Goal: Task Accomplishment & Management: Use online tool/utility

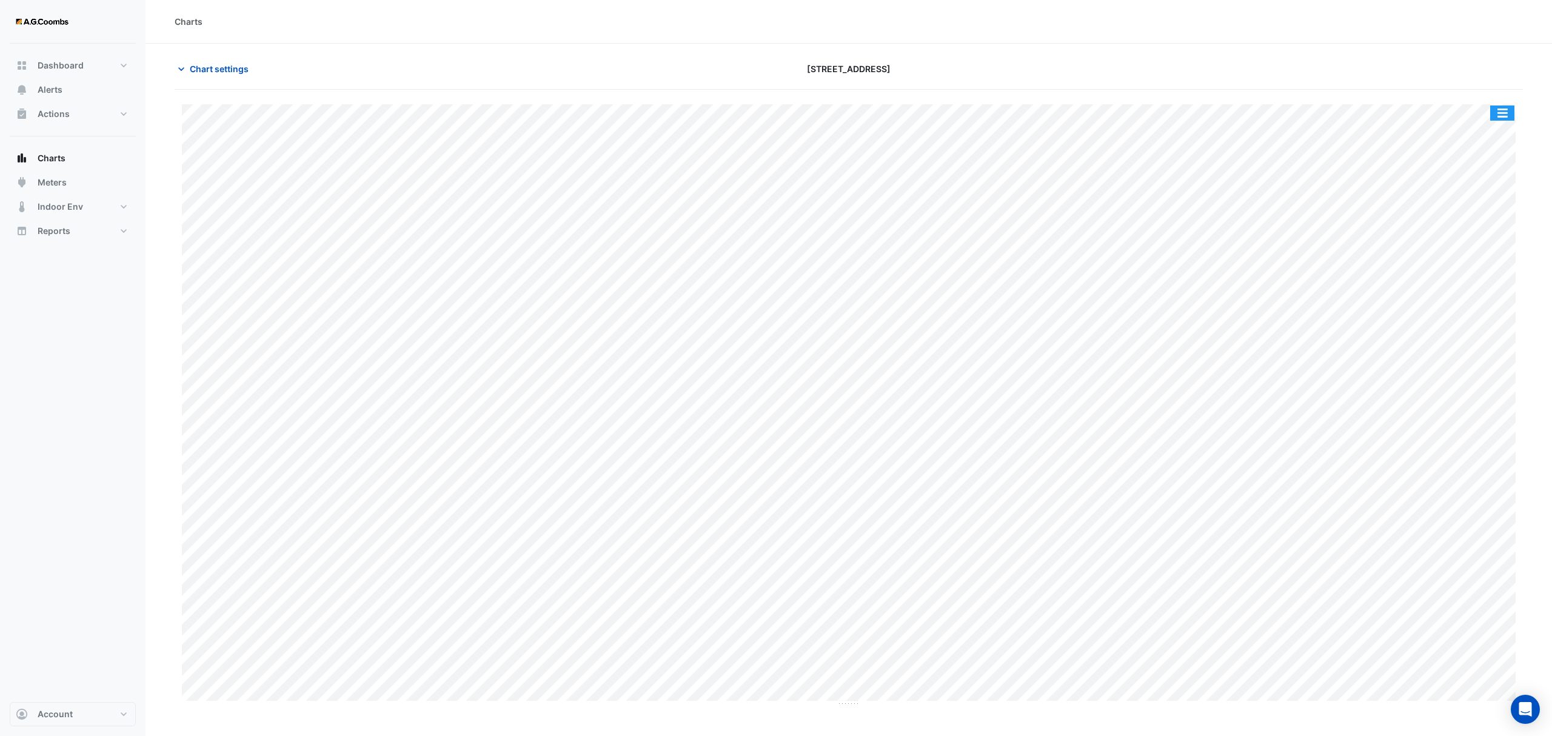
click at [1497, 119] on button "button" at bounding box center [1502, 113] width 24 height 15
click at [1478, 243] on div "Pivot Data Table" at bounding box center [1478, 243] width 73 height 29
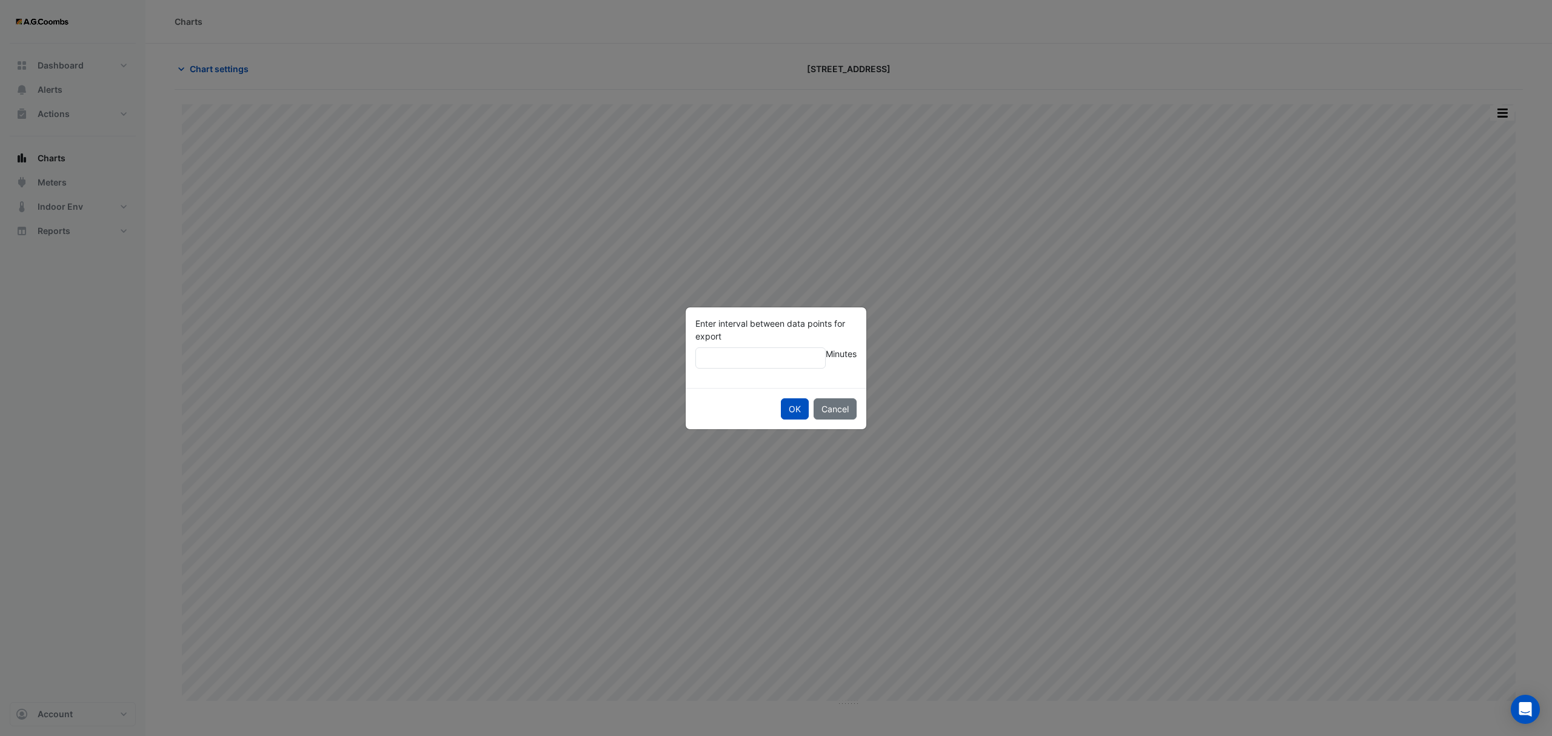
type input "**"
click at [781, 398] on button "OK" at bounding box center [795, 408] width 28 height 21
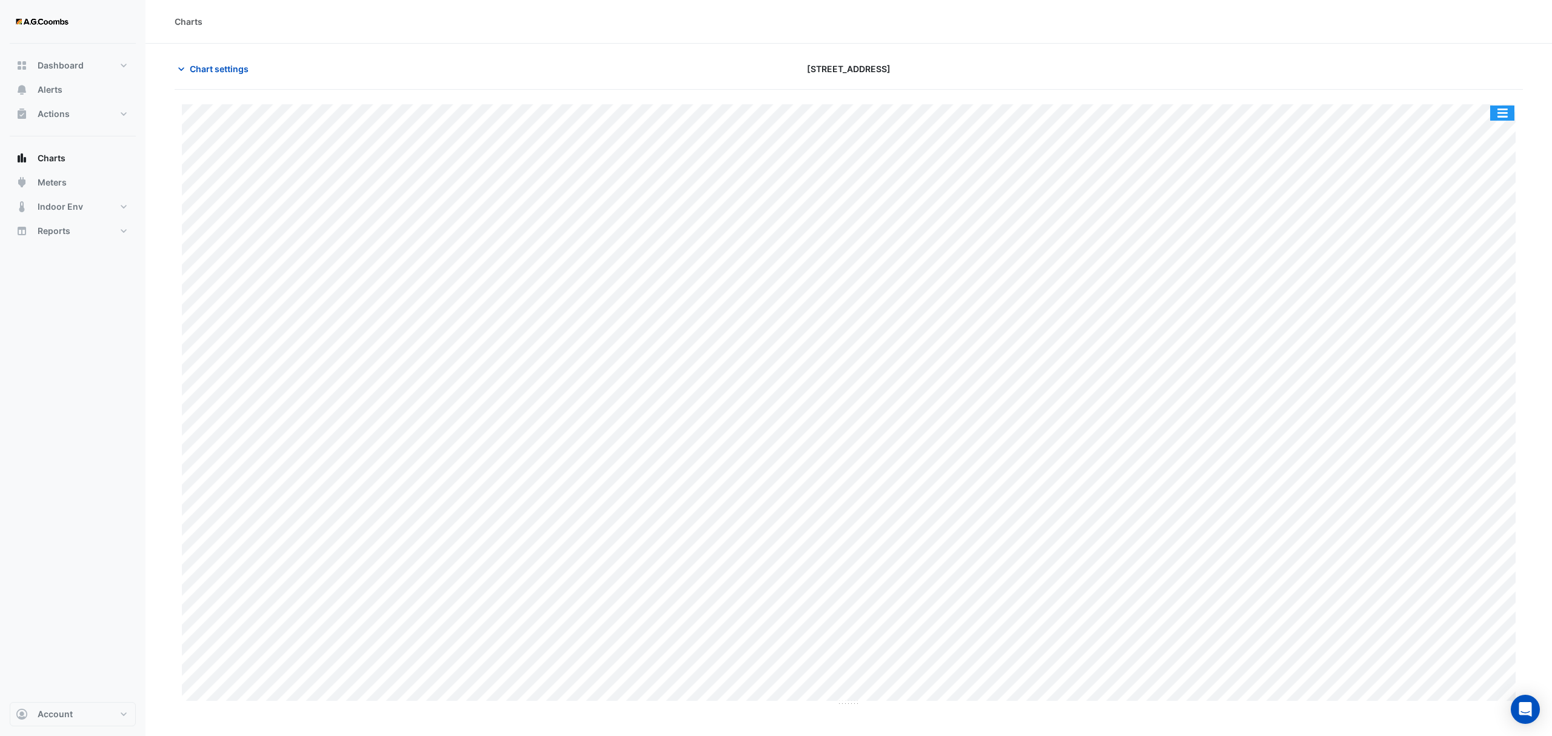
click at [1512, 108] on button "button" at bounding box center [1502, 113] width 24 height 15
click at [1478, 246] on div "Pivot Data Table" at bounding box center [1478, 243] width 73 height 29
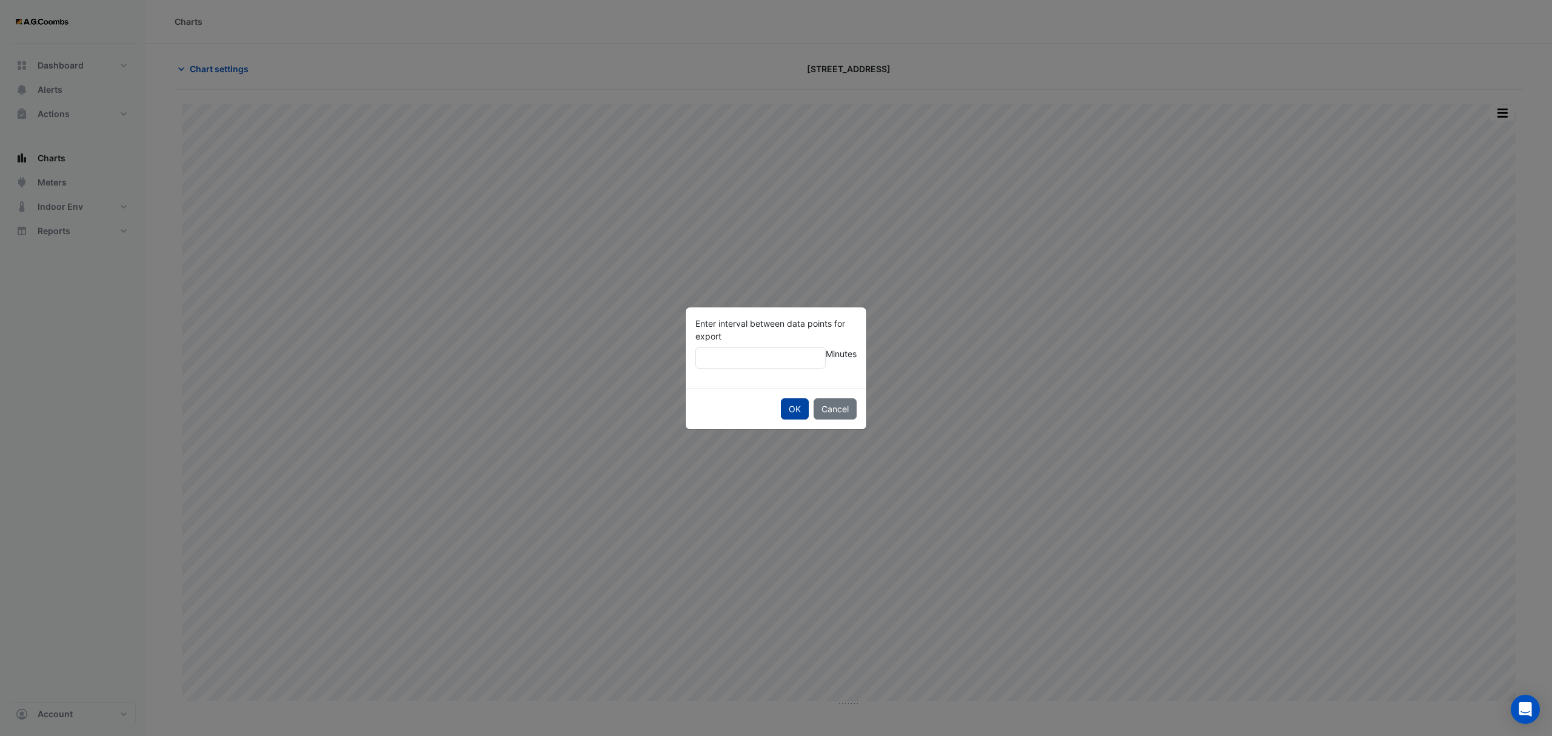
type input "**"
click at [781, 398] on button "OK" at bounding box center [795, 408] width 28 height 21
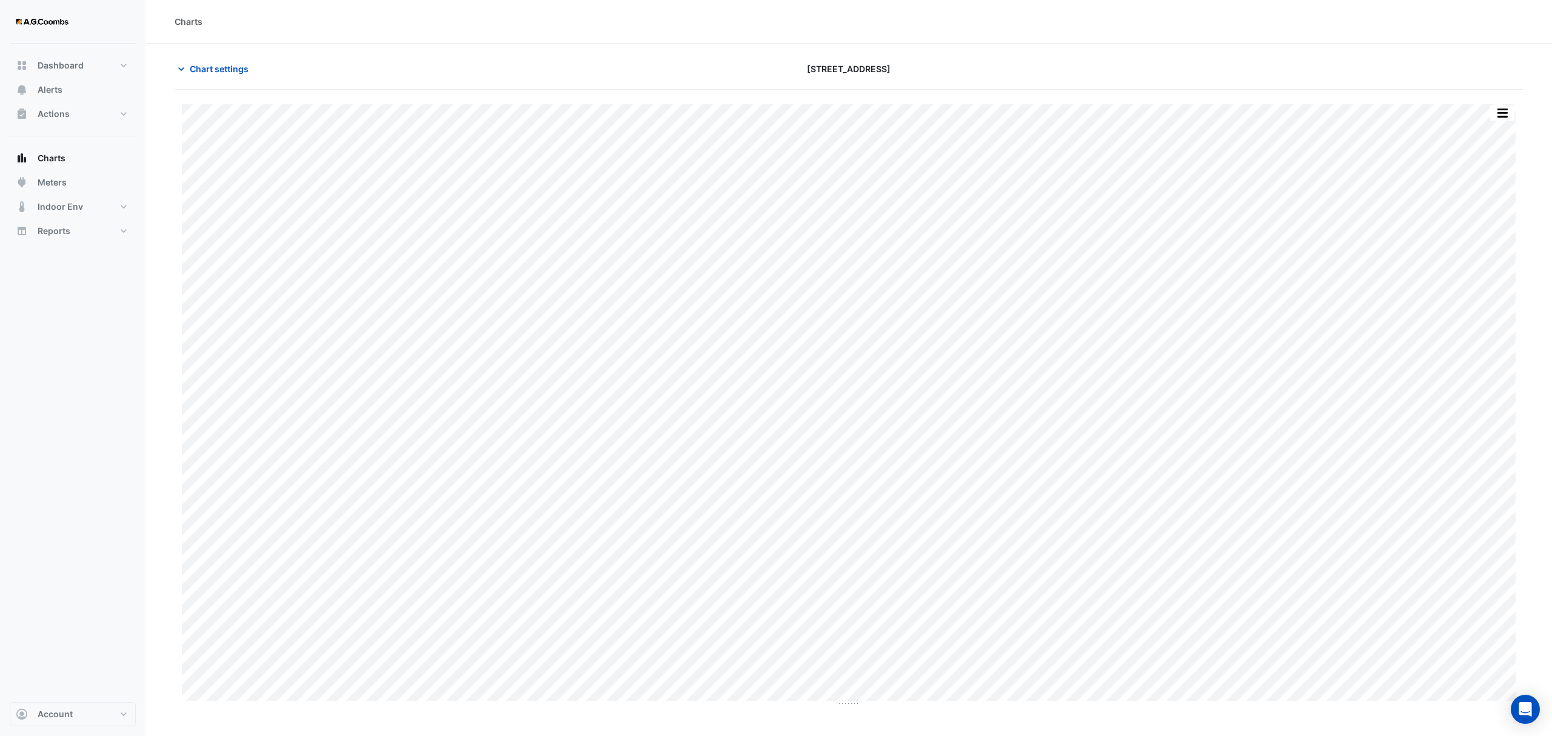
click at [1514, 115] on button "button" at bounding box center [1502, 113] width 24 height 15
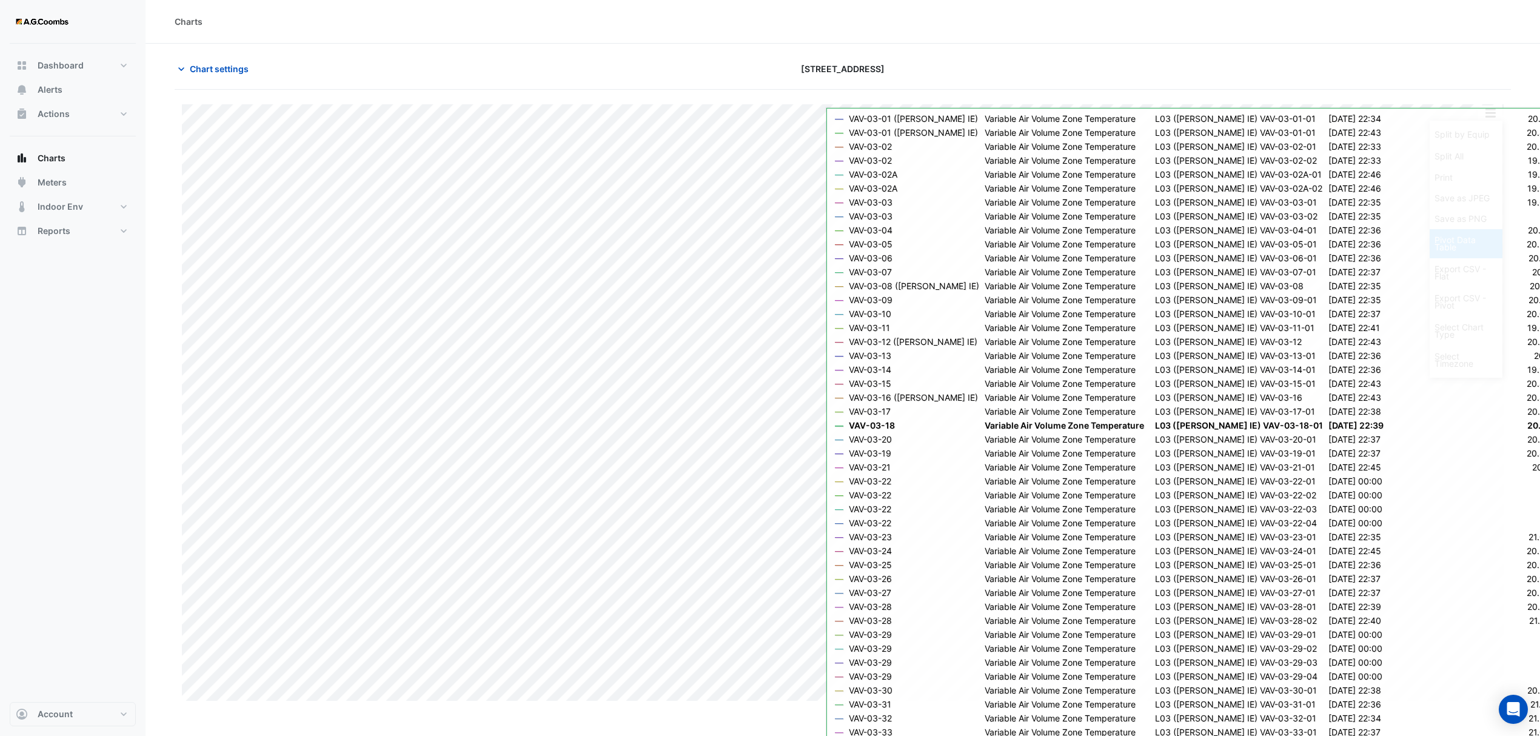
click at [1449, 249] on div "Pivot Data Table" at bounding box center [1466, 243] width 73 height 29
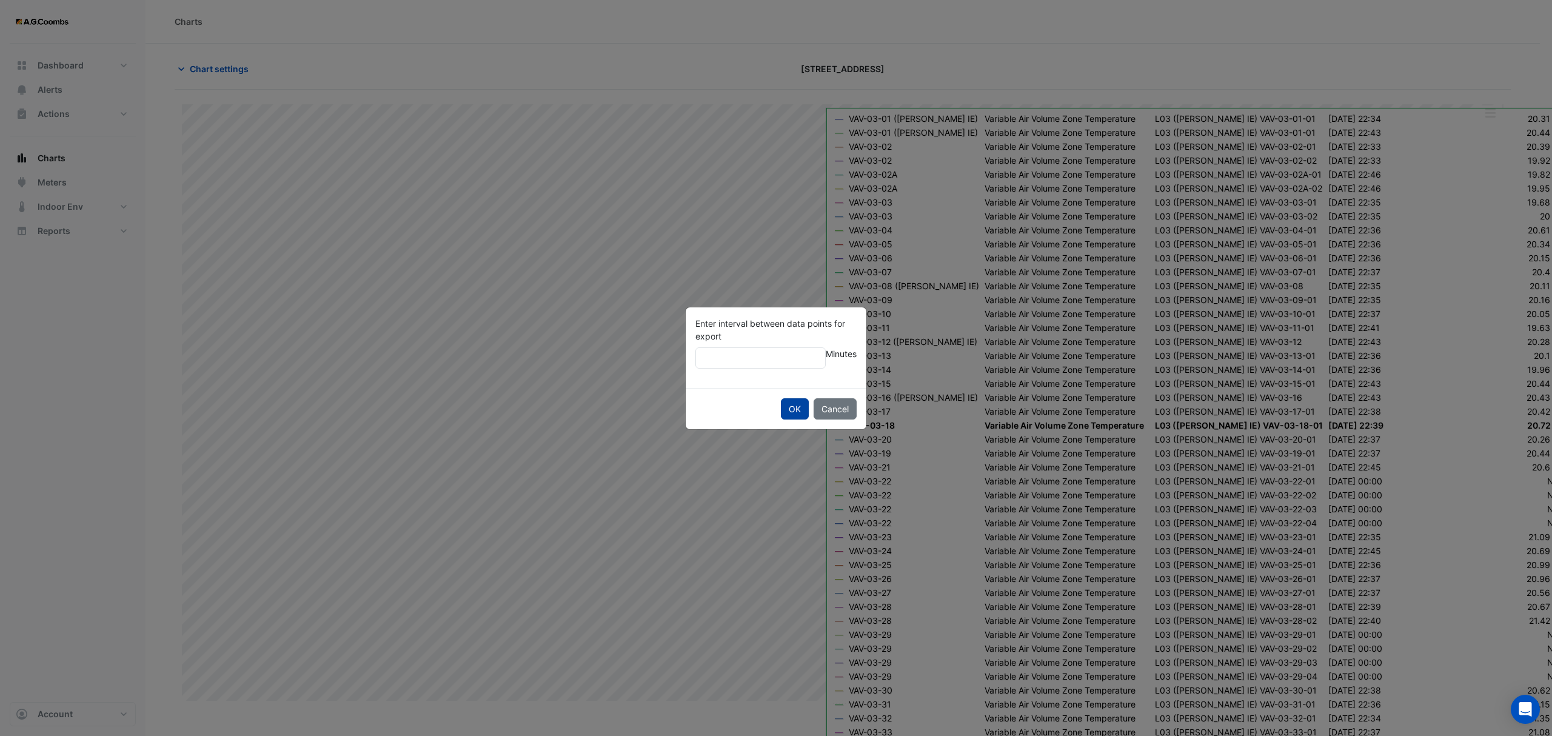
click at [788, 405] on button "OK" at bounding box center [795, 408] width 28 height 21
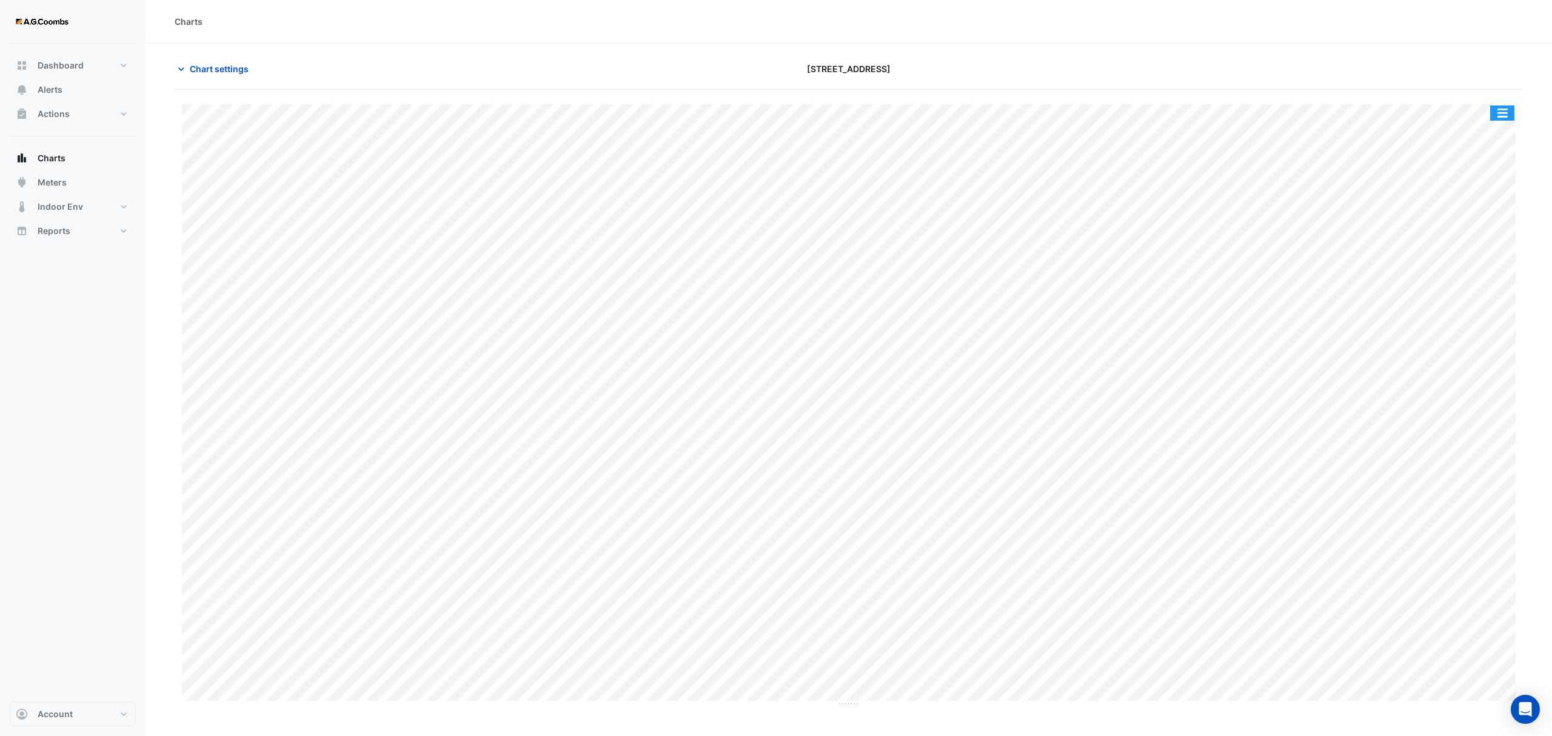
click at [1507, 115] on button "button" at bounding box center [1502, 113] width 24 height 15
click at [1495, 246] on div "Pivot Data Table" at bounding box center [1478, 243] width 73 height 29
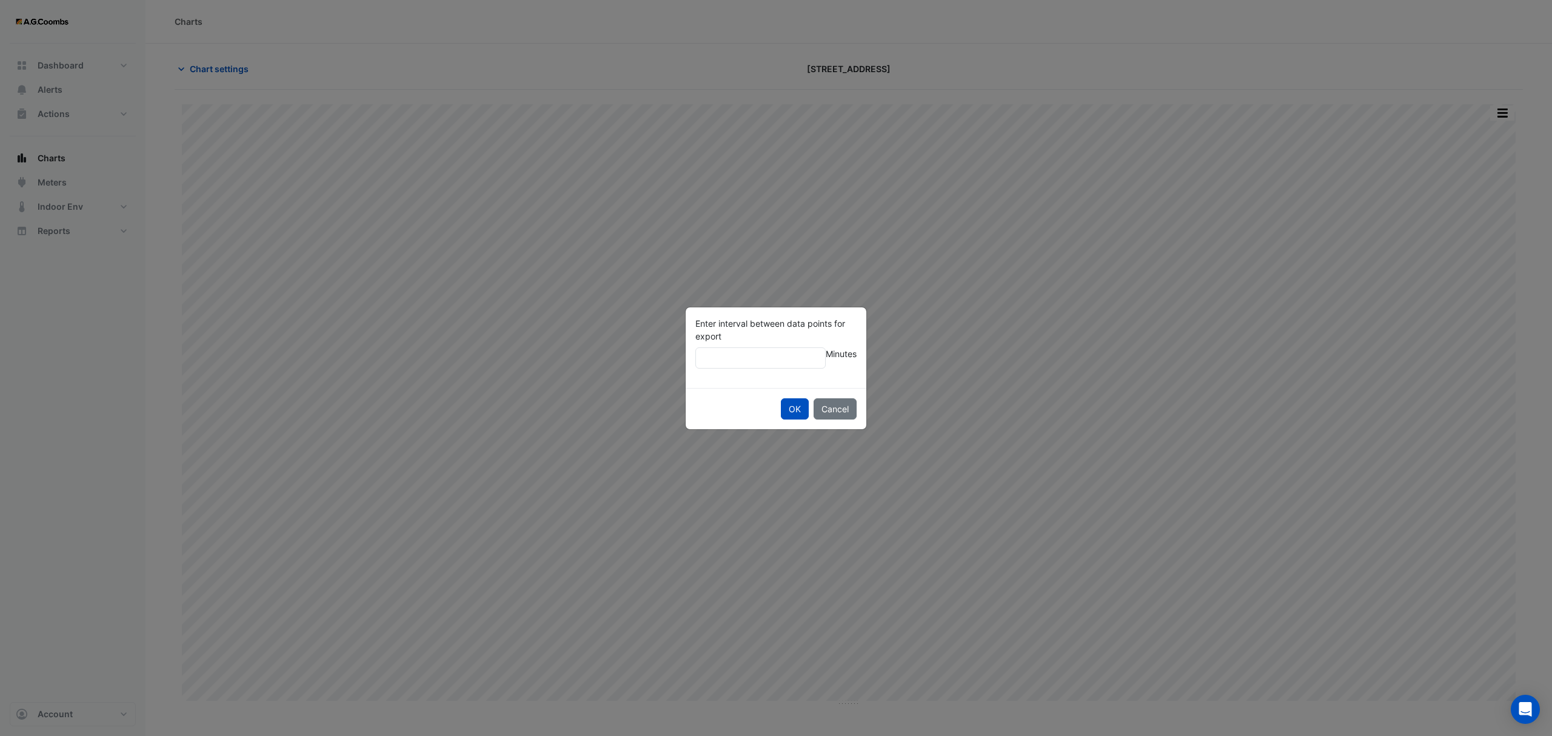
type input "**"
click at [781, 398] on button "OK" at bounding box center [795, 408] width 28 height 21
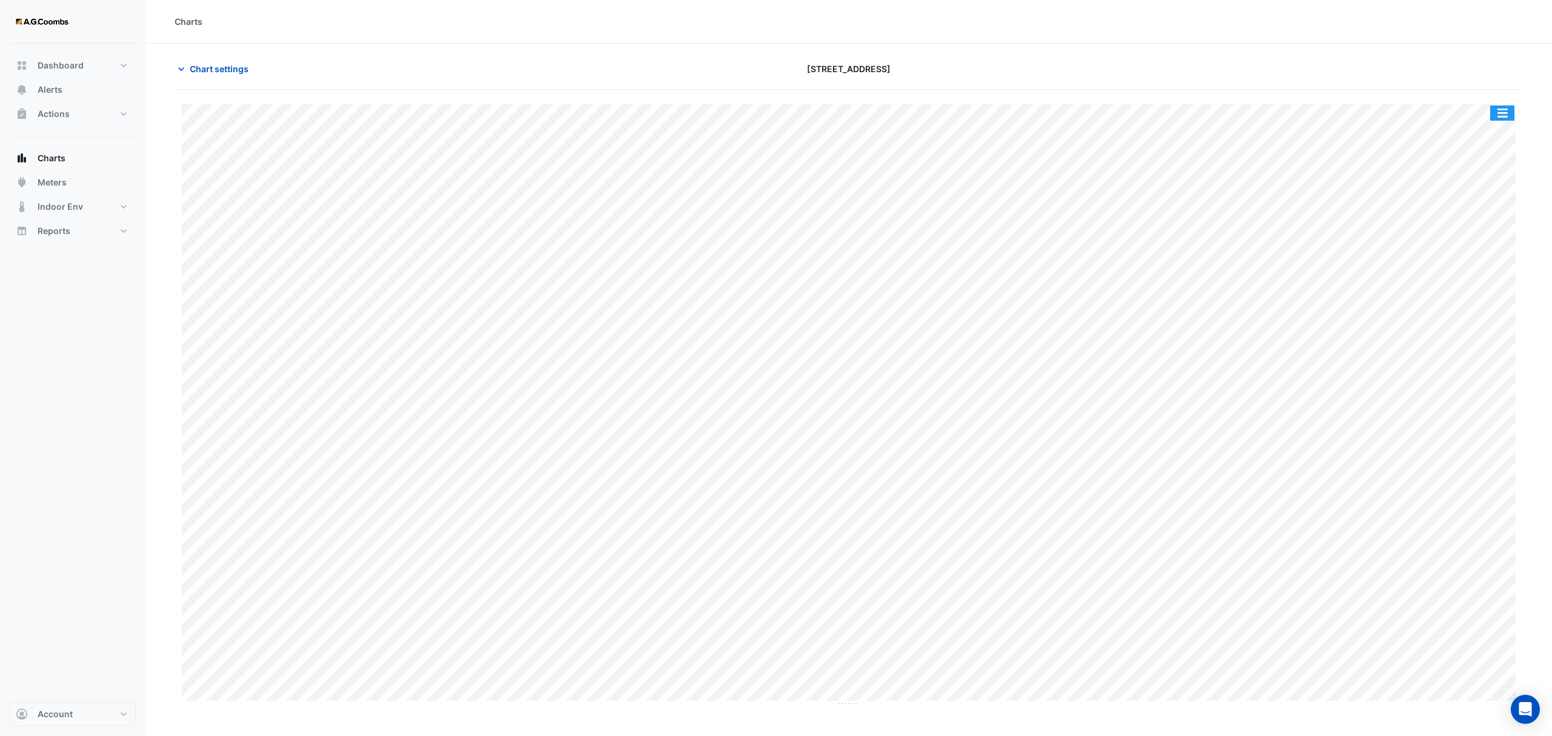
click at [1500, 116] on button "button" at bounding box center [1502, 113] width 24 height 15
click at [1463, 303] on div "Export CSV - Pivot" at bounding box center [1478, 301] width 73 height 29
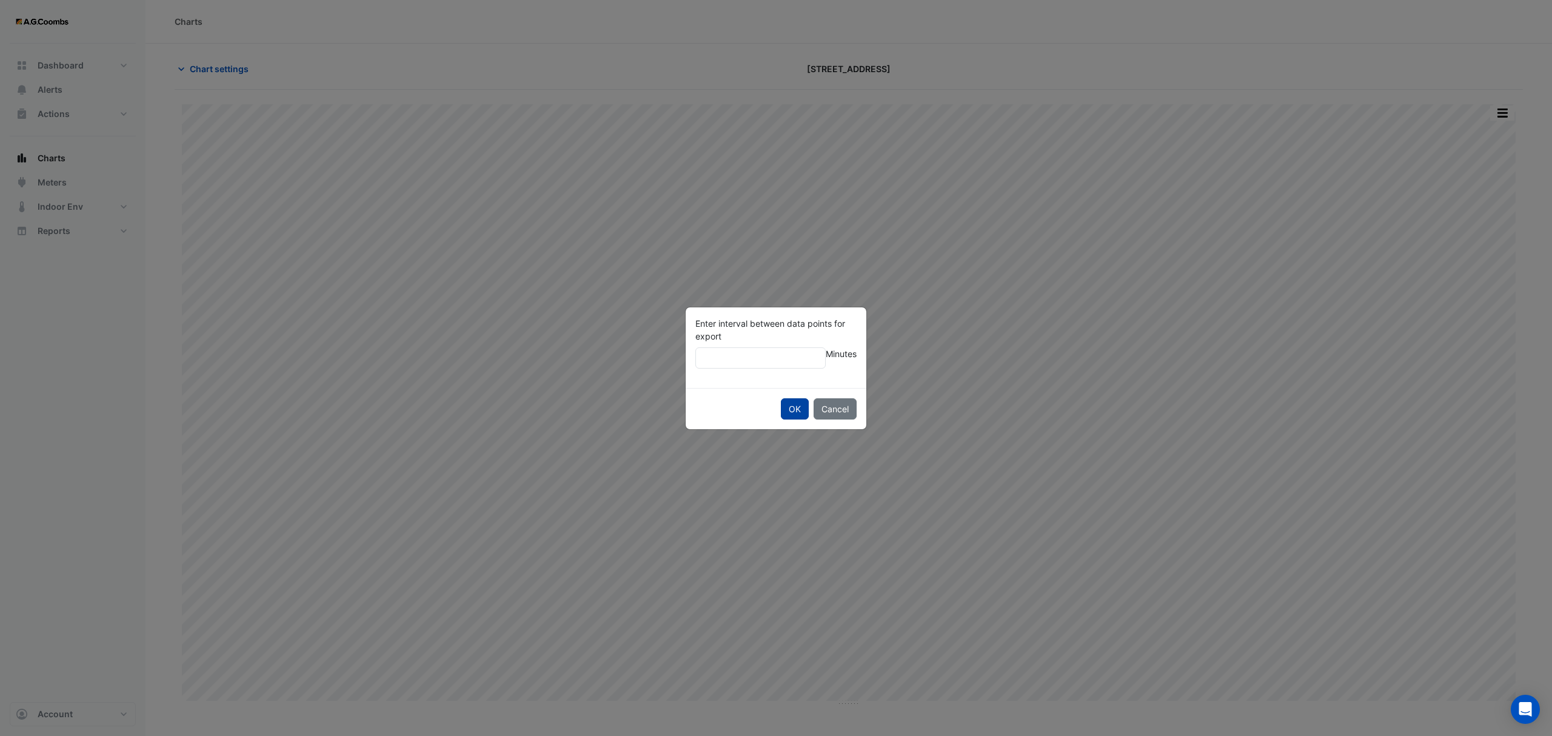
click at [792, 408] on button "OK" at bounding box center [795, 408] width 28 height 21
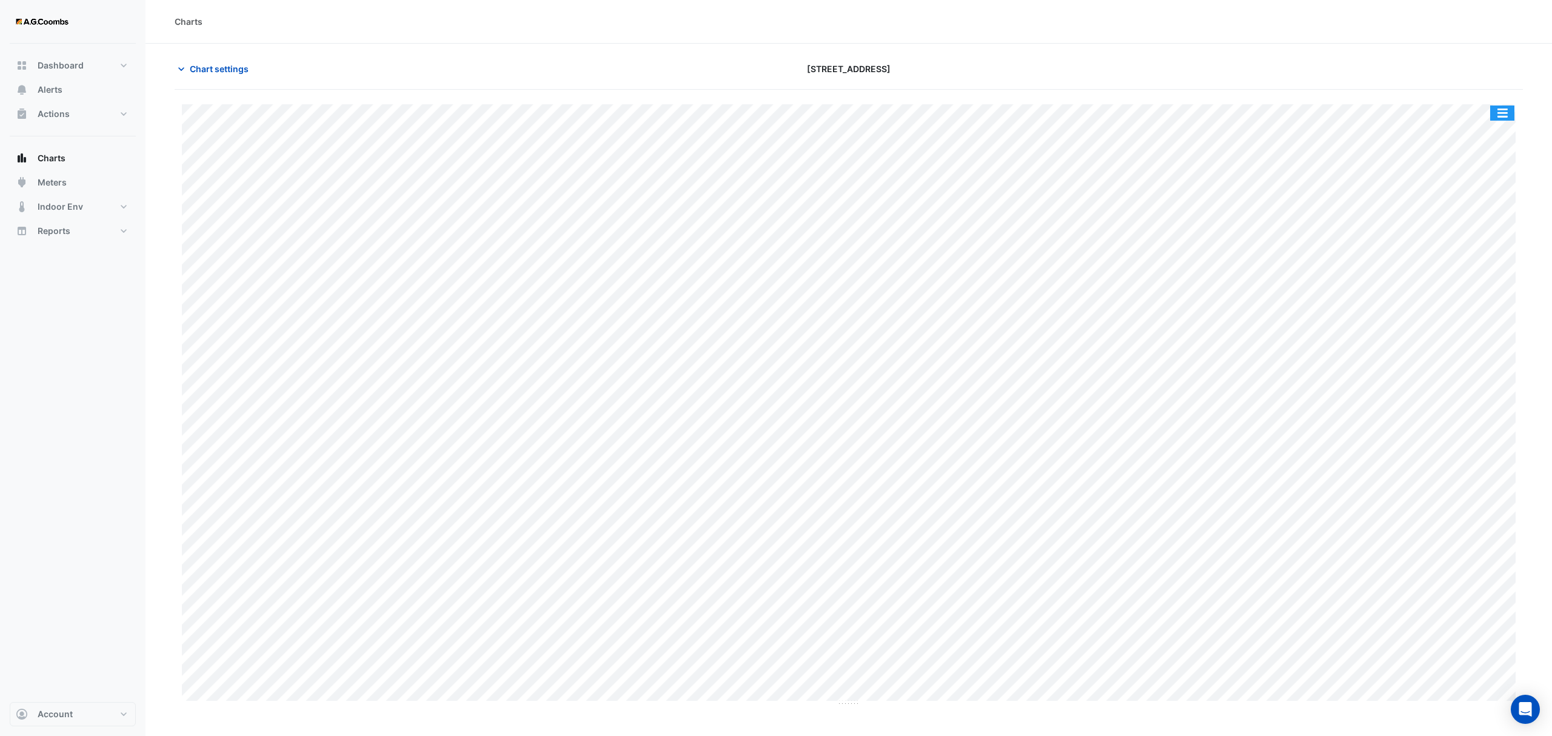
click at [1503, 118] on button "button" at bounding box center [1502, 113] width 24 height 15
click at [1478, 250] on div "Pivot Data Table" at bounding box center [1478, 243] width 73 height 29
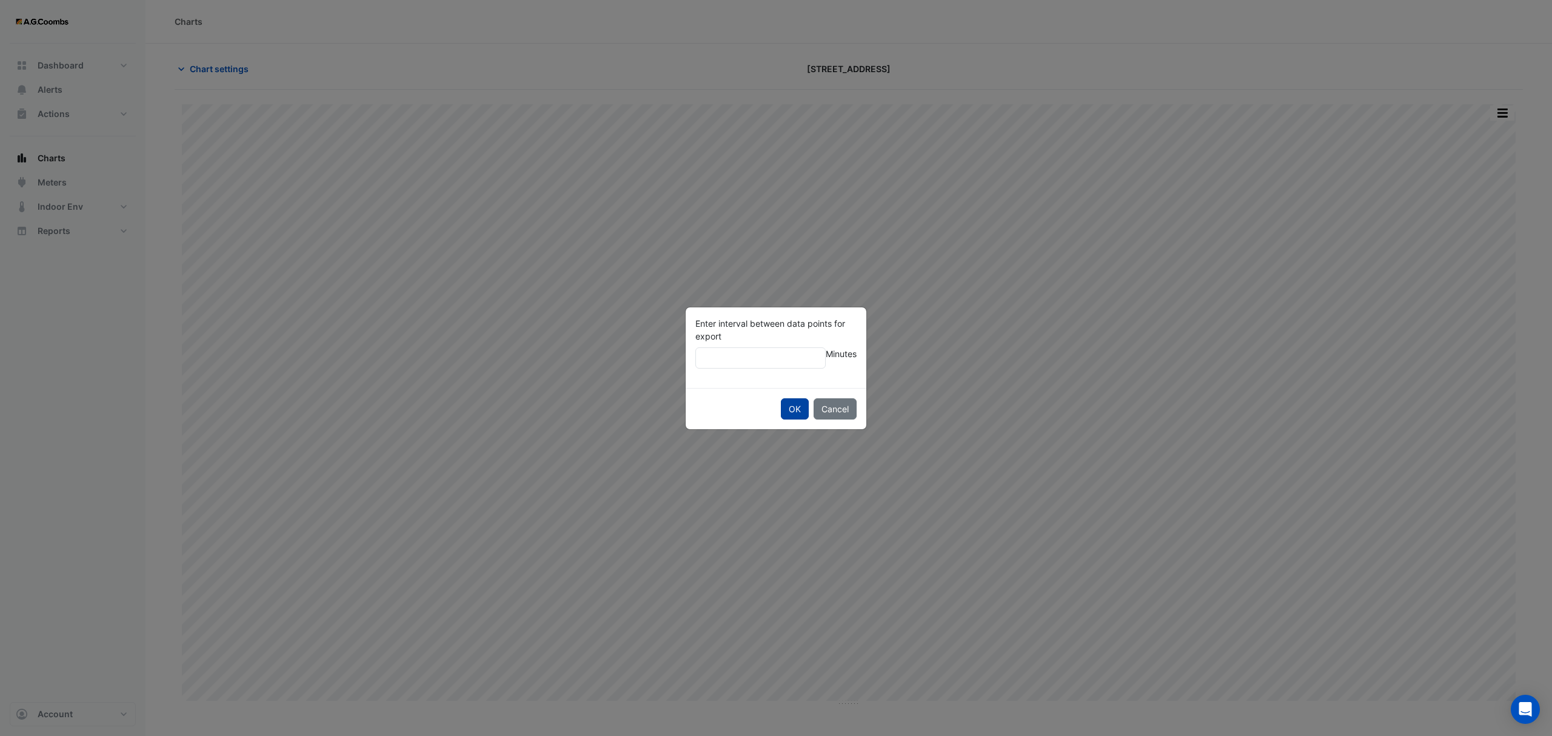
click at [789, 409] on button "OK" at bounding box center [795, 408] width 28 height 21
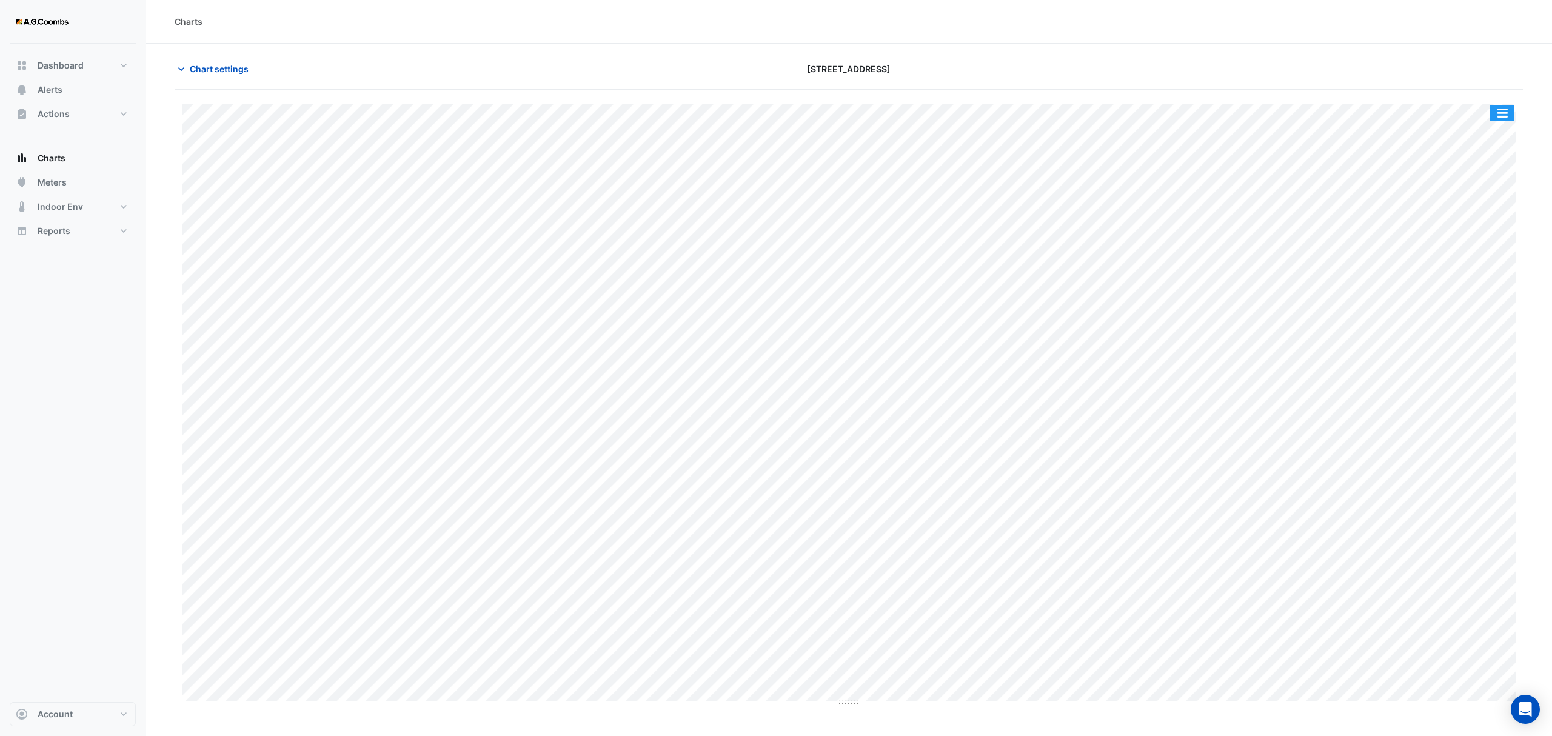
click at [1507, 110] on button "button" at bounding box center [1502, 113] width 24 height 15
click at [1464, 245] on div "Pivot Data Table" at bounding box center [1478, 243] width 73 height 29
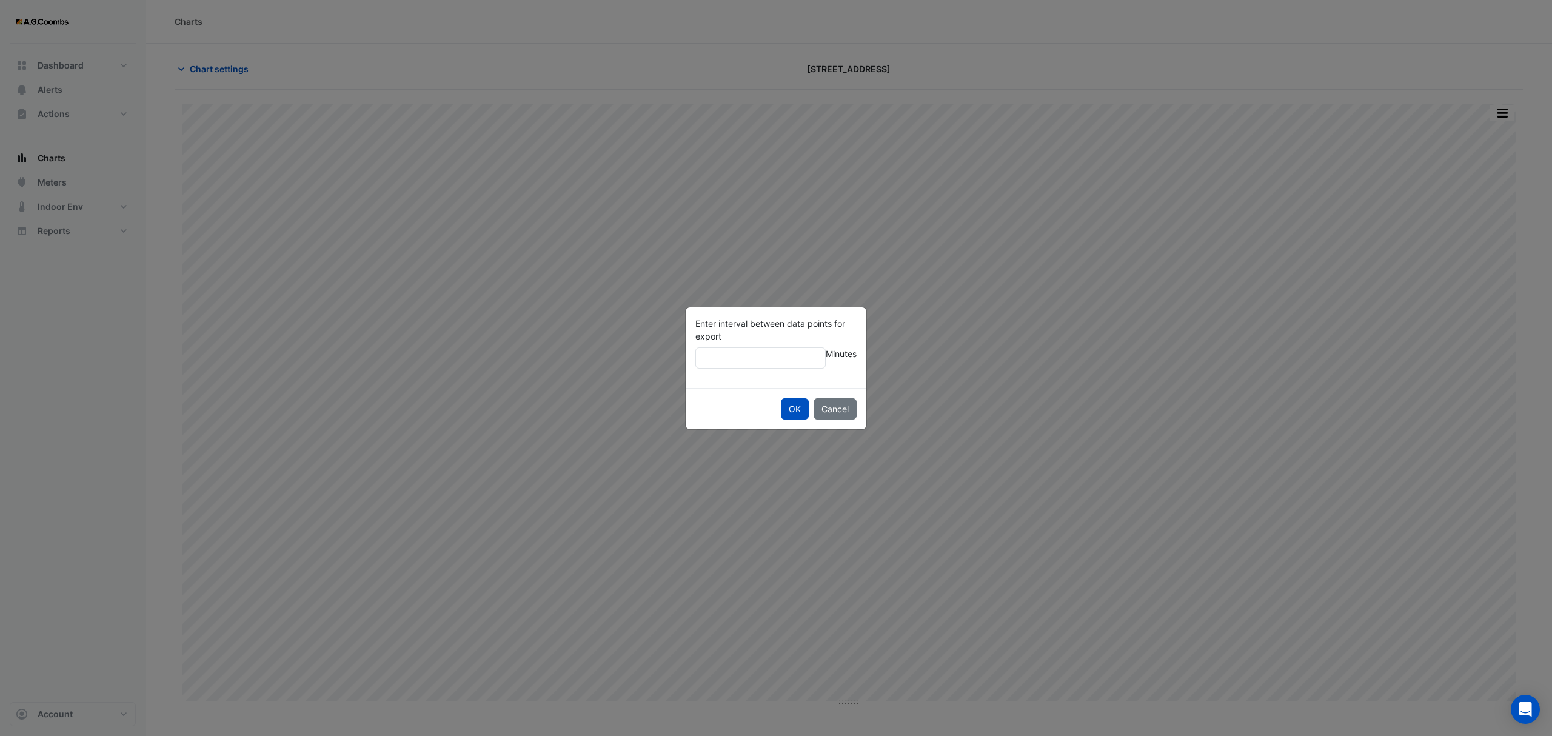
type input "**"
click at [781, 398] on button "OK" at bounding box center [795, 408] width 28 height 21
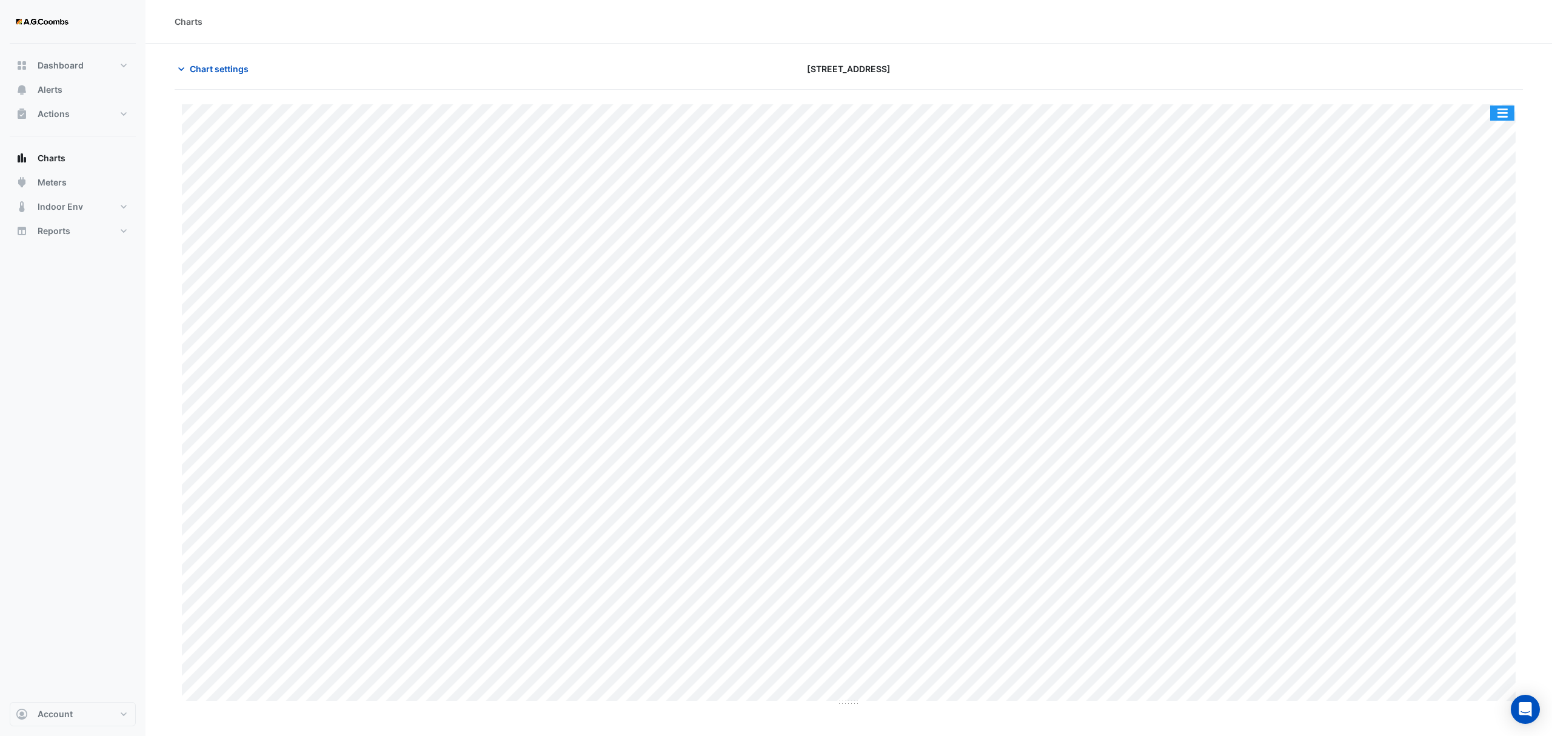
click at [1500, 119] on button "button" at bounding box center [1502, 113] width 24 height 15
click at [1468, 250] on div "Pivot Data Table" at bounding box center [1478, 243] width 73 height 29
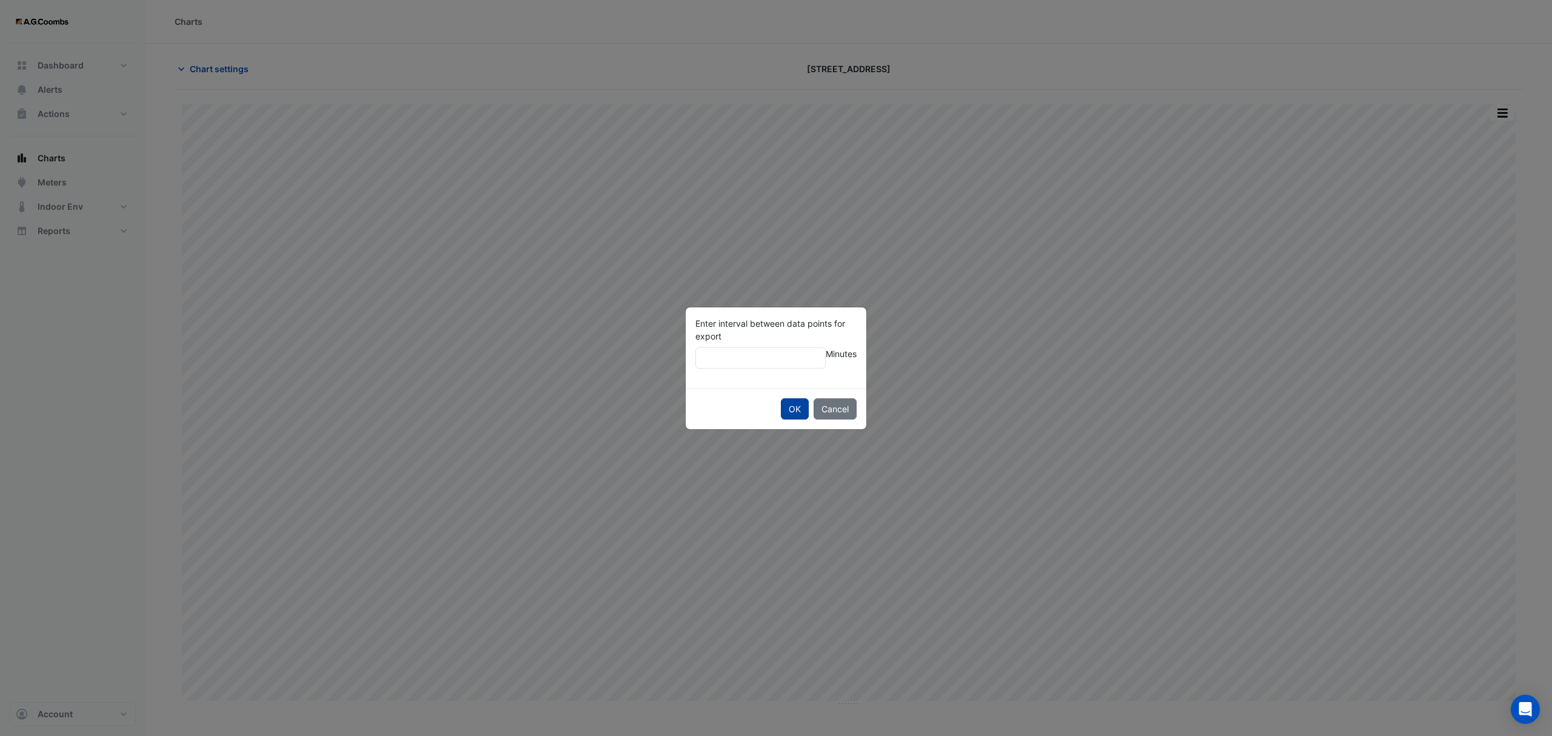
type input "**"
click at [785, 410] on button "OK" at bounding box center [795, 408] width 28 height 21
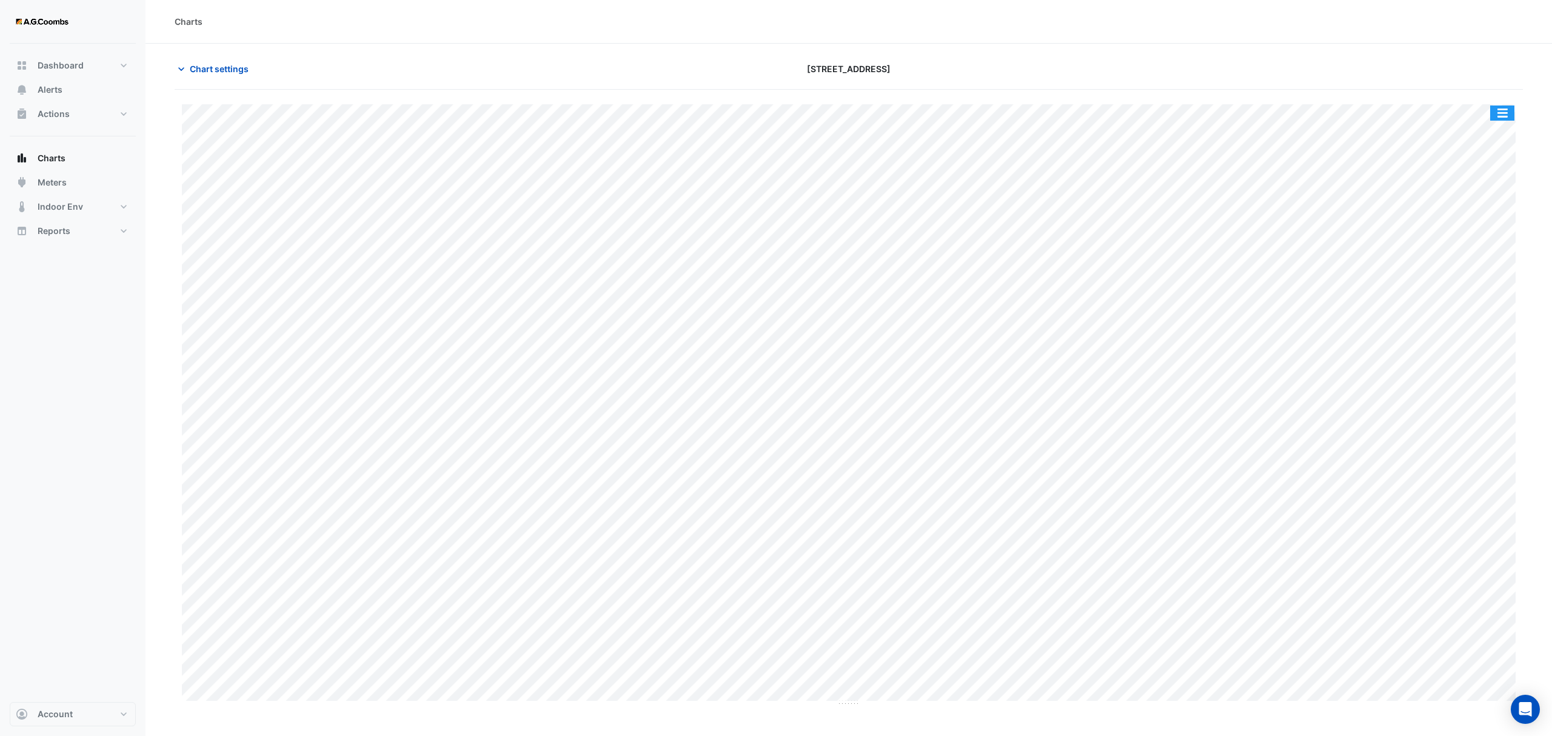
click at [1500, 115] on button "button" at bounding box center [1502, 113] width 24 height 15
click at [1490, 249] on div "Pivot Data Table" at bounding box center [1478, 243] width 73 height 29
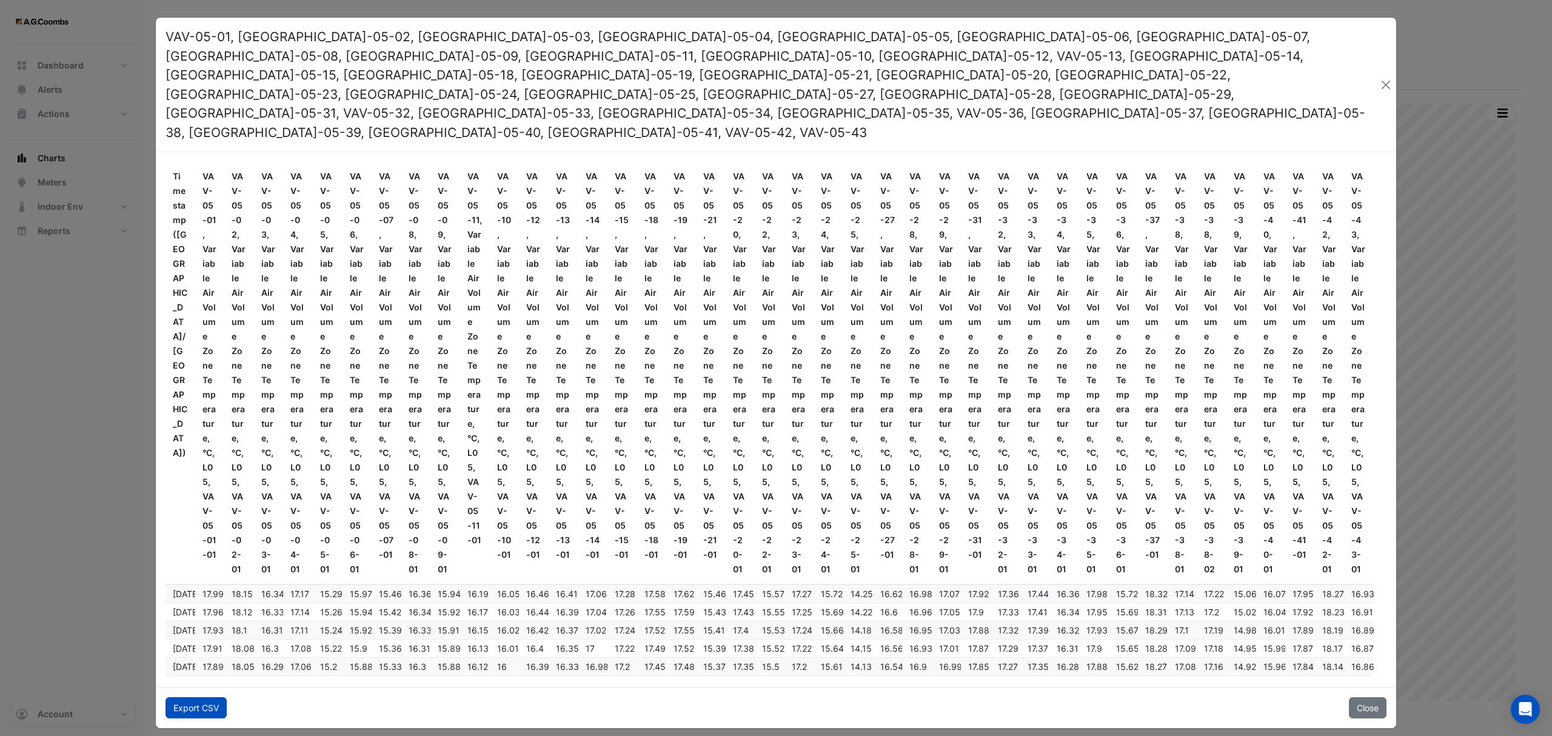
click at [173, 697] on button "Export CSV" at bounding box center [196, 707] width 61 height 21
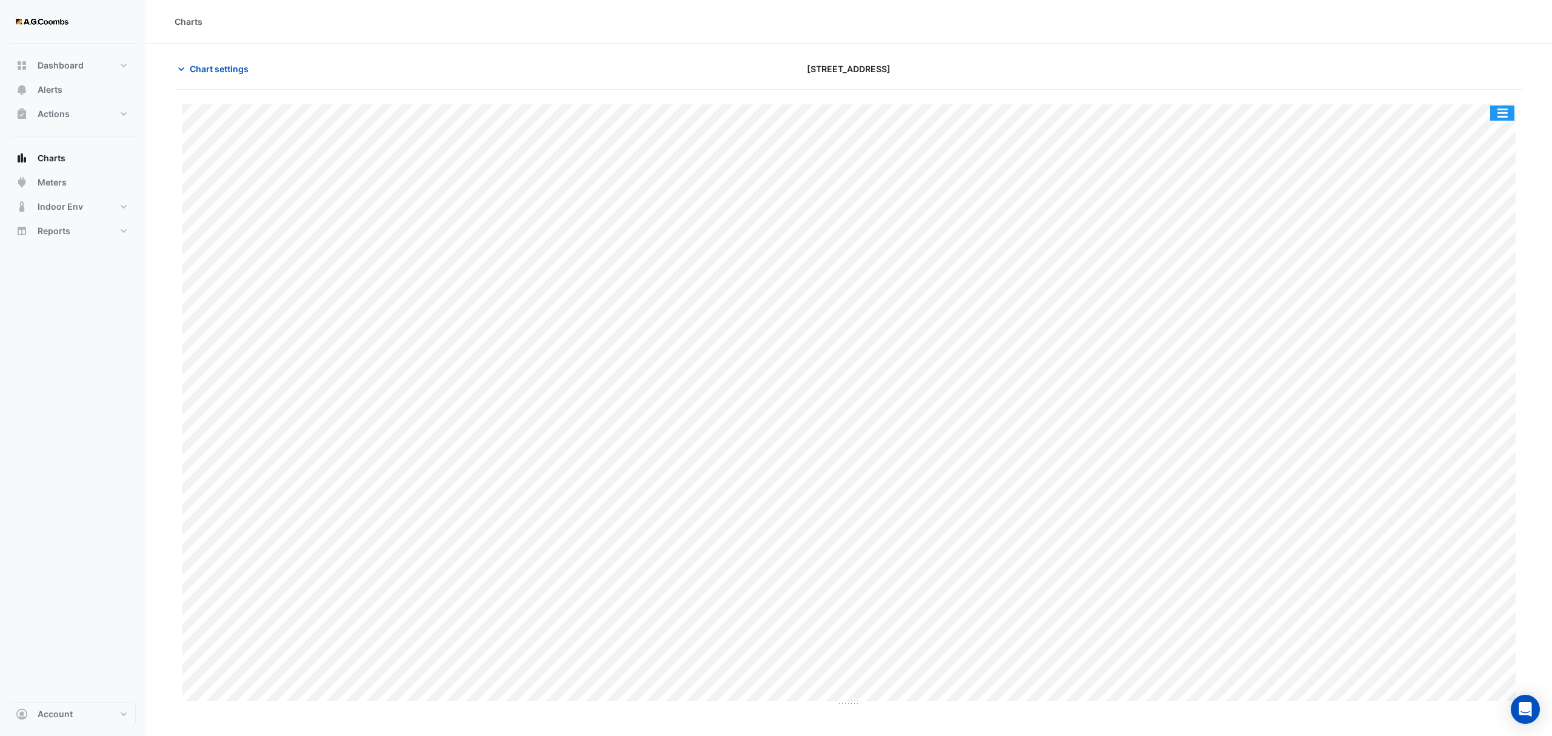
click at [1509, 113] on button "button" at bounding box center [1502, 113] width 24 height 15
click at [1495, 244] on div "Pivot Data Table" at bounding box center [1478, 243] width 73 height 29
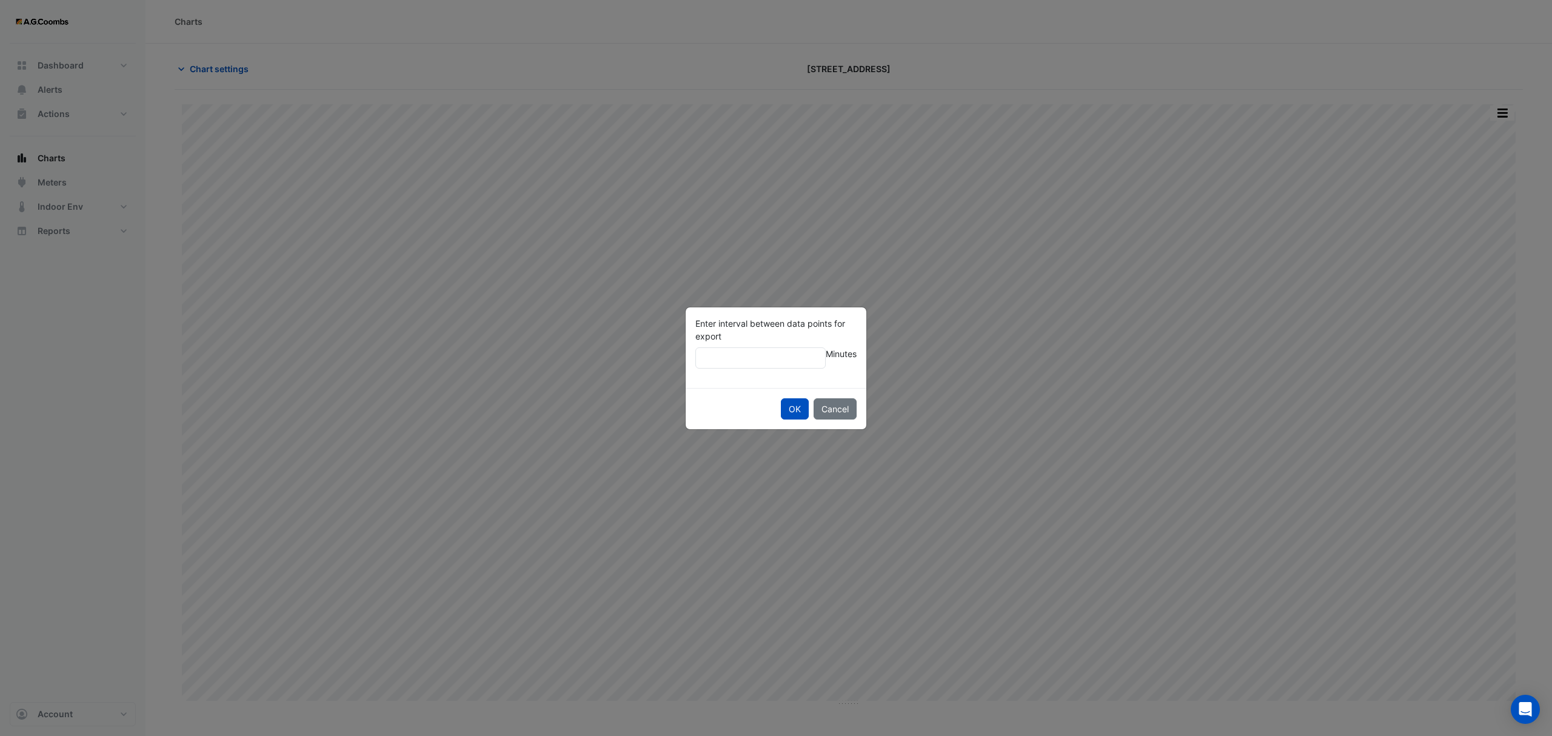
type input "**"
click at [781, 398] on button "OK" at bounding box center [795, 408] width 28 height 21
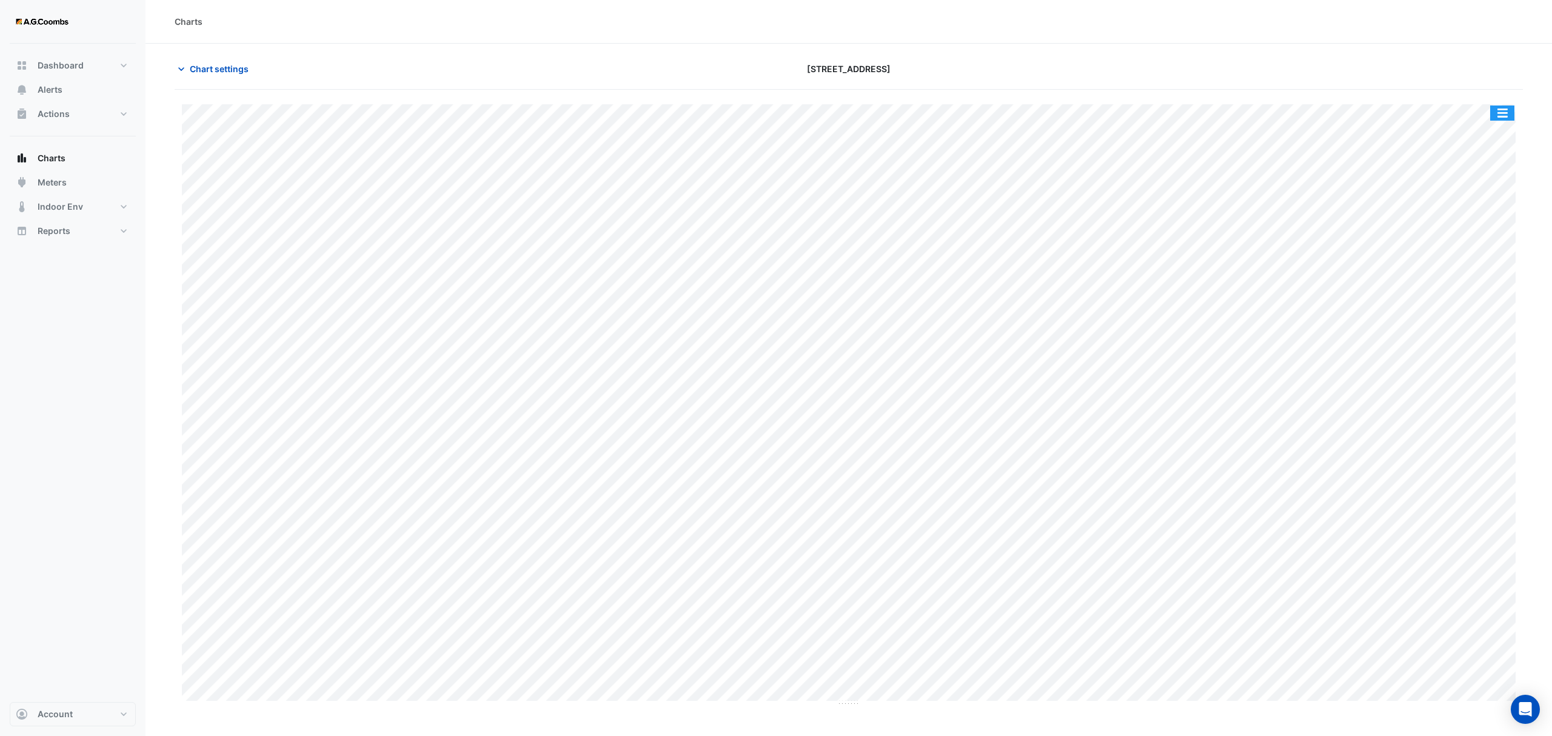
click at [1504, 109] on button "button" at bounding box center [1502, 113] width 24 height 15
click at [1497, 296] on div "Export CSV - Pivot" at bounding box center [1478, 301] width 73 height 29
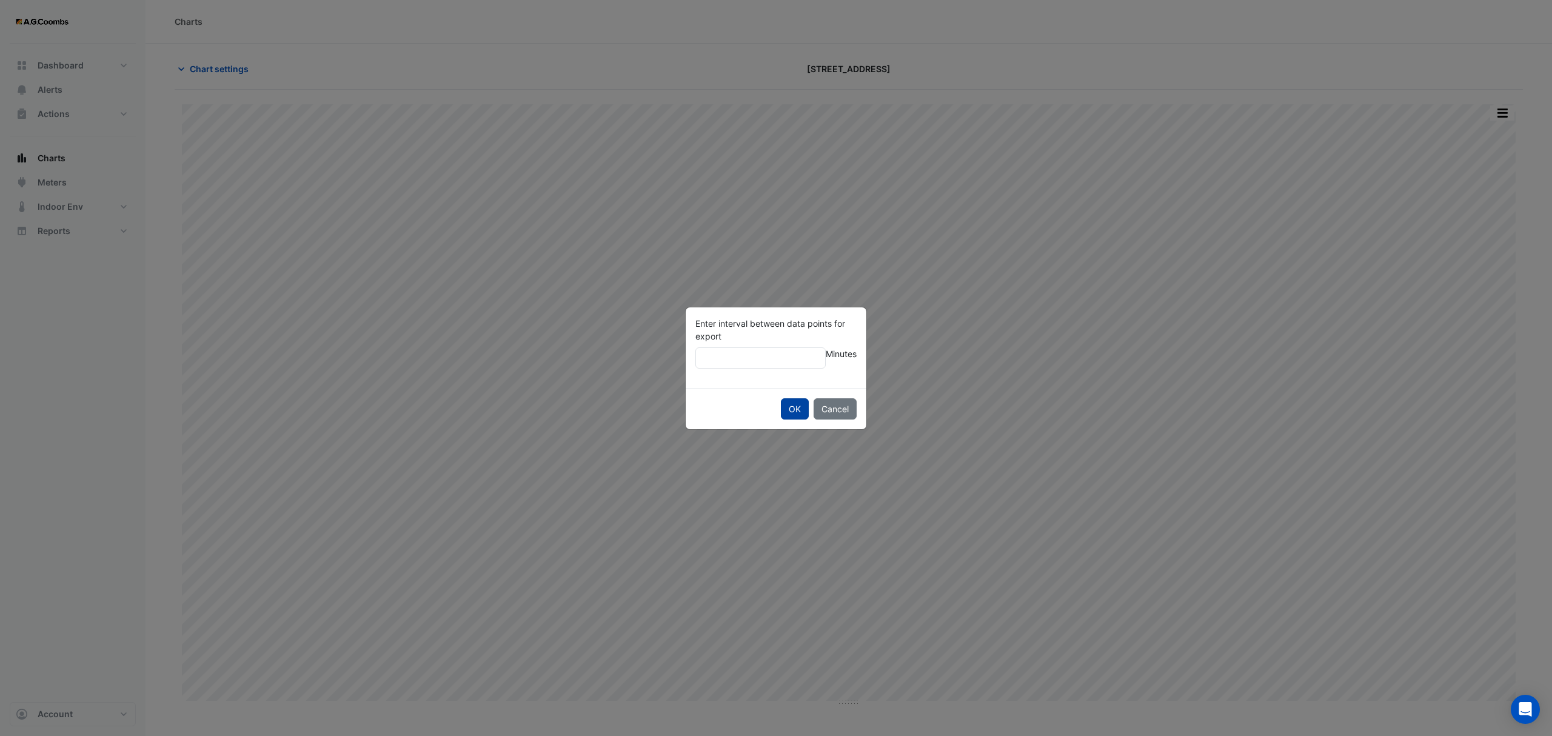
click at [785, 413] on button "OK" at bounding box center [795, 408] width 28 height 21
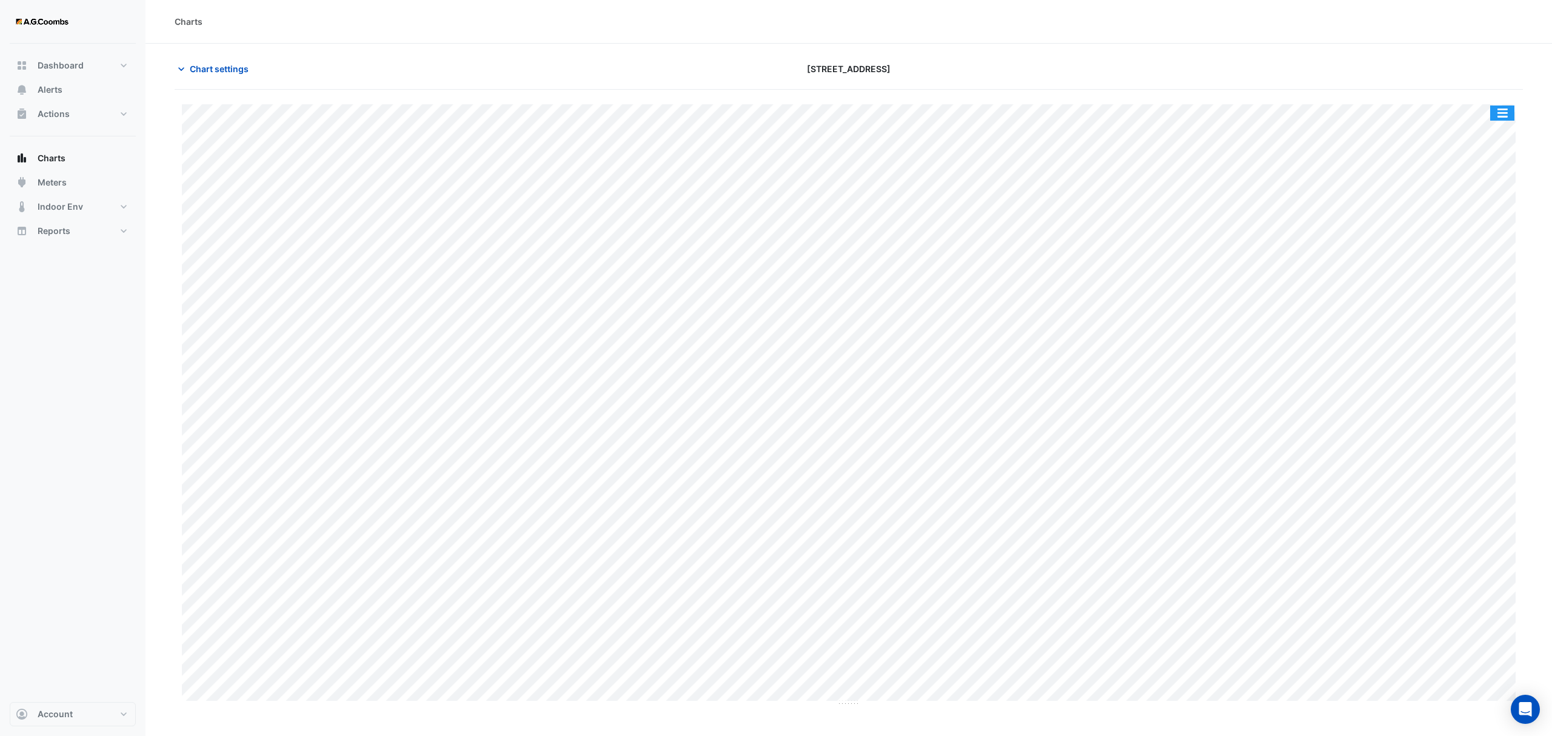
click at [1509, 119] on button "button" at bounding box center [1502, 113] width 24 height 15
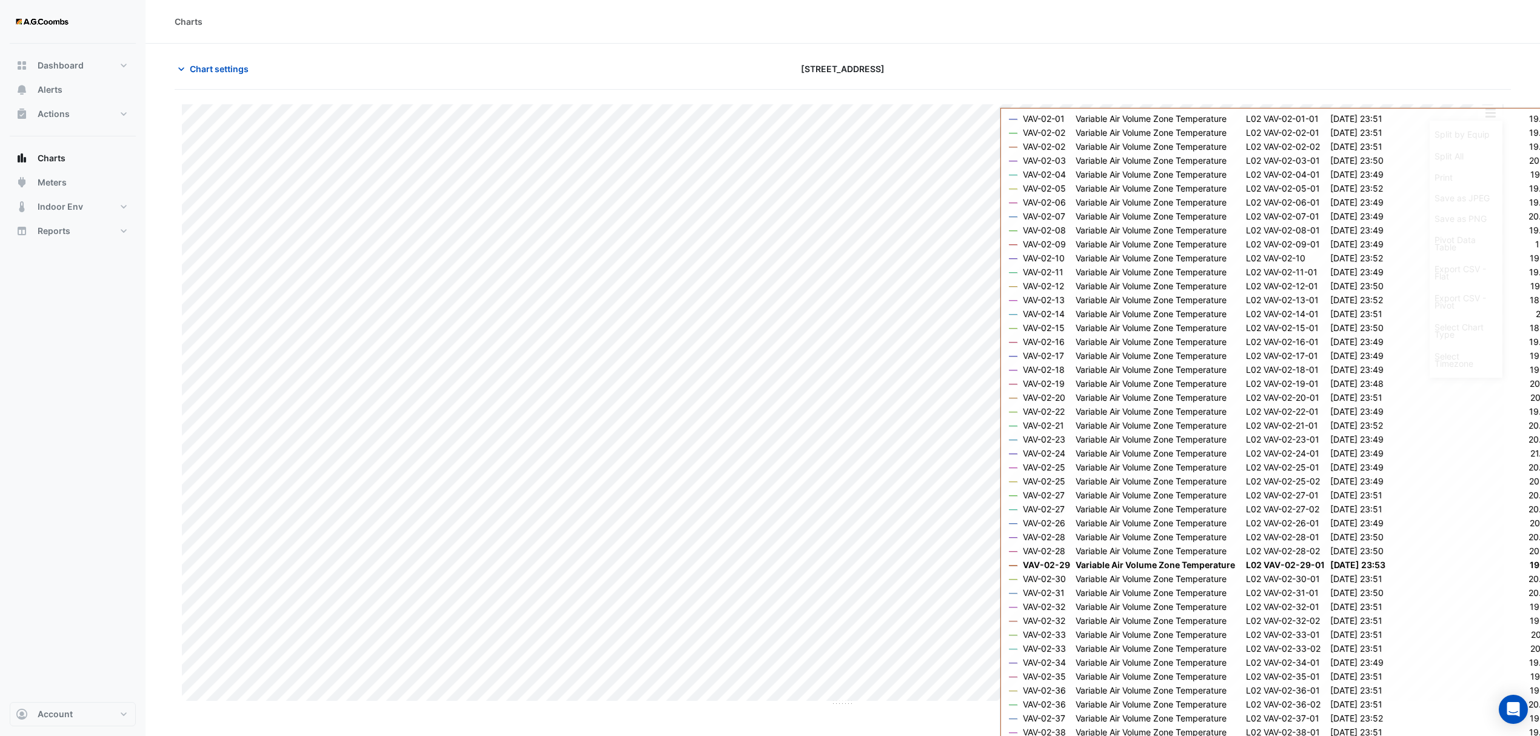
click at [1519, 68] on section "Chart settings 121 Exhibition Street Split by Equip Split All Print Save as JPE…" at bounding box center [843, 375] width 1395 height 663
click at [1492, 114] on button "button" at bounding box center [1490, 113] width 24 height 15
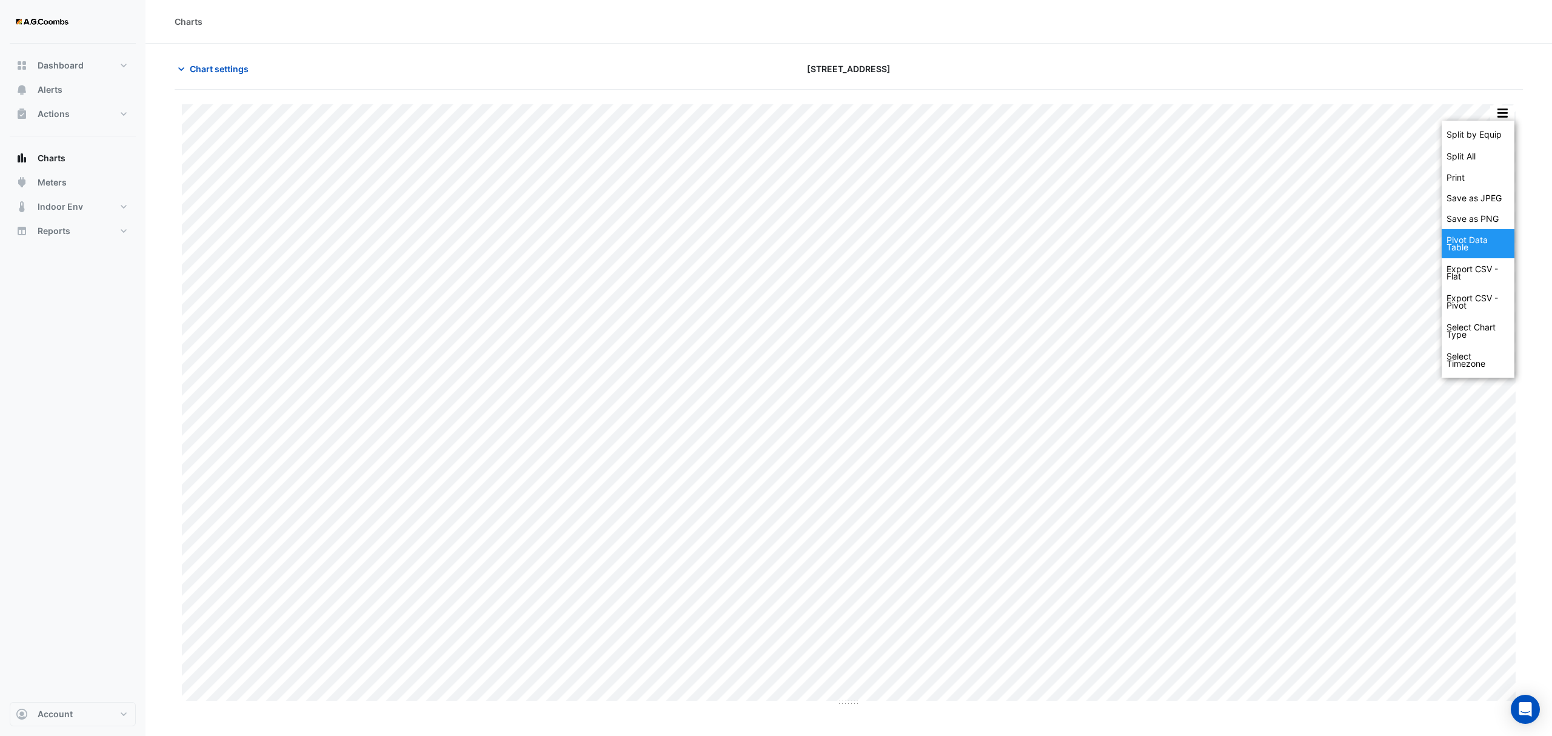
click at [1477, 251] on div "Pivot Data Table" at bounding box center [1478, 243] width 73 height 29
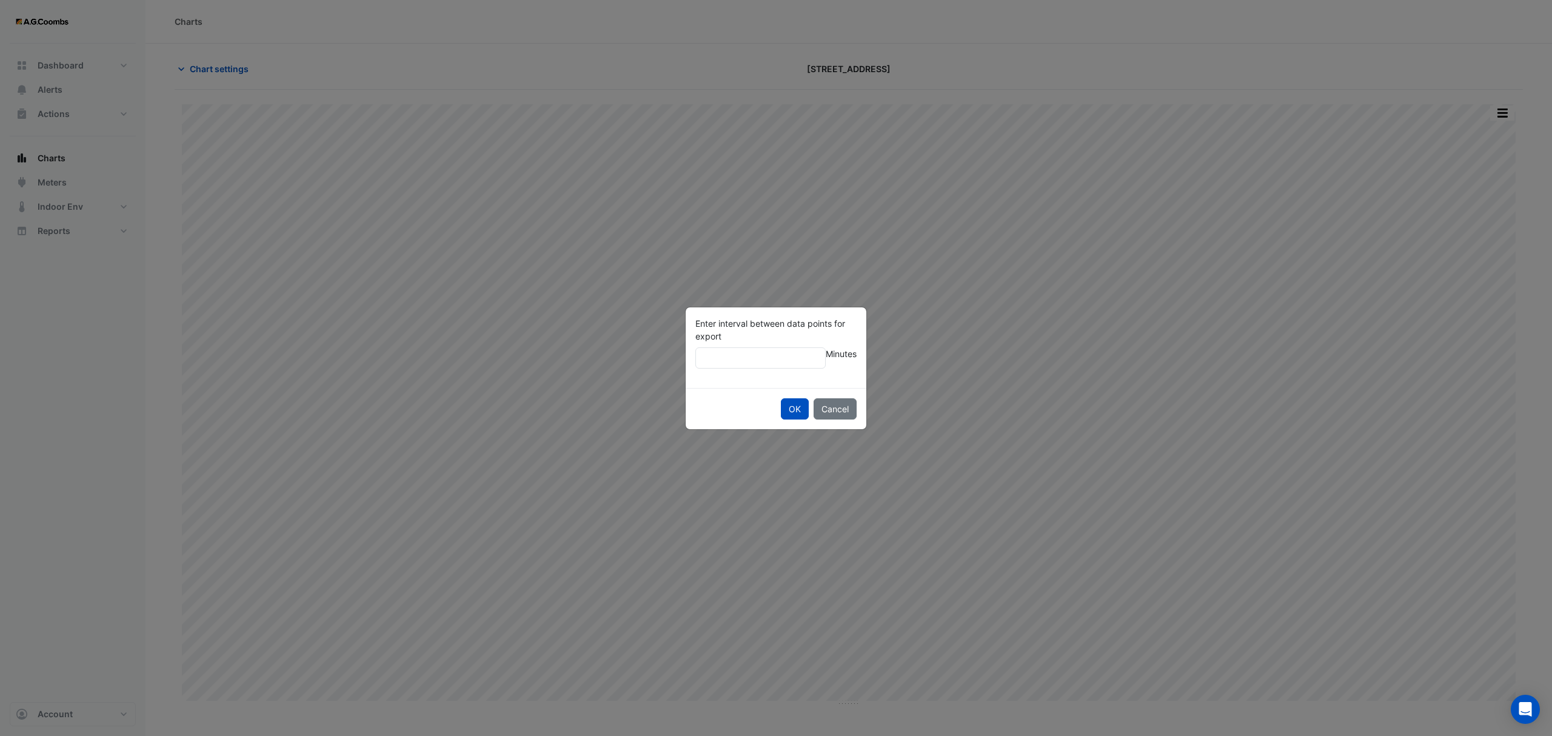
type input "*"
type input "**"
click at [788, 404] on button "OK" at bounding box center [795, 408] width 28 height 21
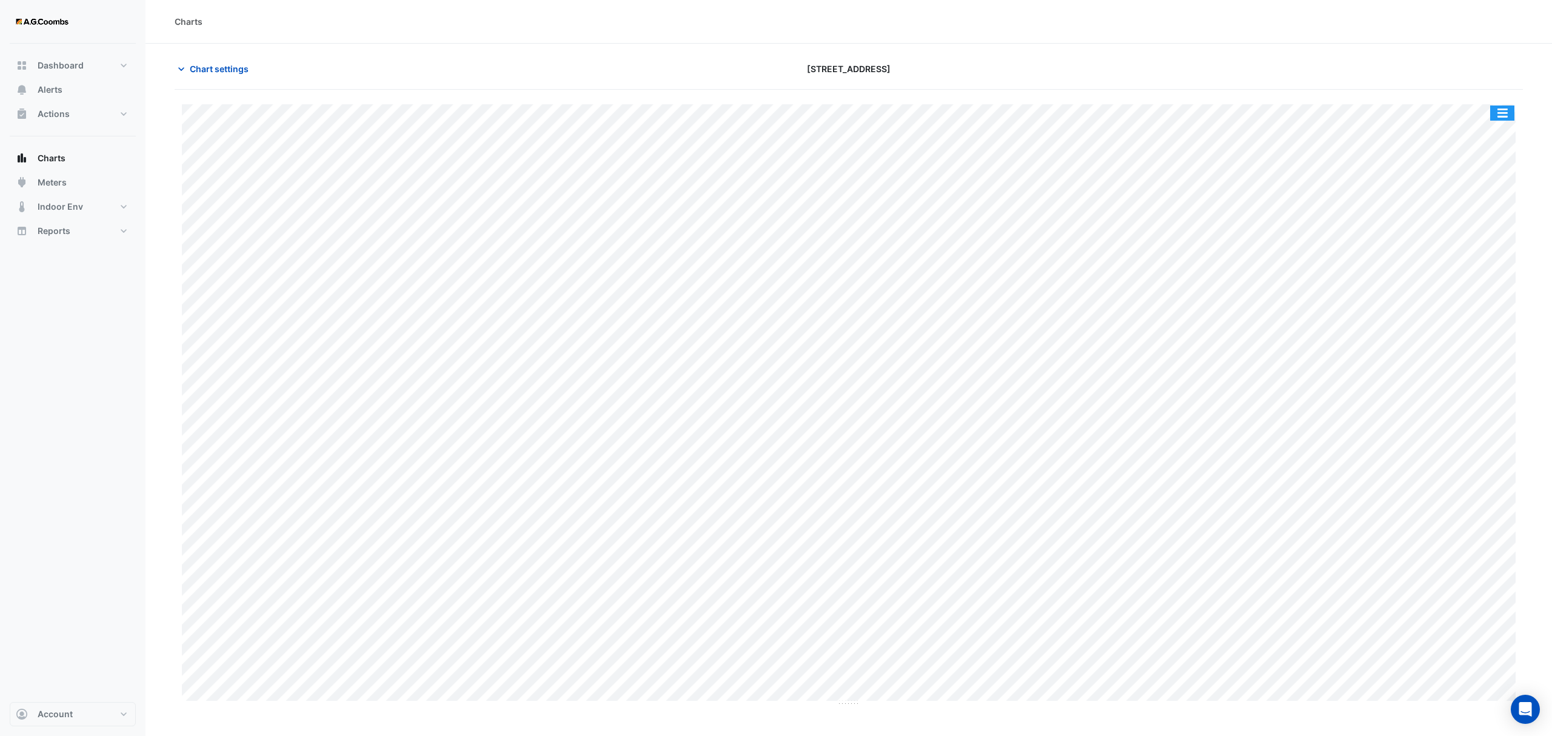
click at [1500, 118] on button "button" at bounding box center [1502, 113] width 24 height 15
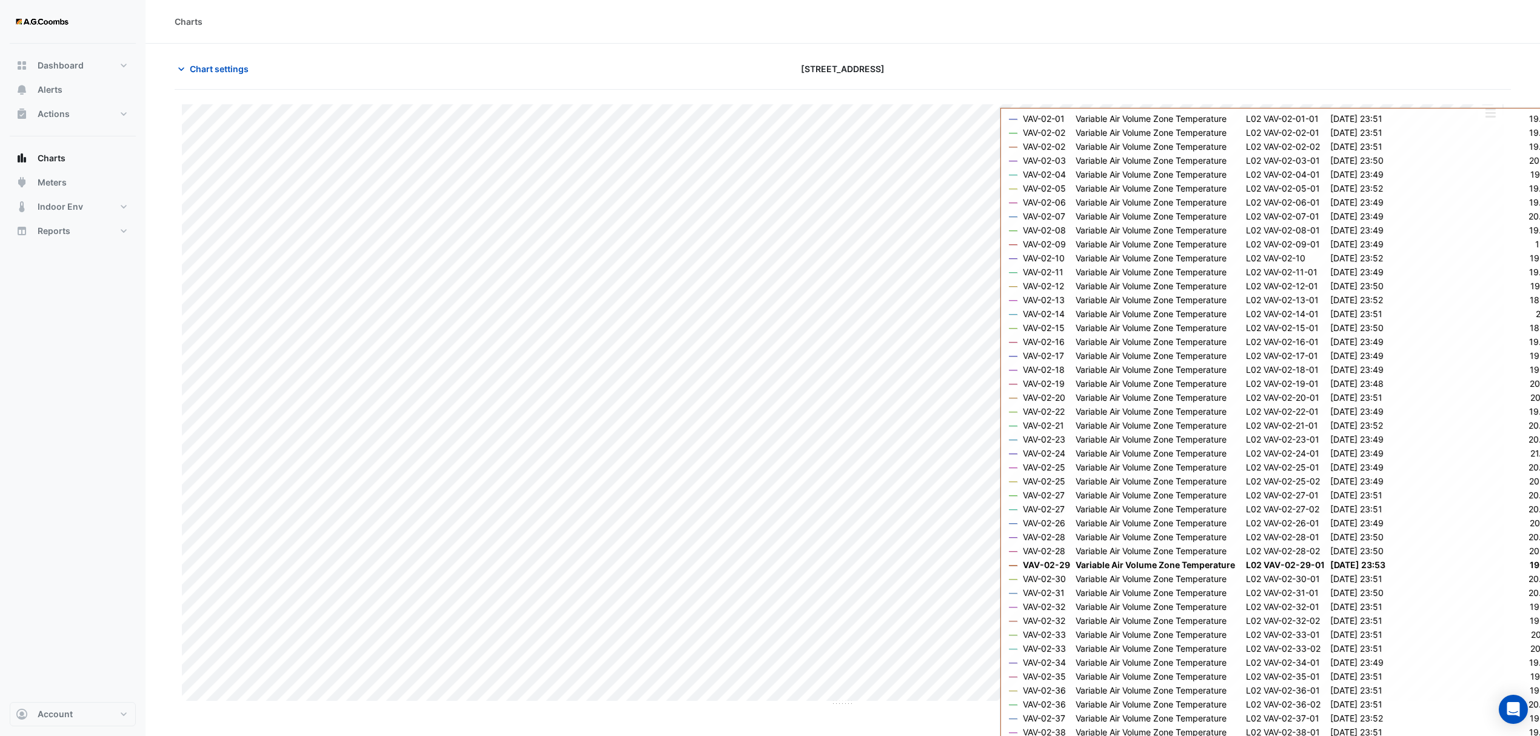
click at [1470, 47] on section "Chart settings 121 Exhibition Street Split by Equip Split All Print Save as JPE…" at bounding box center [843, 375] width 1395 height 663
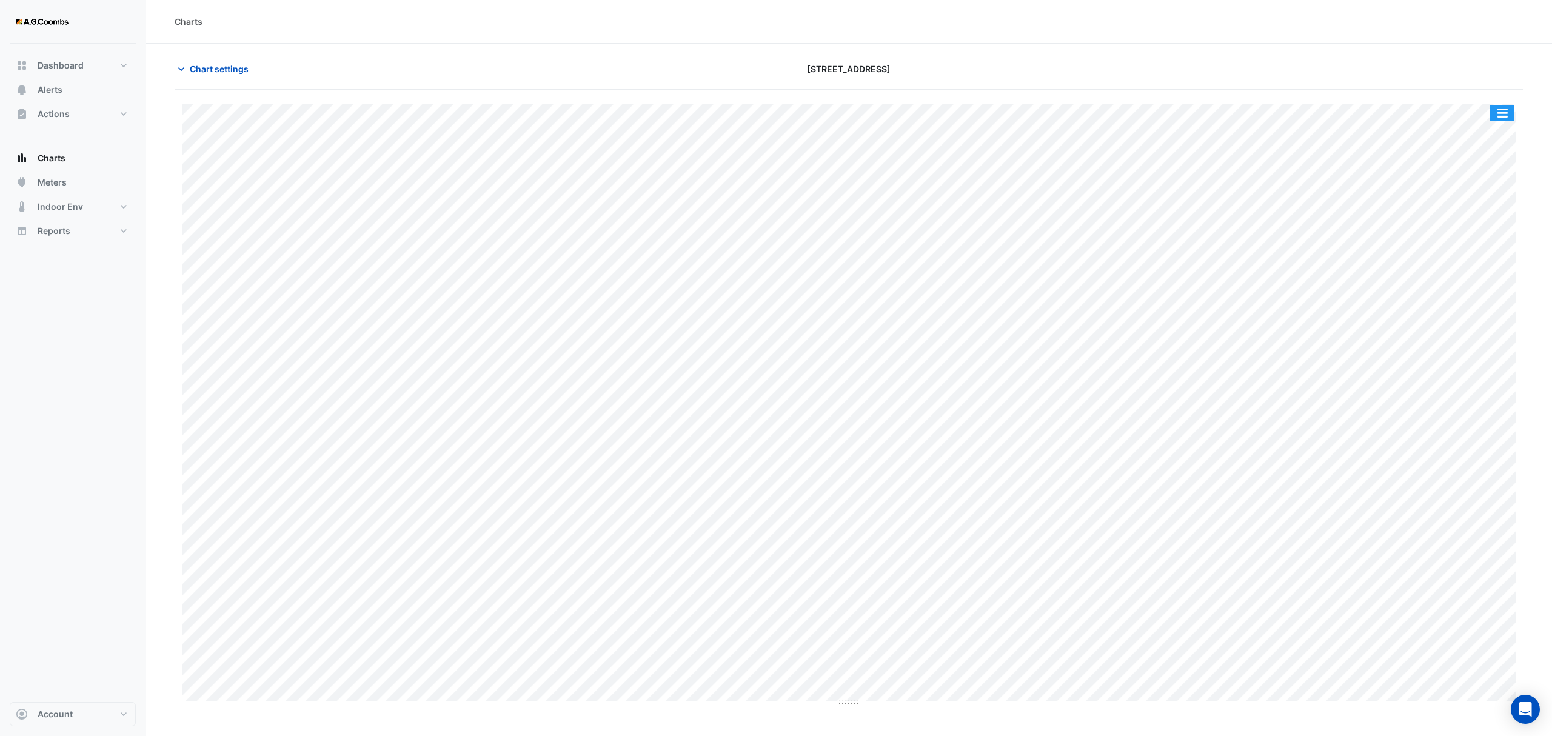
click at [1504, 116] on button "button" at bounding box center [1502, 113] width 24 height 15
click at [1500, 312] on div "Export CSV - Pivot" at bounding box center [1478, 301] width 73 height 29
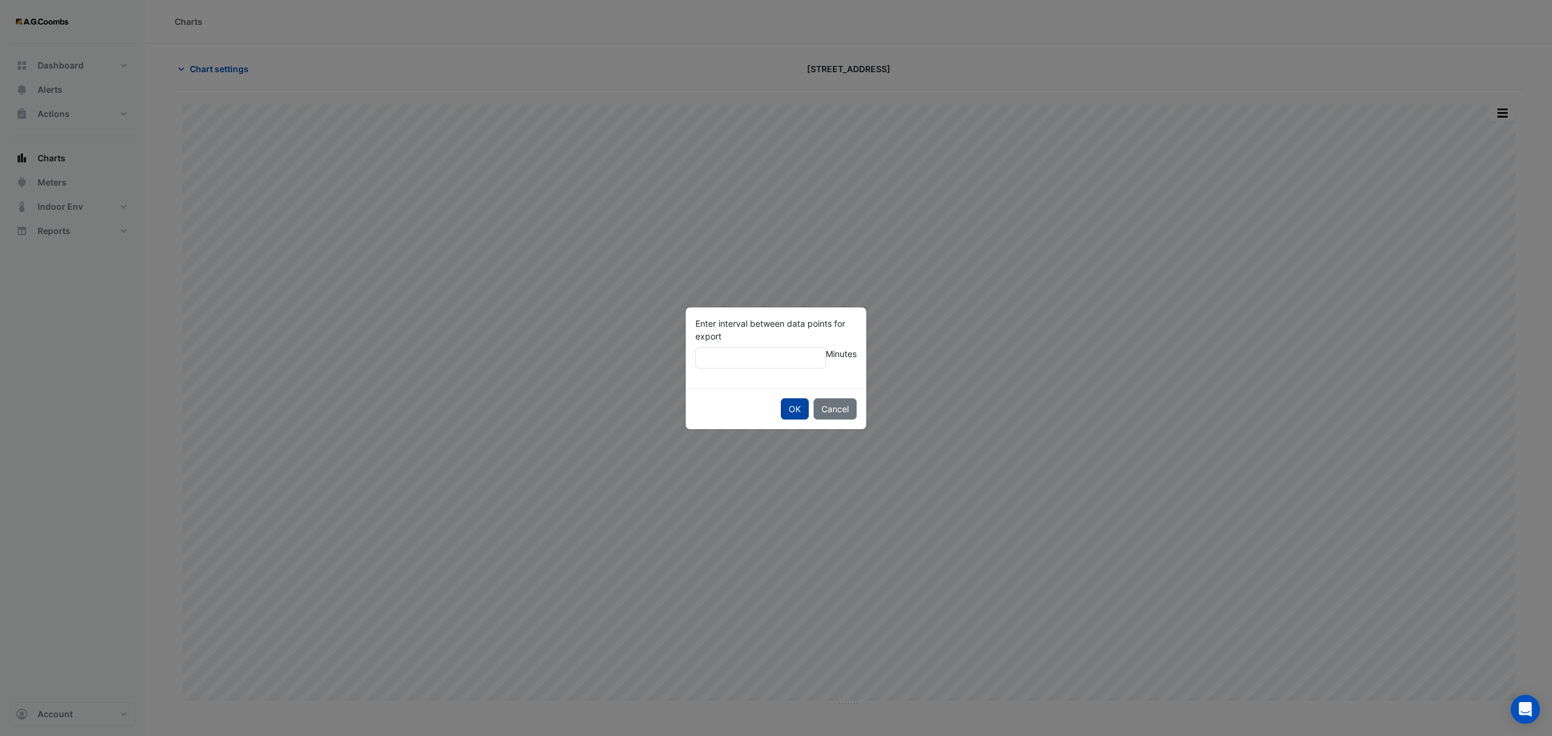
click at [793, 403] on button "OK" at bounding box center [795, 408] width 28 height 21
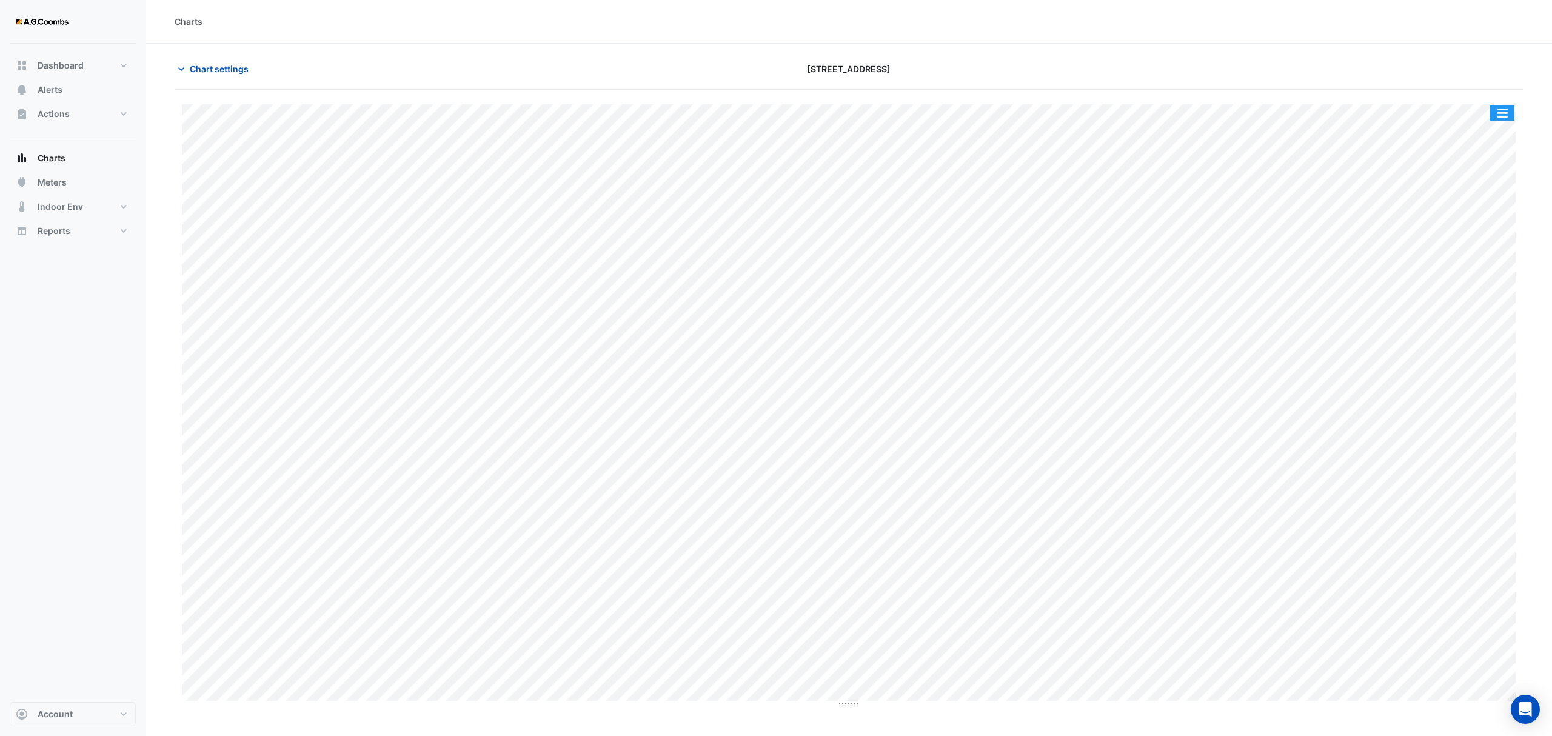
click at [1510, 118] on button "button" at bounding box center [1502, 113] width 24 height 15
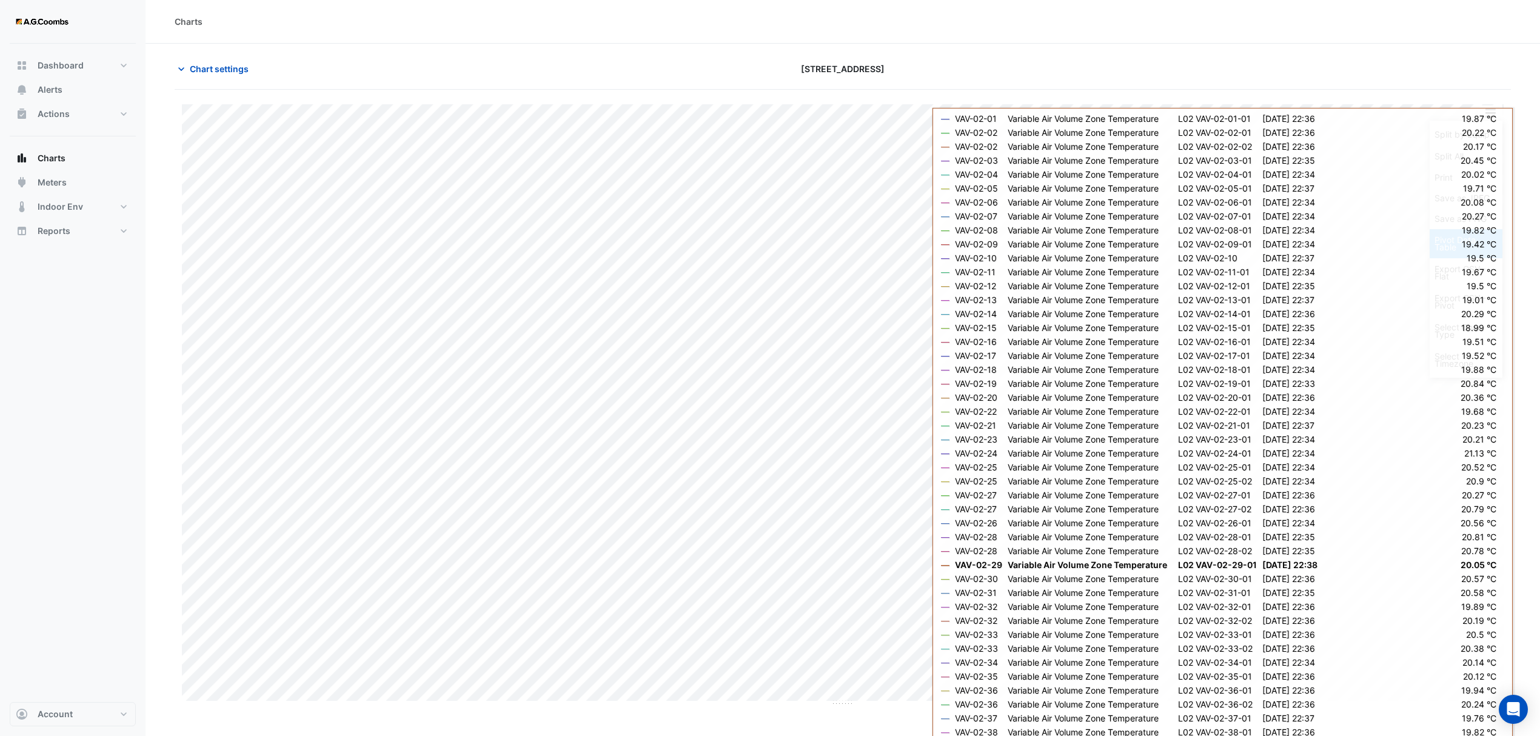
click at [1465, 251] on div "Pivot Data Table" at bounding box center [1466, 243] width 73 height 29
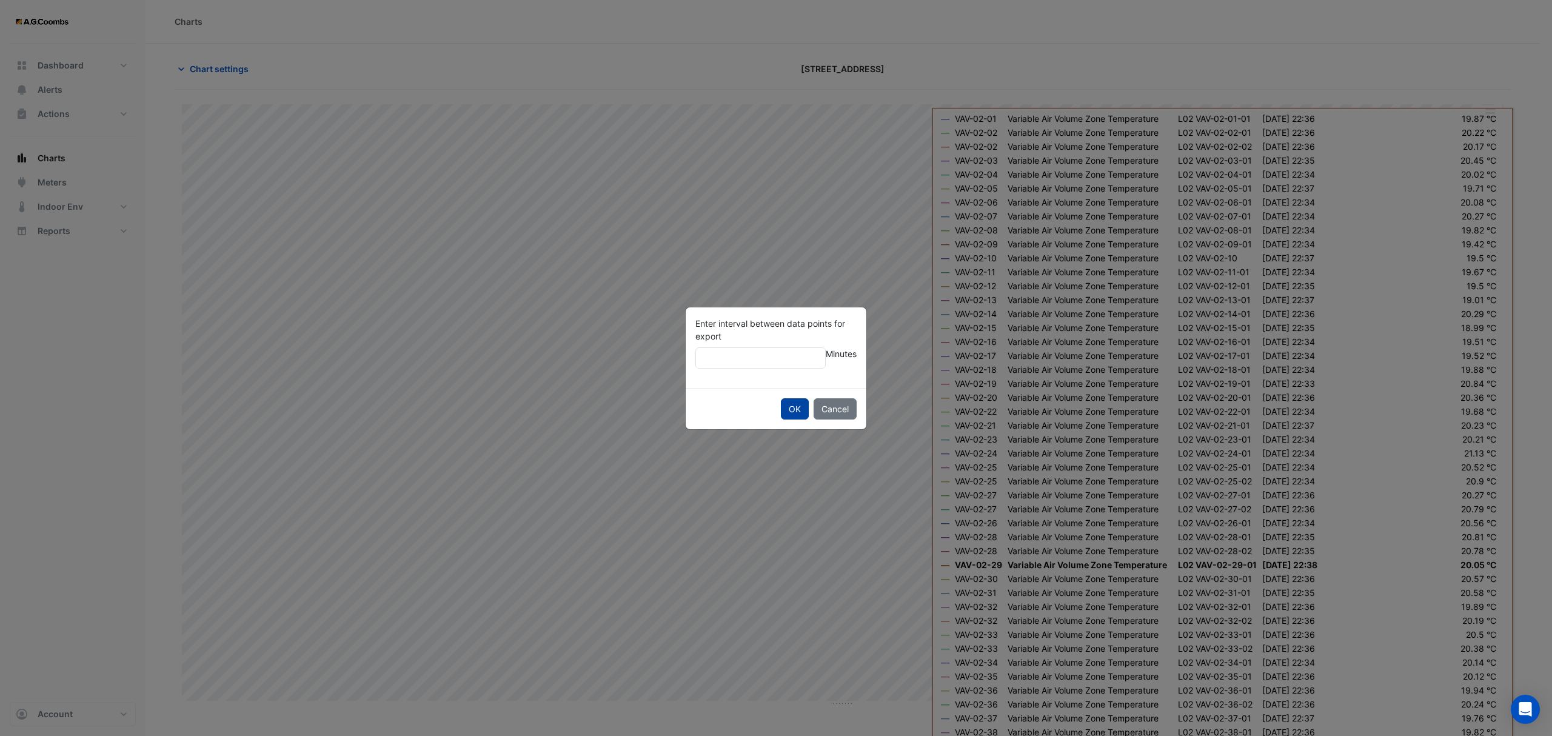
type input "**"
click at [789, 406] on button "OK" at bounding box center [795, 408] width 28 height 21
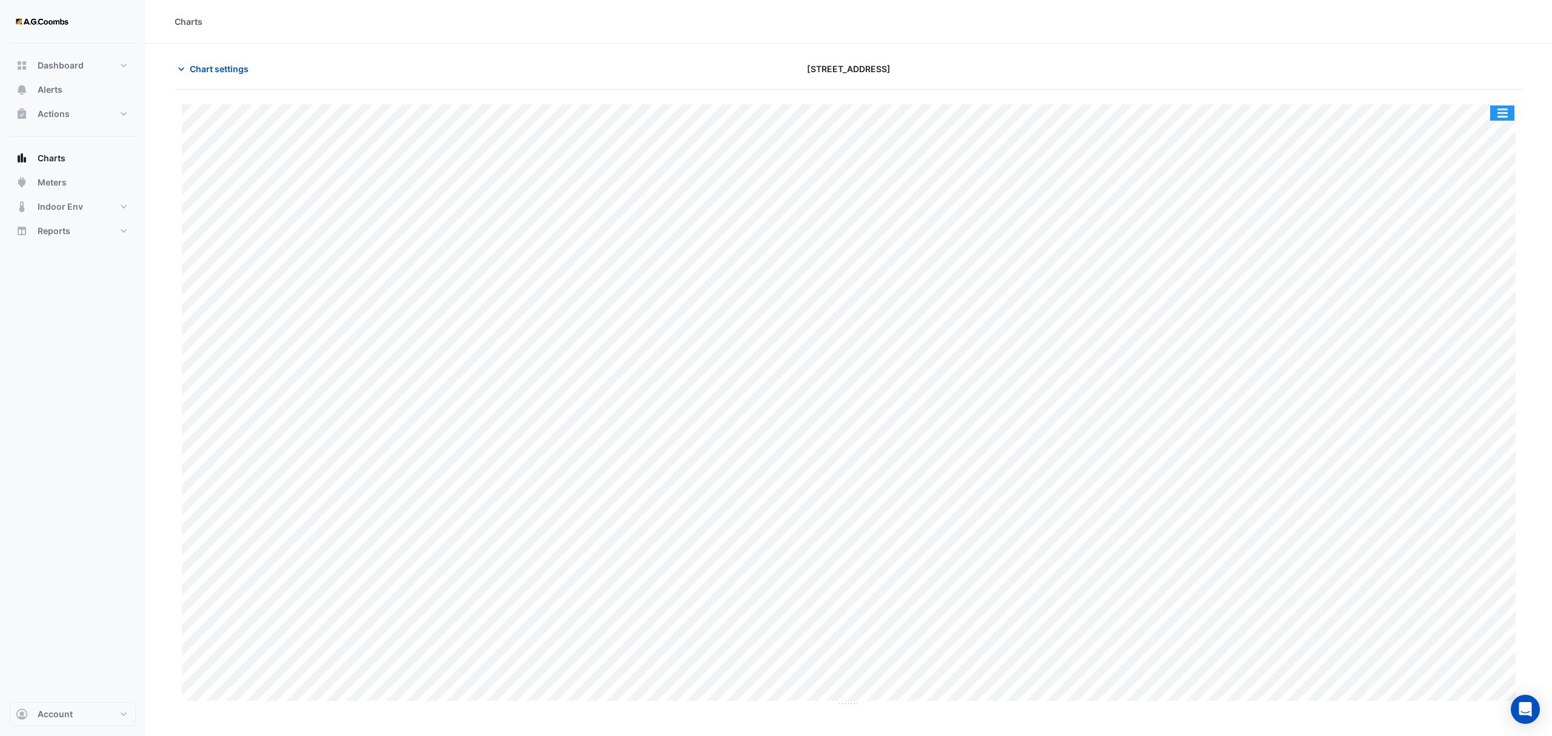
click at [1509, 118] on button "button" at bounding box center [1502, 113] width 24 height 15
click at [1478, 248] on div "Pivot Data Table" at bounding box center [1478, 243] width 73 height 29
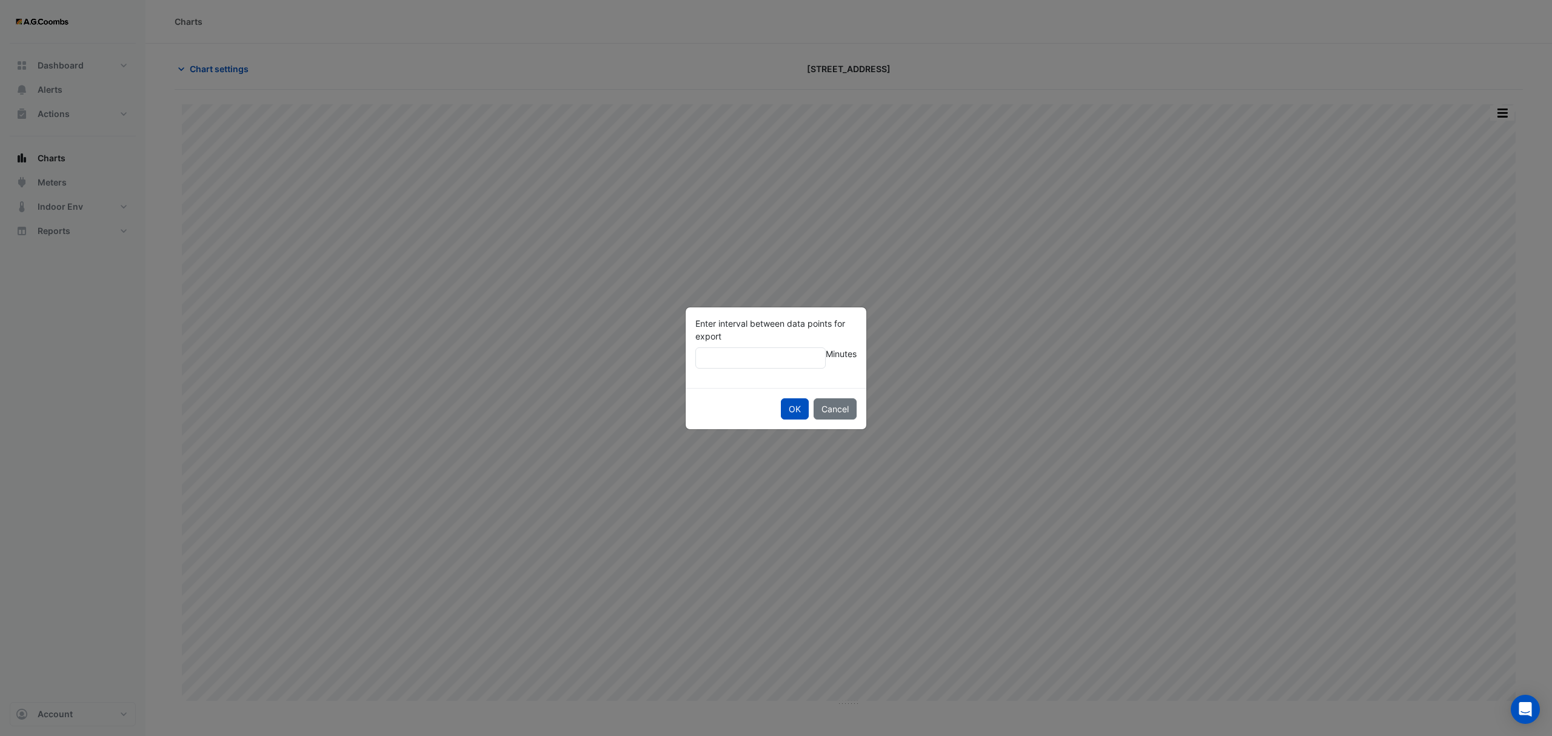
type input "*"
type input "**"
click at [781, 398] on button "OK" at bounding box center [795, 408] width 28 height 21
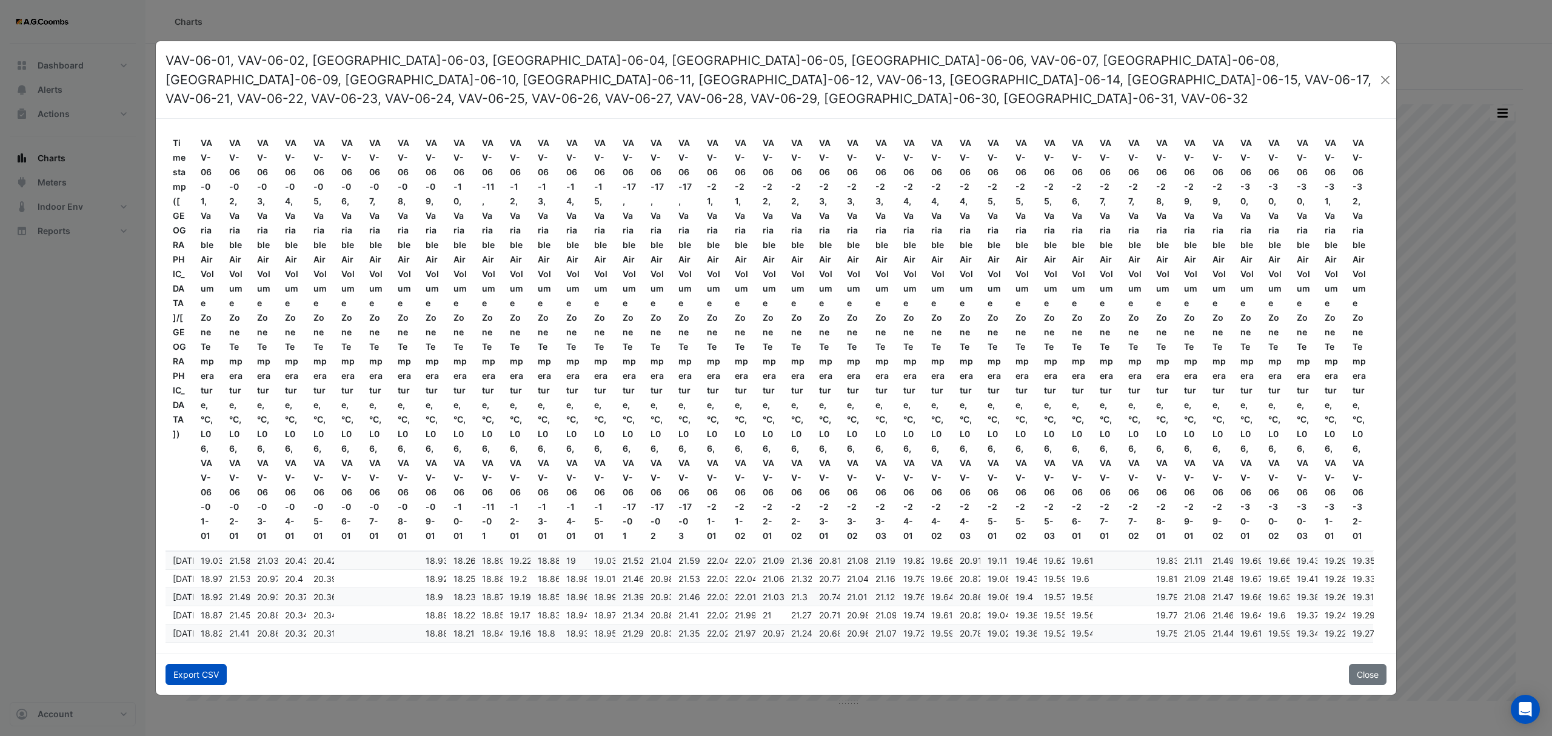
click at [171, 665] on button "Export CSV" at bounding box center [196, 674] width 61 height 21
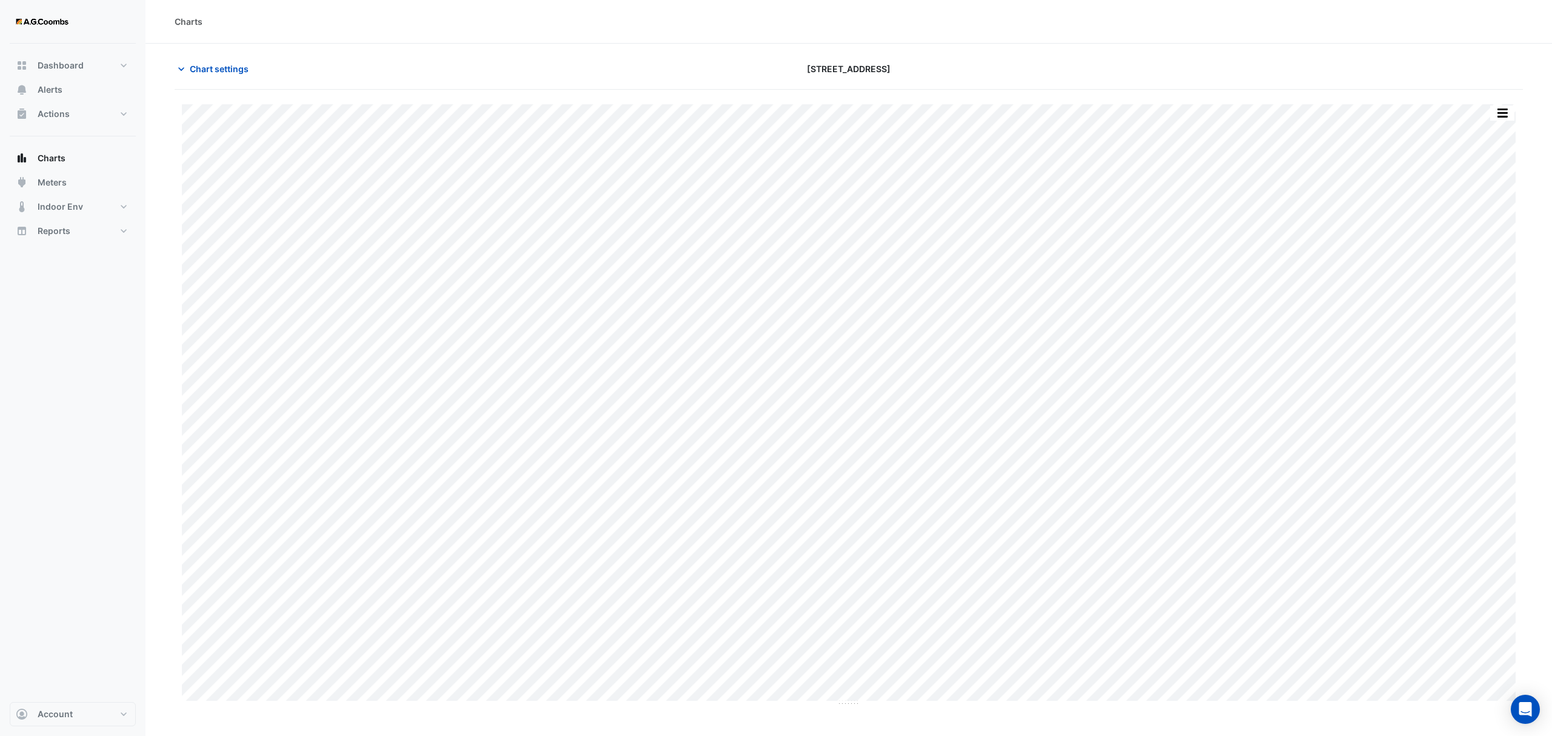
click at [1504, 102] on div "Split by Equip Split All Print Save as JPEG Save as PNG Pivot Data Table Export…" at bounding box center [849, 398] width 1349 height 617
click at [1504, 110] on button "button" at bounding box center [1502, 113] width 24 height 15
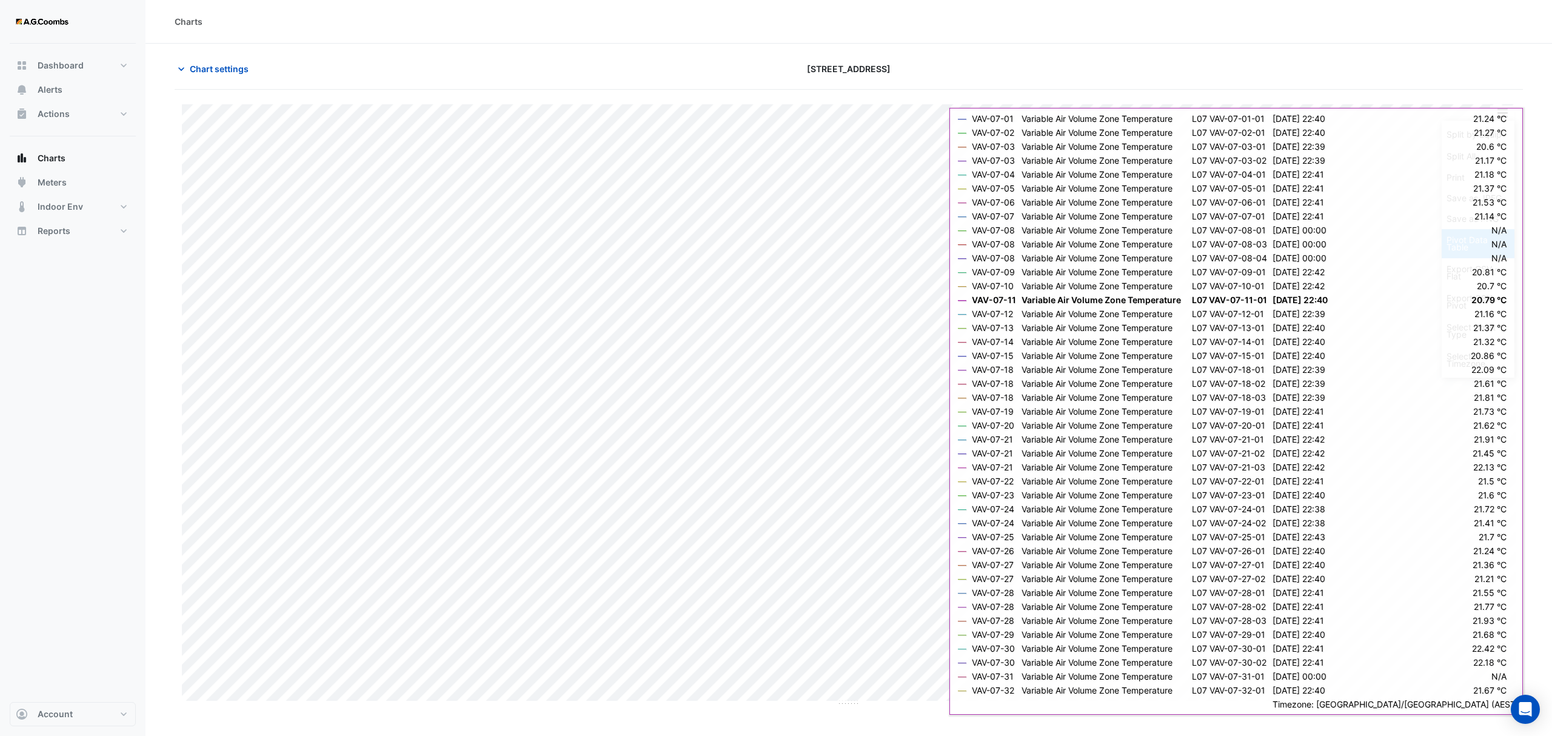
click at [1480, 255] on div "Pivot Data Table" at bounding box center [1478, 243] width 73 height 29
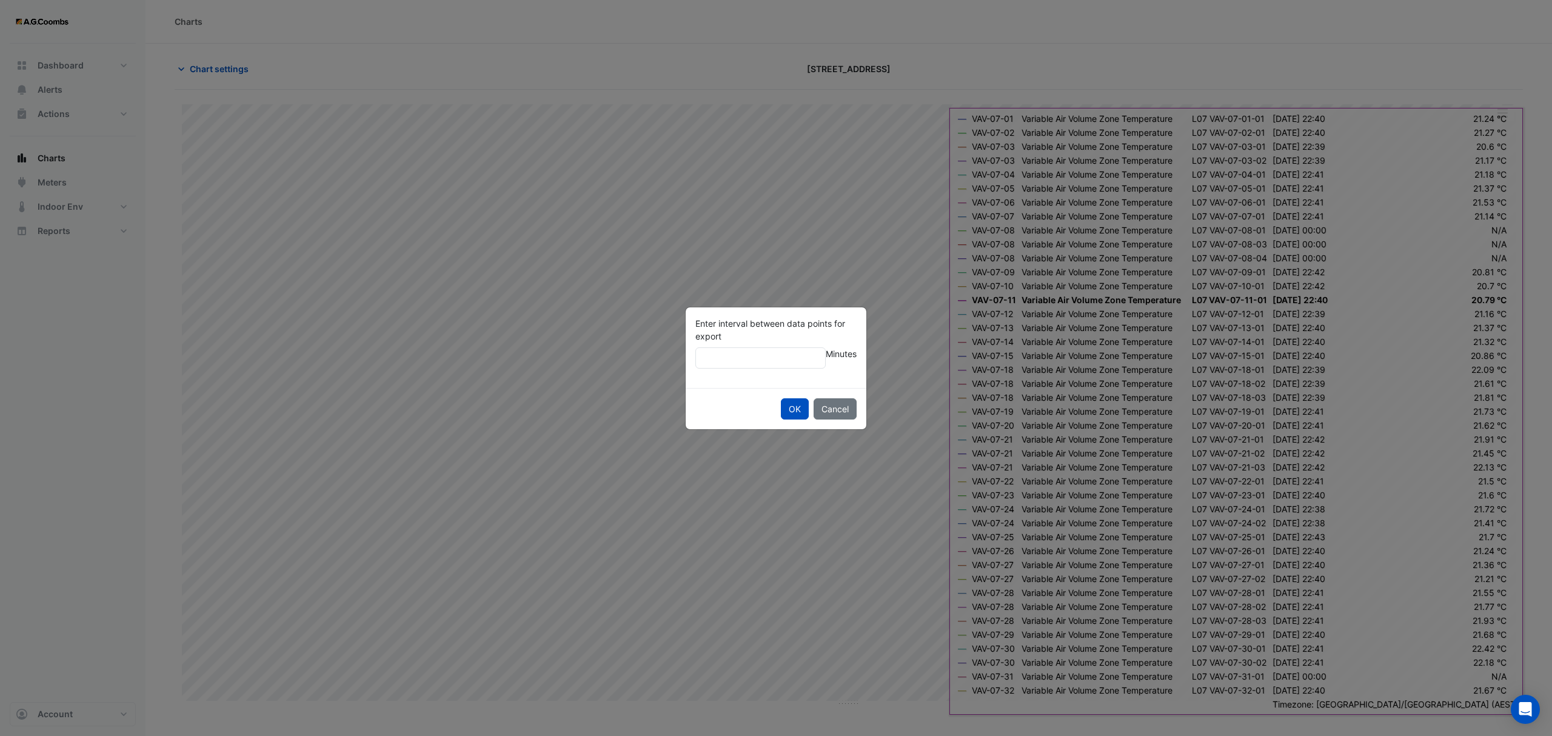
type input "**"
click at [781, 398] on button "OK" at bounding box center [795, 408] width 28 height 21
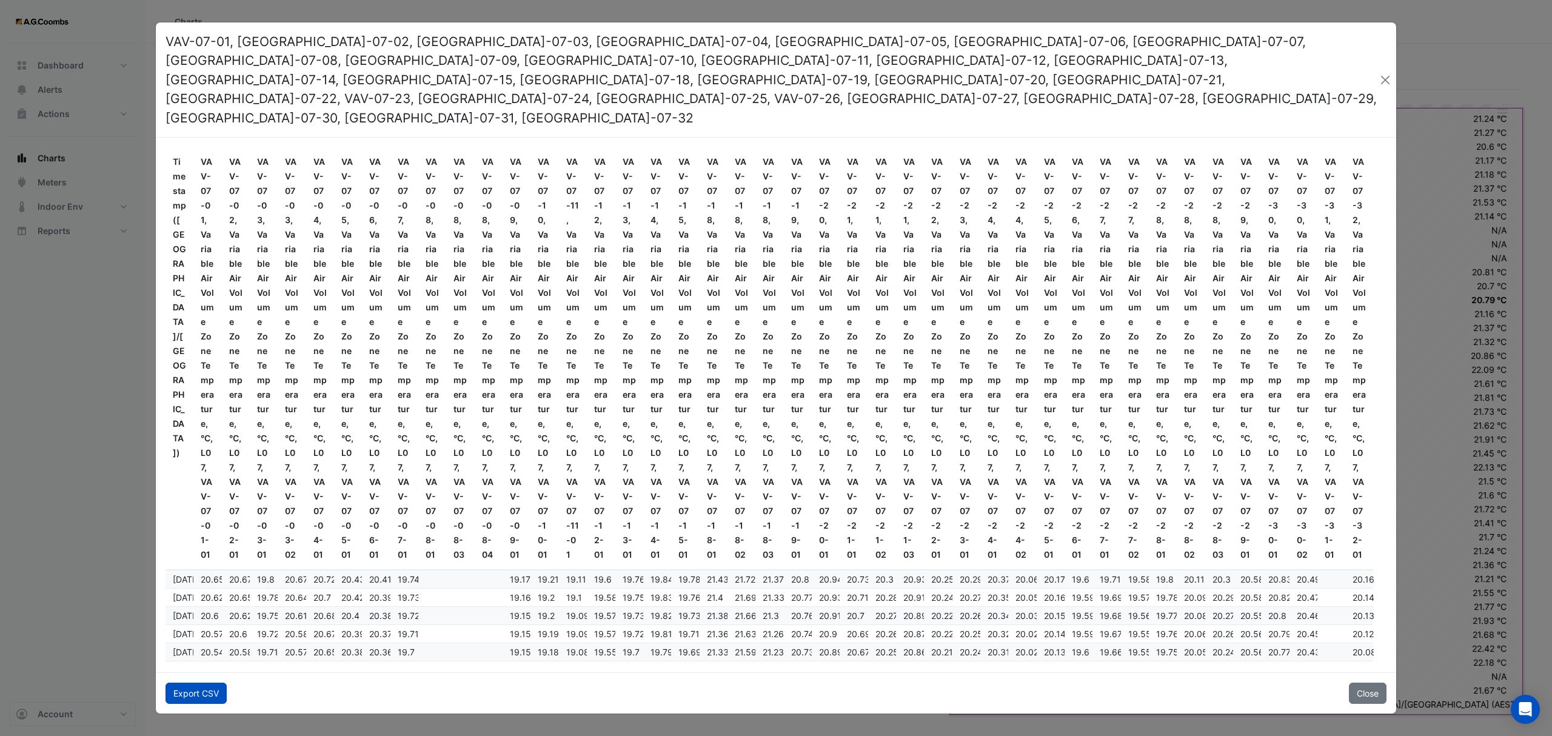
click at [199, 683] on button "Export CSV" at bounding box center [196, 693] width 61 height 21
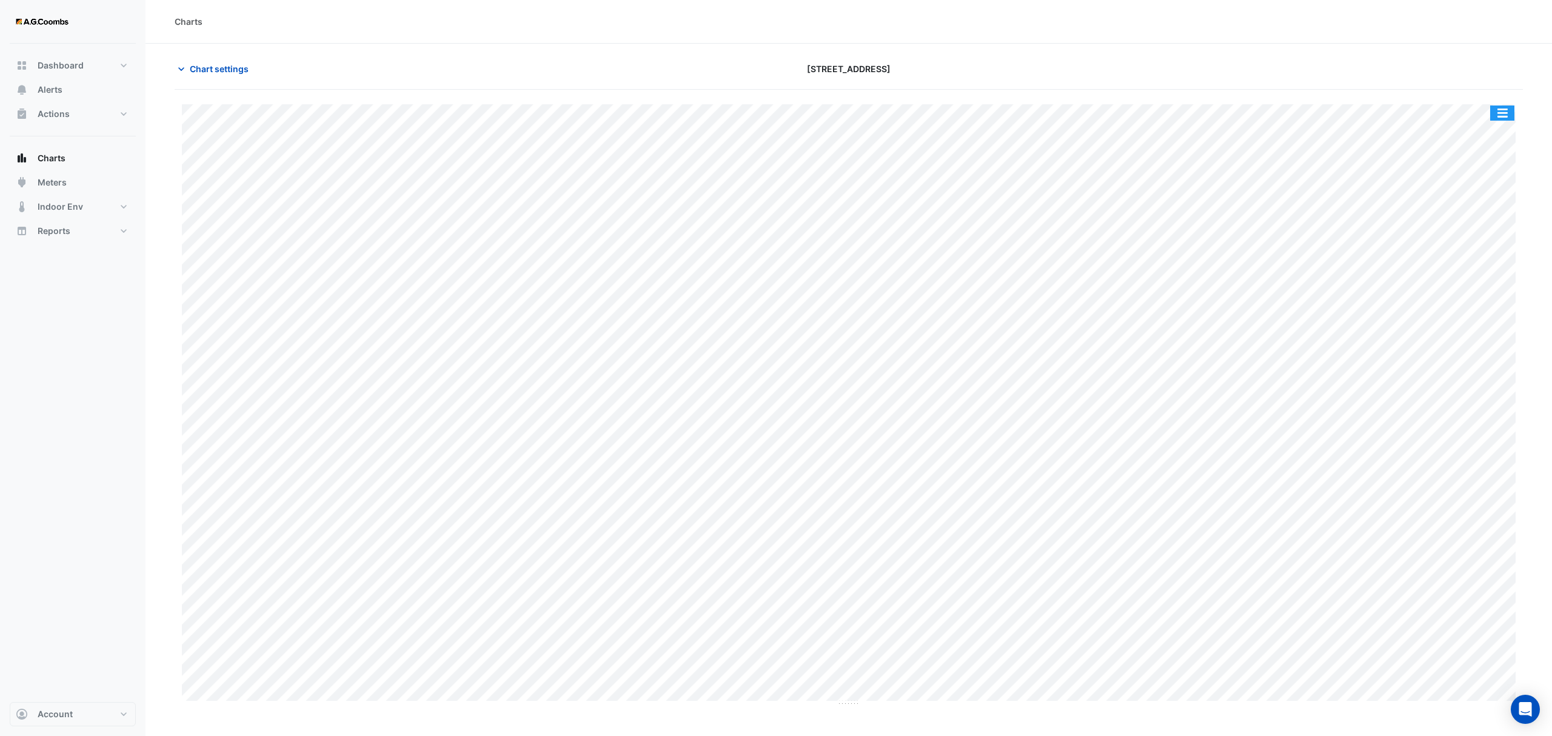
click at [1500, 116] on button "button" at bounding box center [1502, 113] width 24 height 15
click at [1476, 252] on div "Pivot Data Table" at bounding box center [1478, 243] width 73 height 29
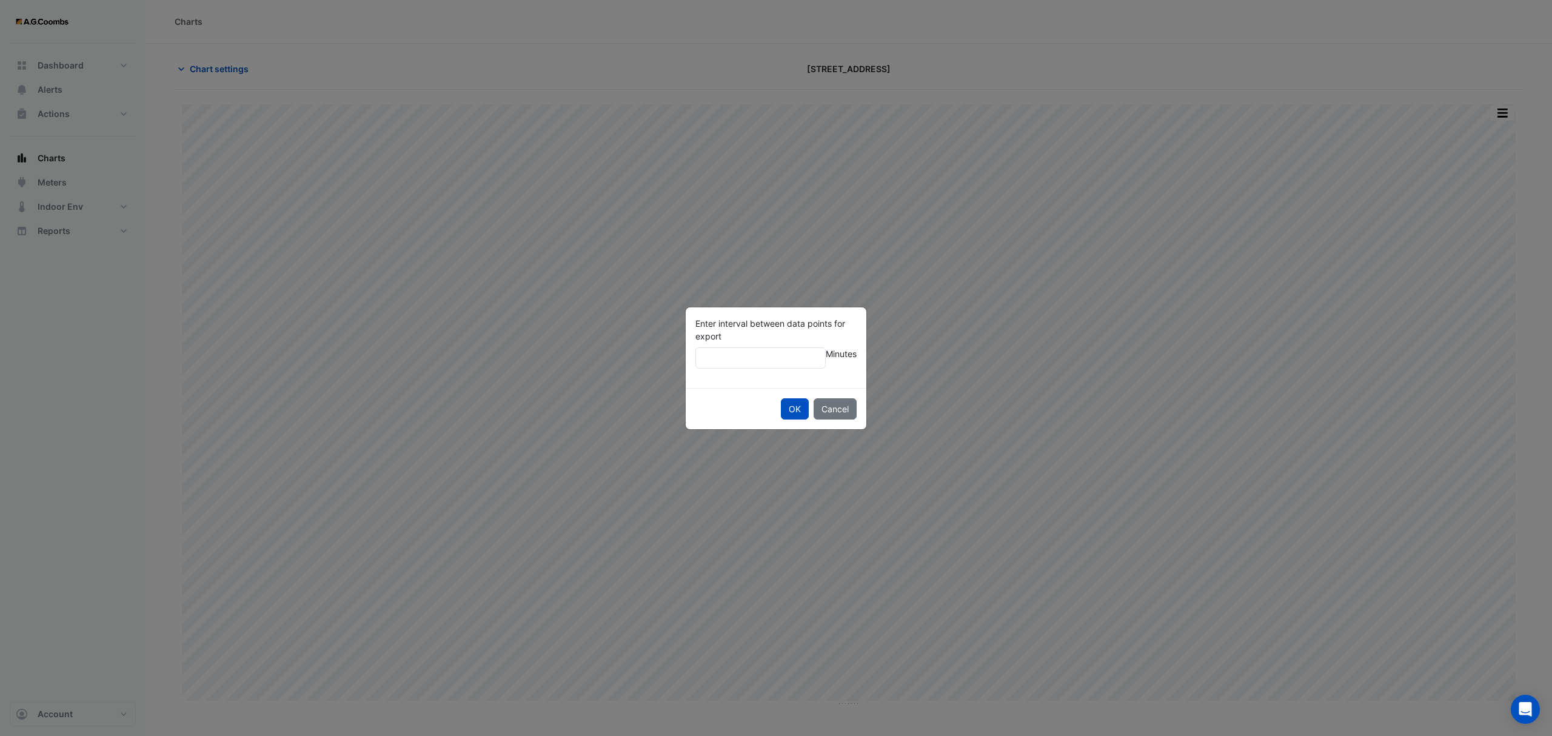
type input "**"
click at [781, 398] on button "OK" at bounding box center [795, 408] width 28 height 21
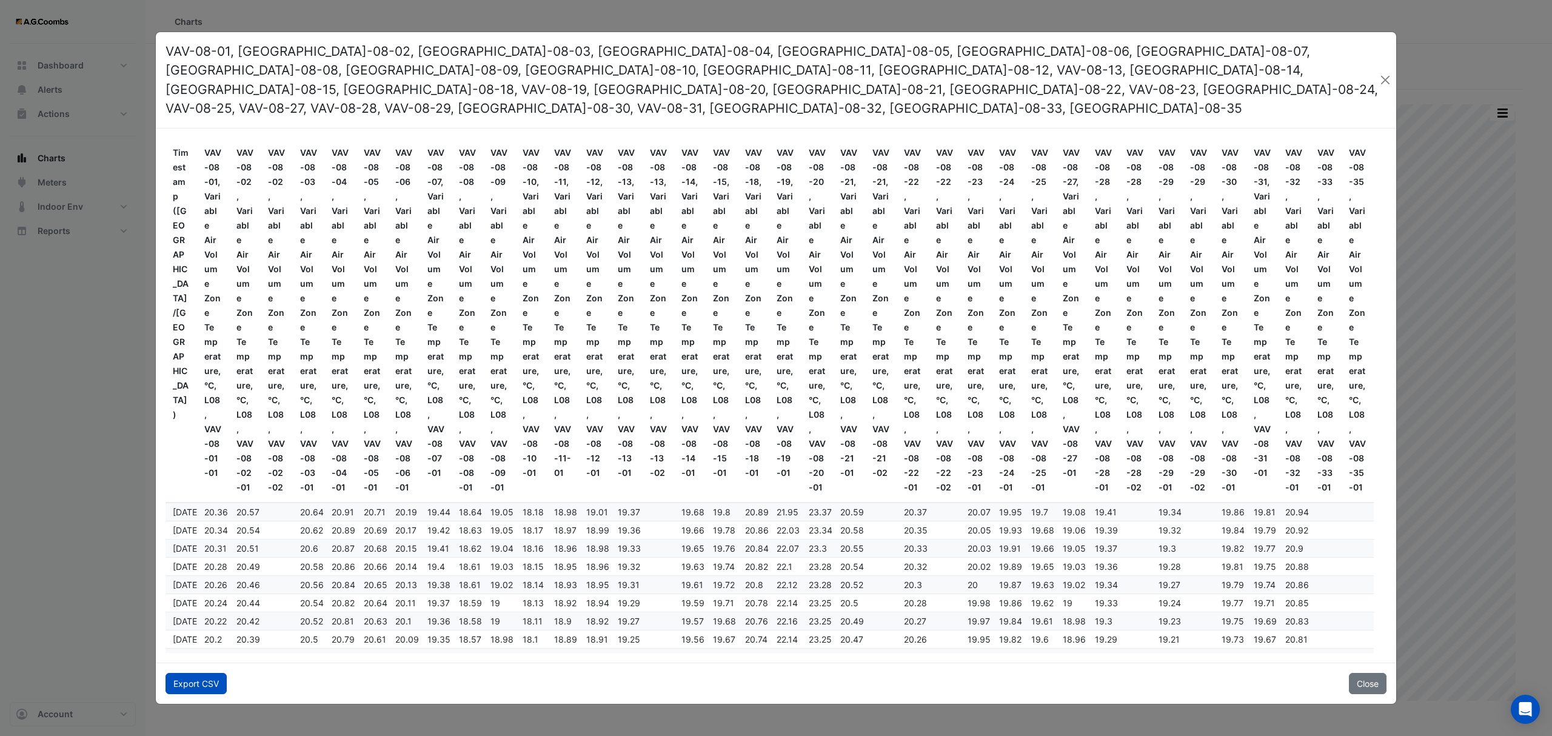
click at [209, 673] on button "Export CSV" at bounding box center [196, 683] width 61 height 21
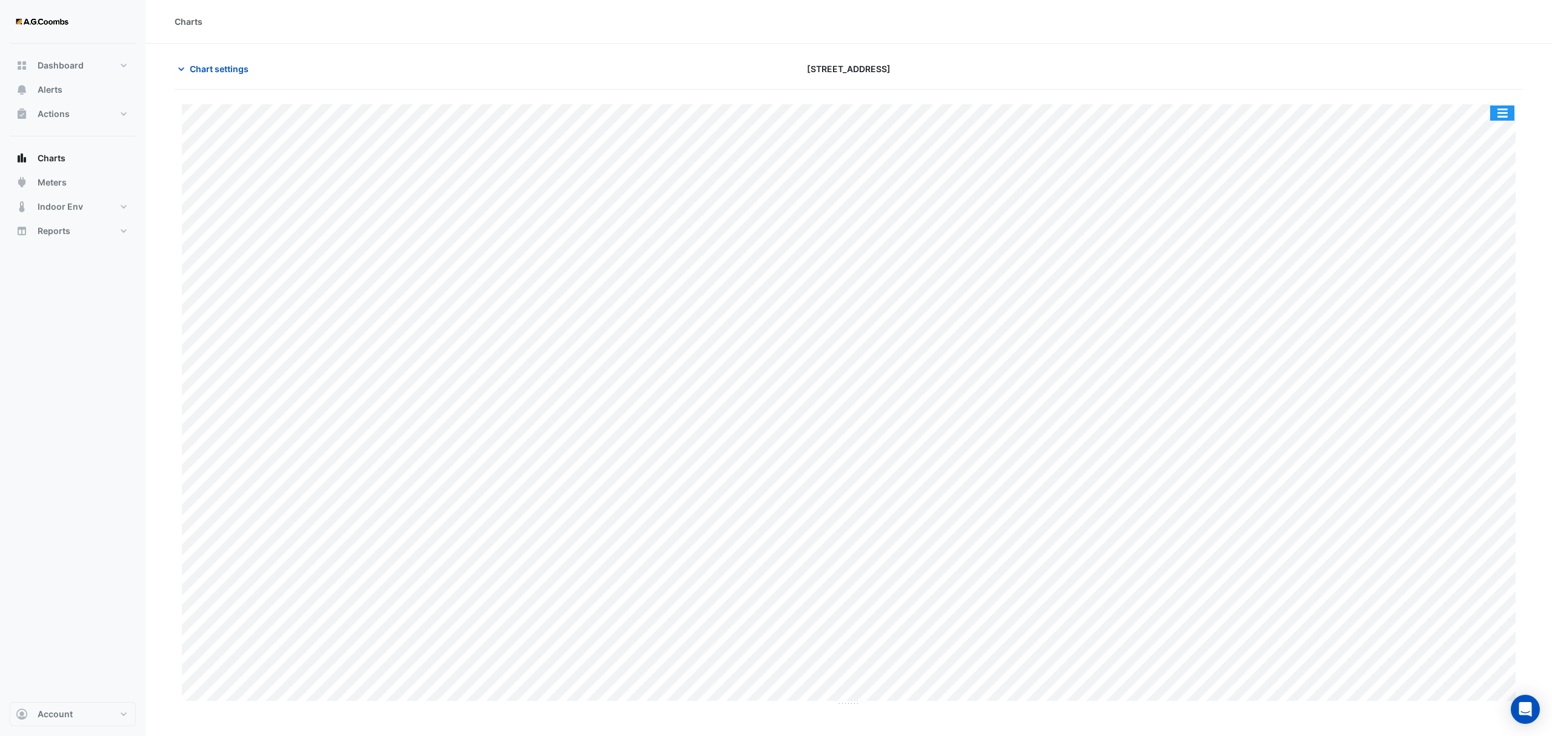
click at [1512, 117] on button "button" at bounding box center [1502, 113] width 24 height 15
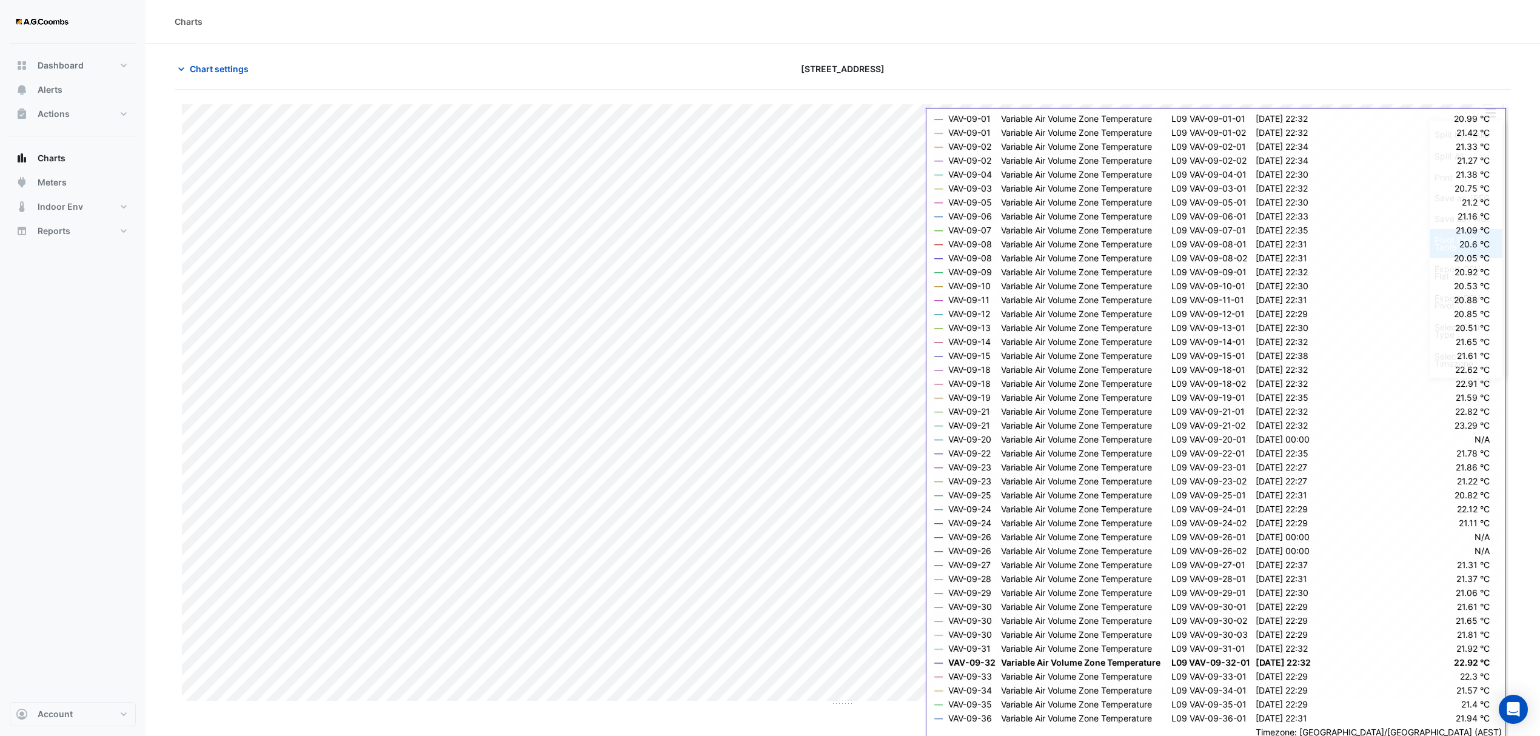
click at [1441, 244] on div "Pivot Data Table" at bounding box center [1466, 243] width 73 height 29
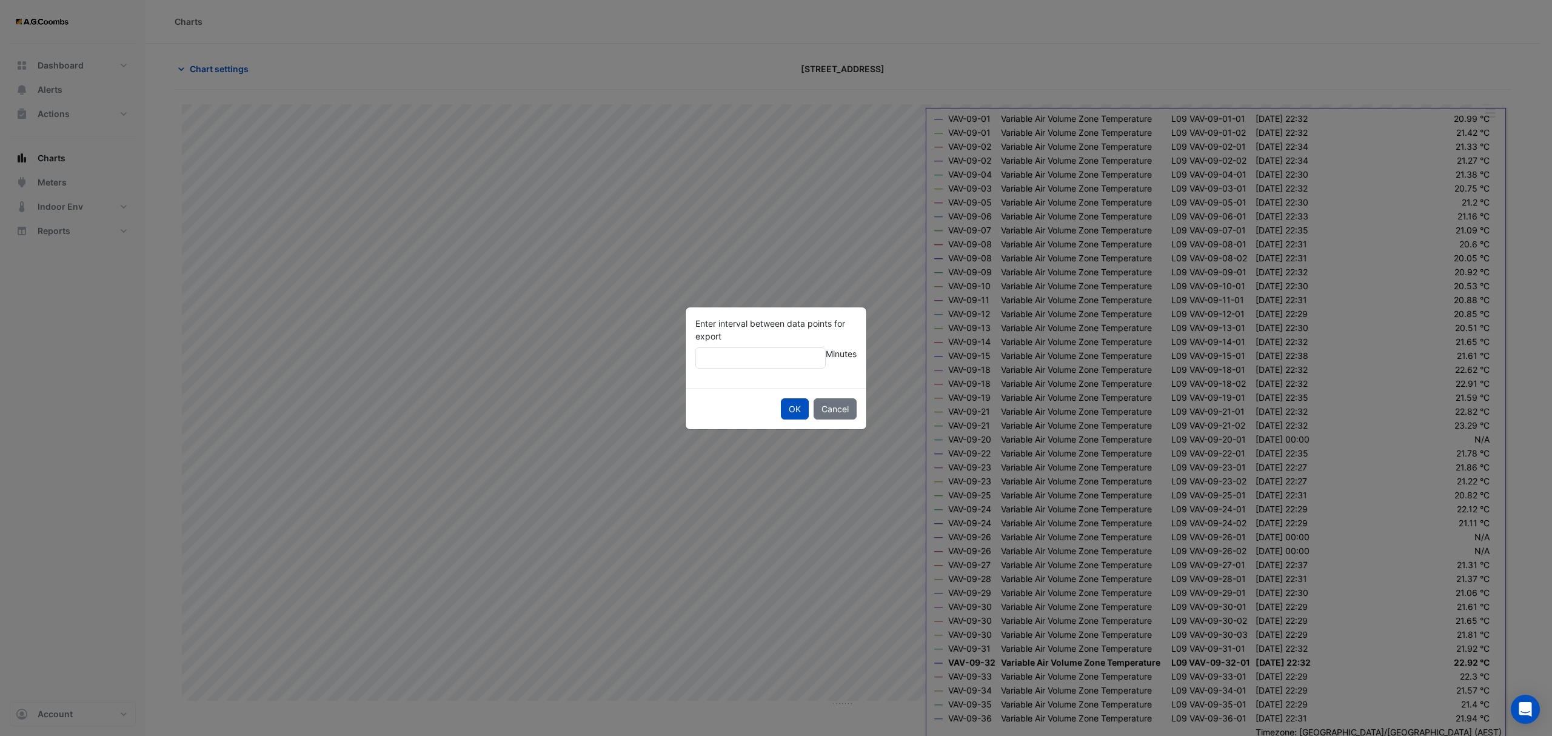
type input "**"
click at [781, 398] on button "OK" at bounding box center [795, 408] width 28 height 21
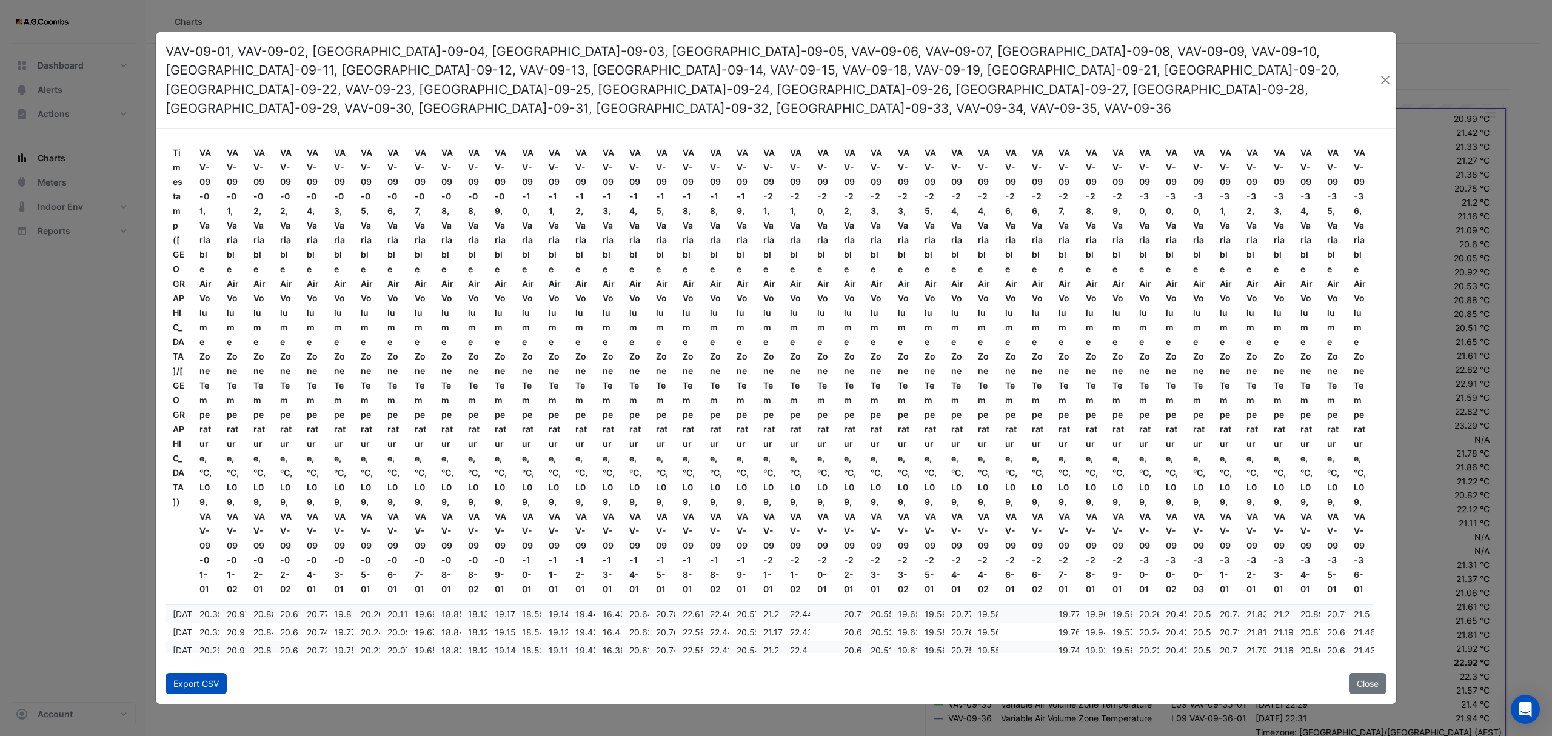
click at [178, 679] on button "Export CSV" at bounding box center [196, 683] width 61 height 21
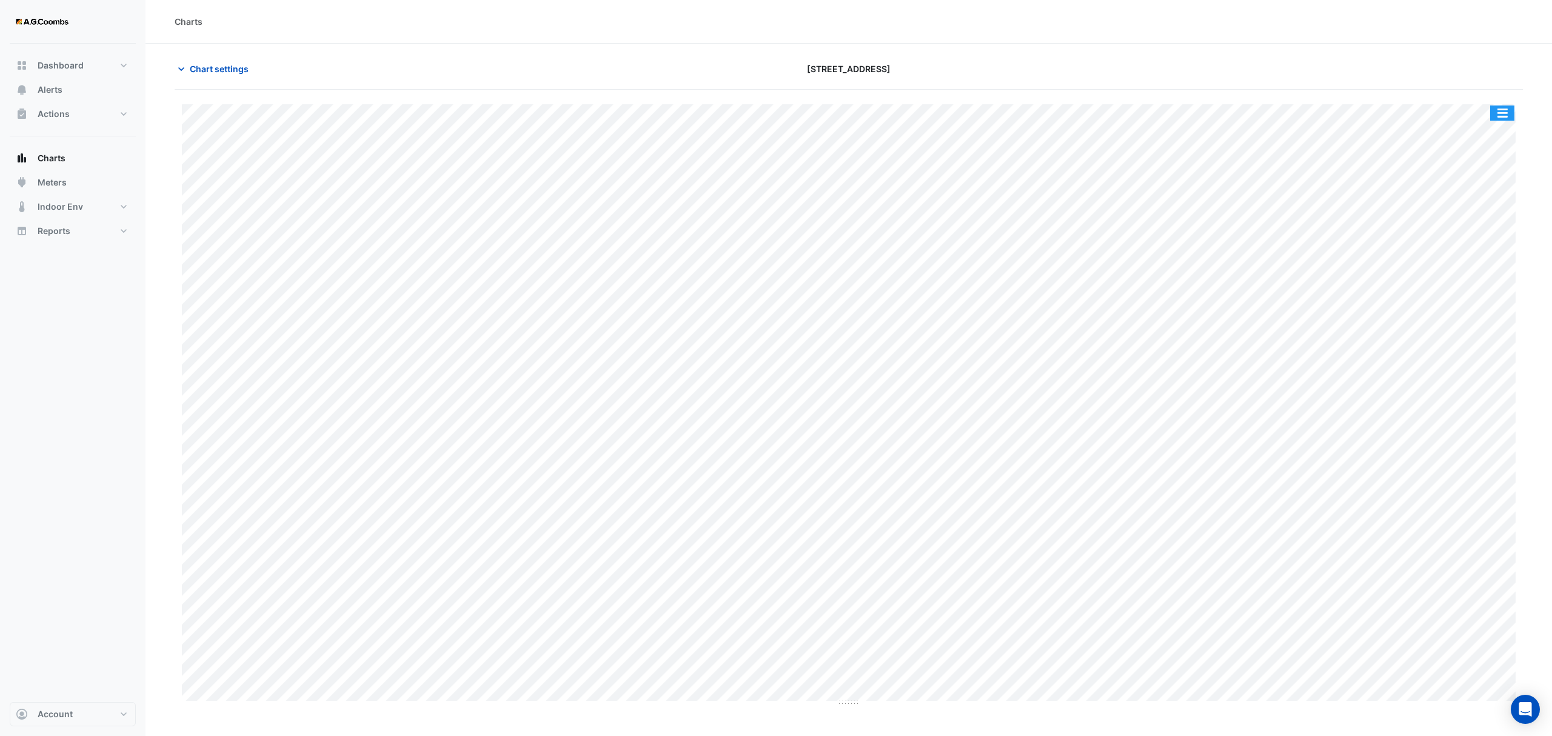
click at [1490, 115] on button "button" at bounding box center [1502, 113] width 24 height 15
click at [1463, 246] on div "Pivot Data Table" at bounding box center [1478, 243] width 73 height 29
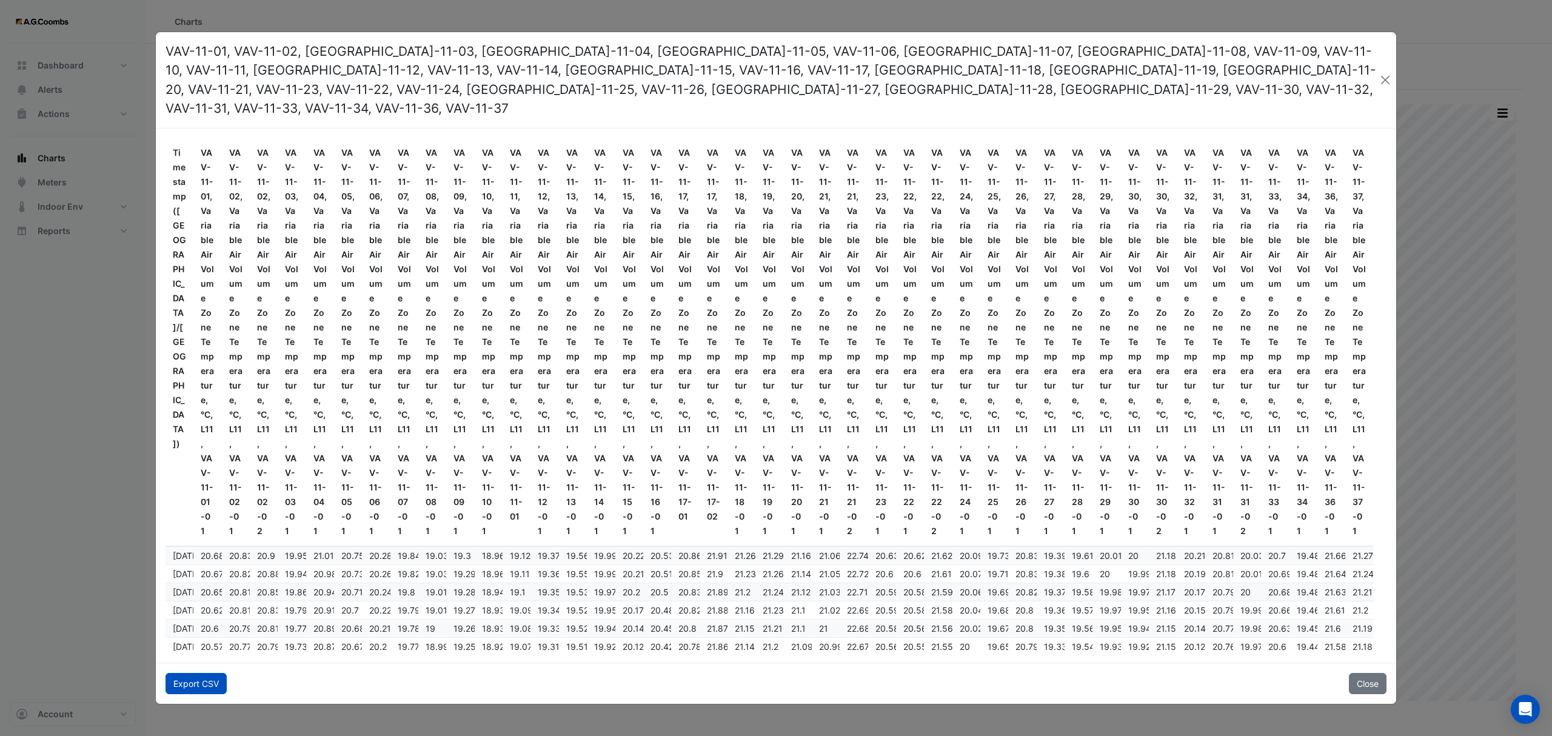
click at [211, 673] on button "Export CSV" at bounding box center [196, 683] width 61 height 21
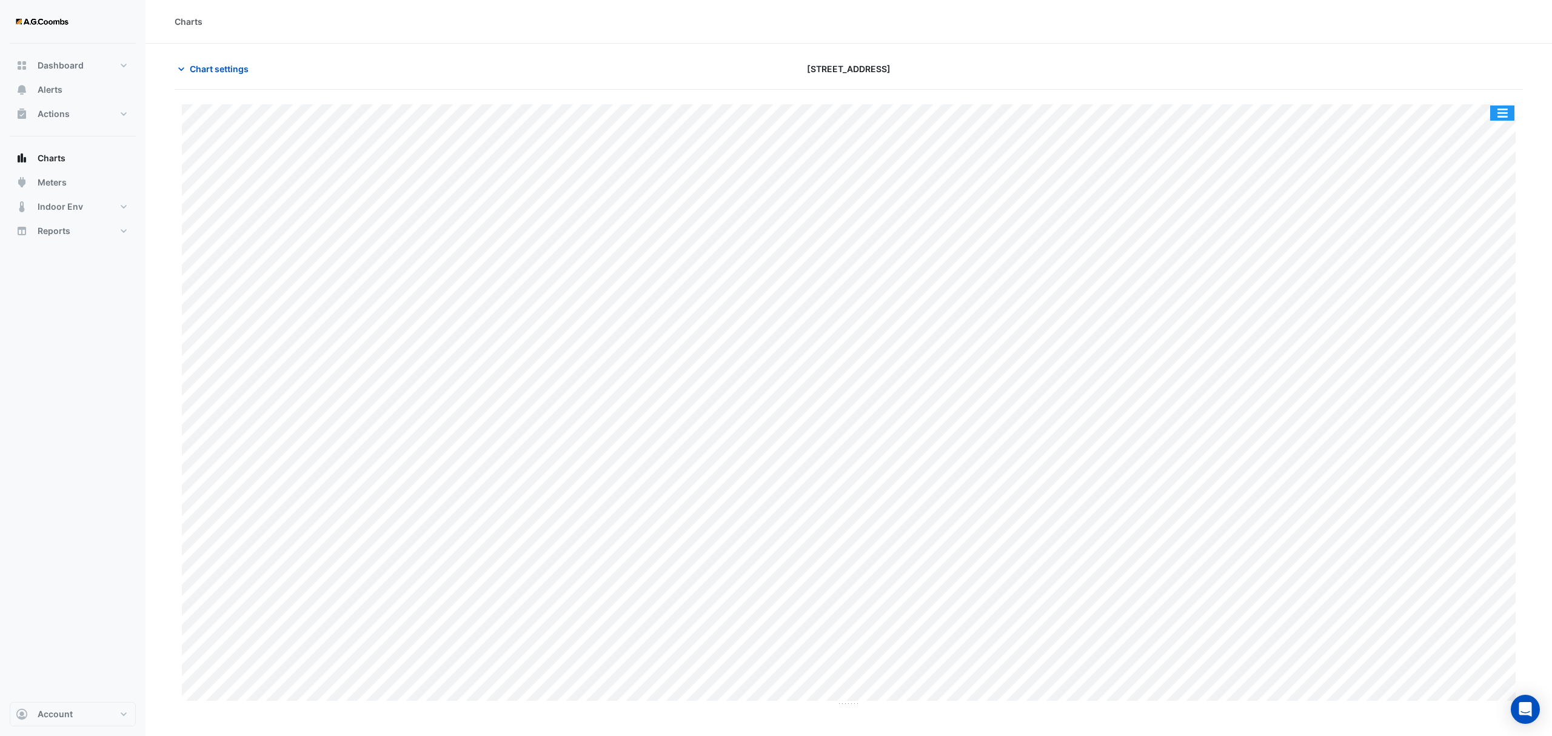
click at [1504, 116] on button "button" at bounding box center [1502, 113] width 24 height 15
click at [1470, 251] on div "Pivot Data Table" at bounding box center [1478, 243] width 73 height 29
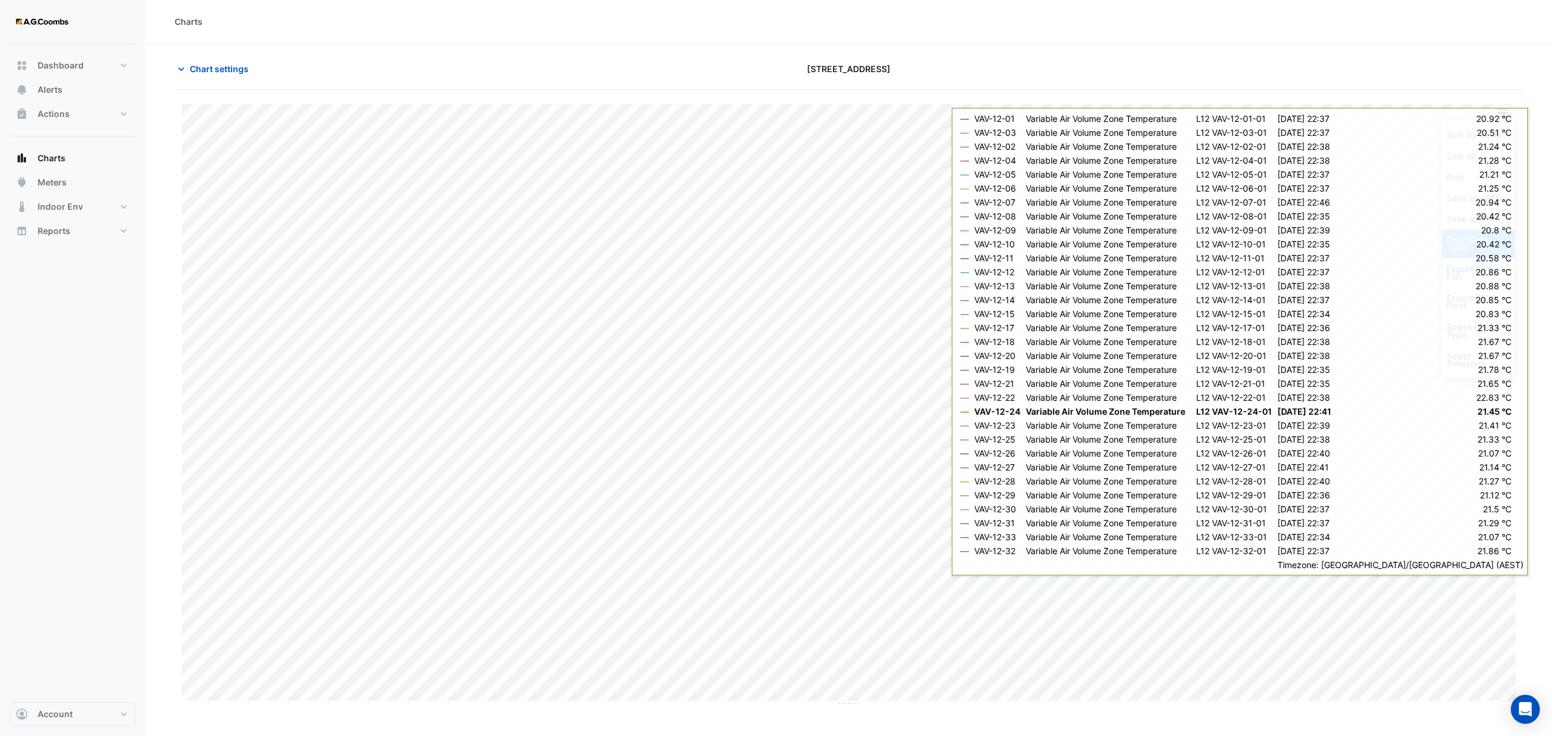
click at [1458, 245] on div "Pivot Data Table" at bounding box center [1478, 243] width 73 height 29
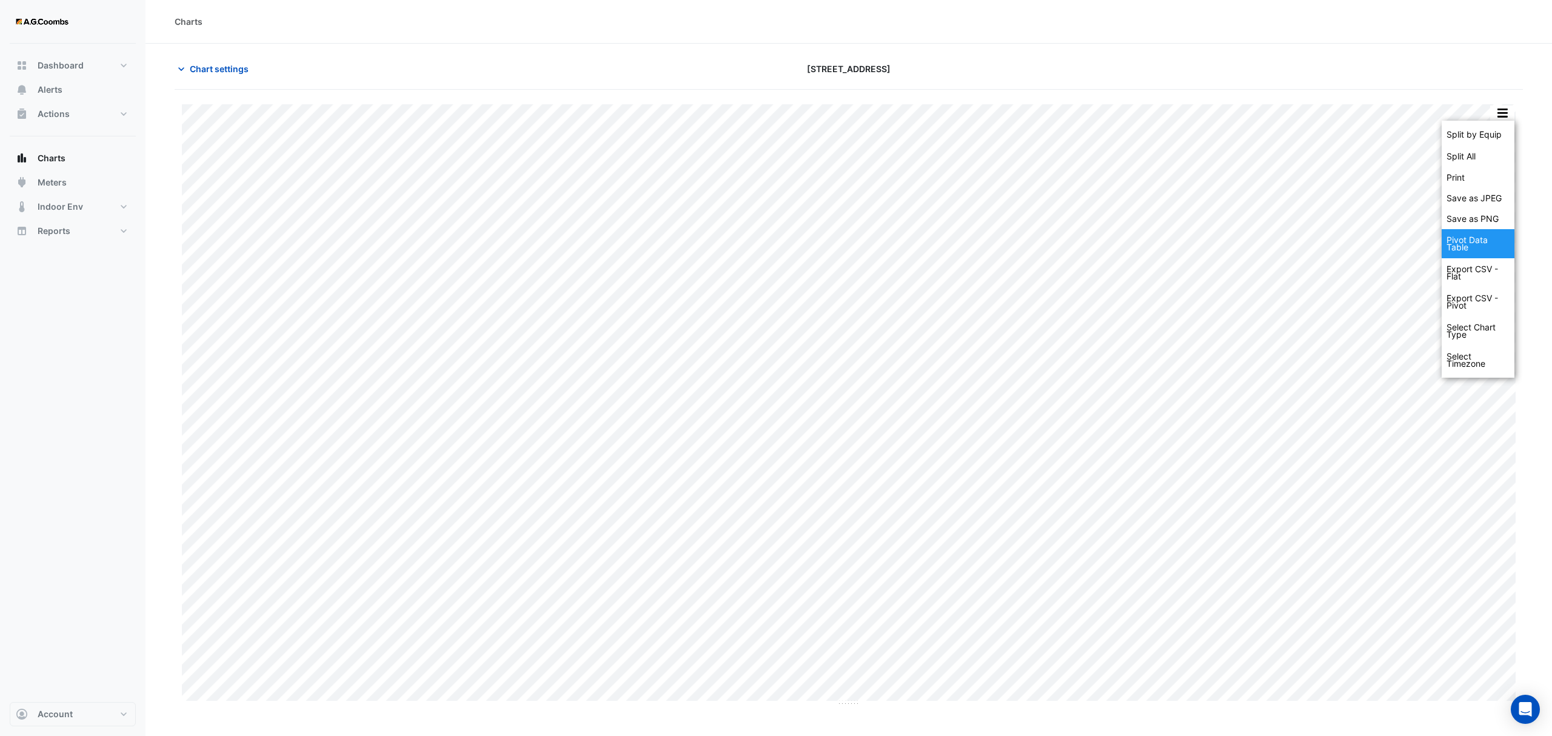
click at [1475, 245] on div "Pivot Data Table" at bounding box center [1478, 243] width 73 height 29
click at [1456, 246] on div "Pivot Data Table" at bounding box center [1478, 243] width 73 height 29
drag, startPoint x: 1504, startPoint y: 110, endPoint x: 1511, endPoint y: 141, distance: 31.8
click at [1504, 110] on button "button" at bounding box center [1502, 113] width 24 height 15
click at [1471, 250] on div "Pivot Data Table" at bounding box center [1478, 243] width 73 height 29
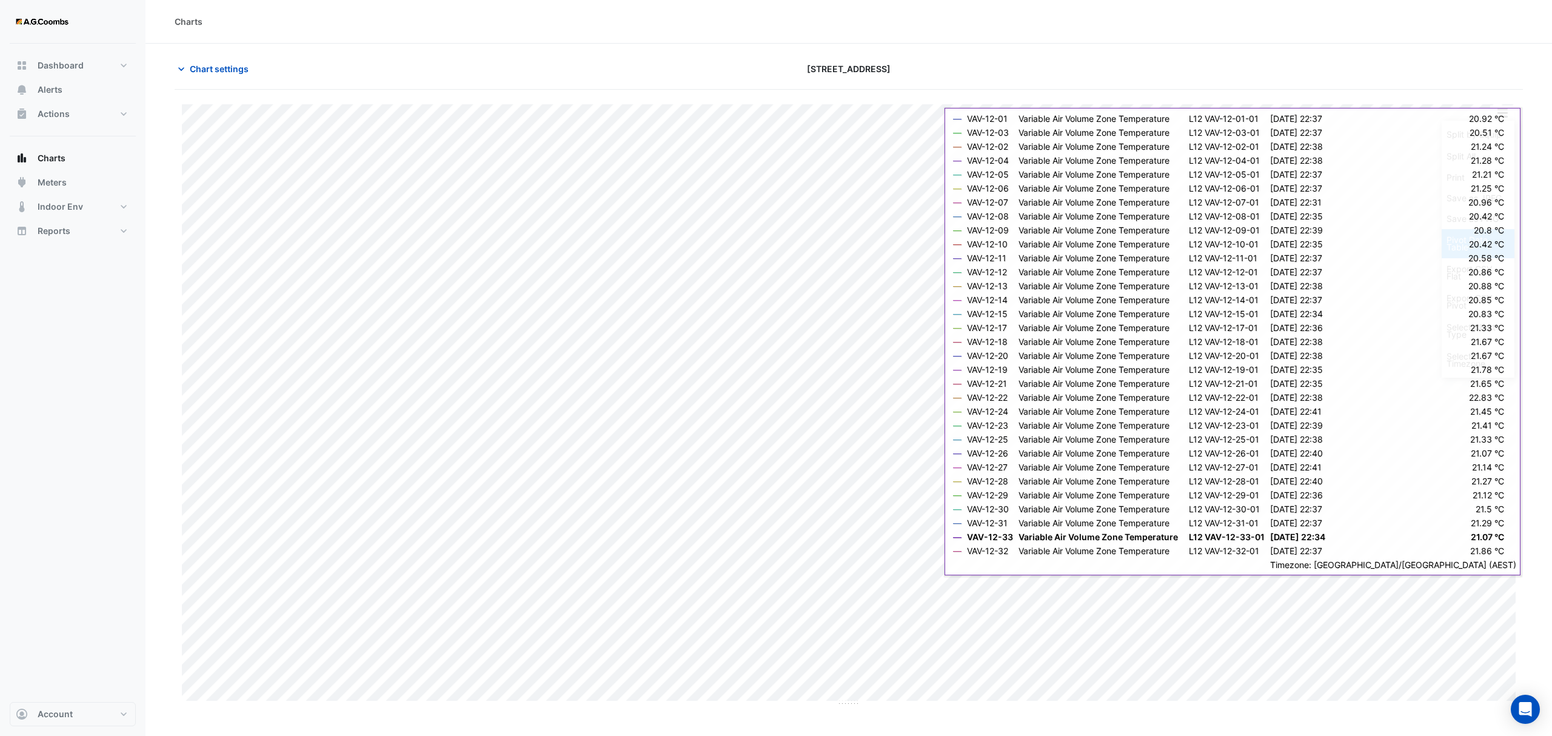
click at [1487, 245] on div "Pivot Data Table" at bounding box center [1478, 243] width 73 height 29
click at [1478, 246] on div "Pivot Data Table" at bounding box center [1478, 243] width 73 height 29
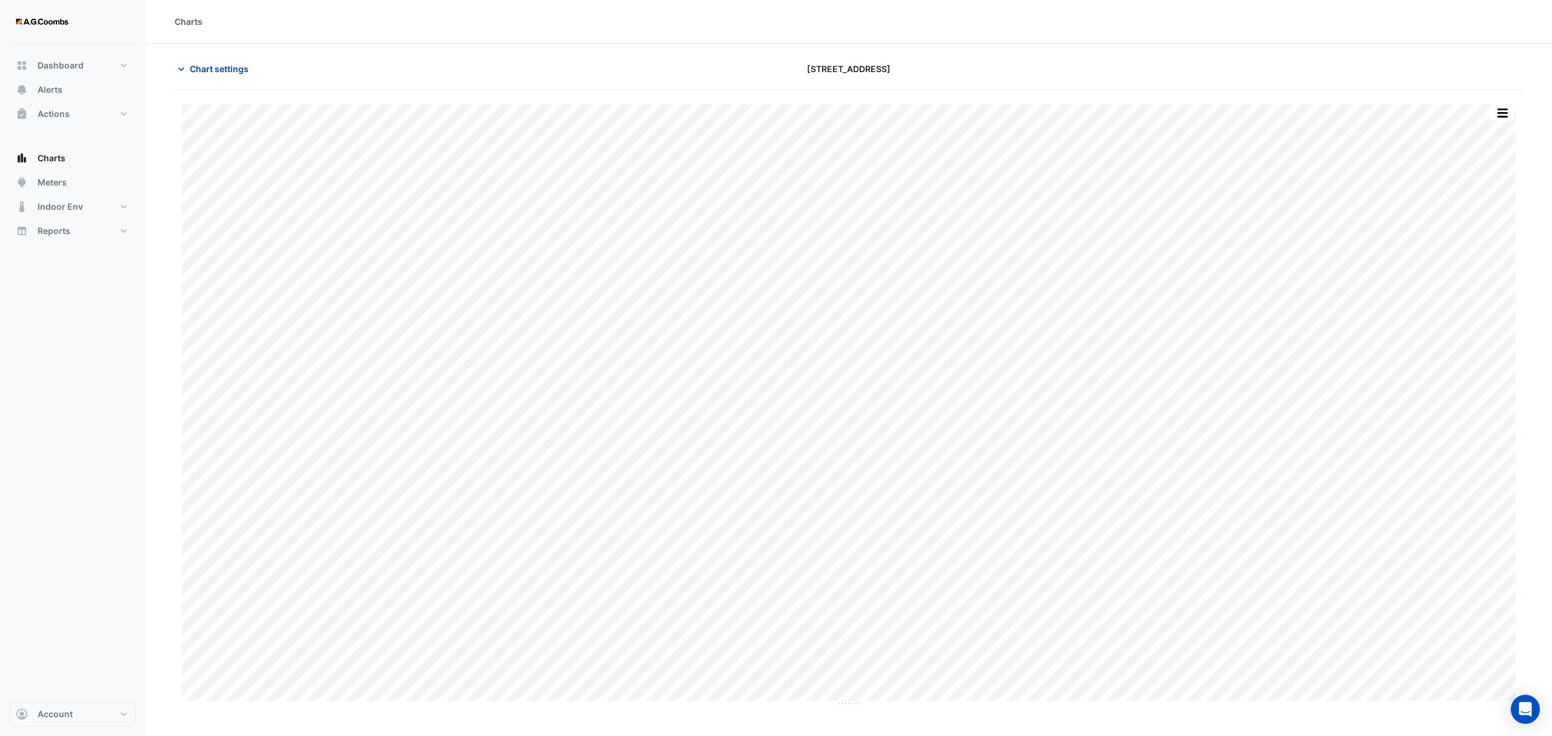
click at [192, 67] on span "Chart settings" at bounding box center [219, 68] width 59 height 13
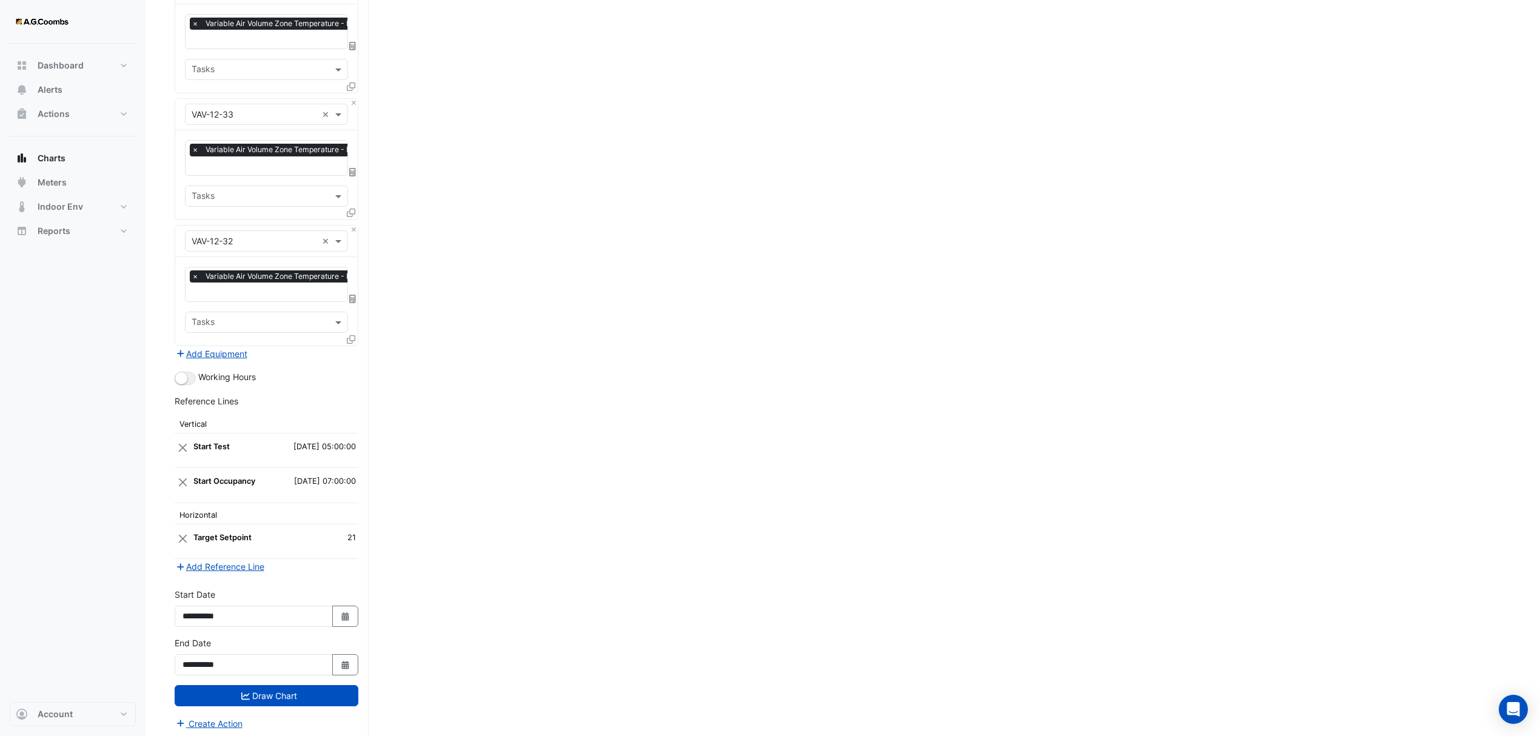
scroll to position [3823, 0]
click at [280, 688] on button "Draw Chart" at bounding box center [267, 695] width 184 height 21
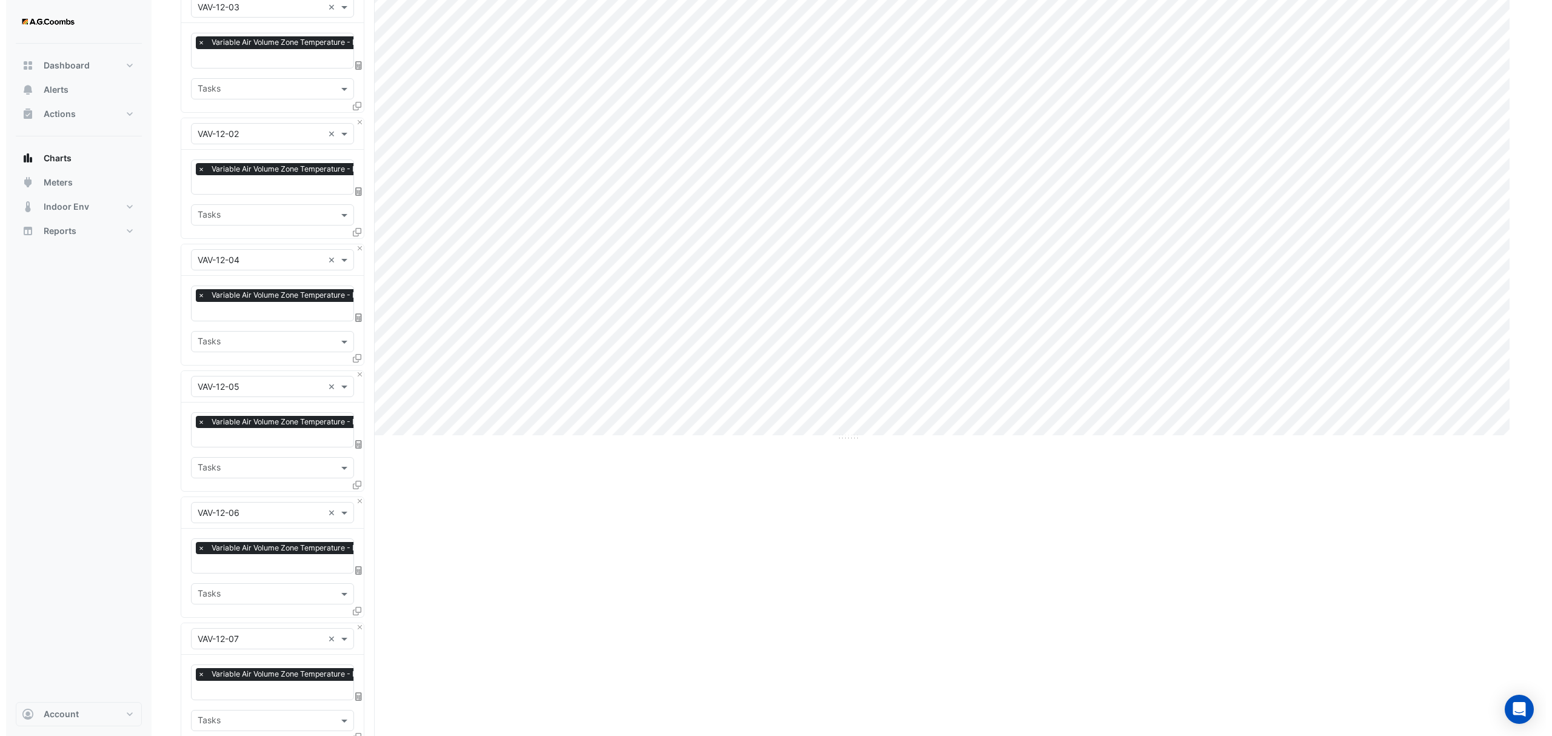
scroll to position [0, 0]
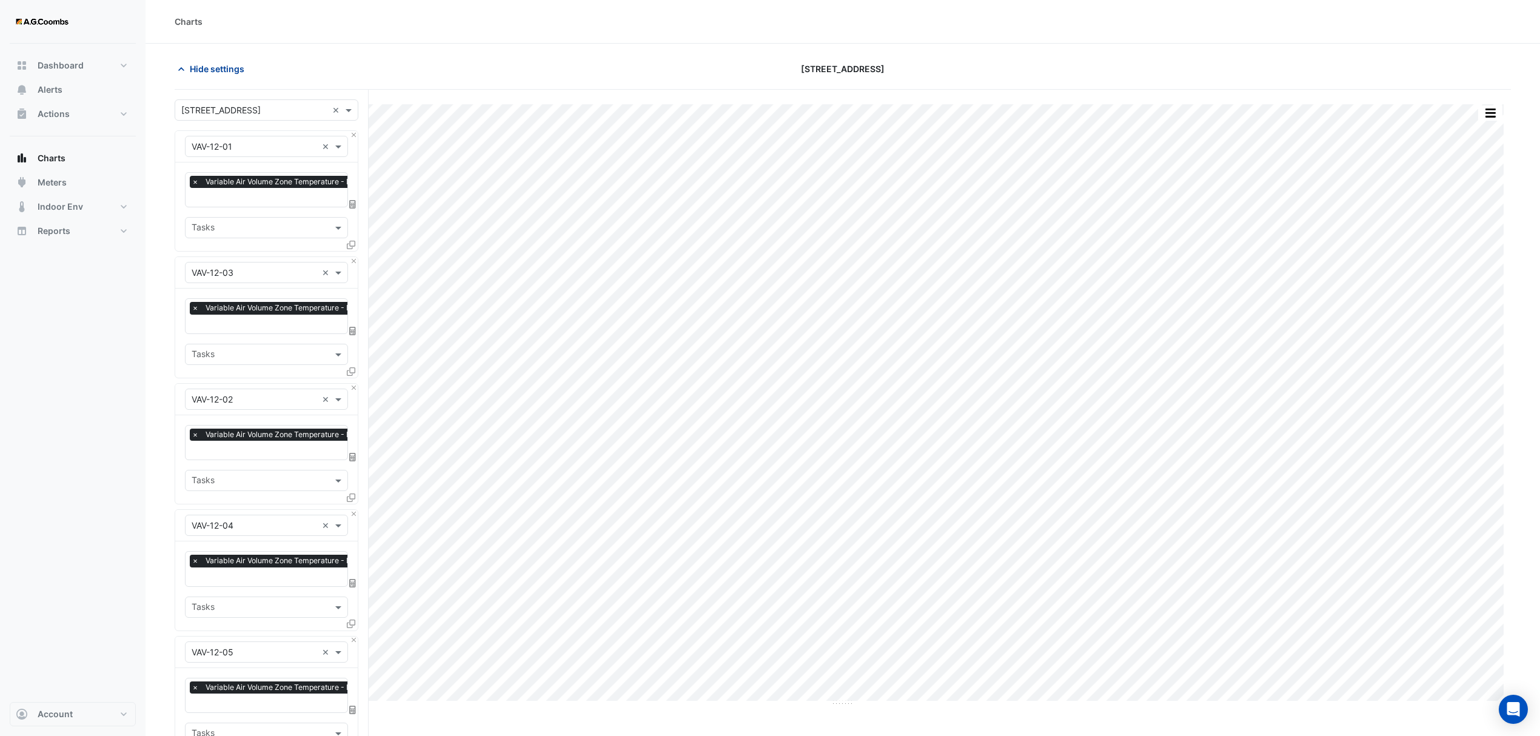
click at [200, 69] on span "Hide settings" at bounding box center [217, 68] width 55 height 13
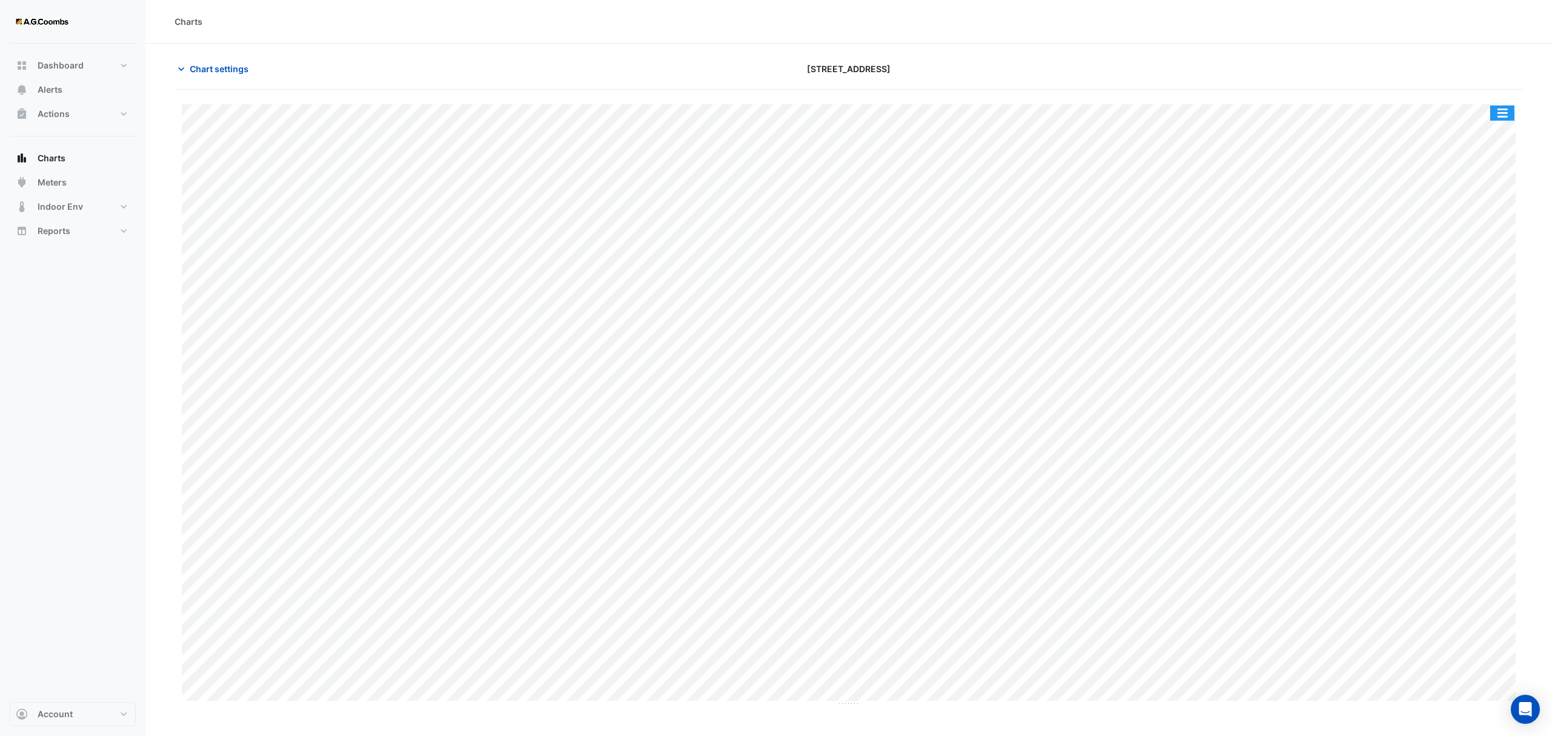
click at [1505, 110] on button "button" at bounding box center [1502, 113] width 24 height 15
click at [1470, 241] on div "Pivot Data Table" at bounding box center [1478, 243] width 73 height 29
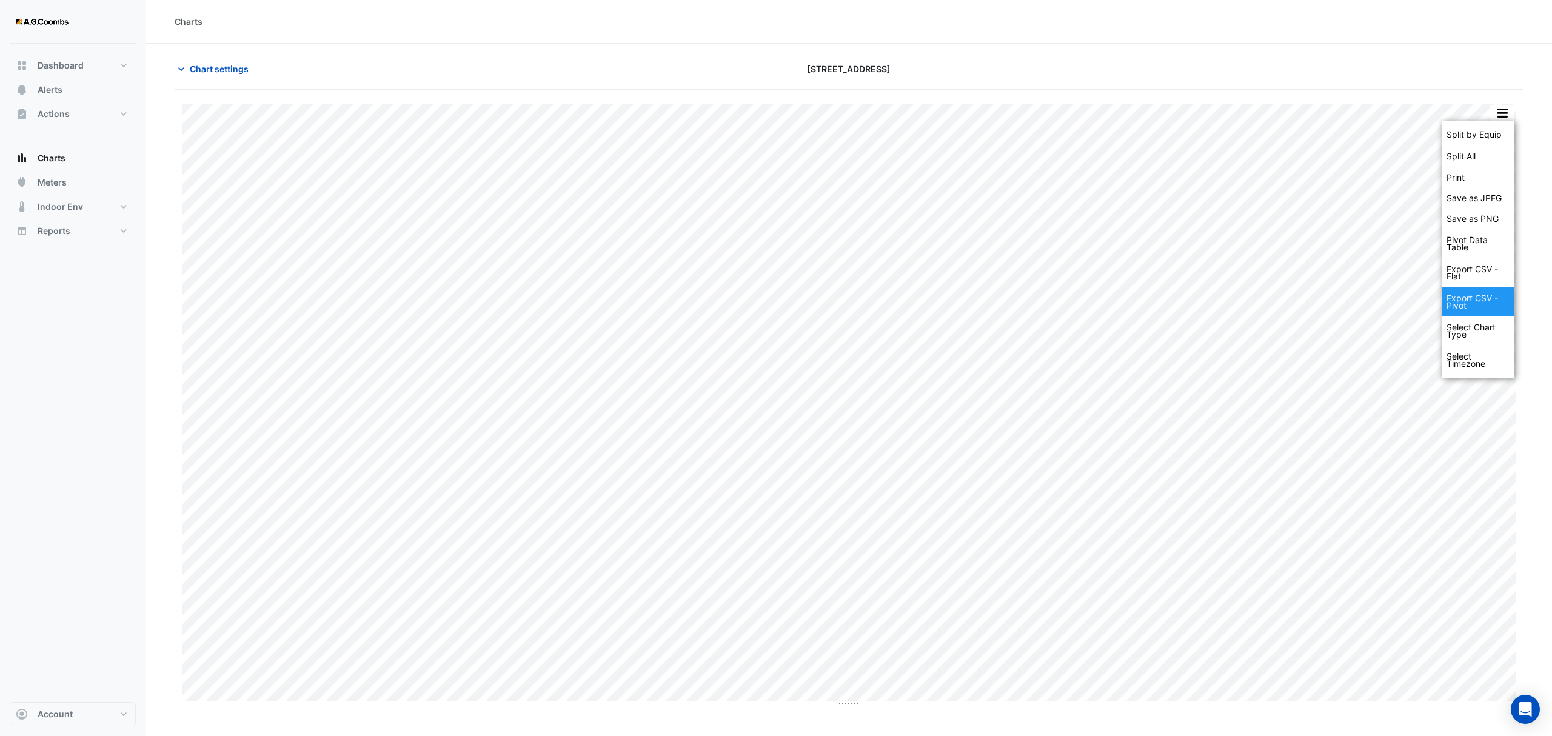
click at [1480, 306] on div "Export CSV - Pivot" at bounding box center [1478, 301] width 73 height 29
click at [1466, 301] on div "Export CSV - Pivot" at bounding box center [1478, 301] width 73 height 29
click at [1511, 107] on button "button" at bounding box center [1502, 113] width 24 height 15
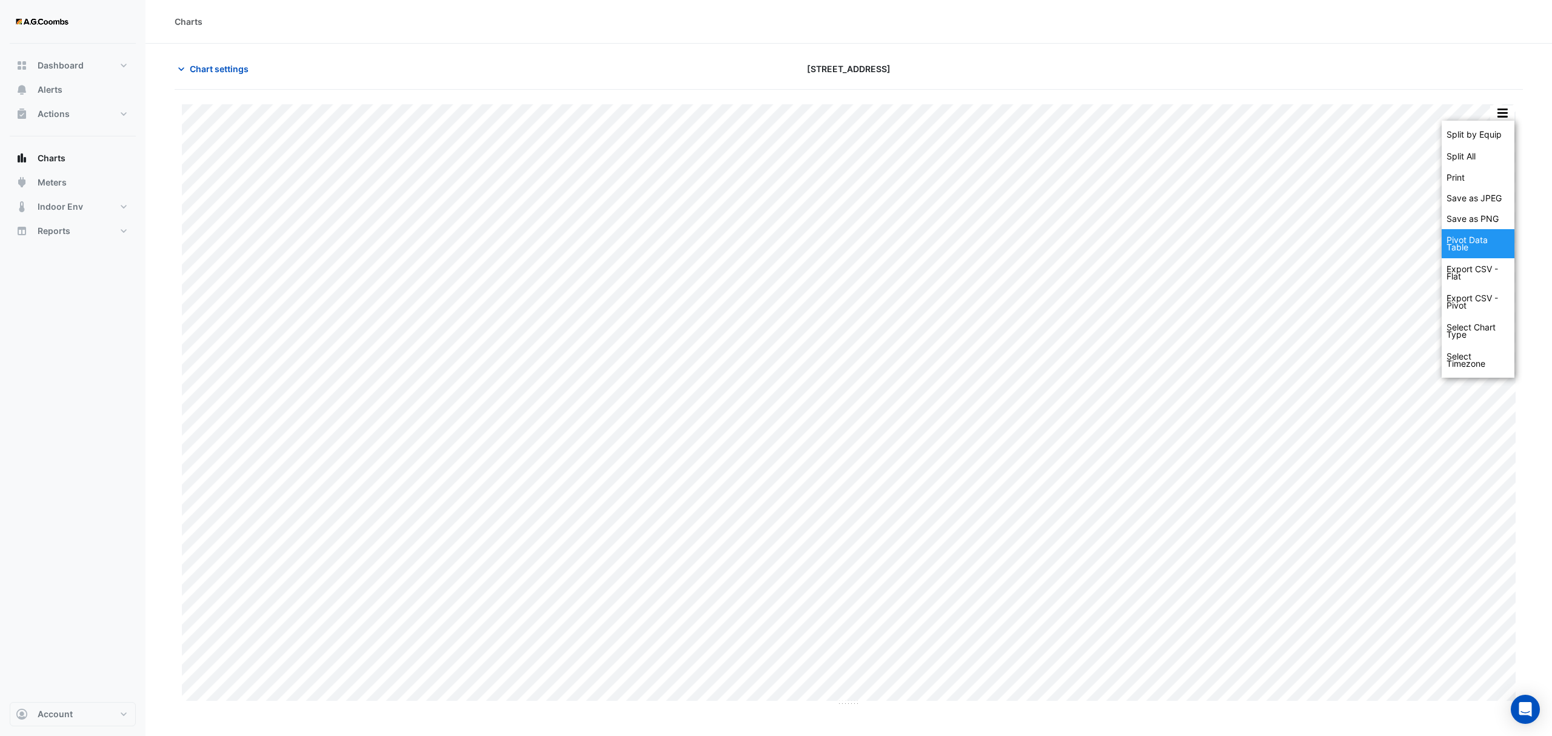
click at [1484, 243] on div "Pivot Data Table" at bounding box center [1478, 243] width 73 height 29
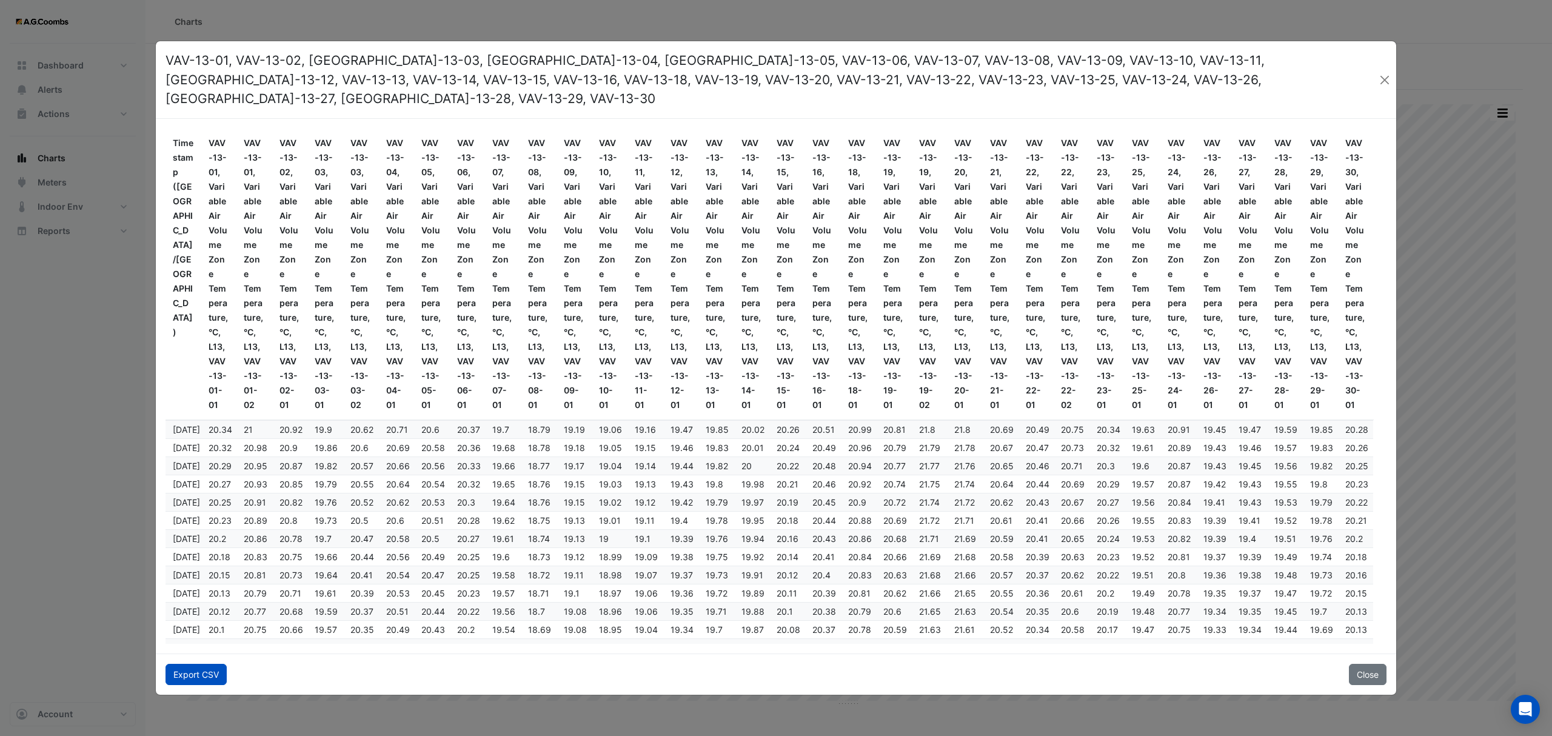
click at [190, 669] on button "Export CSV" at bounding box center [196, 674] width 61 height 21
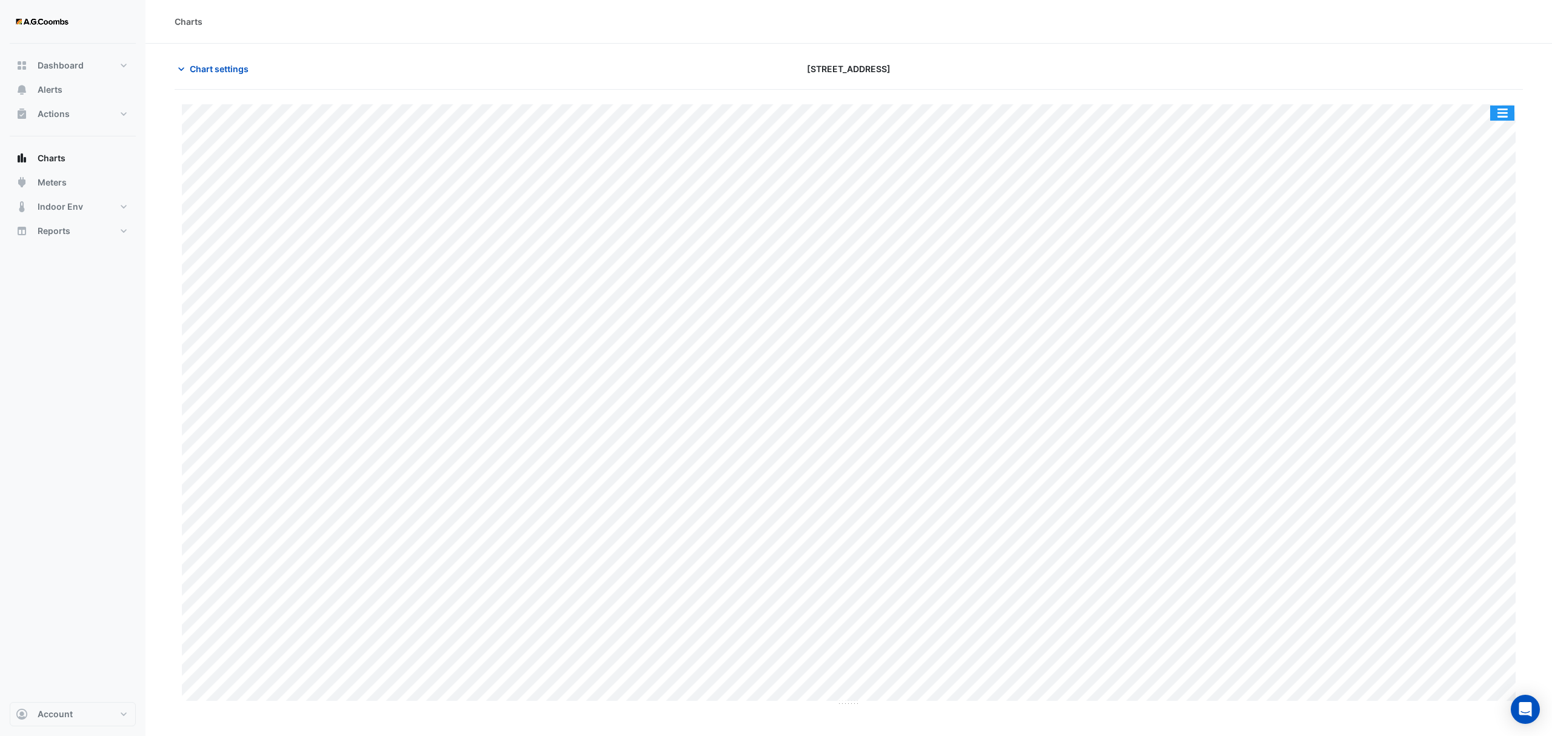
click at [1504, 113] on button "button" at bounding box center [1502, 113] width 24 height 15
click at [1488, 236] on div "Pivot Data Table" at bounding box center [1478, 243] width 73 height 29
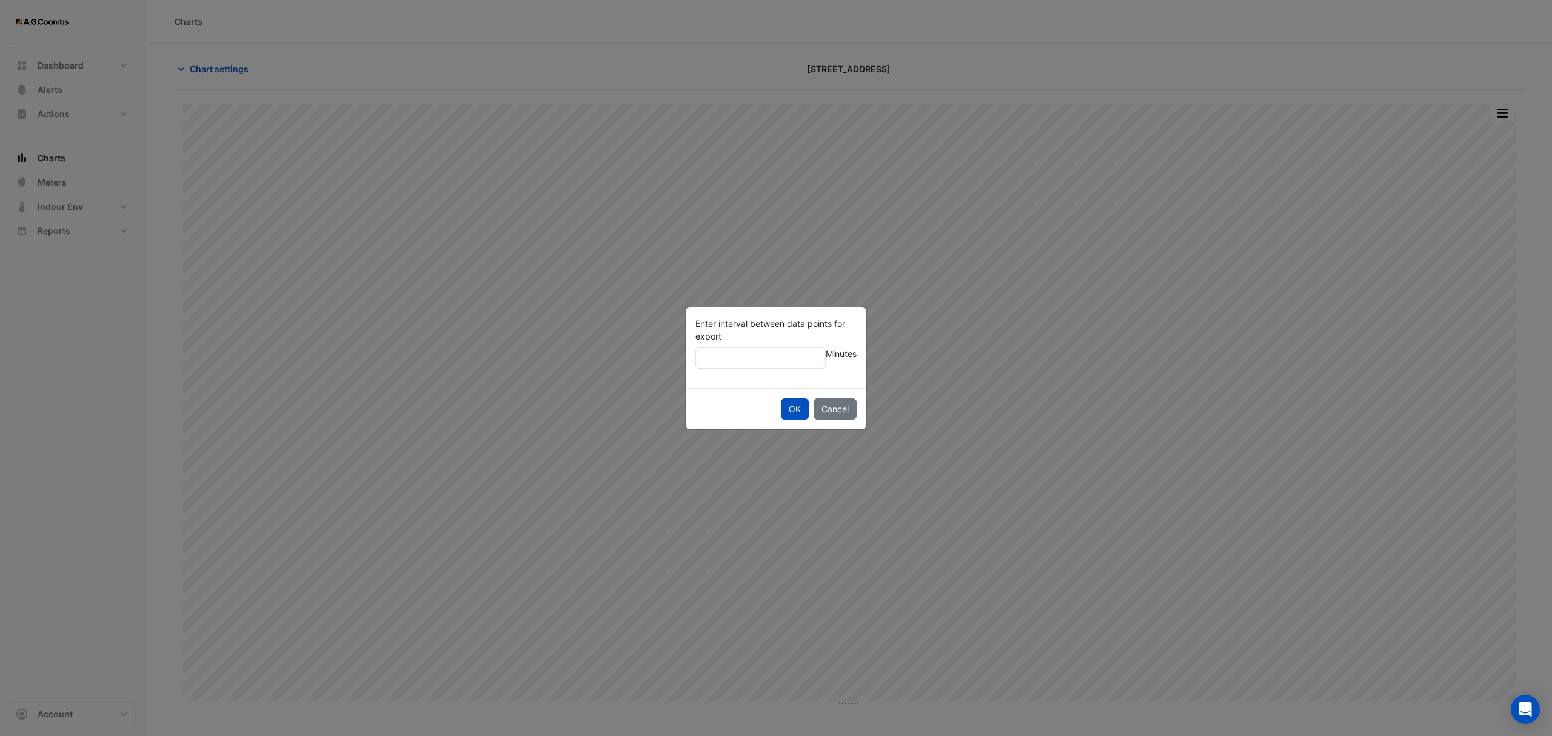
type input "**"
click at [781, 398] on button "OK" at bounding box center [795, 408] width 28 height 21
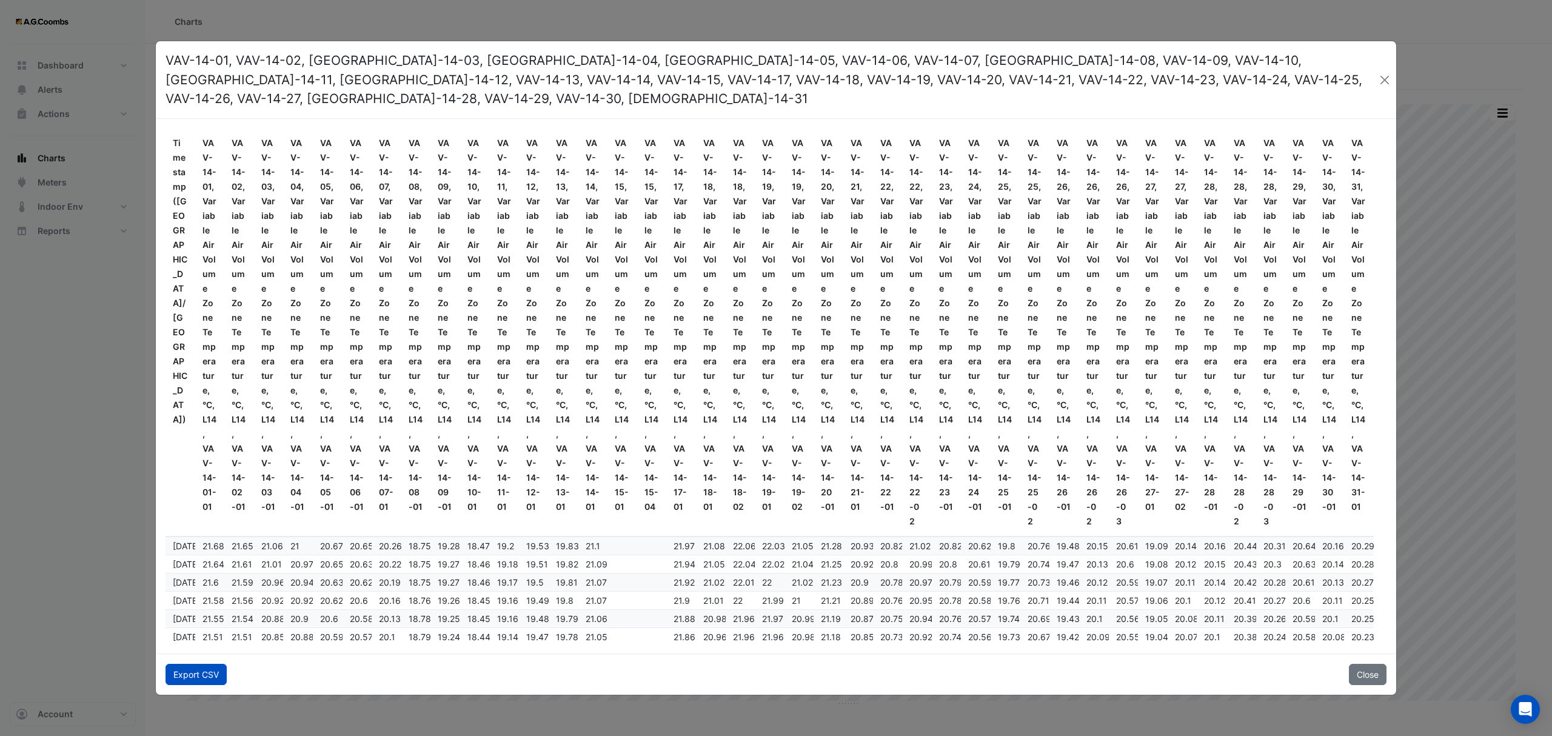
click at [175, 670] on button "Export CSV" at bounding box center [196, 674] width 61 height 21
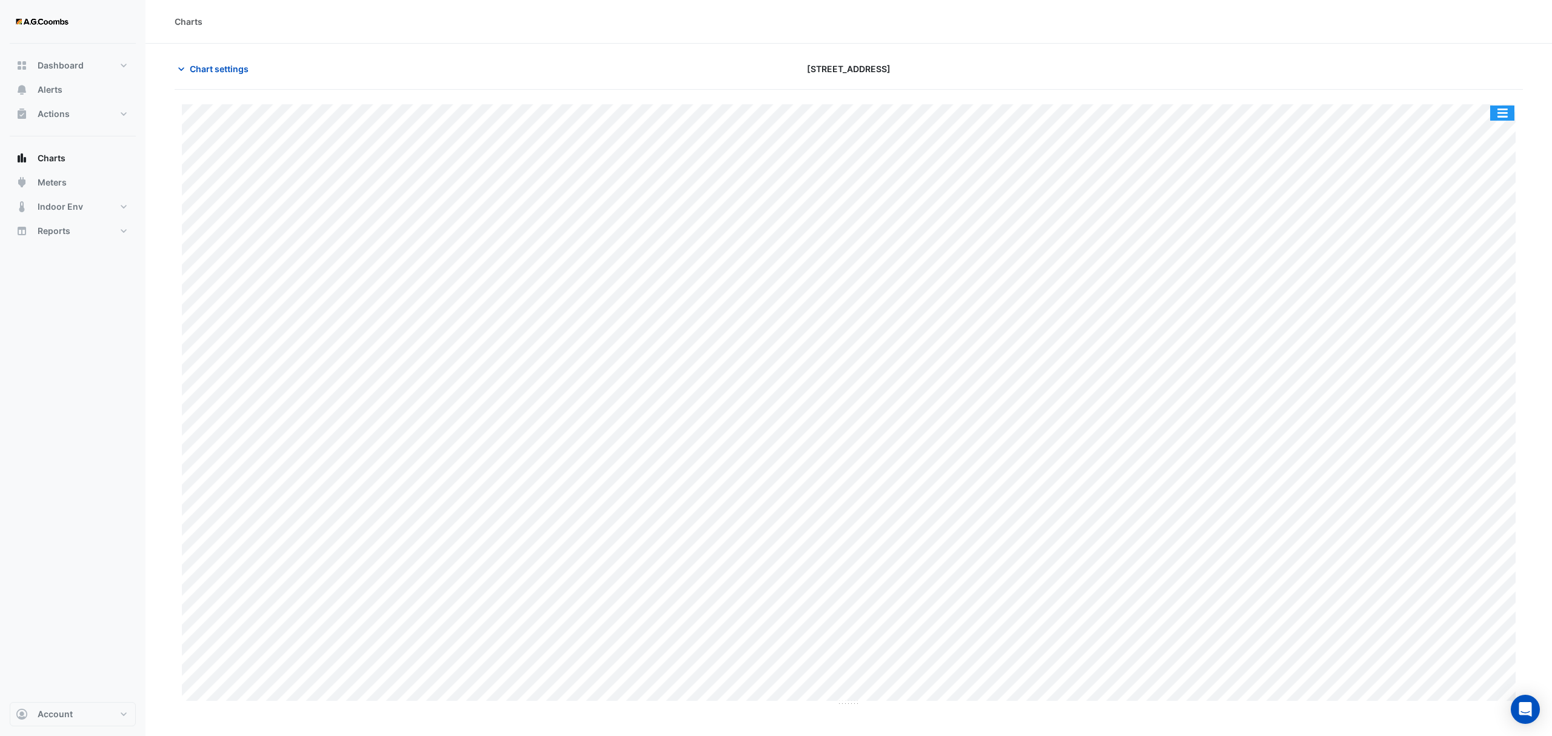
click at [1503, 119] on button "button" at bounding box center [1502, 113] width 24 height 15
click at [1490, 241] on div "Pivot Data Table" at bounding box center [1478, 243] width 73 height 29
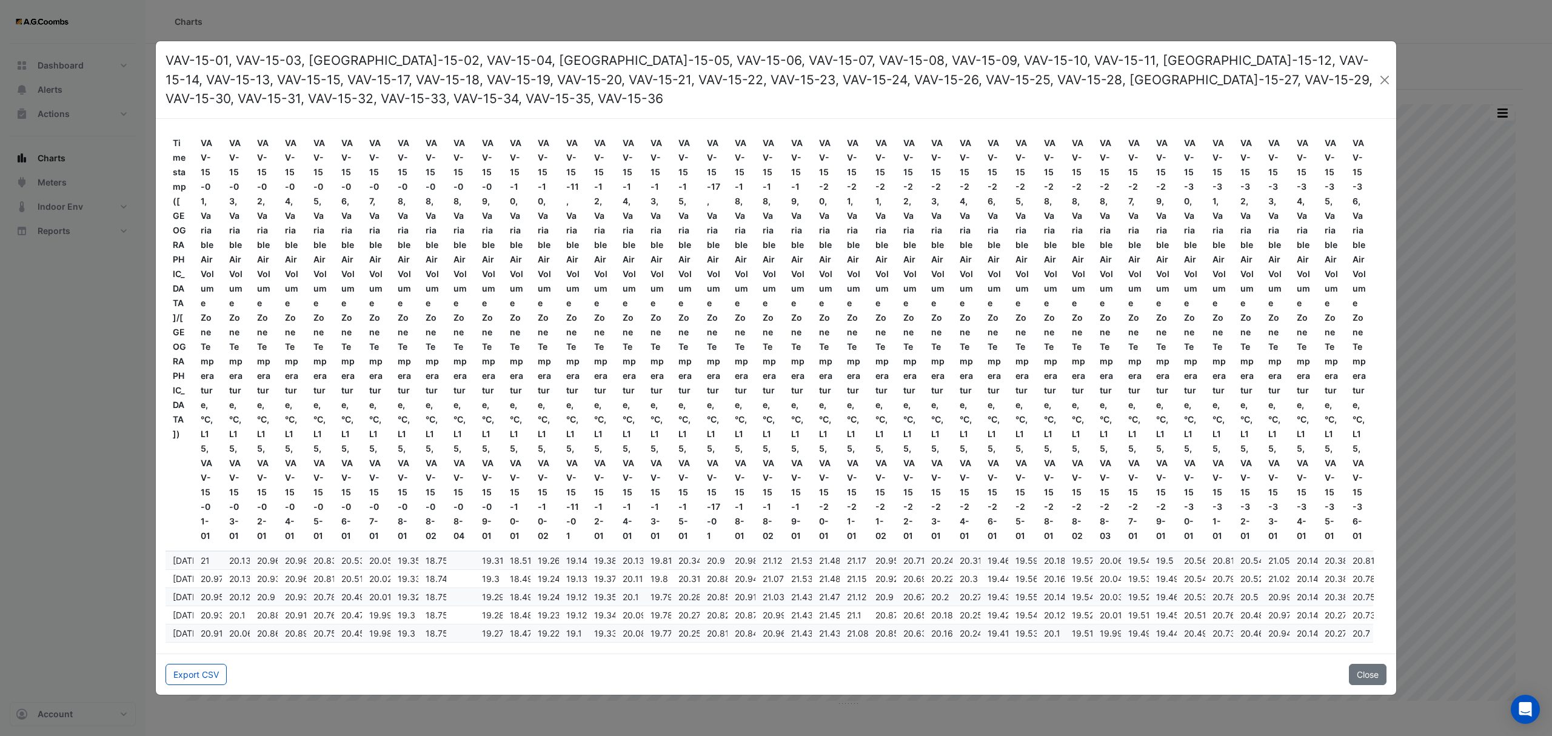
click at [212, 661] on div "Export CSV Close" at bounding box center [776, 674] width 1241 height 41
click at [209, 677] on button "Export CSV" at bounding box center [196, 674] width 61 height 21
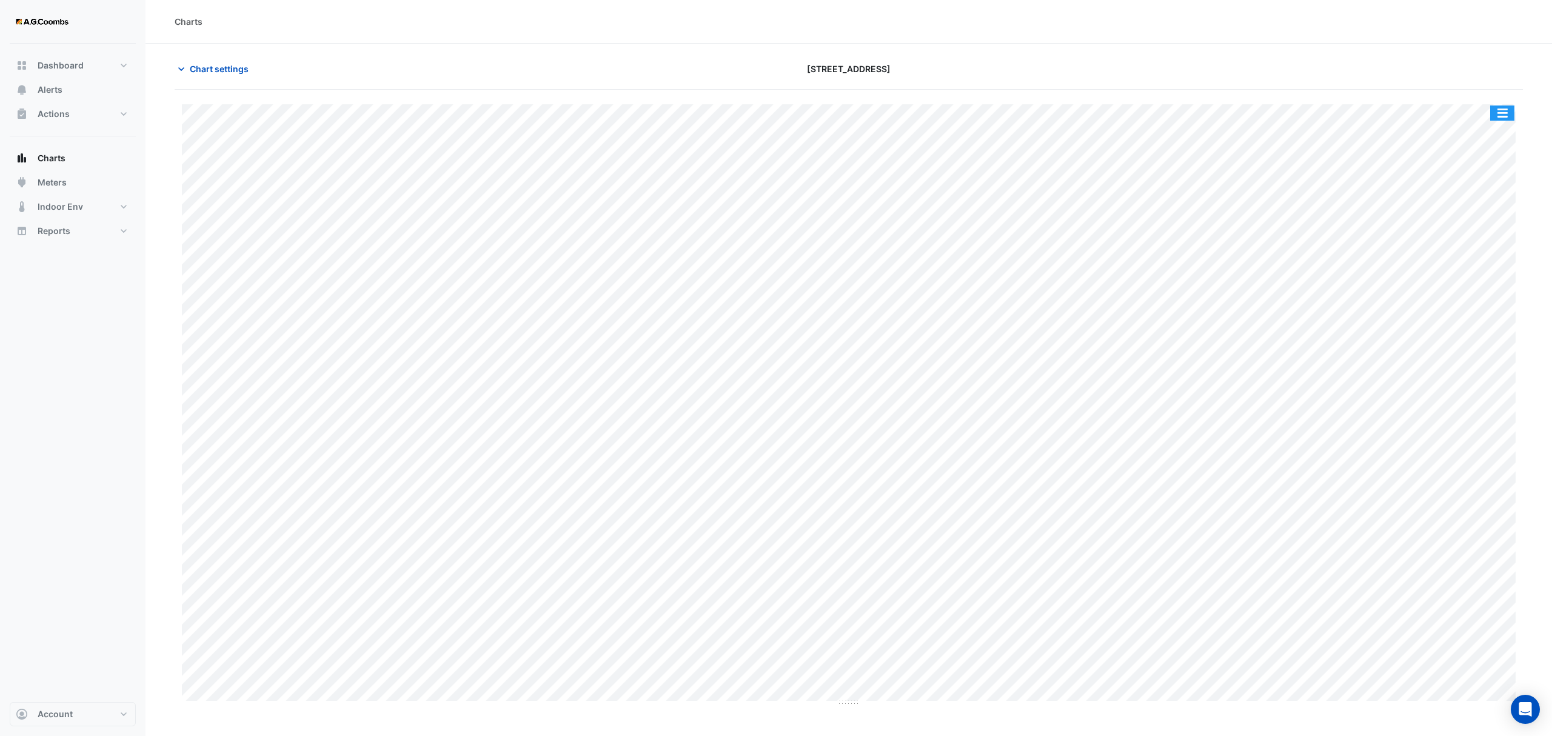
click at [1495, 115] on button "button" at bounding box center [1502, 113] width 24 height 15
click at [1492, 245] on div "Pivot Data Table" at bounding box center [1478, 243] width 73 height 29
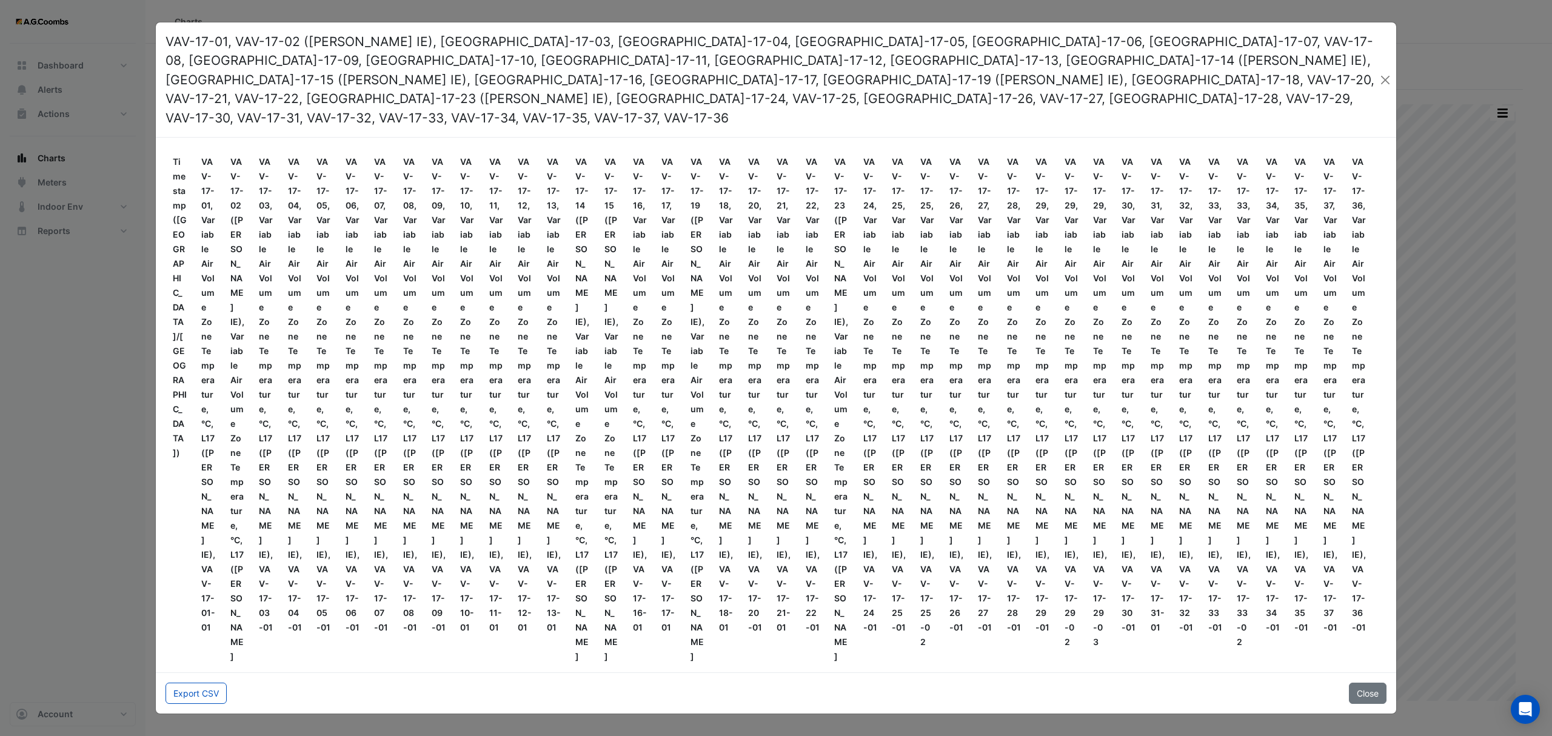
drag, startPoint x: 178, startPoint y: 680, endPoint x: 323, endPoint y: 701, distance: 146.4
click at [178, 683] on button "Export CSV" at bounding box center [196, 693] width 61 height 21
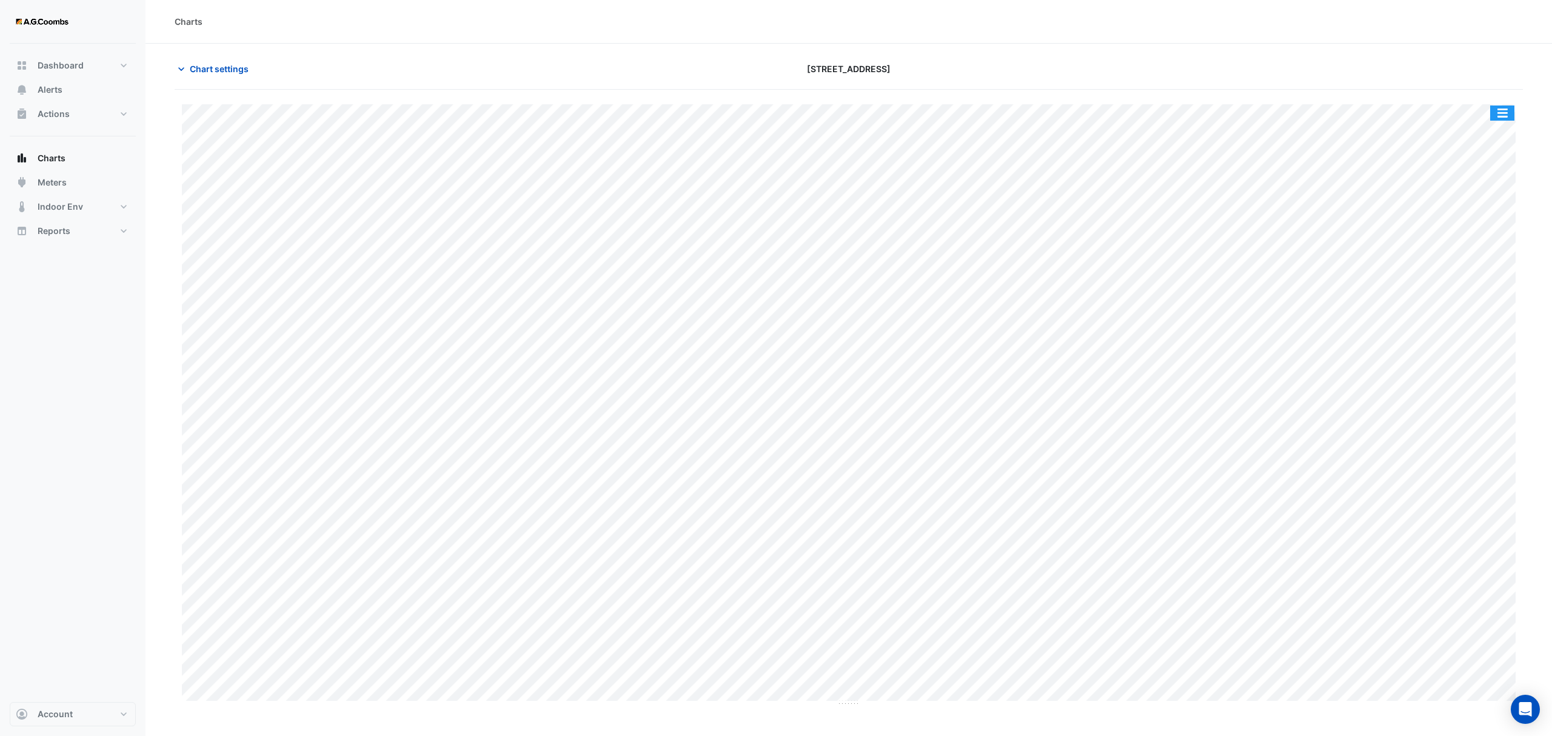
click at [1500, 113] on button "button" at bounding box center [1502, 113] width 24 height 15
click at [1481, 246] on div "Pivot Data Table" at bounding box center [1478, 243] width 73 height 29
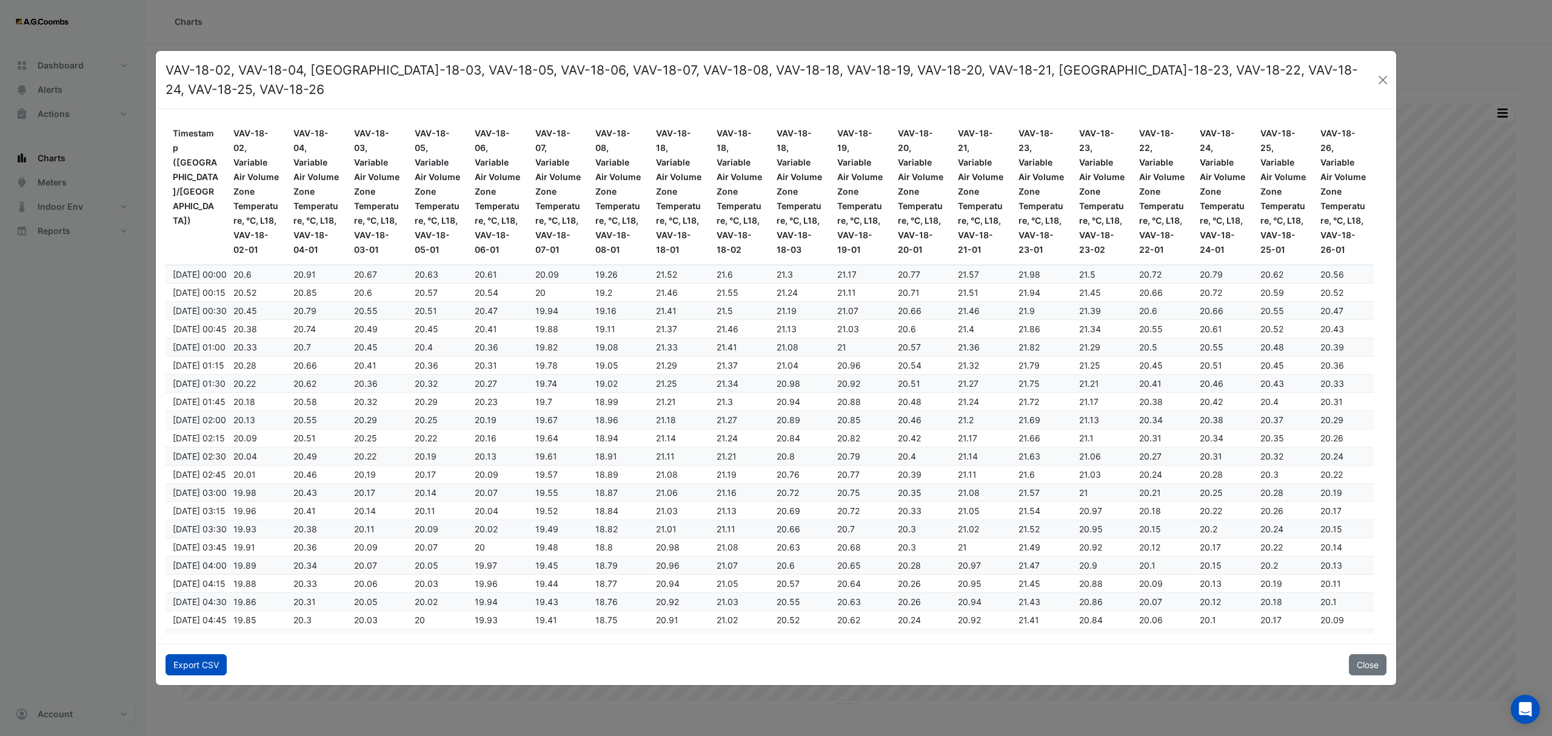
click at [170, 654] on button "Export CSV" at bounding box center [196, 664] width 61 height 21
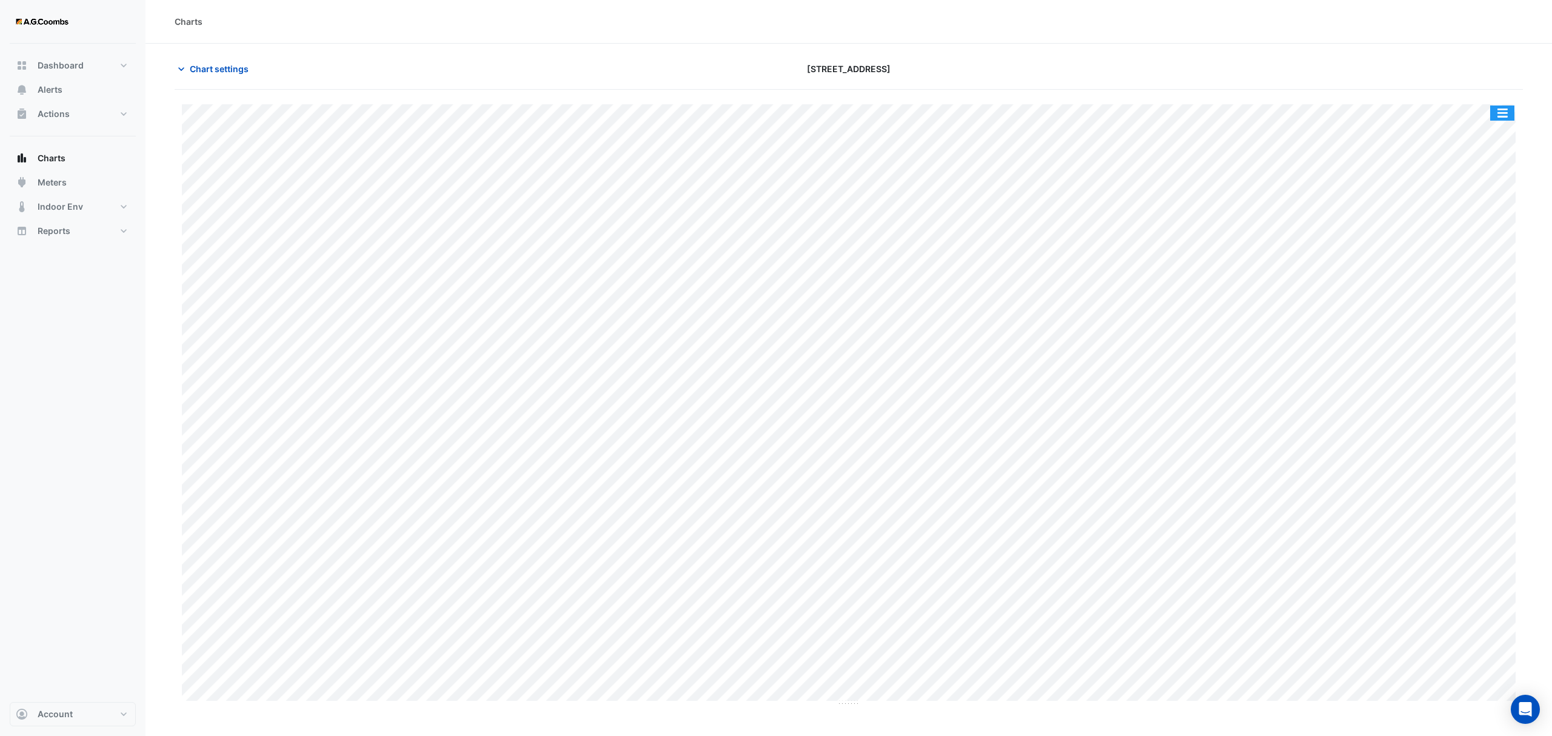
click at [1502, 119] on button "button" at bounding box center [1502, 113] width 24 height 15
click at [1476, 241] on div "Pivot Data Table" at bounding box center [1478, 243] width 73 height 29
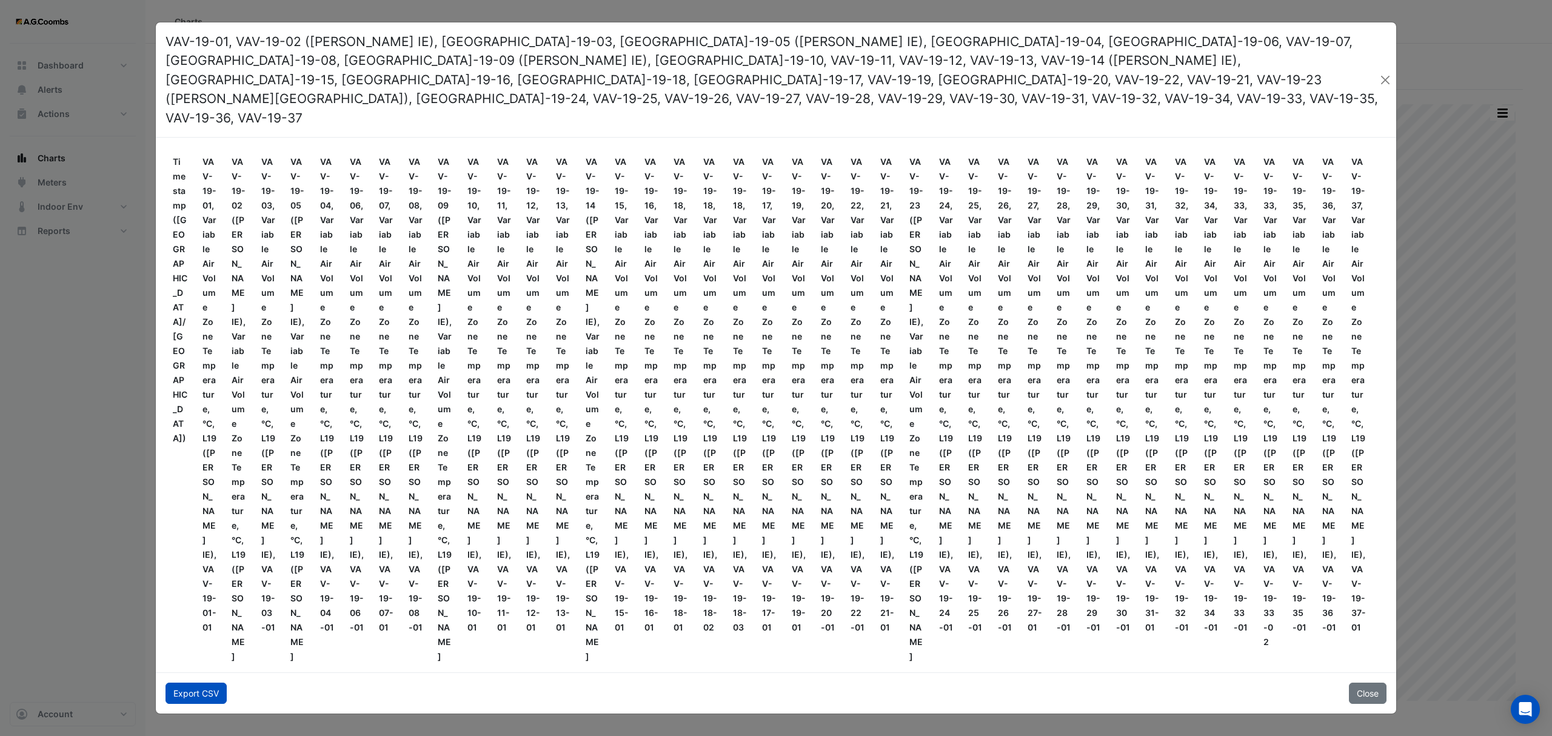
click at [195, 683] on button "Export CSV" at bounding box center [196, 693] width 61 height 21
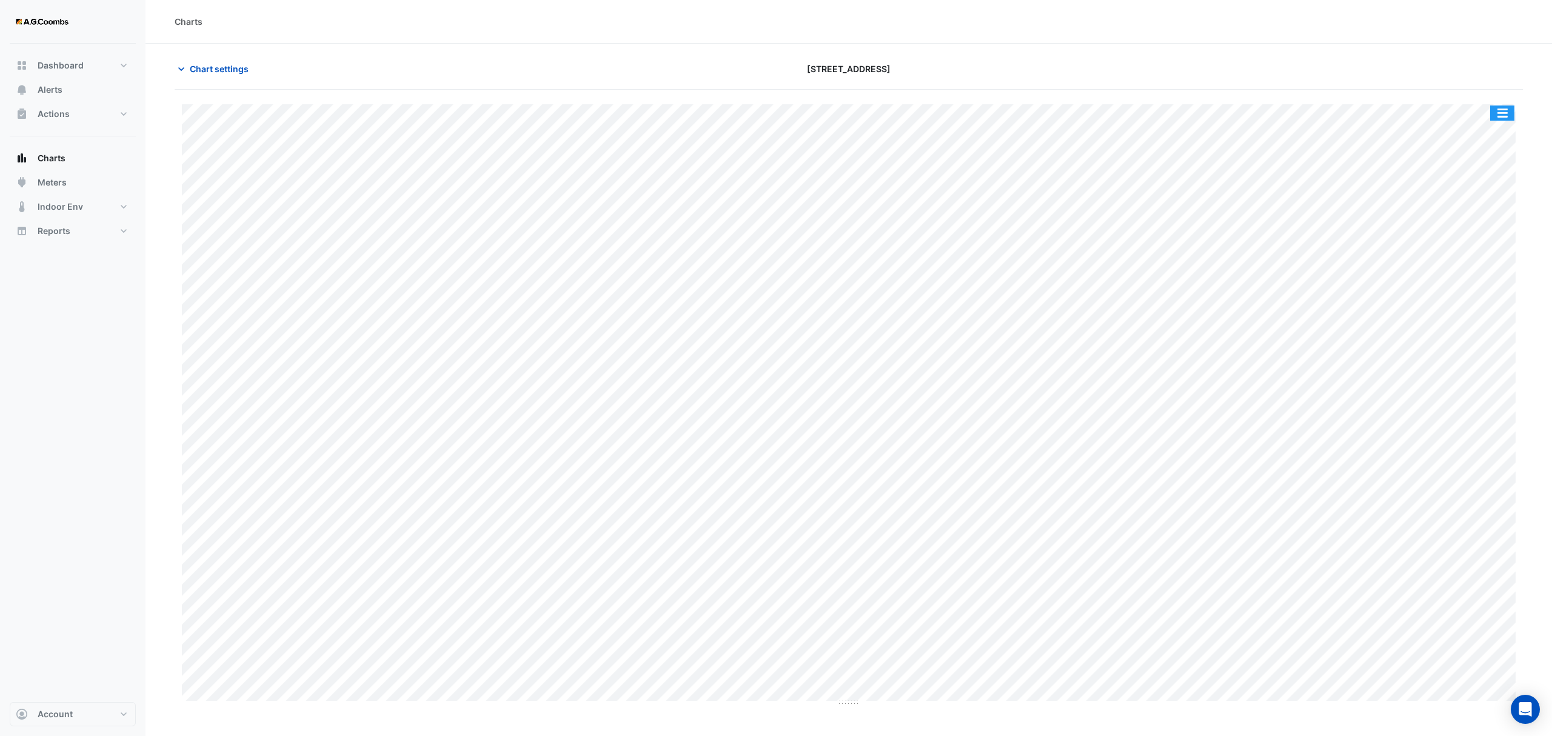
click at [1504, 114] on button "button" at bounding box center [1502, 113] width 24 height 15
click at [1473, 240] on div "Pivot Data Table" at bounding box center [1478, 243] width 73 height 29
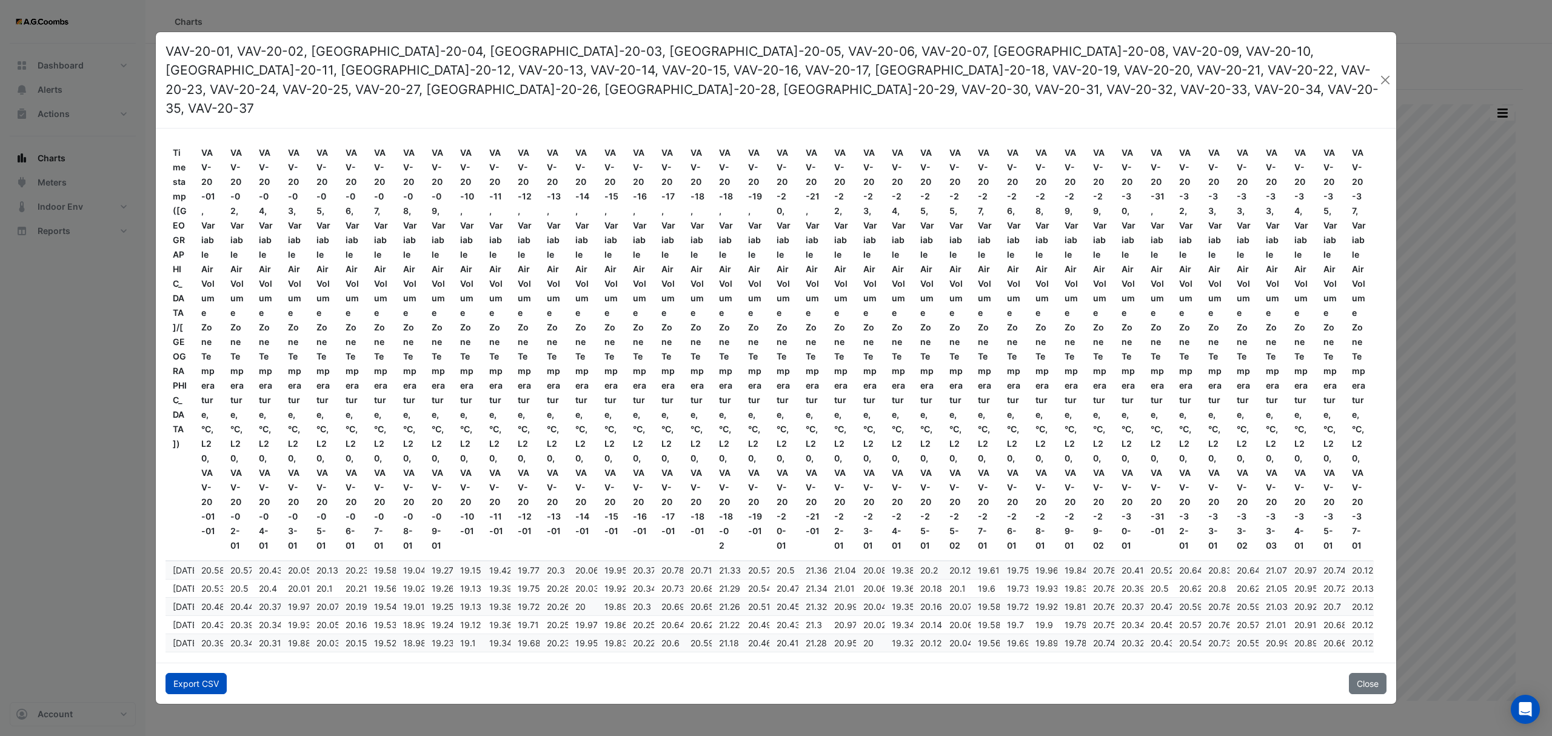
click at [196, 680] on button "Export CSV" at bounding box center [196, 683] width 61 height 21
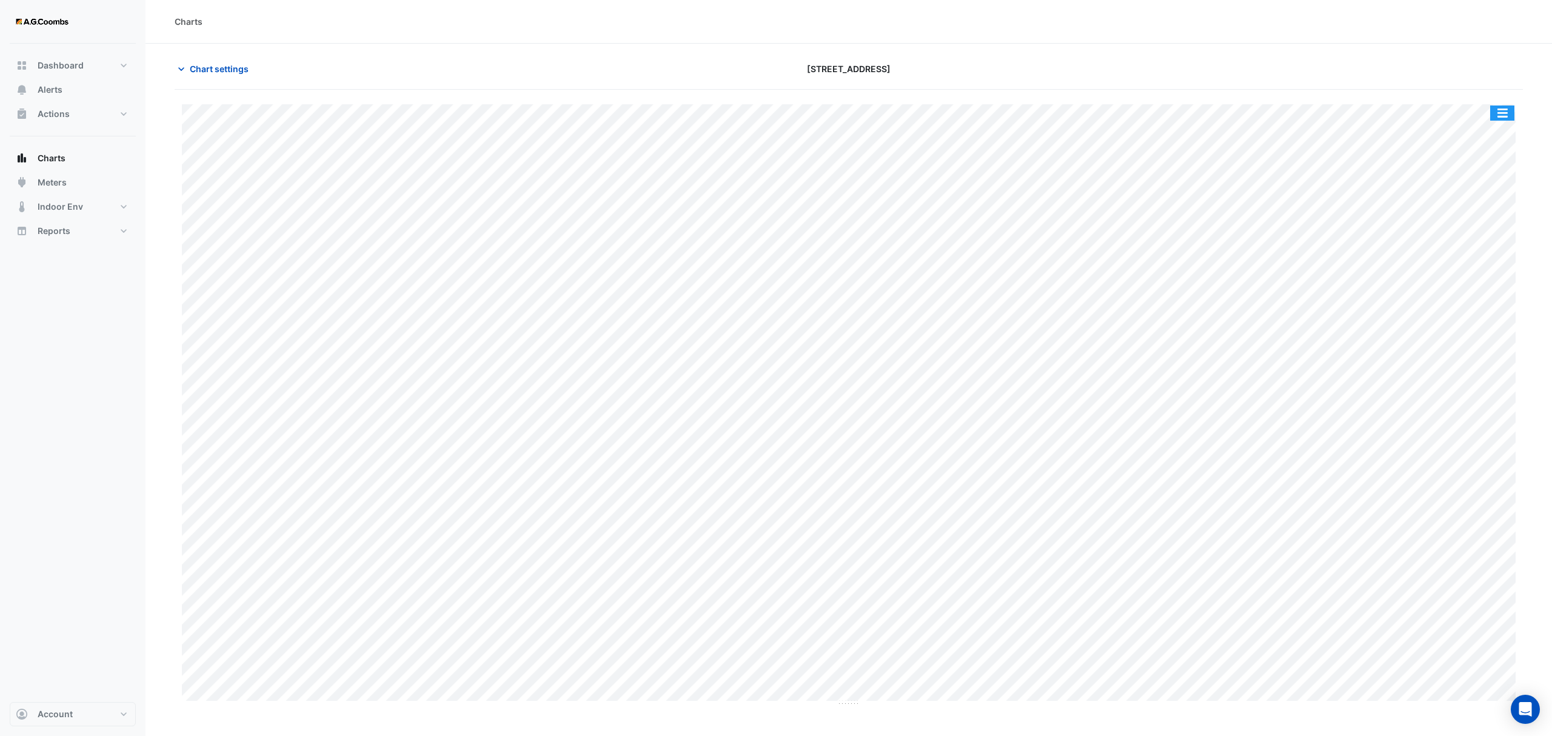
click at [1509, 105] on div "Split by Equip Split All Print Save as JPEG Save as PNG Pivot Data Table Export…" at bounding box center [1502, 113] width 25 height 16
click at [1502, 112] on button "button" at bounding box center [1502, 113] width 24 height 15
click at [1465, 246] on div "Pivot Data Table" at bounding box center [1478, 243] width 73 height 29
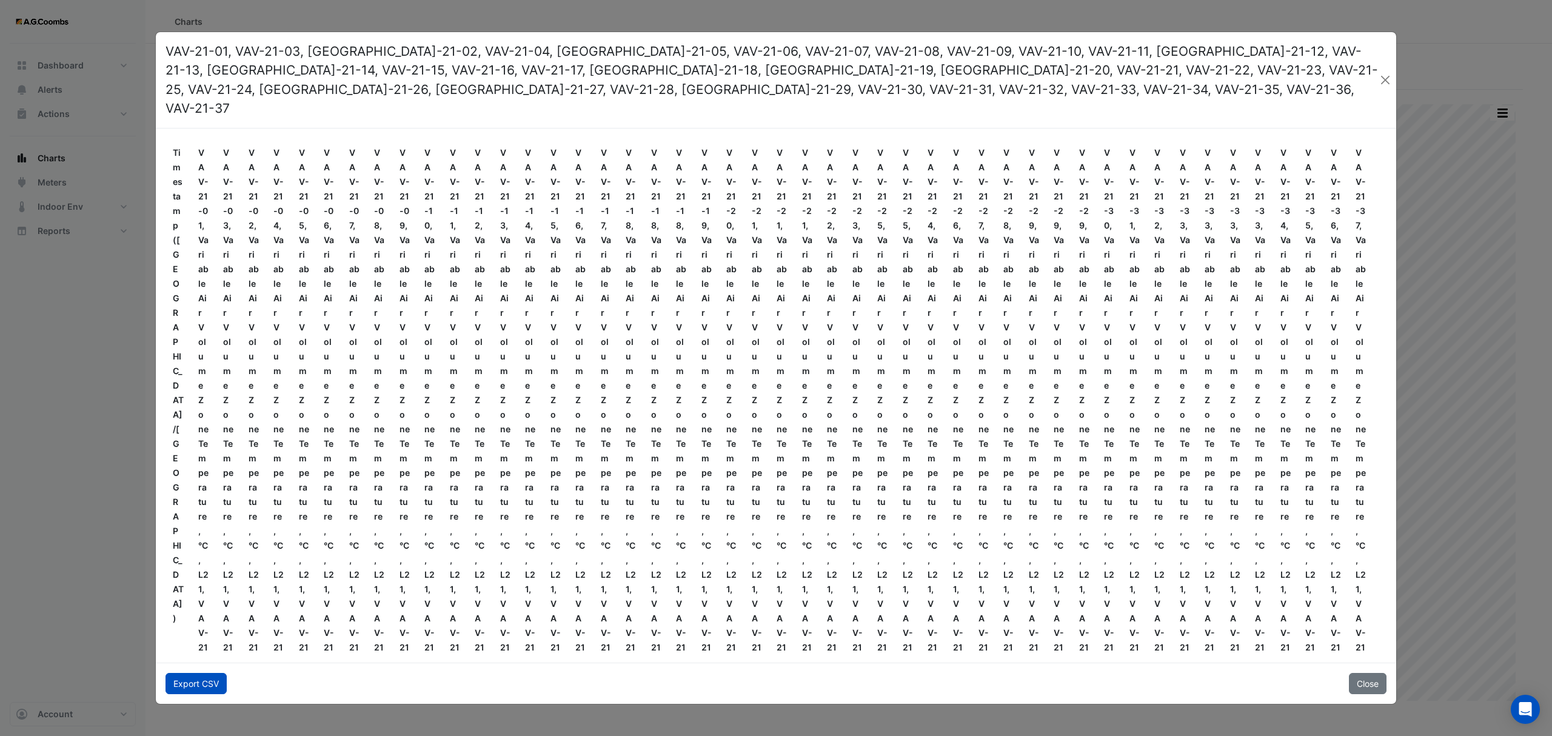
click at [200, 683] on button "Export CSV" at bounding box center [196, 683] width 61 height 21
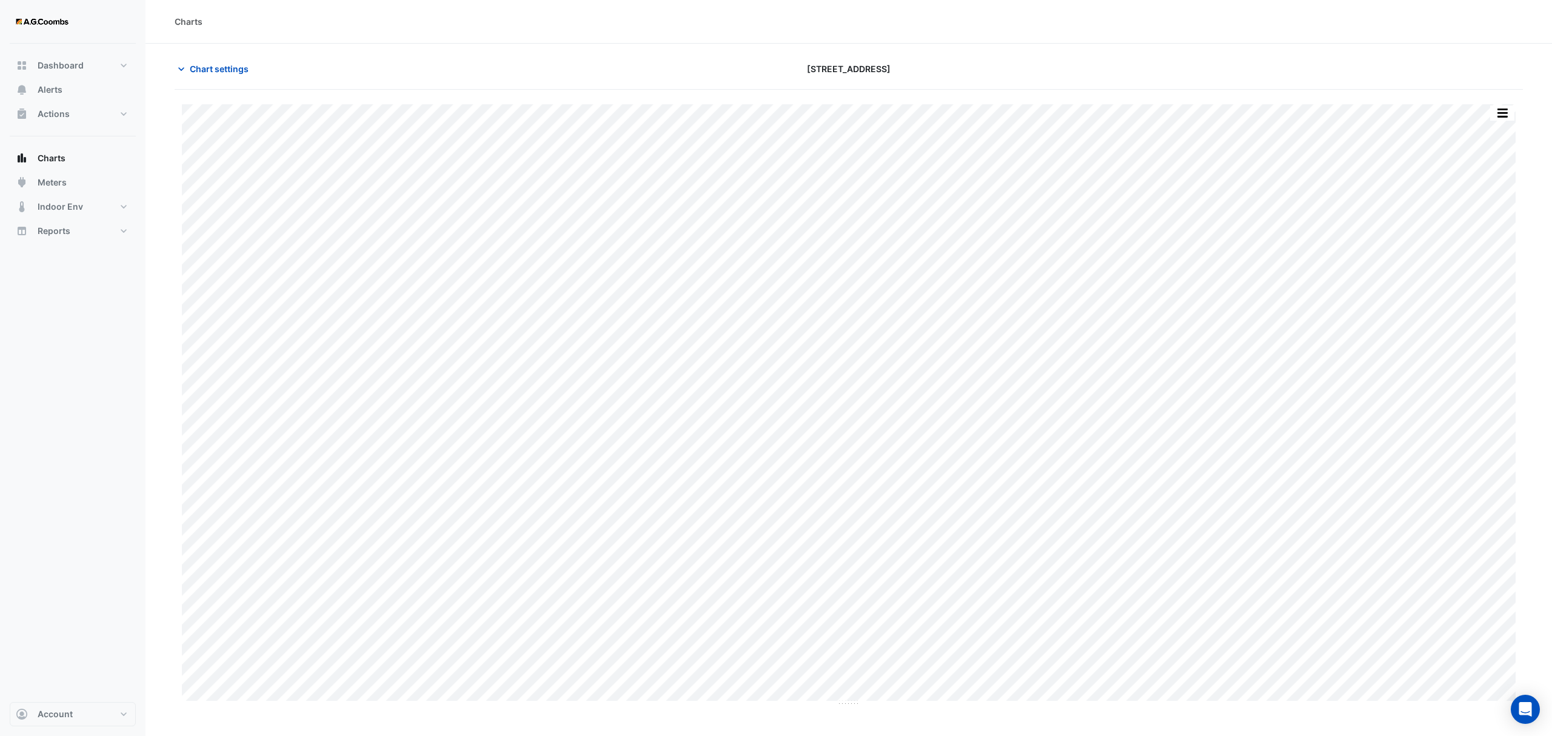
click at [1510, 110] on button "button" at bounding box center [1502, 113] width 24 height 15
click at [1487, 236] on div "Pivot Data Table" at bounding box center [1478, 243] width 73 height 29
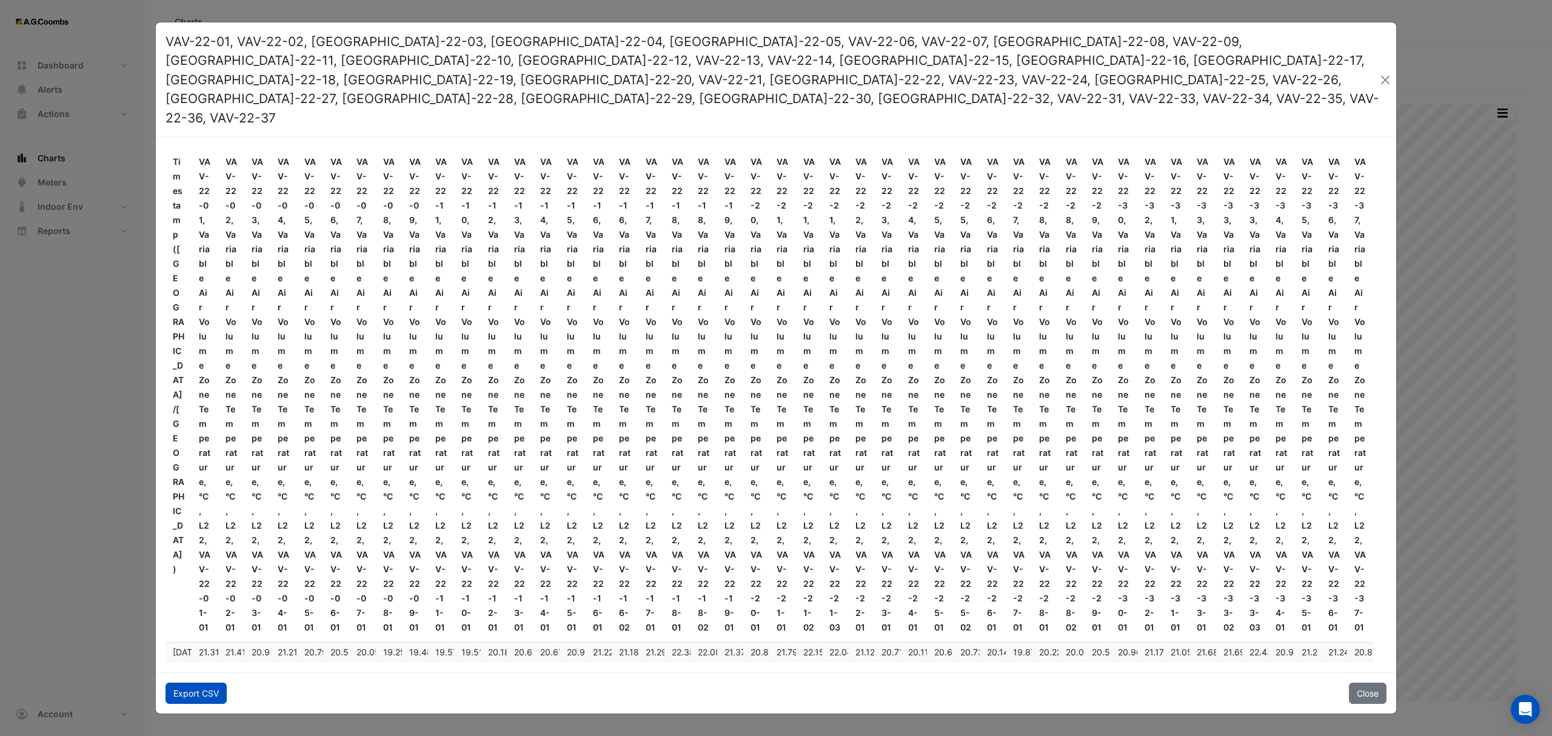
click at [186, 683] on button "Export CSV" at bounding box center [196, 693] width 61 height 21
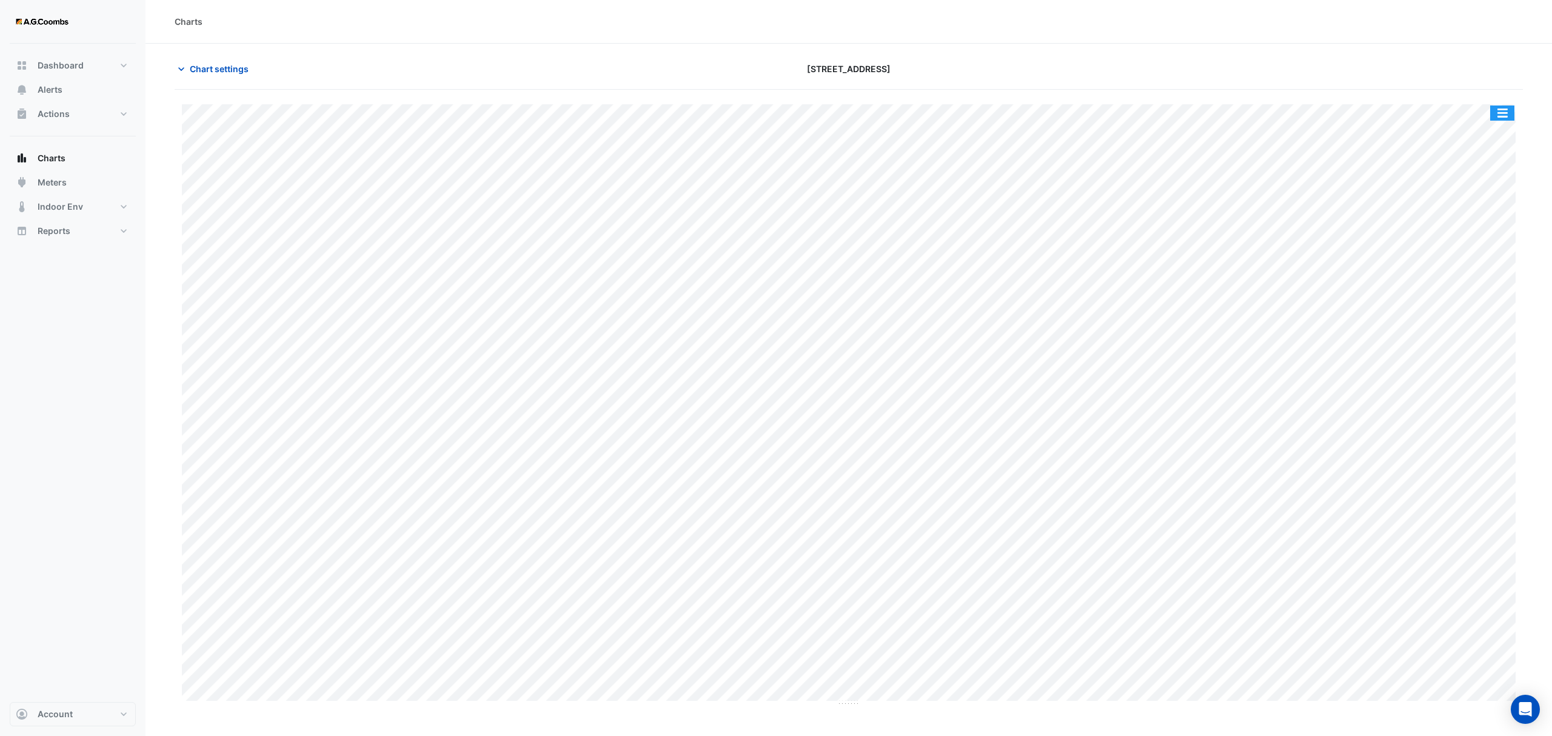
click at [1504, 108] on button "button" at bounding box center [1502, 113] width 24 height 15
click at [1465, 249] on div "Pivot Data Table" at bounding box center [1478, 243] width 73 height 29
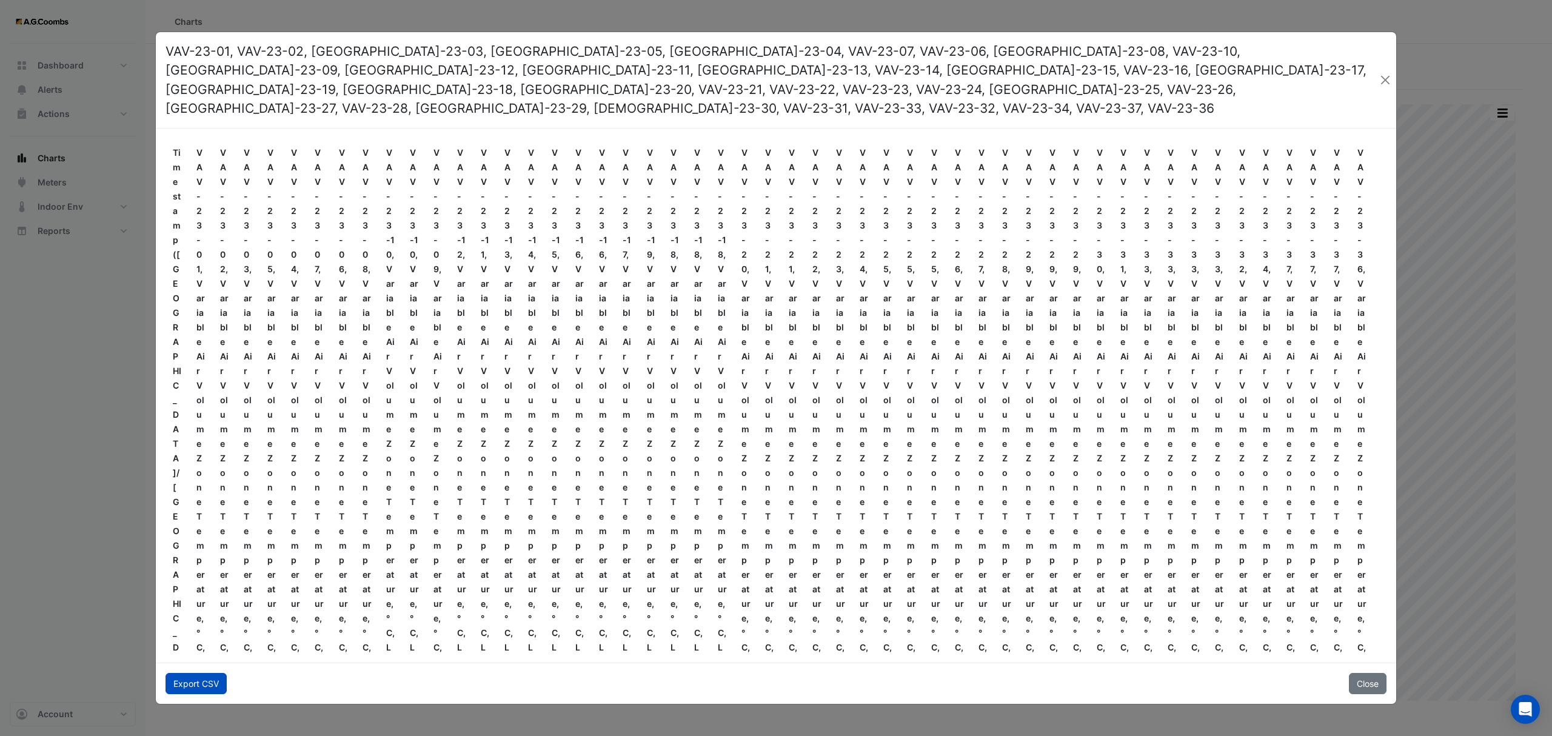
click at [215, 673] on button "Export CSV" at bounding box center [196, 683] width 61 height 21
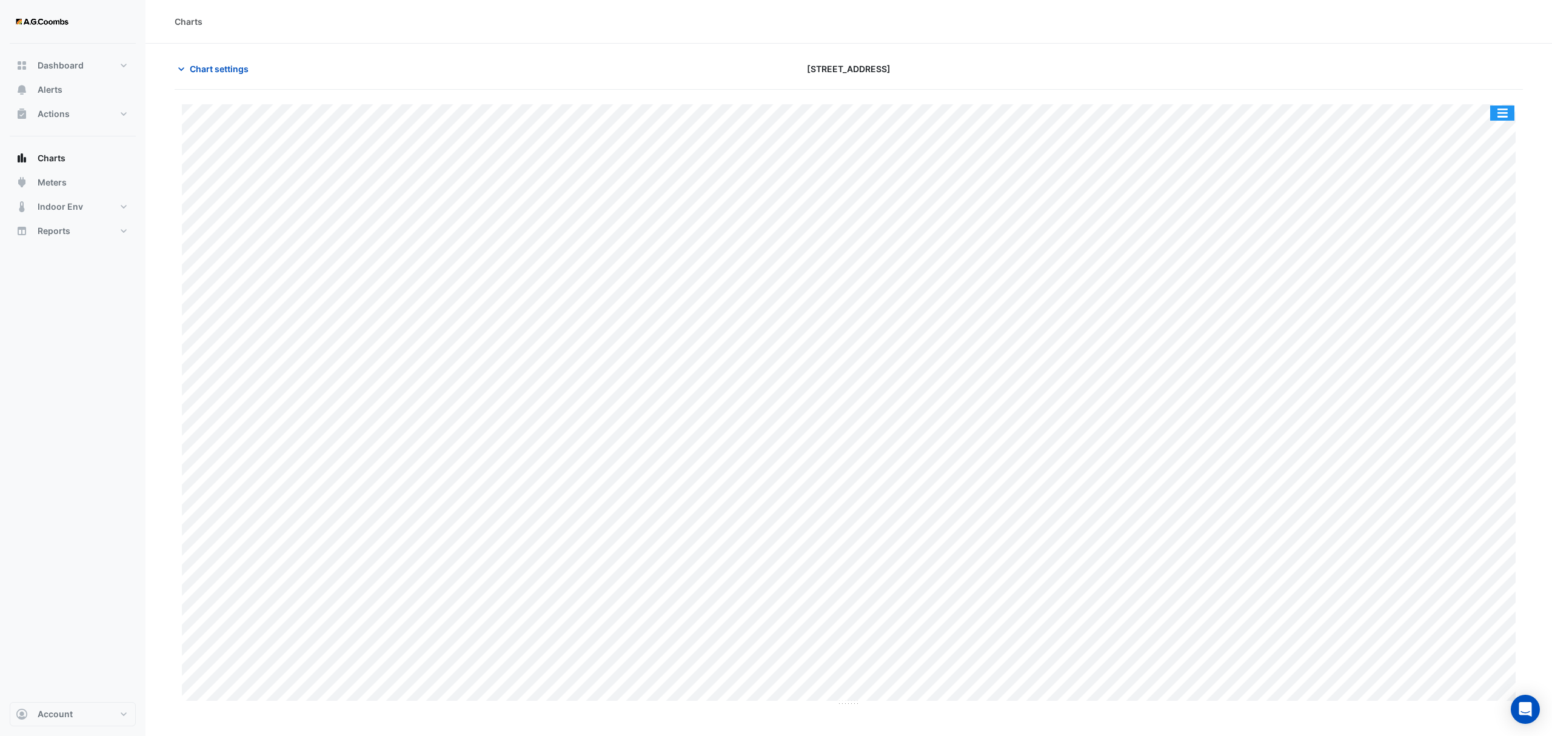
click at [1510, 113] on button "button" at bounding box center [1502, 113] width 24 height 15
click at [1477, 248] on div "Pivot Data Table" at bounding box center [1478, 243] width 73 height 29
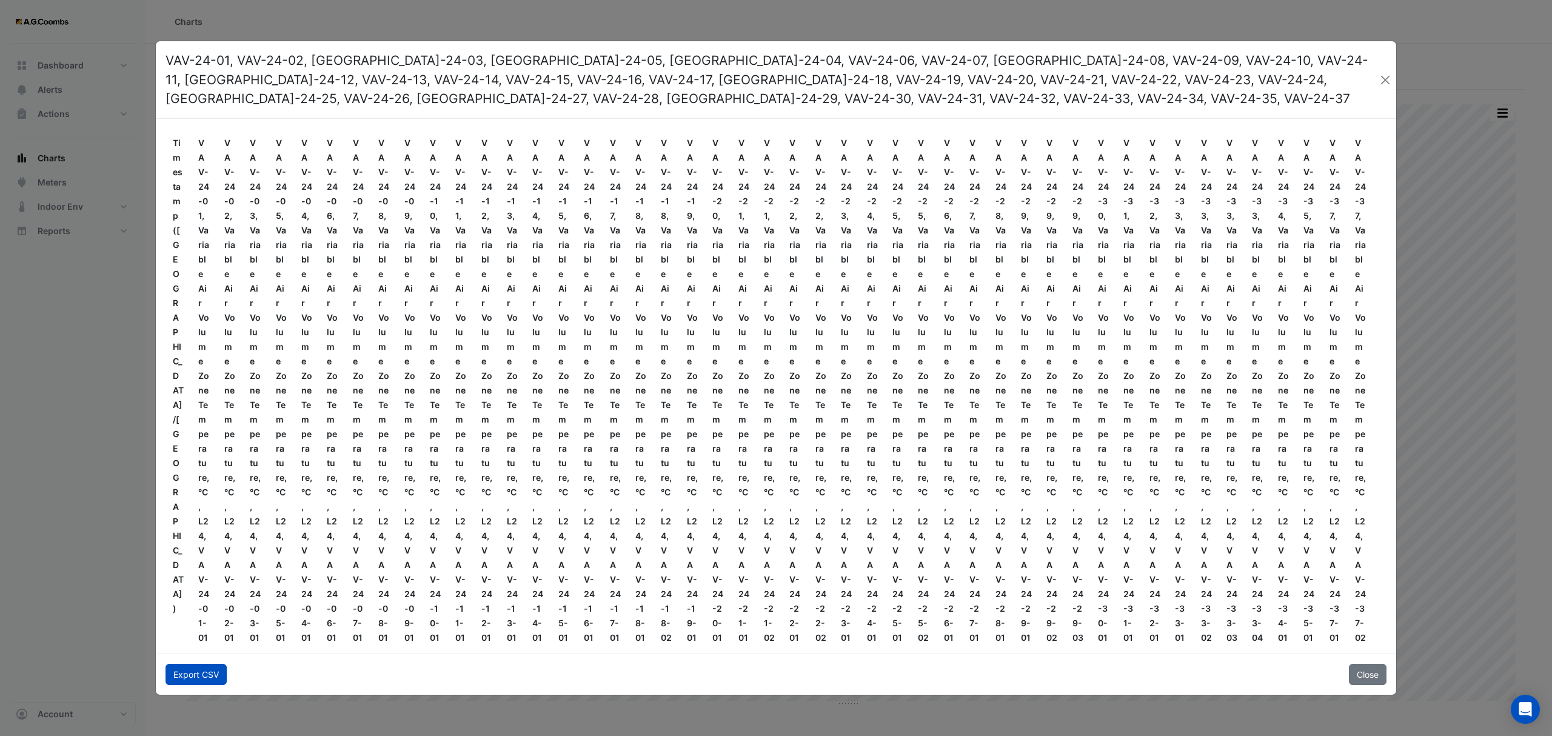
click at [207, 672] on button "Export CSV" at bounding box center [196, 674] width 61 height 21
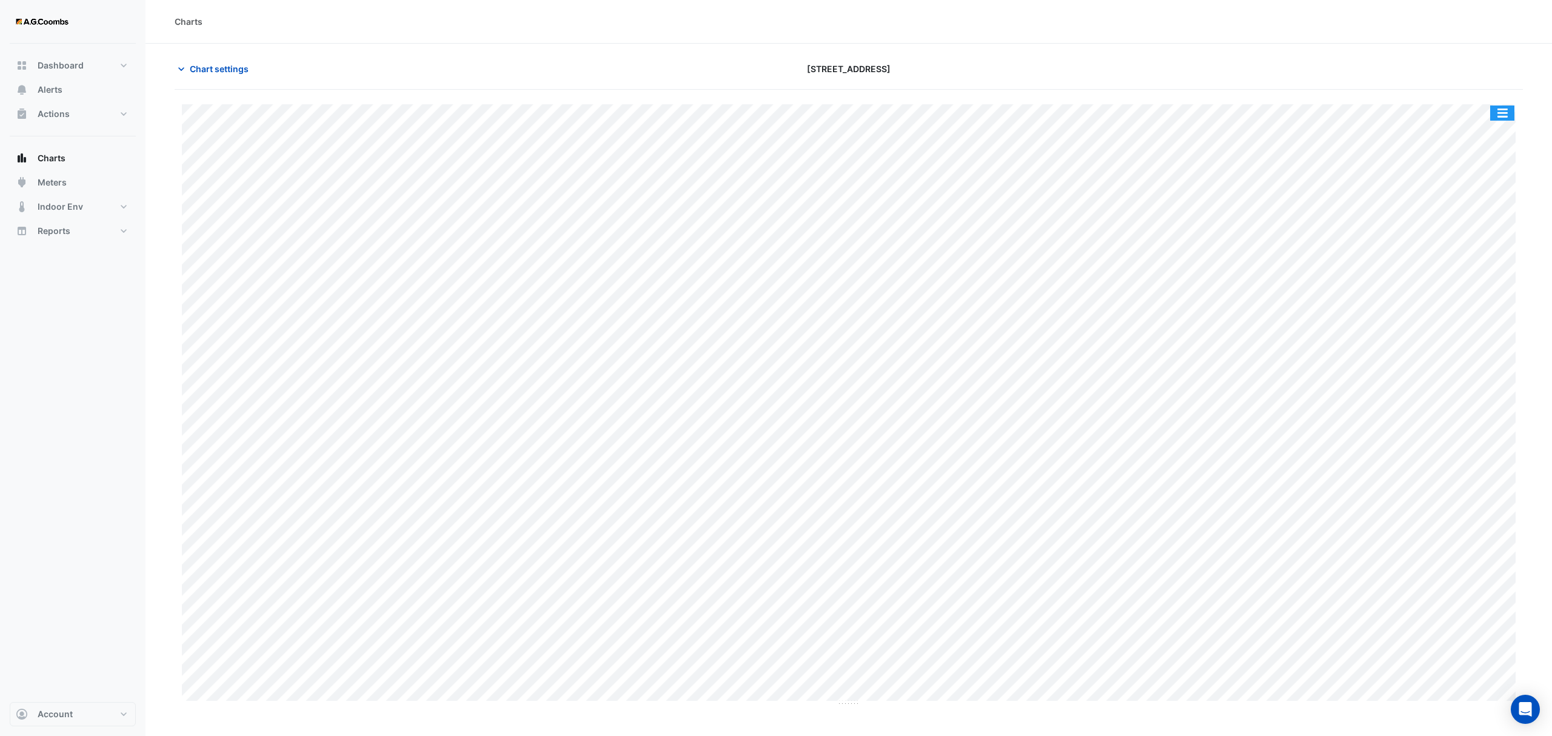
click at [1504, 110] on button "button" at bounding box center [1502, 113] width 24 height 15
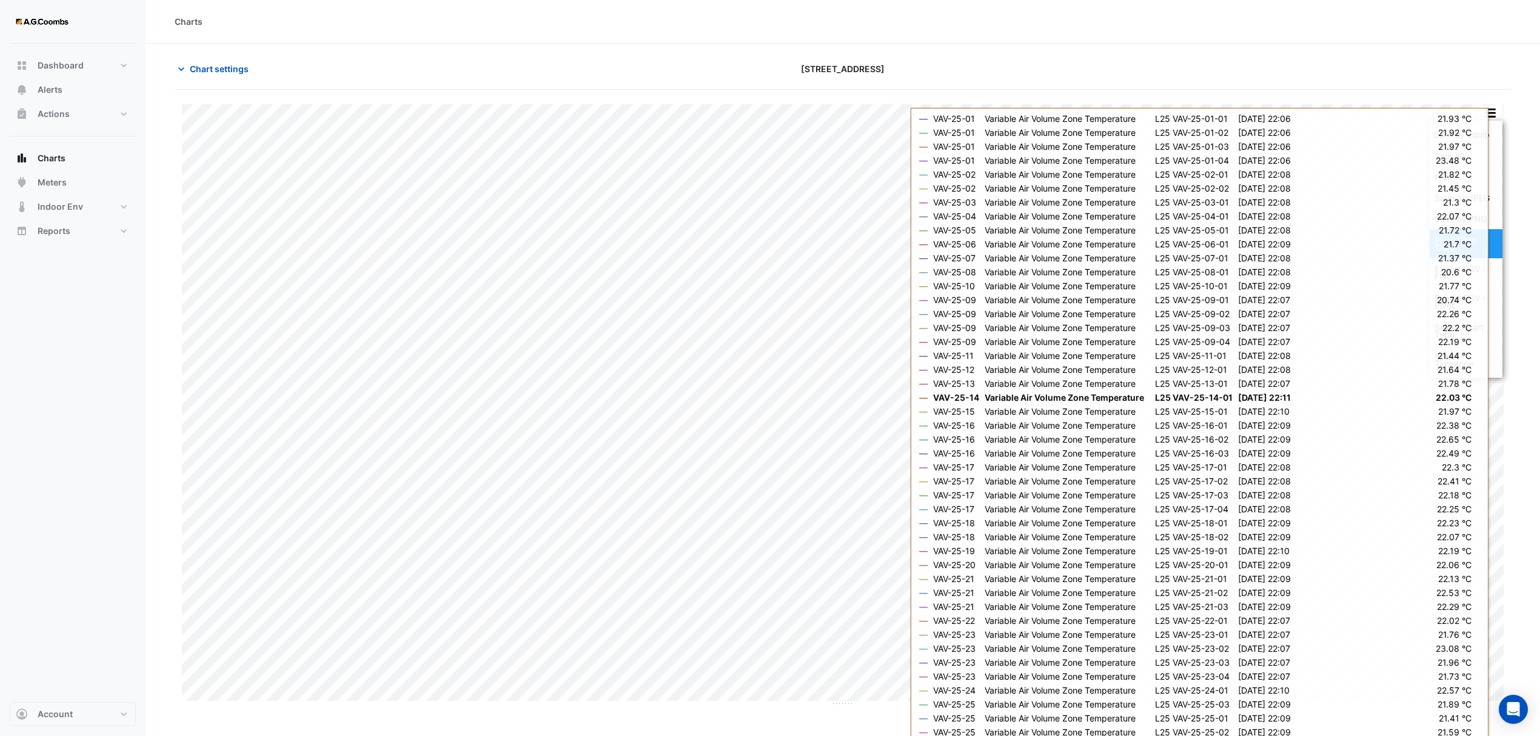
click at [1466, 246] on div "Pivot Data Table" at bounding box center [1466, 243] width 73 height 29
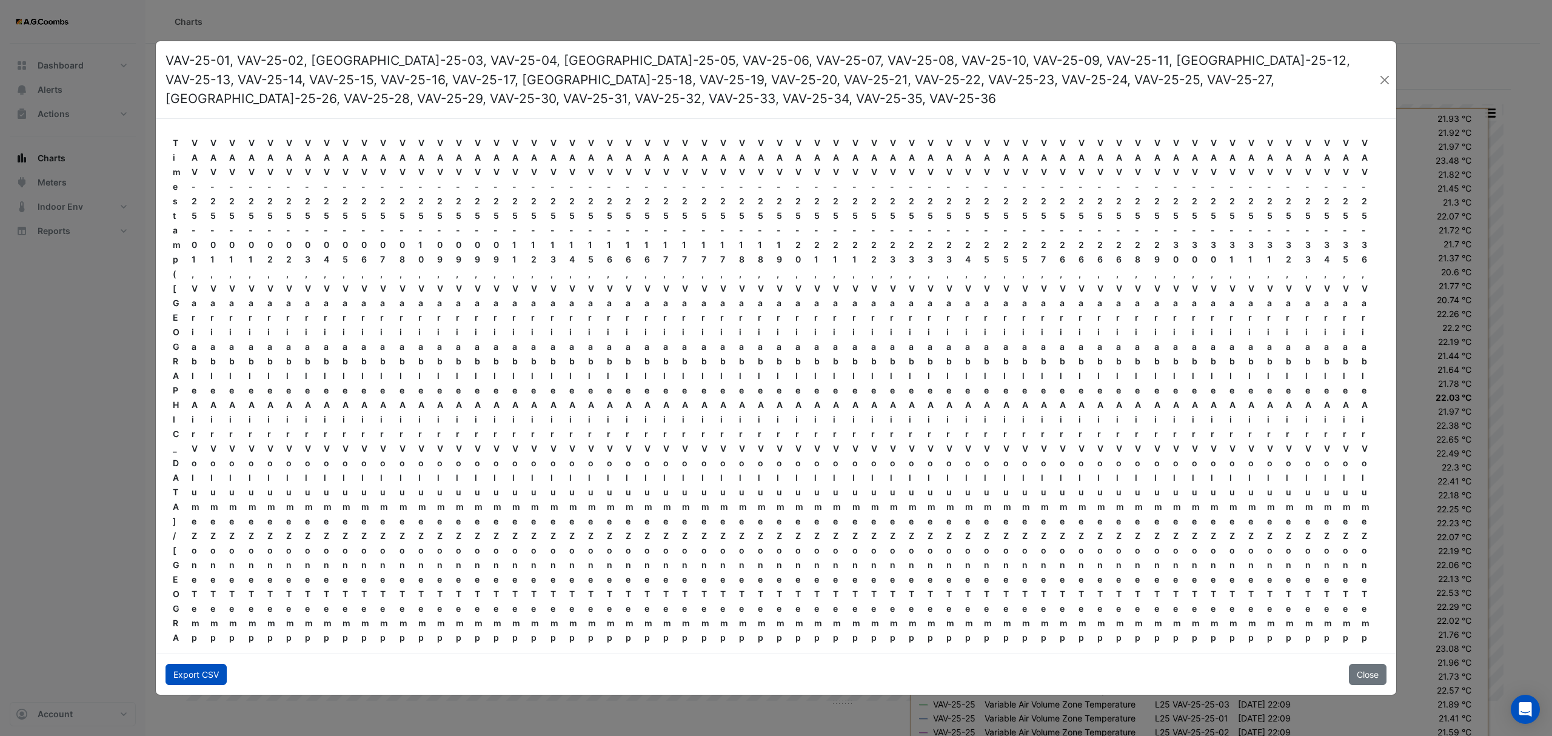
click at [169, 673] on button "Export CSV" at bounding box center [196, 674] width 61 height 21
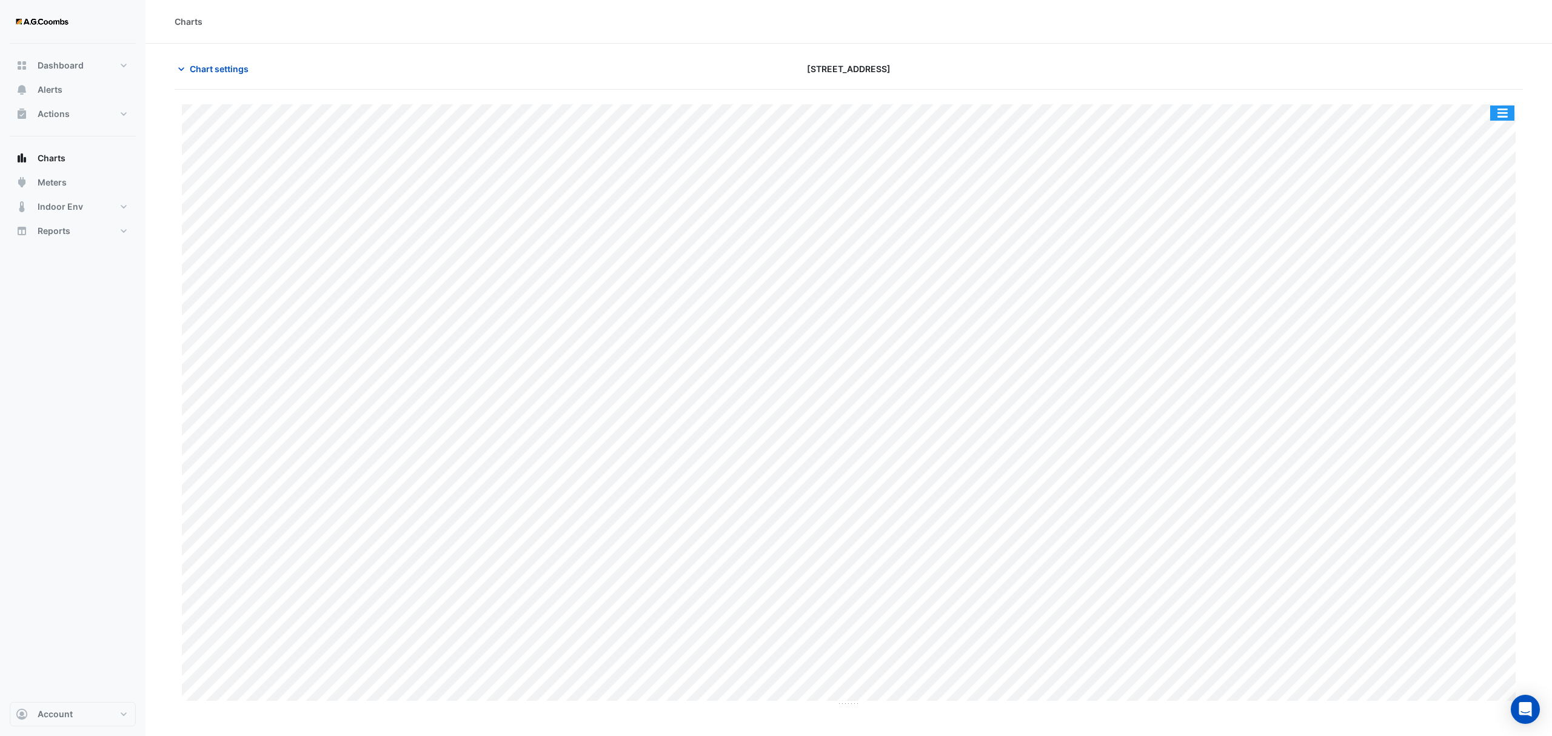
click at [1494, 114] on button "button" at bounding box center [1502, 113] width 24 height 15
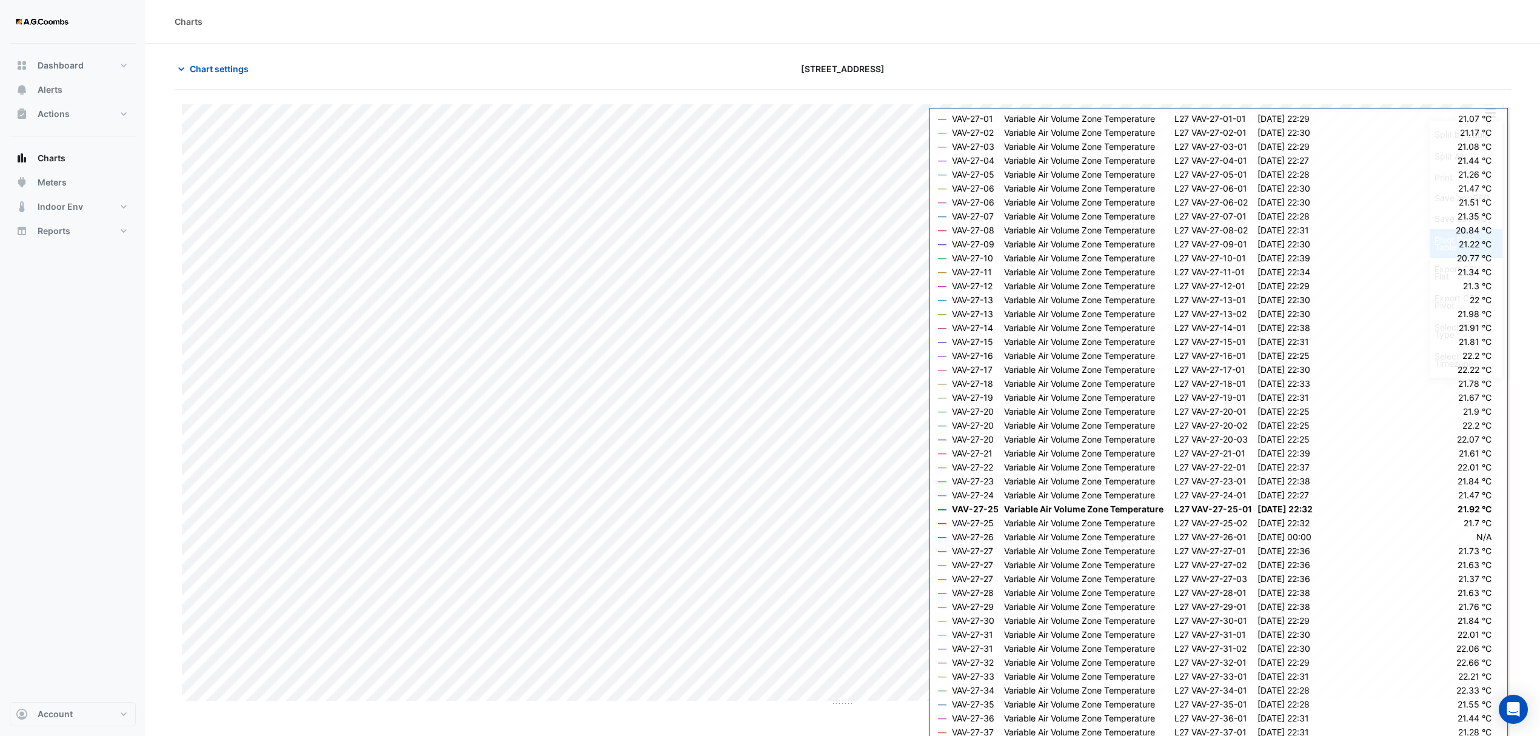
click at [1472, 250] on div "Pivot Data Table" at bounding box center [1466, 243] width 73 height 29
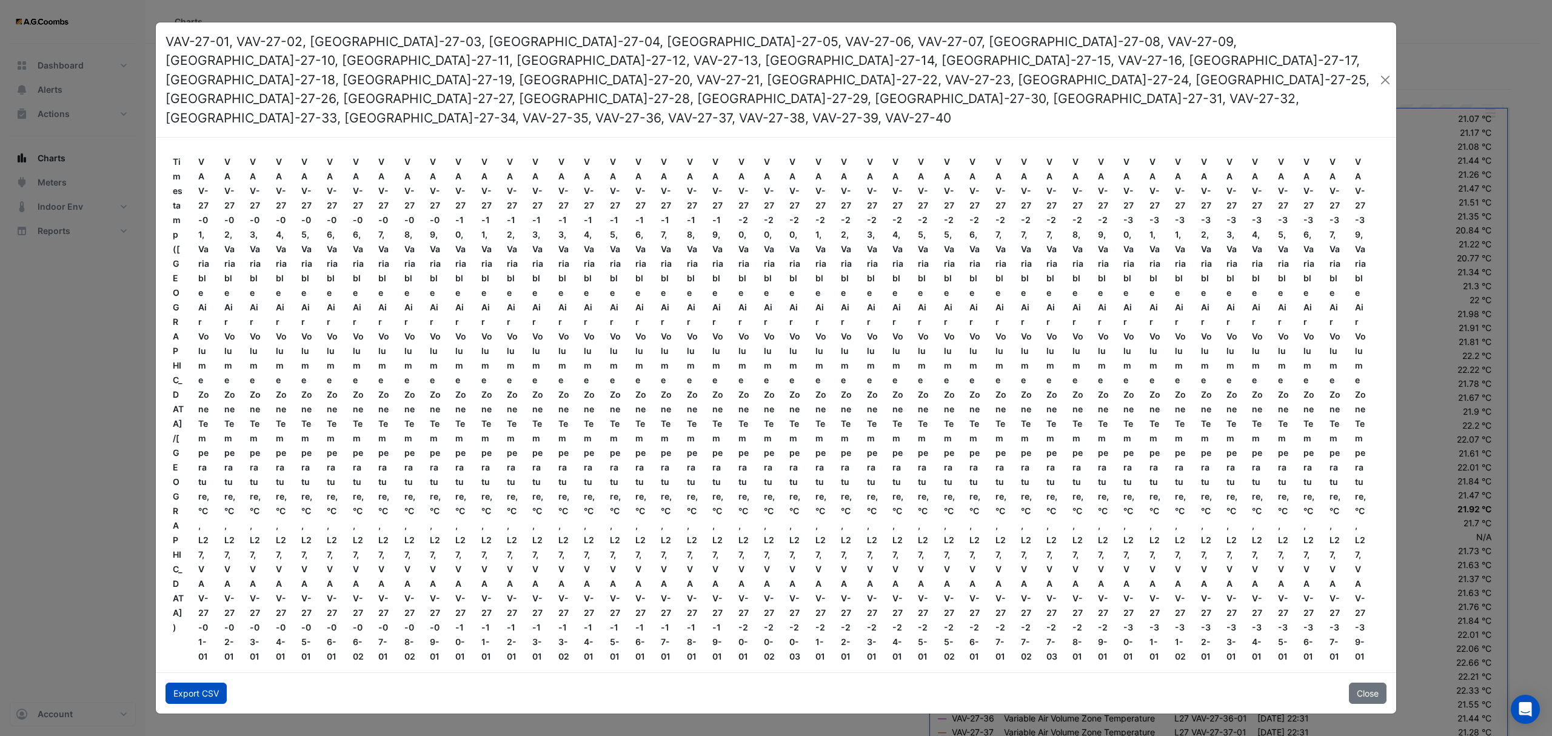
click at [209, 683] on button "Export CSV" at bounding box center [196, 693] width 61 height 21
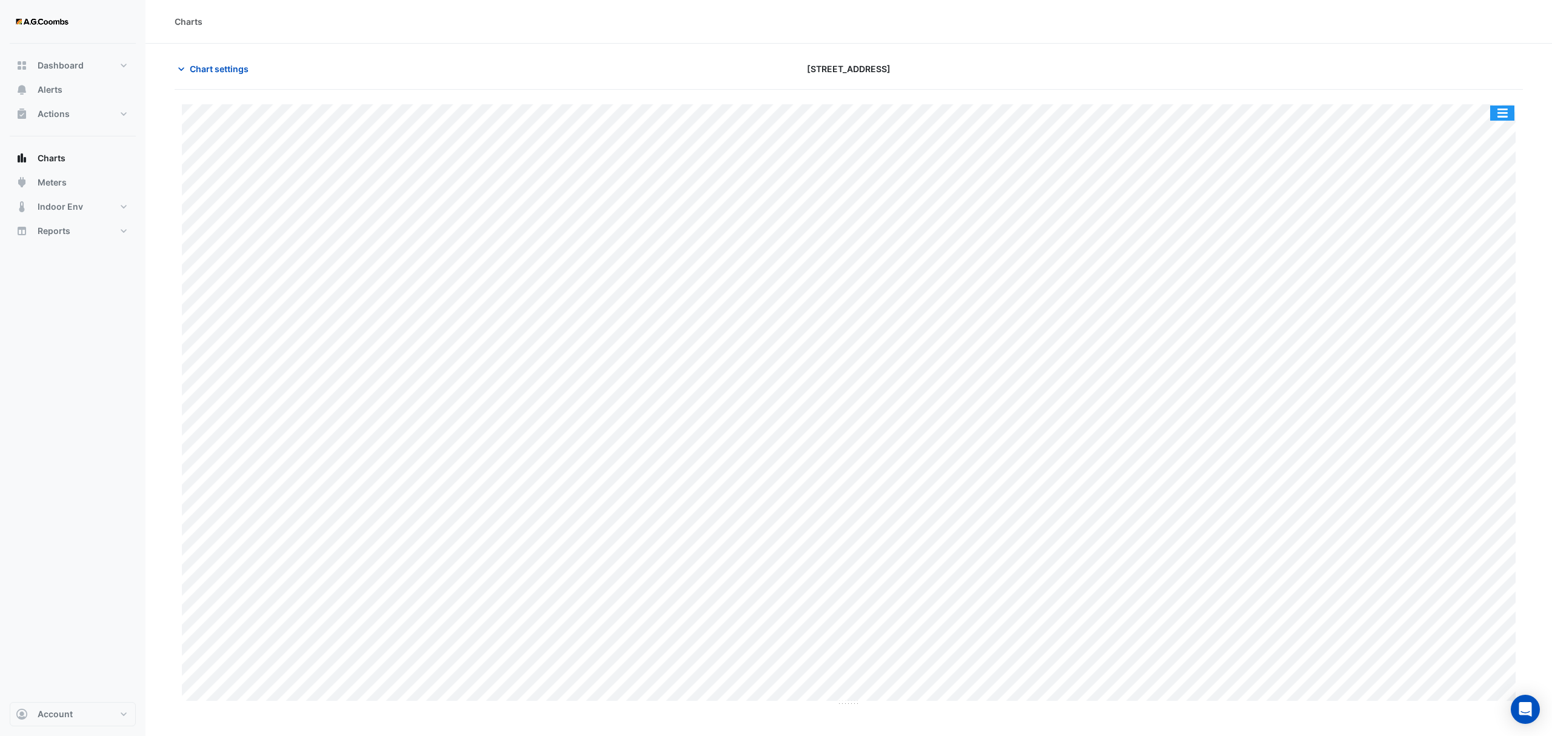
click at [1504, 107] on button "button" at bounding box center [1502, 113] width 24 height 15
click at [1487, 247] on div "Pivot Data Table" at bounding box center [1478, 243] width 73 height 29
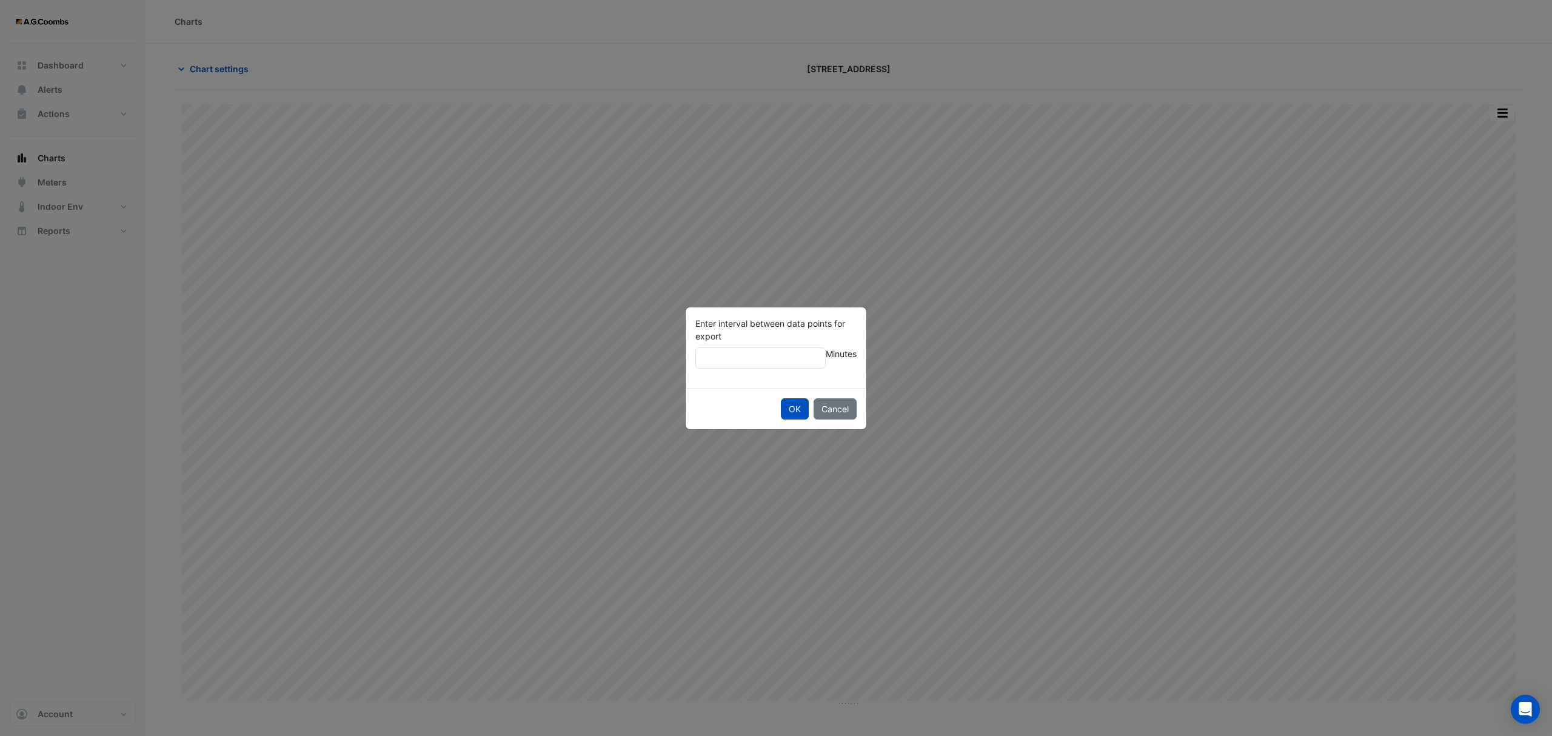
type input "**"
click at [781, 398] on button "OK" at bounding box center [795, 408] width 28 height 21
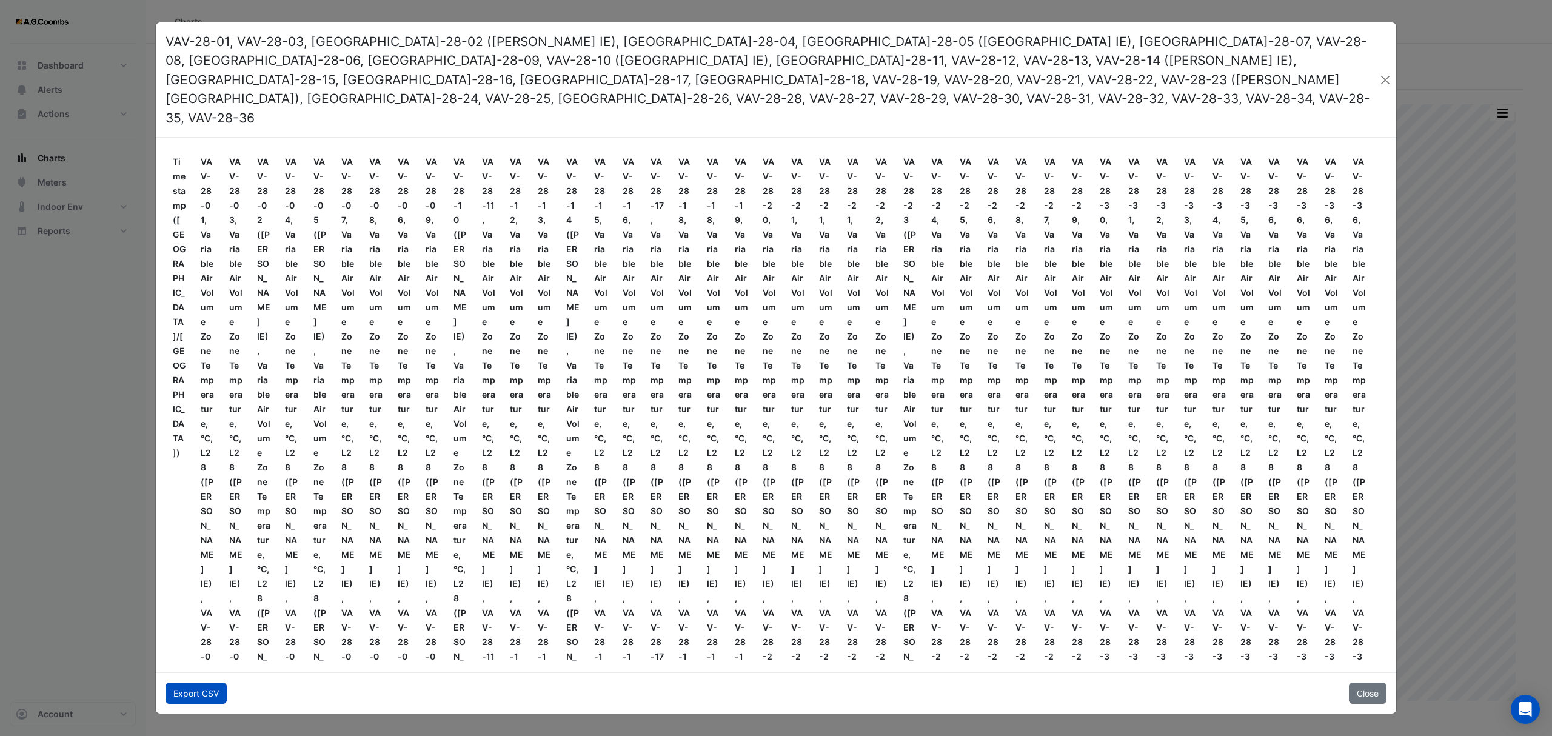
click at [181, 683] on button "Export CSV" at bounding box center [196, 693] width 61 height 21
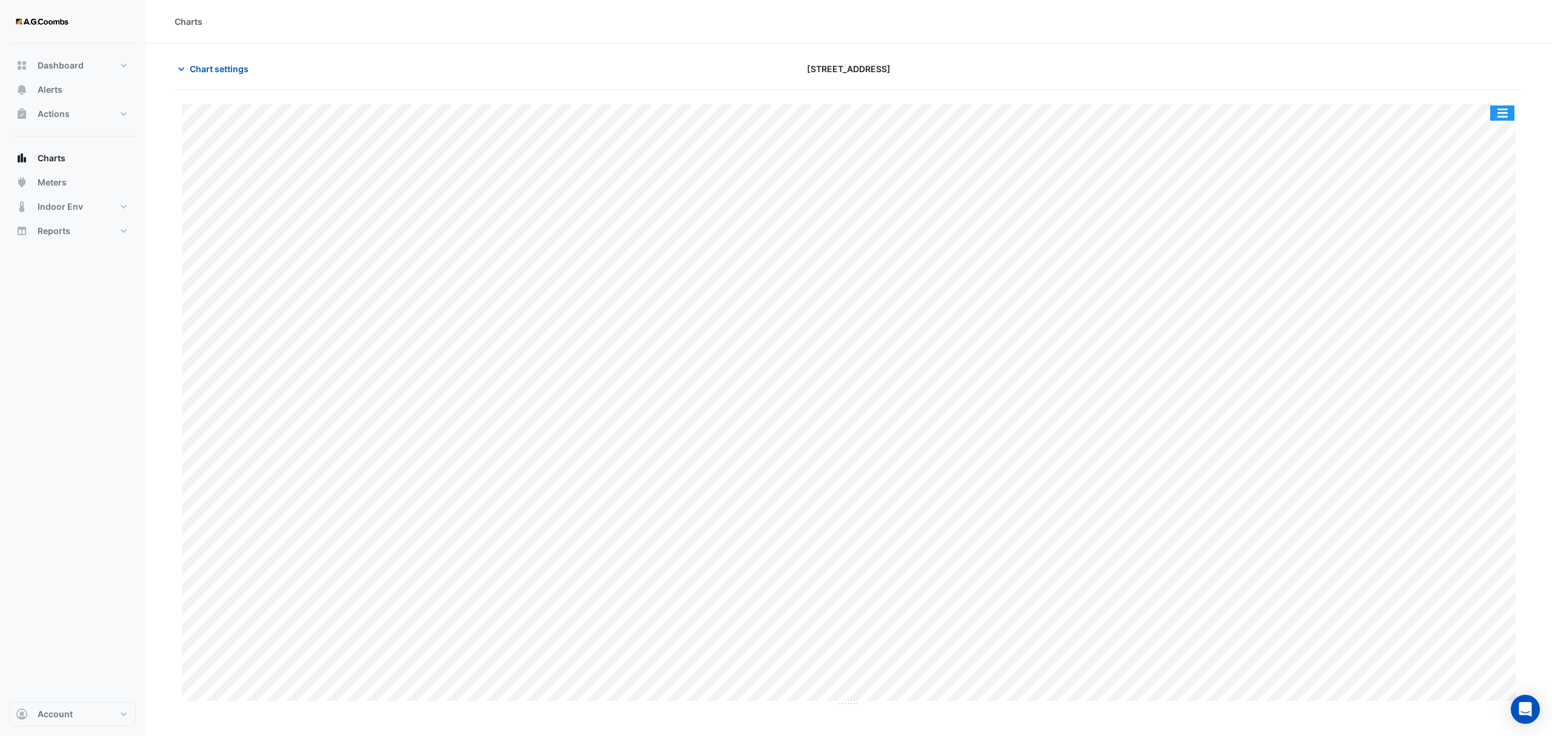
click at [1498, 115] on button "button" at bounding box center [1502, 113] width 24 height 15
click at [1461, 238] on div "Pivot Data Table" at bounding box center [1478, 243] width 73 height 29
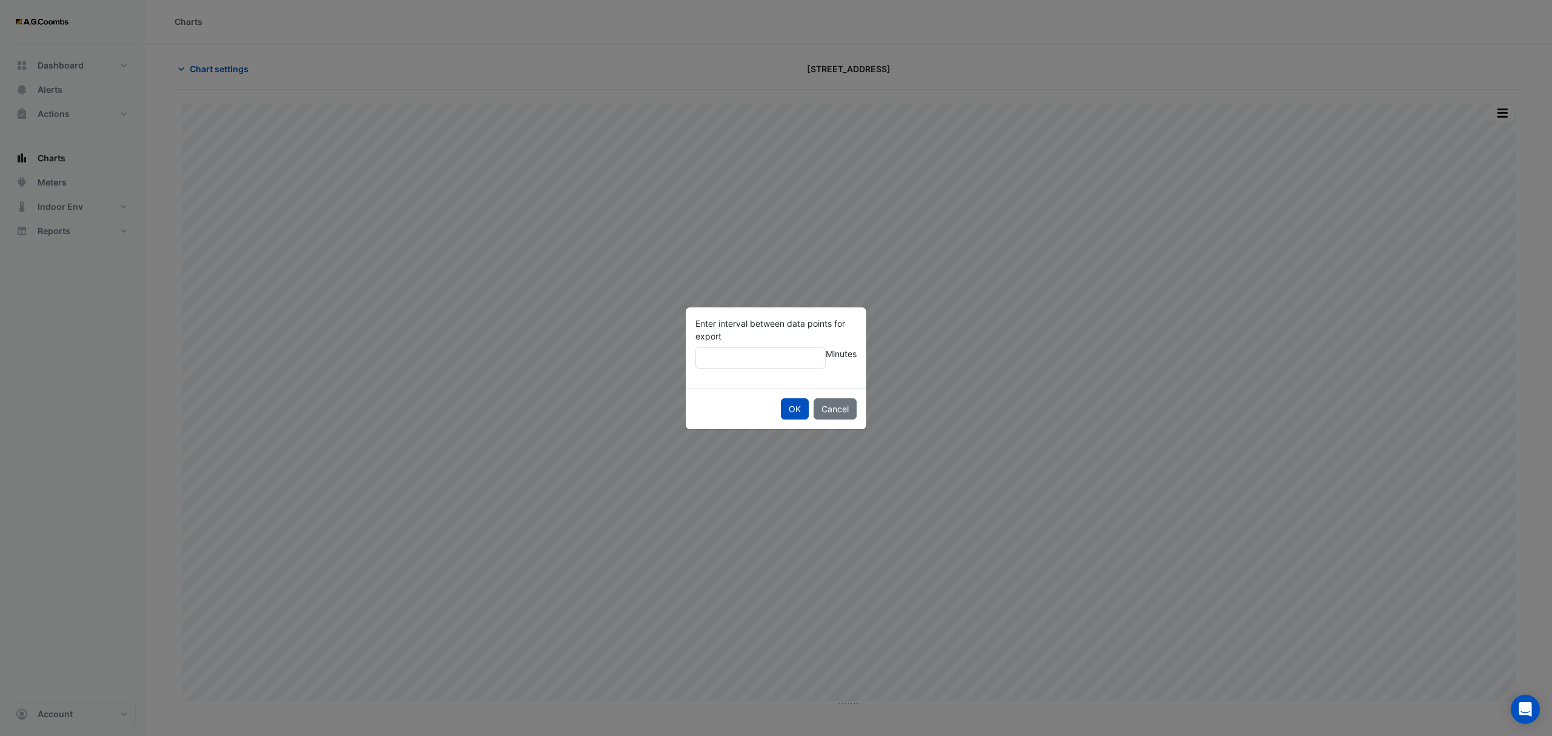
type input "**"
click at [781, 398] on button "OK" at bounding box center [795, 408] width 28 height 21
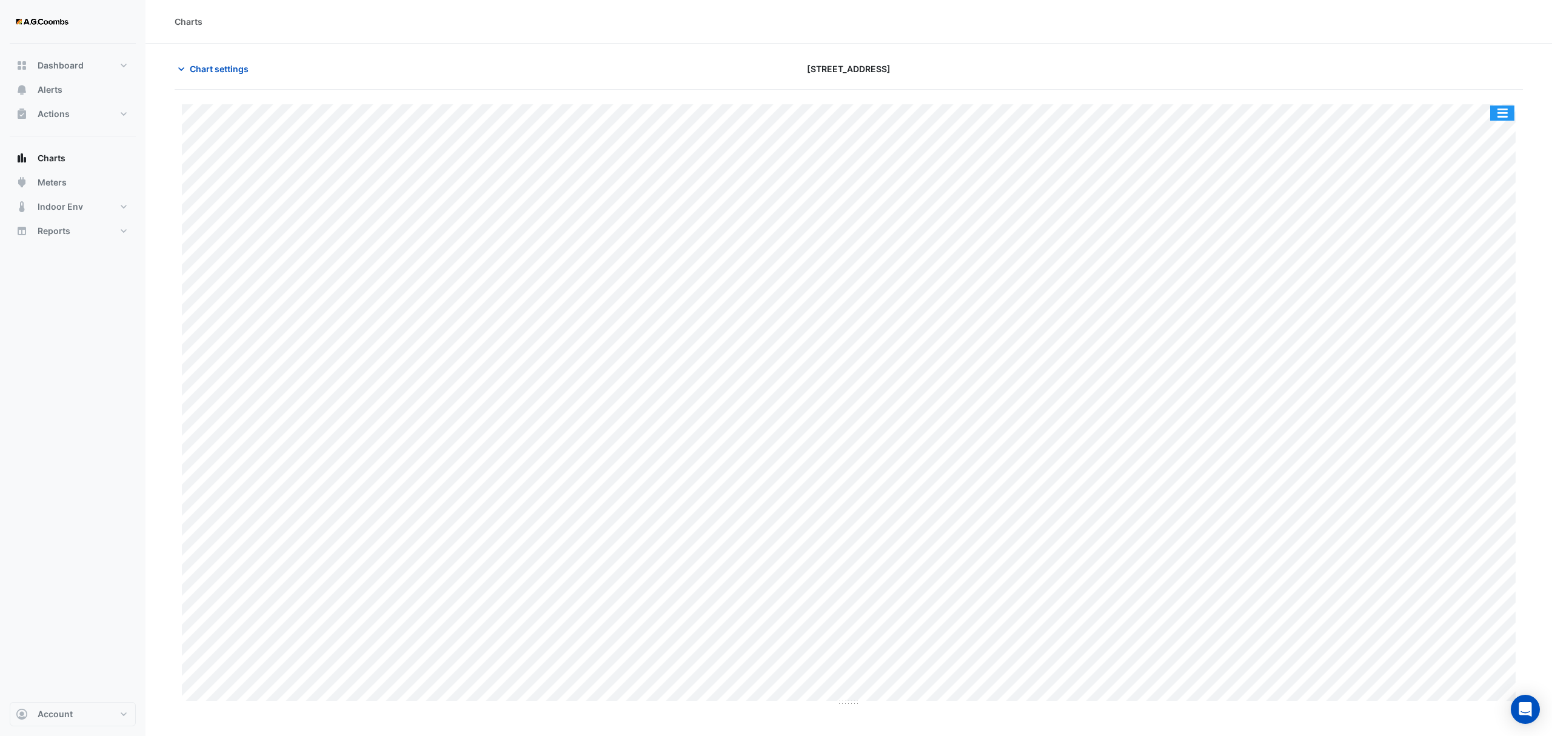
click at [1500, 119] on button "button" at bounding box center [1502, 113] width 24 height 15
click at [1487, 236] on div "Pivot Data Table" at bounding box center [1478, 243] width 73 height 29
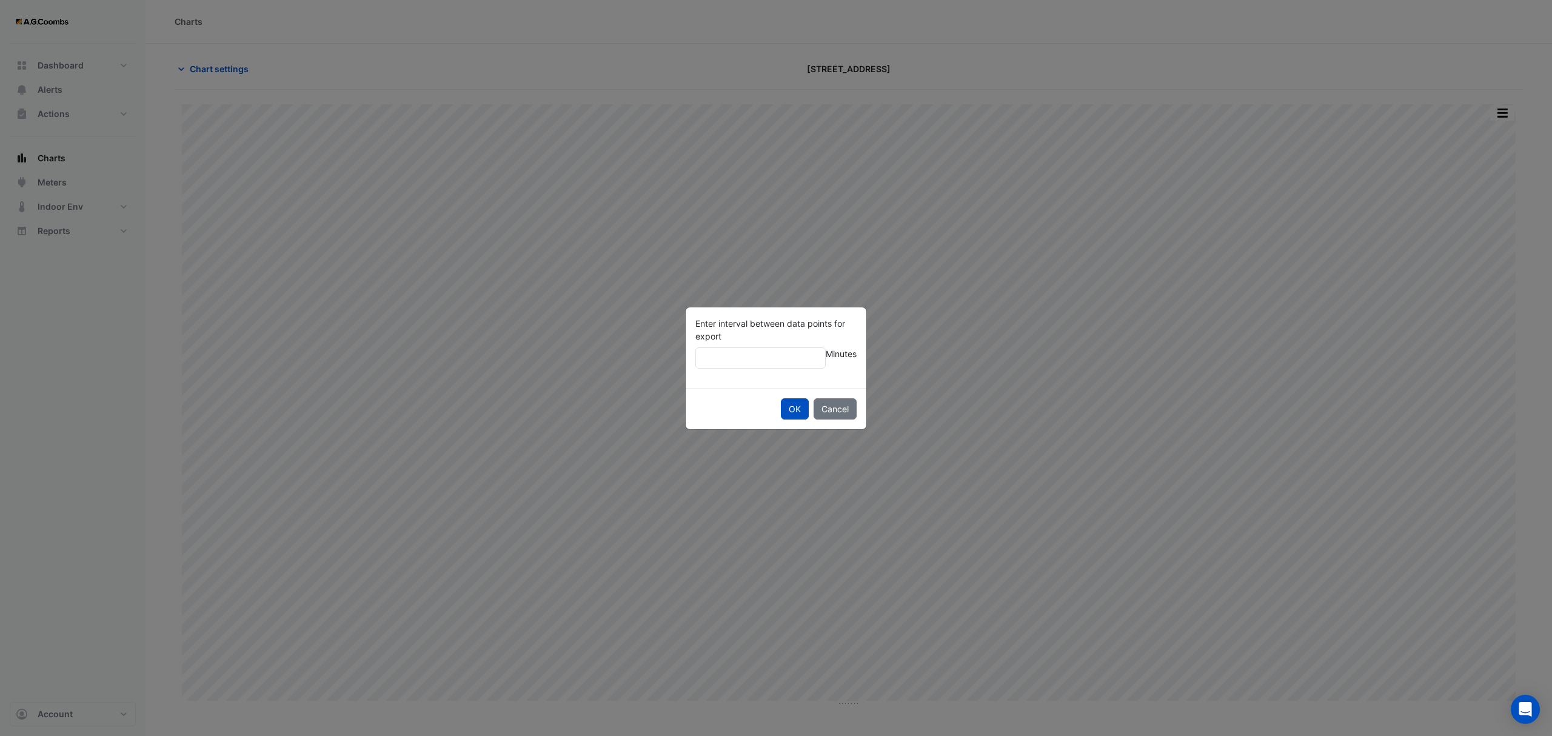
type input "**"
click at [781, 398] on button "OK" at bounding box center [795, 408] width 28 height 21
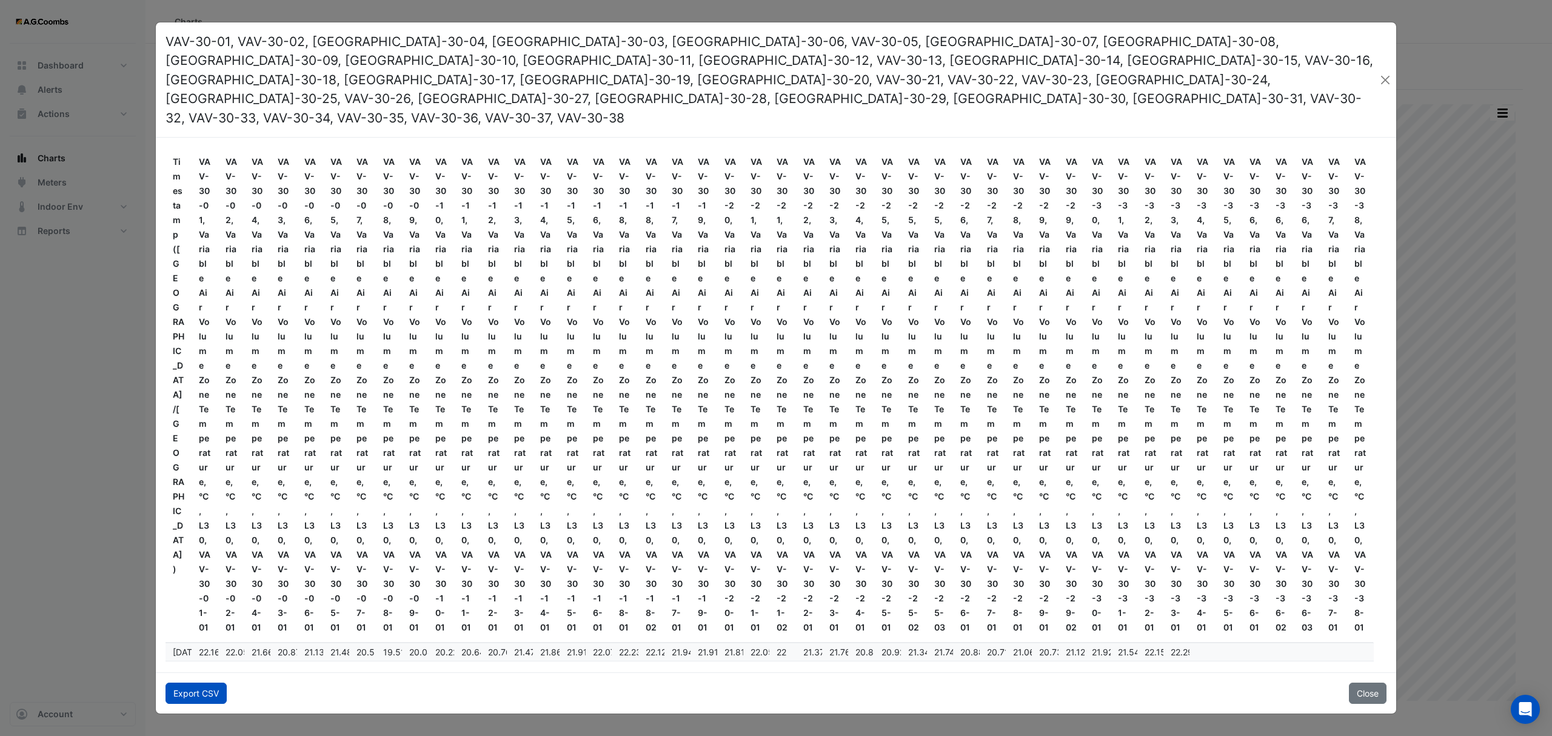
click at [204, 683] on button "Export CSV" at bounding box center [196, 693] width 61 height 21
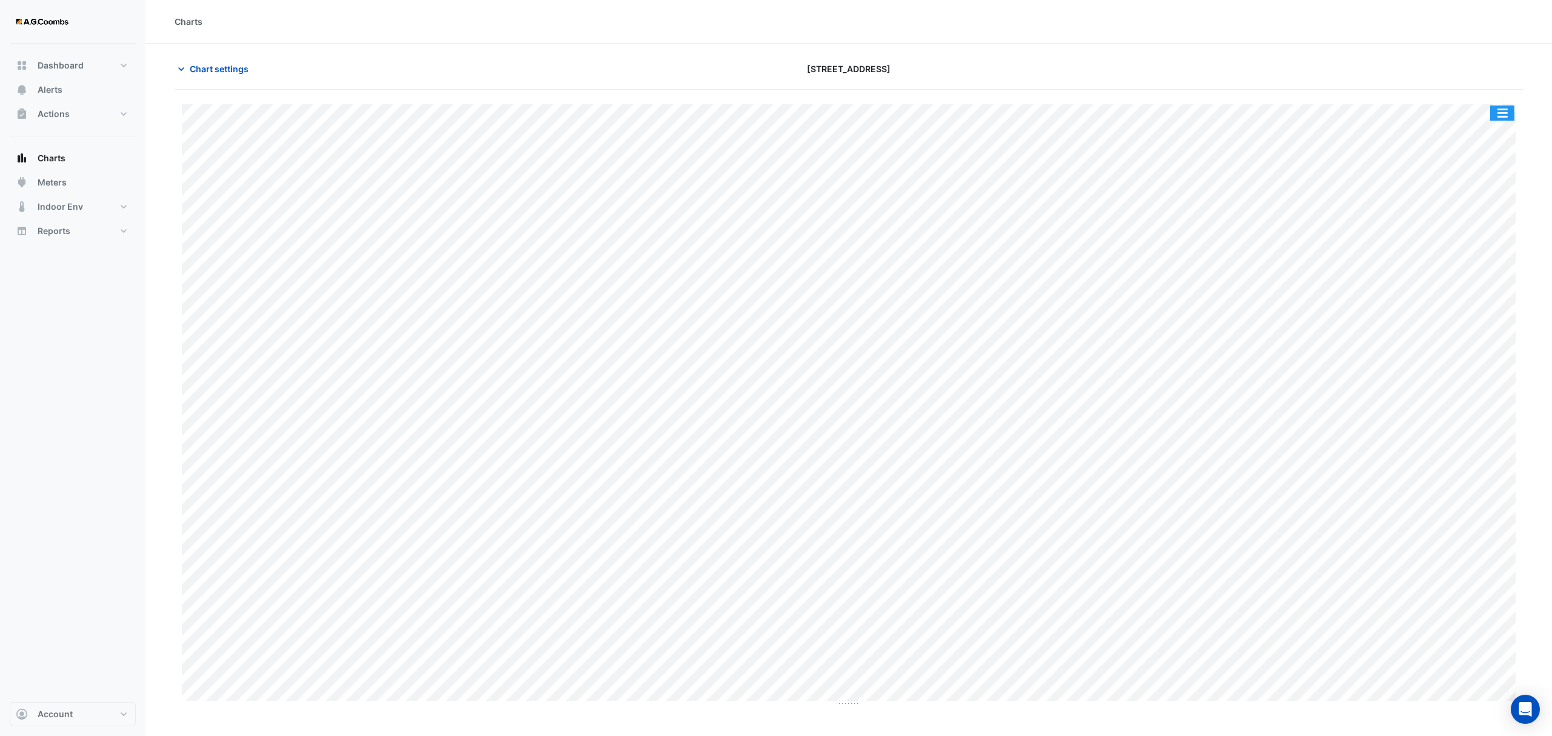
click at [1503, 115] on button "button" at bounding box center [1502, 113] width 24 height 15
click at [1473, 231] on div "Pivot Data Table" at bounding box center [1478, 243] width 73 height 29
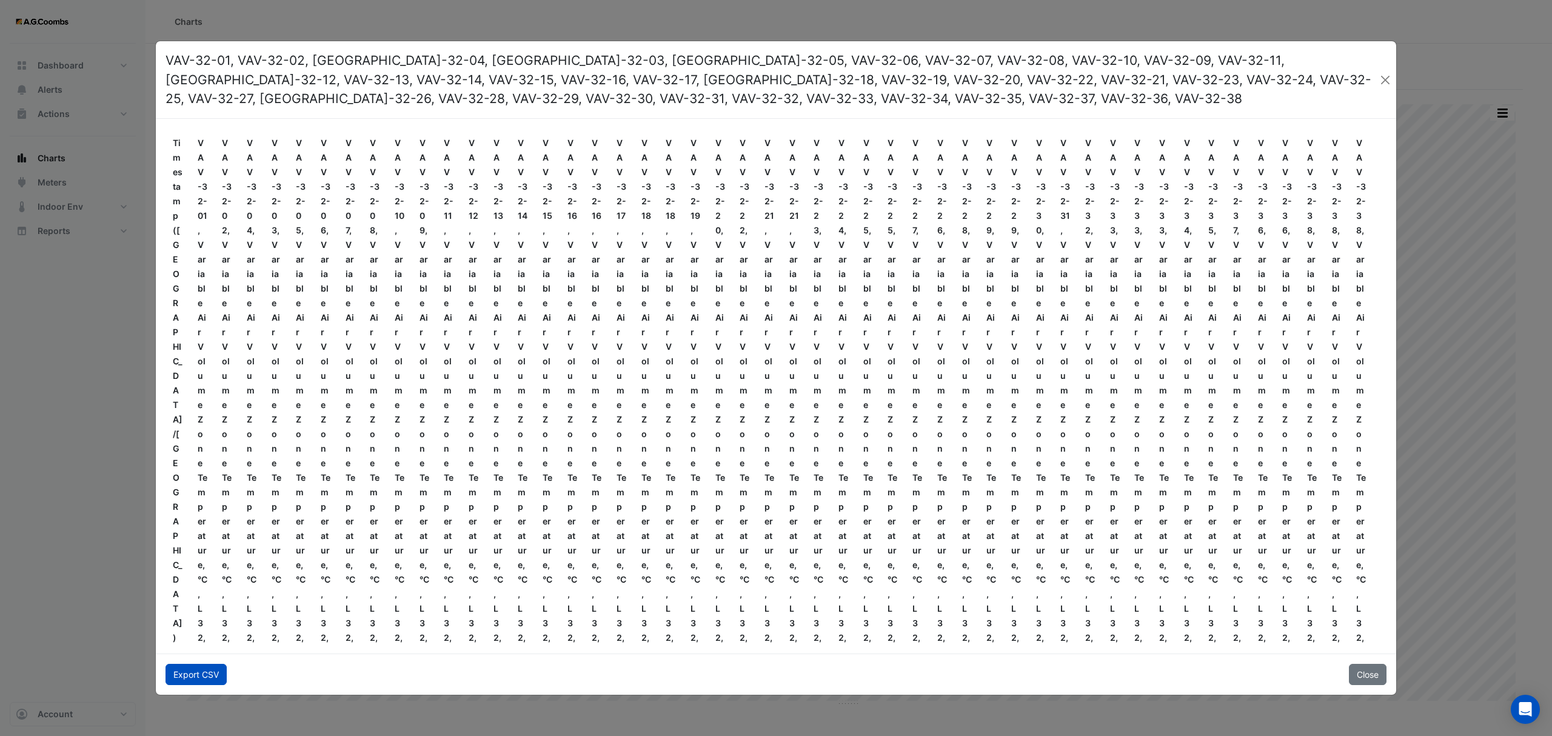
click at [190, 680] on button "Export CSV" at bounding box center [196, 674] width 61 height 21
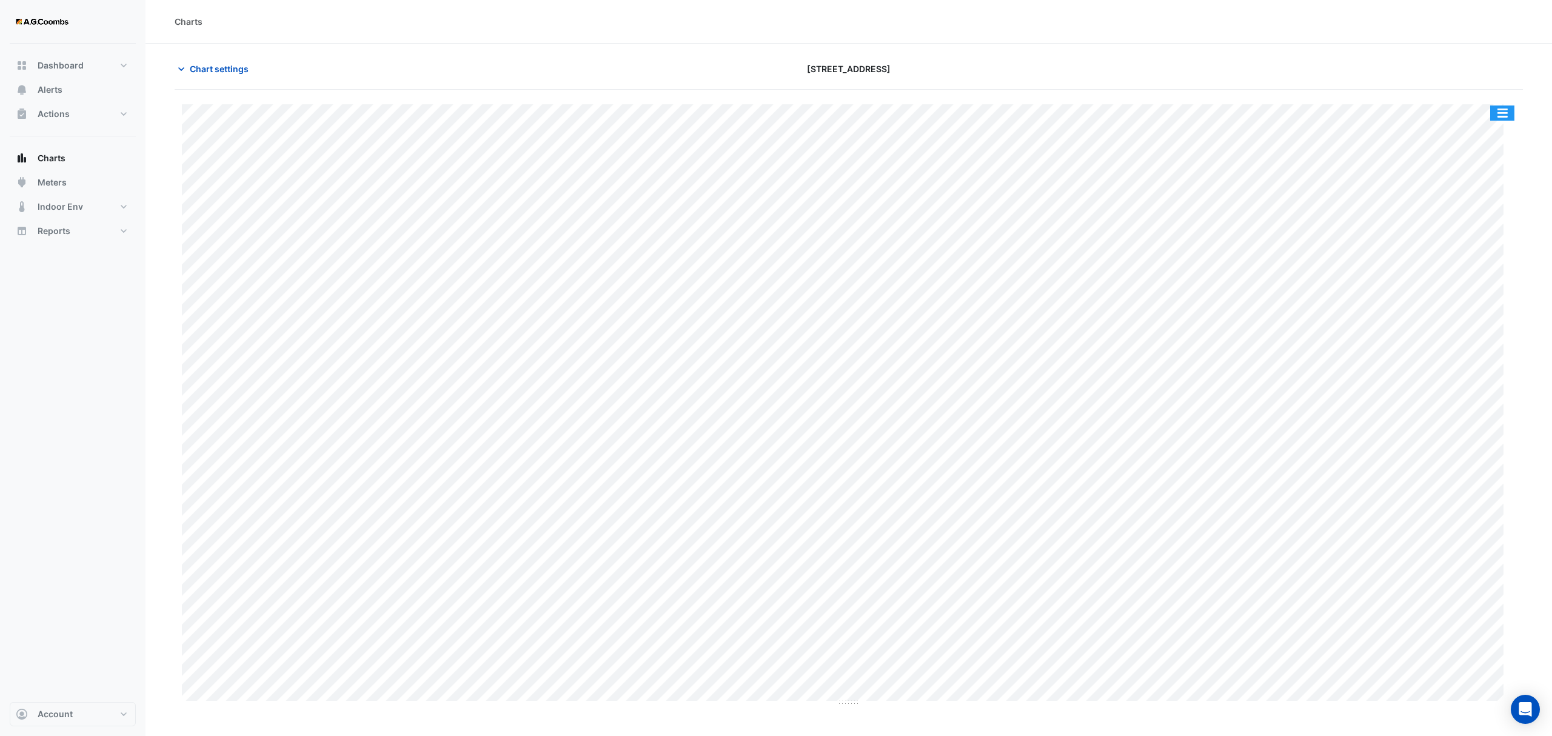
click at [1490, 115] on button "button" at bounding box center [1502, 113] width 24 height 15
click at [1489, 257] on div "Pivot Data Table" at bounding box center [1478, 243] width 73 height 29
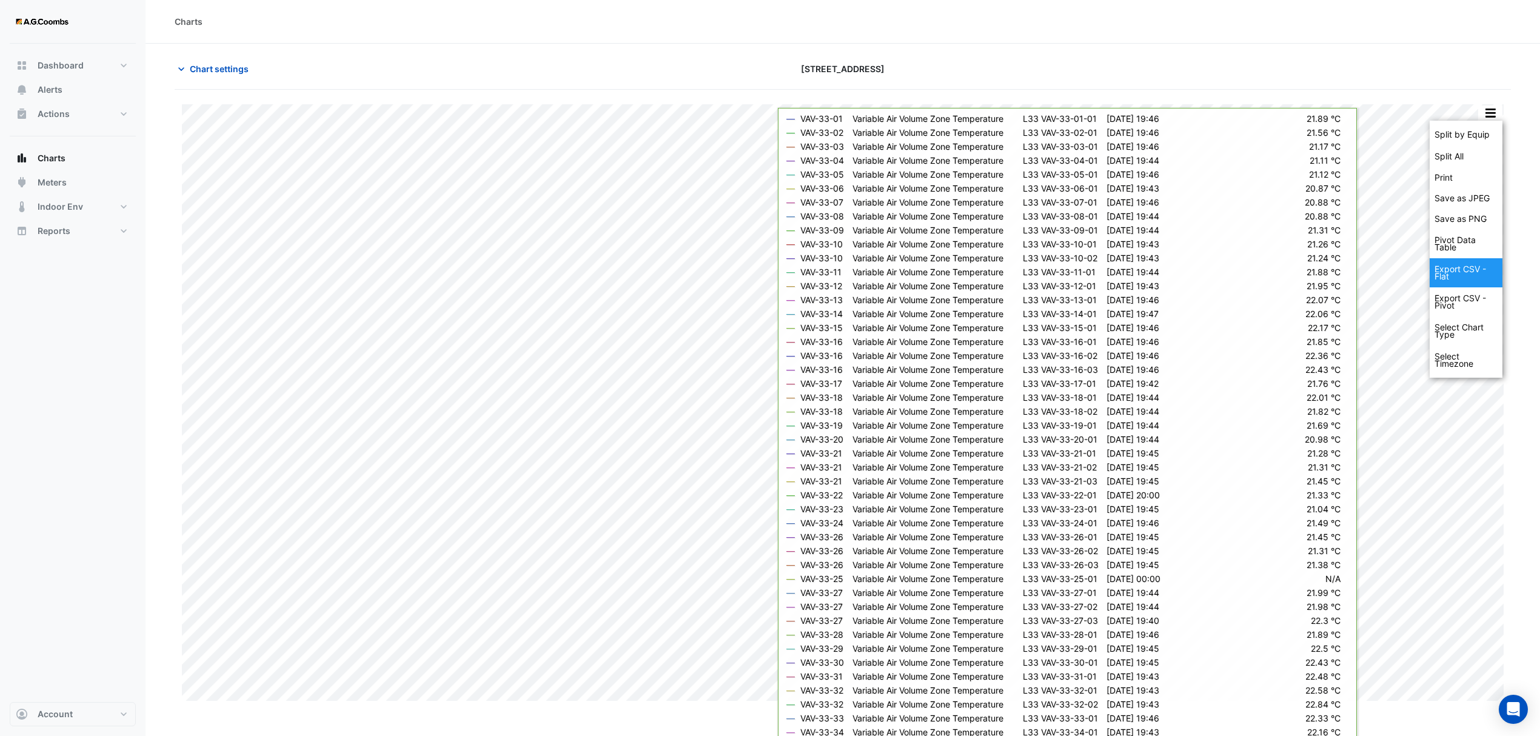
click at [1458, 250] on div "Pivot Data Table" at bounding box center [1466, 243] width 73 height 29
click at [1446, 321] on div "Select Chart Type" at bounding box center [1466, 331] width 73 height 29
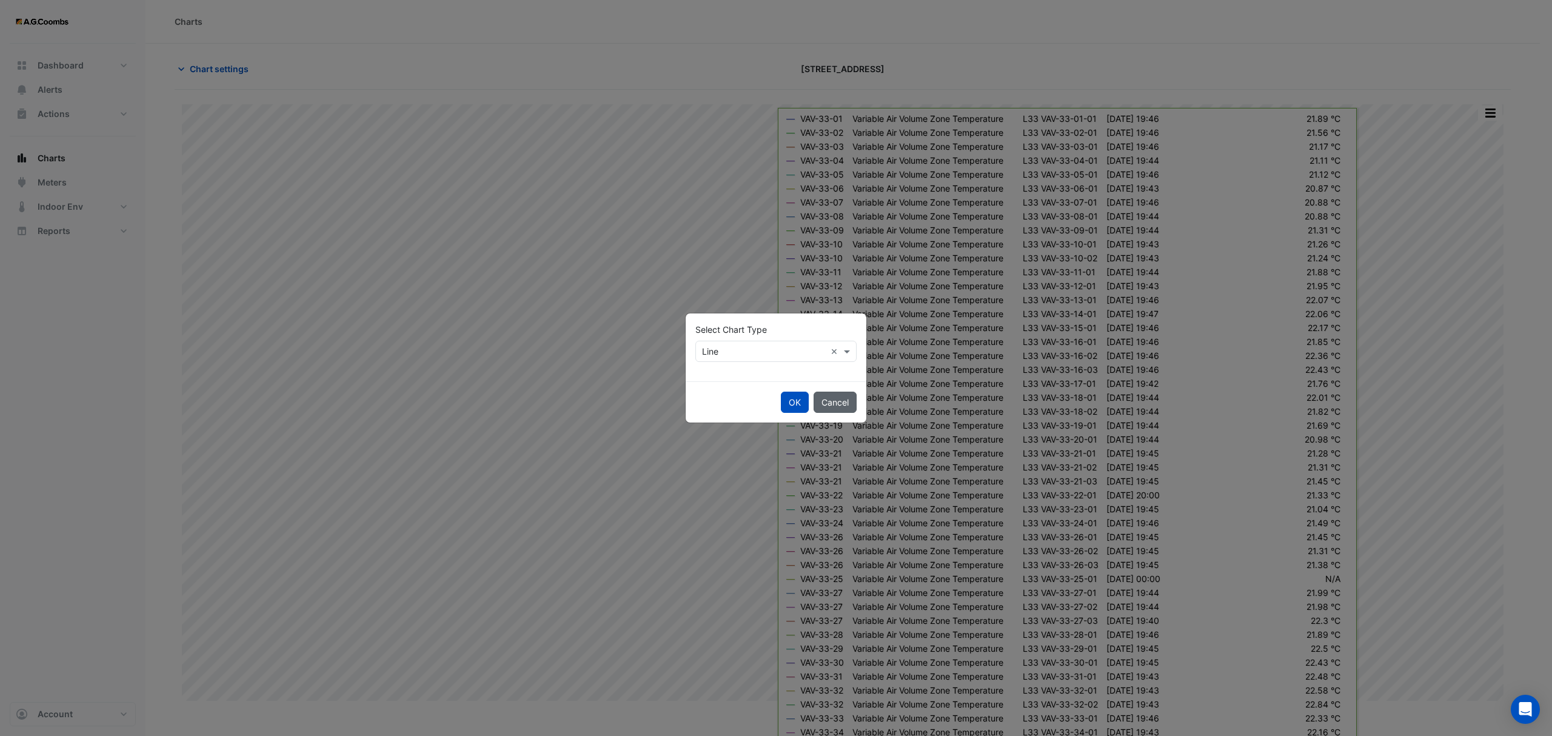
click at [820, 404] on button "Cancel" at bounding box center [835, 402] width 43 height 21
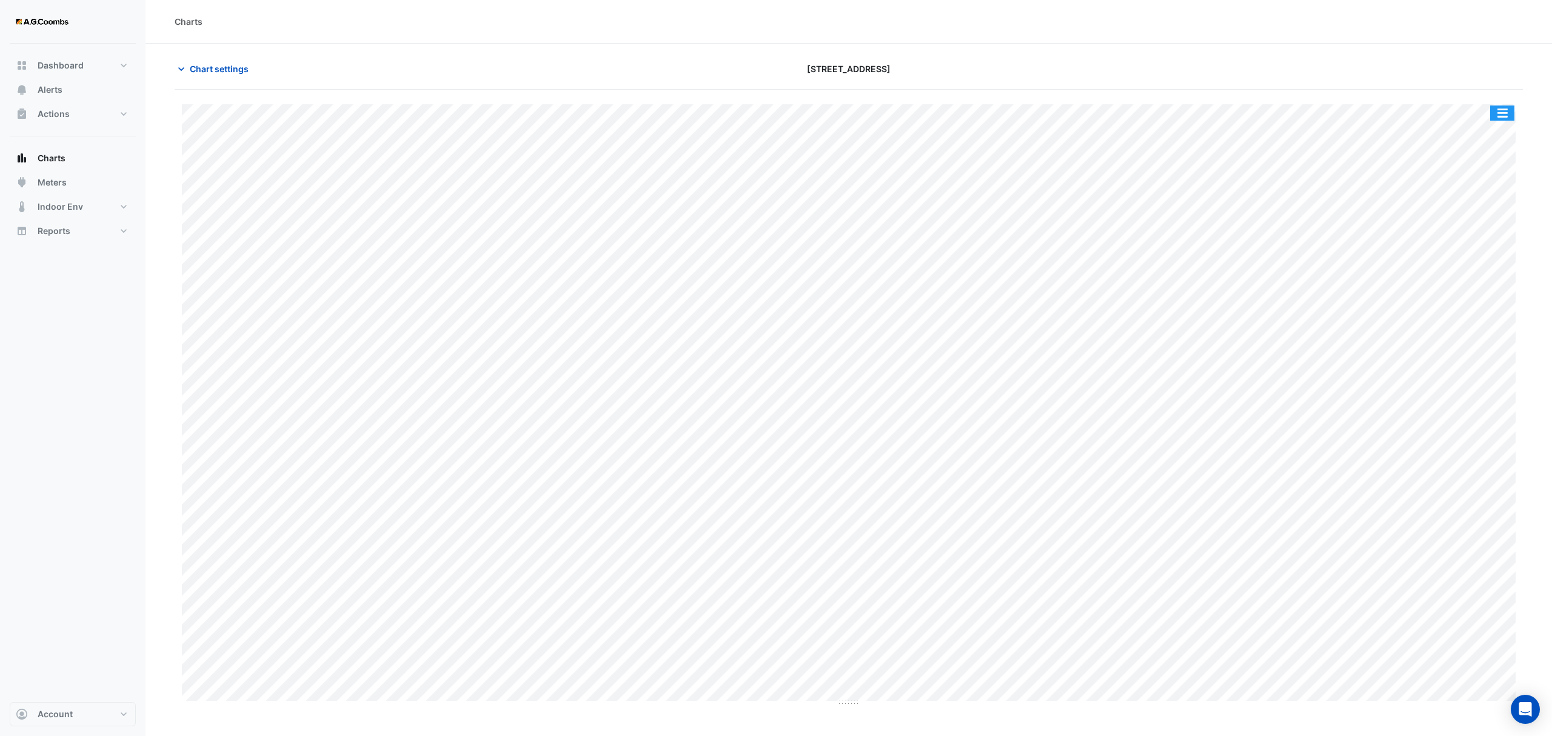
click at [1497, 114] on button "button" at bounding box center [1502, 113] width 24 height 15
click at [1490, 238] on div "Pivot Data Table" at bounding box center [1478, 243] width 73 height 29
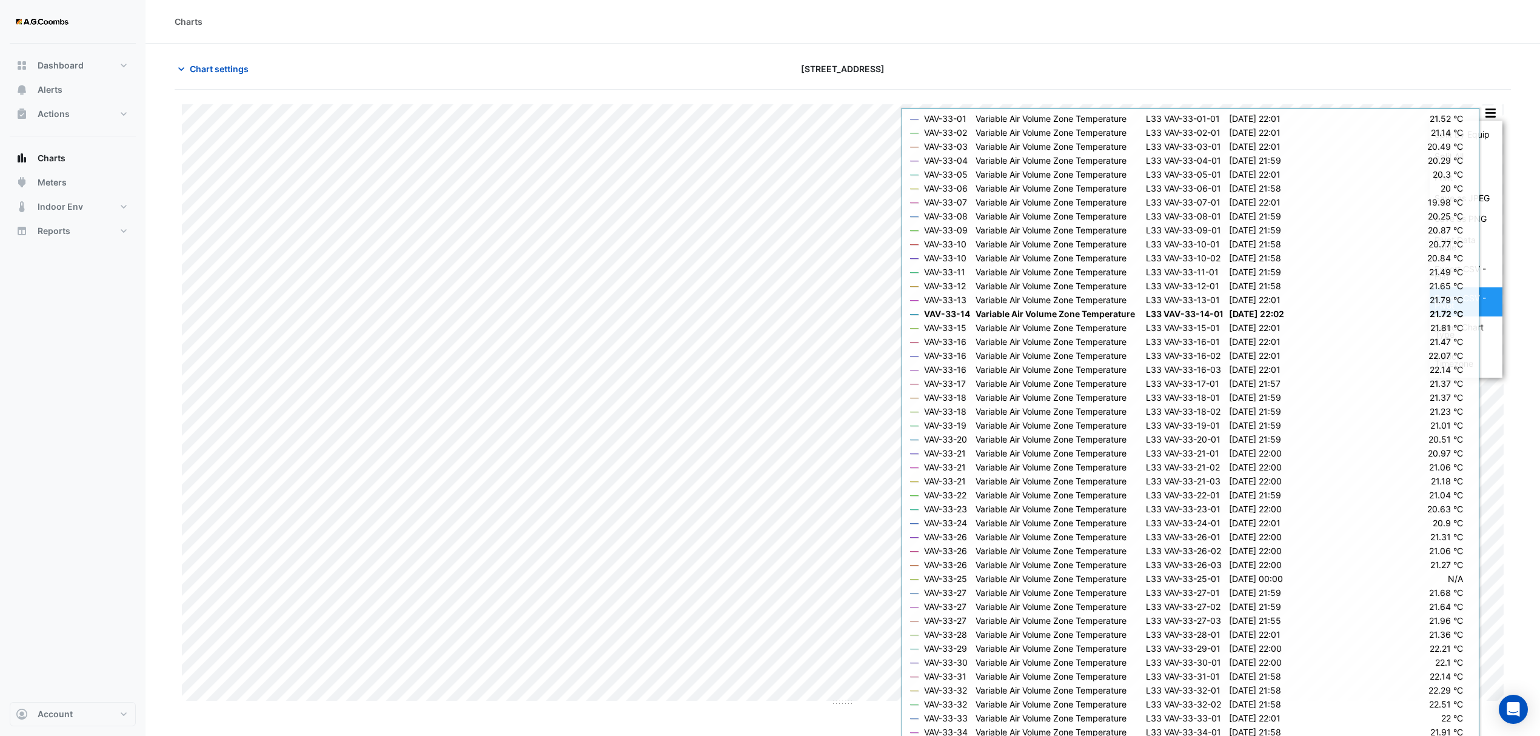
click at [1458, 304] on div "Export CSV - Pivot" at bounding box center [1466, 301] width 73 height 29
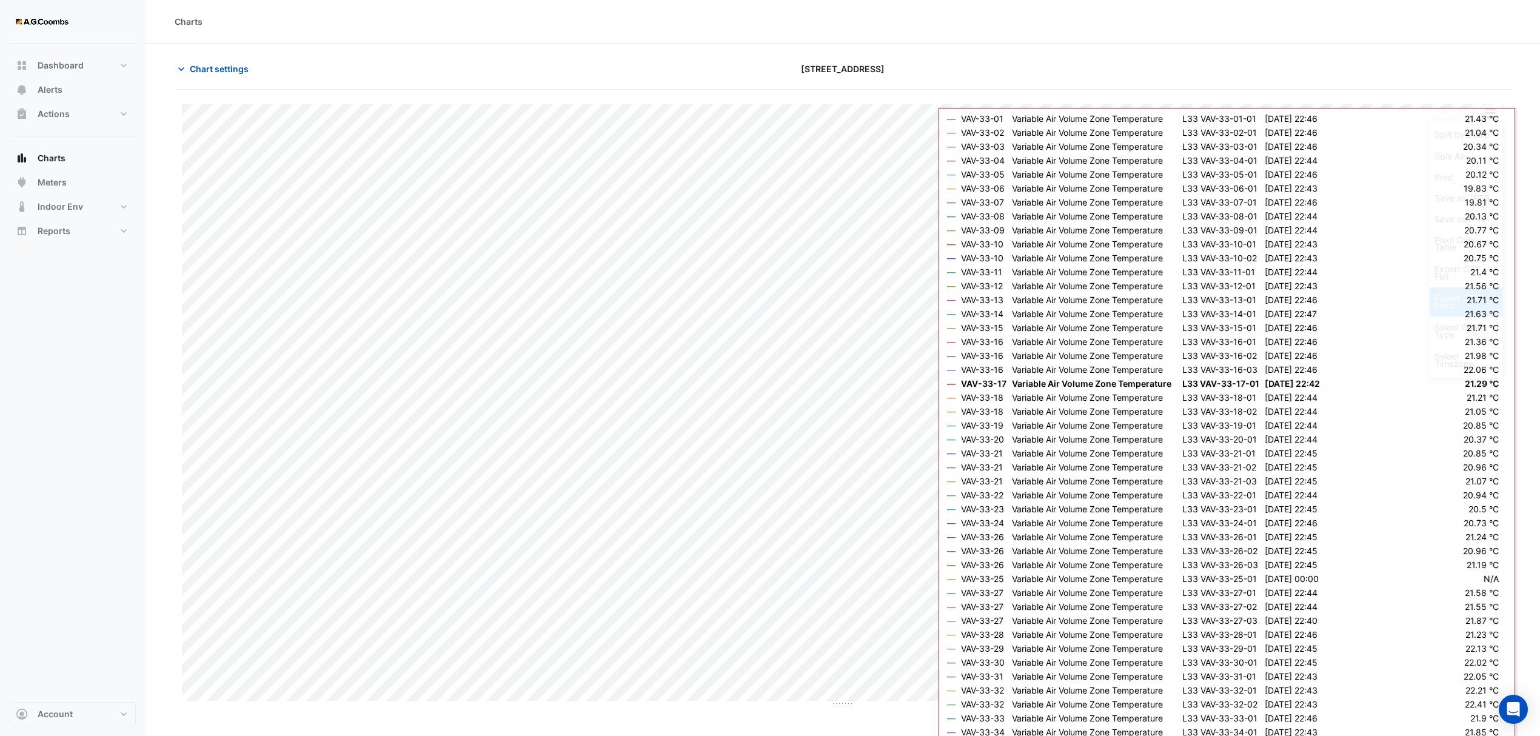
click at [1437, 302] on div "Export CSV - Pivot" at bounding box center [1466, 301] width 73 height 29
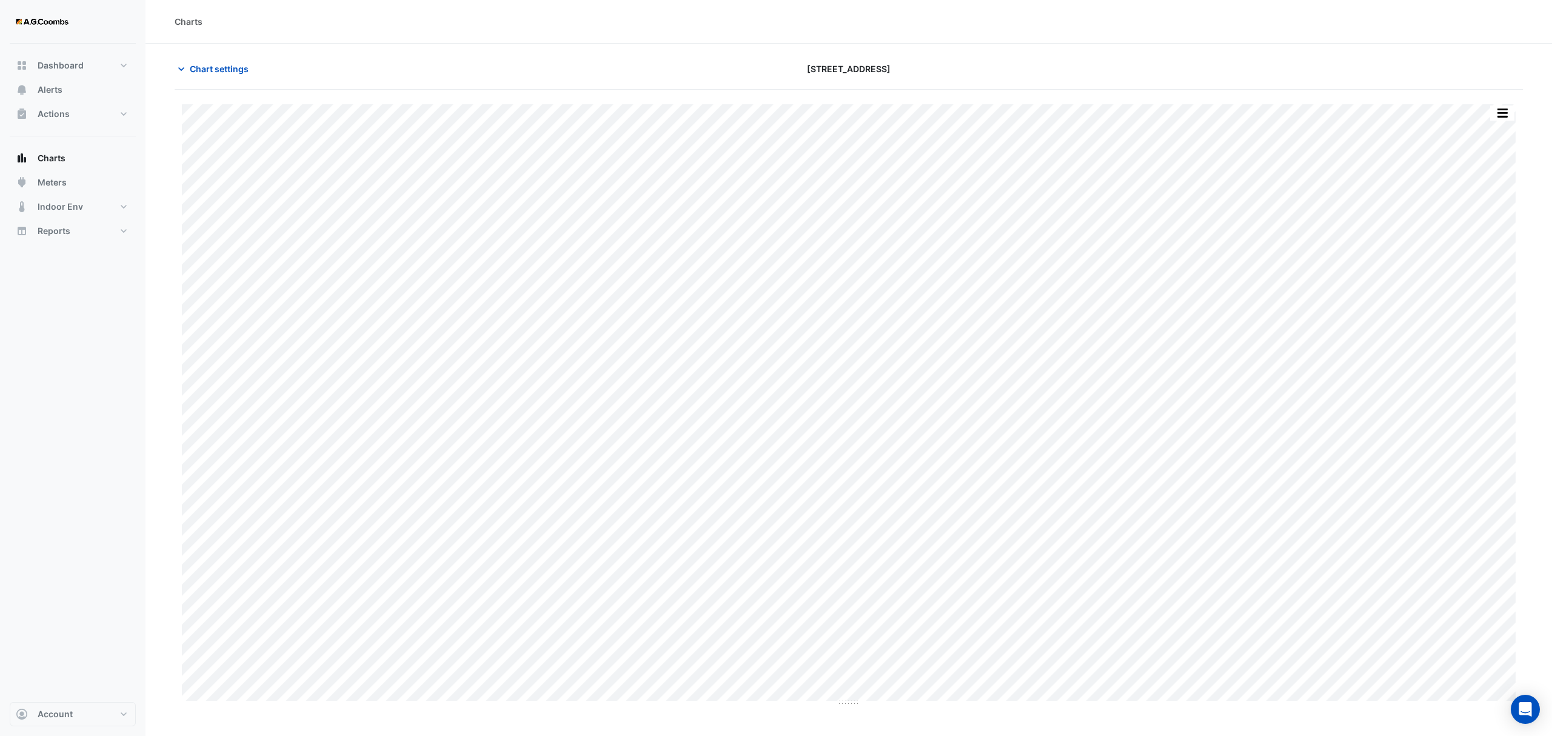
click at [1510, 107] on button "button" at bounding box center [1502, 113] width 24 height 15
click at [1501, 246] on div "Pivot Data Table" at bounding box center [1478, 243] width 73 height 29
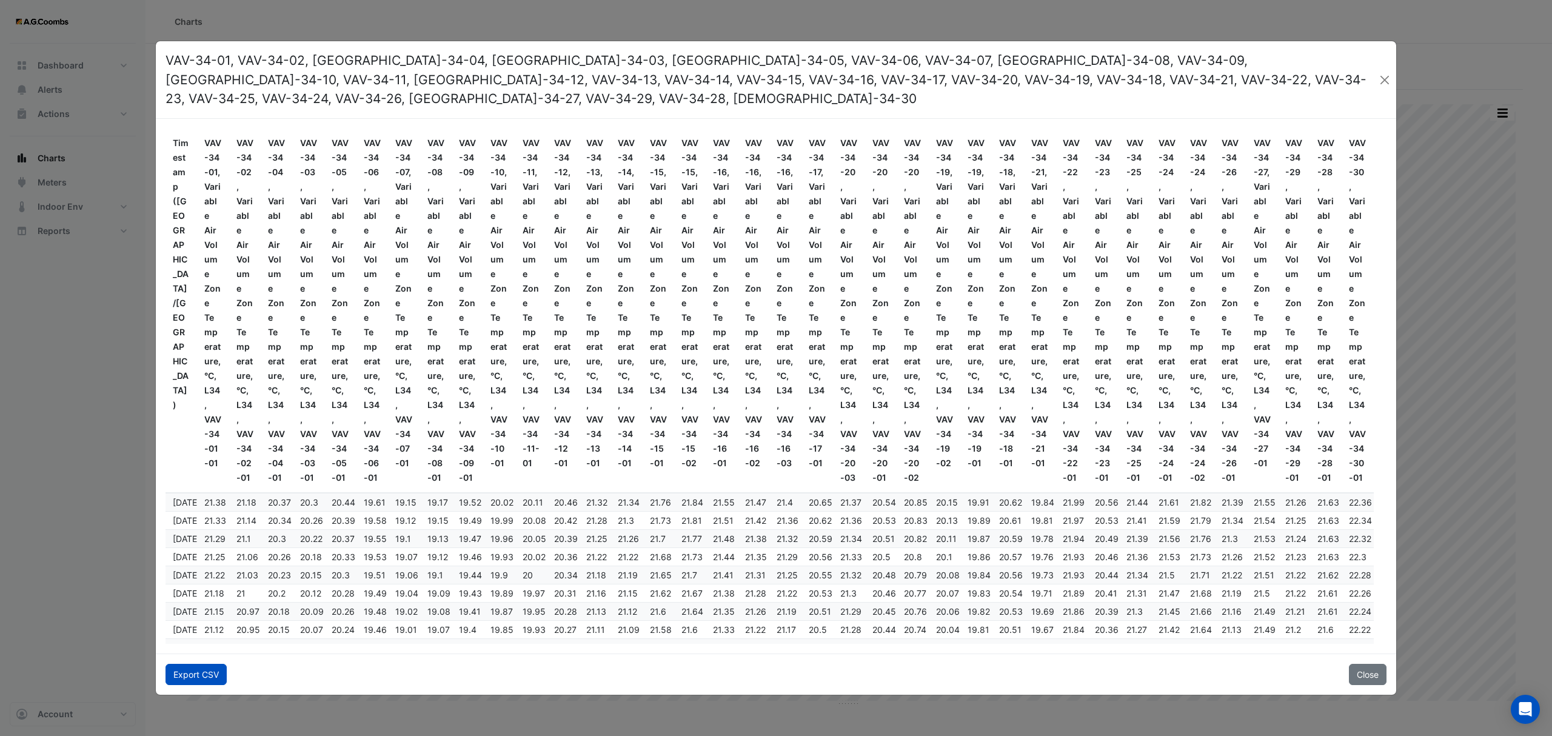
click at [192, 671] on button "Export CSV" at bounding box center [196, 674] width 61 height 21
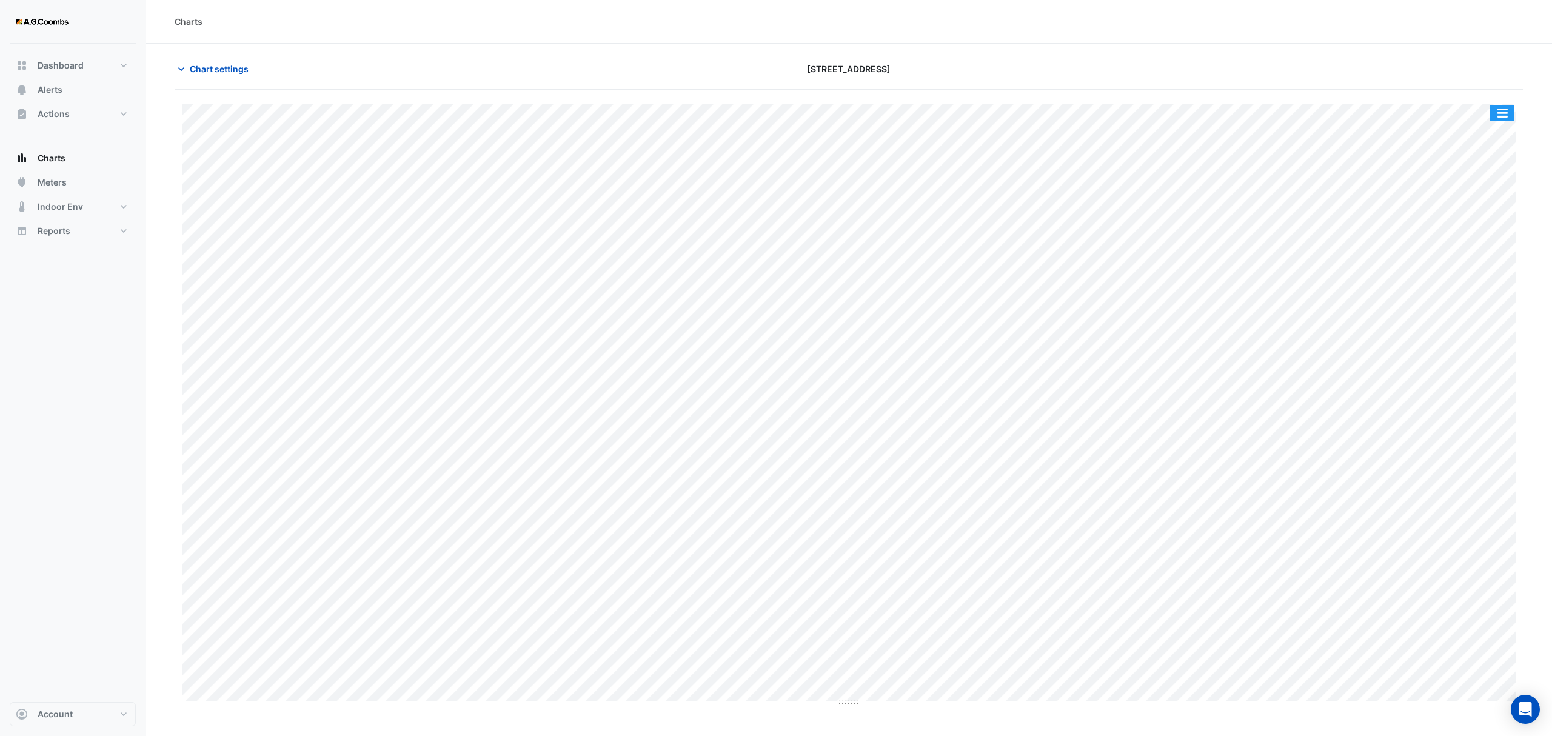
click at [1505, 113] on button "button" at bounding box center [1502, 113] width 24 height 15
click at [1502, 238] on div "Pivot Data Table" at bounding box center [1478, 243] width 73 height 29
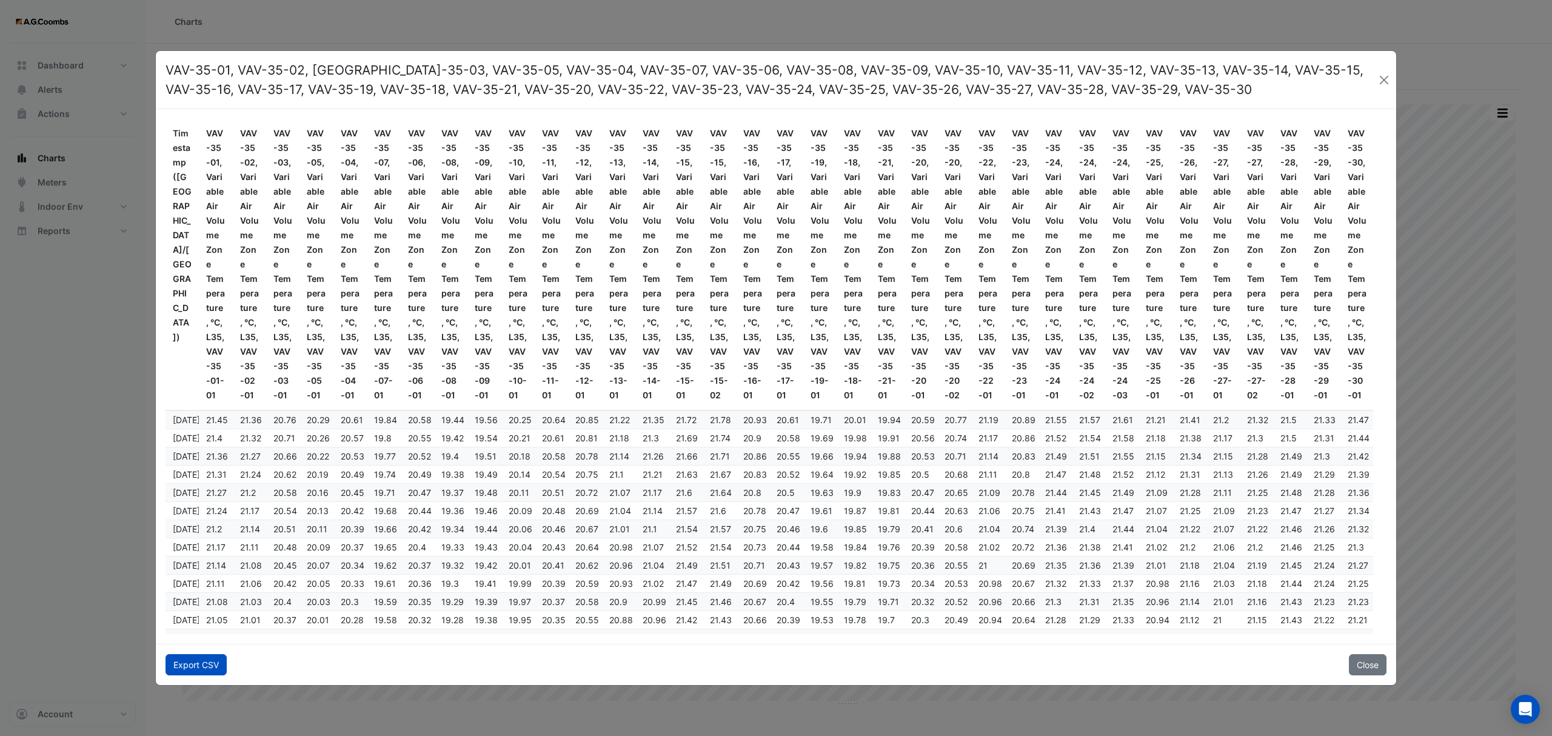
click at [216, 659] on button "Export CSV" at bounding box center [196, 664] width 61 height 21
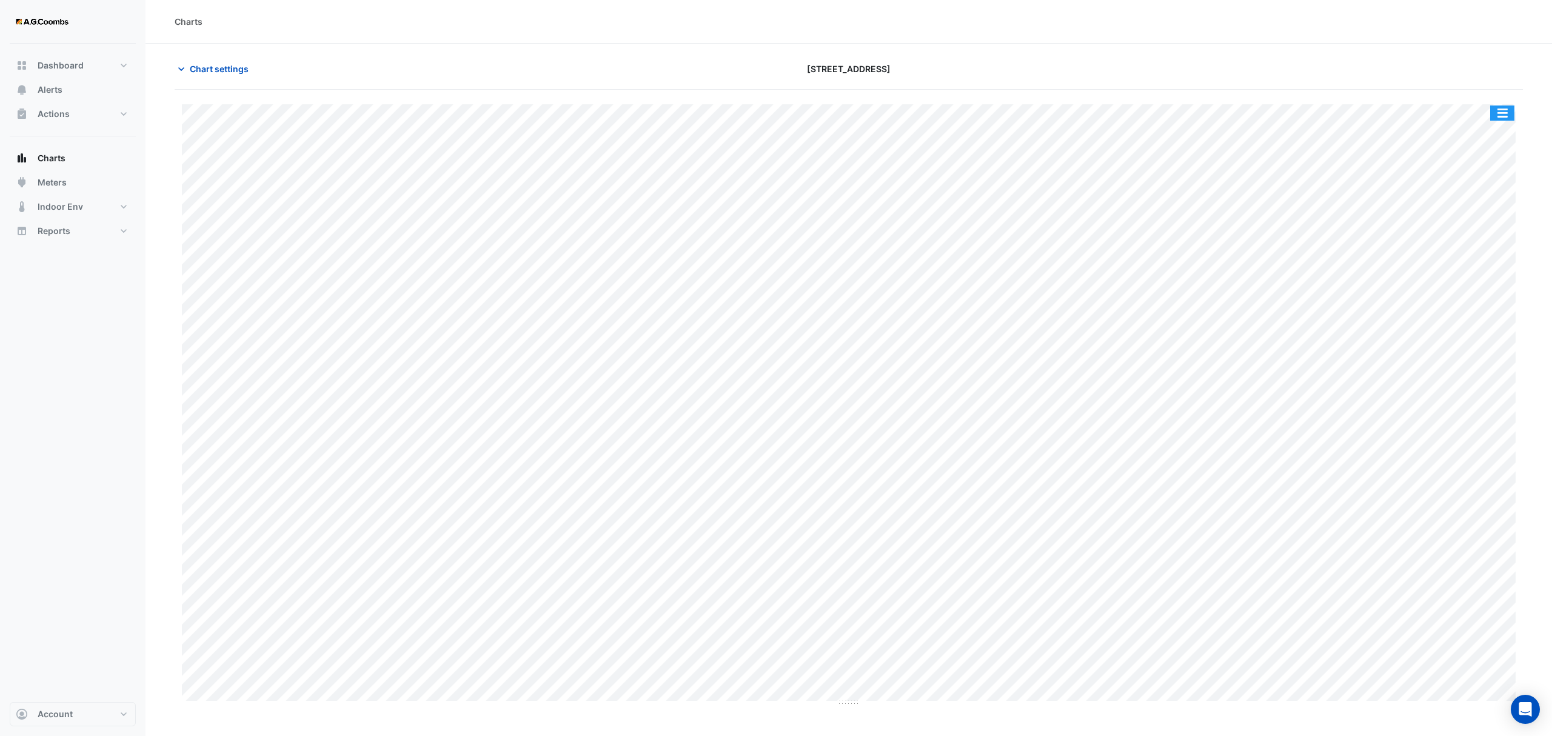
click at [1500, 112] on button "button" at bounding box center [1502, 113] width 24 height 15
click at [1461, 240] on div "Pivot Data Table" at bounding box center [1478, 243] width 73 height 29
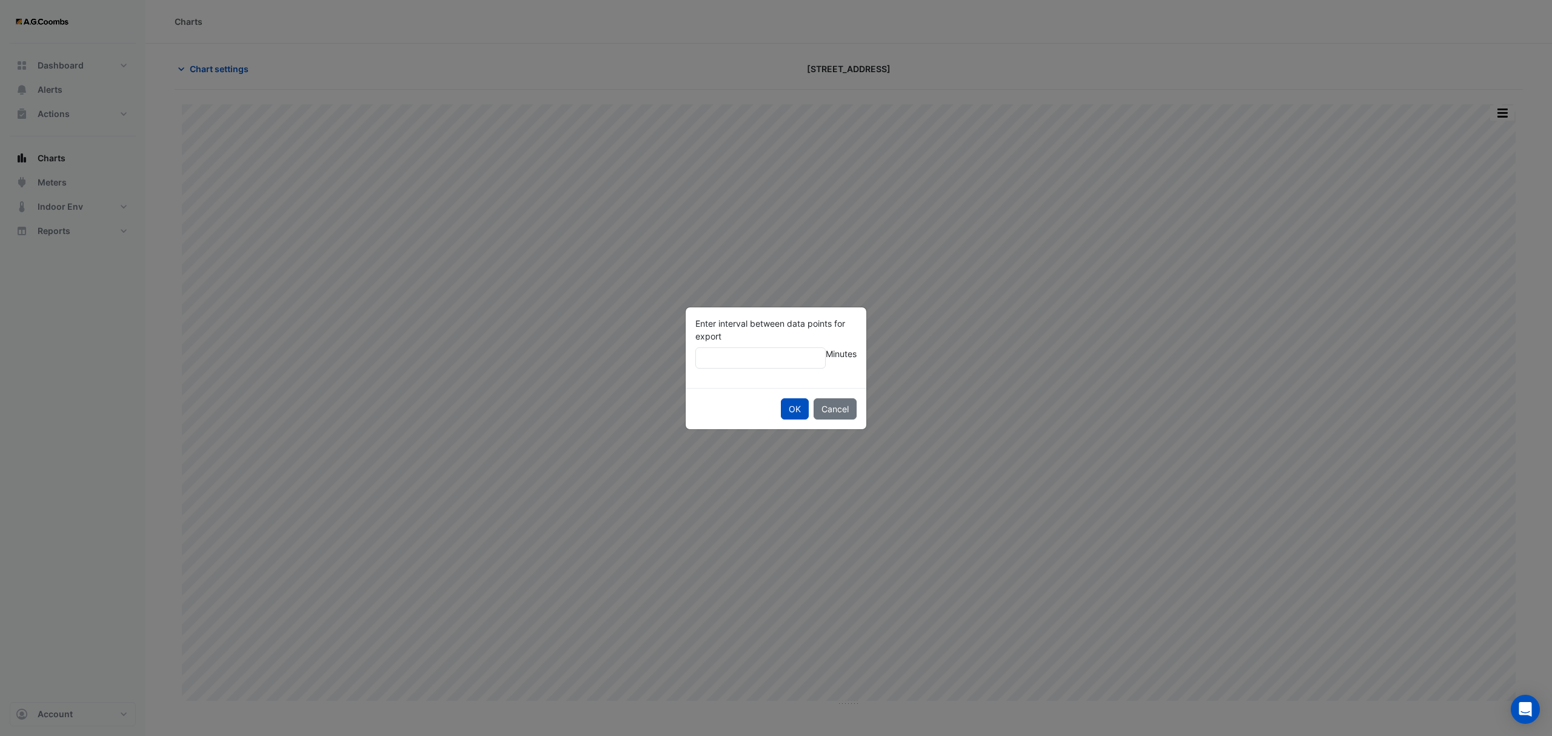
type input "**"
click at [781, 398] on button "OK" at bounding box center [795, 408] width 28 height 21
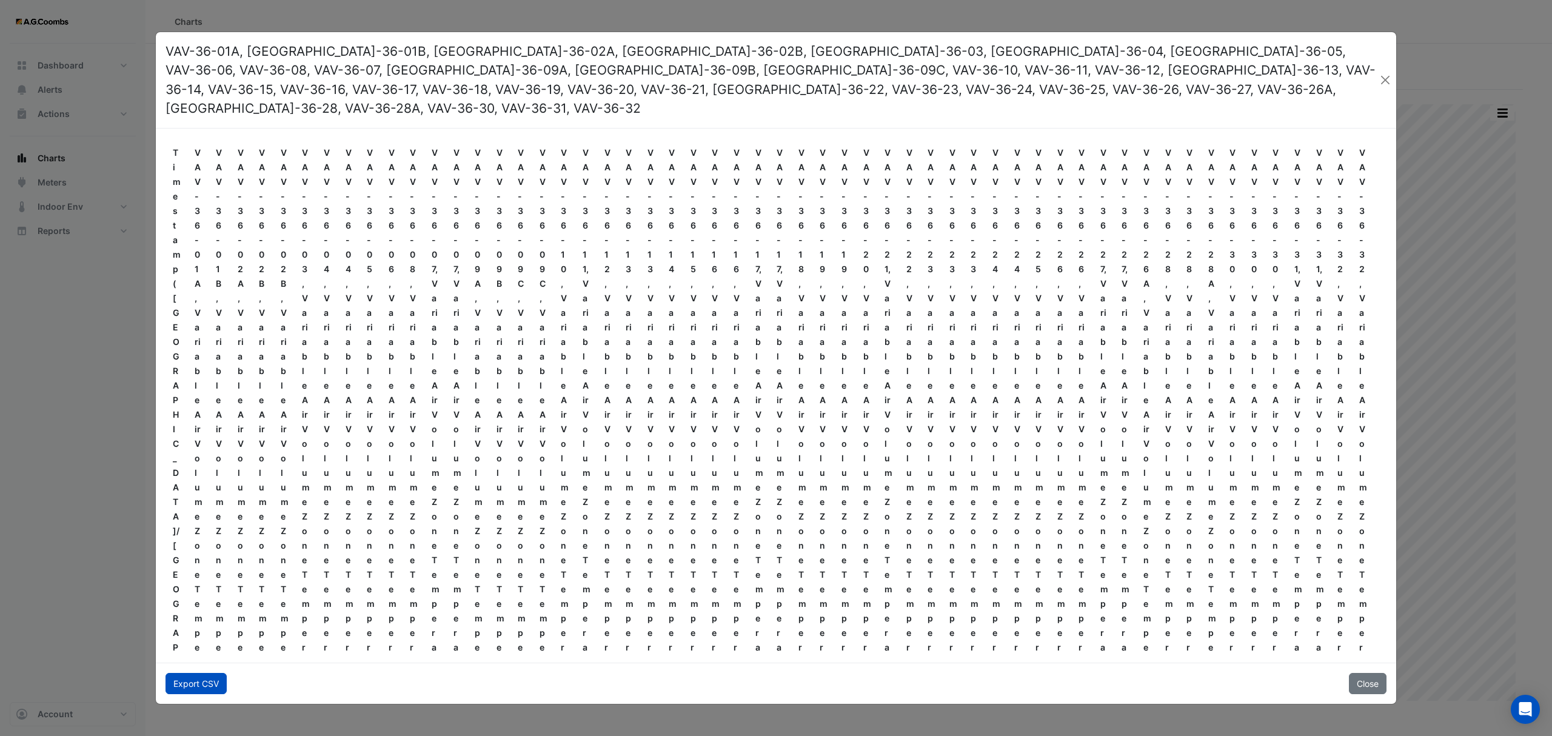
click at [196, 673] on button "Export CSV" at bounding box center [196, 683] width 61 height 21
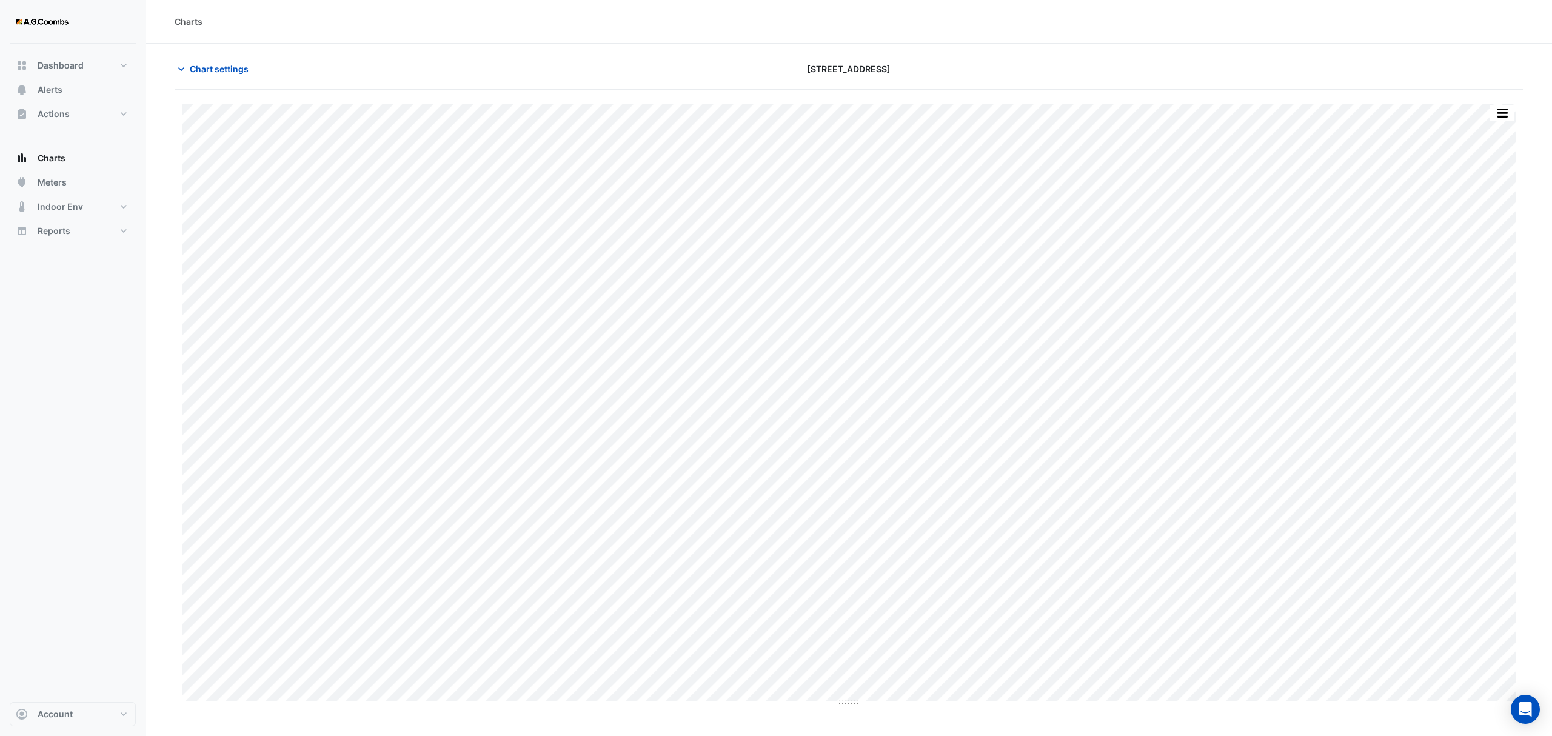
click at [1497, 121] on button "button" at bounding box center [1502, 113] width 24 height 15
click at [1460, 245] on div "Pivot Data Table" at bounding box center [1478, 243] width 73 height 29
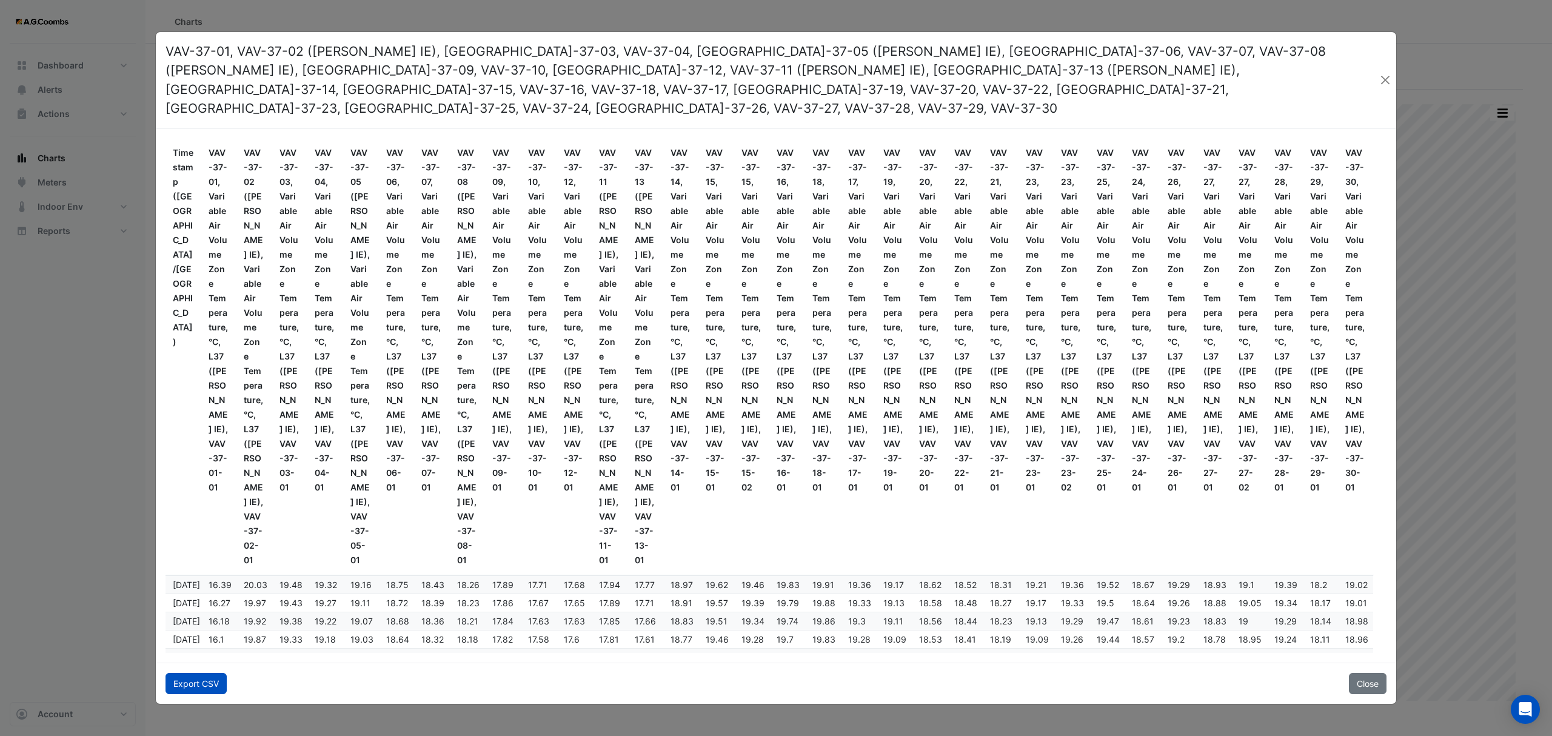
click at [182, 677] on button "Export CSV" at bounding box center [196, 683] width 61 height 21
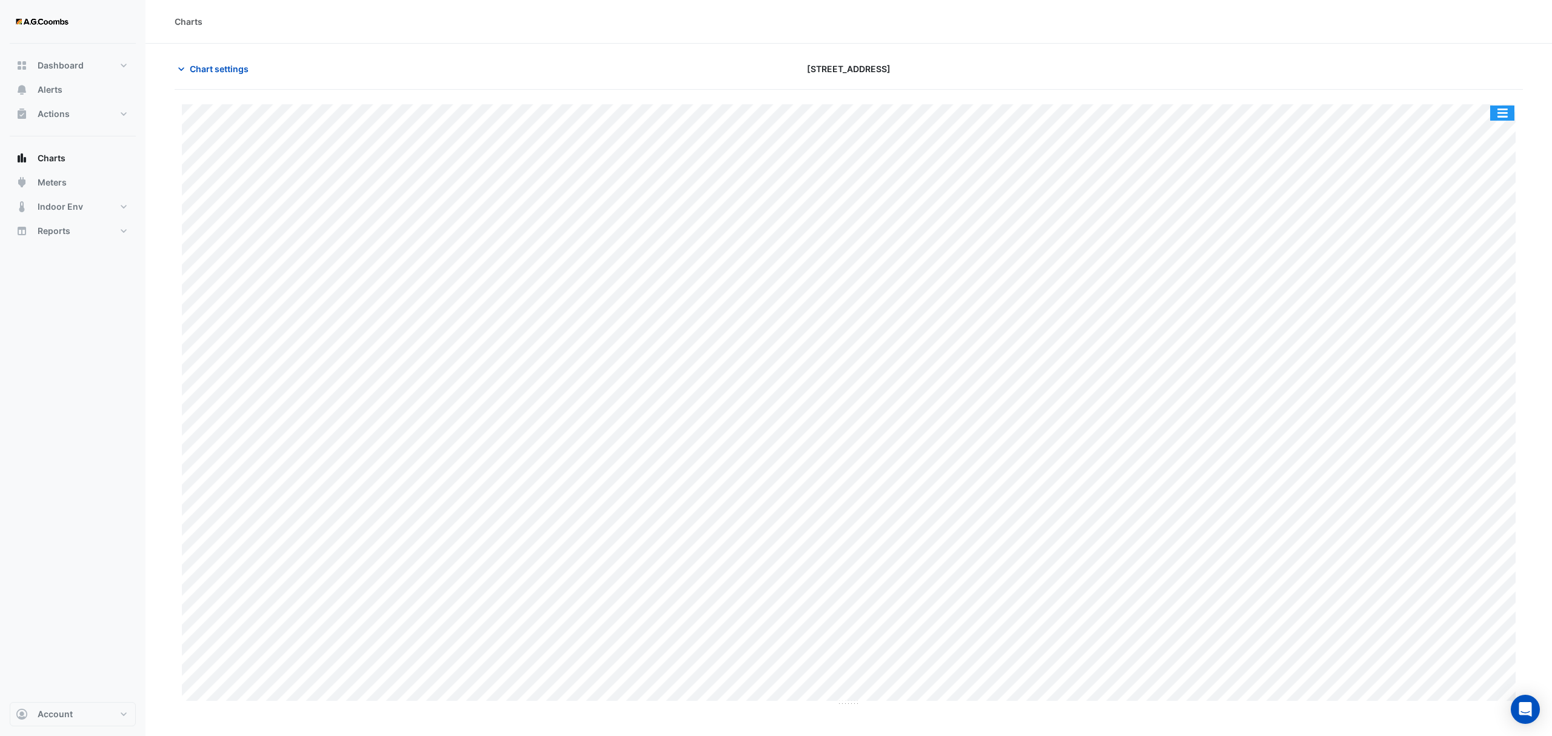
click at [1509, 108] on button "button" at bounding box center [1502, 113] width 24 height 15
click at [1466, 241] on div "Pivot Data Table" at bounding box center [1478, 243] width 73 height 29
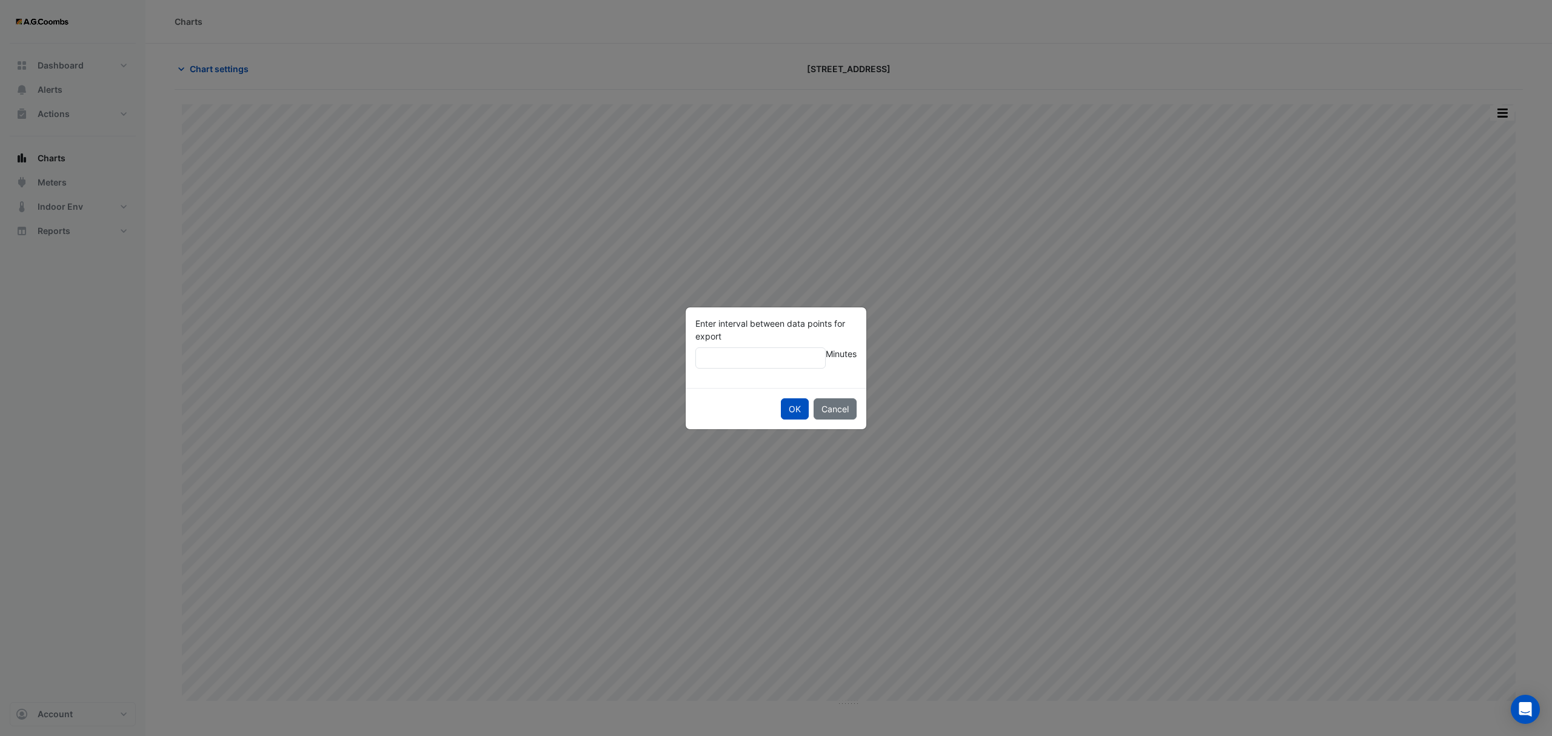
type input "**"
click at [781, 398] on button "OK" at bounding box center [795, 408] width 28 height 21
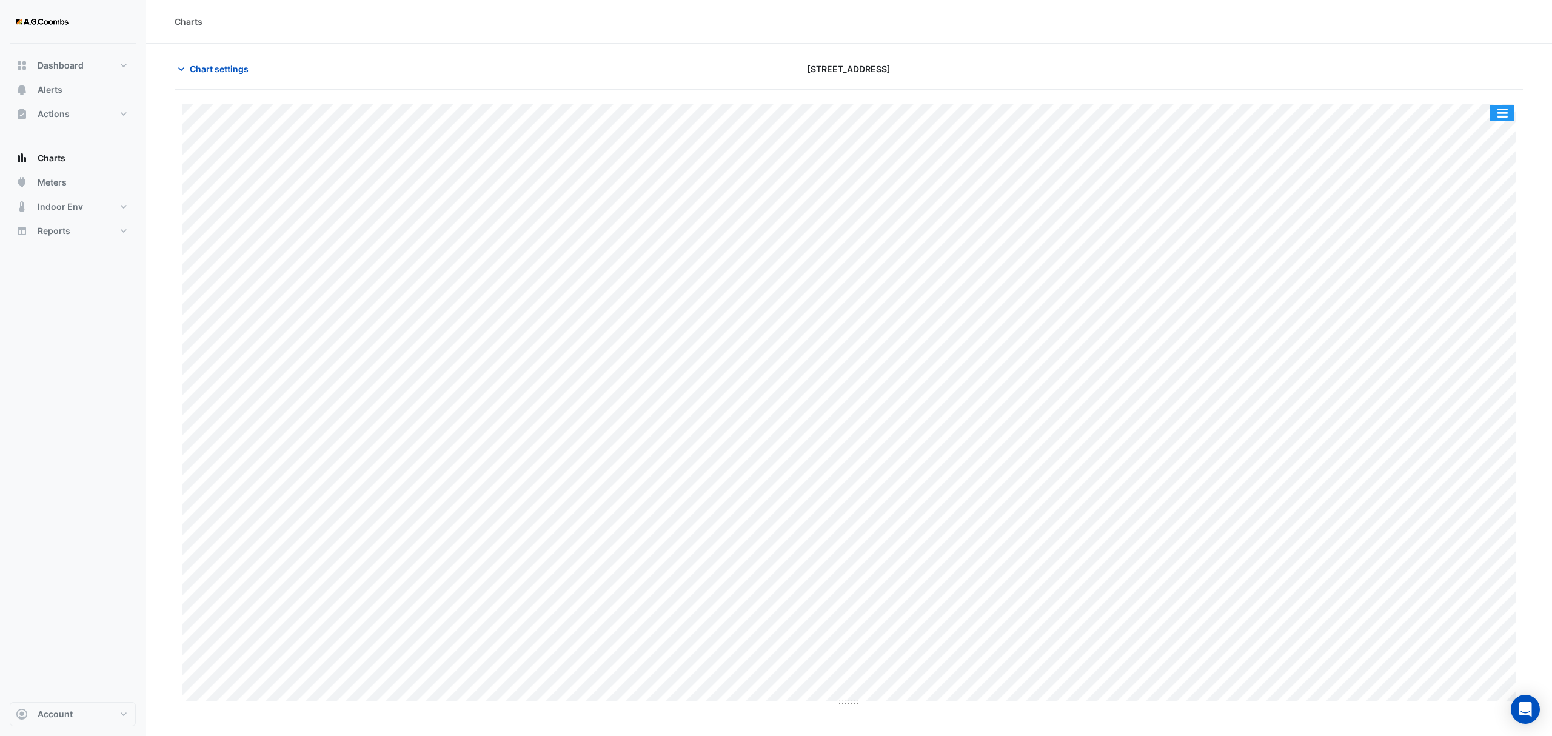
click at [1501, 117] on button "button" at bounding box center [1502, 113] width 24 height 15
click at [1495, 246] on div "Pivot Data Table" at bounding box center [1478, 243] width 73 height 29
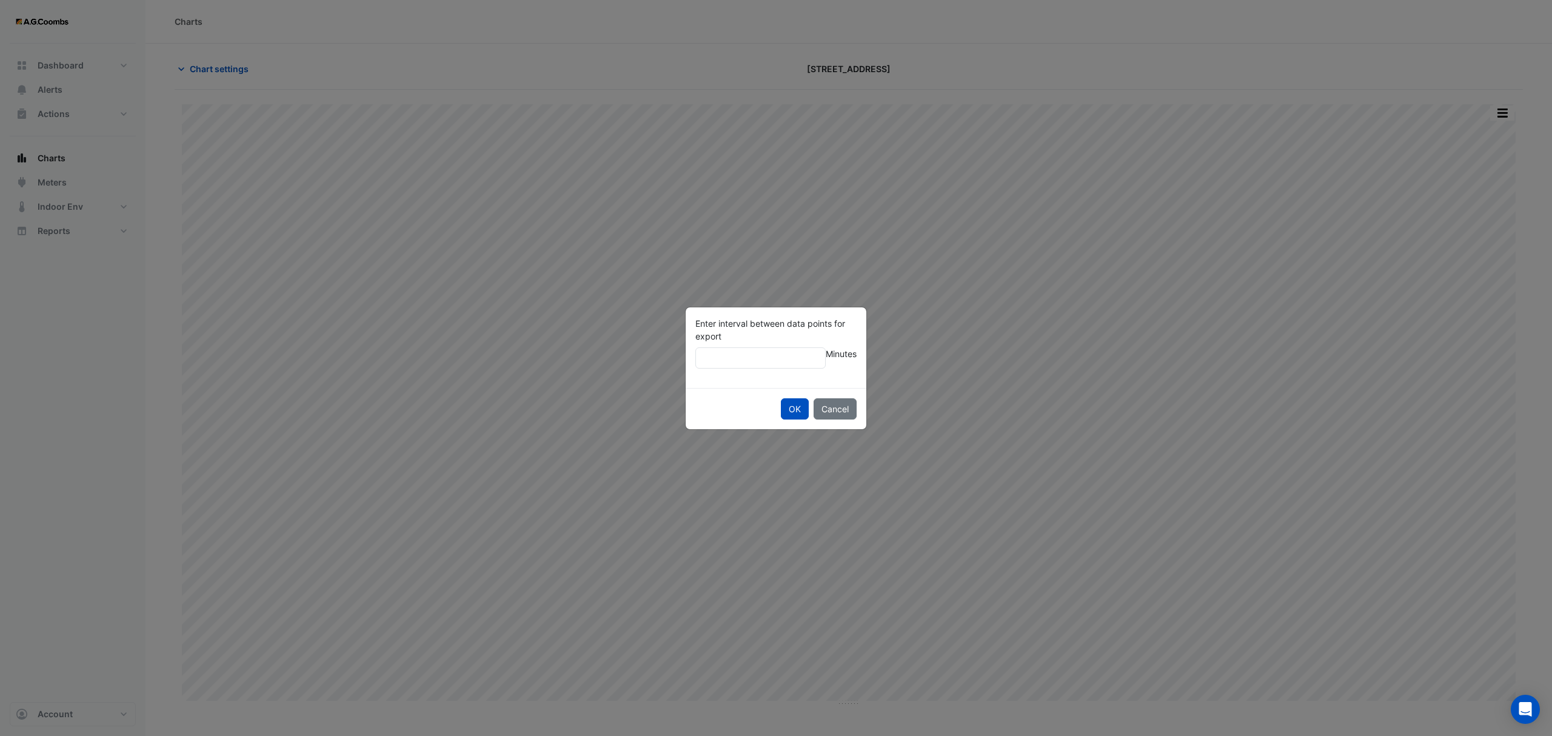
type input "*"
type input "**"
click at [798, 412] on button "OK" at bounding box center [795, 408] width 28 height 21
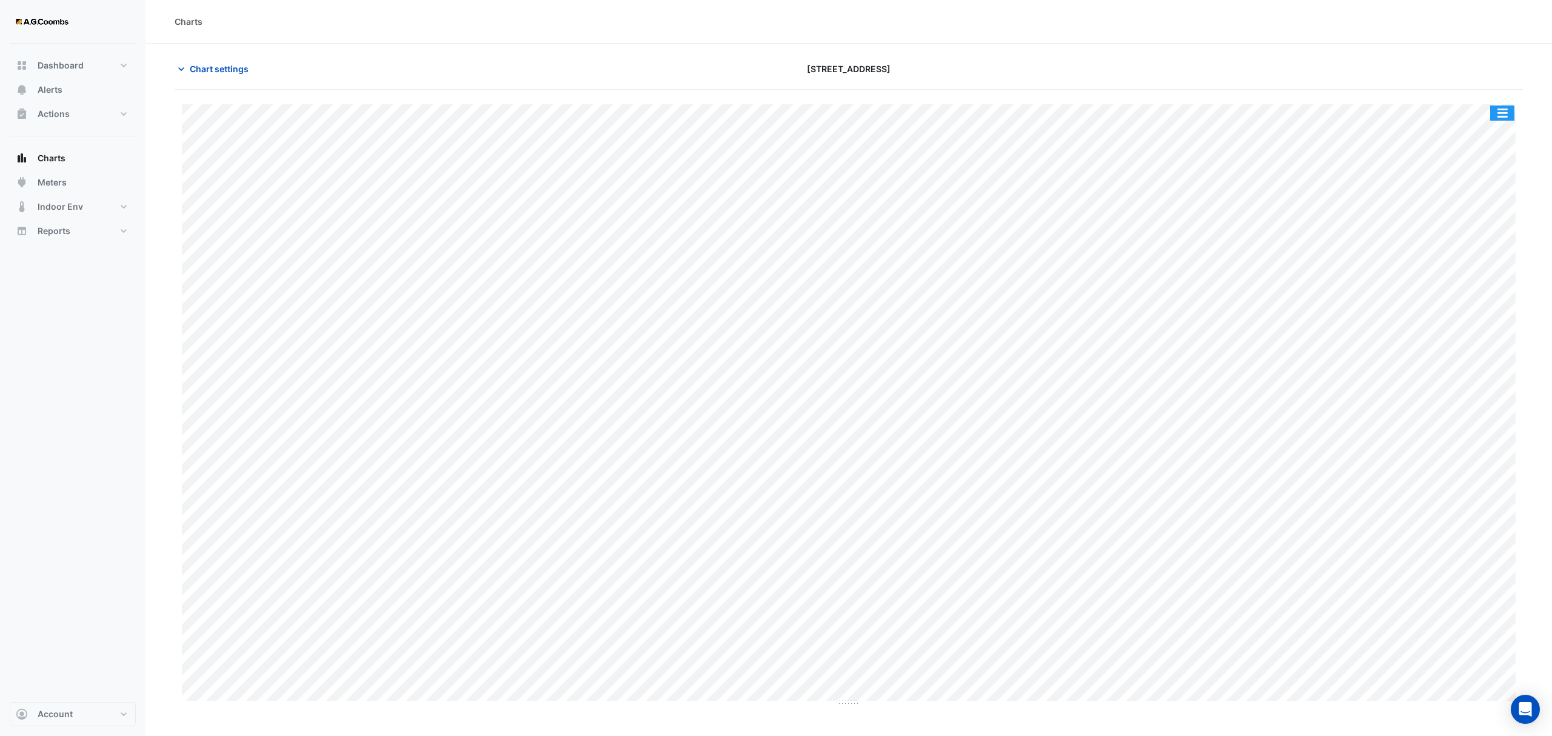
click at [1498, 112] on button "button" at bounding box center [1502, 113] width 24 height 15
click at [1492, 297] on div "Export CSV - Pivot" at bounding box center [1478, 301] width 73 height 29
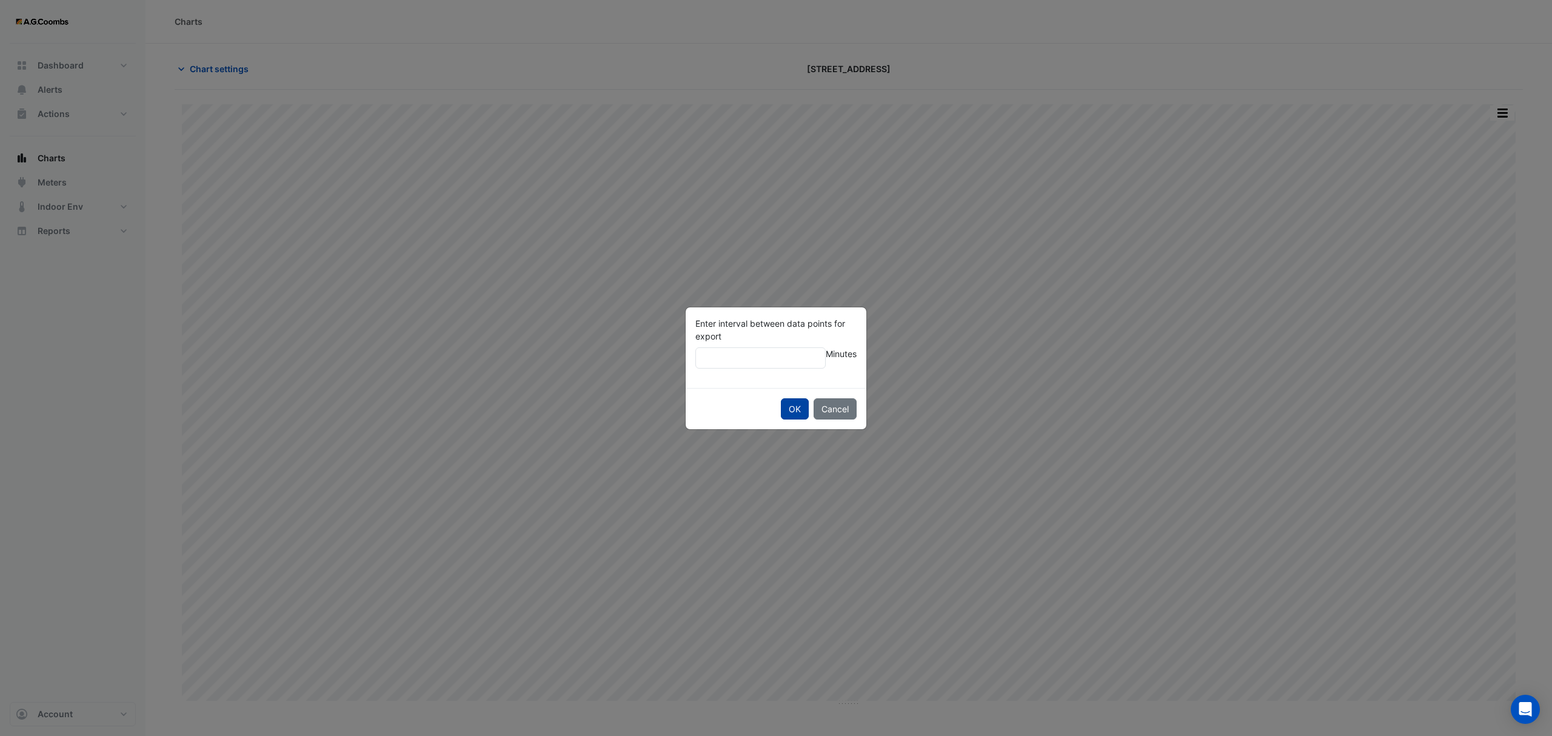
click at [791, 406] on button "OK" at bounding box center [795, 408] width 28 height 21
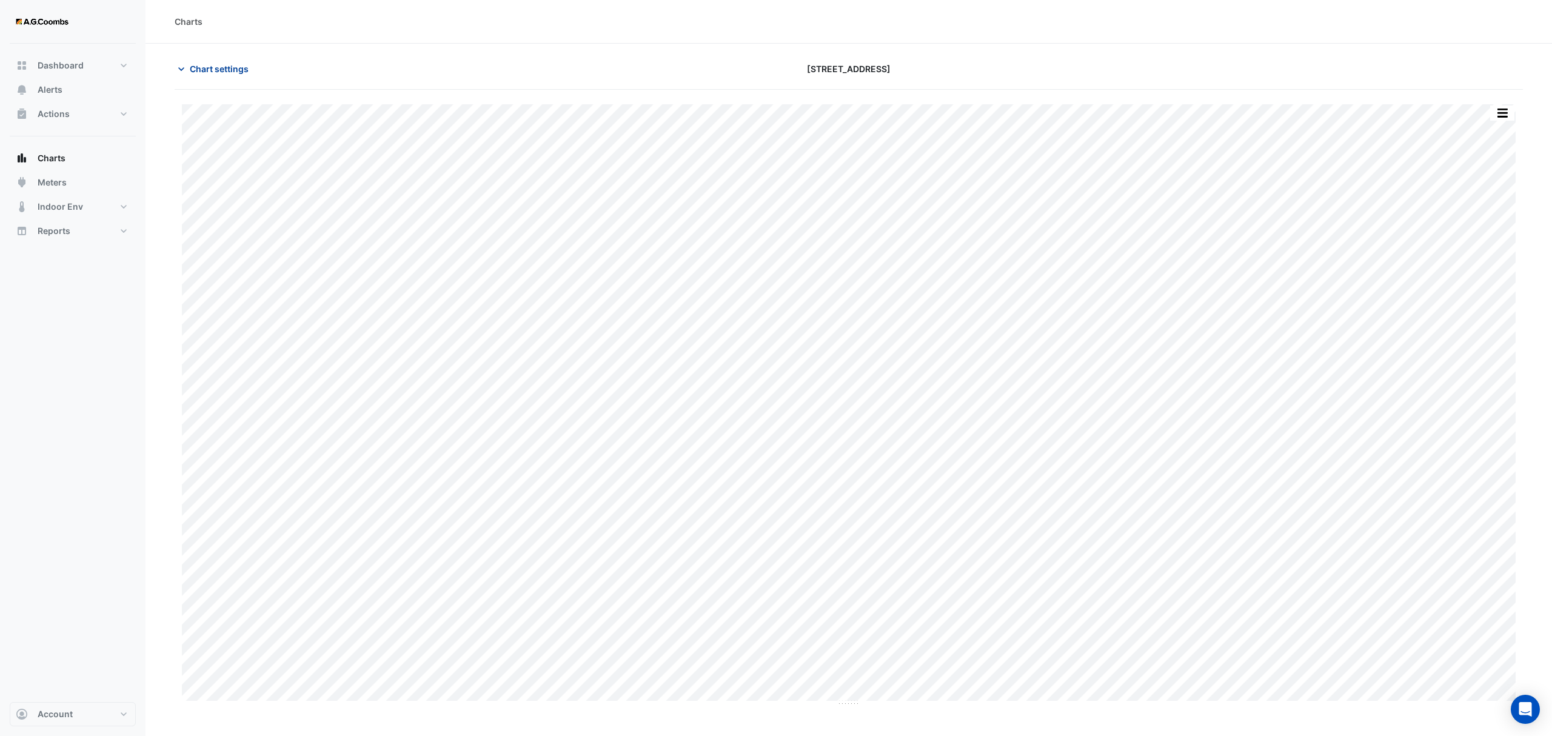
click at [212, 61] on button "Chart settings" at bounding box center [216, 68] width 82 height 21
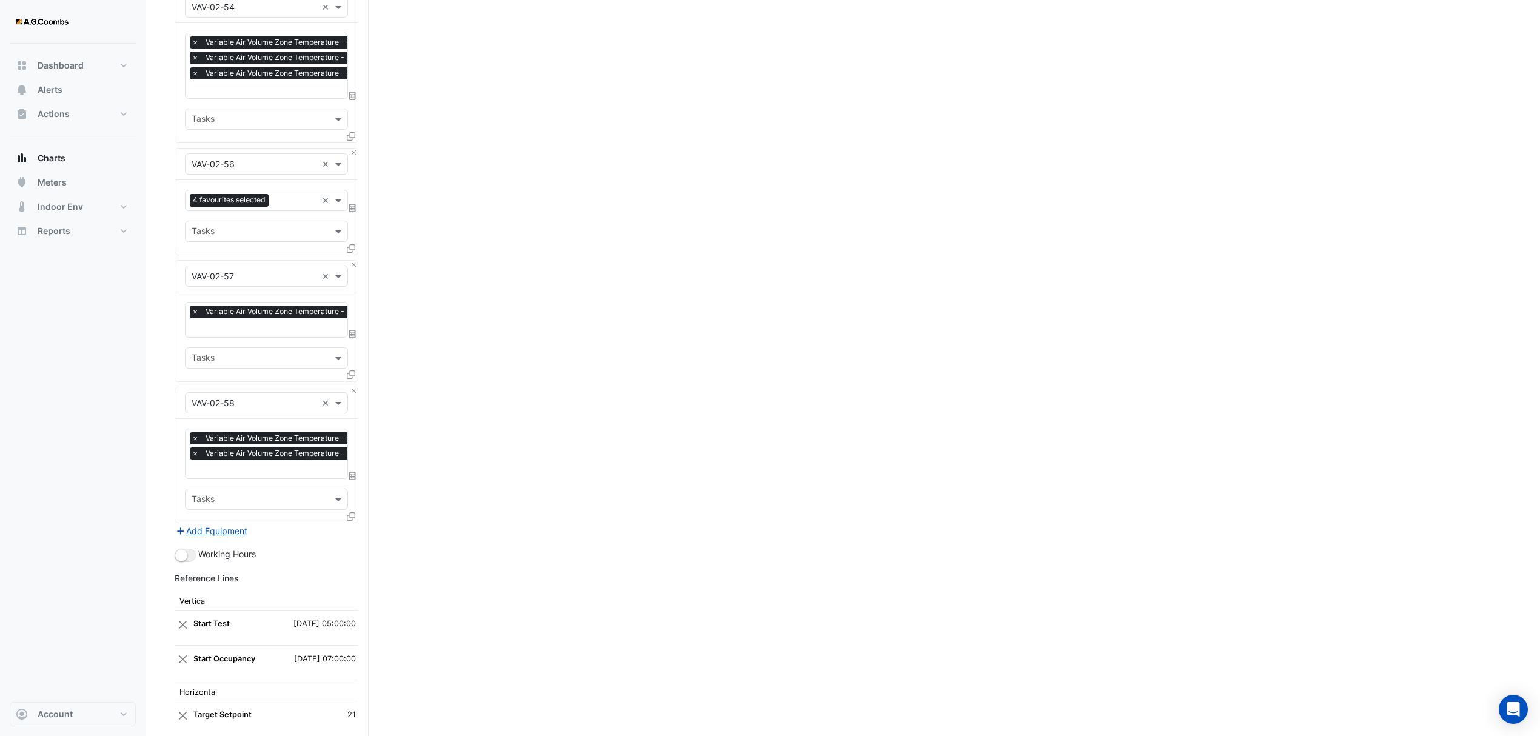
scroll to position [7179, 0]
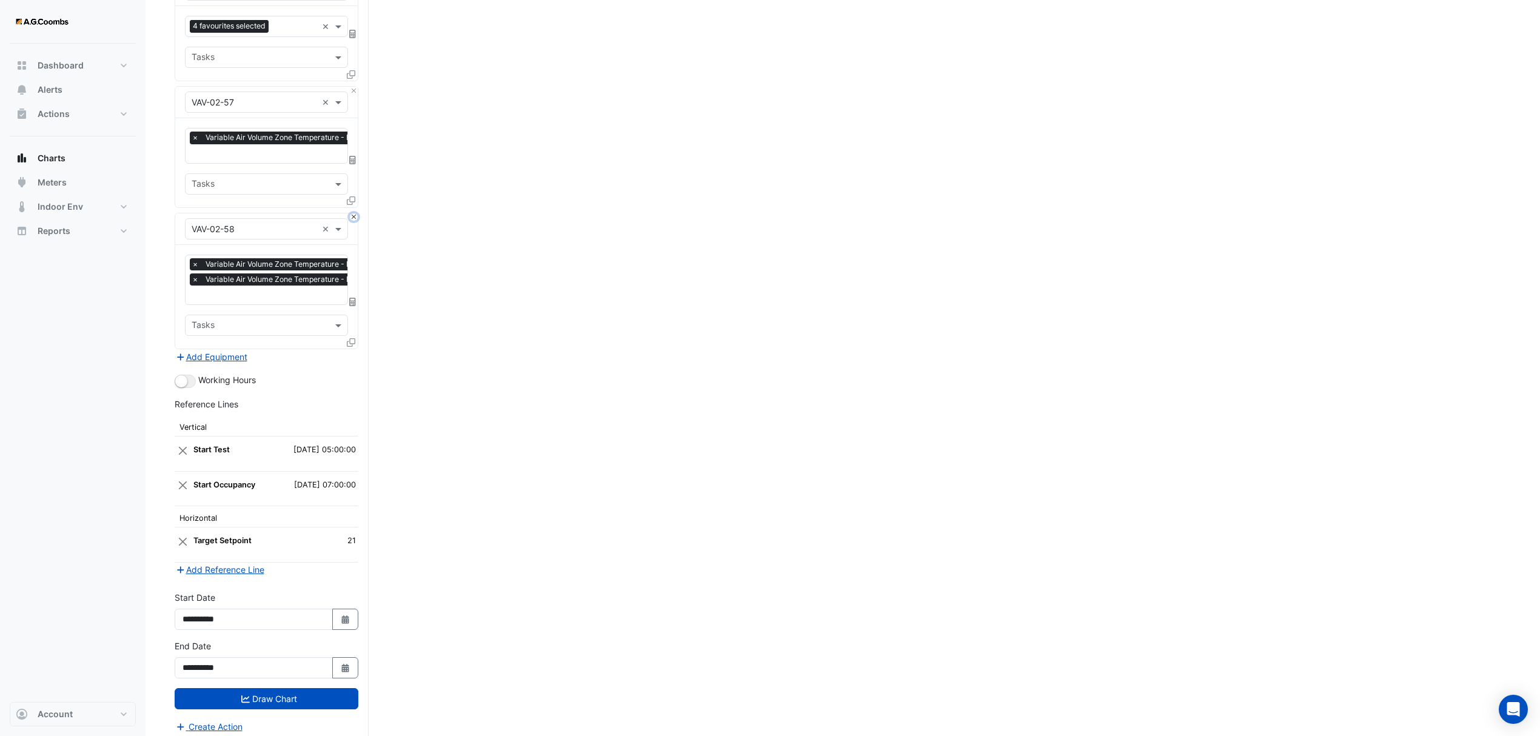
click at [350, 213] on button "Close" at bounding box center [354, 217] width 8 height 8
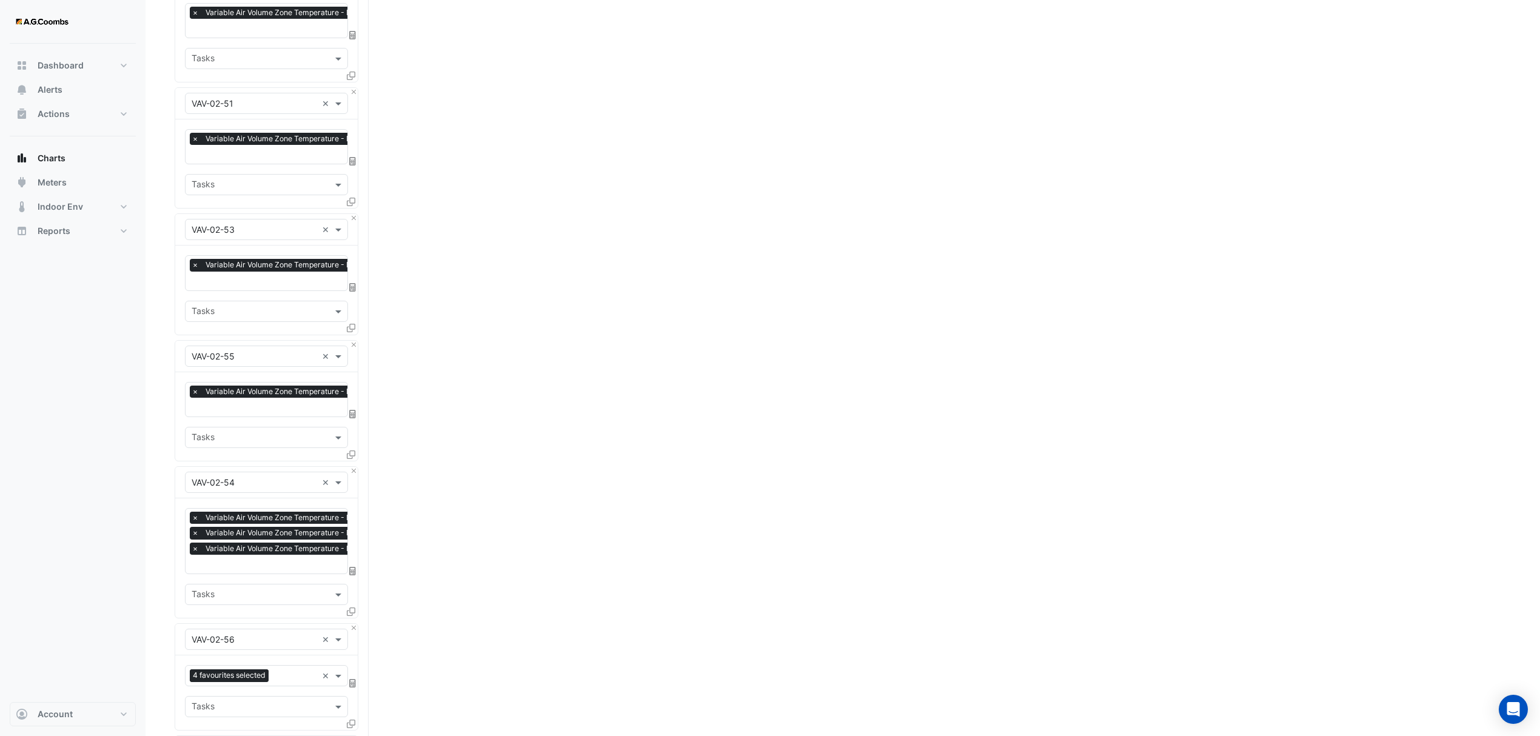
scroll to position [7038, 0]
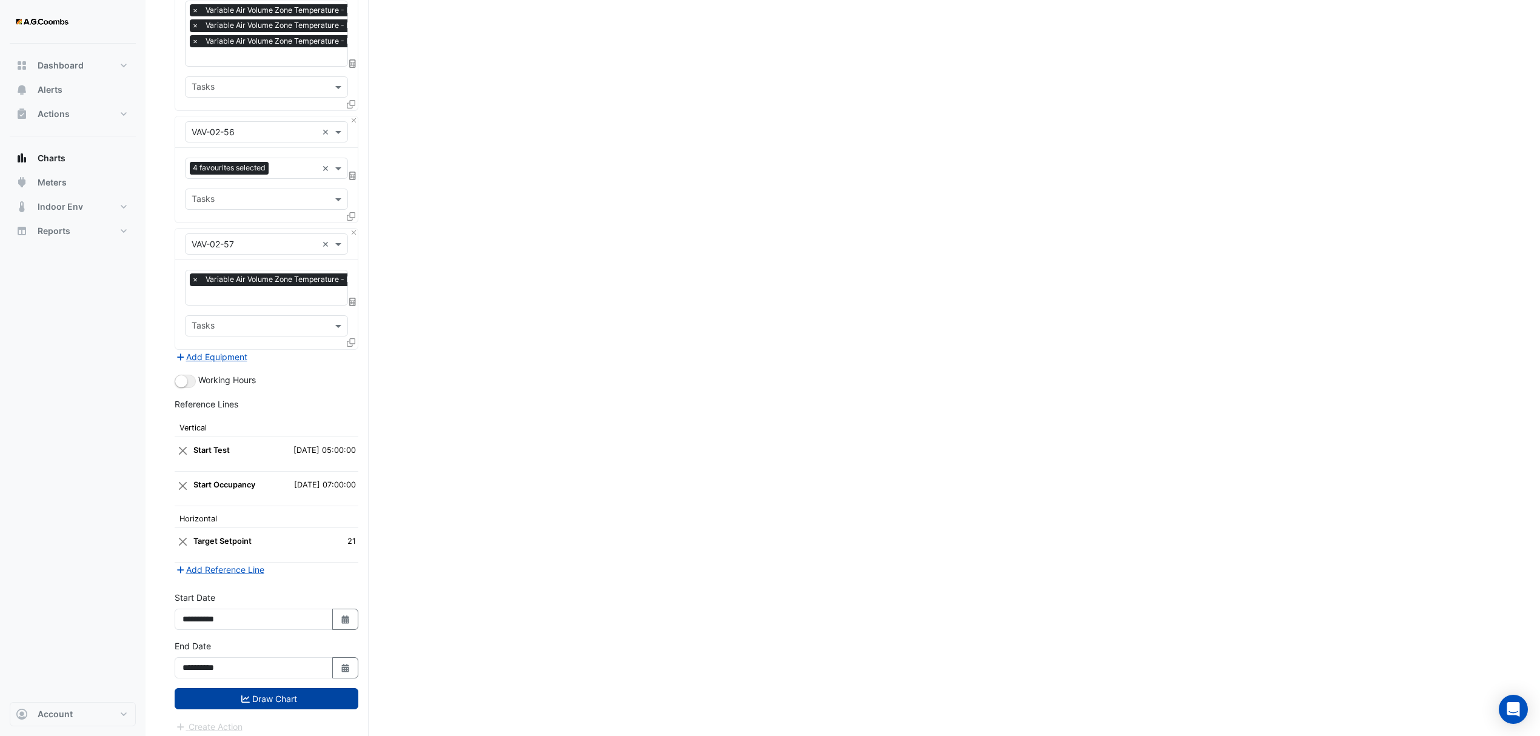
click at [253, 696] on button "Draw Chart" at bounding box center [267, 698] width 184 height 21
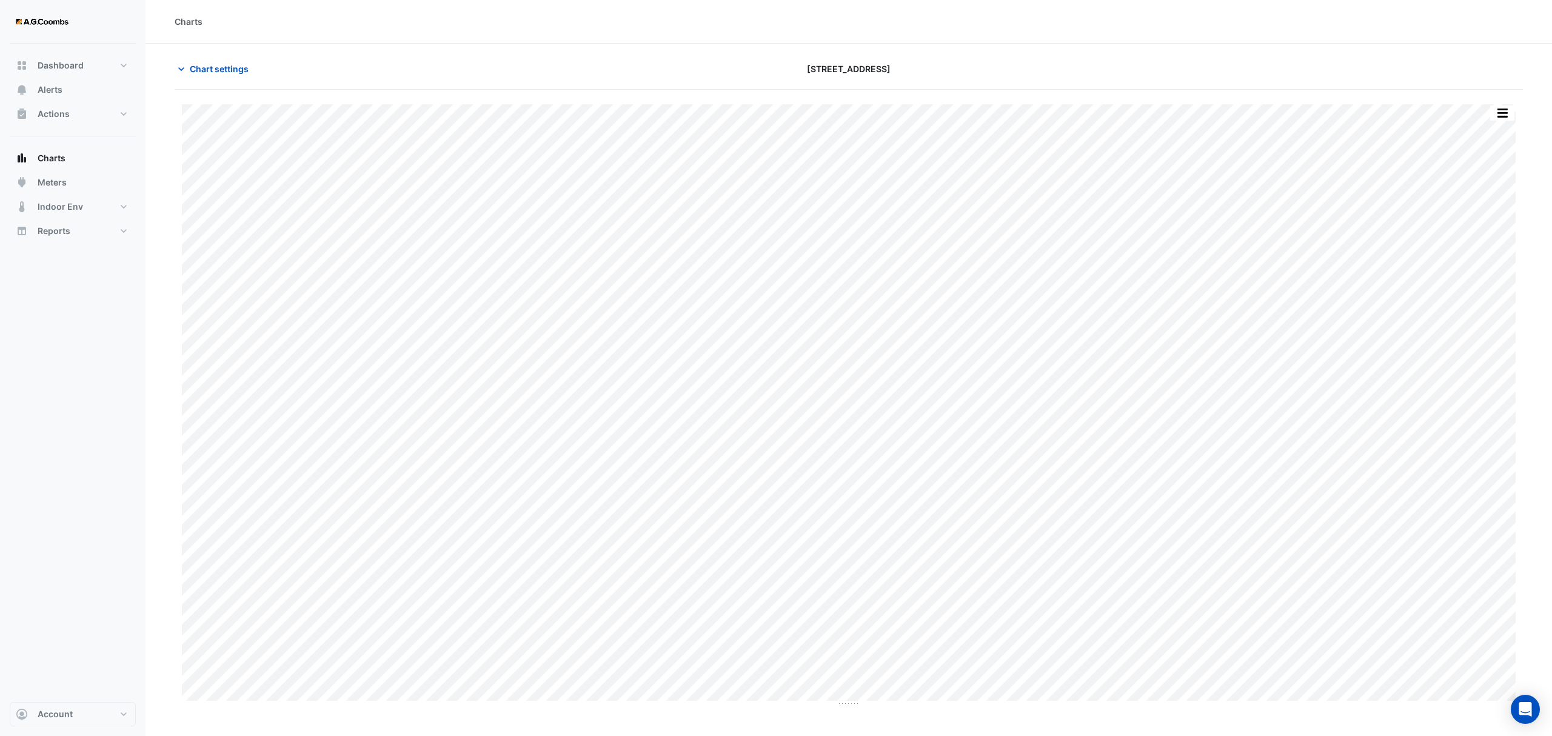
click at [1503, 121] on div "Split by Equip Split All Print Save as JPEG Save as PNG Pivot Data Table Export…" at bounding box center [1502, 113] width 25 height 16
click at [1500, 115] on button "button" at bounding box center [1502, 113] width 24 height 15
click at [1477, 234] on div "Pivot Data Table" at bounding box center [1478, 243] width 73 height 29
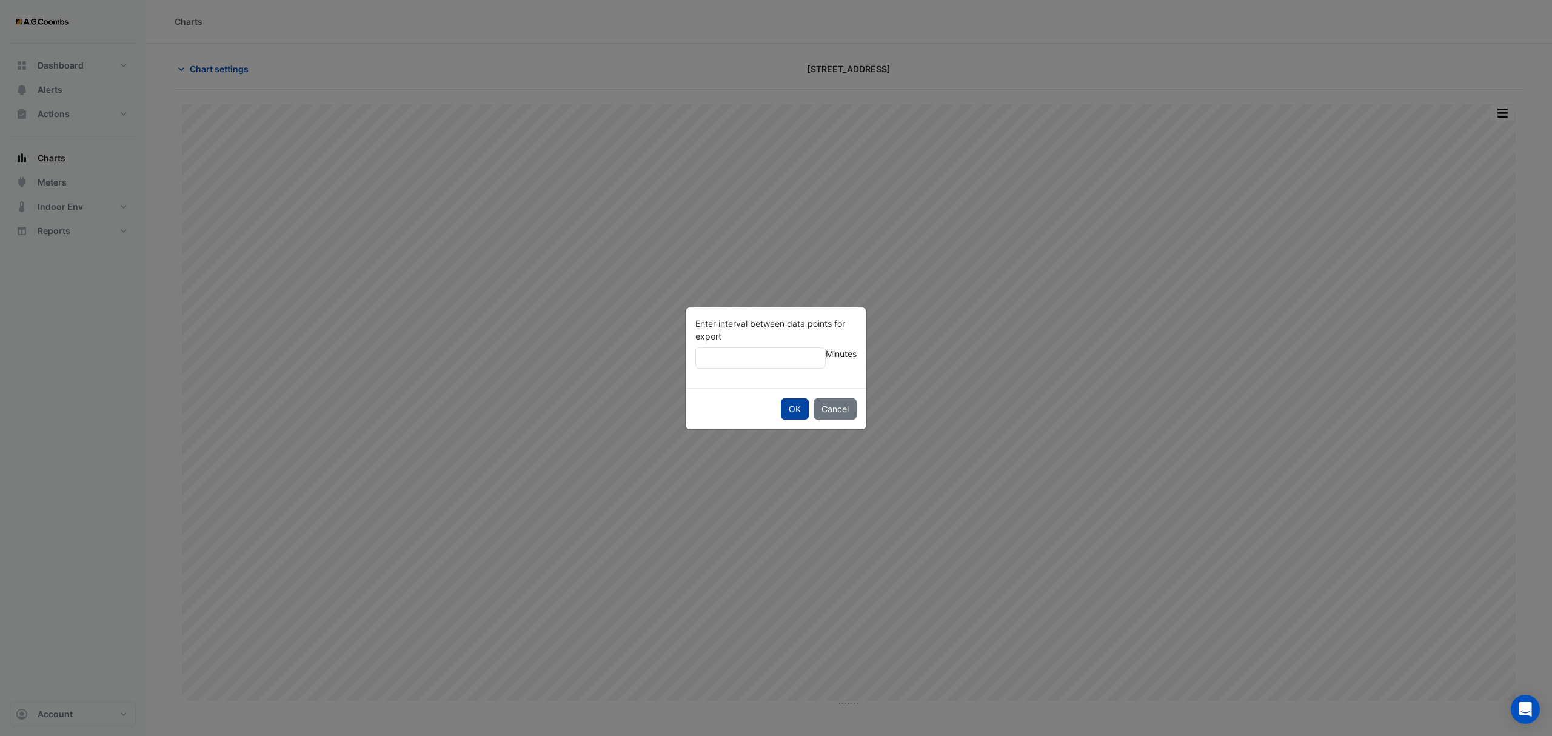
type input "**"
click at [798, 400] on button "OK" at bounding box center [795, 408] width 28 height 21
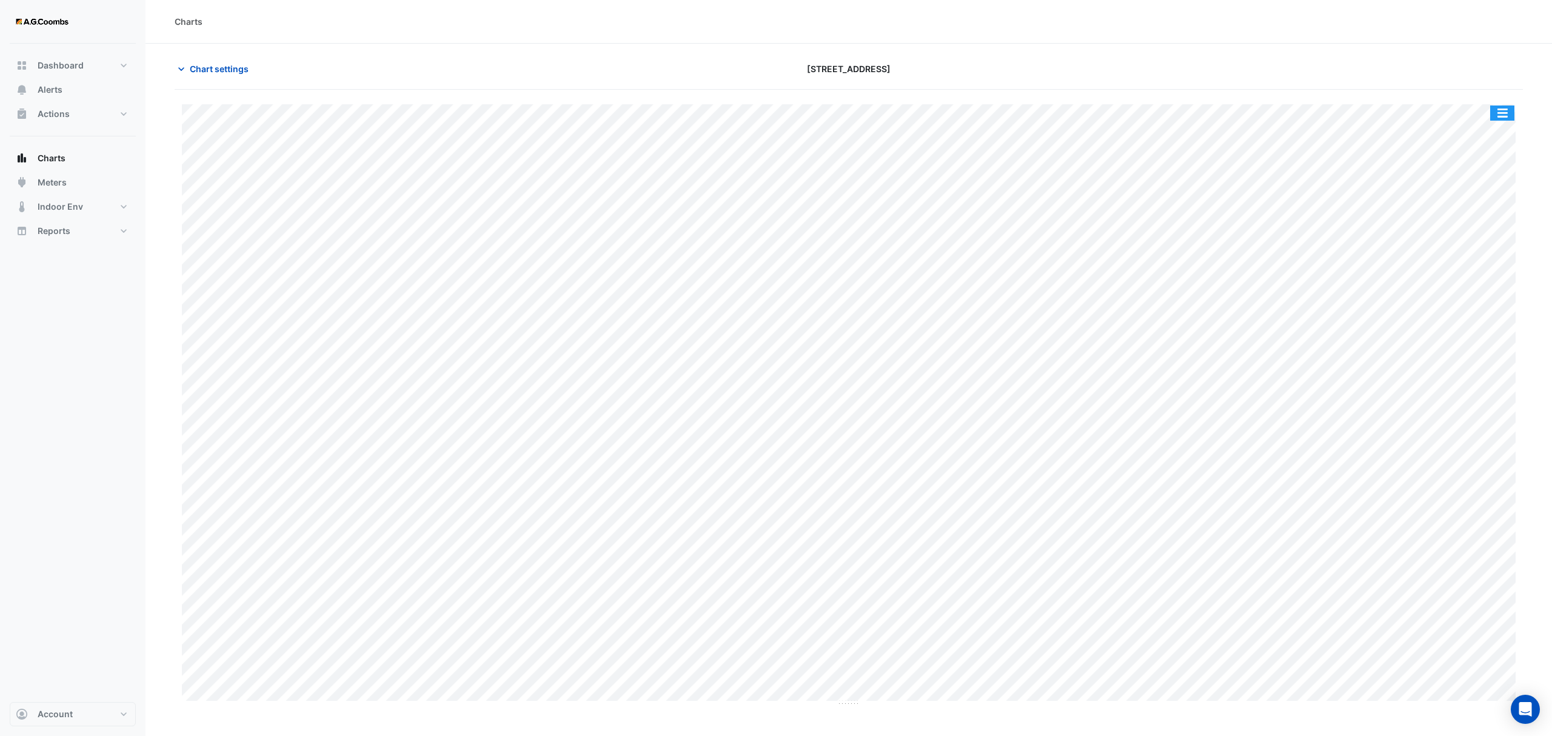
click at [1507, 118] on button "button" at bounding box center [1502, 113] width 24 height 15
click at [204, 68] on span "Chart settings" at bounding box center [219, 68] width 59 height 13
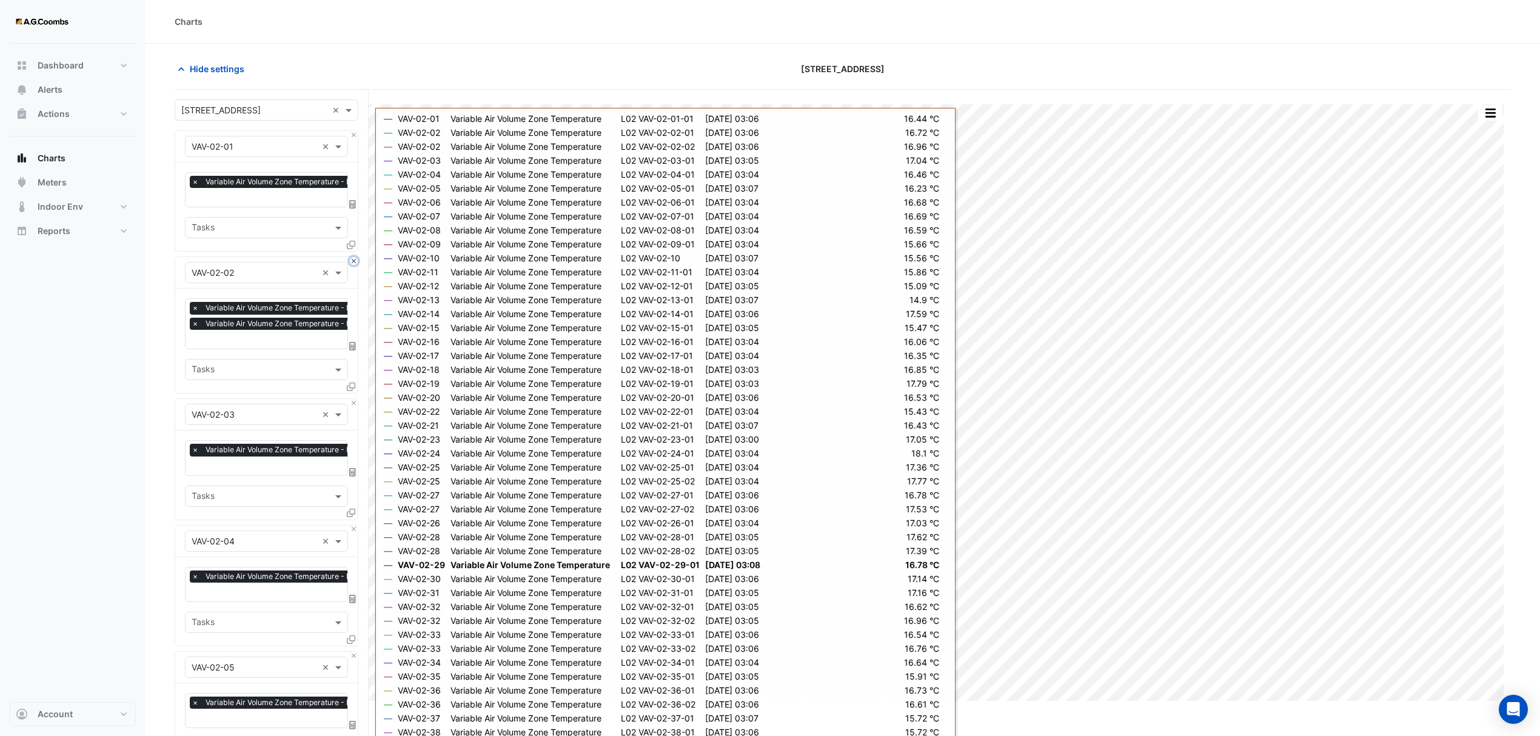
click at [354, 263] on button "Close" at bounding box center [354, 261] width 8 height 8
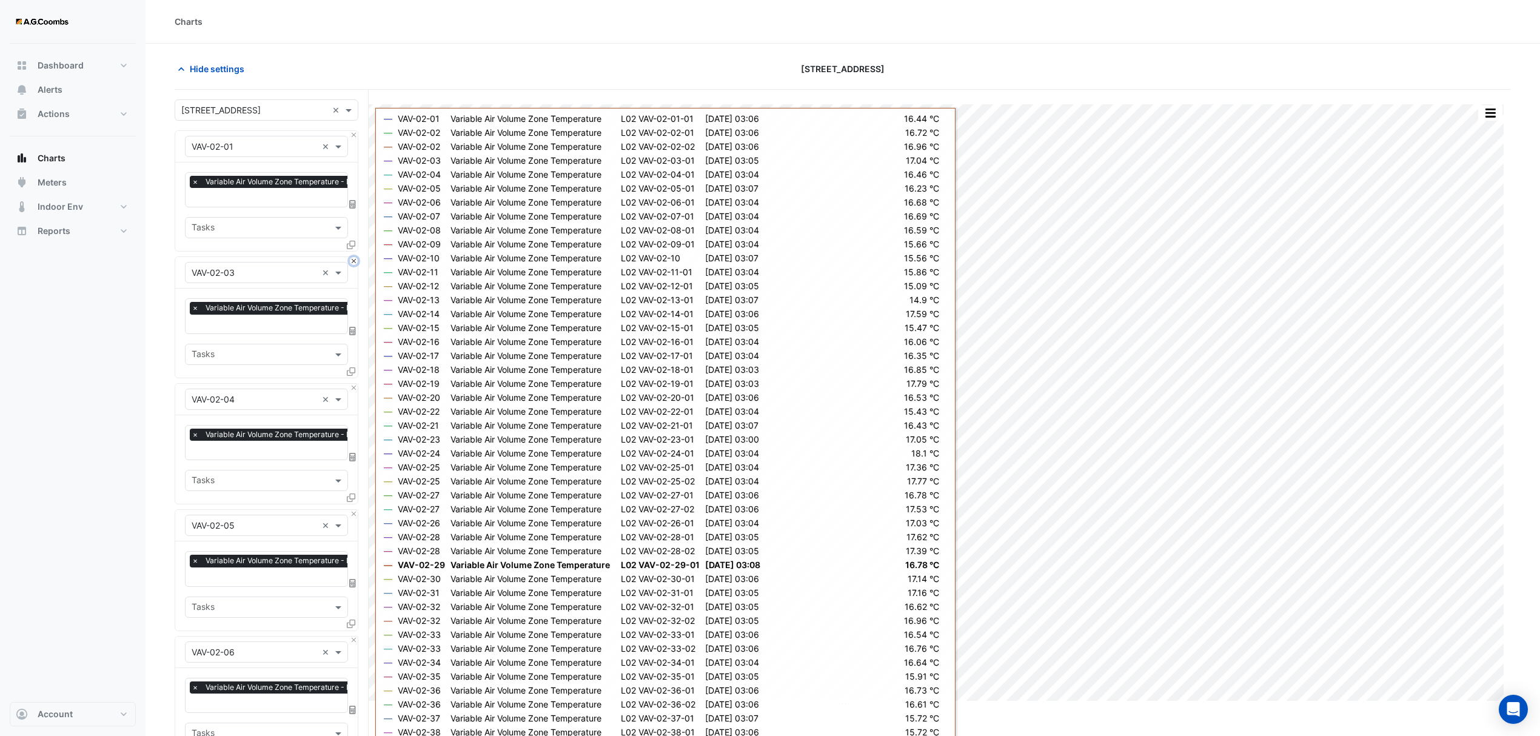
click at [354, 263] on button "Close" at bounding box center [354, 261] width 8 height 8
click at [354, 384] on button "Close" at bounding box center [354, 388] width 8 height 8
click at [354, 263] on button "Close" at bounding box center [354, 261] width 8 height 8
click at [354, 384] on button "Close" at bounding box center [354, 388] width 8 height 8
click at [354, 263] on button "Close" at bounding box center [354, 261] width 8 height 8
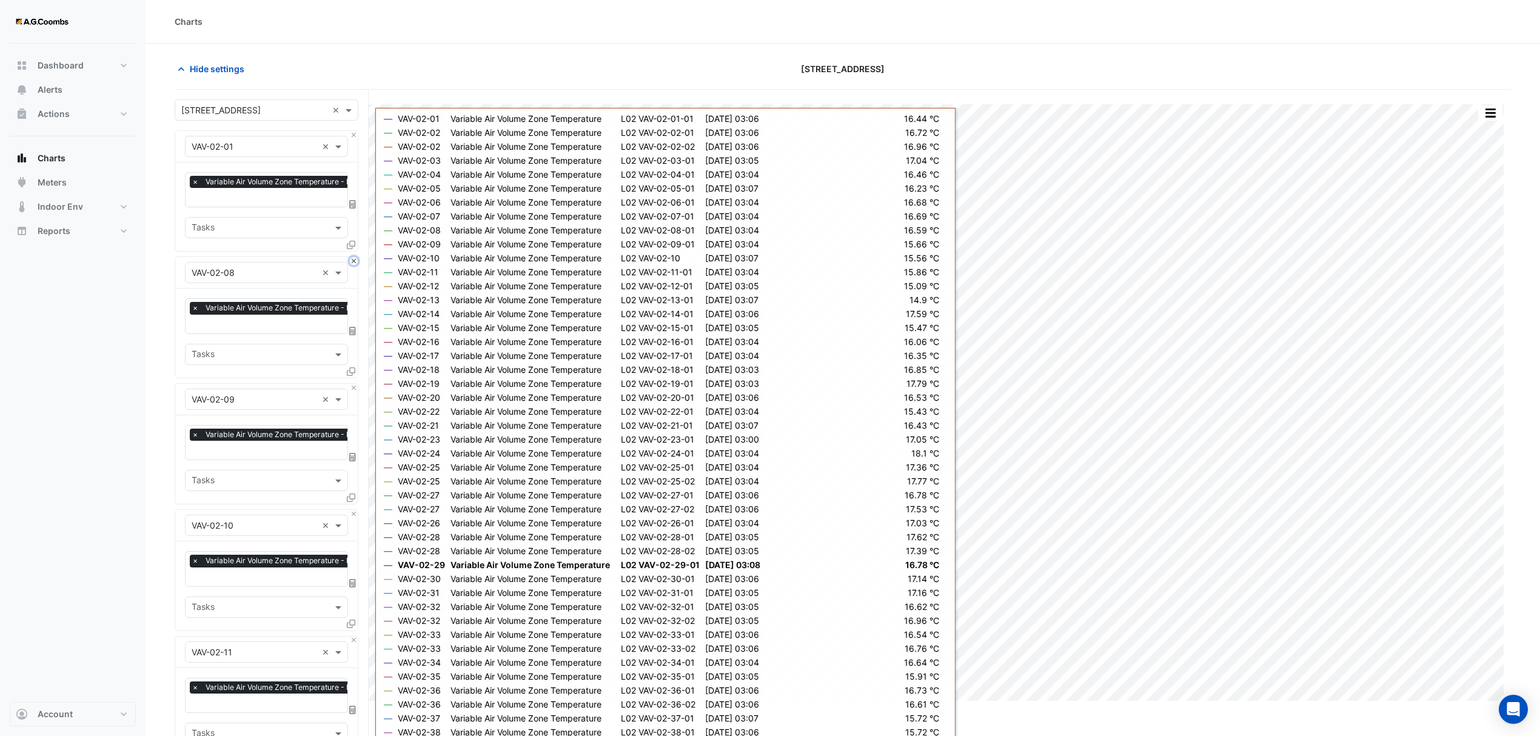
click at [354, 263] on button "Close" at bounding box center [354, 261] width 8 height 8
click at [354, 384] on button "Close" at bounding box center [354, 388] width 8 height 8
click at [354, 263] on button "Close" at bounding box center [354, 261] width 8 height 8
click at [354, 384] on button "Close" at bounding box center [354, 388] width 8 height 8
click at [354, 263] on button "Close" at bounding box center [354, 261] width 8 height 8
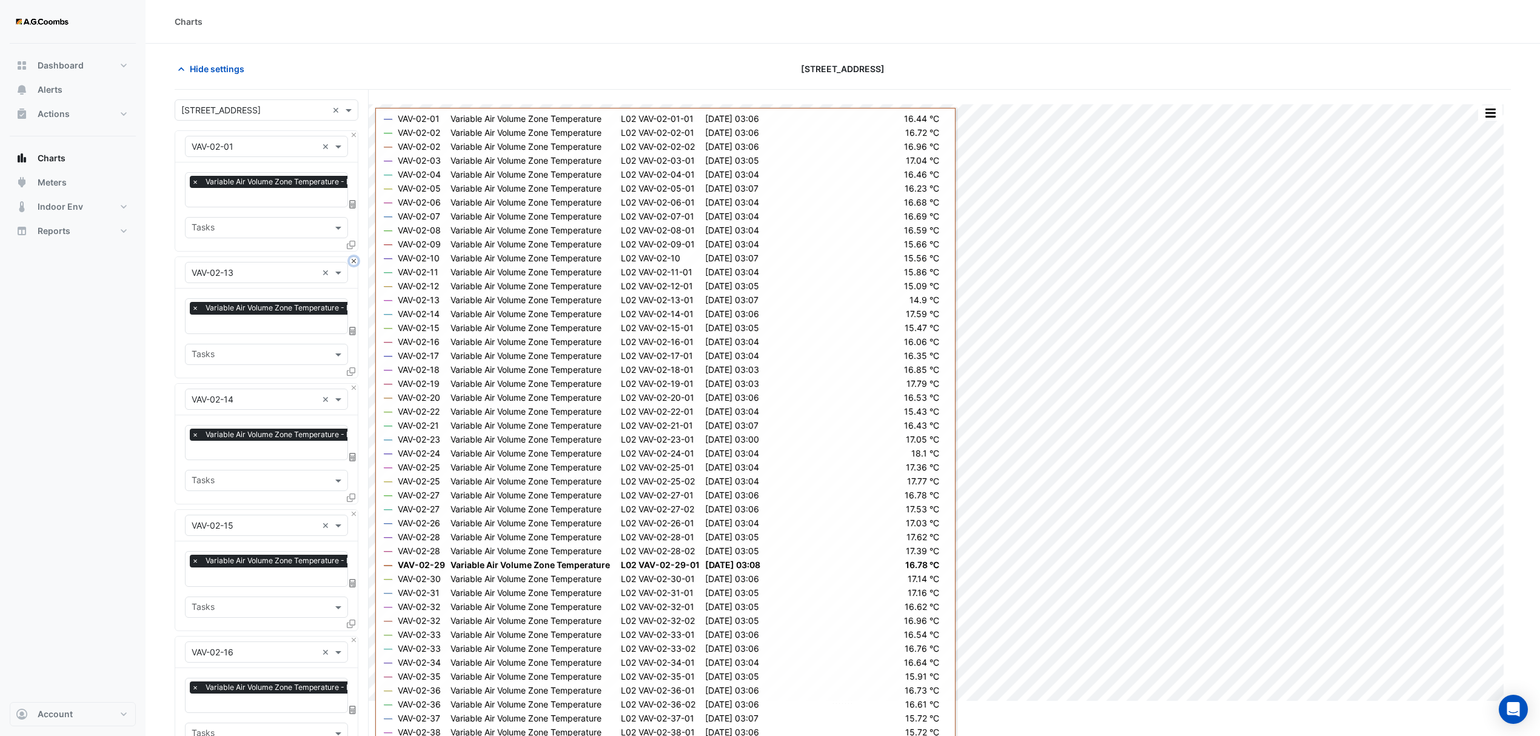
click at [354, 263] on button "Close" at bounding box center [354, 261] width 8 height 8
click at [354, 384] on button "Close" at bounding box center [354, 388] width 8 height 8
click at [354, 263] on button "Close" at bounding box center [354, 261] width 8 height 8
click at [354, 384] on button "Close" at bounding box center [354, 388] width 8 height 8
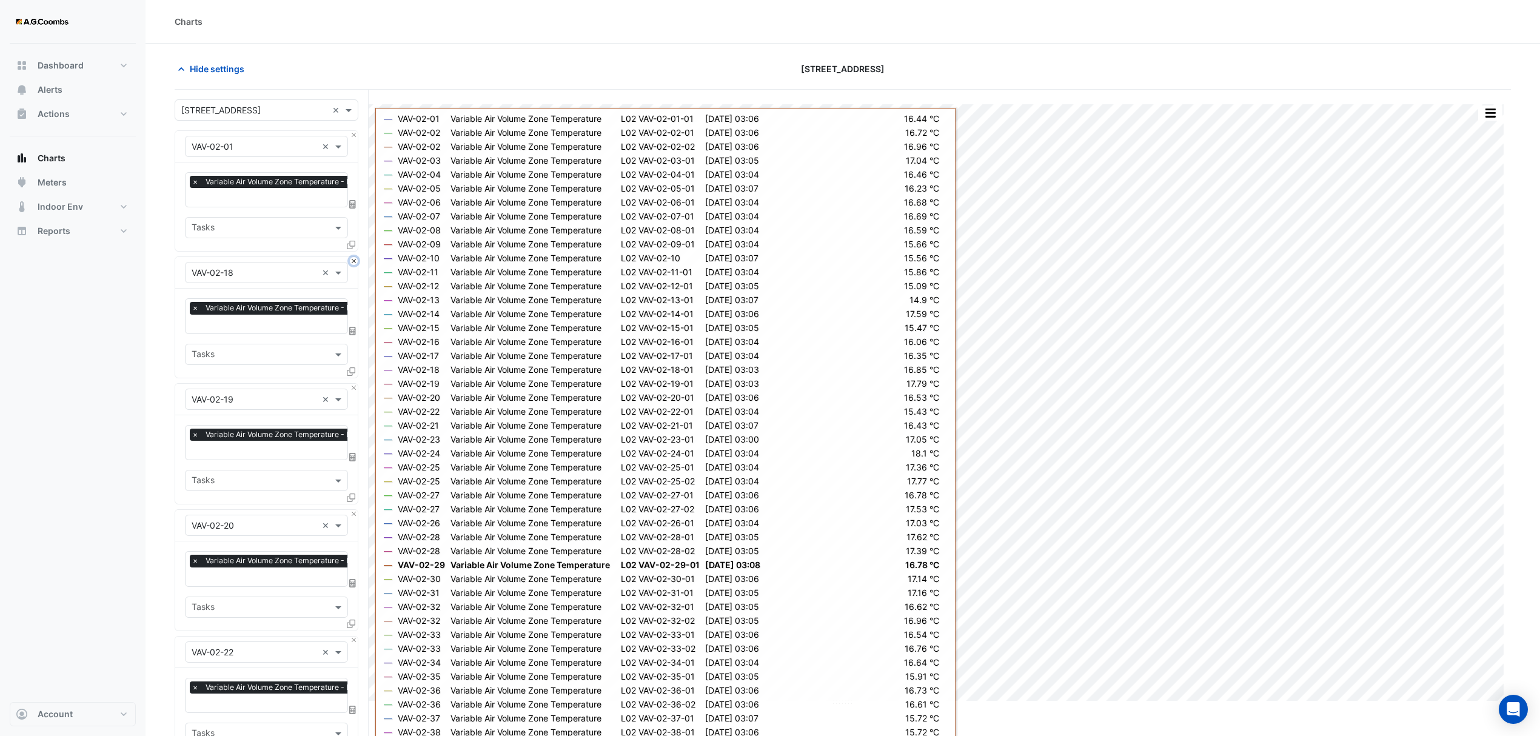
click at [354, 263] on button "Close" at bounding box center [354, 261] width 8 height 8
click at [354, 384] on button "Close" at bounding box center [354, 388] width 8 height 8
click at [354, 263] on button "Close" at bounding box center [354, 261] width 8 height 8
click at [354, 384] on button "Close" at bounding box center [354, 388] width 8 height 8
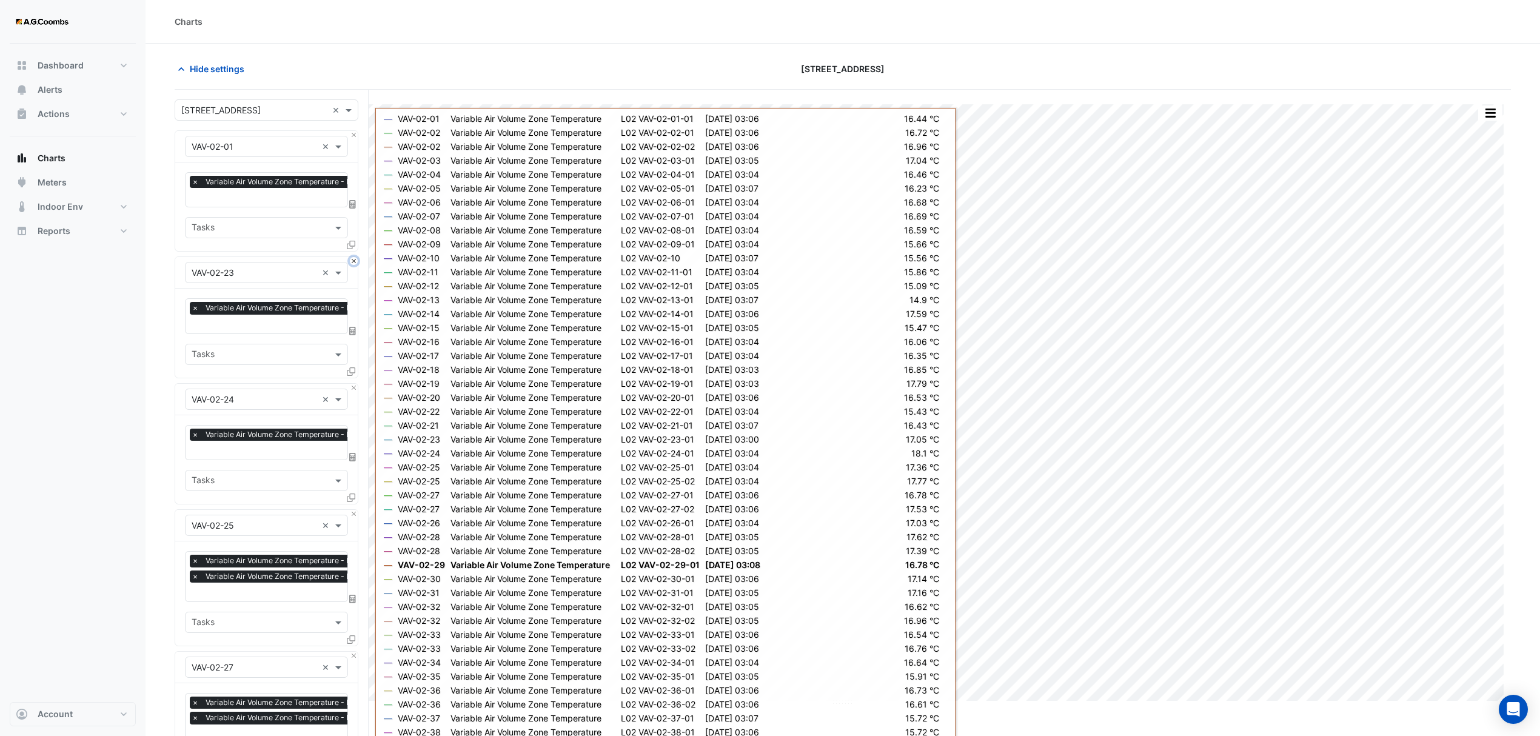
click at [354, 263] on button "Close" at bounding box center [354, 261] width 8 height 8
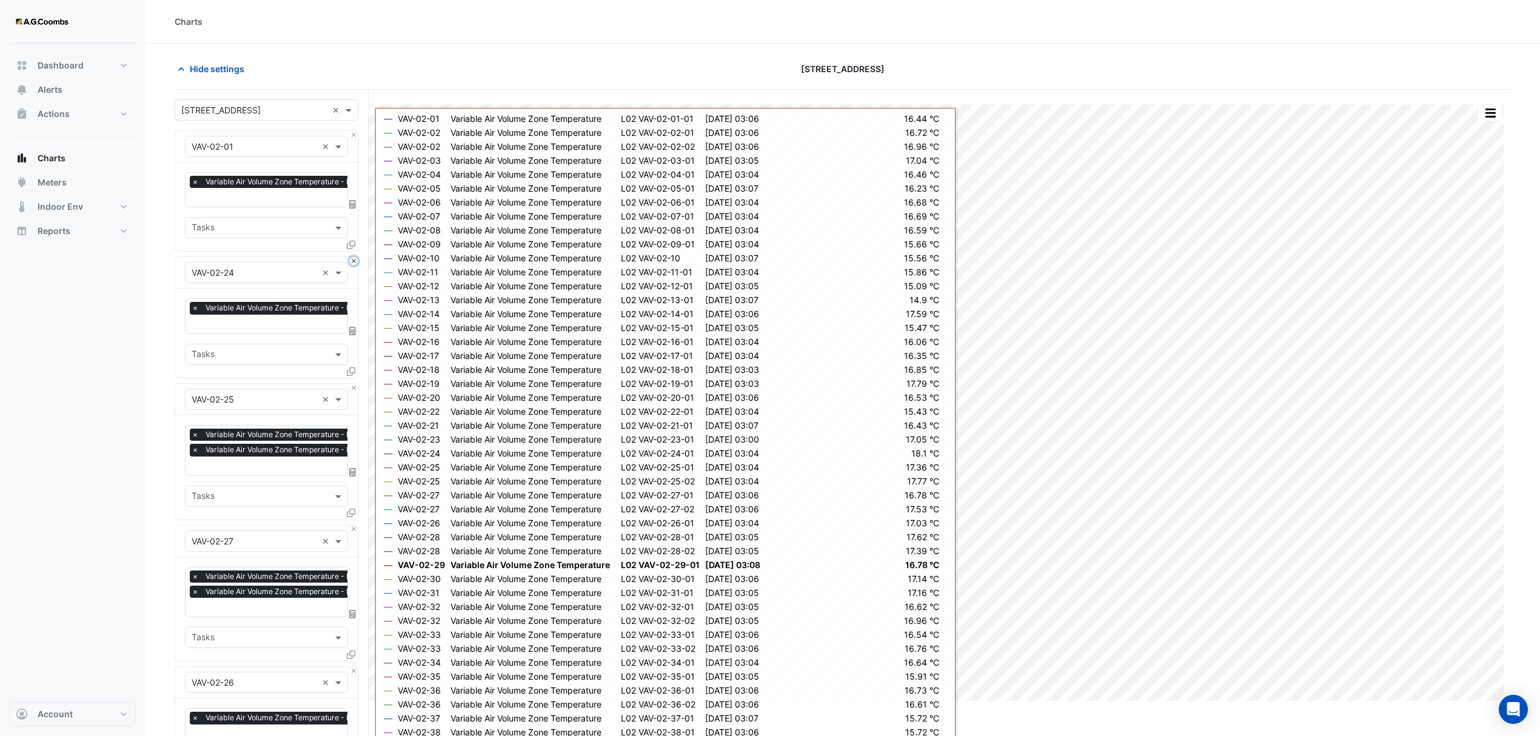
click at [354, 263] on button "Close" at bounding box center [354, 261] width 8 height 8
click at [354, 384] on button "Close" at bounding box center [354, 388] width 8 height 8
click at [354, 263] on button "Close" at bounding box center [354, 261] width 8 height 8
click at [354, 384] on button "Close" at bounding box center [354, 388] width 8 height 8
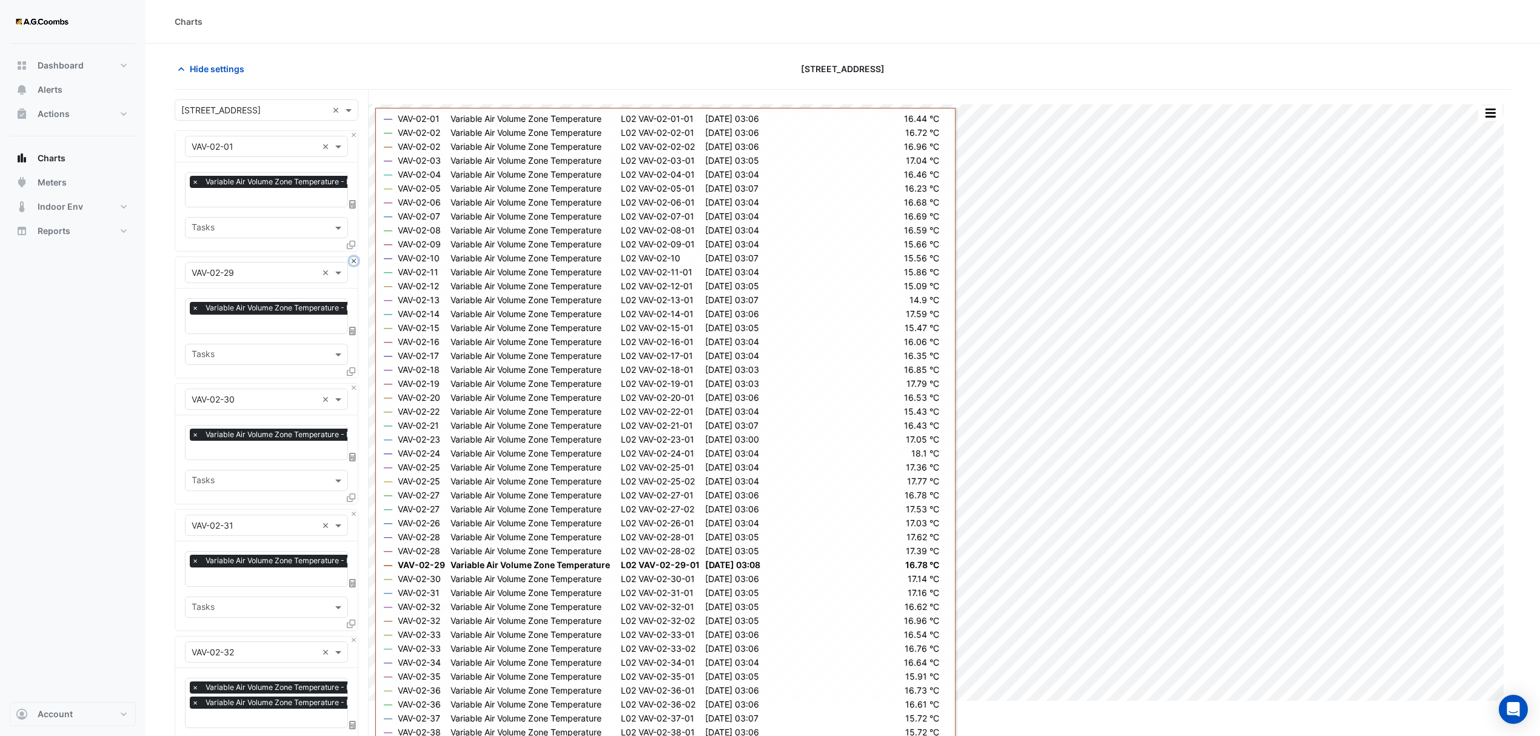
click at [354, 263] on button "Close" at bounding box center [354, 261] width 8 height 8
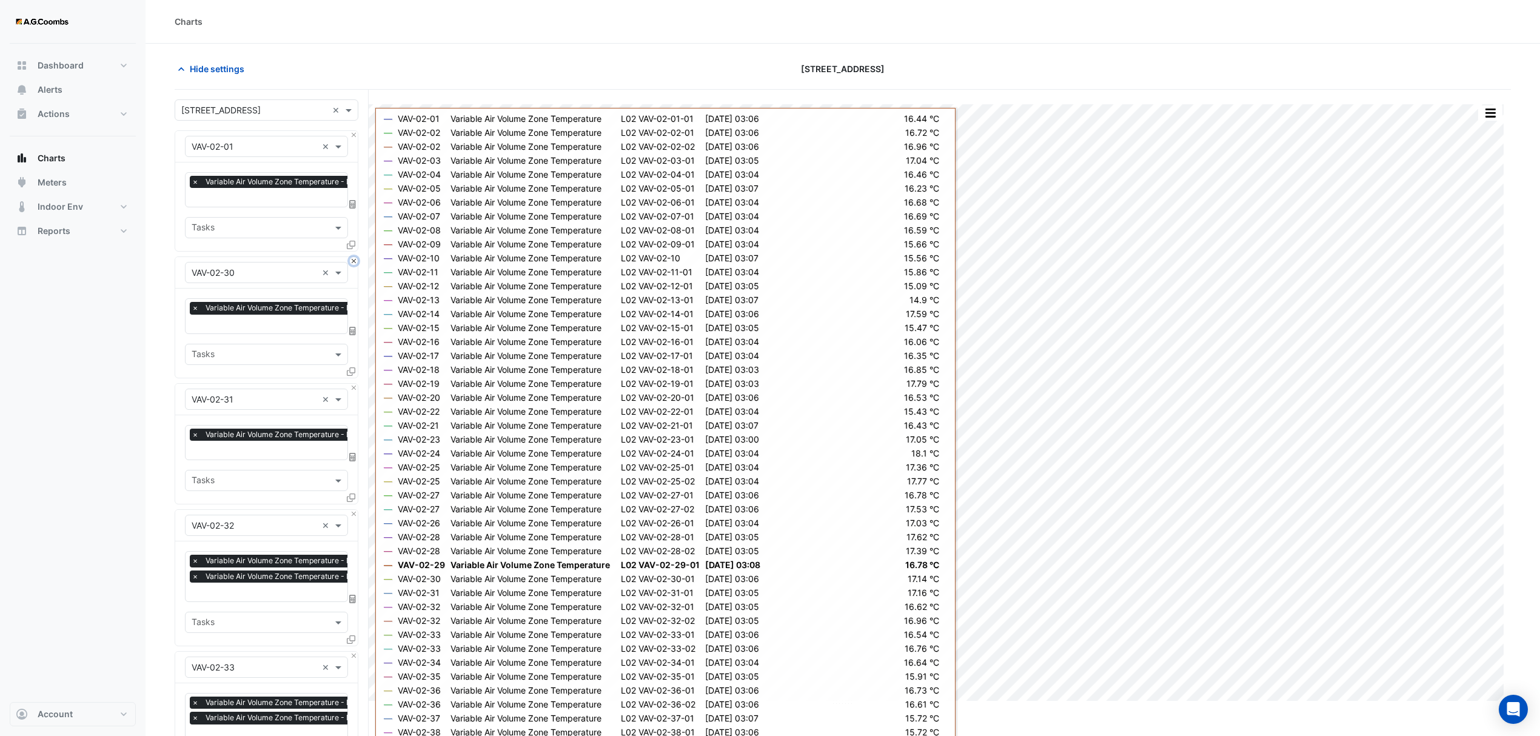
click at [354, 263] on button "Close" at bounding box center [354, 261] width 8 height 8
click at [354, 384] on button "Close" at bounding box center [354, 388] width 8 height 8
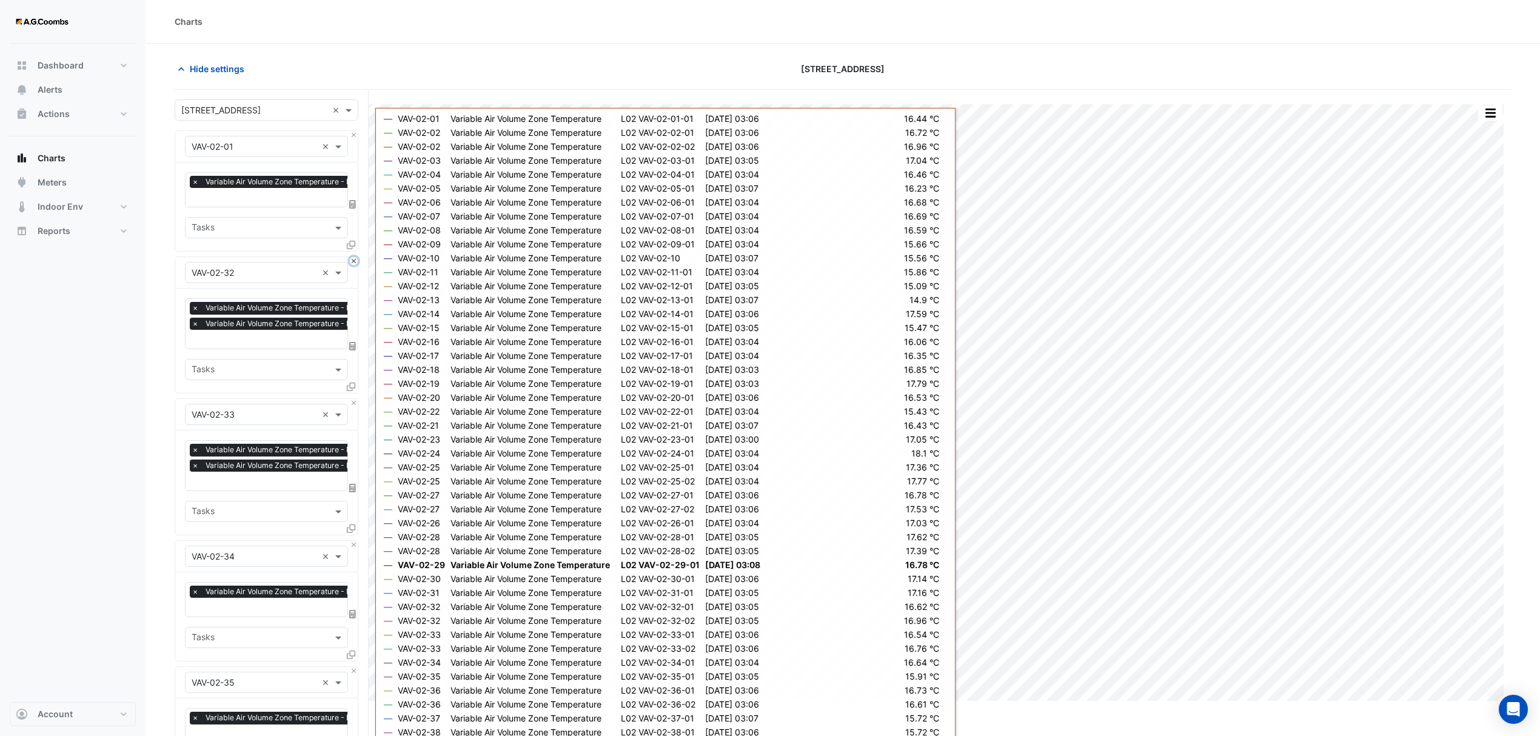
click at [354, 263] on button "Close" at bounding box center [354, 261] width 8 height 8
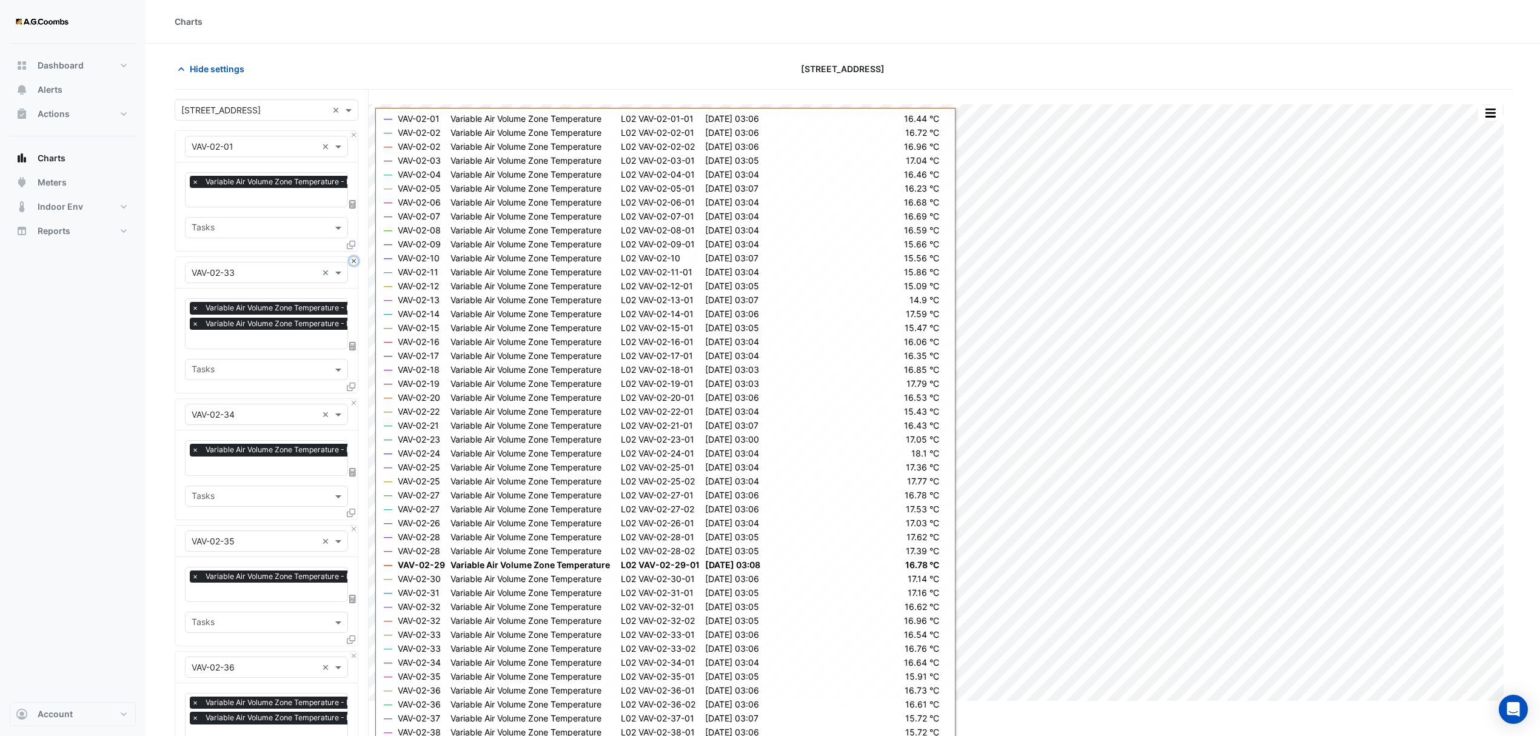
click at [354, 263] on button "Close" at bounding box center [354, 261] width 8 height 8
click at [354, 399] on button "Close" at bounding box center [354, 403] width 8 height 8
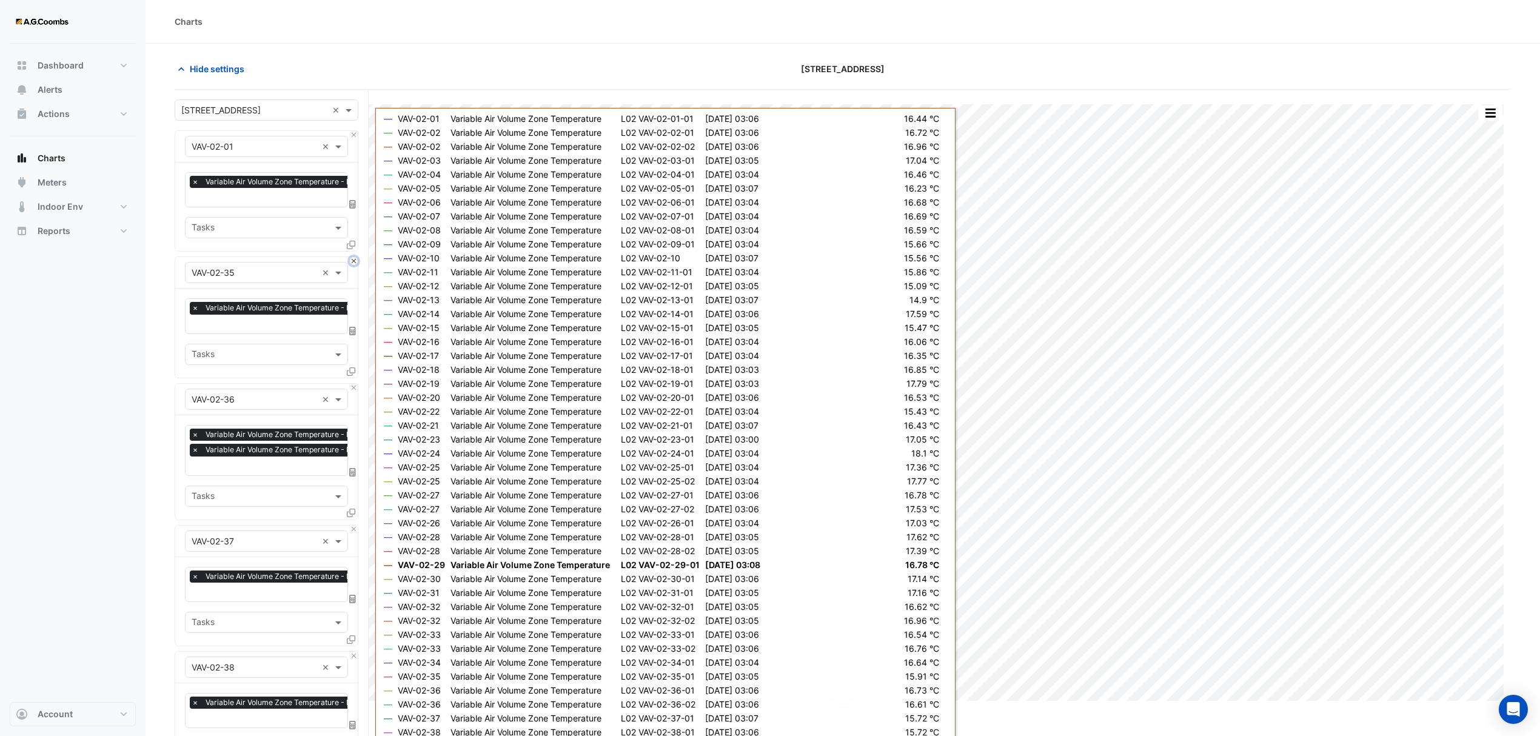
click at [354, 263] on button "Close" at bounding box center [354, 261] width 8 height 8
click at [354, 399] on button "Close" at bounding box center [354, 403] width 8 height 8
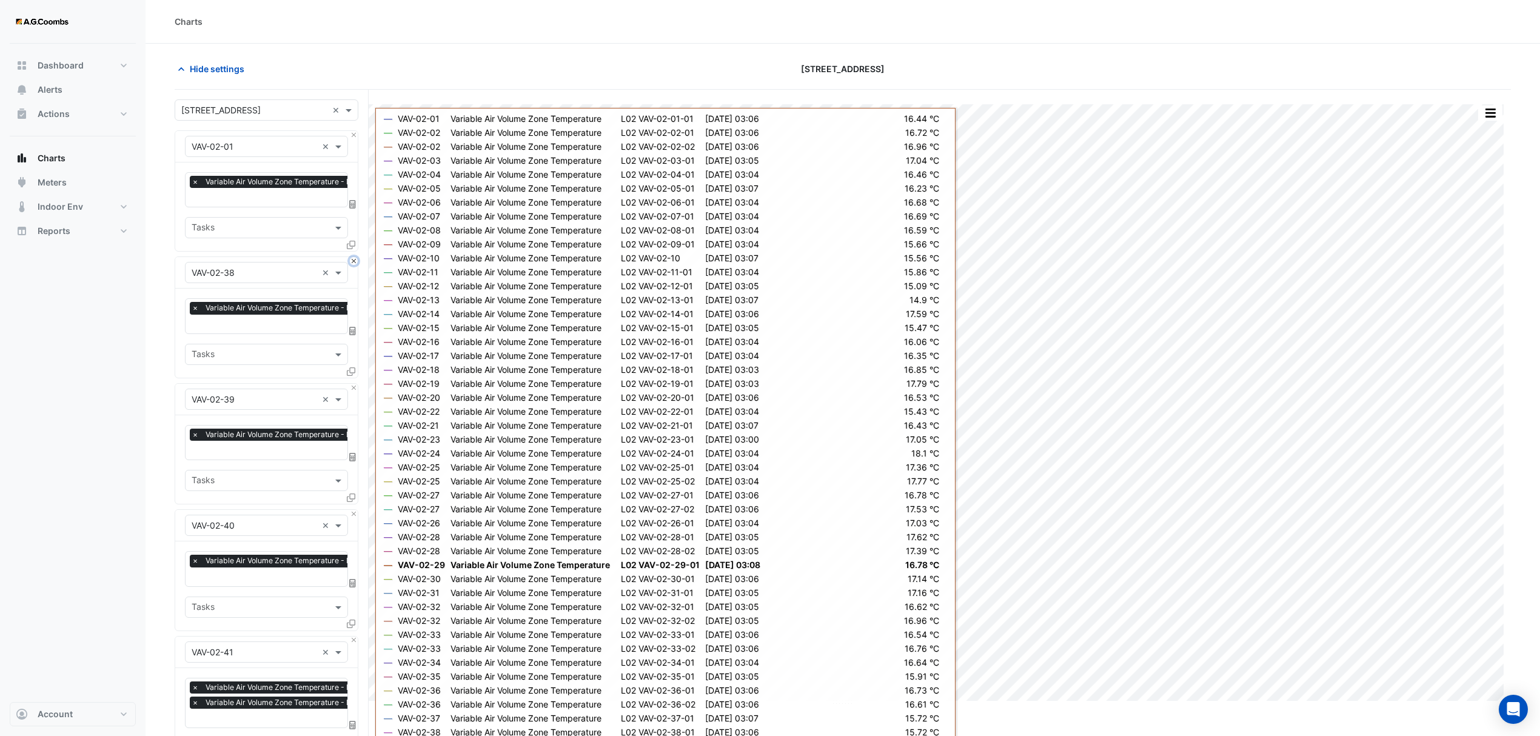
click at [354, 263] on button "Close" at bounding box center [354, 261] width 8 height 8
click at [354, 384] on button "Close" at bounding box center [354, 388] width 8 height 8
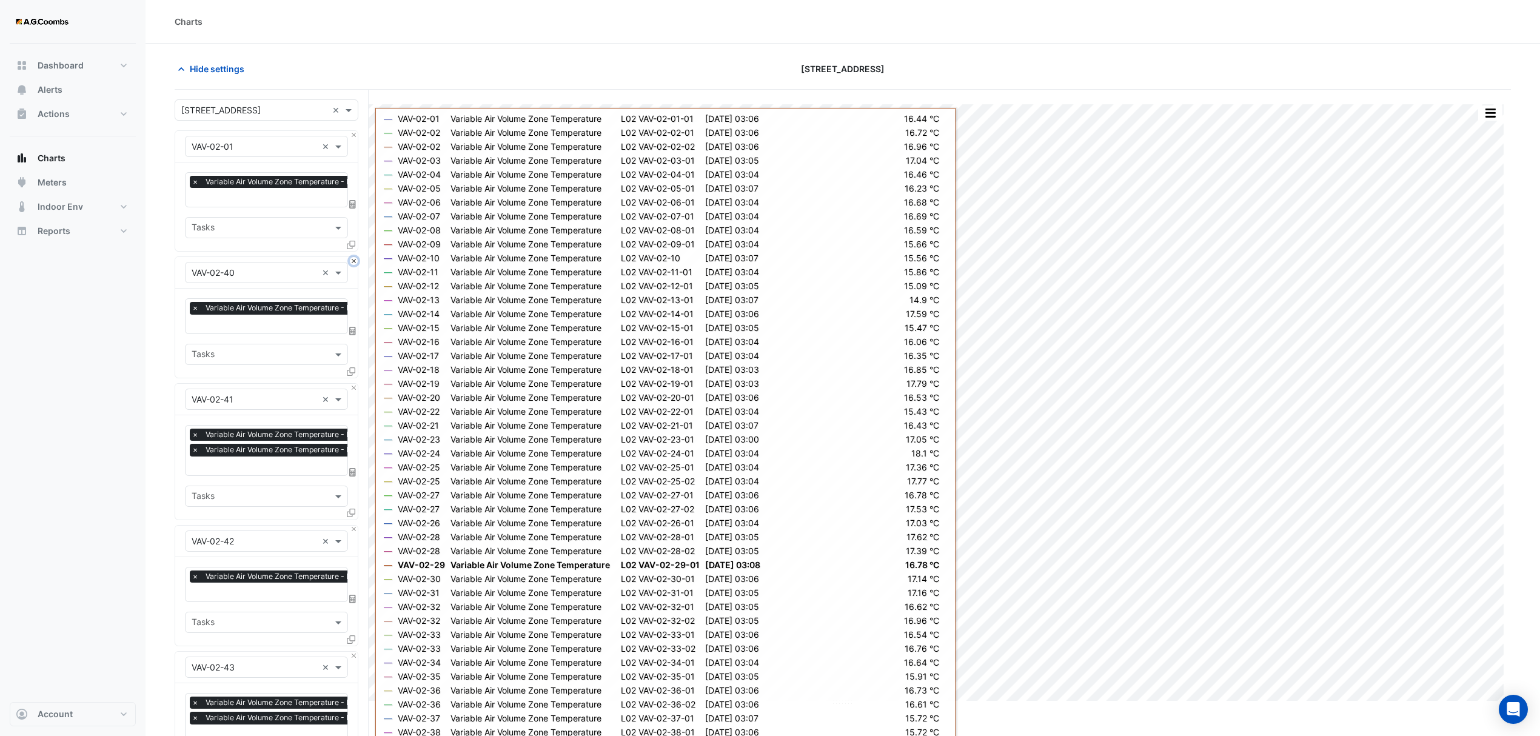
click at [354, 263] on button "Close" at bounding box center [354, 261] width 8 height 8
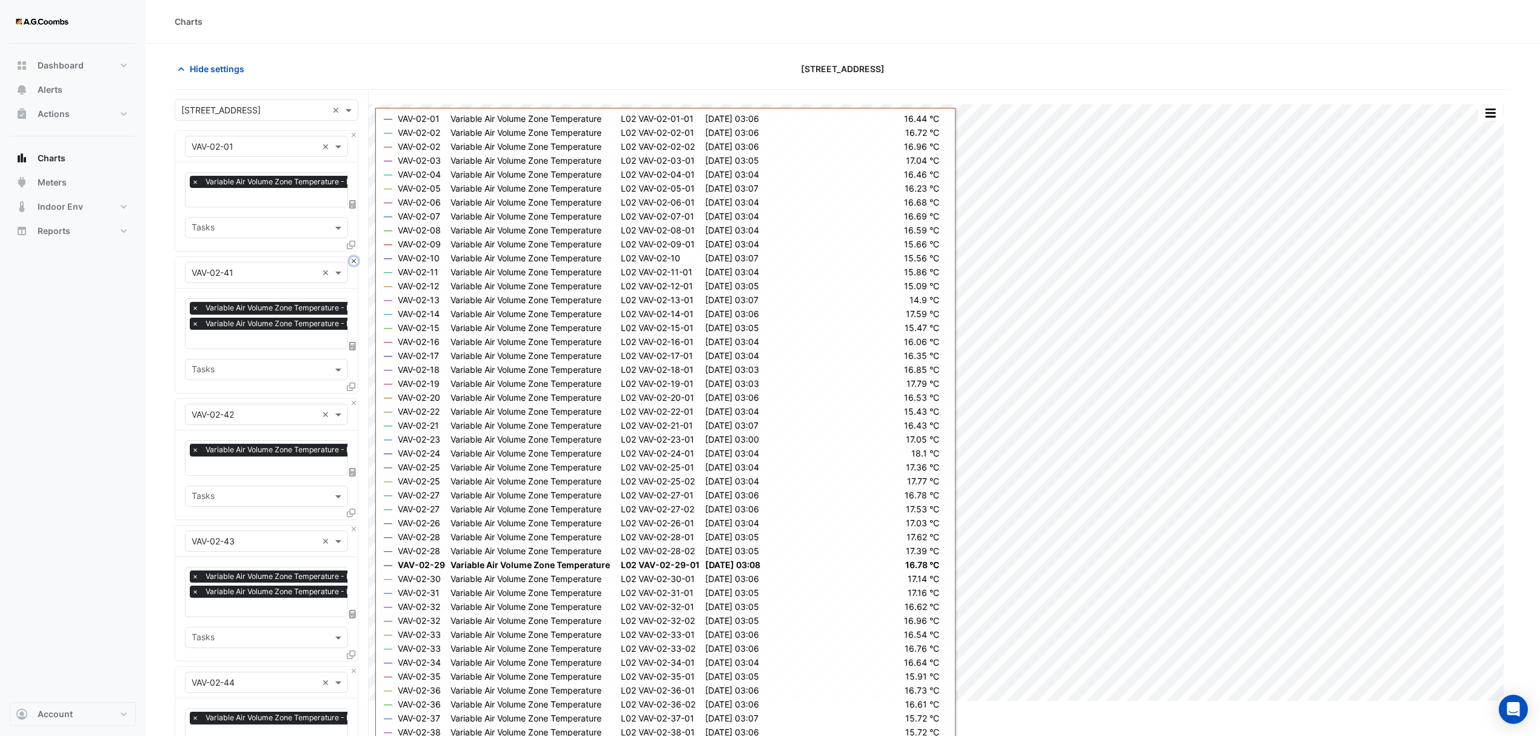
click at [354, 263] on button "Close" at bounding box center [354, 261] width 8 height 8
click at [354, 399] on button "Close" at bounding box center [354, 403] width 8 height 8
click at [354, 263] on button "Close" at bounding box center [354, 261] width 8 height 8
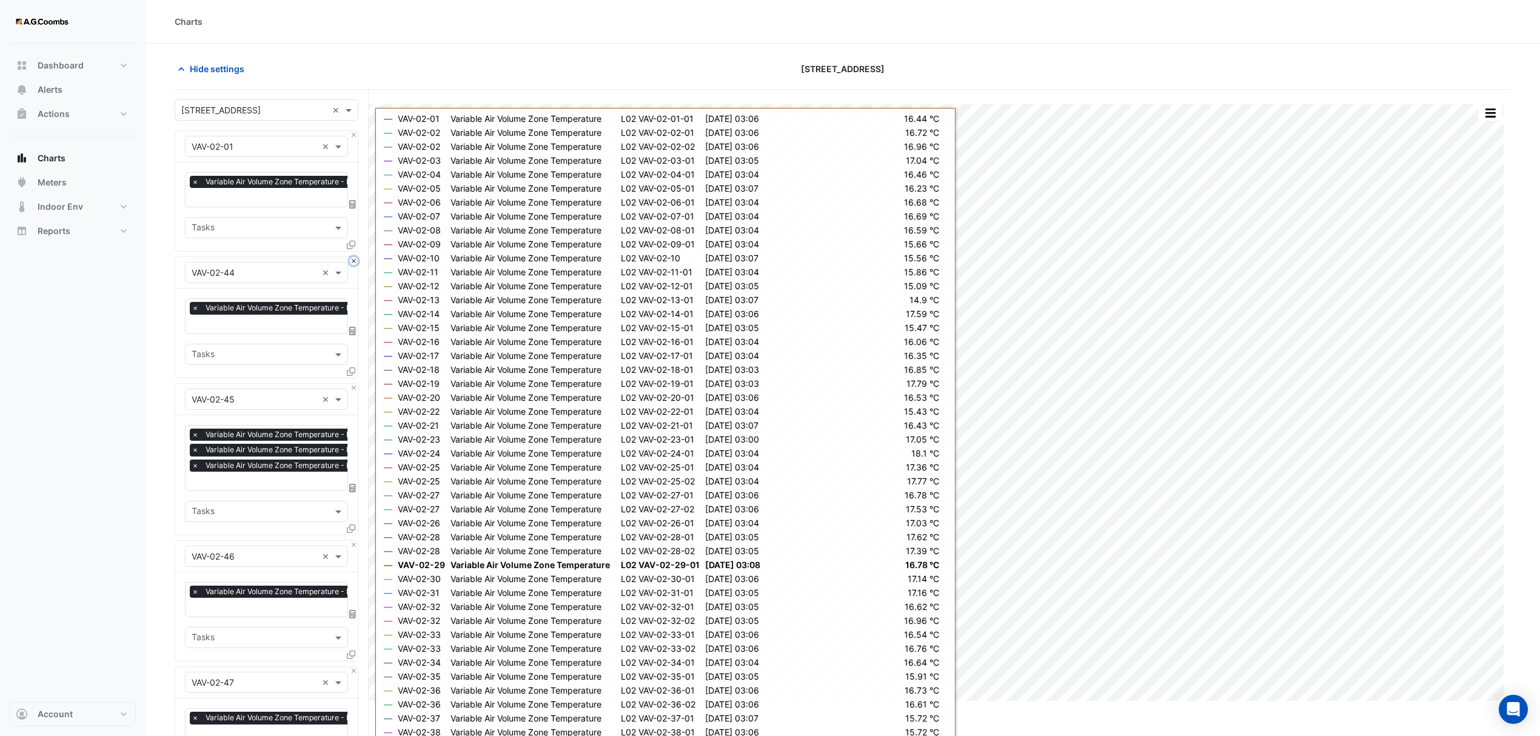
click at [354, 263] on button "Close" at bounding box center [354, 261] width 8 height 8
click at [354, 384] on button "Close" at bounding box center [354, 388] width 8 height 8
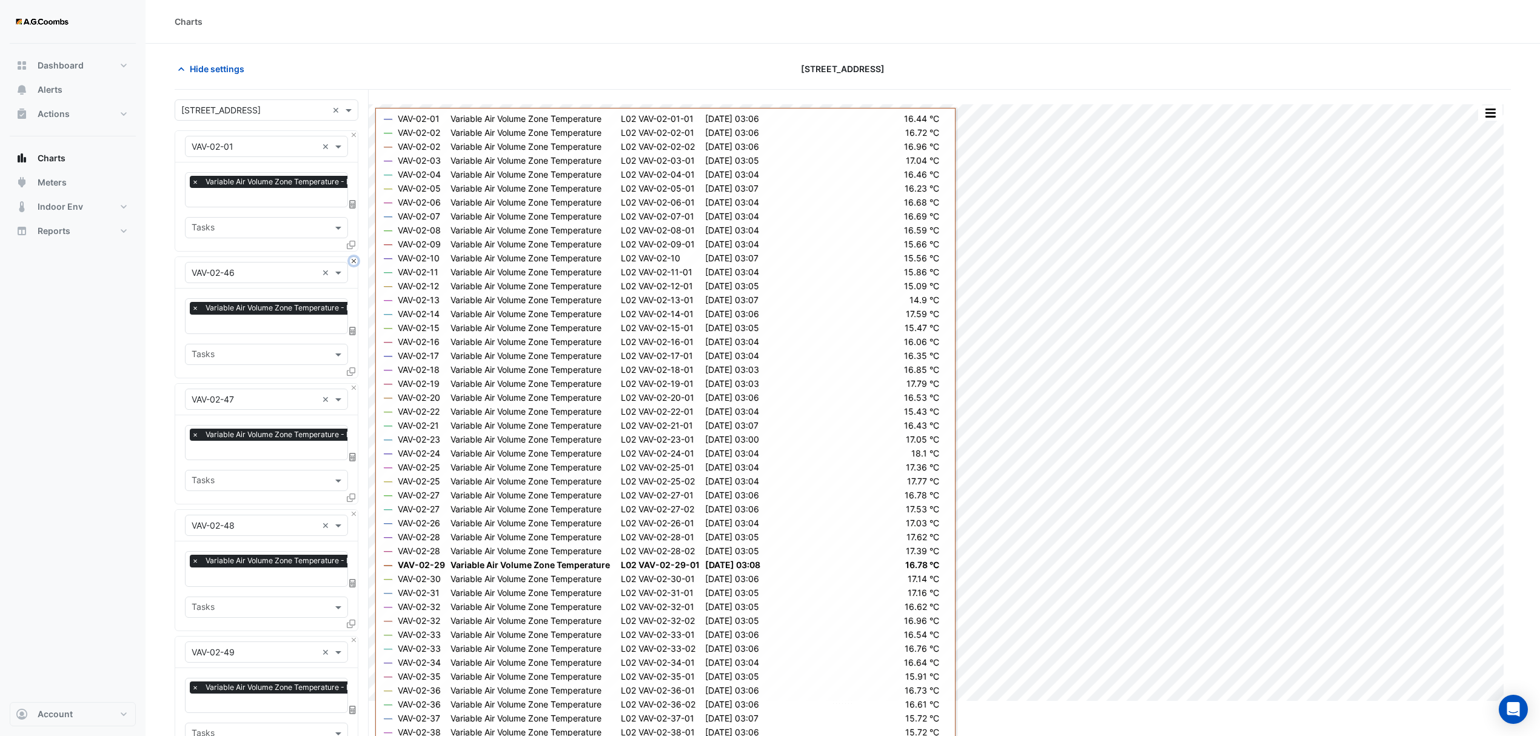
click at [354, 263] on button "Close" at bounding box center [354, 261] width 8 height 8
click at [354, 384] on button "Close" at bounding box center [354, 388] width 8 height 8
click at [354, 263] on button "Close" at bounding box center [354, 261] width 8 height 8
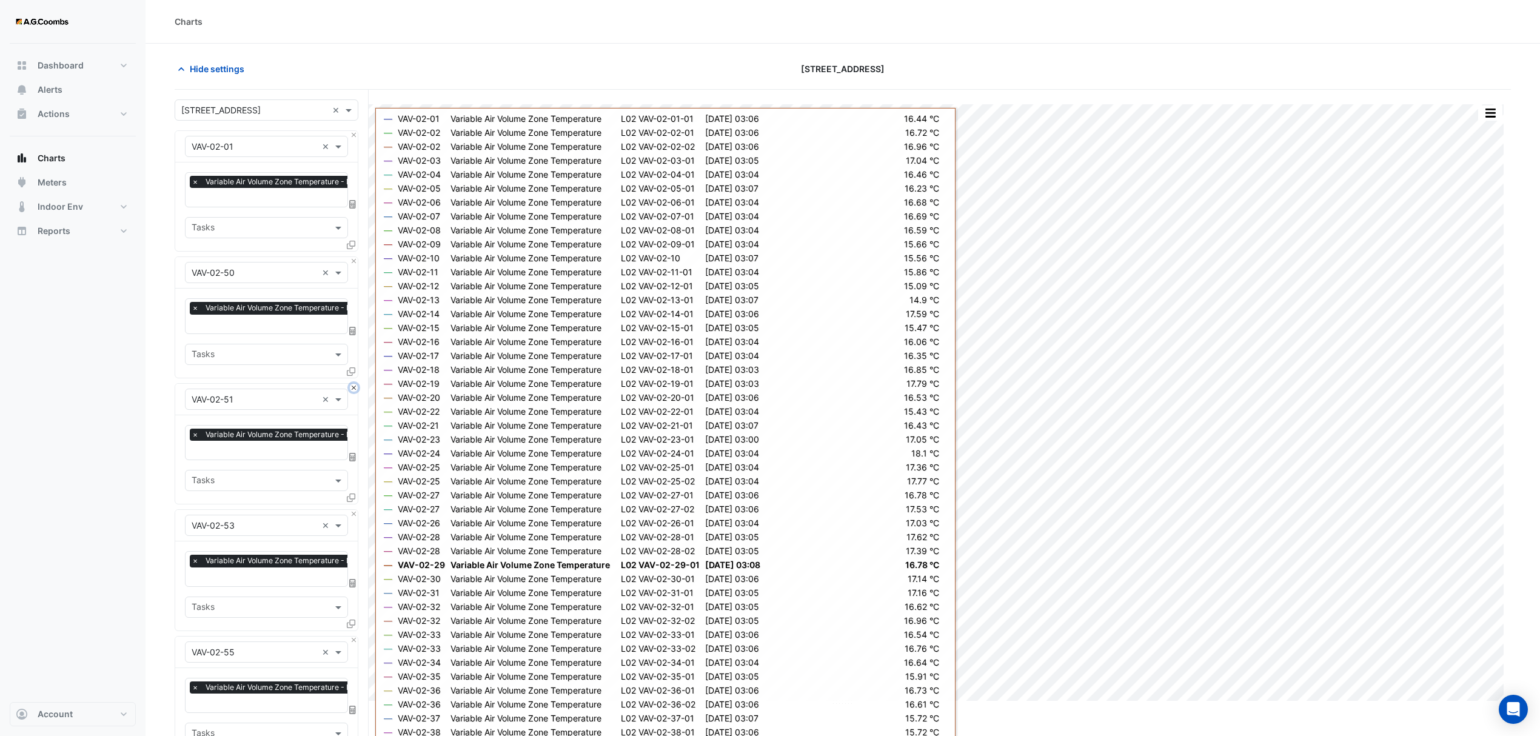
click at [354, 384] on button "Close" at bounding box center [354, 388] width 8 height 8
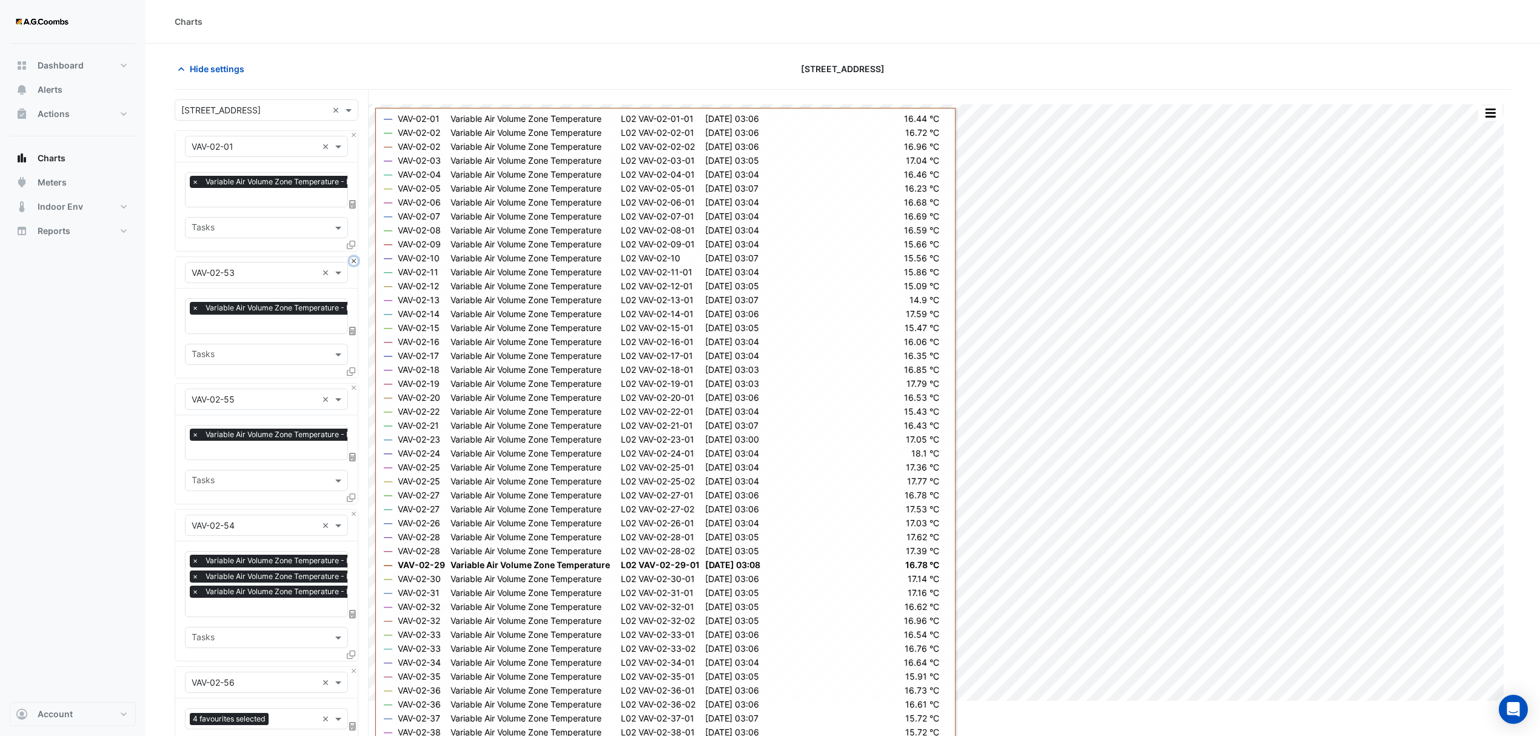
click at [354, 263] on button "Close" at bounding box center [354, 261] width 8 height 8
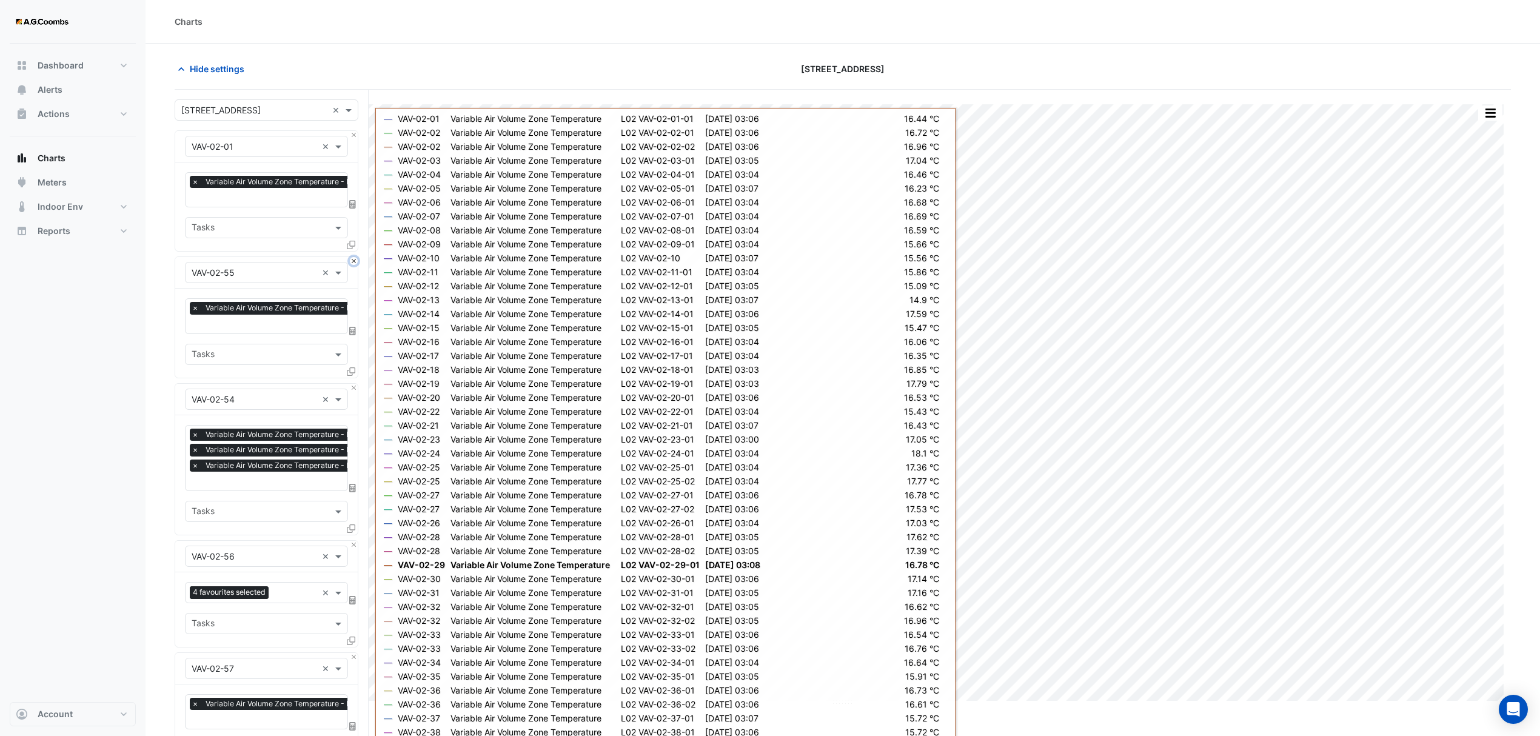
click at [354, 263] on button "Close" at bounding box center [354, 261] width 8 height 8
click at [354, 384] on button "Close" at bounding box center [354, 388] width 8 height 8
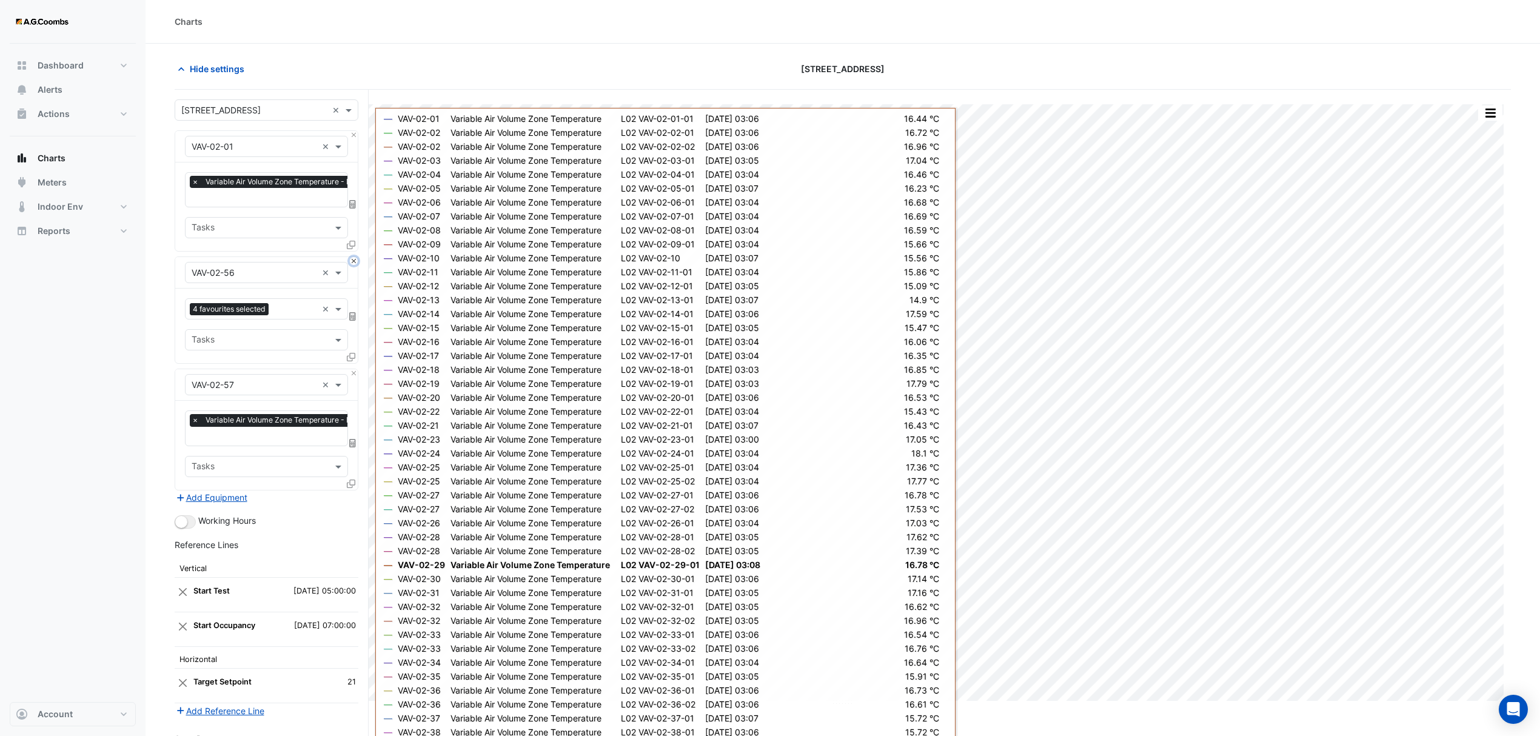
click at [354, 263] on button "Close" at bounding box center [354, 261] width 8 height 8
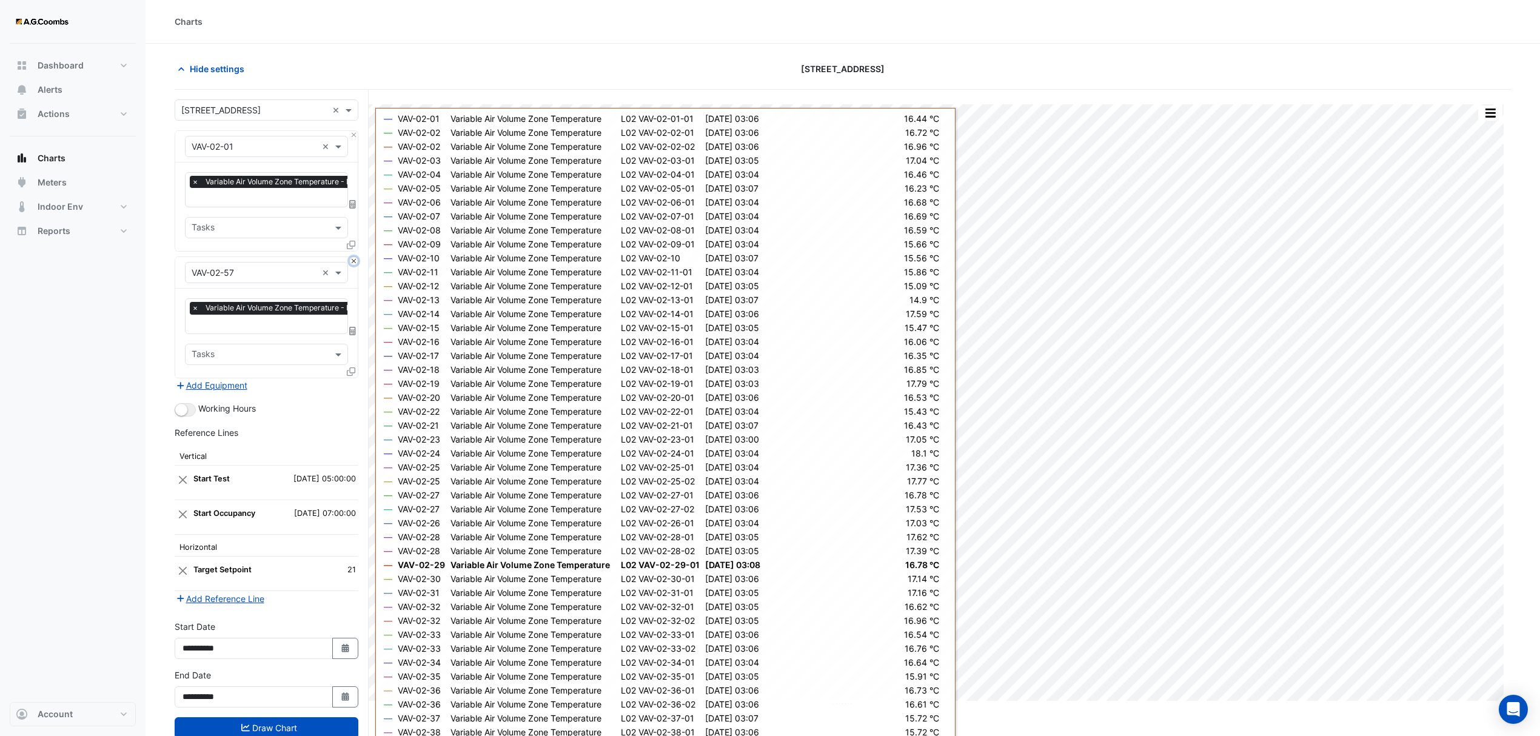
click at [354, 263] on button "Close" at bounding box center [354, 261] width 8 height 8
click at [354, 378] on div "Add Equipment" at bounding box center [267, 385] width 184 height 15
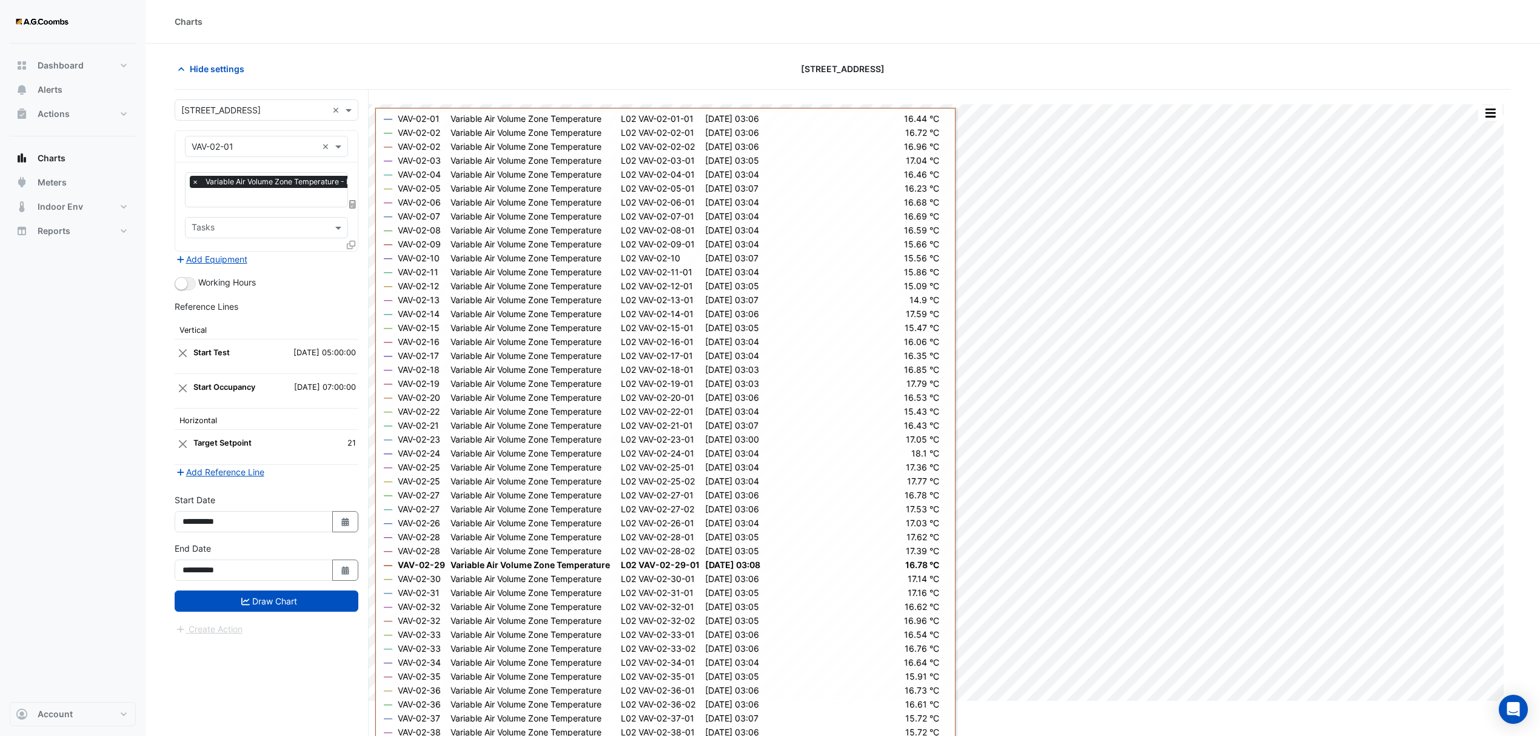
click at [354, 263] on div "Add Equipment" at bounding box center [267, 259] width 184 height 15
click at [347, 246] on icon at bounding box center [351, 245] width 8 height 8
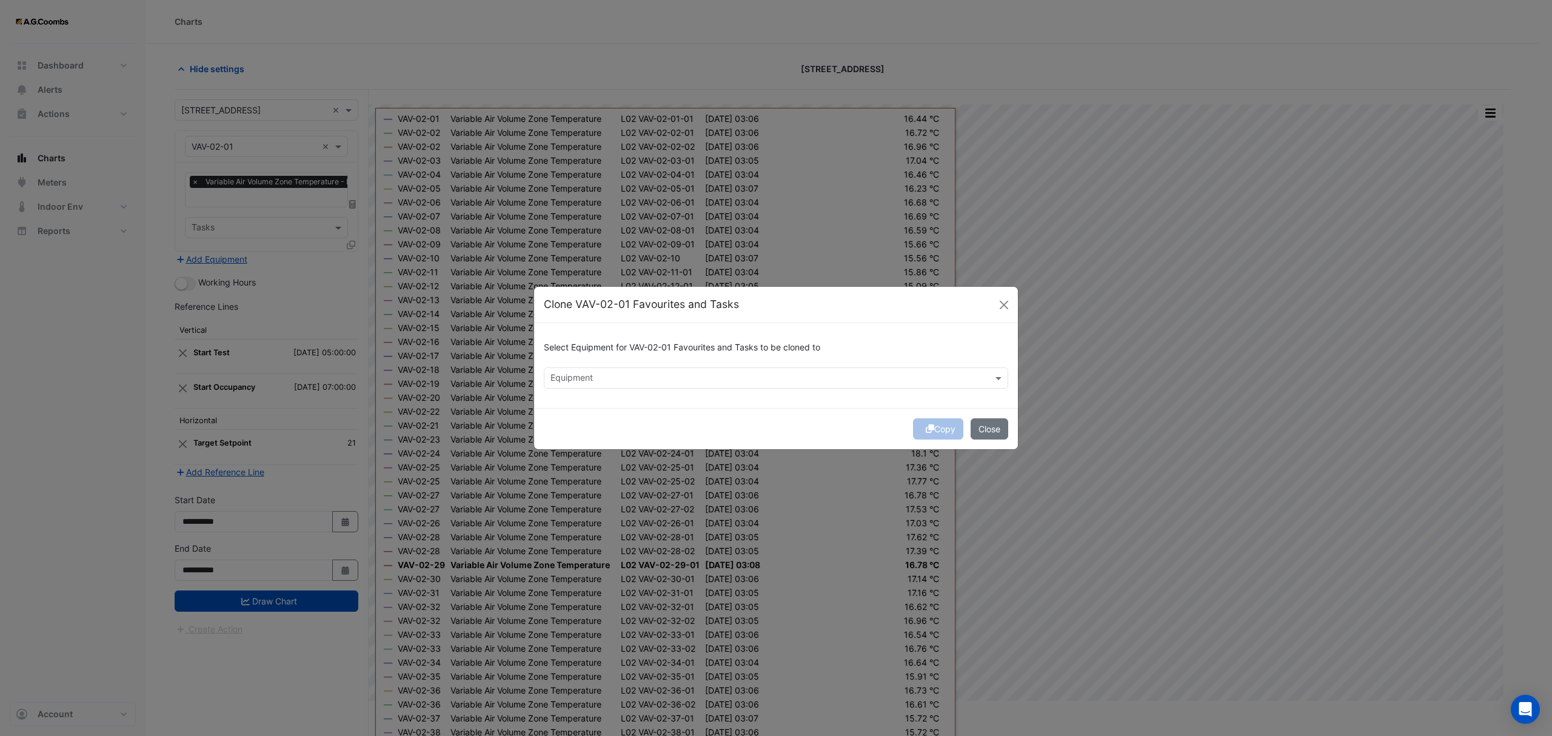
click at [626, 374] on input "text" at bounding box center [769, 379] width 437 height 13
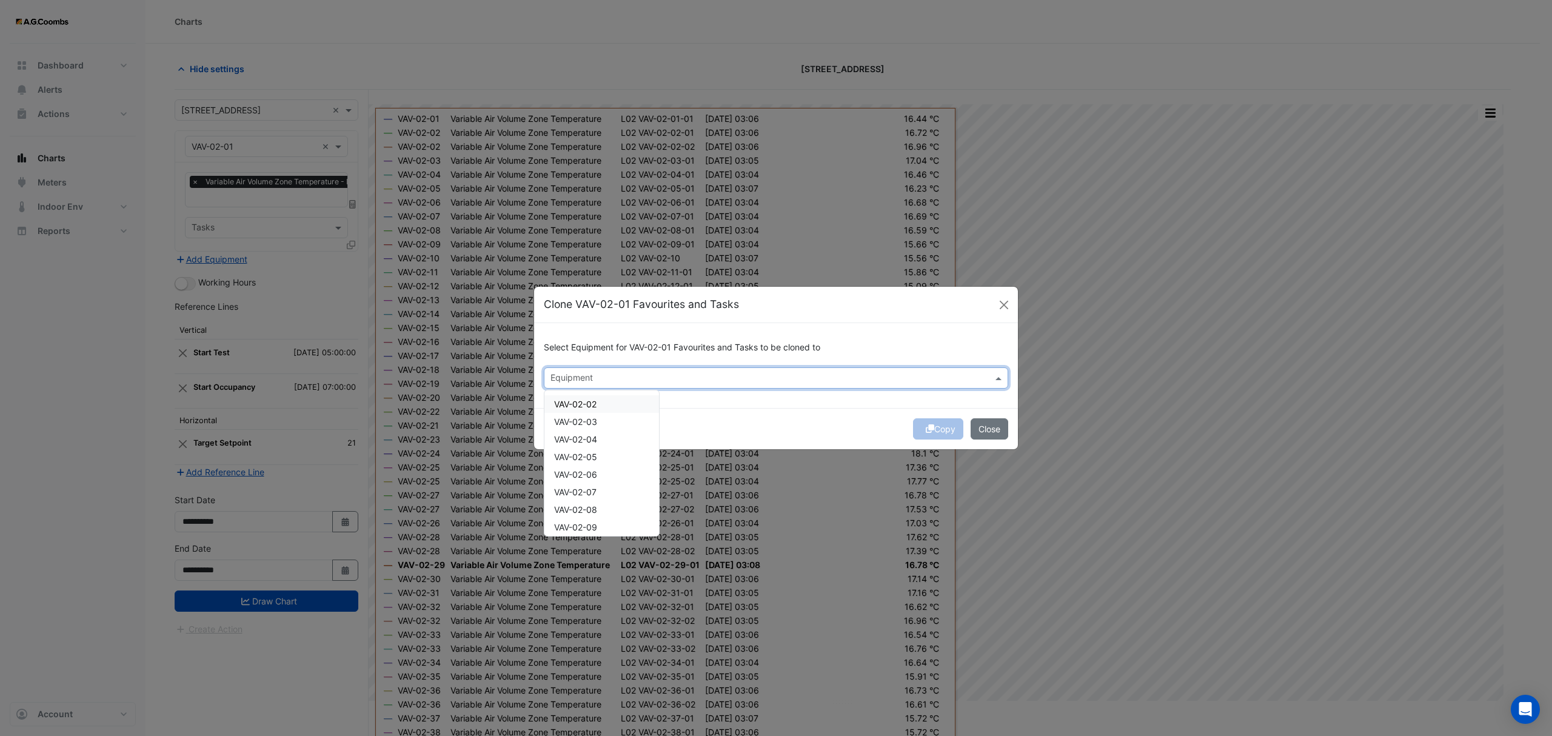
click at [615, 401] on div "VAV-02-02" at bounding box center [602, 404] width 115 height 18
click at [612, 424] on div "VAV-02-03" at bounding box center [602, 422] width 115 height 18
click at [614, 434] on div "VAV-02-04" at bounding box center [602, 440] width 115 height 18
click at [619, 452] on div "VAV-02-05" at bounding box center [602, 457] width 115 height 18
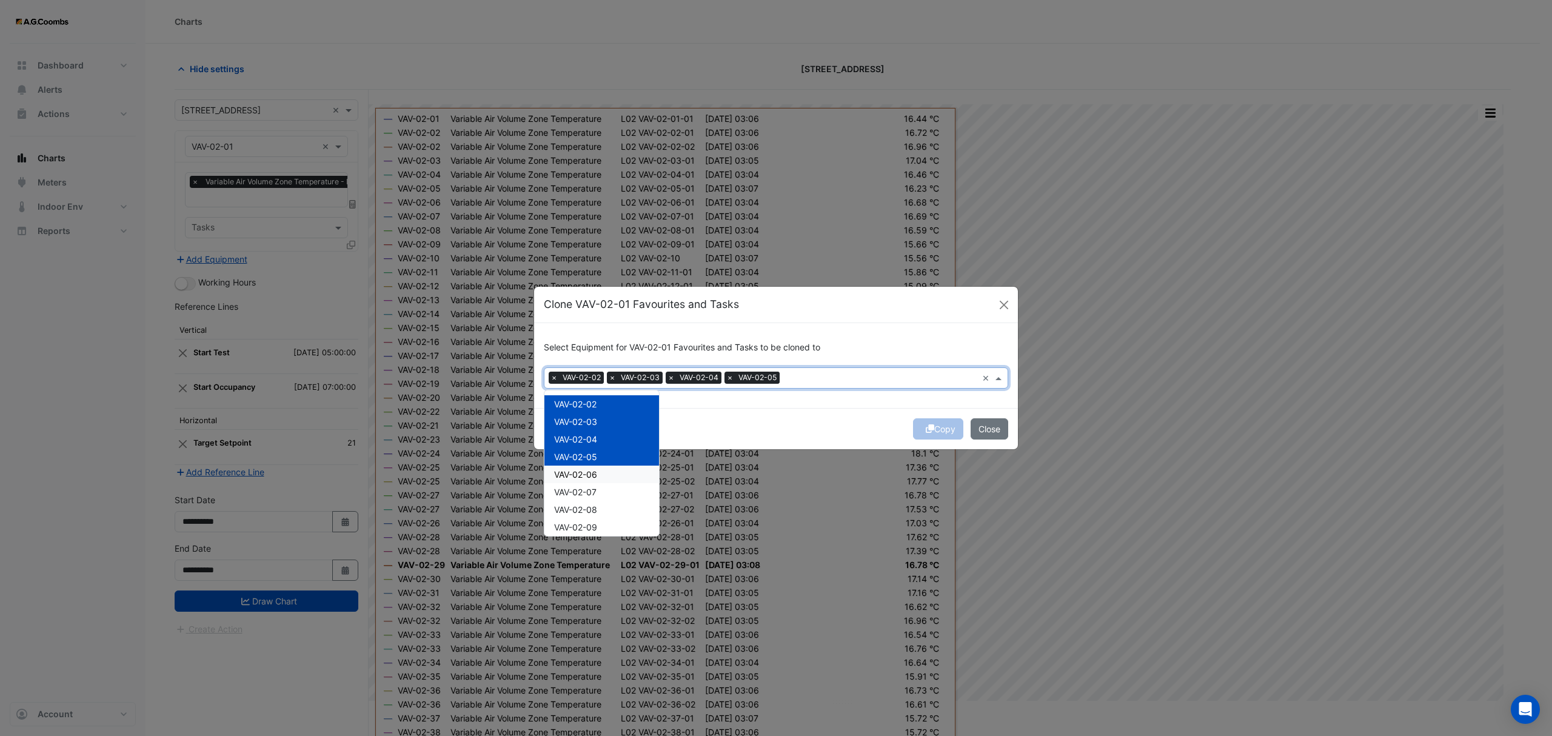
click at [619, 471] on div "VAV-02-06" at bounding box center [602, 475] width 115 height 18
click at [622, 492] on div "VAV-02-07" at bounding box center [602, 492] width 115 height 18
click at [616, 507] on div "VAV-02-08" at bounding box center [602, 510] width 115 height 18
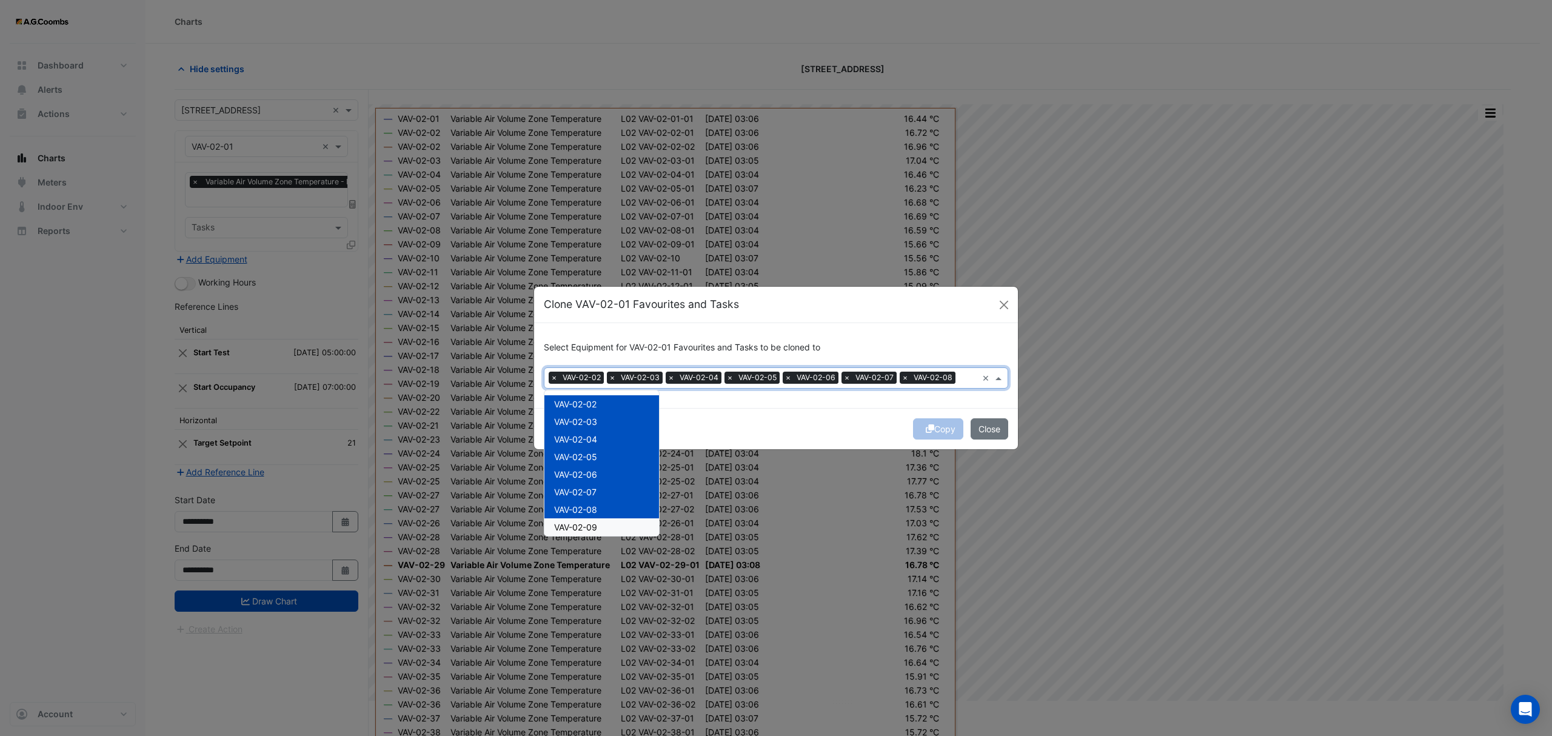
click at [612, 525] on div "VAV-02-09" at bounding box center [602, 527] width 115 height 18
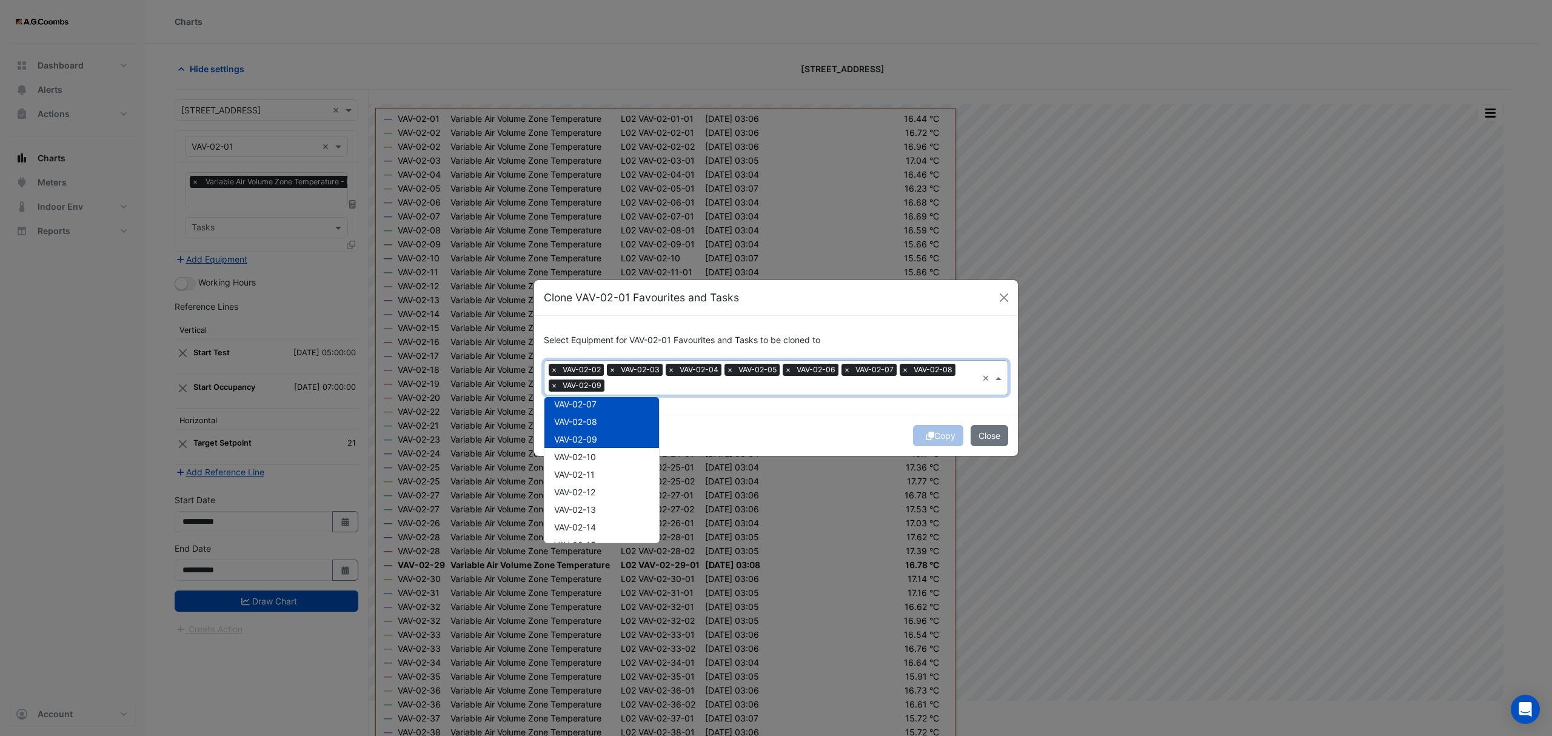
scroll to position [127, 0]
click at [600, 422] on div "VAV-02-10" at bounding box center [602, 425] width 115 height 18
click at [602, 435] on div "VAV-02-11" at bounding box center [602, 443] width 115 height 18
click at [605, 460] on div "VAV-02-12" at bounding box center [602, 460] width 115 height 18
click at [603, 478] on div "VAV-02-13" at bounding box center [602, 478] width 115 height 18
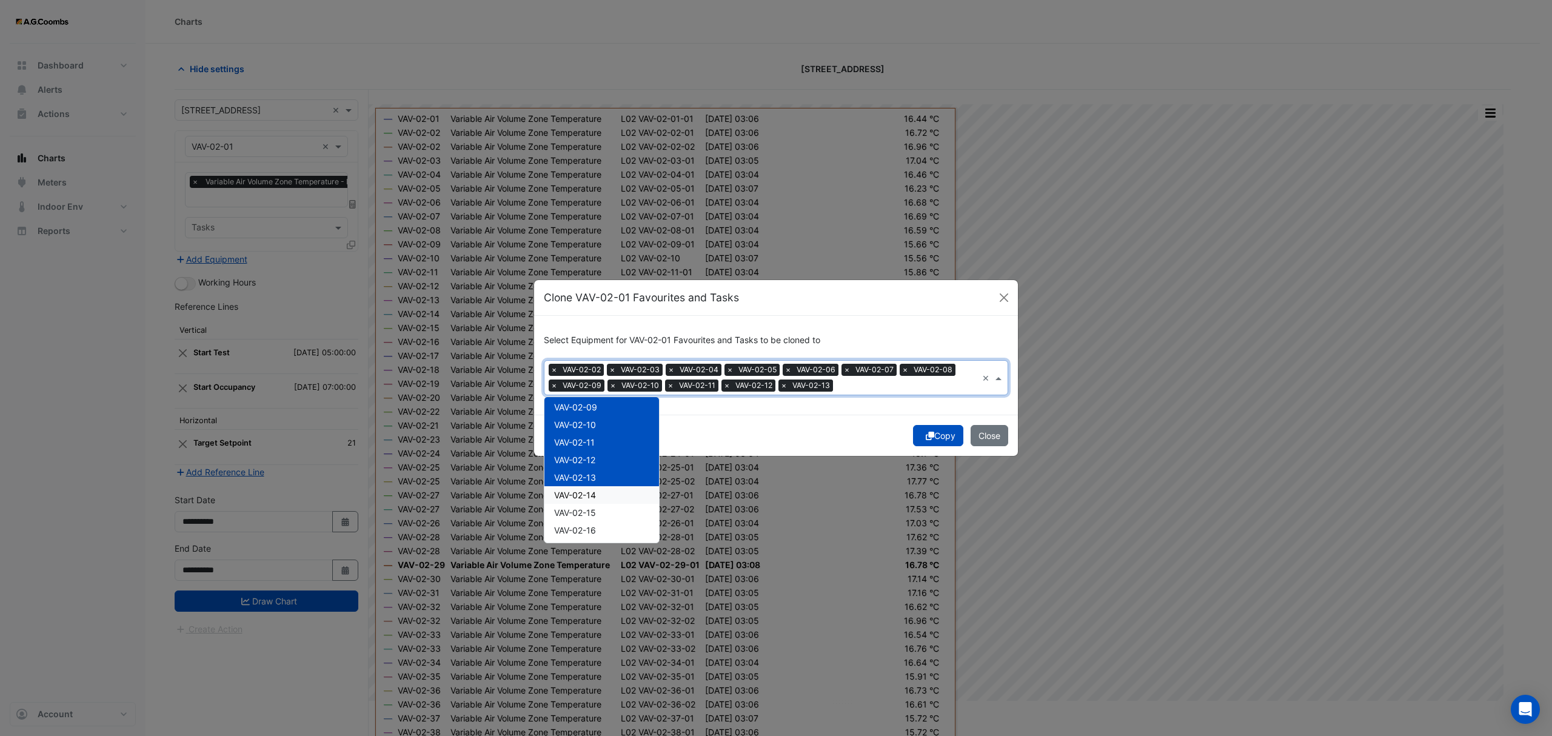
click at [607, 498] on div "VAV-02-14" at bounding box center [602, 495] width 115 height 18
click at [605, 512] on div "VAV-02-15" at bounding box center [602, 513] width 115 height 18
click at [606, 527] on div "VAV-02-16" at bounding box center [602, 530] width 115 height 18
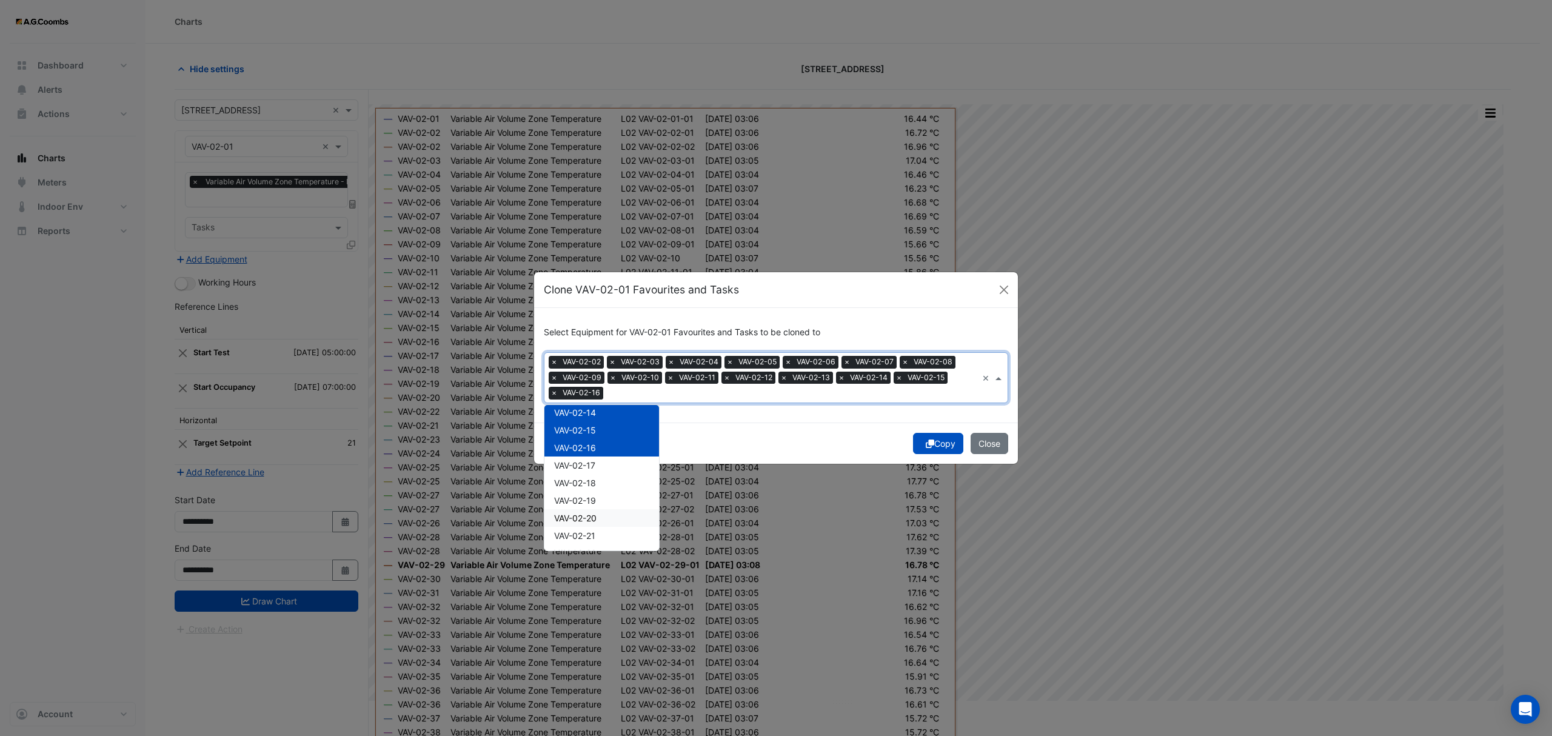
scroll to position [253, 0]
click at [592, 426] on span "VAV-02-17" at bounding box center [574, 429] width 41 height 10
click at [600, 452] on div "VAV-02-18" at bounding box center [602, 447] width 115 height 18
click at [598, 467] on div "VAV-02-19" at bounding box center [602, 464] width 115 height 18
click at [607, 488] on div "VAV-02-20" at bounding box center [602, 482] width 115 height 18
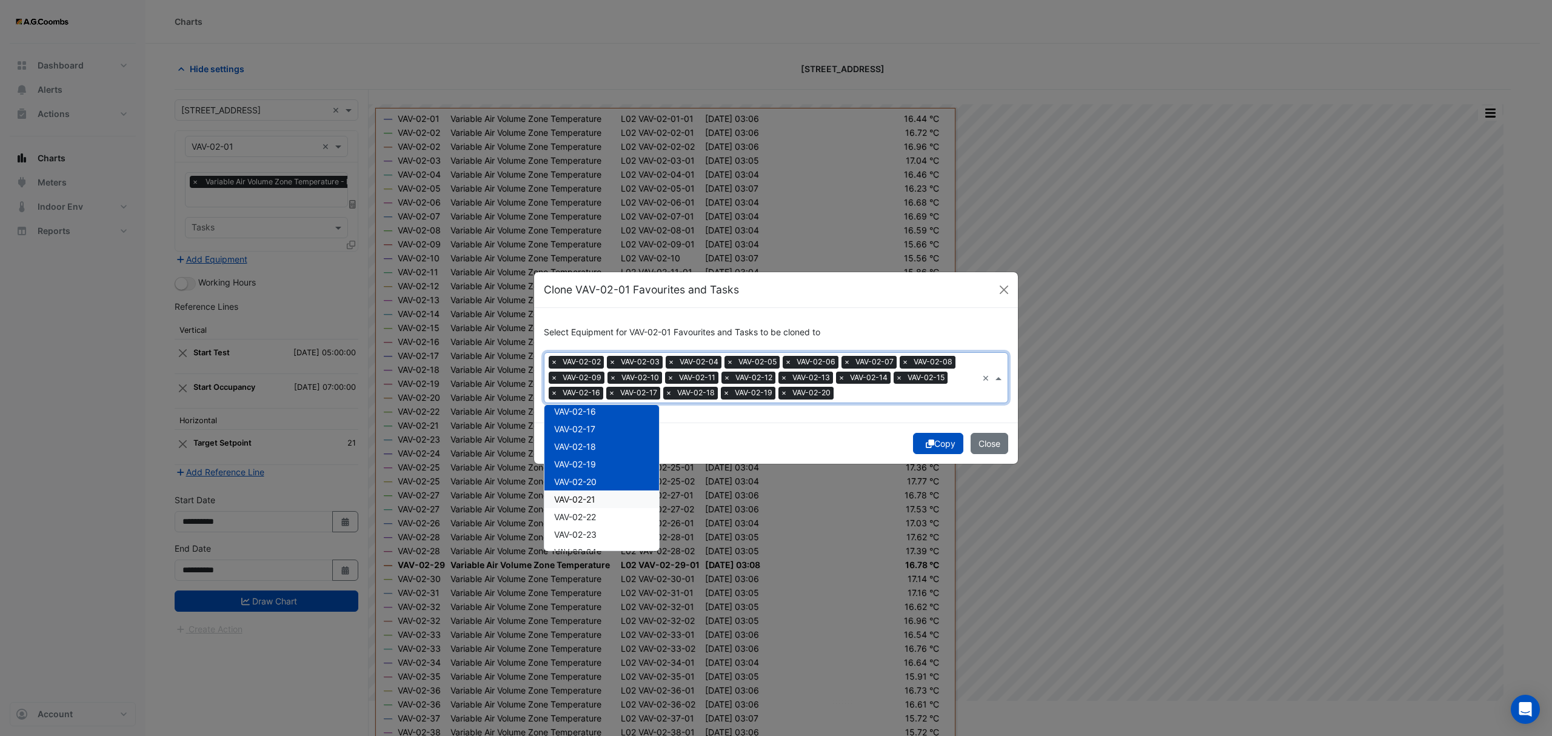
click at [607, 502] on div "VAV-02-21" at bounding box center [602, 500] width 115 height 18
click at [605, 518] on div "VAV-02-22" at bounding box center [602, 517] width 115 height 18
click at [603, 535] on div "VAV-02-23" at bounding box center [602, 535] width 115 height 18
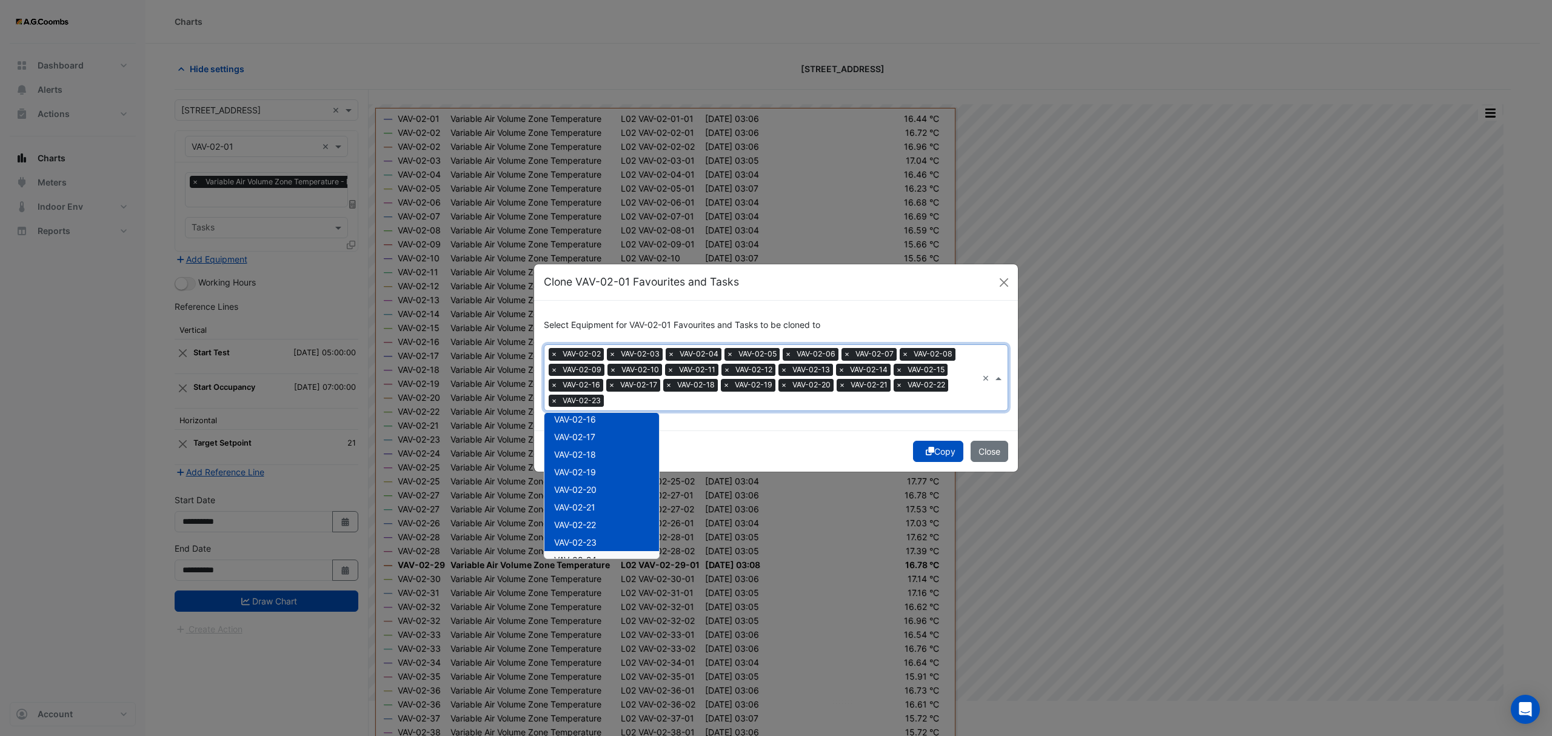
scroll to position [381, 0]
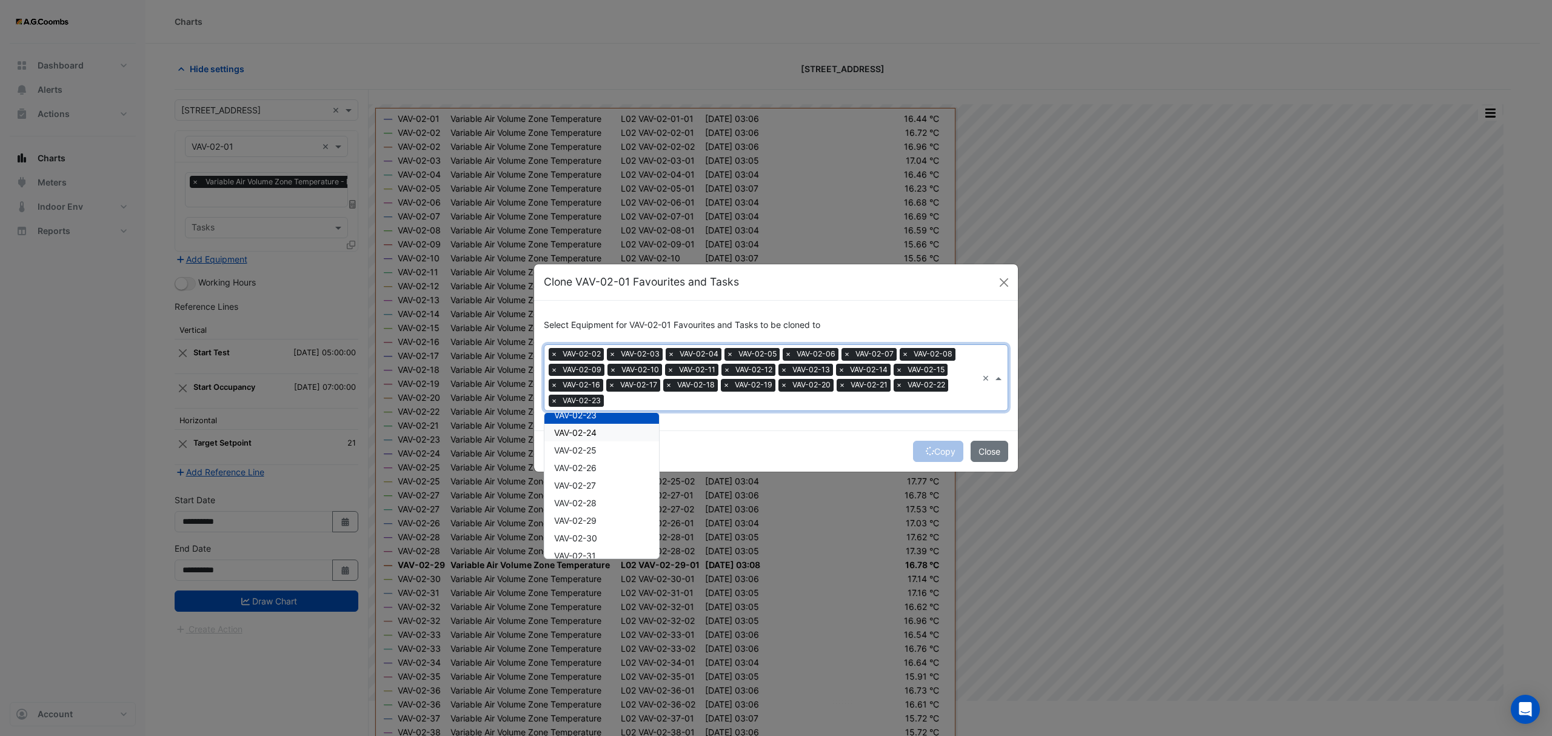
click at [574, 429] on span "VAV-02-24" at bounding box center [575, 432] width 42 height 10
click at [581, 457] on div "VAV-02-25" at bounding box center [602, 450] width 115 height 18
click at [587, 471] on span "VAV-02-26" at bounding box center [575, 468] width 42 height 10
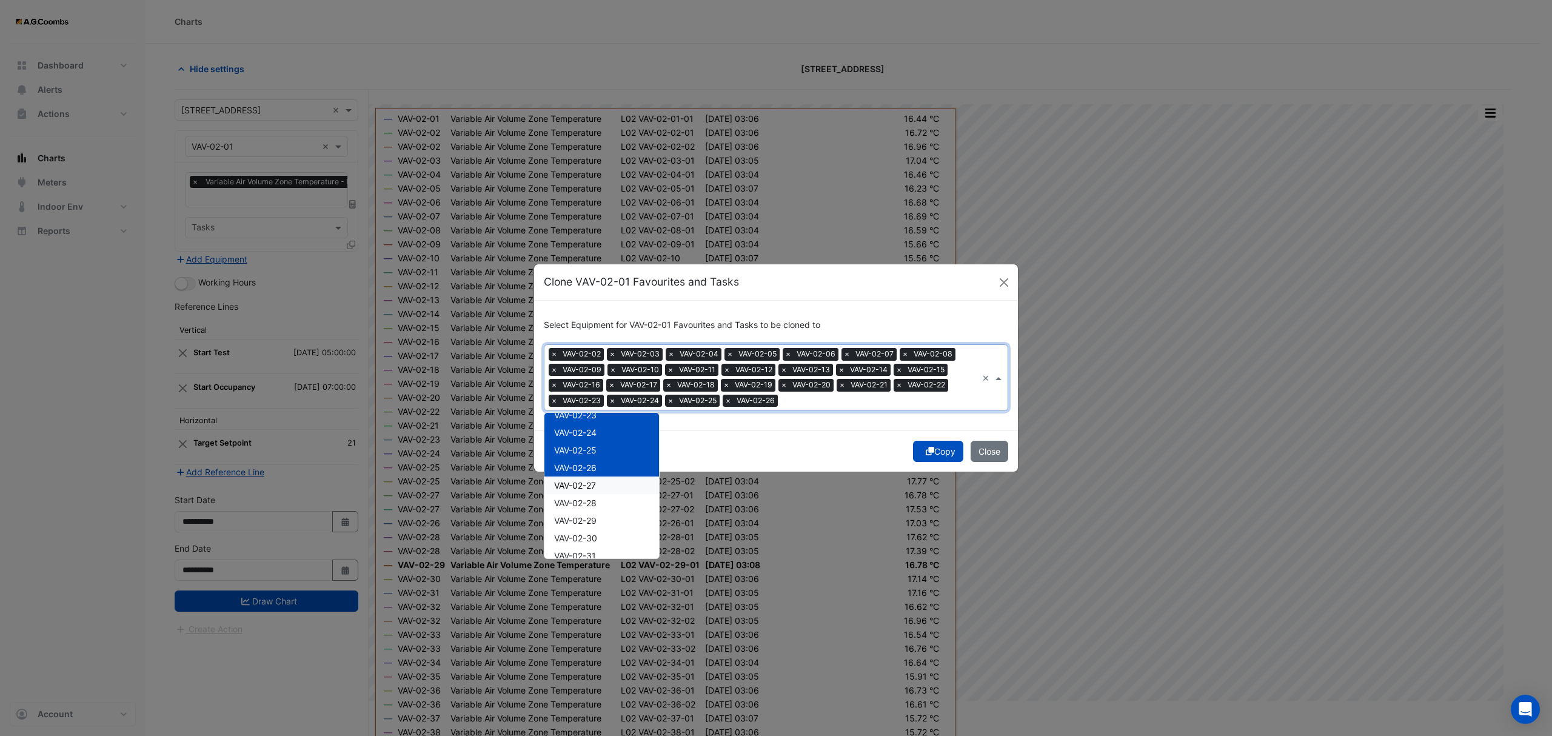
click at [588, 485] on span "VAV-02-27" at bounding box center [575, 485] width 42 height 10
click at [595, 501] on span "VAV-02-28" at bounding box center [575, 503] width 42 height 10
click at [600, 514] on div "VAV-02-29" at bounding box center [602, 521] width 115 height 18
click at [602, 539] on div "VAV-02-30" at bounding box center [602, 538] width 115 height 18
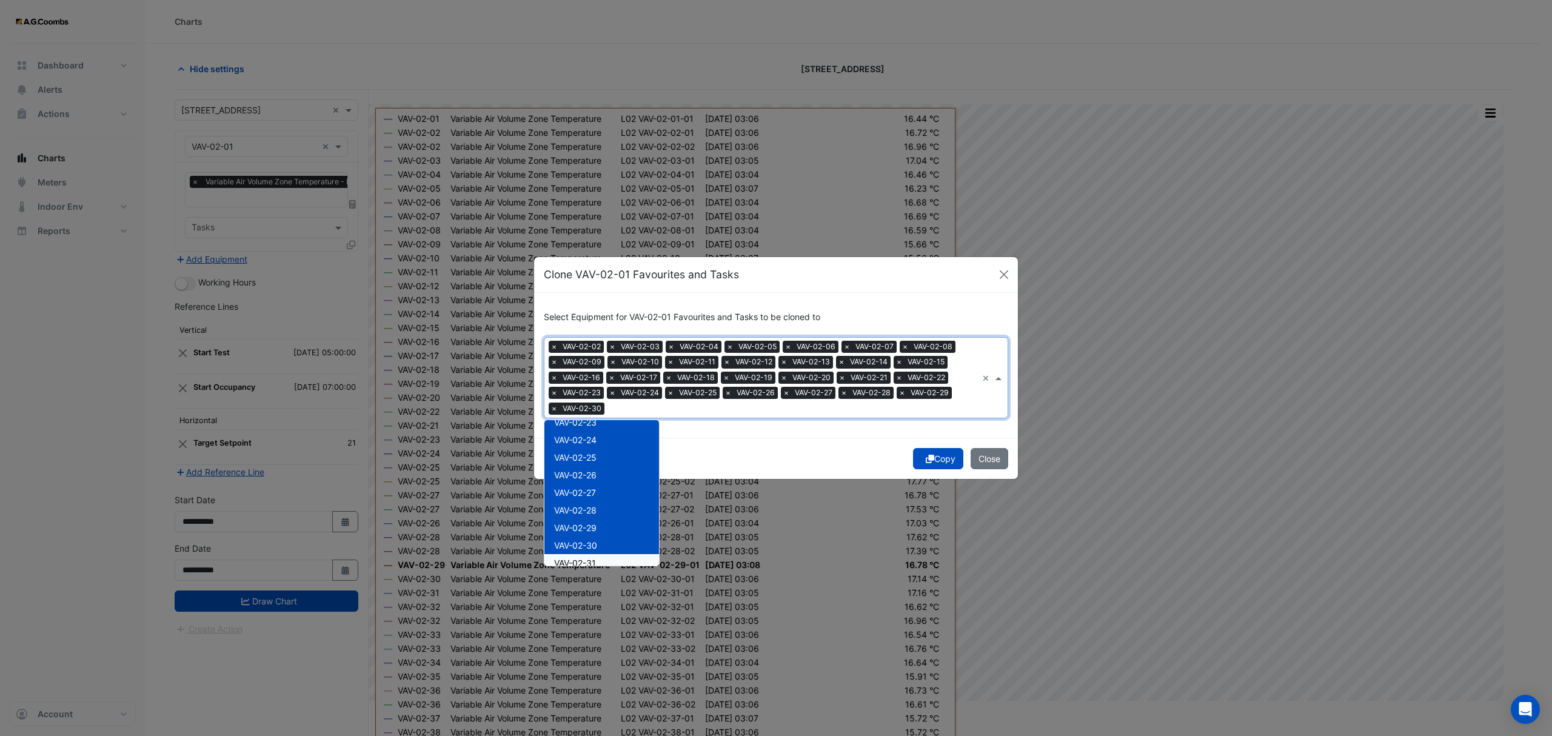
click at [612, 560] on div "VAV-02-31" at bounding box center [602, 563] width 115 height 18
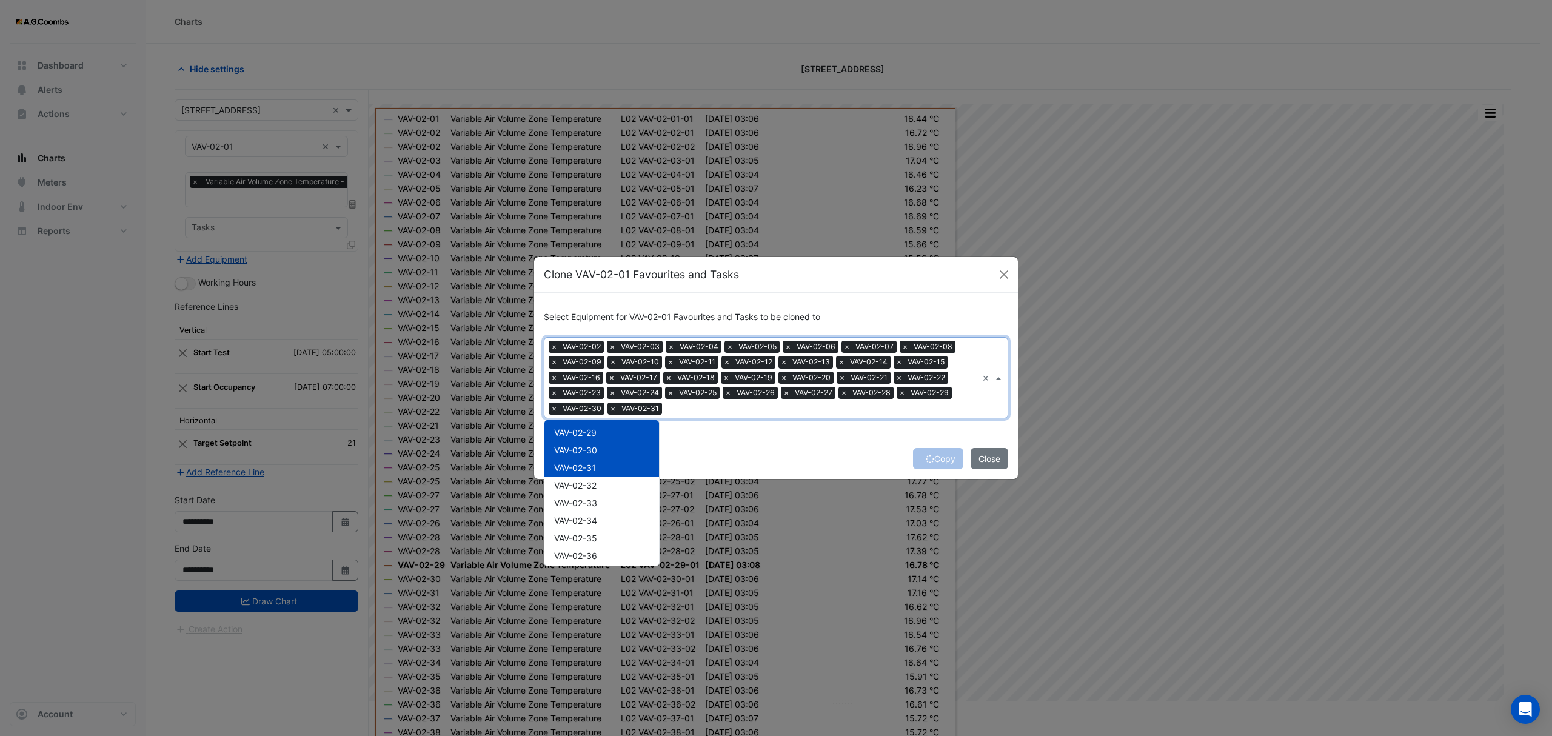
scroll to position [508, 0]
click at [592, 454] on span "VAV-02-32" at bounding box center [575, 454] width 42 height 10
click at [592, 476] on span "VAV-02-33" at bounding box center [575, 471] width 43 height 10
click at [600, 498] on div "VAV-02-35" at bounding box center [602, 507] width 115 height 18
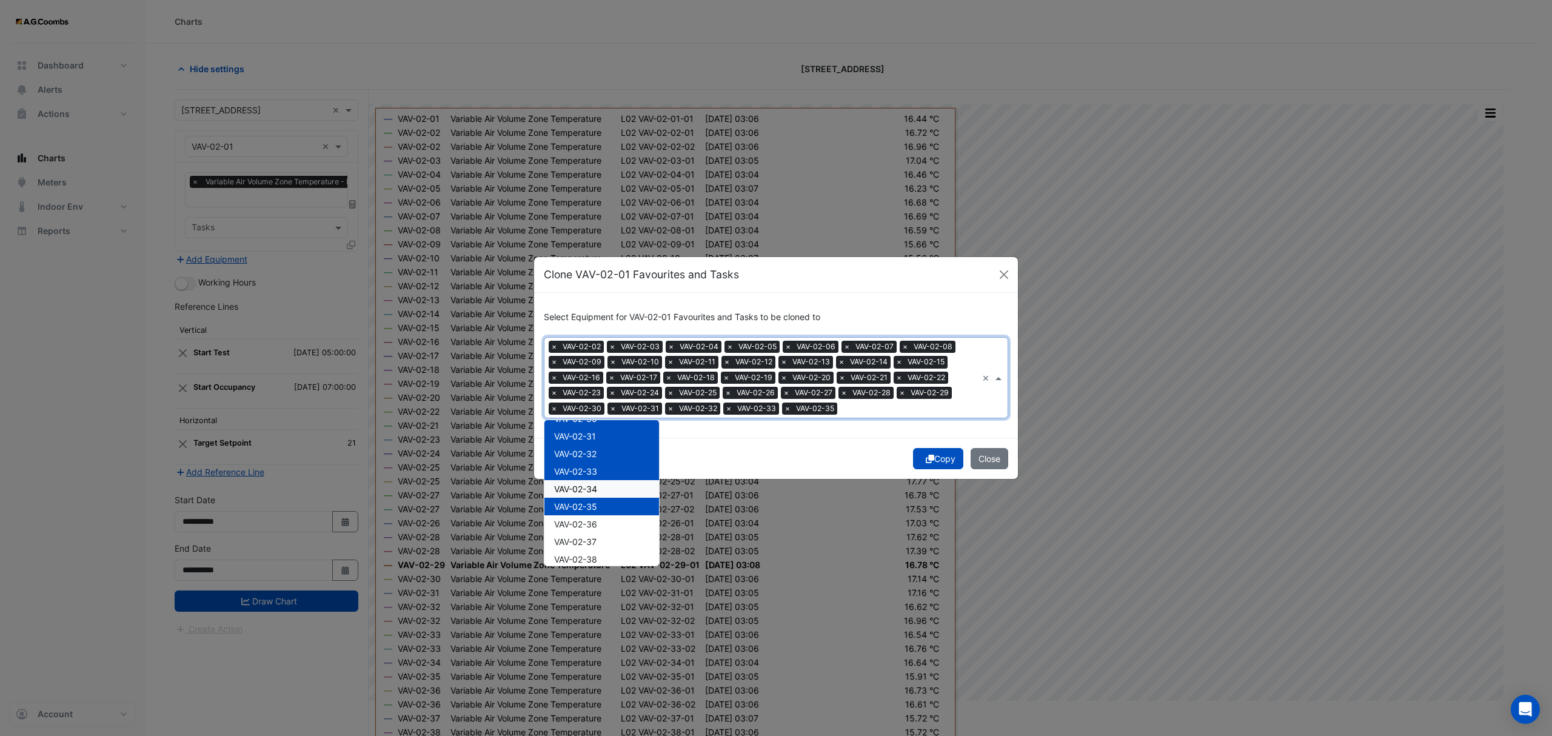
click at [591, 488] on span "VAV-02-34" at bounding box center [575, 489] width 43 height 10
click at [600, 521] on div "VAV-02-36" at bounding box center [602, 524] width 115 height 18
click at [602, 541] on div "VAV-02-37" at bounding box center [602, 542] width 115 height 18
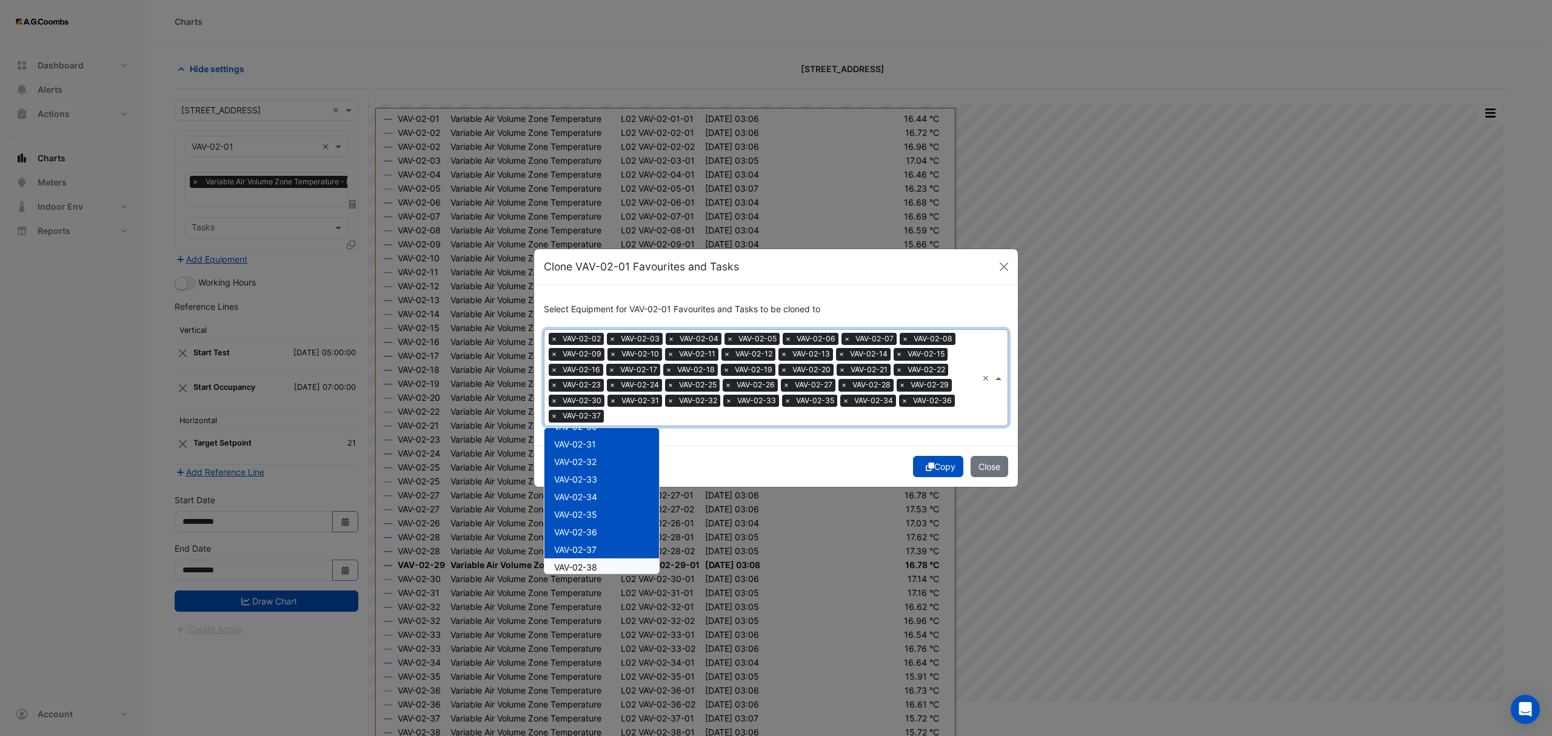
click at [603, 561] on div "VAV-02-38" at bounding box center [602, 567] width 115 height 18
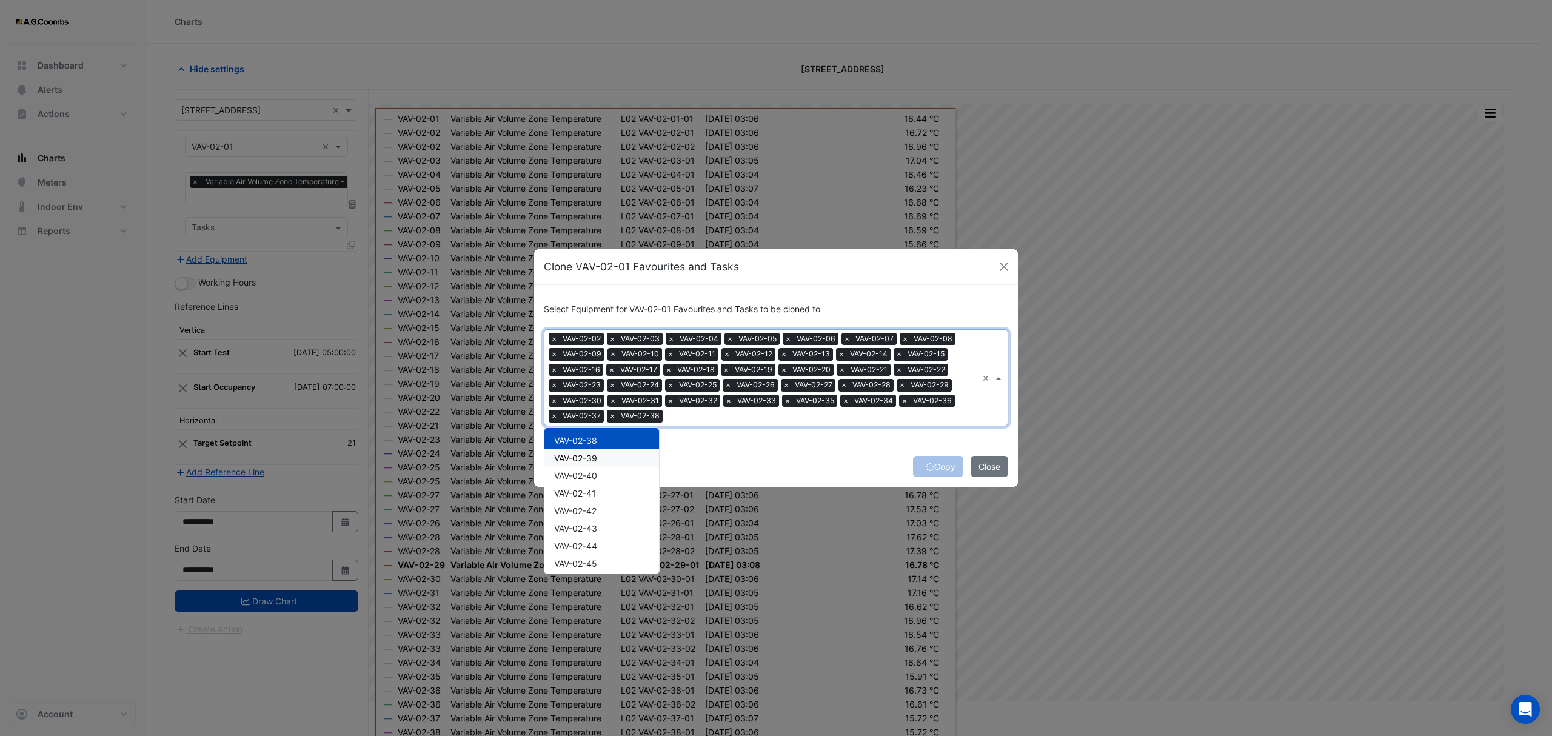
click at [585, 461] on span "VAV-02-39" at bounding box center [575, 458] width 43 height 10
click at [589, 478] on span "VAV-02-40" at bounding box center [575, 476] width 43 height 10
click at [592, 493] on span "VAV-02-41" at bounding box center [575, 493] width 42 height 10
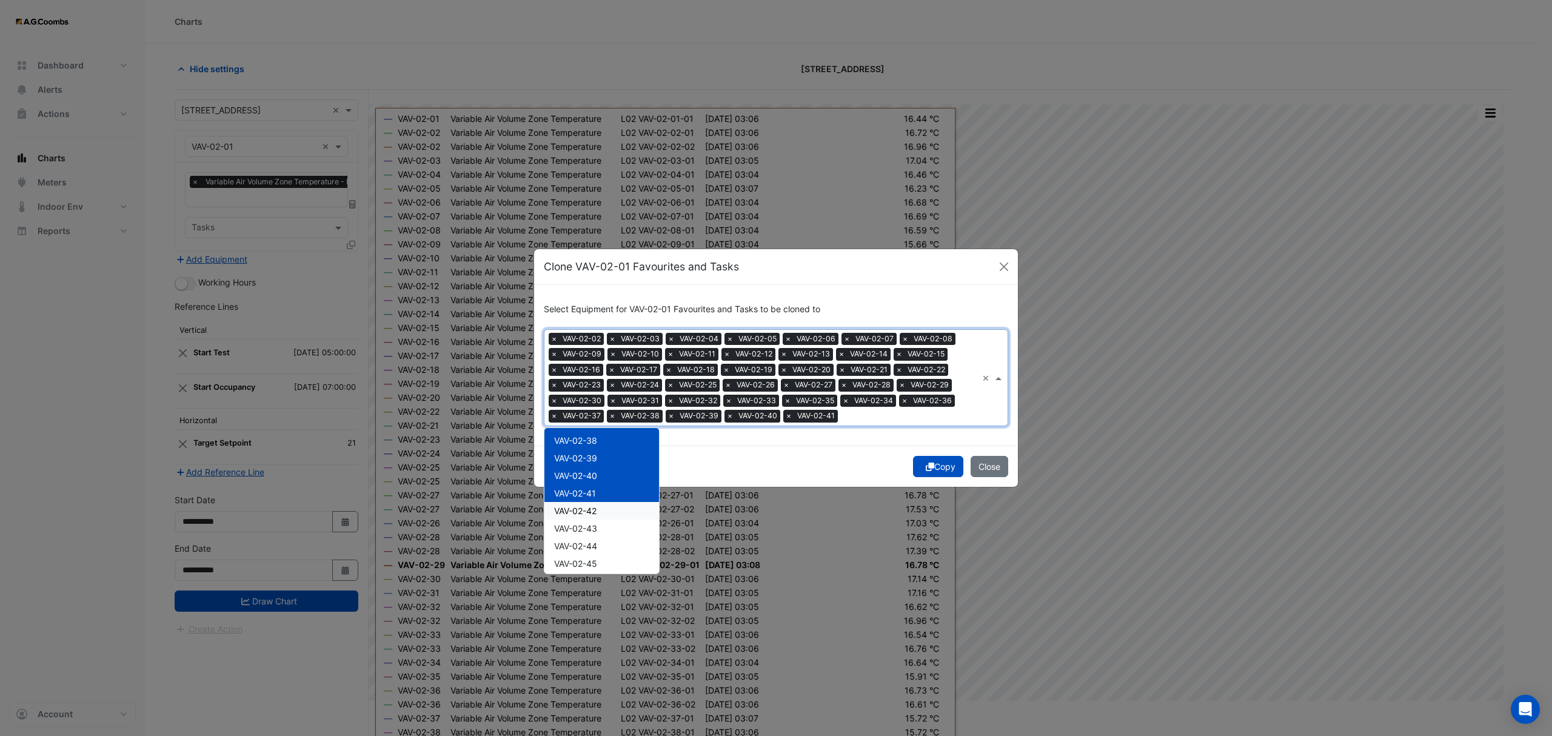
click at [597, 506] on span "VAV-02-42" at bounding box center [575, 511] width 42 height 10
click at [602, 524] on div "VAV-02-43" at bounding box center [602, 529] width 115 height 18
click at [605, 547] on div "VAV-02-44" at bounding box center [602, 546] width 115 height 18
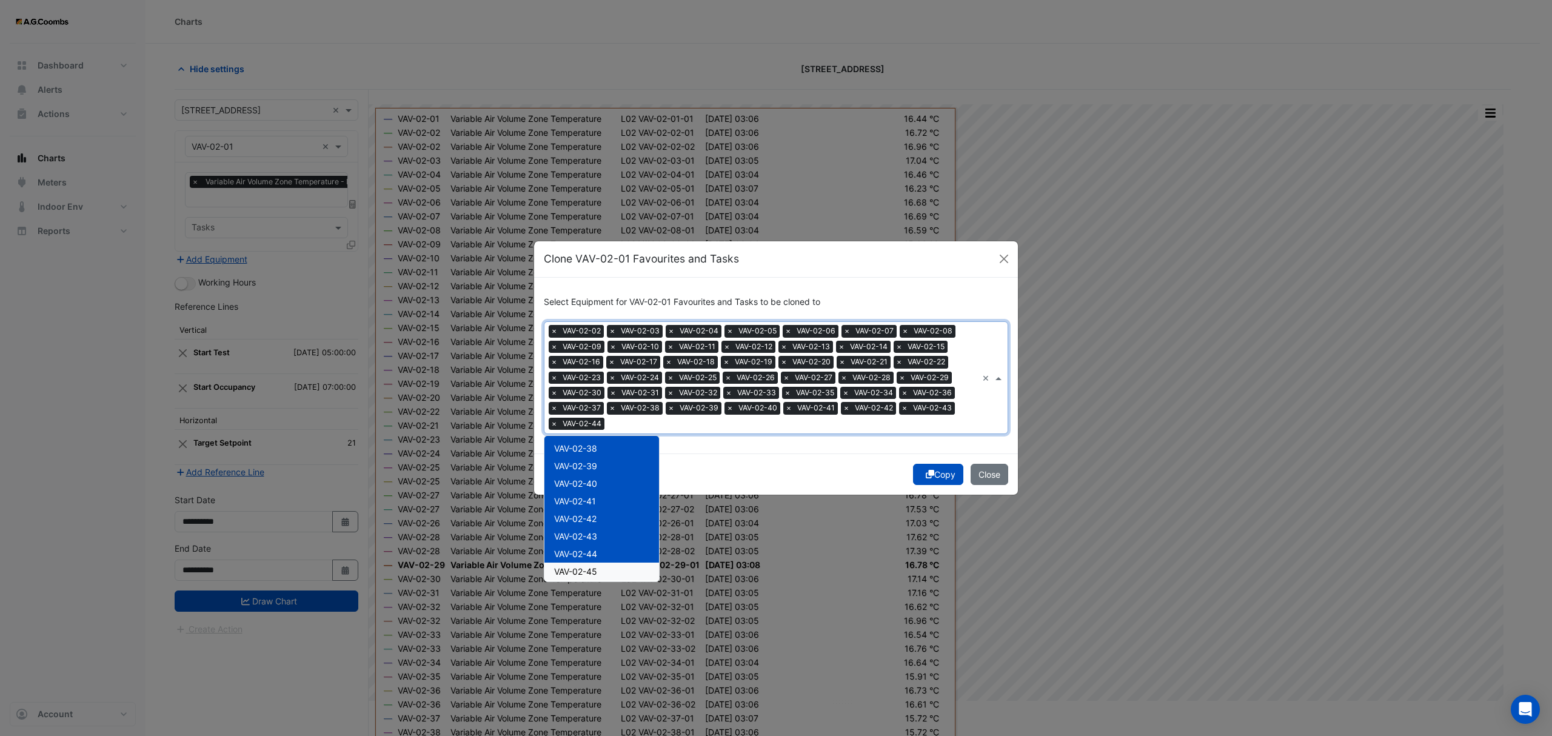
click at [612, 572] on div "VAV-02-45" at bounding box center [602, 572] width 115 height 18
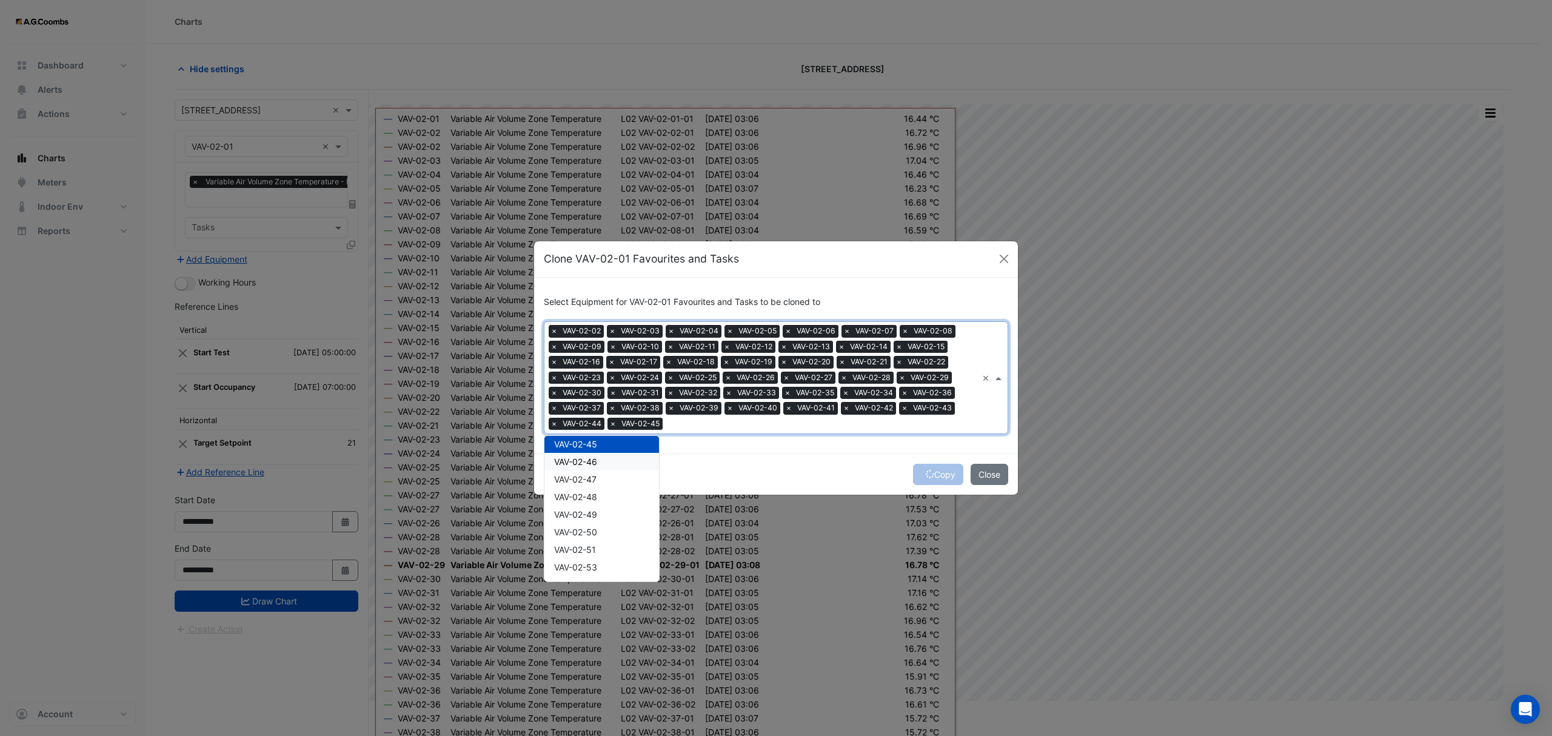
click at [587, 462] on span "VAV-02-46" at bounding box center [575, 462] width 43 height 10
click at [588, 480] on span "VAV-02-47" at bounding box center [575, 479] width 42 height 10
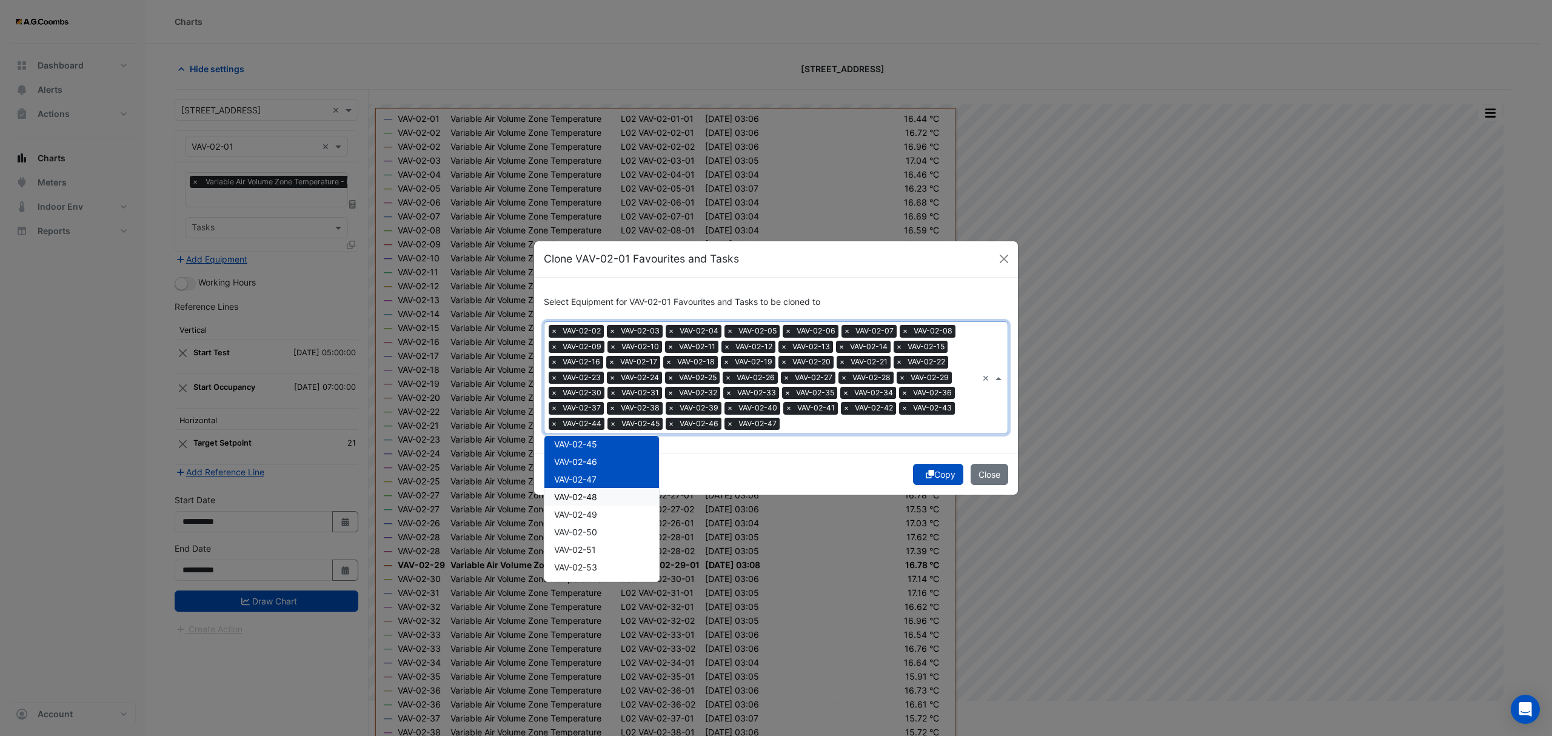
click at [591, 495] on span "VAV-02-48" at bounding box center [575, 497] width 43 height 10
click at [602, 518] on div "VAV-02-49" at bounding box center [602, 515] width 115 height 18
click at [597, 534] on span "VAV-02-50" at bounding box center [575, 532] width 43 height 10
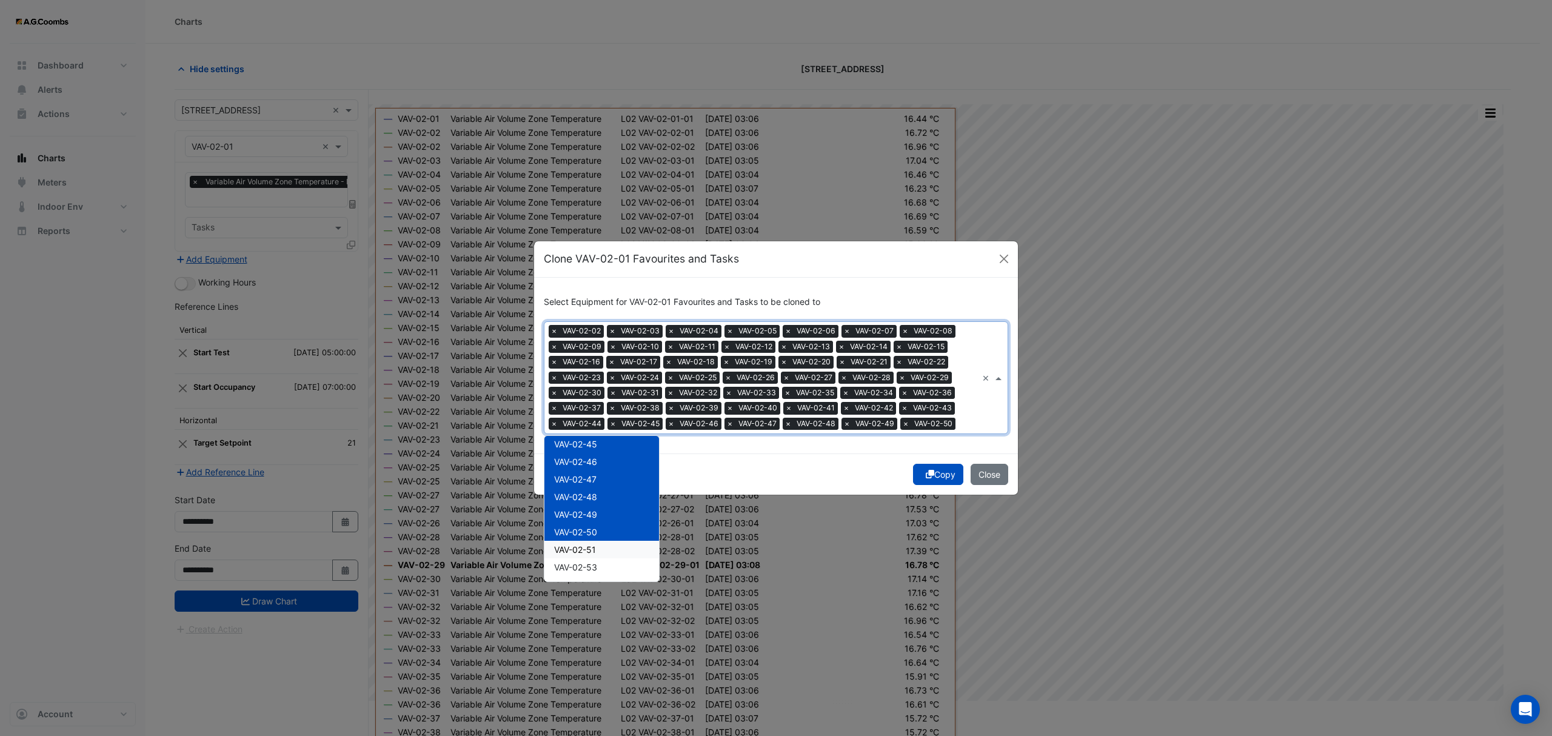
click at [603, 549] on div "VAV-02-51" at bounding box center [602, 550] width 115 height 18
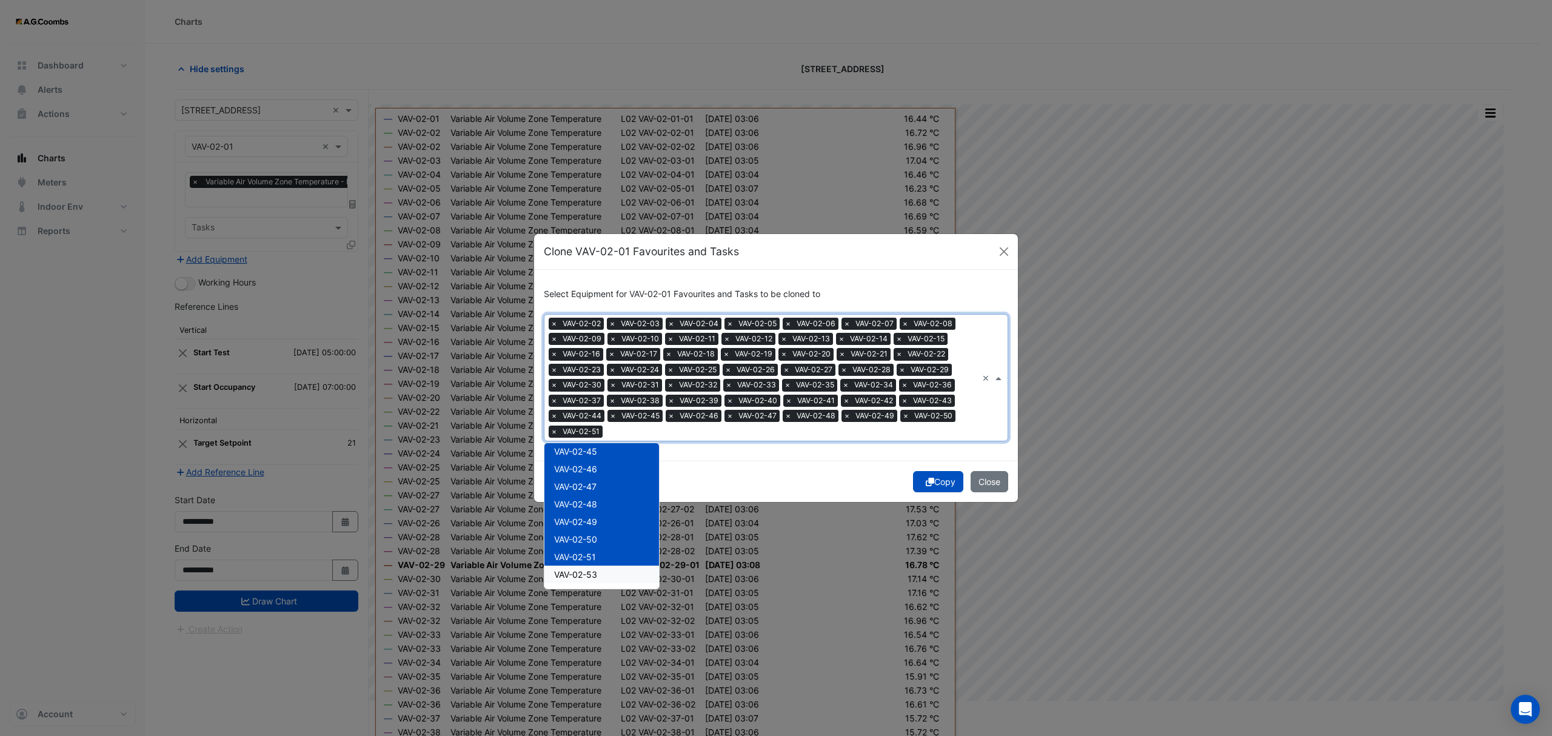
click at [609, 575] on div "VAV-02-53" at bounding box center [602, 575] width 115 height 18
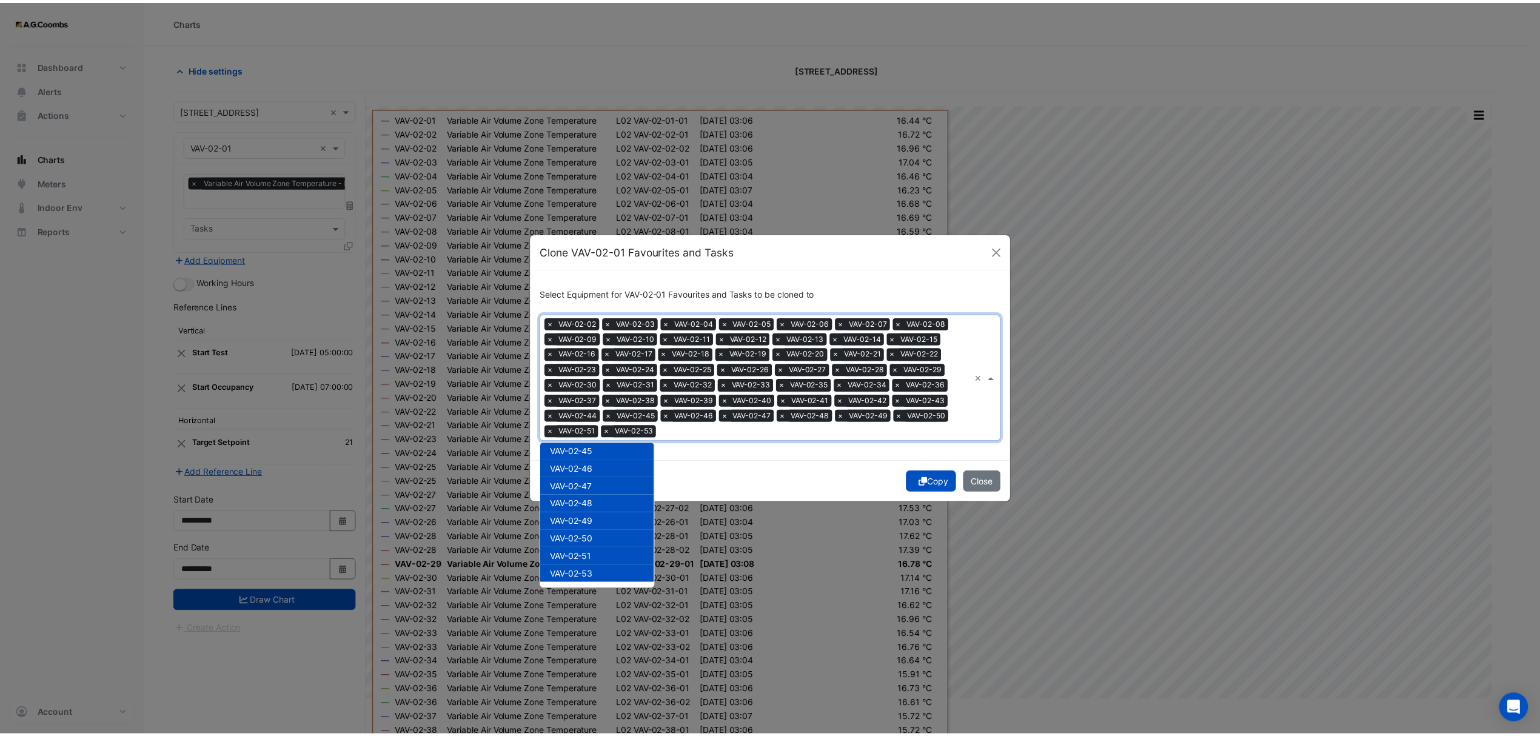
scroll to position [888, 0]
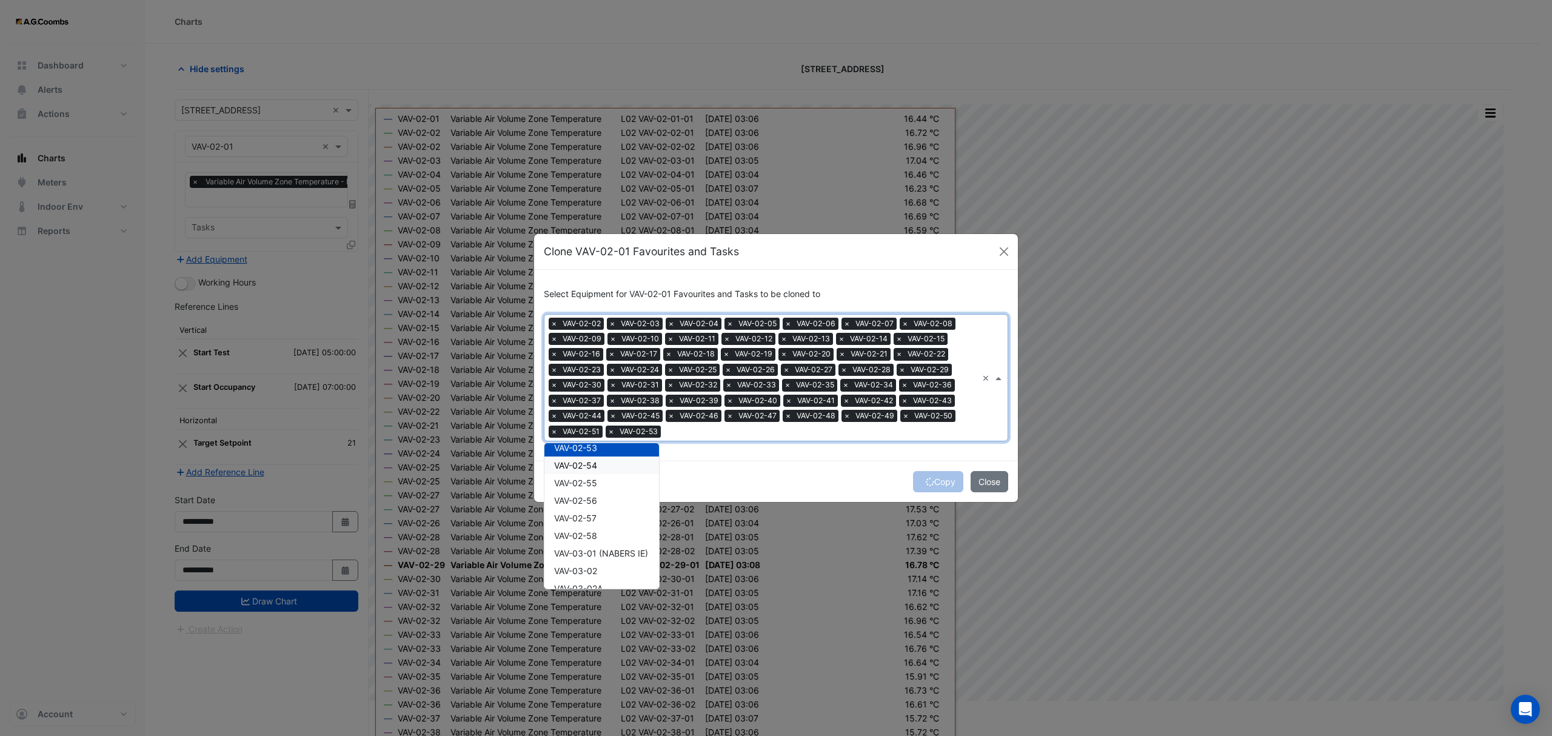
click at [588, 471] on span "VAV-02-54" at bounding box center [575, 465] width 43 height 10
click at [593, 488] on div "VAV-02-55" at bounding box center [602, 483] width 115 height 18
click at [600, 509] on div "VAV-02-57" at bounding box center [602, 518] width 115 height 18
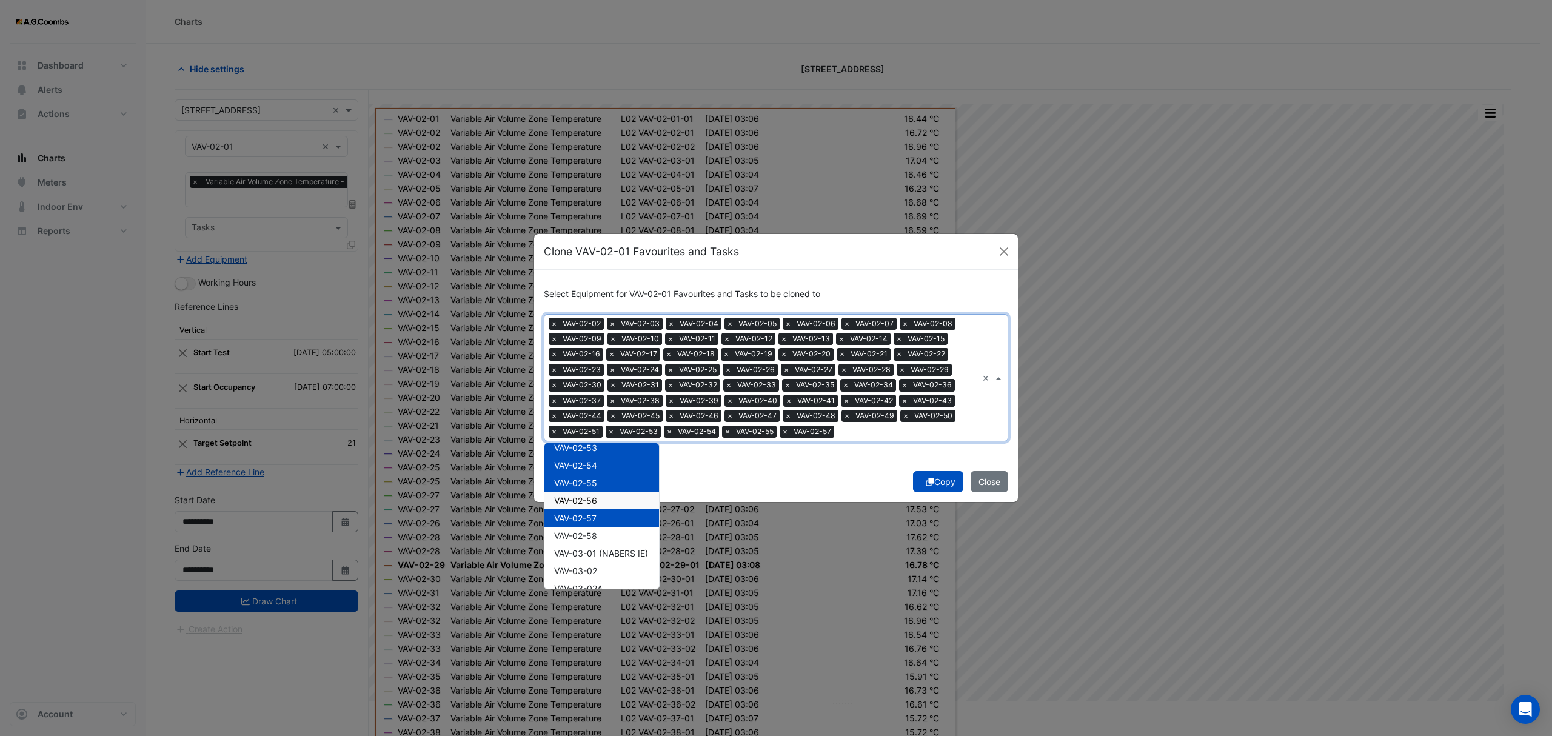
click at [587, 498] on span "VAV-02-56" at bounding box center [575, 500] width 43 height 10
click at [600, 536] on div "VAV-02-58" at bounding box center [602, 536] width 115 height 18
click at [942, 479] on button "Copy" at bounding box center [938, 481] width 50 height 21
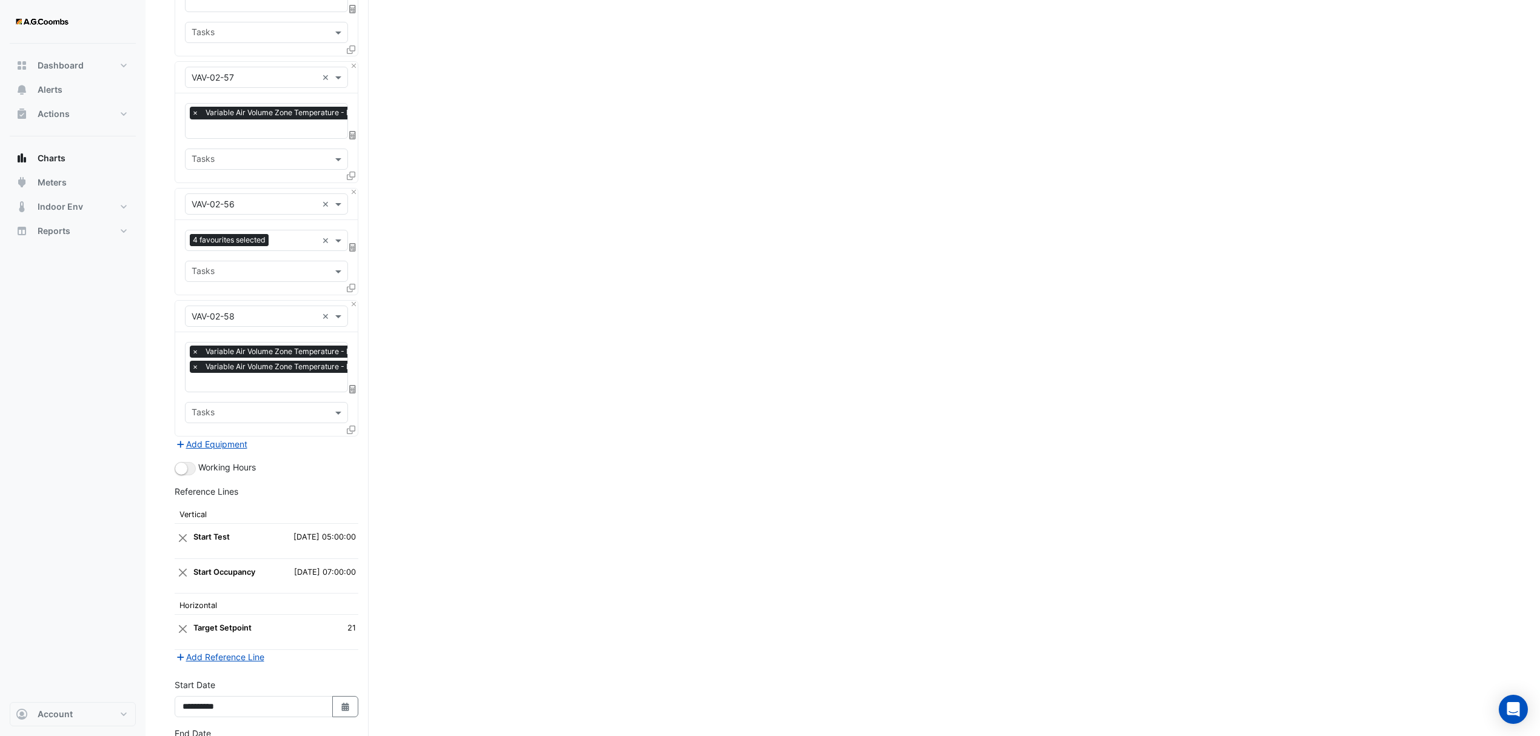
scroll to position [7179, 0]
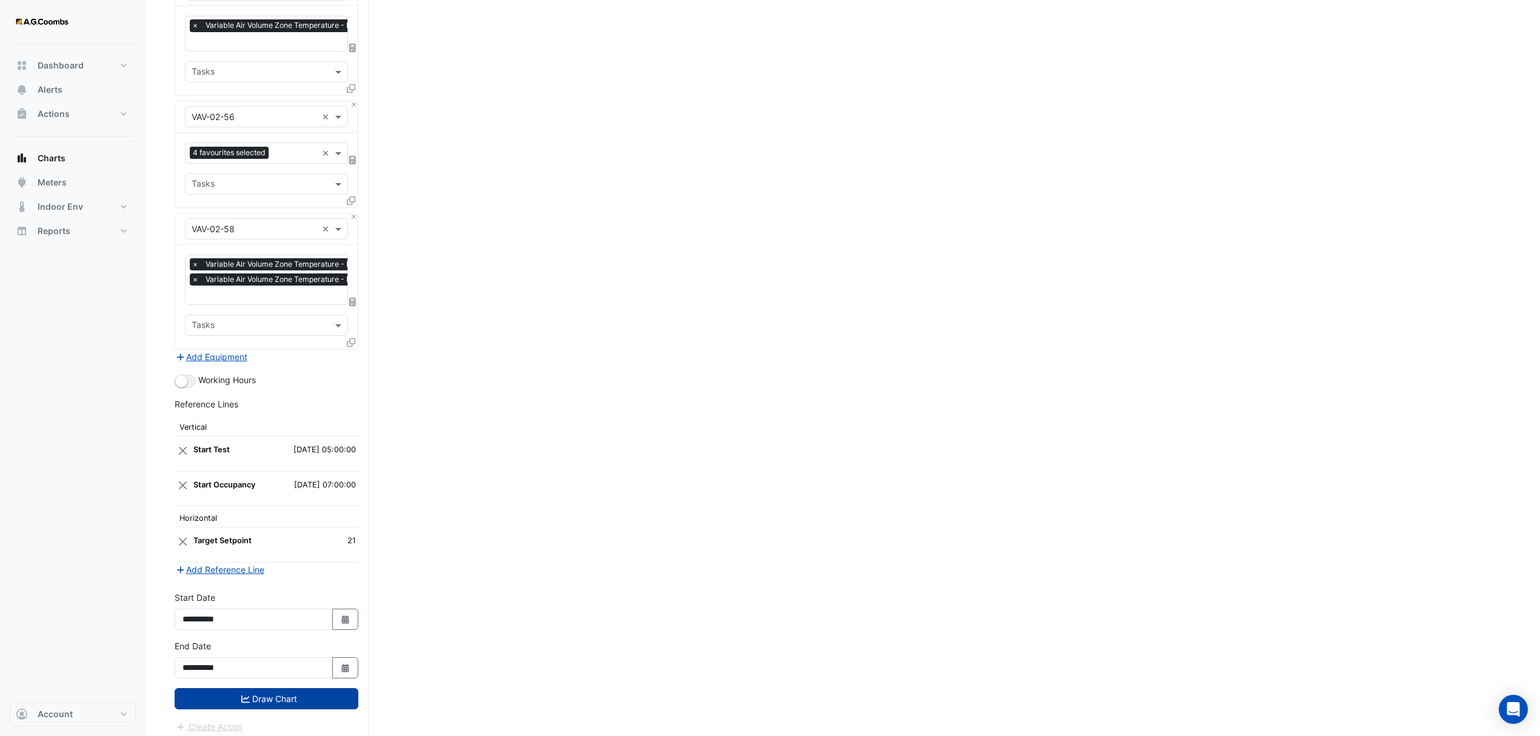
click at [246, 695] on icon "submit" at bounding box center [245, 699] width 8 height 8
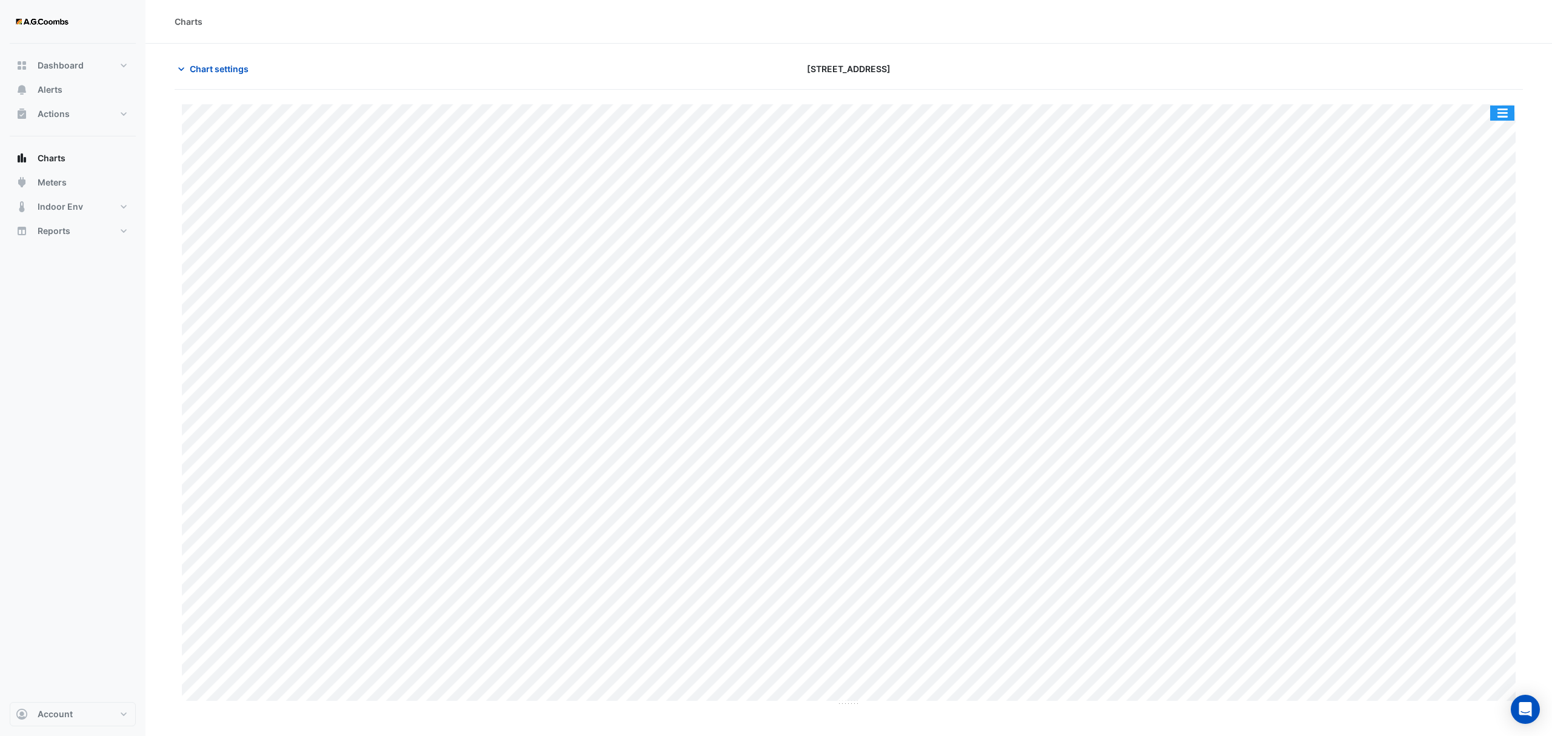
click at [1509, 117] on button "button" at bounding box center [1502, 113] width 24 height 15
click at [1476, 244] on div "Pivot Data Table" at bounding box center [1478, 243] width 73 height 29
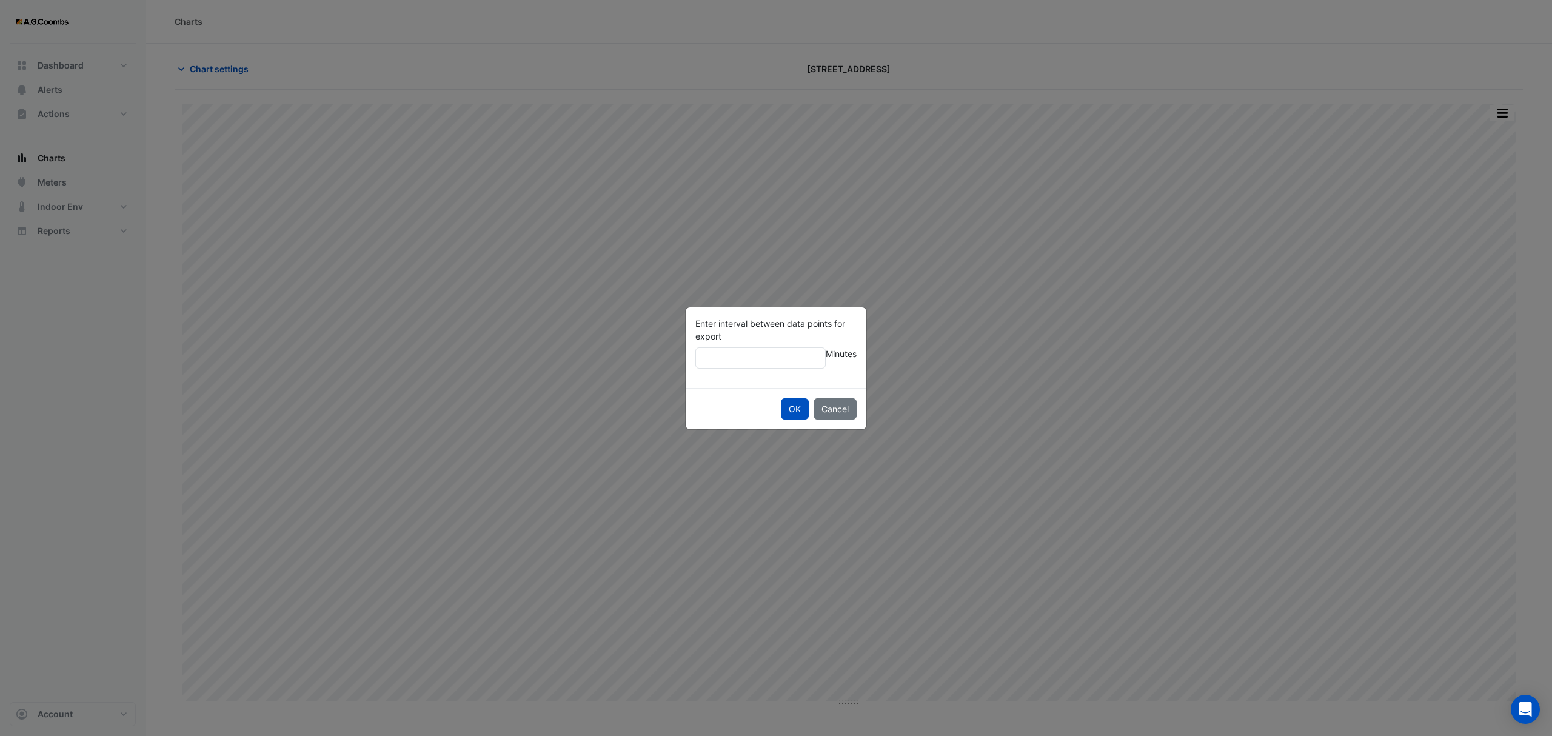
type input "**"
click at [781, 398] on button "OK" at bounding box center [795, 408] width 28 height 21
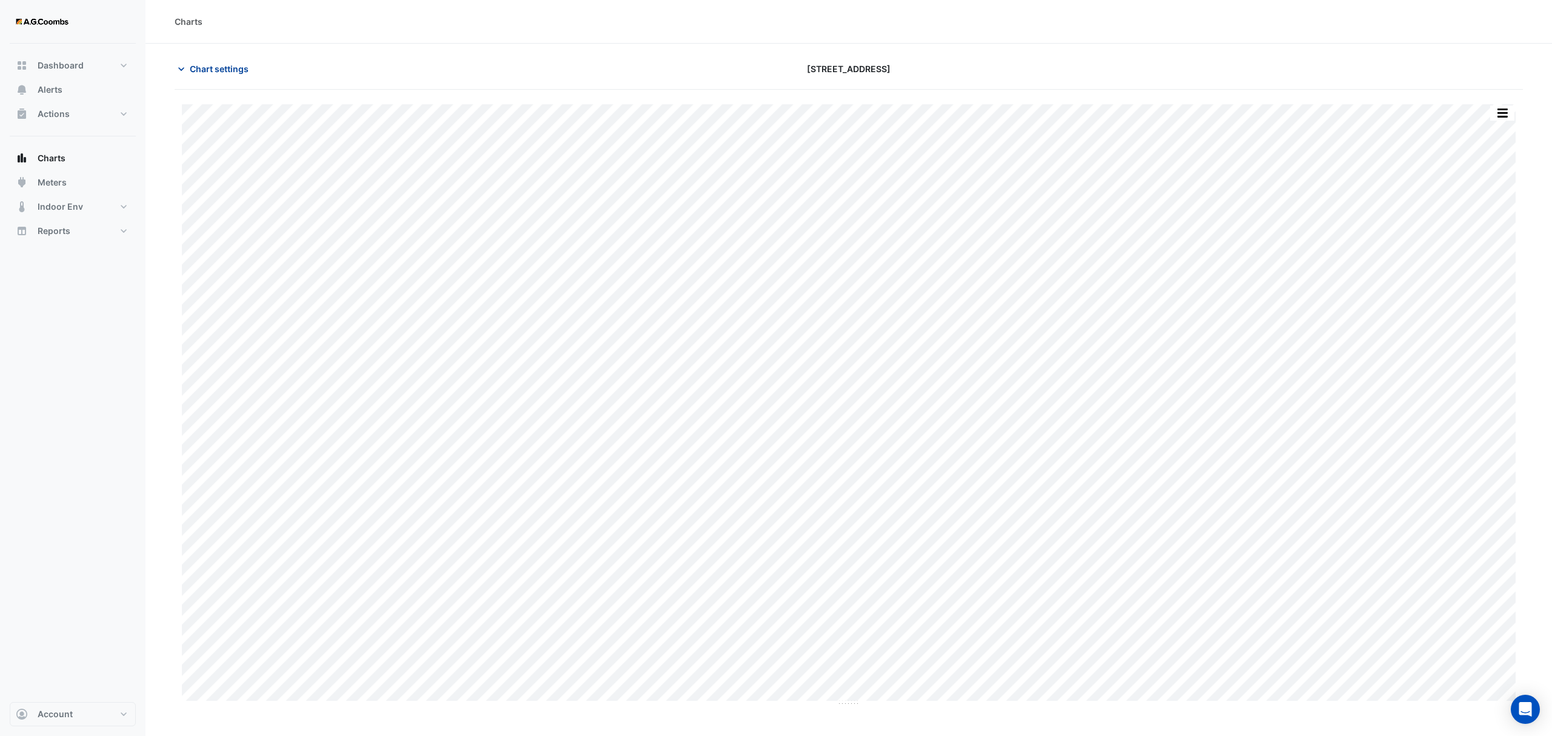
click at [223, 73] on span "Chart settings" at bounding box center [219, 68] width 59 height 13
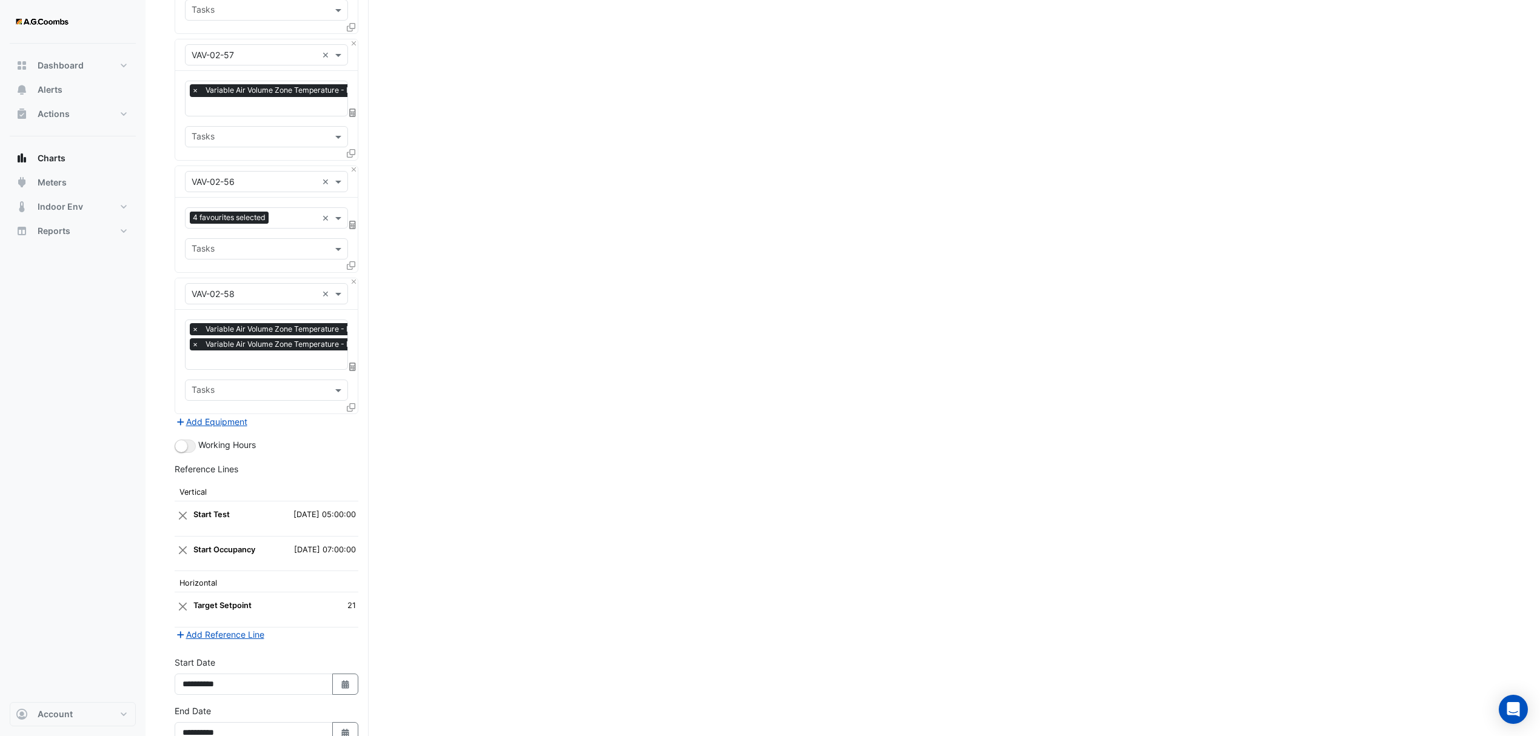
scroll to position [7179, 0]
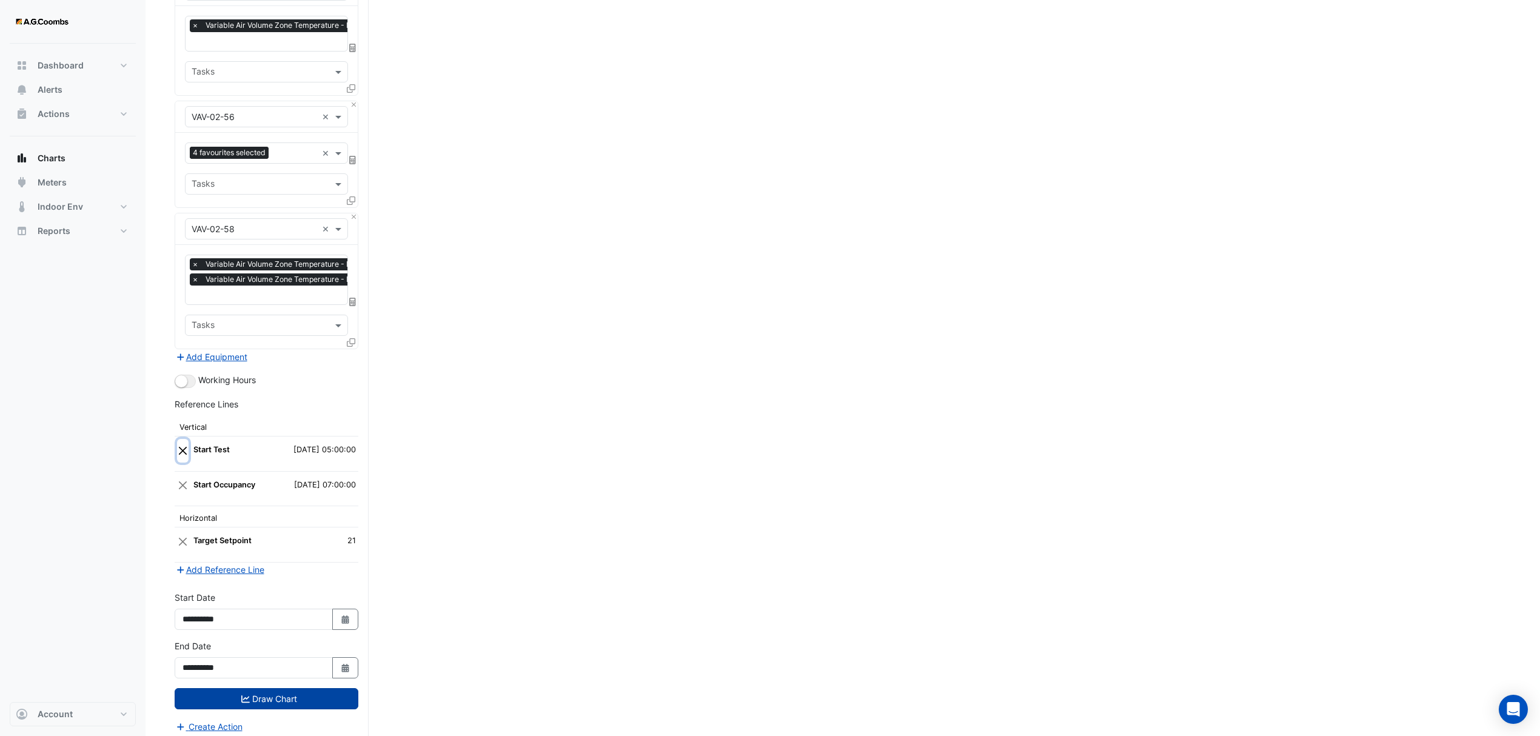
click at [178, 439] on button "Close" at bounding box center [183, 450] width 12 height 23
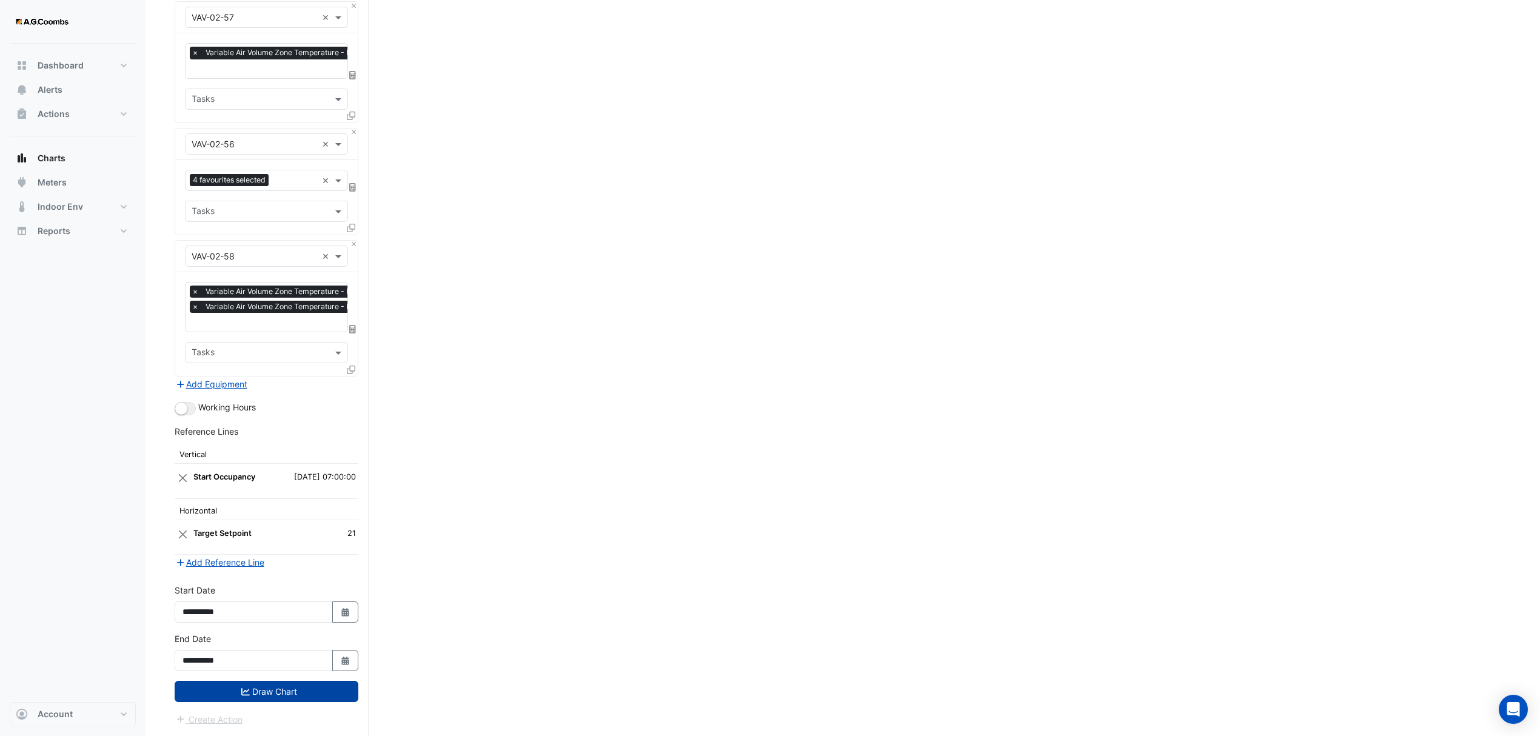
scroll to position [7144, 0]
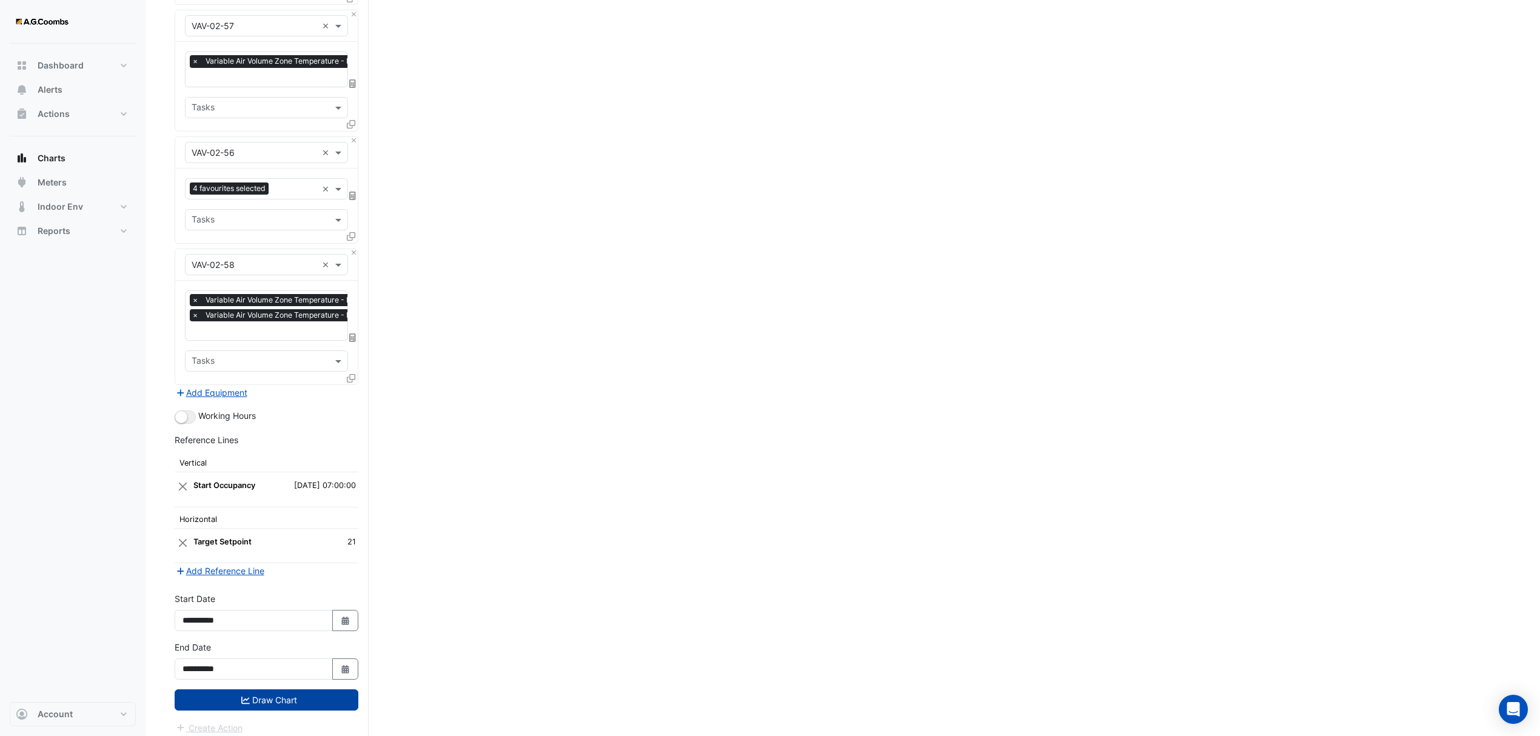
click at [306, 691] on button "Draw Chart" at bounding box center [267, 699] width 184 height 21
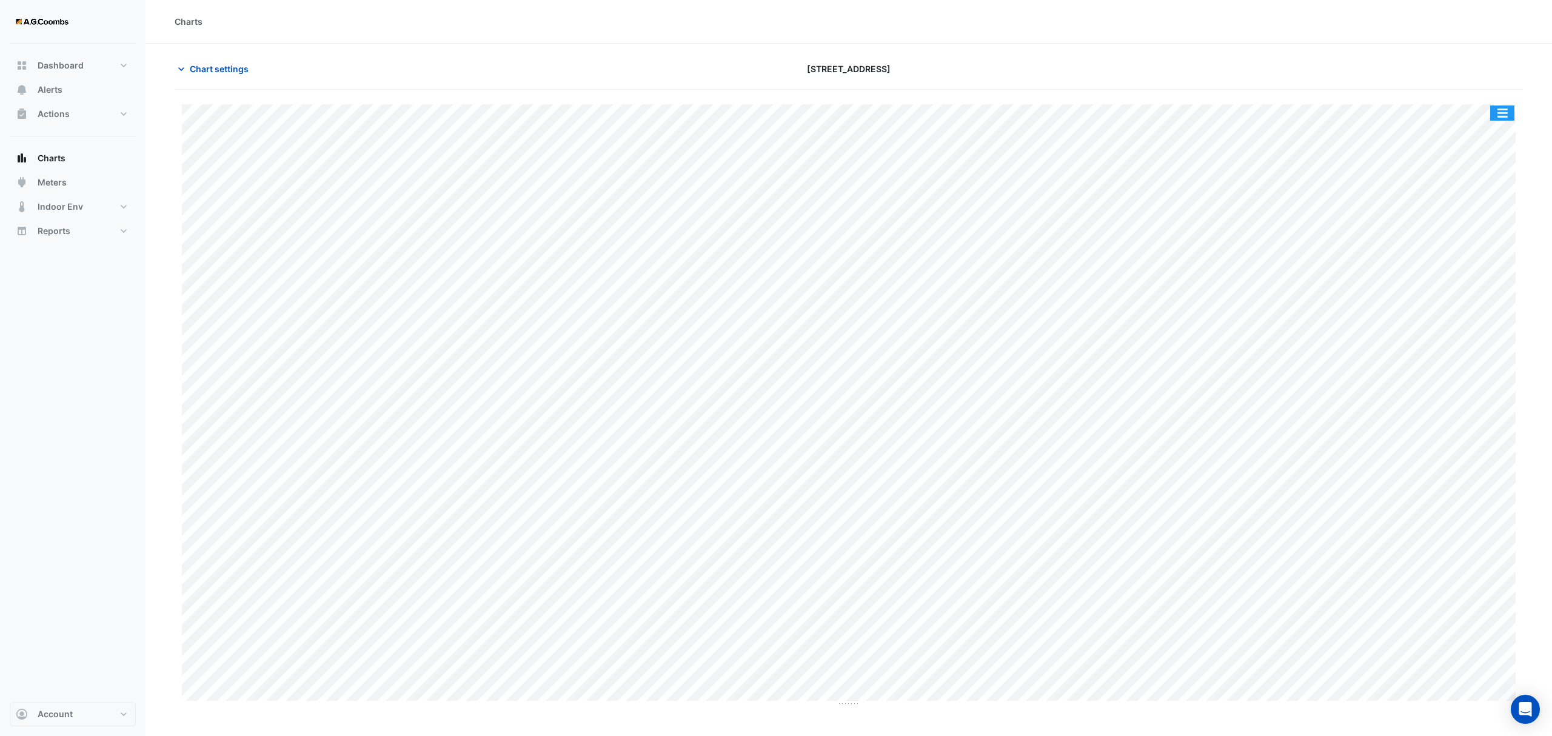
click at [1500, 110] on button "button" at bounding box center [1502, 113] width 24 height 15
click at [1477, 248] on div "Pivot Data Table" at bounding box center [1478, 243] width 73 height 29
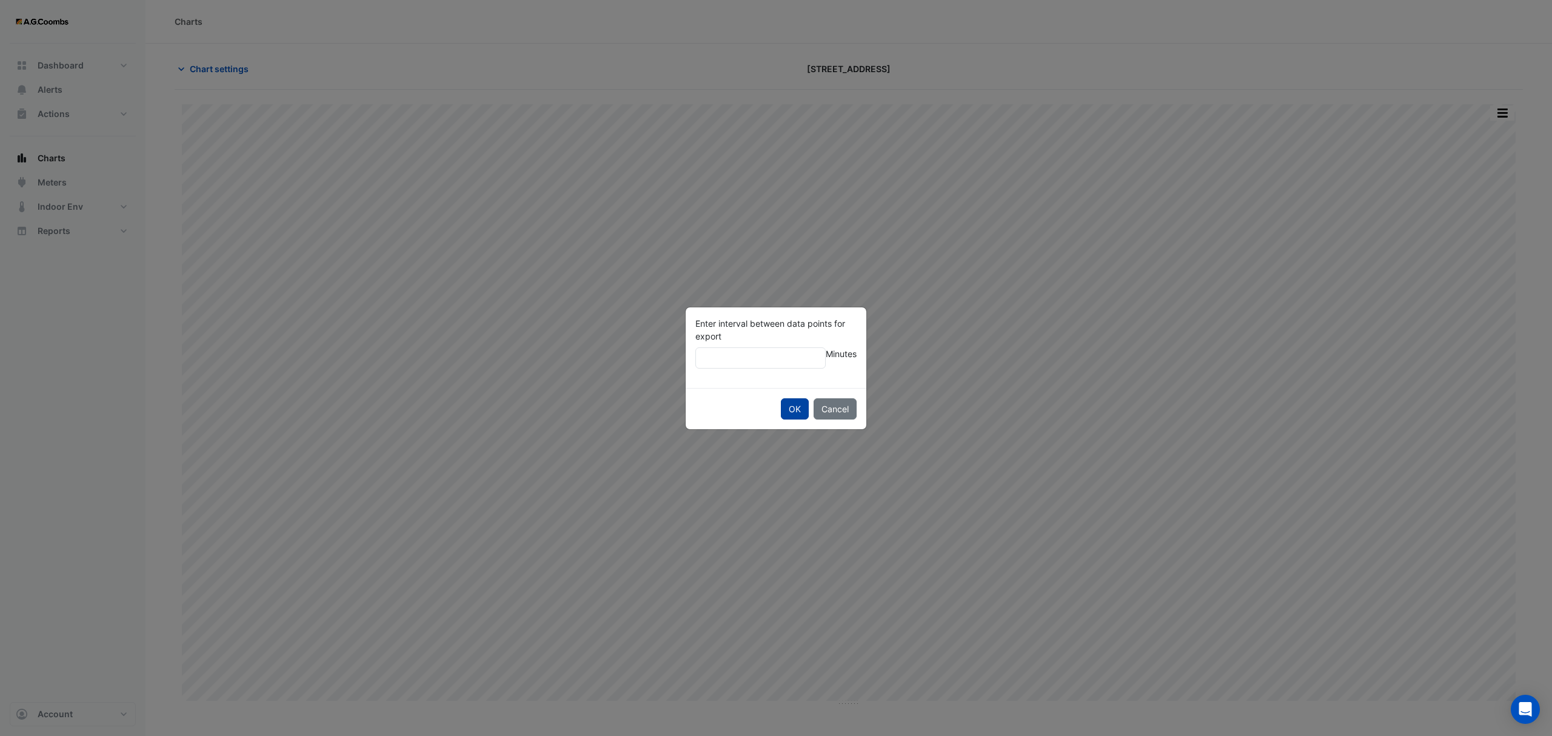
type input "**"
click at [800, 415] on button "OK" at bounding box center [795, 408] width 28 height 21
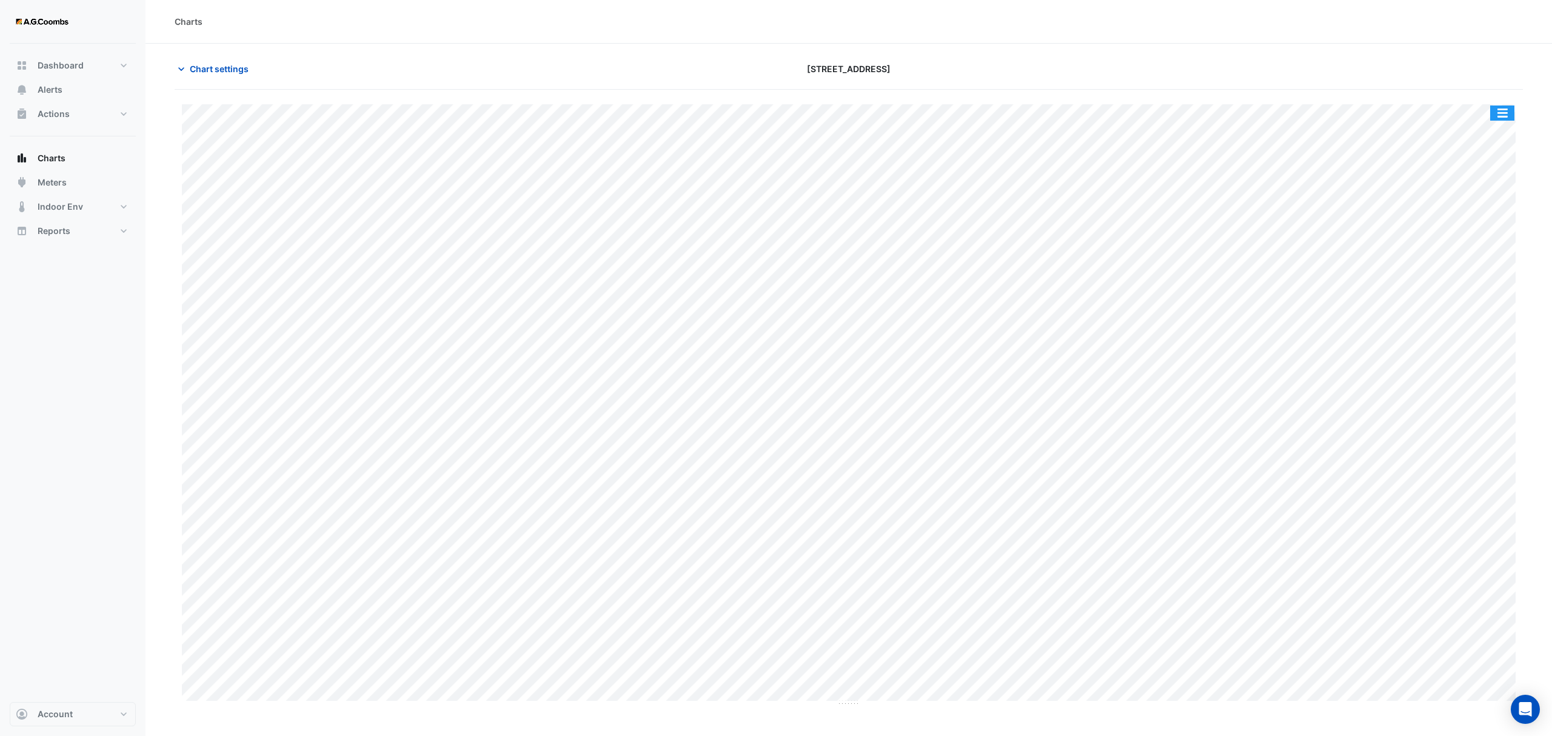
click at [1512, 119] on button "button" at bounding box center [1502, 113] width 24 height 15
click at [1488, 299] on div "Export CSV - Pivot" at bounding box center [1478, 301] width 73 height 29
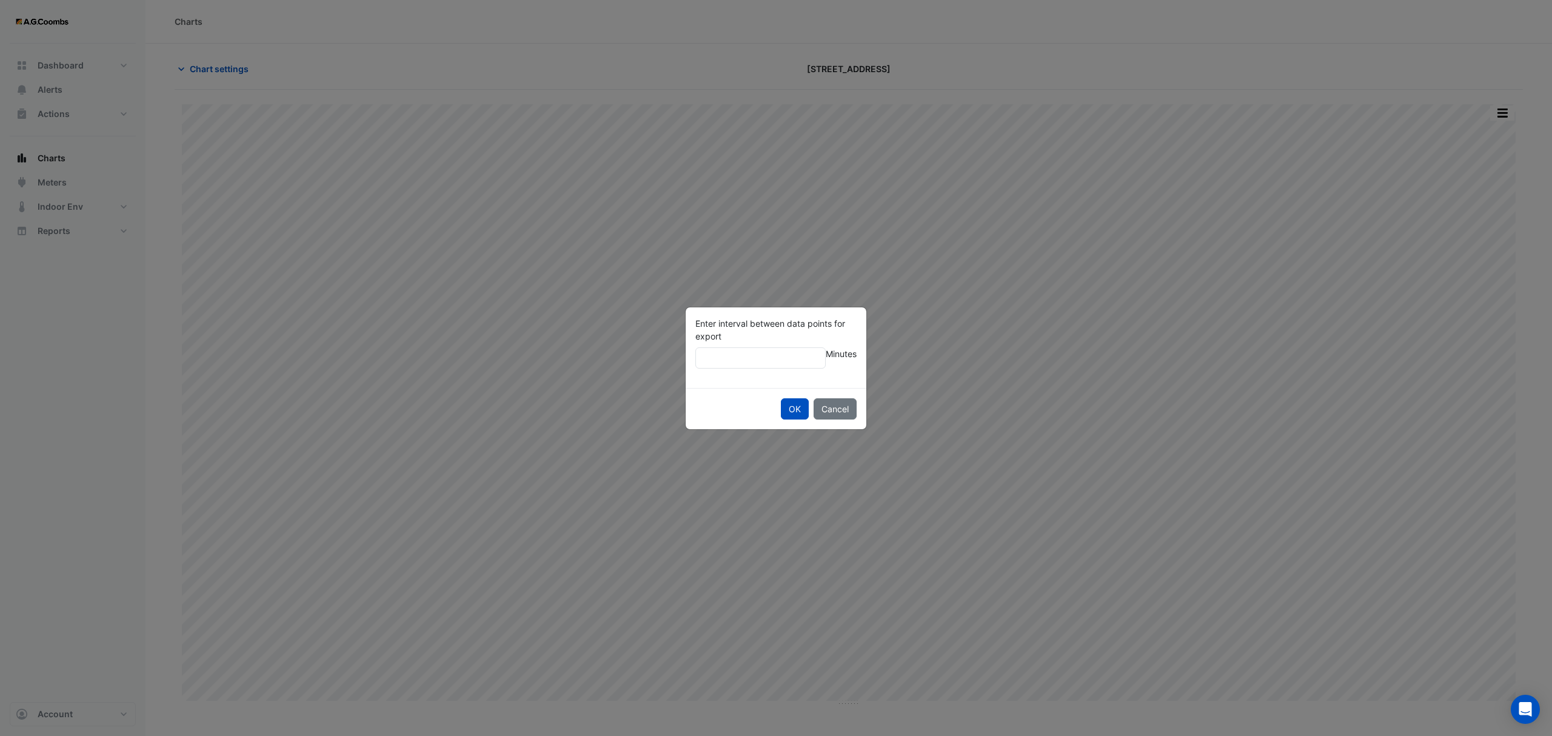
type input "*"
type input "**"
click at [794, 411] on button "OK" at bounding box center [795, 408] width 28 height 21
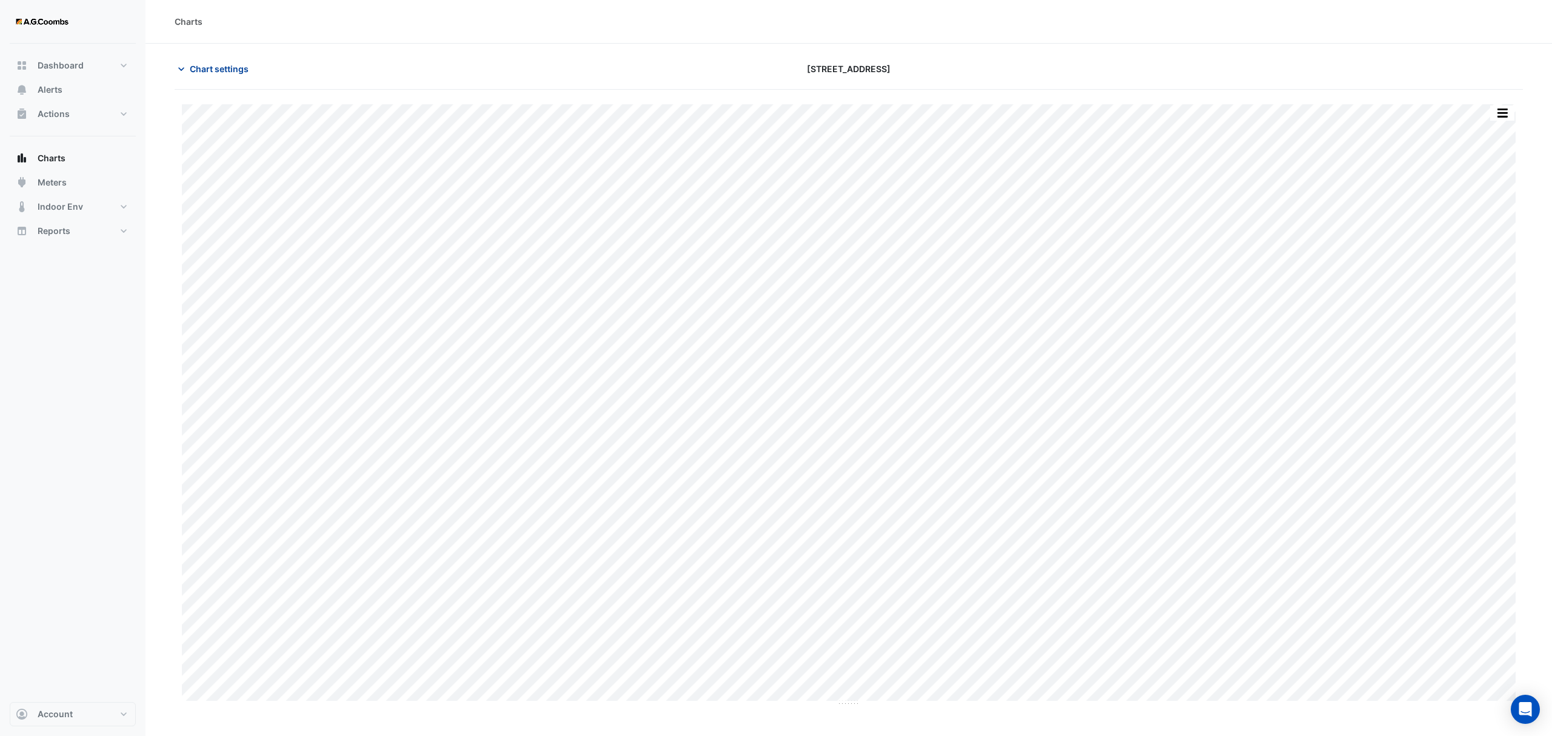
click at [200, 61] on button "Chart settings" at bounding box center [216, 68] width 82 height 21
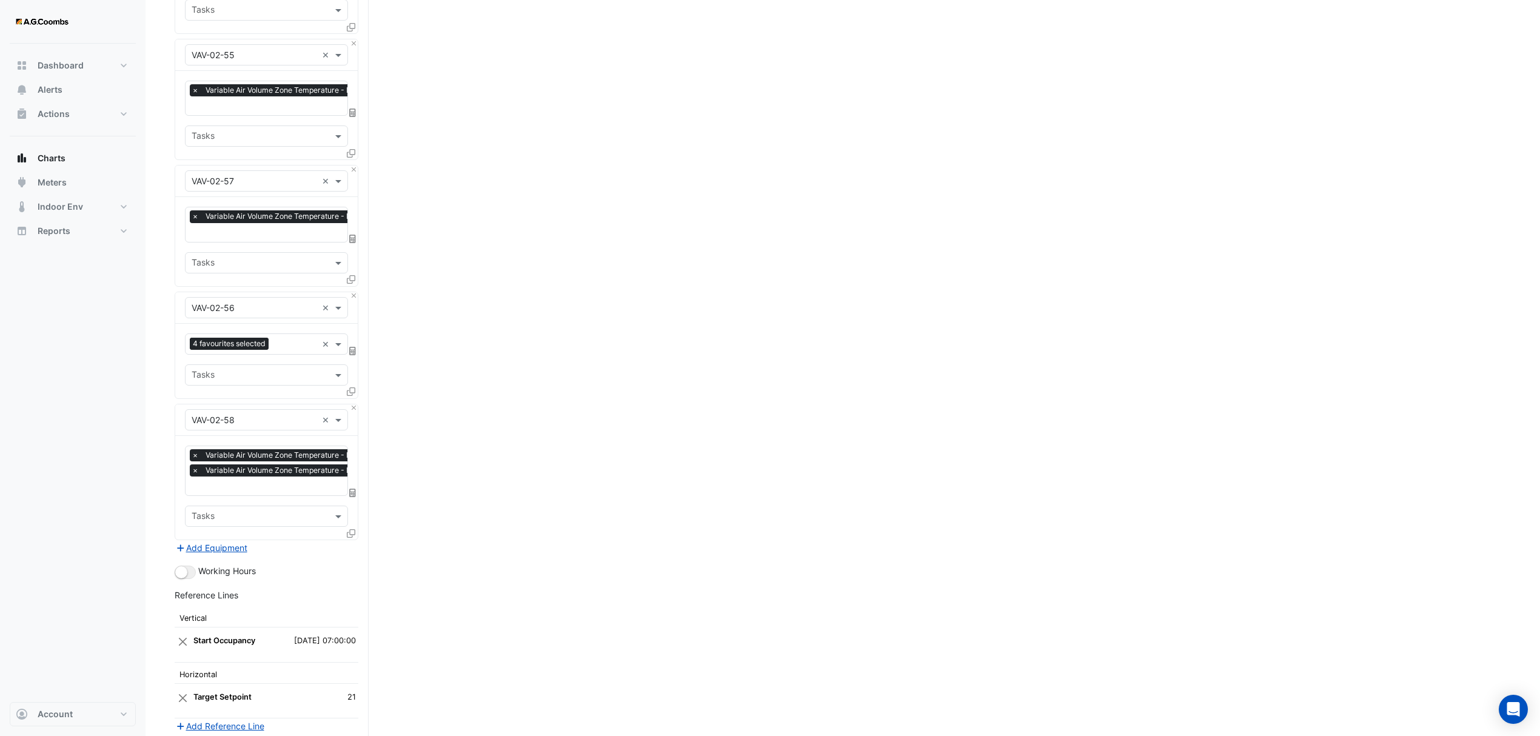
scroll to position [7144, 0]
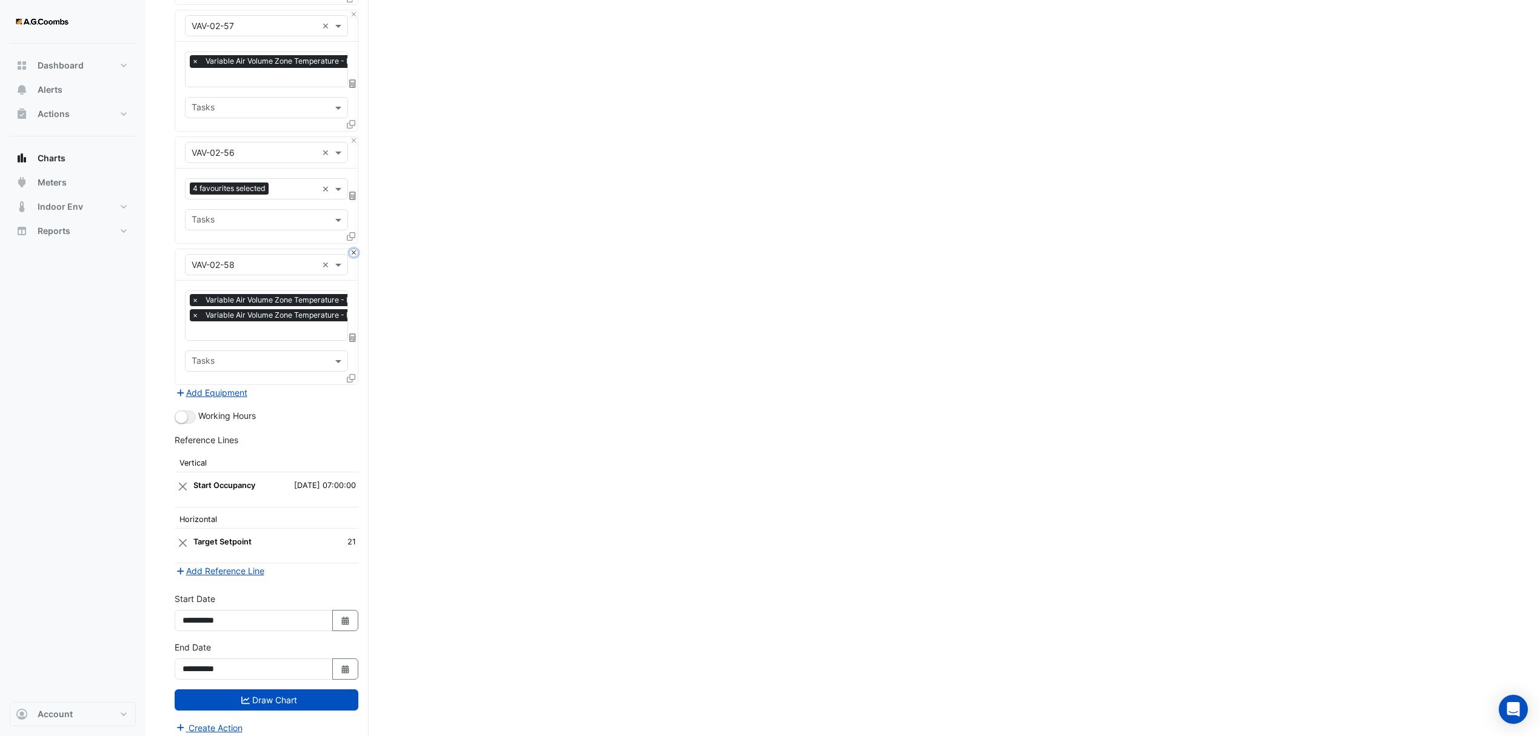
click at [352, 249] on button "Close" at bounding box center [354, 253] width 8 height 8
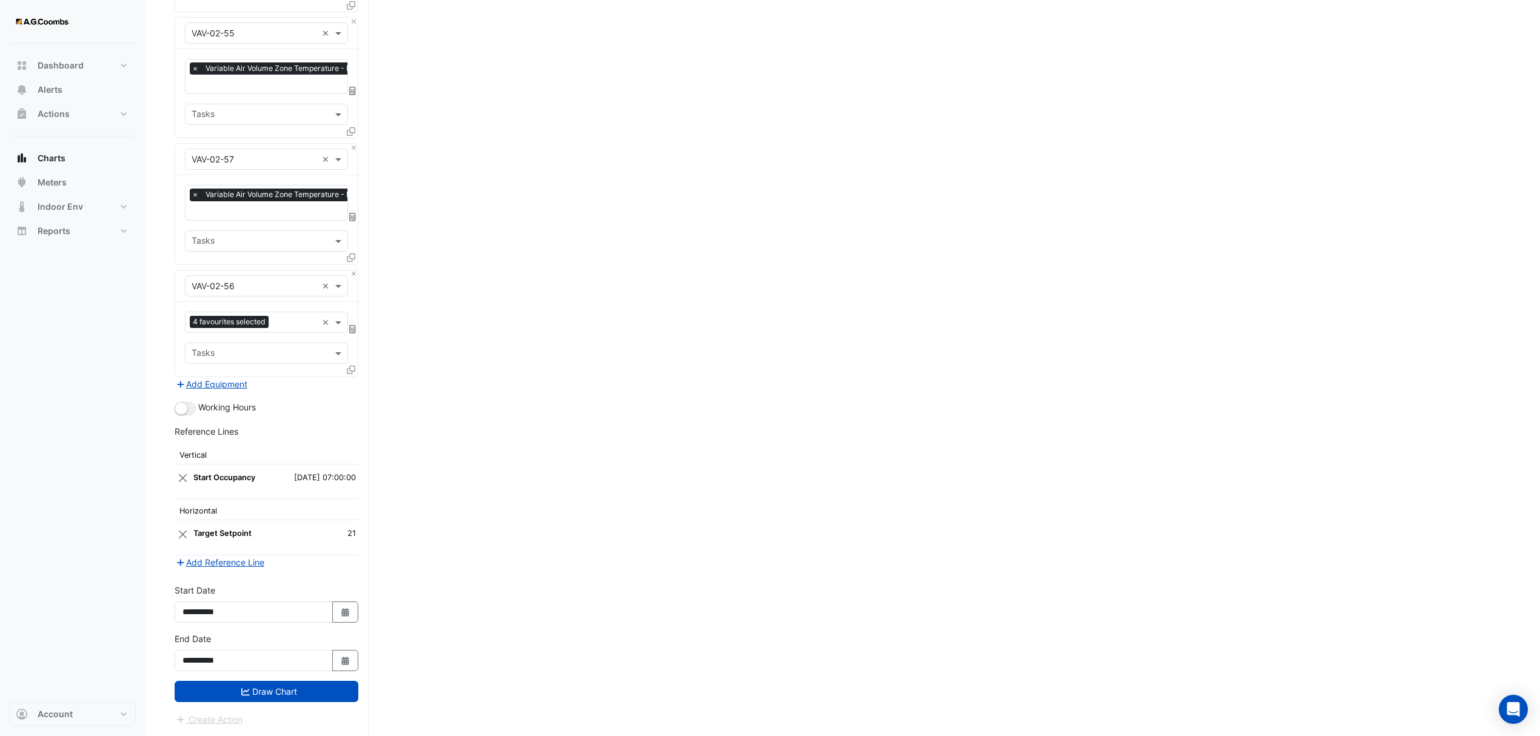
scroll to position [7002, 0]
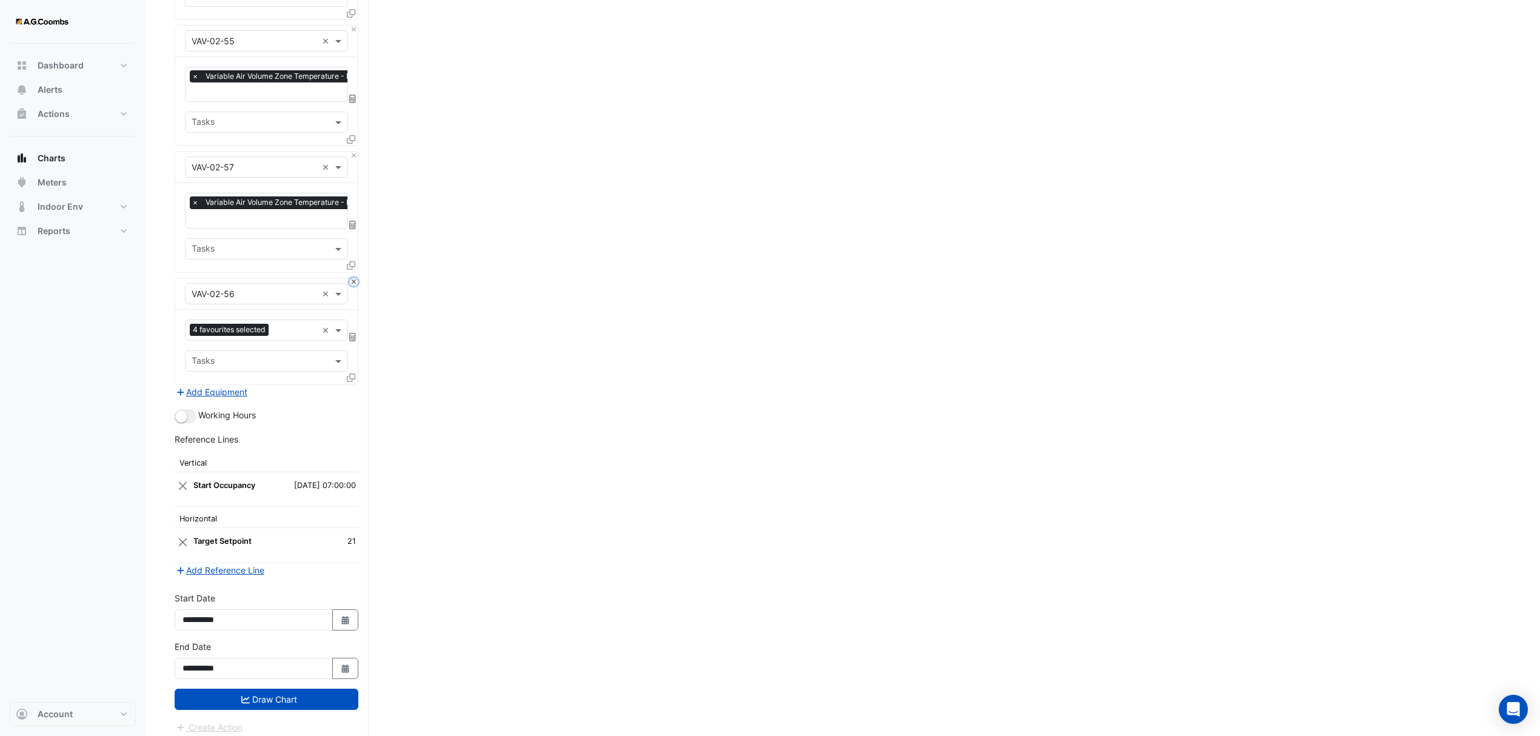
click at [354, 278] on button "Close" at bounding box center [354, 282] width 8 height 8
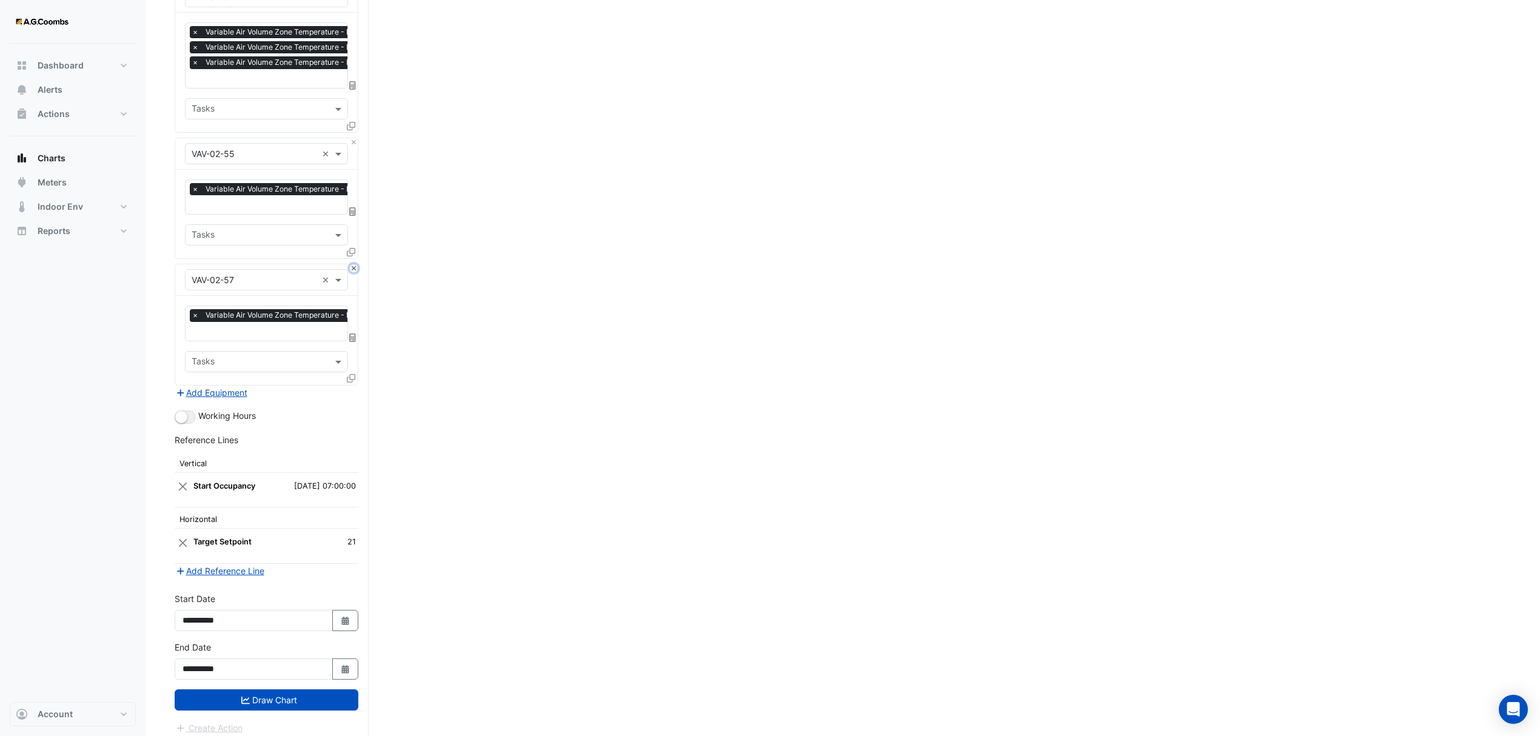
click at [354, 264] on button "Close" at bounding box center [354, 268] width 8 height 8
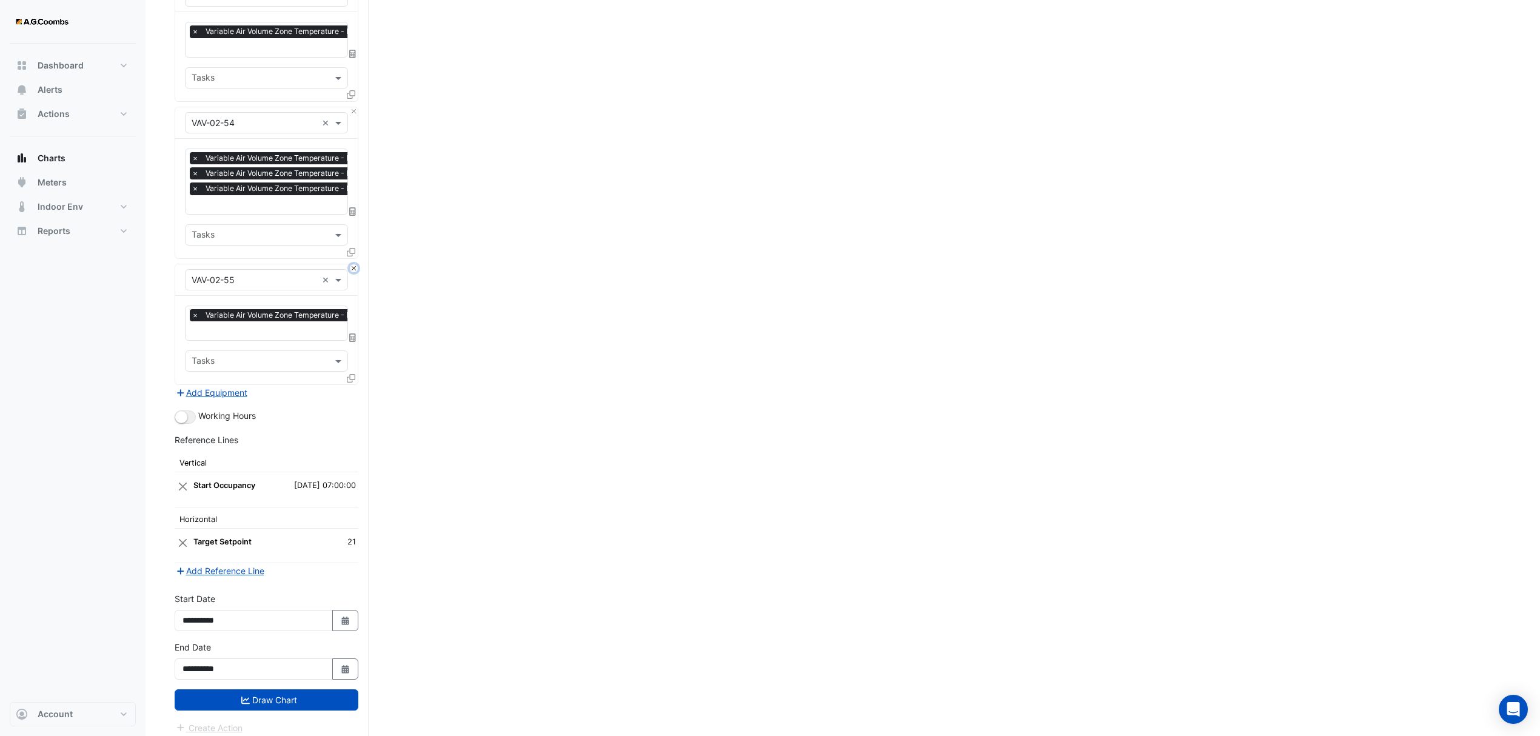
click at [354, 264] on button "Close" at bounding box center [354, 268] width 8 height 8
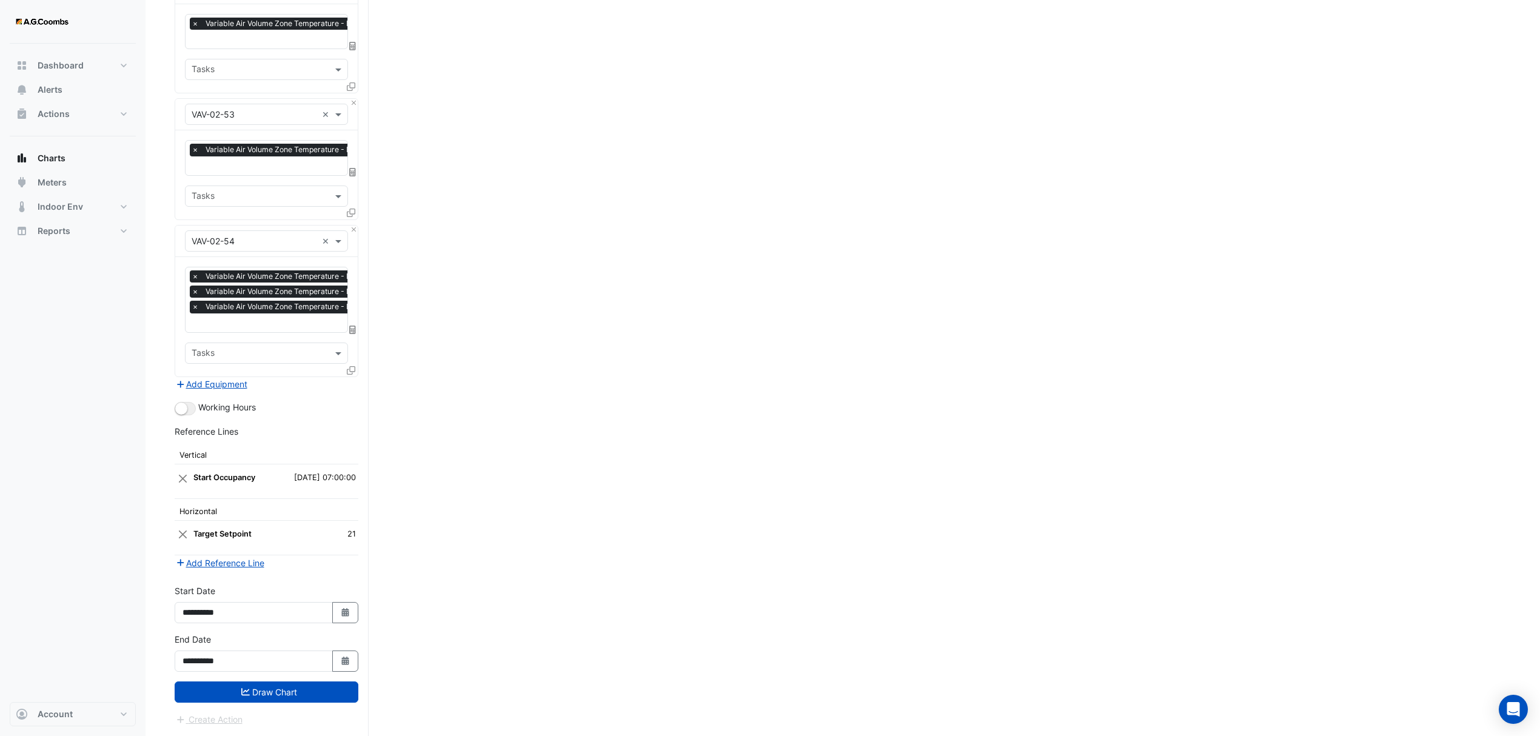
scroll to position [6637, 0]
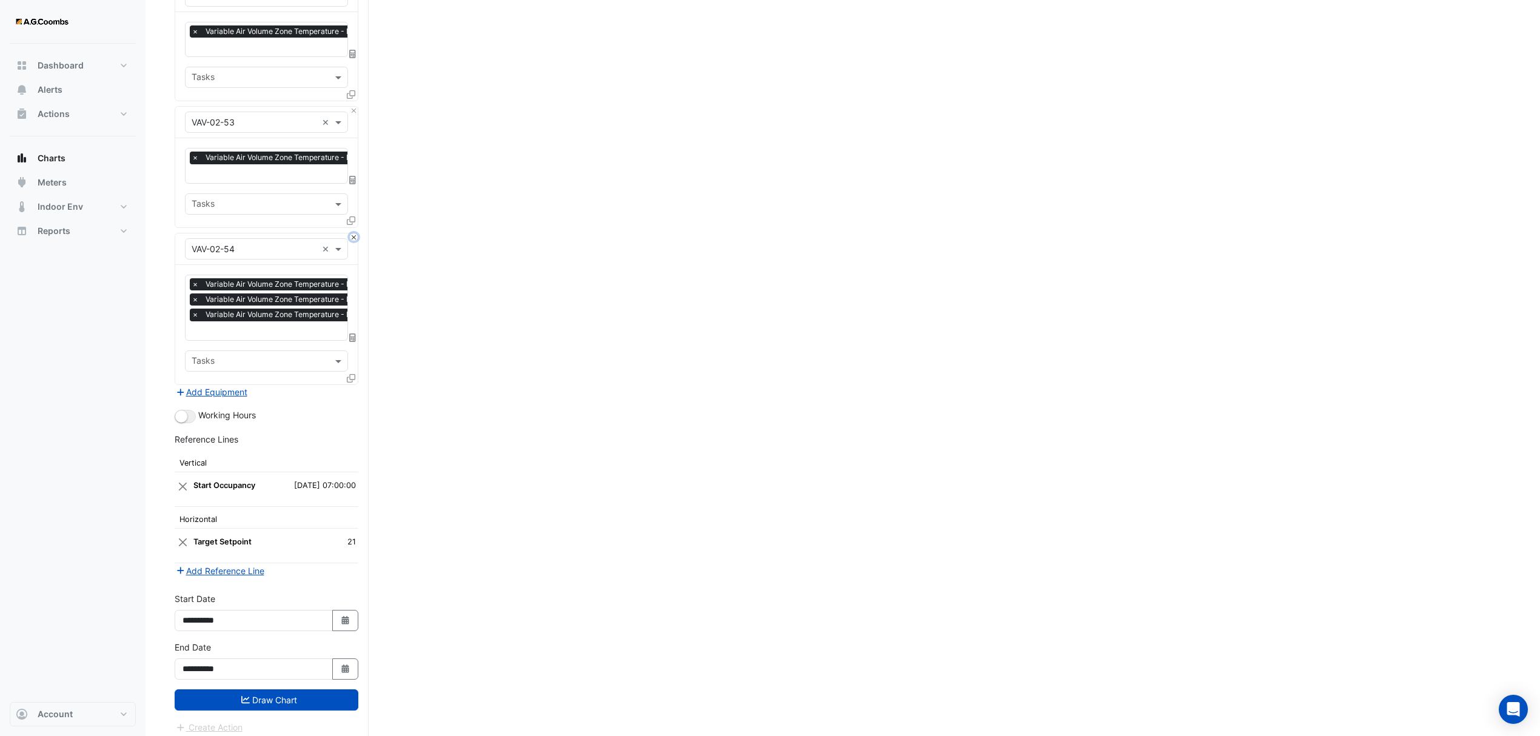
click at [355, 233] on button "Close" at bounding box center [354, 237] width 8 height 8
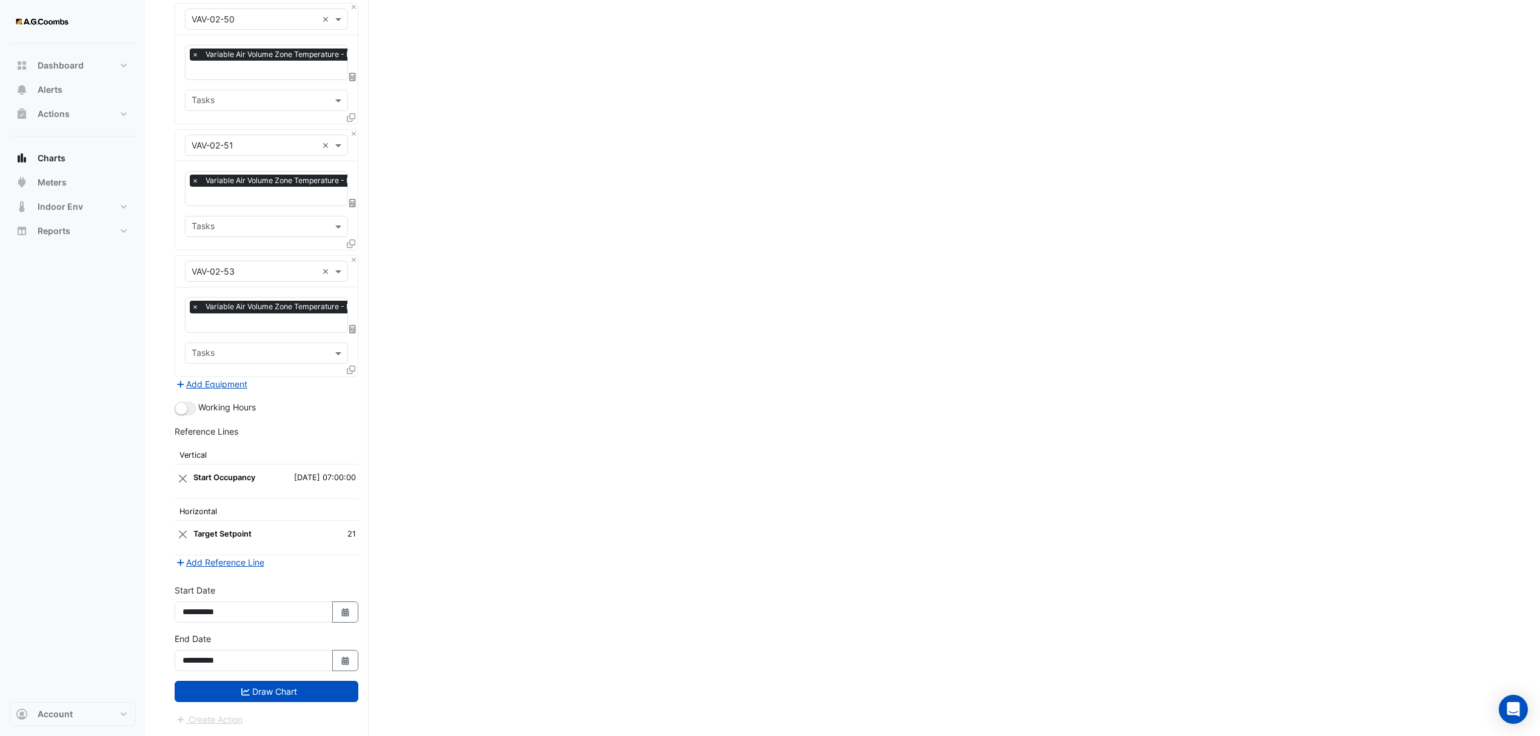
scroll to position [6481, 0]
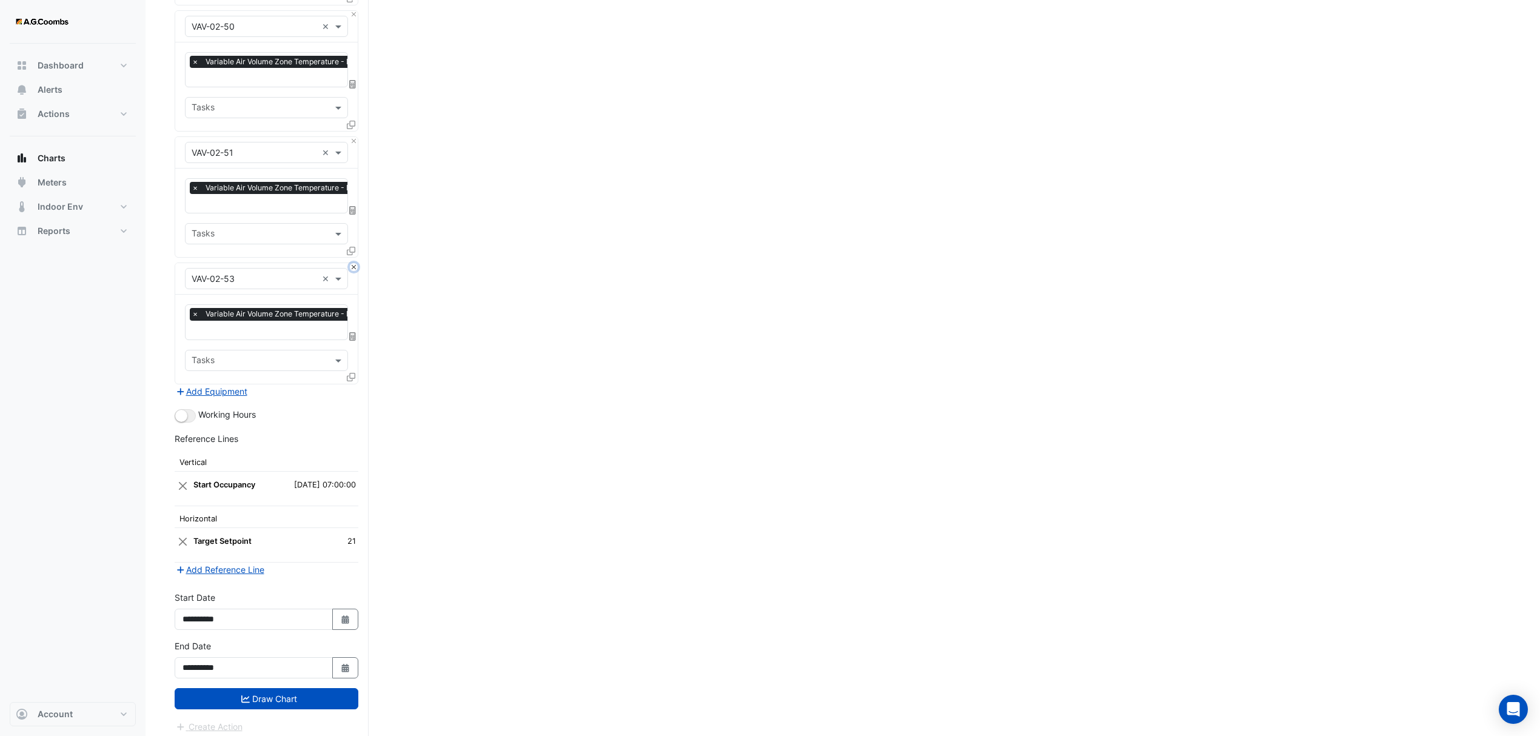
click at [350, 263] on button "Close" at bounding box center [354, 267] width 8 height 8
click at [353, 264] on button "Close" at bounding box center [354, 268] width 8 height 8
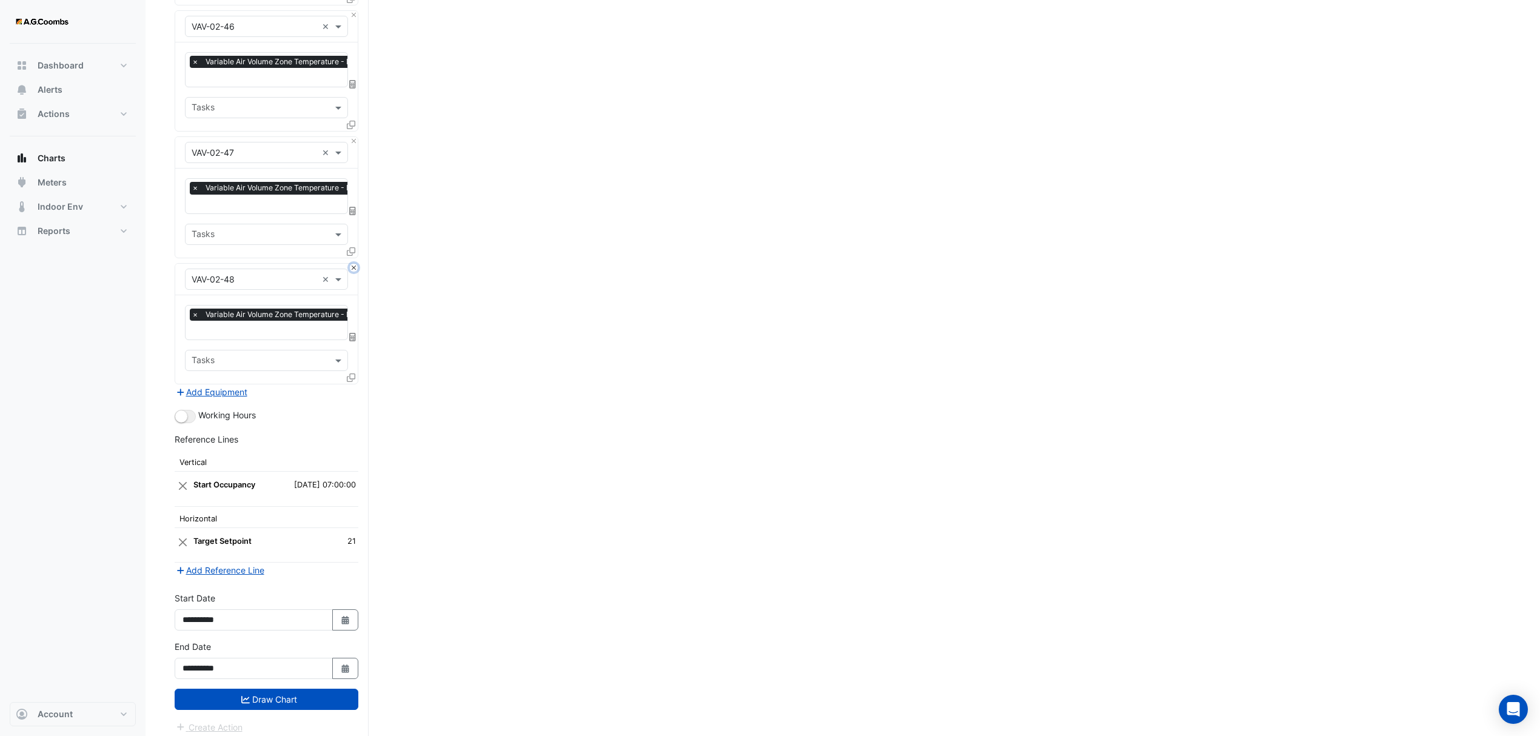
click at [353, 264] on button "Close" at bounding box center [354, 268] width 8 height 8
click at [282, 689] on button "Draw Chart" at bounding box center [267, 699] width 184 height 21
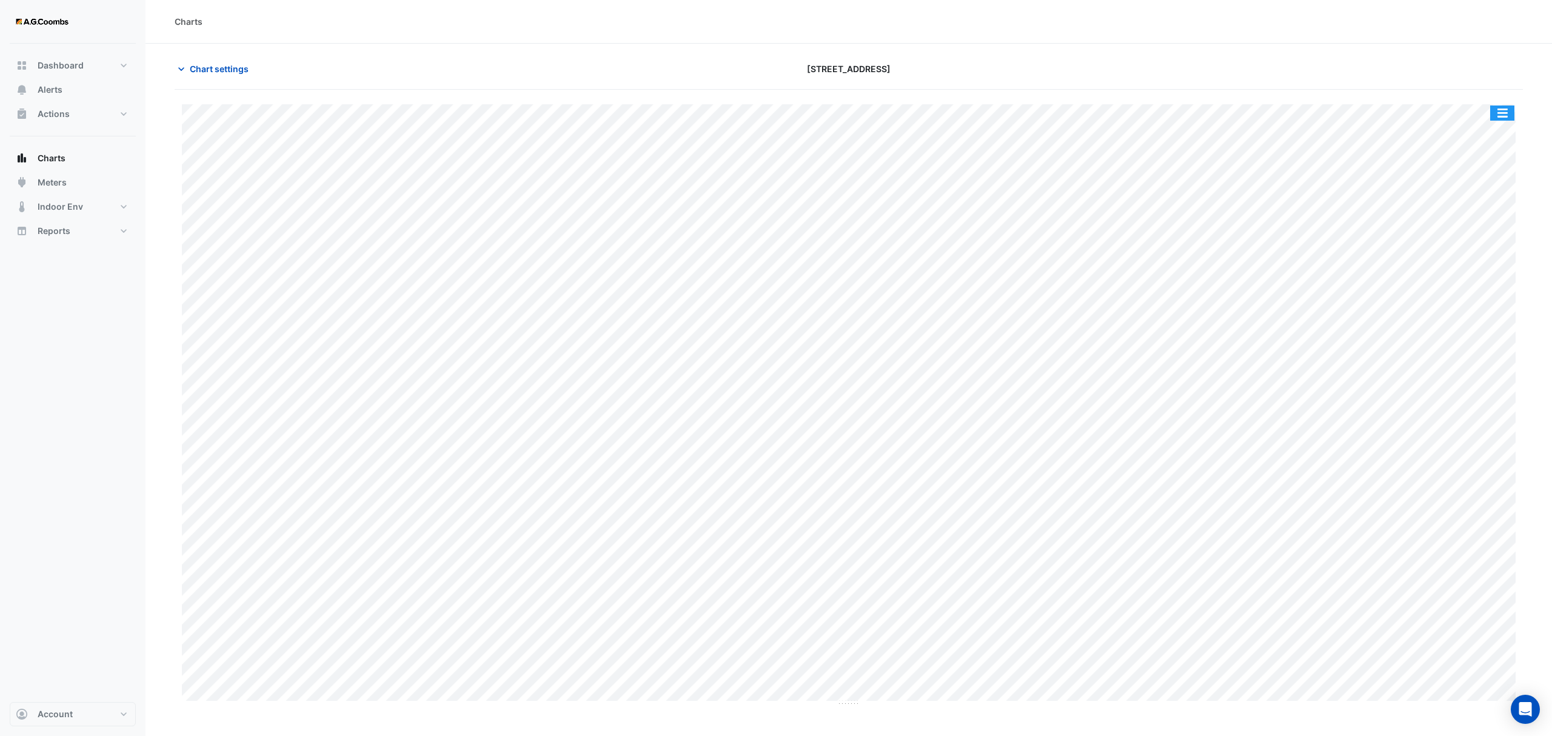
drag, startPoint x: 1509, startPoint y: 110, endPoint x: 1519, endPoint y: 129, distance: 22.0
click at [1507, 110] on button "button" at bounding box center [1502, 113] width 24 height 15
click at [1488, 248] on div "Pivot Data Table" at bounding box center [1478, 243] width 73 height 29
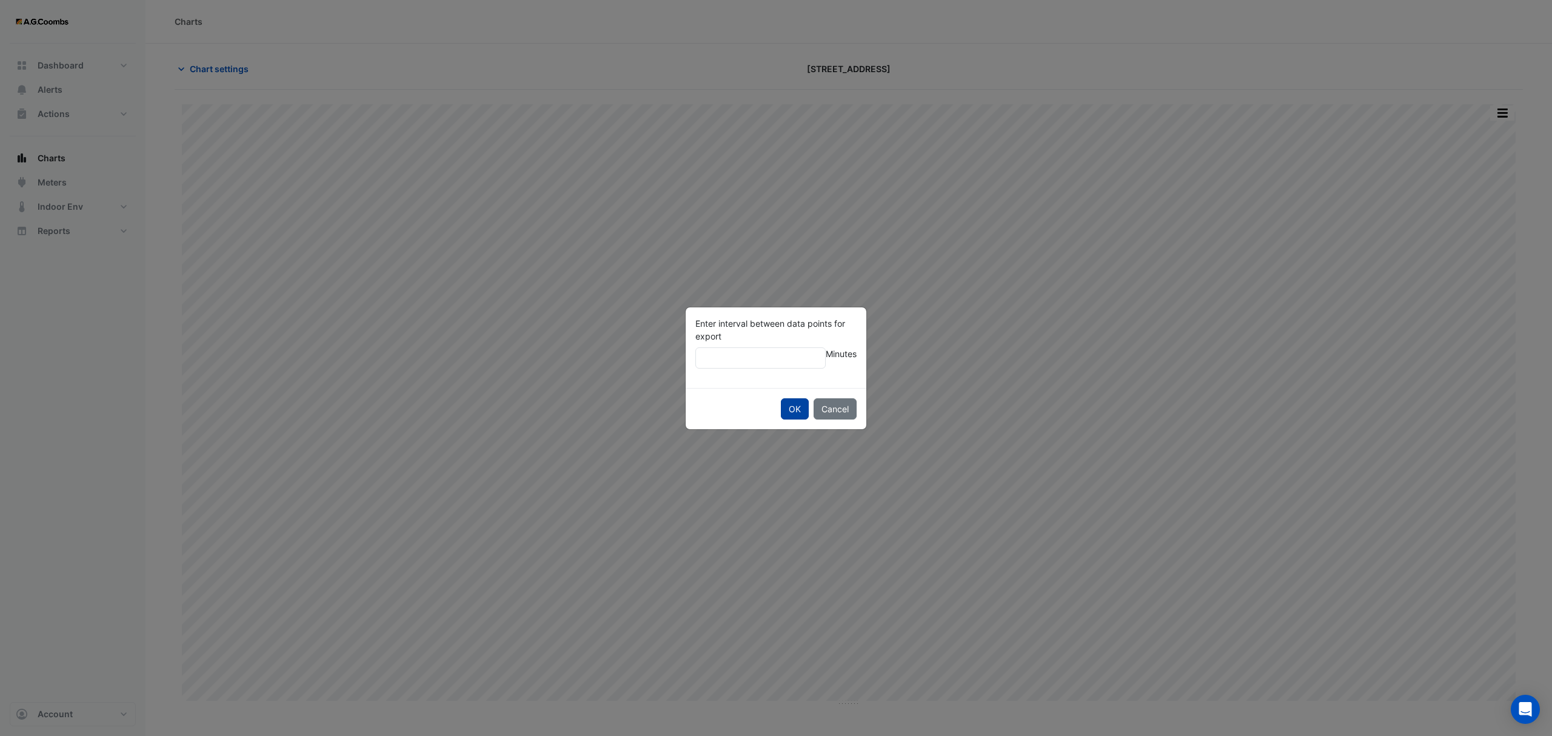
type input "**"
click at [793, 411] on button "OK" at bounding box center [795, 408] width 28 height 21
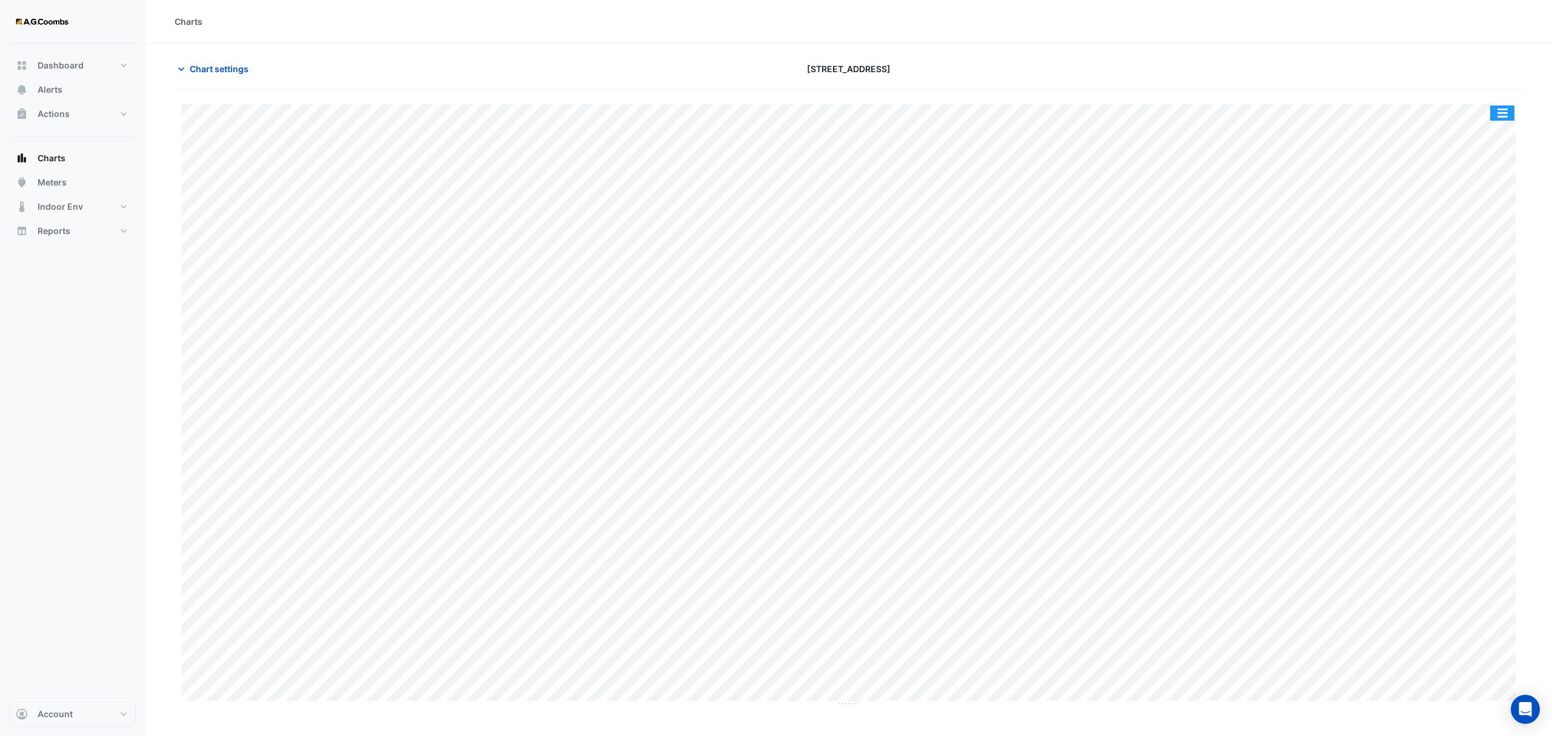
click at [1507, 106] on button "button" at bounding box center [1502, 113] width 24 height 15
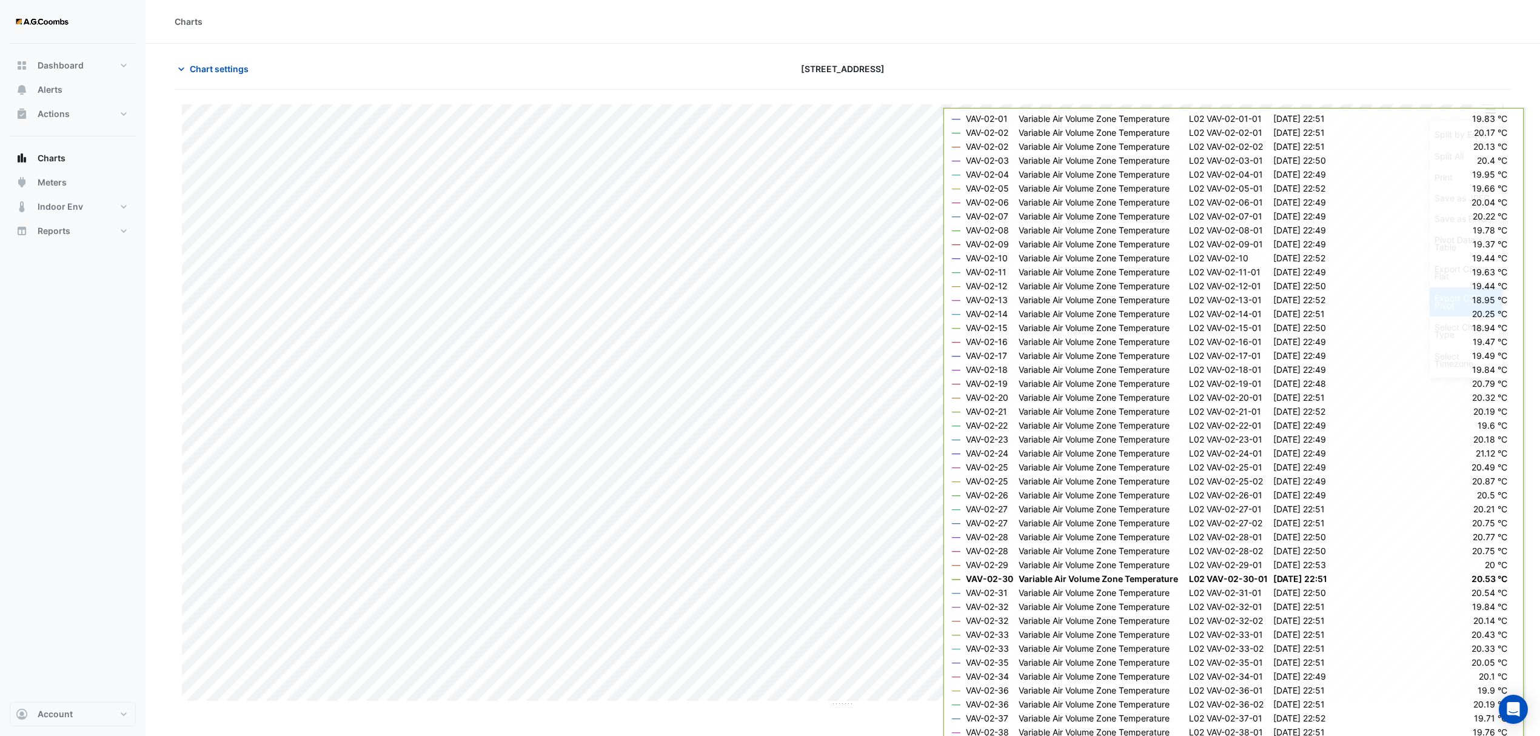
click at [1456, 303] on div "Export CSV - Pivot" at bounding box center [1466, 301] width 73 height 29
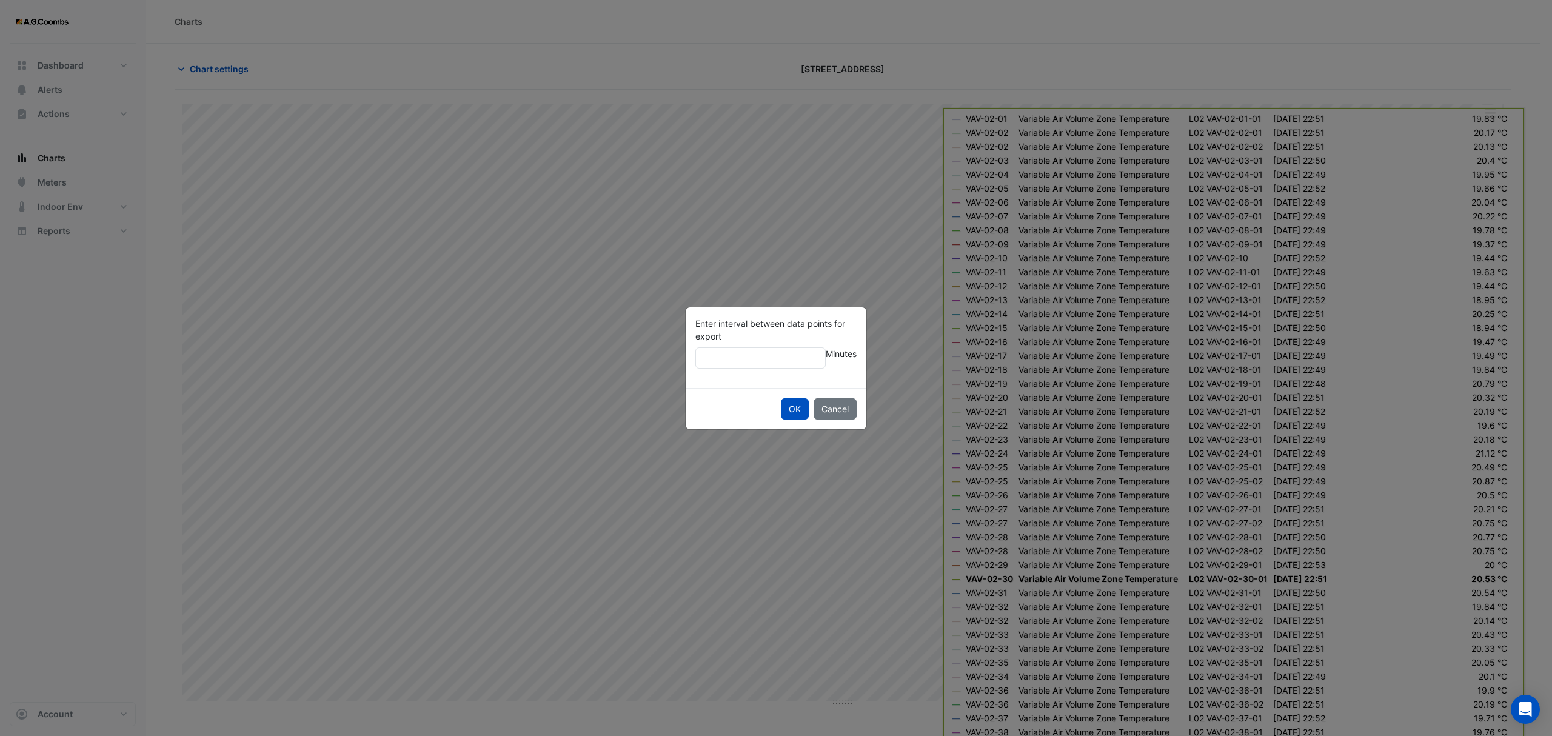
type input "*"
type input "**"
click at [799, 408] on button "OK" at bounding box center [795, 408] width 28 height 21
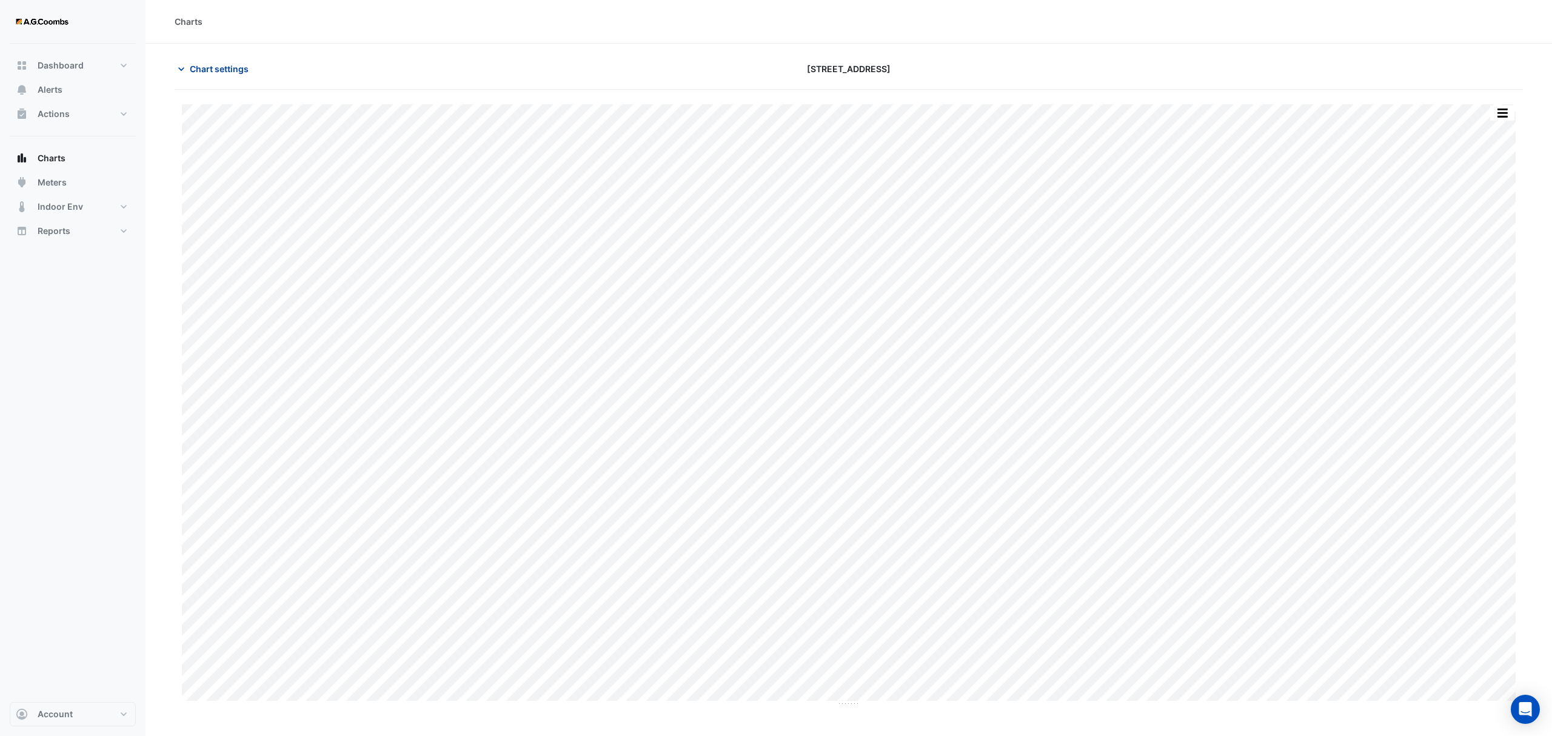
click at [204, 68] on span "Chart settings" at bounding box center [219, 68] width 59 height 13
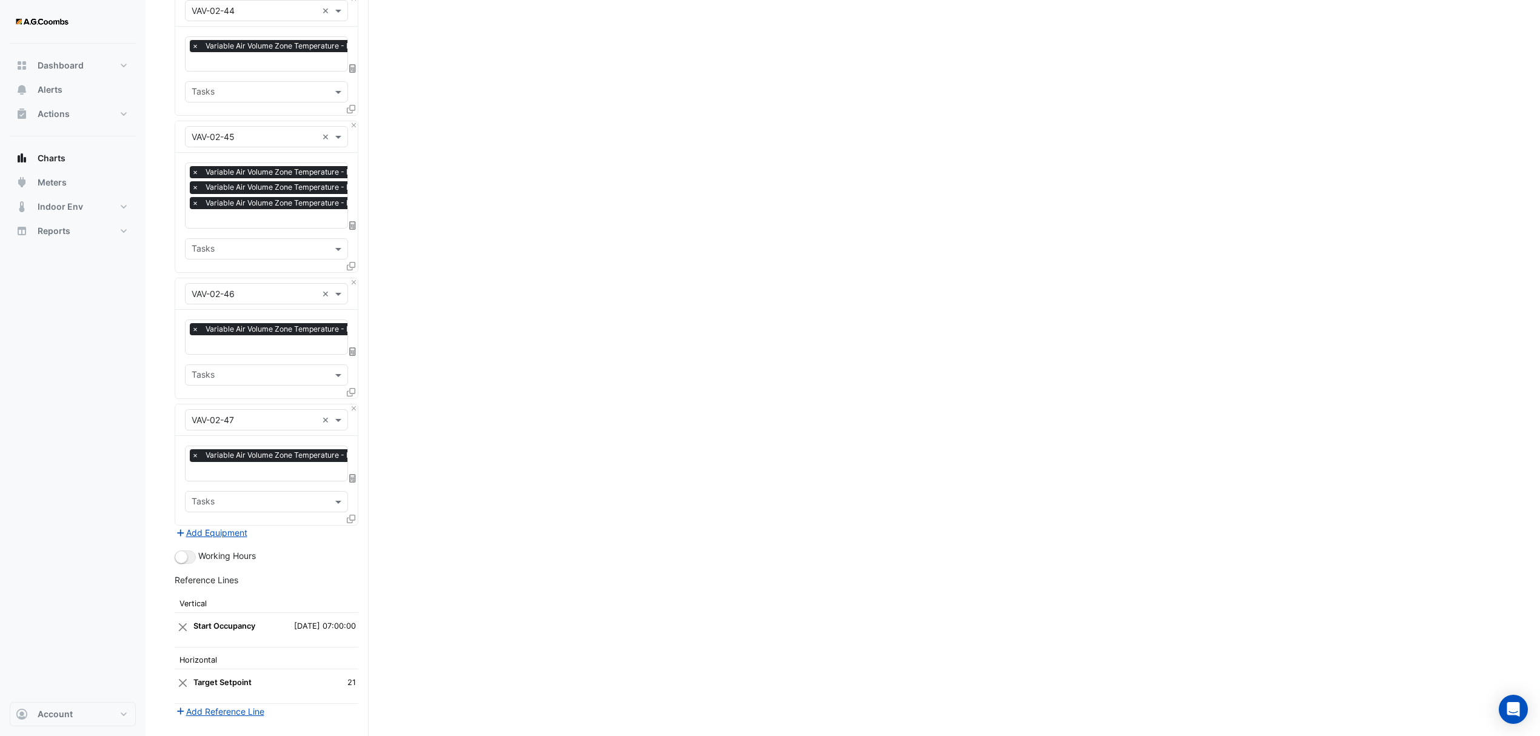
scroll to position [5526, 0]
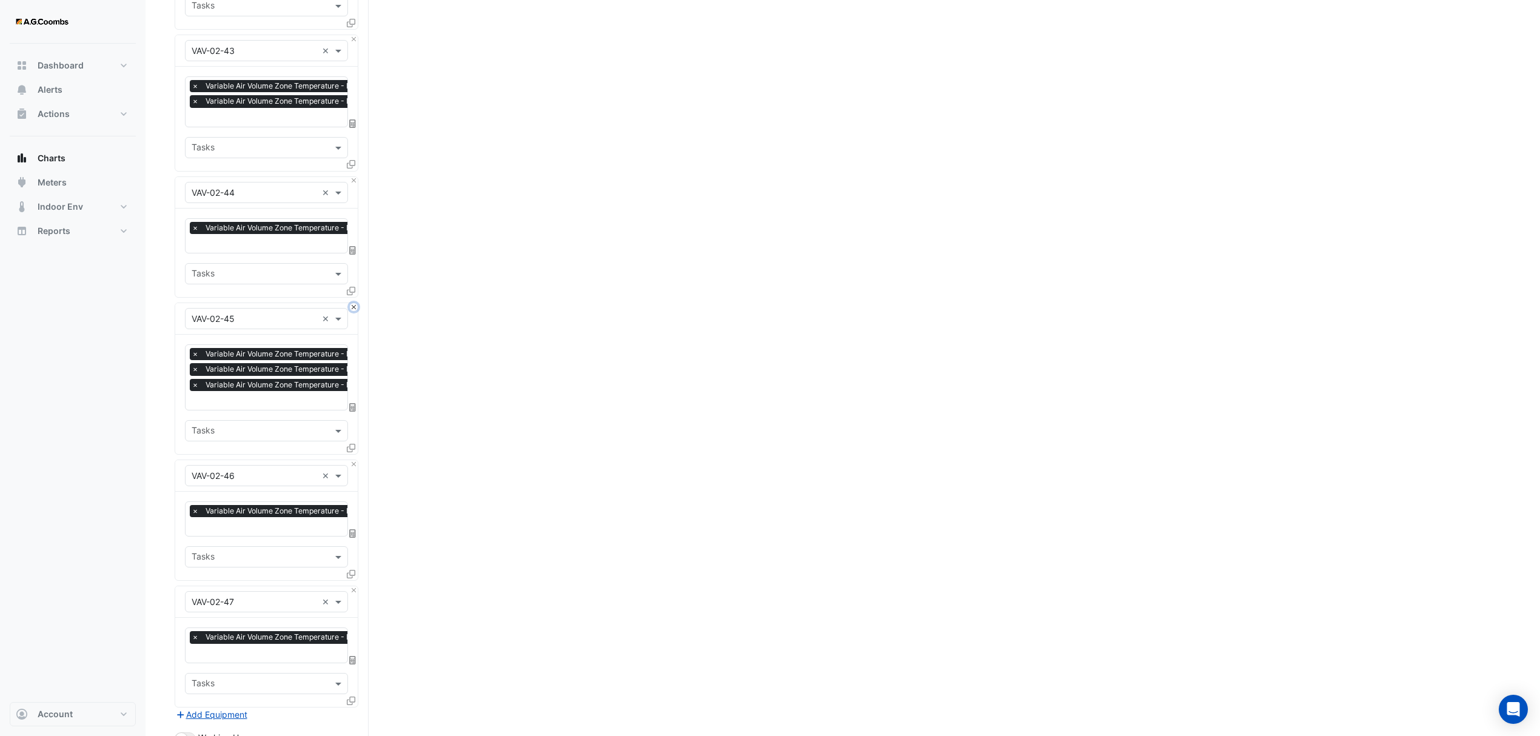
click at [350, 303] on button "Close" at bounding box center [354, 307] width 8 height 8
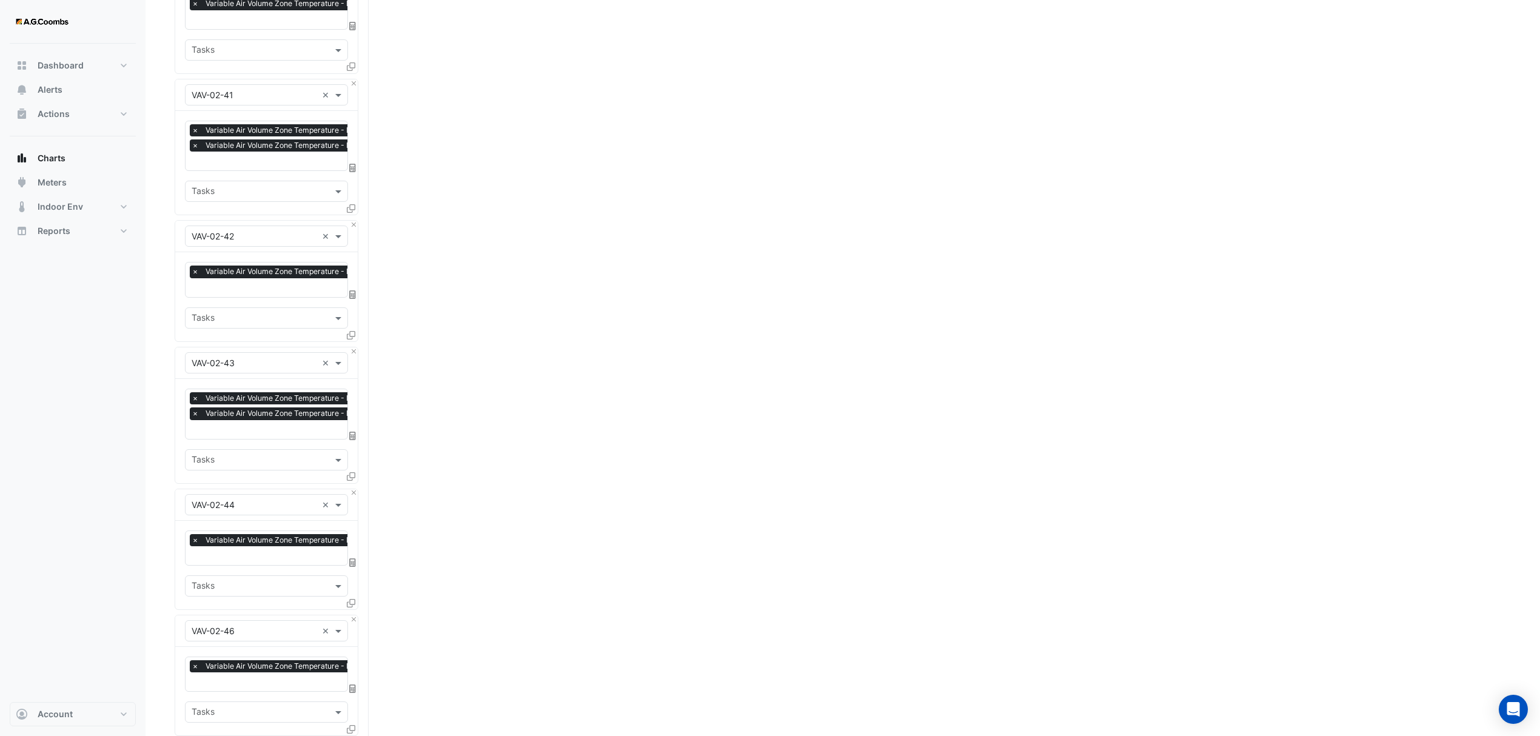
scroll to position [5203, 0]
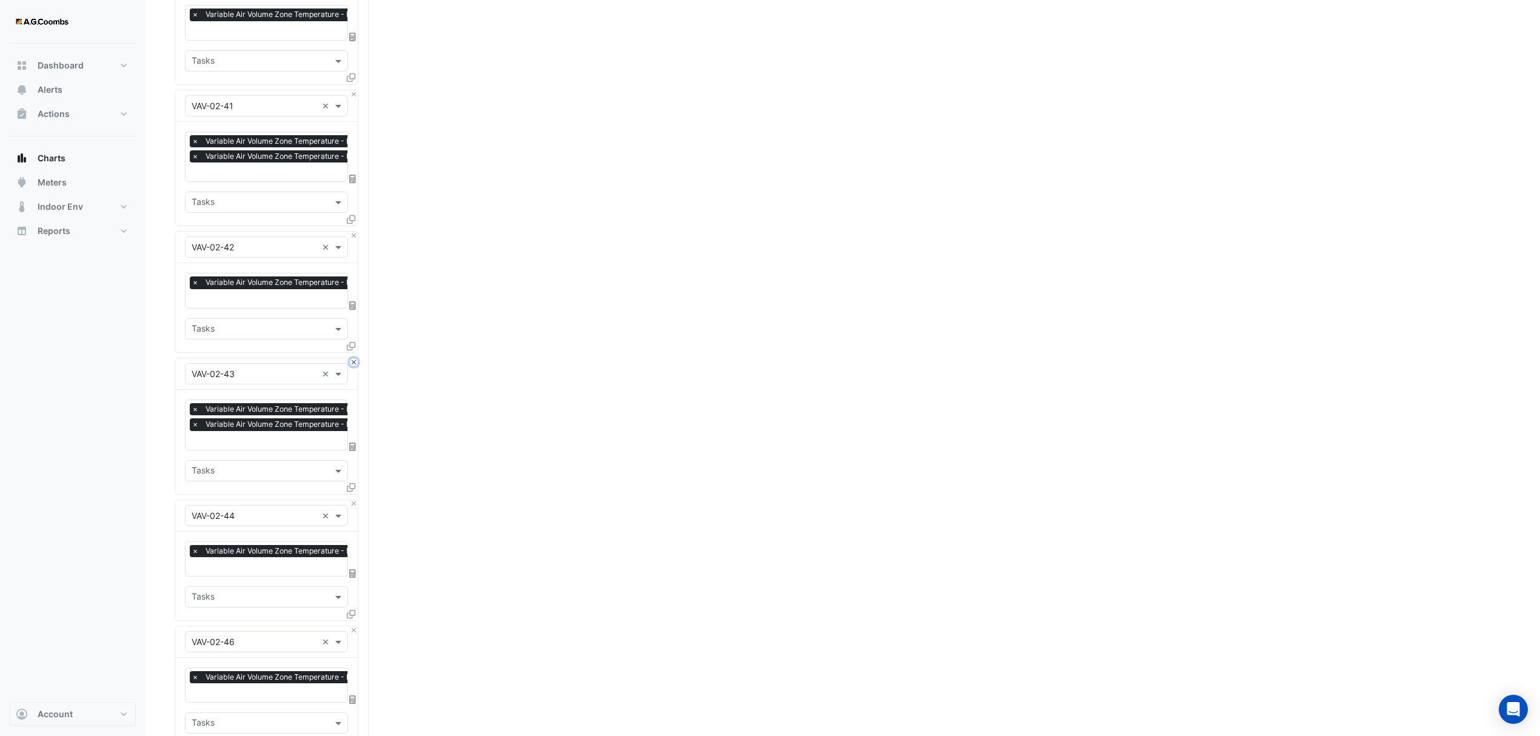
click at [354, 358] on button "Close" at bounding box center [354, 362] width 8 height 8
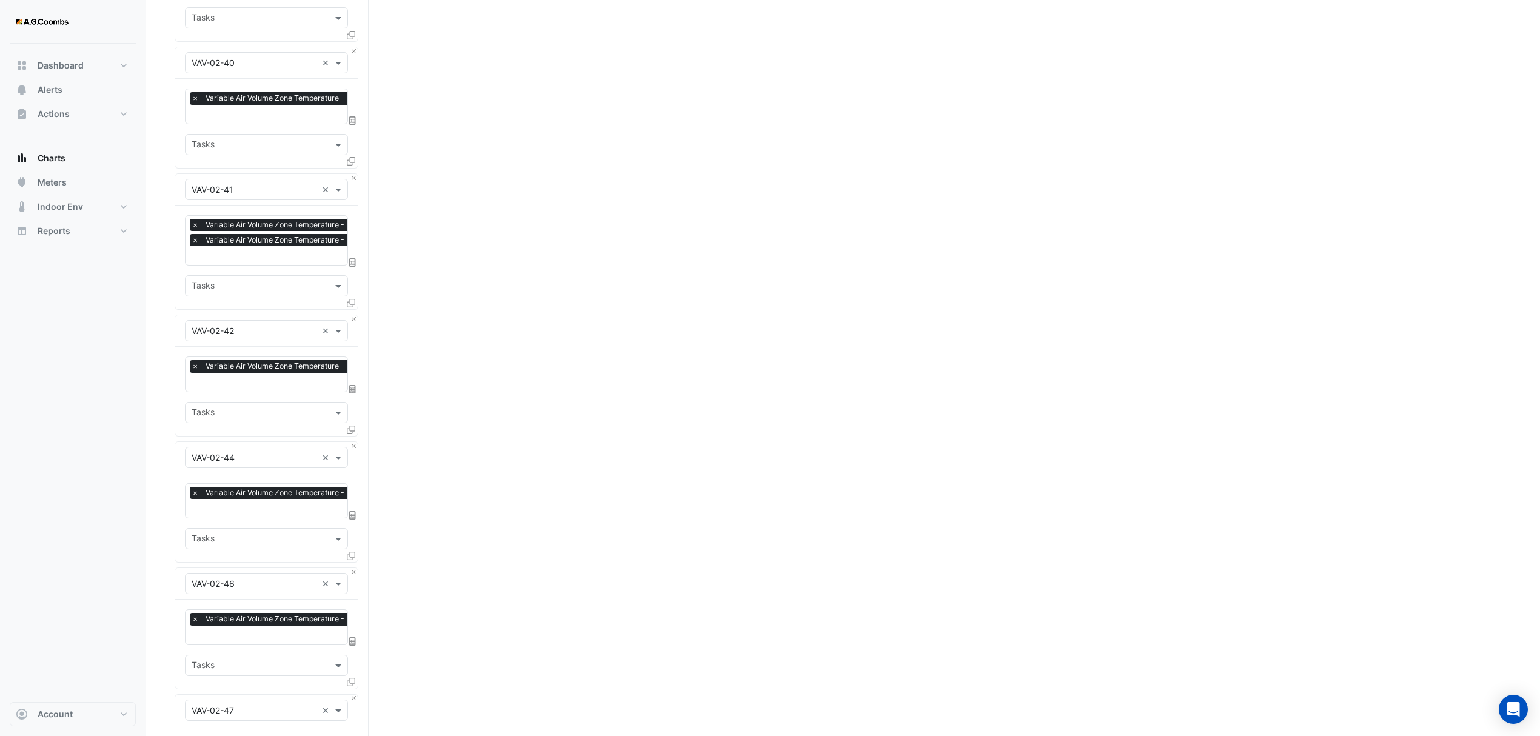
scroll to position [4798, 0]
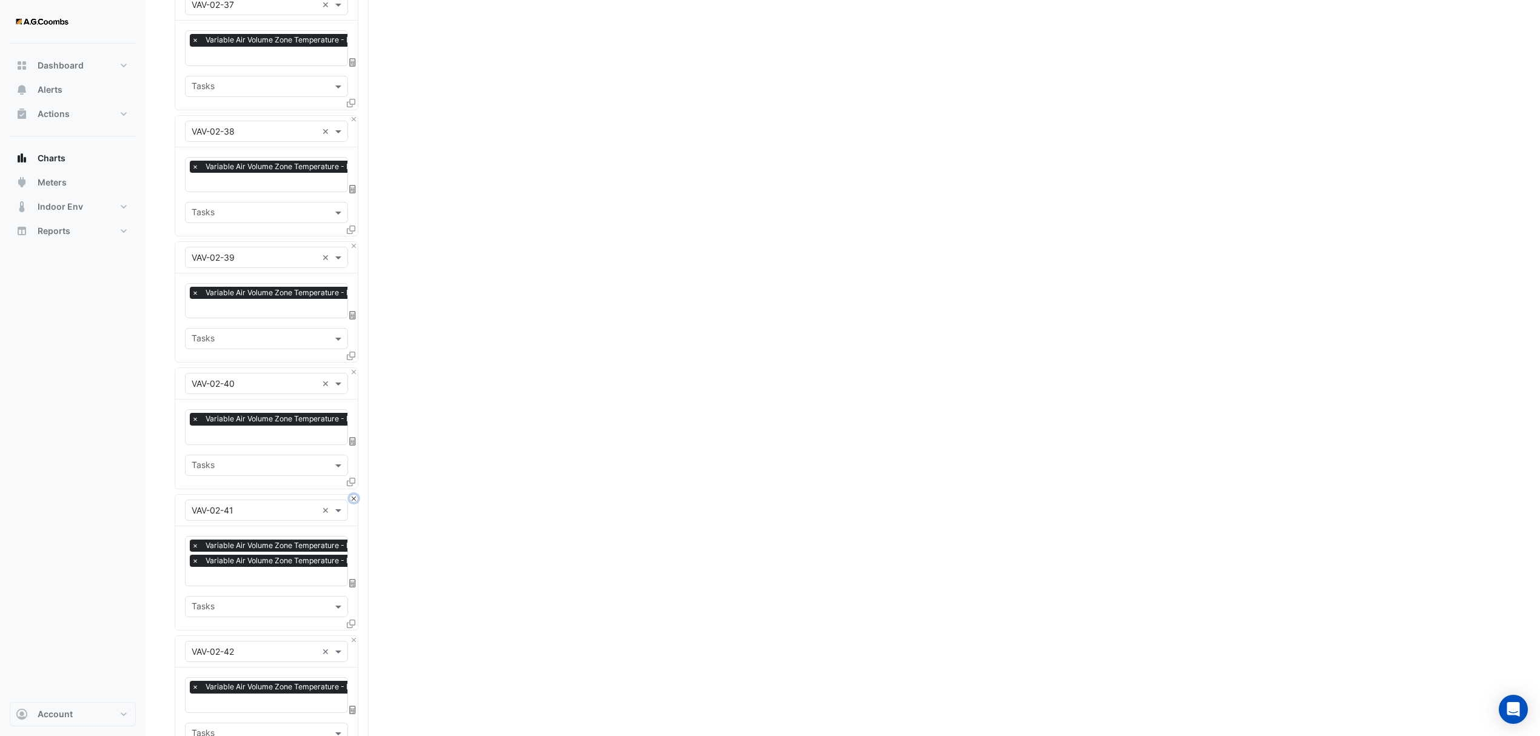
click at [352, 495] on button "Close" at bounding box center [354, 499] width 8 height 8
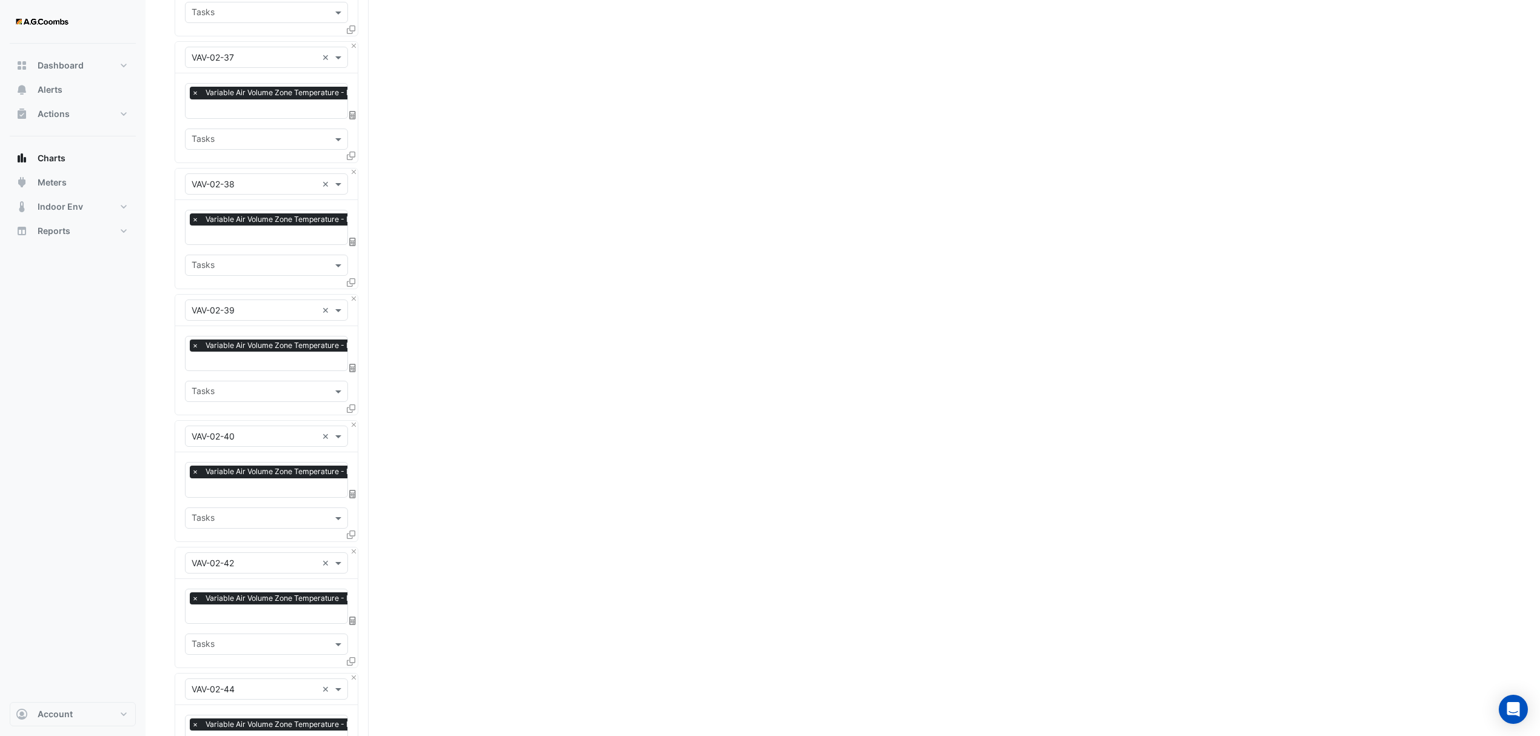
scroll to position [4394, 0]
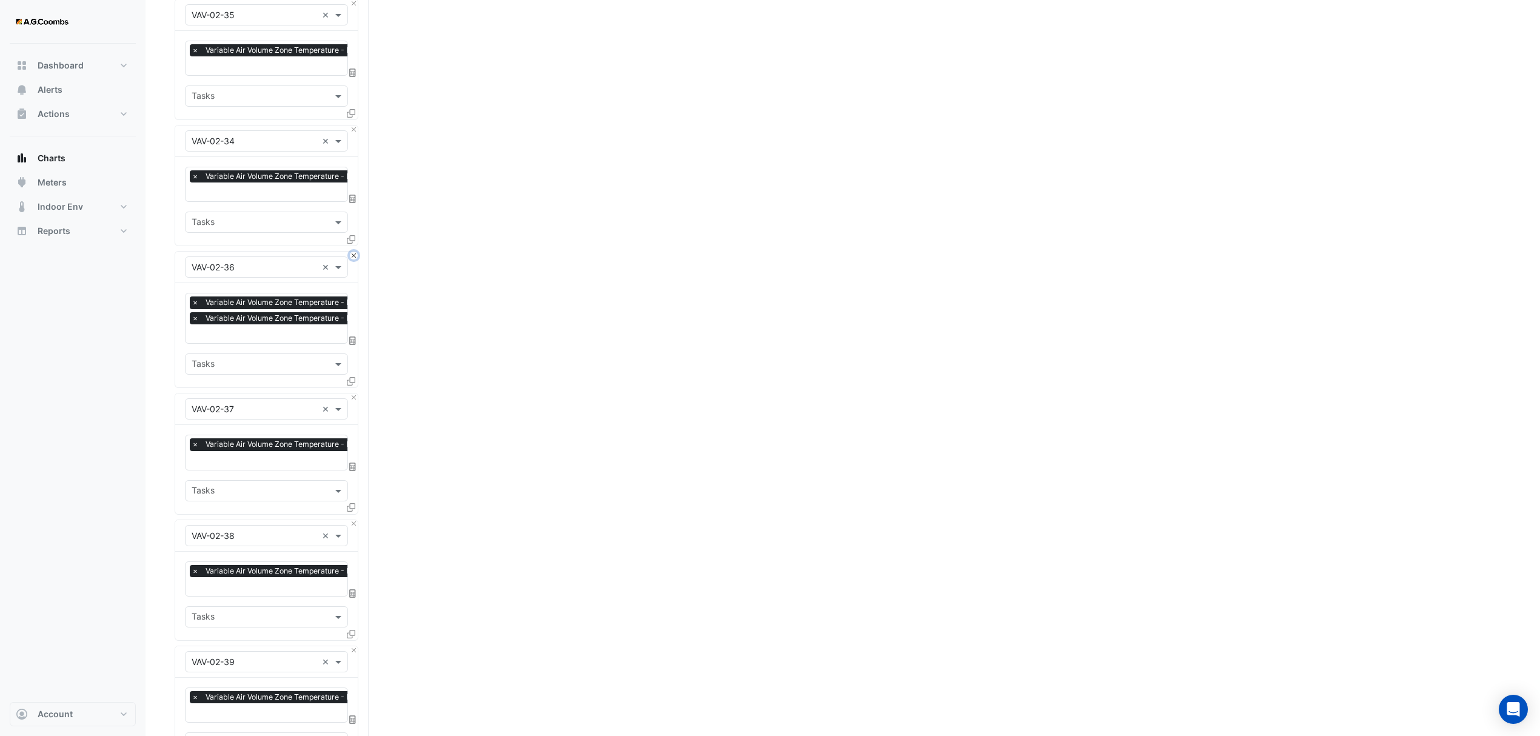
click at [352, 252] on button "Close" at bounding box center [354, 256] width 8 height 8
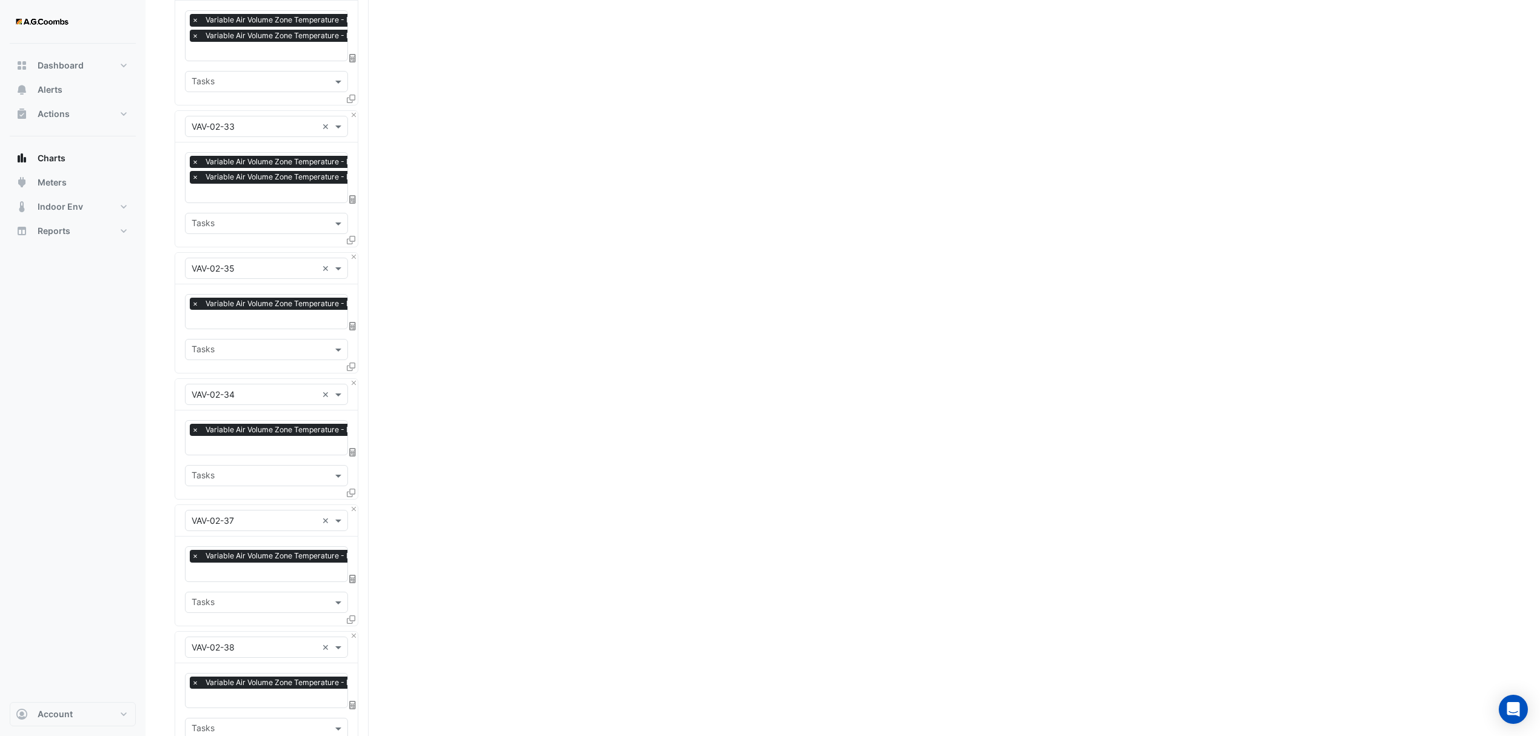
scroll to position [3828, 0]
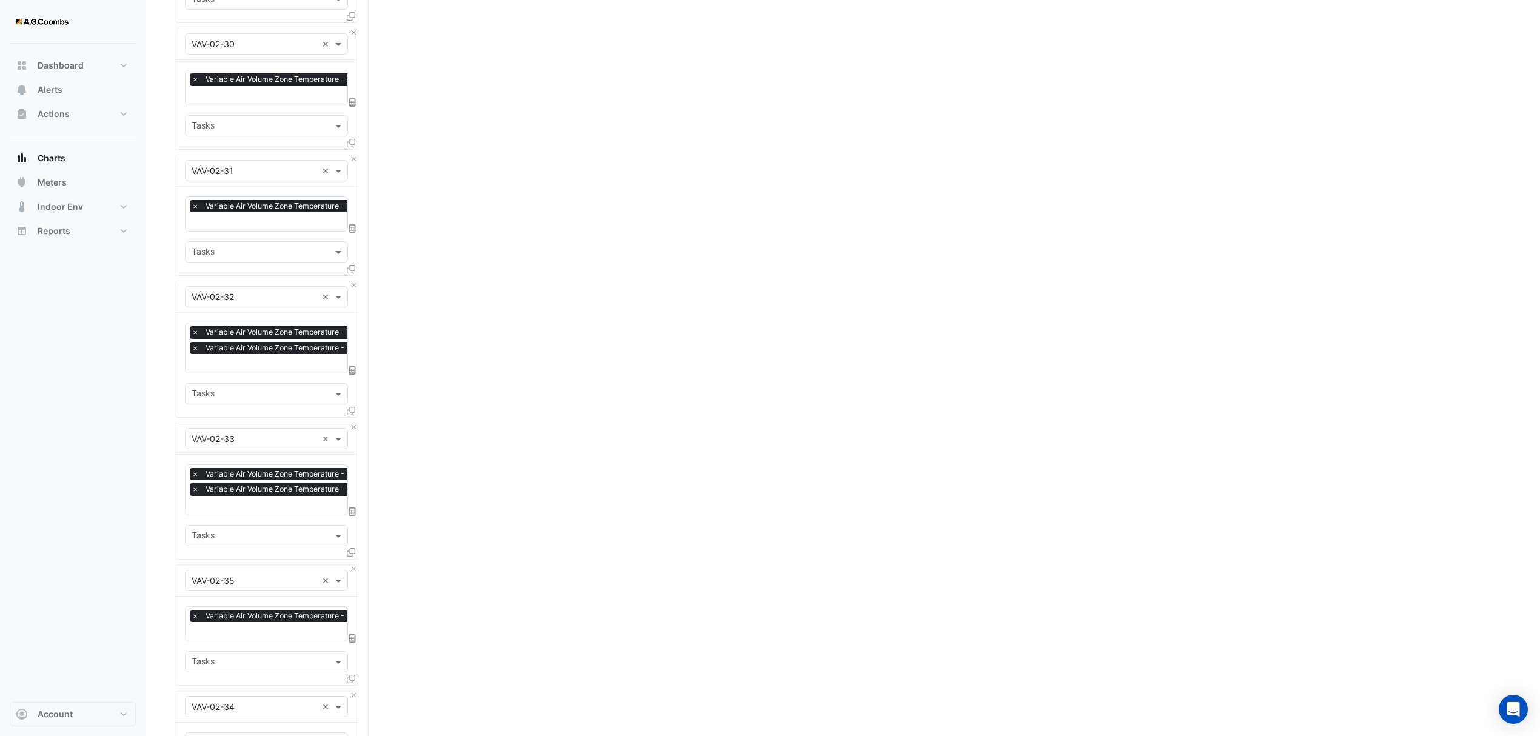
click at [353, 423] on div "Equipment × VAV-02-33 × Favourites × Variable Air Volume Zone Temperature - L02…" at bounding box center [267, 491] width 184 height 137
click at [353, 423] on button "Close" at bounding box center [354, 427] width 8 height 8
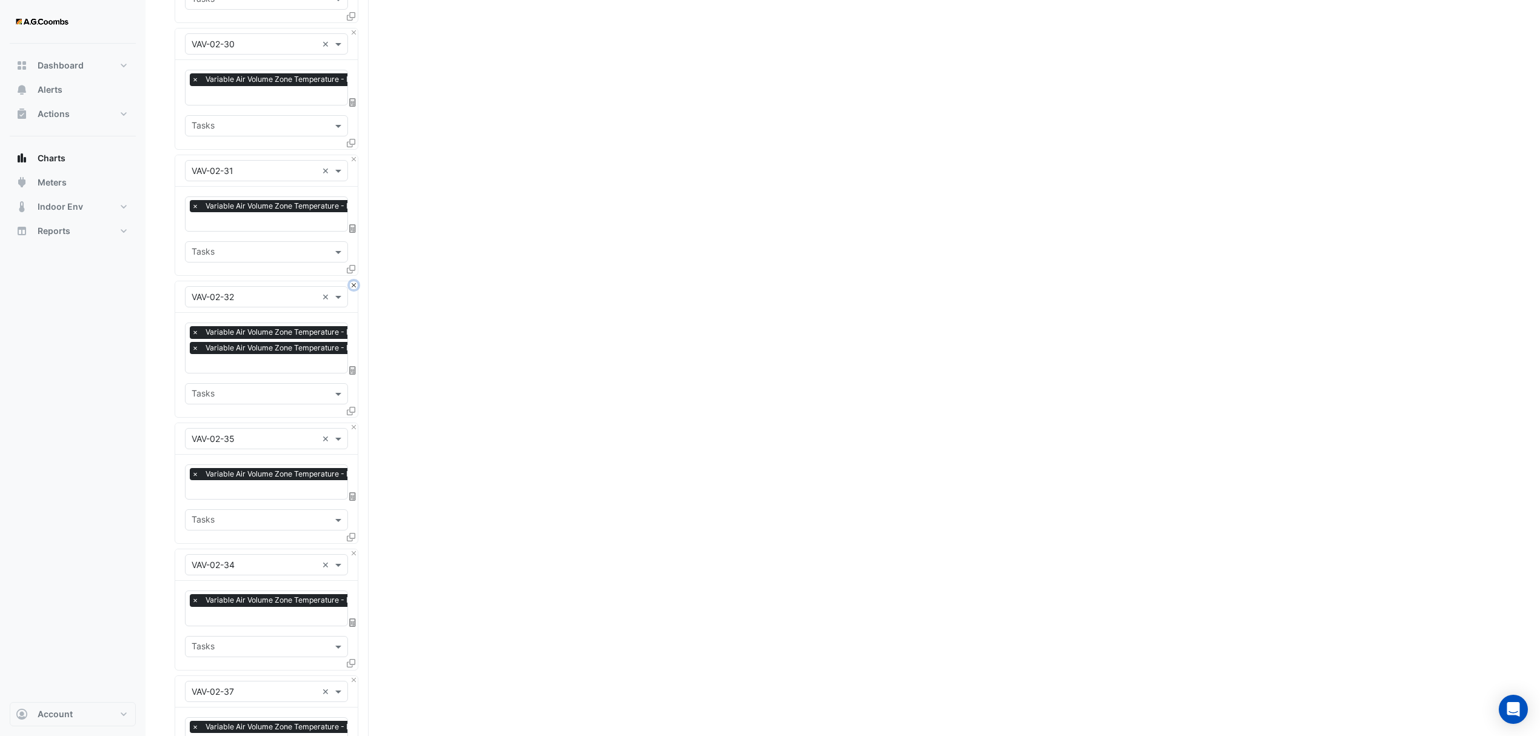
click at [350, 281] on button "Close" at bounding box center [354, 285] width 8 height 8
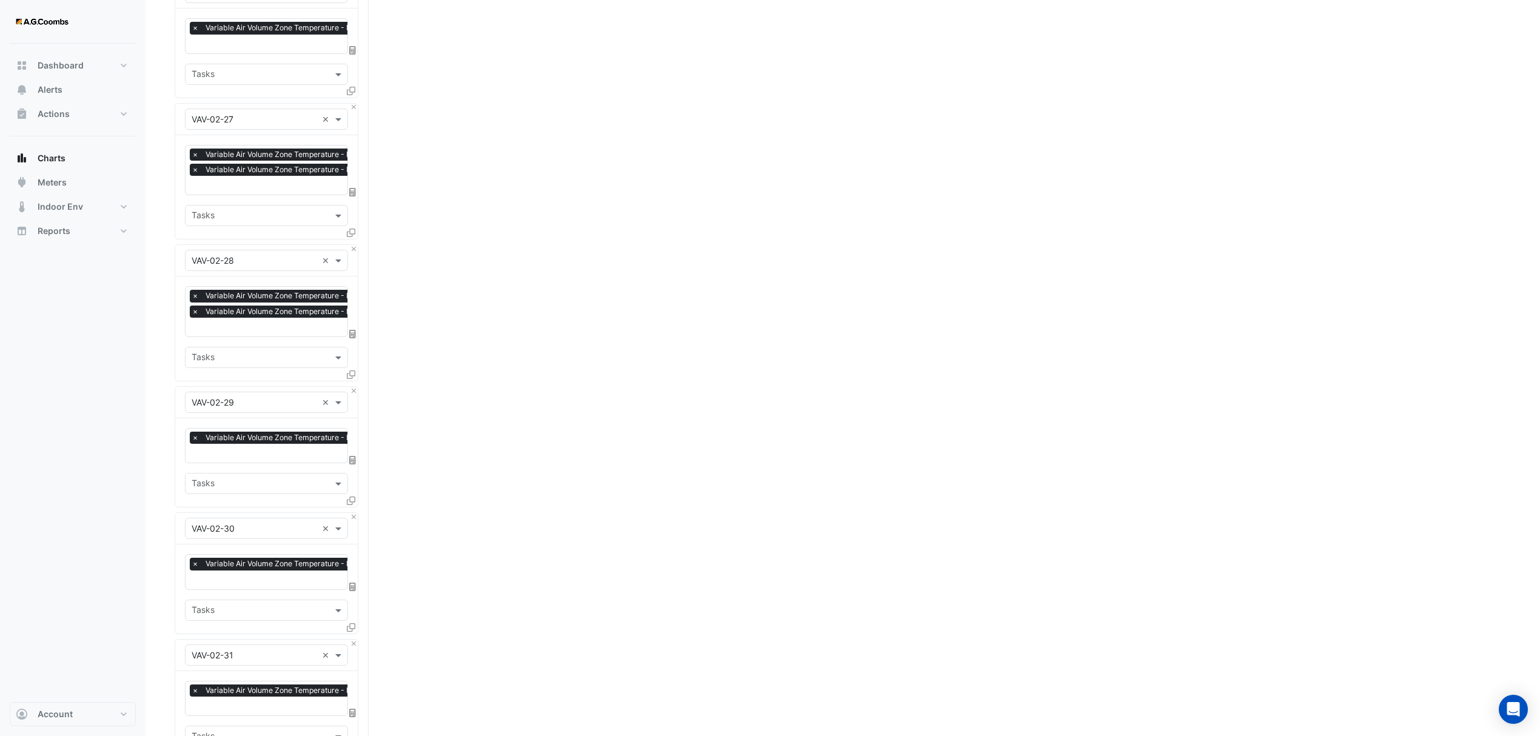
scroll to position [3343, 0]
click at [352, 105] on button "Close" at bounding box center [354, 108] width 8 height 8
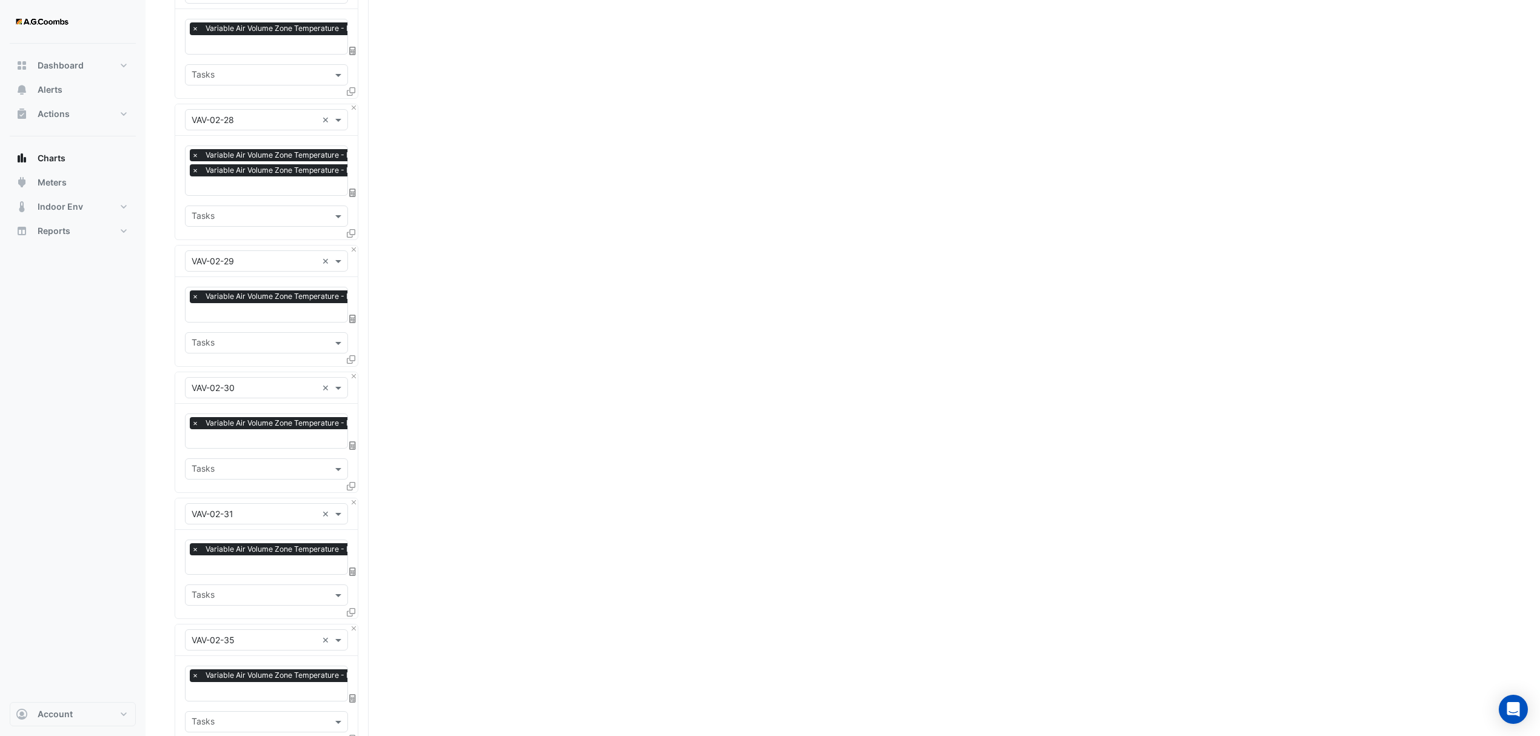
click at [355, 238] on div at bounding box center [352, 236] width 11 height 18
click at [350, 104] on button "Close" at bounding box center [354, 108] width 8 height 8
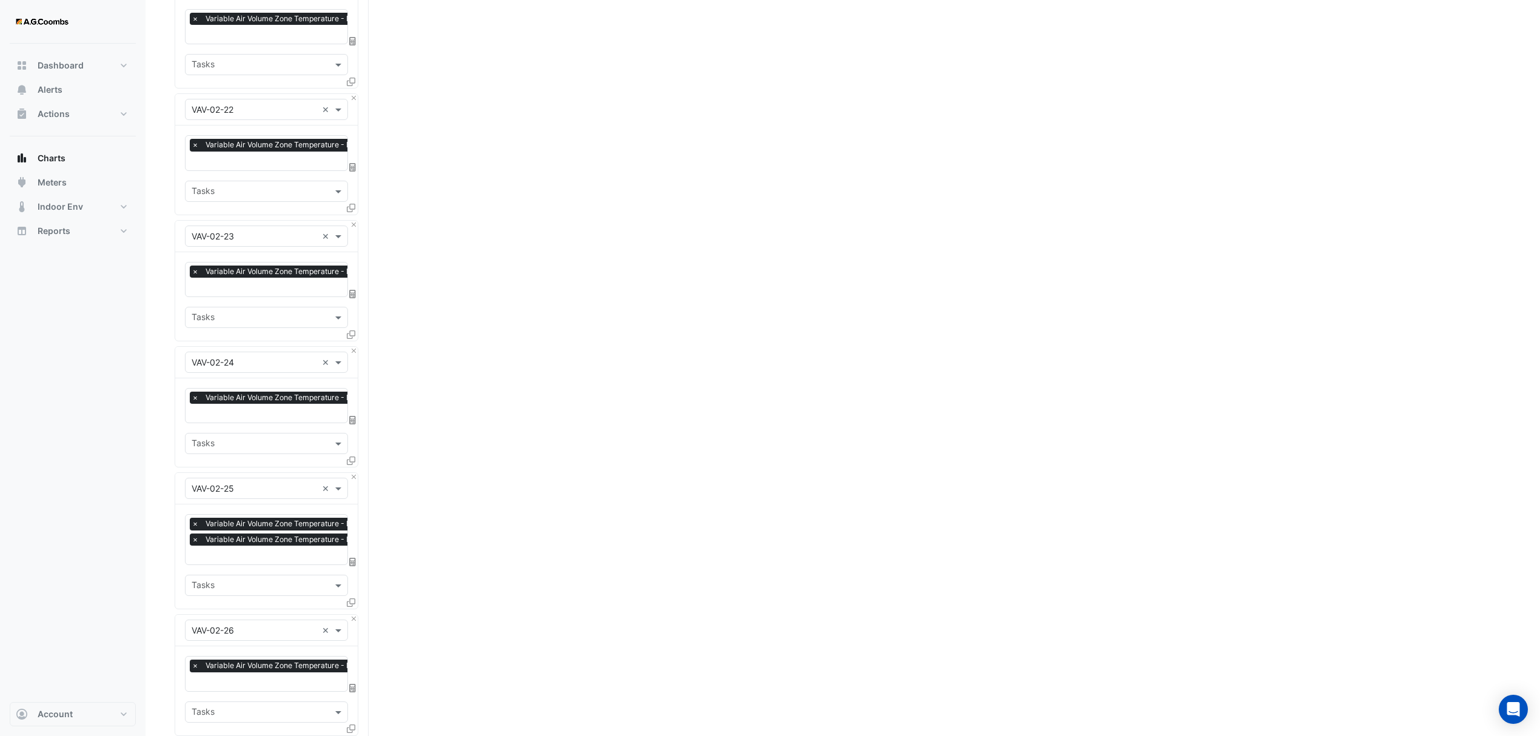
scroll to position [2696, 0]
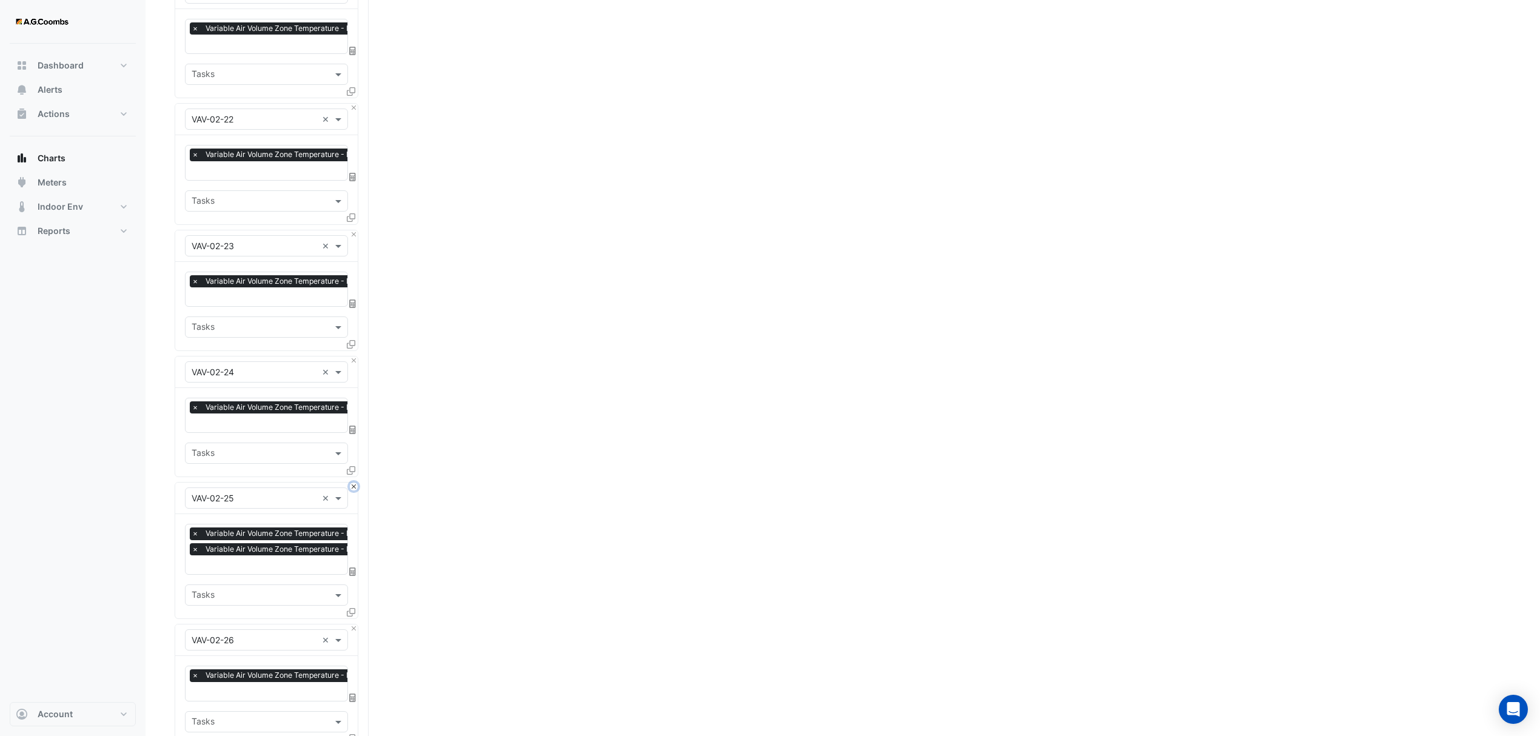
click at [350, 483] on button "Close" at bounding box center [354, 487] width 8 height 8
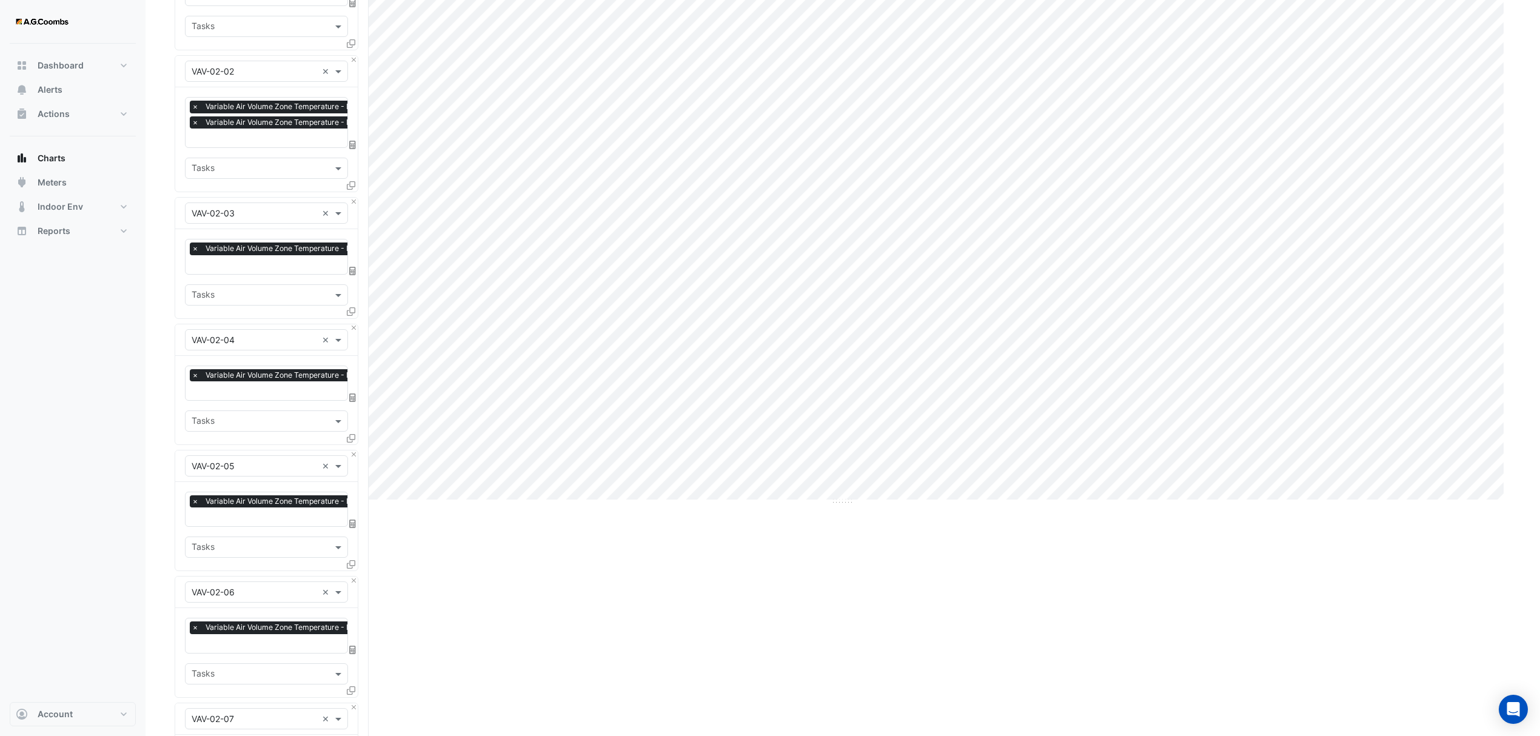
scroll to position [0, 0]
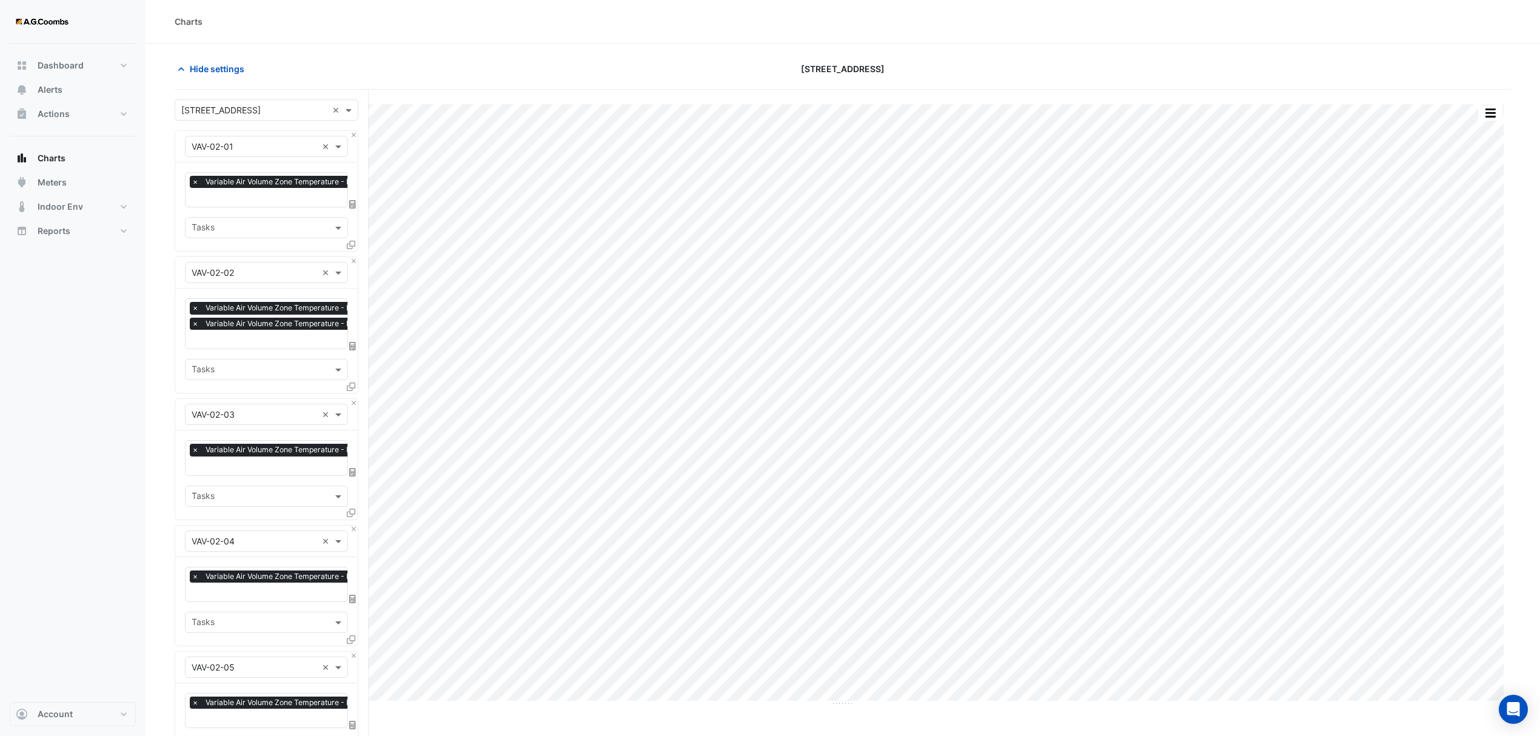
click at [353, 266] on div "Equipment × VAV-02-02 ×" at bounding box center [266, 273] width 183 height 32
click at [352, 262] on button "Close" at bounding box center [354, 261] width 8 height 8
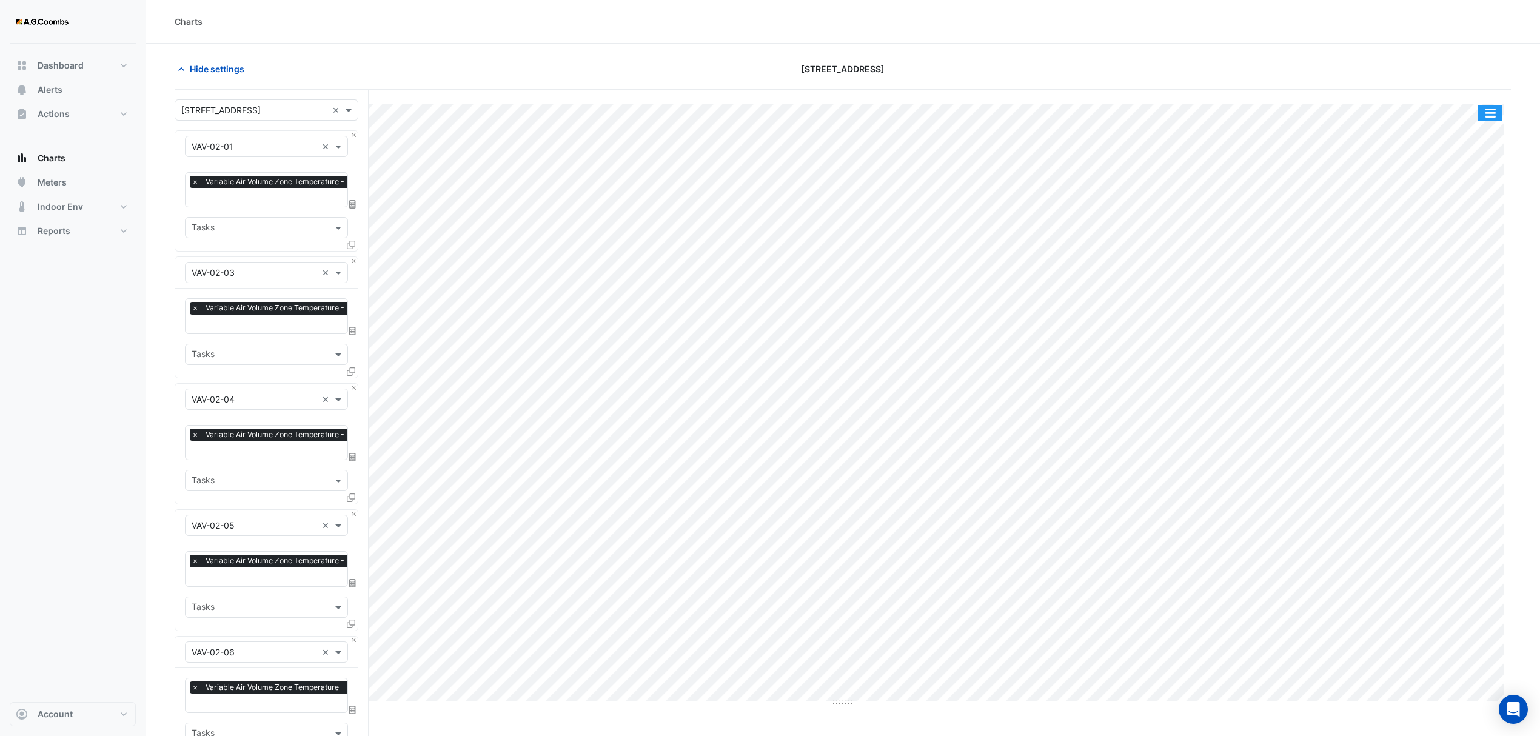
click at [1492, 114] on button "button" at bounding box center [1490, 113] width 24 height 15
click at [1468, 238] on div "Pivot Data Table" at bounding box center [1466, 243] width 73 height 29
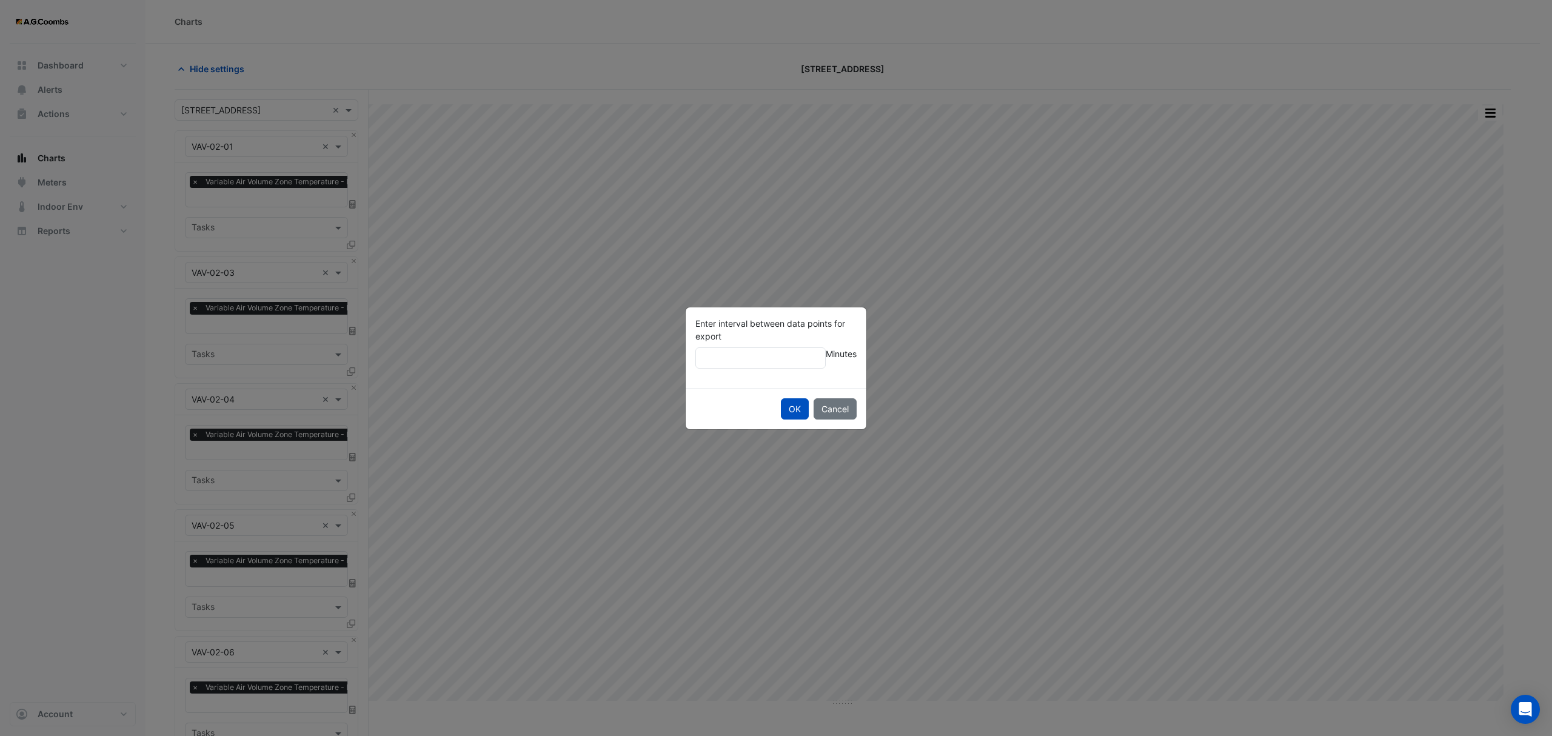
click at [643, 340] on ngb-modal-window "Enter interval between data points for export ** Minutes OK Cancel" at bounding box center [776, 368] width 1552 height 736
type input "**"
click at [781, 398] on button "OK" at bounding box center [795, 408] width 28 height 21
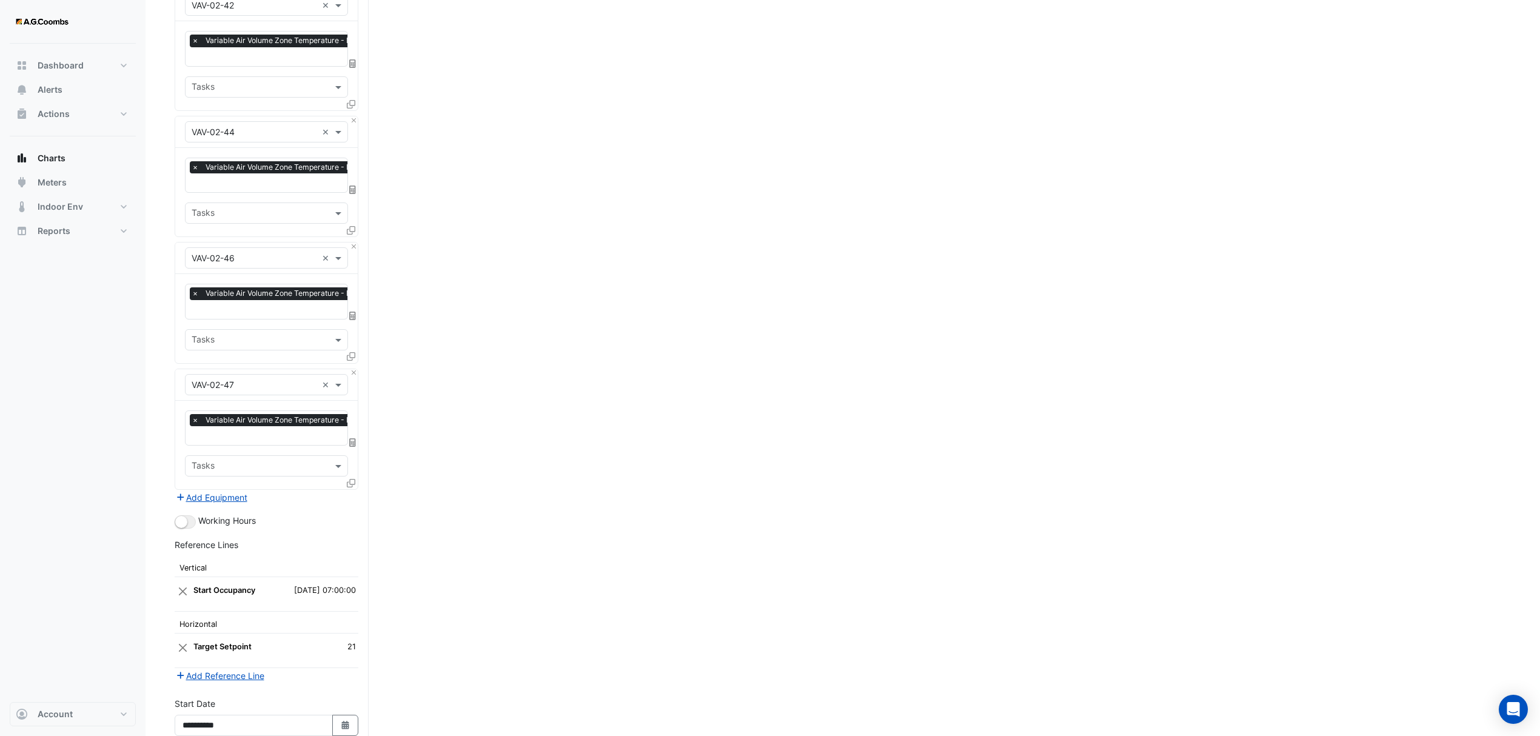
scroll to position [4419, 0]
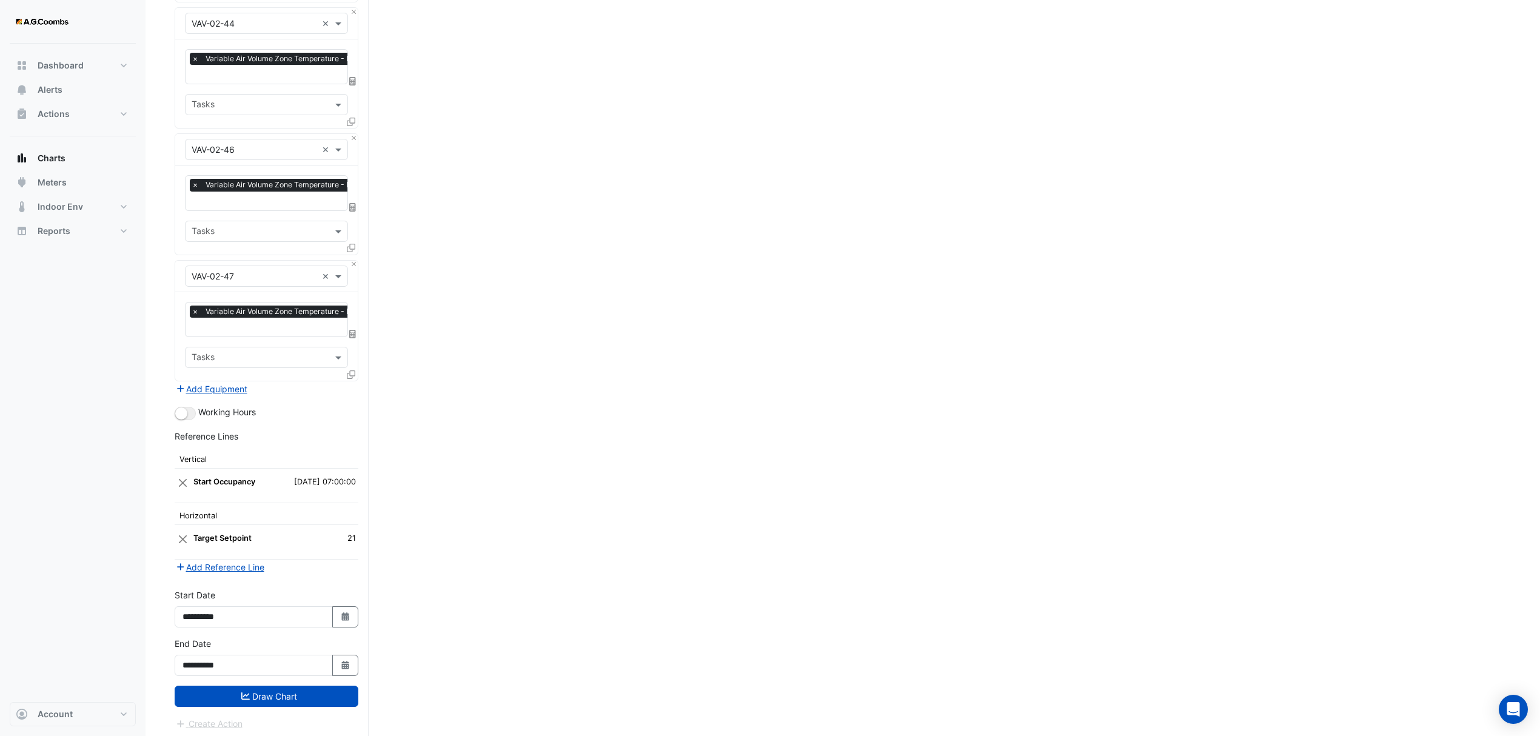
click at [261, 687] on button "Draw Chart" at bounding box center [267, 696] width 184 height 21
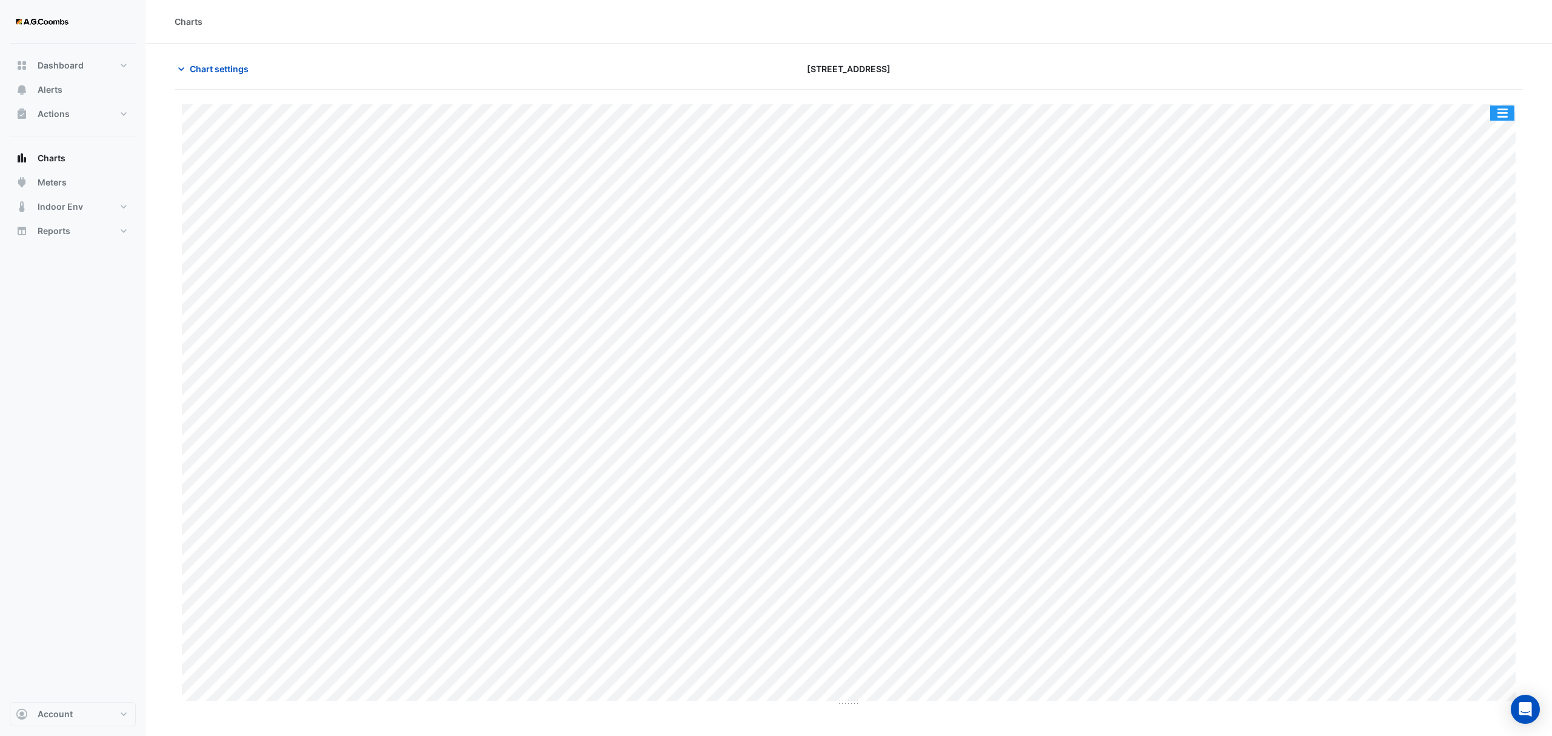
click at [1502, 112] on button "button" at bounding box center [1502, 113] width 24 height 15
click at [1484, 240] on div "Pivot Data Table" at bounding box center [1478, 243] width 73 height 29
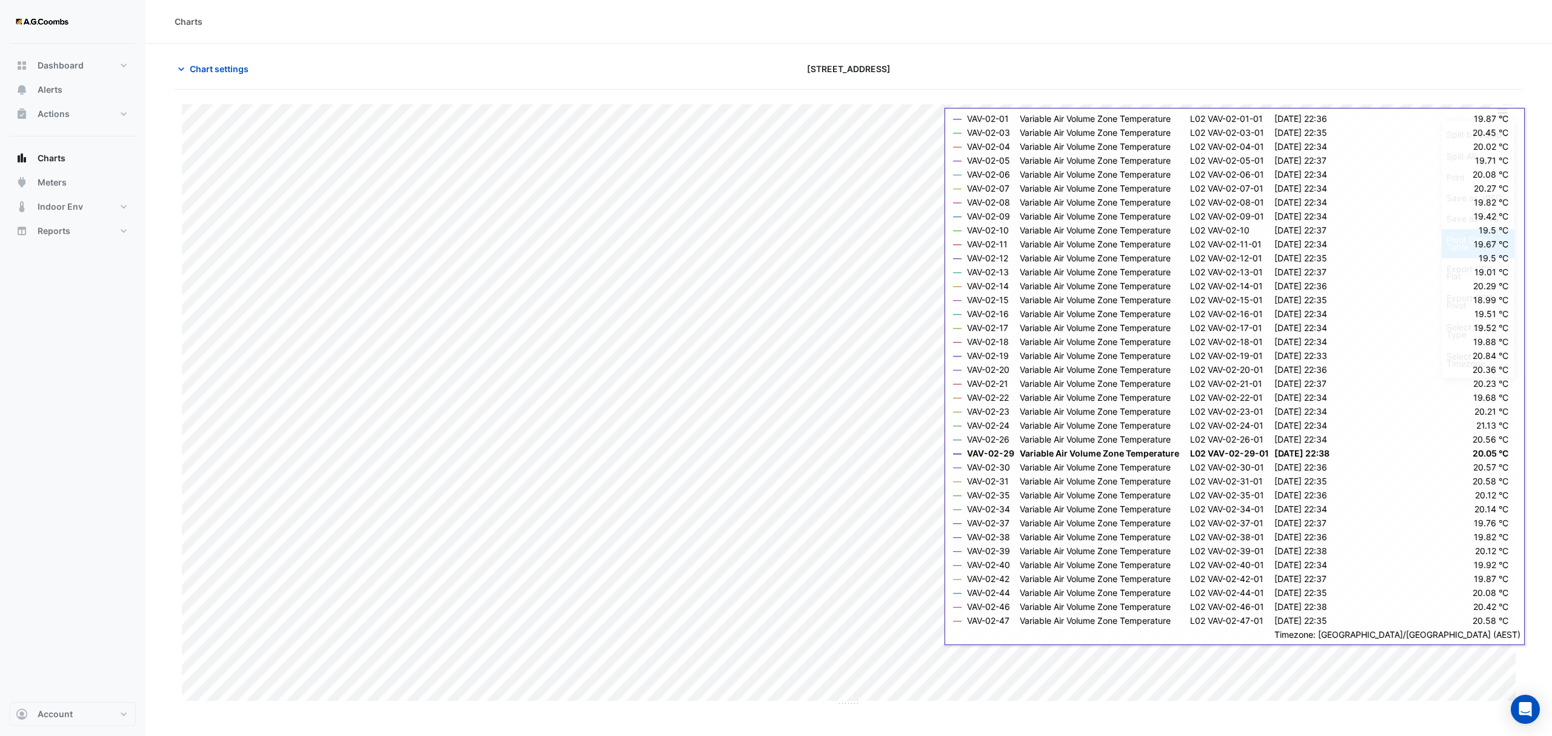
click at [1473, 255] on div "Pivot Data Table" at bounding box center [1478, 243] width 73 height 29
click at [1472, 308] on div "Export CSV - Pivot" at bounding box center [1478, 301] width 73 height 29
click at [1480, 301] on div "Export CSV - Pivot" at bounding box center [1478, 301] width 73 height 29
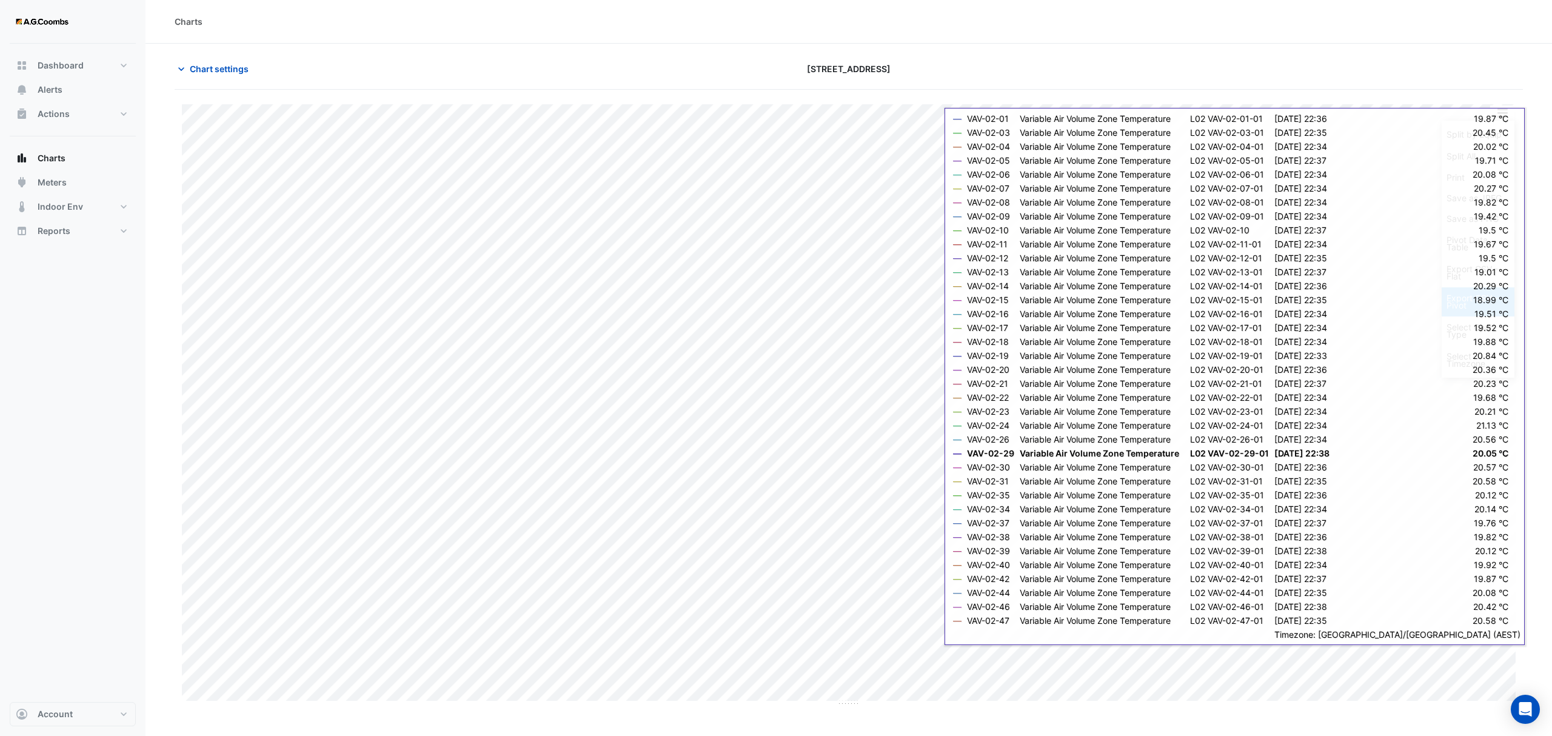
click at [1480, 301] on div "Export CSV - Pivot" at bounding box center [1478, 301] width 73 height 29
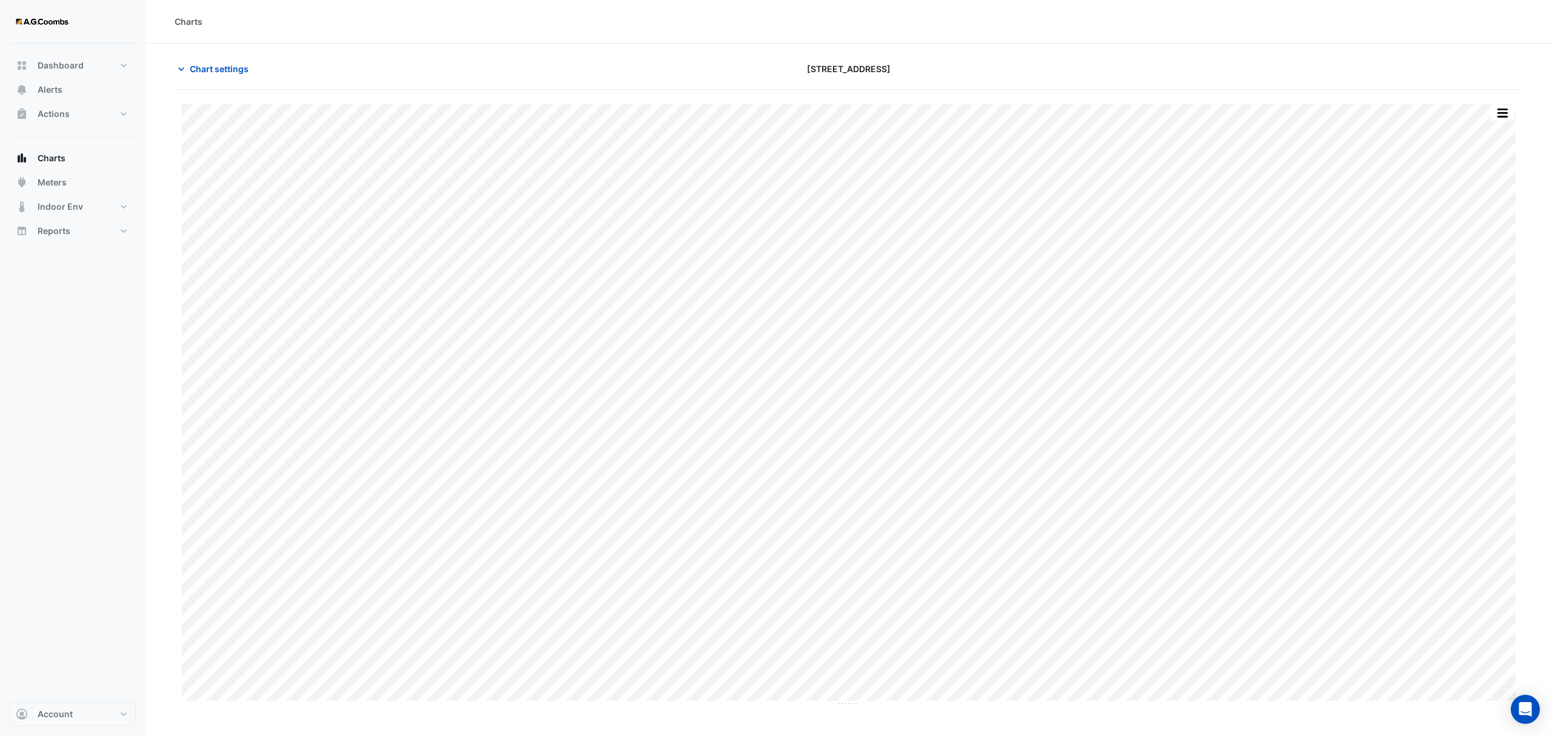
click at [167, 109] on section "Chart settings 121 Exhibition Street Split by Equip Split All Print Save as JPE…" at bounding box center [849, 375] width 1407 height 663
click at [209, 66] on span "Chart settings" at bounding box center [219, 68] width 59 height 13
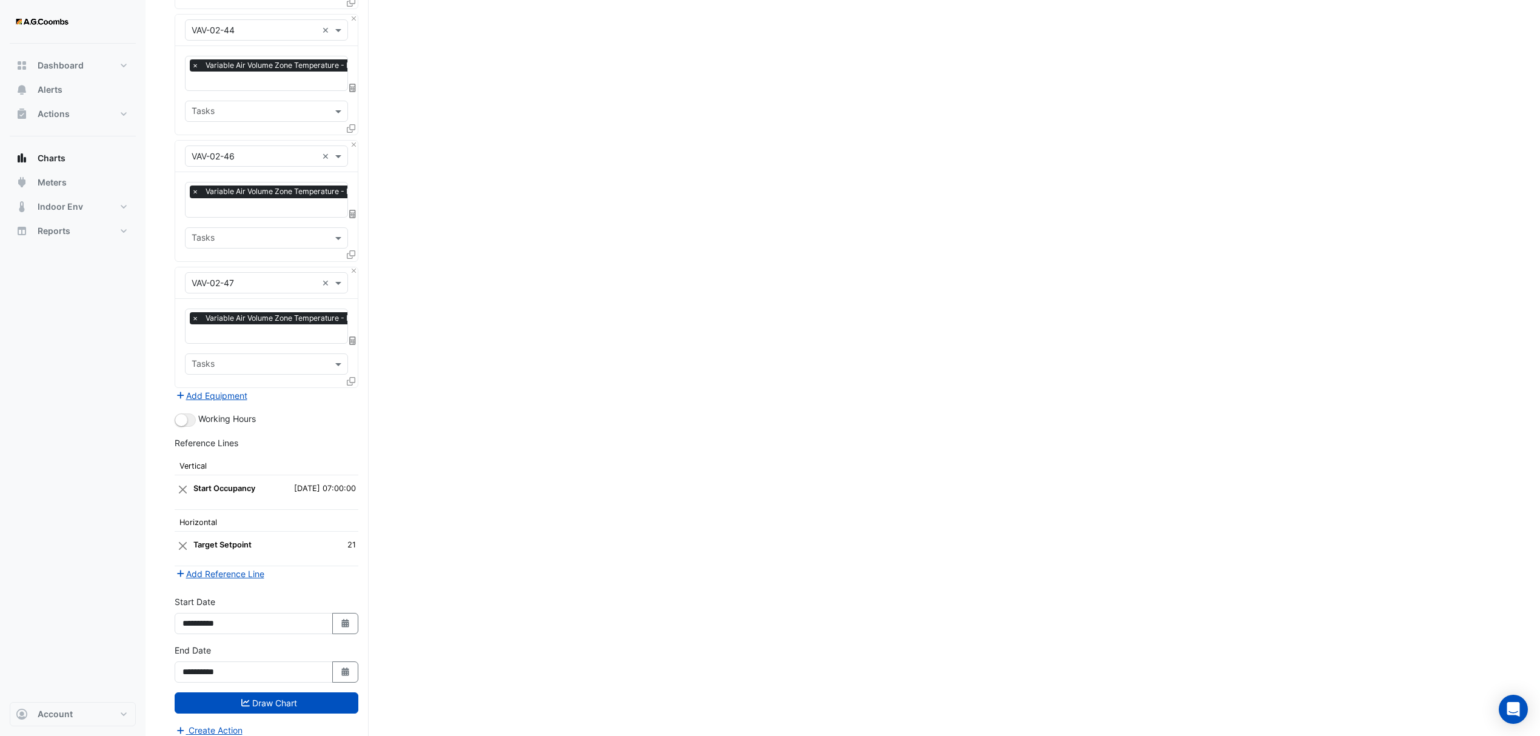
scroll to position [4419, 0]
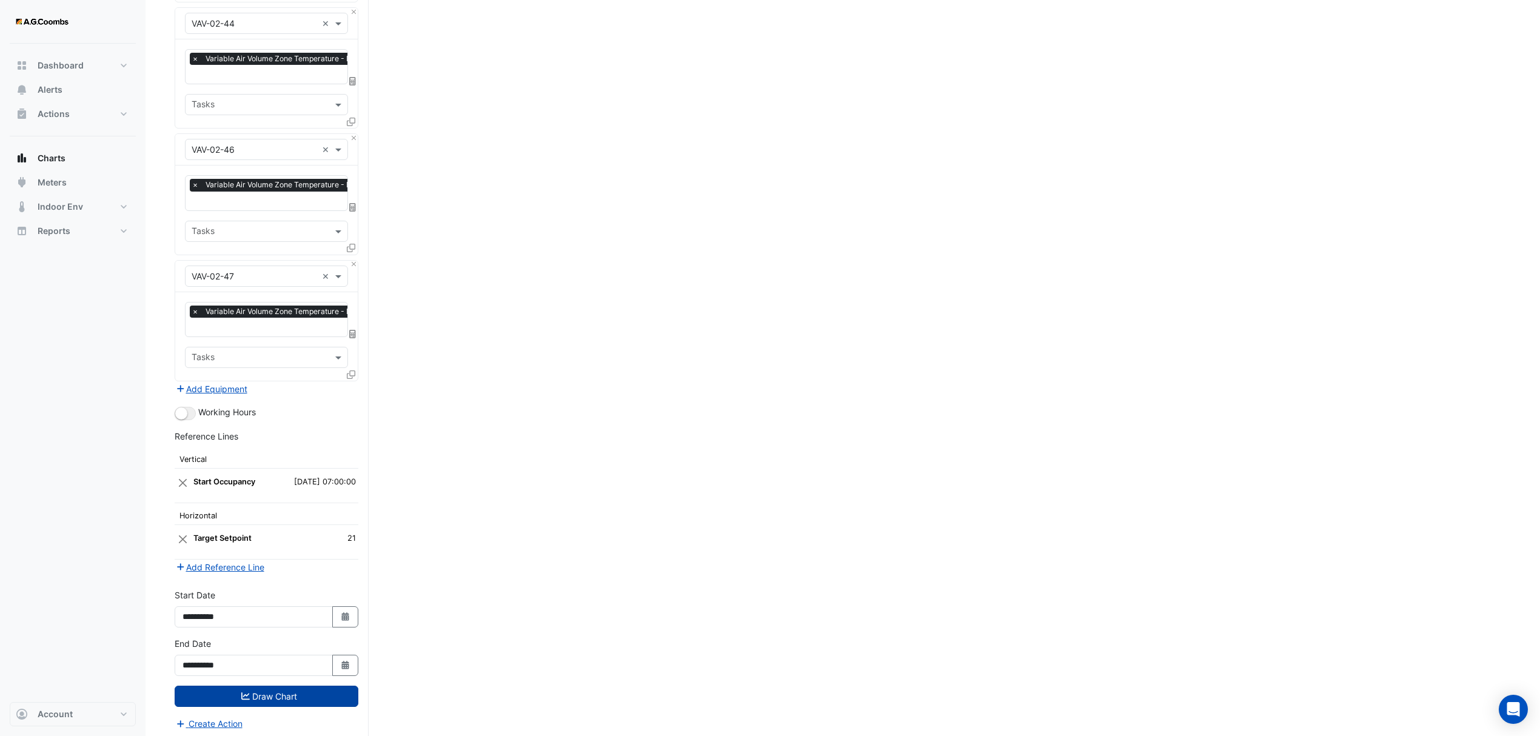
click at [238, 691] on button "Draw Chart" at bounding box center [267, 696] width 184 height 21
click at [258, 697] on button "Draw Chart" at bounding box center [267, 696] width 184 height 21
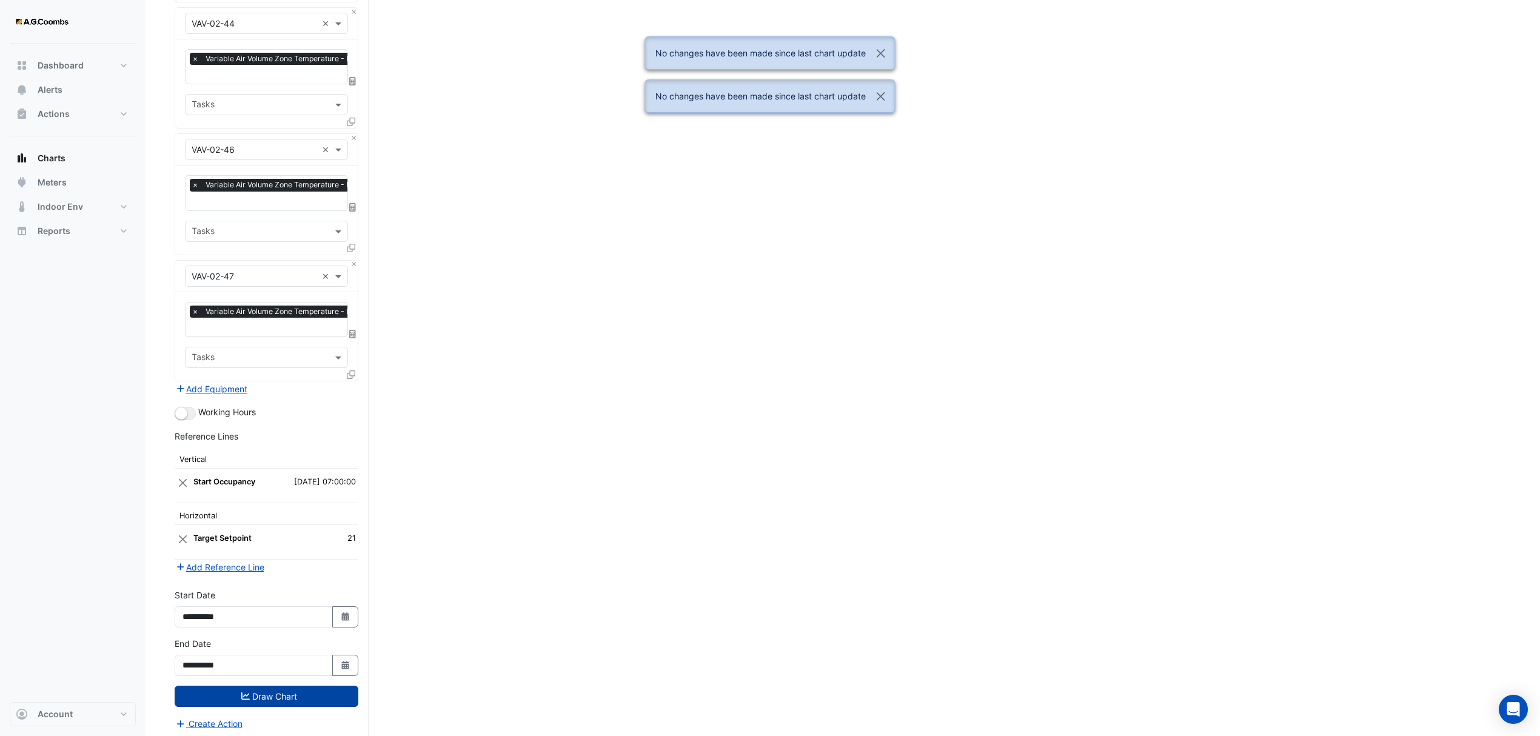
click at [258, 697] on button "Draw Chart" at bounding box center [267, 696] width 184 height 21
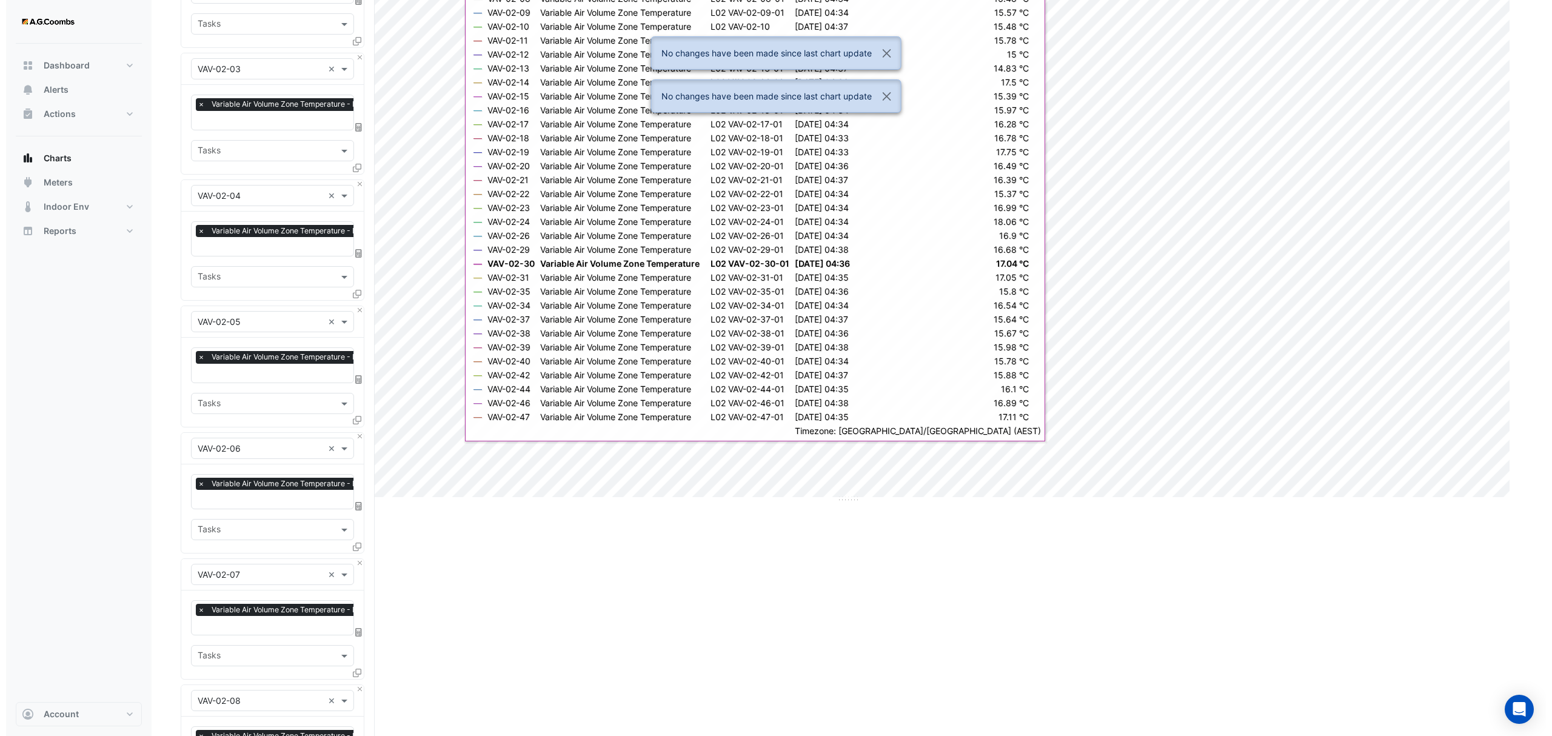
scroll to position [0, 0]
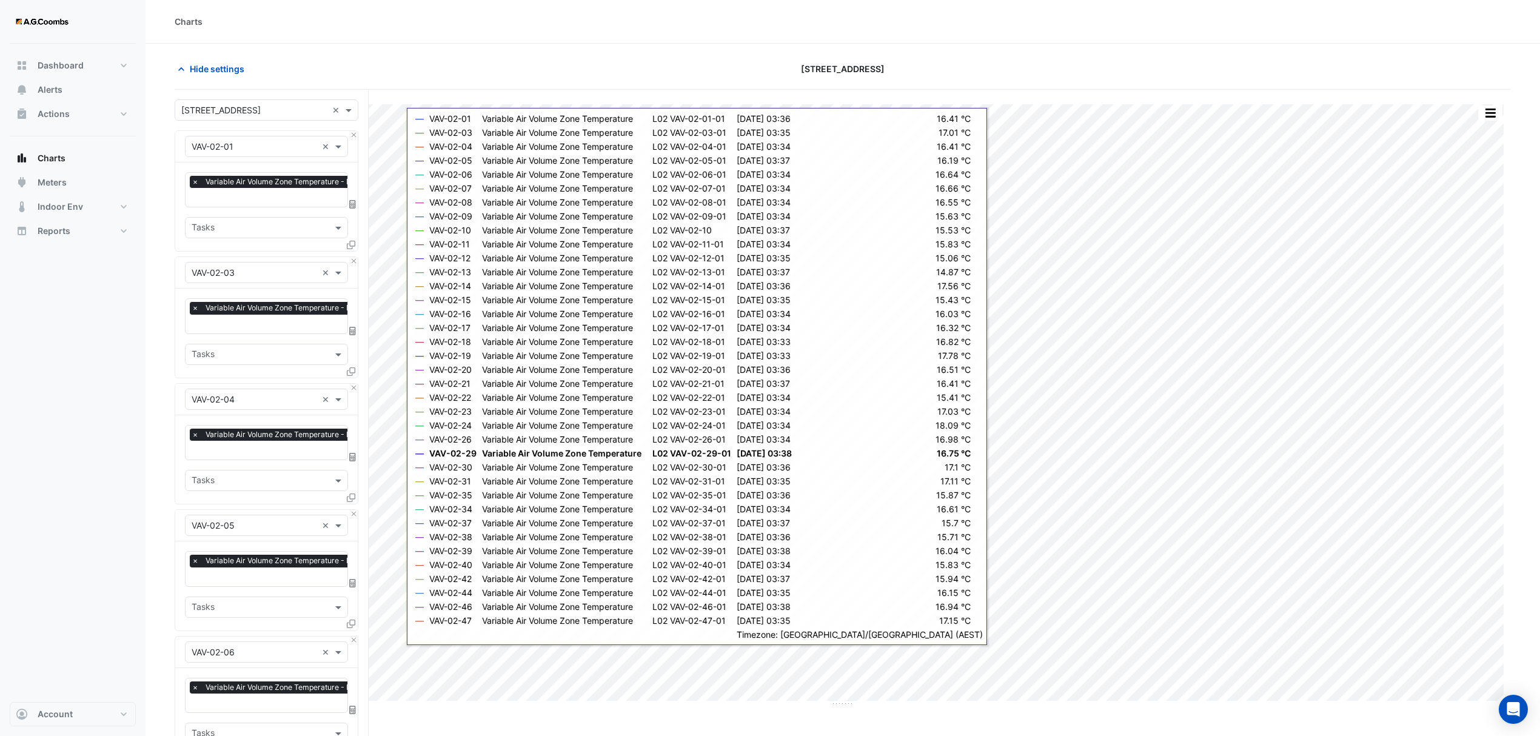
click at [346, 88] on div "Hide settings 121 Exhibition Street" at bounding box center [843, 74] width 1336 height 32
click at [342, 72] on div "Hide settings" at bounding box center [392, 68] width 451 height 21
click at [220, 66] on span "Hide settings" at bounding box center [217, 68] width 55 height 13
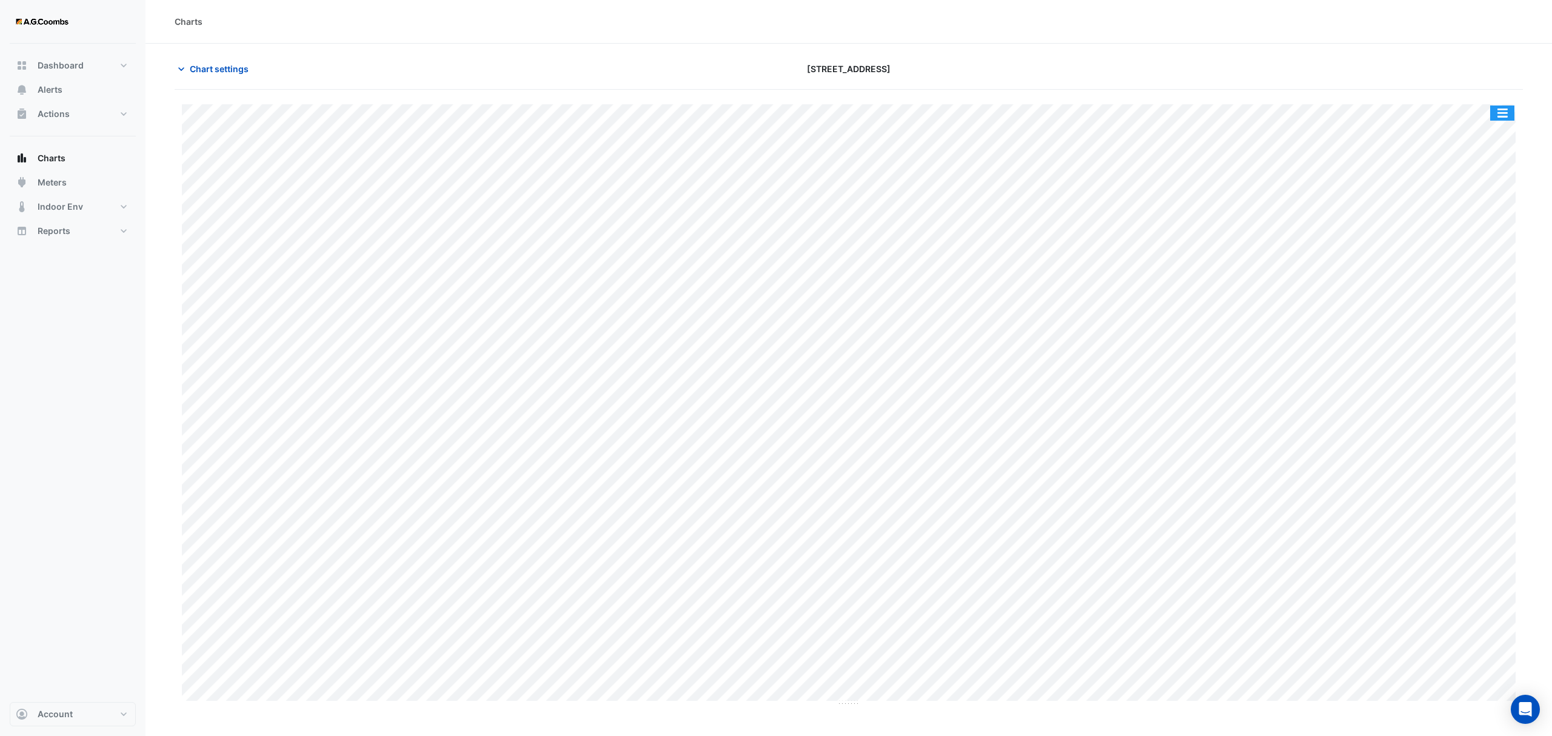
click at [1504, 110] on button "button" at bounding box center [1502, 113] width 24 height 15
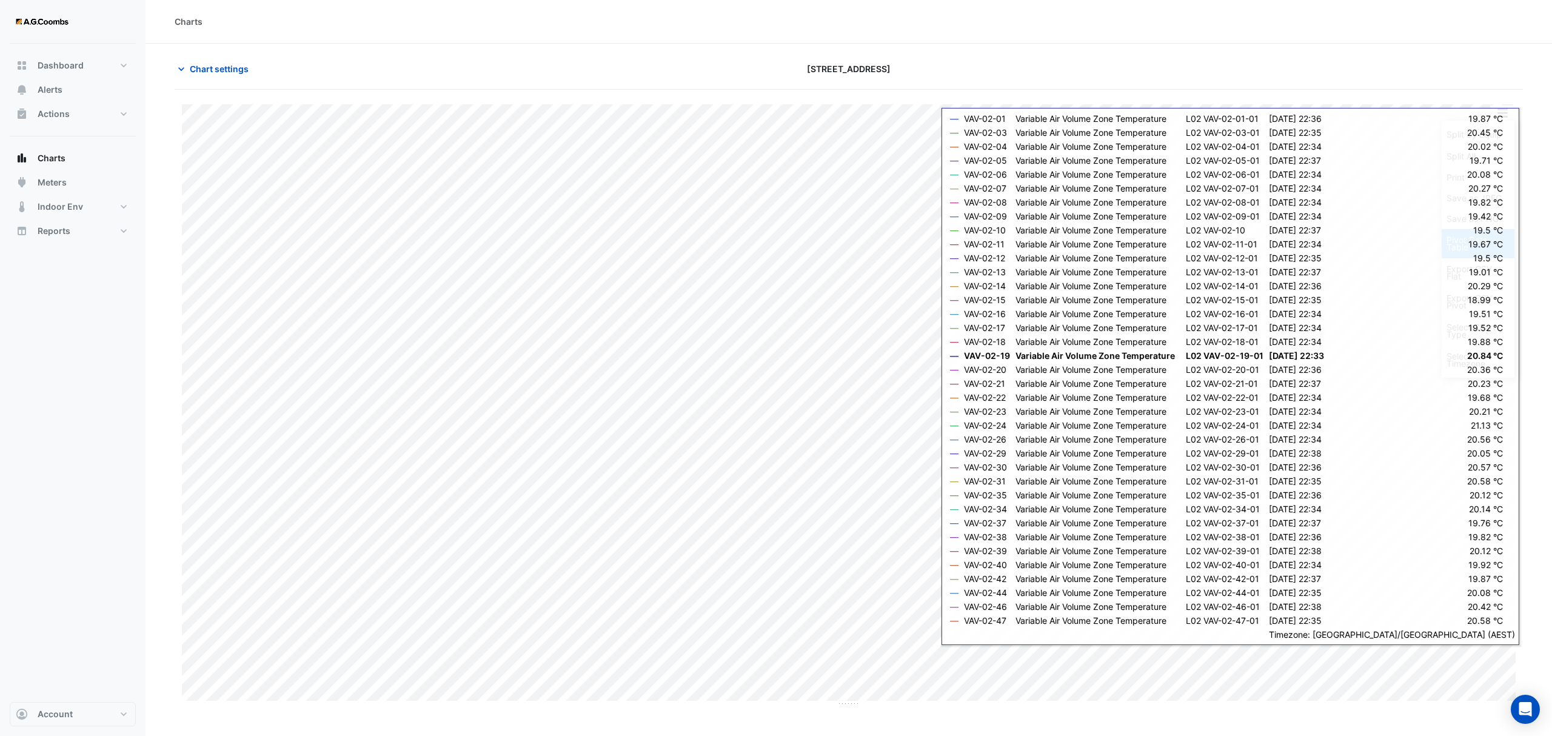
click at [1459, 240] on div "Pivot Data Table" at bounding box center [1478, 243] width 73 height 29
click at [1470, 294] on div "Export CSV - Pivot" at bounding box center [1478, 301] width 73 height 29
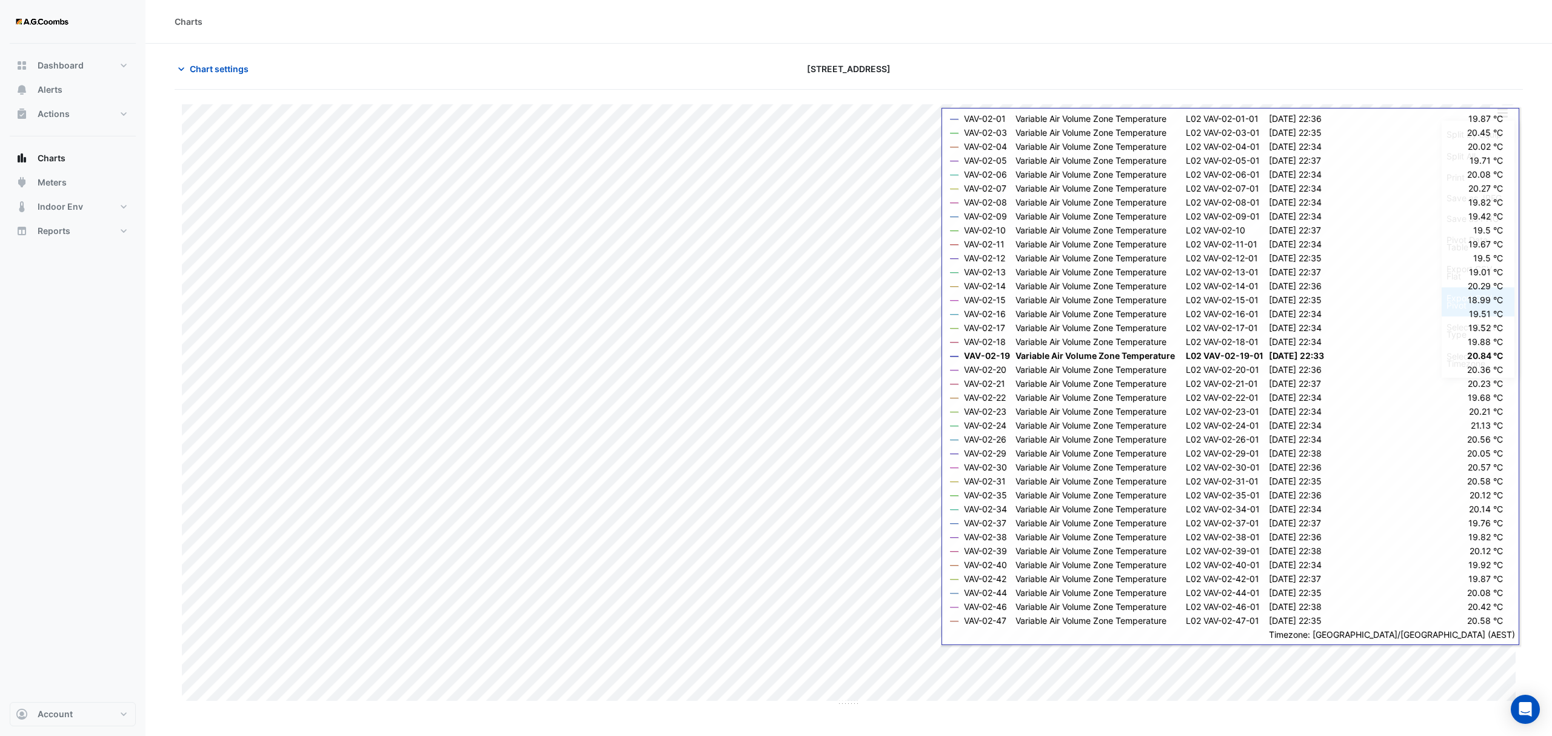
click at [1470, 294] on div "Export CSV - Pivot" at bounding box center [1478, 301] width 73 height 29
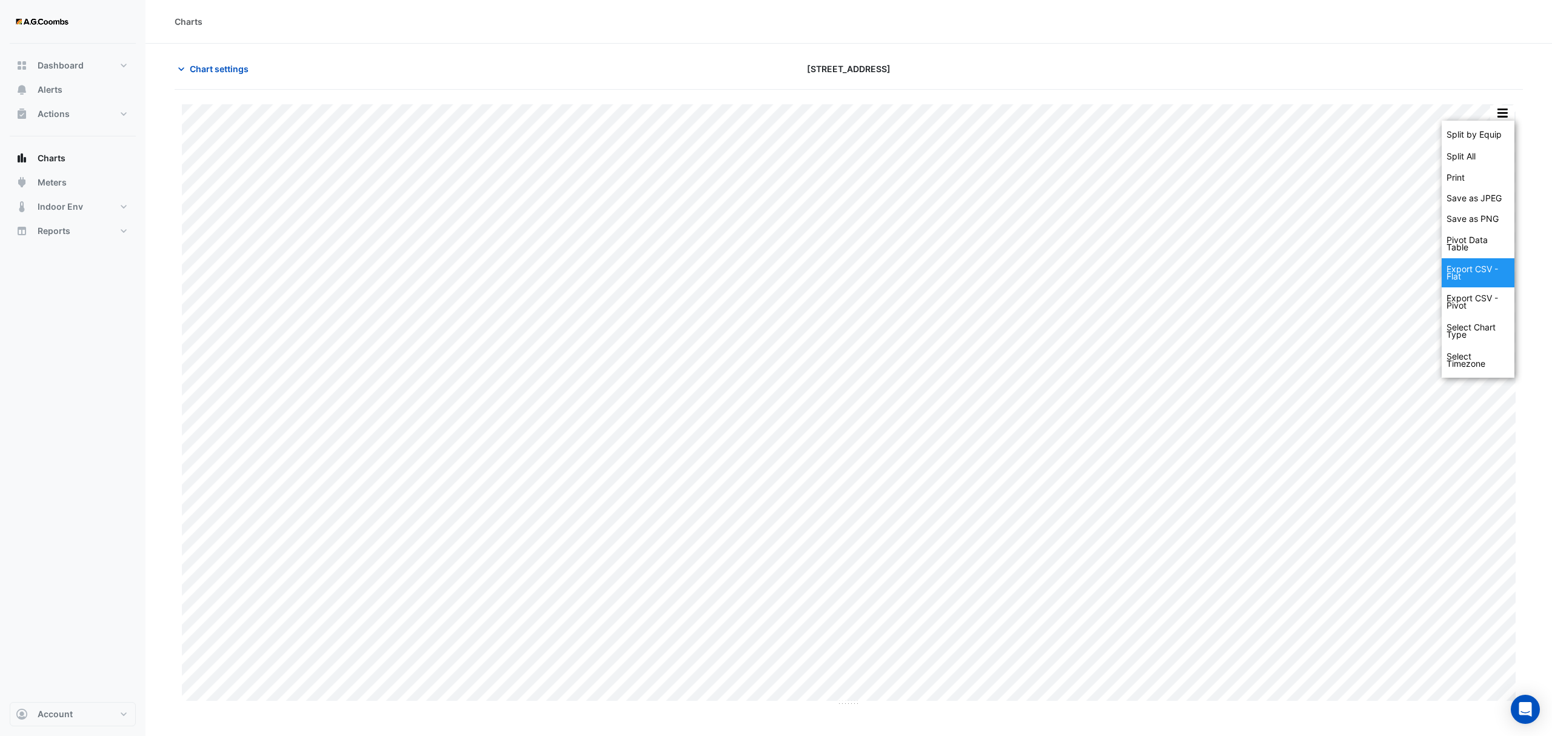
click at [1488, 279] on div "Export CSV - Flat" at bounding box center [1478, 272] width 73 height 29
click at [221, 70] on span "Chart settings" at bounding box center [219, 68] width 59 height 13
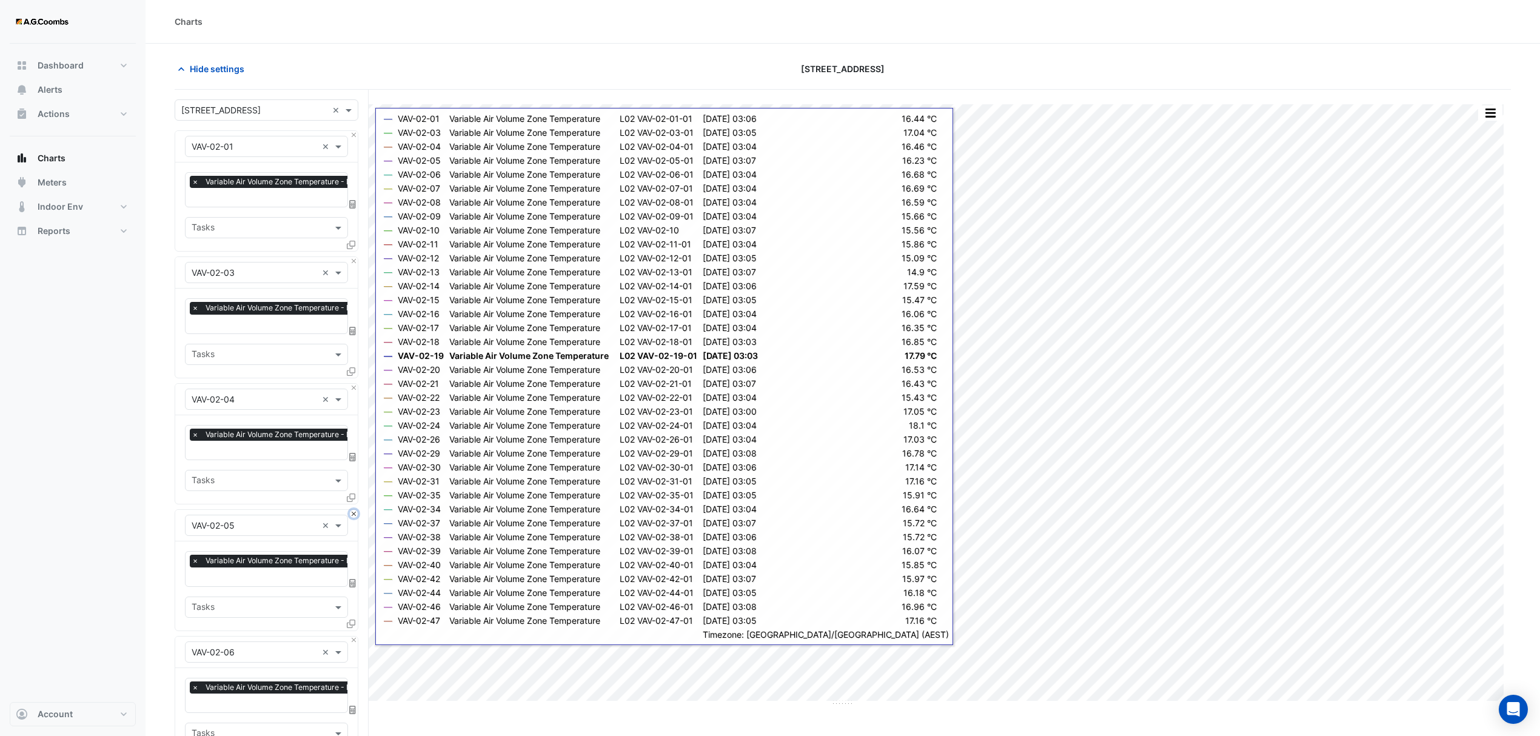
click at [355, 511] on button "Close" at bounding box center [354, 514] width 8 height 8
click at [355, 637] on button "Close" at bounding box center [354, 641] width 8 height 8
click at [355, 511] on button "Close" at bounding box center [354, 514] width 8 height 8
click at [355, 637] on button "Close" at bounding box center [354, 641] width 8 height 8
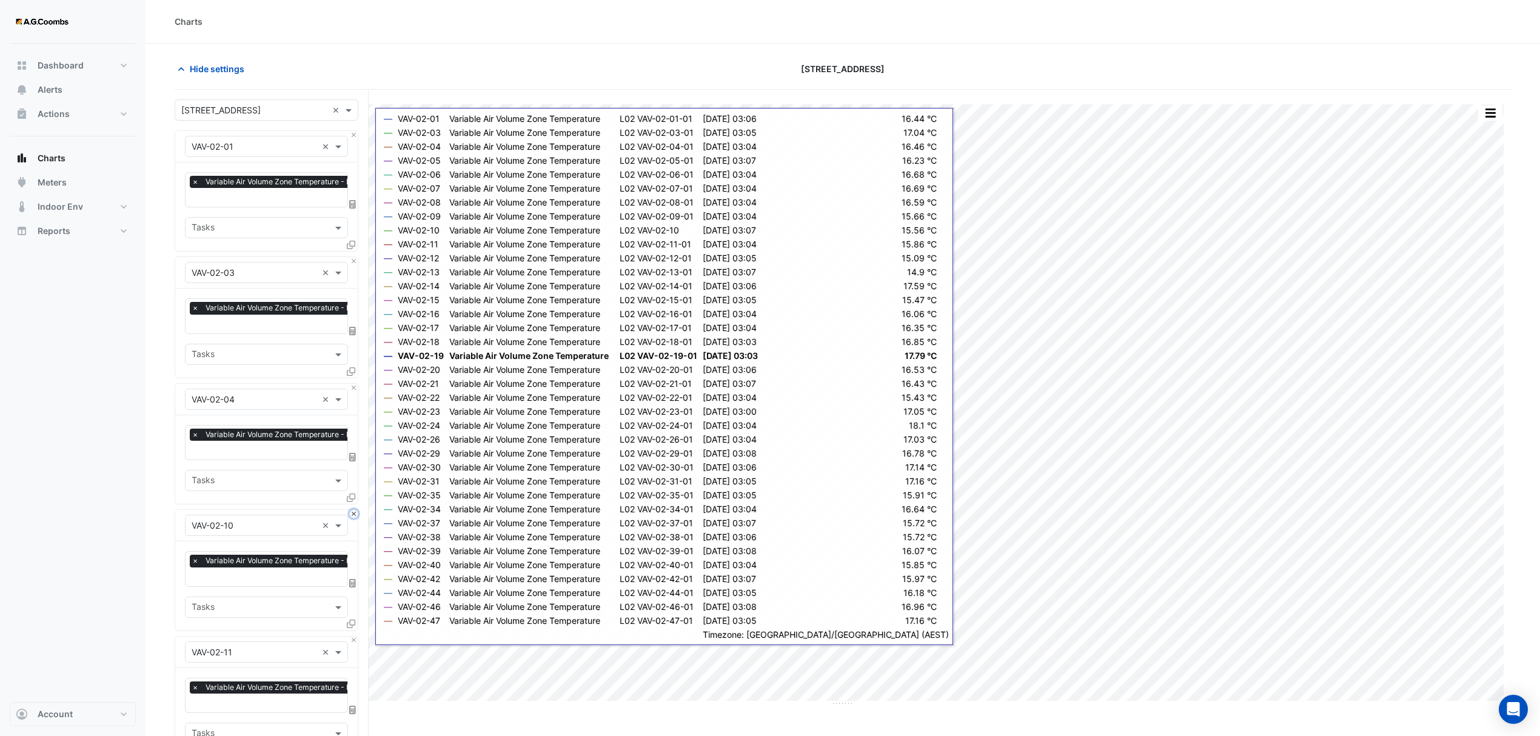
click at [355, 511] on button "Close" at bounding box center [354, 514] width 8 height 8
click at [355, 637] on button "Close" at bounding box center [354, 641] width 8 height 8
click at [355, 511] on button "Close" at bounding box center [354, 514] width 8 height 8
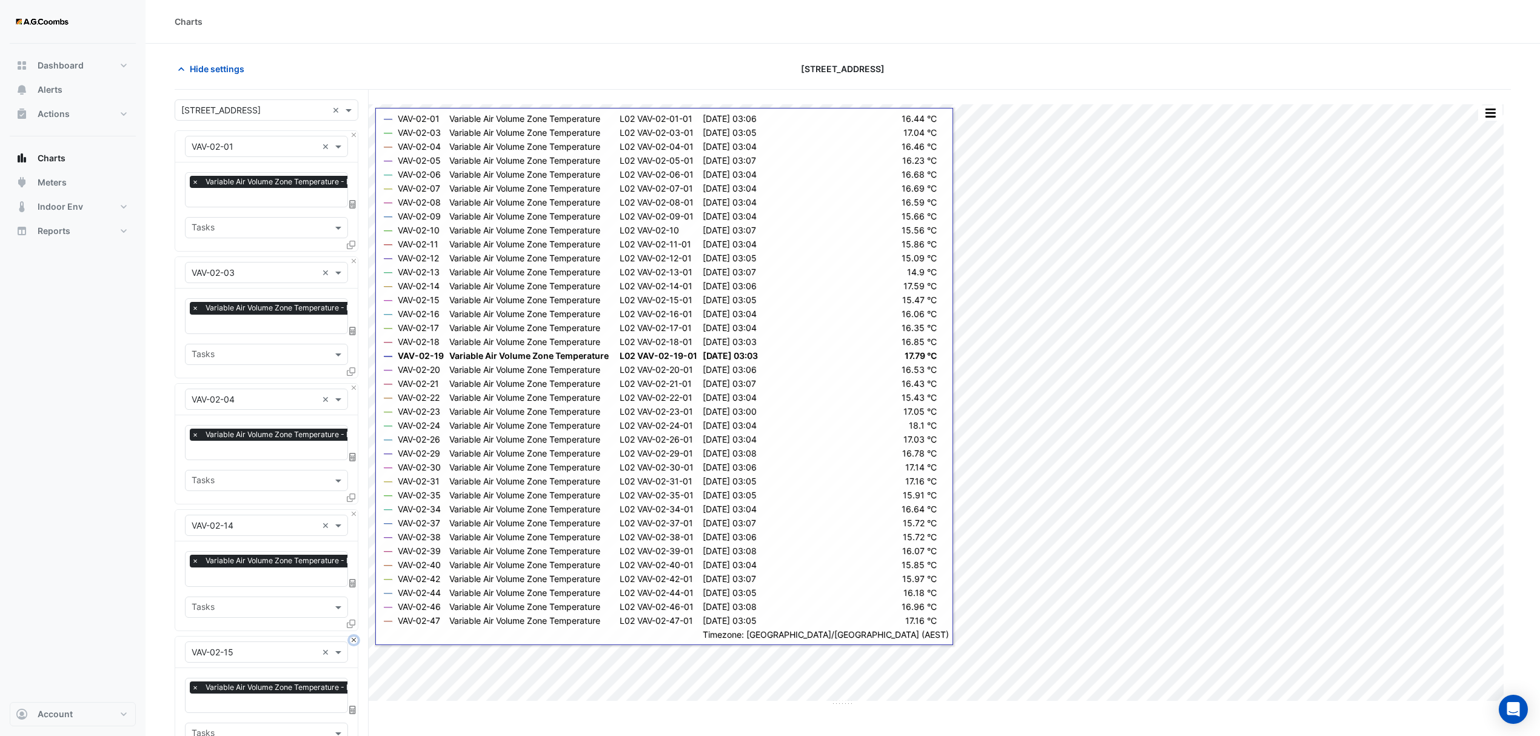
click at [355, 637] on button "Close" at bounding box center [354, 641] width 8 height 8
click at [355, 511] on button "Close" at bounding box center [354, 514] width 8 height 8
click at [355, 637] on button "Close" at bounding box center [354, 641] width 8 height 8
click at [355, 511] on button "Close" at bounding box center [354, 514] width 8 height 8
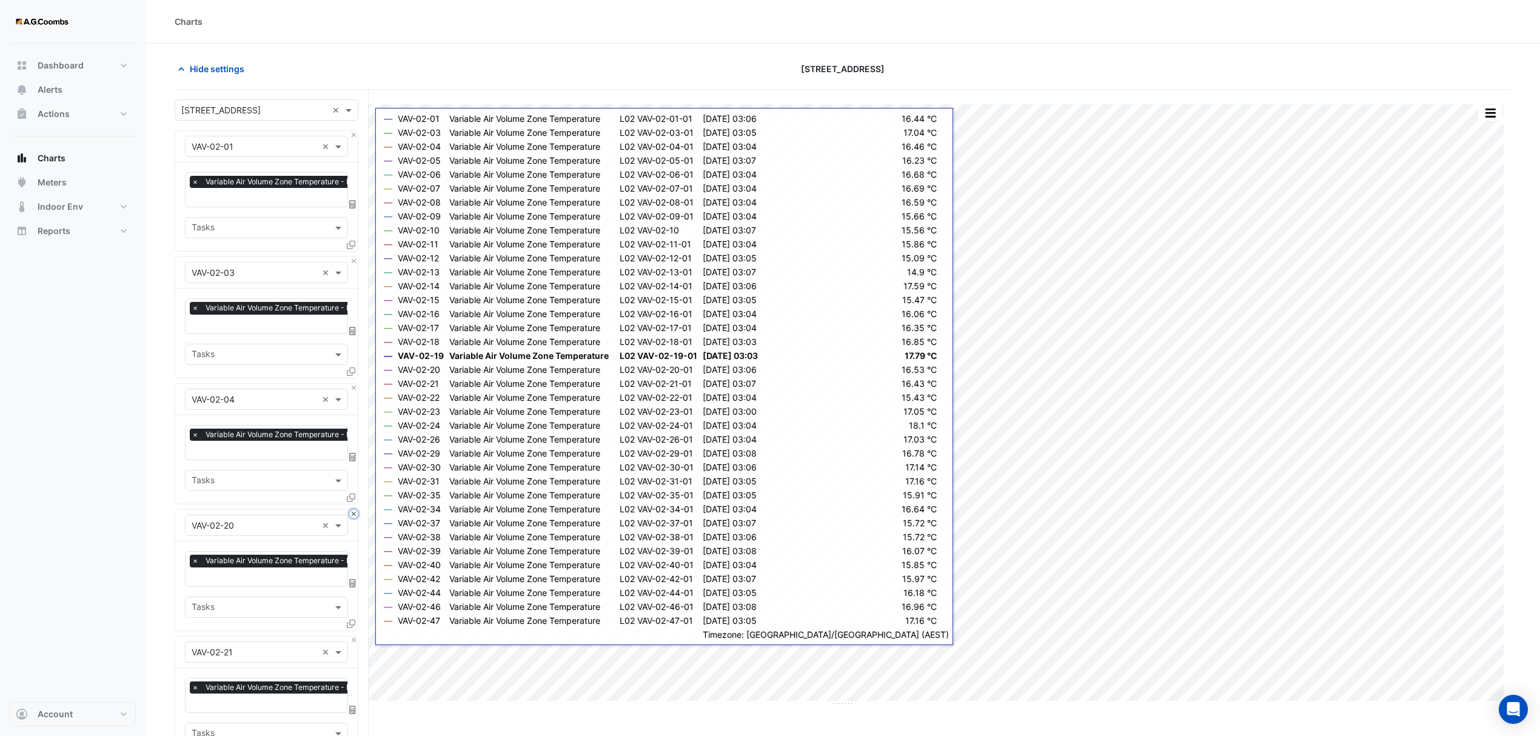
click at [355, 511] on button "Close" at bounding box center [354, 514] width 8 height 8
click at [355, 637] on button "Close" at bounding box center [354, 641] width 8 height 8
click at [355, 511] on button "Close" at bounding box center [354, 514] width 8 height 8
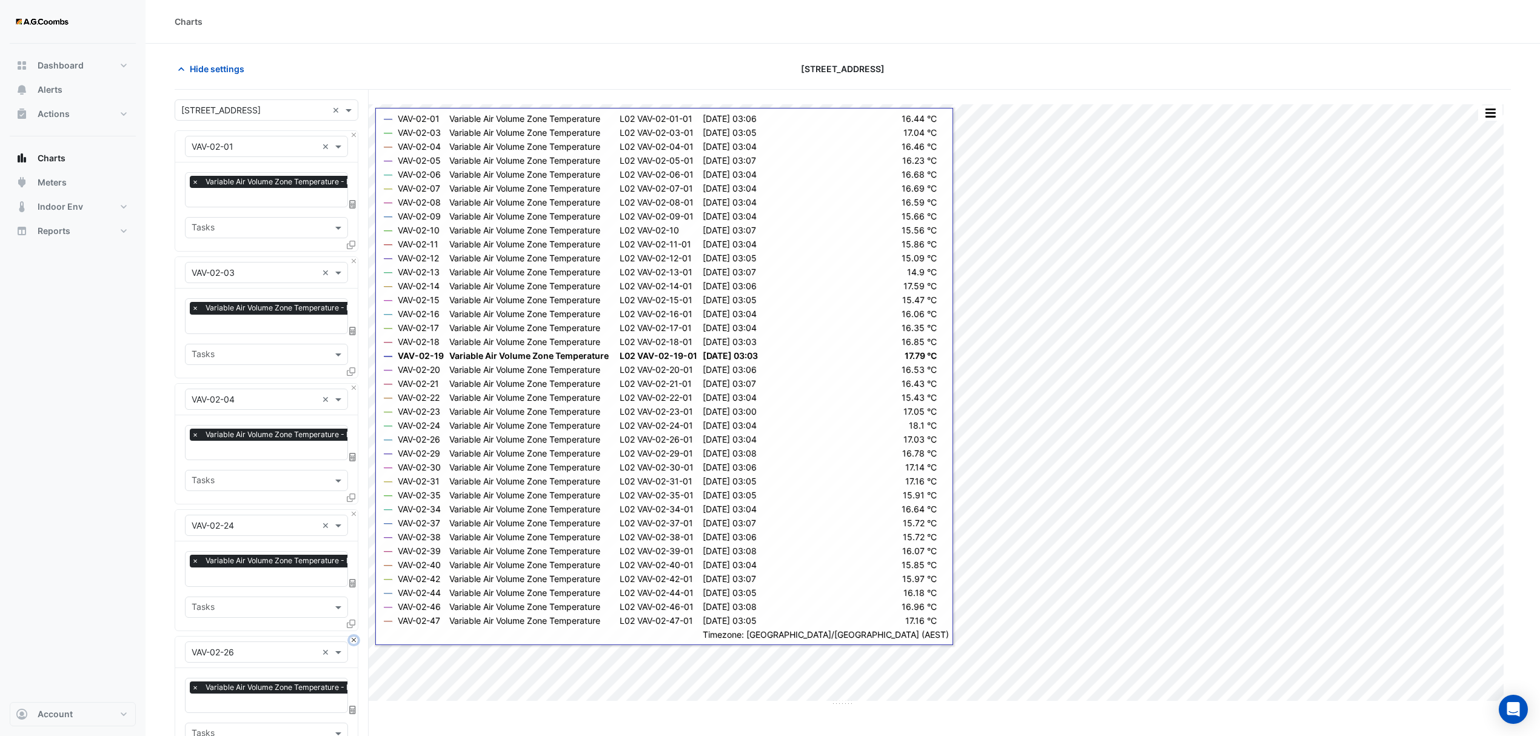
click at [355, 637] on button "Close" at bounding box center [354, 641] width 8 height 8
click at [355, 511] on button "Close" at bounding box center [354, 514] width 8 height 8
click at [355, 637] on button "Close" at bounding box center [354, 641] width 8 height 8
click at [355, 511] on button "Close" at bounding box center [354, 514] width 8 height 8
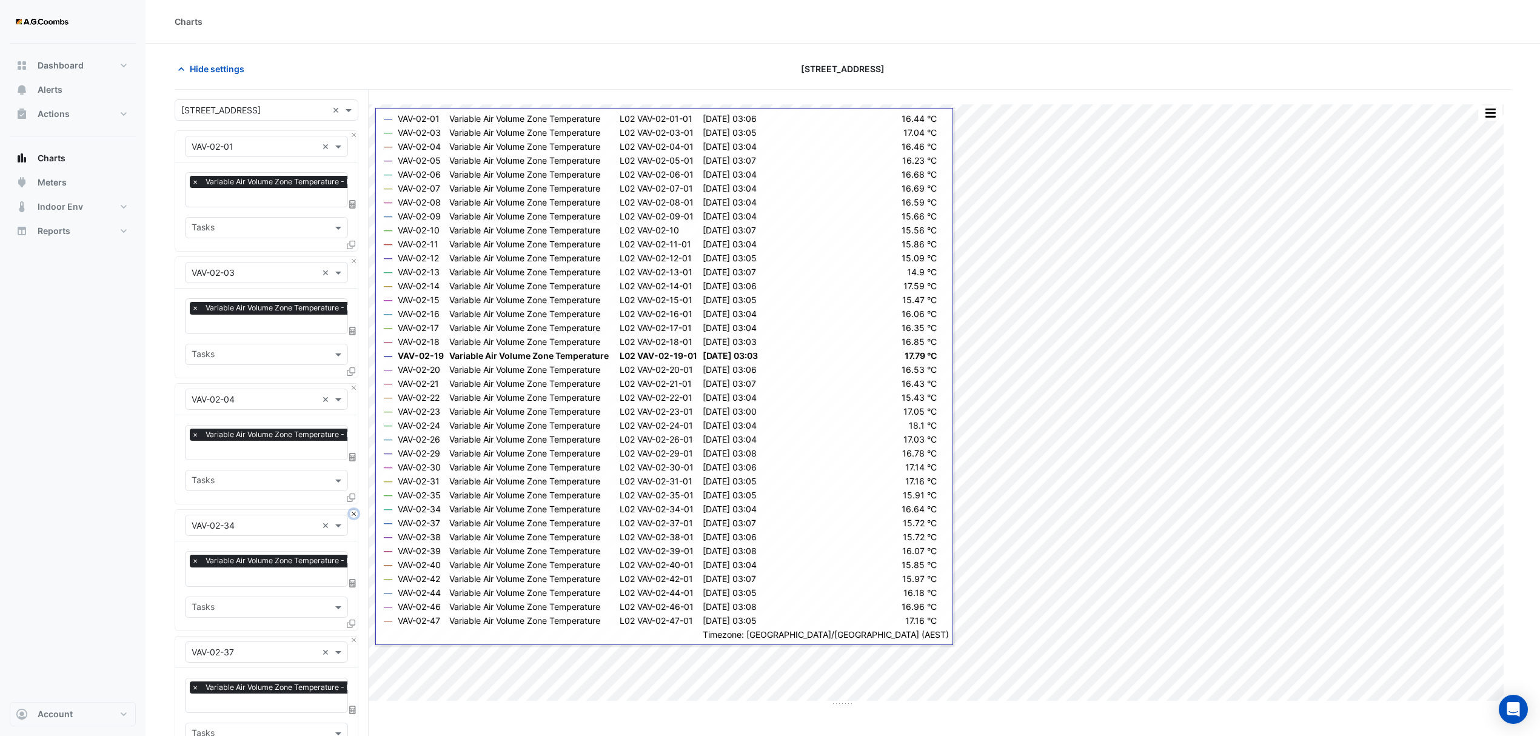
click at [355, 511] on button "Close" at bounding box center [354, 514] width 8 height 8
click at [355, 637] on button "Close" at bounding box center [354, 641] width 8 height 8
click at [355, 511] on button "Close" at bounding box center [354, 514] width 8 height 8
click at [355, 637] on button "Close" at bounding box center [354, 641] width 8 height 8
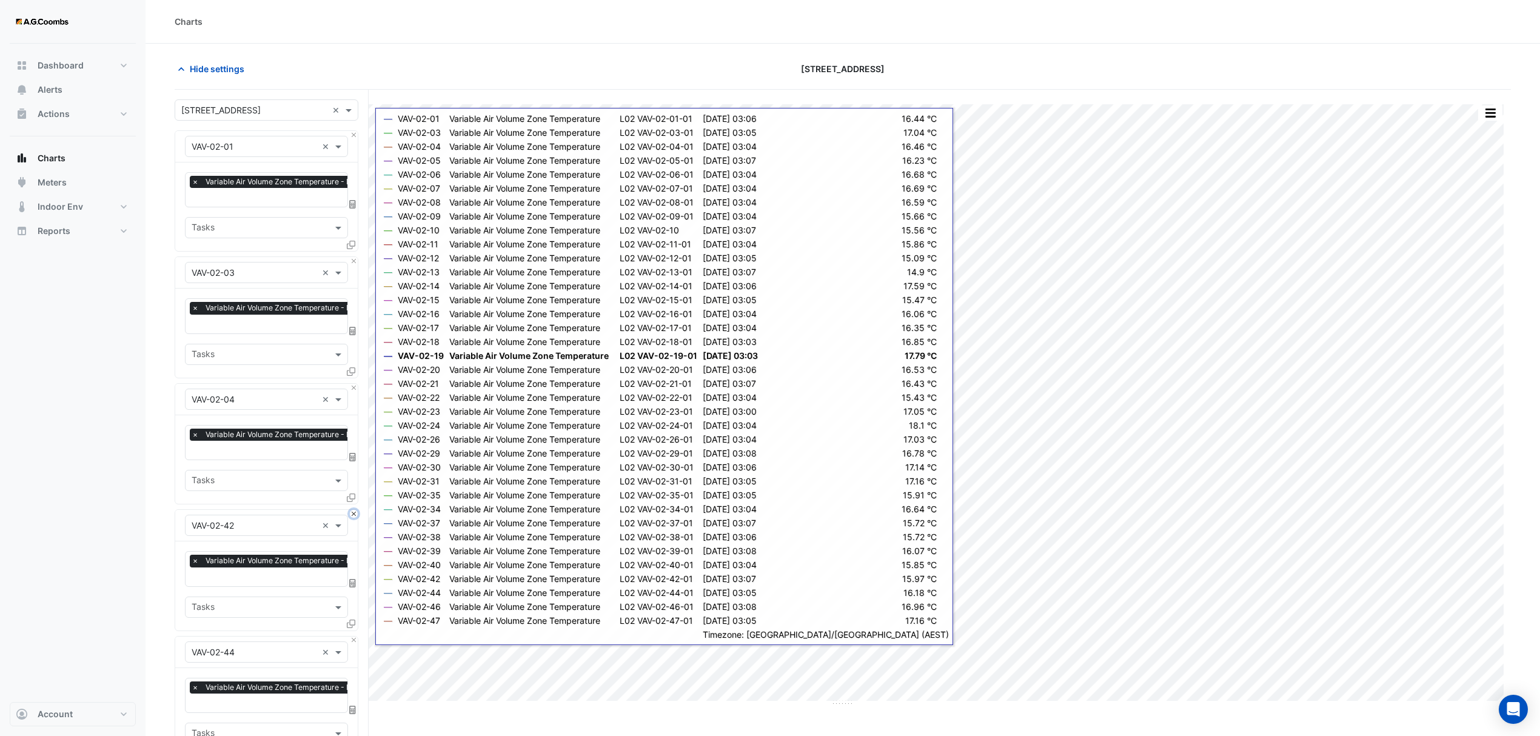
click at [355, 511] on button "Close" at bounding box center [354, 514] width 8 height 8
click at [355, 637] on button "Close" at bounding box center [354, 641] width 8 height 8
click at [355, 511] on button "Close" at bounding box center [354, 514] width 8 height 8
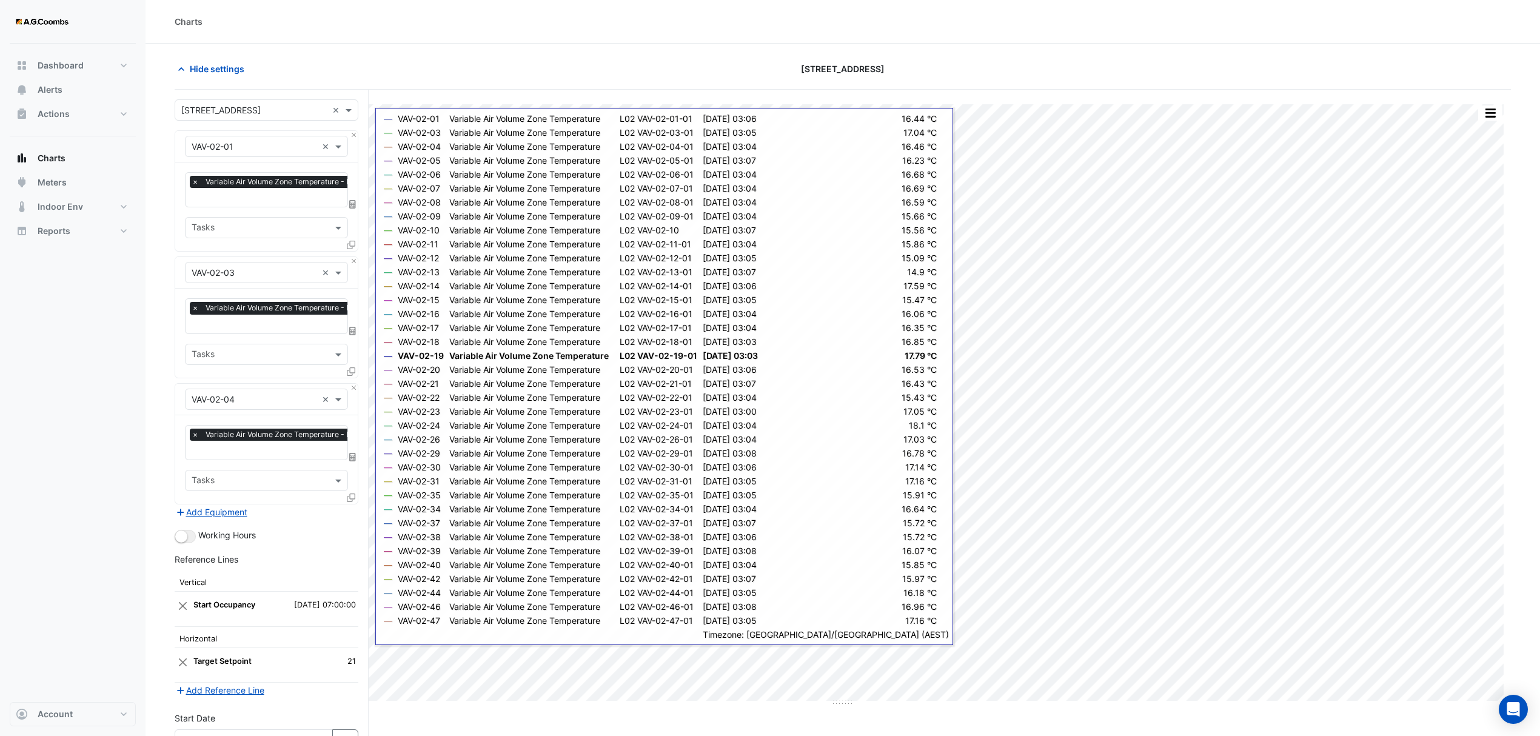
click at [355, 511] on div "Add Equipment" at bounding box center [267, 511] width 184 height 15
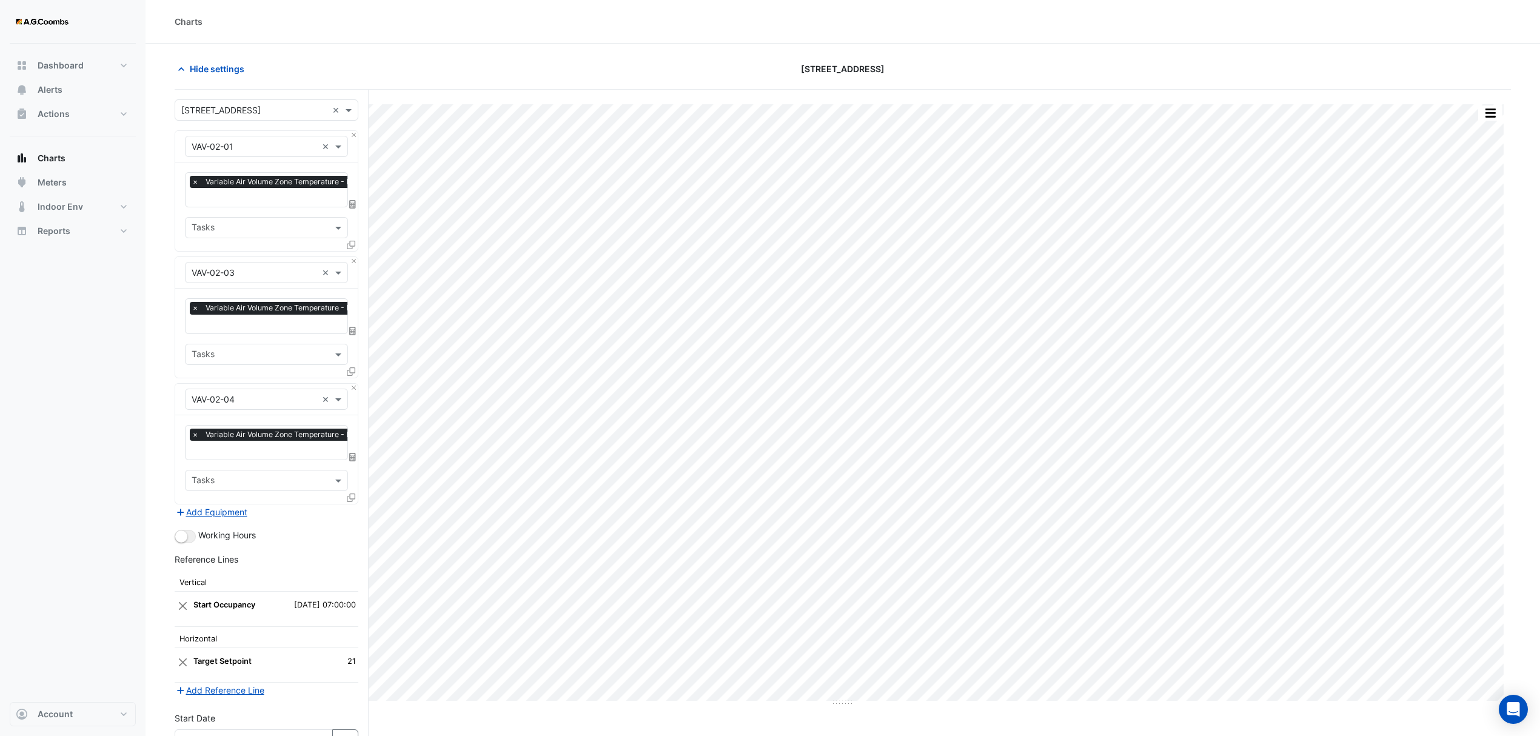
click at [1511, 106] on section "Hide settings 121 Exhibition Street Split by Equip Split All Print Save as JPEG…" at bounding box center [843, 454] width 1395 height 820
click at [1499, 107] on button "button" at bounding box center [1490, 113] width 24 height 15
click at [1485, 241] on div "Pivot Data Table" at bounding box center [1466, 243] width 73 height 29
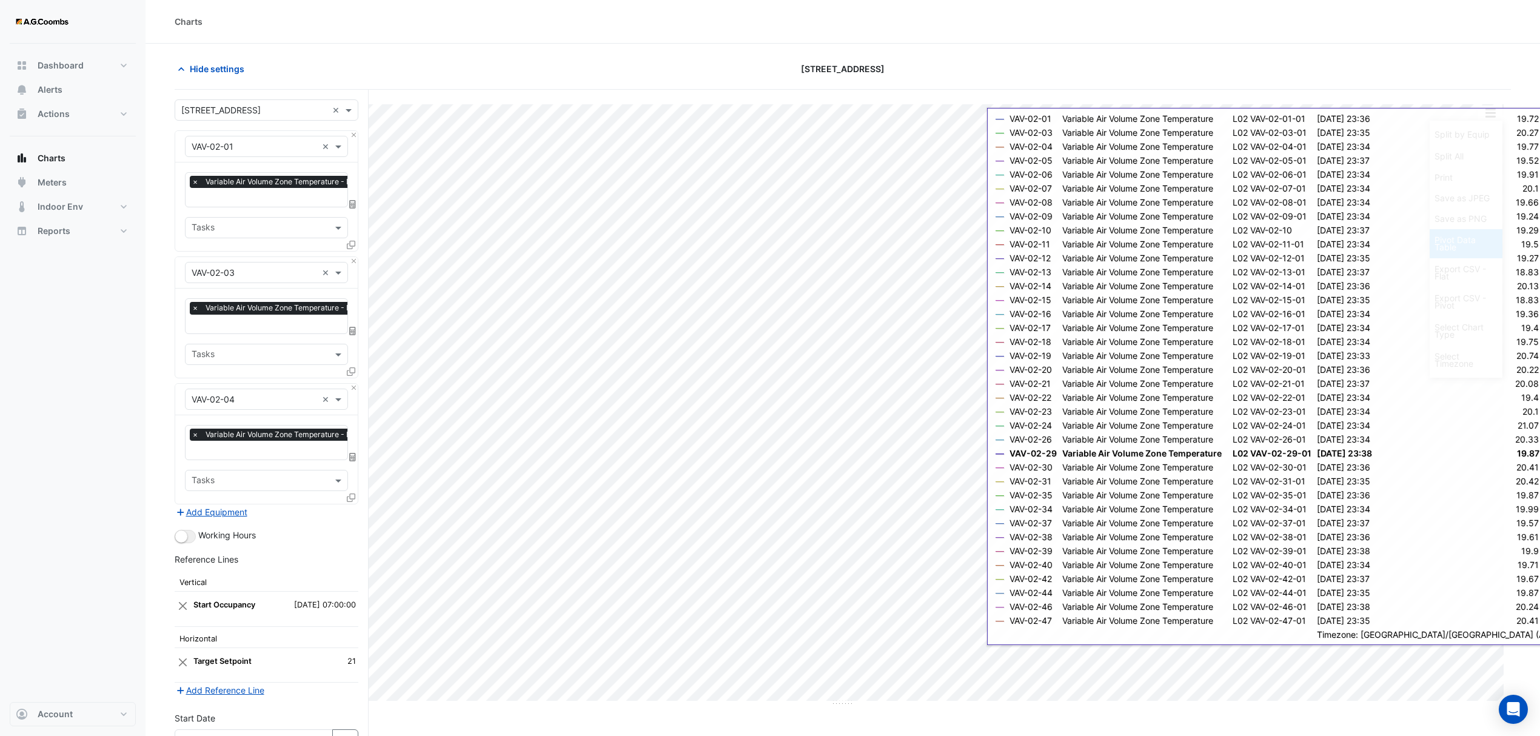
click at [1473, 249] on div "Pivot Data Table" at bounding box center [1466, 243] width 73 height 29
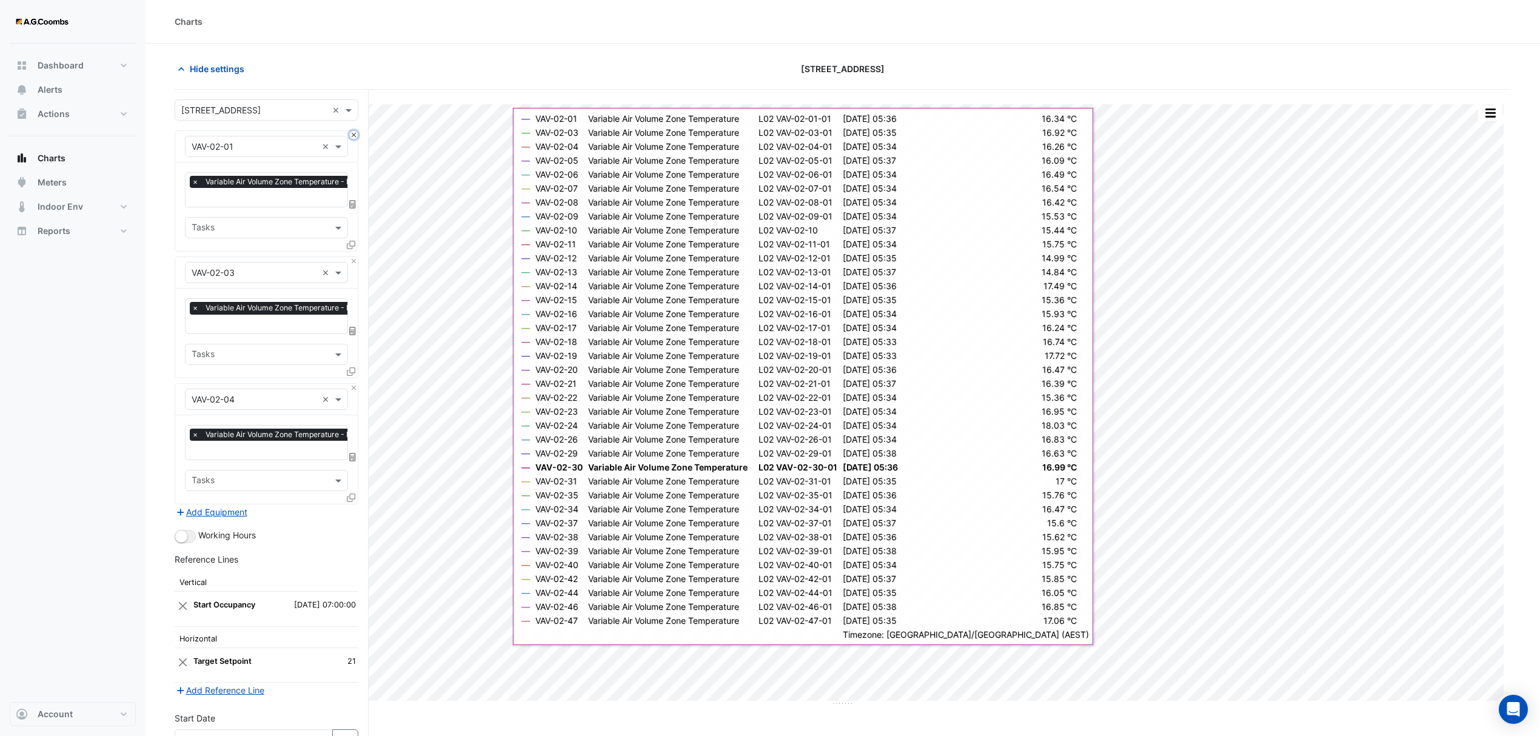
click at [352, 136] on button "Close" at bounding box center [354, 135] width 8 height 8
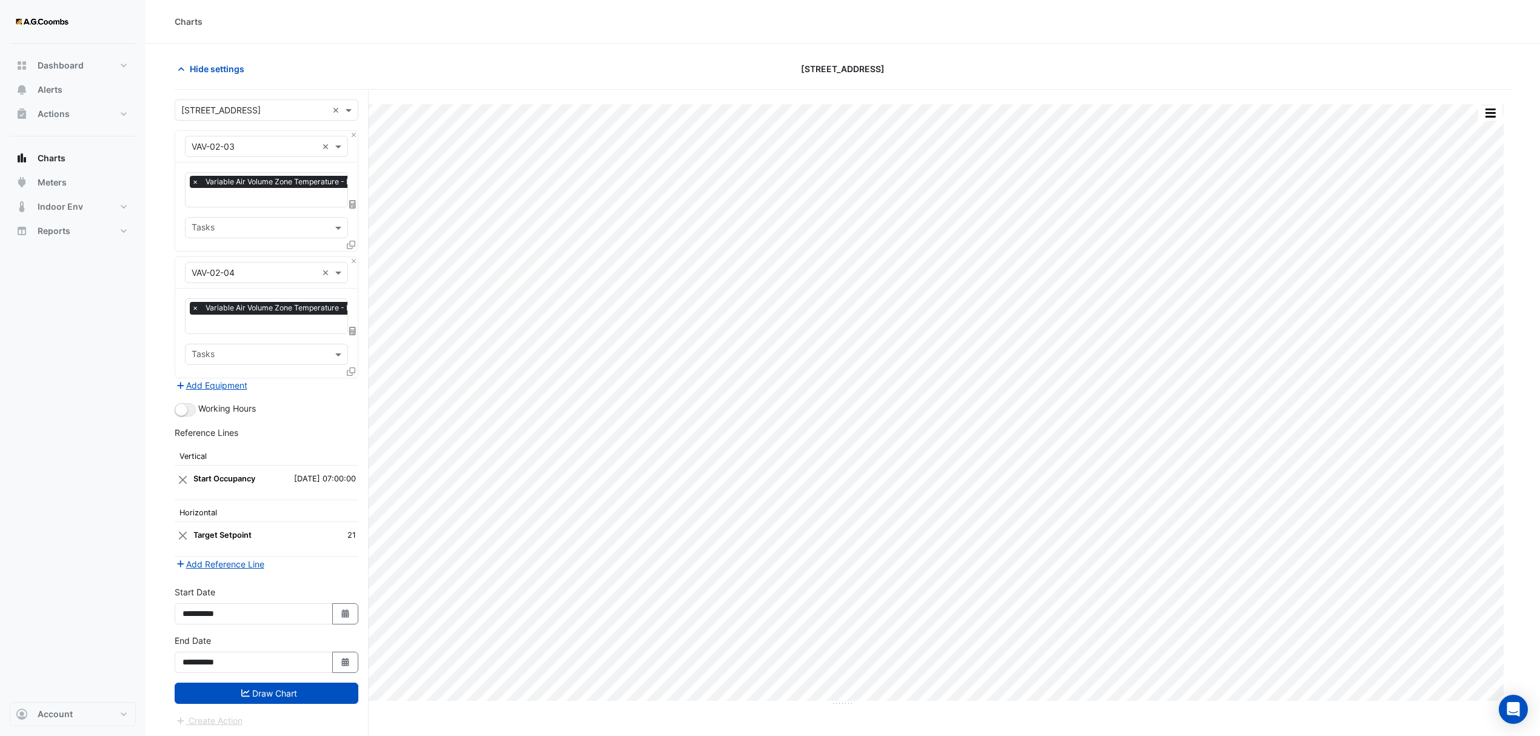
click at [1502, 110] on button "button" at bounding box center [1490, 113] width 24 height 15
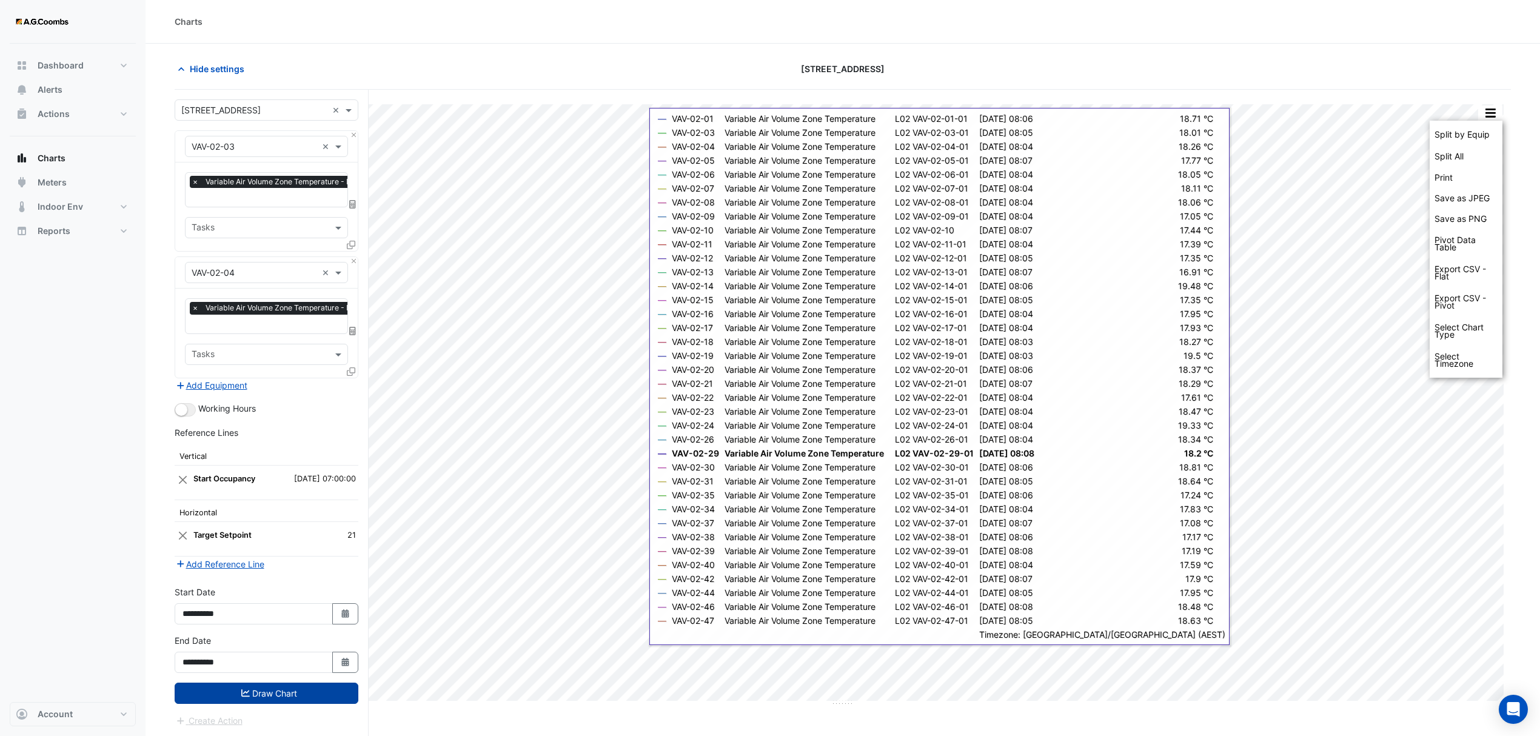
click at [253, 697] on button "Draw Chart" at bounding box center [267, 693] width 184 height 21
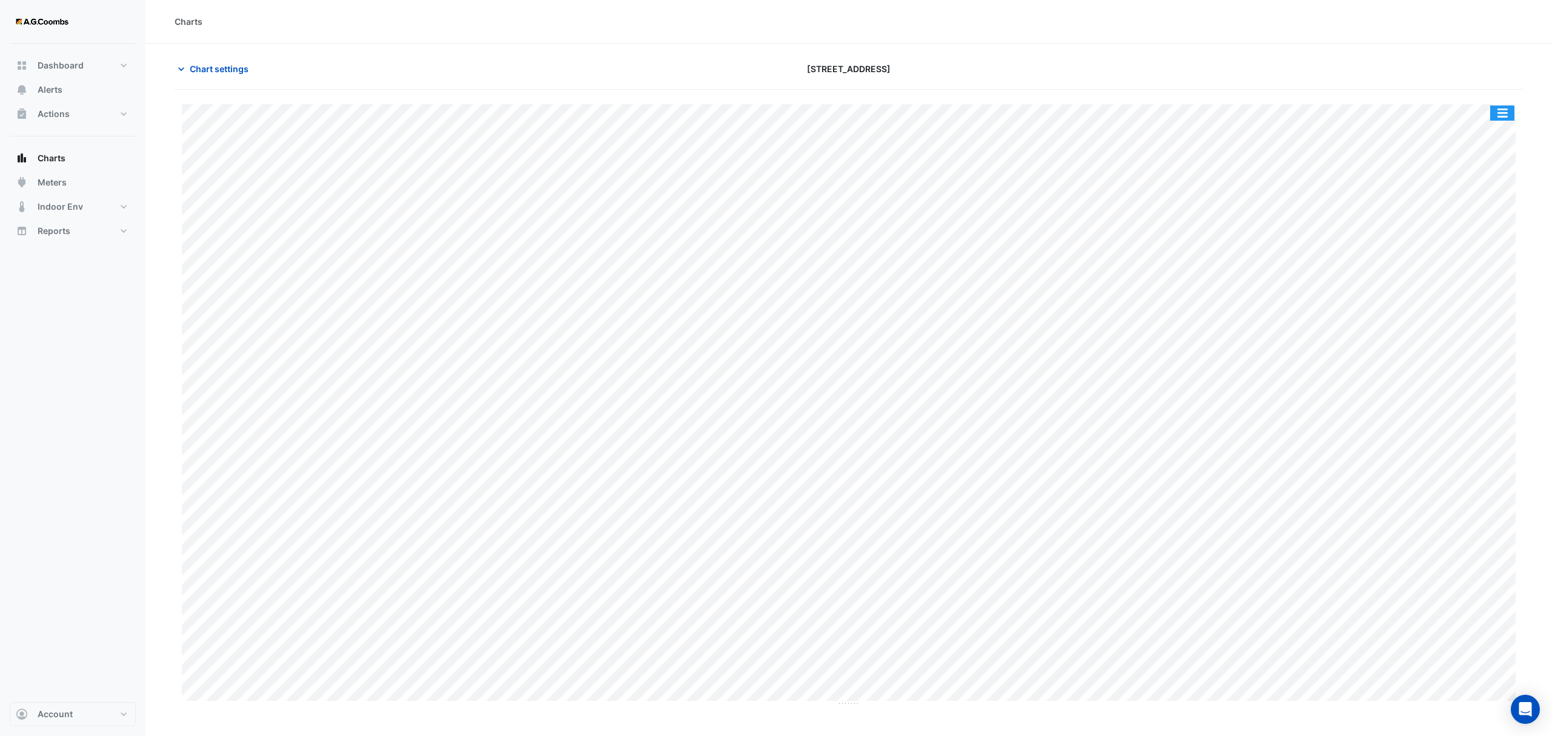
click at [1507, 113] on button "button" at bounding box center [1502, 113] width 24 height 15
click at [1485, 238] on div "Pivot Data Table" at bounding box center [1478, 243] width 73 height 29
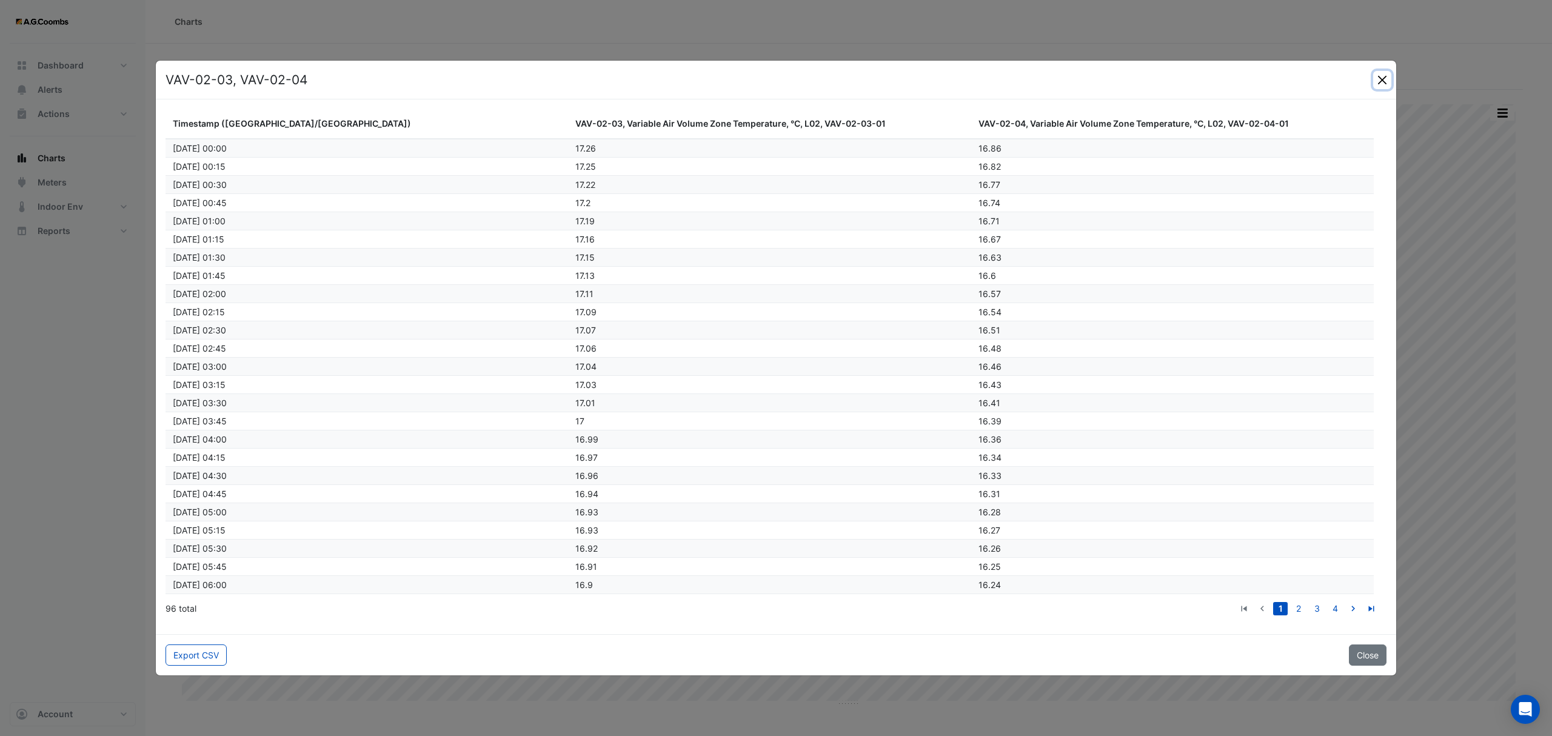
click at [1383, 84] on button "Close" at bounding box center [1382, 80] width 18 height 18
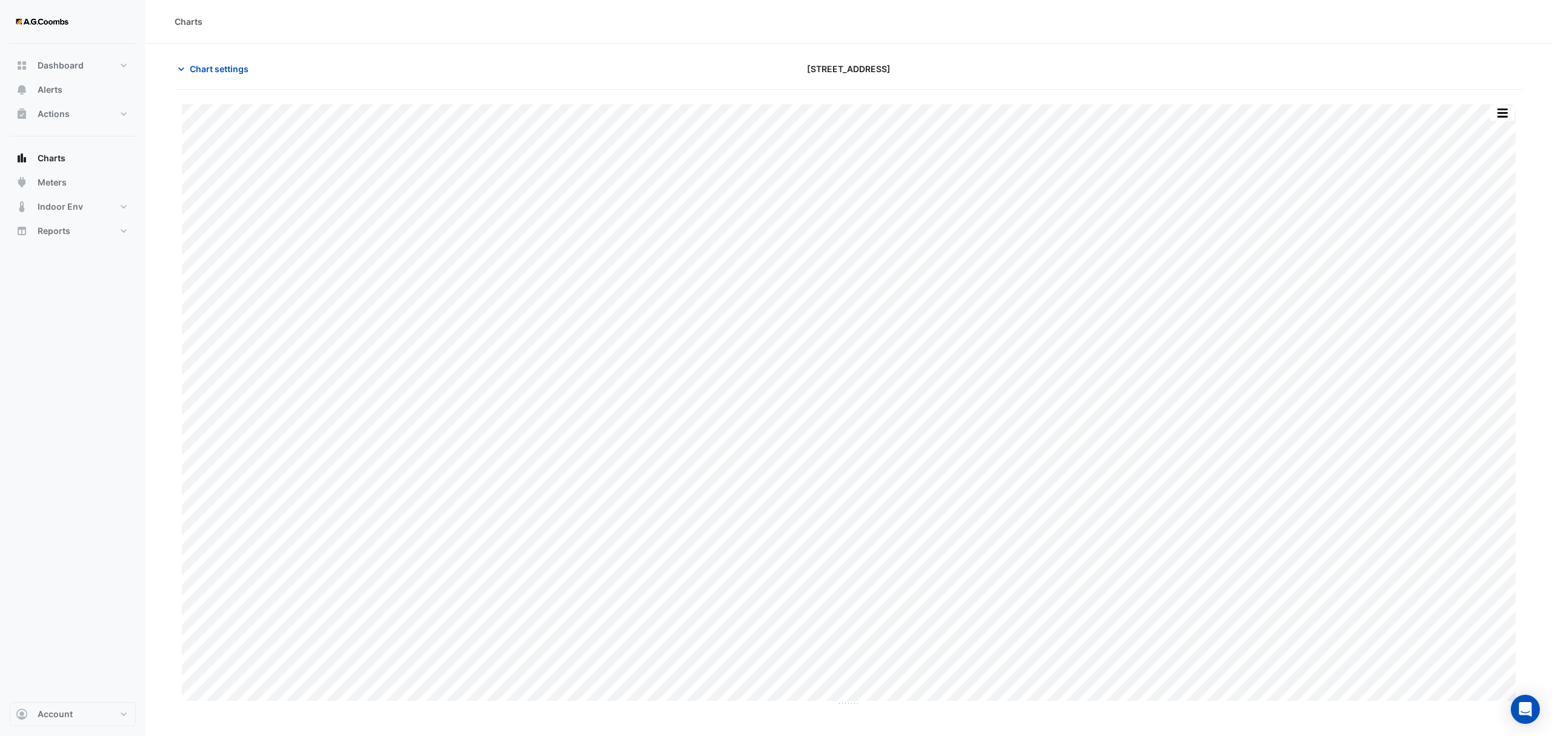
type input "**********"
click at [1499, 117] on button "button" at bounding box center [1502, 113] width 24 height 15
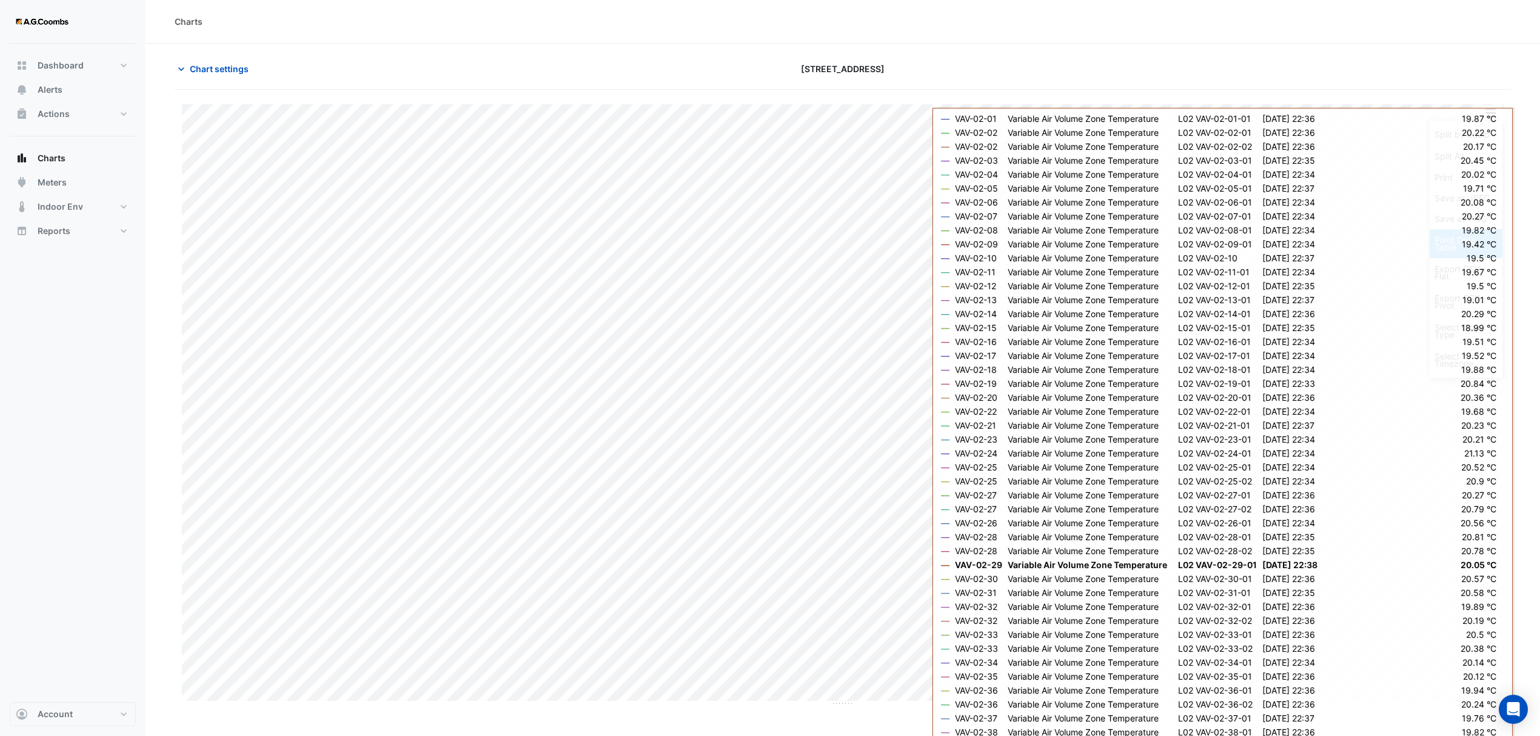
click at [1440, 236] on div "Pivot Data Table" at bounding box center [1466, 243] width 73 height 29
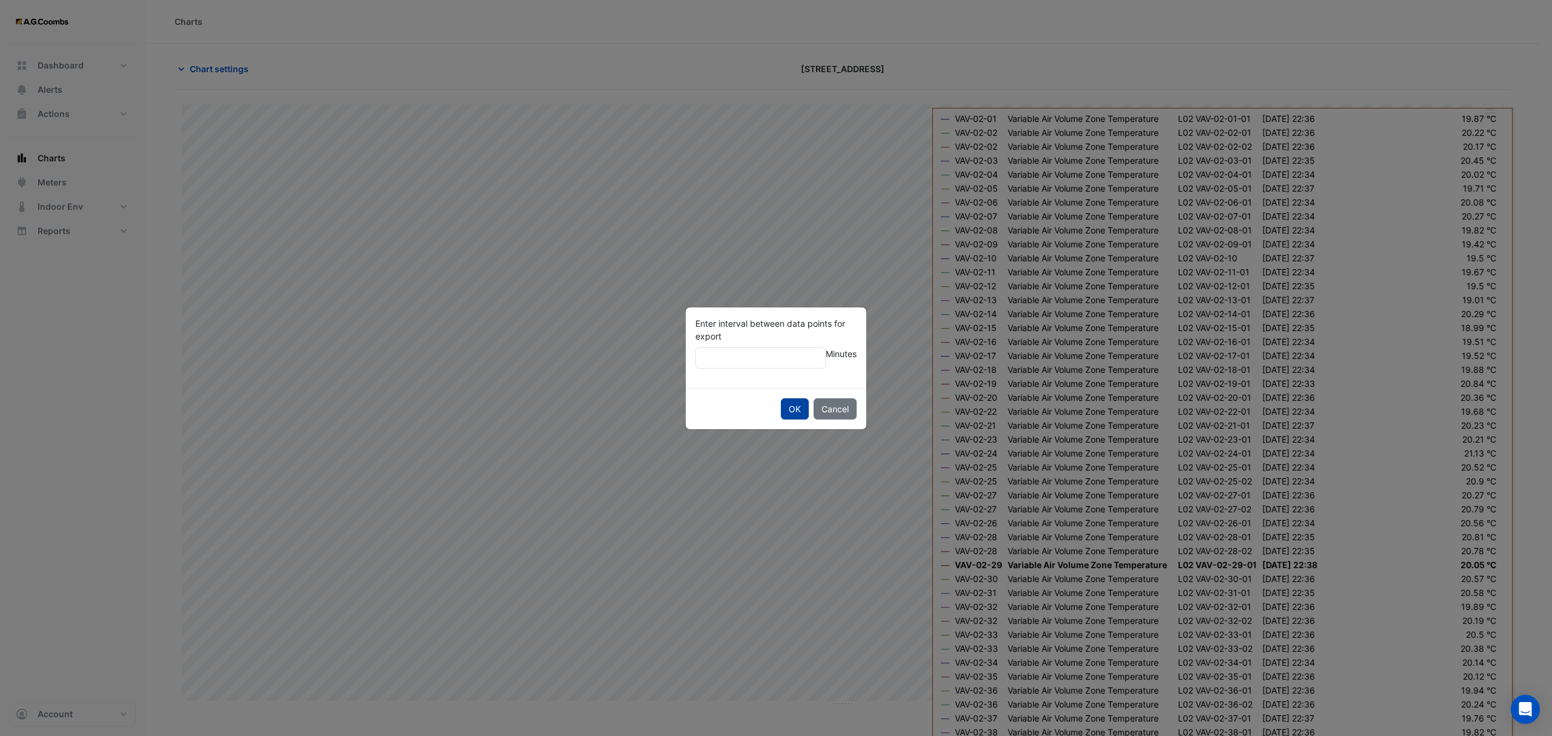
type input "**"
click at [793, 406] on button "OK" at bounding box center [795, 408] width 28 height 21
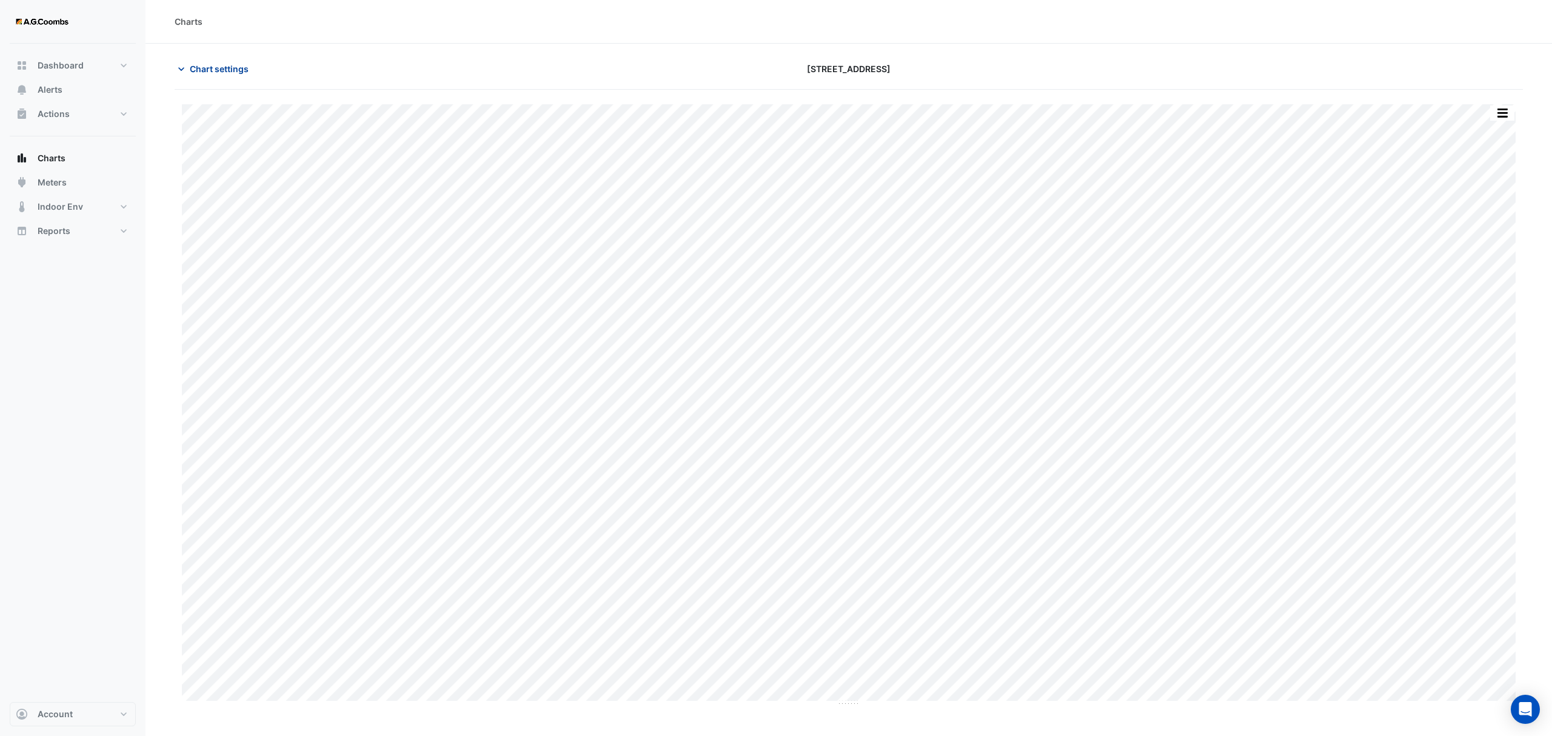
click at [228, 66] on span "Chart settings" at bounding box center [219, 68] width 59 height 13
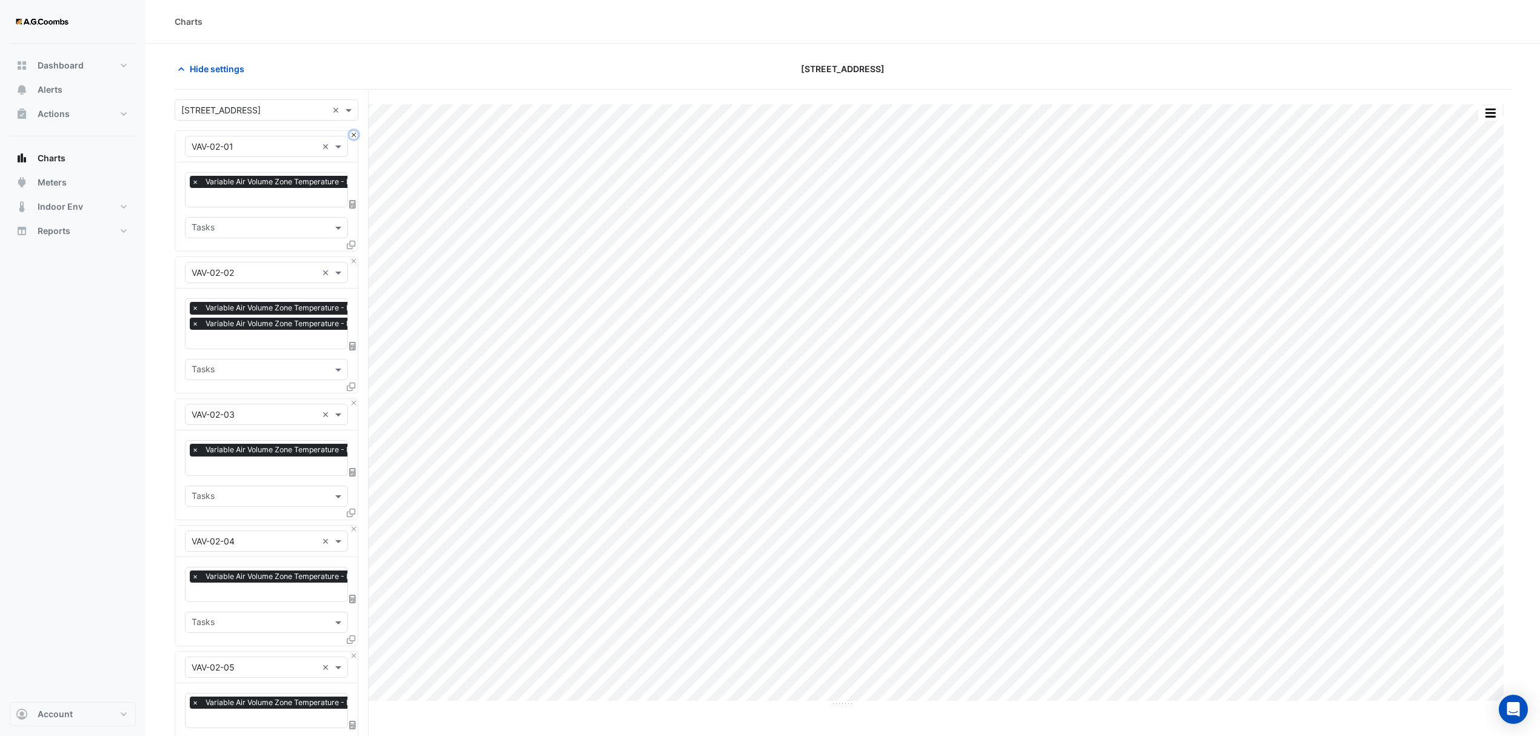
click at [352, 136] on button "Close" at bounding box center [354, 135] width 8 height 8
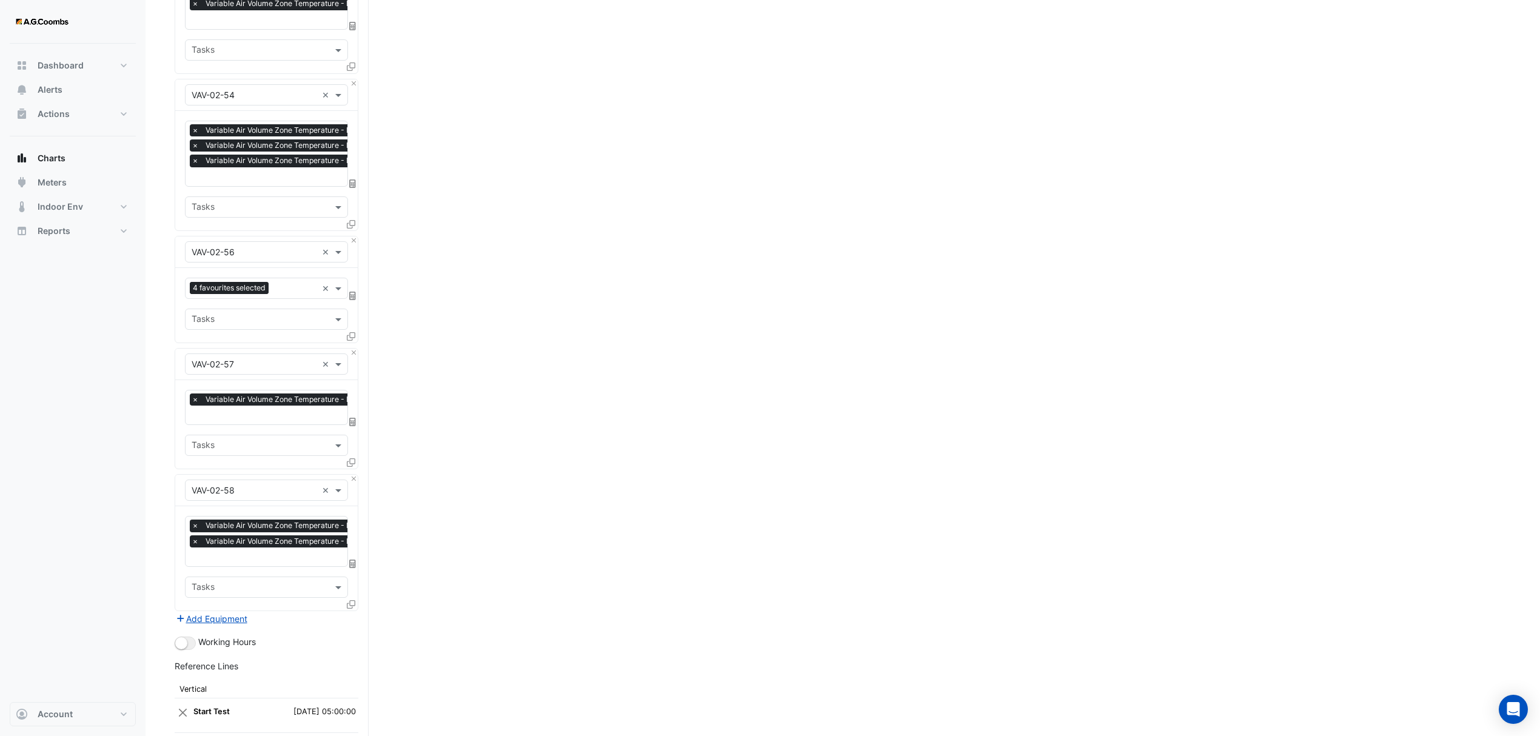
scroll to position [7053, 0]
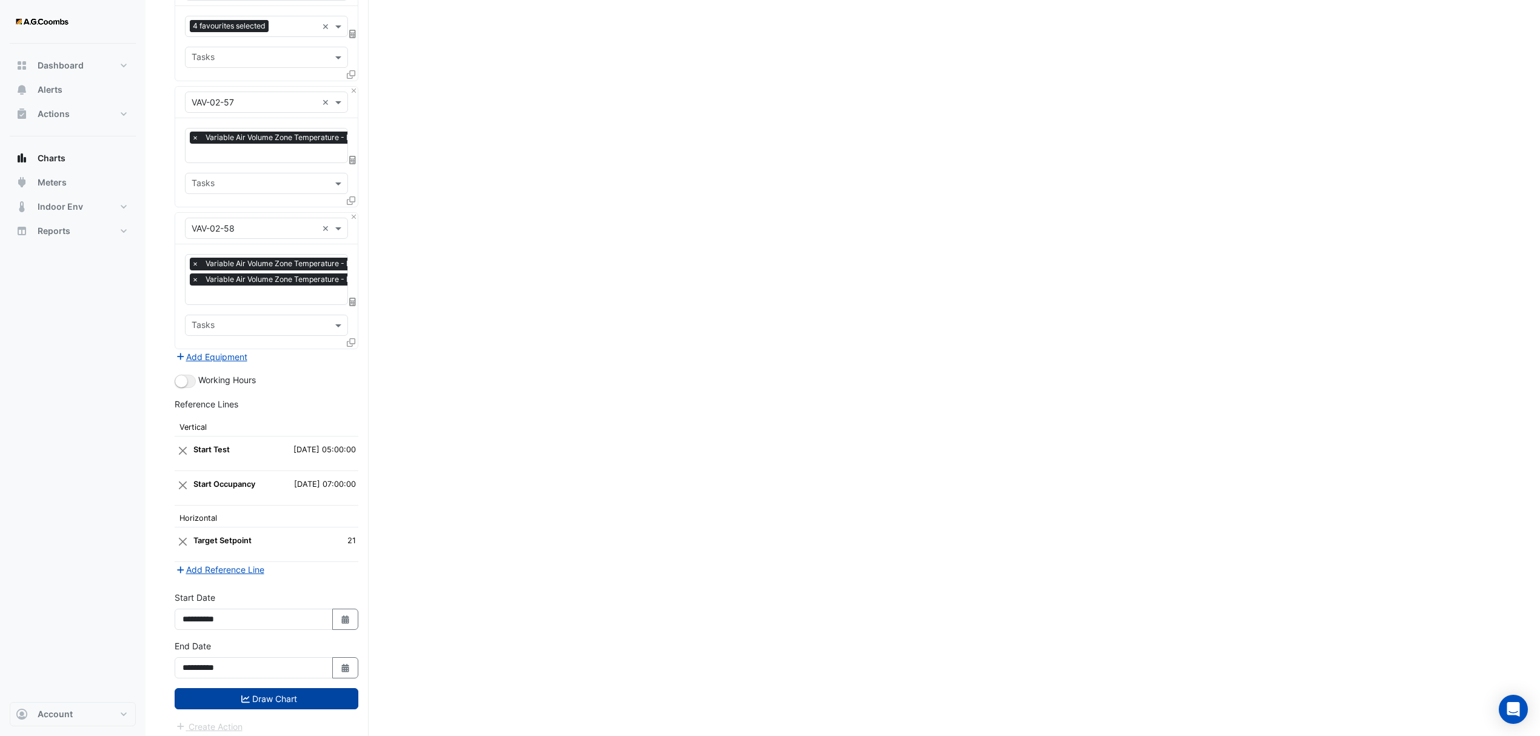
click at [257, 689] on button "Draw Chart" at bounding box center [267, 698] width 184 height 21
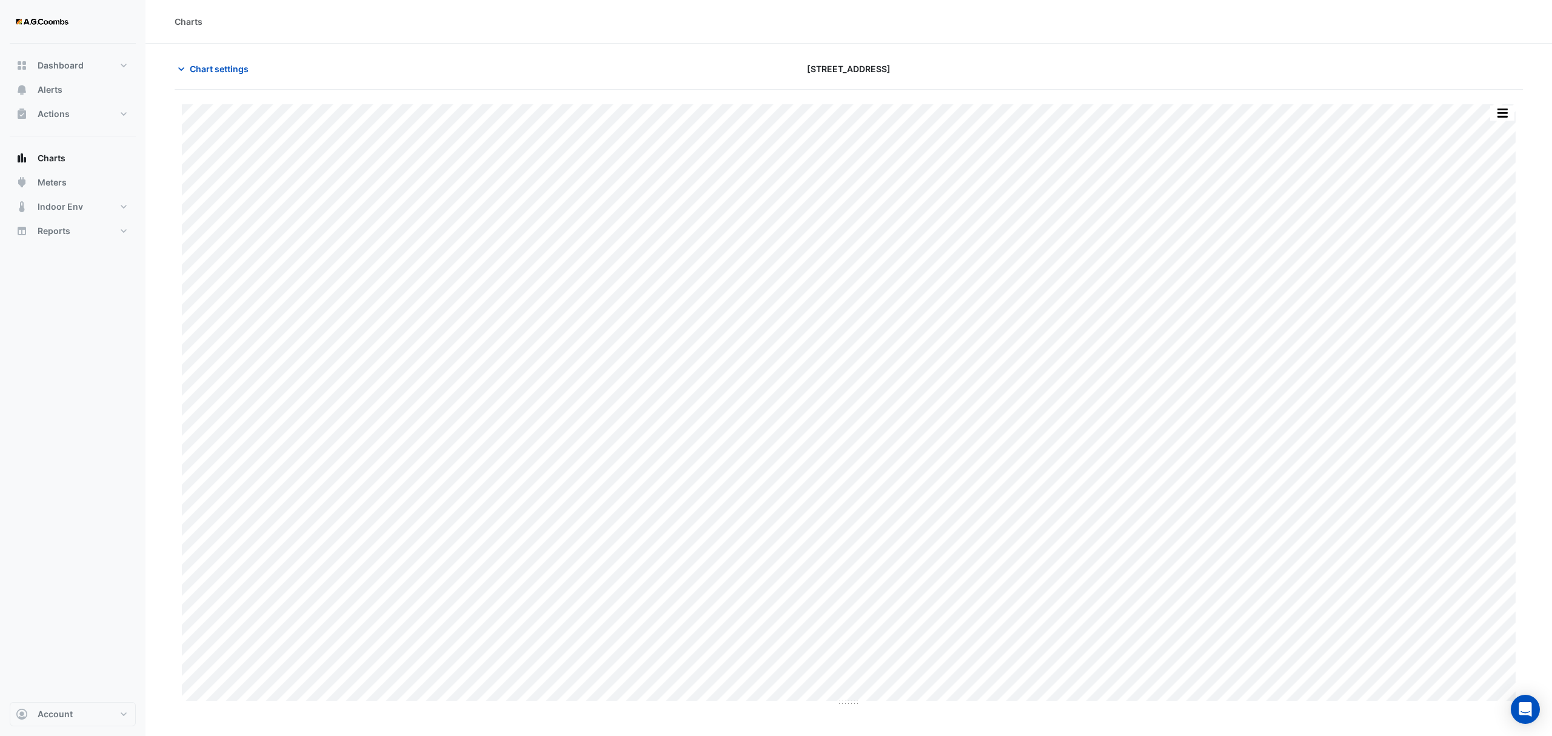
click at [1505, 102] on div "Split by Equip Split All Print Save as JPEG Save as PNG Pivot Data Table Export…" at bounding box center [849, 398] width 1349 height 617
click at [1503, 104] on div "Split by Equip Split All Print Save as JPEG Save as PNG Pivot Data Table Export…" at bounding box center [849, 104] width 1334 height 0
click at [1500, 116] on button "button" at bounding box center [1502, 113] width 24 height 15
click at [1467, 251] on div "Pivot Data Table" at bounding box center [1478, 243] width 73 height 29
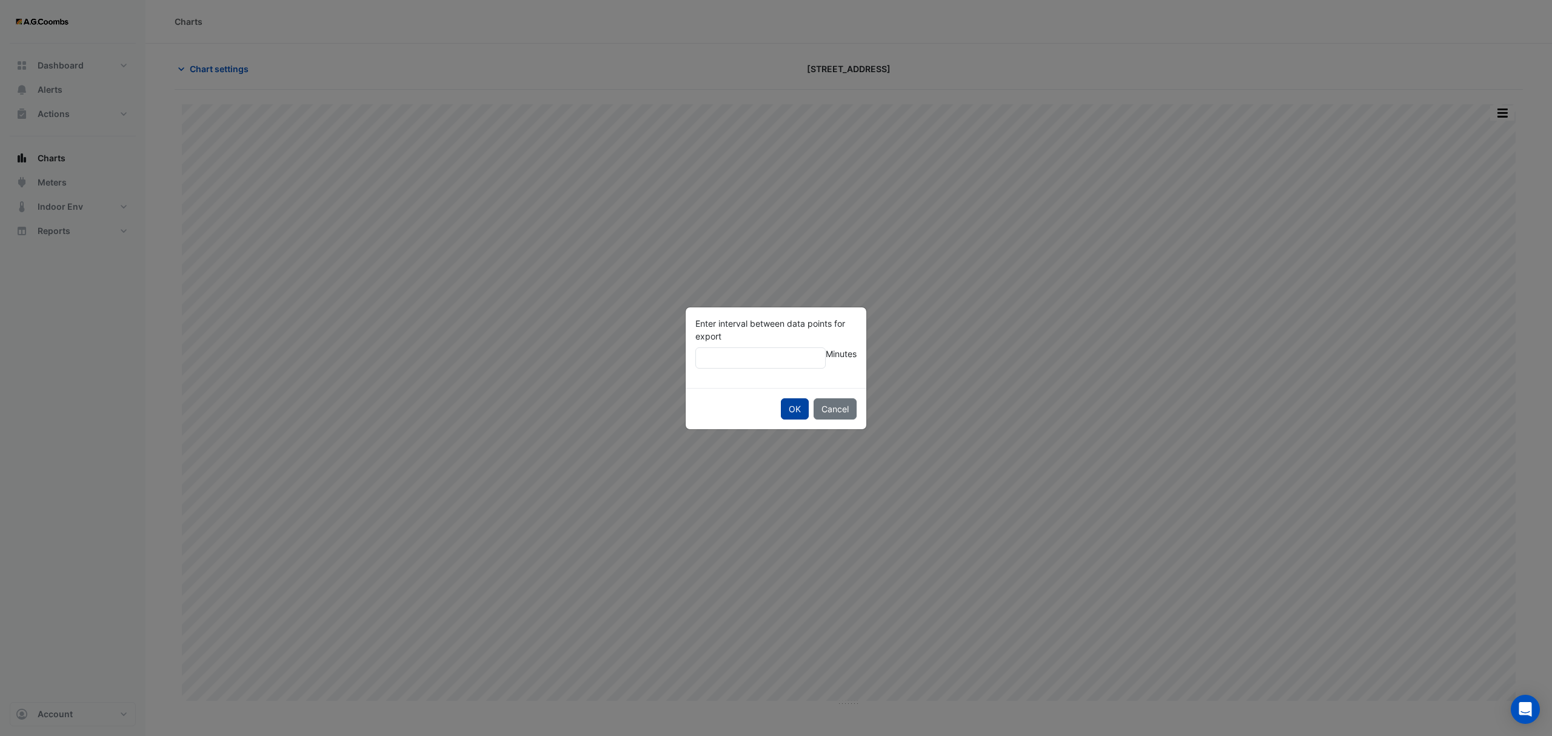
type input "**"
click at [786, 416] on button "OK" at bounding box center [795, 408] width 28 height 21
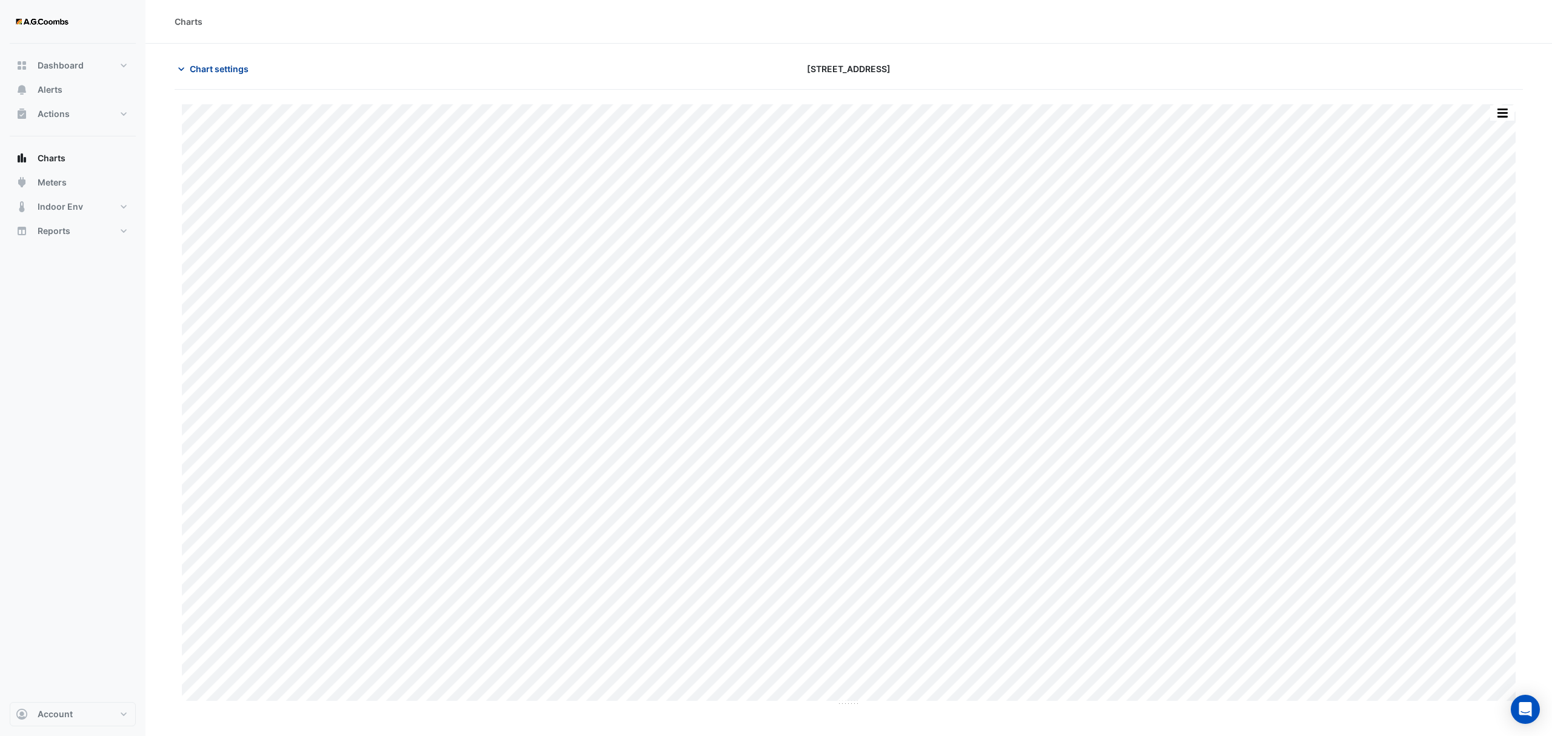
click at [218, 71] on span "Chart settings" at bounding box center [219, 68] width 59 height 13
type input "**********"
click at [1499, 115] on button "button" at bounding box center [1502, 113] width 24 height 15
click at [1463, 255] on div "Pivot Data Table" at bounding box center [1478, 243] width 73 height 29
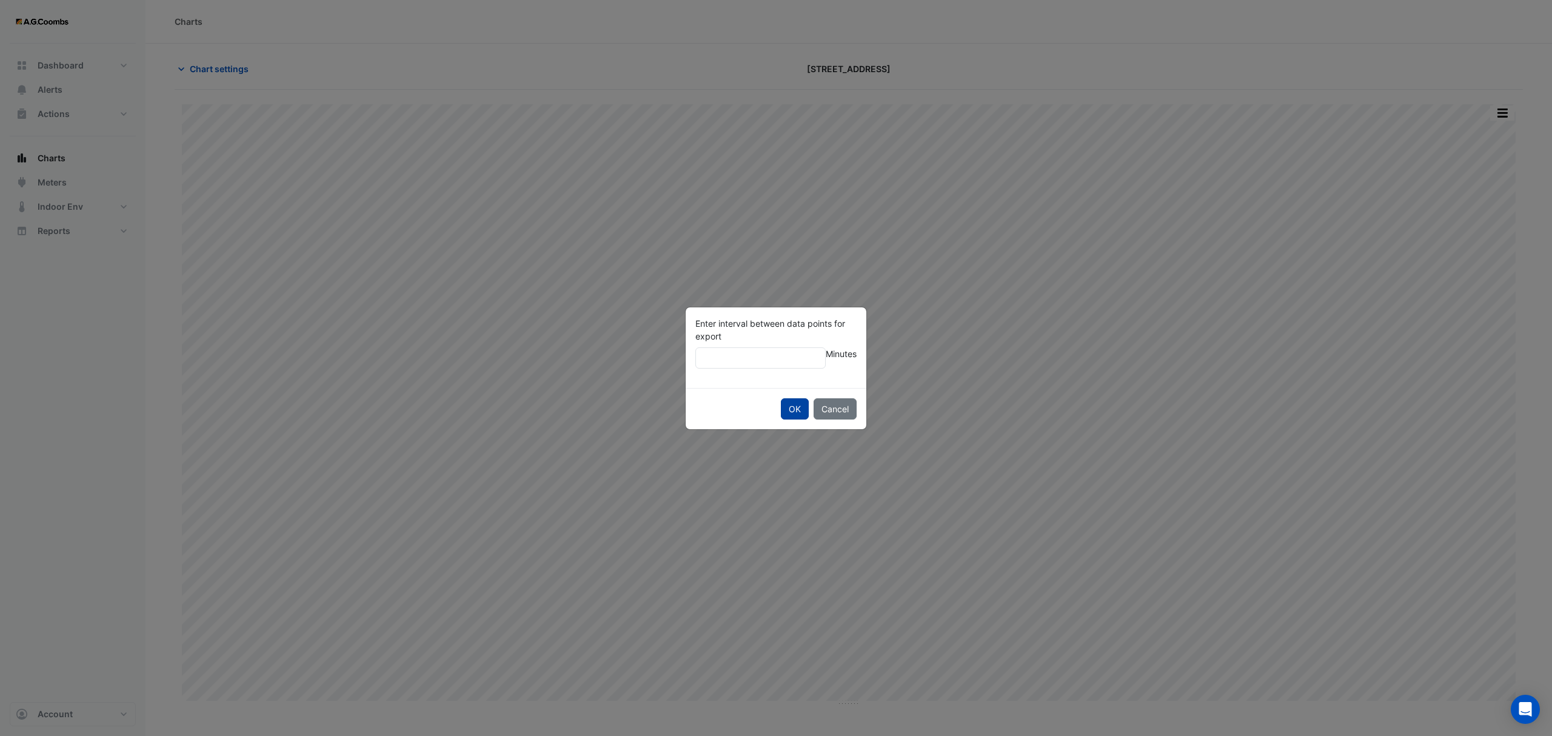
type input "**"
drag, startPoint x: 786, startPoint y: 406, endPoint x: 791, endPoint y: 420, distance: 15.3
click at [786, 405] on button "OK" at bounding box center [795, 408] width 28 height 21
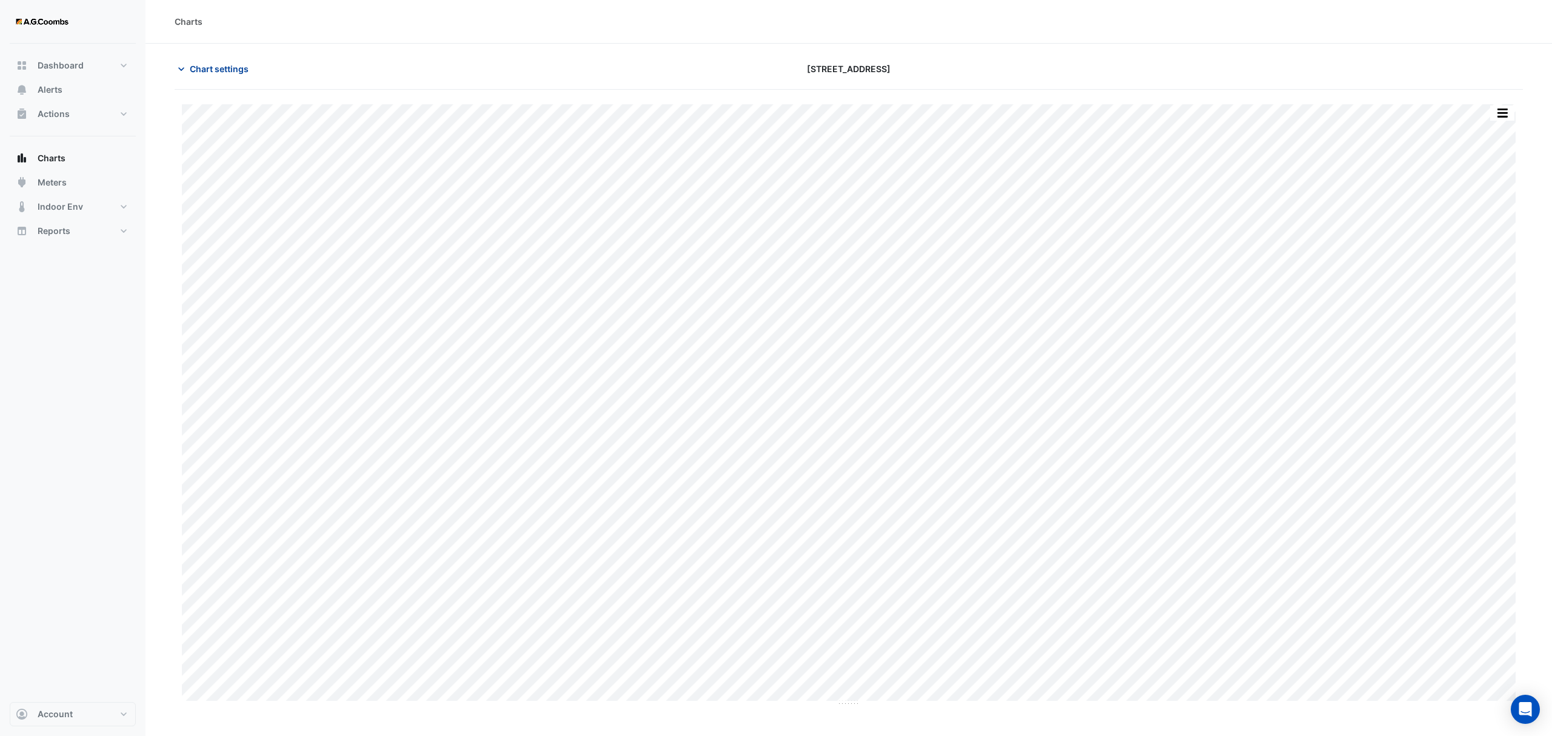
click at [215, 63] on span "Chart settings" at bounding box center [219, 68] width 59 height 13
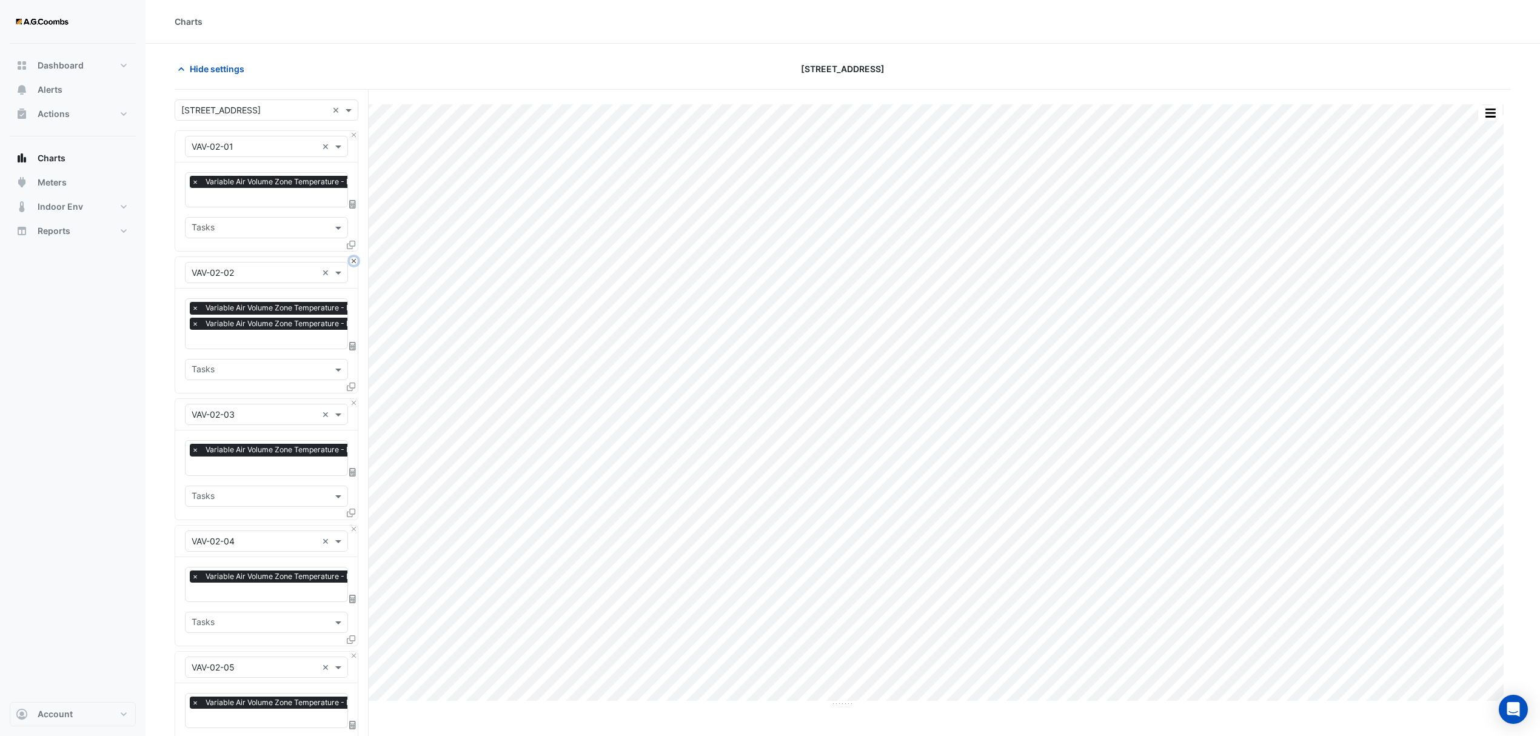
click at [350, 263] on button "Close" at bounding box center [354, 261] width 8 height 8
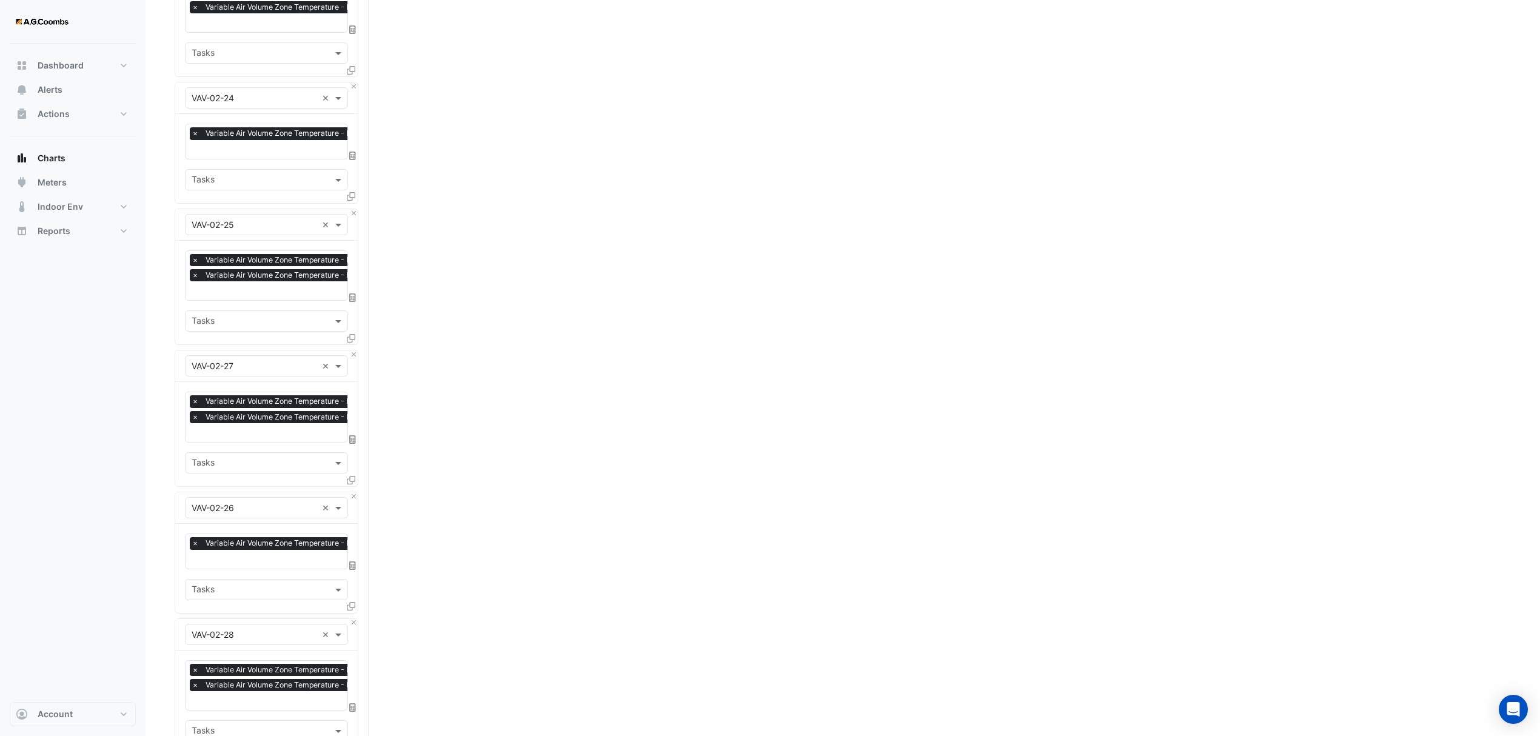
scroll to position [2829, 0]
click at [355, 209] on button "Close" at bounding box center [354, 212] width 8 height 8
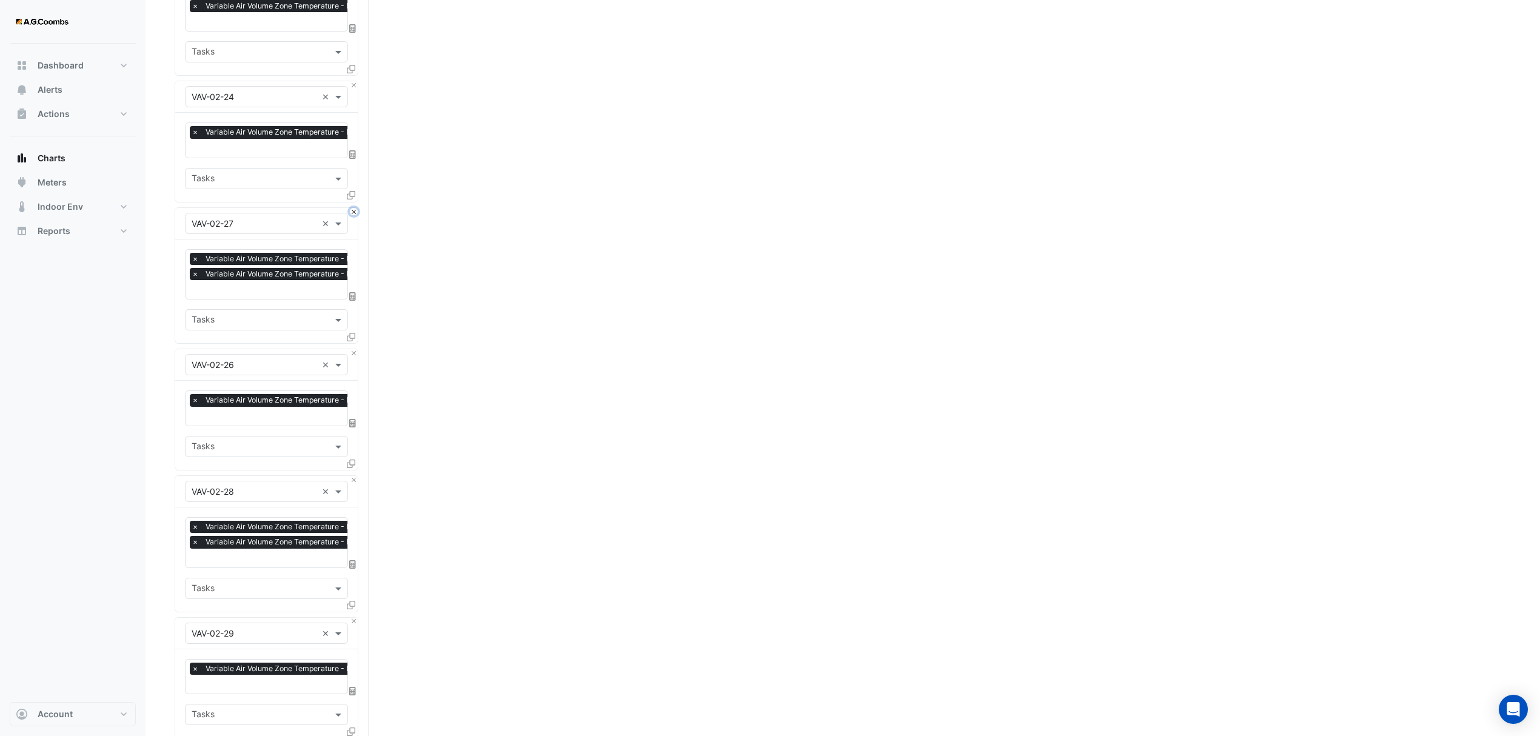
click at [350, 208] on button "Close" at bounding box center [354, 212] width 8 height 8
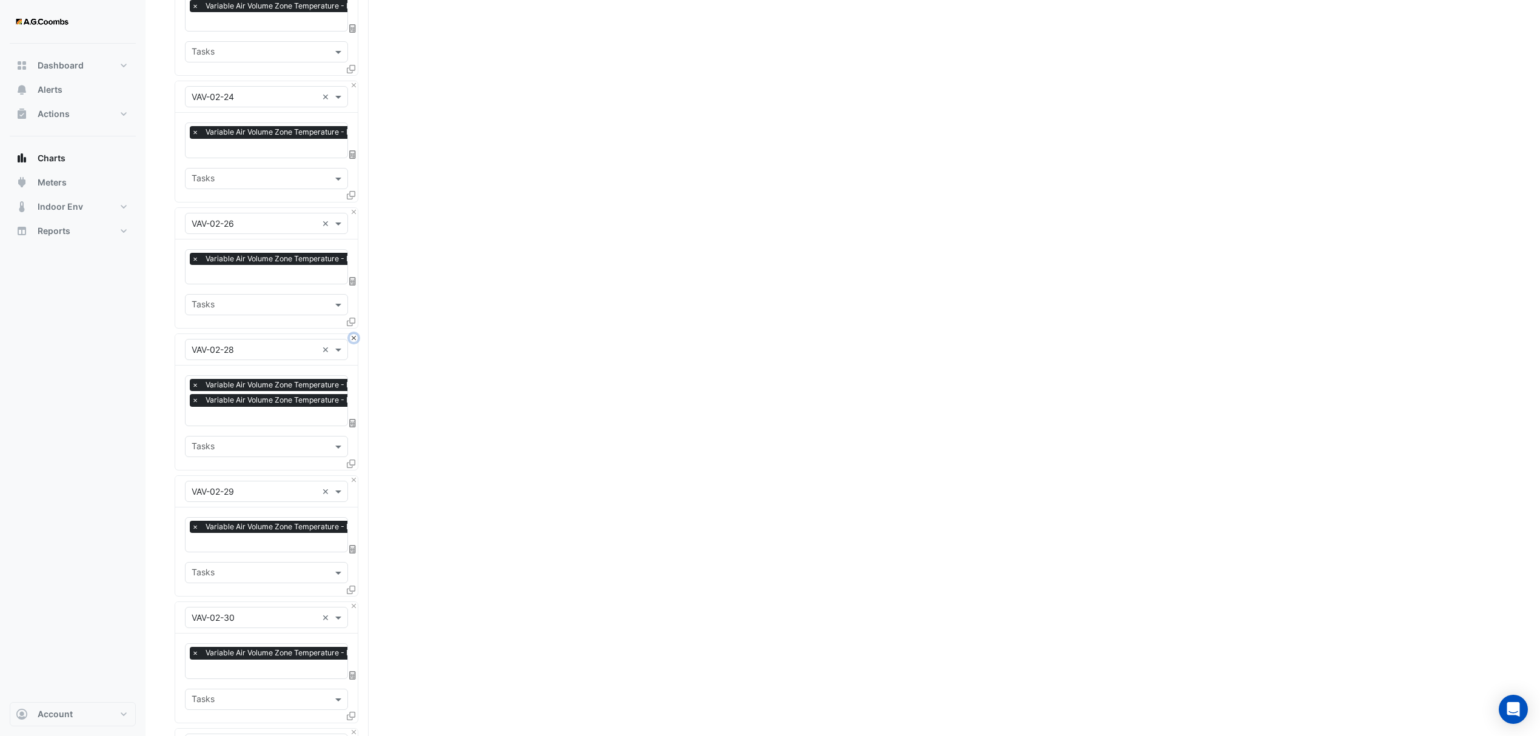
click at [350, 336] on button "Close" at bounding box center [354, 338] width 8 height 8
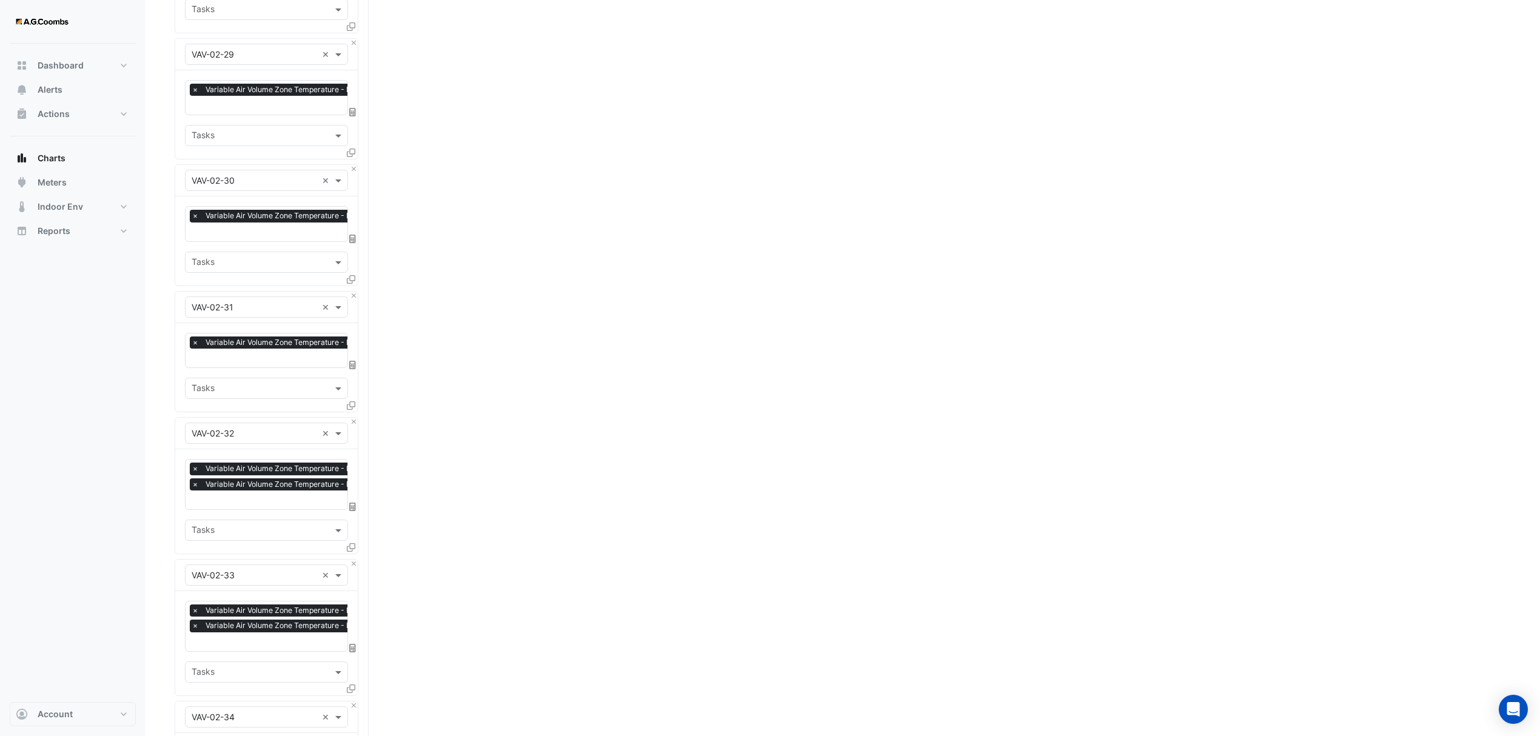
scroll to position [3153, 0]
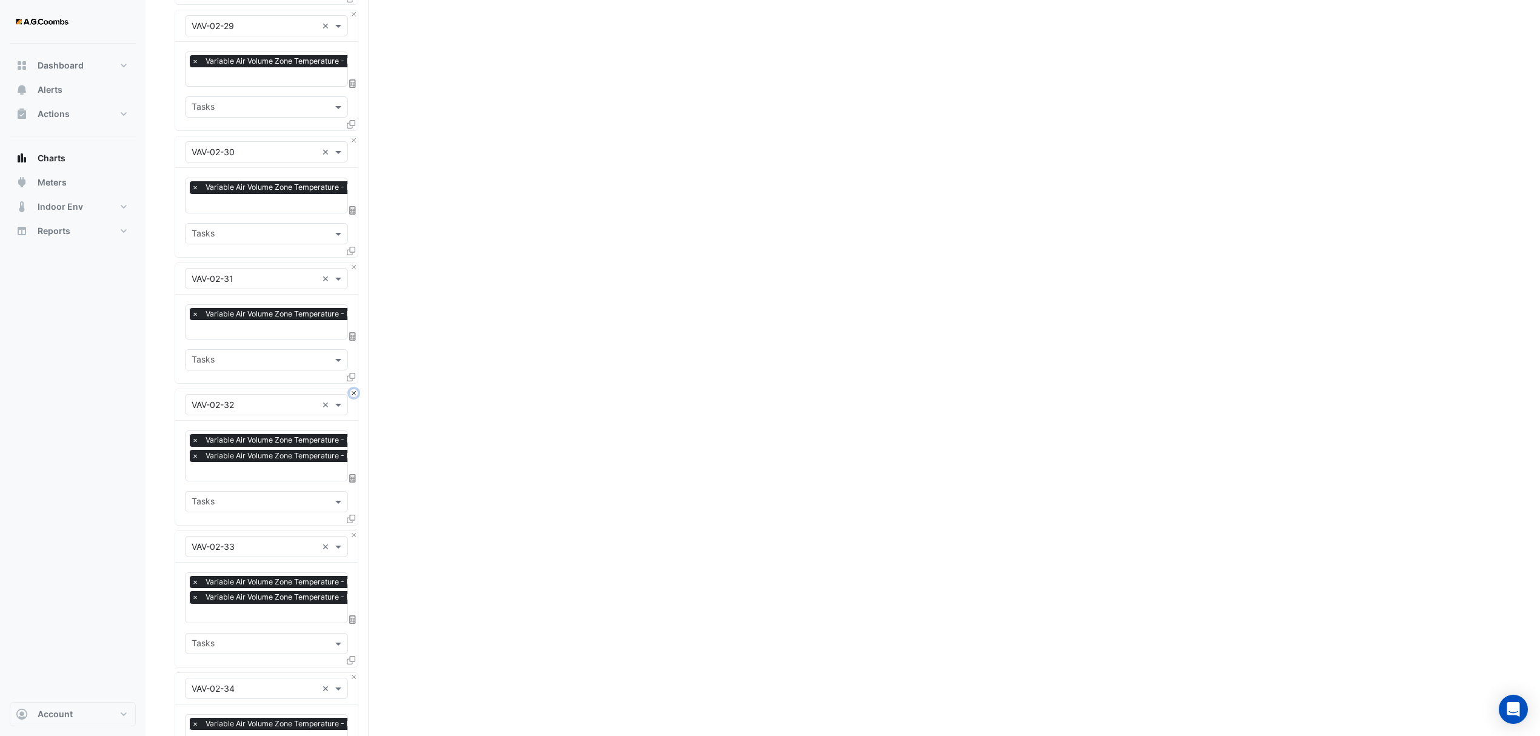
click at [352, 389] on button "Close" at bounding box center [354, 393] width 8 height 8
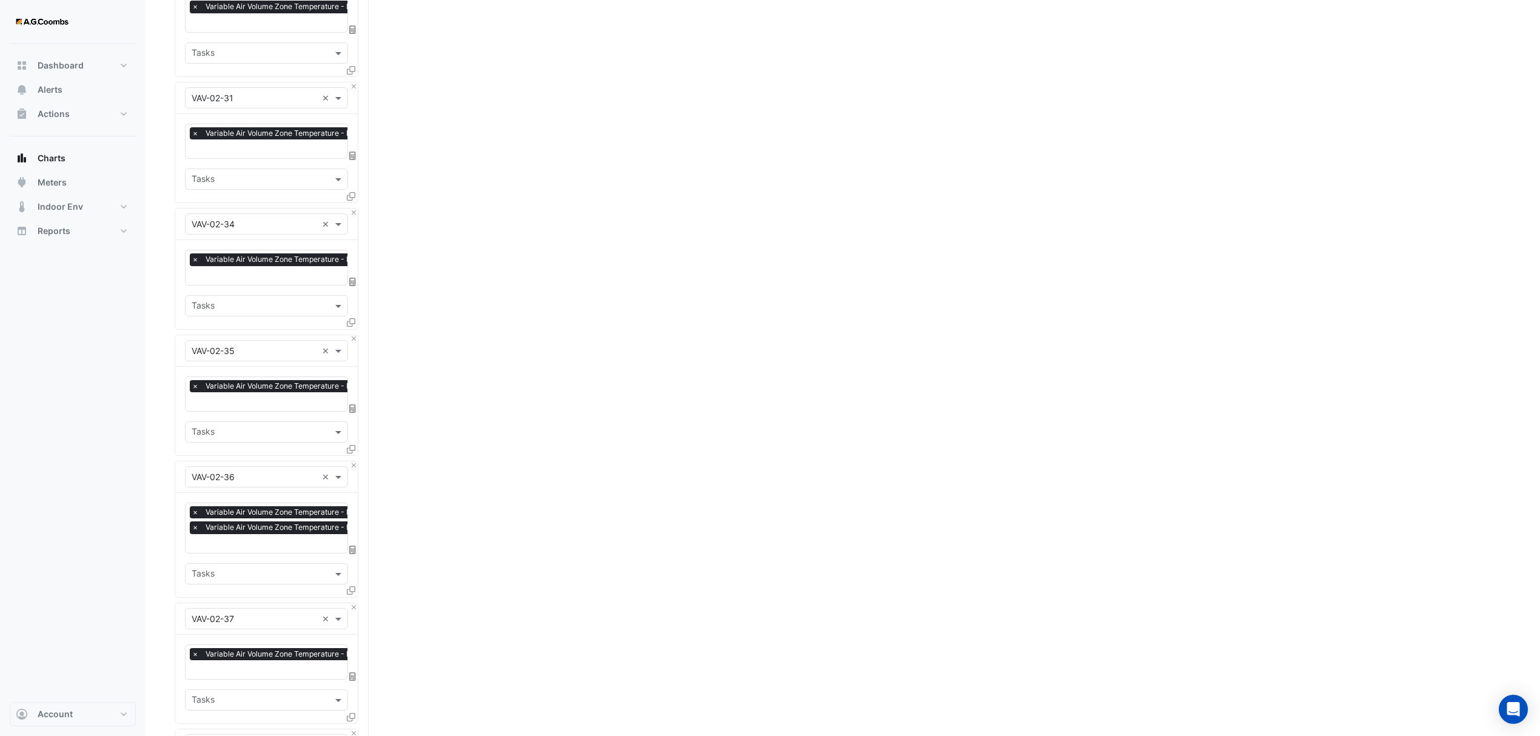
scroll to position [3396, 0]
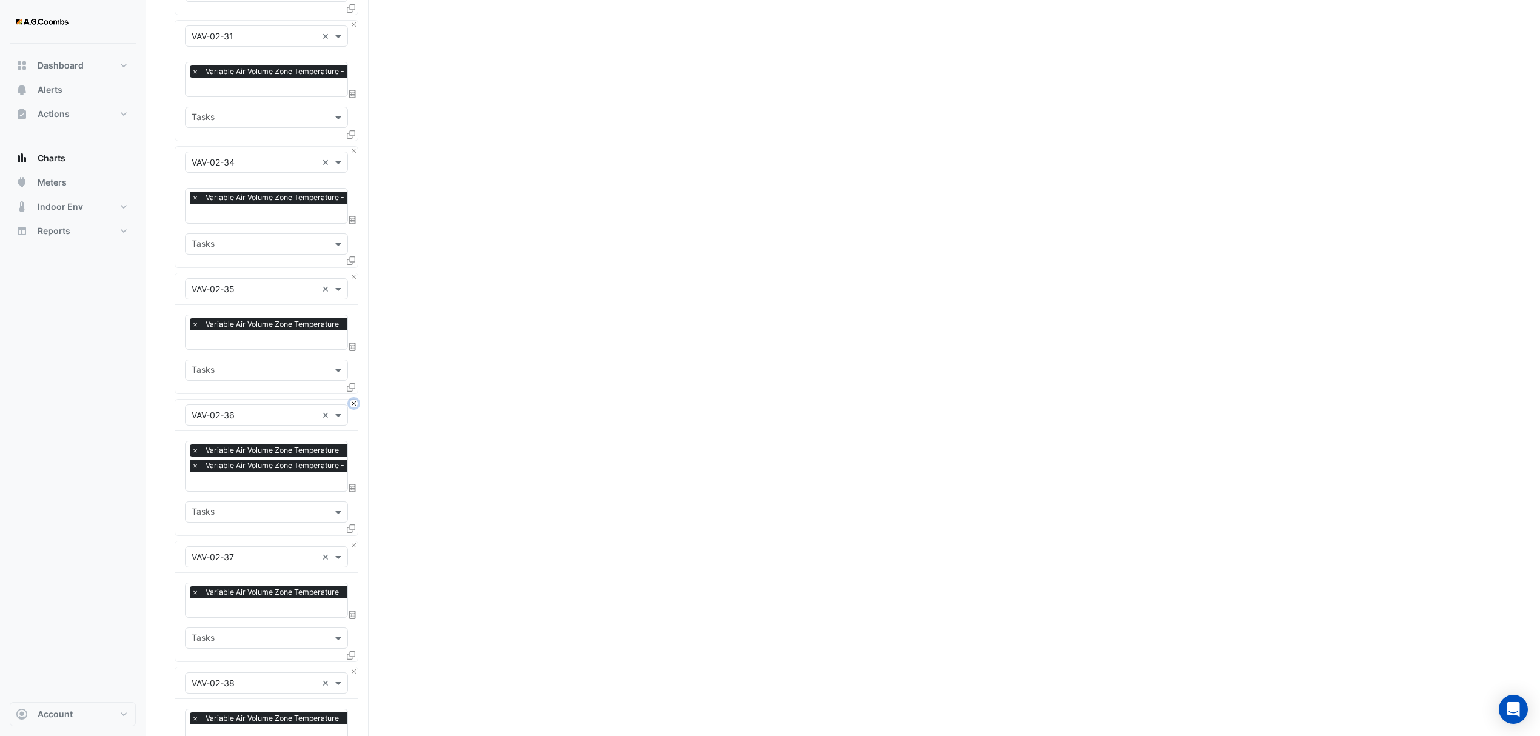
click at [352, 400] on button "Close" at bounding box center [354, 404] width 8 height 8
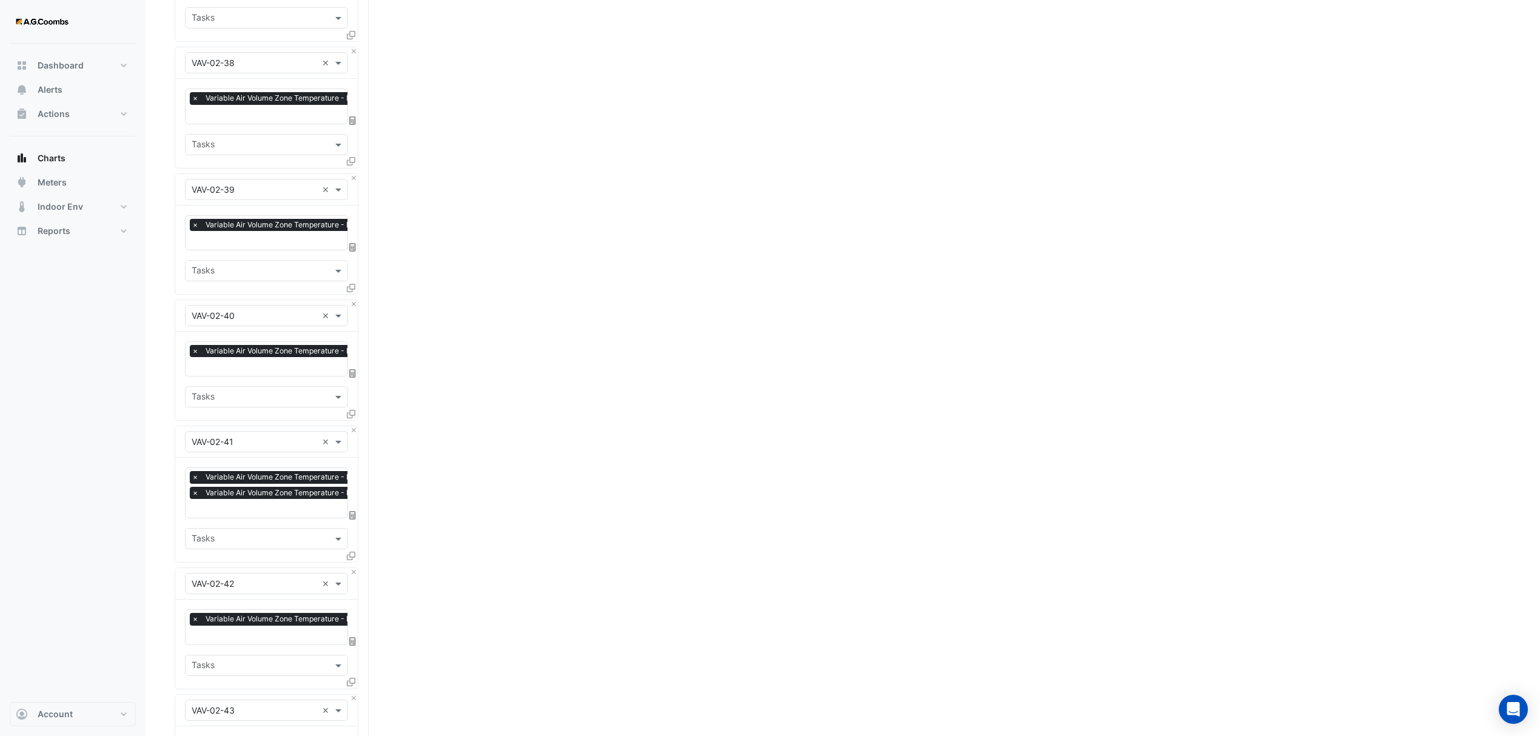
scroll to position [3881, 0]
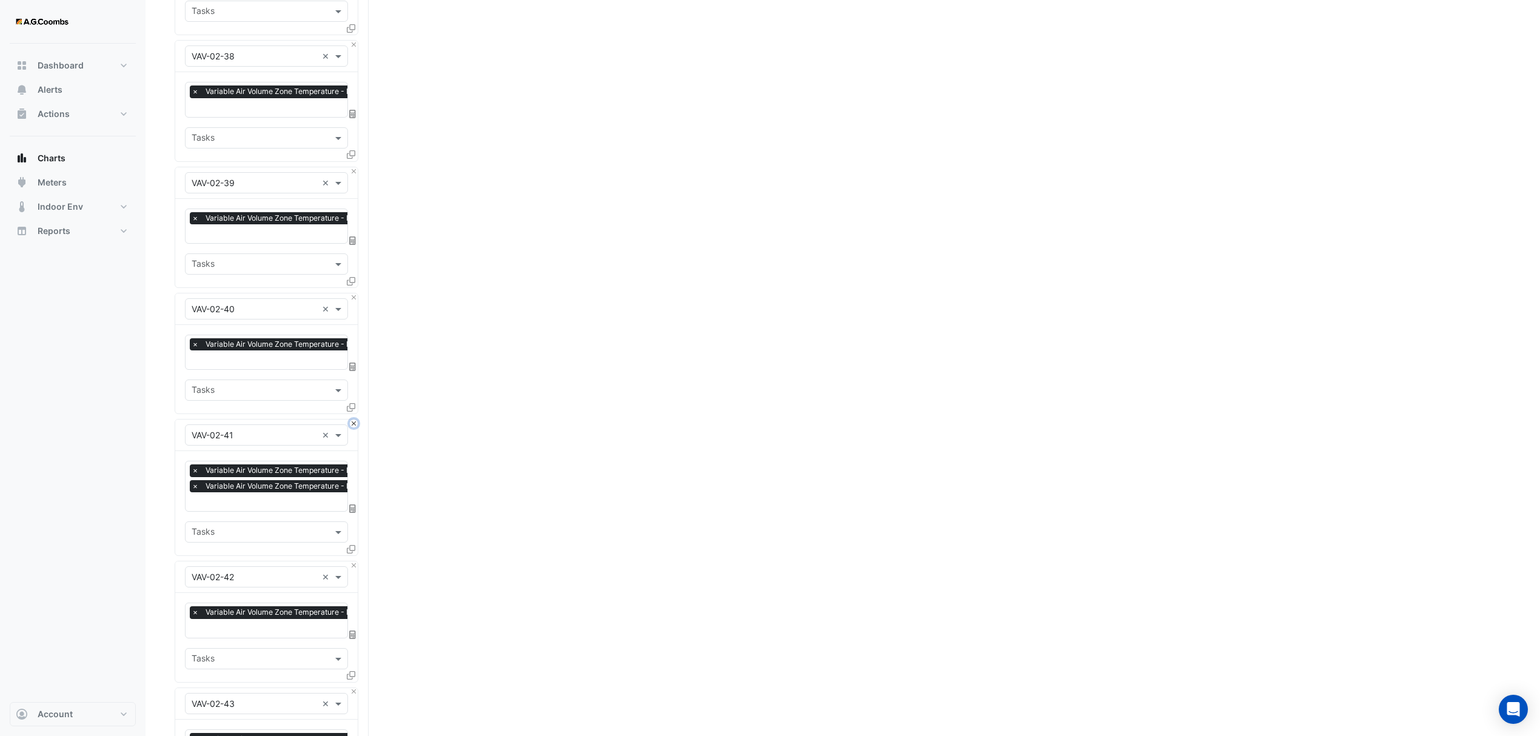
click at [352, 420] on button "Close" at bounding box center [354, 424] width 8 height 8
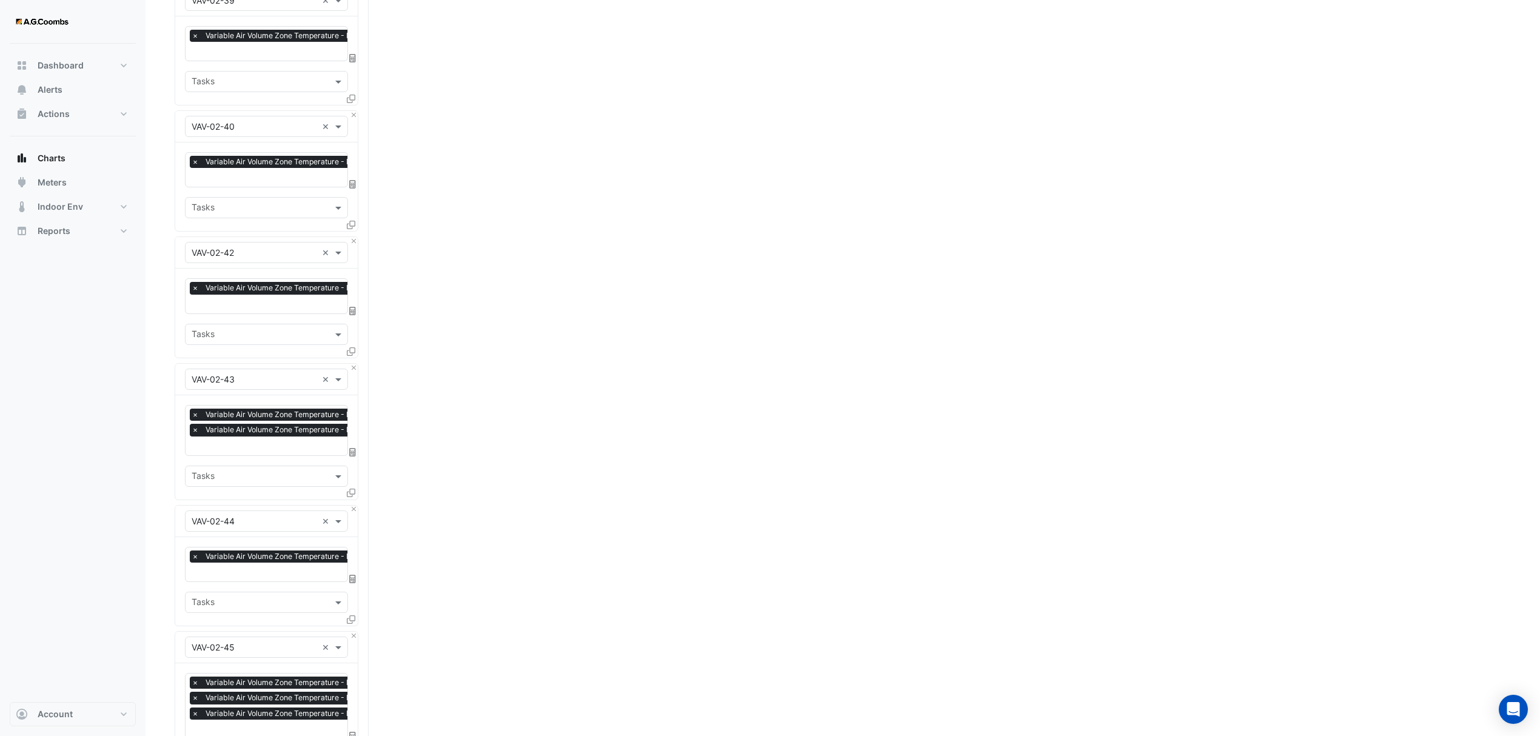
scroll to position [4123, 0]
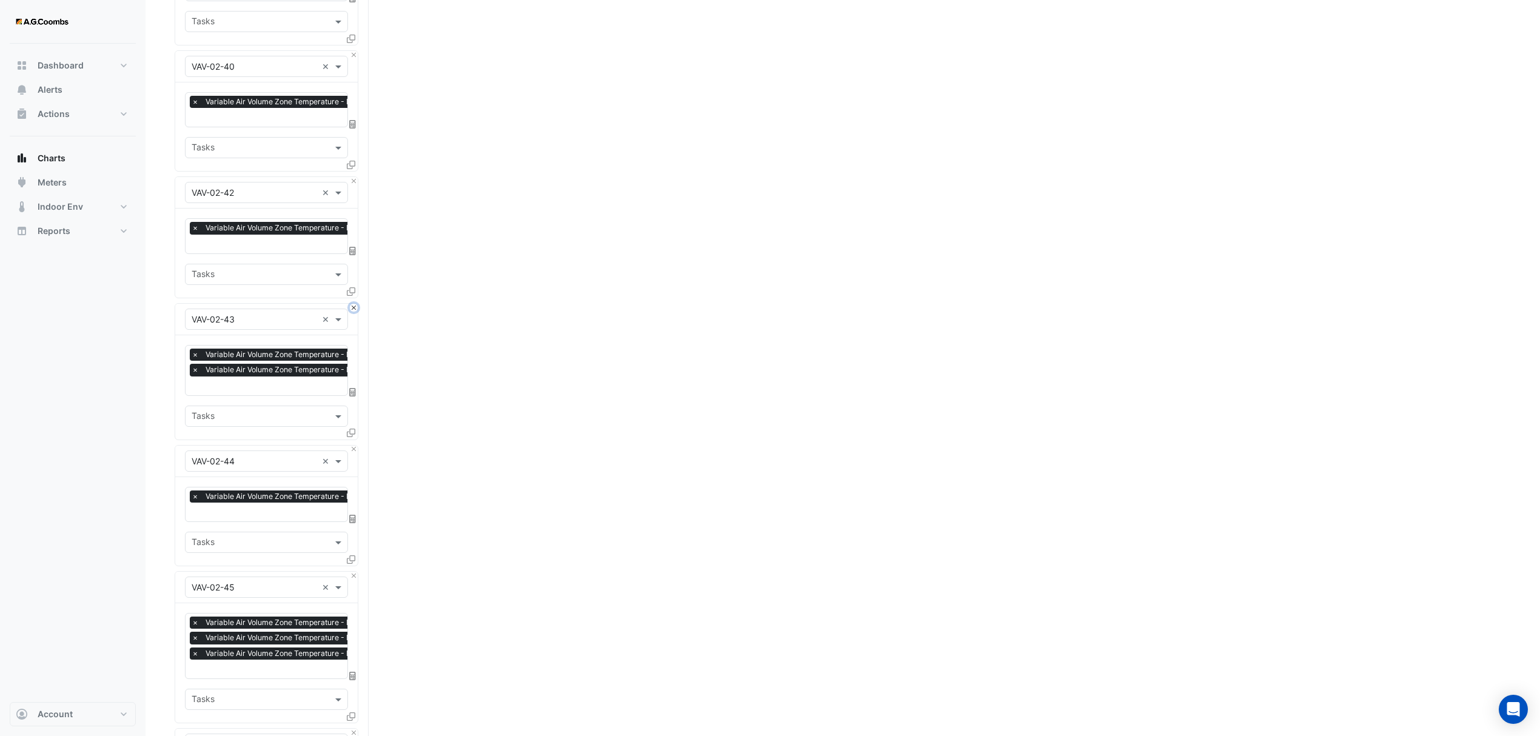
click at [350, 304] on button "Close" at bounding box center [354, 308] width 8 height 8
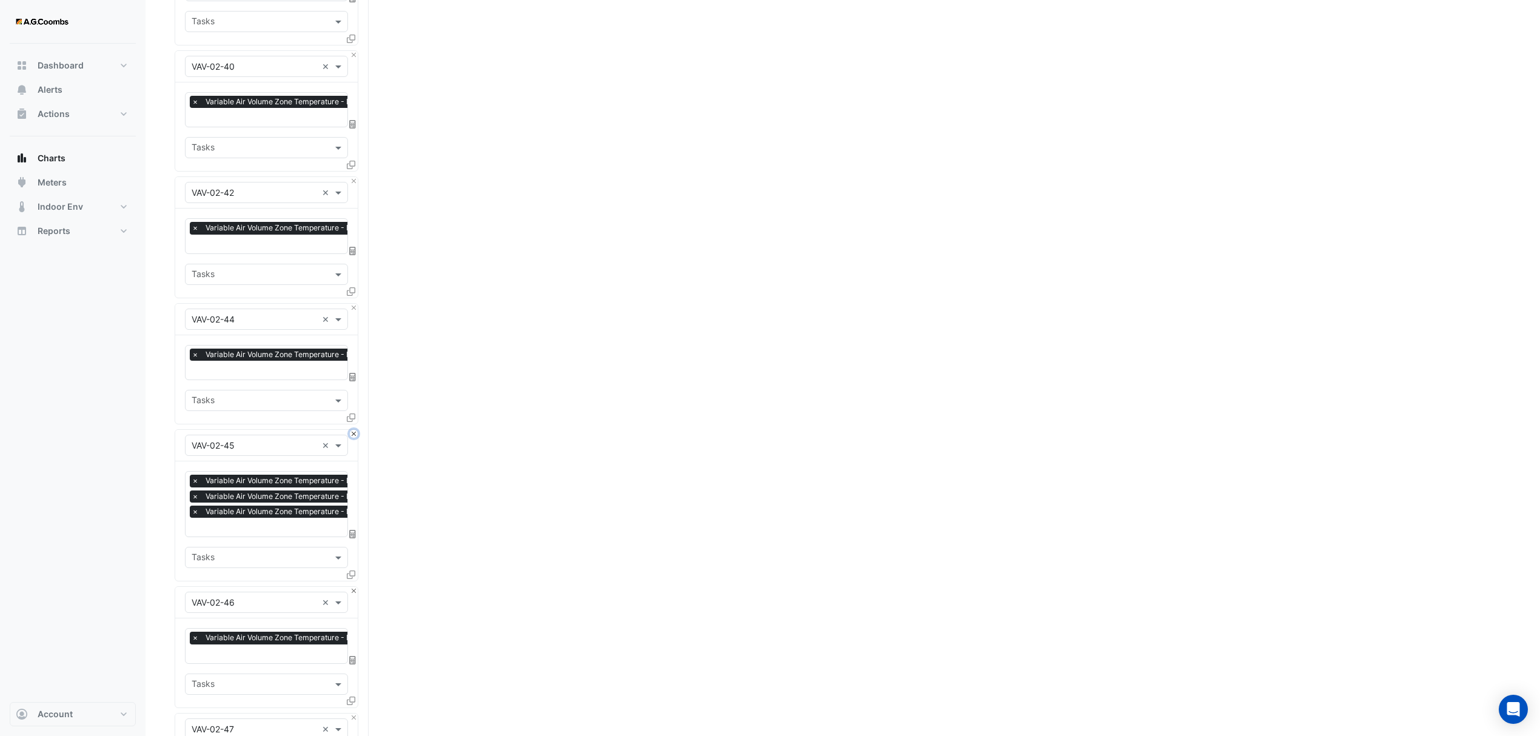
click at [354, 430] on button "Close" at bounding box center [354, 434] width 8 height 8
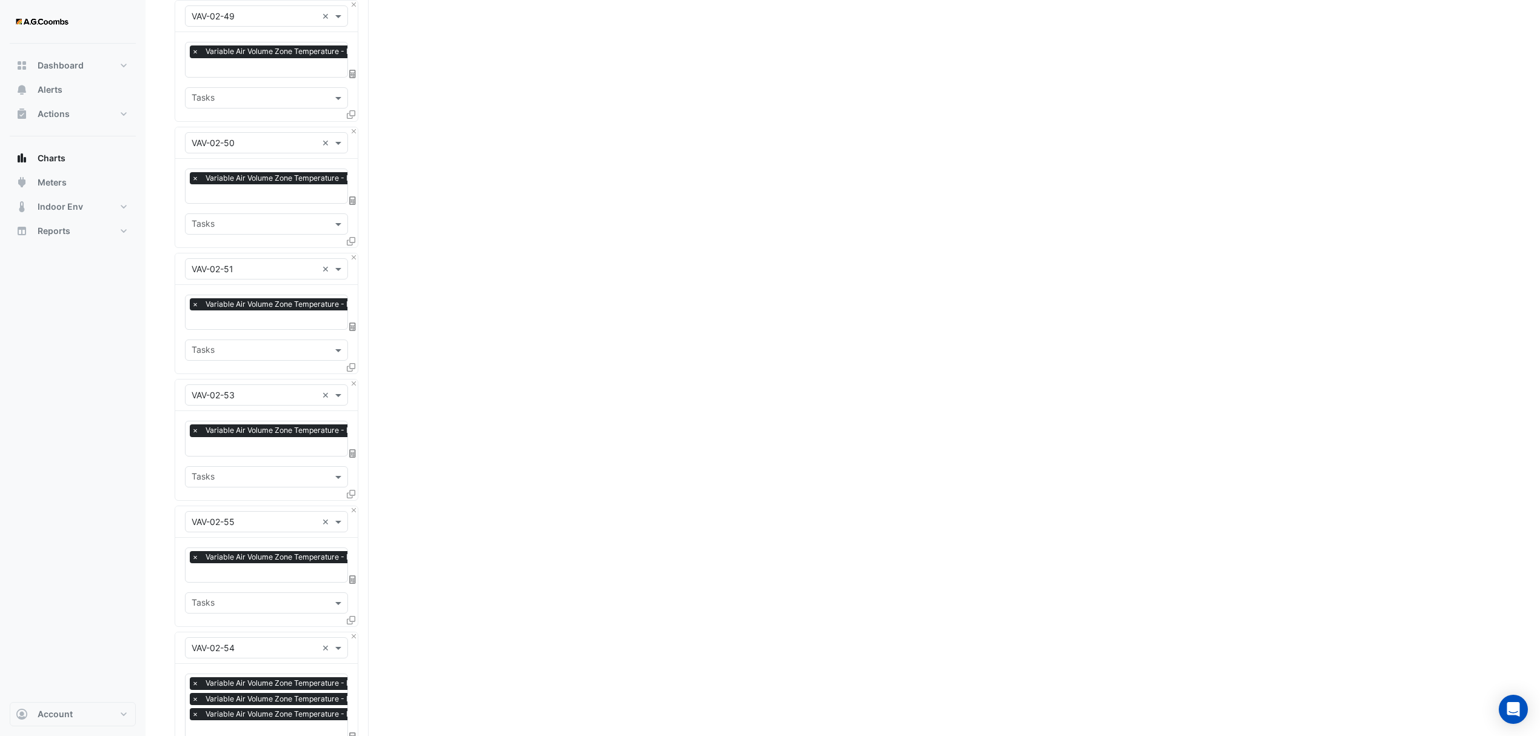
scroll to position [5174, 0]
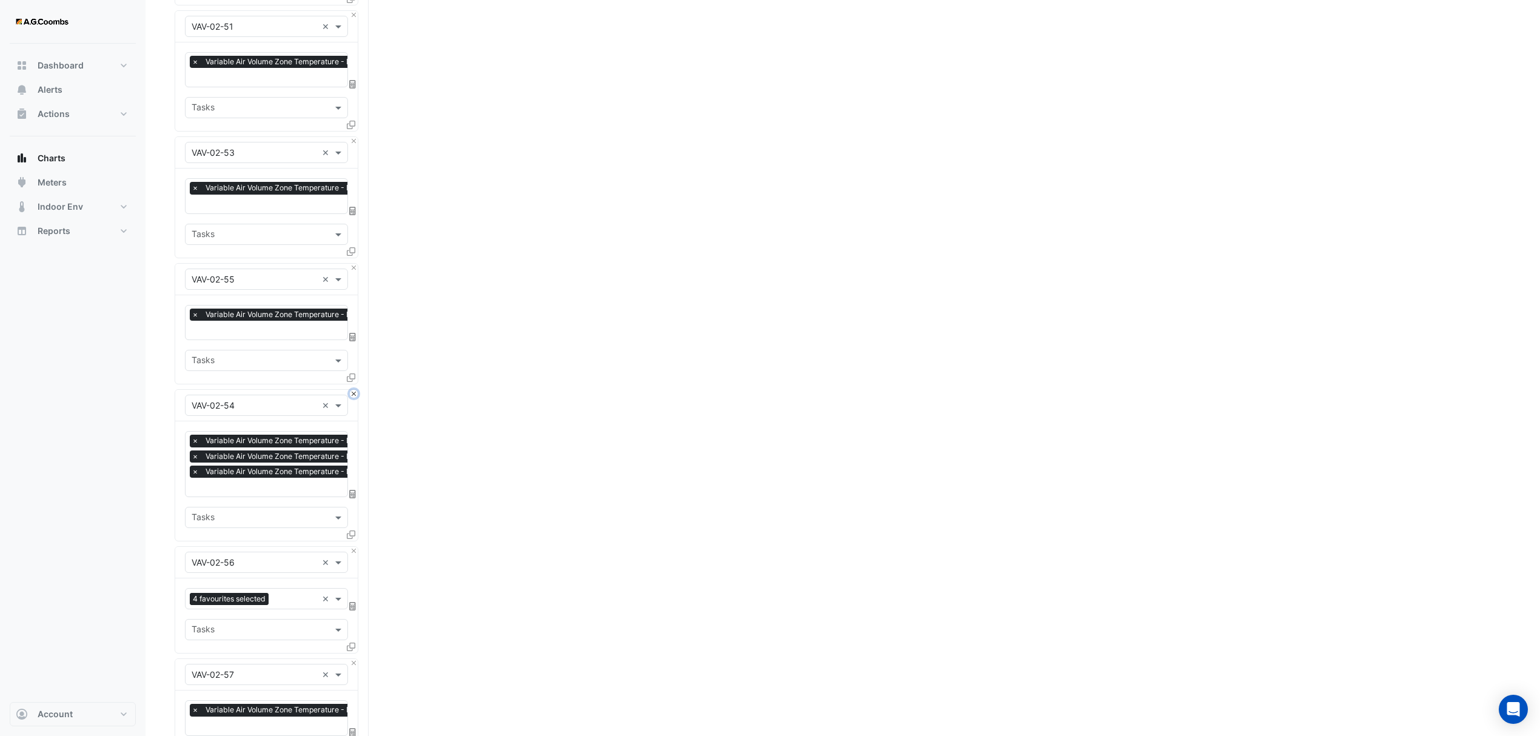
click at [354, 390] on button "Close" at bounding box center [354, 394] width 8 height 8
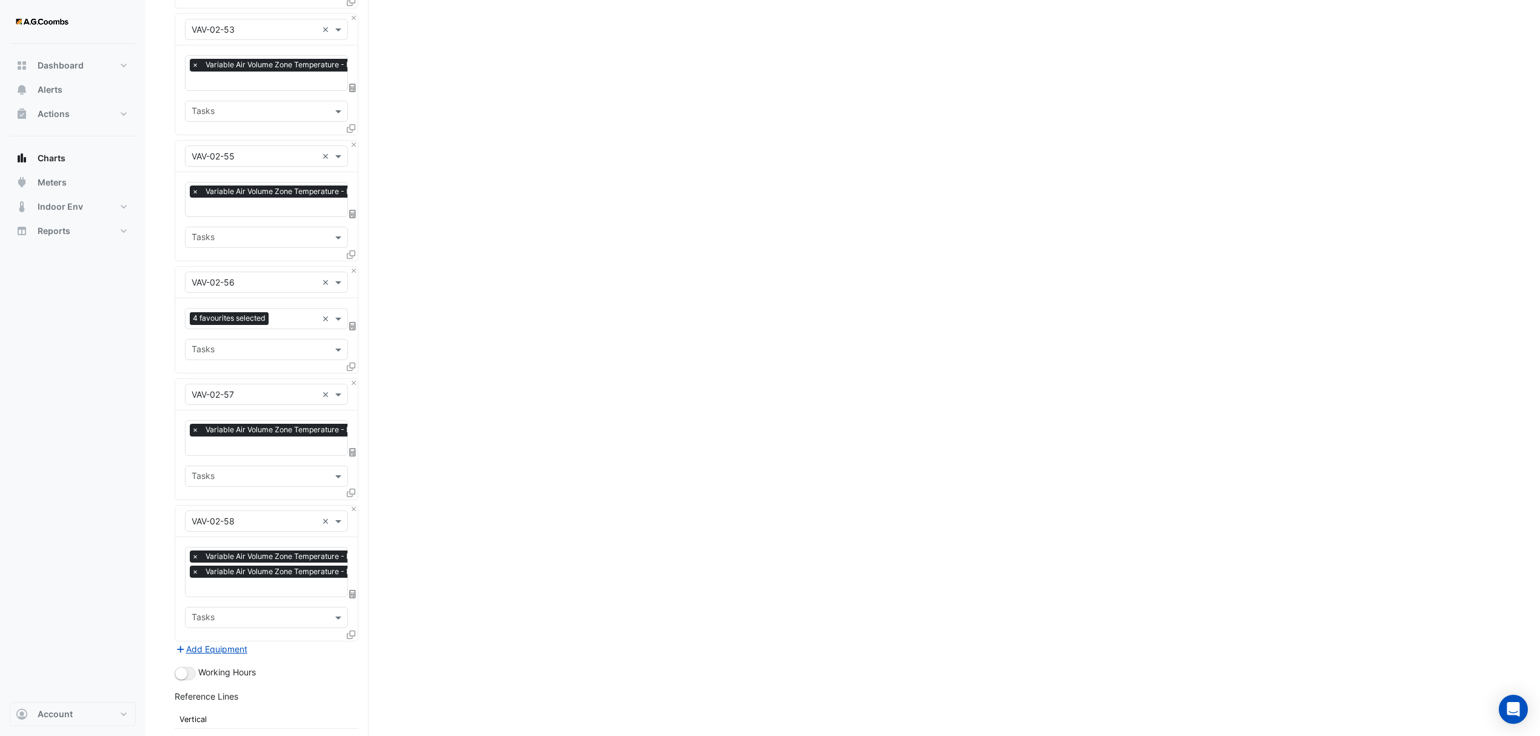
scroll to position [5336, 0]
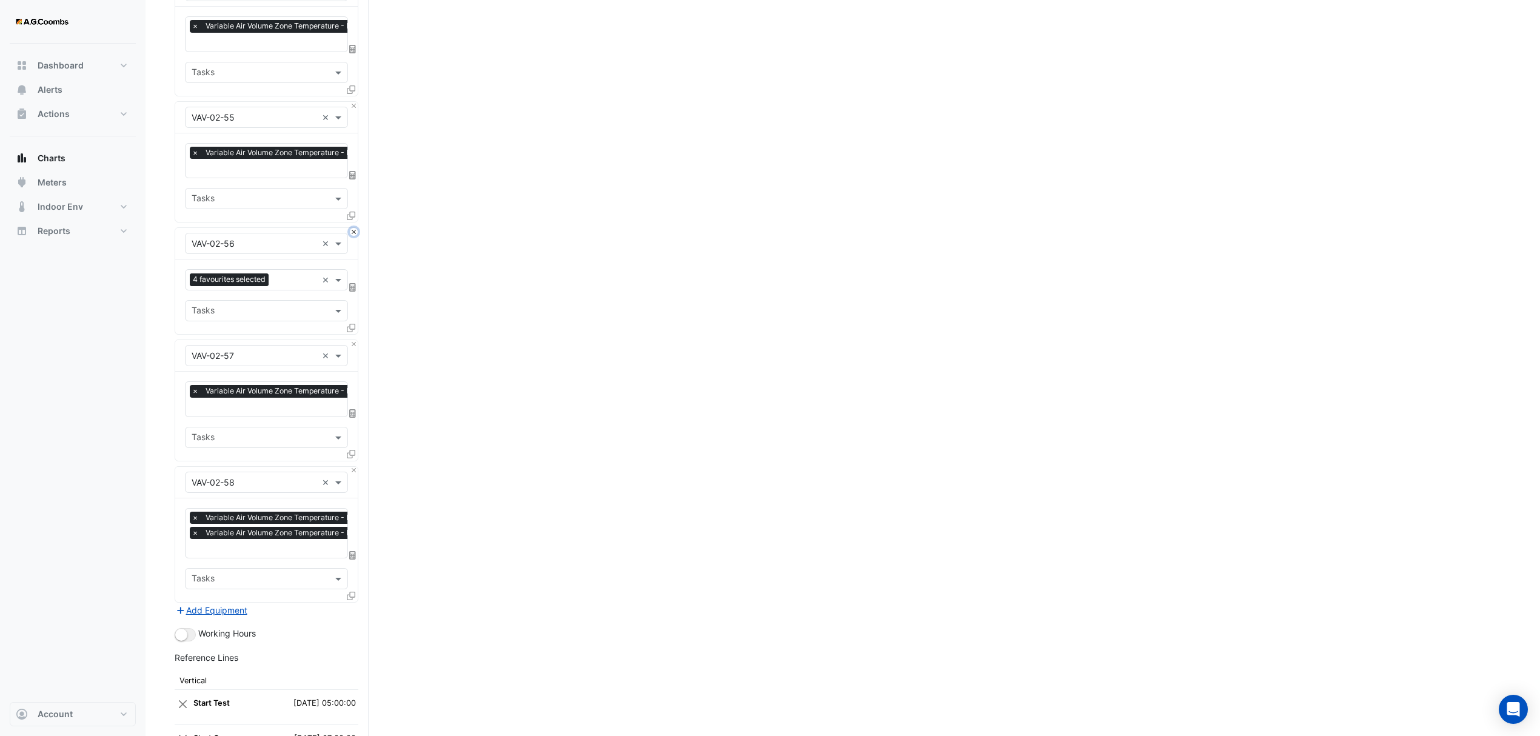
click at [354, 228] on button "Close" at bounding box center [354, 232] width 8 height 8
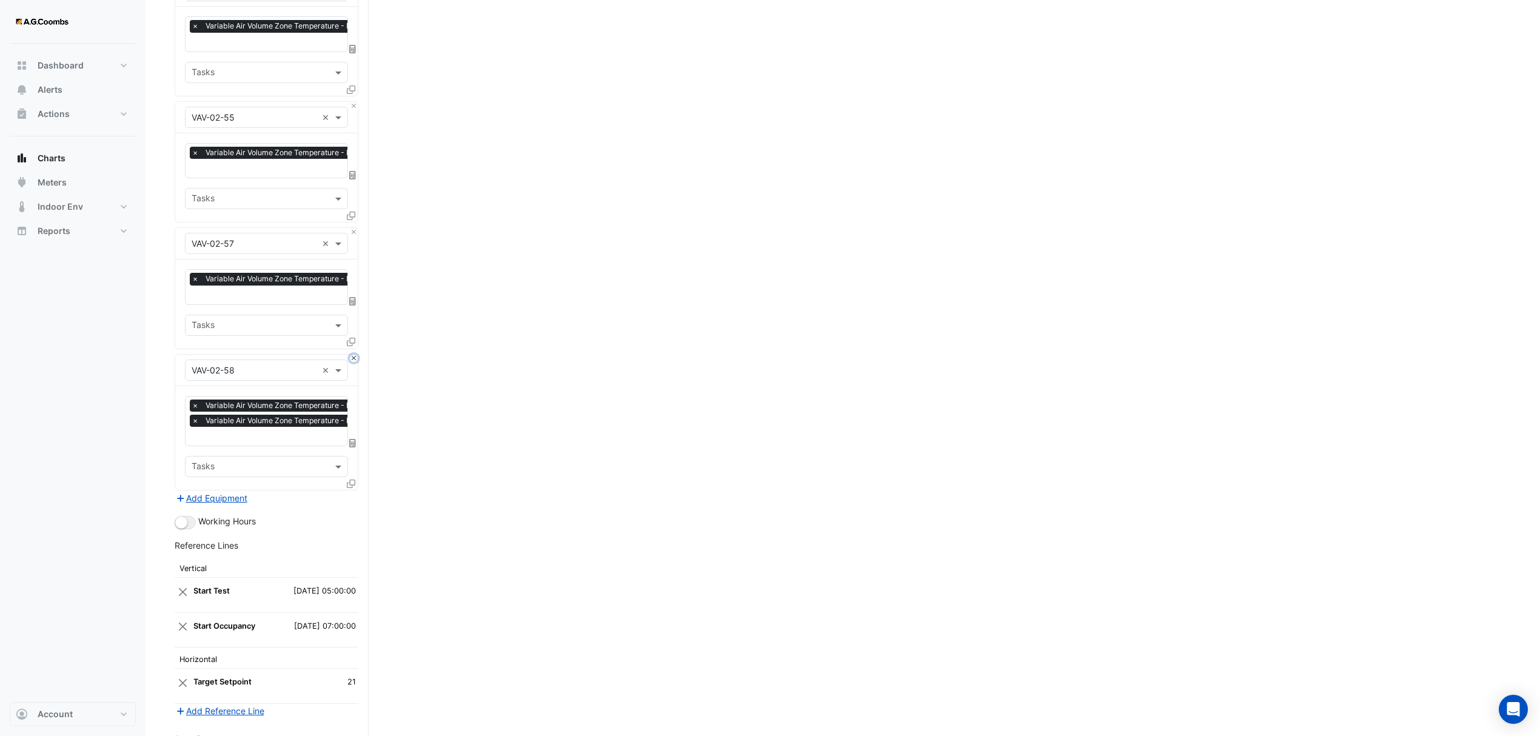
click at [350, 355] on button "Close" at bounding box center [354, 359] width 8 height 8
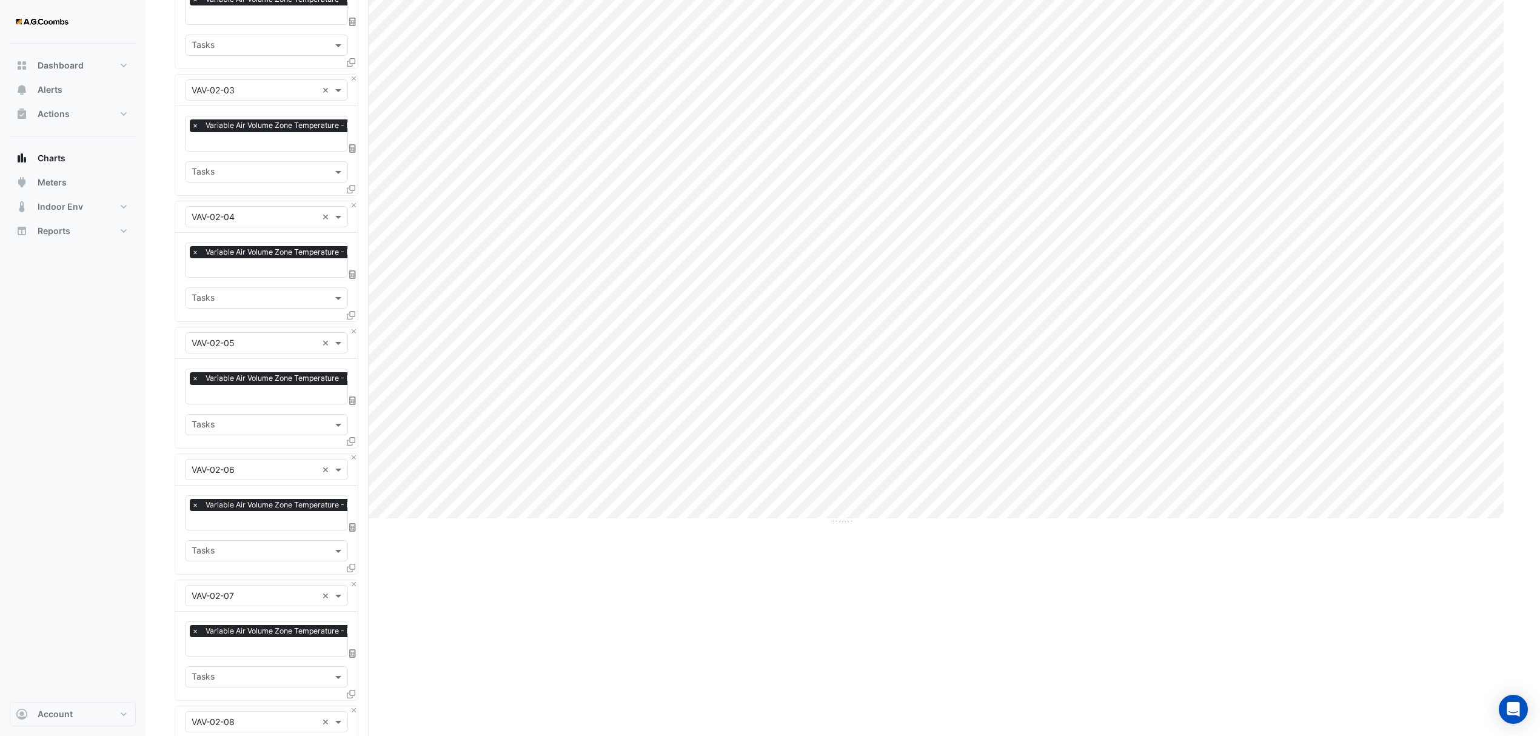
scroll to position [0, 0]
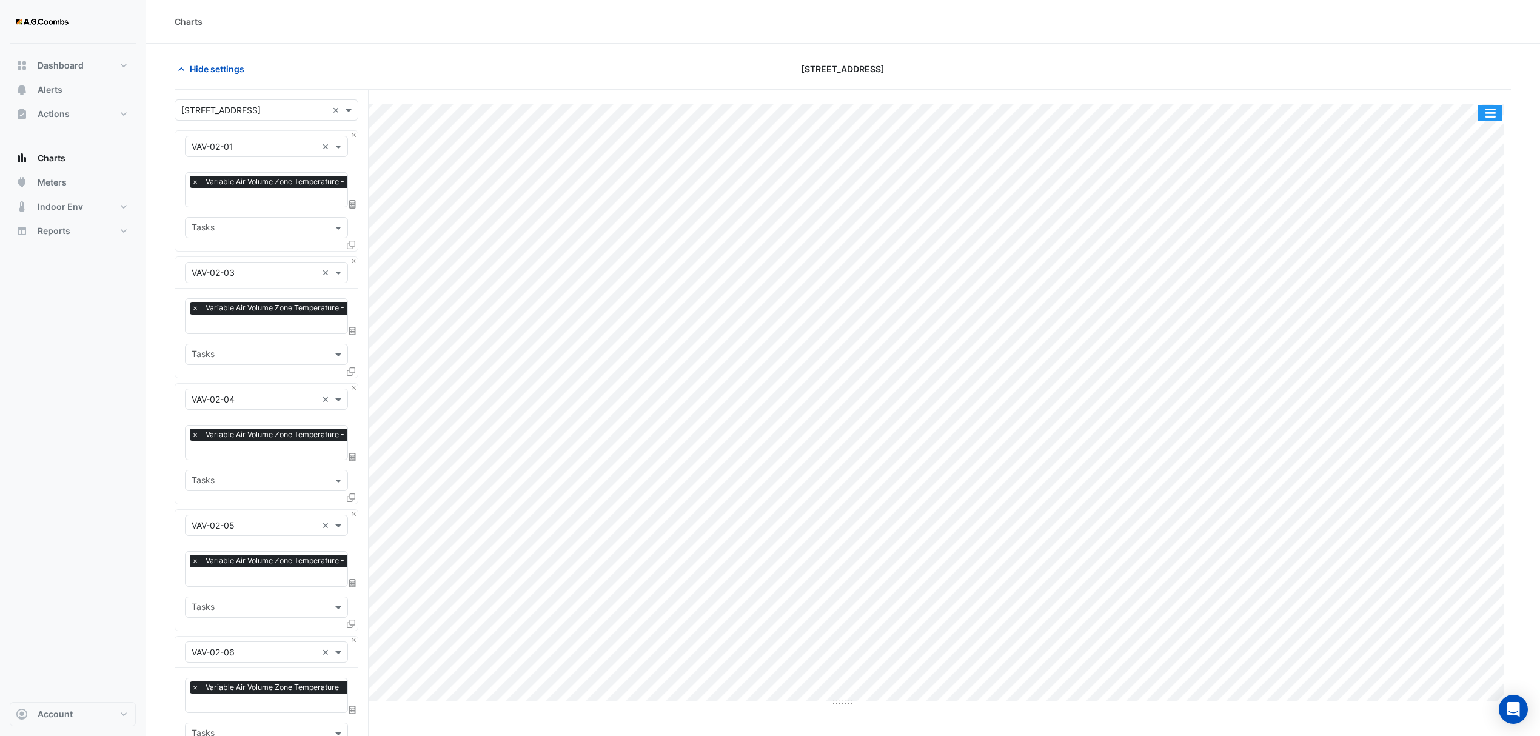
click at [1499, 119] on button "button" at bounding box center [1490, 113] width 24 height 15
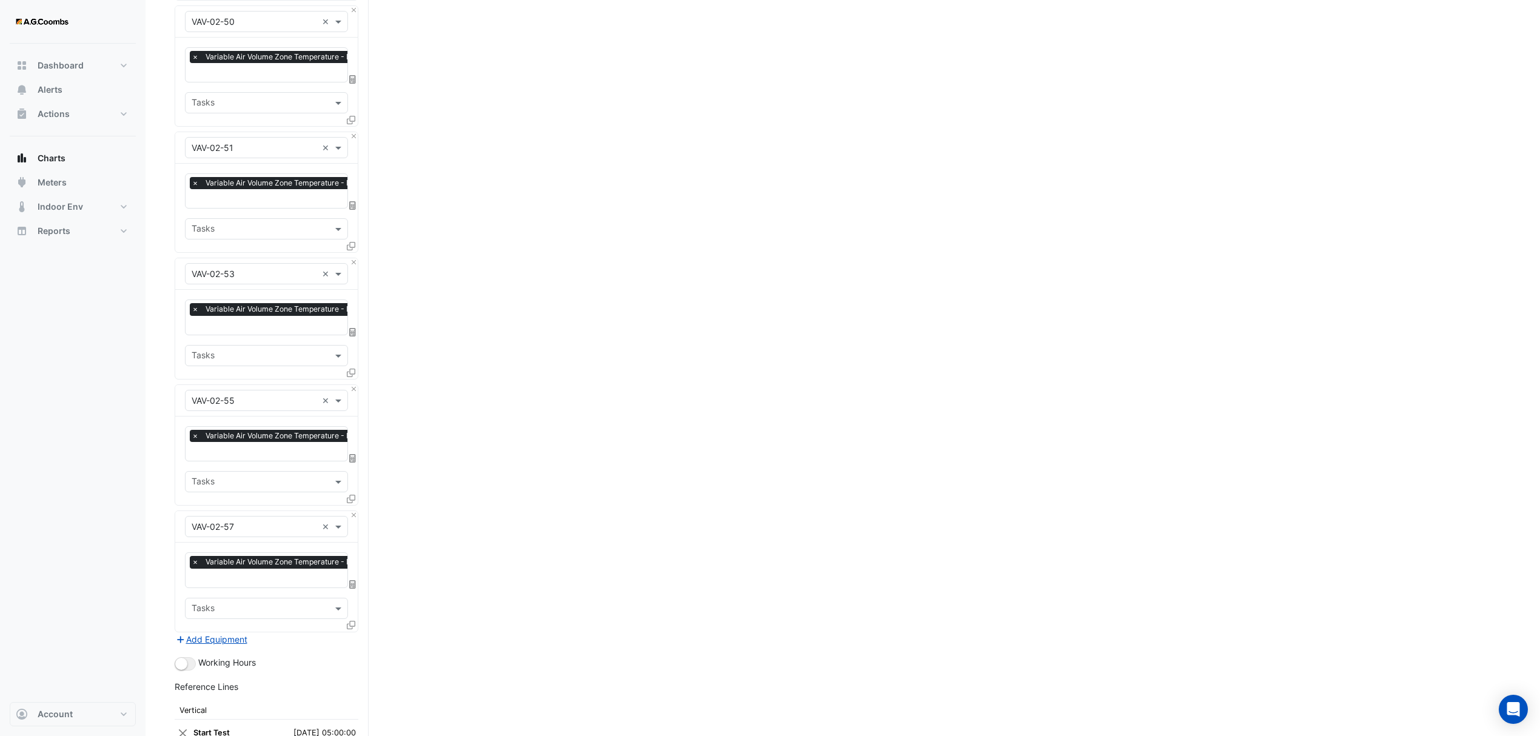
scroll to position [5337, 0]
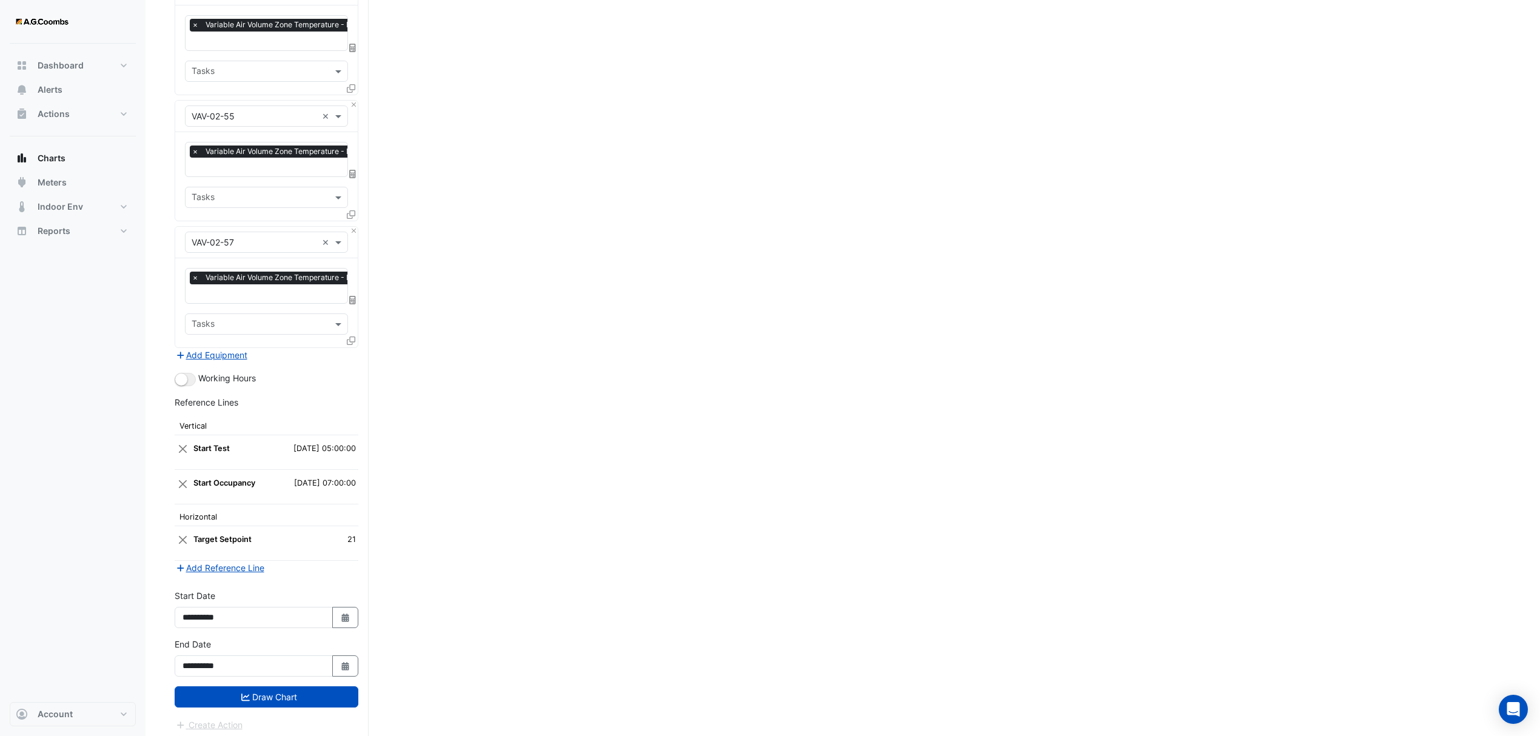
click at [275, 689] on button "Draw Chart" at bounding box center [267, 696] width 184 height 21
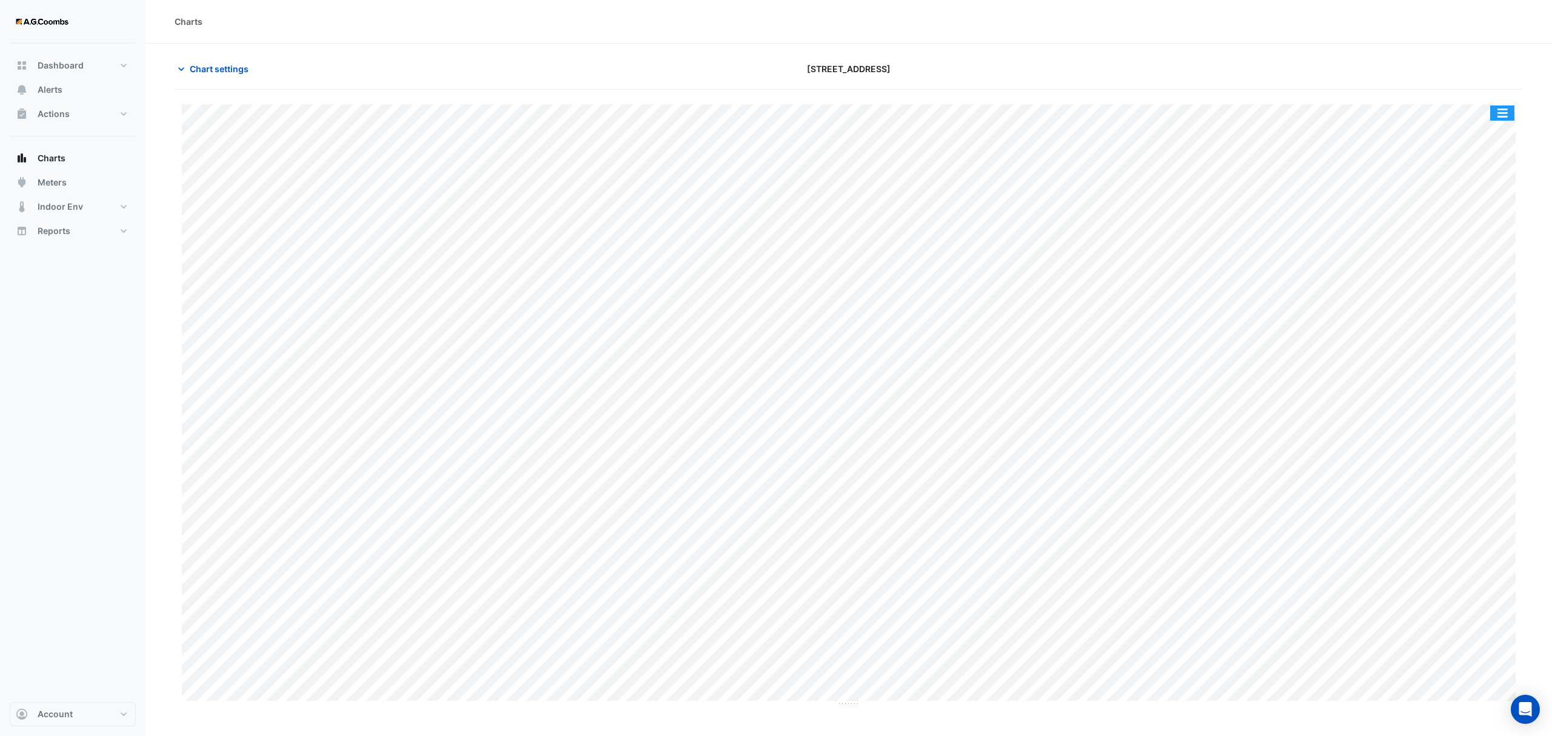
click at [1495, 115] on button "button" at bounding box center [1502, 113] width 24 height 15
click at [1502, 238] on div "Pivot Data Table" at bounding box center [1478, 243] width 73 height 29
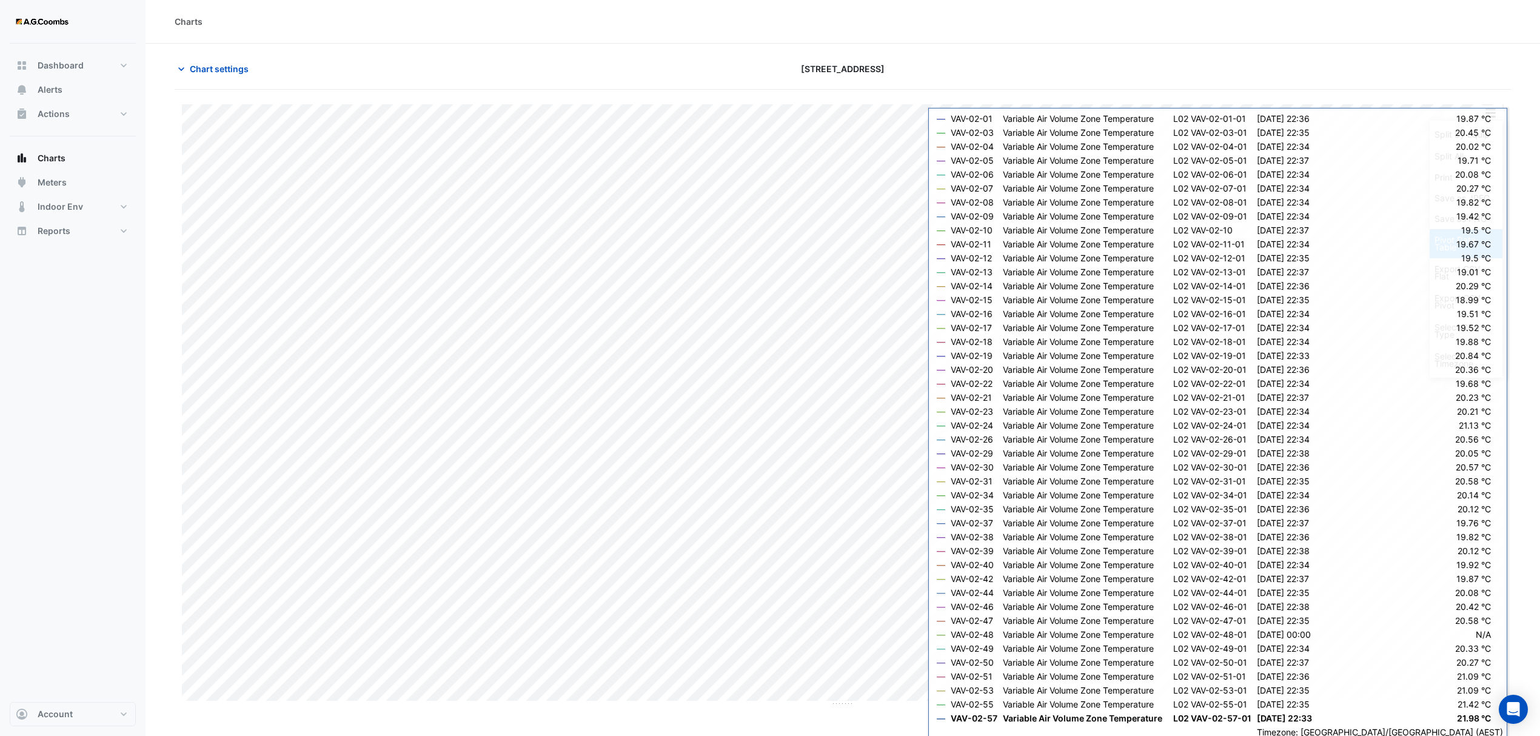
click at [1456, 241] on div "Pivot Data Table" at bounding box center [1466, 243] width 73 height 29
click at [1455, 241] on div "Pivot Data Table" at bounding box center [1466, 243] width 73 height 29
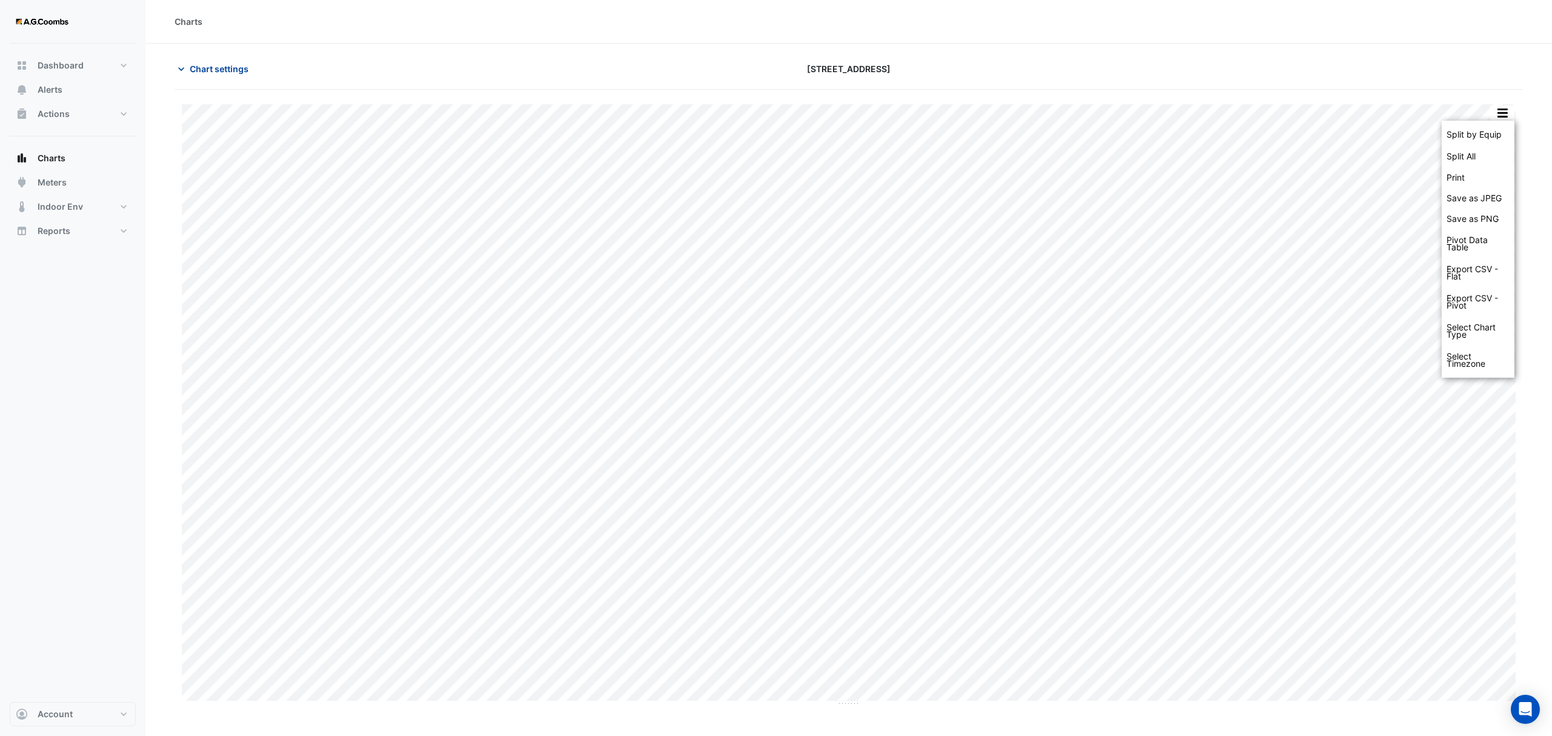
click at [223, 67] on span "Chart settings" at bounding box center [219, 68] width 59 height 13
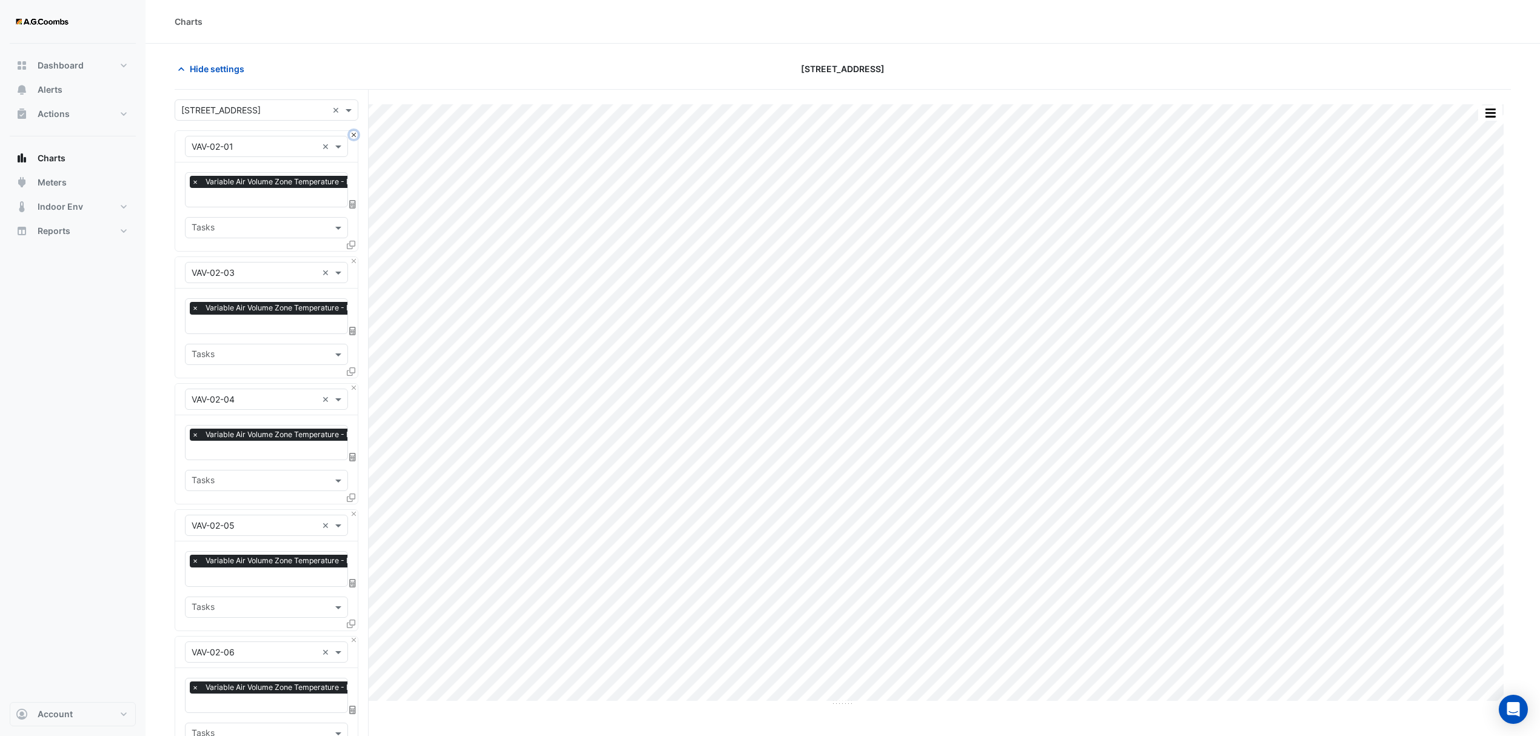
click at [355, 133] on button "Close" at bounding box center [354, 135] width 8 height 8
click at [1490, 118] on button "button" at bounding box center [1490, 113] width 24 height 15
click at [1472, 243] on div "Pivot Data Table" at bounding box center [1466, 243] width 73 height 29
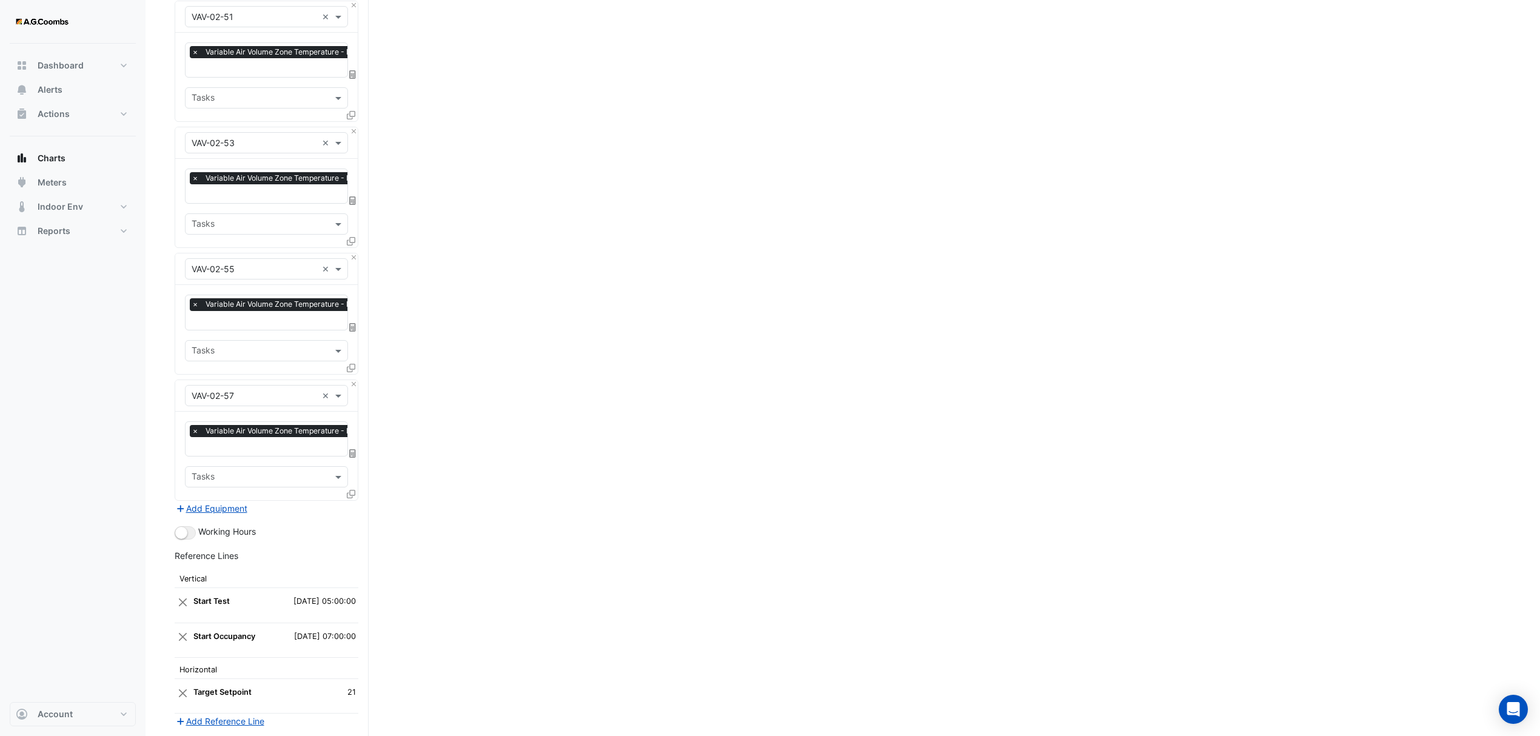
scroll to position [5211, 0]
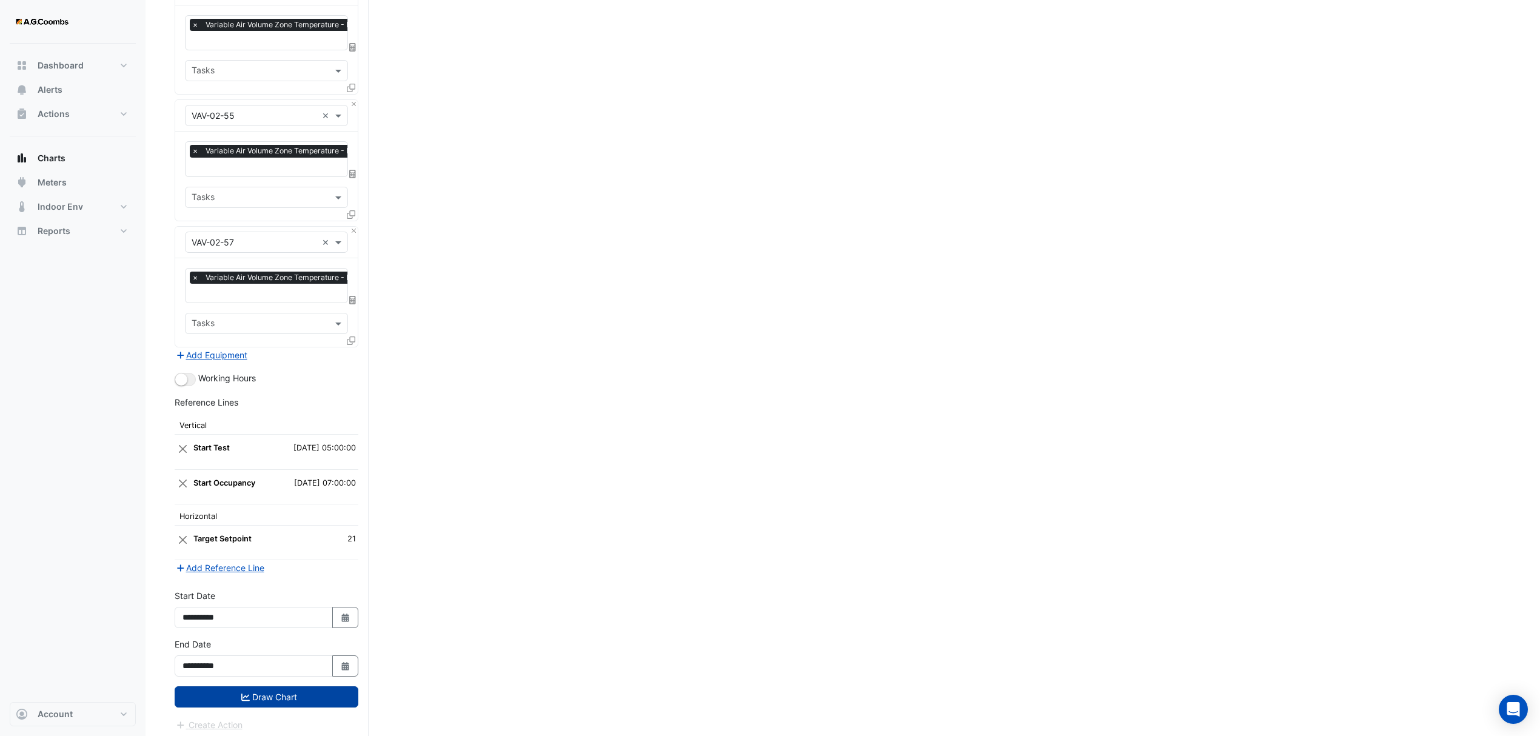
click at [253, 696] on button "Draw Chart" at bounding box center [267, 696] width 184 height 21
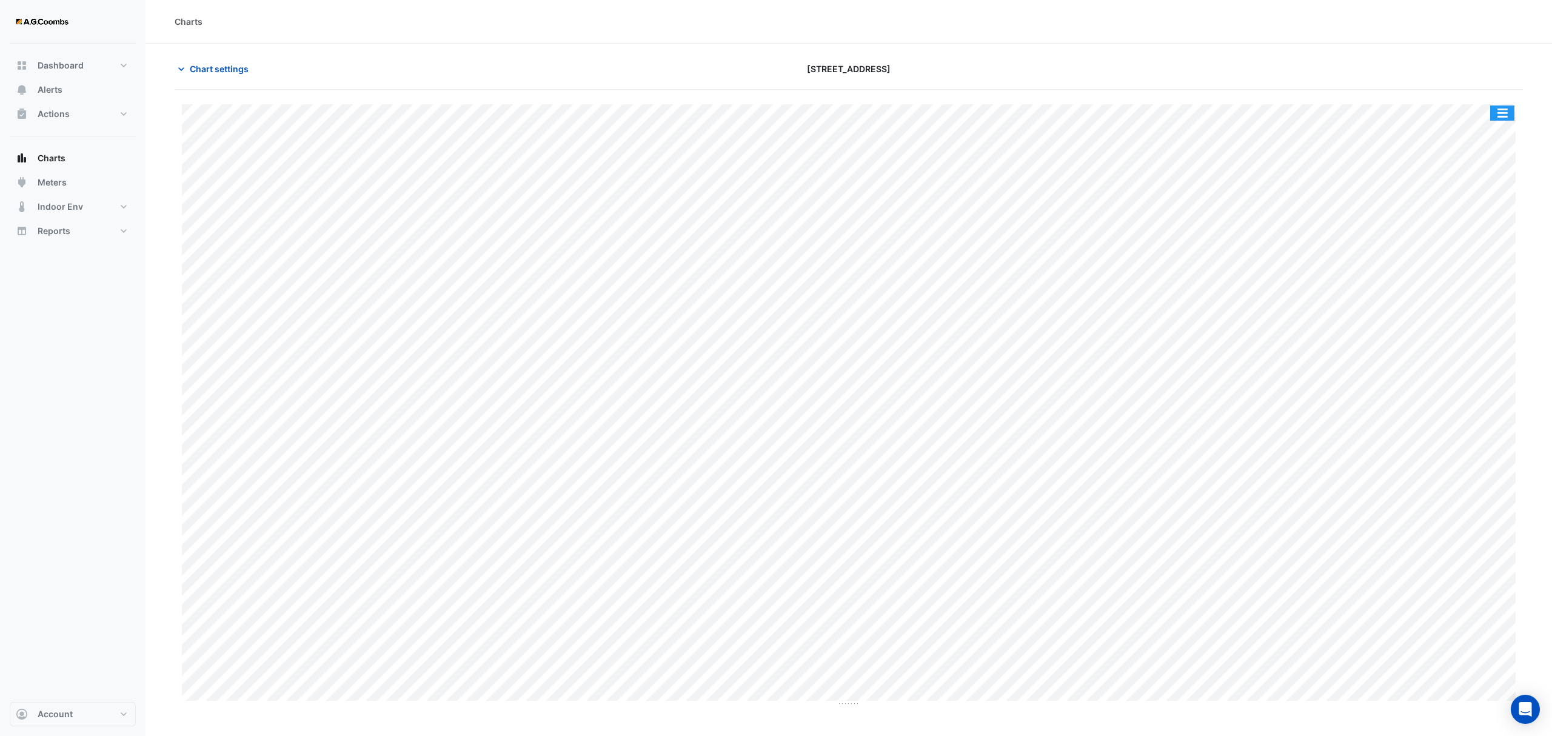
click at [1510, 108] on button "button" at bounding box center [1502, 113] width 24 height 15
click at [1489, 250] on div "Pivot Data Table" at bounding box center [1478, 243] width 73 height 29
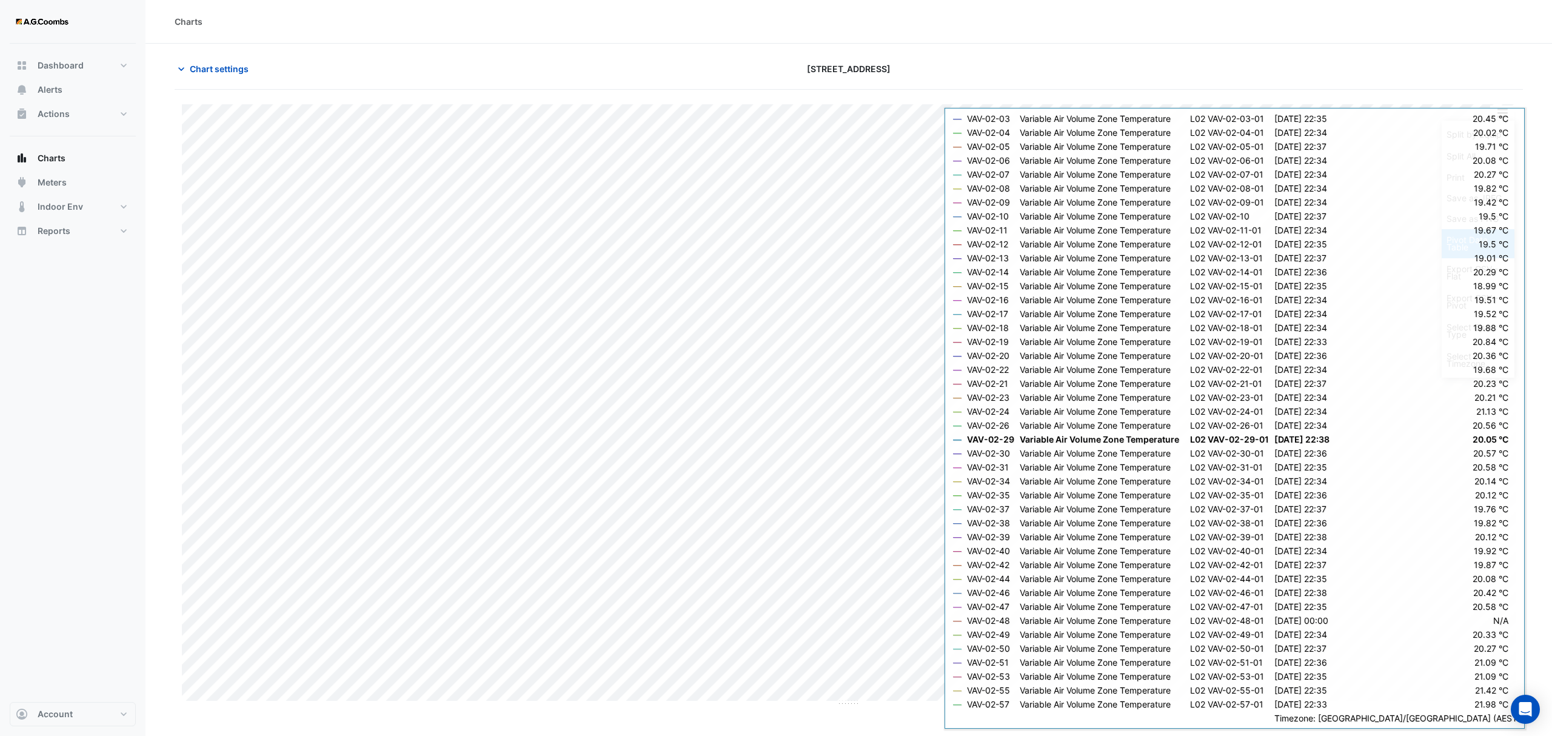
click at [1475, 241] on div "Pivot Data Table" at bounding box center [1478, 243] width 73 height 29
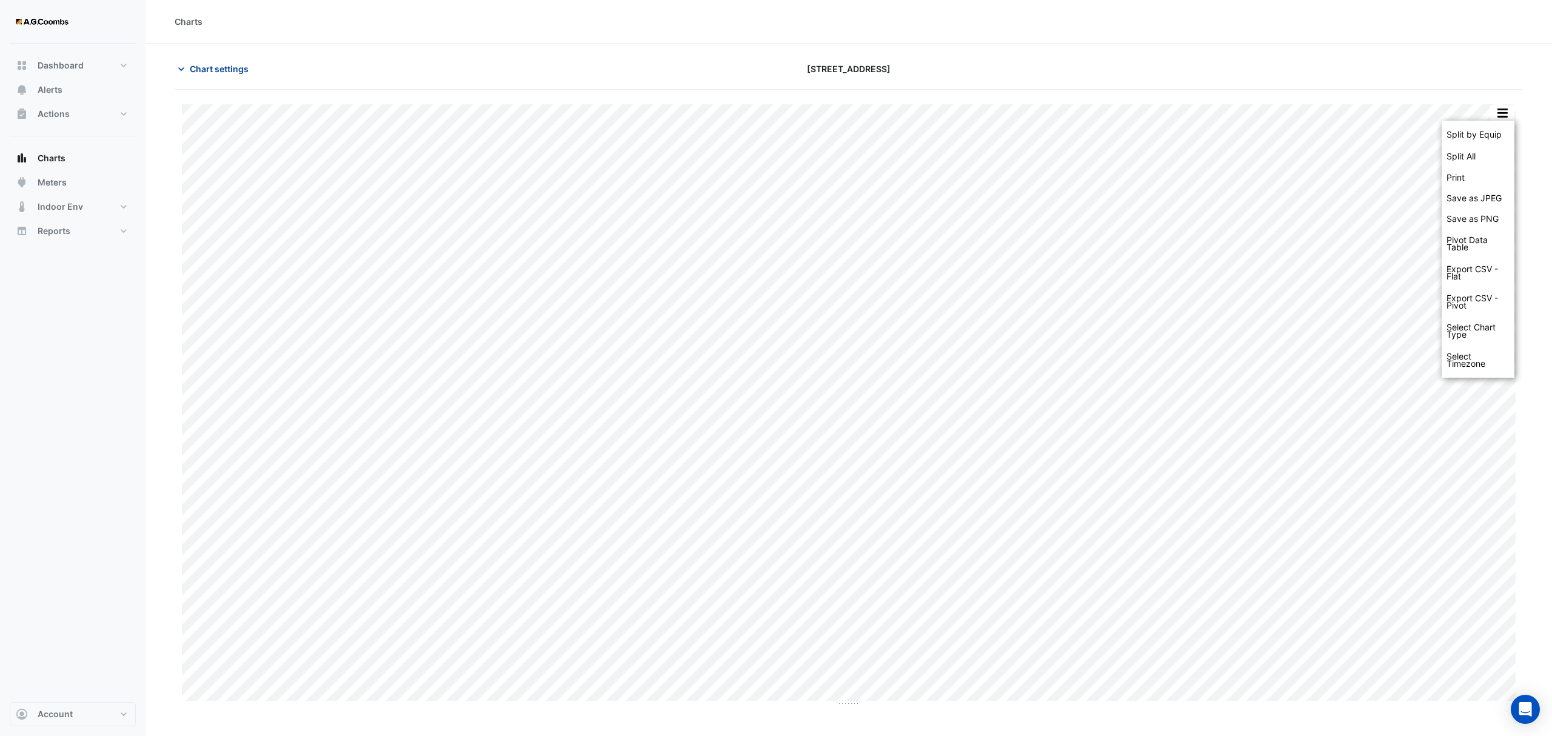
click at [207, 65] on span "Chart settings" at bounding box center [219, 68] width 59 height 13
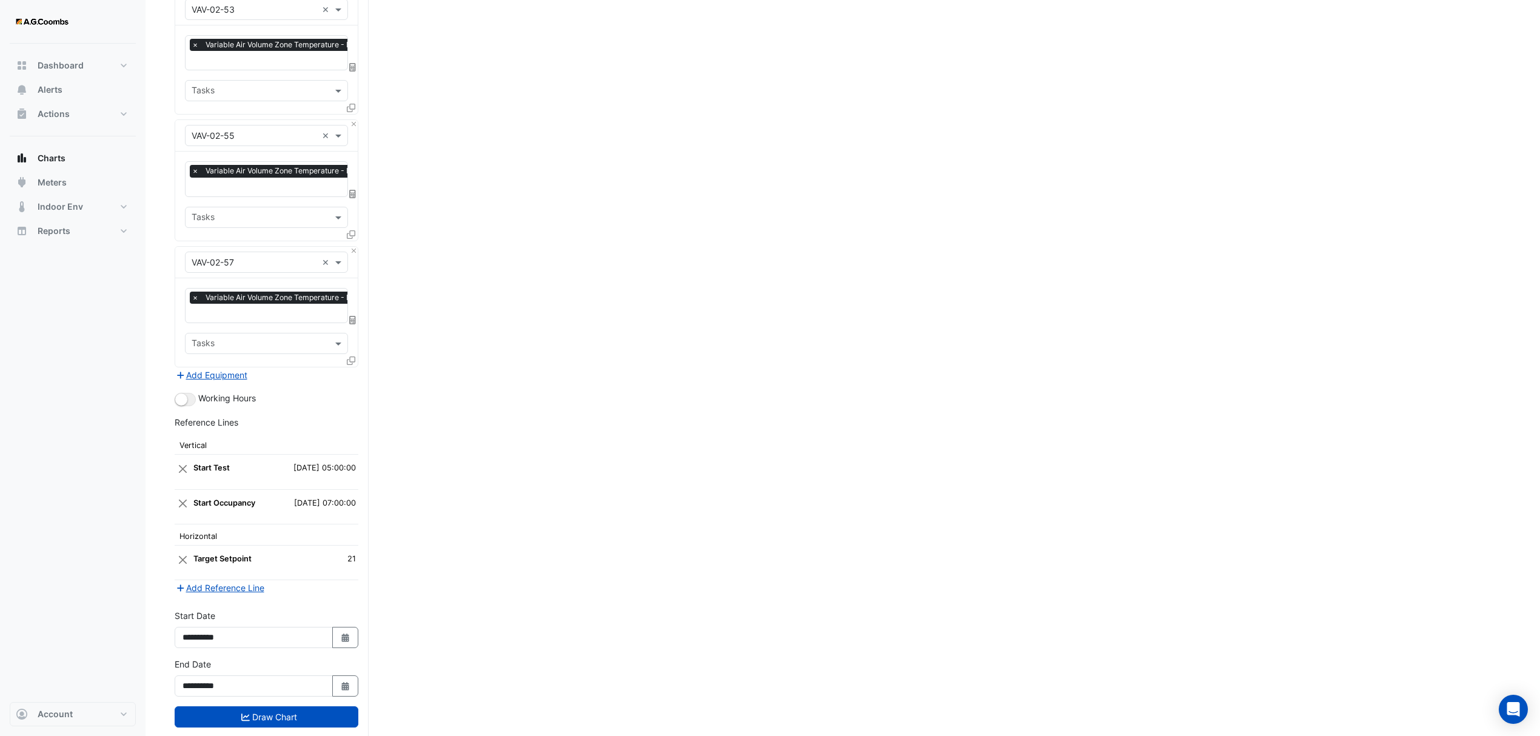
scroll to position [5211, 0]
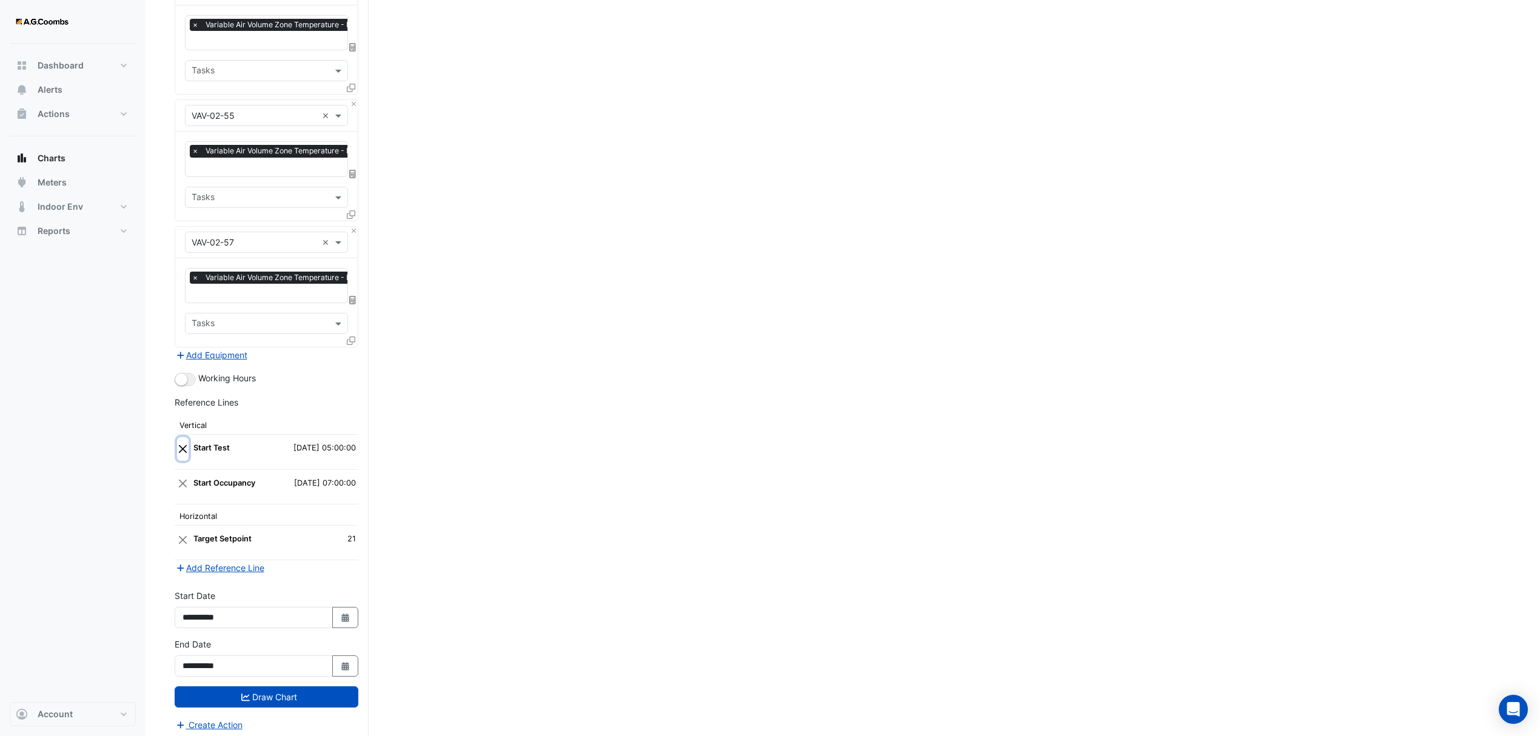
click at [185, 437] on button "Close" at bounding box center [183, 448] width 12 height 23
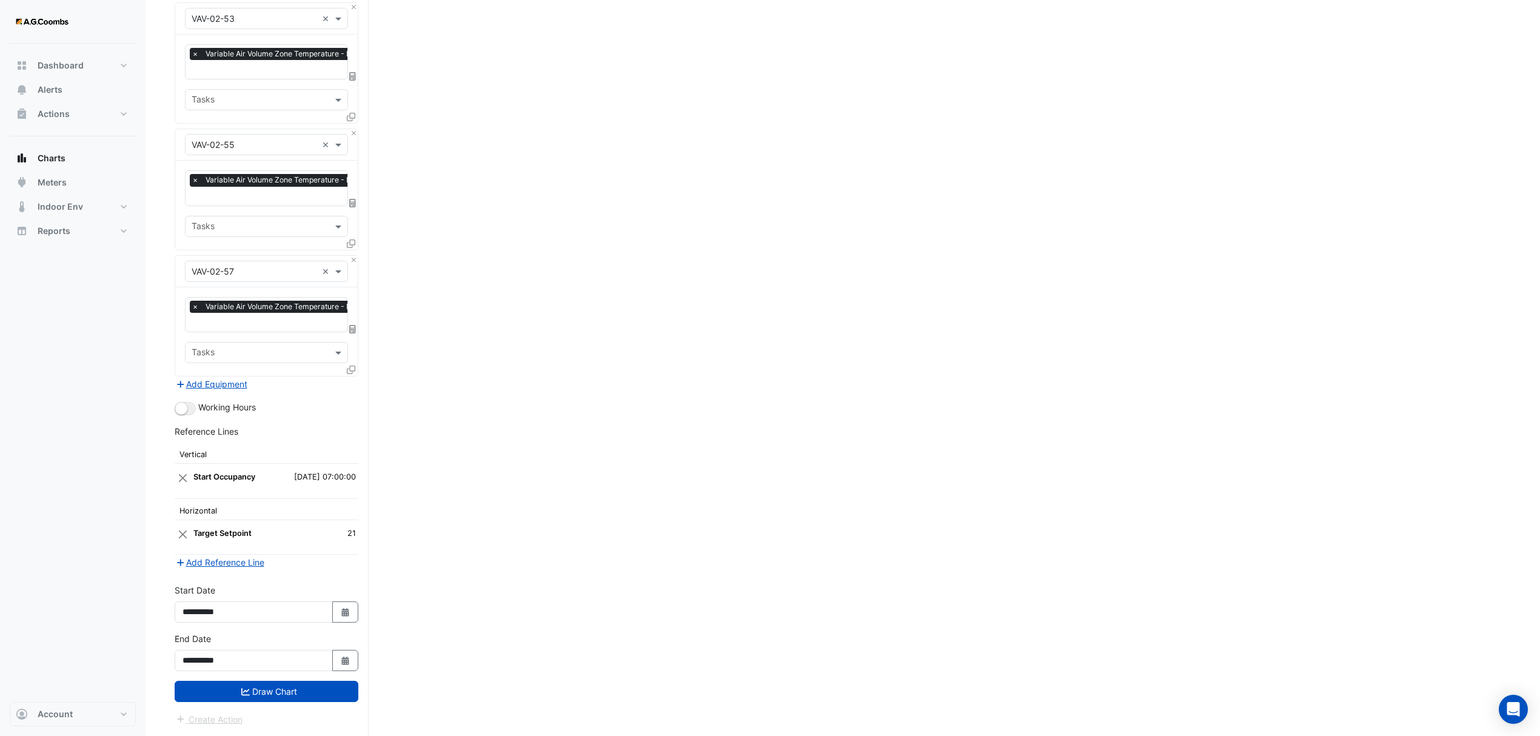
scroll to position [5176, 0]
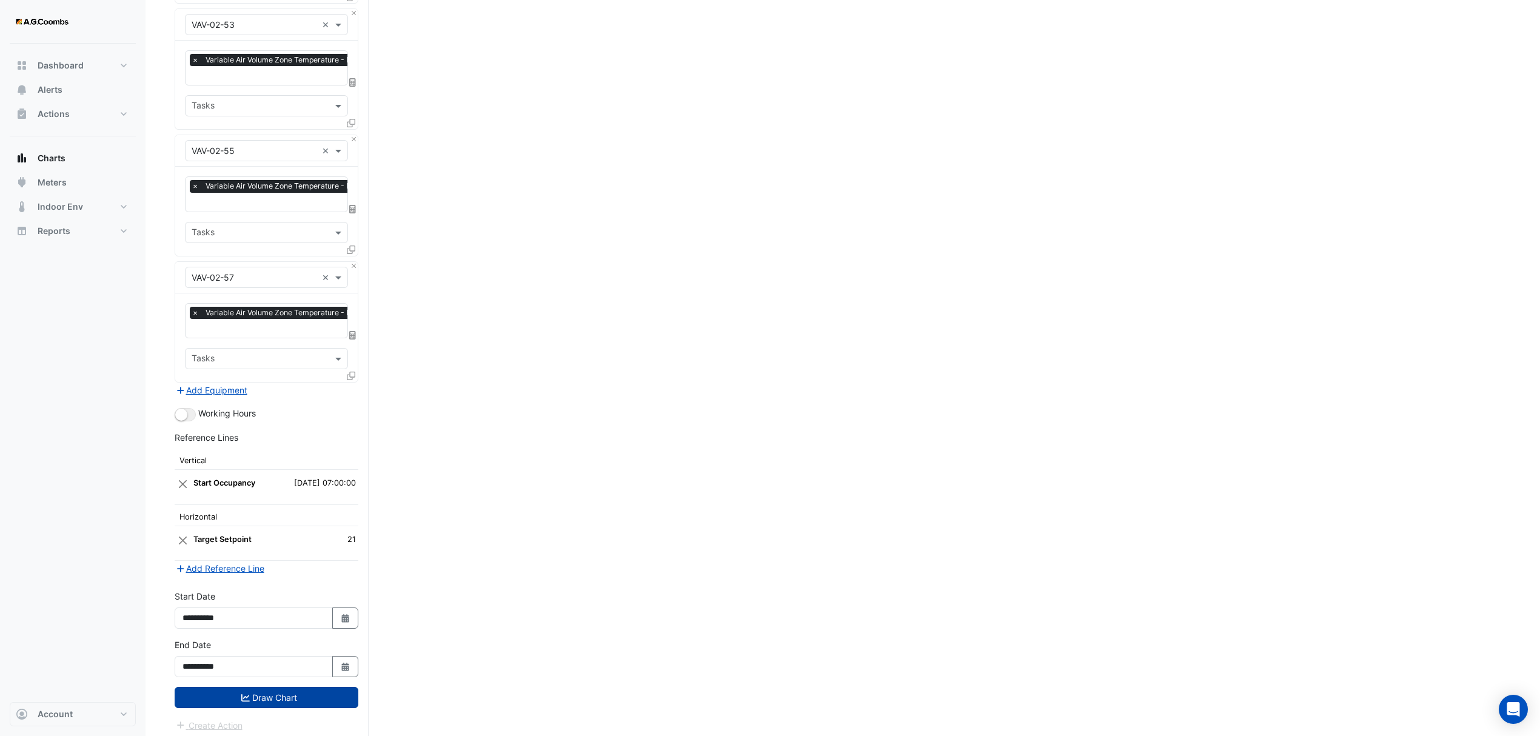
click at [277, 694] on button "Draw Chart" at bounding box center [267, 697] width 184 height 21
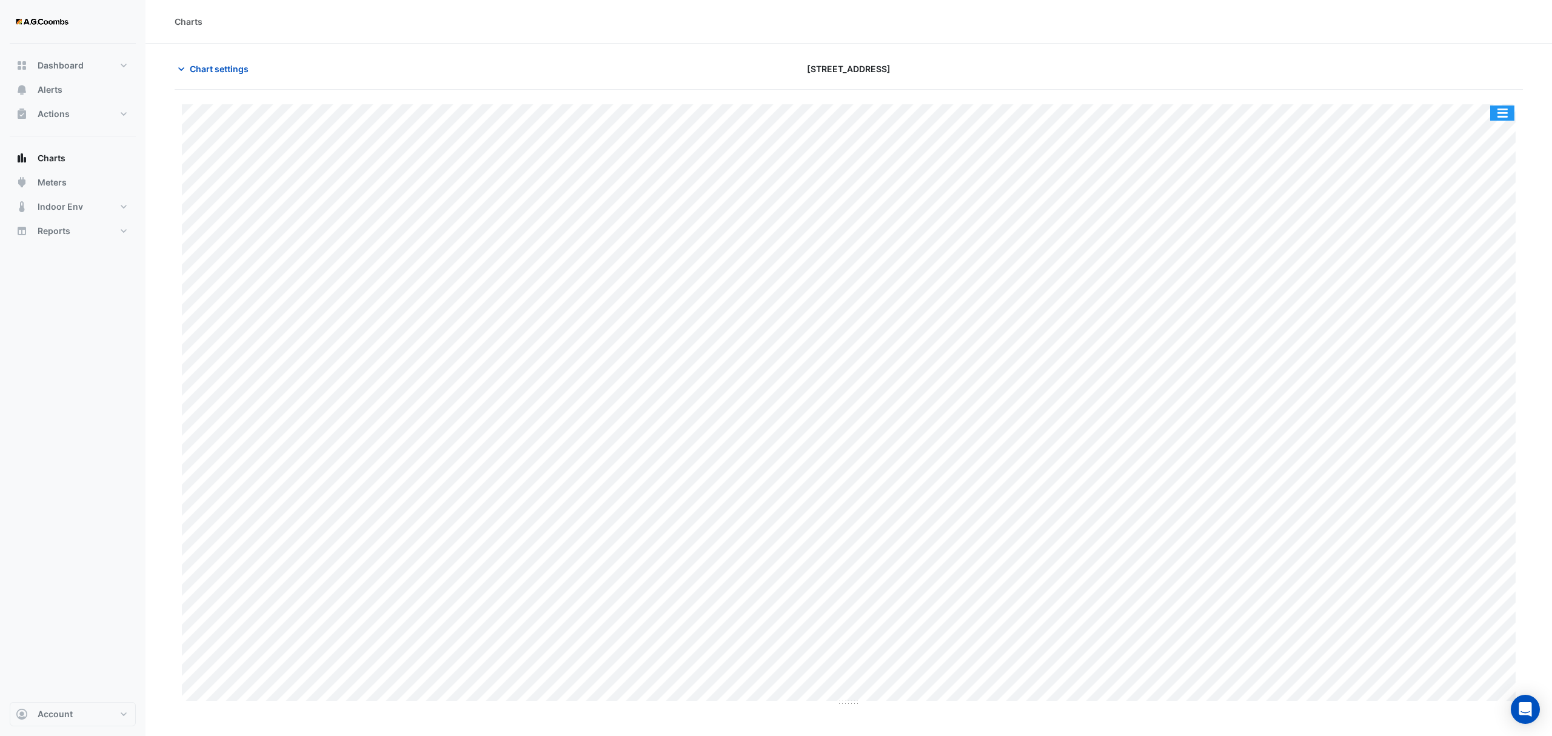
click at [1499, 107] on button "button" at bounding box center [1502, 113] width 24 height 15
click at [1476, 241] on div "Pivot Data Table" at bounding box center [1478, 243] width 73 height 29
click at [1475, 246] on div "Pivot Data Table" at bounding box center [1478, 243] width 73 height 29
click at [1466, 306] on div "Export CSV - Pivot" at bounding box center [1478, 301] width 73 height 29
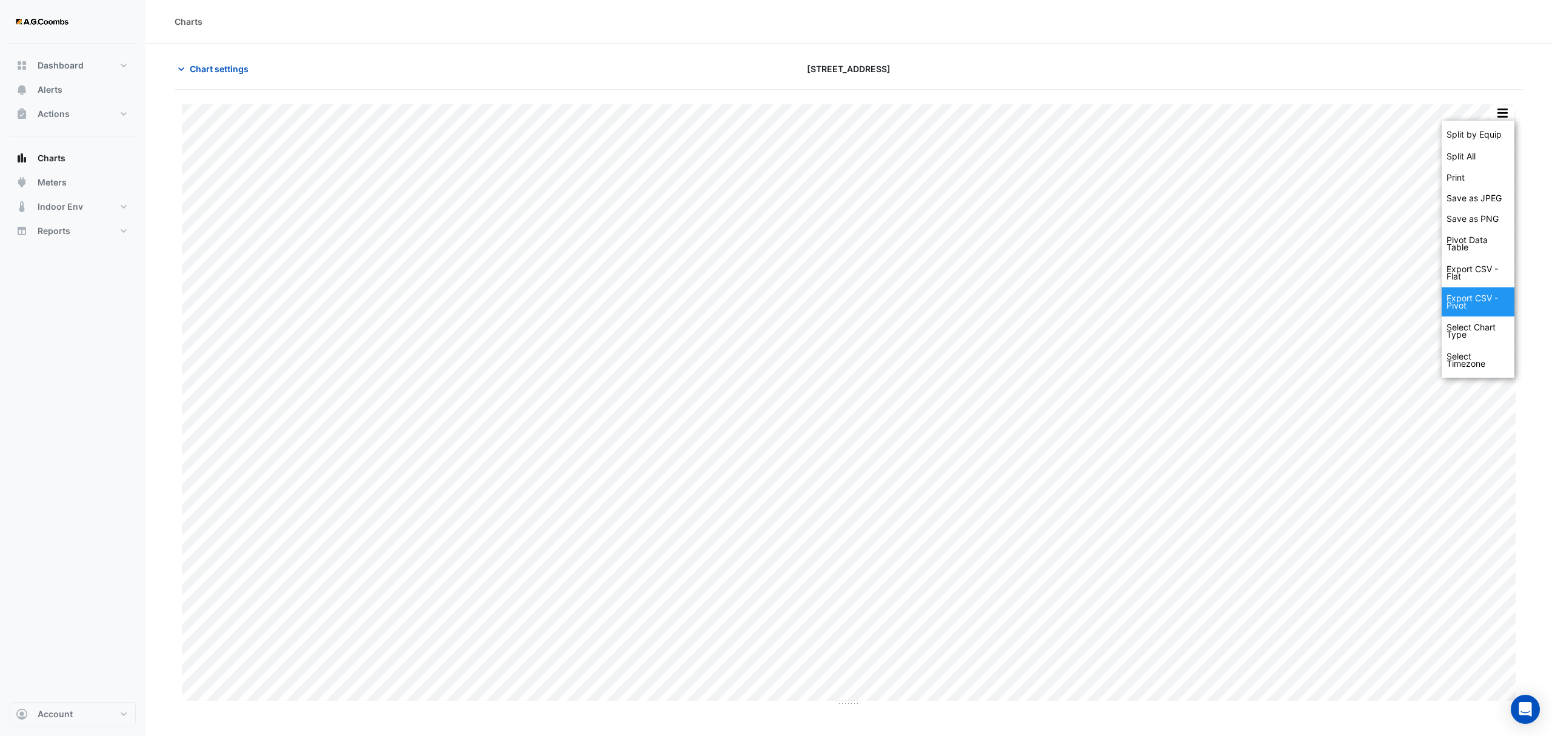
click at [1466, 306] on div "Export CSV - Pivot" at bounding box center [1478, 301] width 73 height 29
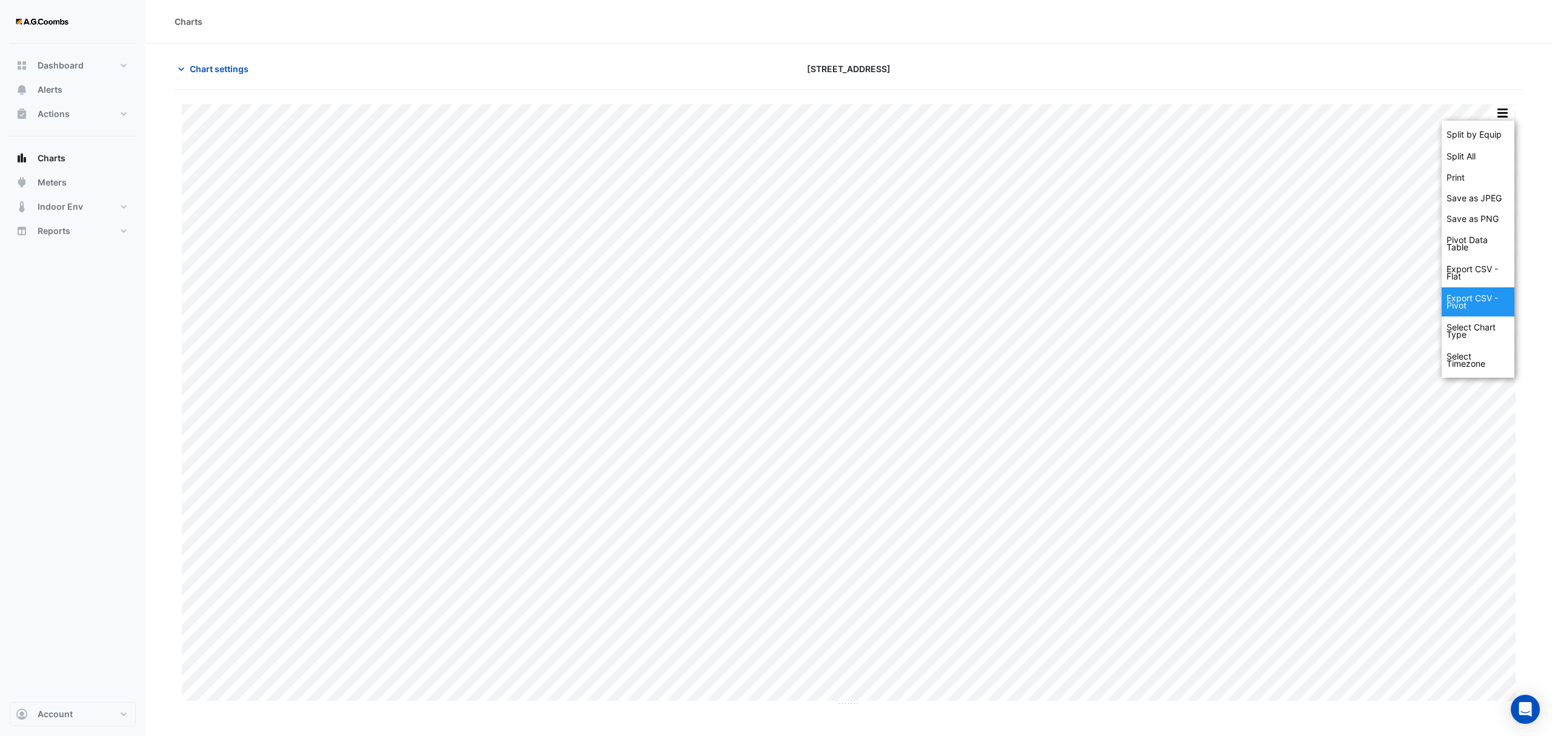
click at [1466, 306] on div "Export CSV - Pivot" at bounding box center [1478, 301] width 73 height 29
click at [233, 69] on span "Chart settings" at bounding box center [219, 68] width 59 height 13
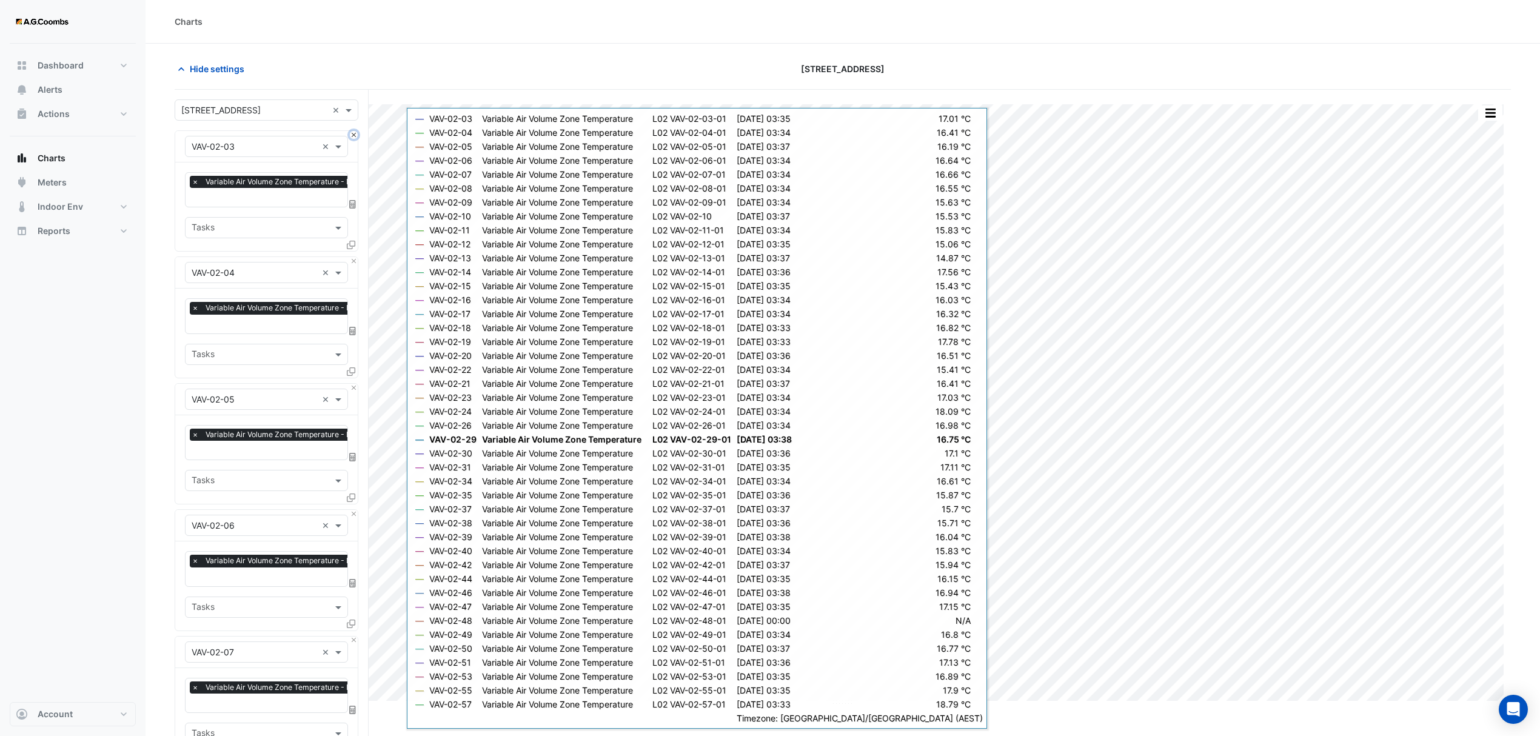
click at [354, 135] on button "Close" at bounding box center [354, 135] width 8 height 8
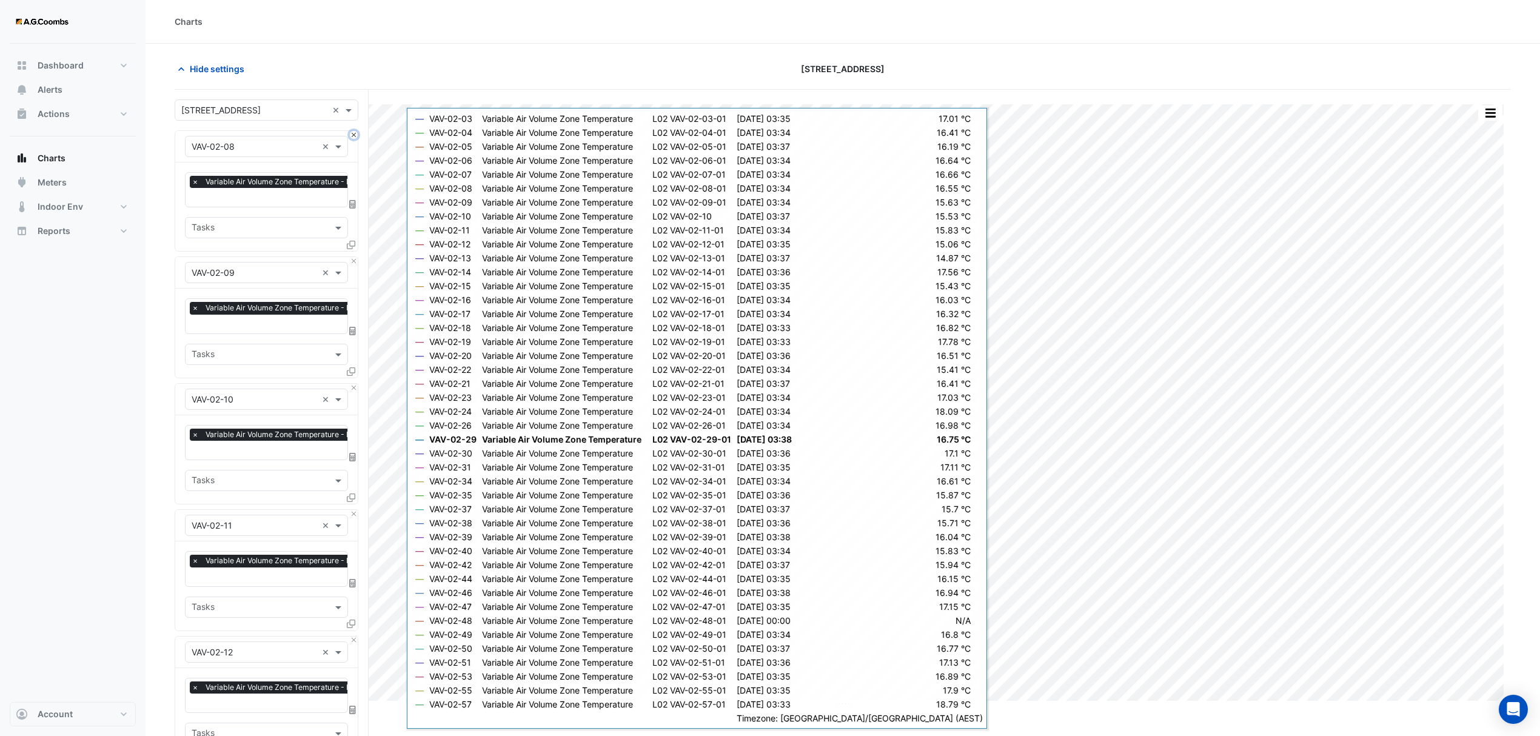
click at [354, 135] on button "Close" at bounding box center [354, 135] width 8 height 8
click at [354, 257] on button "Close" at bounding box center [354, 261] width 8 height 8
click at [354, 135] on button "Close" at bounding box center [354, 135] width 8 height 8
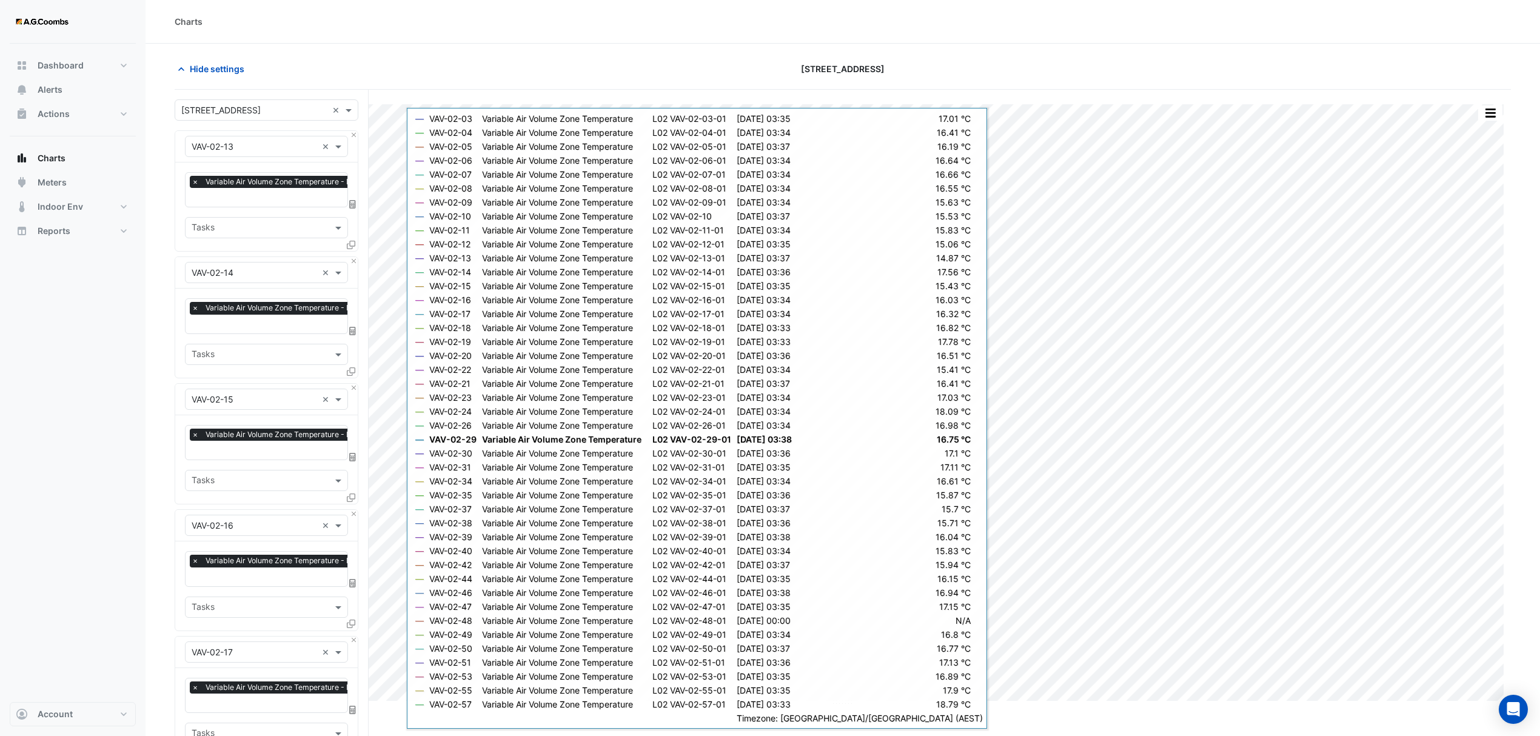
click at [391, 72] on div "Hide settings" at bounding box center [392, 68] width 451 height 21
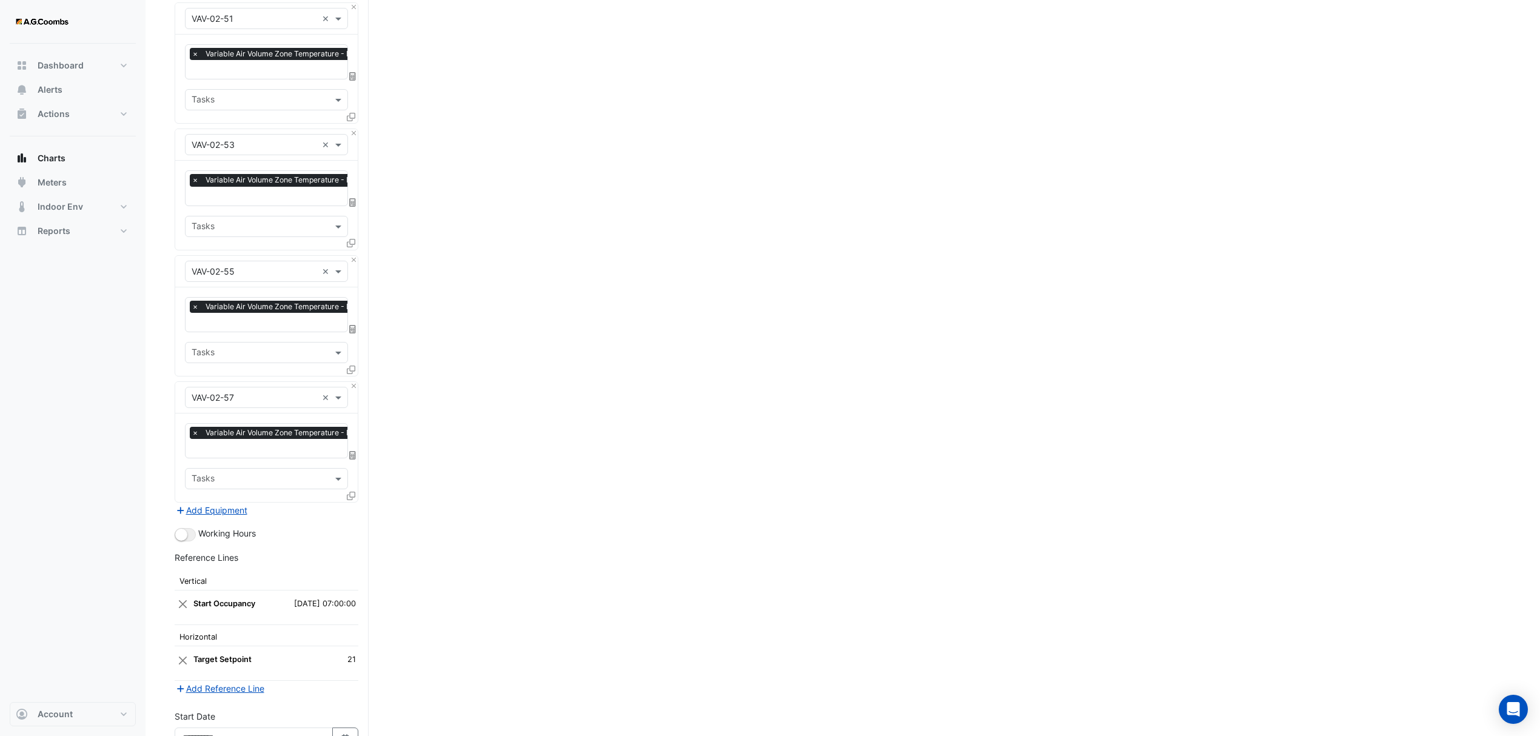
scroll to position [3915, 0]
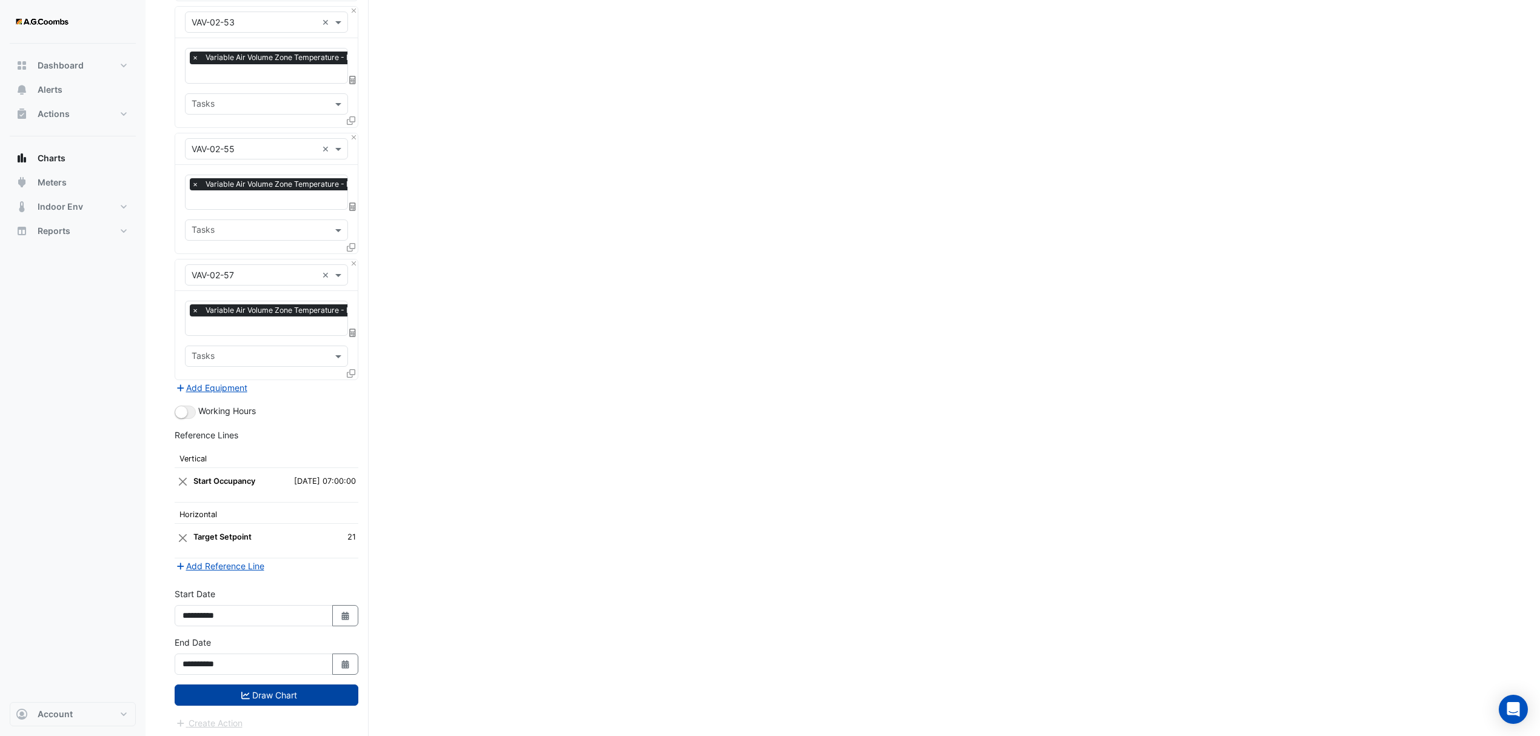
click at [294, 689] on button "Draw Chart" at bounding box center [267, 695] width 184 height 21
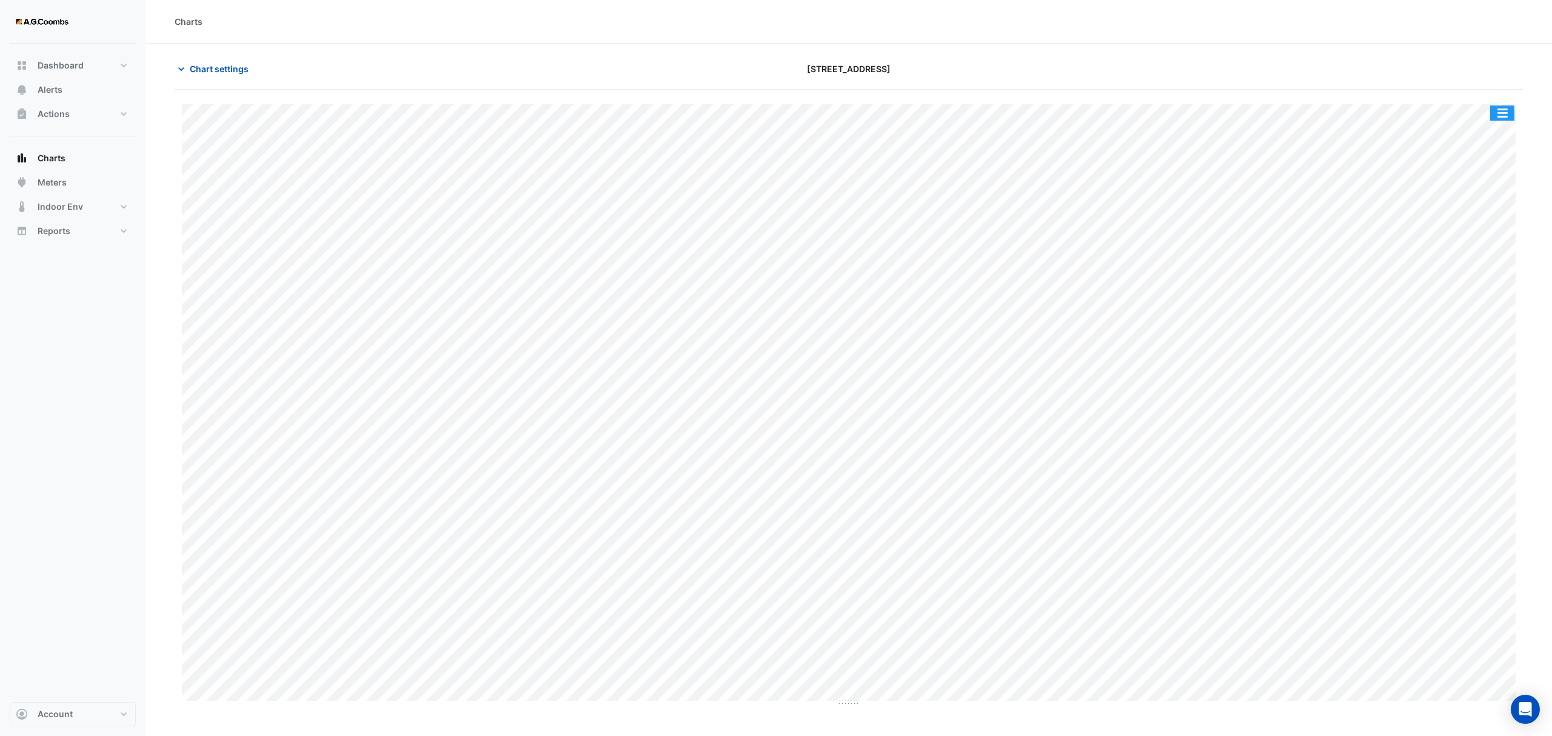
click at [1506, 108] on button "button" at bounding box center [1502, 113] width 24 height 15
click at [1476, 246] on div "Pivot Data Table" at bounding box center [1478, 243] width 73 height 29
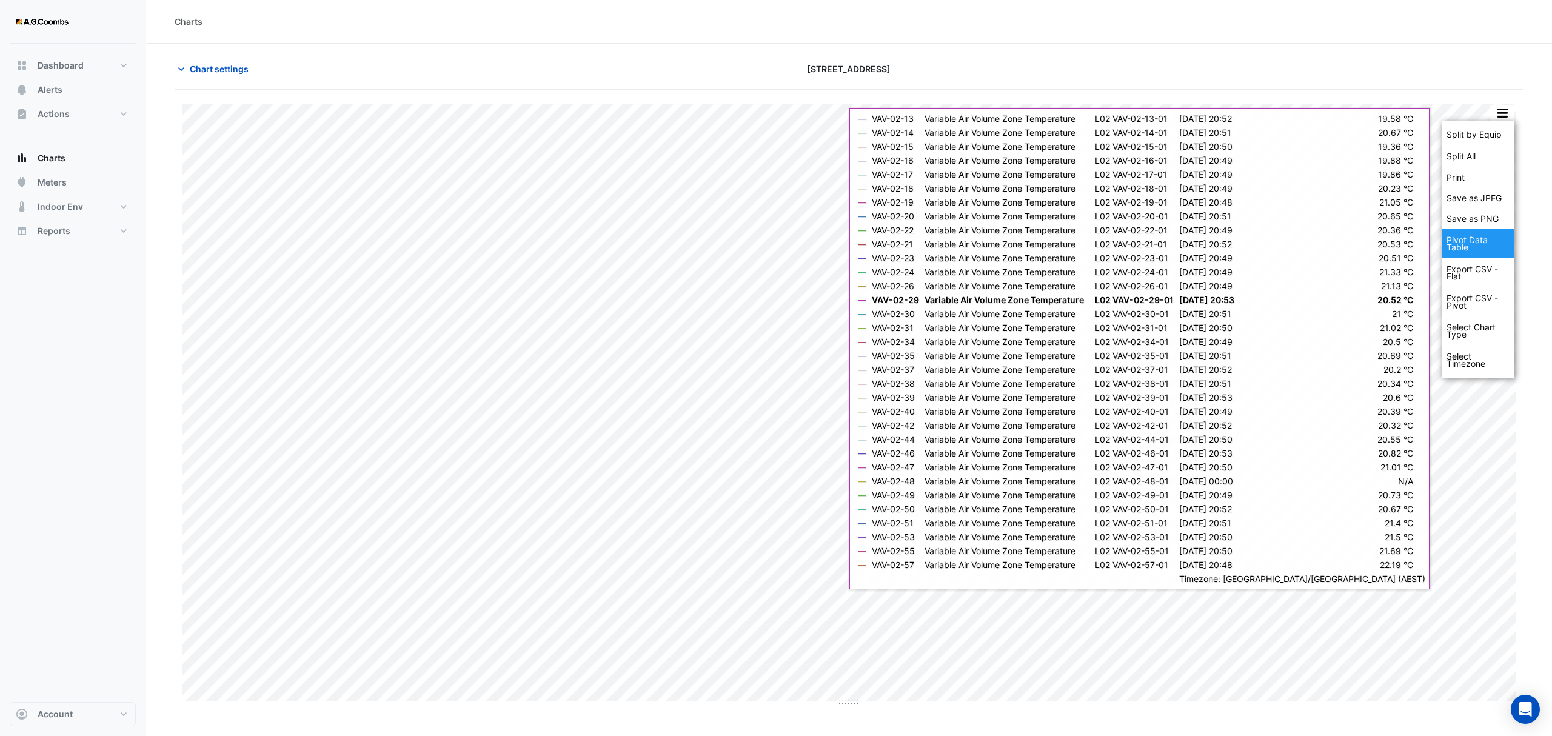
click at [1481, 246] on div "Pivot Data Table" at bounding box center [1478, 243] width 73 height 29
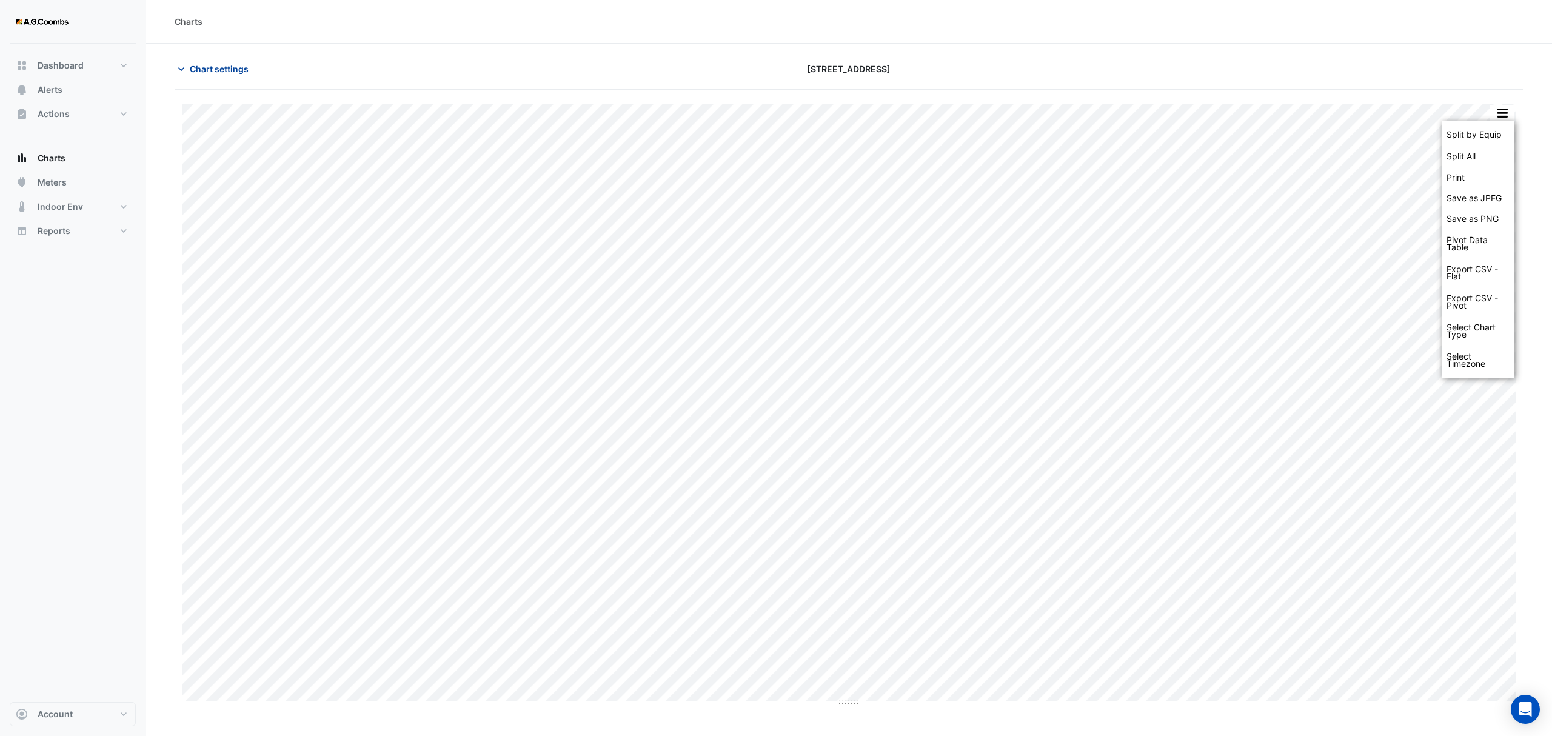
click at [205, 64] on span "Chart settings" at bounding box center [219, 68] width 59 height 13
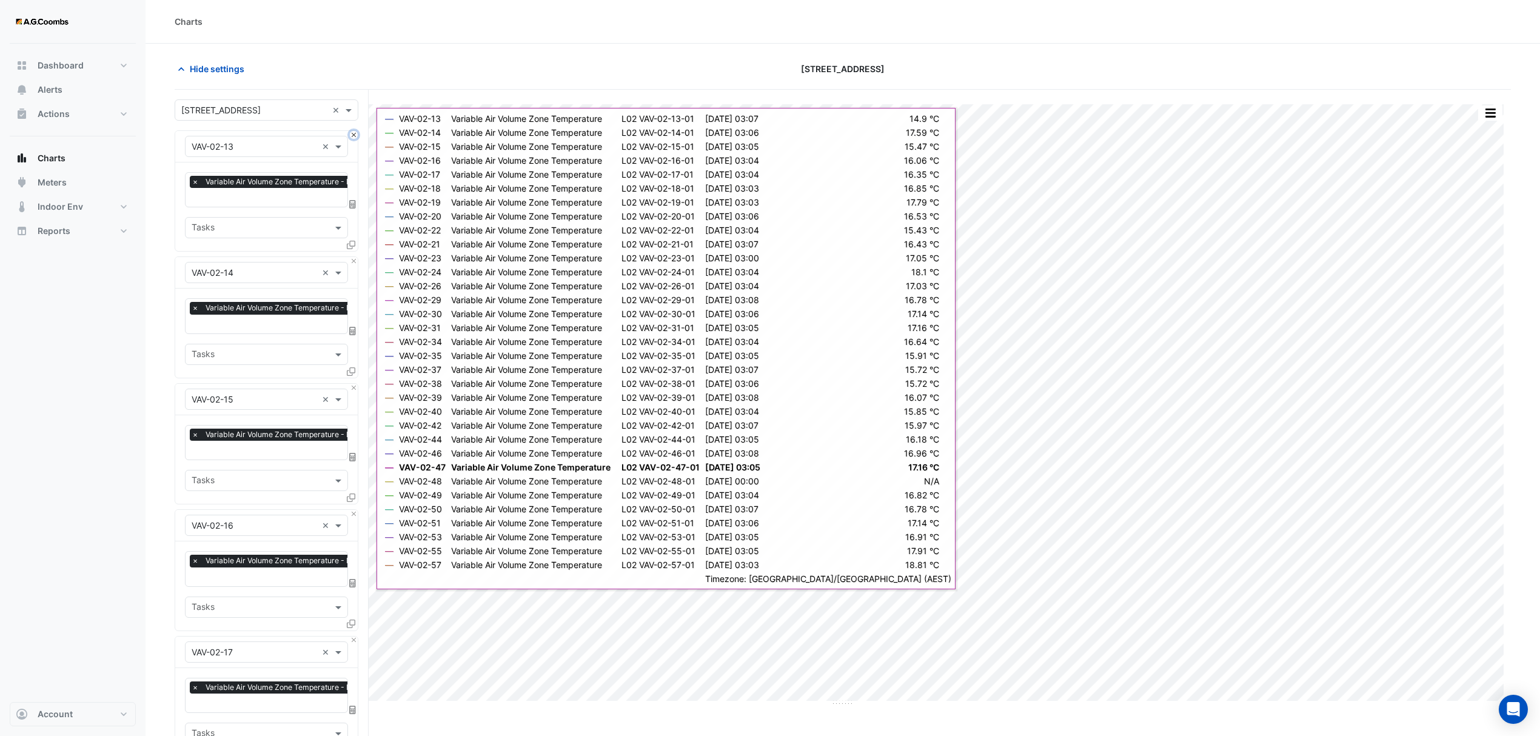
click at [353, 136] on button "Close" at bounding box center [354, 135] width 8 height 8
click at [353, 257] on button "Close" at bounding box center [354, 261] width 8 height 8
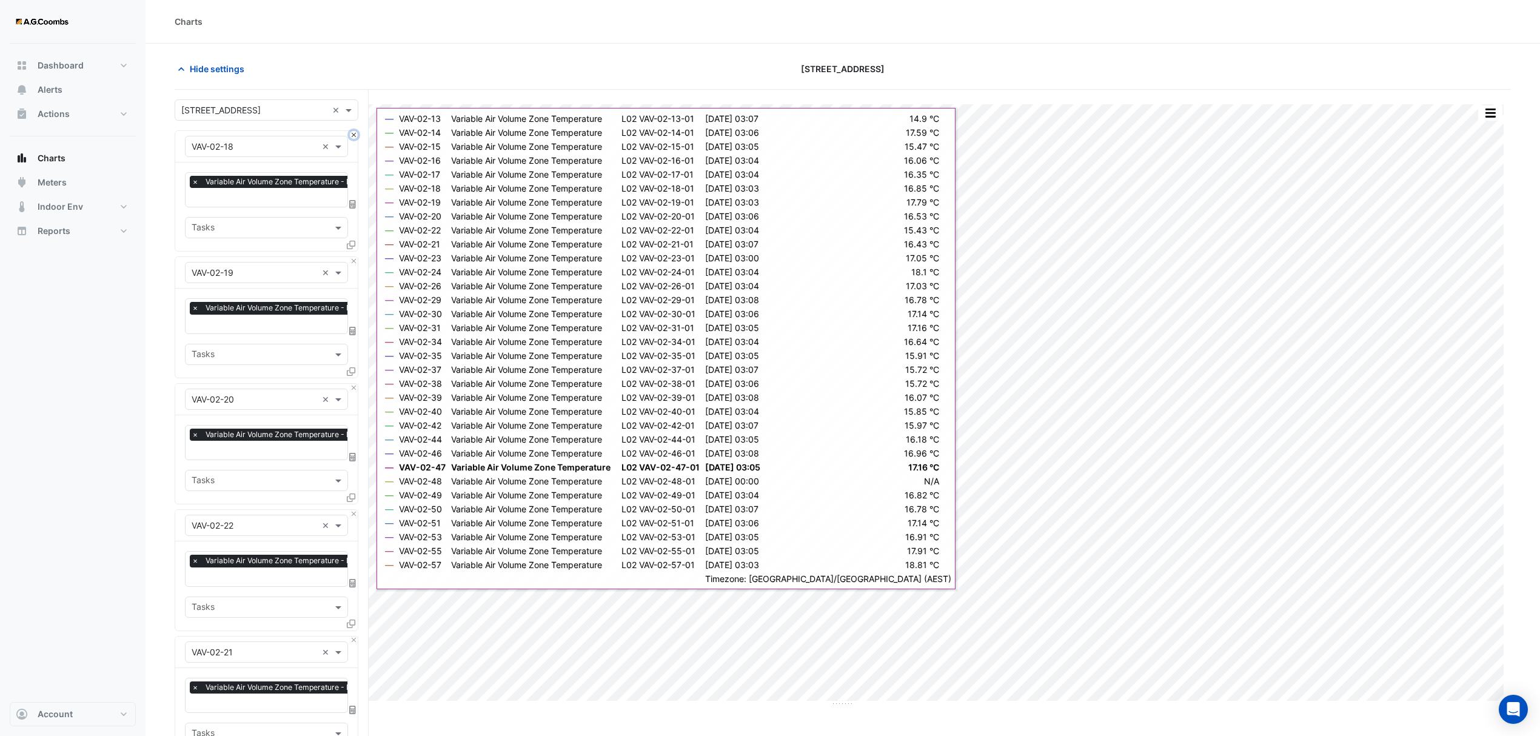
click at [353, 136] on button "Close" at bounding box center [354, 135] width 8 height 8
click at [353, 257] on button "Close" at bounding box center [354, 261] width 8 height 8
click at [353, 136] on button "Close" at bounding box center [354, 135] width 8 height 8
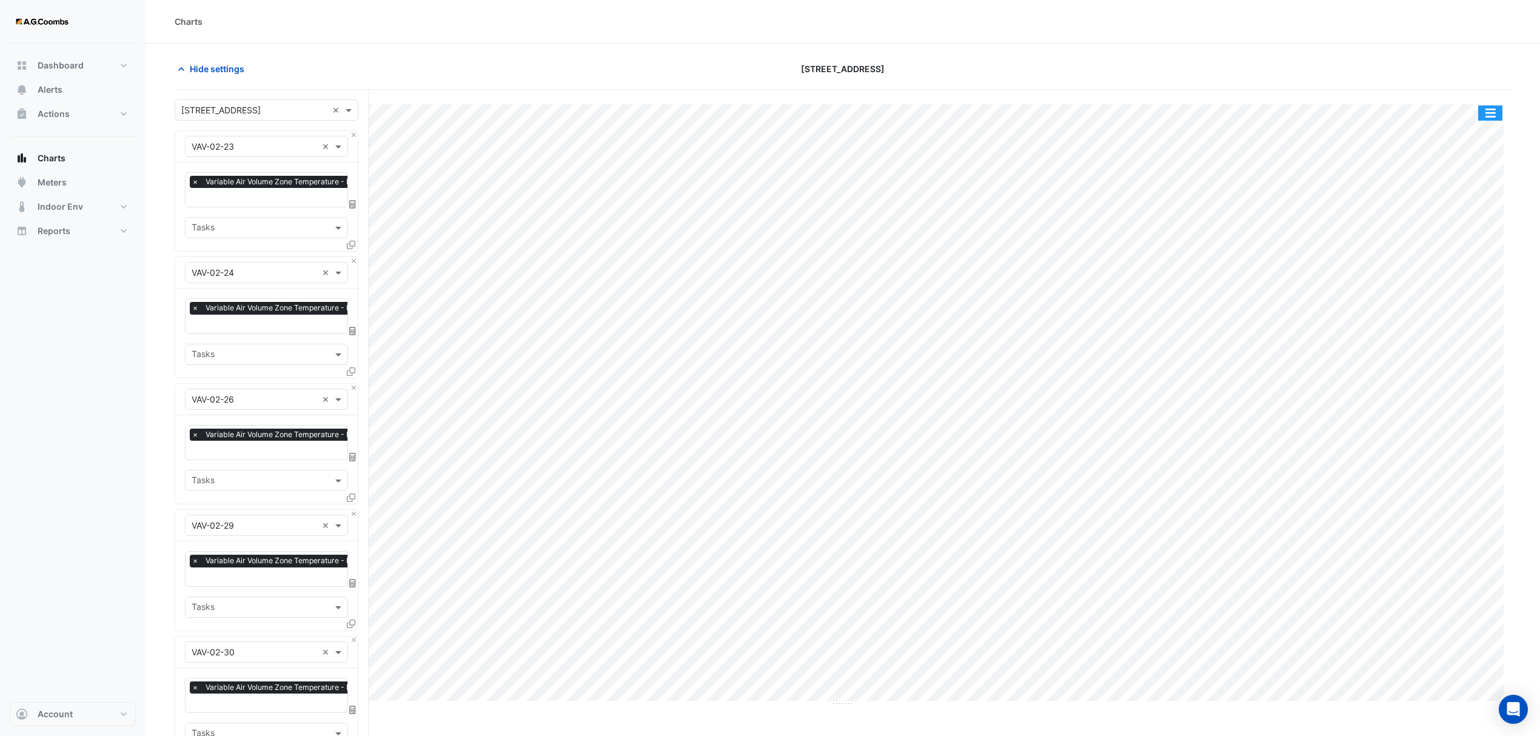
click at [1488, 110] on button "button" at bounding box center [1490, 113] width 24 height 15
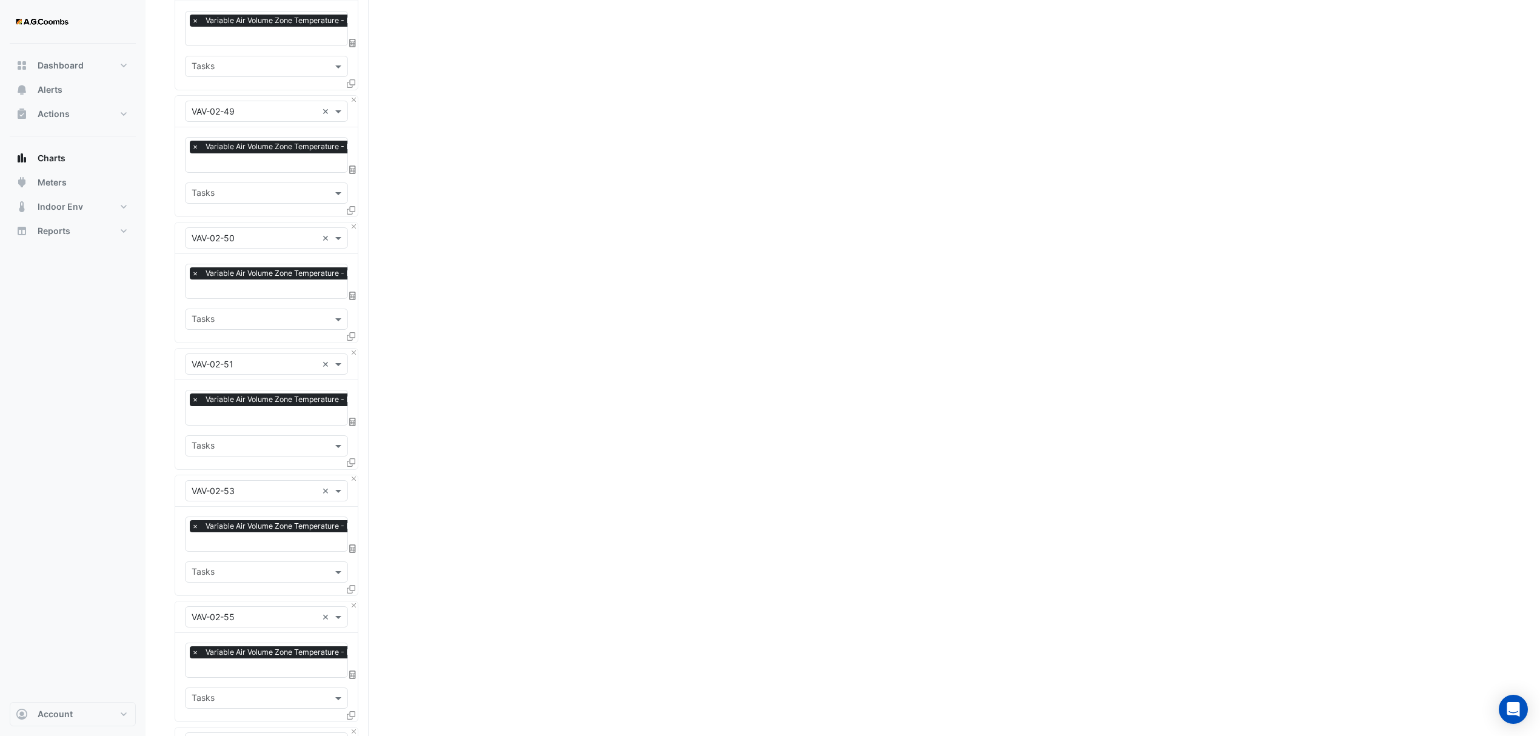
scroll to position [2652, 0]
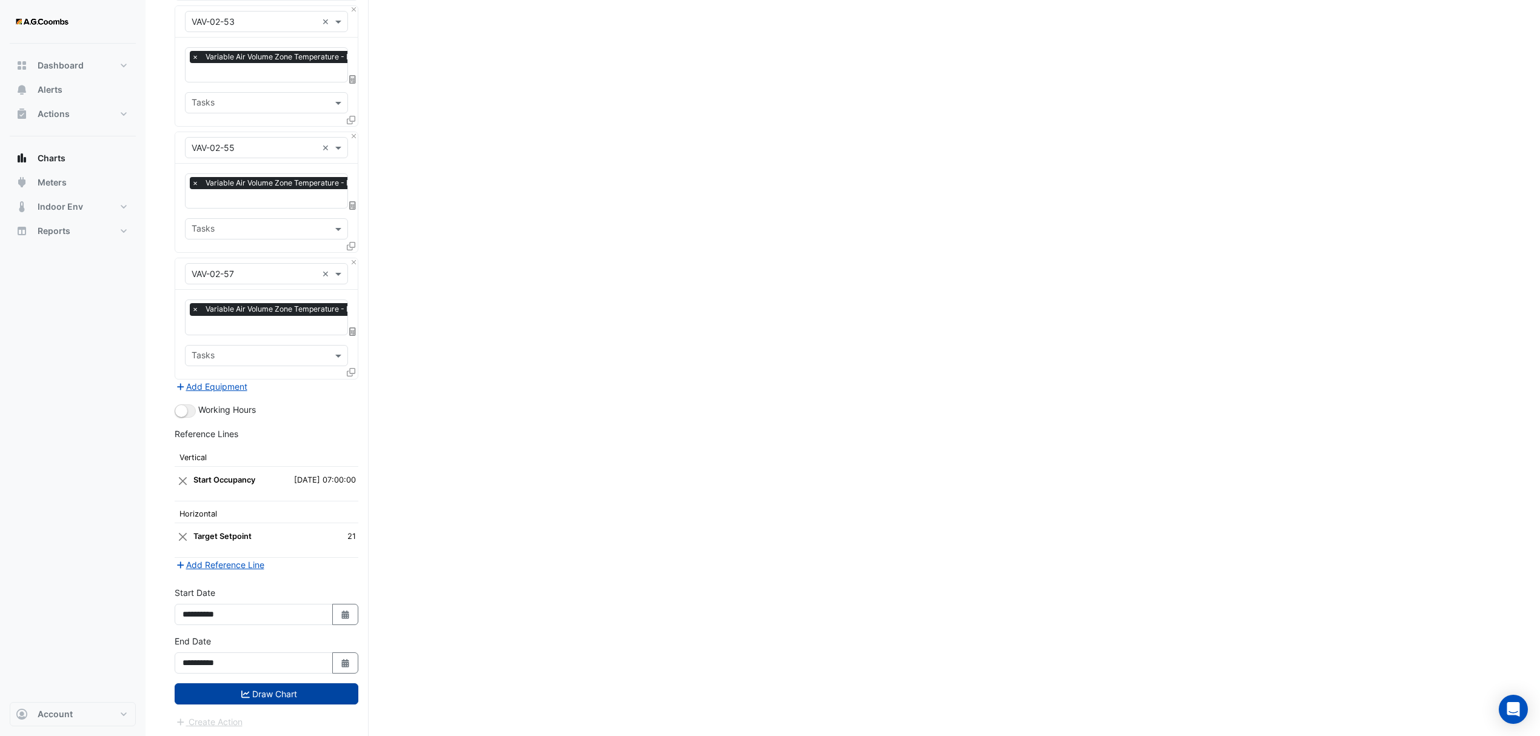
click at [296, 695] on button "Draw Chart" at bounding box center [267, 693] width 184 height 21
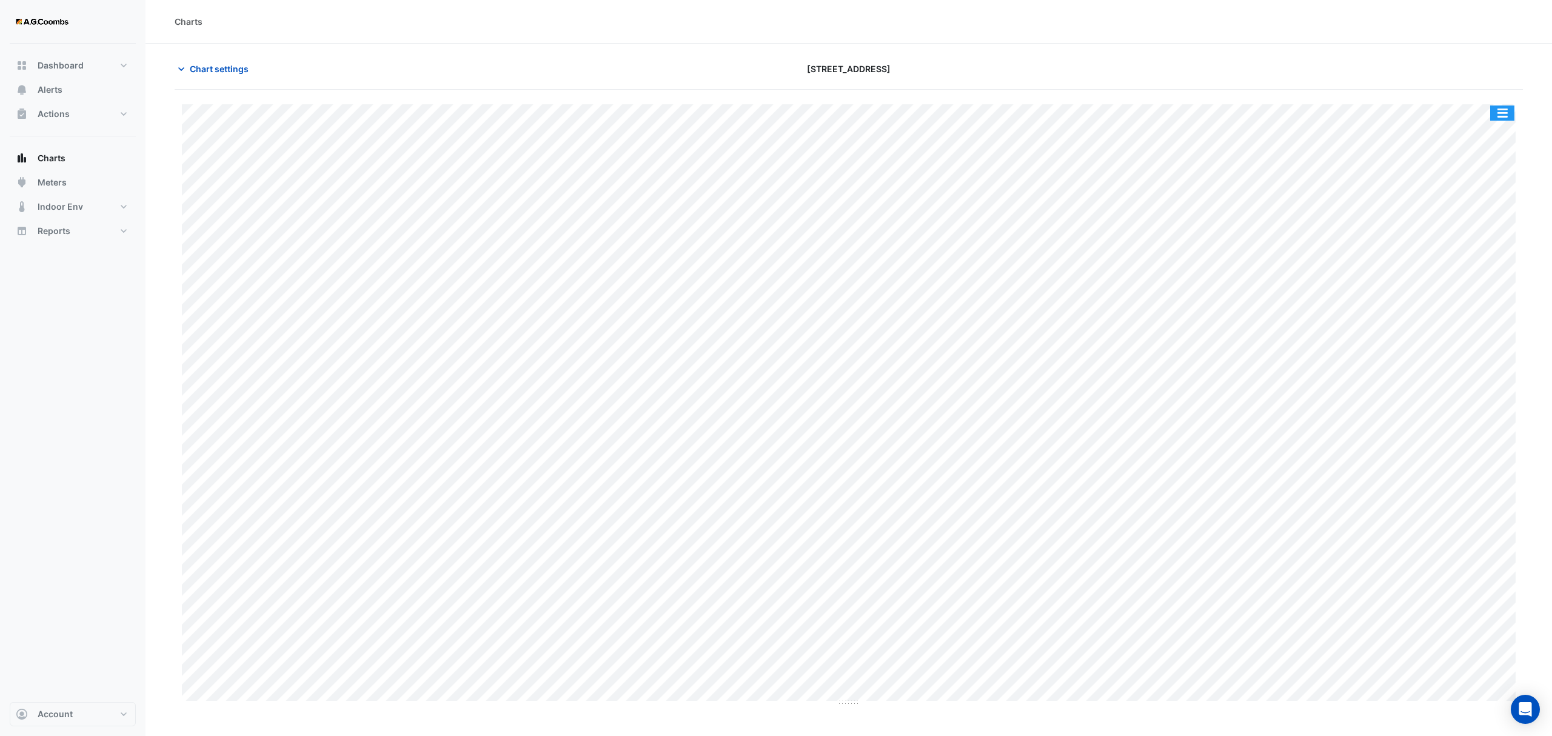
click at [1497, 113] on button "button" at bounding box center [1502, 113] width 24 height 15
click at [1492, 243] on div "Pivot Data Table" at bounding box center [1478, 243] width 73 height 29
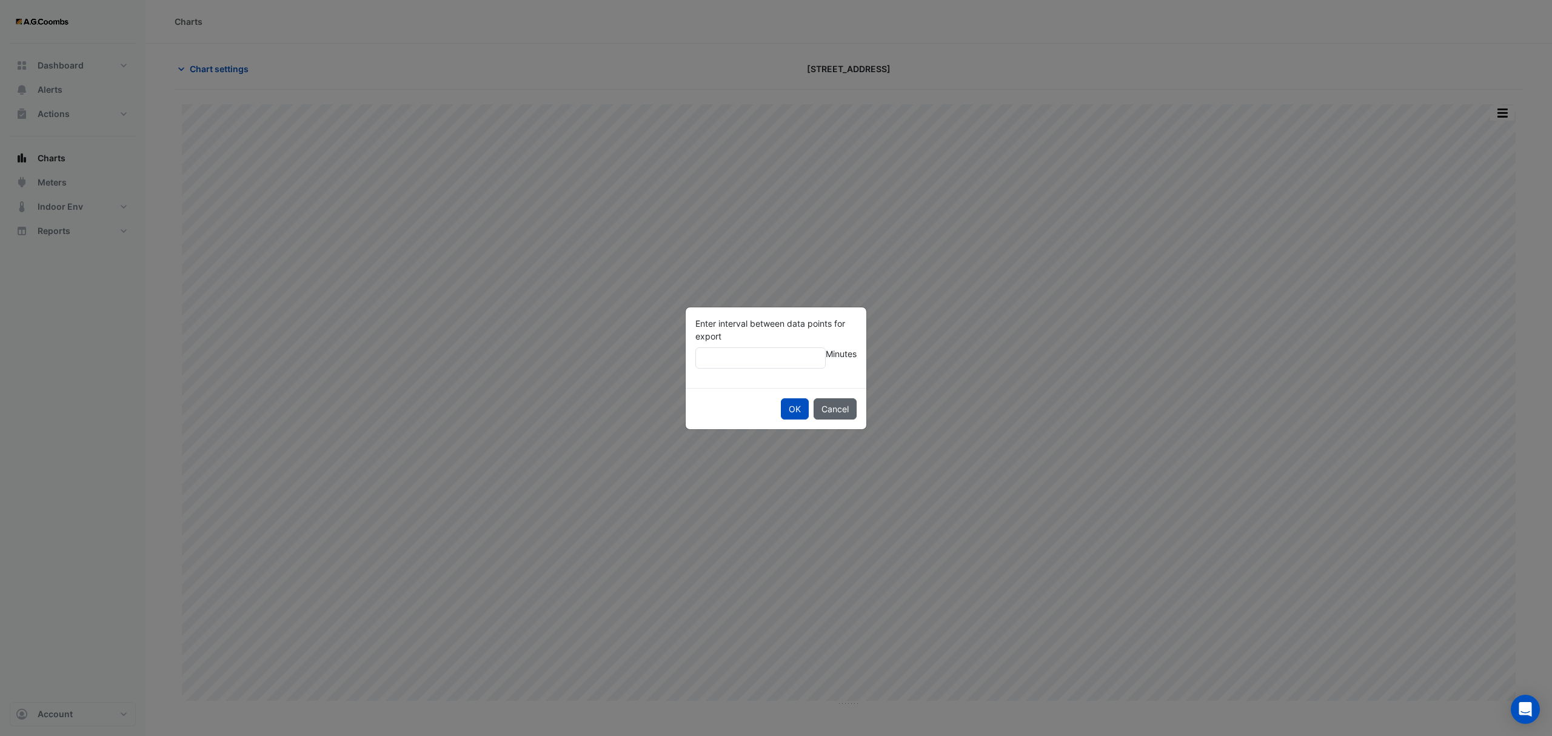
click at [842, 401] on button "Cancel" at bounding box center [835, 408] width 43 height 21
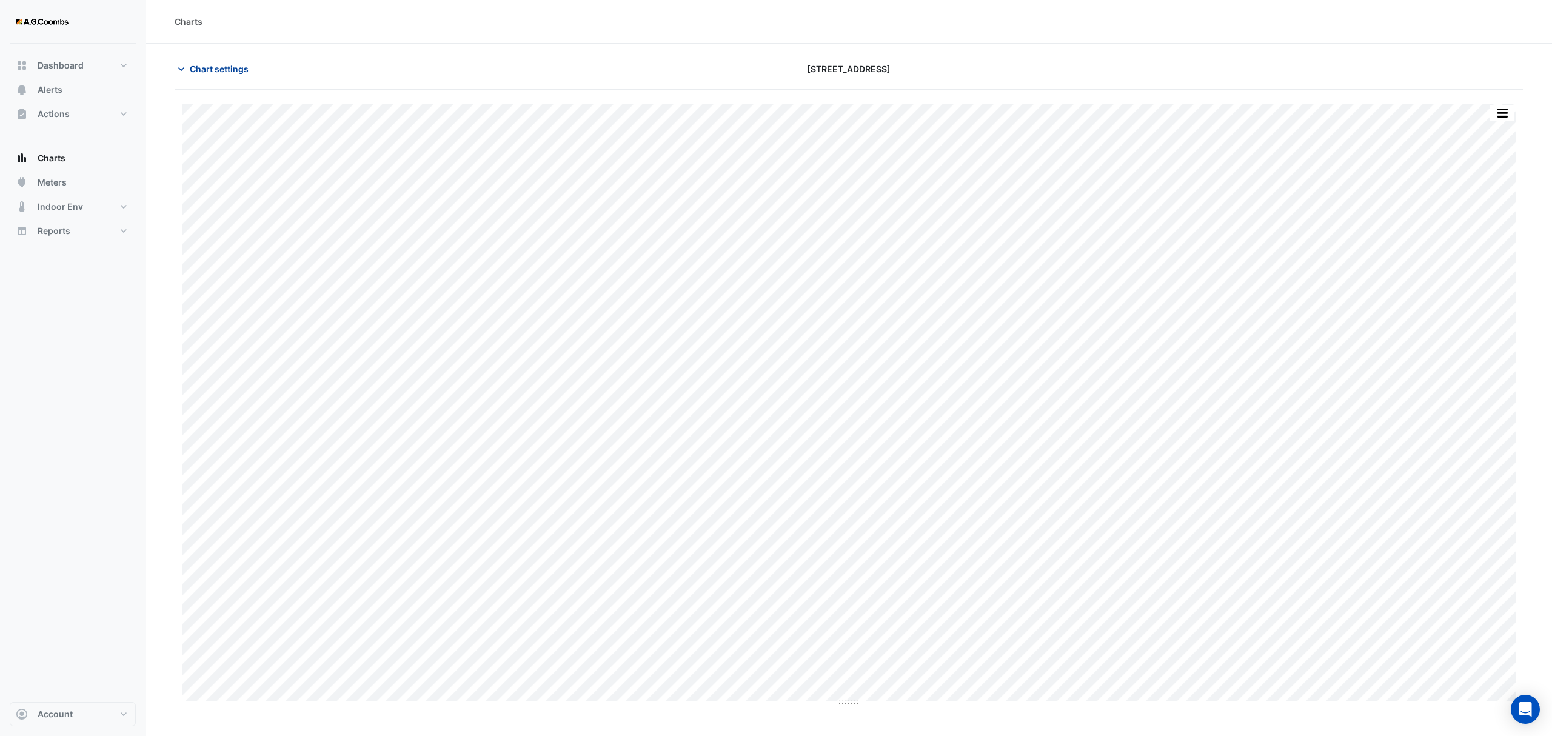
click at [243, 62] on span "Chart settings" at bounding box center [219, 68] width 59 height 13
click at [201, 64] on span "Chart settings" at bounding box center [219, 68] width 59 height 13
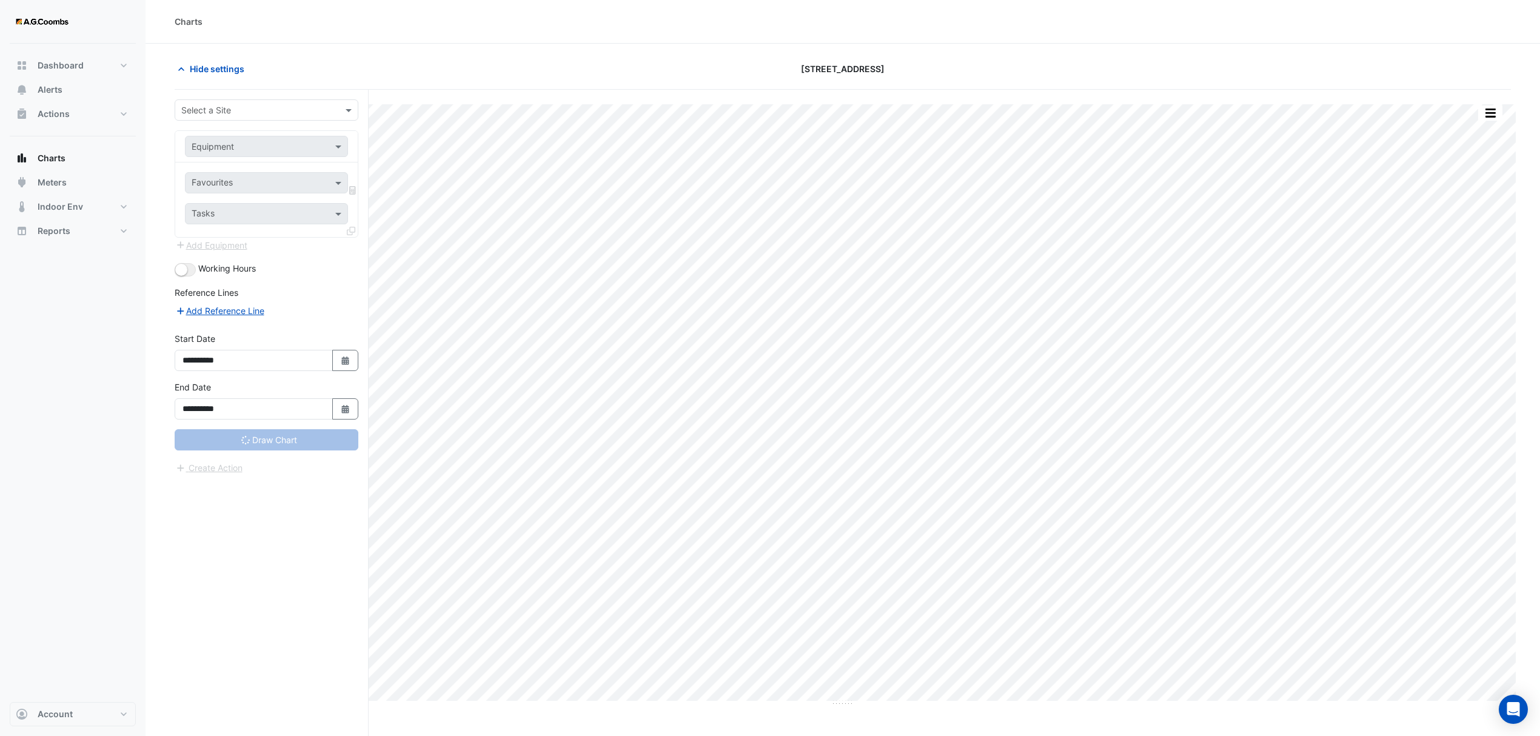
type input "**********"
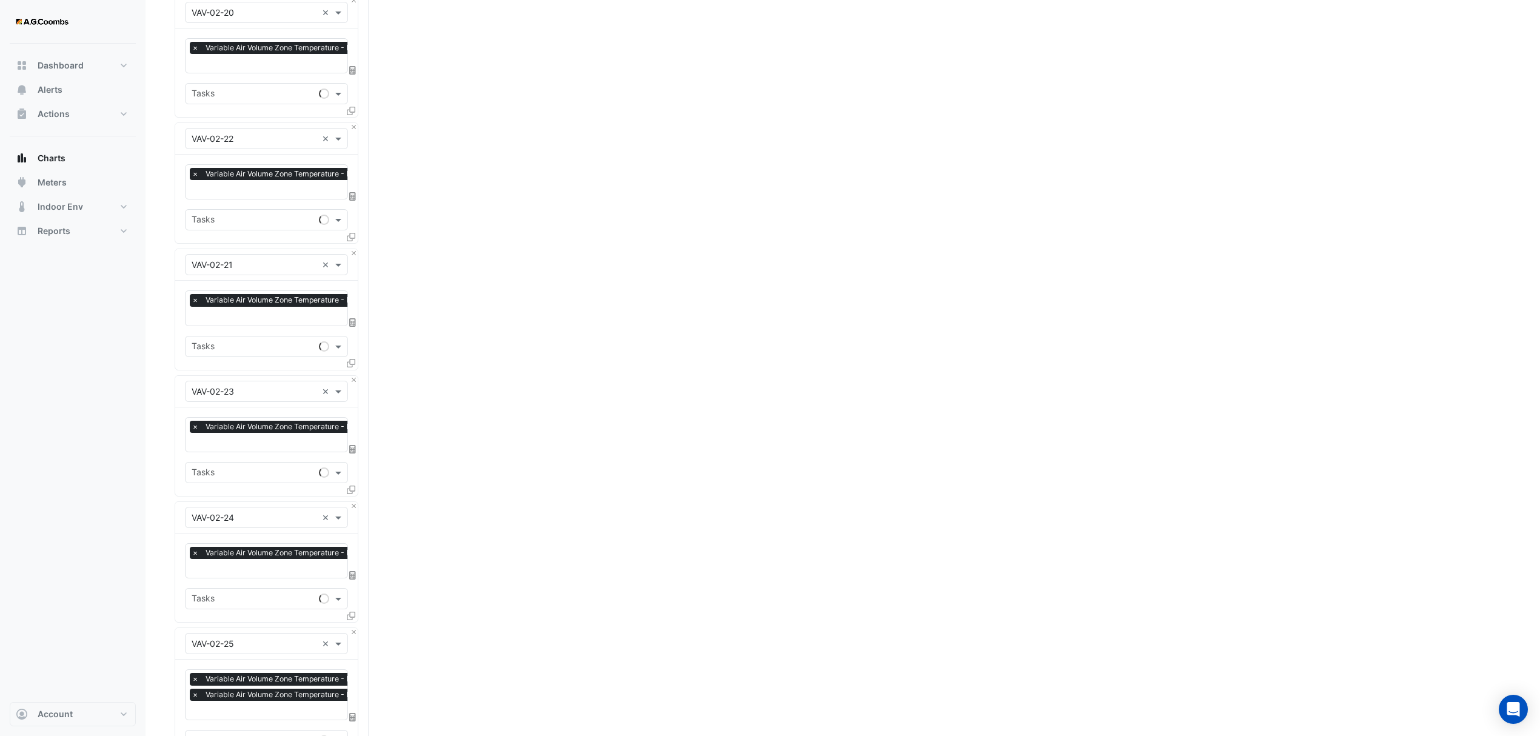
scroll to position [2668, 0]
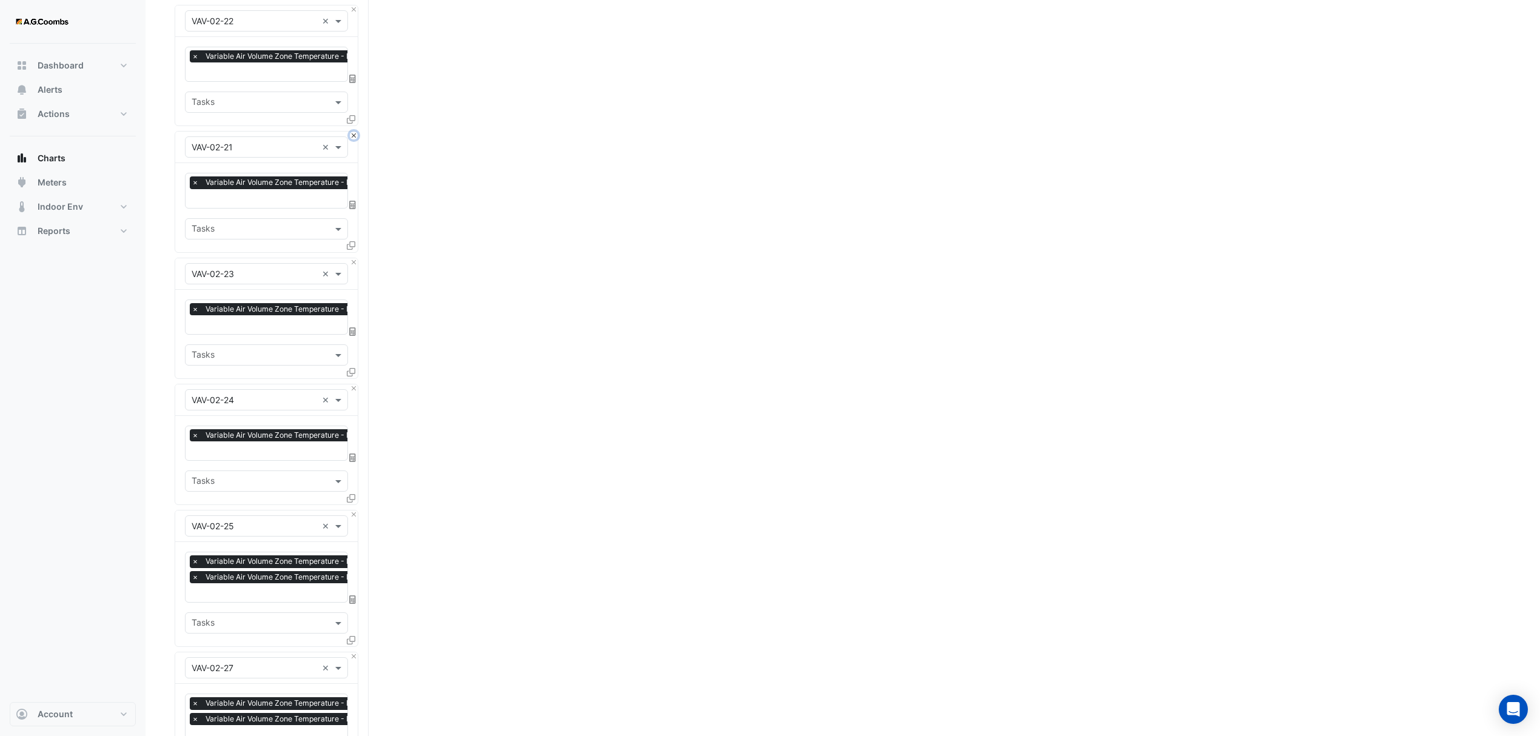
click at [352, 133] on button "Close" at bounding box center [354, 136] width 8 height 8
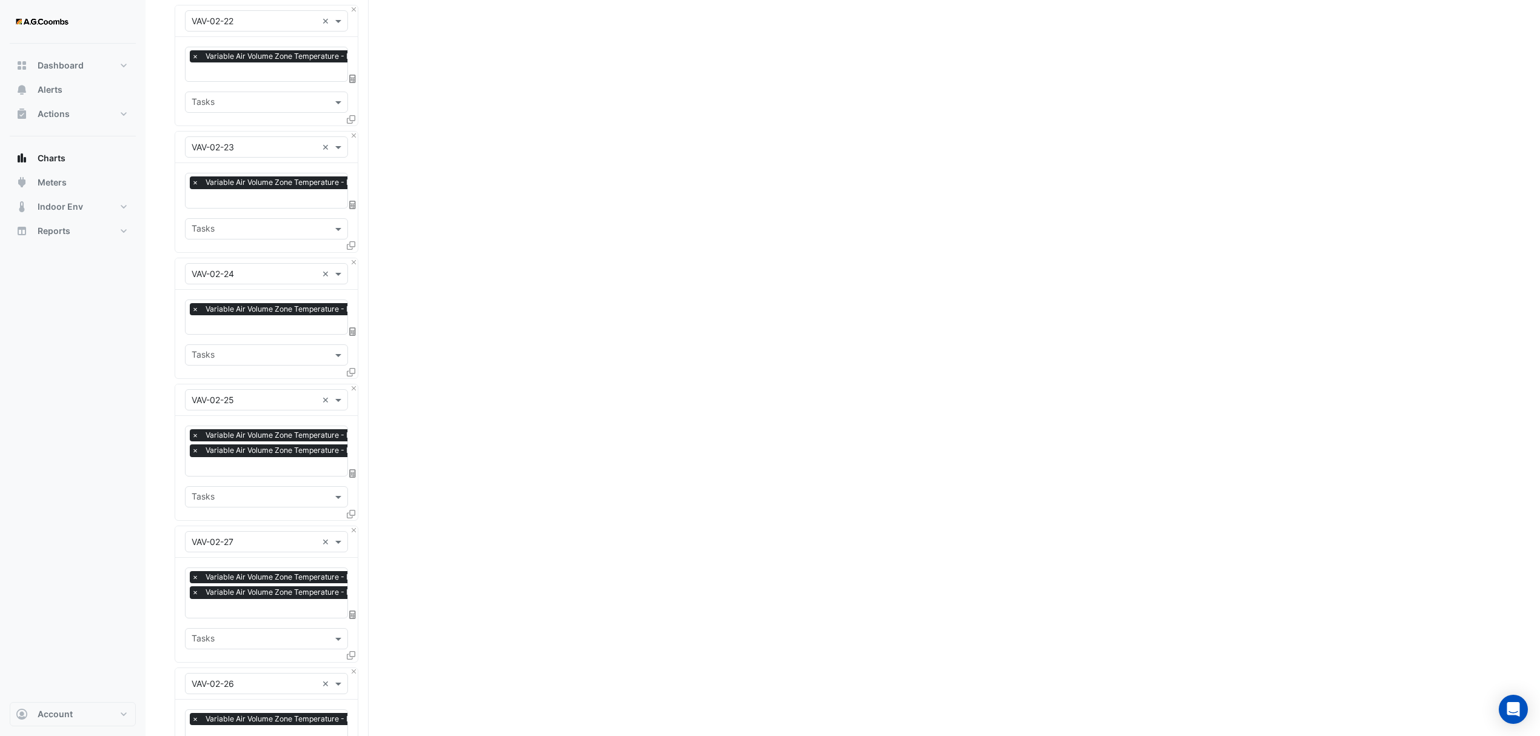
scroll to position [2587, 0]
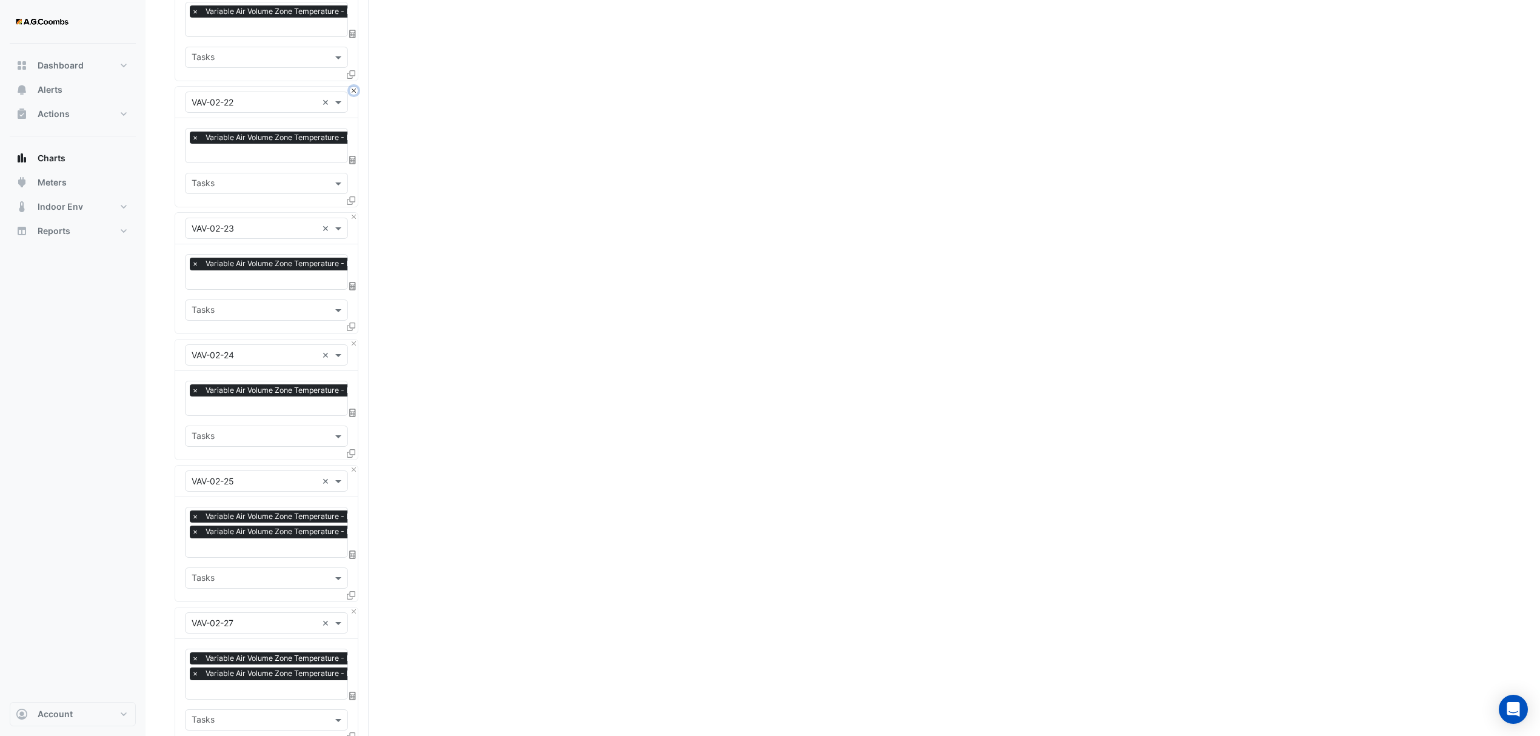
click at [353, 87] on button "Close" at bounding box center [354, 91] width 8 height 8
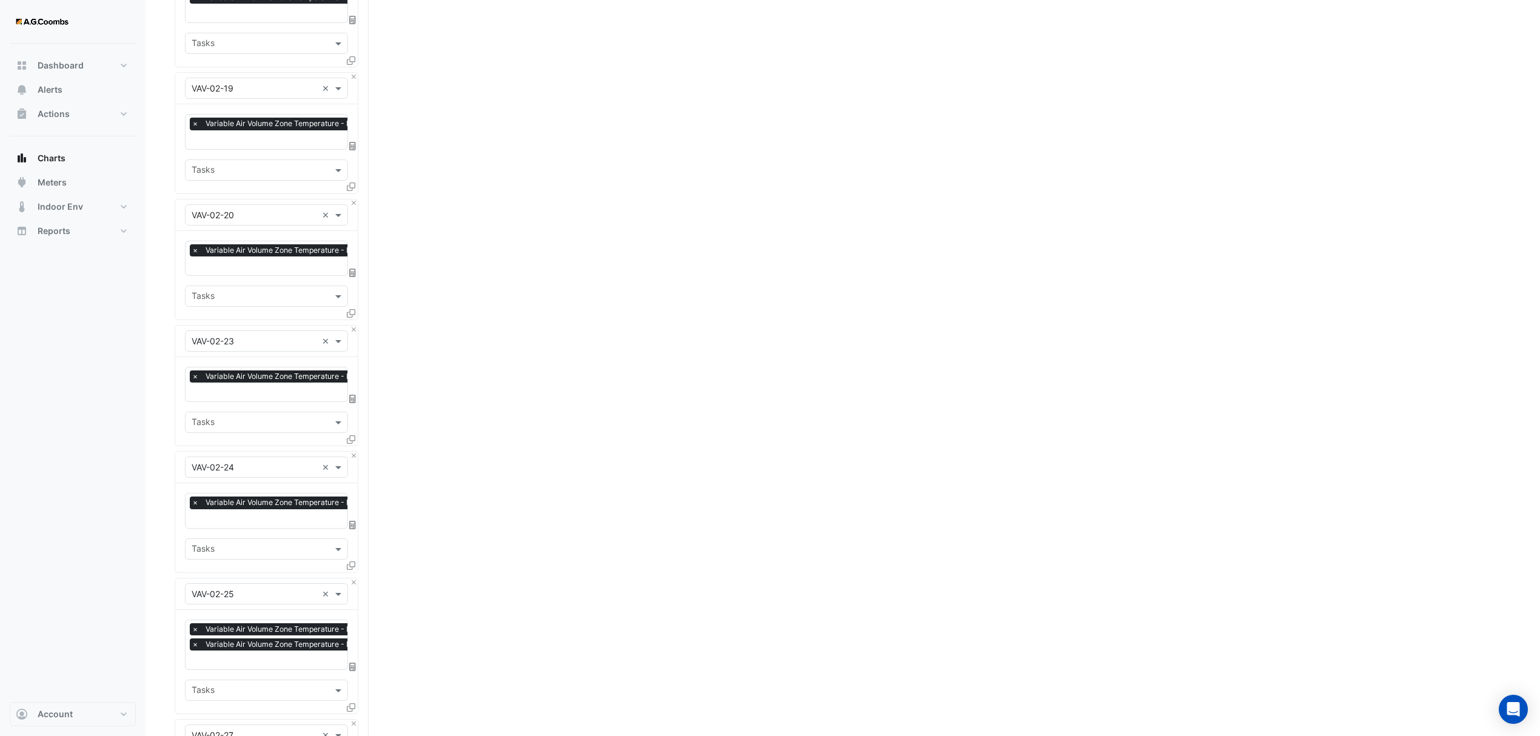
scroll to position [2344, 0]
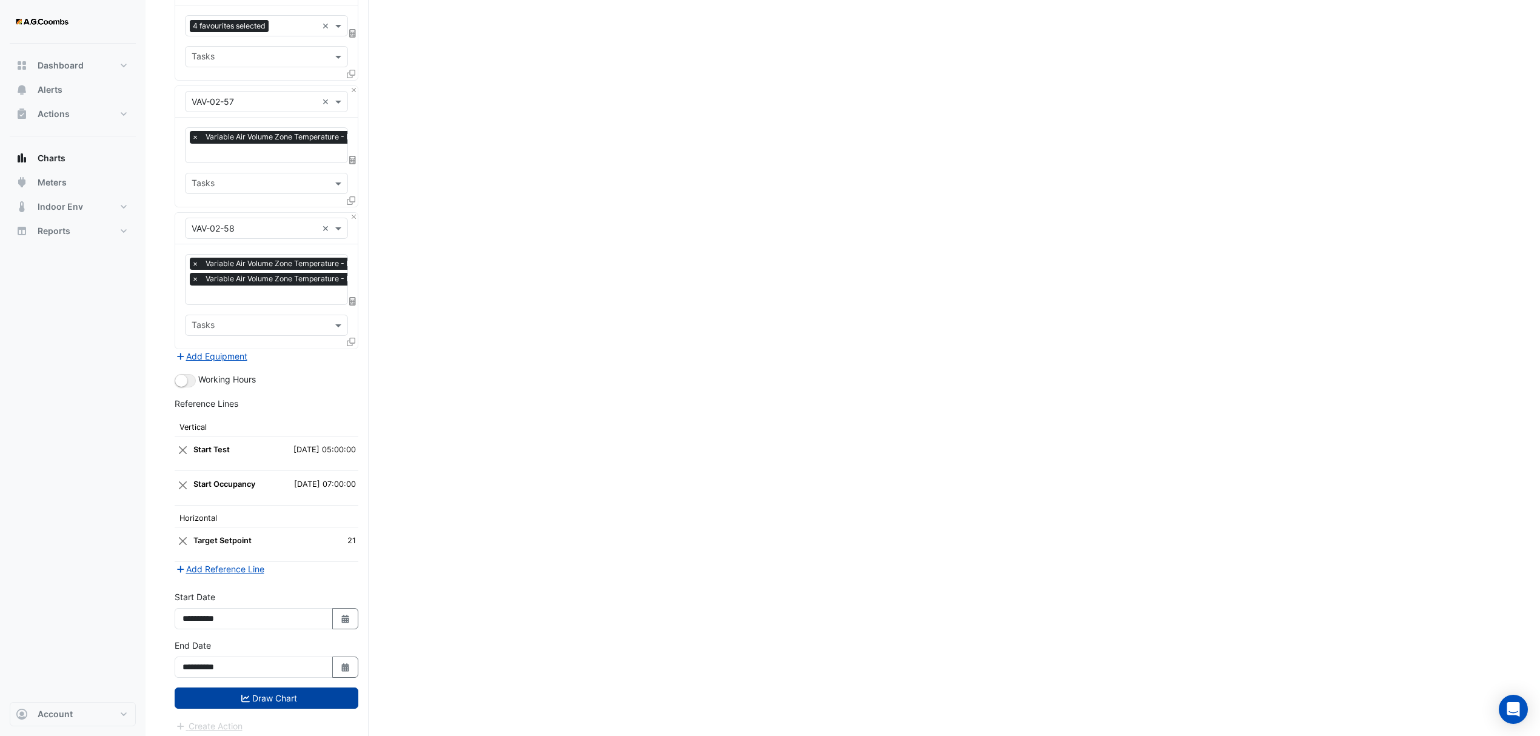
click at [244, 695] on icon "submit" at bounding box center [245, 698] width 8 height 8
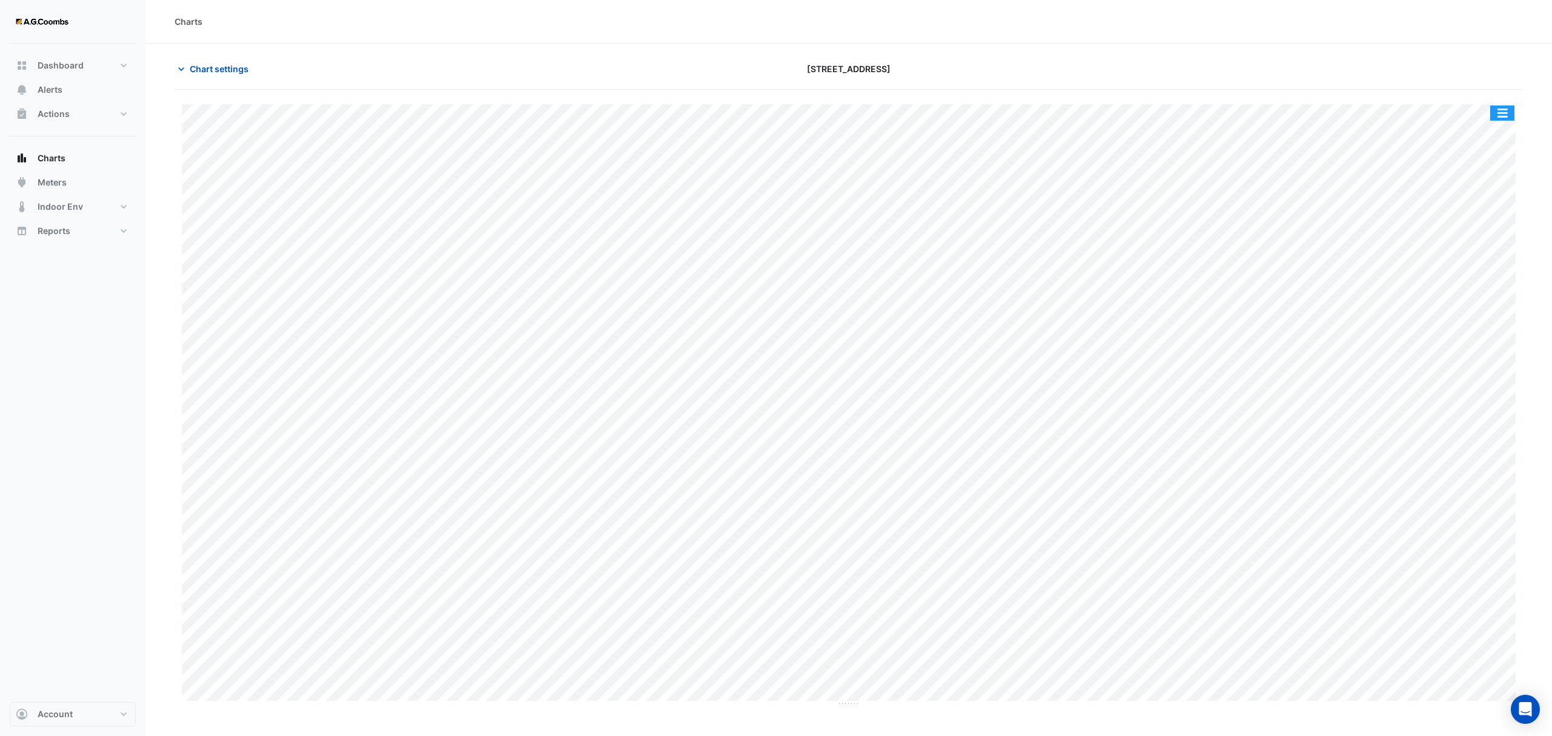
click at [1494, 121] on button "button" at bounding box center [1502, 113] width 24 height 15
click at [1484, 241] on div "Pivot Data Table" at bounding box center [1478, 243] width 73 height 29
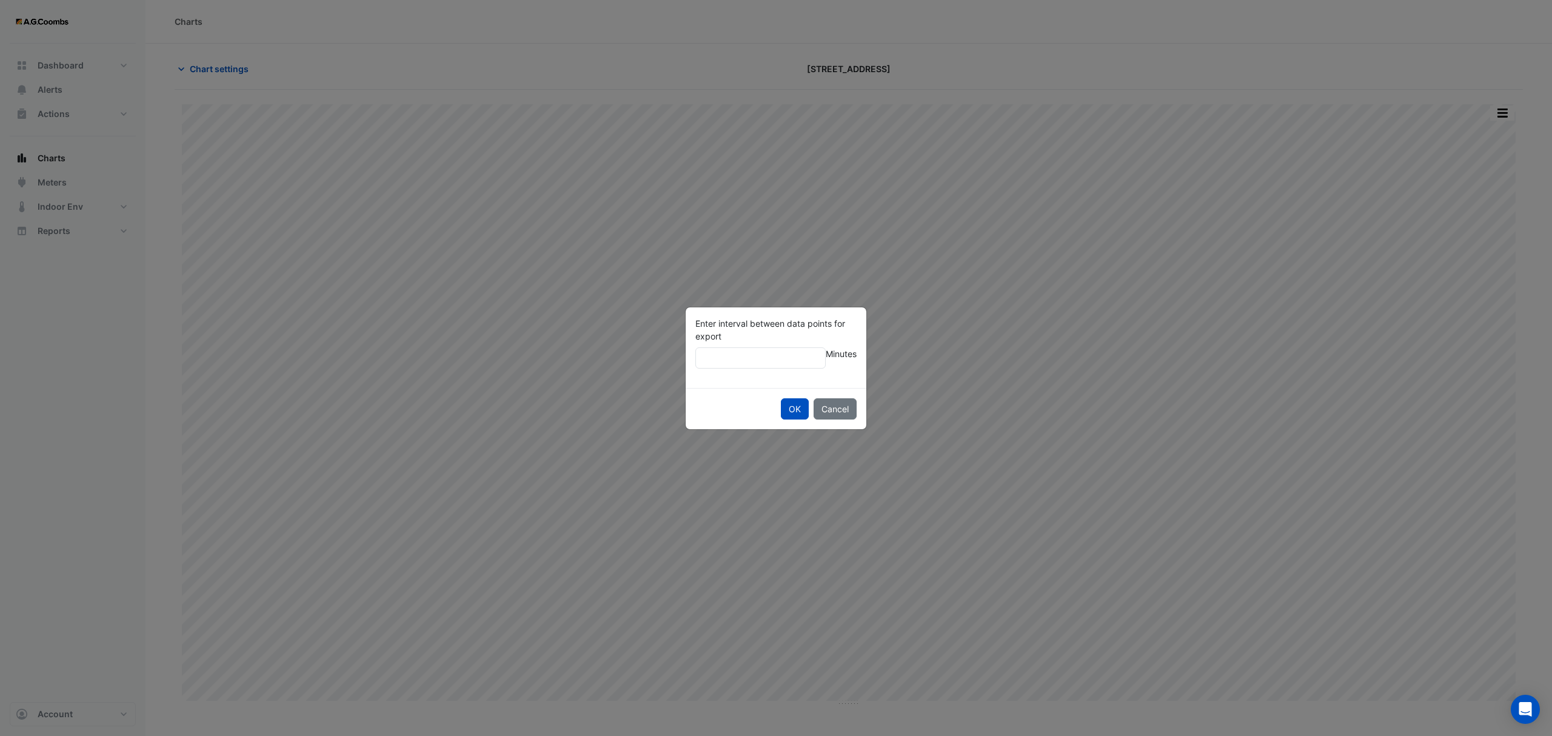
type input "**"
click at [781, 398] on button "OK" at bounding box center [795, 408] width 28 height 21
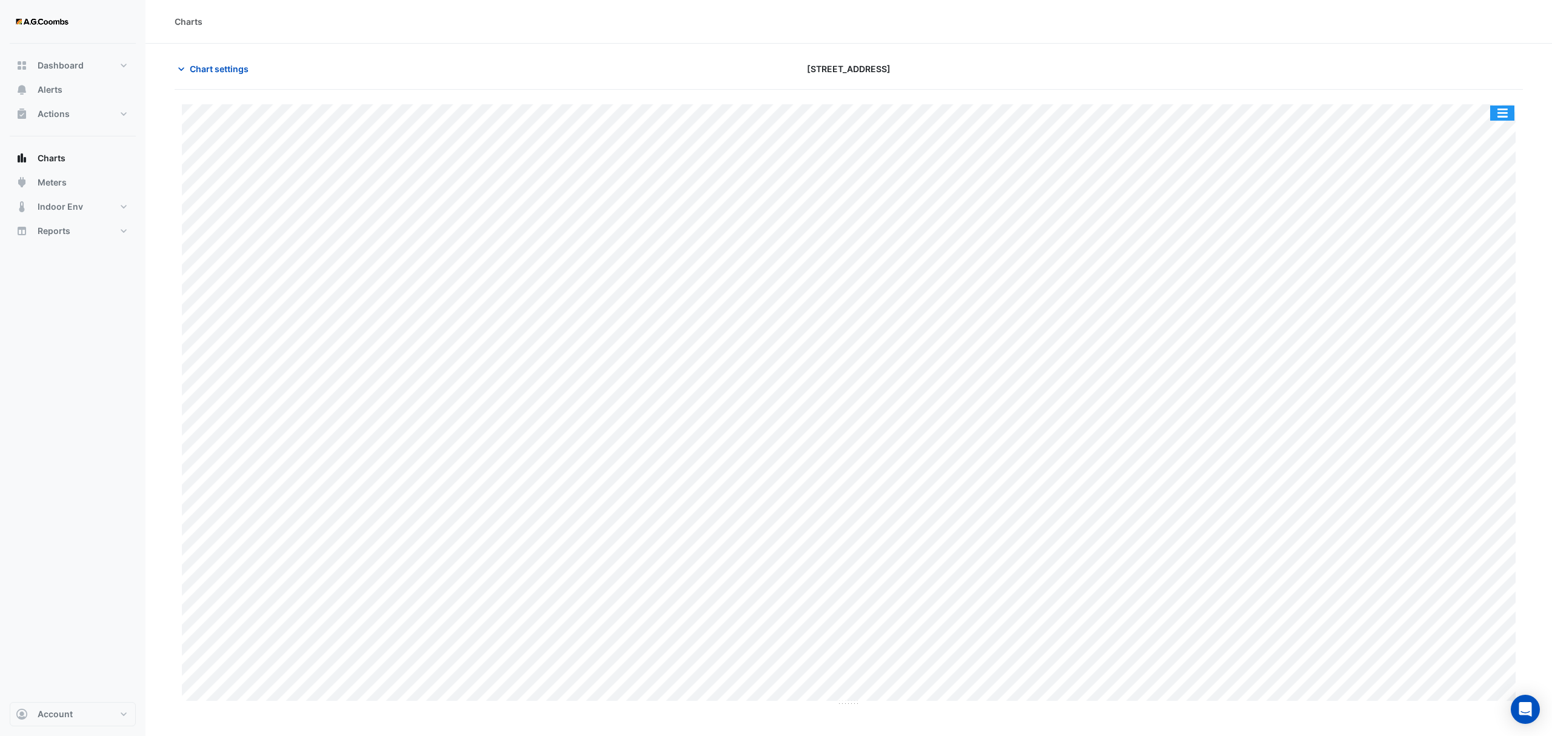
click at [1512, 109] on button "button" at bounding box center [1502, 113] width 24 height 15
click at [199, 61] on button "Chart settings" at bounding box center [216, 68] width 82 height 21
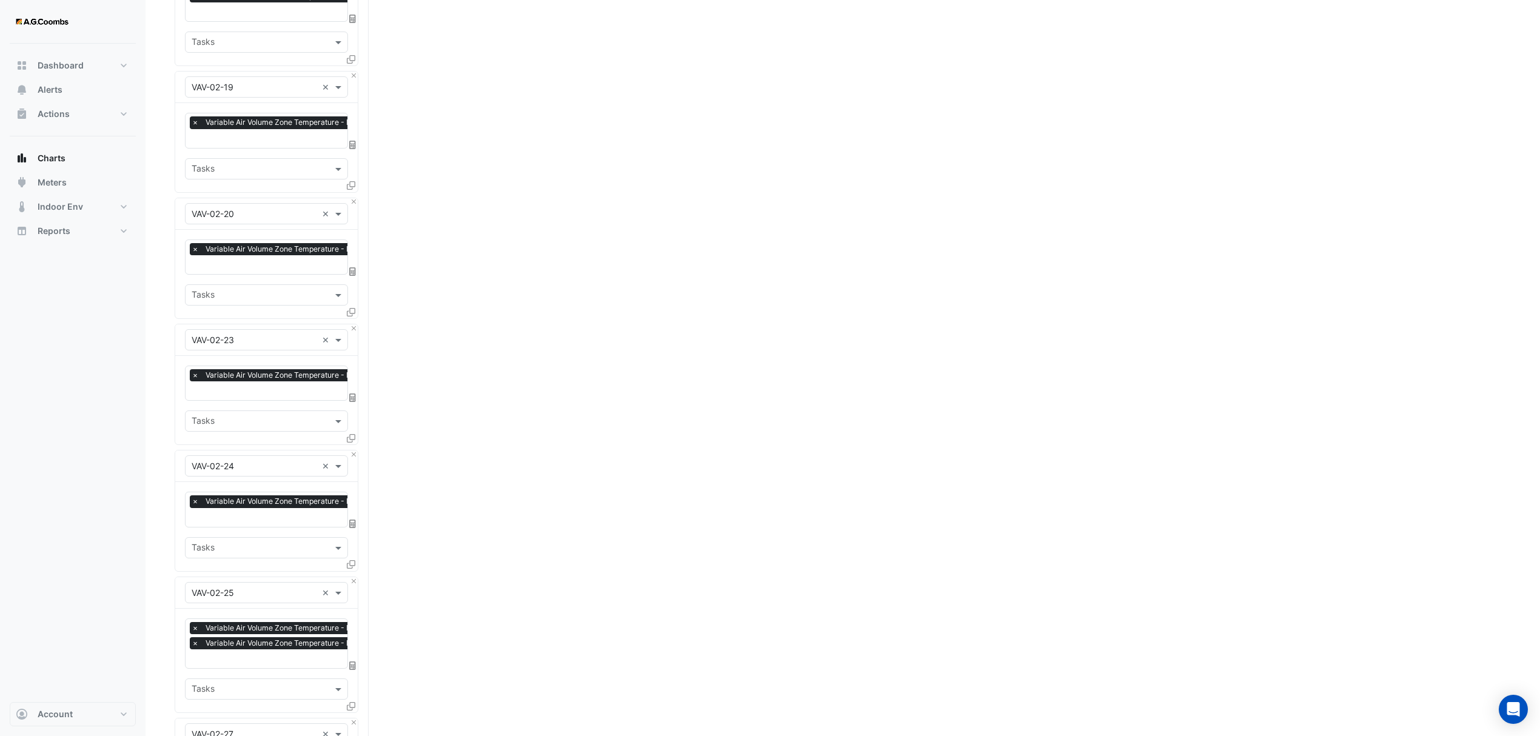
scroll to position [2344, 0]
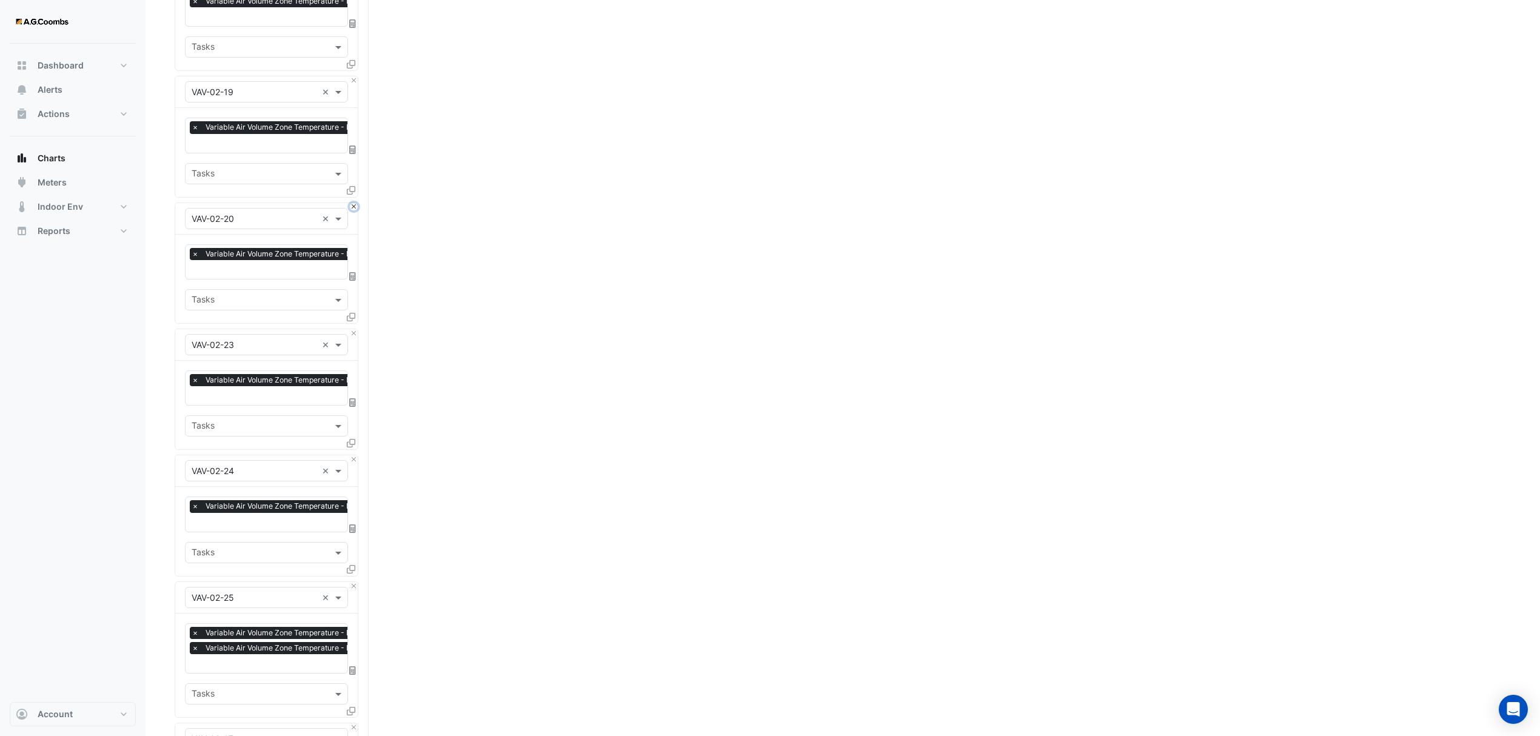
click at [352, 205] on button "Close" at bounding box center [354, 207] width 8 height 8
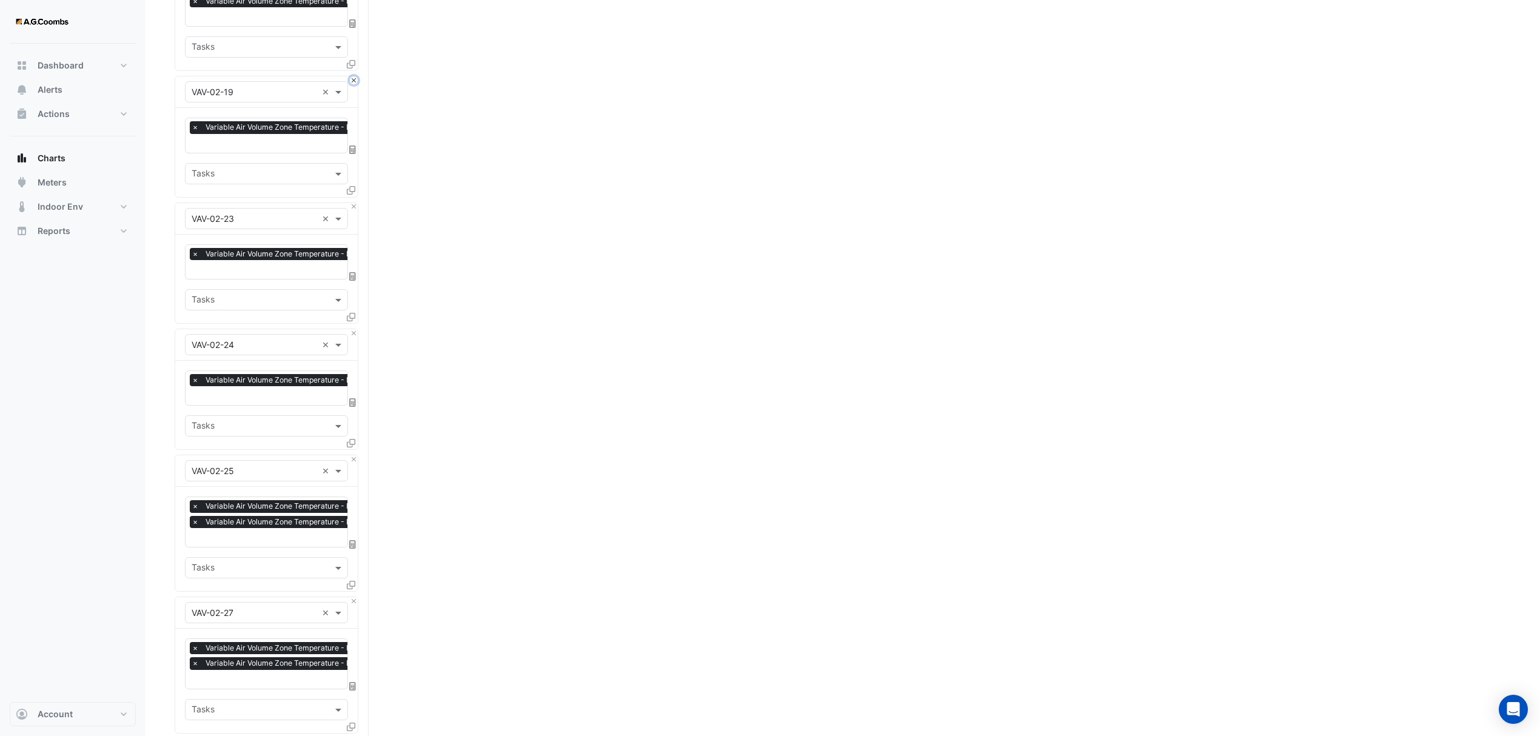
click at [353, 78] on button "Close" at bounding box center [354, 80] width 8 height 8
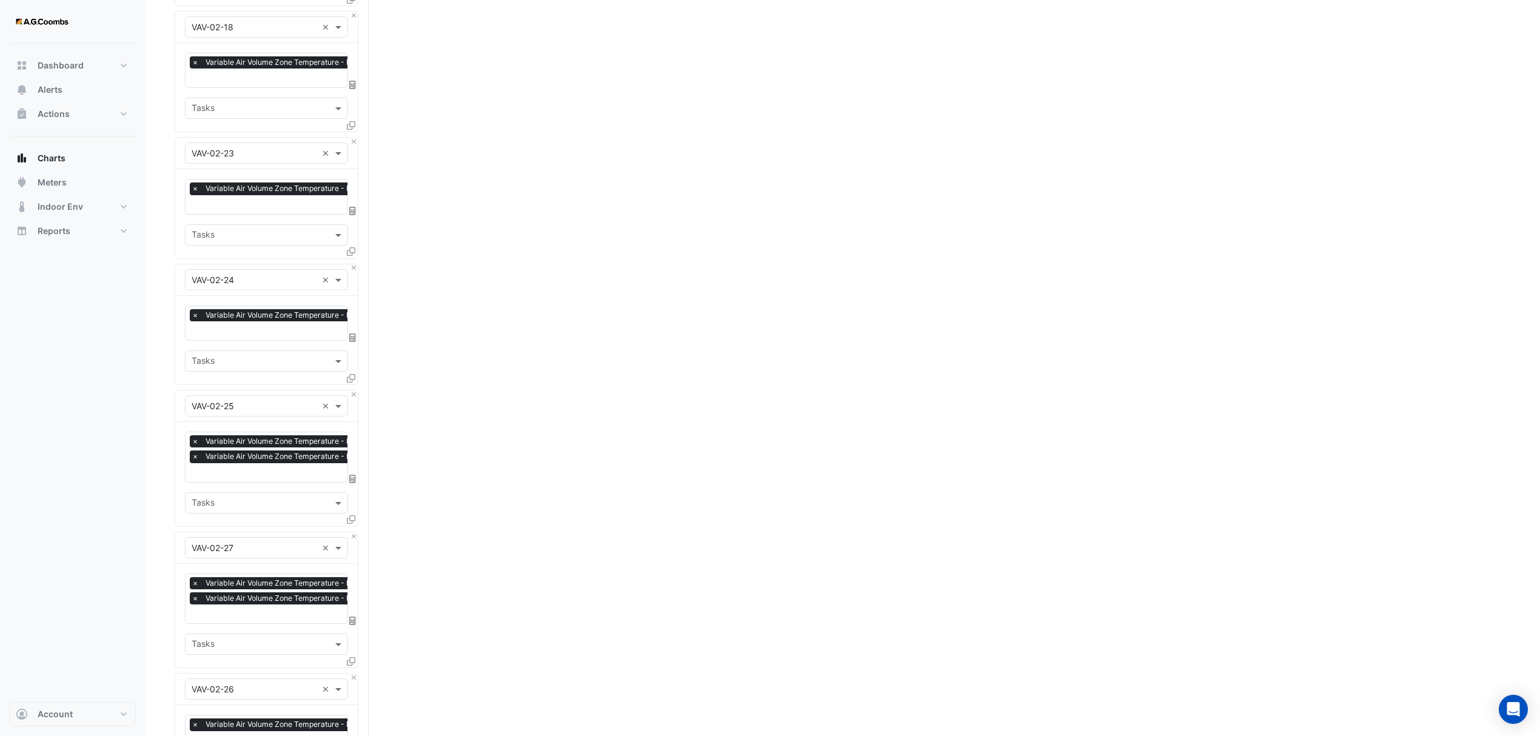
scroll to position [2102, 0]
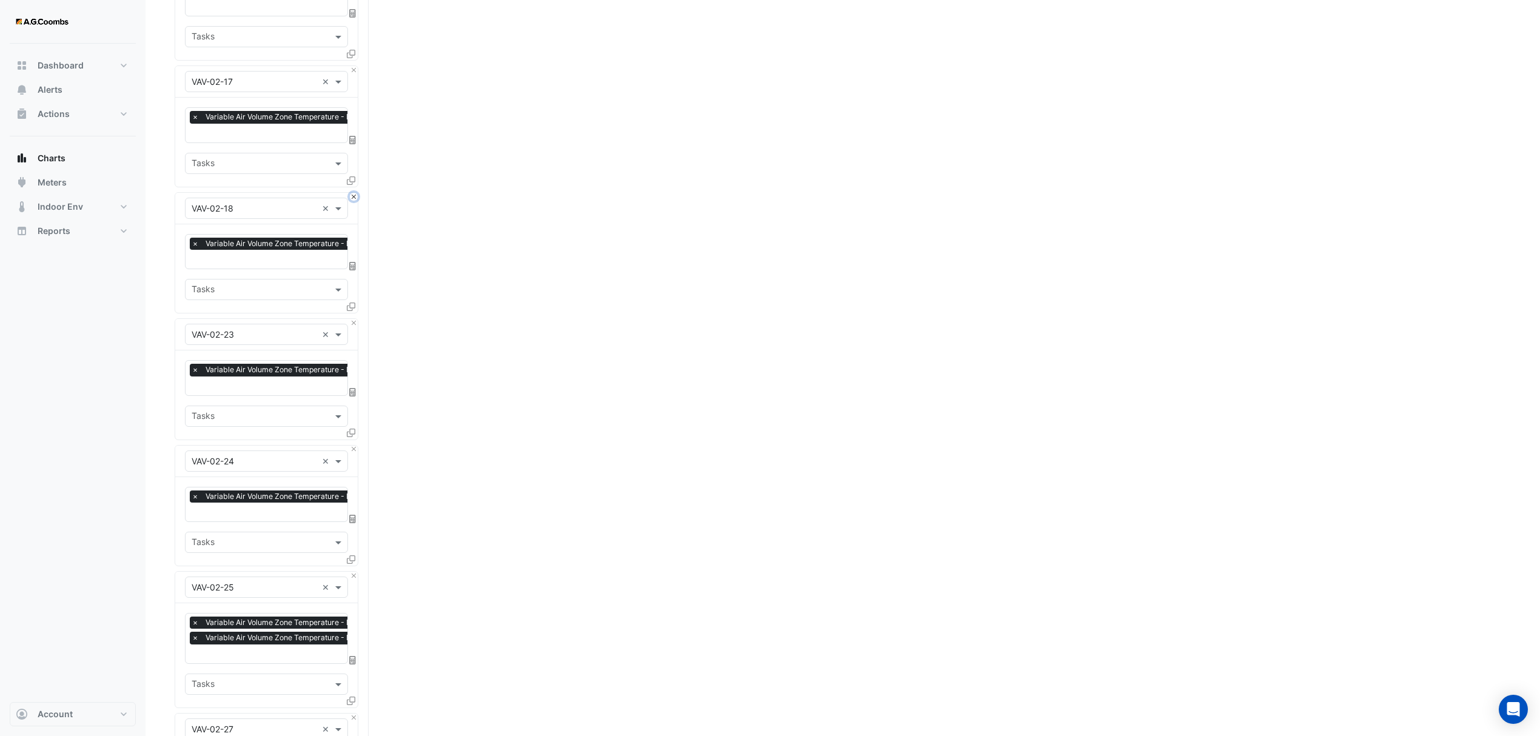
click at [352, 195] on button "Close" at bounding box center [354, 197] width 8 height 8
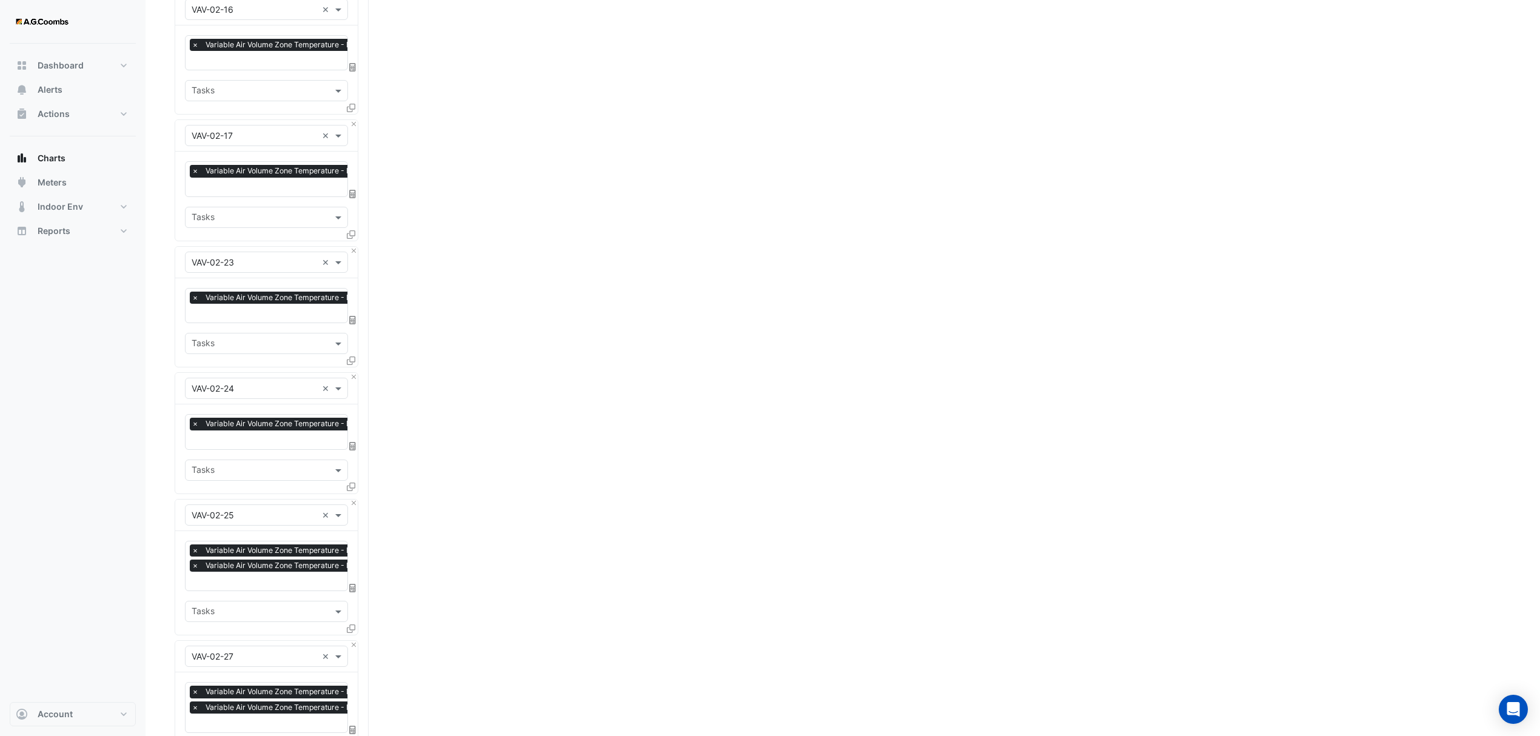
scroll to position [2021, 0]
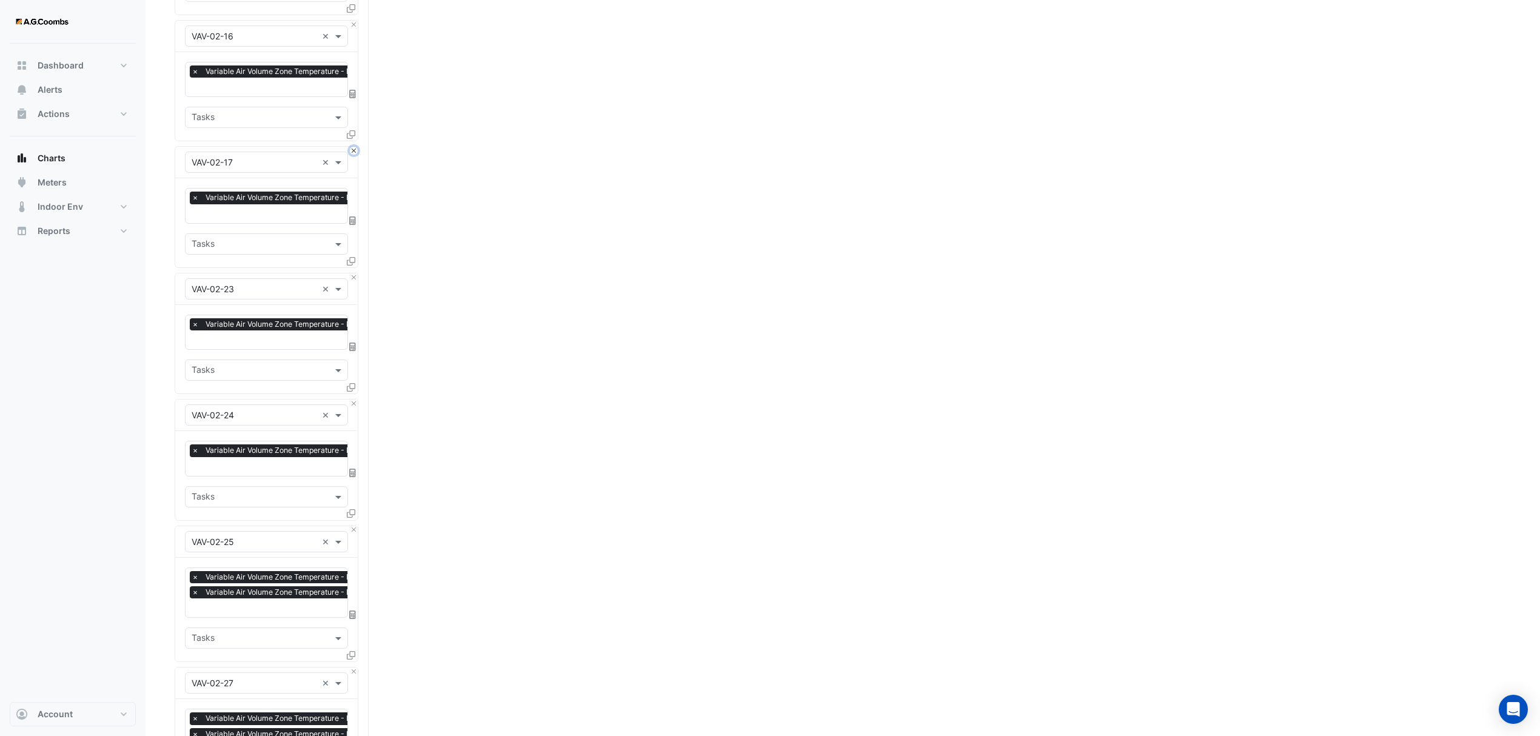
click at [353, 147] on button "Close" at bounding box center [354, 151] width 8 height 8
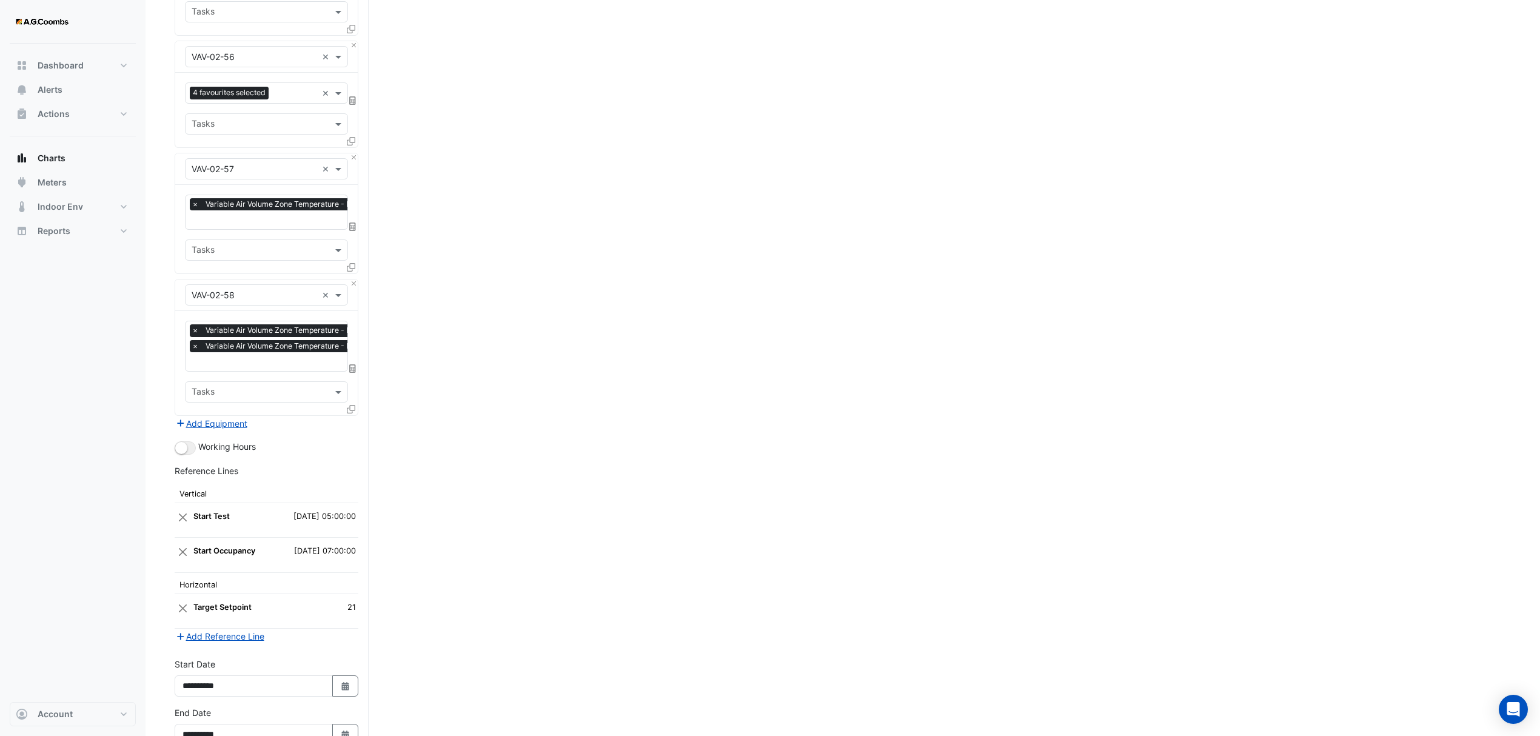
scroll to position [6423, 0]
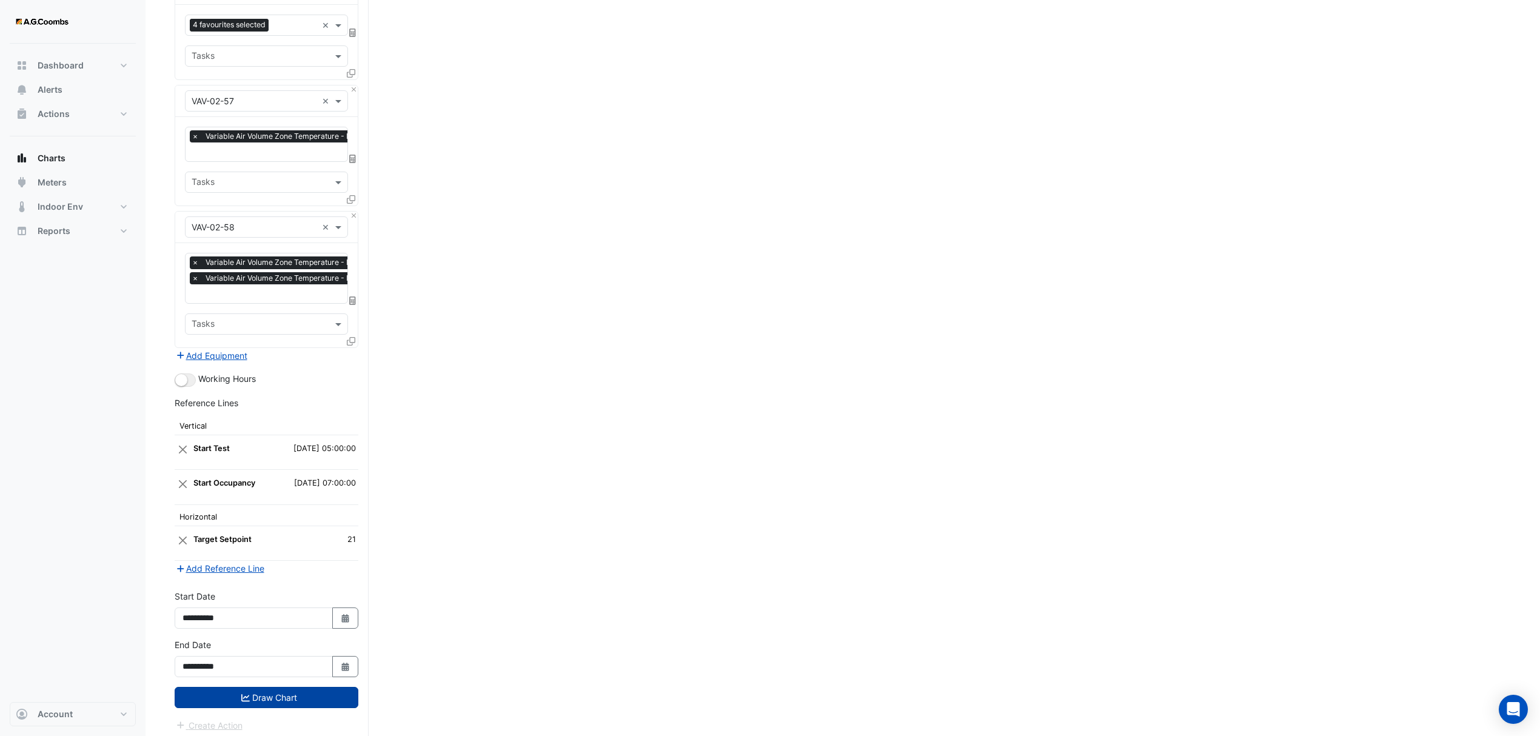
click at [260, 692] on button "Draw Chart" at bounding box center [267, 697] width 184 height 21
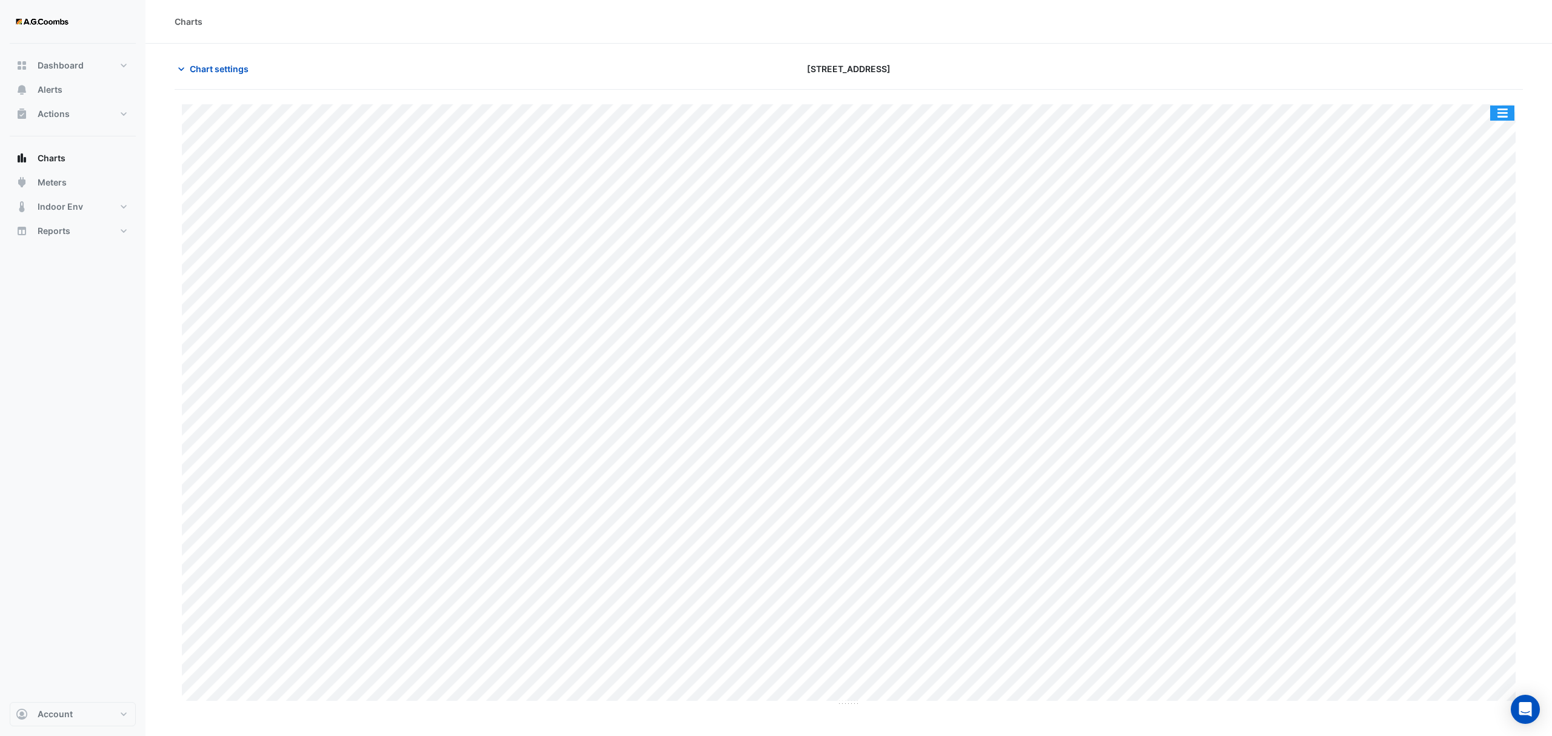
click at [1503, 112] on button "button" at bounding box center [1502, 113] width 24 height 15
click at [1465, 247] on div "Pivot Data Table" at bounding box center [1478, 243] width 73 height 29
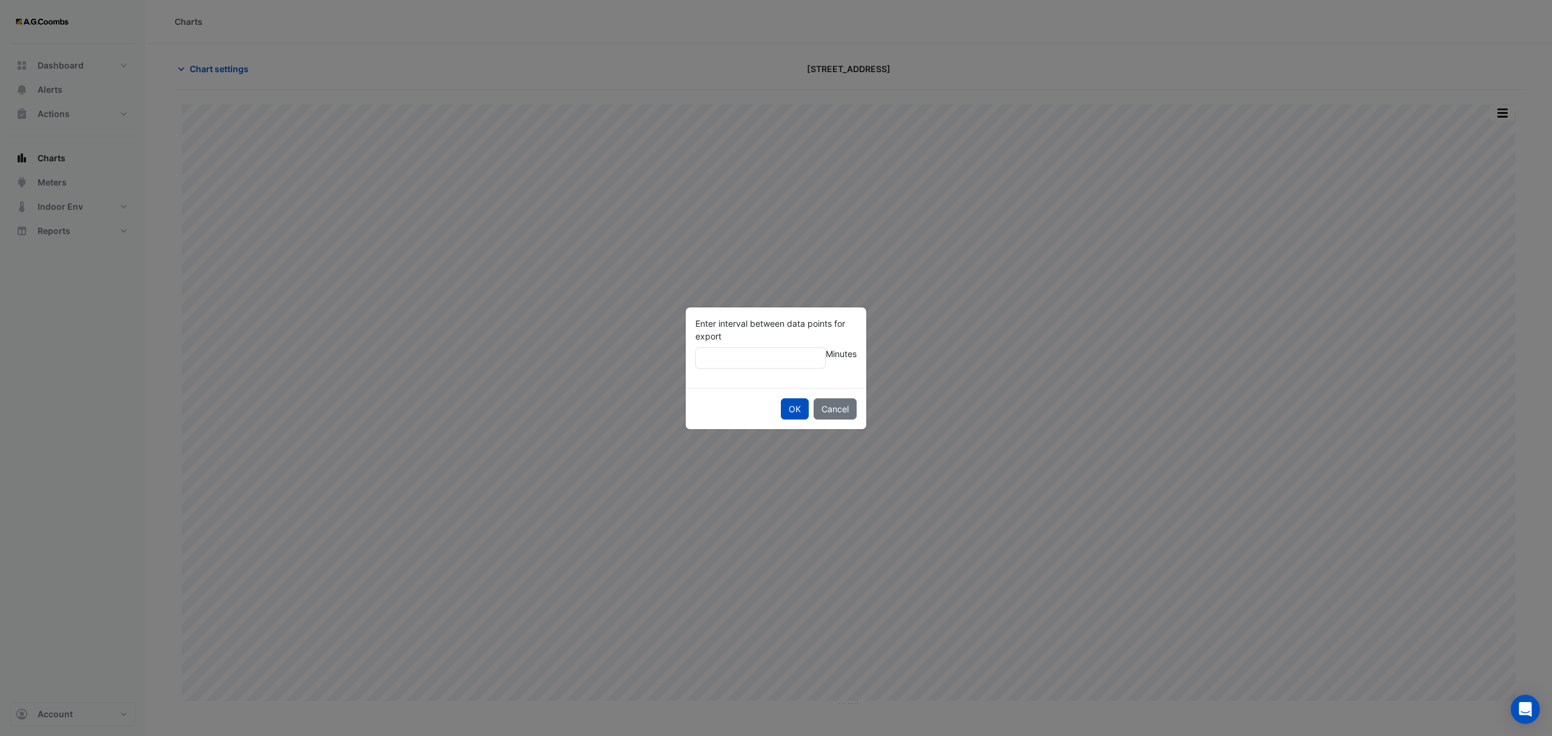
type input "**"
click at [781, 398] on button "OK" at bounding box center [795, 408] width 28 height 21
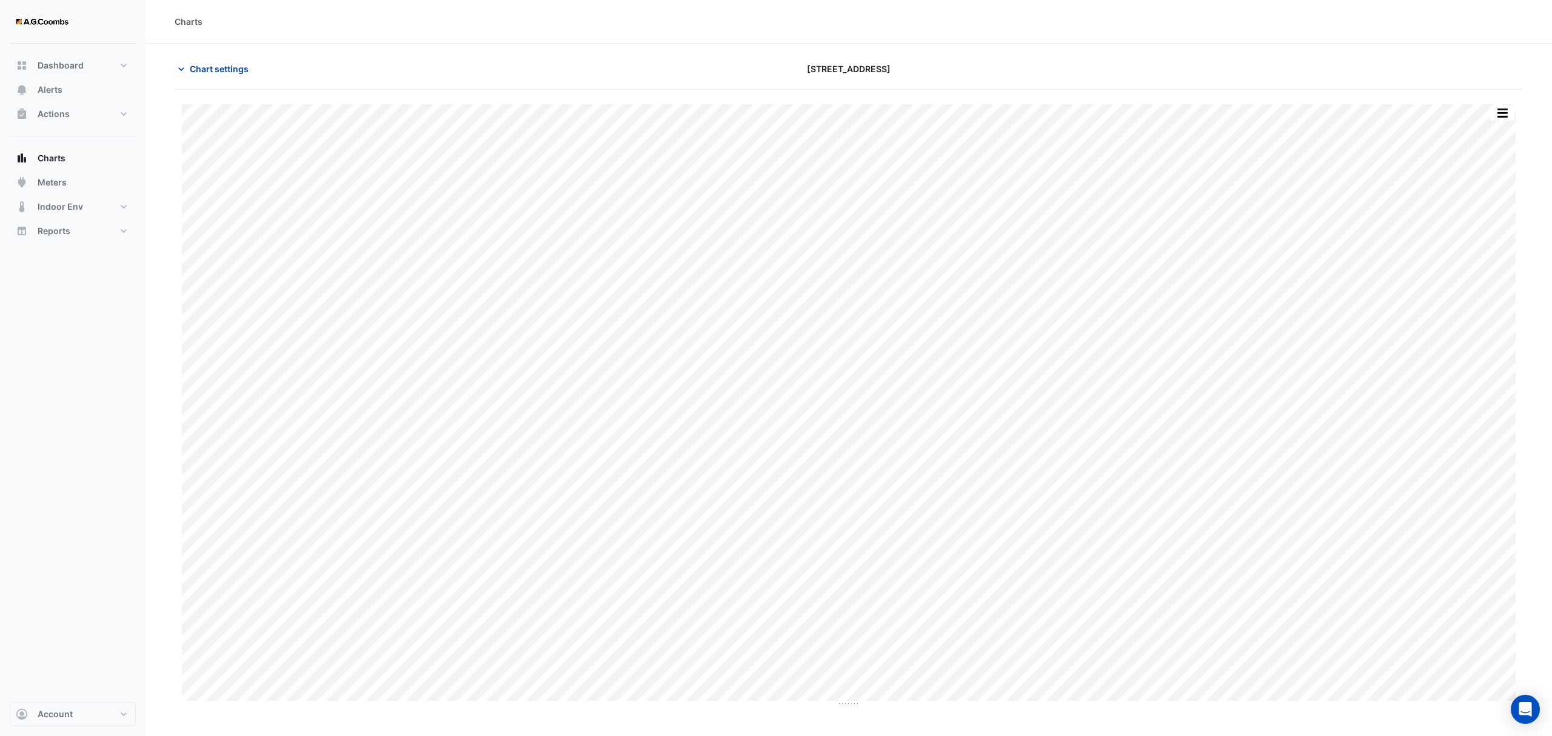
click at [202, 69] on span "Chart settings" at bounding box center [219, 68] width 59 height 13
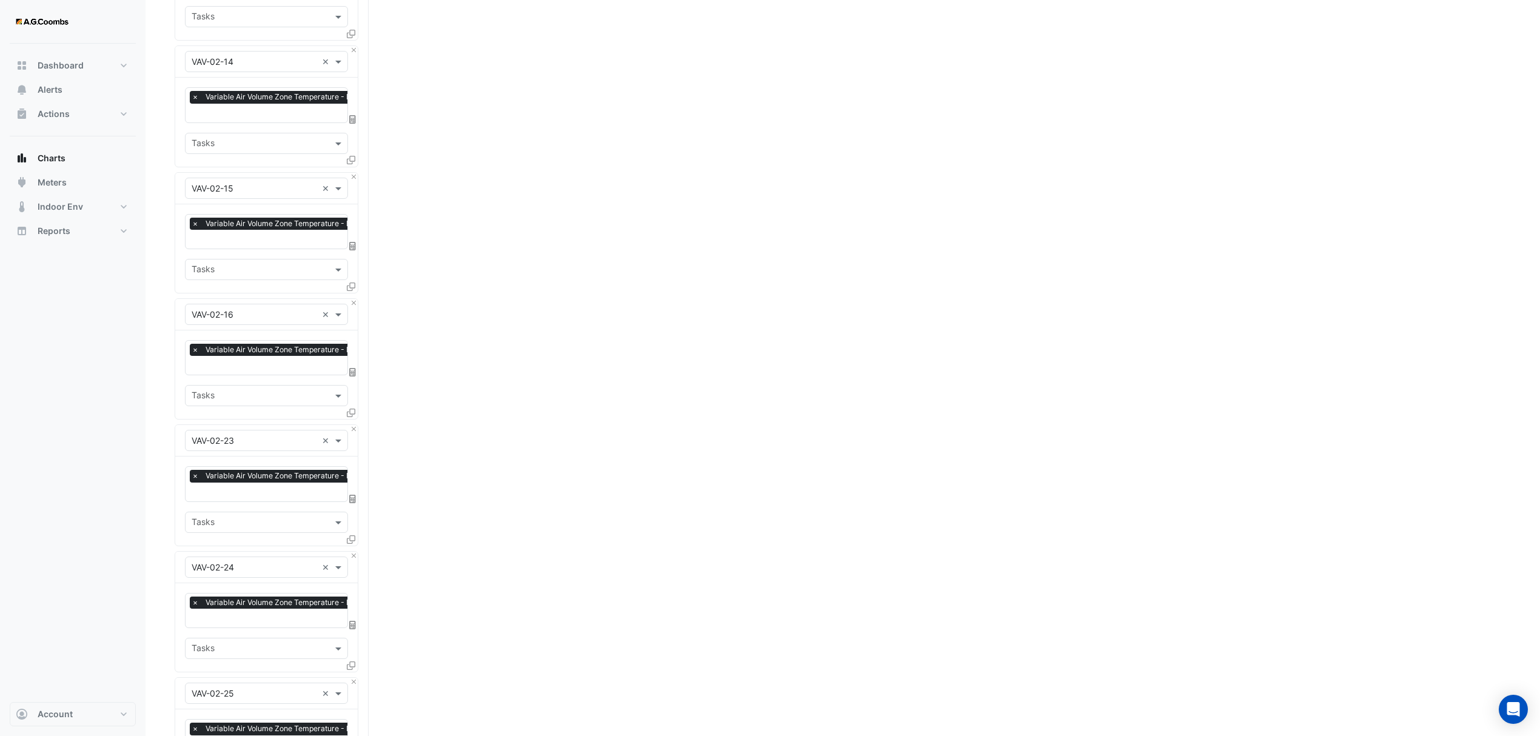
scroll to position [1859, 0]
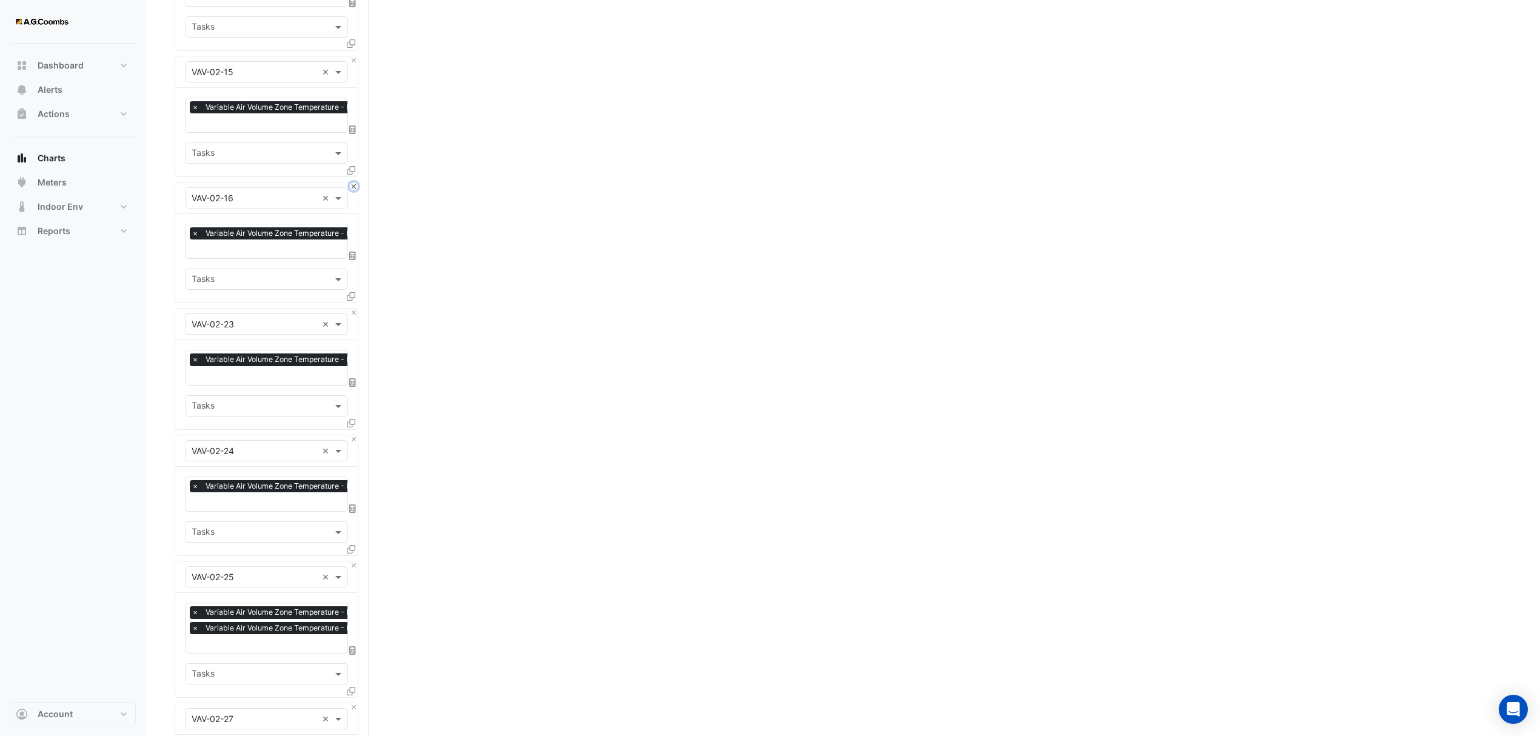
click at [350, 183] on button "Close" at bounding box center [354, 187] width 8 height 8
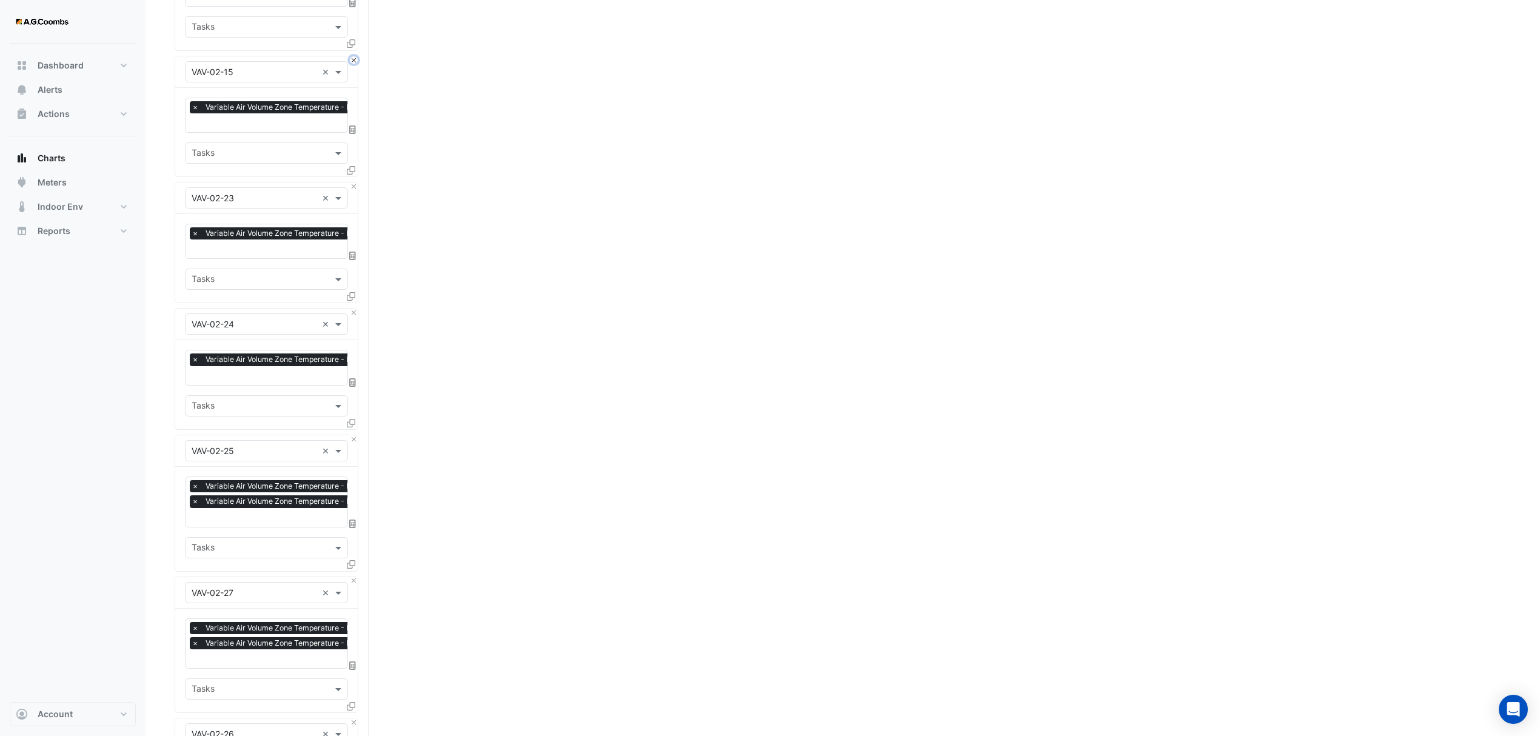
click at [352, 56] on button "Close" at bounding box center [354, 60] width 8 height 8
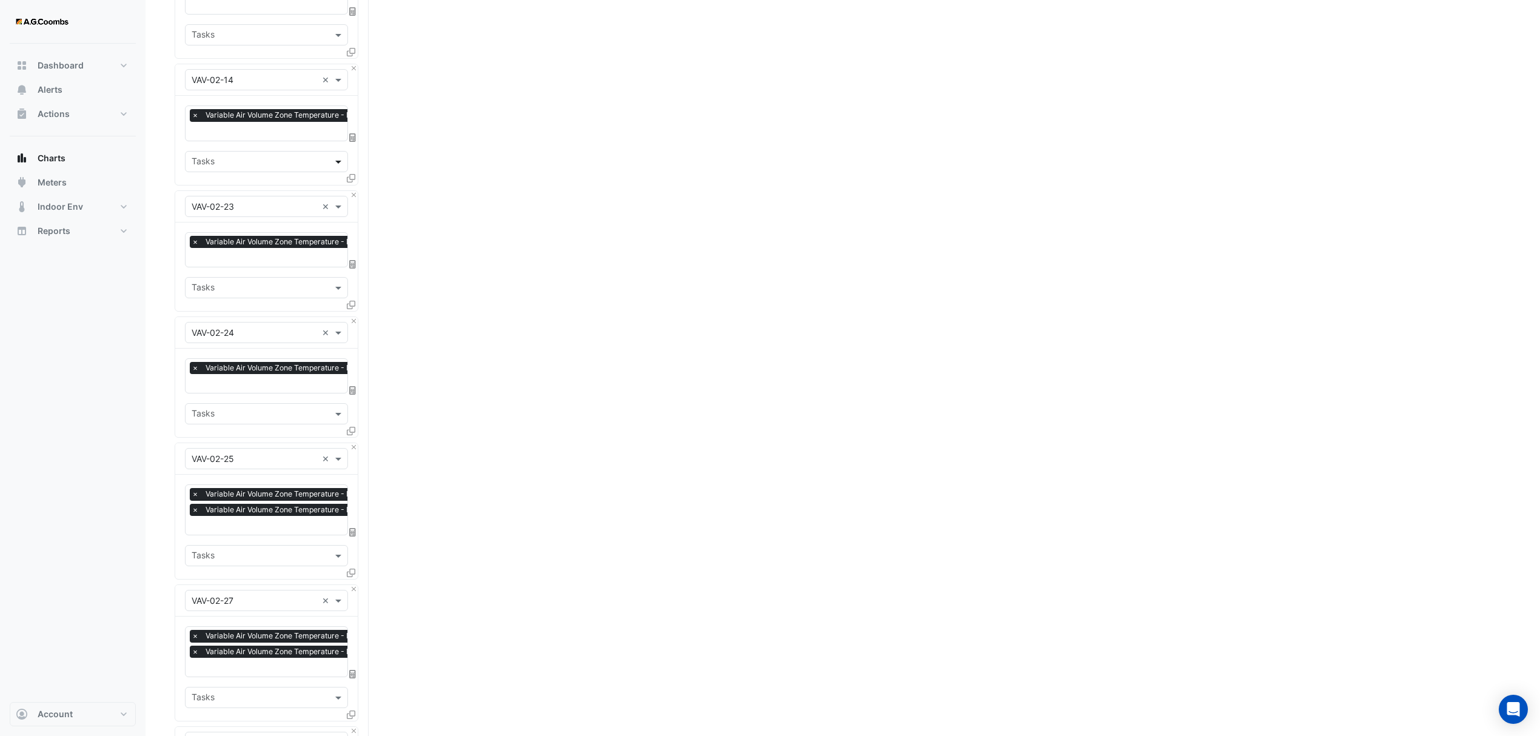
scroll to position [1698, 0]
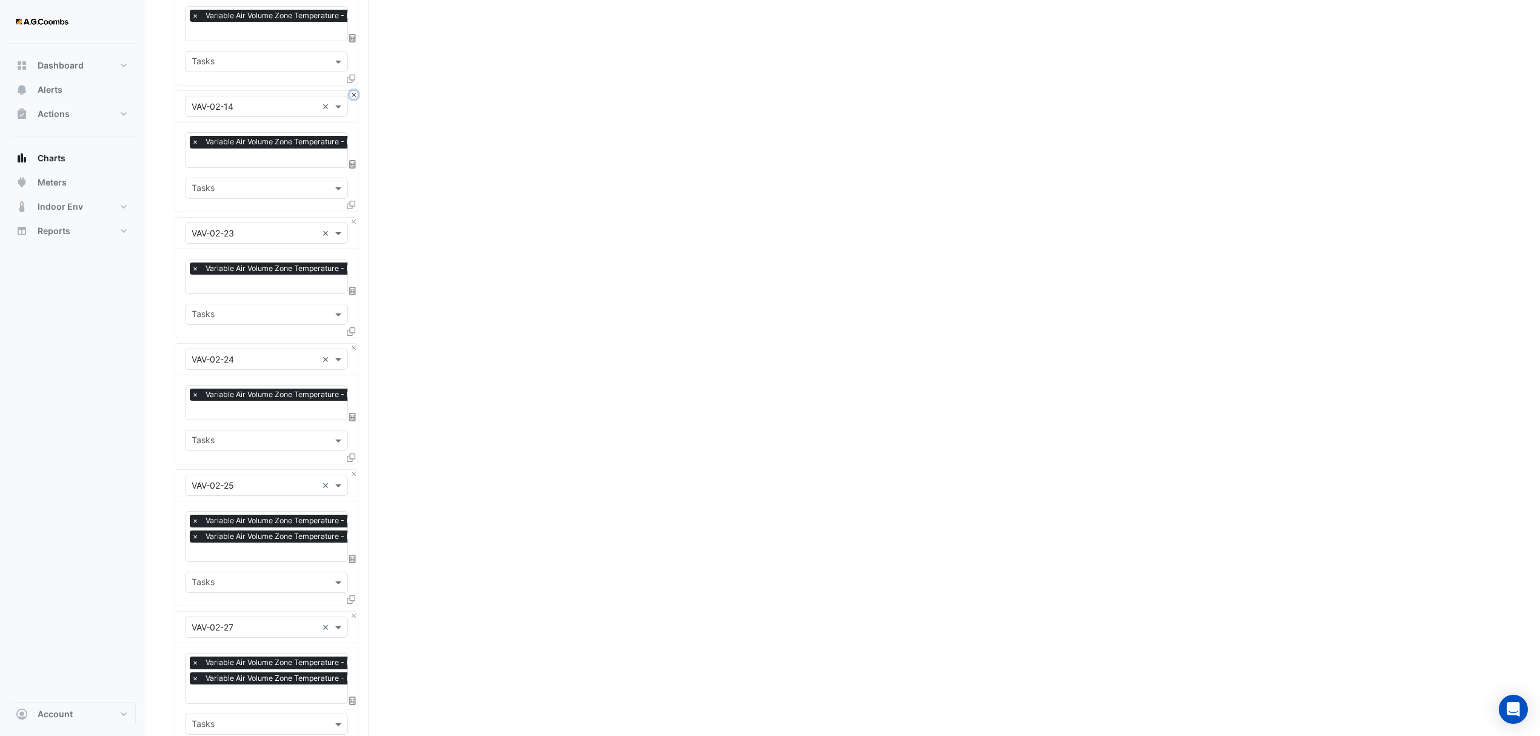
click at [354, 91] on button "Close" at bounding box center [354, 95] width 8 height 8
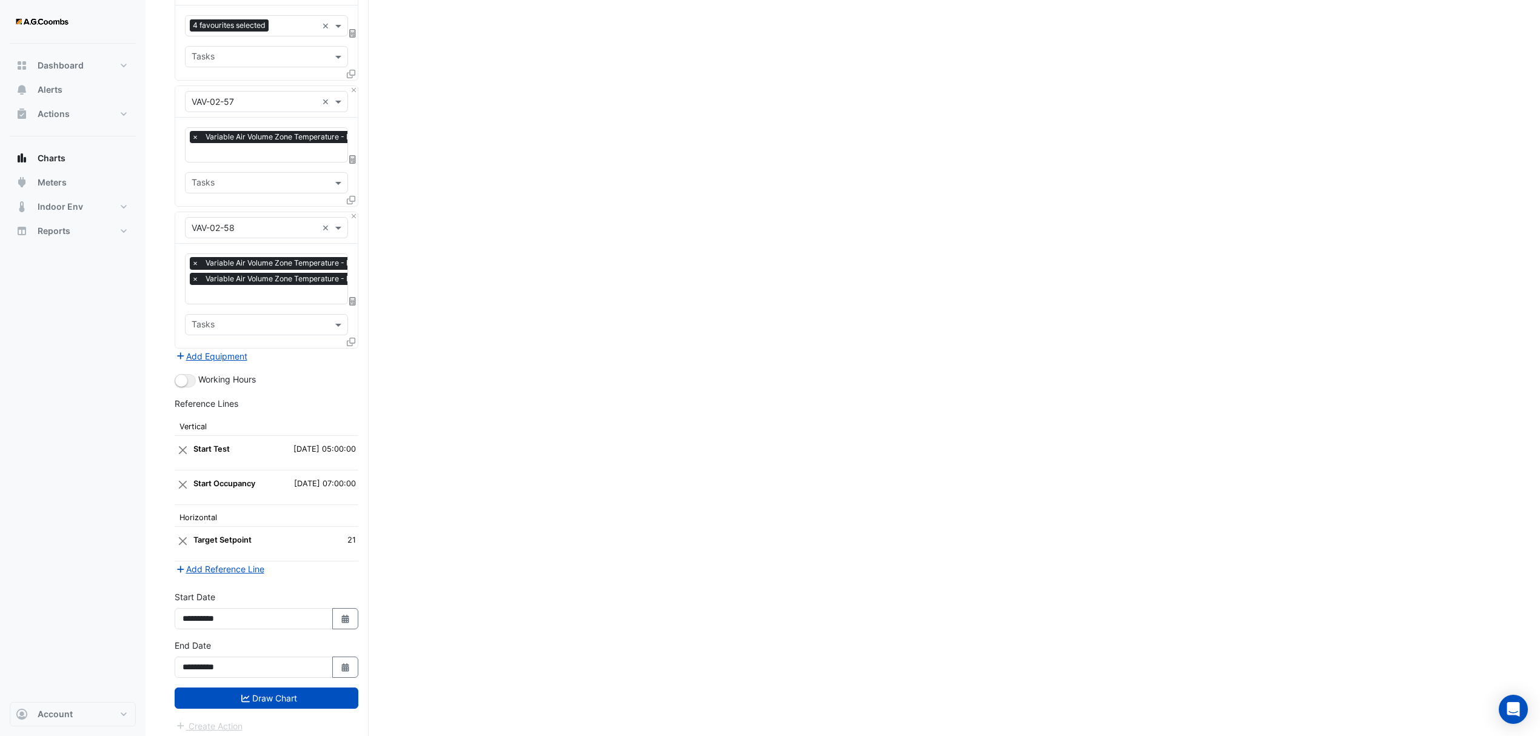
scroll to position [6044, 0]
click at [252, 692] on button "Draw Chart" at bounding box center [267, 696] width 184 height 21
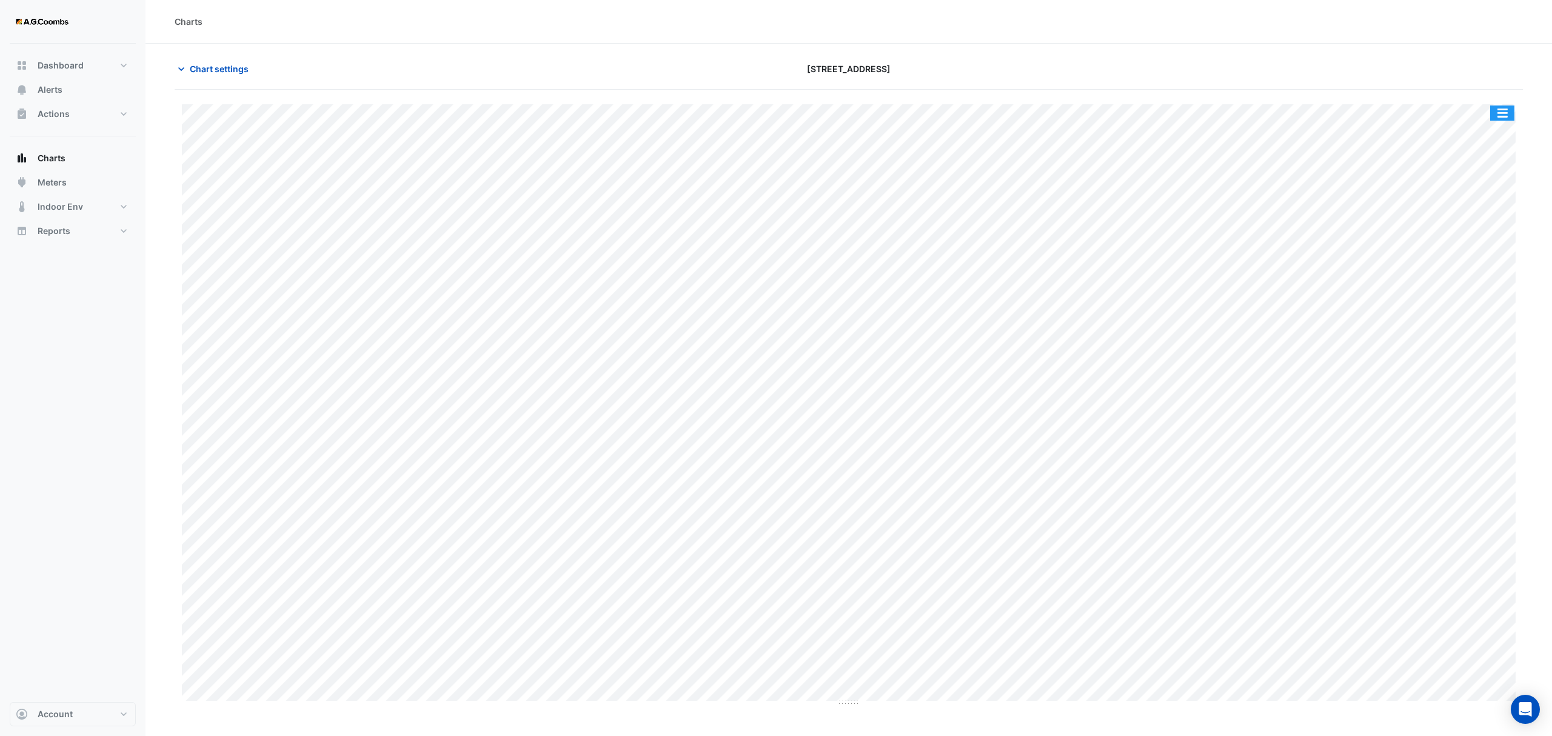
click at [1495, 113] on button "button" at bounding box center [1502, 113] width 24 height 15
click at [1500, 244] on div "Pivot Data Table" at bounding box center [1478, 243] width 73 height 29
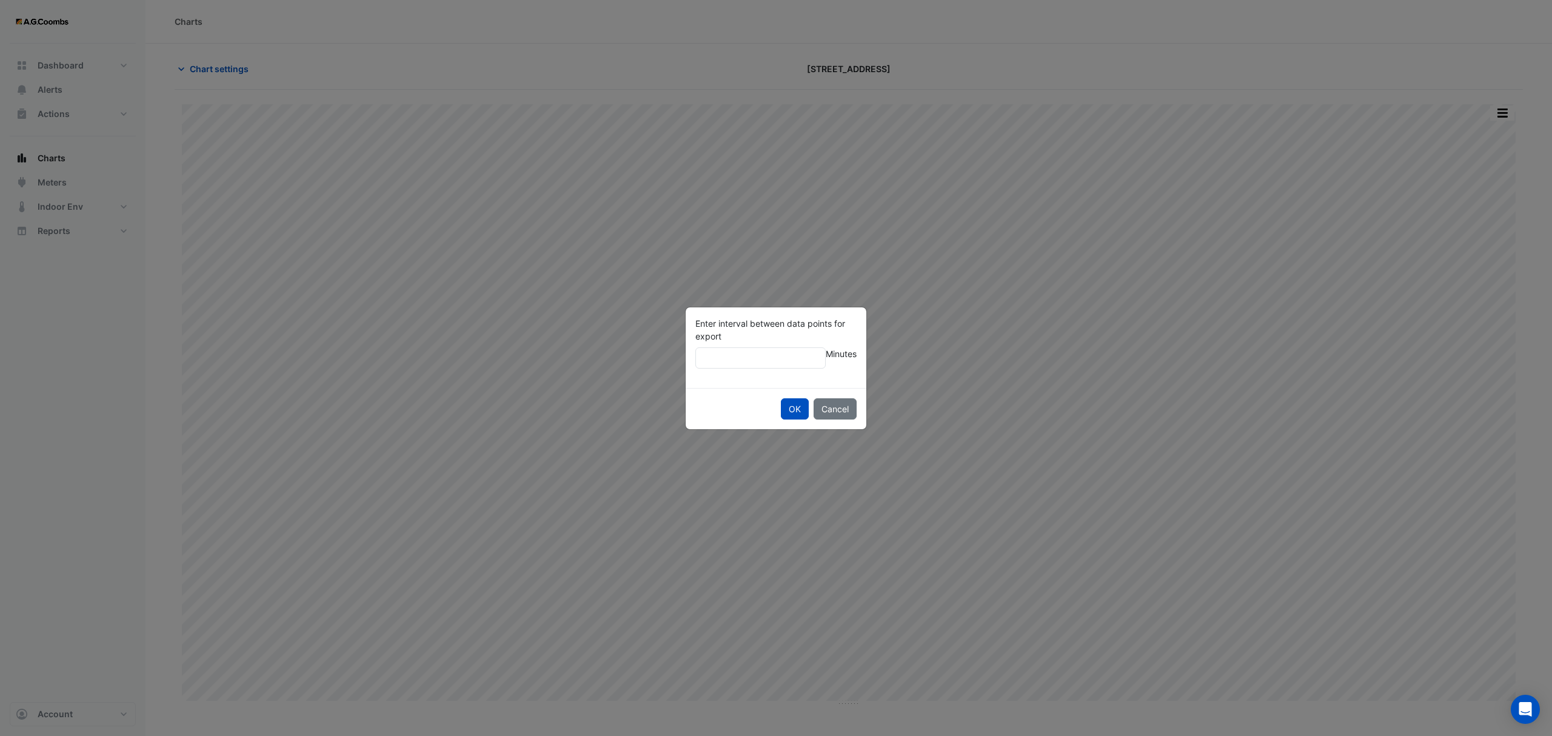
type input "**"
click at [781, 398] on button "OK" at bounding box center [795, 408] width 28 height 21
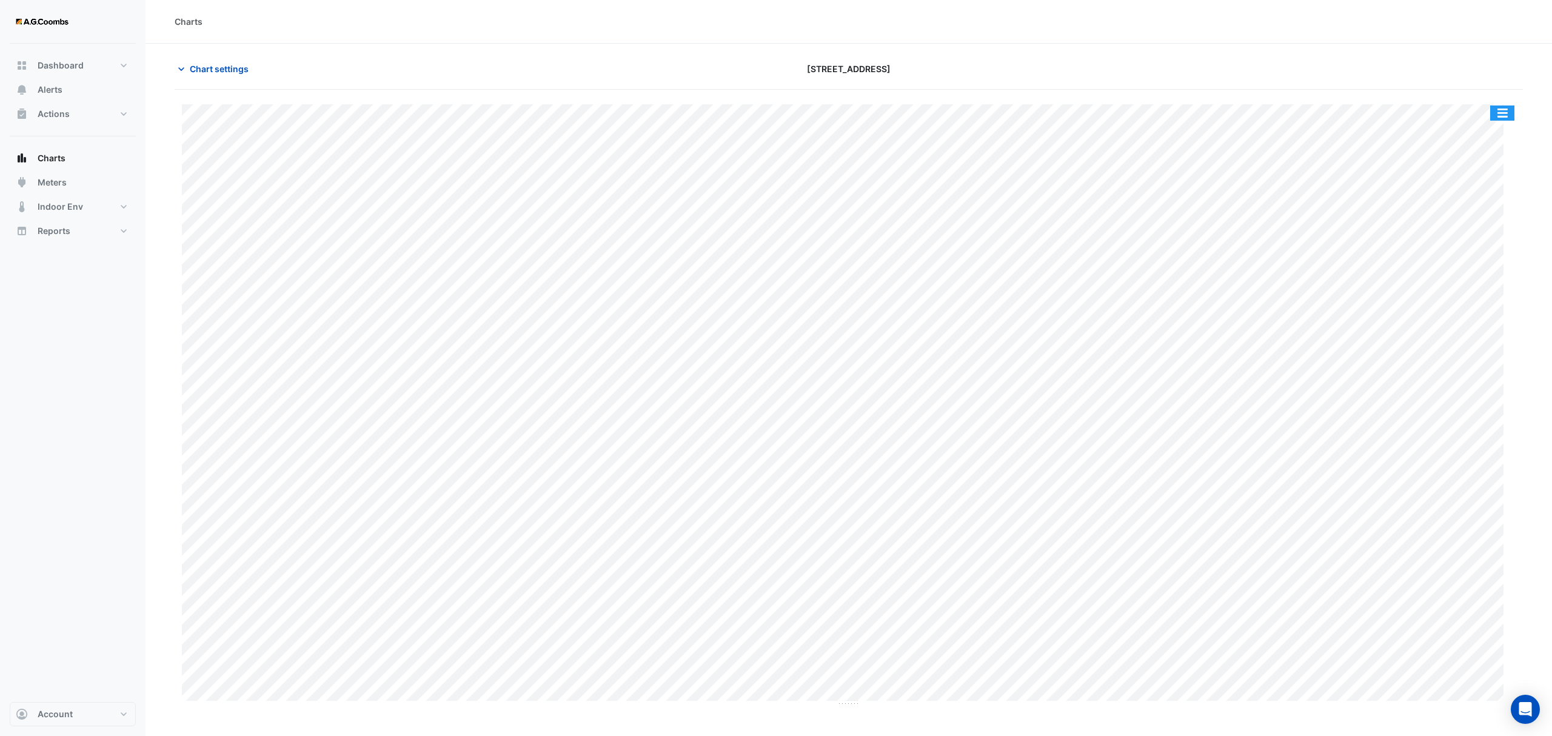
click at [1497, 112] on button "button" at bounding box center [1502, 113] width 24 height 15
click at [220, 70] on span "Chart settings" at bounding box center [219, 68] width 59 height 13
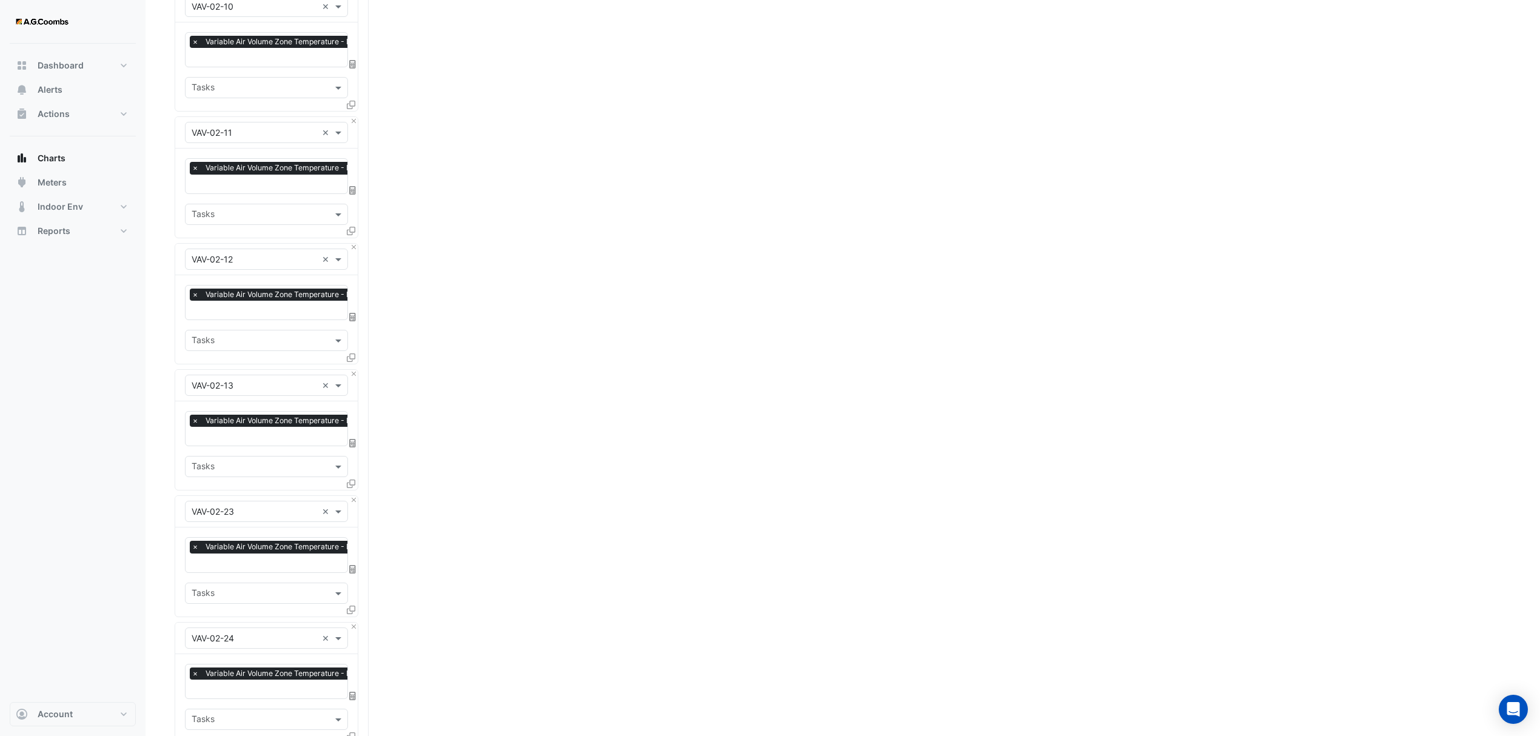
scroll to position [1293, 0]
click at [350, 370] on button "Close" at bounding box center [354, 373] width 8 height 8
click at [354, 243] on button "Close" at bounding box center [354, 247] width 8 height 8
click at [354, 121] on button "Close" at bounding box center [354, 120] width 8 height 8
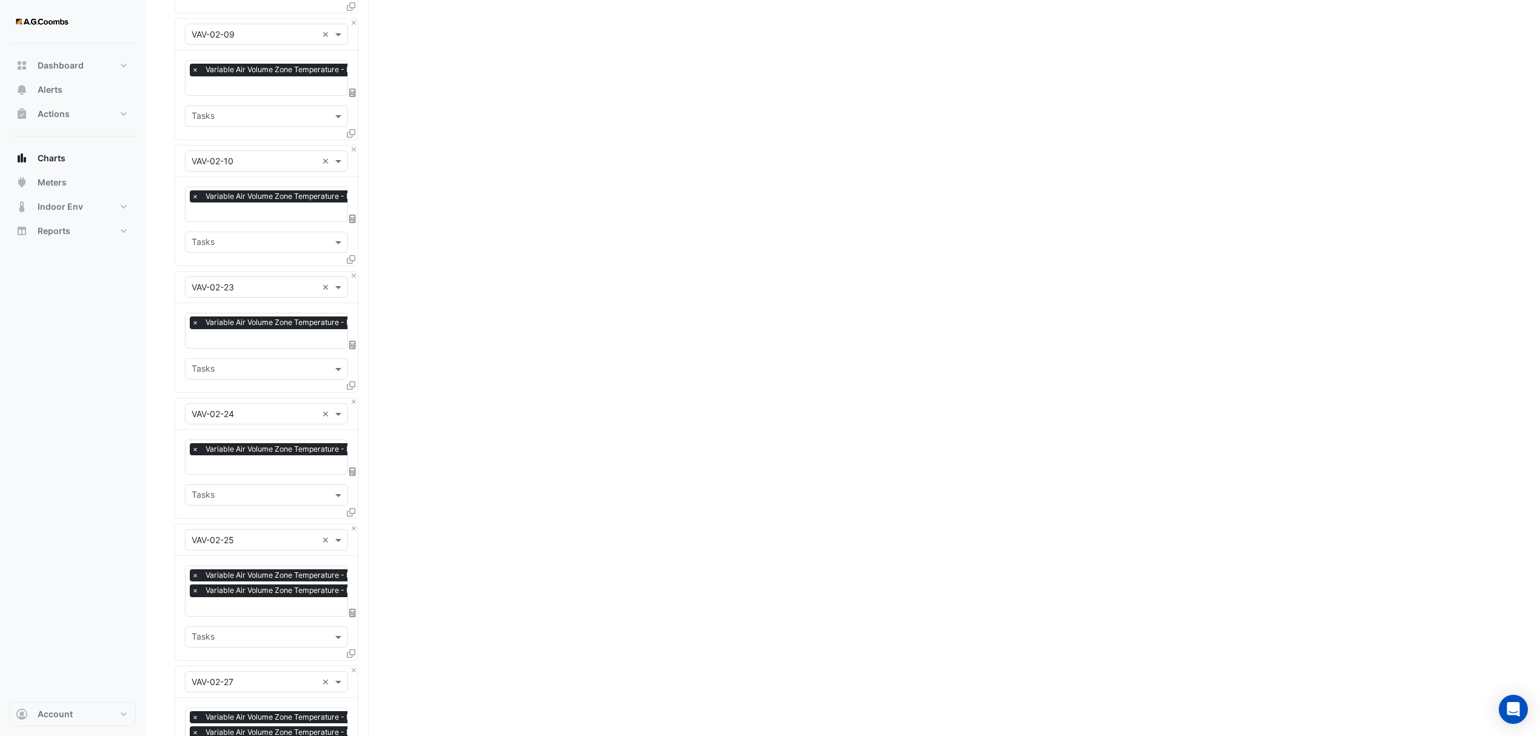
scroll to position [1131, 0]
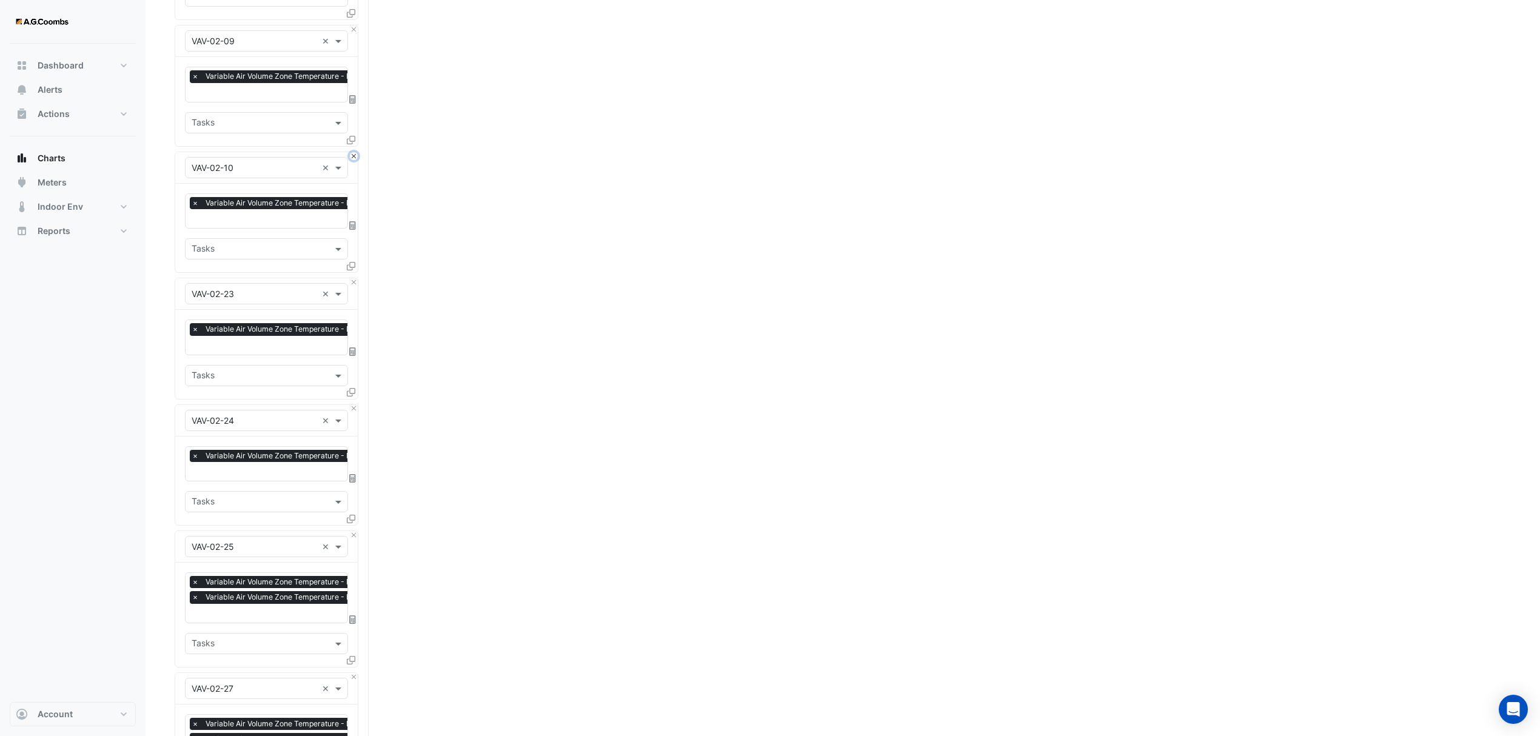
click at [355, 152] on button "Close" at bounding box center [354, 156] width 8 height 8
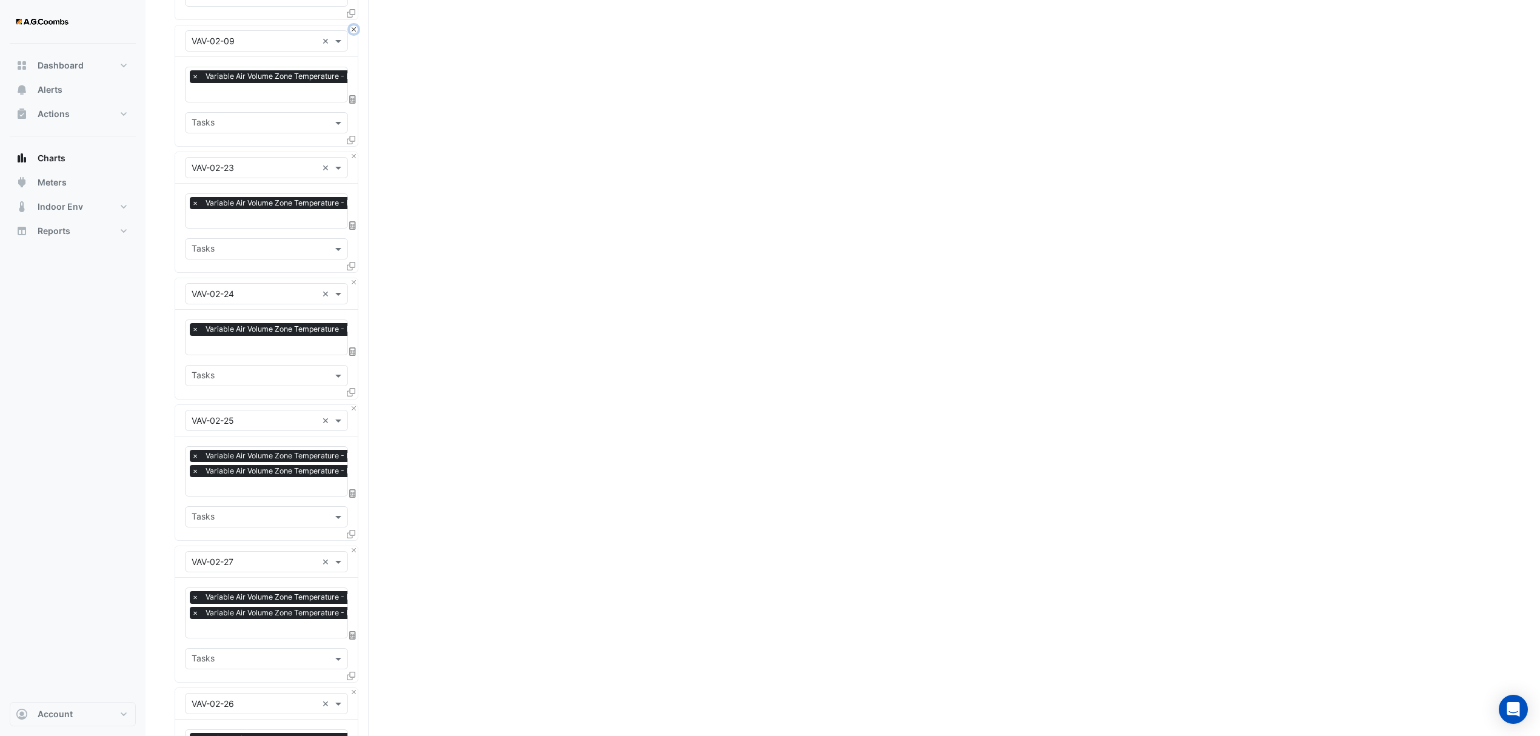
click at [355, 25] on button "Close" at bounding box center [354, 29] width 8 height 8
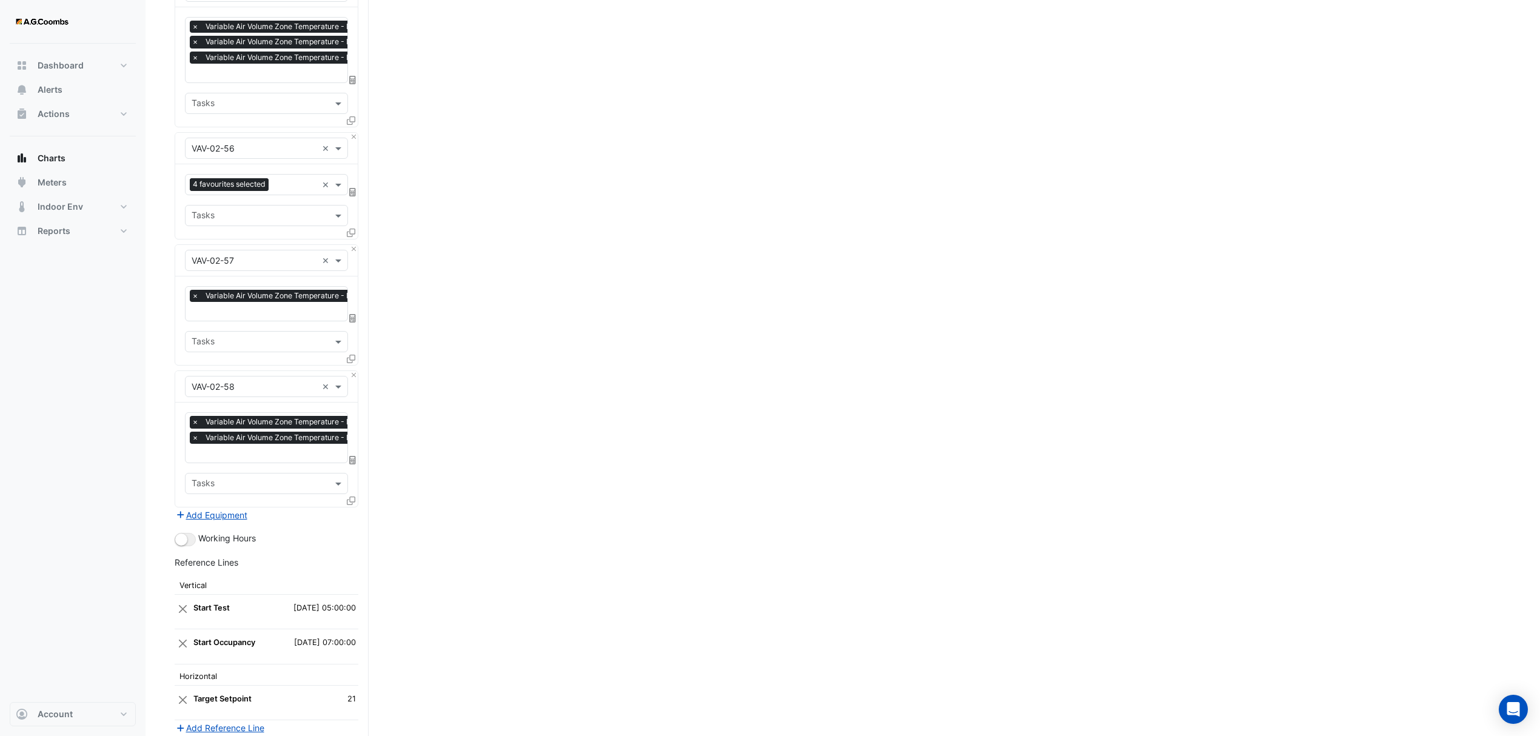
scroll to position [5412, 0]
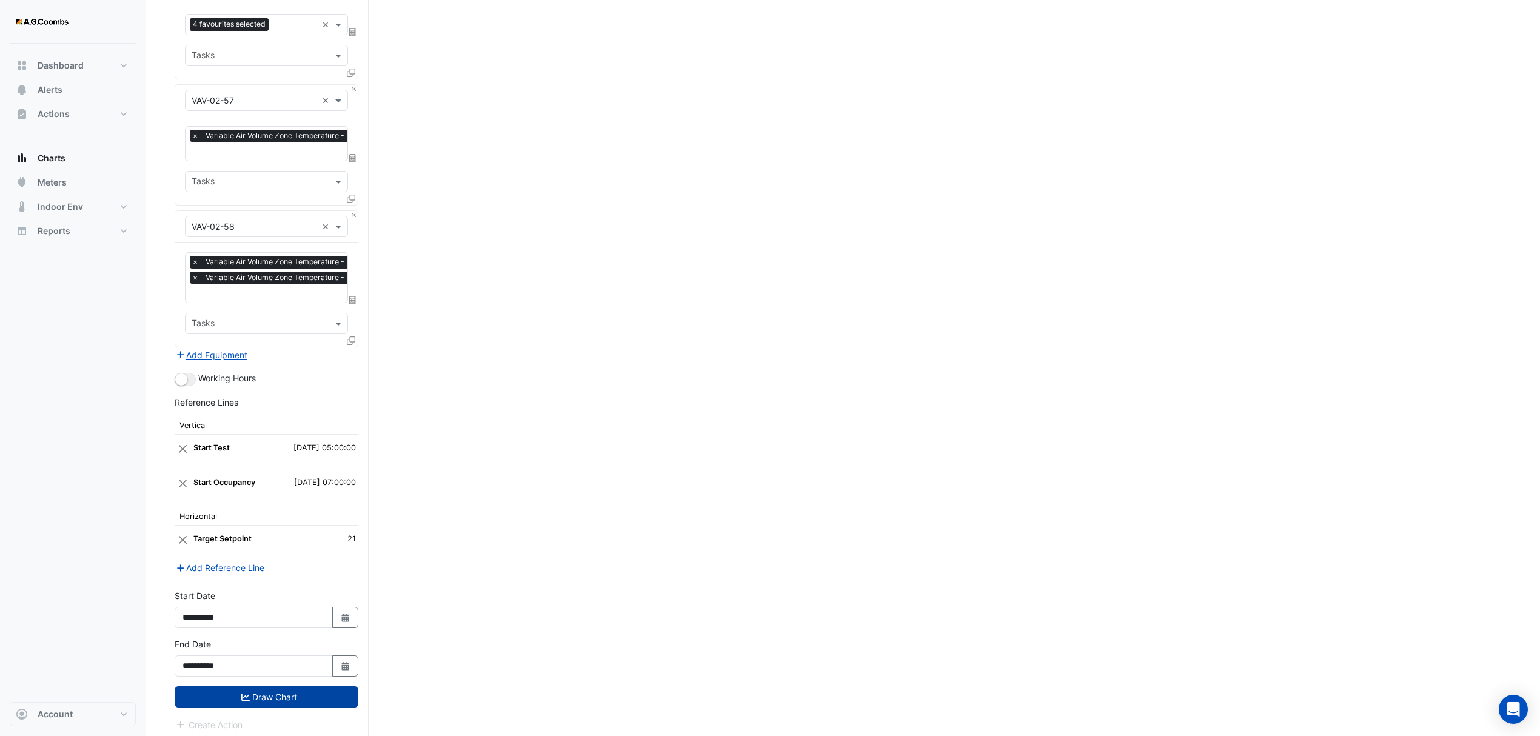
click at [240, 686] on button "Draw Chart" at bounding box center [267, 696] width 184 height 21
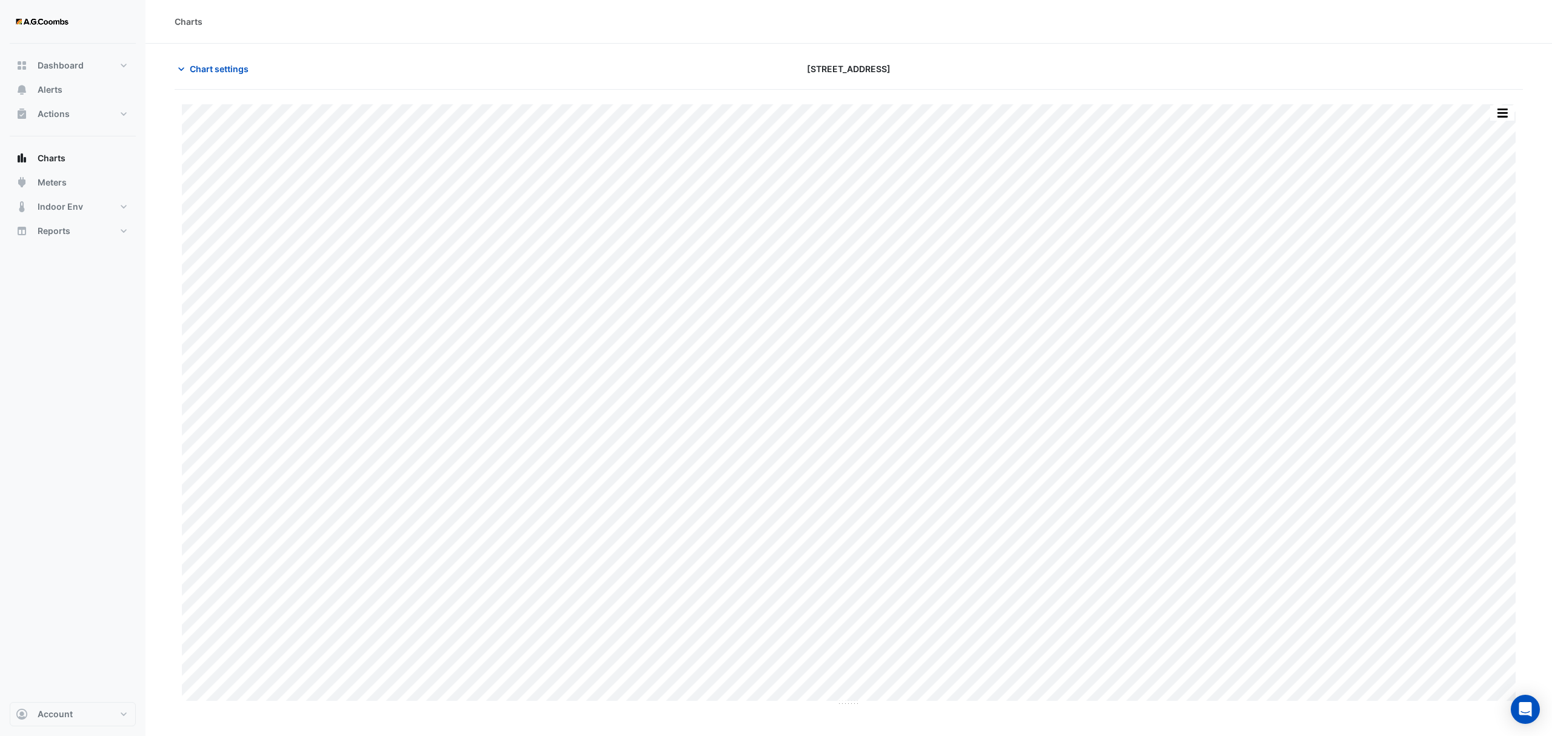
click at [1514, 116] on button "button" at bounding box center [1502, 113] width 24 height 15
click at [1463, 251] on div "Pivot Data Table" at bounding box center [1478, 243] width 73 height 29
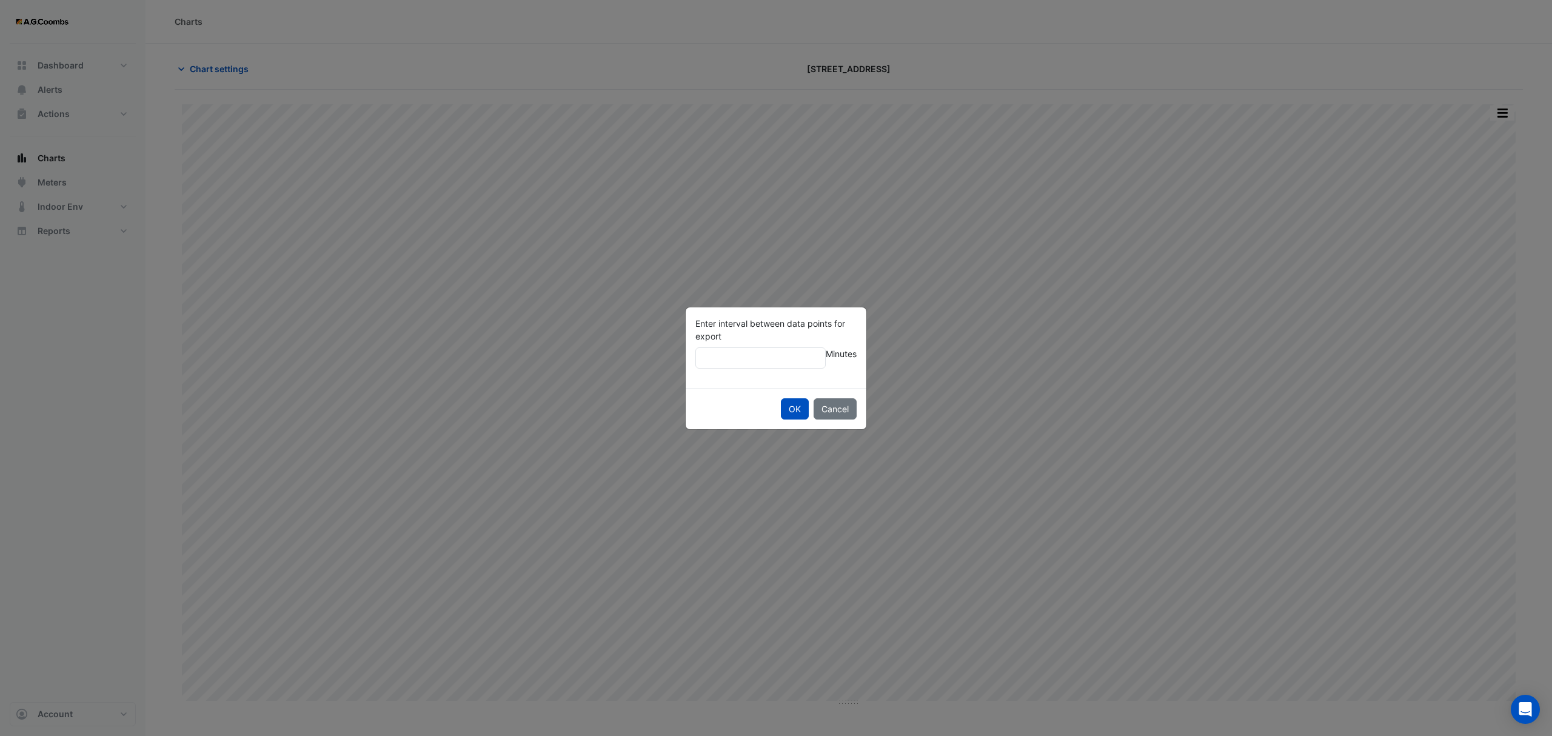
type input "**"
click at [781, 398] on button "OK" at bounding box center [795, 408] width 28 height 21
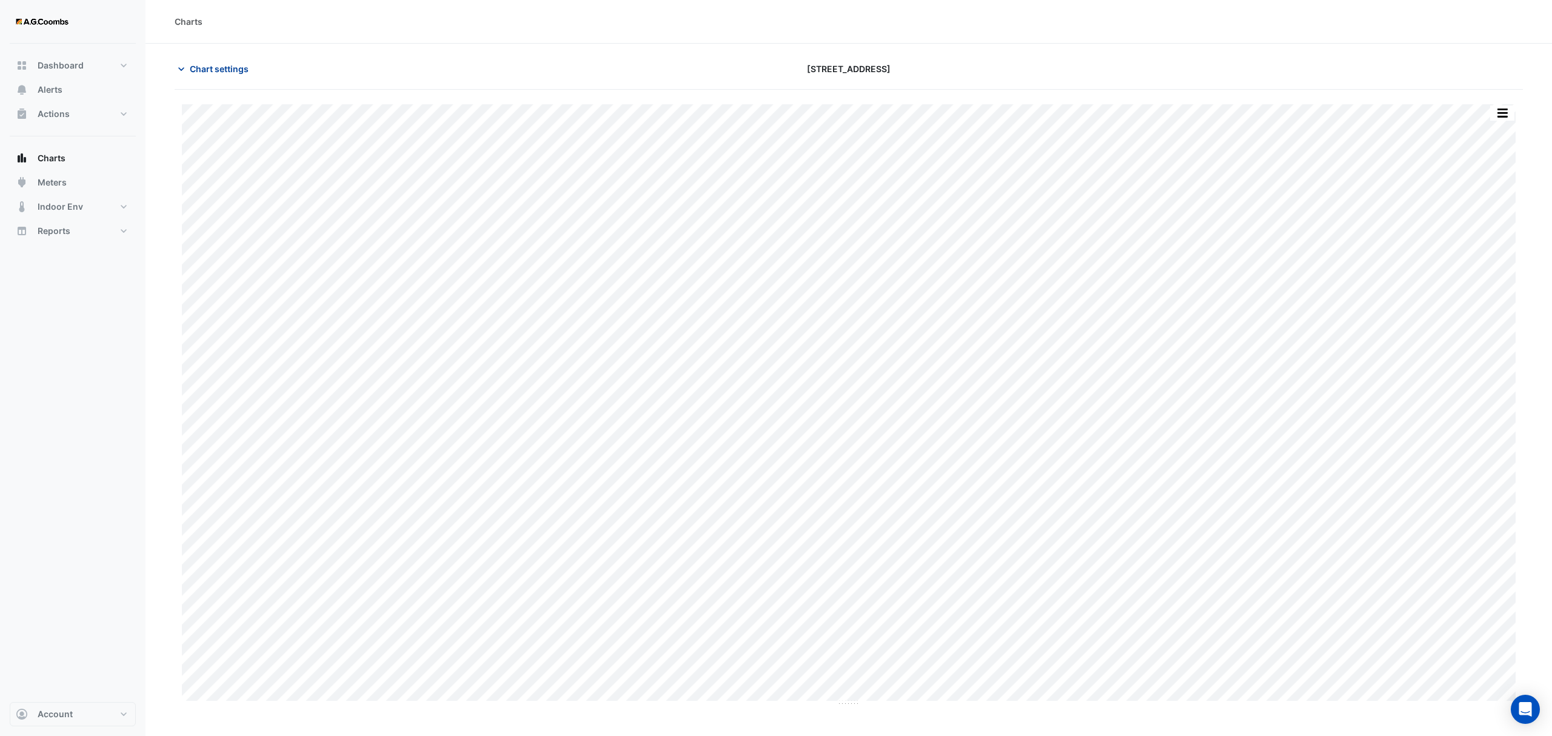
click at [190, 64] on span "Chart settings" at bounding box center [219, 68] width 59 height 13
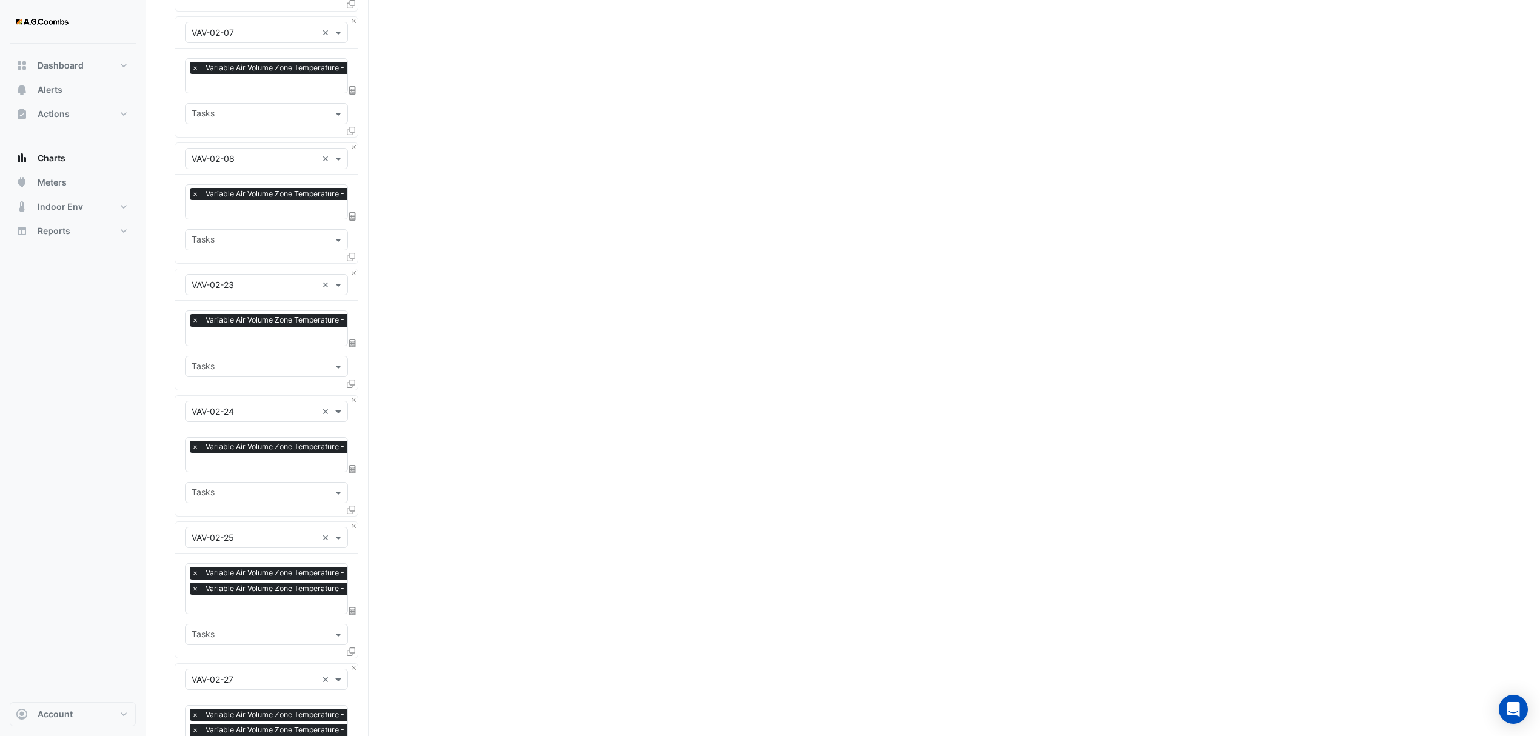
scroll to position [889, 0]
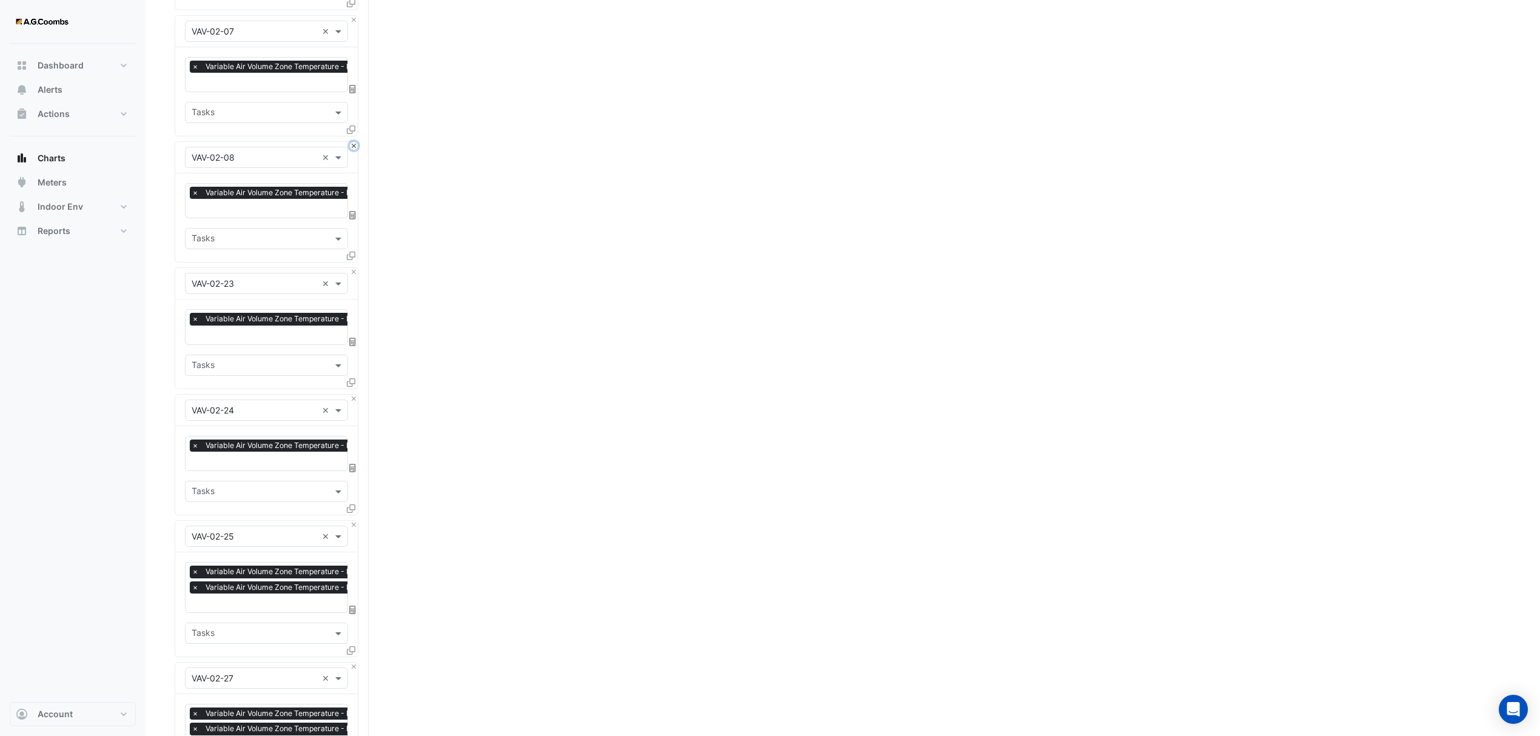
click at [350, 142] on button "Close" at bounding box center [354, 146] width 8 height 8
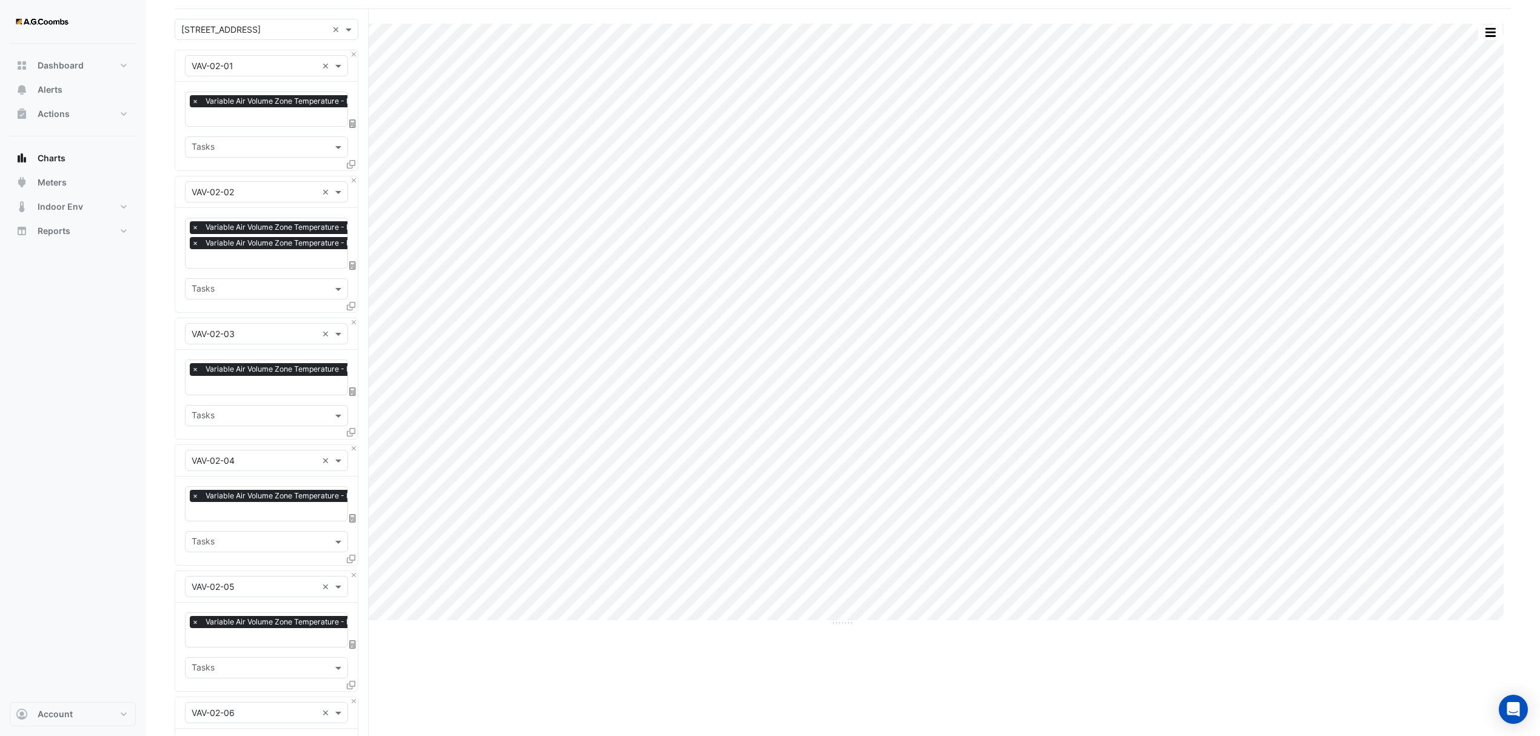
scroll to position [0, 0]
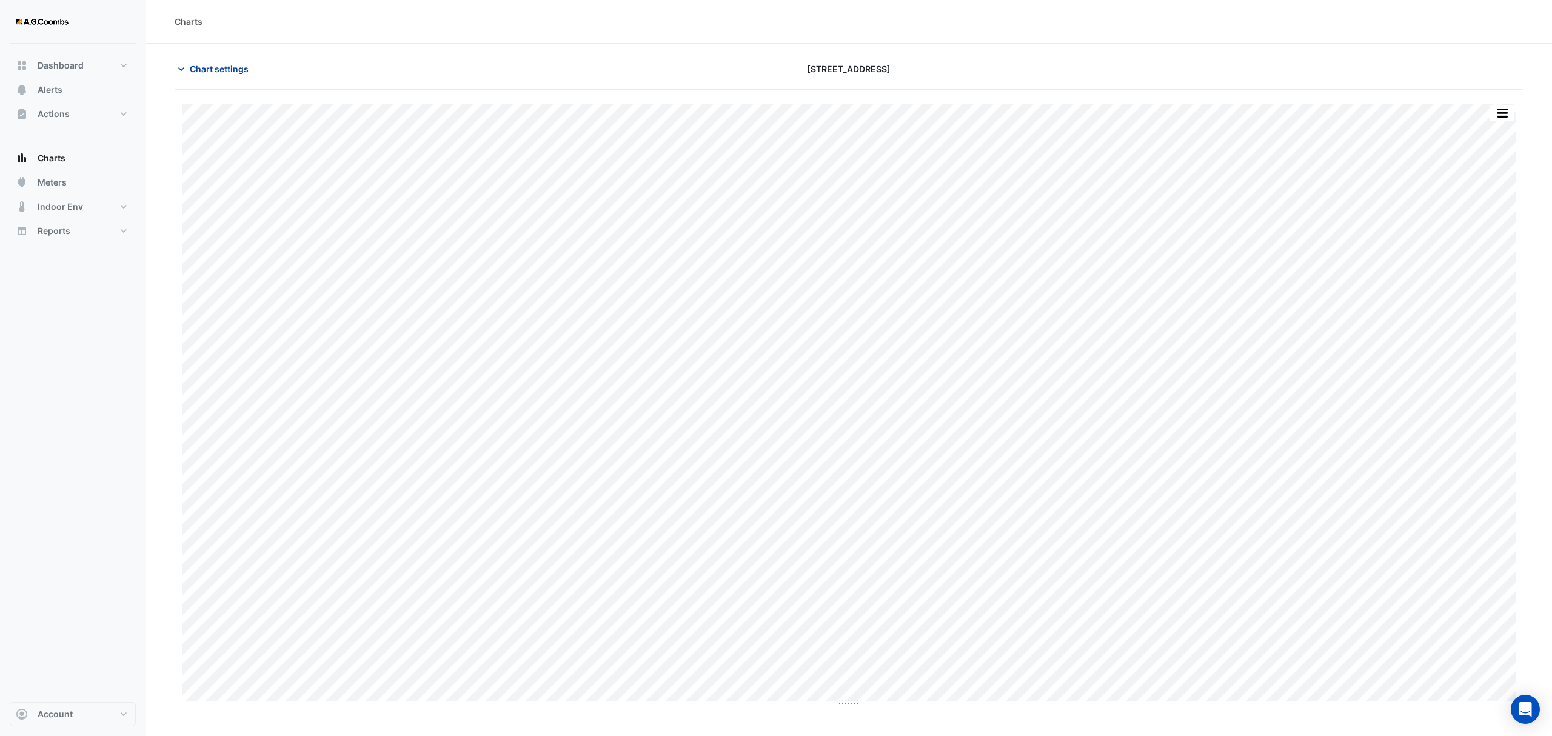
type input "**********"
click at [204, 64] on span "Chart settings" at bounding box center [219, 68] width 59 height 13
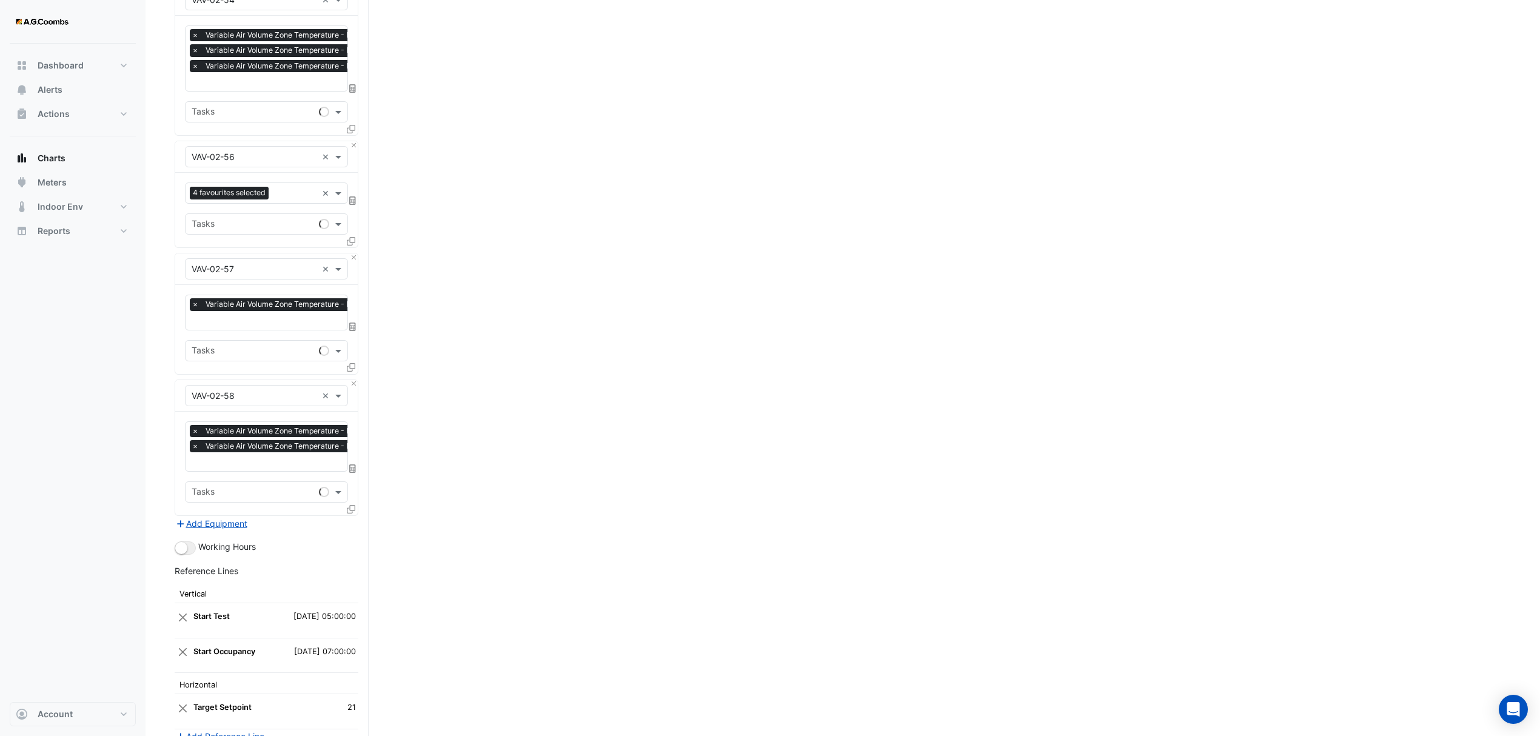
scroll to position [7179, 0]
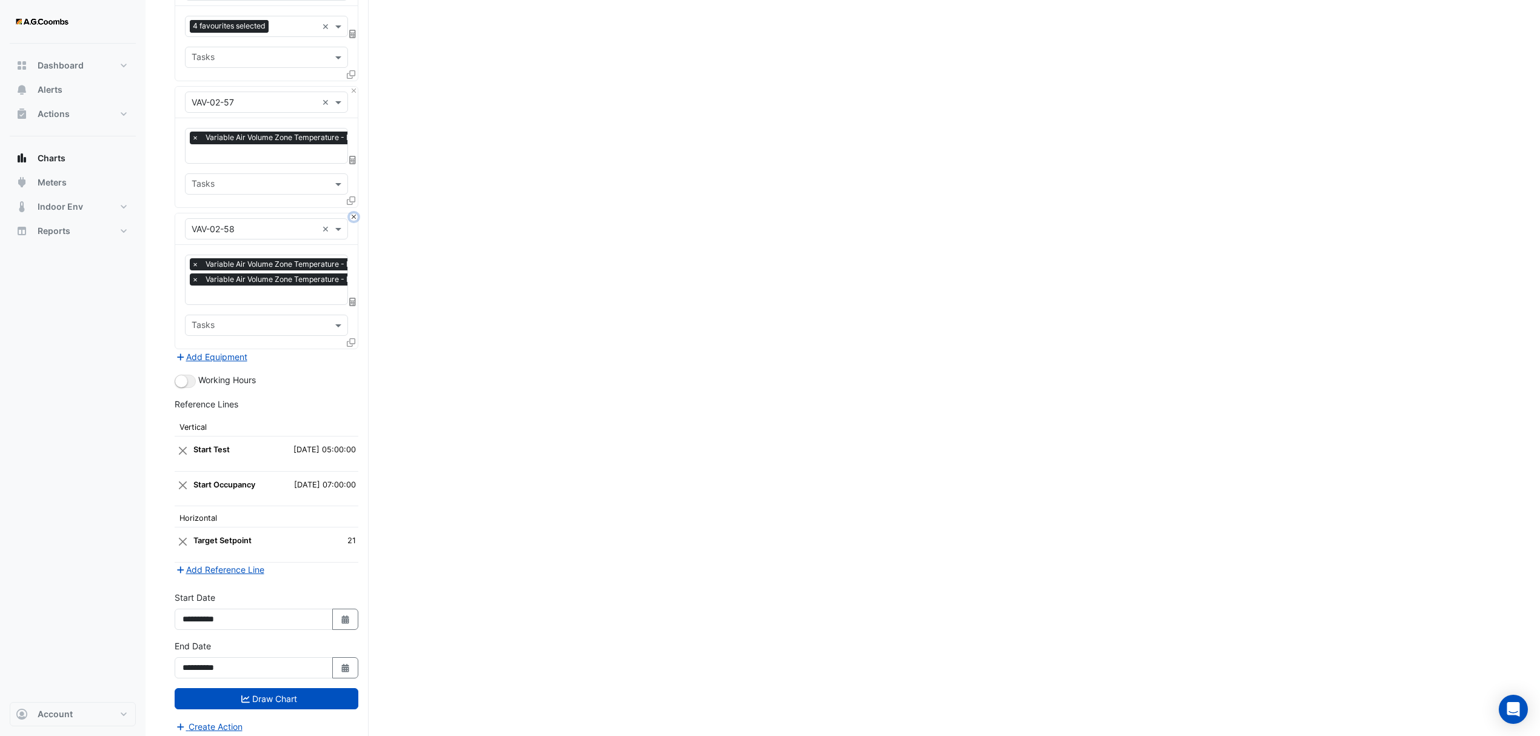
click at [352, 213] on button "Close" at bounding box center [354, 217] width 8 height 8
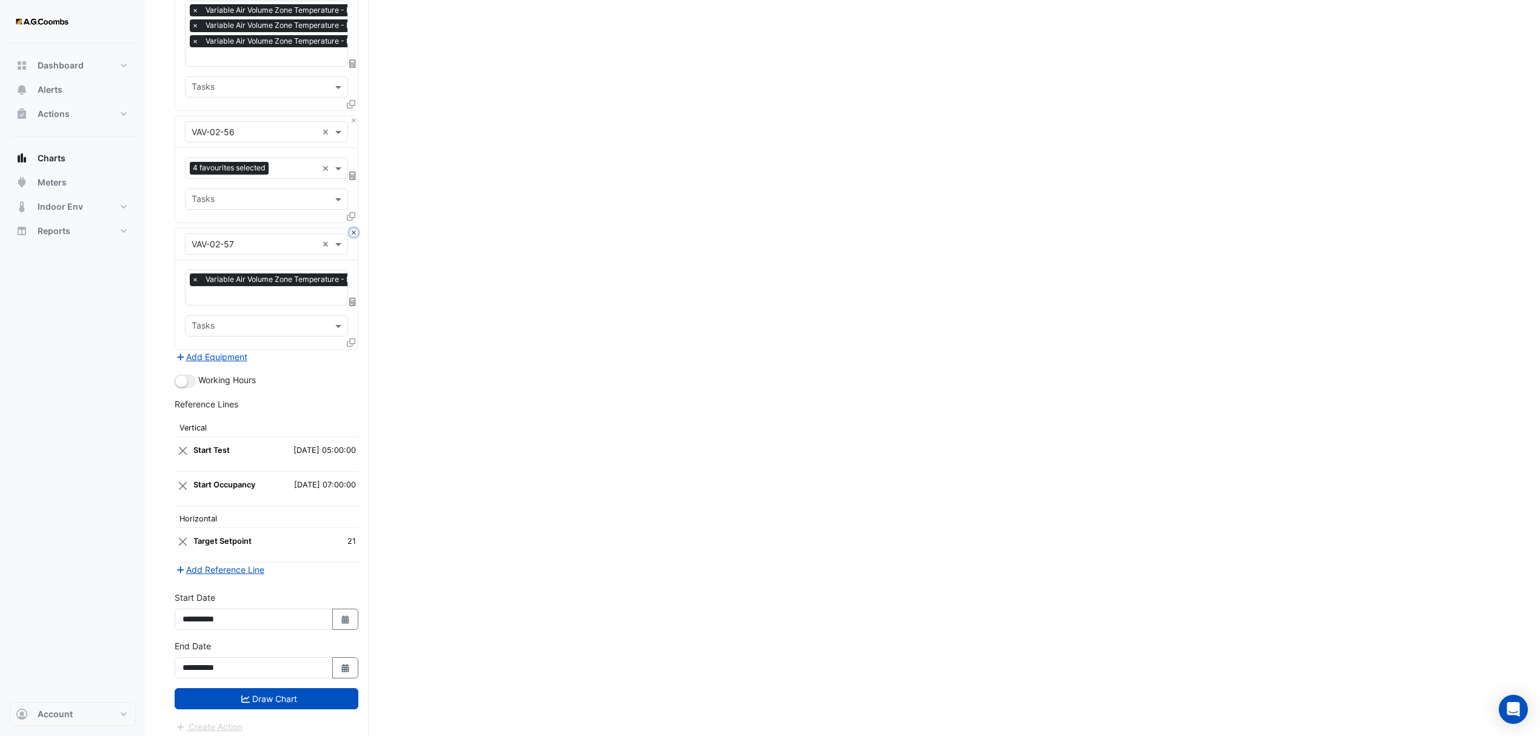
click at [350, 229] on button "Close" at bounding box center [354, 233] width 8 height 8
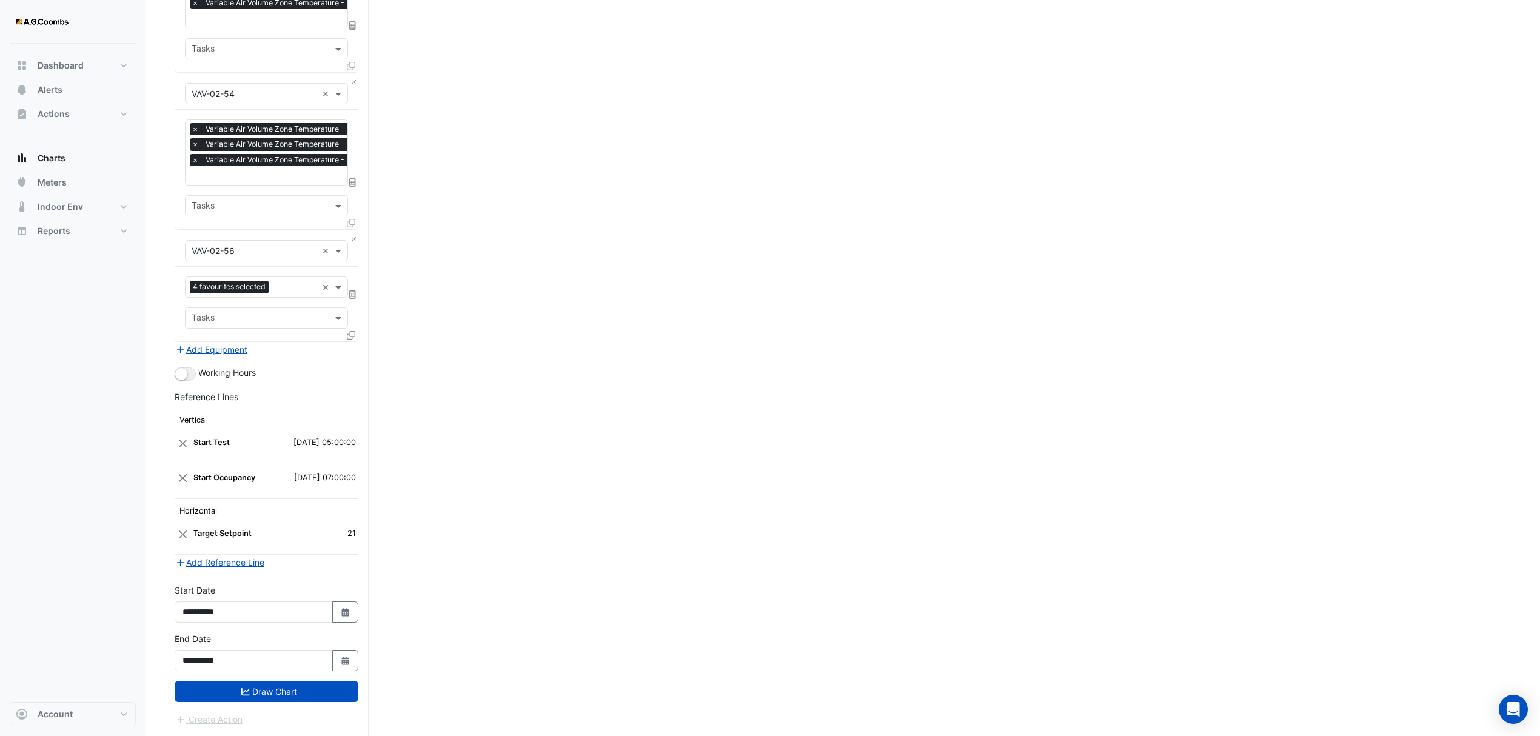
scroll to position [6911, 0]
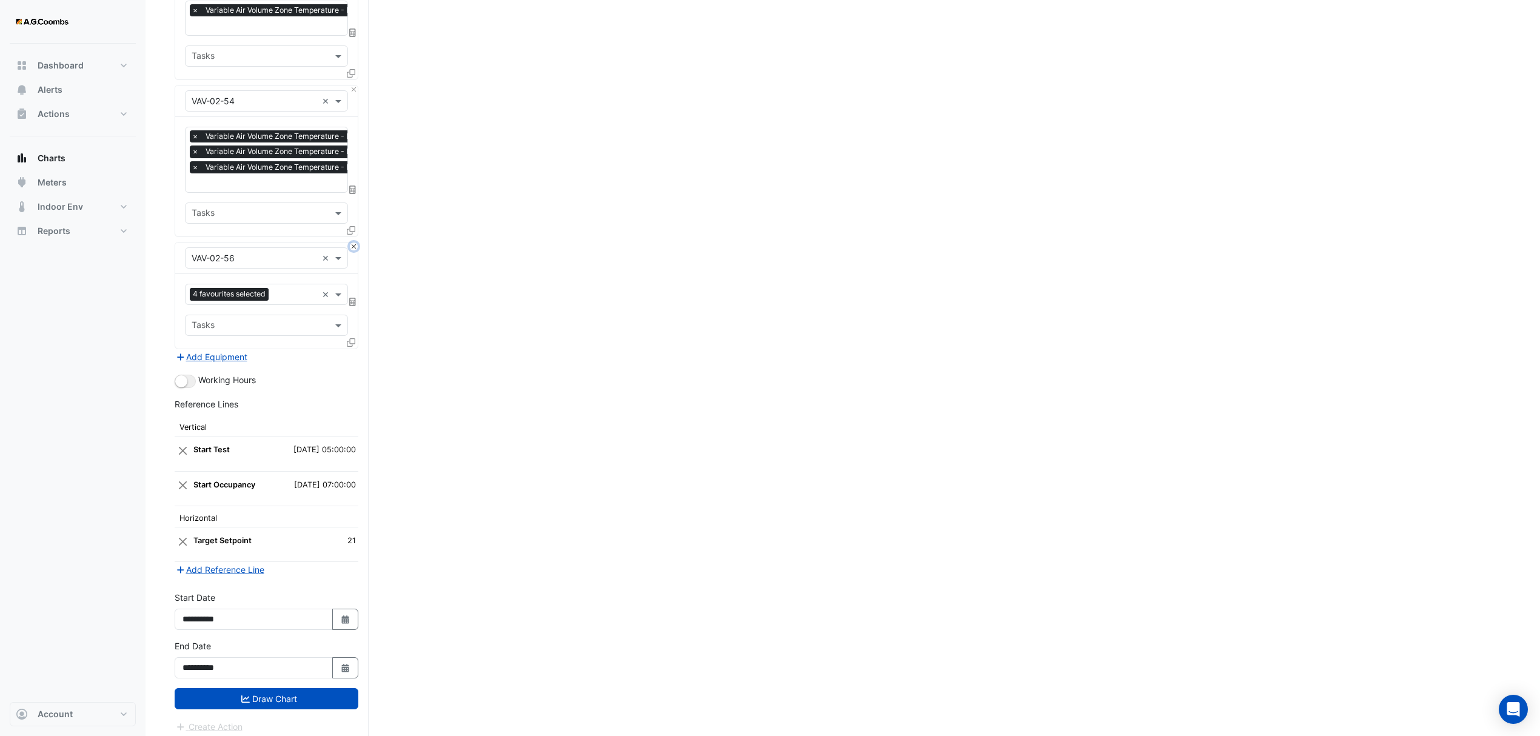
click at [354, 243] on button "Close" at bounding box center [354, 247] width 8 height 8
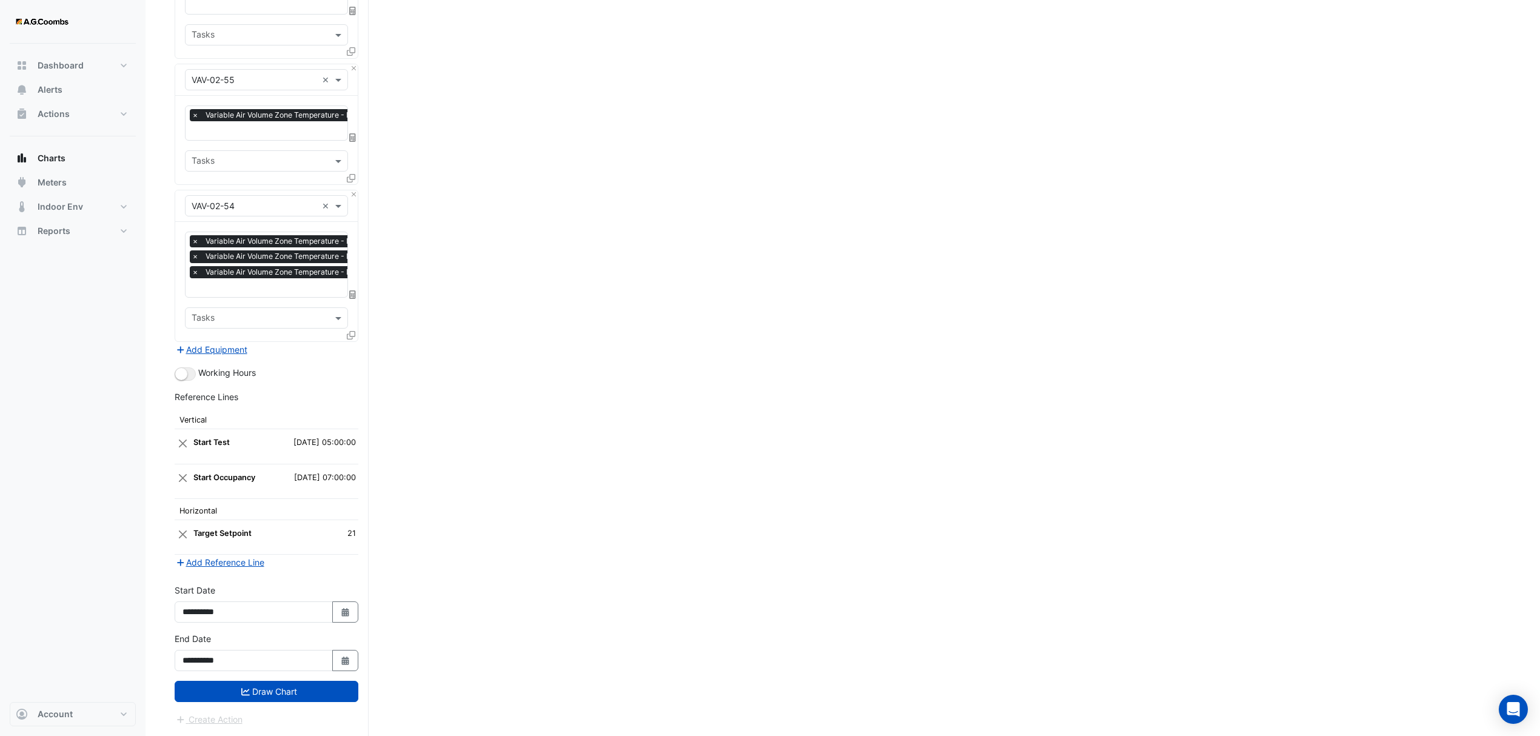
scroll to position [6799, 0]
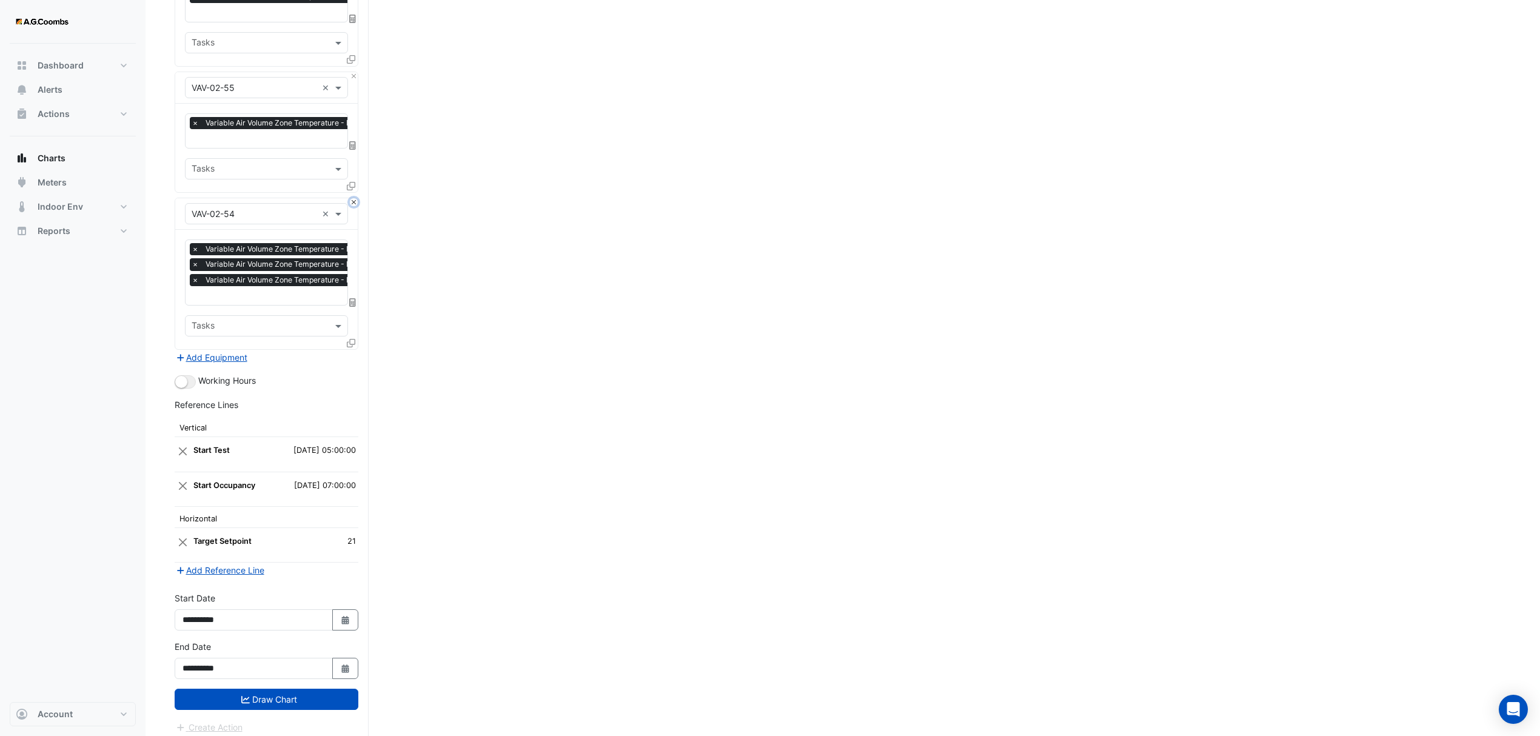
click at [354, 198] on button "Close" at bounding box center [354, 202] width 8 height 8
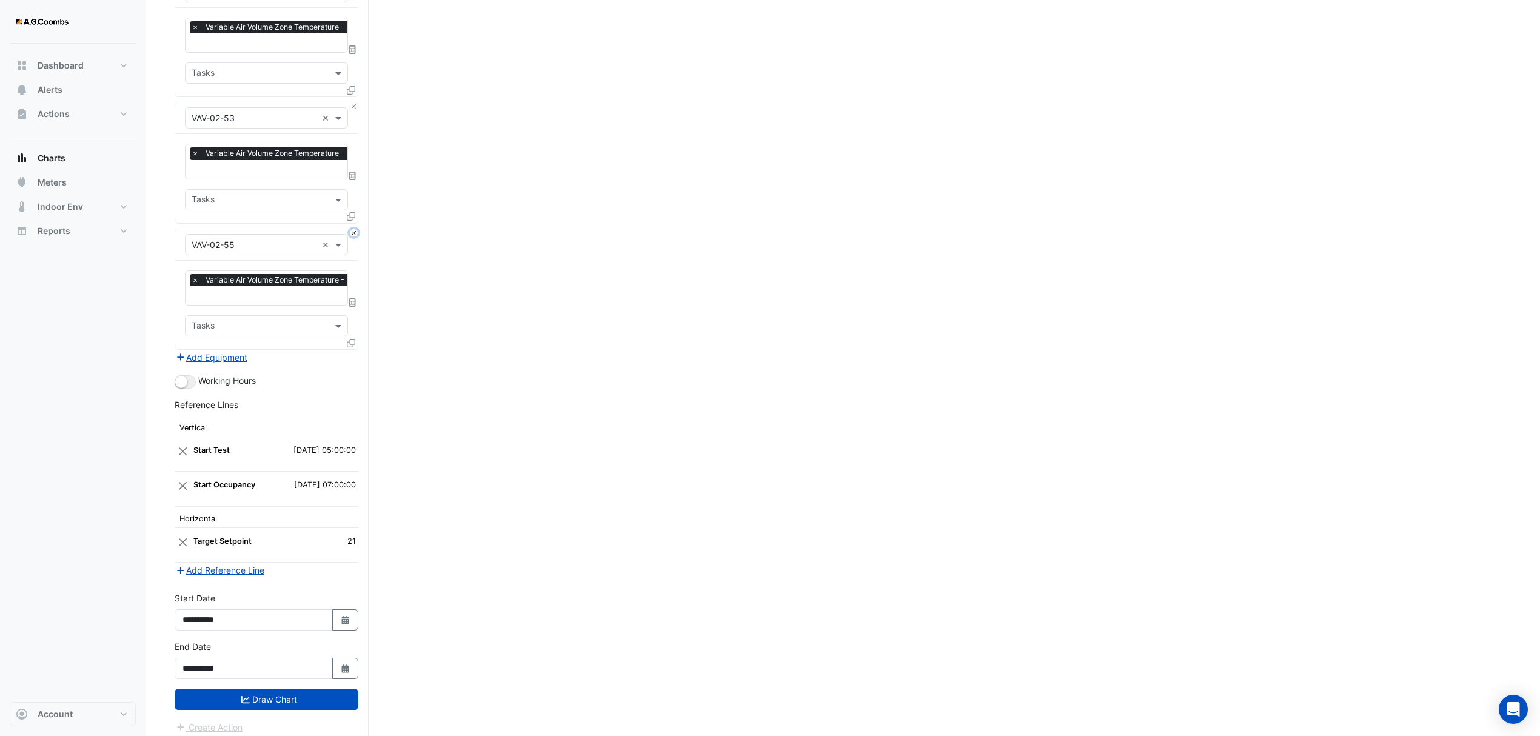
click at [353, 229] on button "Close" at bounding box center [354, 233] width 8 height 8
click at [353, 228] on button "Close" at bounding box center [354, 232] width 8 height 8
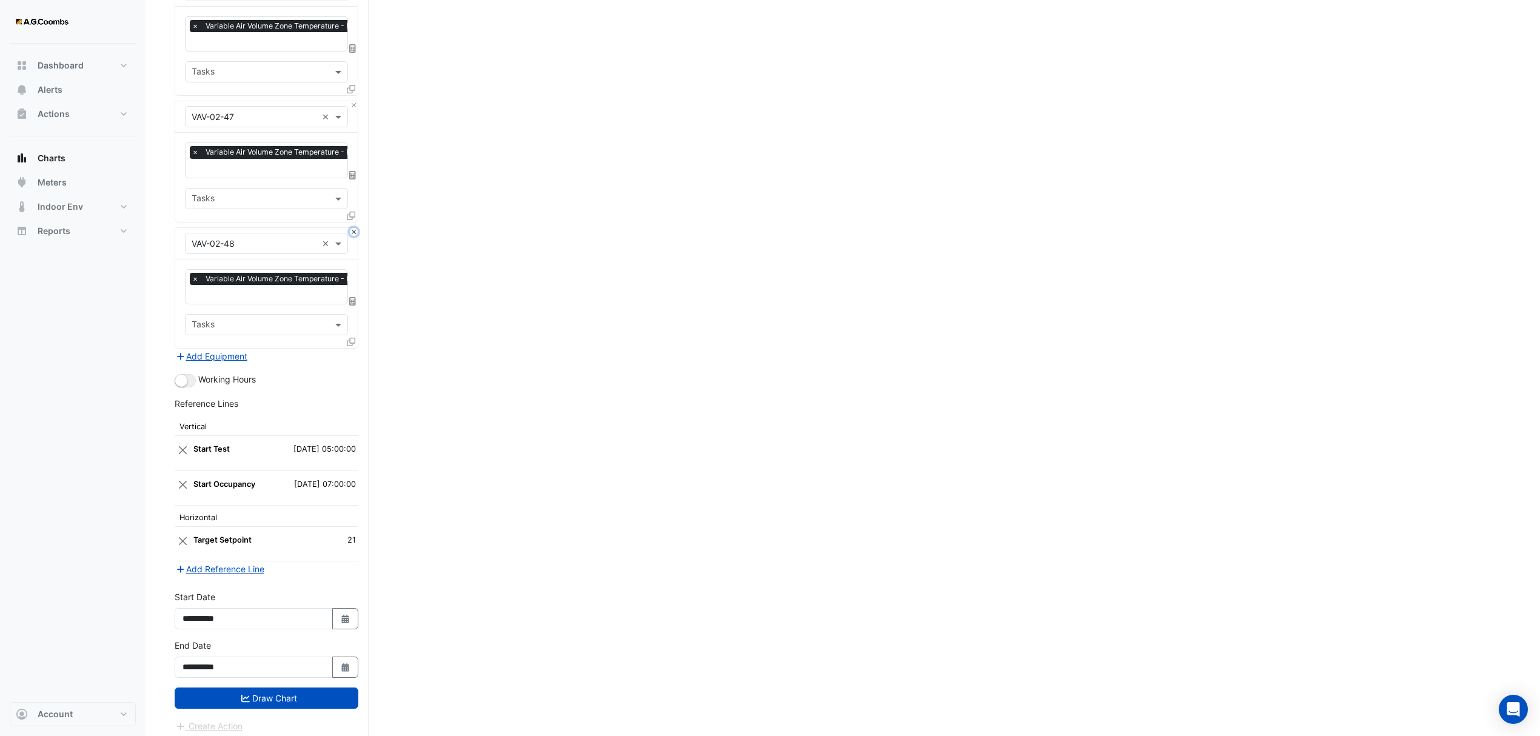
click at [353, 228] on button "Close" at bounding box center [354, 232] width 8 height 8
click at [353, 227] on button "Close" at bounding box center [354, 231] width 8 height 8
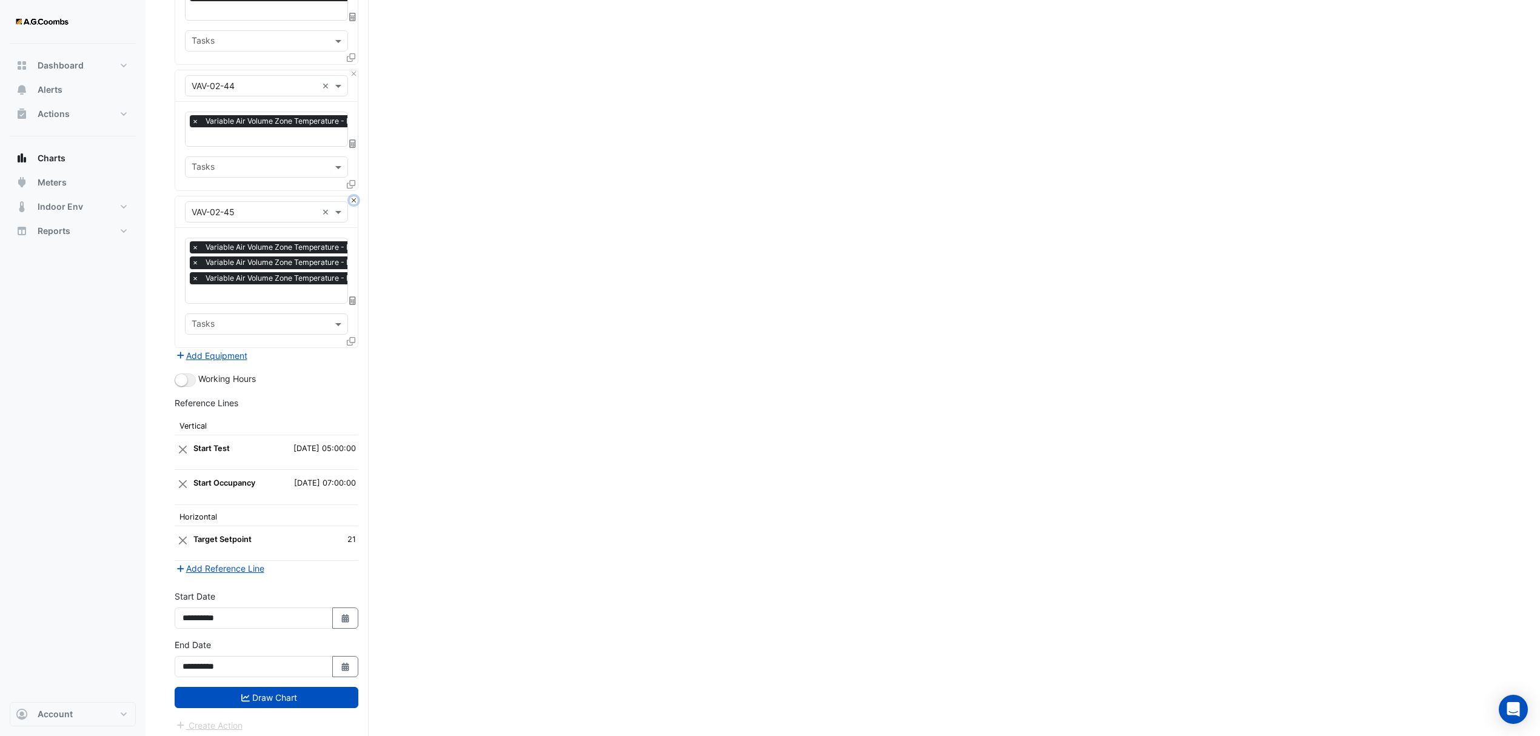
click at [353, 196] on button "Close" at bounding box center [354, 200] width 8 height 8
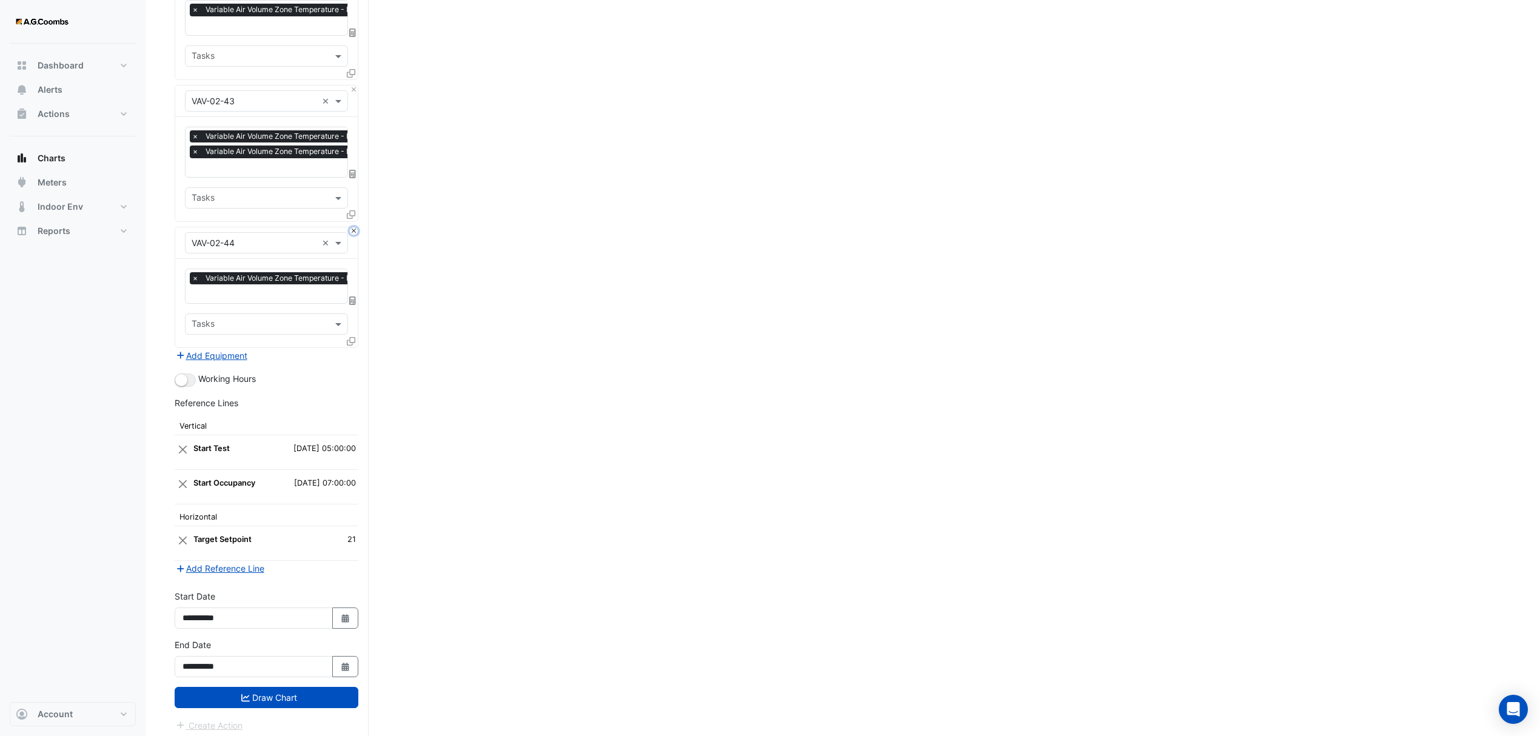
click at [352, 227] on button "Close" at bounding box center [354, 231] width 8 height 8
click at [352, 212] on button "Close" at bounding box center [354, 216] width 8 height 8
click at [352, 226] on button "Close" at bounding box center [354, 230] width 8 height 8
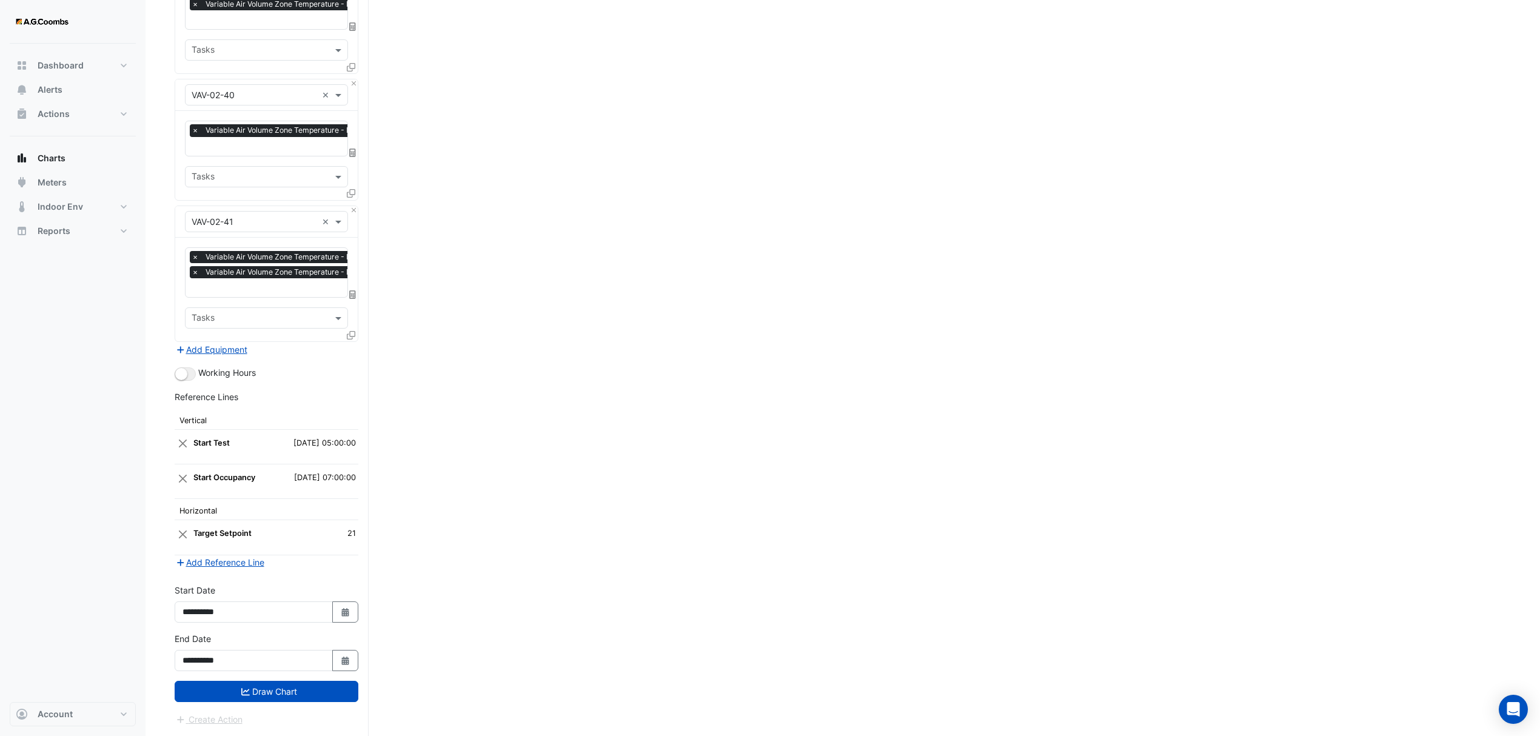
scroll to position [5082, 0]
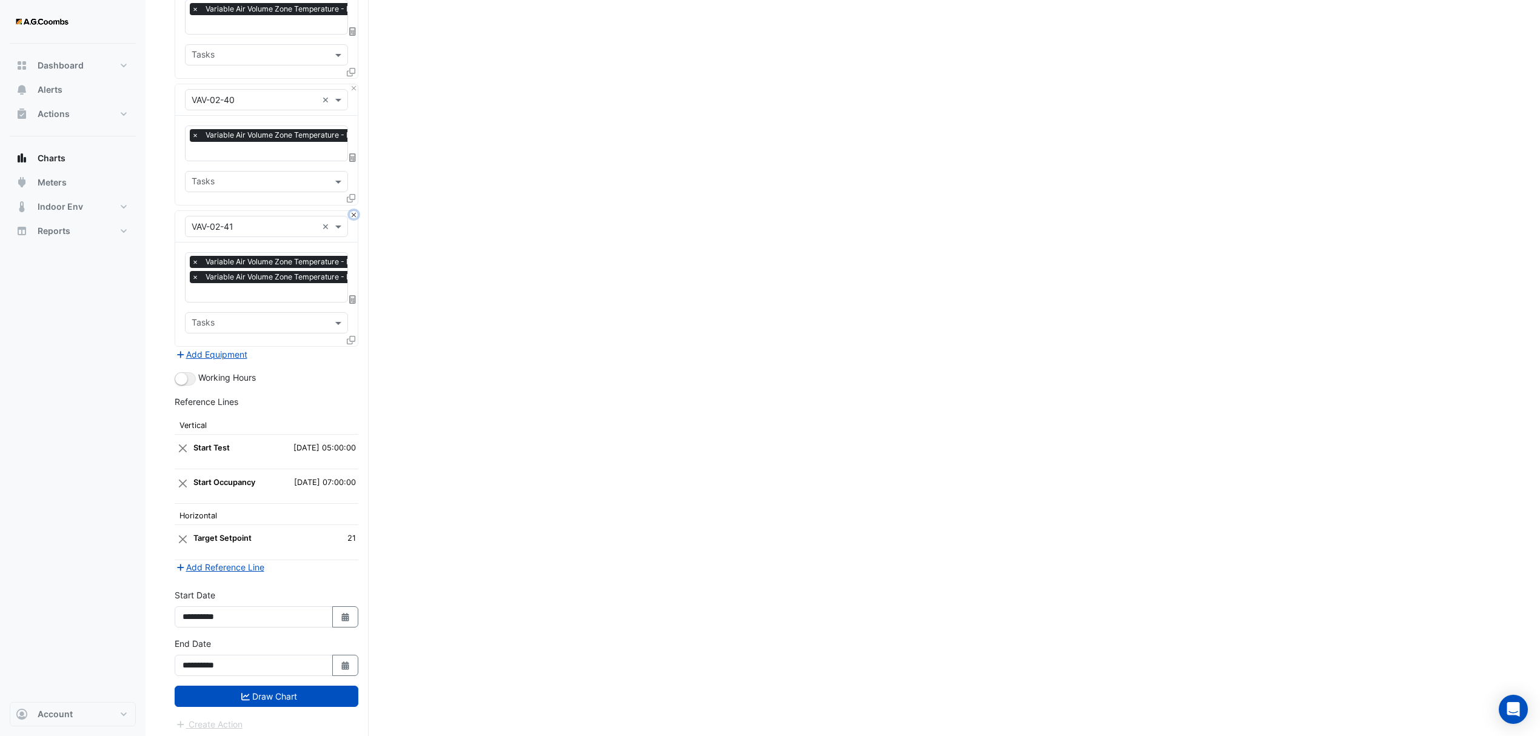
click at [355, 211] on button "Close" at bounding box center [354, 215] width 8 height 8
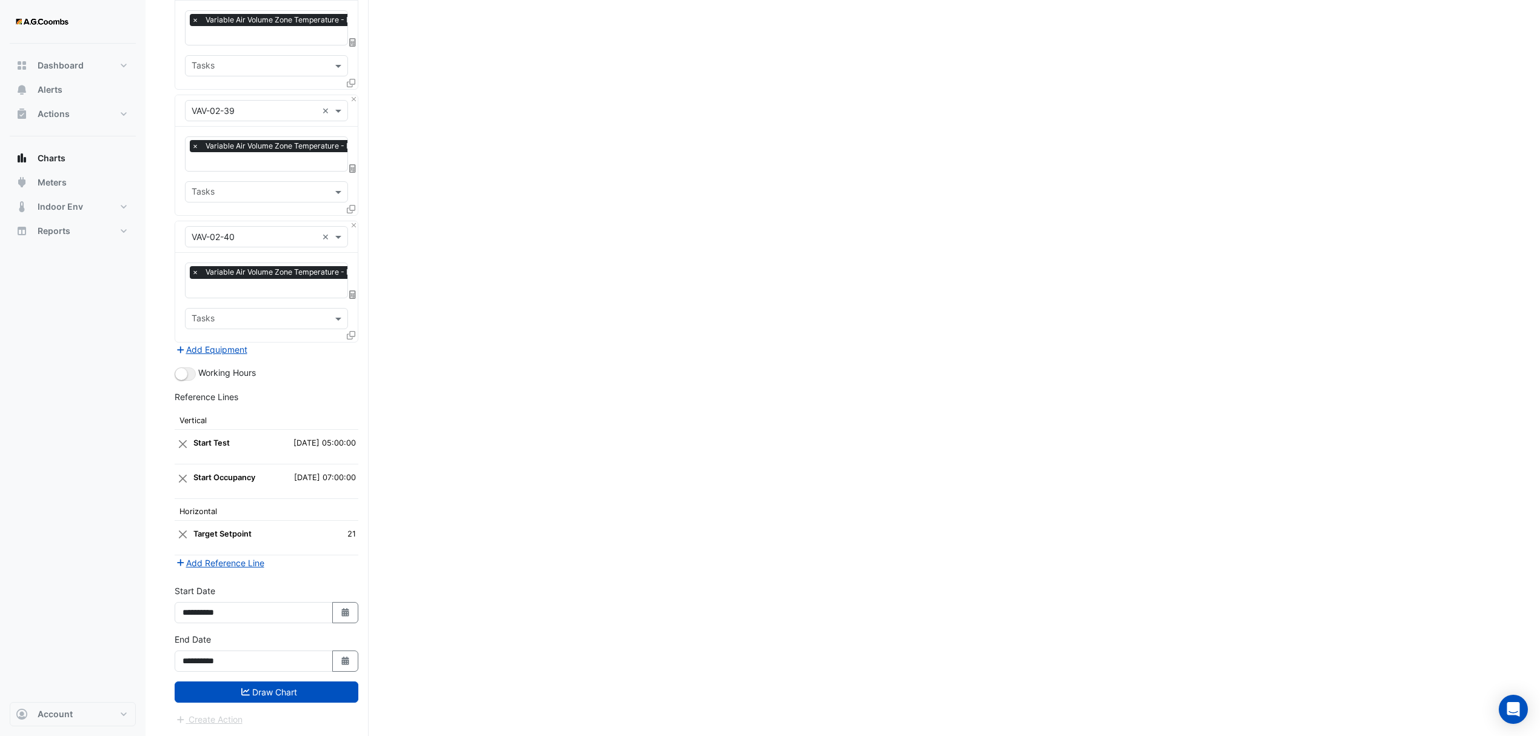
scroll to position [4941, 0]
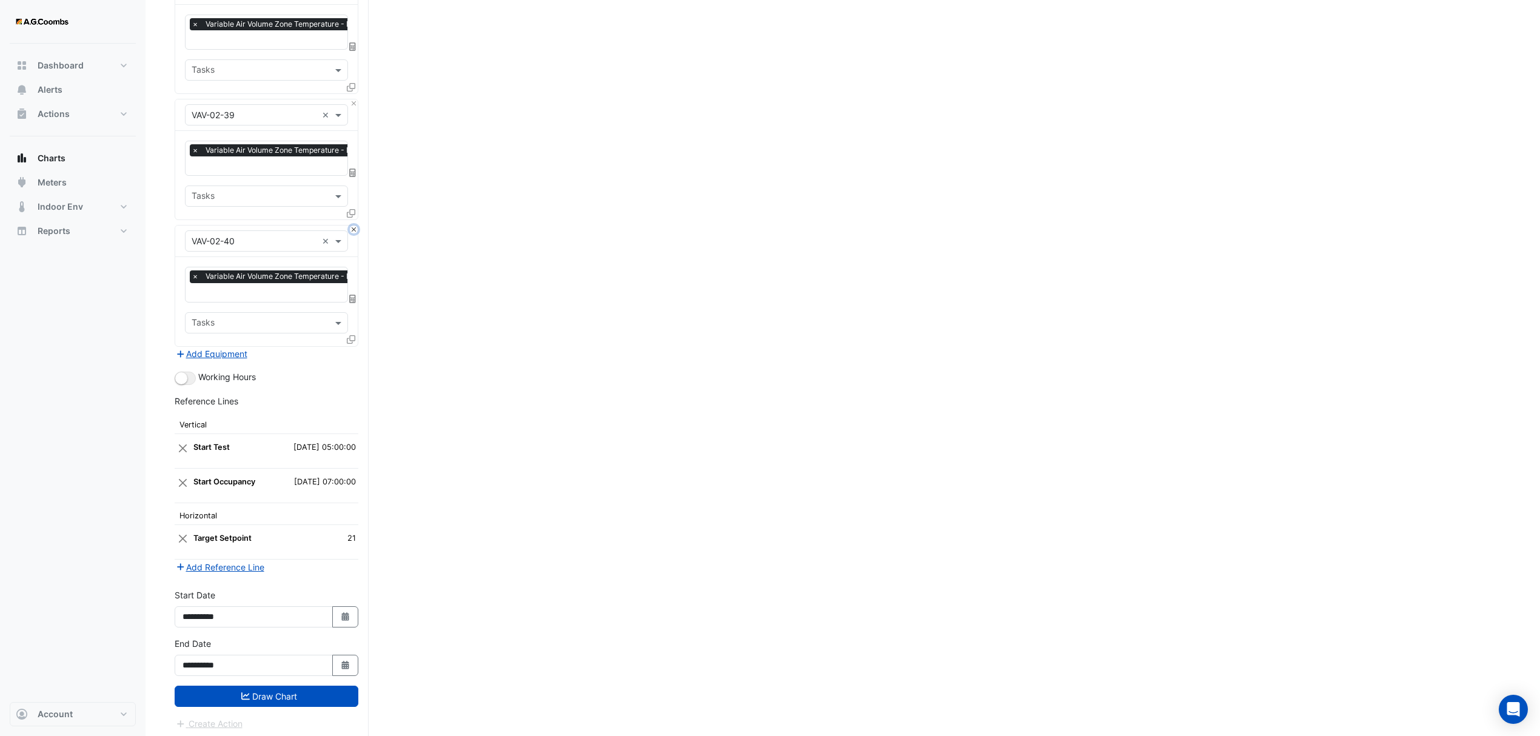
click at [355, 226] on button "Close" at bounding box center [354, 230] width 8 height 8
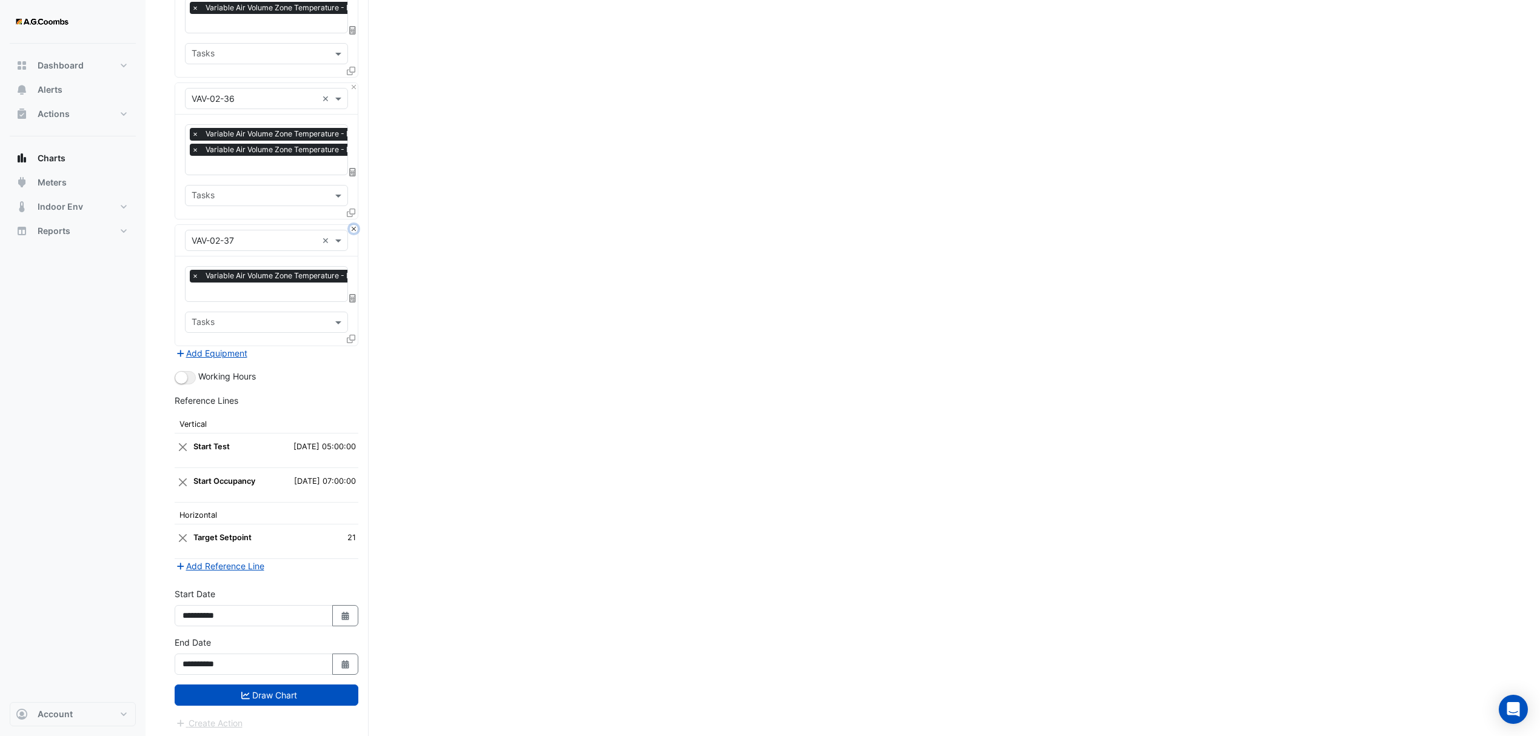
click at [355, 225] on button "Close" at bounding box center [354, 229] width 8 height 8
click at [354, 210] on button "Close" at bounding box center [354, 213] width 8 height 8
click at [354, 226] on button "Close" at bounding box center [354, 230] width 8 height 8
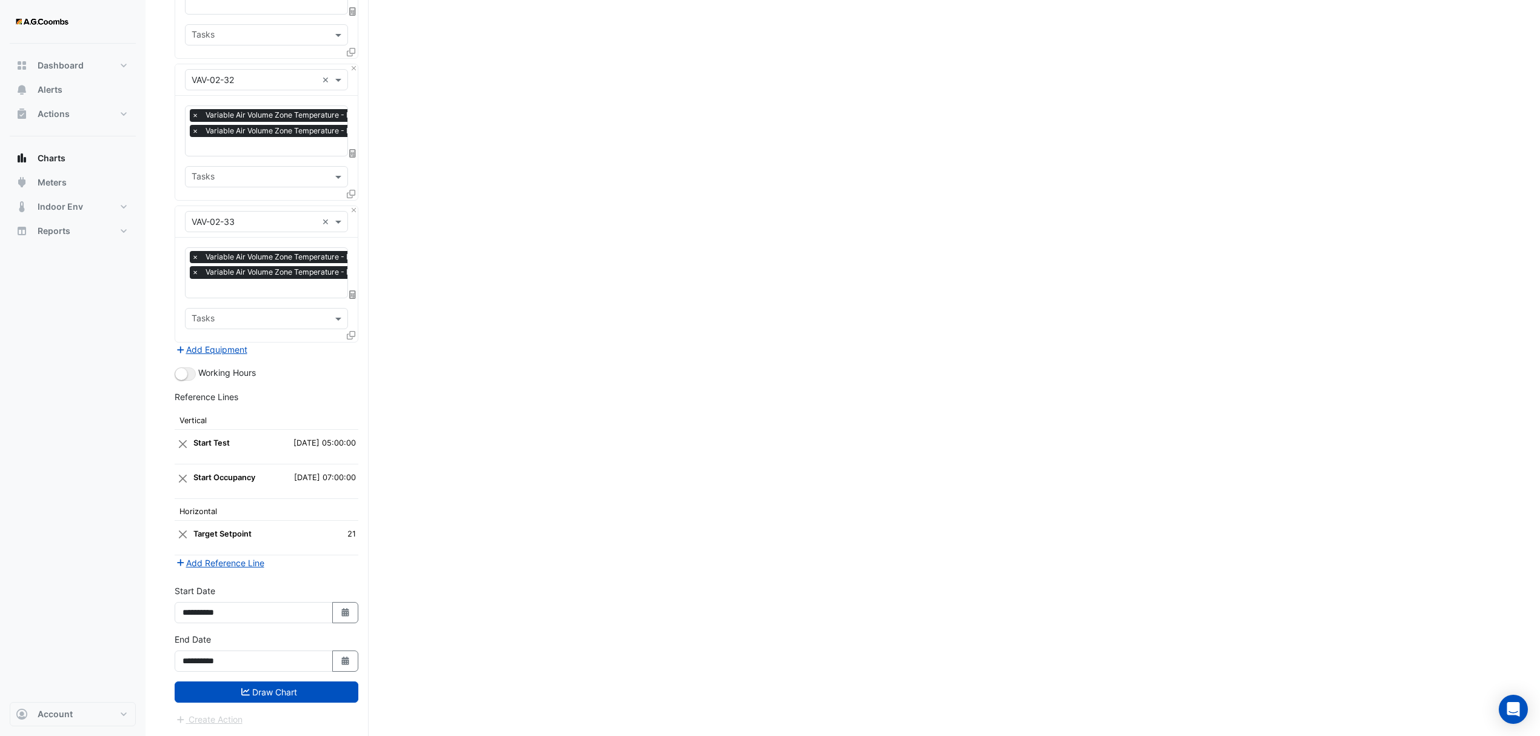
scroll to position [4041, 0]
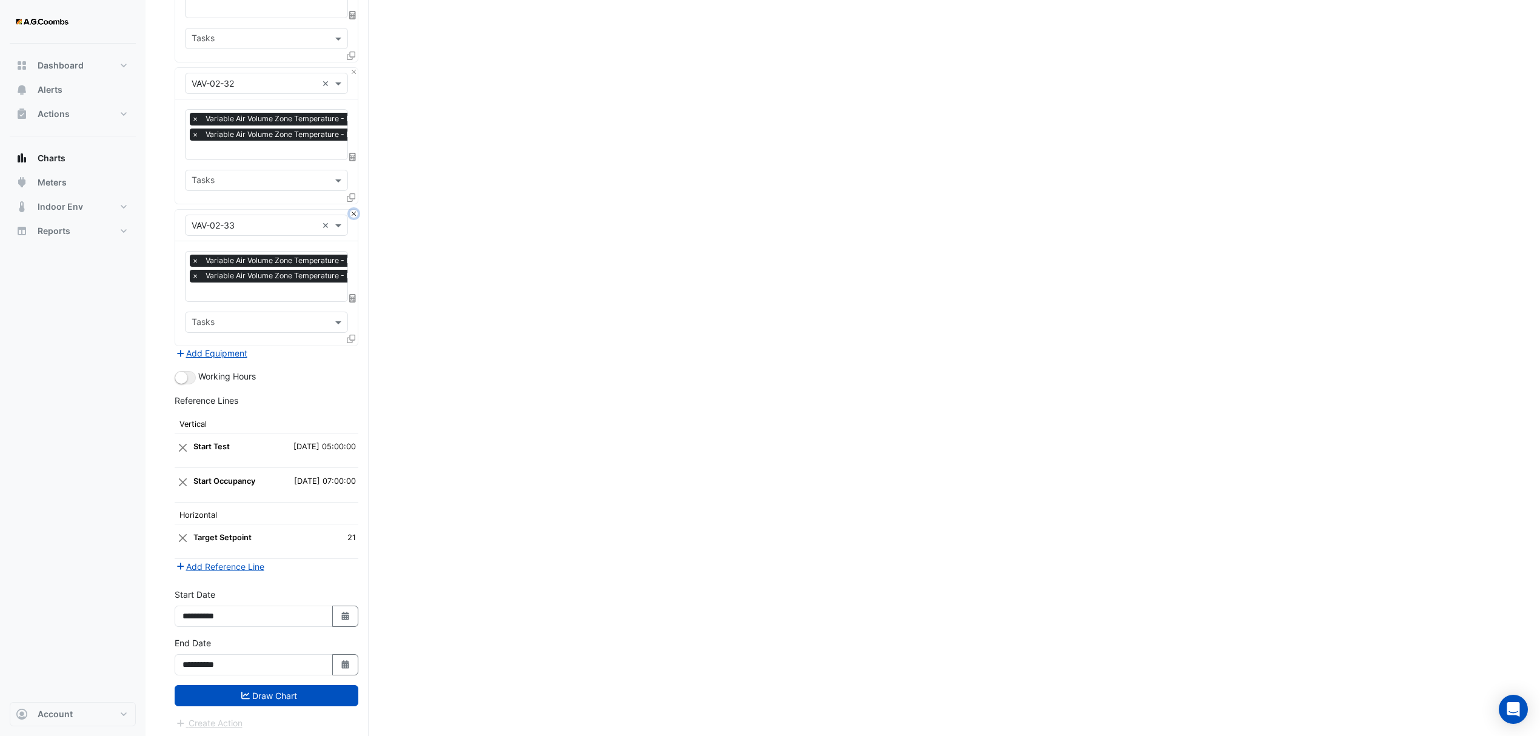
click at [353, 210] on button "Close" at bounding box center [354, 214] width 8 height 8
click at [353, 209] on button "Close" at bounding box center [354, 213] width 8 height 8
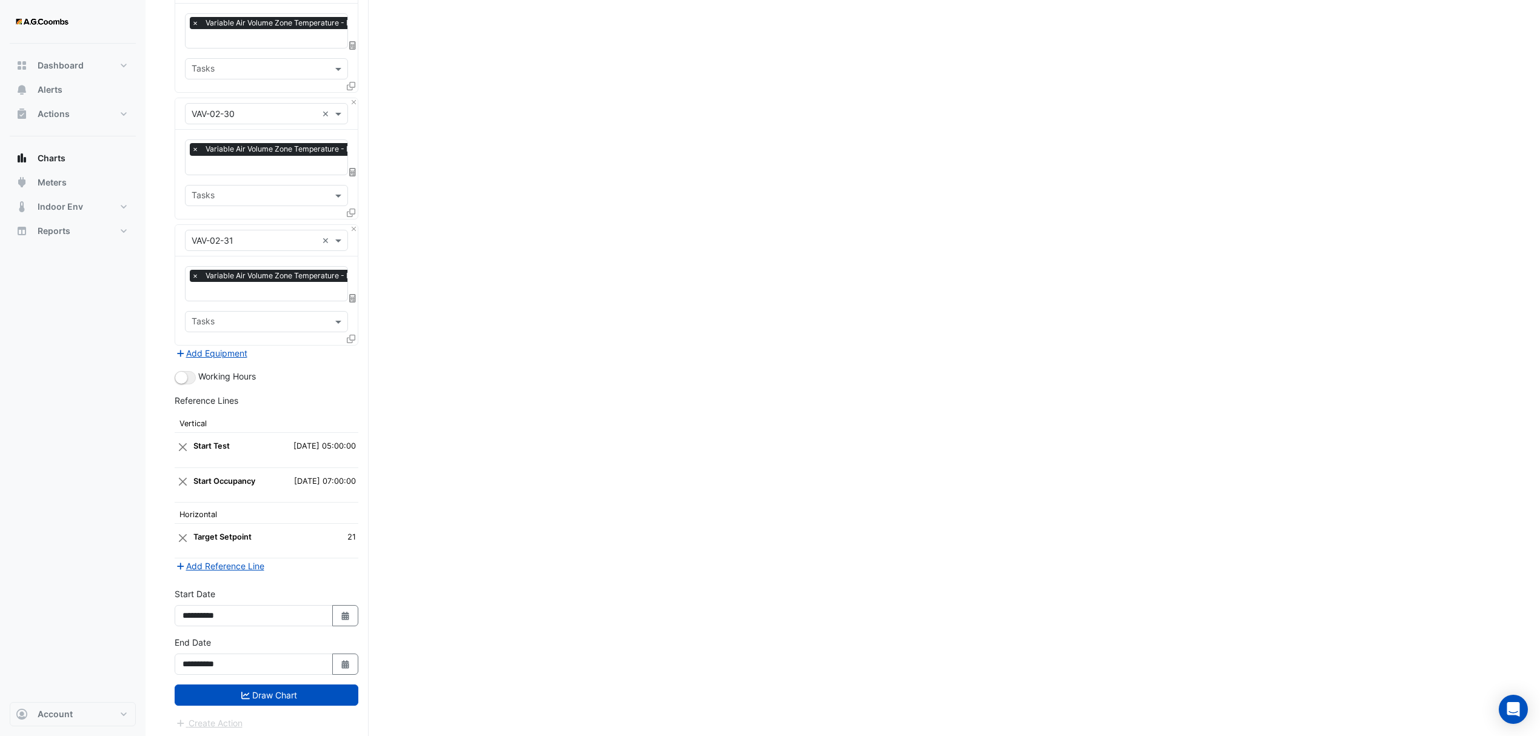
click at [353, 209] on icon at bounding box center [351, 213] width 8 height 8
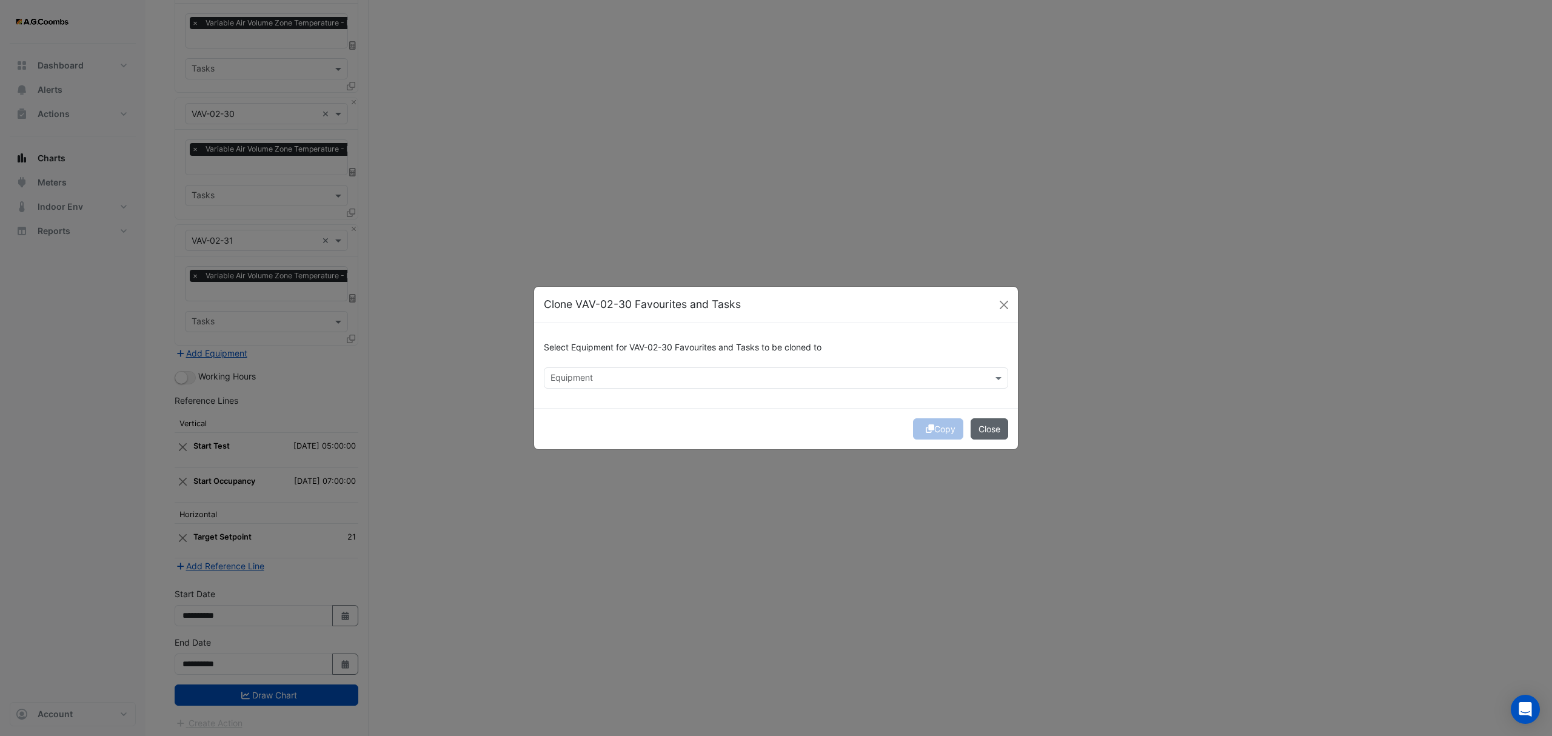
click at [998, 432] on button "Close" at bounding box center [990, 428] width 38 height 21
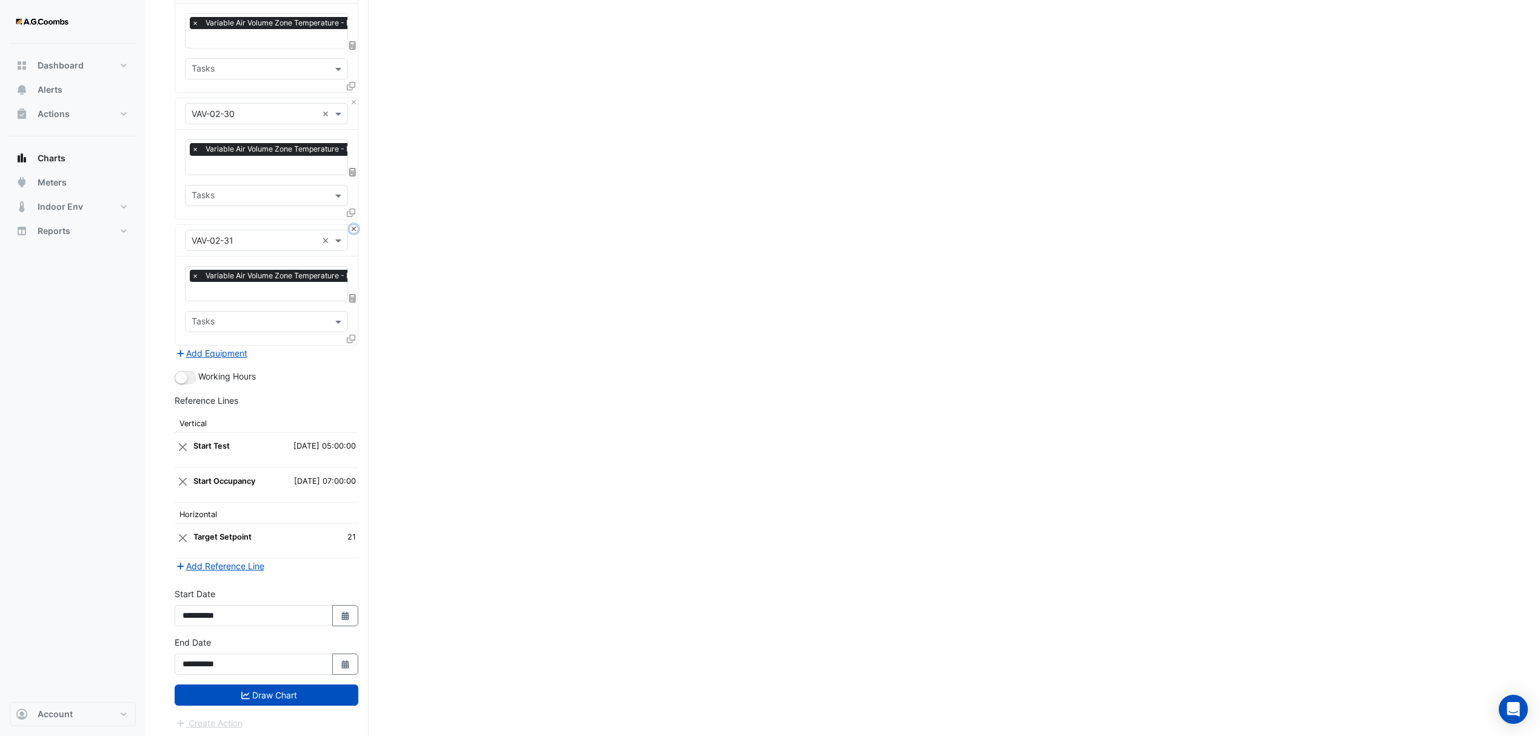
click at [357, 225] on button "Close" at bounding box center [354, 229] width 8 height 8
click at [357, 224] on button "Close" at bounding box center [354, 228] width 8 height 8
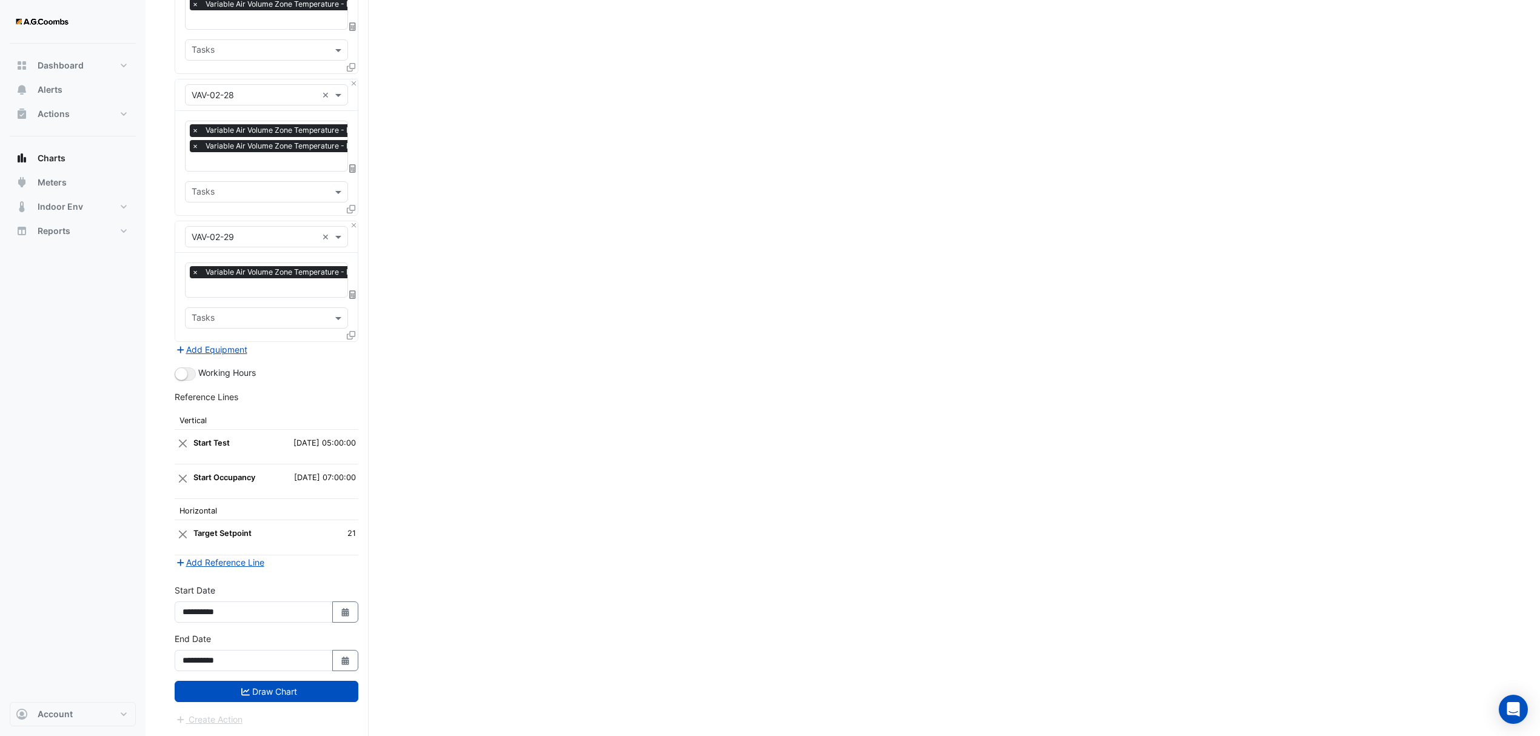
scroll to position [3506, 0]
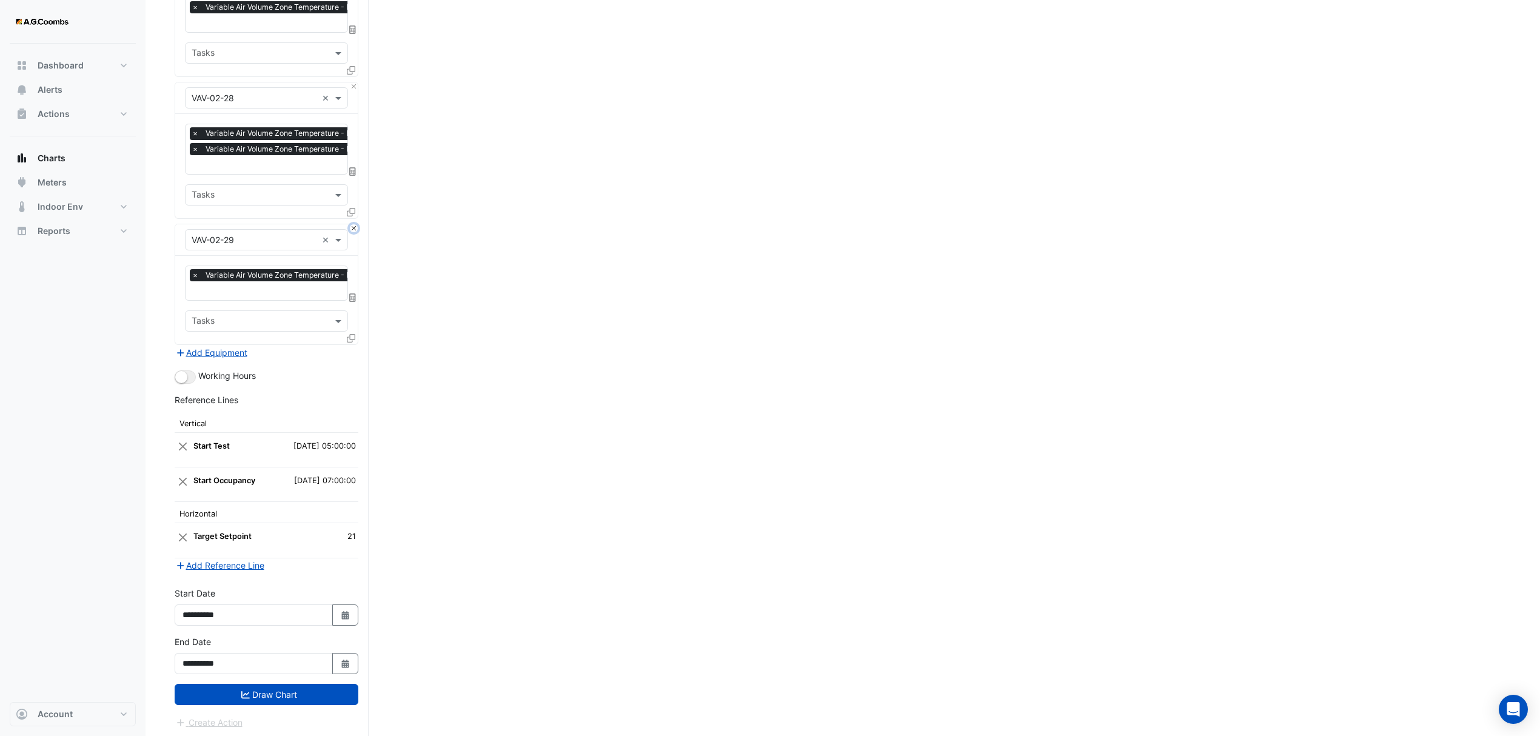
click at [355, 224] on button "Close" at bounding box center [354, 228] width 8 height 8
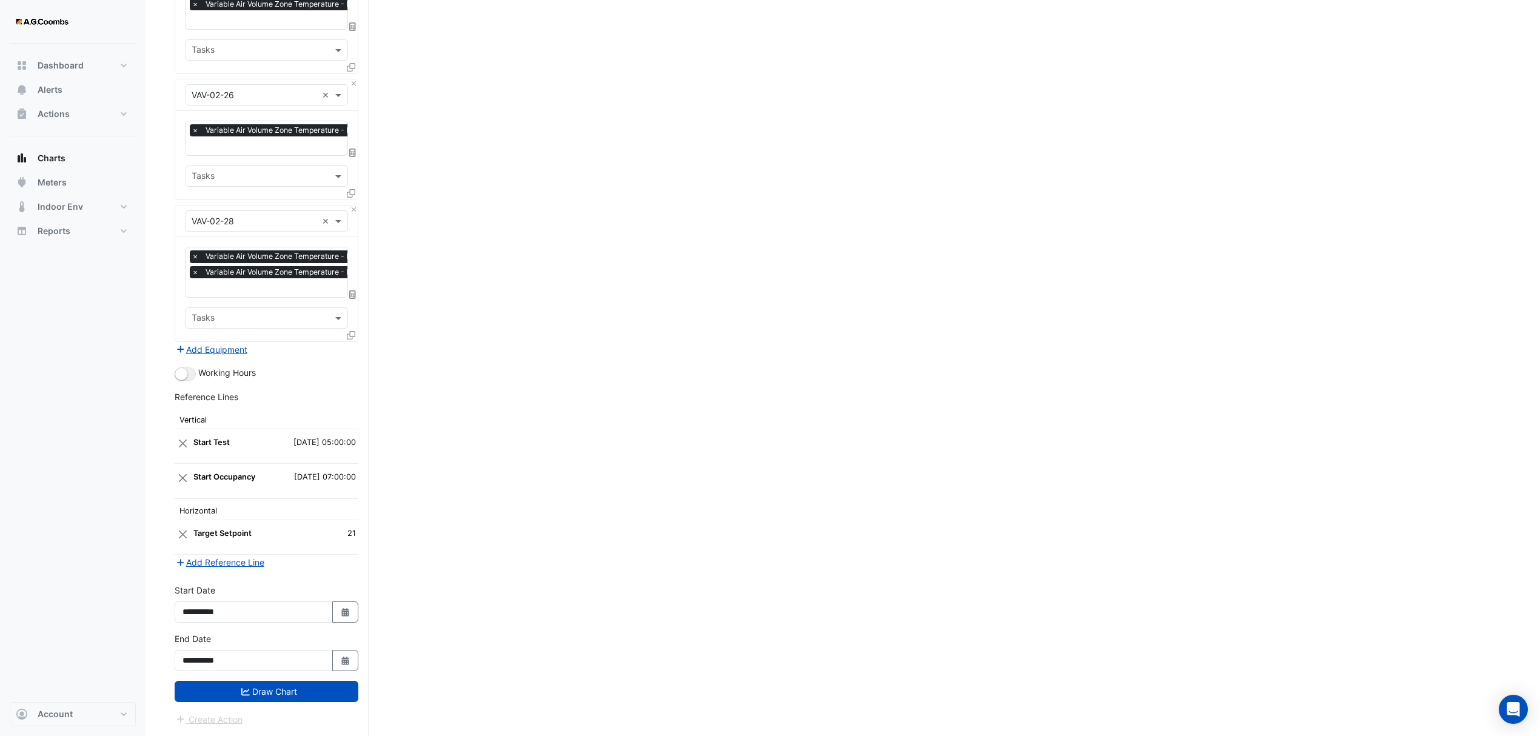
scroll to position [3380, 0]
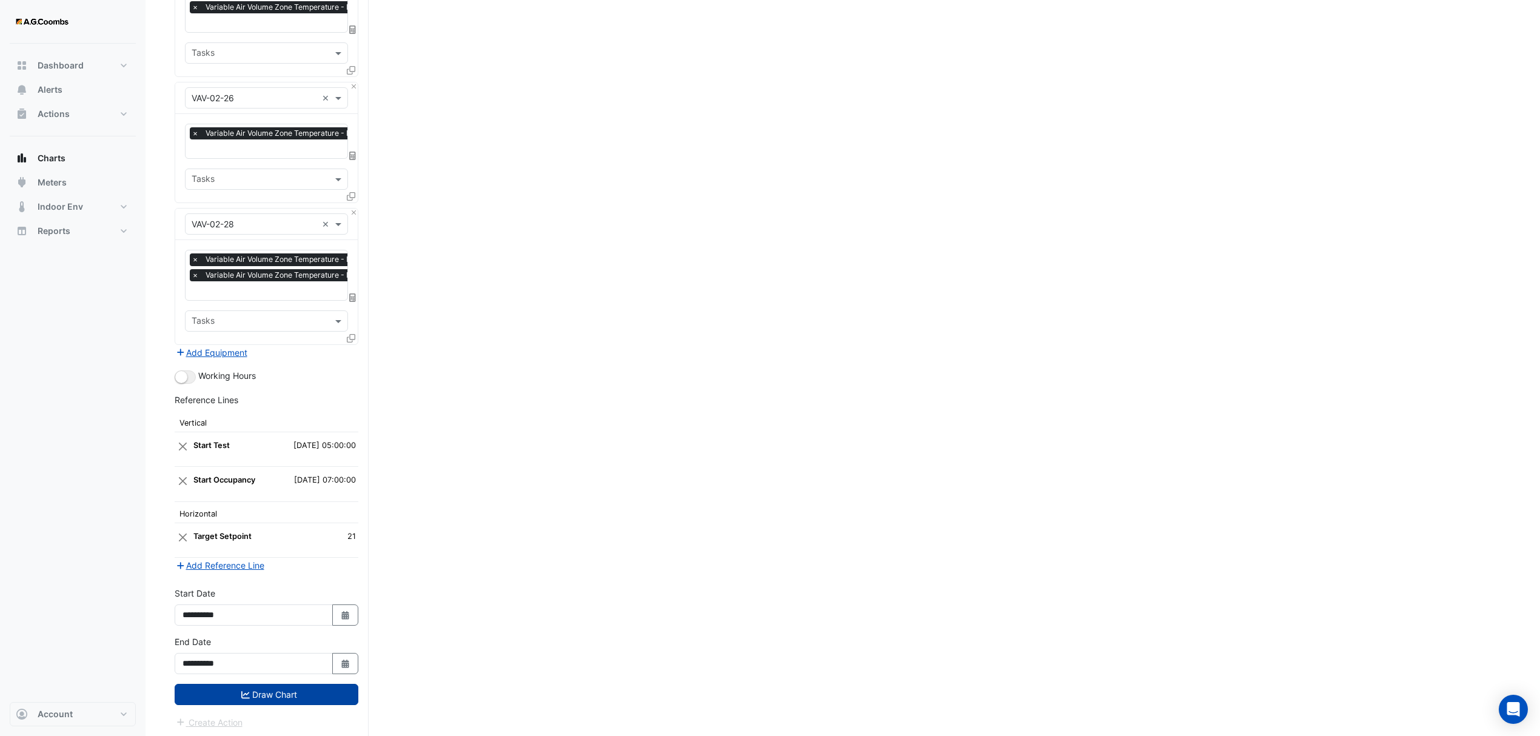
click at [247, 684] on button "Draw Chart" at bounding box center [267, 694] width 184 height 21
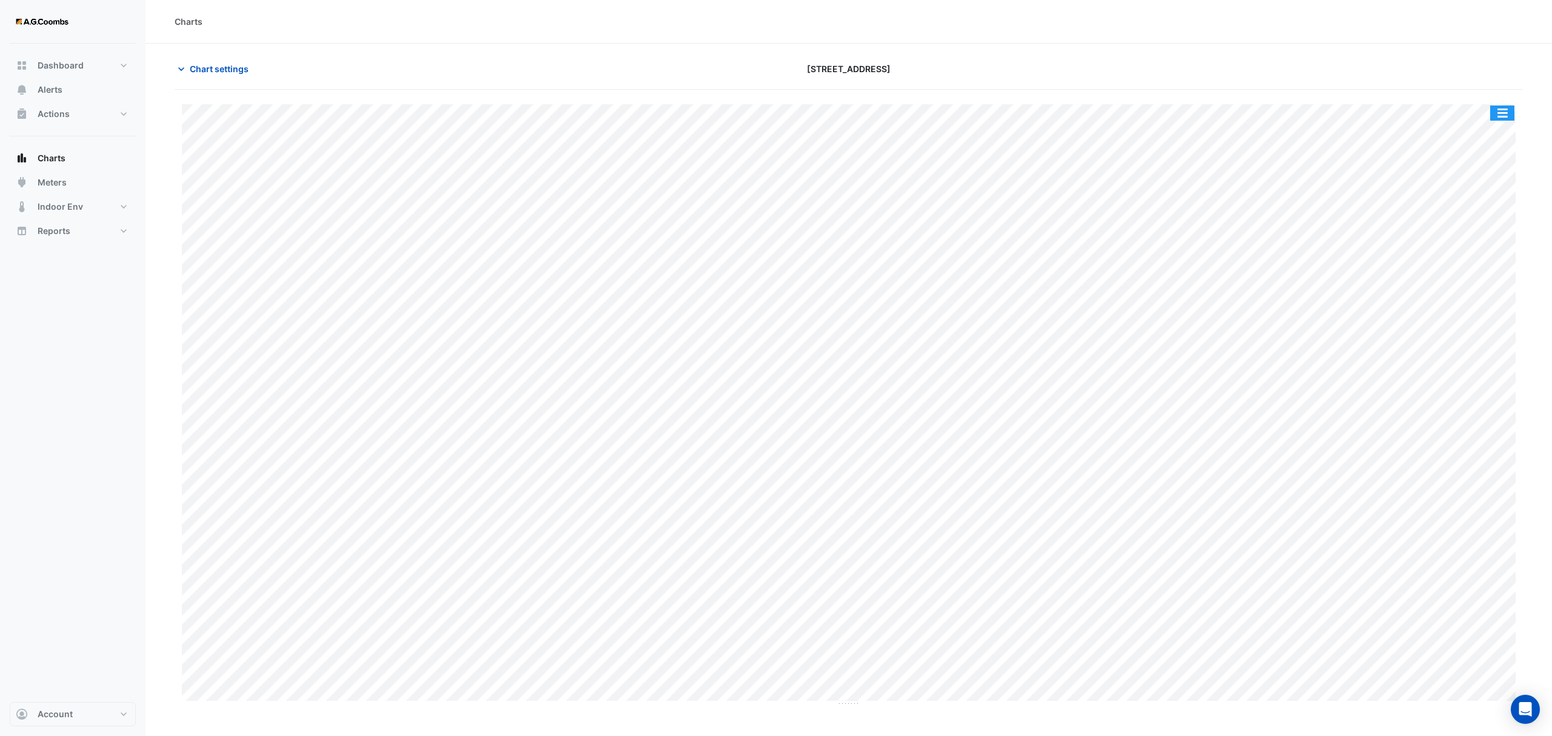
click at [1509, 115] on button "button" at bounding box center [1502, 113] width 24 height 15
click at [1475, 246] on div "Pivot Data Table" at bounding box center [1478, 243] width 73 height 29
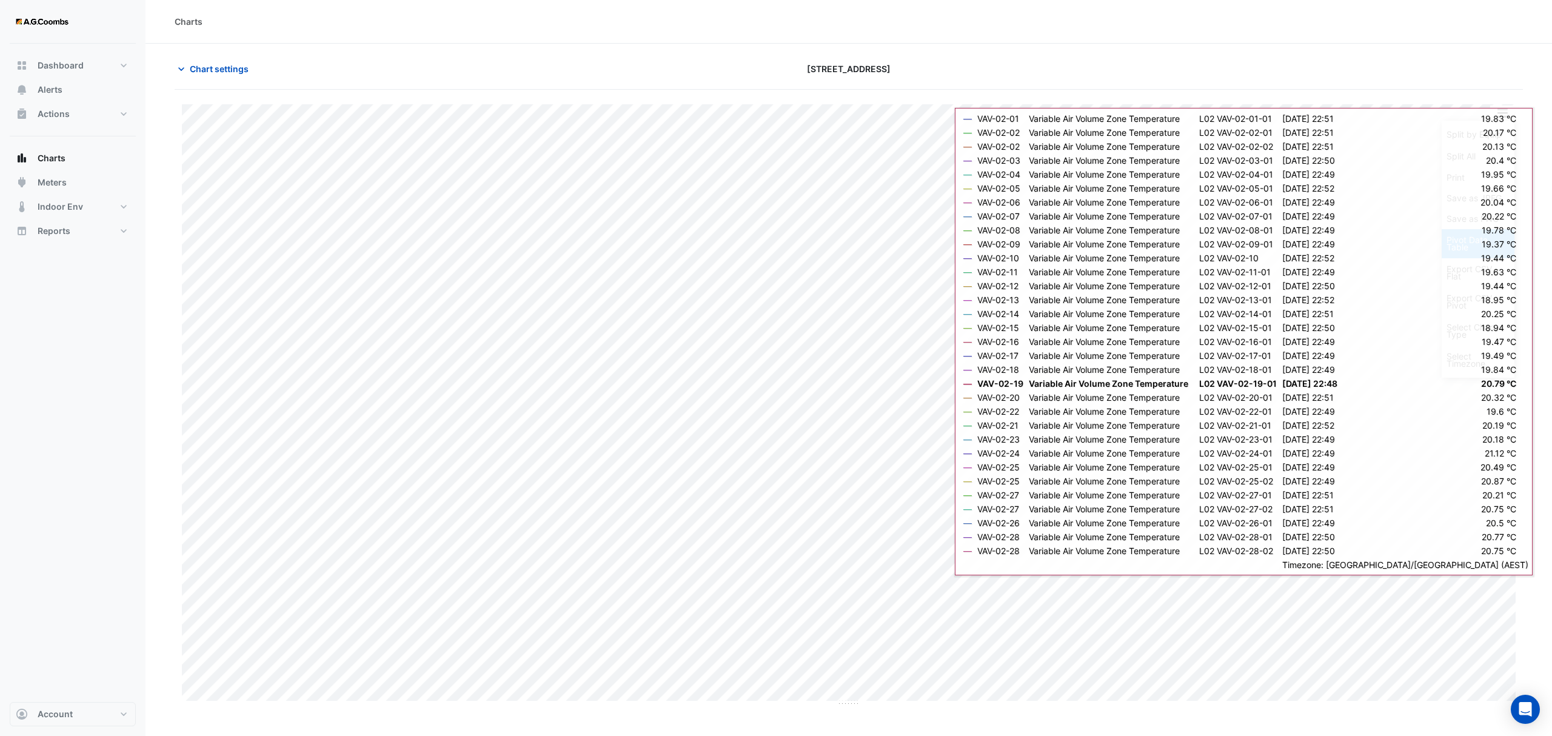
click at [1466, 249] on div "Pivot Data Table" at bounding box center [1478, 243] width 73 height 29
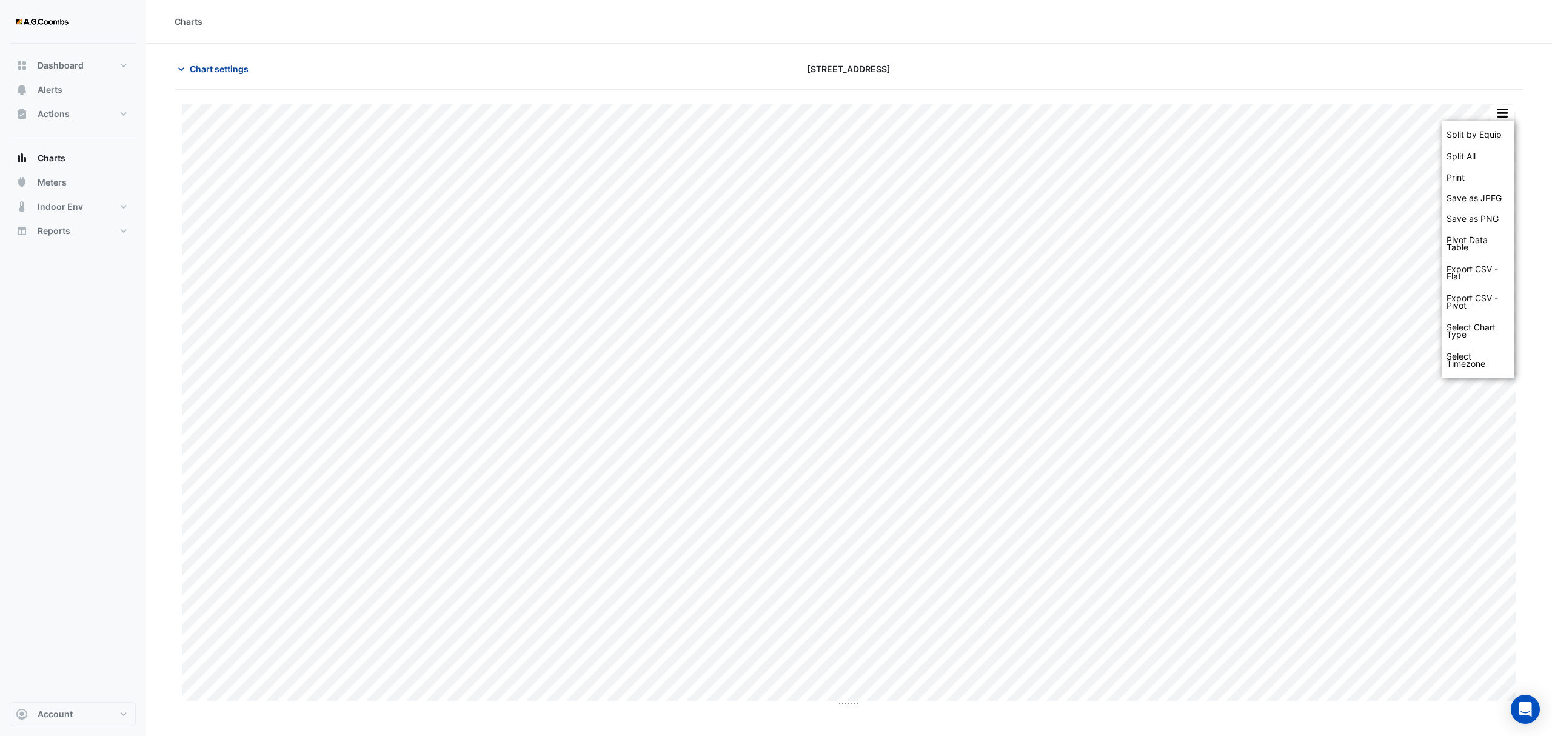
click at [216, 72] on span "Chart settings" at bounding box center [219, 68] width 59 height 13
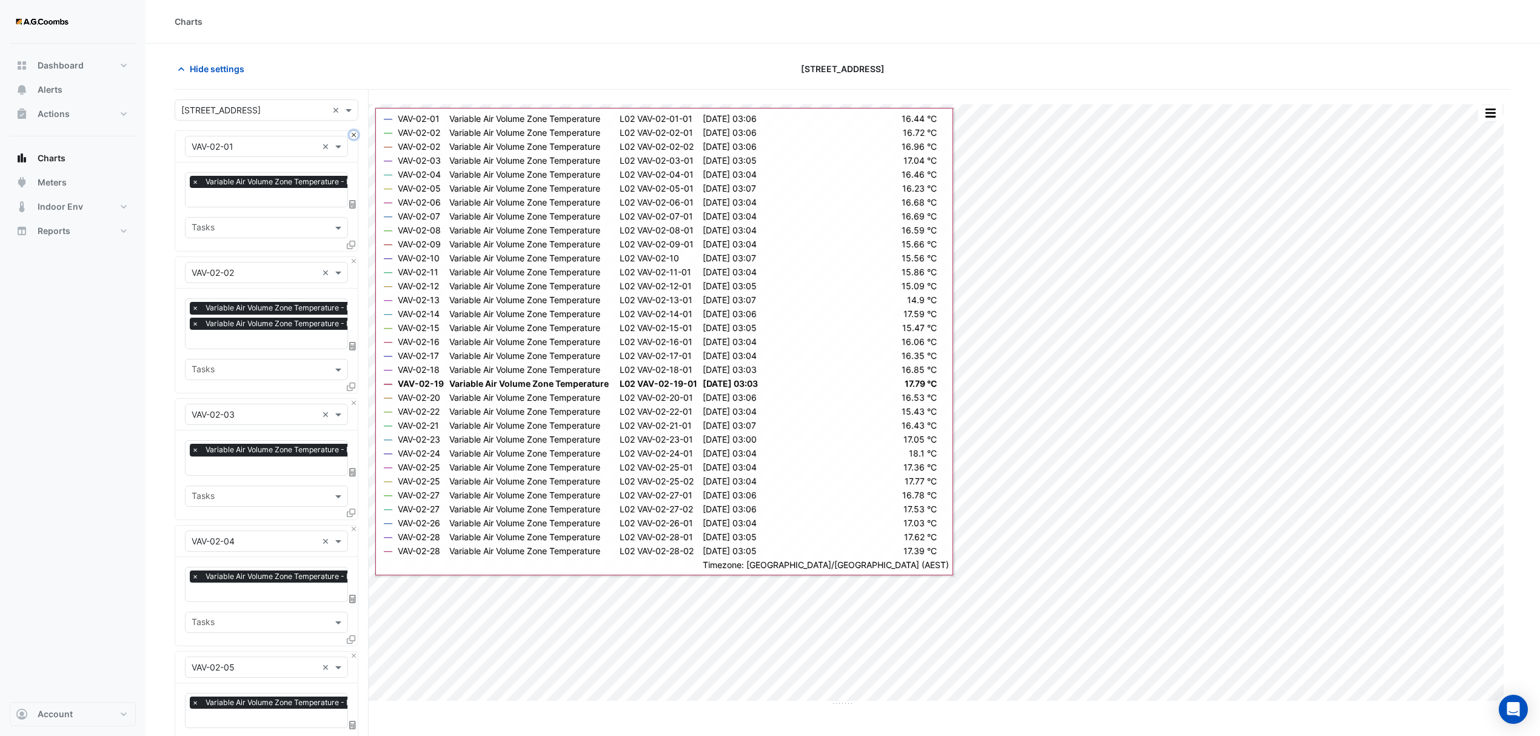
click at [354, 134] on button "Close" at bounding box center [354, 135] width 8 height 8
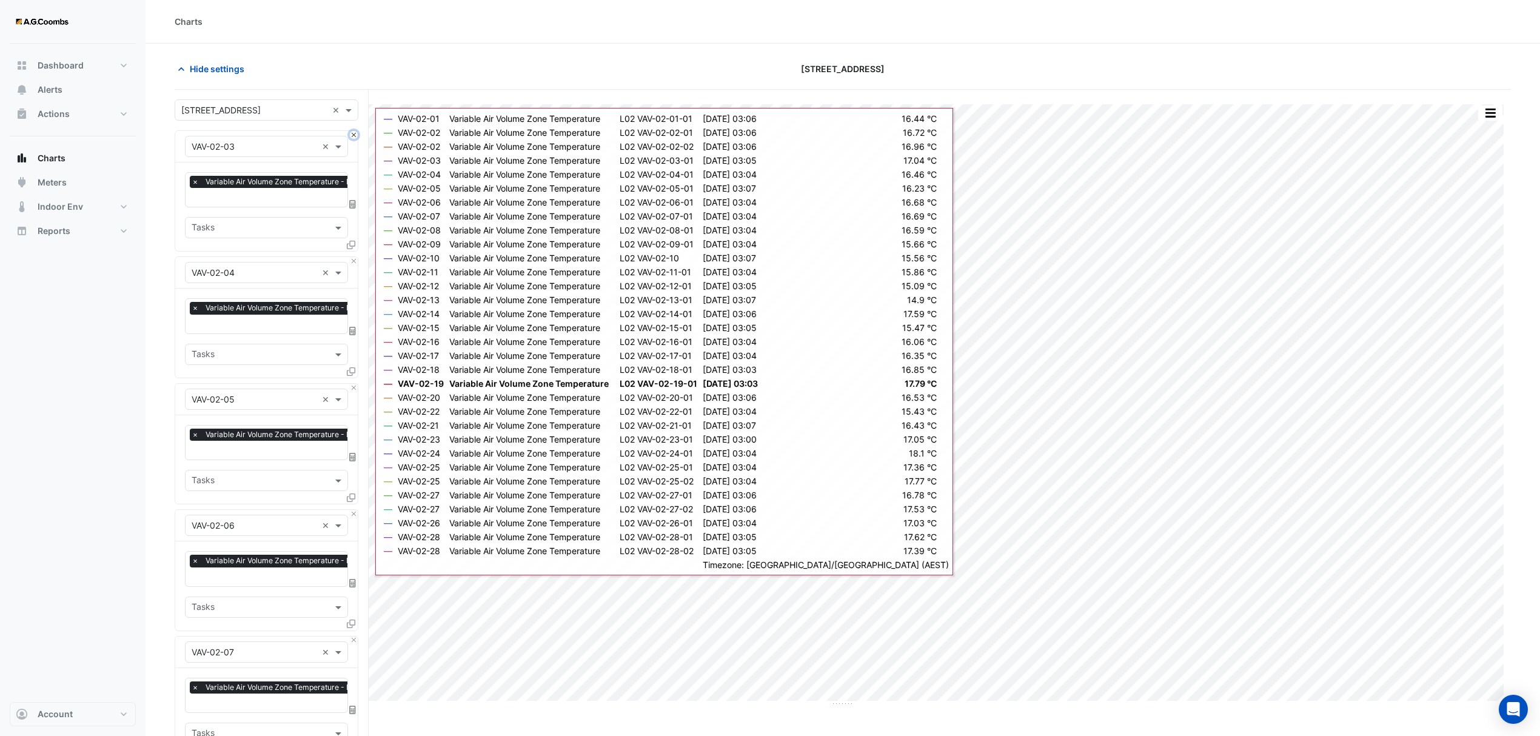
click at [354, 134] on button "Close" at bounding box center [354, 135] width 8 height 8
click at [354, 257] on button "Close" at bounding box center [354, 261] width 8 height 8
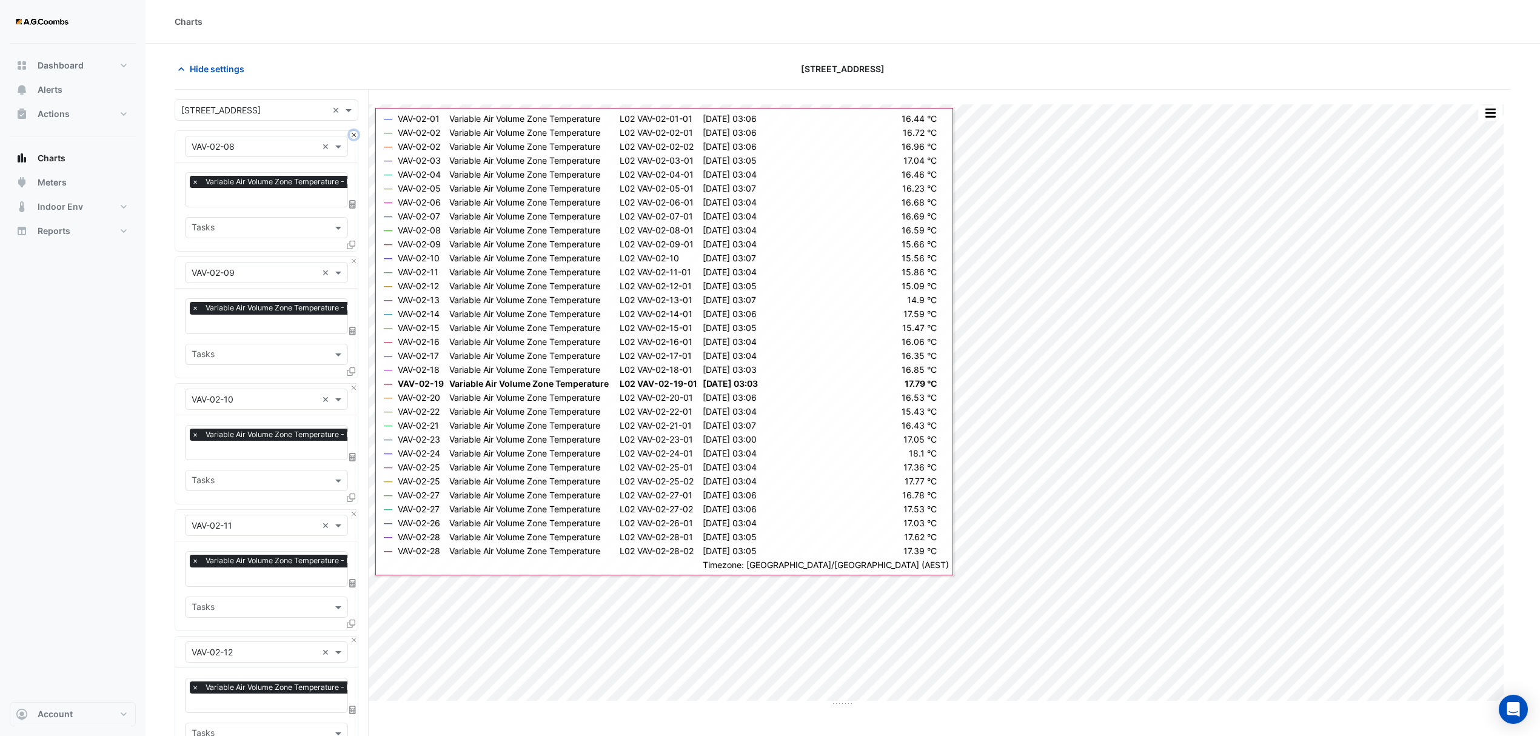
click at [354, 134] on button "Close" at bounding box center [354, 135] width 8 height 8
click at [354, 257] on button "Close" at bounding box center [354, 261] width 8 height 8
click at [354, 134] on button "Close" at bounding box center [354, 135] width 8 height 8
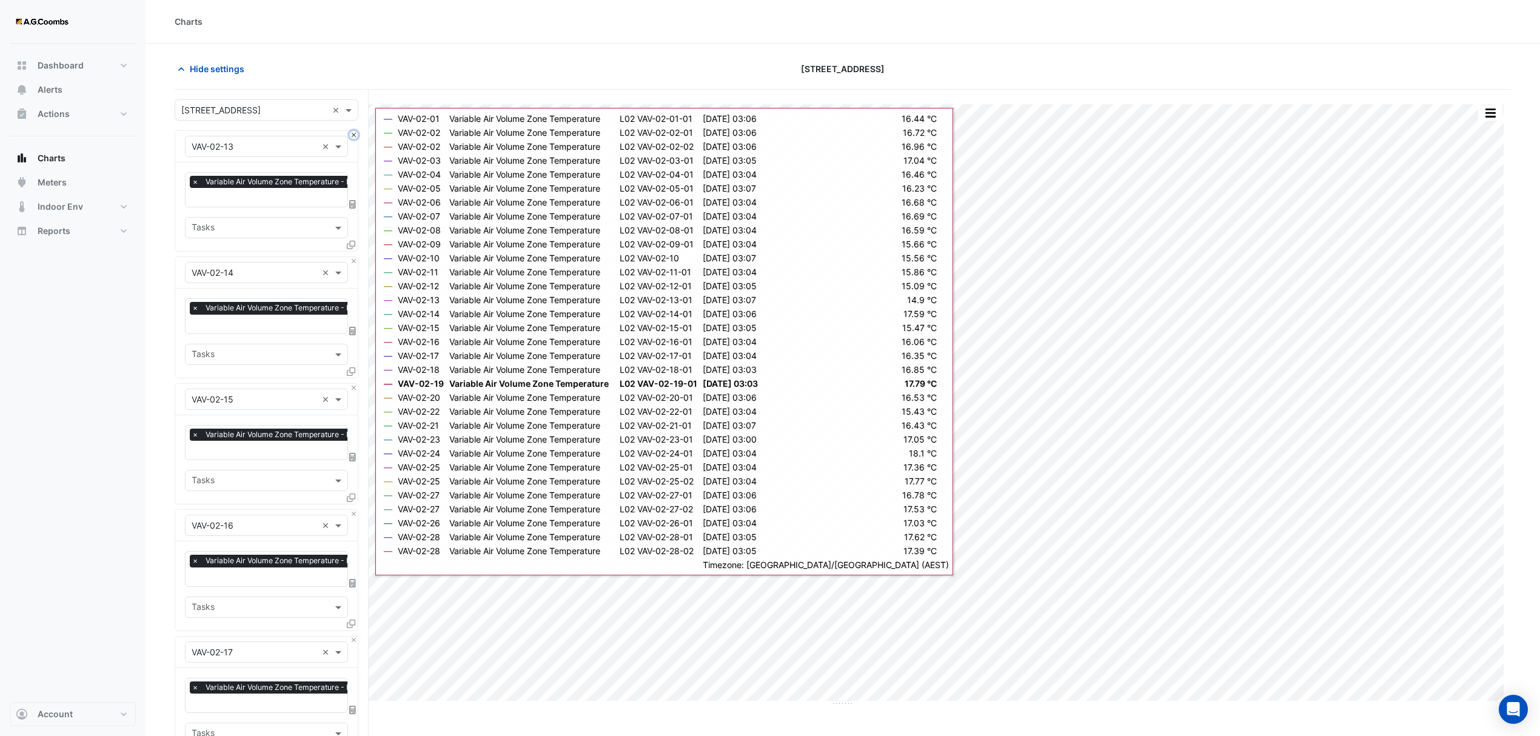
click at [354, 134] on button "Close" at bounding box center [354, 135] width 8 height 8
click at [354, 257] on button "Close" at bounding box center [354, 261] width 8 height 8
click at [354, 134] on button "Close" at bounding box center [354, 135] width 8 height 8
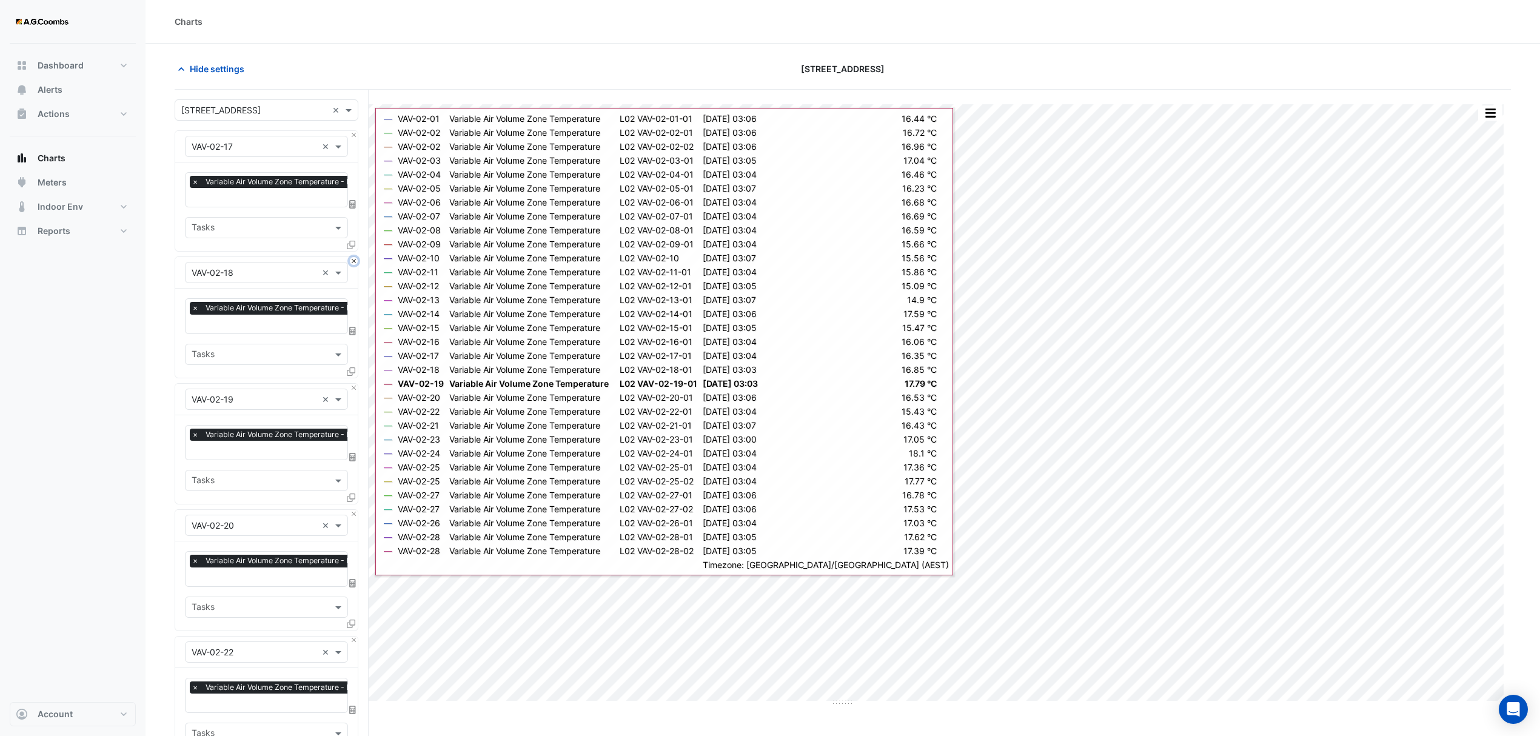
click at [354, 257] on button "Close" at bounding box center [354, 261] width 8 height 8
click at [354, 134] on button "Close" at bounding box center [354, 135] width 8 height 8
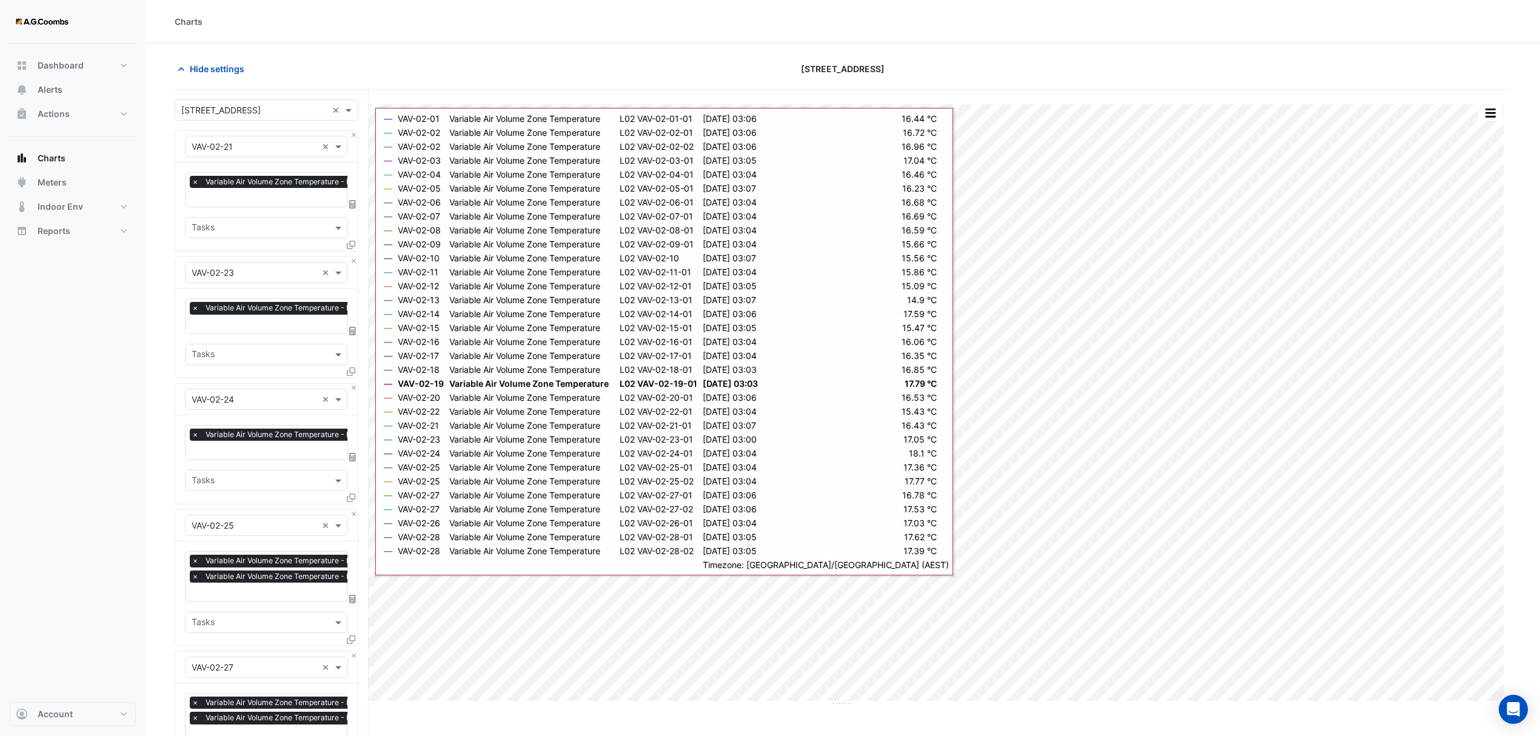
click at [370, 10] on div "Charts" at bounding box center [843, 22] width 1395 height 44
click at [355, 45] on section "Hide settings [STREET_ADDRESS] Split by Equip Split All Print Save as JPEG Save…" at bounding box center [843, 747] width 1395 height 1406
click at [226, 69] on span "Hide settings" at bounding box center [217, 68] width 55 height 13
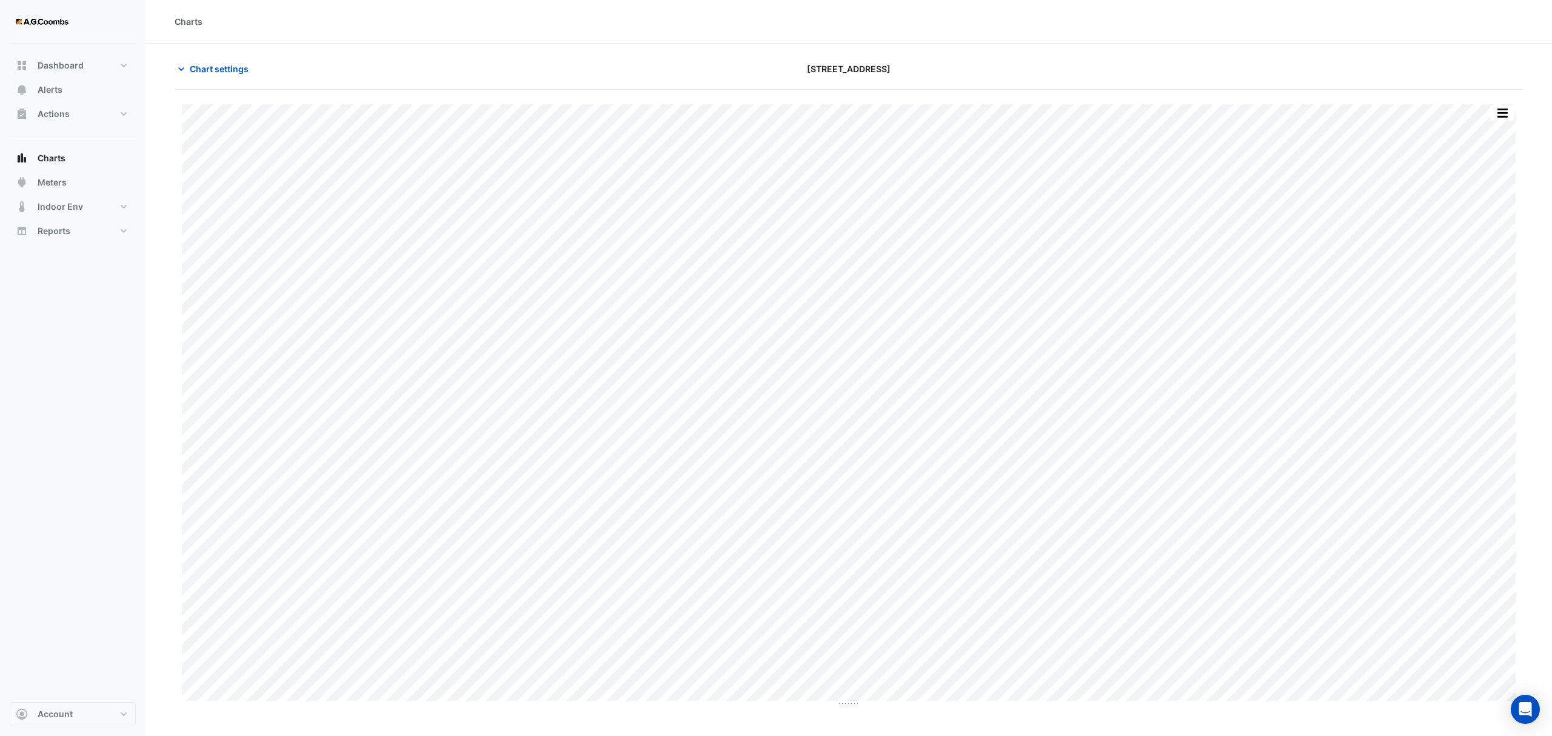
click at [1500, 115] on button "button" at bounding box center [1502, 113] width 24 height 15
click at [247, 64] on span "Chart settings" at bounding box center [219, 68] width 59 height 13
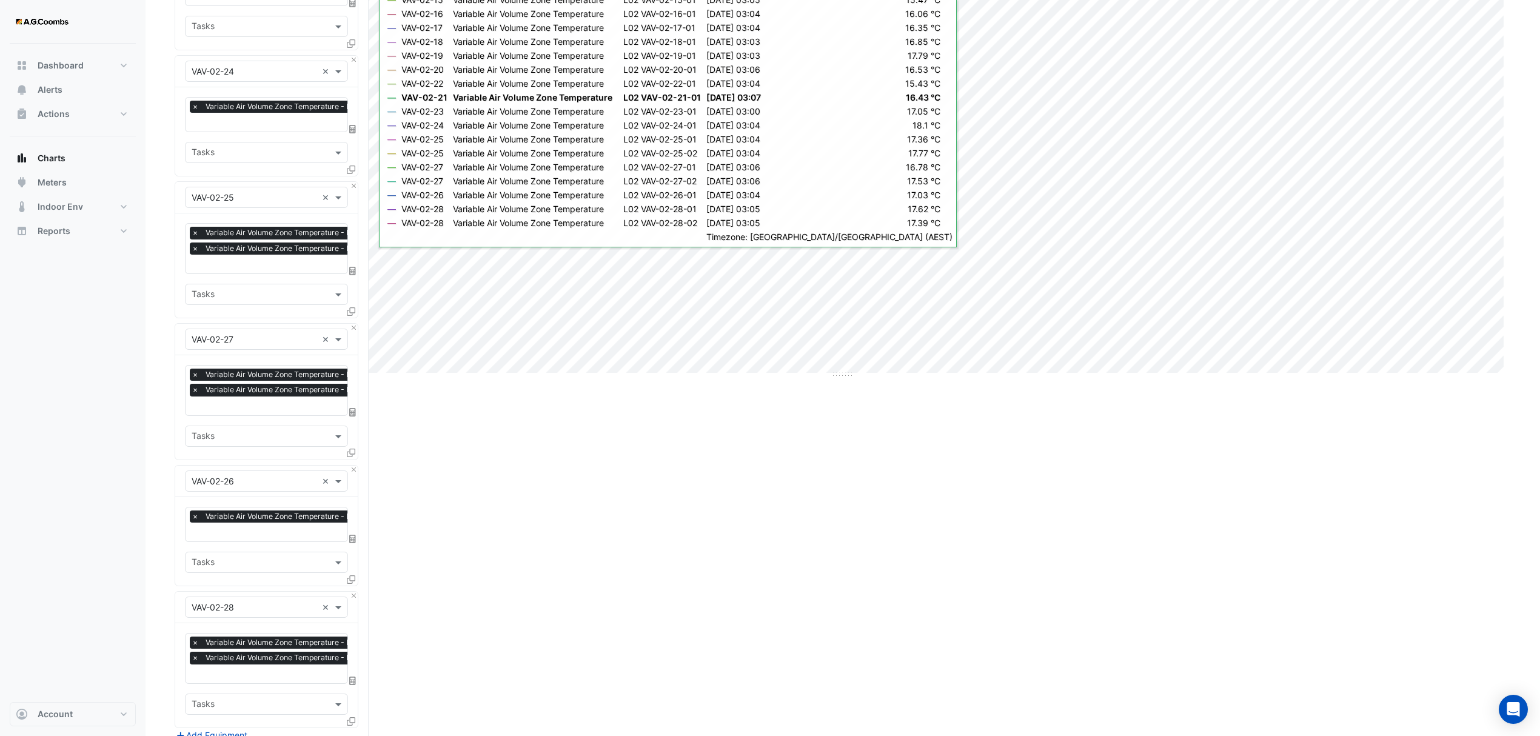
scroll to position [716, 0]
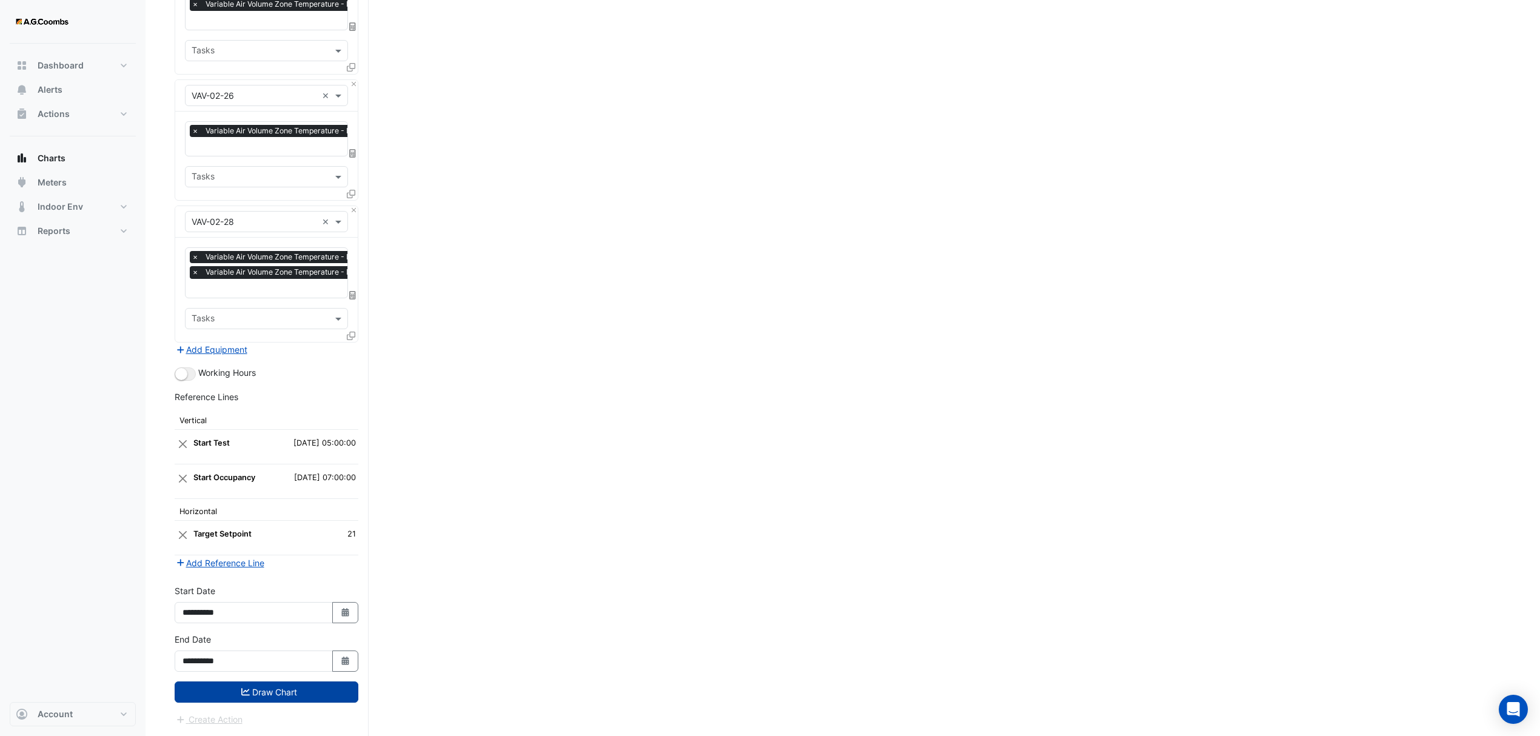
click at [248, 694] on icon "submit" at bounding box center [245, 691] width 8 height 7
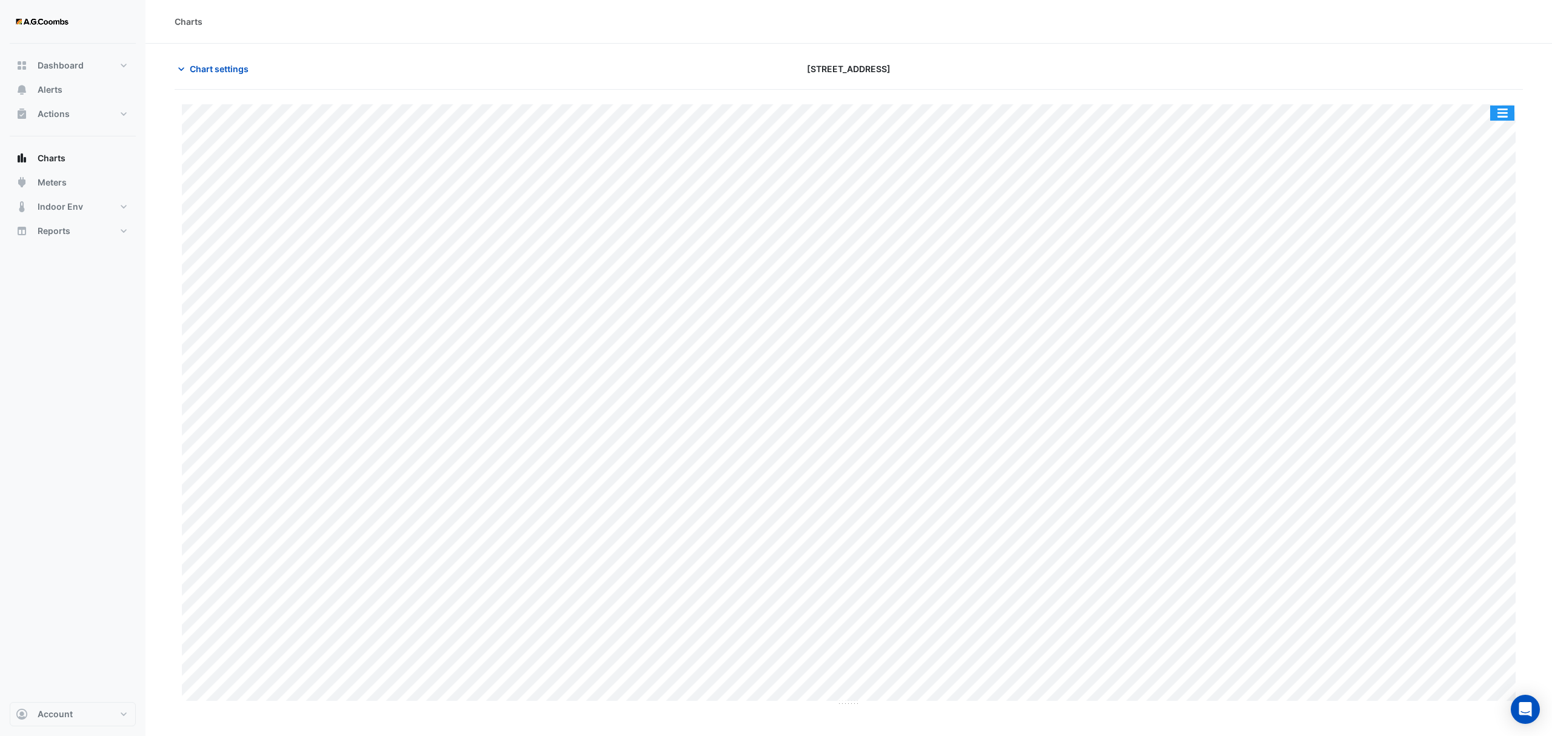
click at [1495, 114] on button "button" at bounding box center [1502, 113] width 24 height 15
click at [1458, 238] on div "Pivot Data Table" at bounding box center [1478, 243] width 73 height 29
click at [1504, 233] on div "Pivot Data Table" at bounding box center [1478, 243] width 73 height 29
click at [1502, 236] on div "Pivot Data Table" at bounding box center [1478, 243] width 73 height 29
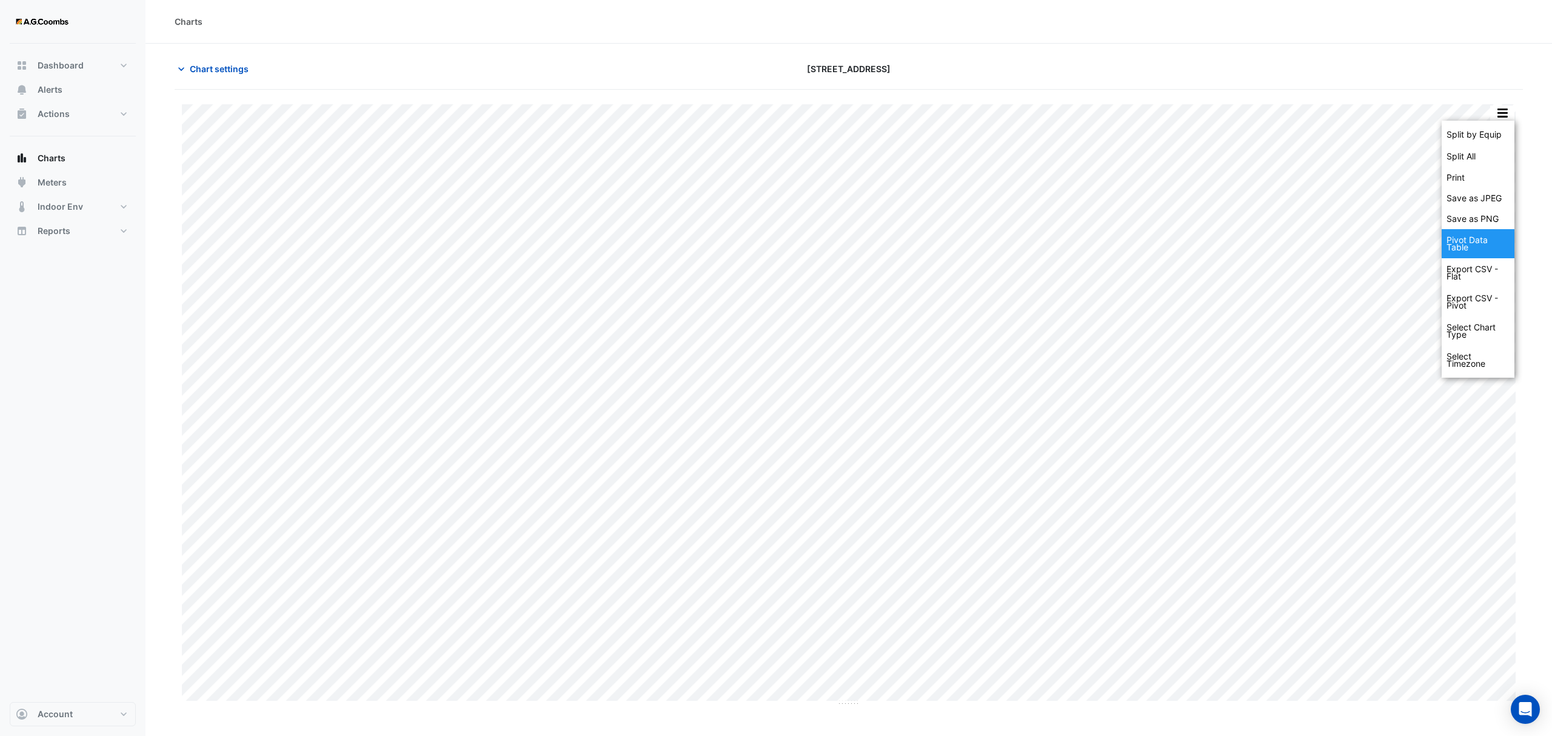
drag, startPoint x: 1502, startPoint y: 236, endPoint x: 1478, endPoint y: 229, distance: 24.7
click at [1501, 240] on div "Pivot Data Table" at bounding box center [1478, 243] width 73 height 29
click at [216, 69] on span "Chart settings" at bounding box center [219, 68] width 59 height 13
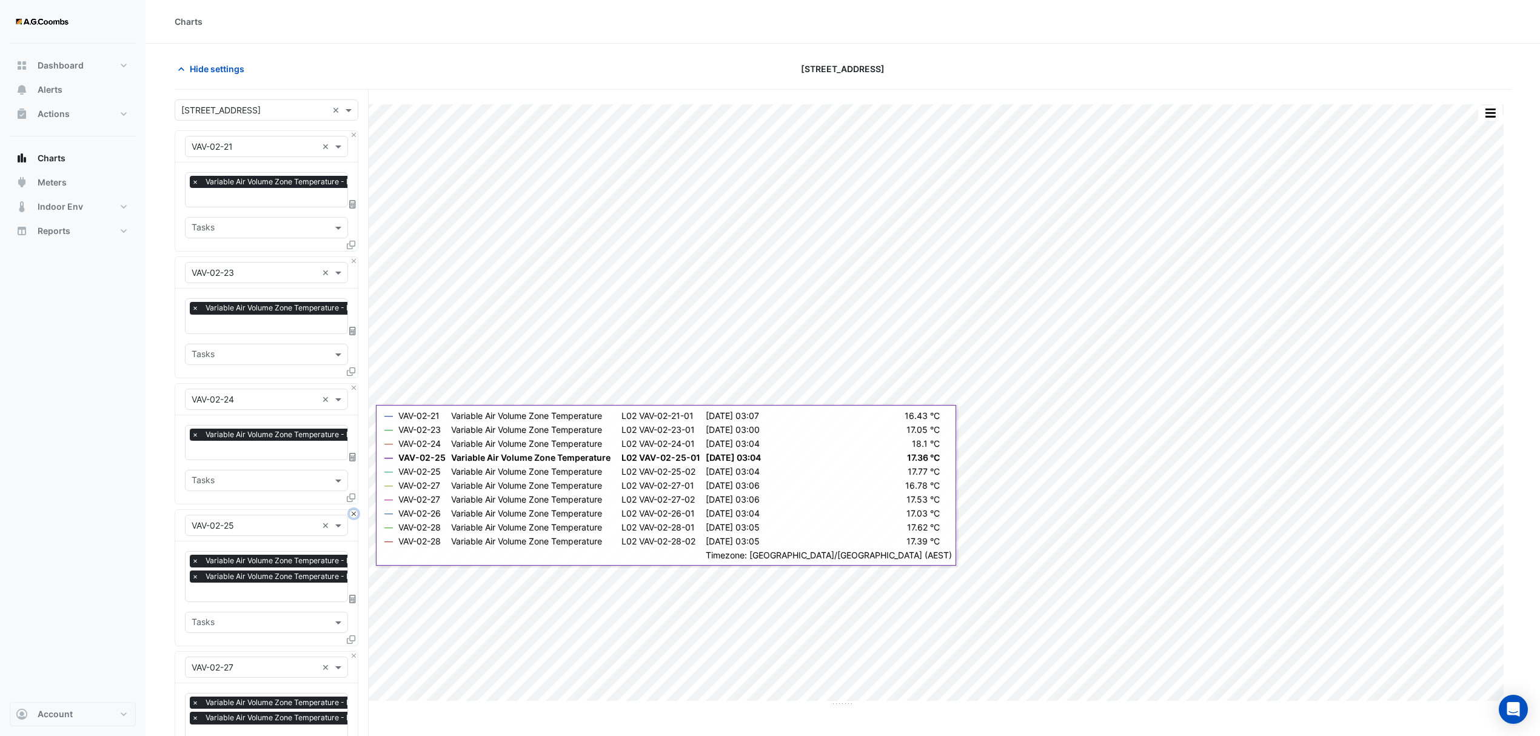
click at [355, 514] on button "Close" at bounding box center [354, 514] width 8 height 8
click at [358, 517] on div "Select a Site × [STREET_ADDRESS] × Equipment × VAV-02-21 × Favourites × Variabl…" at bounding box center [272, 699] width 194 height 1219
click at [355, 515] on button "Close" at bounding box center [354, 514] width 8 height 8
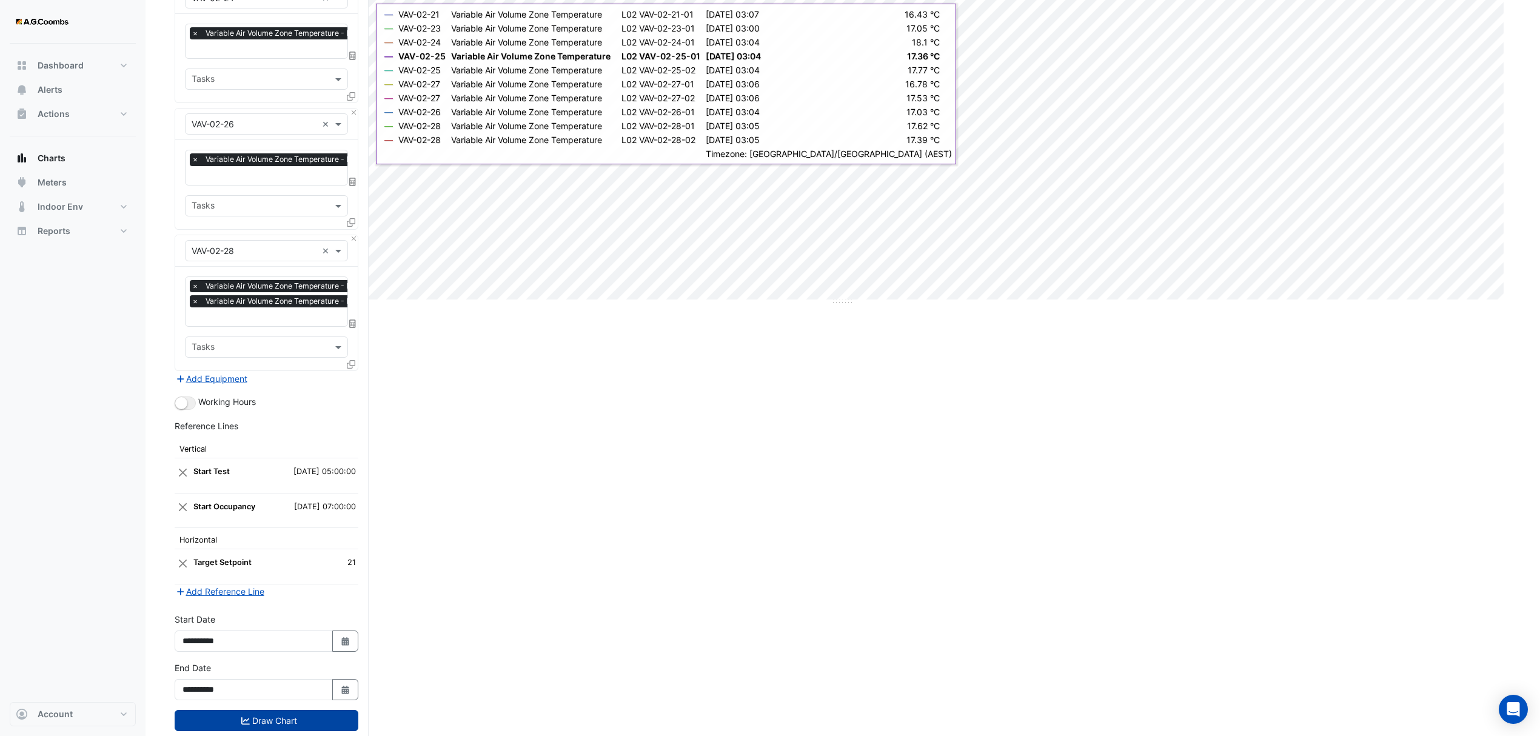
scroll to position [404, 0]
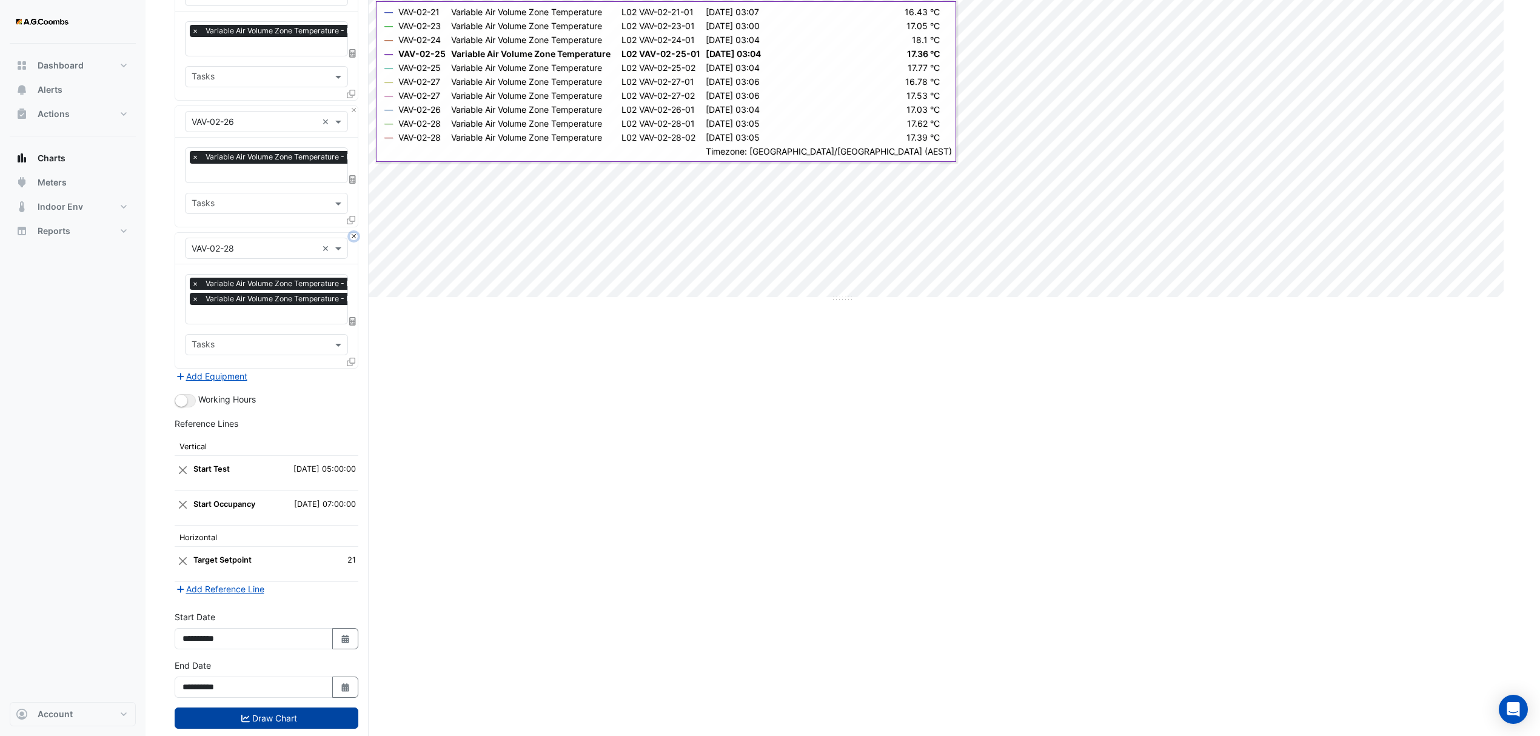
click at [352, 234] on button "Close" at bounding box center [354, 237] width 8 height 8
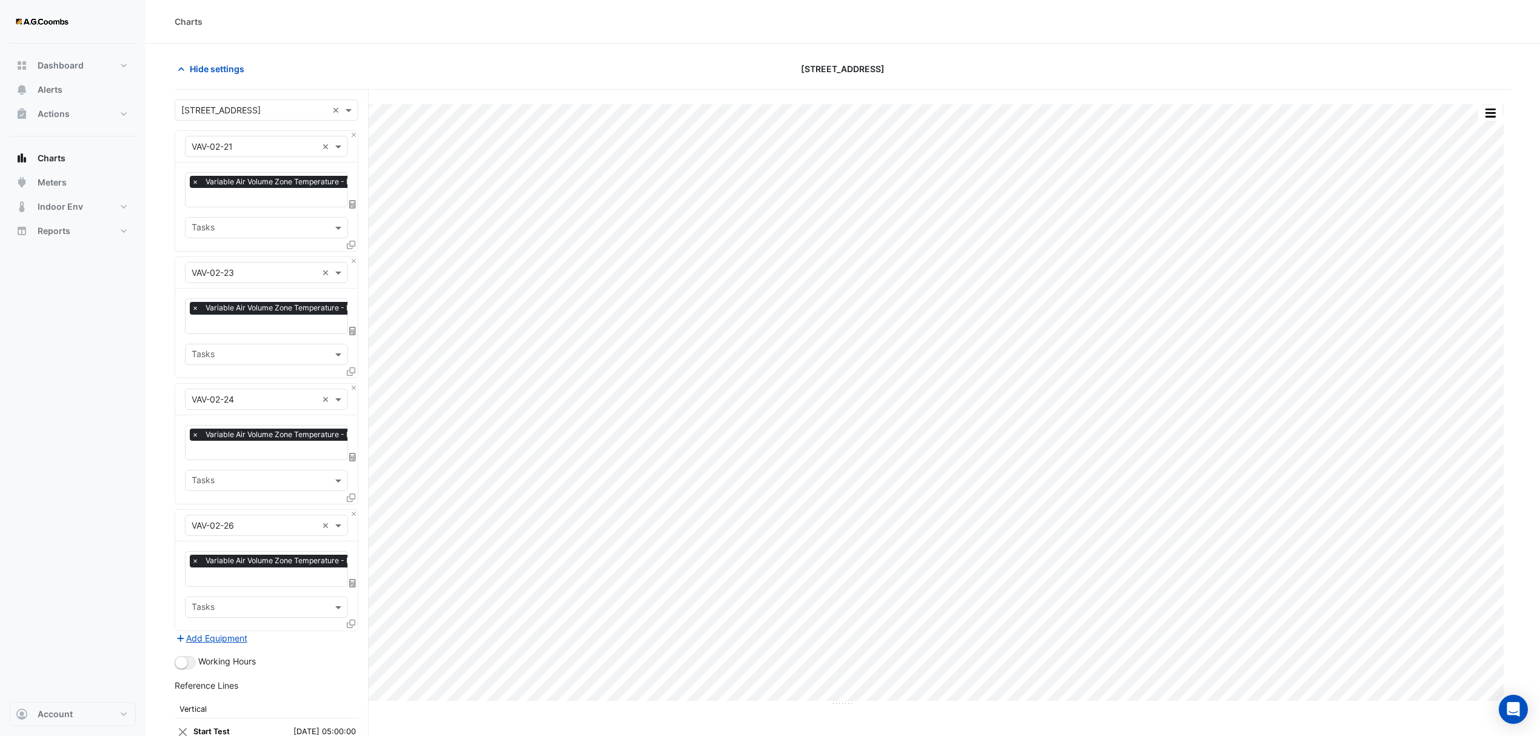
scroll to position [291, 0]
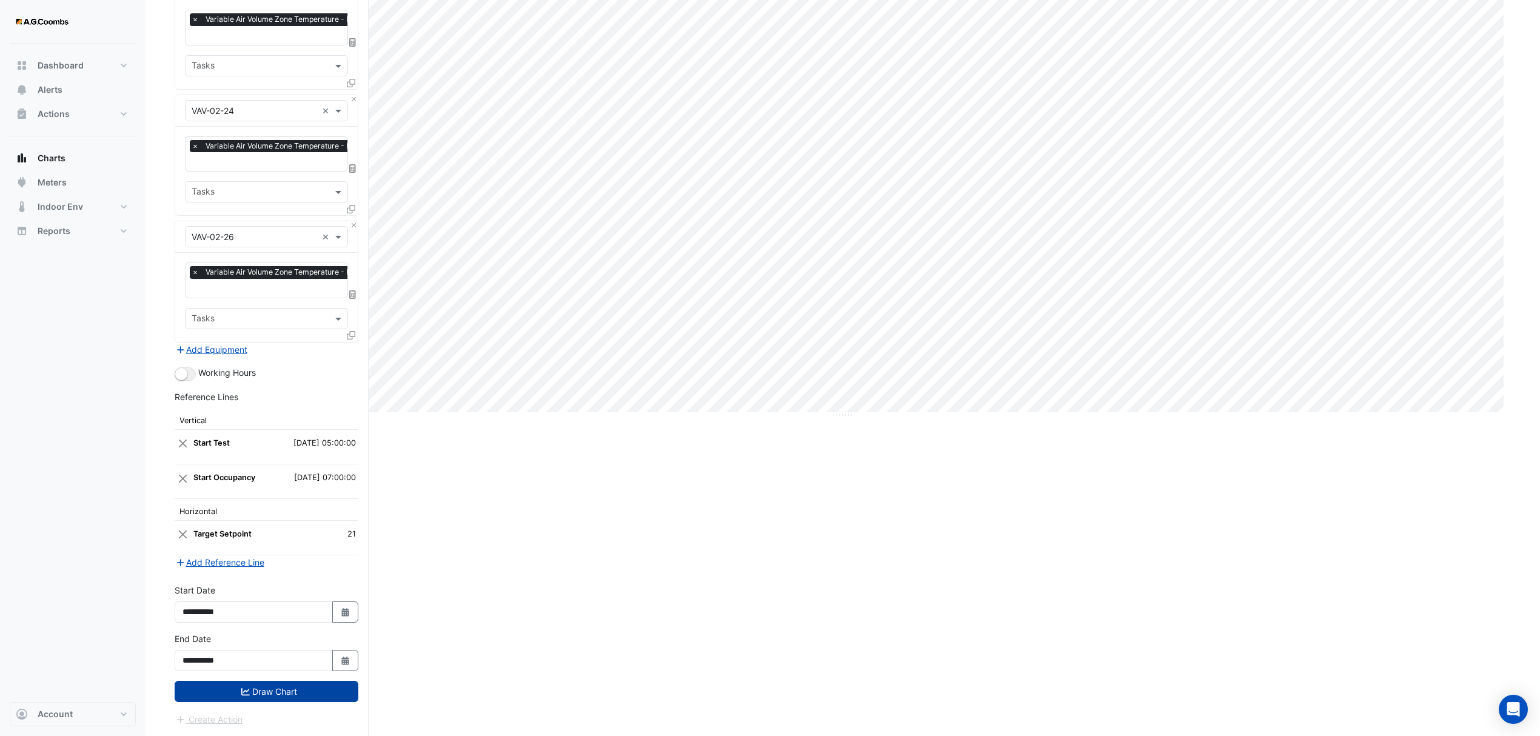
click at [250, 691] on button "Draw Chart" at bounding box center [267, 691] width 184 height 21
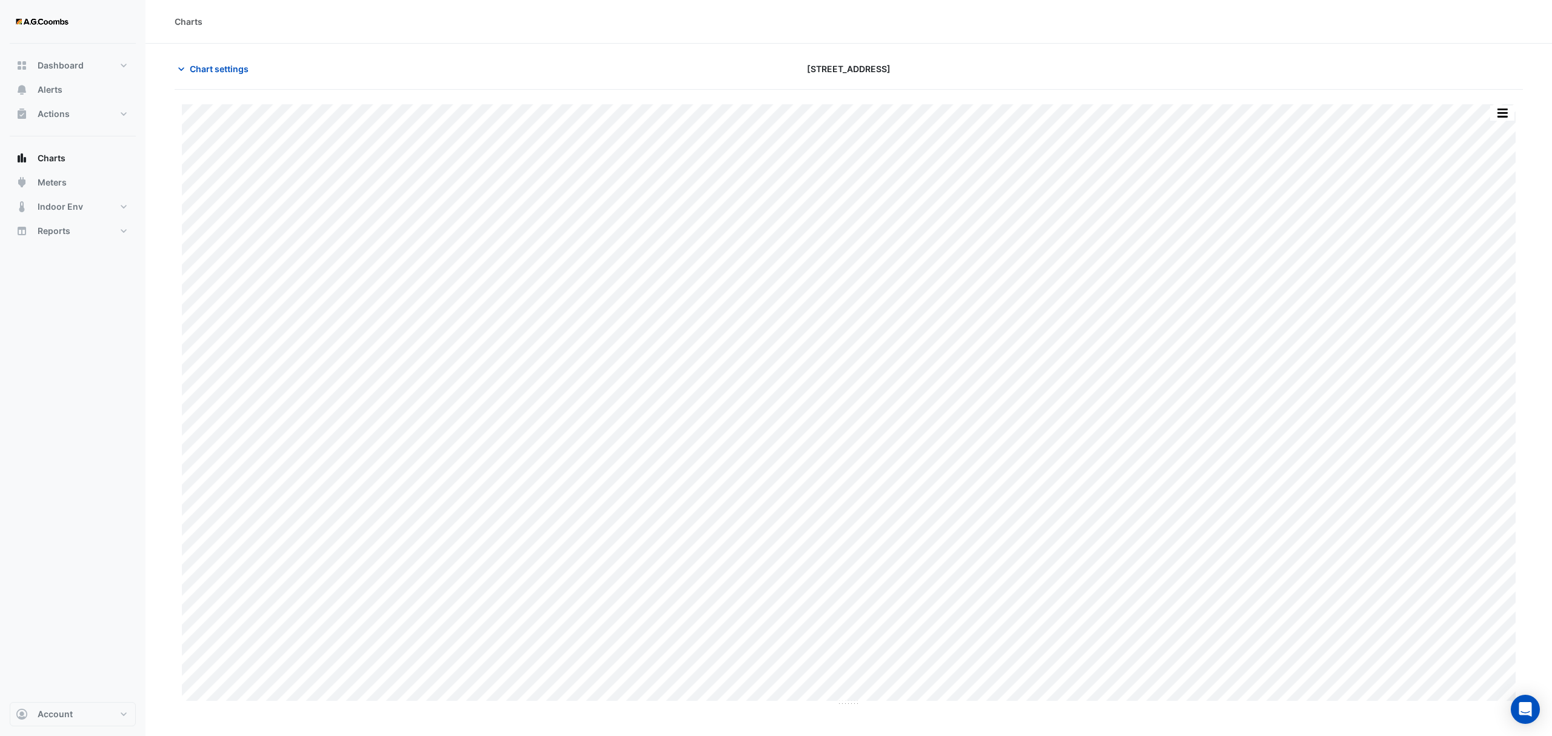
click at [1509, 105] on div "Split by Equip Split All Print Save as JPEG Save as PNG Pivot Data Table Export…" at bounding box center [1502, 113] width 25 height 16
click at [1497, 109] on button "button" at bounding box center [1502, 113] width 24 height 15
click at [1468, 245] on div "Pivot Data Table" at bounding box center [1478, 243] width 73 height 29
click at [1450, 229] on div "Save as PNG" at bounding box center [1478, 219] width 73 height 21
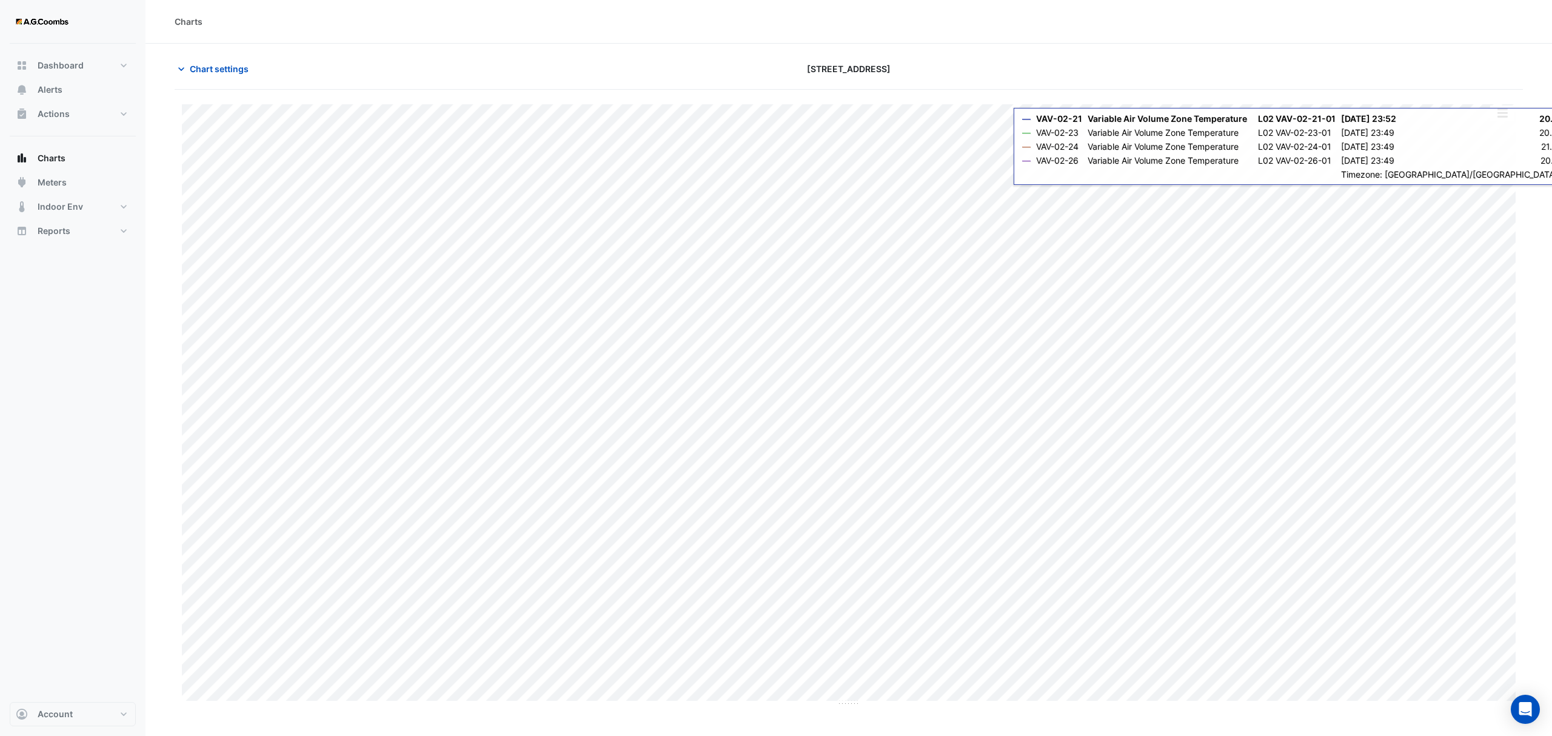
click at [1497, 112] on button "button" at bounding box center [1502, 113] width 24 height 15
click at [1473, 241] on div "Pivot Data Table" at bounding box center [1478, 243] width 73 height 29
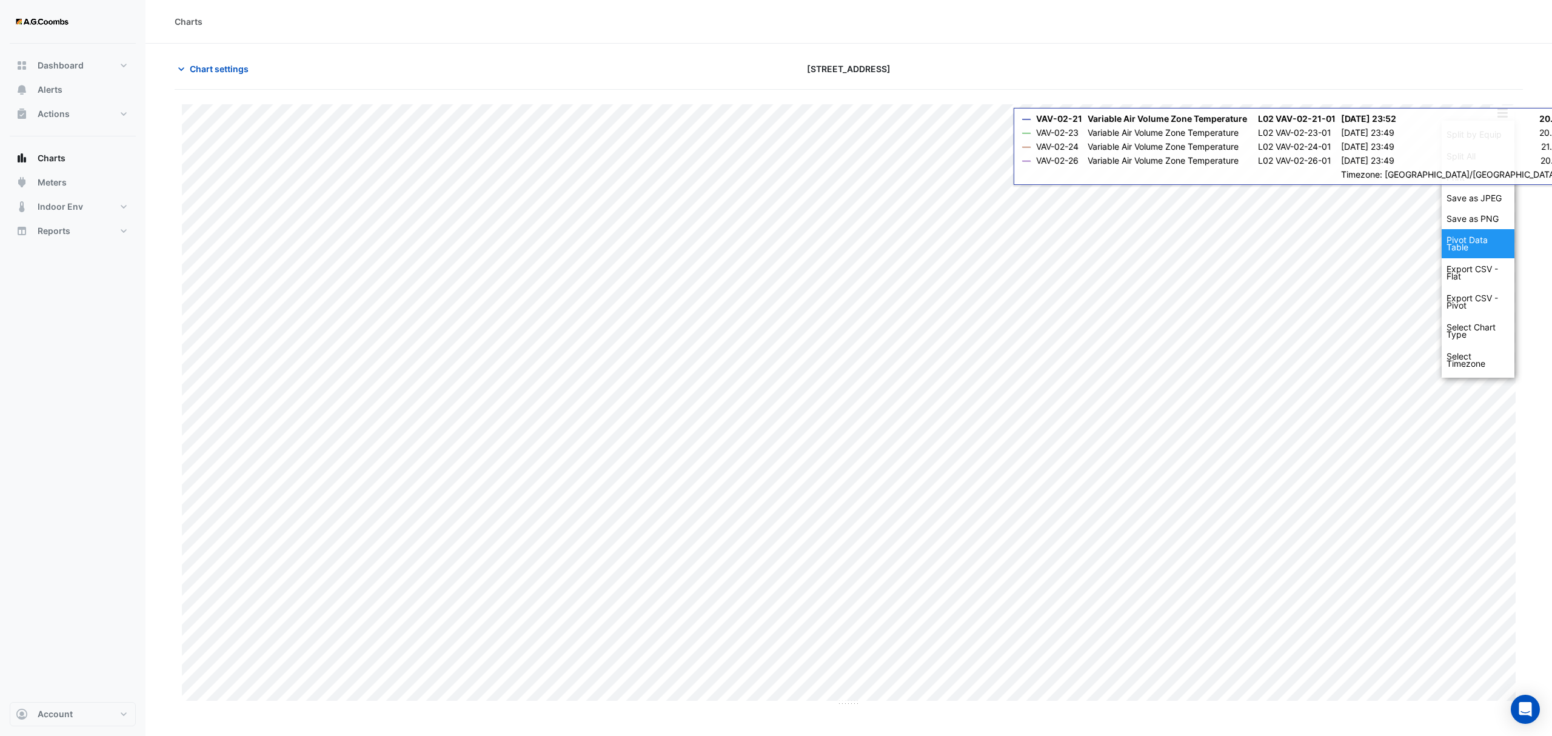
click at [1473, 241] on div "Pivot Data Table" at bounding box center [1478, 243] width 73 height 29
click at [1473, 309] on div "Export CSV - Pivot" at bounding box center [1478, 301] width 73 height 29
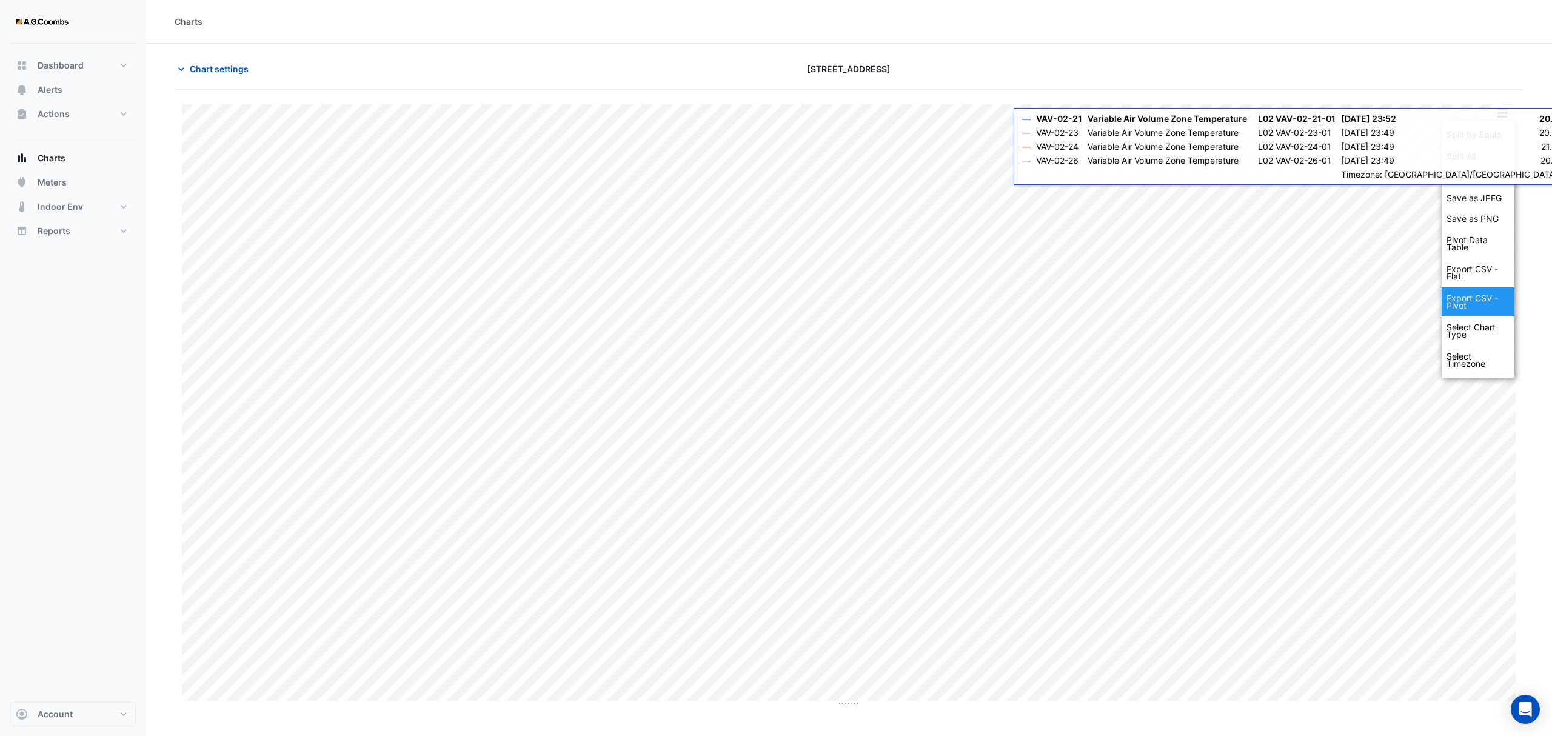
click at [1473, 309] on div "Export CSV - Pivot" at bounding box center [1478, 301] width 73 height 29
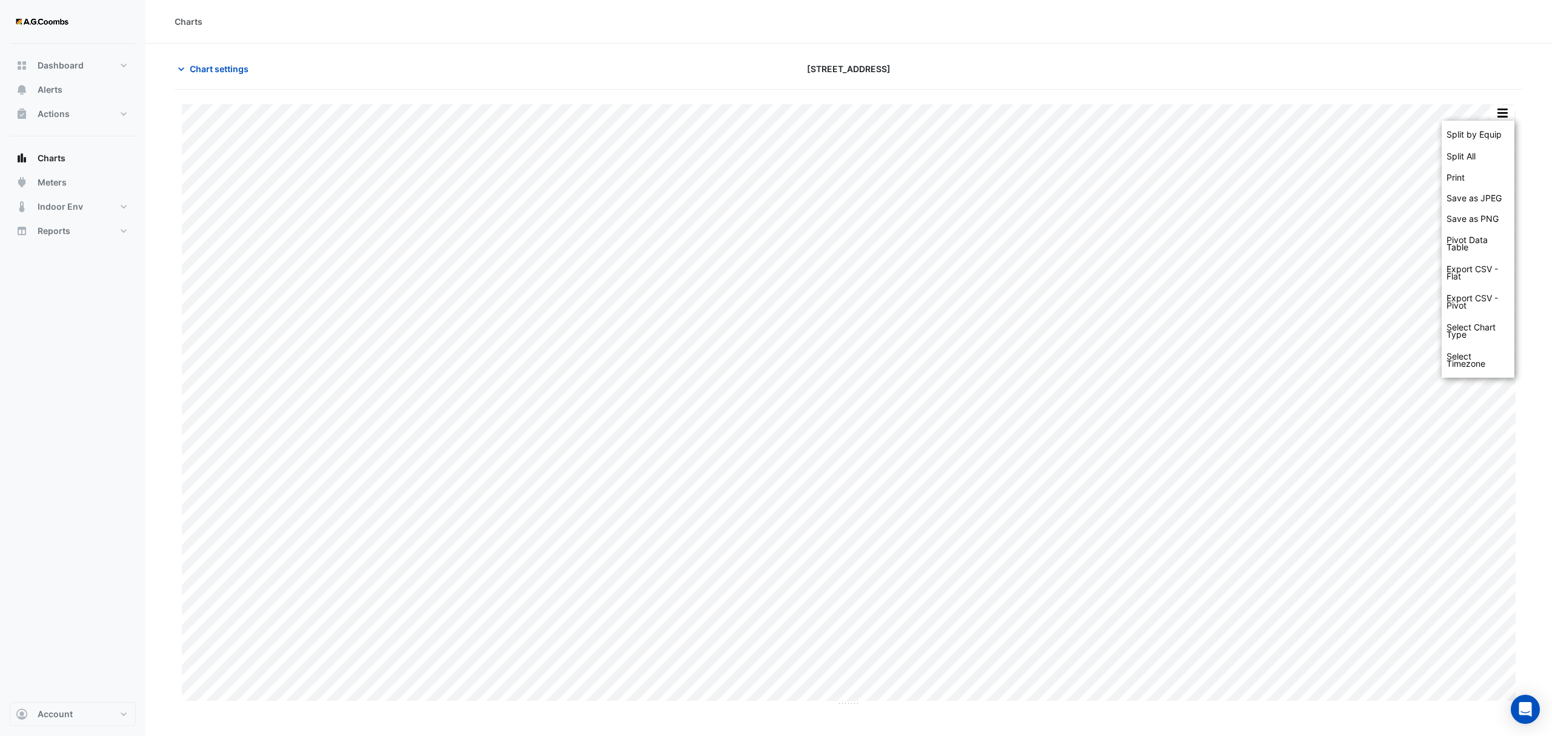
click at [1318, 81] on div "Chart settings [STREET_ADDRESS]" at bounding box center [849, 74] width 1349 height 32
click at [243, 73] on span "Chart settings" at bounding box center [219, 68] width 59 height 13
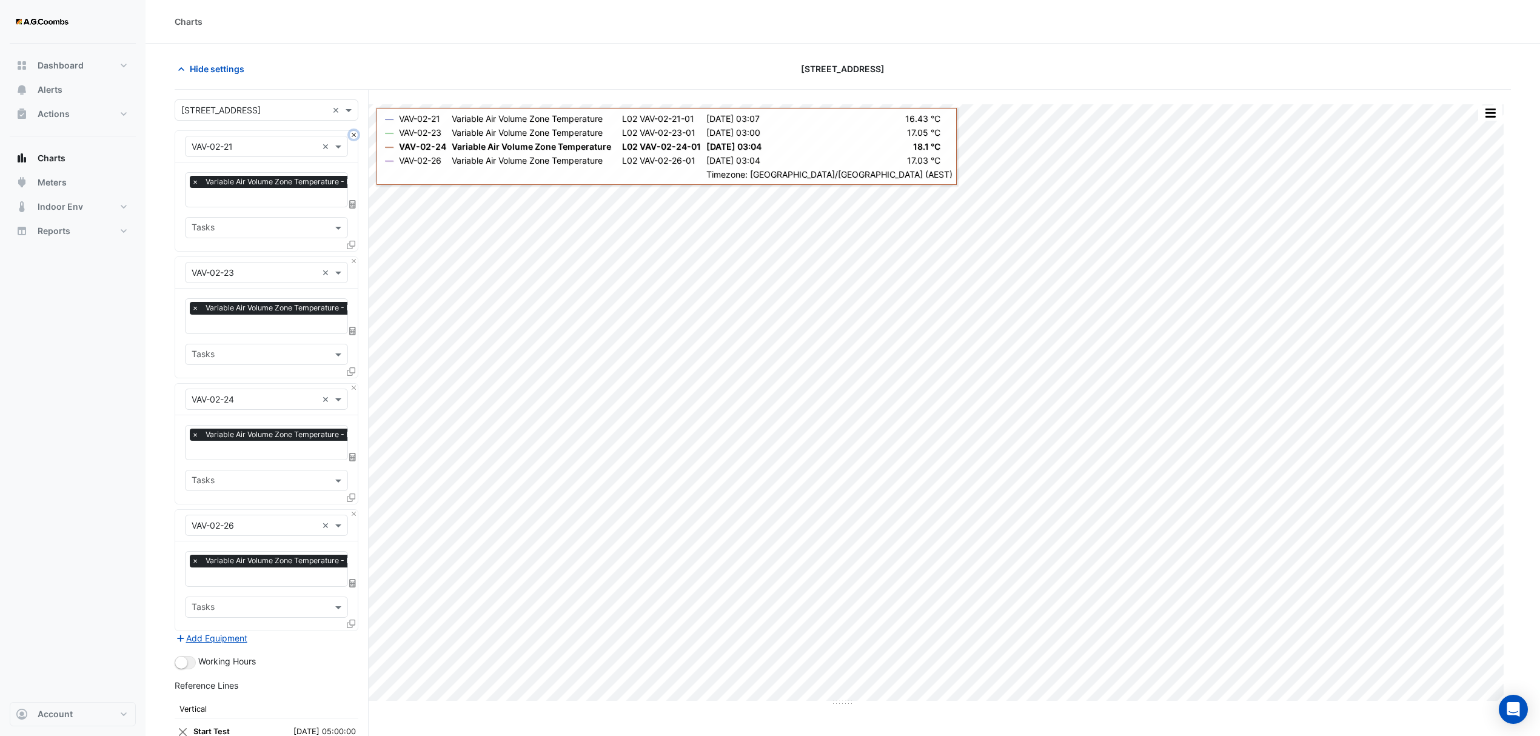
click at [355, 137] on button "Close" at bounding box center [354, 135] width 8 height 8
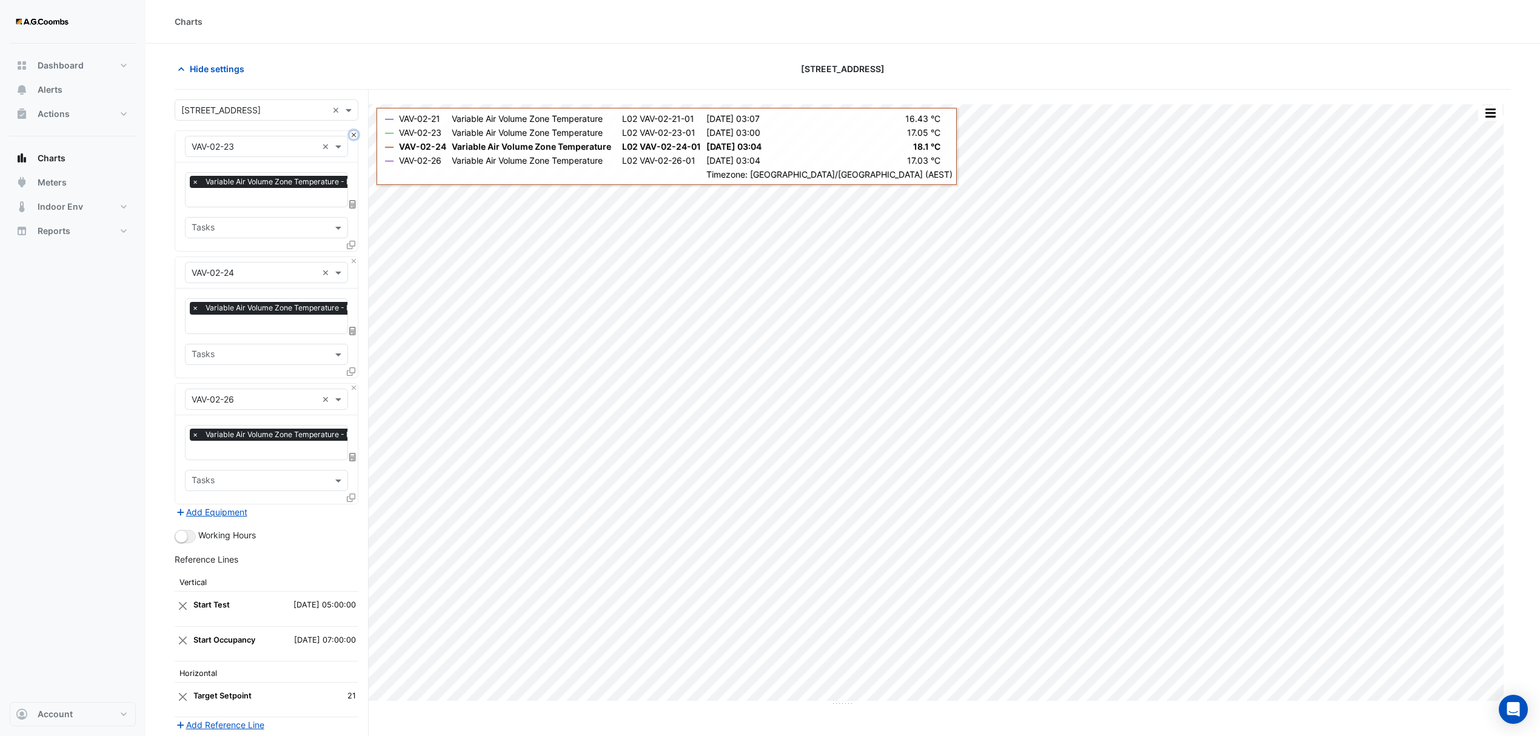
click at [355, 137] on button "Close" at bounding box center [354, 135] width 8 height 8
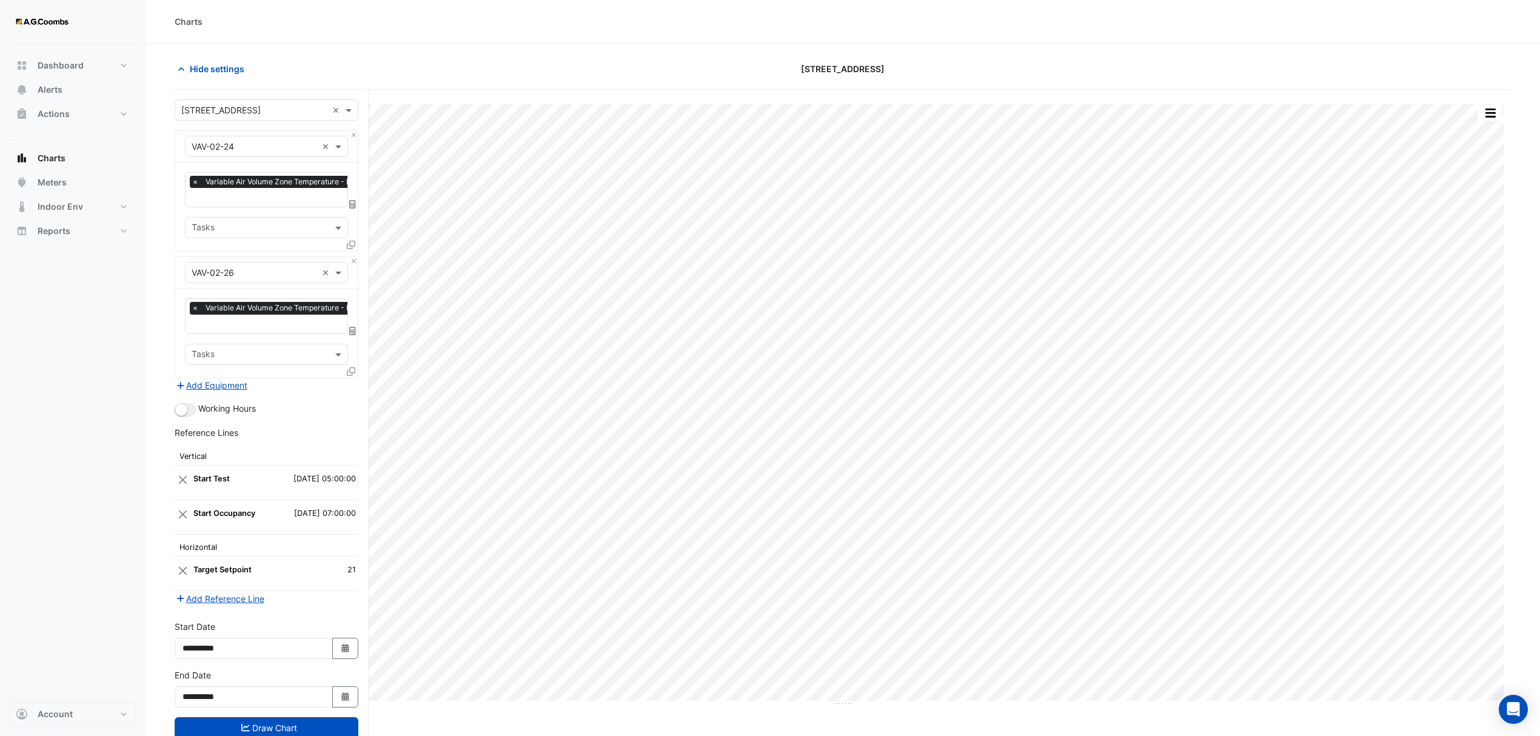
click at [544, 44] on section "Hide settings [STREET_ADDRESS] Split by Equip Split All Print Save as JPEG Save…" at bounding box center [843, 413] width 1395 height 739
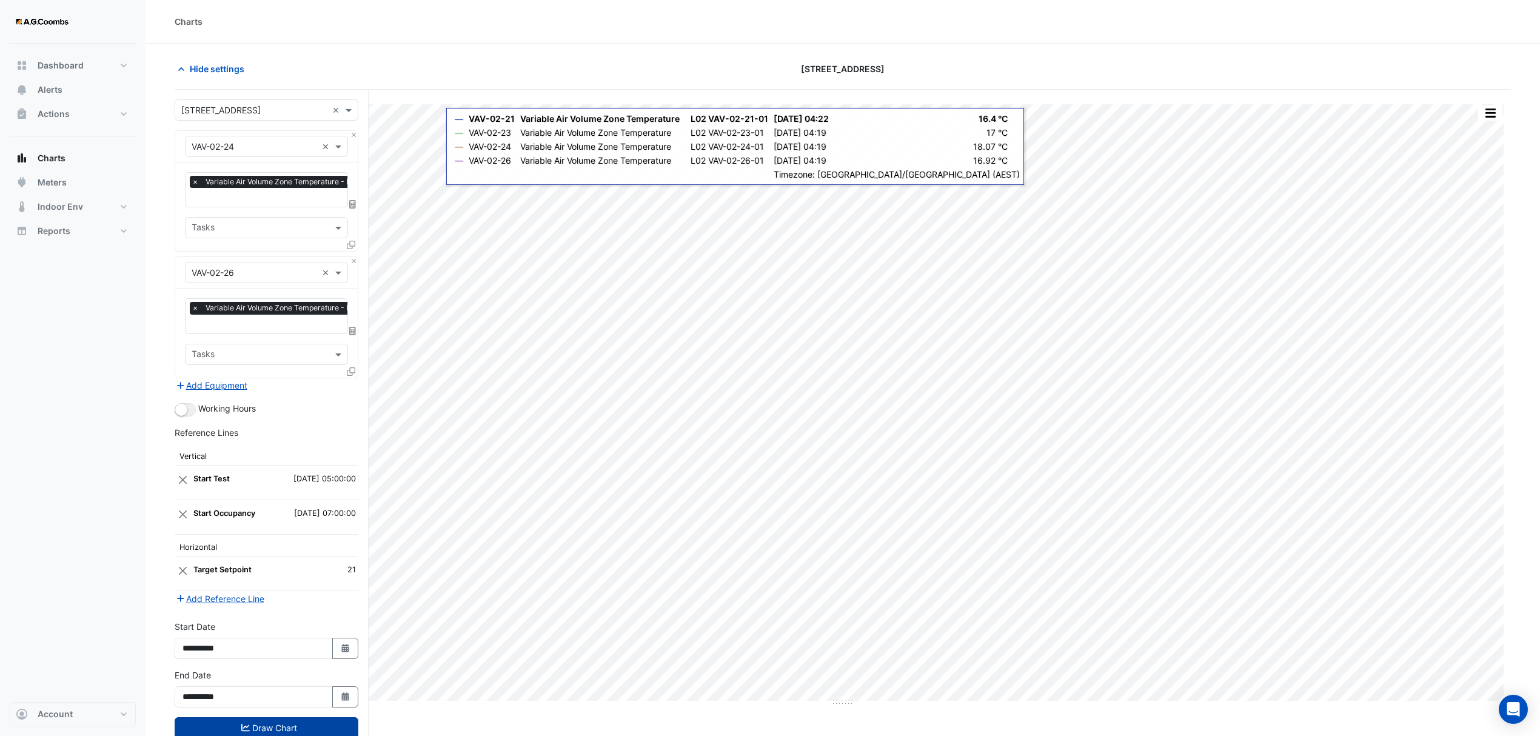
click at [290, 726] on button "Draw Chart" at bounding box center [267, 727] width 184 height 21
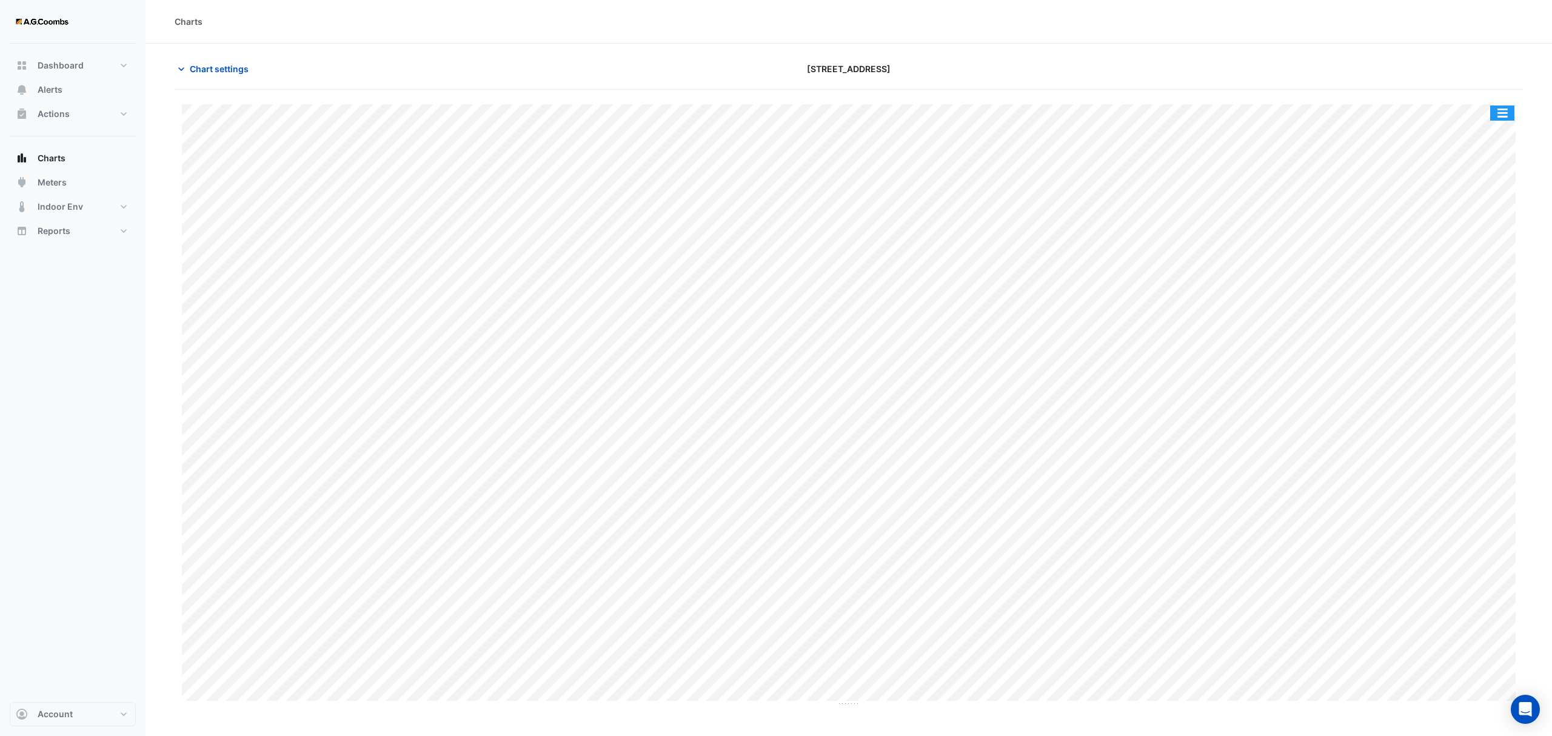
click at [1499, 115] on button "button" at bounding box center [1502, 113] width 24 height 15
click at [1467, 241] on div "Pivot Data Table" at bounding box center [1478, 243] width 73 height 29
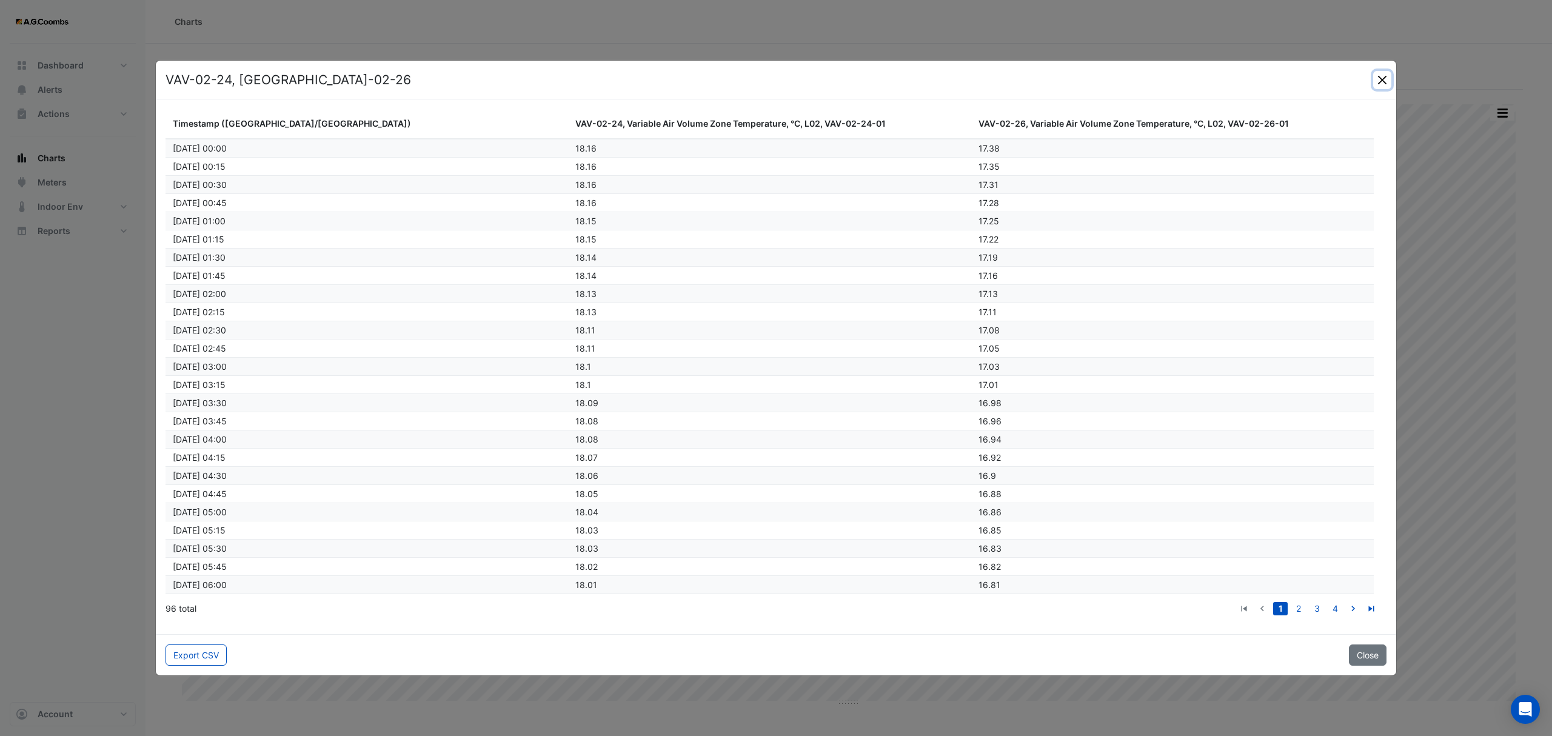
click at [1386, 78] on button "Close" at bounding box center [1382, 80] width 18 height 18
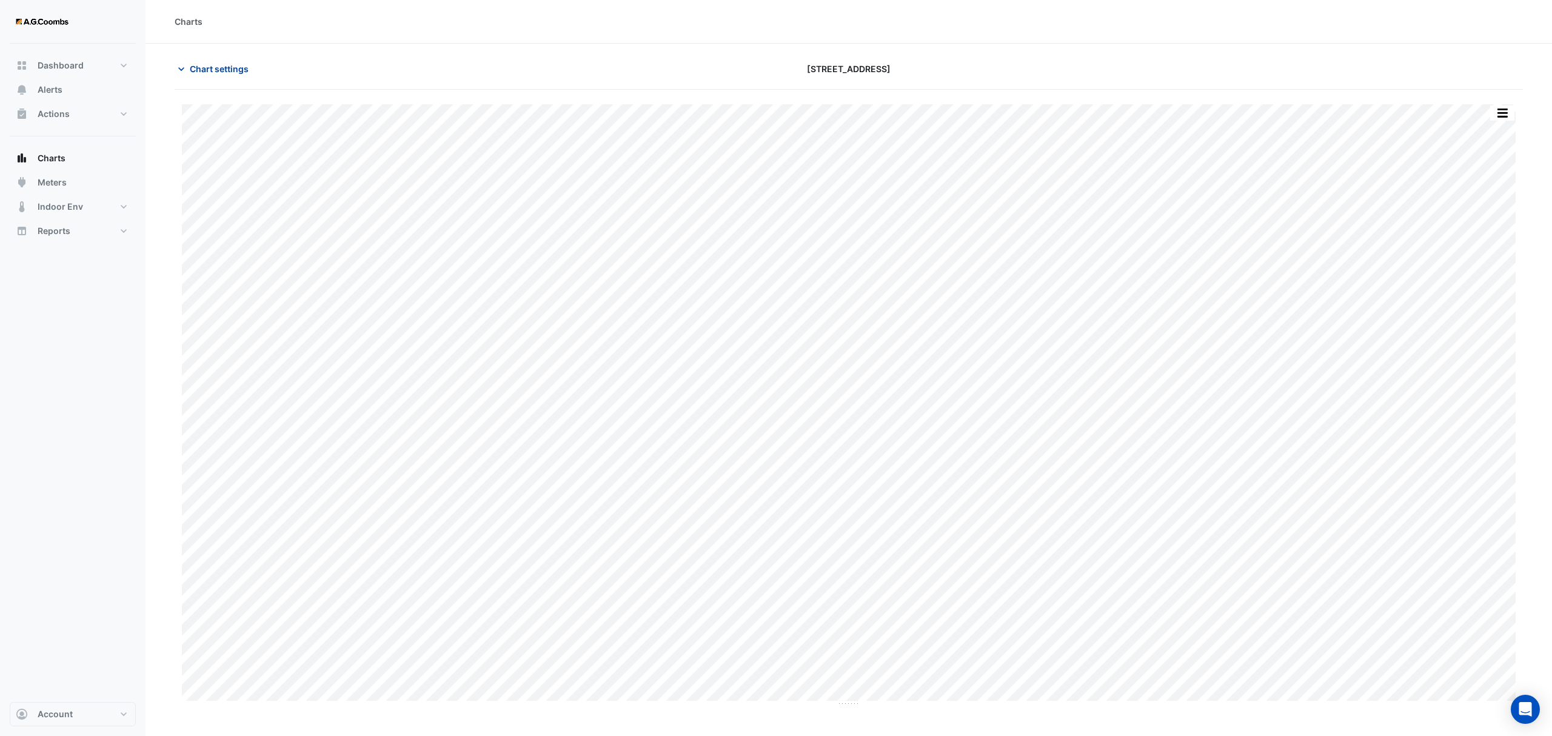
click at [212, 67] on span "Chart settings" at bounding box center [219, 68] width 59 height 13
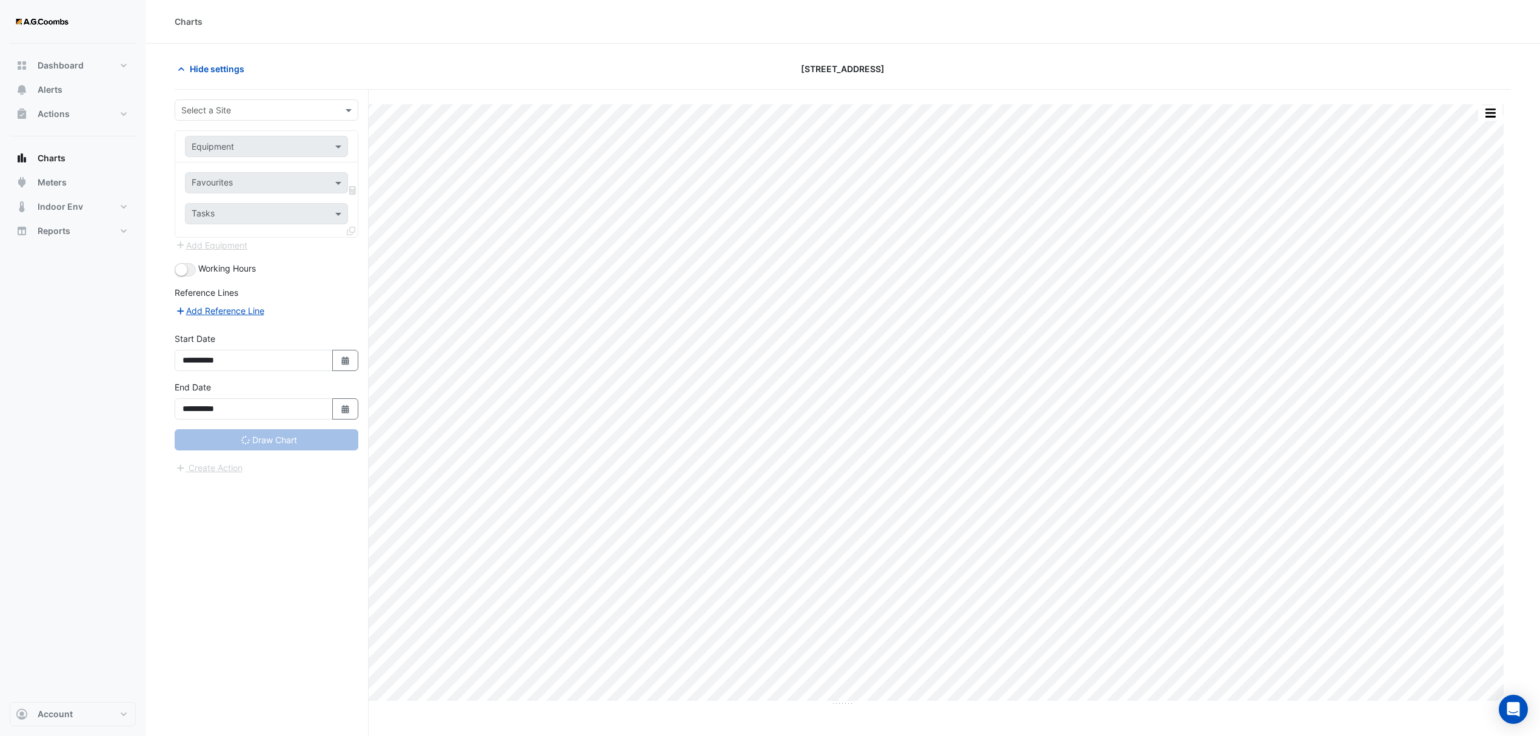
type input "**********"
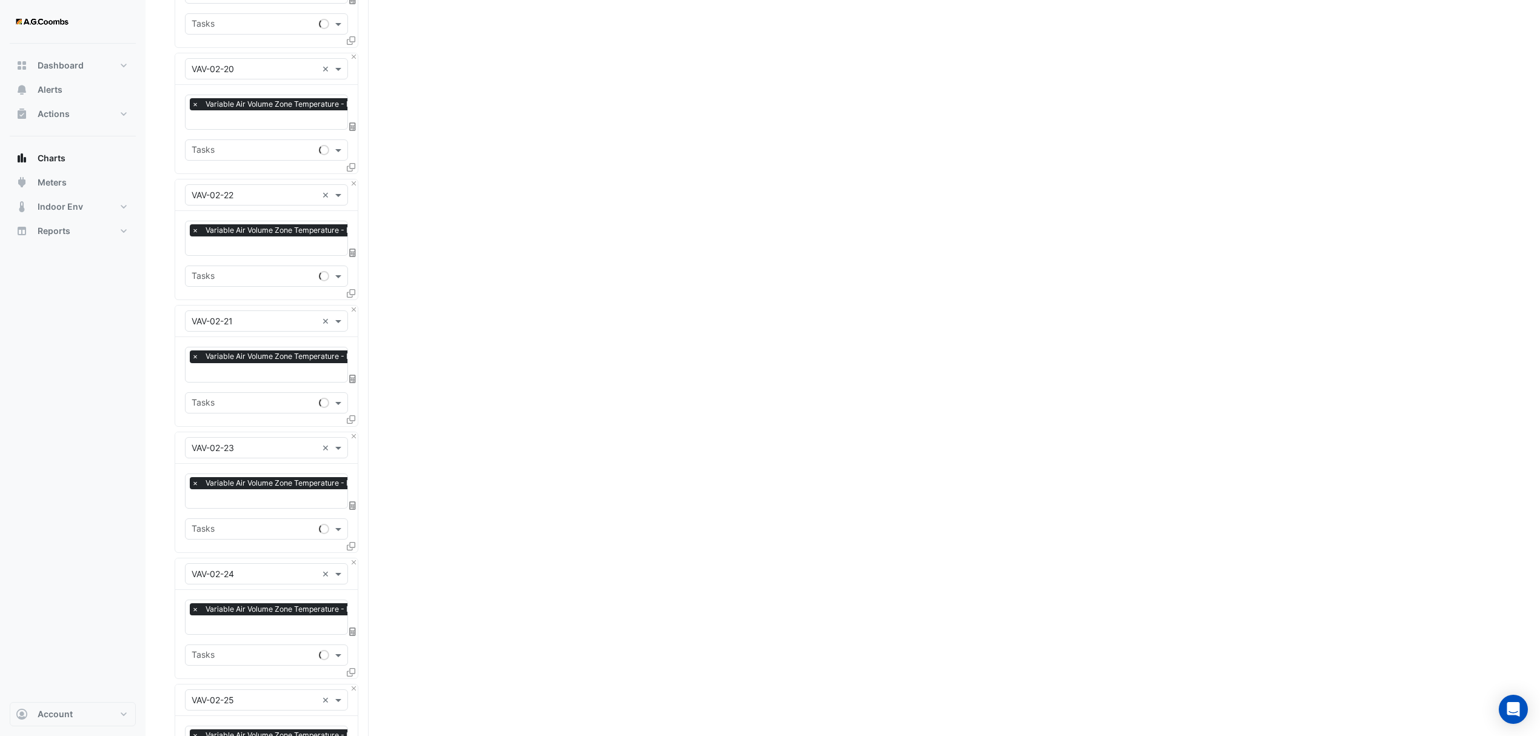
scroll to position [2506, 0]
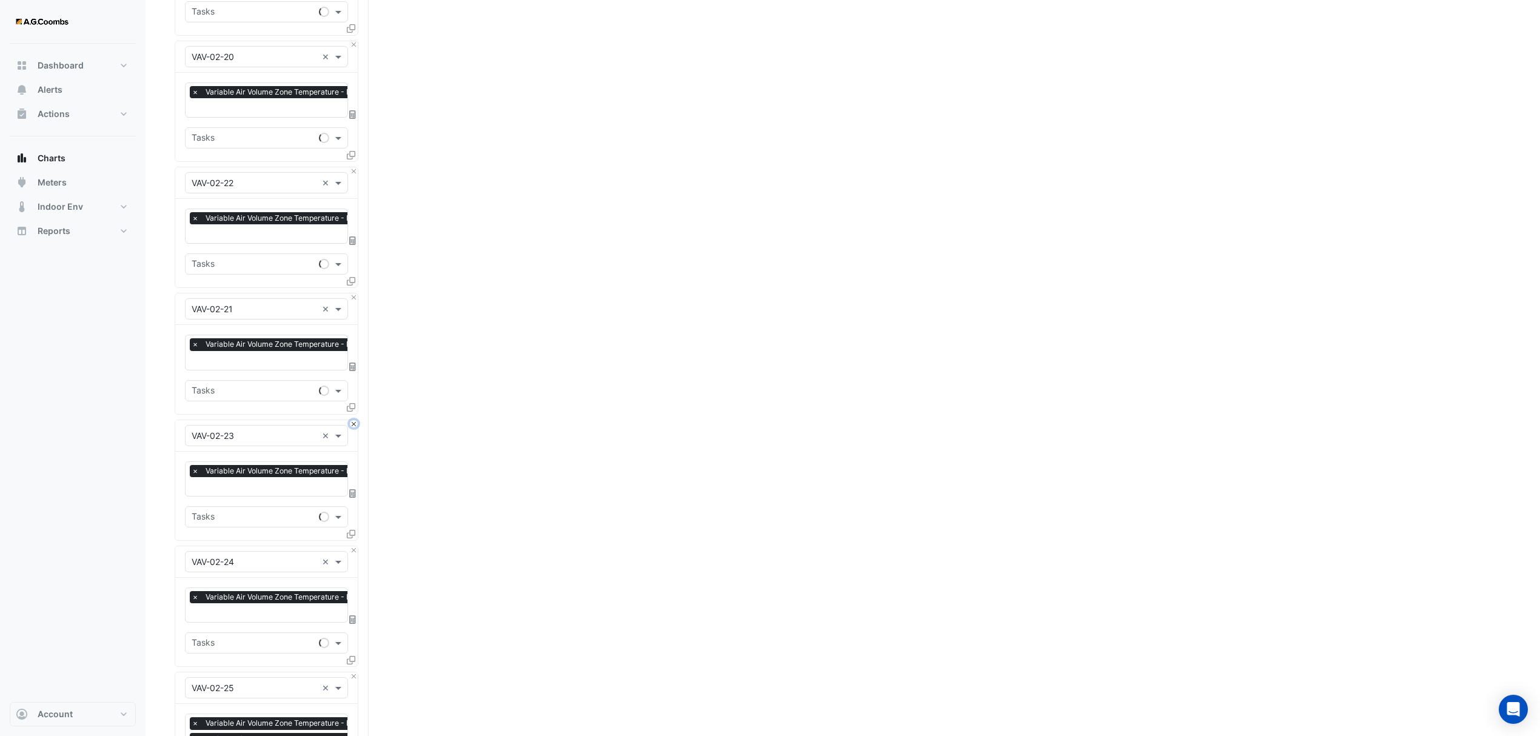
click at [352, 420] on button "Close" at bounding box center [354, 424] width 8 height 8
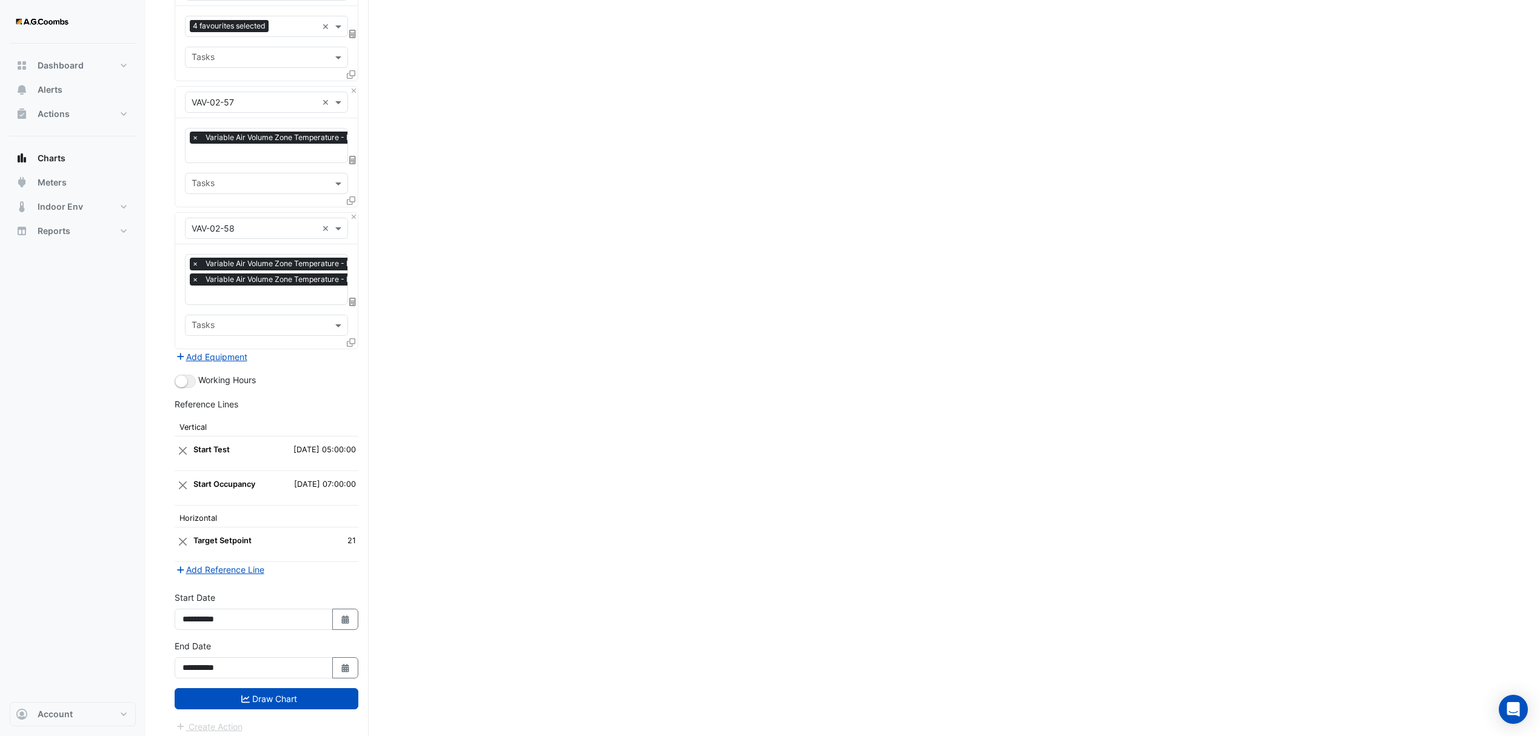
click at [222, 692] on button "Draw Chart" at bounding box center [267, 698] width 184 height 21
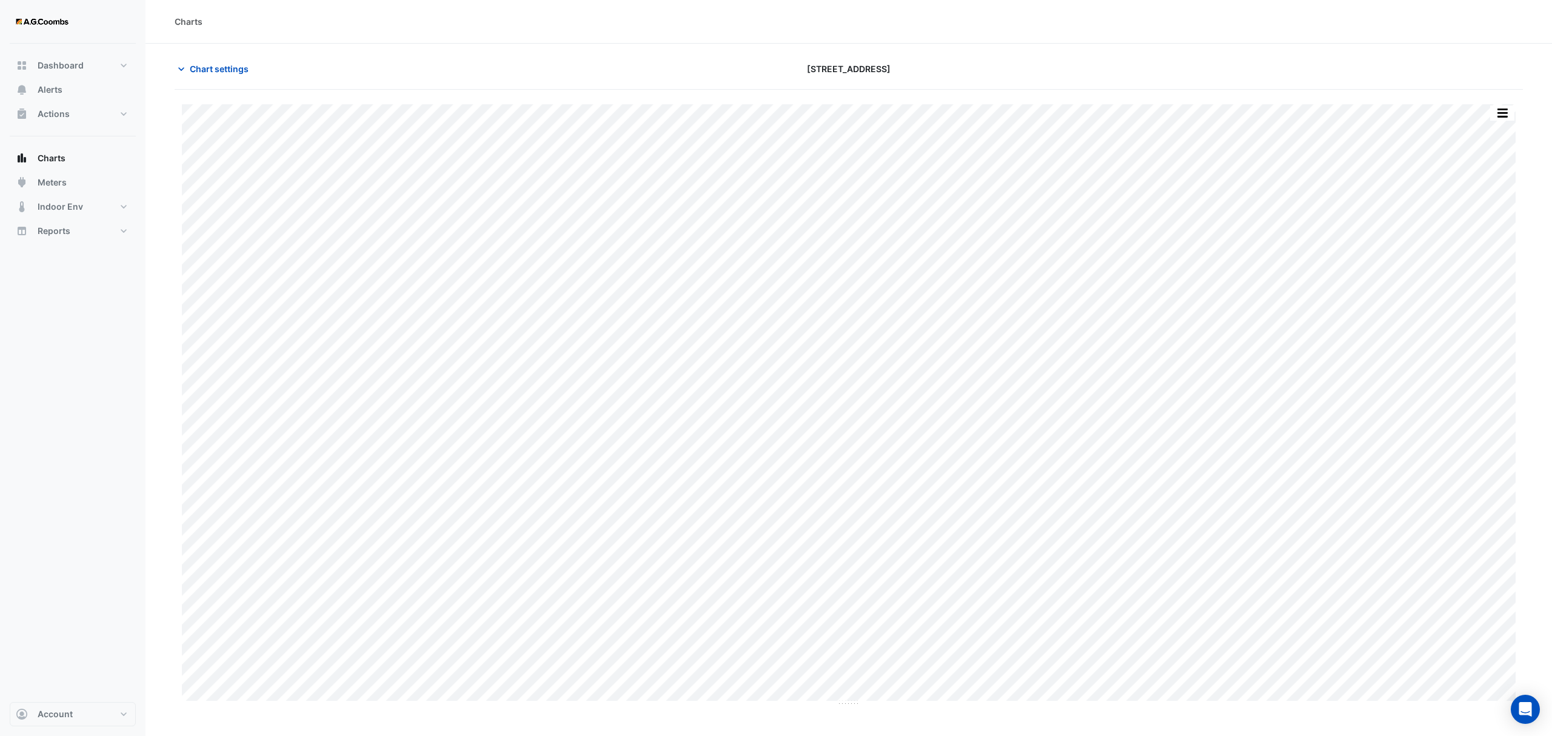
click at [1510, 110] on button "button" at bounding box center [1502, 113] width 24 height 15
click at [1476, 248] on div "Pivot Data Table" at bounding box center [1478, 243] width 73 height 29
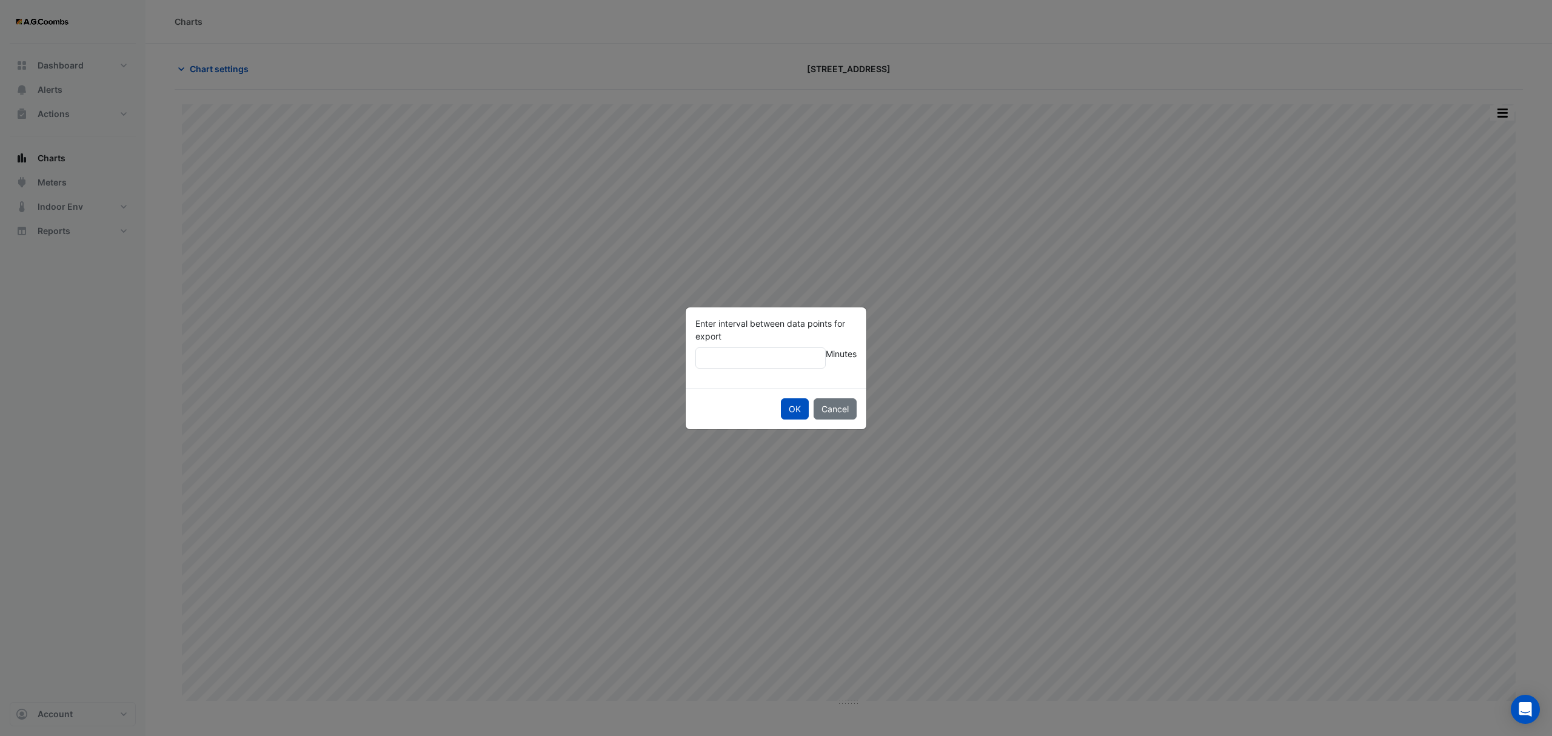
type input "**"
click at [781, 398] on button "OK" at bounding box center [795, 408] width 28 height 21
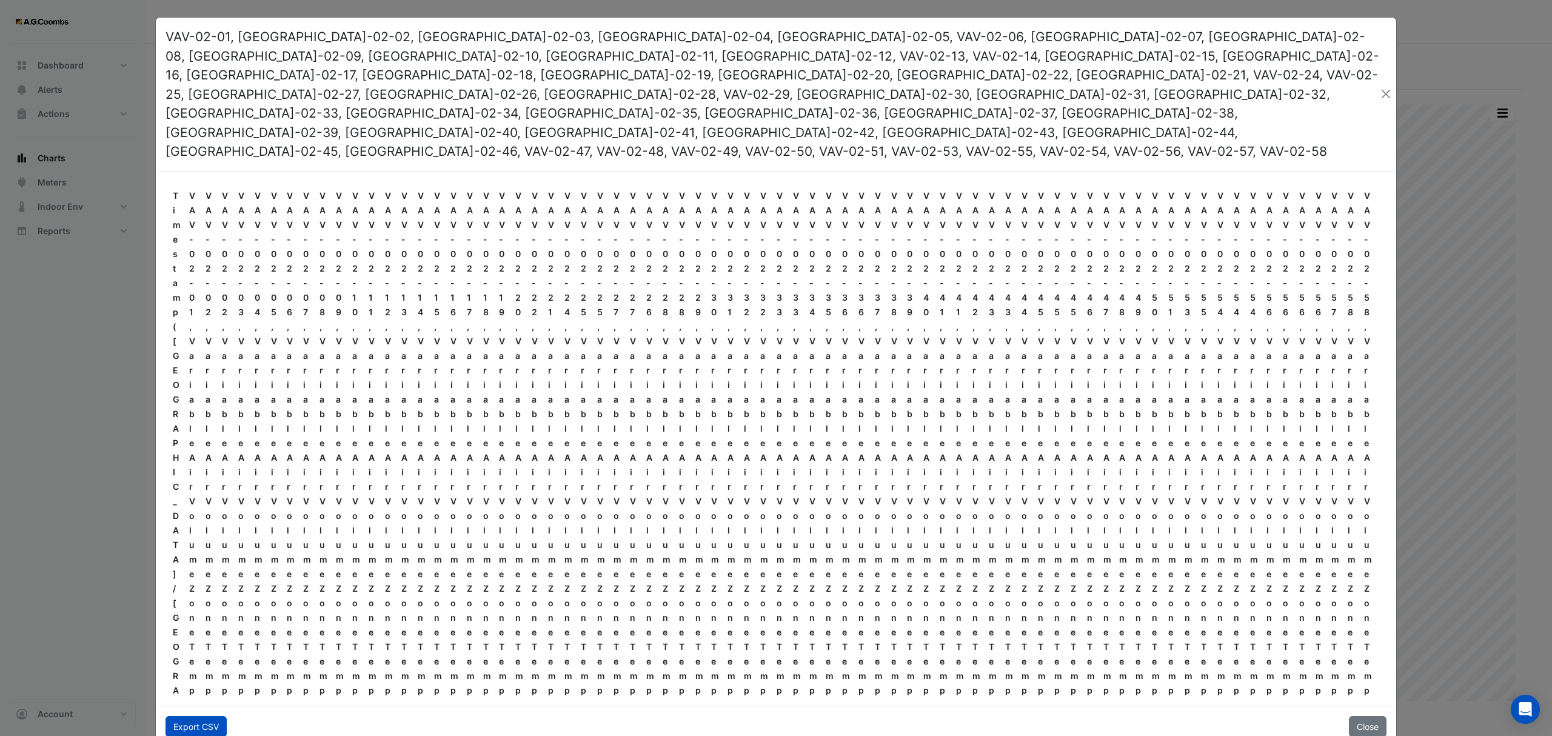
click at [185, 716] on button "Export CSV" at bounding box center [196, 726] width 61 height 21
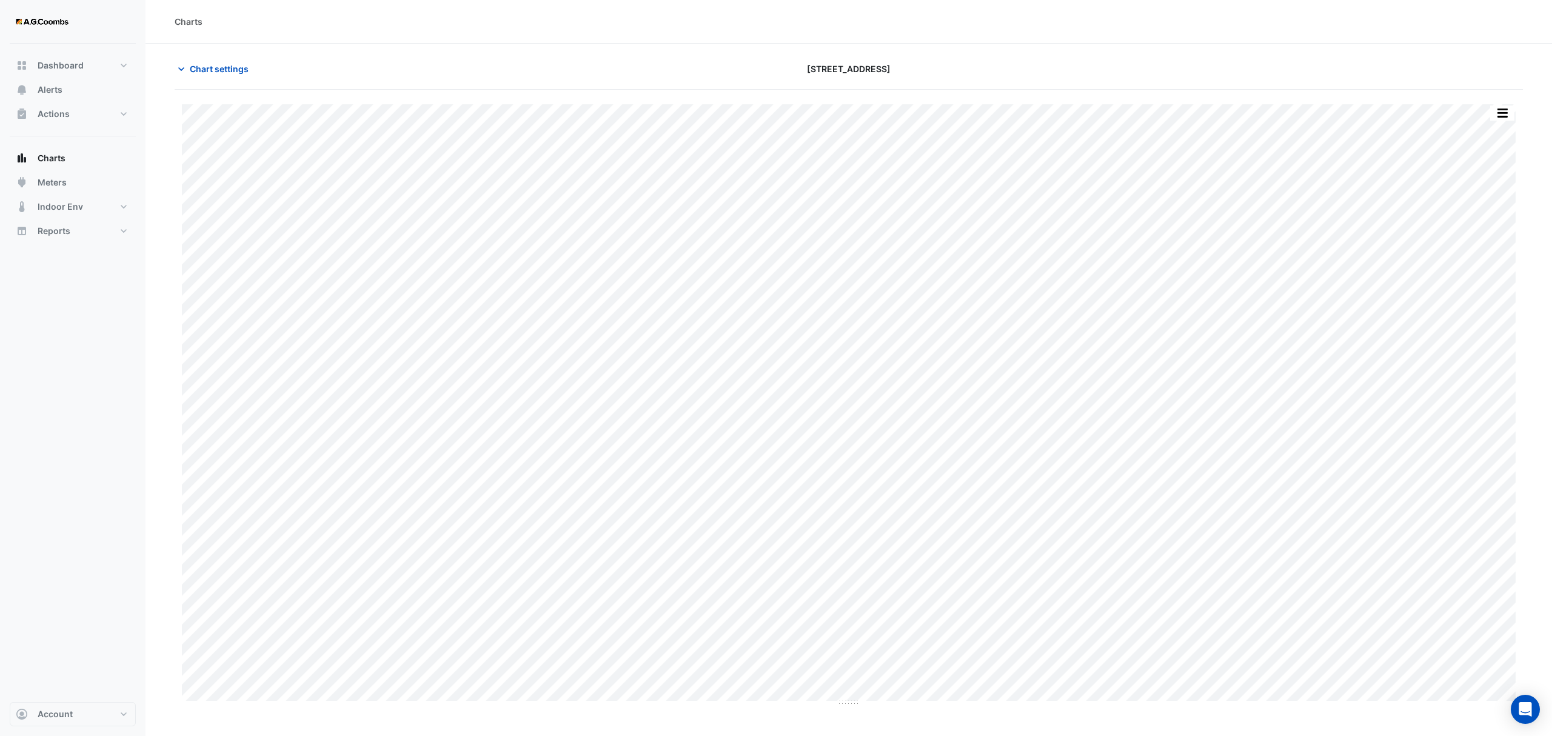
type input "**********"
click at [1502, 118] on button "button" at bounding box center [1502, 113] width 24 height 15
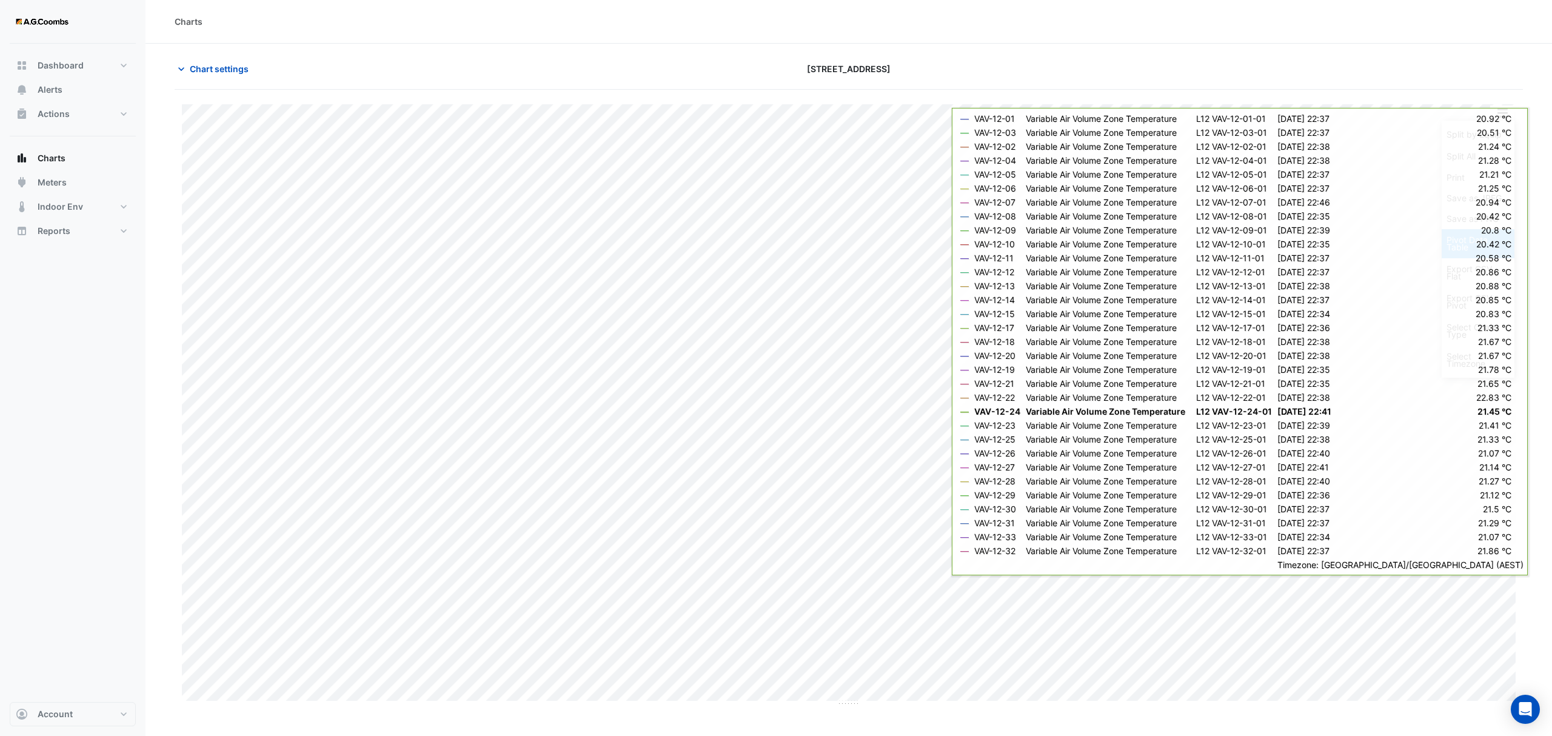
click at [1470, 234] on div "Pivot Data Table" at bounding box center [1478, 243] width 73 height 29
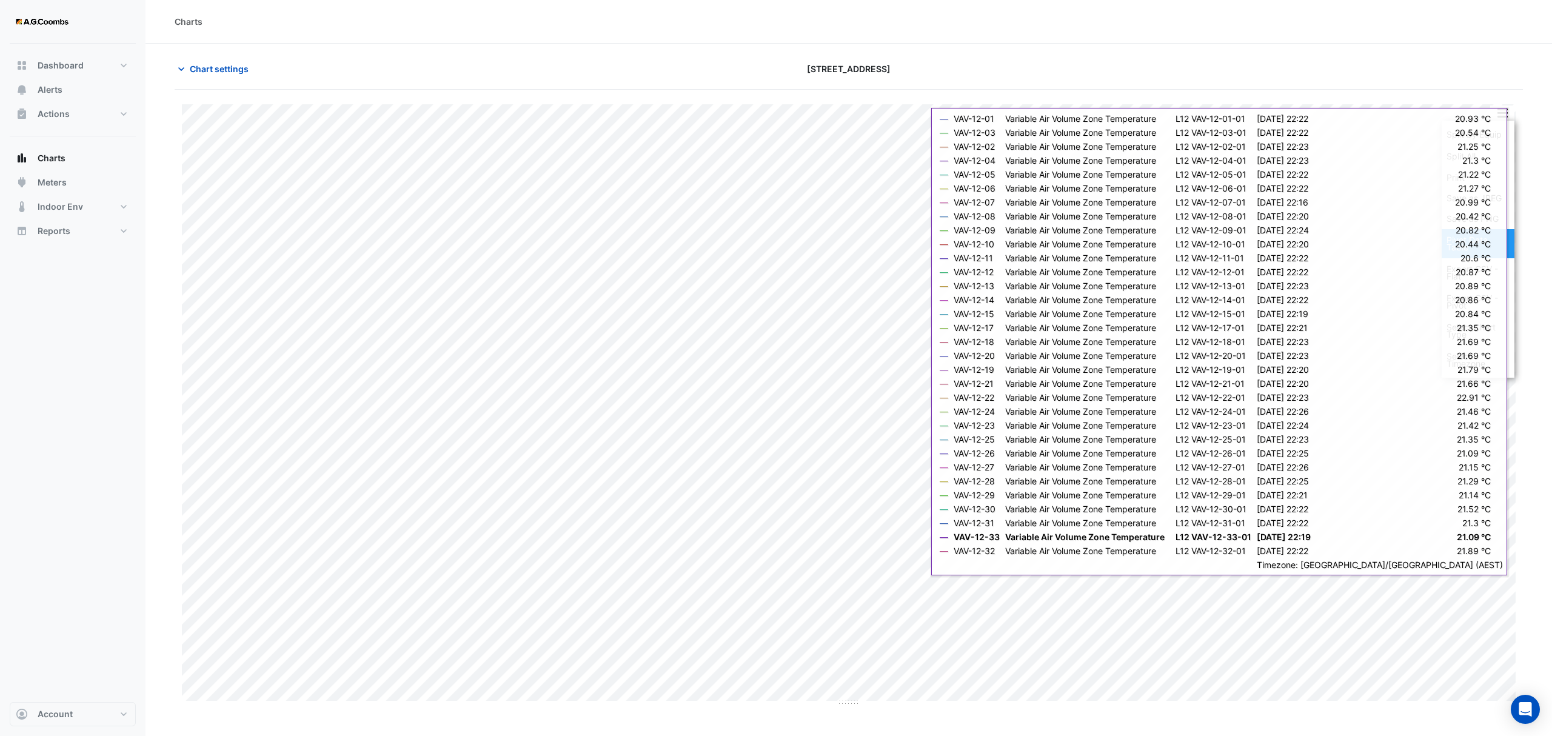
click at [1489, 250] on div "Pivot Data Table" at bounding box center [1478, 243] width 73 height 29
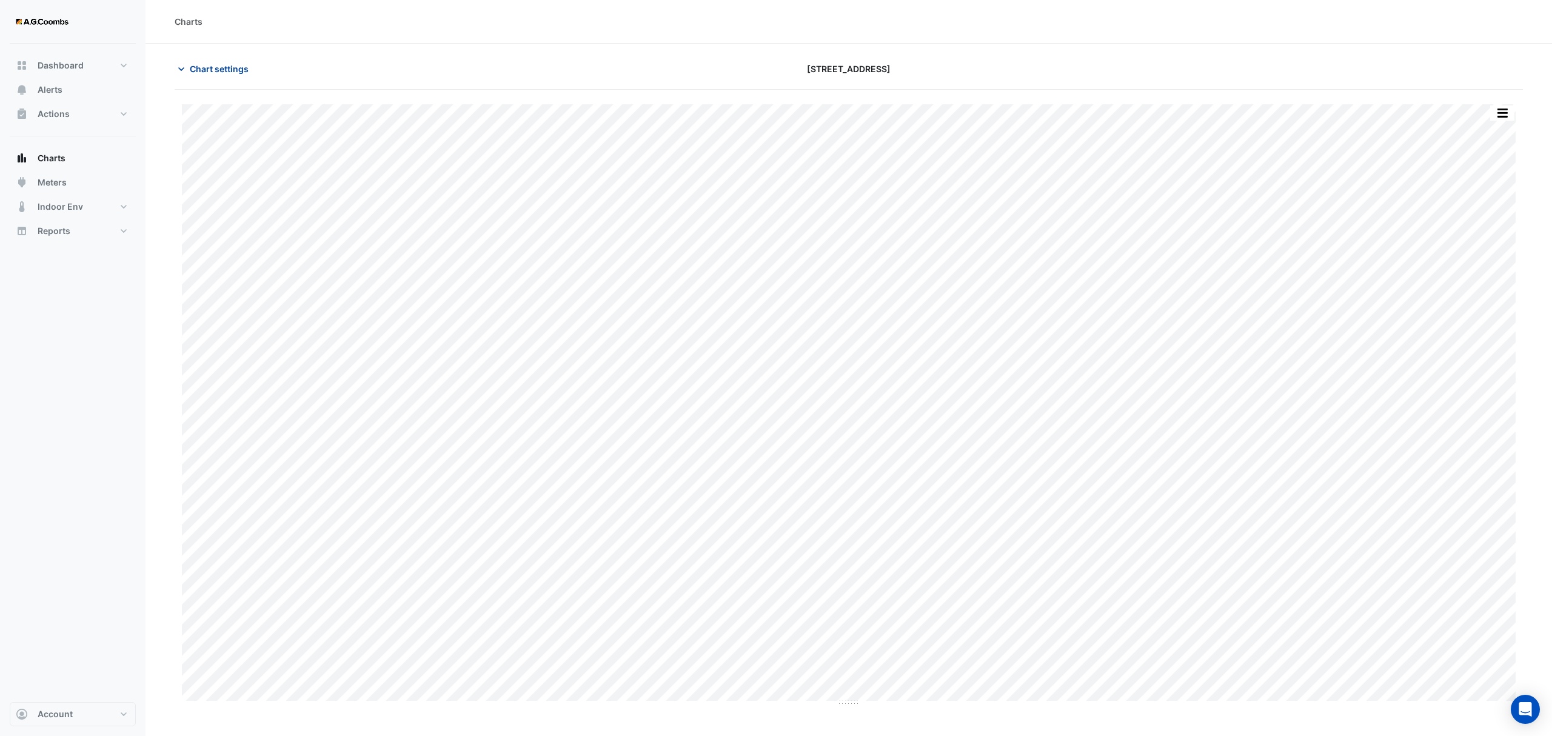
click at [206, 69] on span "Chart settings" at bounding box center [219, 68] width 59 height 13
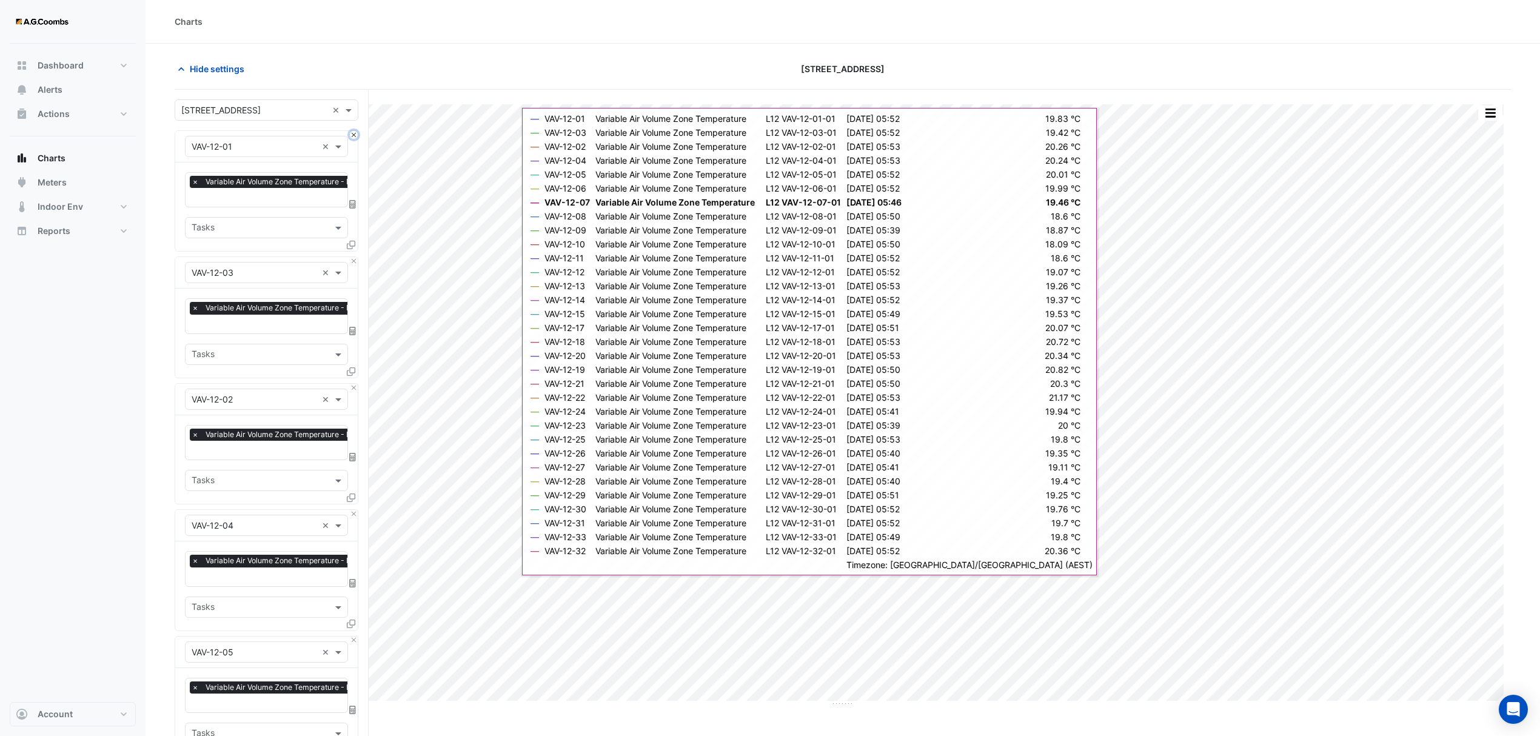
click at [352, 136] on button "Close" at bounding box center [354, 135] width 8 height 8
click at [352, 257] on button "Close" at bounding box center [354, 261] width 8 height 8
click at [352, 136] on button "Close" at bounding box center [354, 135] width 8 height 8
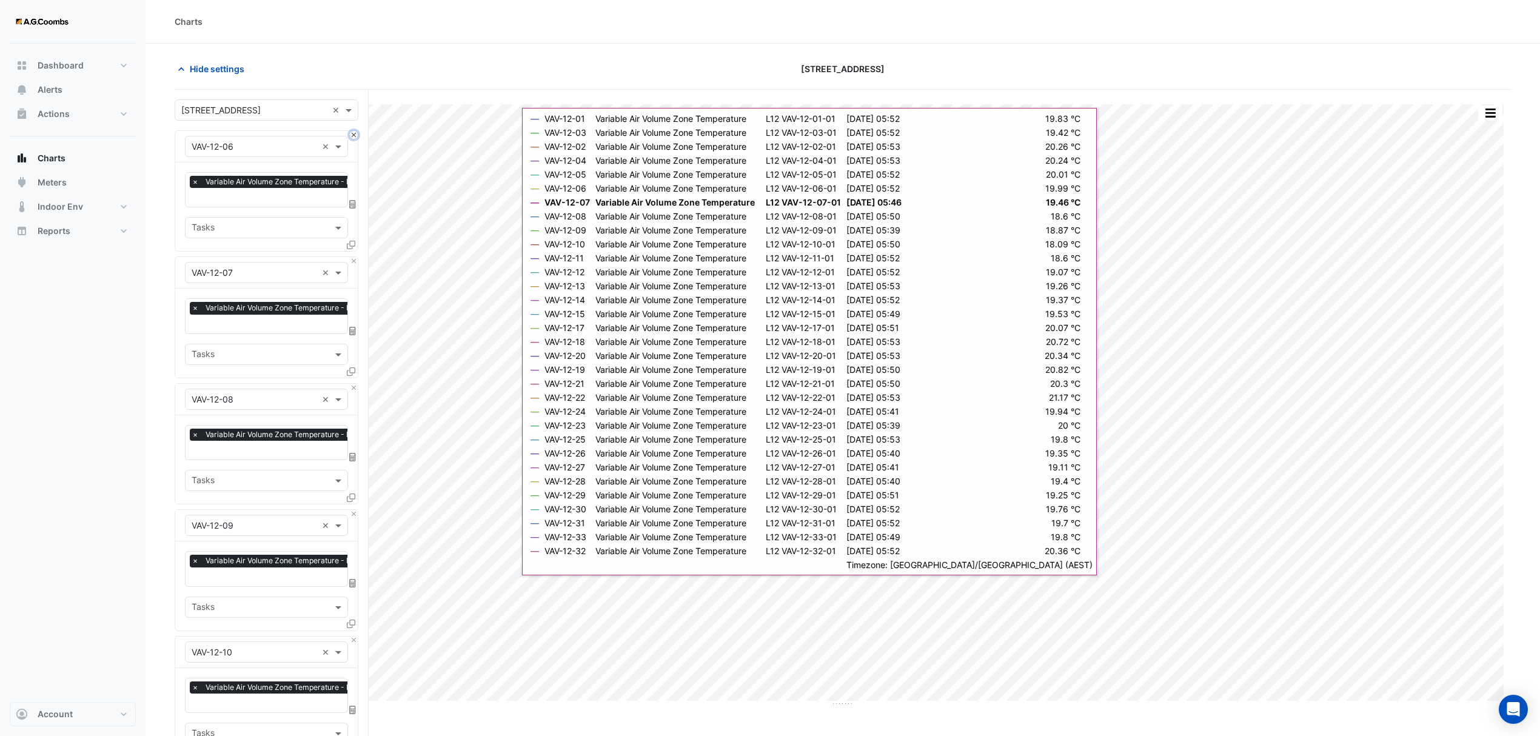
click at [352, 136] on button "Close" at bounding box center [354, 135] width 8 height 8
click at [352, 257] on button "Close" at bounding box center [354, 261] width 8 height 8
click at [352, 136] on button "Close" at bounding box center [354, 135] width 8 height 8
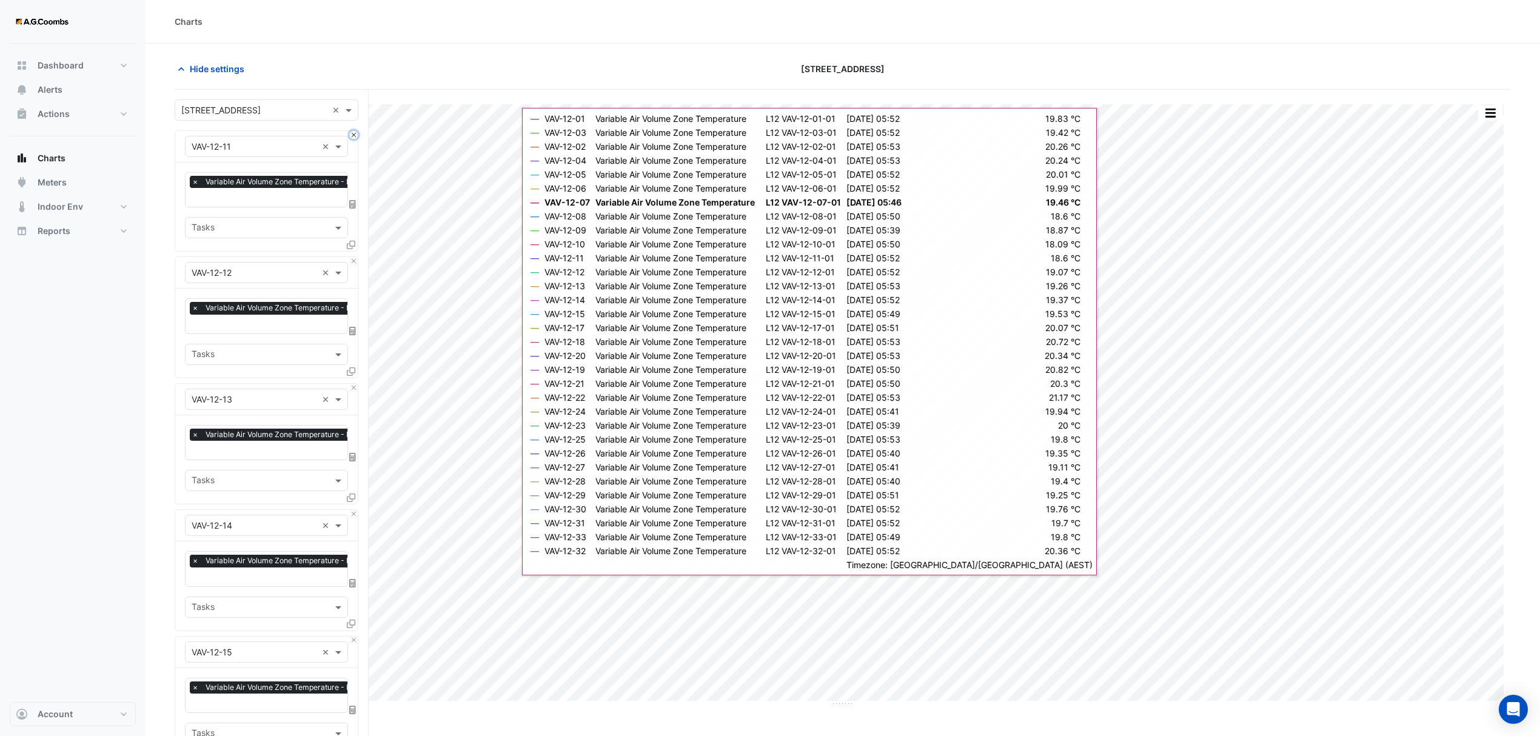
click at [352, 136] on button "Close" at bounding box center [354, 135] width 8 height 8
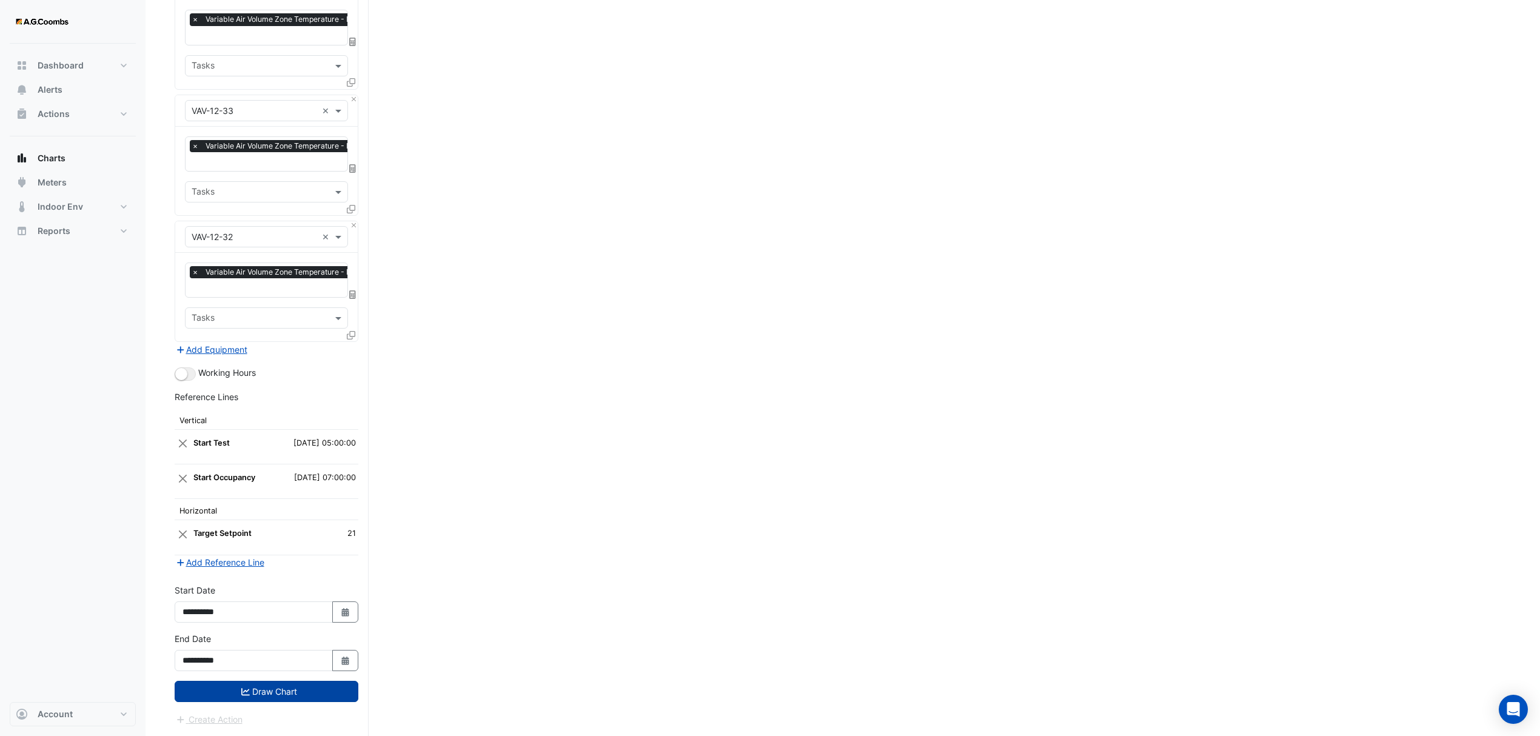
click at [260, 682] on button "Draw Chart" at bounding box center [267, 691] width 184 height 21
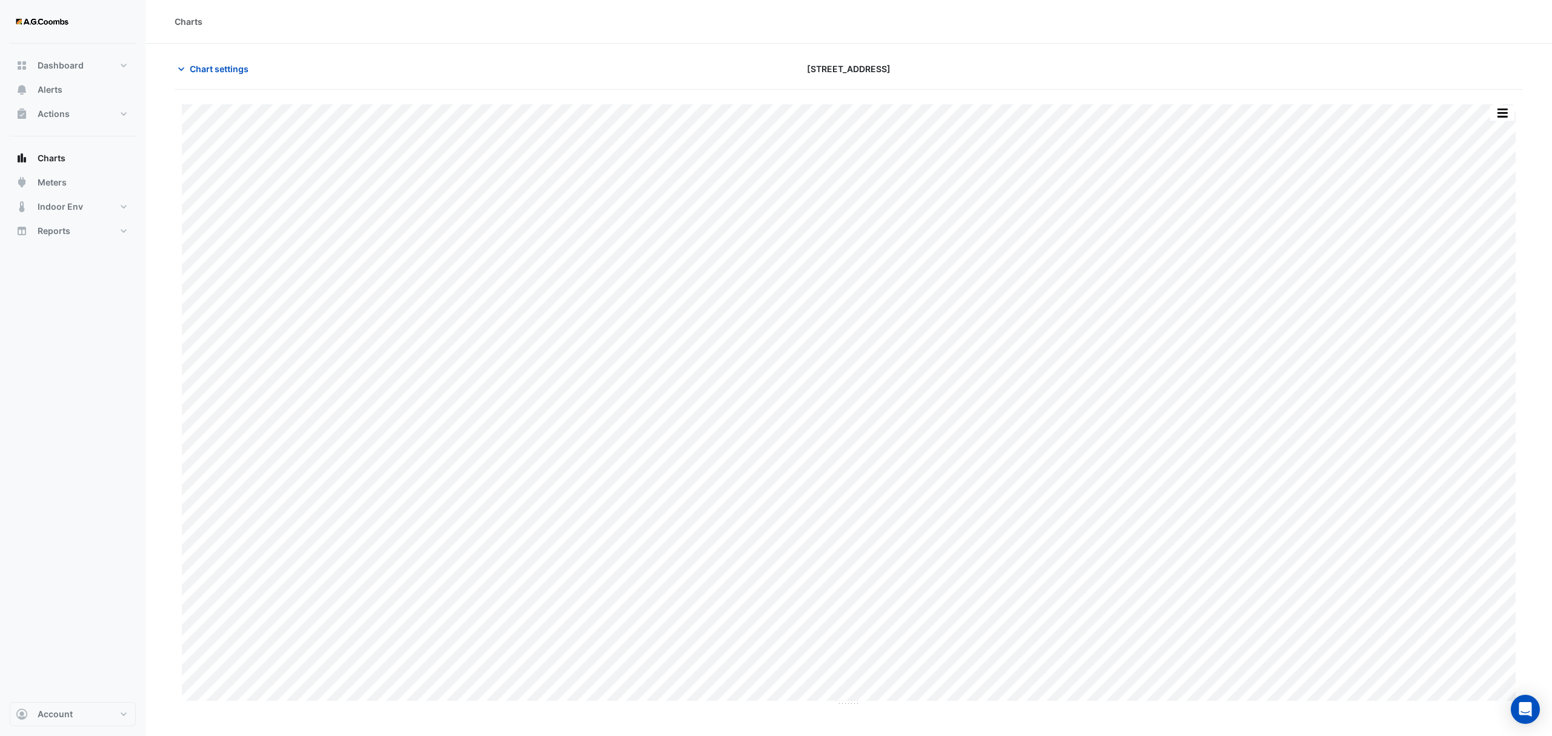
click at [1500, 110] on button "button" at bounding box center [1502, 113] width 24 height 15
click at [1480, 250] on div "Pivot Data Table" at bounding box center [1478, 243] width 73 height 29
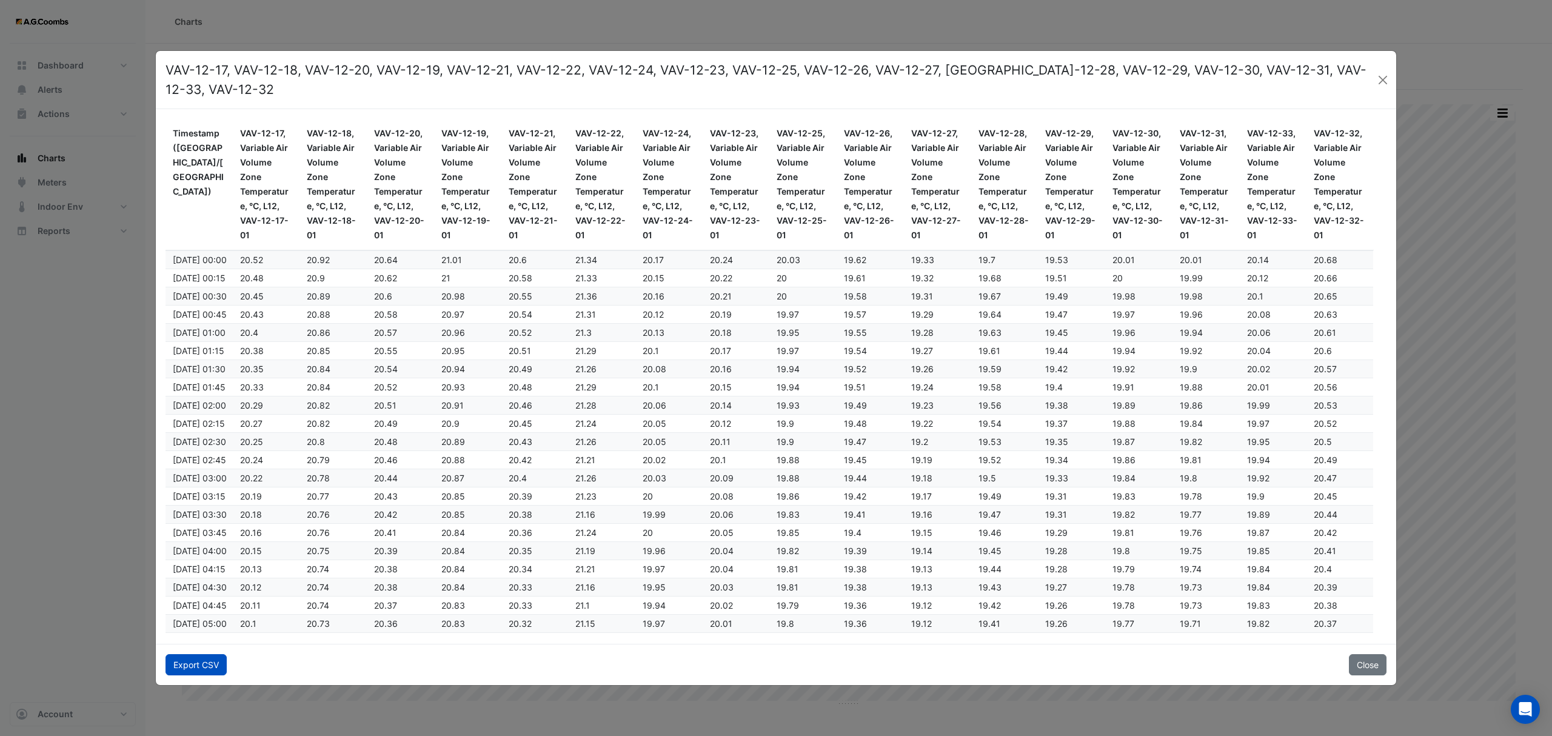
click at [200, 655] on button "Export CSV" at bounding box center [196, 664] width 61 height 21
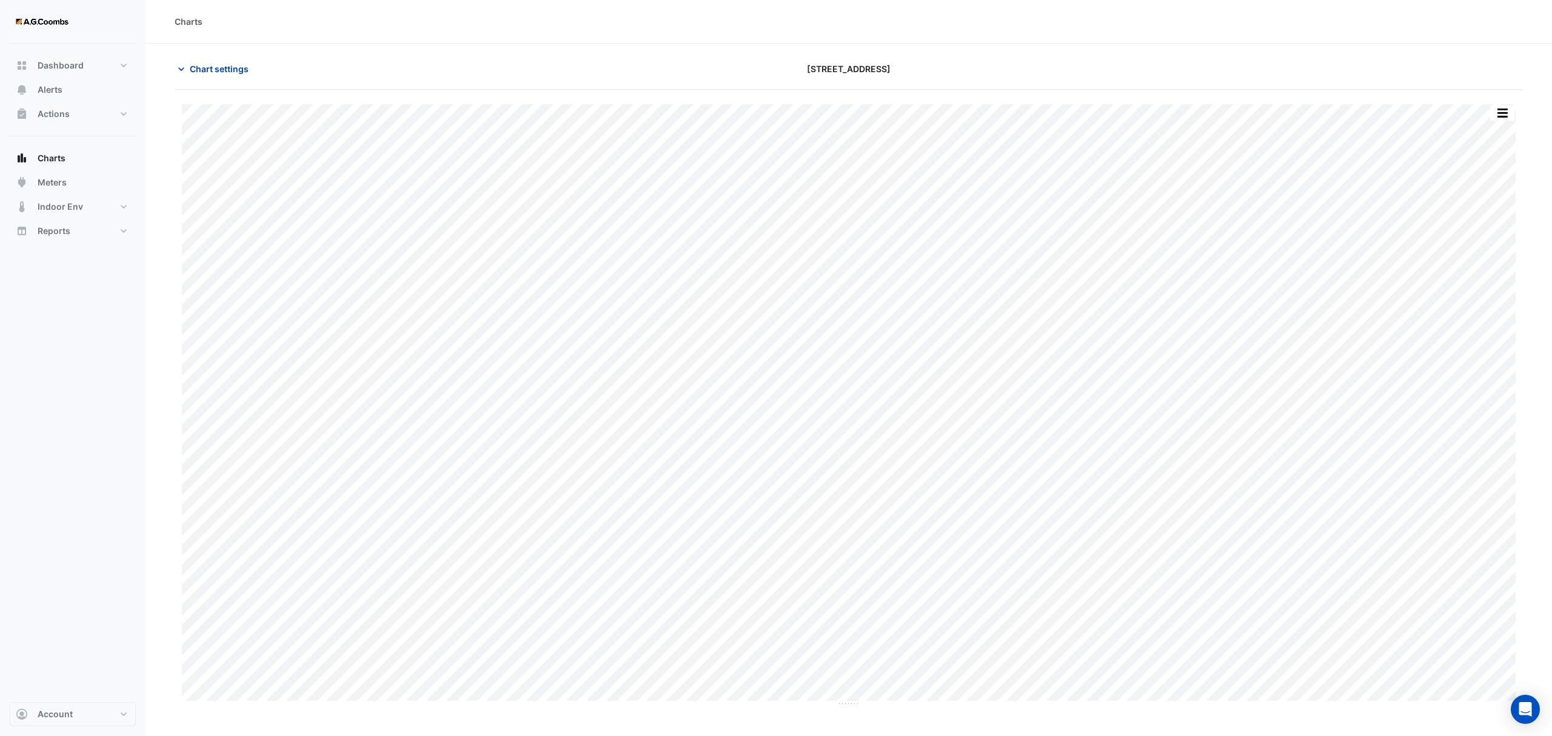
type input "**********"
click at [227, 64] on span "Chart settings" at bounding box center [219, 68] width 59 height 13
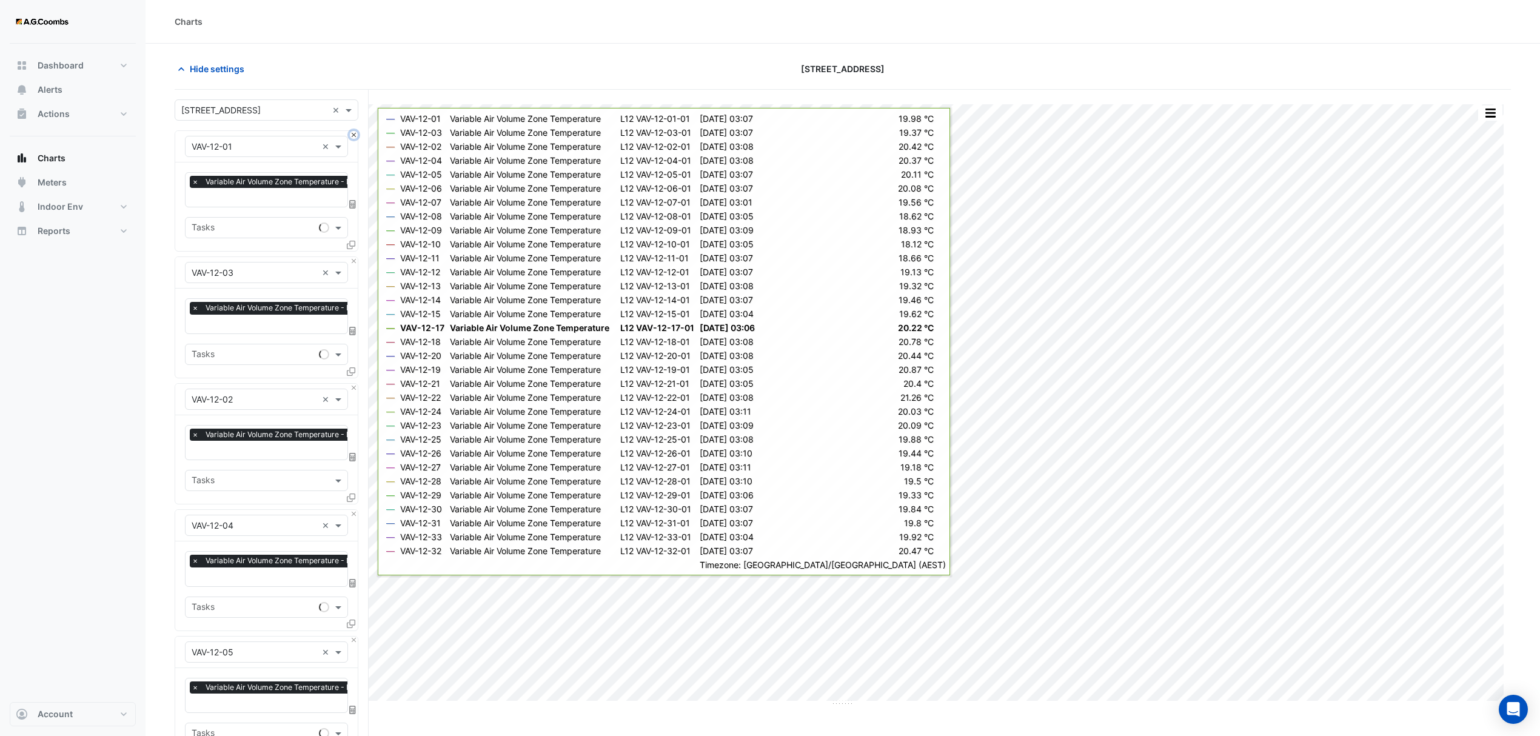
click at [355, 133] on button "Close" at bounding box center [354, 135] width 8 height 8
click at [355, 257] on button "Close" at bounding box center [354, 261] width 8 height 8
click at [355, 133] on button "Close" at bounding box center [354, 135] width 8 height 8
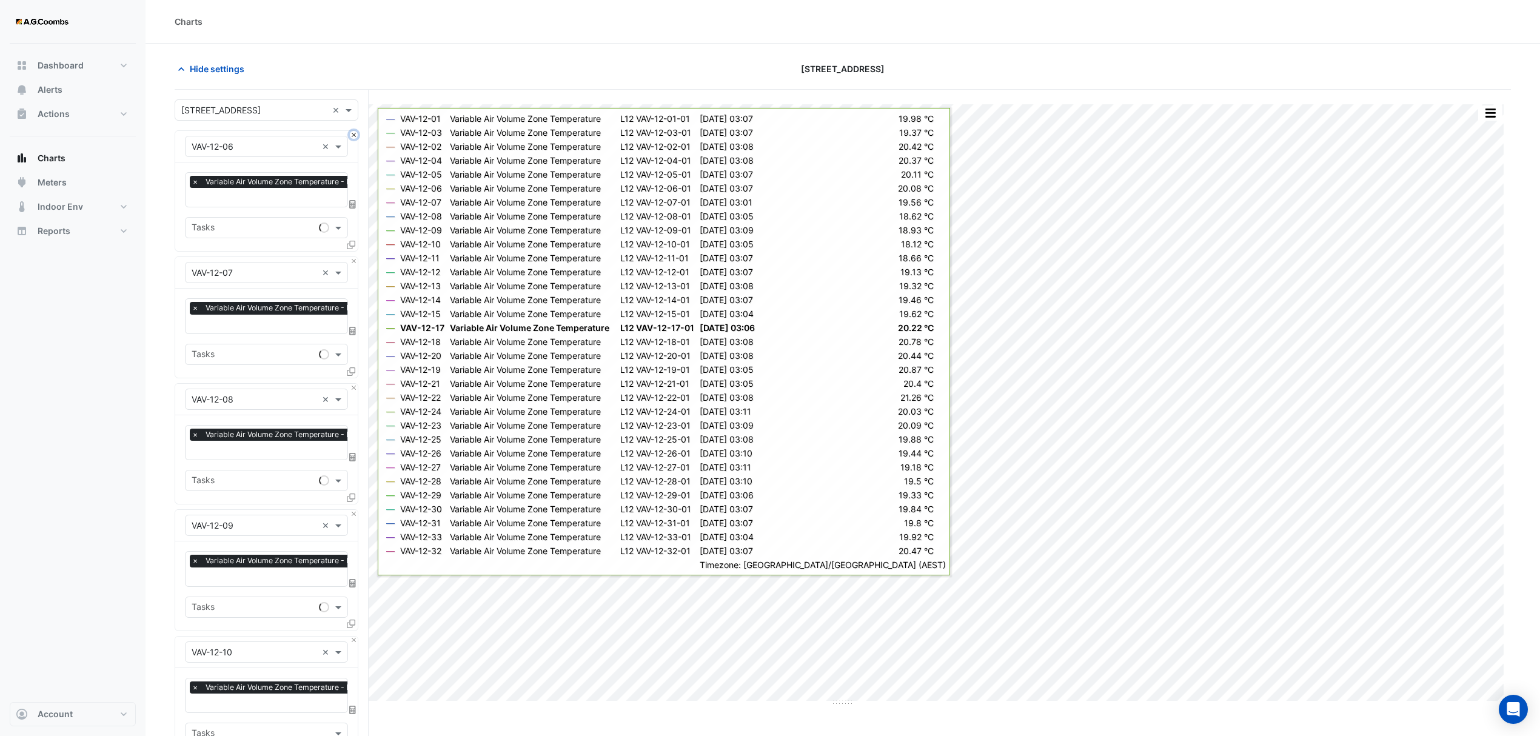
click at [355, 133] on button "Close" at bounding box center [354, 135] width 8 height 8
click at [355, 257] on button "Close" at bounding box center [354, 261] width 8 height 8
click at [355, 133] on button "Close" at bounding box center [354, 135] width 8 height 8
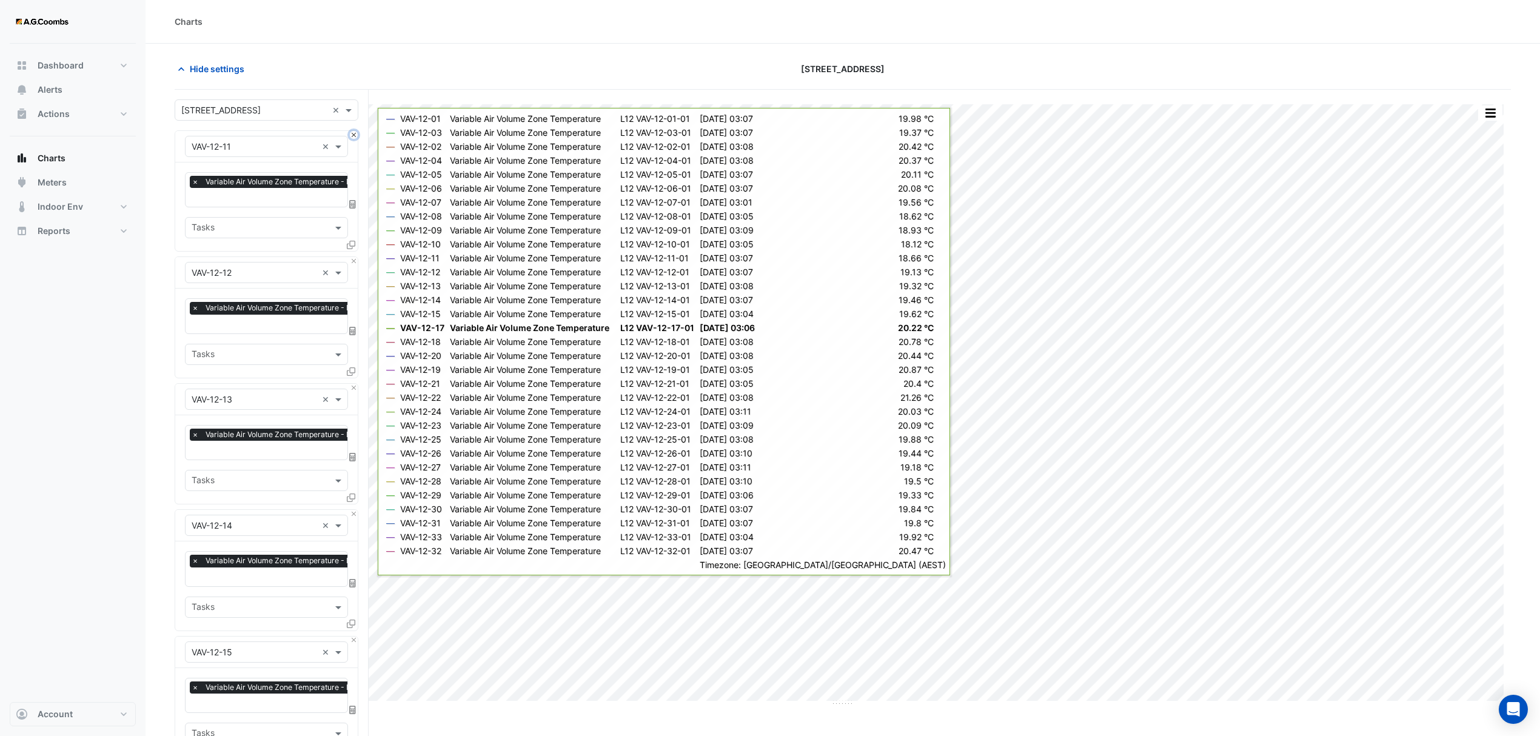
click at [355, 133] on button "Close" at bounding box center [354, 135] width 8 height 8
click at [355, 257] on button "Close" at bounding box center [354, 261] width 8 height 8
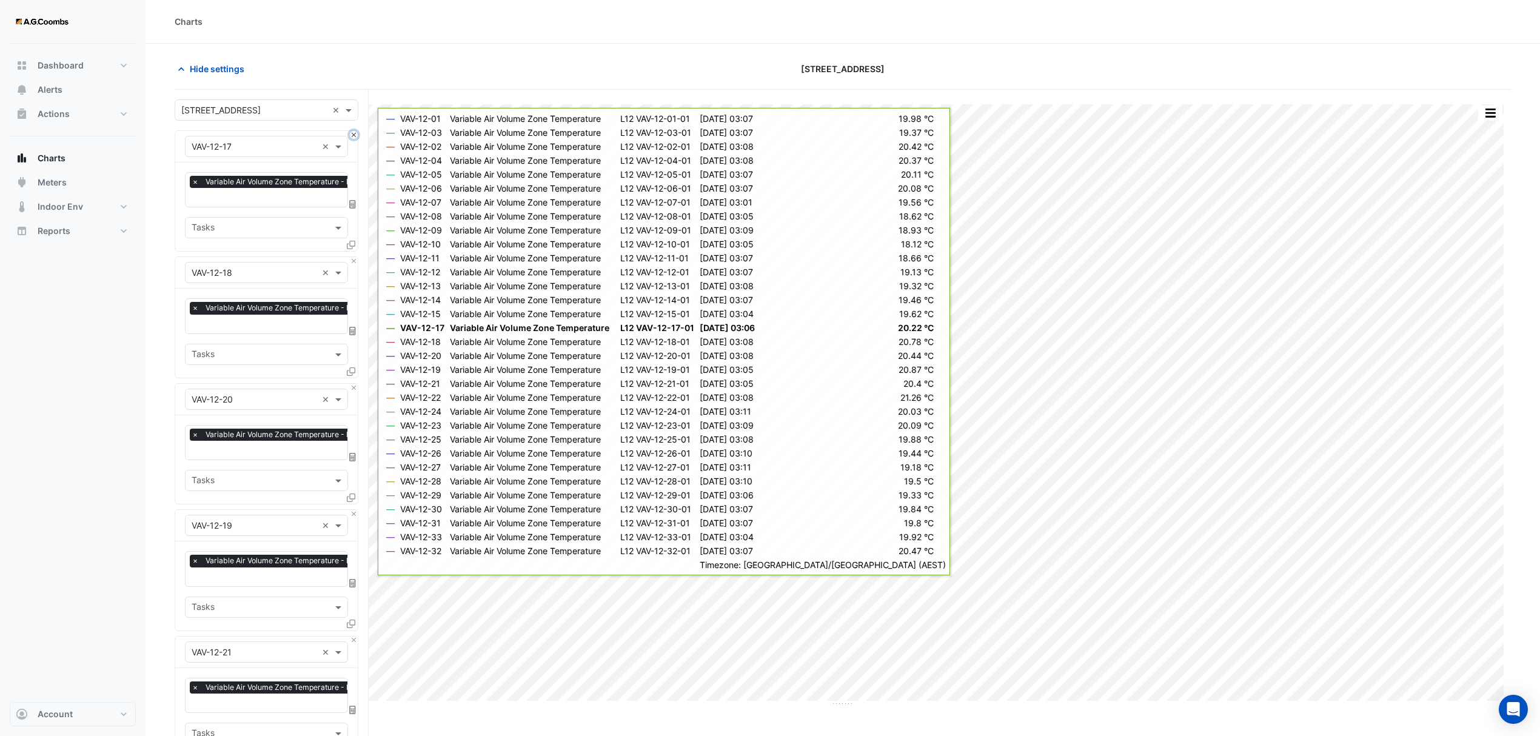
click at [355, 133] on button "Close" at bounding box center [354, 135] width 8 height 8
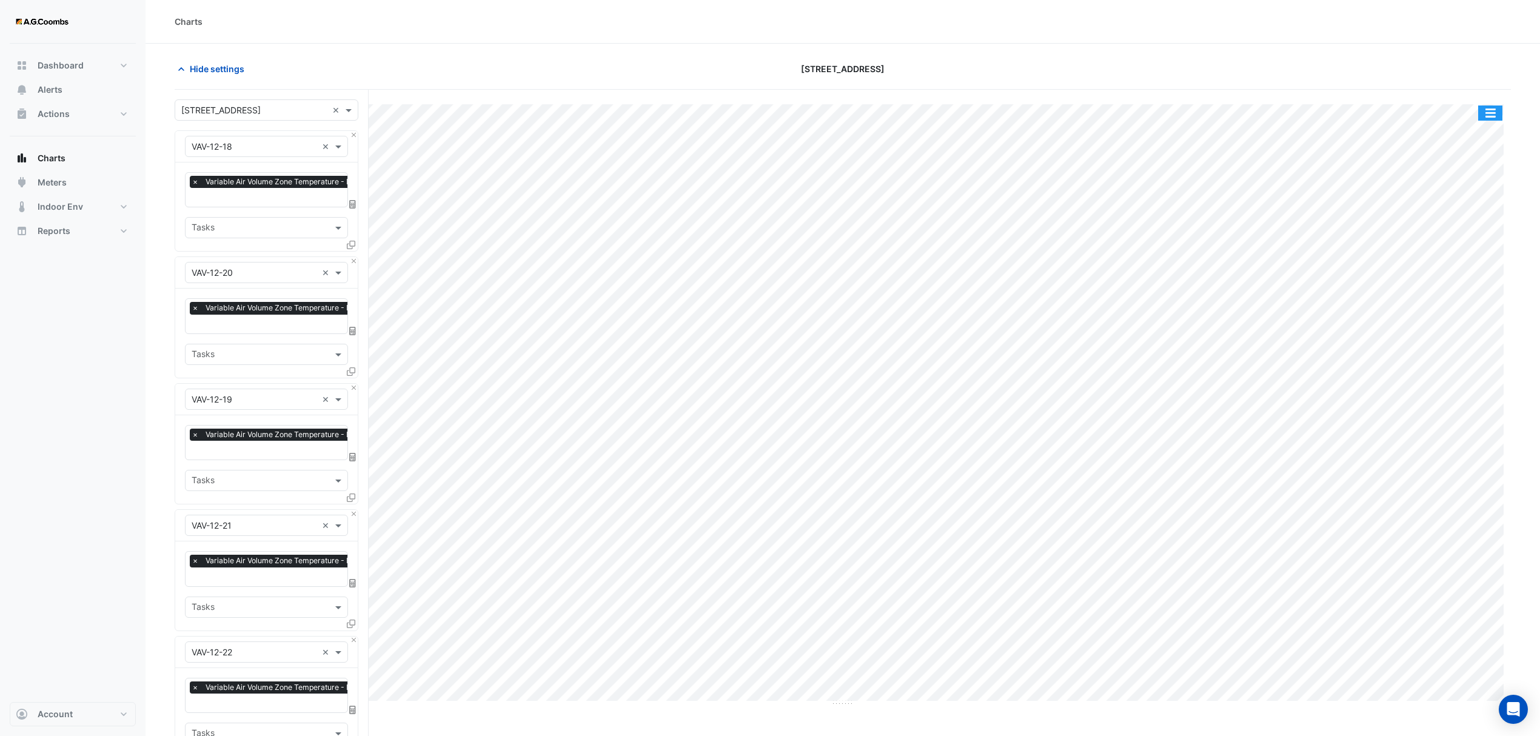
click at [1490, 114] on button "button" at bounding box center [1490, 113] width 24 height 15
click at [1436, 72] on div at bounding box center [1293, 68] width 451 height 21
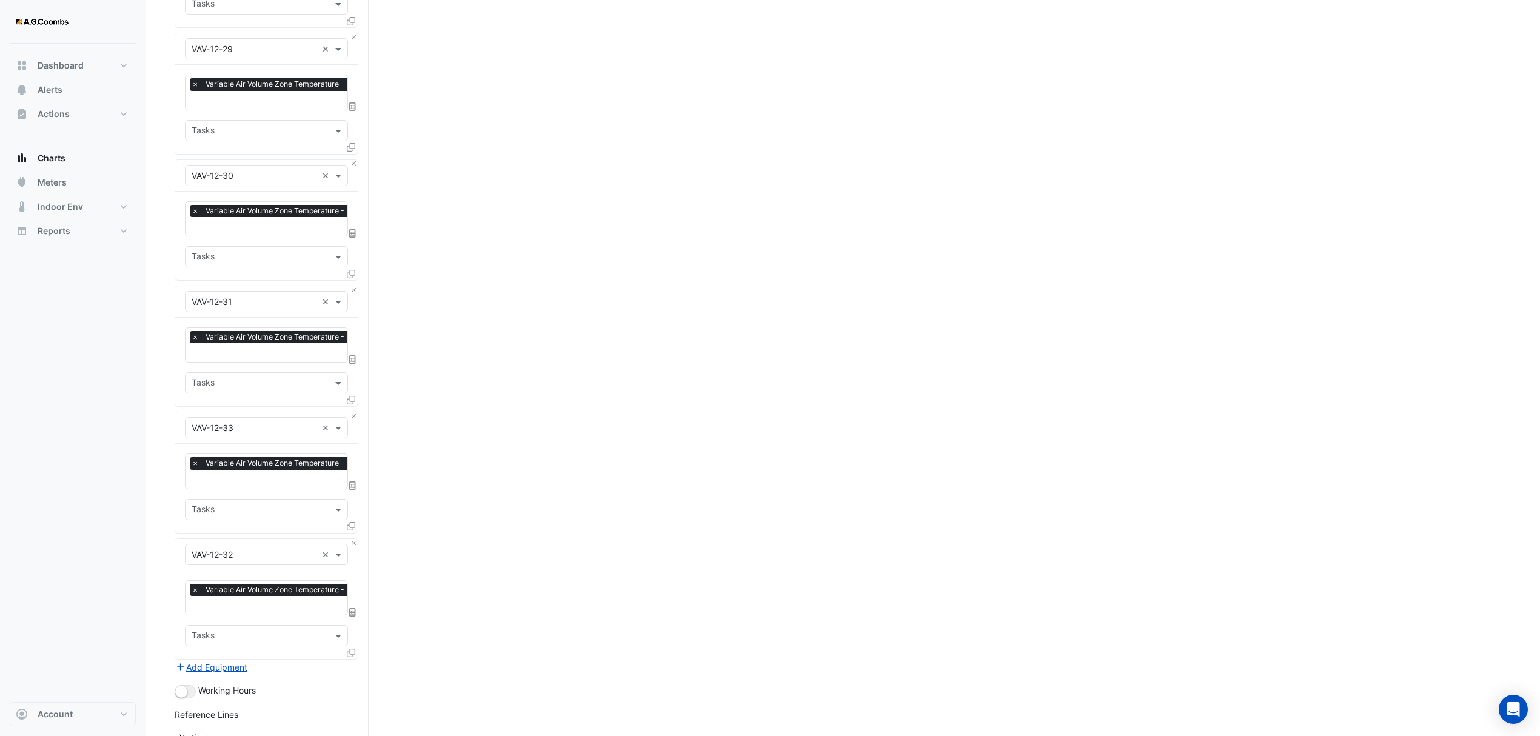
scroll to position [1805, 0]
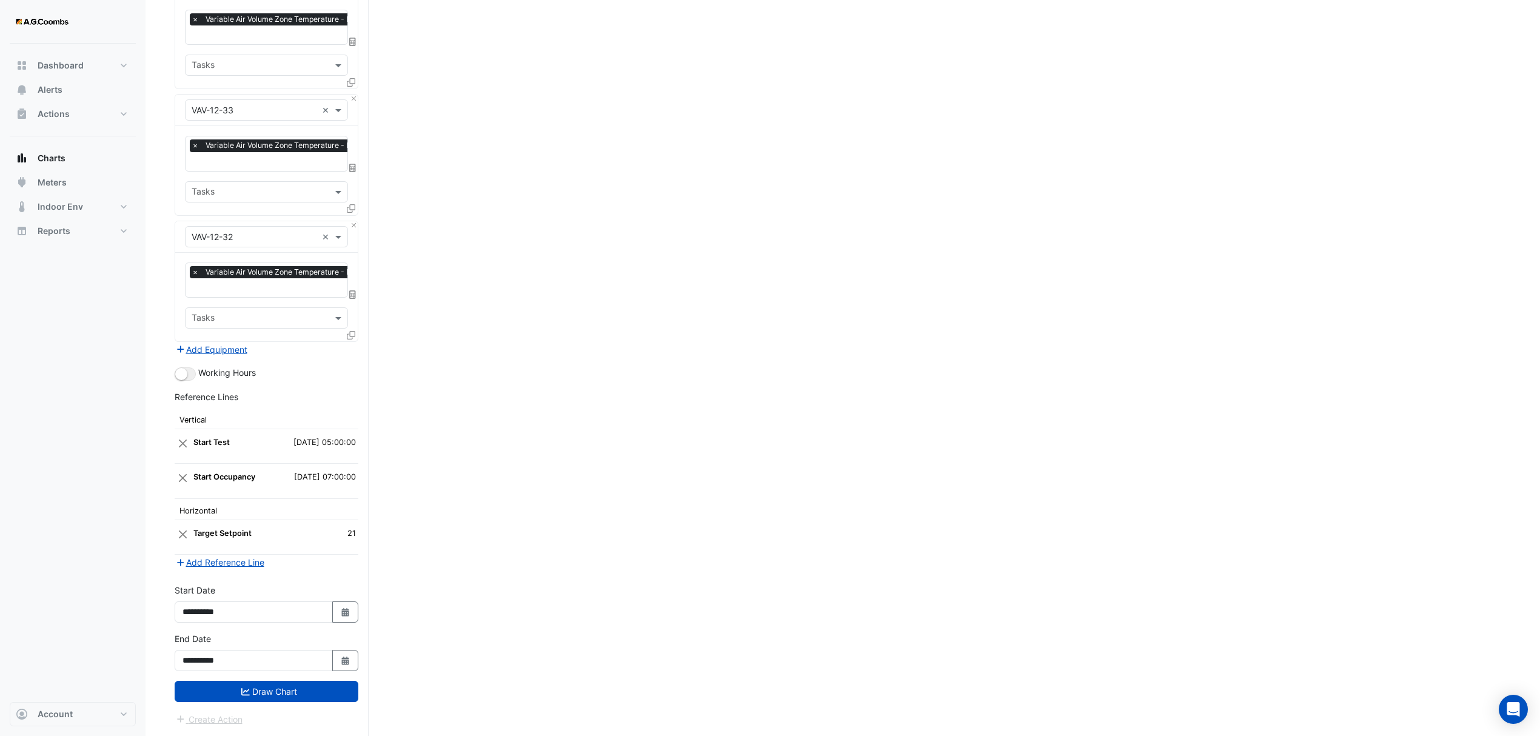
click at [248, 677] on div "**********" at bounding box center [266, 656] width 198 height 49
click at [260, 685] on button "Draw Chart" at bounding box center [267, 691] width 184 height 21
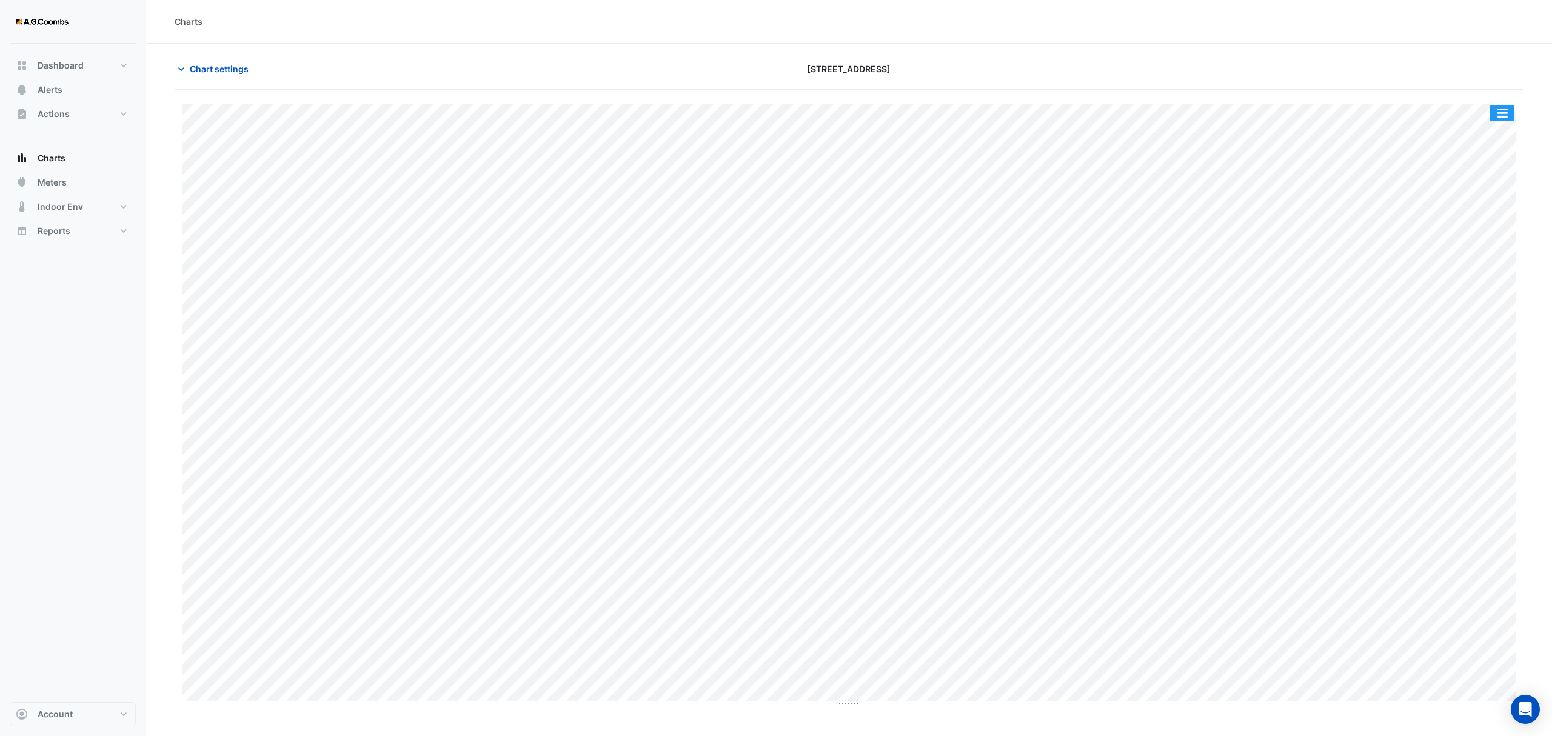
drag, startPoint x: 1513, startPoint y: 115, endPoint x: 1521, endPoint y: 122, distance: 10.7
click at [1512, 115] on button "button" at bounding box center [1502, 113] width 24 height 15
click at [1483, 252] on div "Pivot Data Table" at bounding box center [1478, 243] width 73 height 29
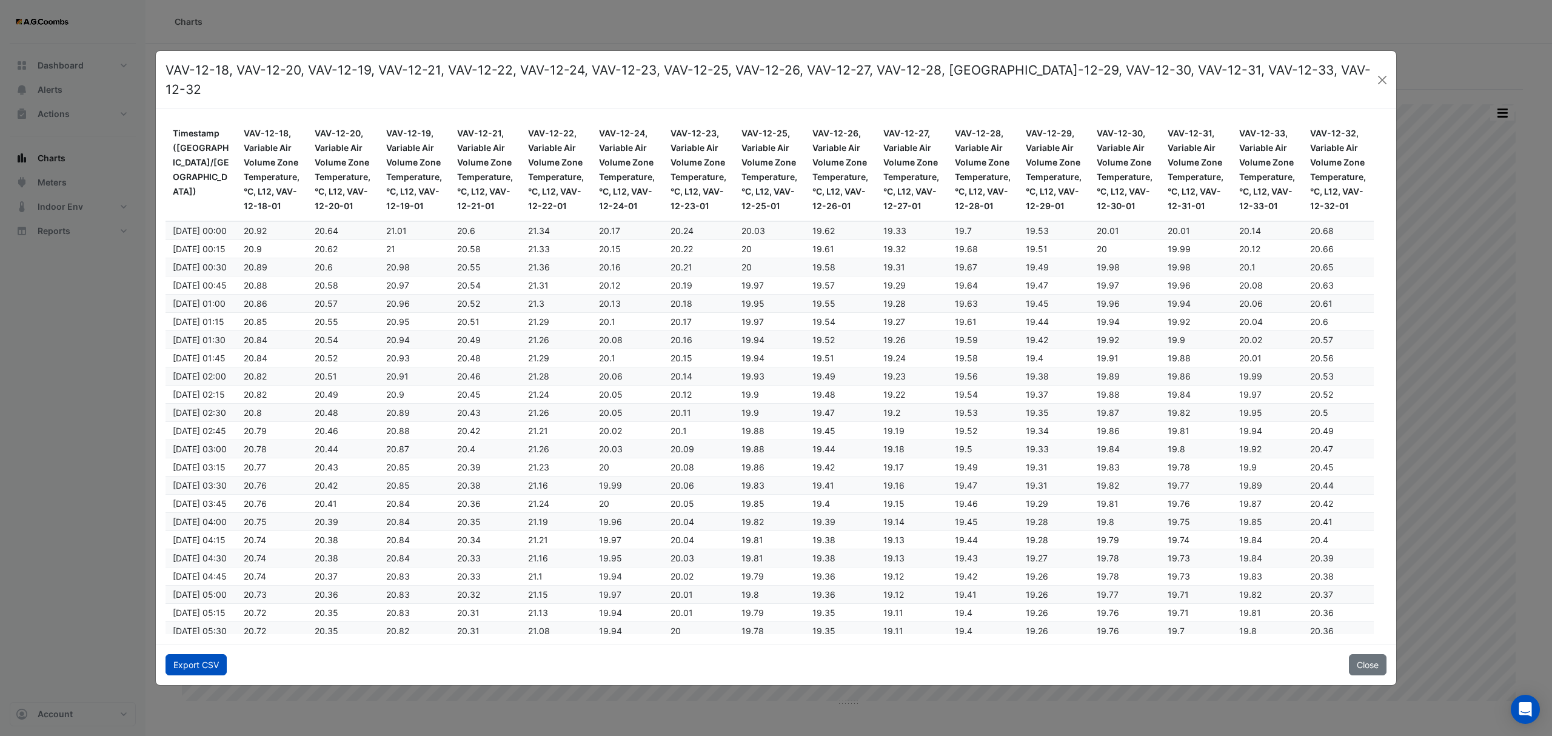
click at [211, 657] on button "Export CSV" at bounding box center [196, 664] width 61 height 21
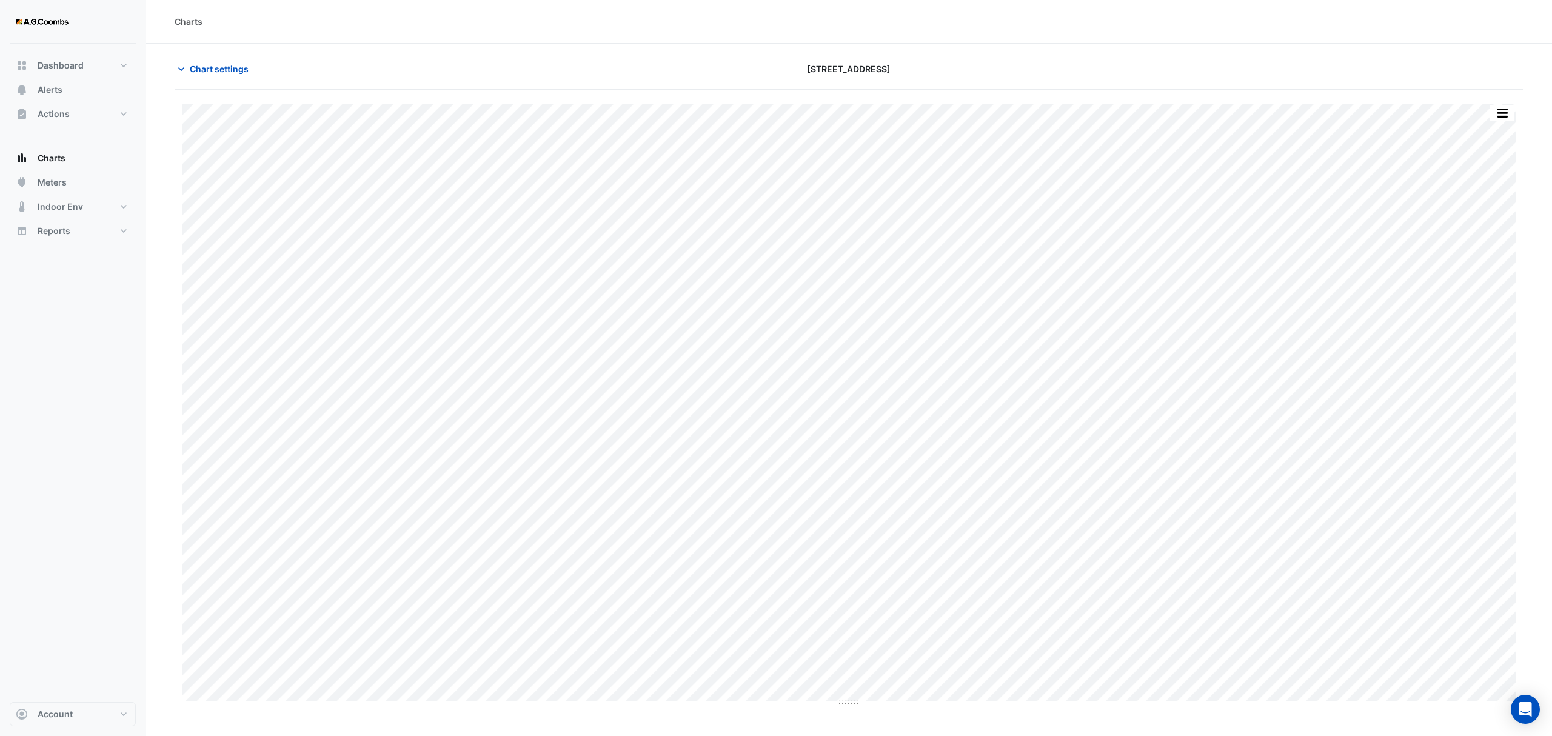
type input "**********"
click at [1497, 115] on button "button" at bounding box center [1502, 113] width 24 height 15
click at [222, 71] on span "Chart settings" at bounding box center [219, 68] width 59 height 13
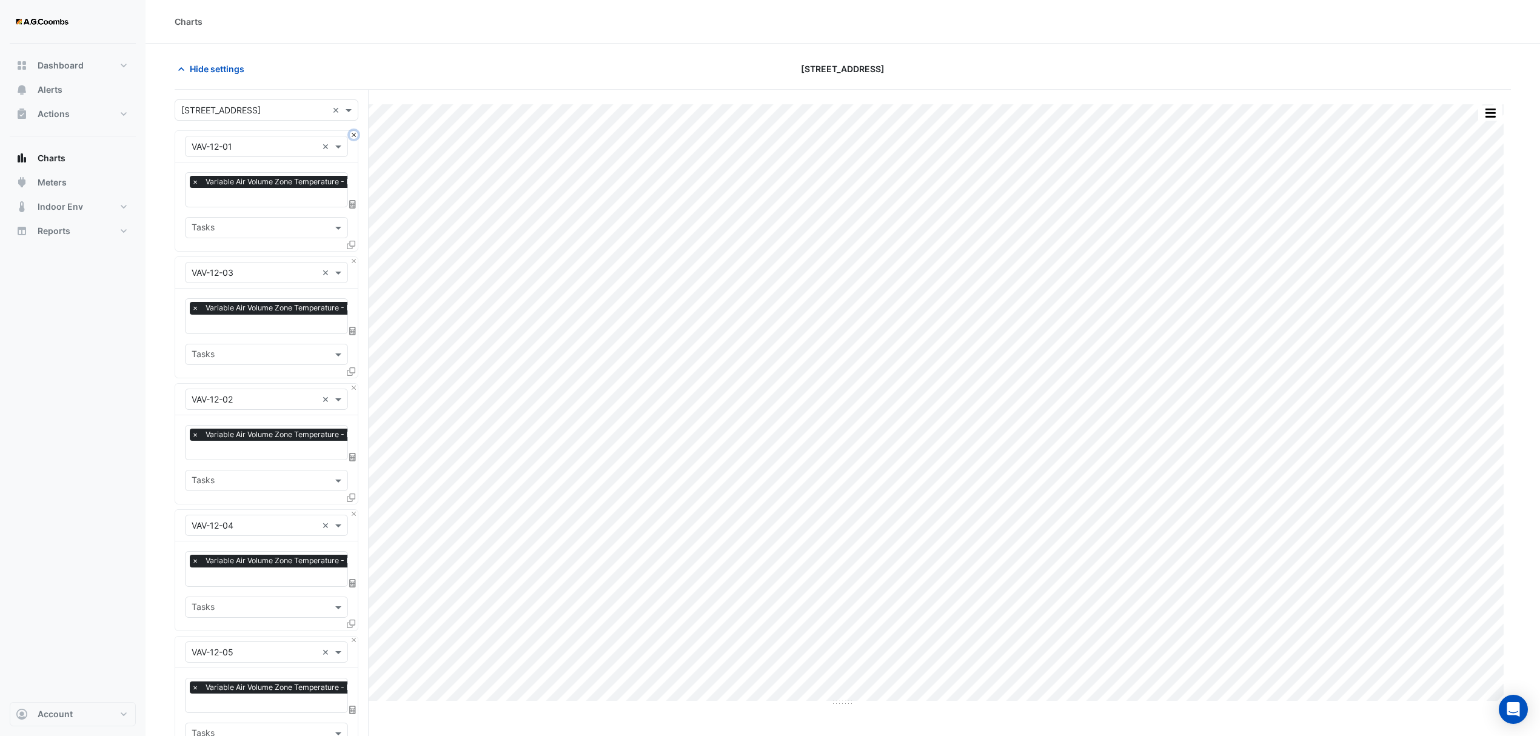
click at [353, 133] on button "Close" at bounding box center [354, 135] width 8 height 8
click at [353, 257] on button "Close" at bounding box center [354, 261] width 8 height 8
click at [353, 133] on button "Close" at bounding box center [354, 135] width 8 height 8
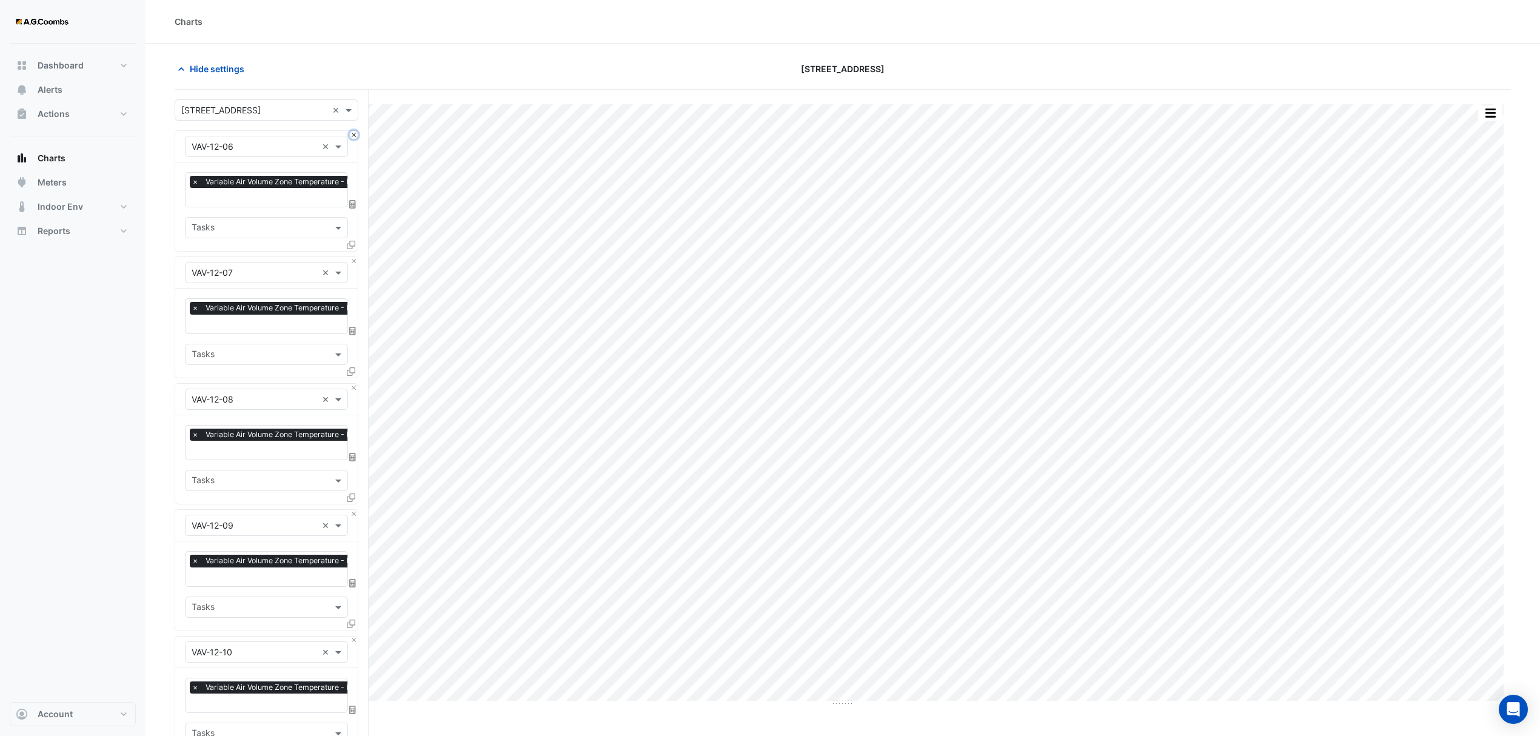
click at [353, 133] on button "Close" at bounding box center [354, 135] width 8 height 8
click at [1510, 73] on div at bounding box center [1293, 68] width 451 height 21
click at [1495, 113] on button "button" at bounding box center [1490, 113] width 24 height 15
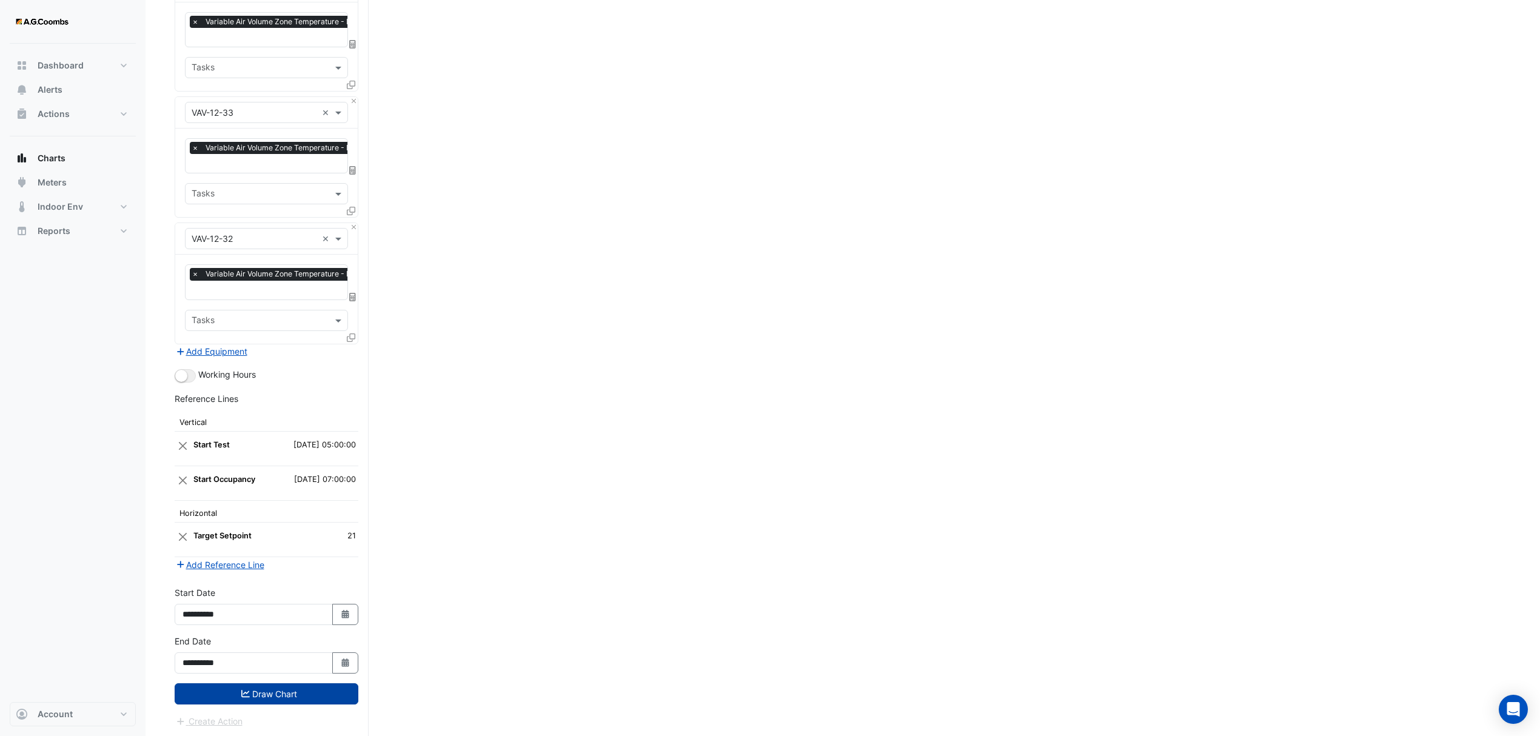
click at [206, 683] on button "Draw Chart" at bounding box center [267, 693] width 184 height 21
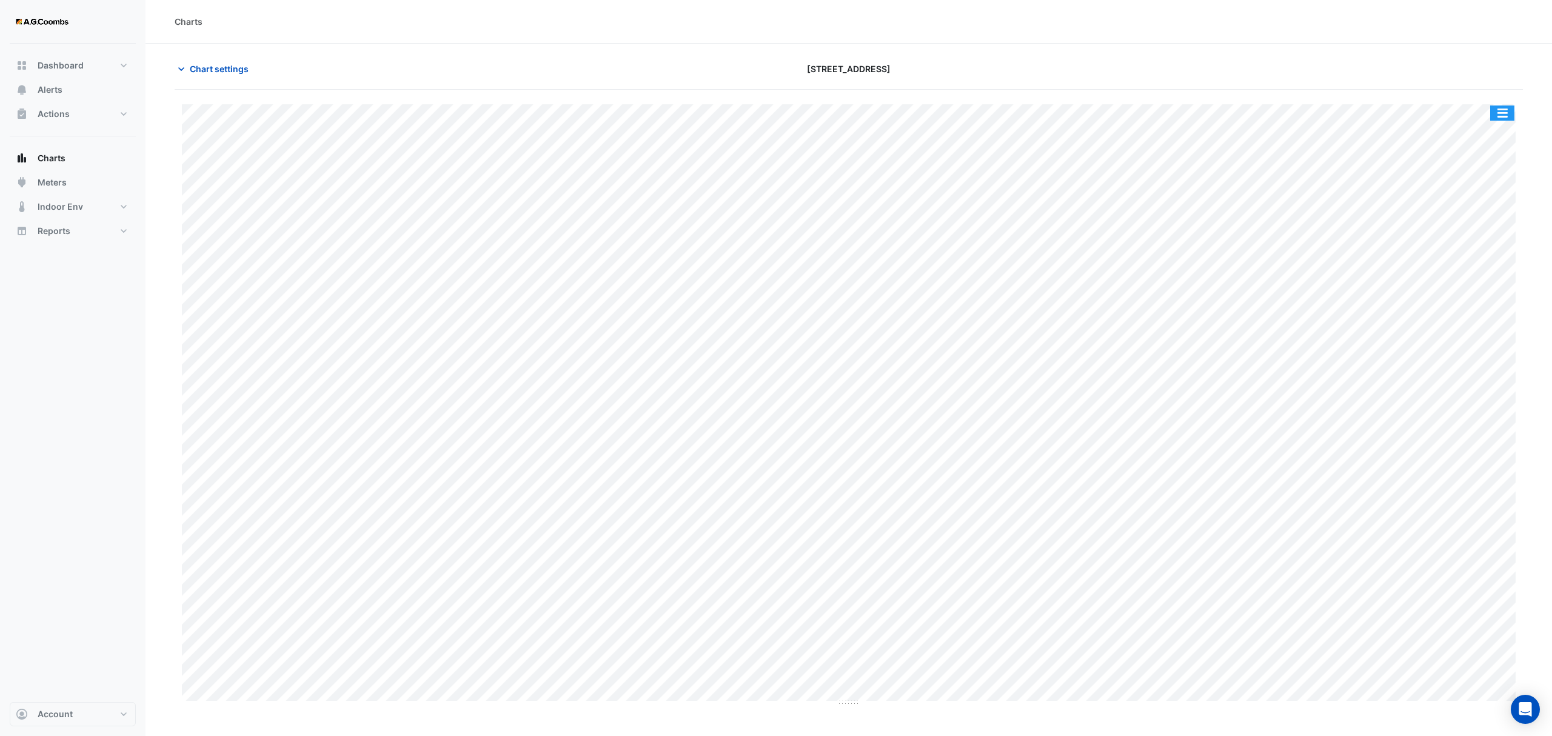
click at [1495, 119] on button "button" at bounding box center [1502, 113] width 24 height 15
click at [1490, 245] on div "Pivot Data Table" at bounding box center [1478, 243] width 73 height 29
click at [1492, 246] on div "Pivot Data Table" at bounding box center [1478, 243] width 73 height 29
click at [1489, 250] on div "Pivot Data Table" at bounding box center [1478, 243] width 73 height 29
click at [238, 71] on span "Chart settings" at bounding box center [219, 68] width 59 height 13
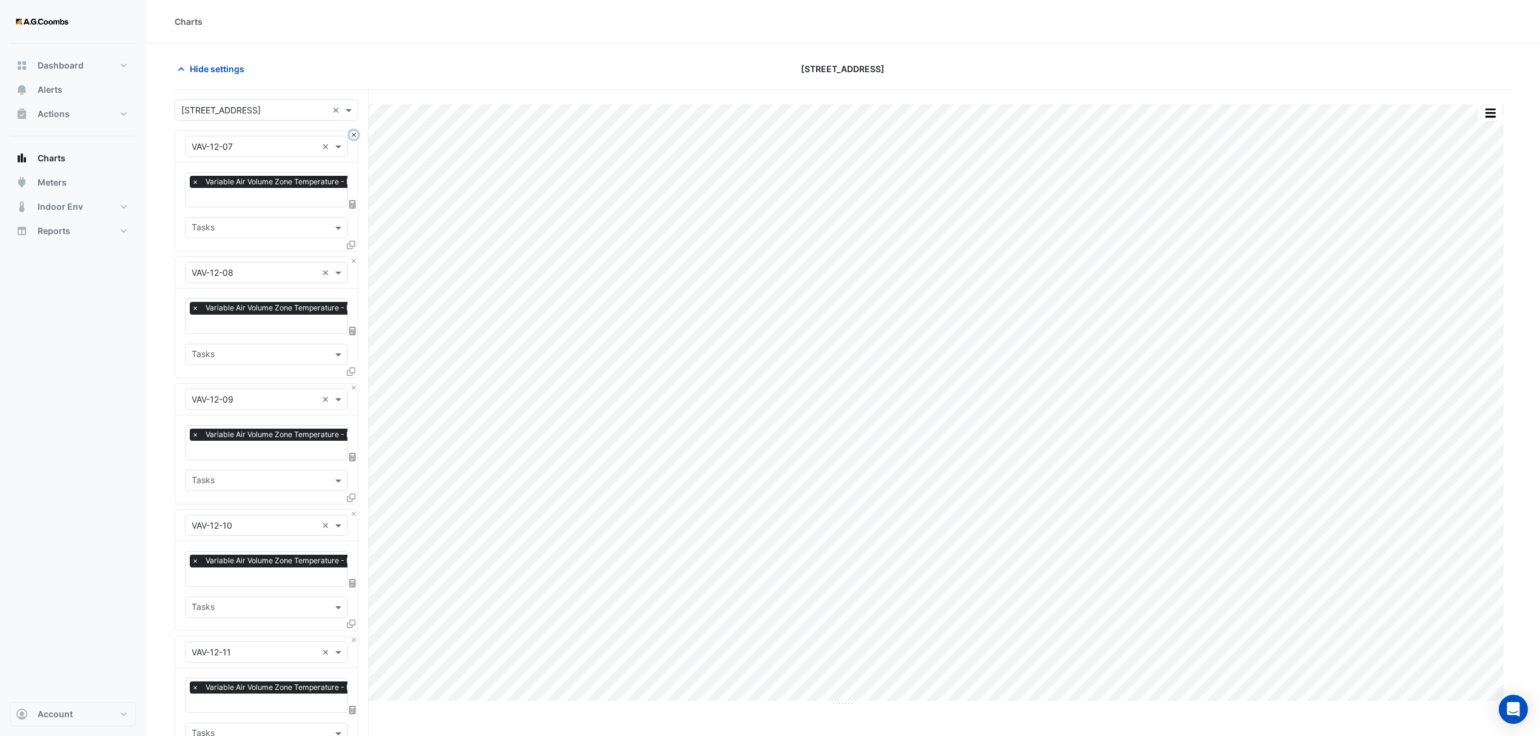
click at [352, 134] on button "Close" at bounding box center [354, 135] width 8 height 8
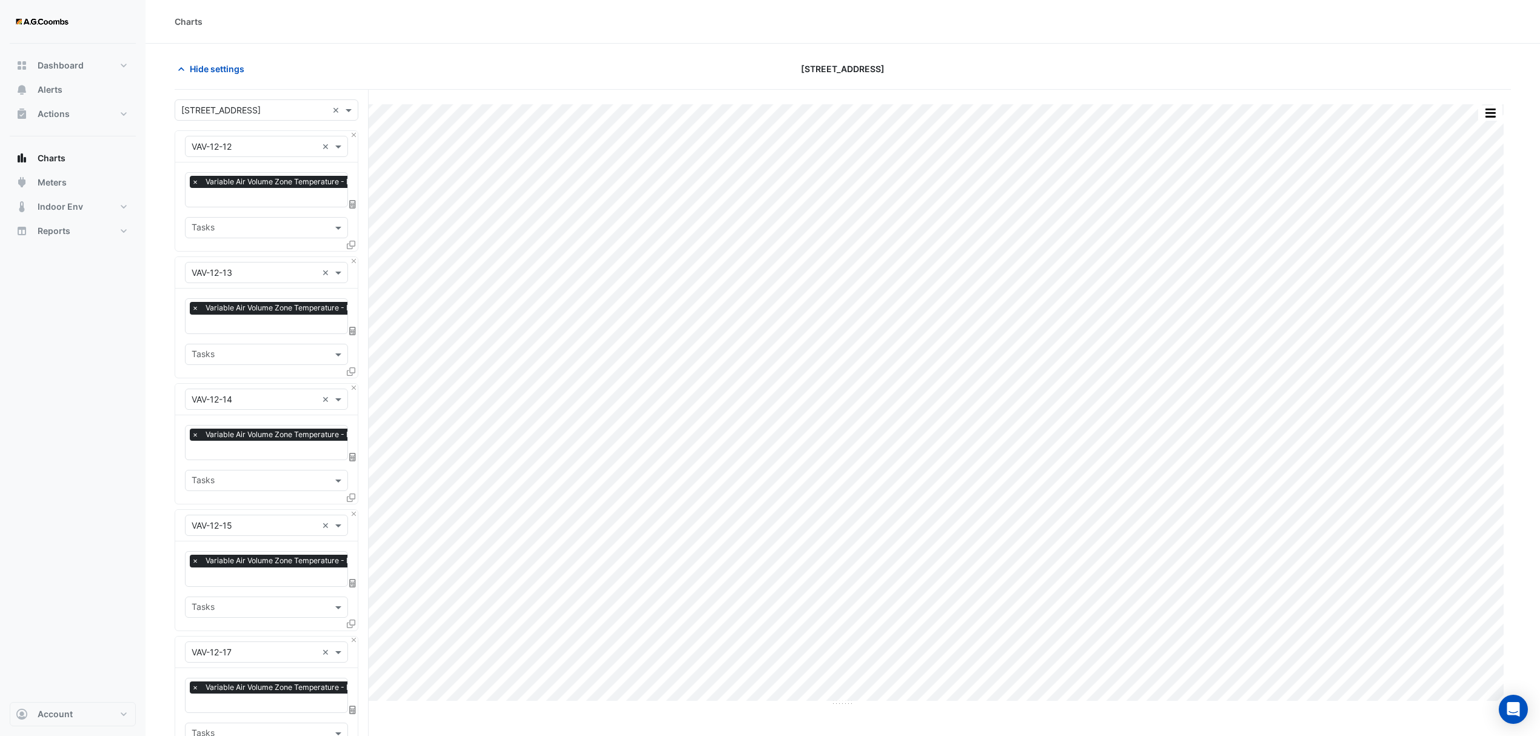
click at [1414, 69] on div at bounding box center [1293, 68] width 451 height 21
click at [1495, 115] on button "button" at bounding box center [1490, 113] width 24 height 15
click at [1022, 74] on div "[STREET_ADDRESS]" at bounding box center [843, 68] width 451 height 21
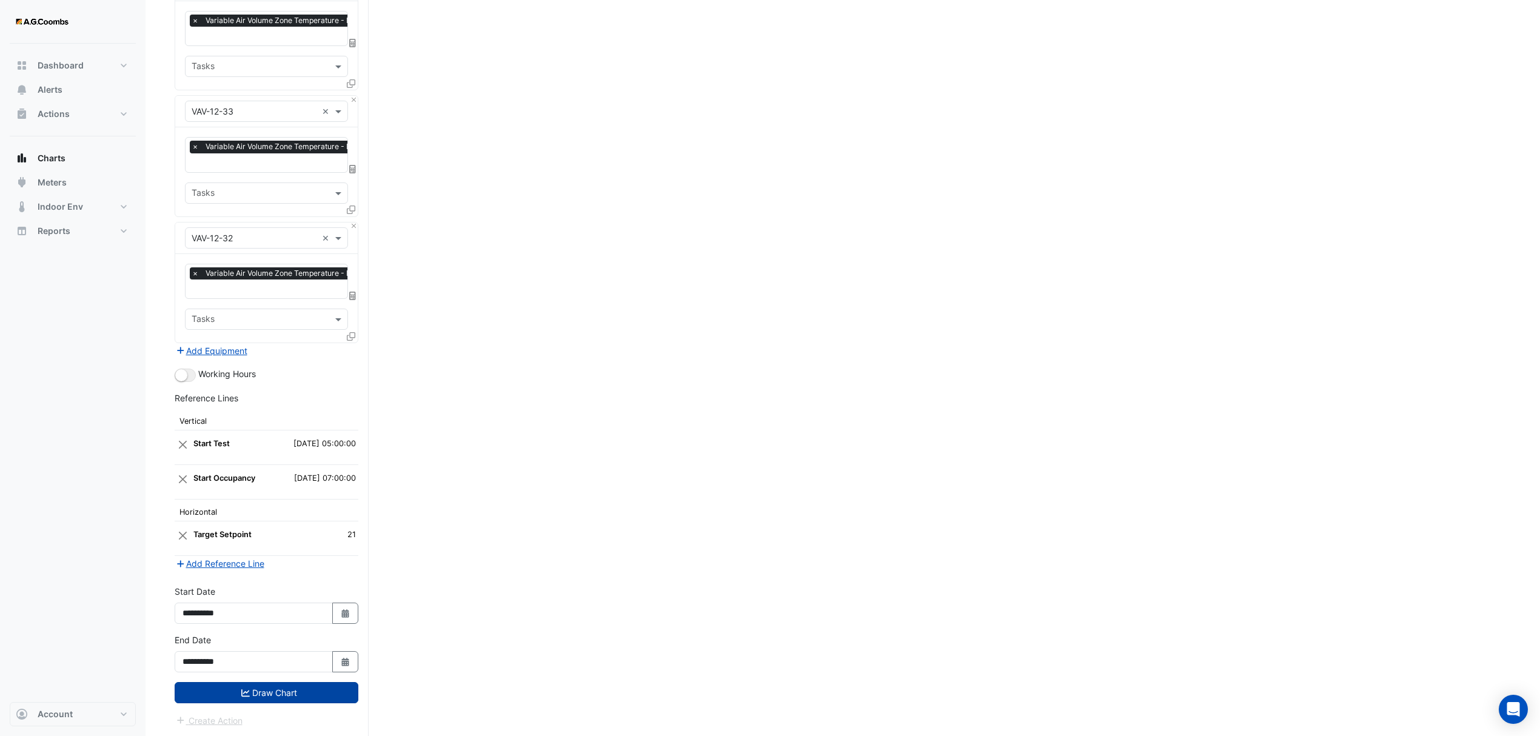
click at [217, 699] on button "Draw Chart" at bounding box center [267, 692] width 184 height 21
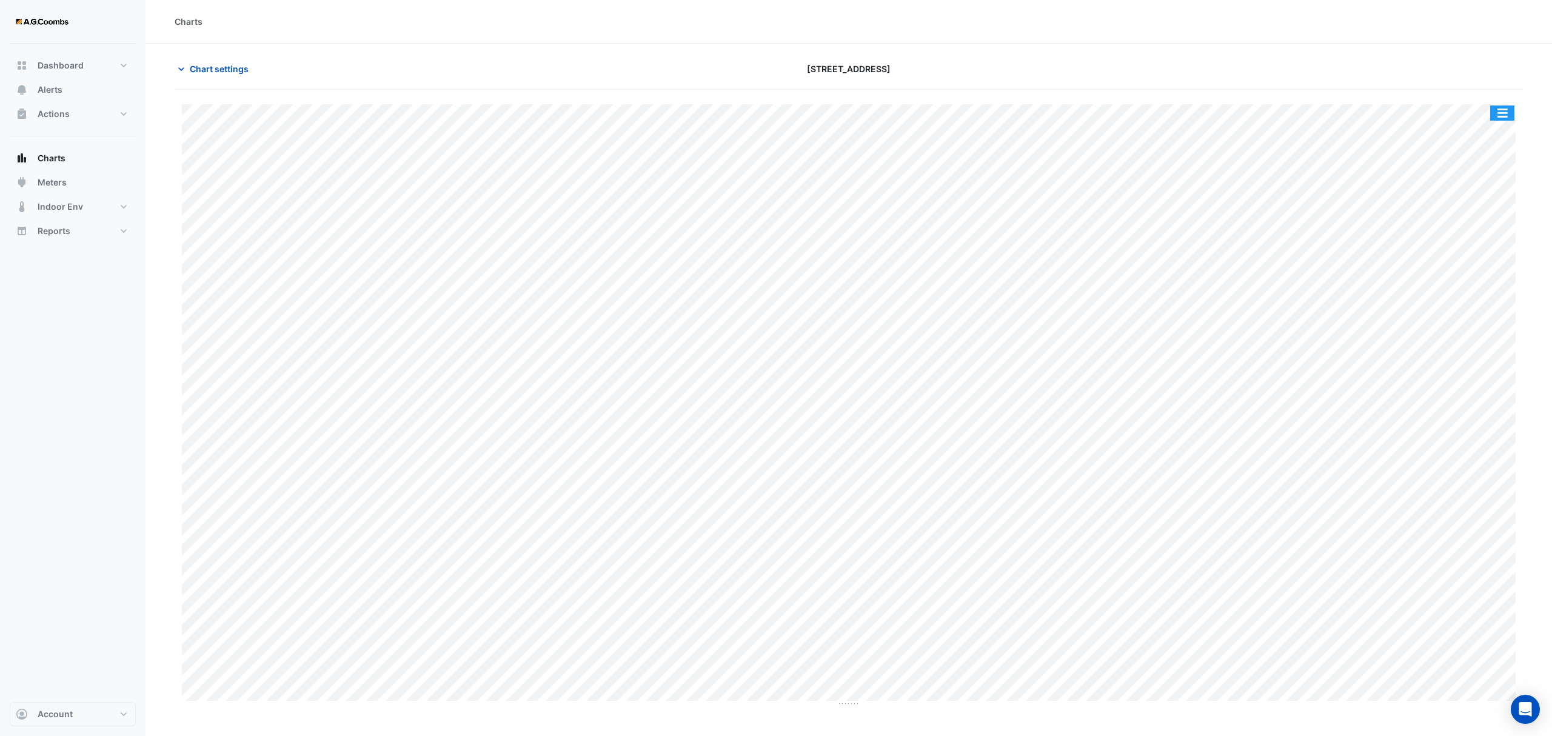
click at [1500, 115] on button "button" at bounding box center [1502, 113] width 24 height 15
click at [1473, 238] on div "Pivot Data Table" at bounding box center [1478, 243] width 73 height 29
click at [223, 66] on span "Chart settings" at bounding box center [219, 68] width 59 height 13
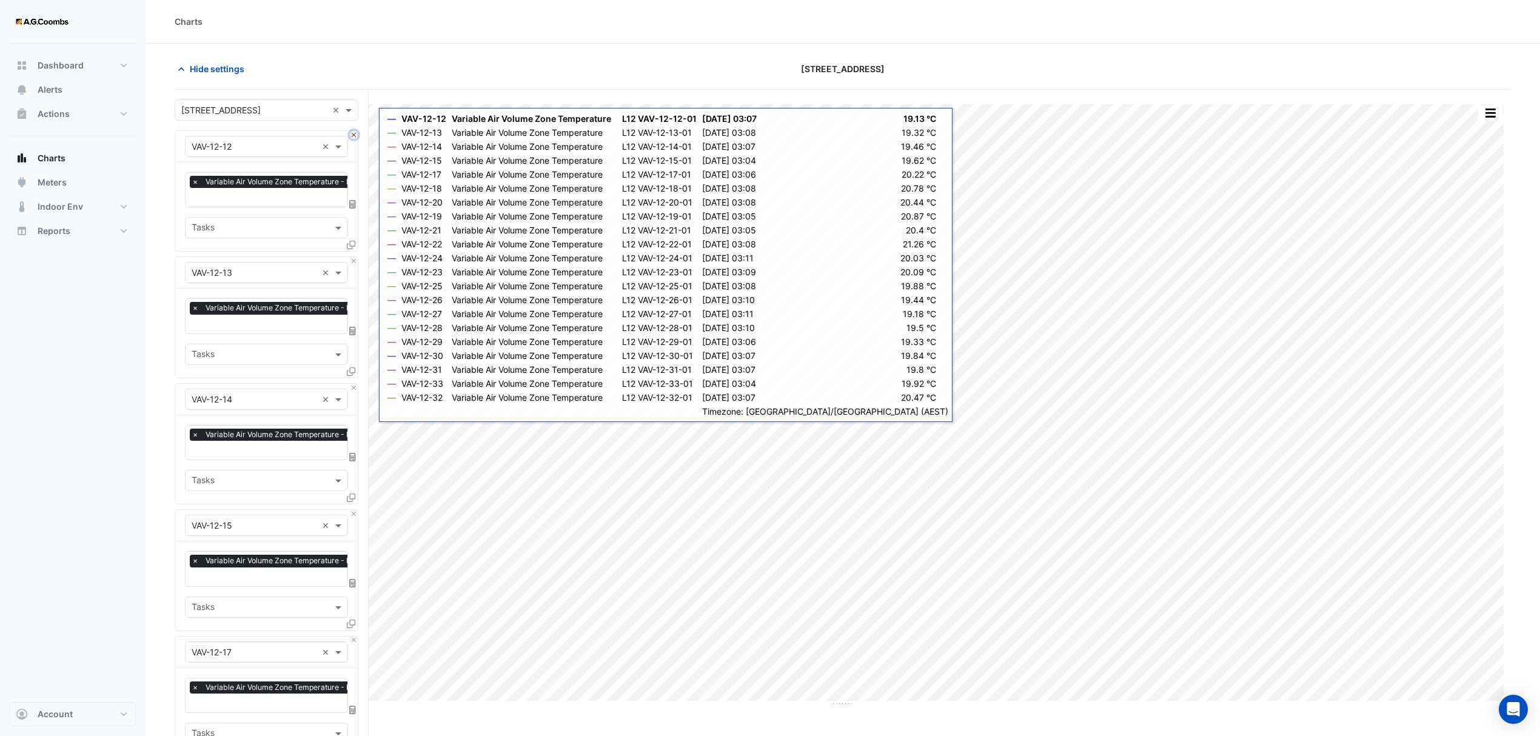
click at [350, 136] on button "Close" at bounding box center [354, 135] width 8 height 8
click at [355, 134] on button "Close" at bounding box center [354, 135] width 8 height 8
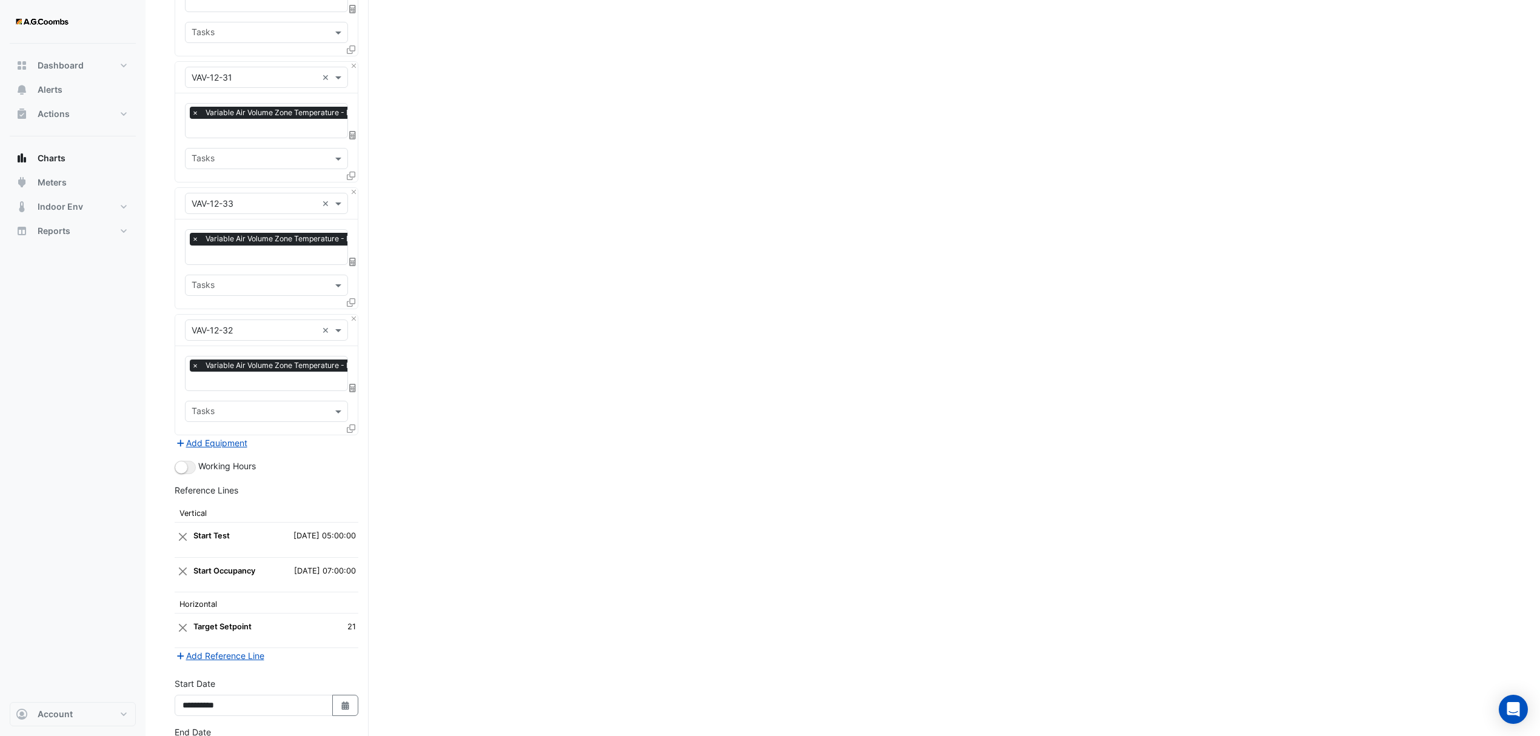
scroll to position [2184, 0]
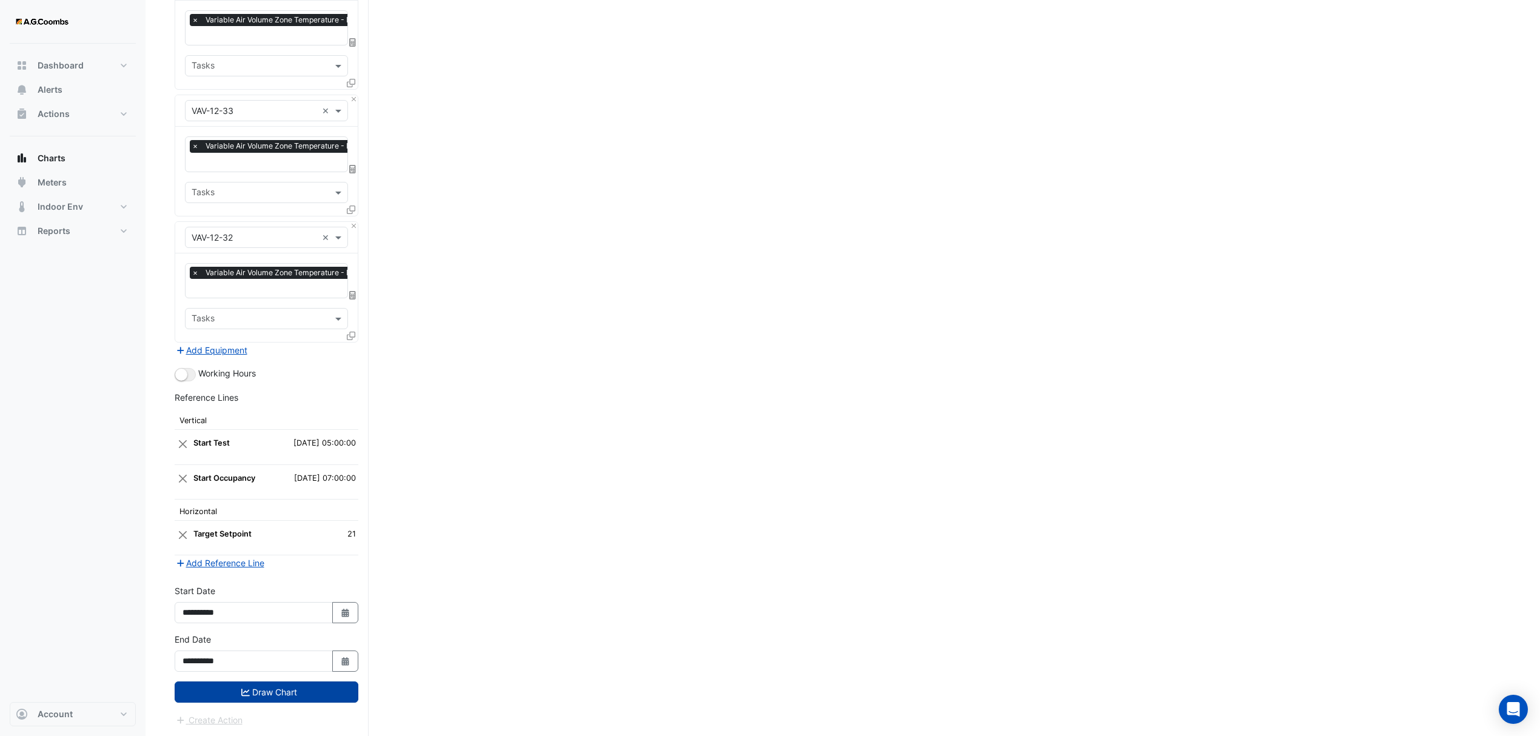
click at [256, 695] on button "Draw Chart" at bounding box center [267, 692] width 184 height 21
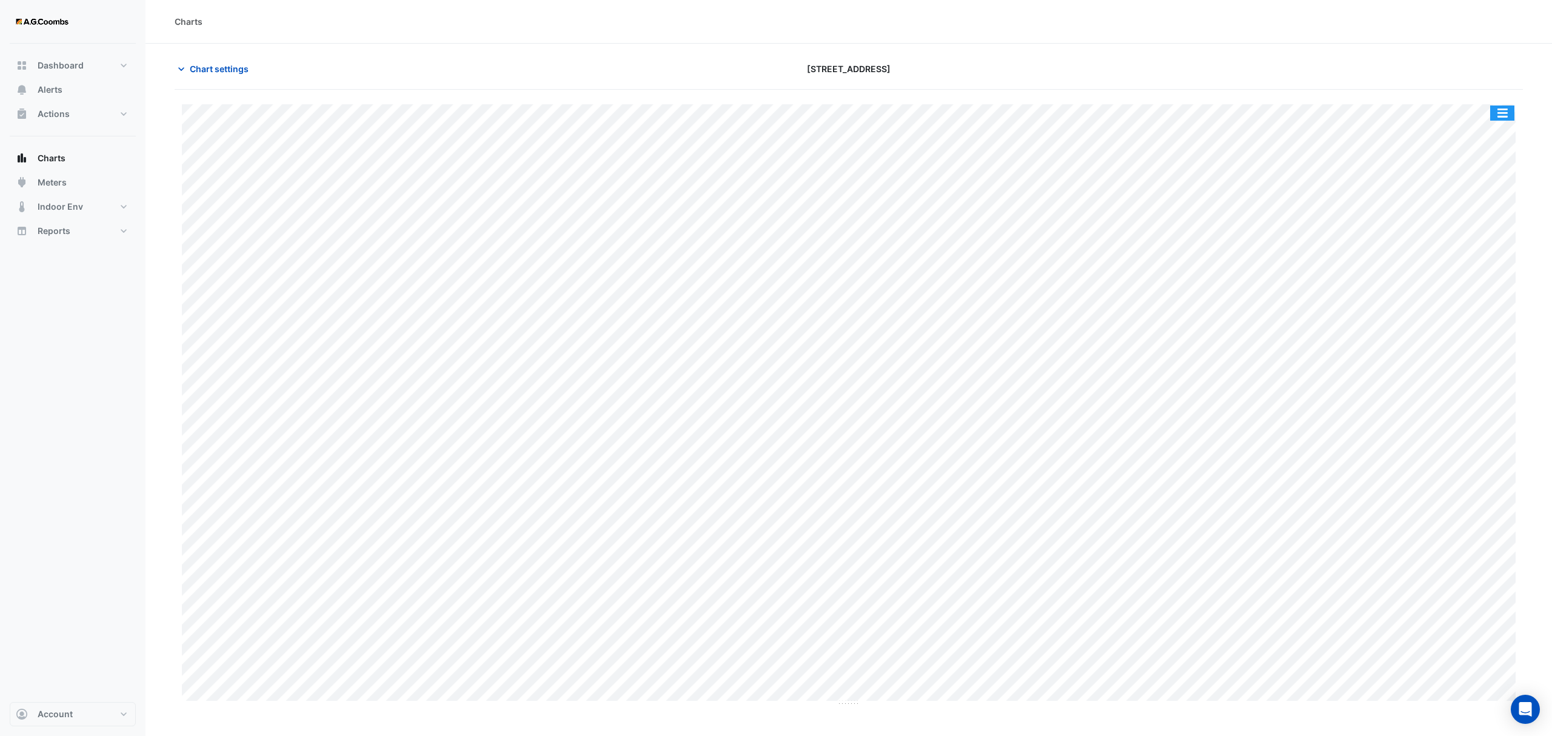
click at [1509, 110] on button "button" at bounding box center [1502, 113] width 24 height 15
click at [1482, 246] on div "Pivot Data Table" at bounding box center [1478, 243] width 73 height 29
click at [219, 64] on span "Chart settings" at bounding box center [219, 68] width 59 height 13
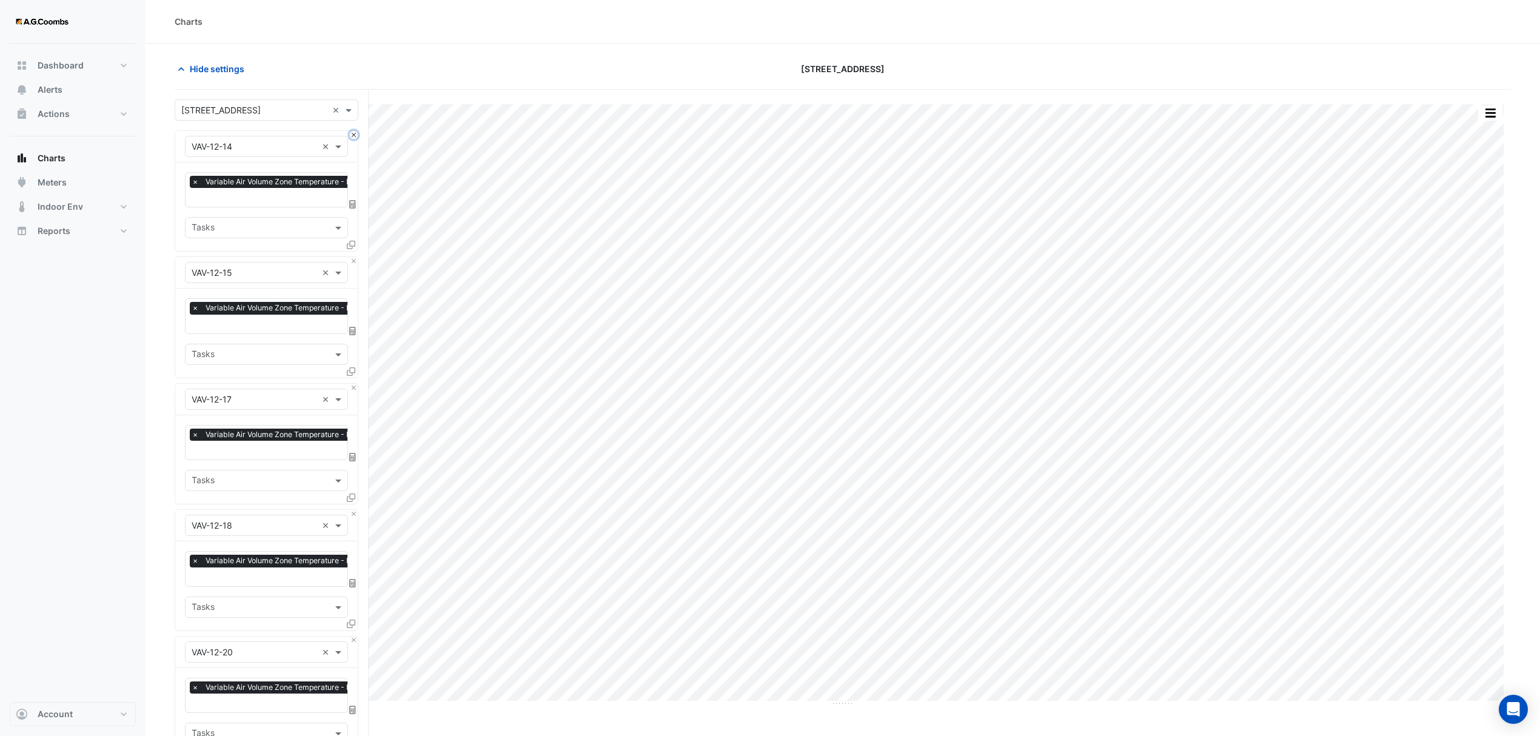
click at [355, 133] on button "Close" at bounding box center [354, 135] width 8 height 8
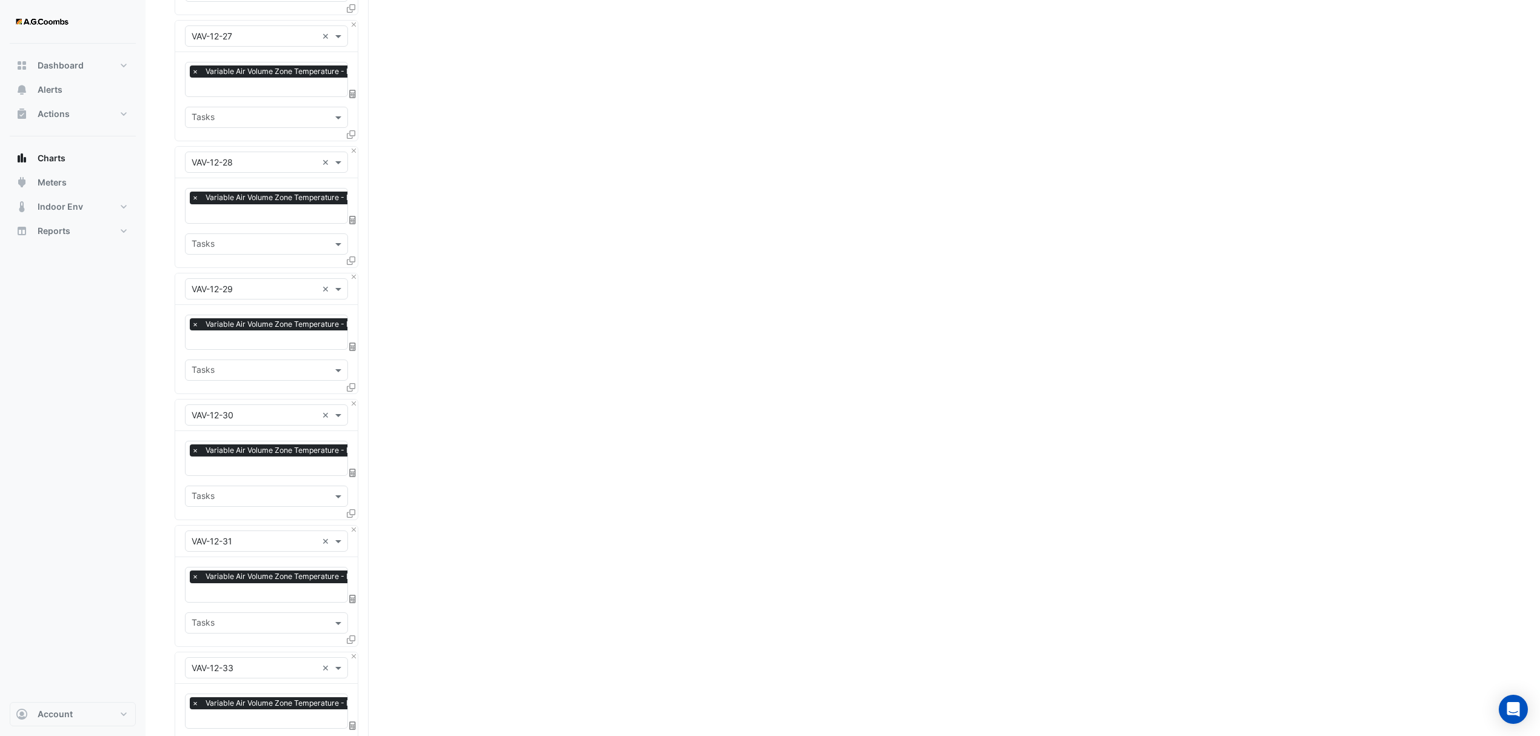
scroll to position [1931, 0]
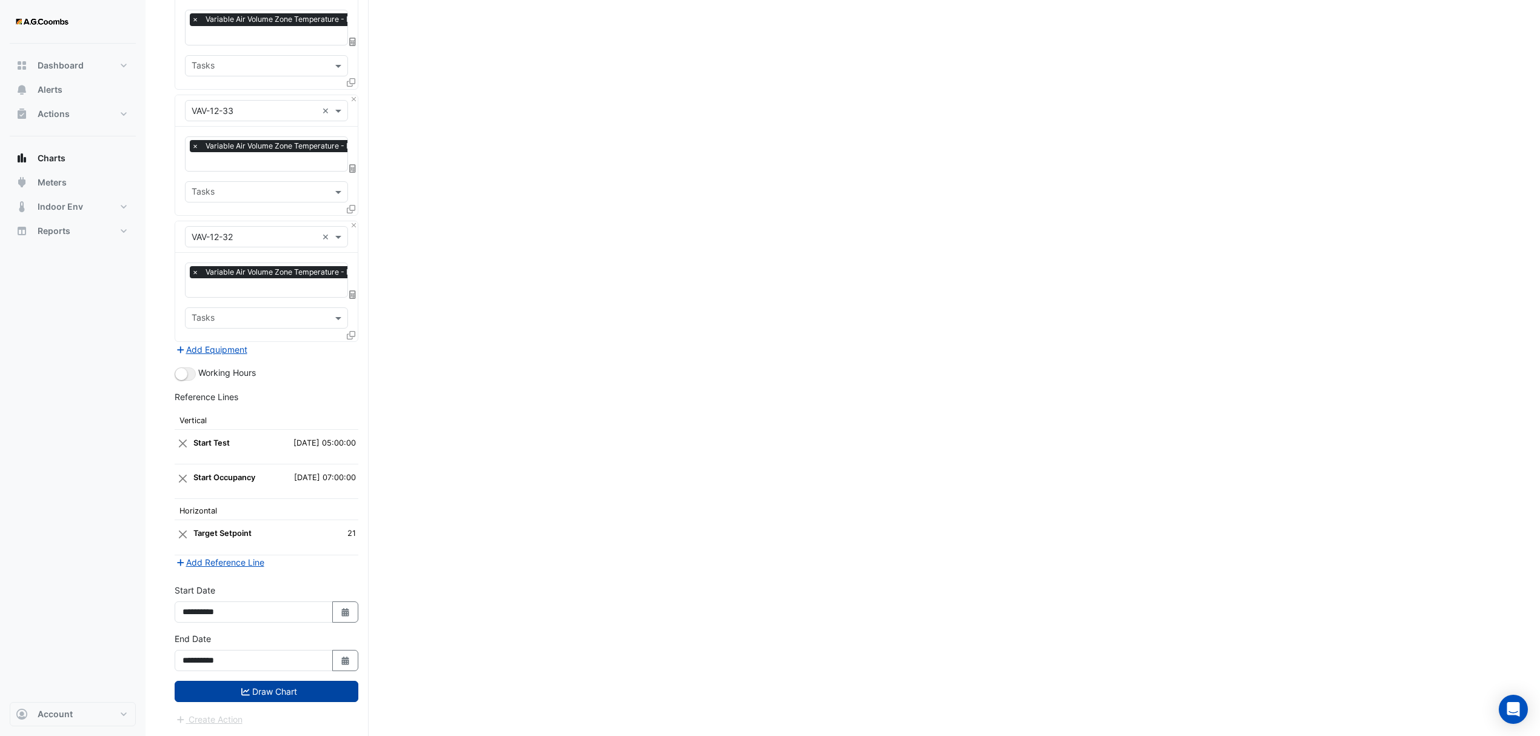
click at [300, 697] on button "Draw Chart" at bounding box center [267, 691] width 184 height 21
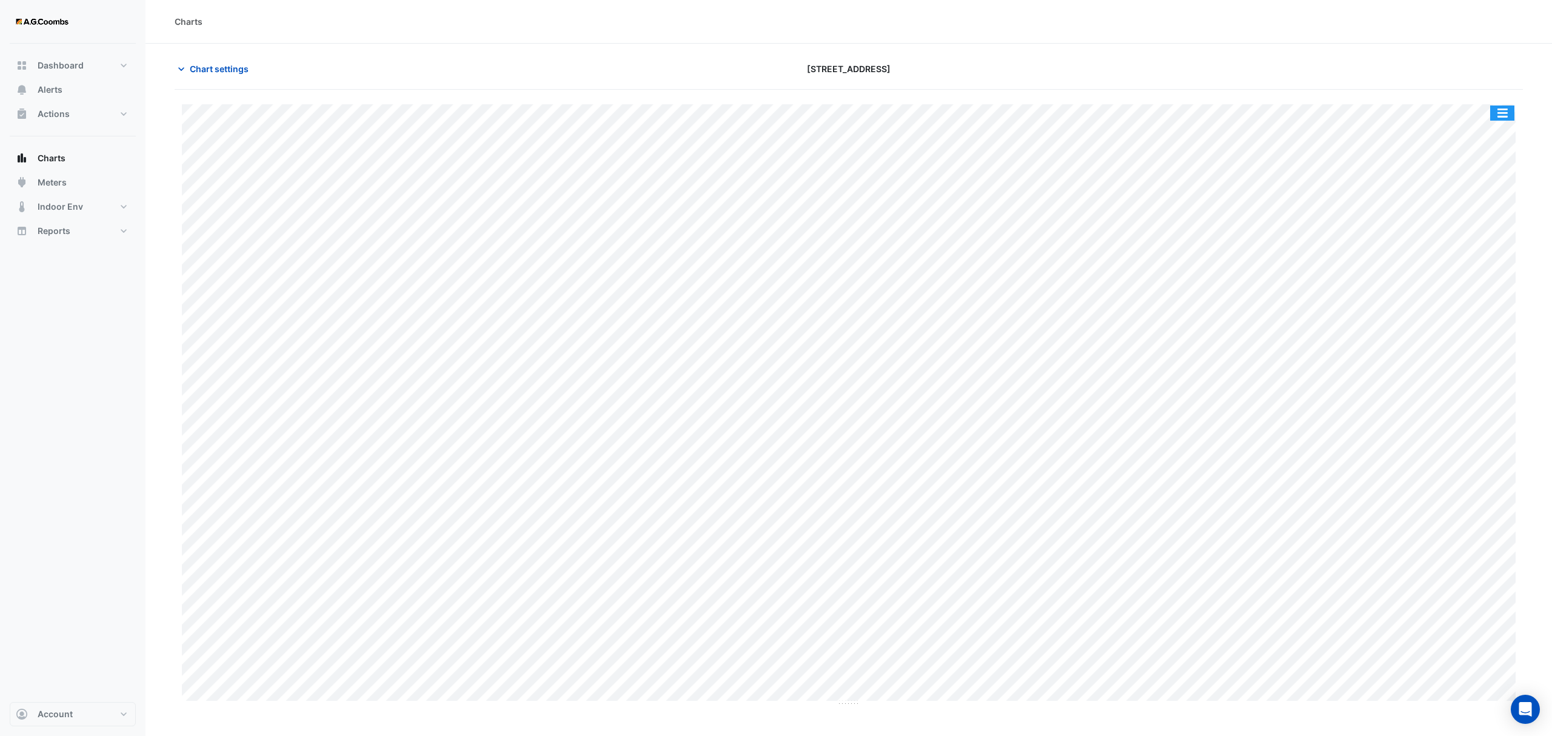
click at [1504, 107] on button "button" at bounding box center [1502, 113] width 24 height 15
click at [1492, 235] on div "Pivot Data Table" at bounding box center [1478, 243] width 73 height 29
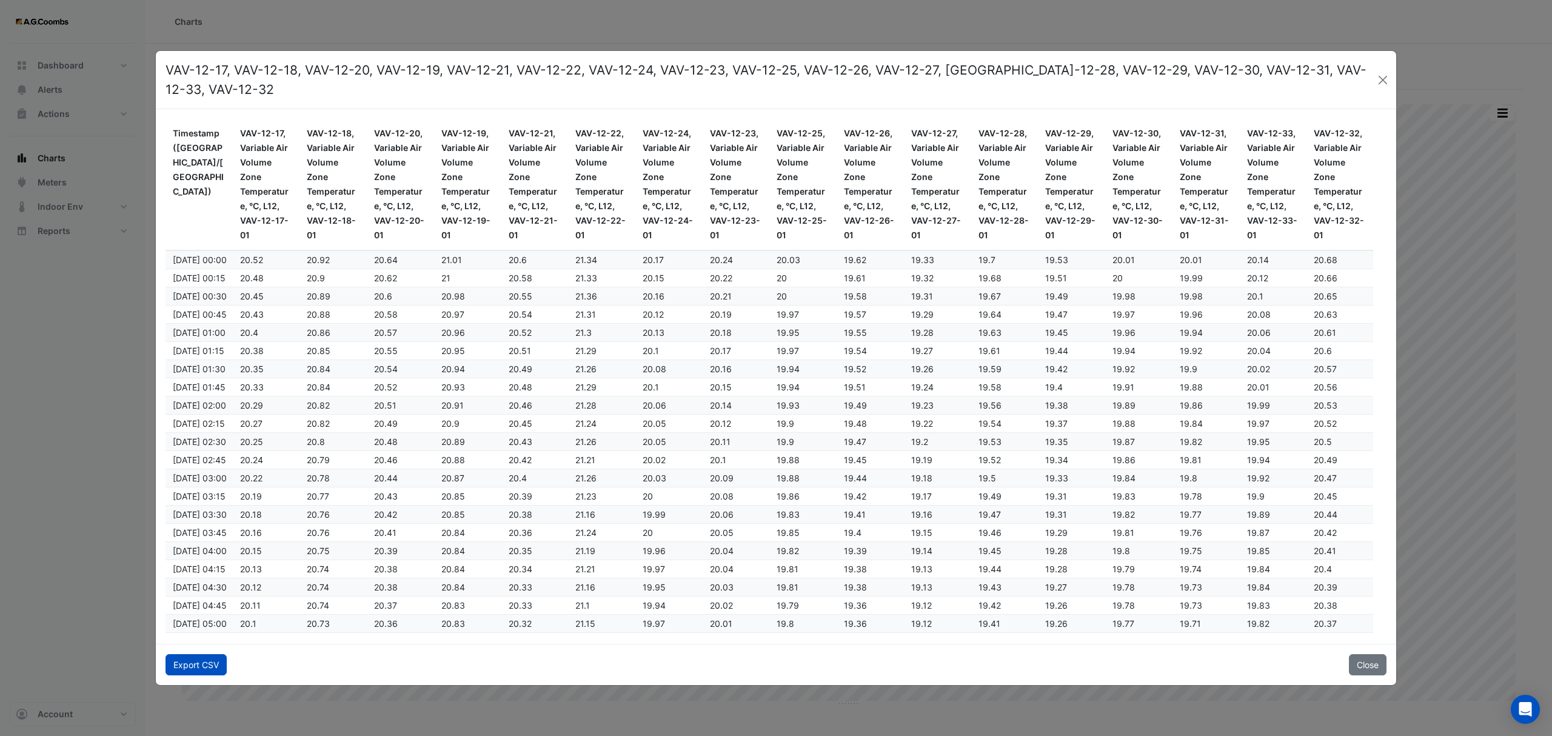
click at [204, 665] on button "Export CSV" at bounding box center [196, 664] width 61 height 21
click at [1520, 38] on ngb-modal-window "VAV-12-17, VAV-12-18, VAV-12-20, VAV-12-19, VAV-12-21, VAV-12-22, VAV-12-24, VA…" at bounding box center [776, 368] width 1552 height 736
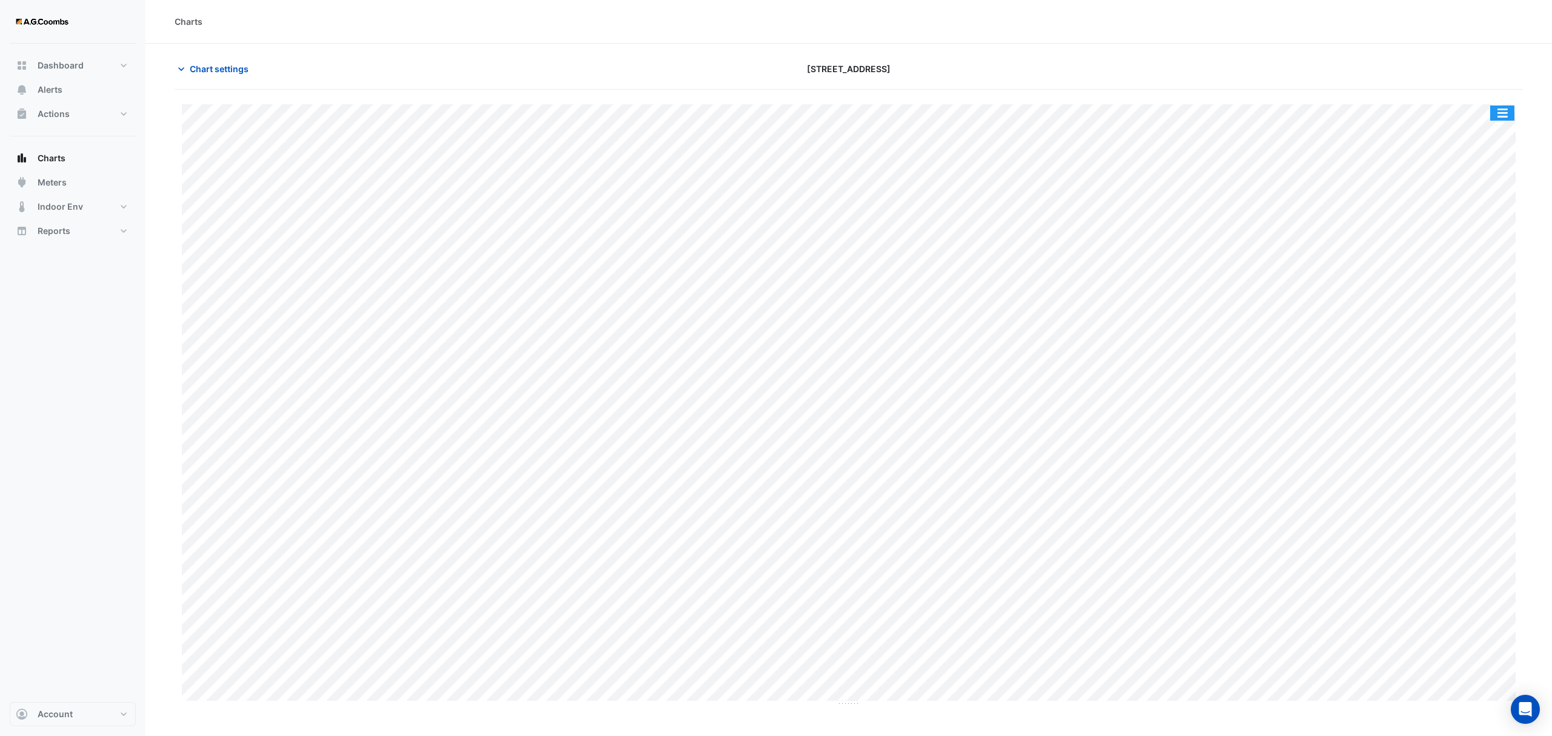
click at [1494, 114] on button "button" at bounding box center [1502, 113] width 24 height 15
click at [236, 69] on span "Chart settings" at bounding box center [219, 68] width 59 height 13
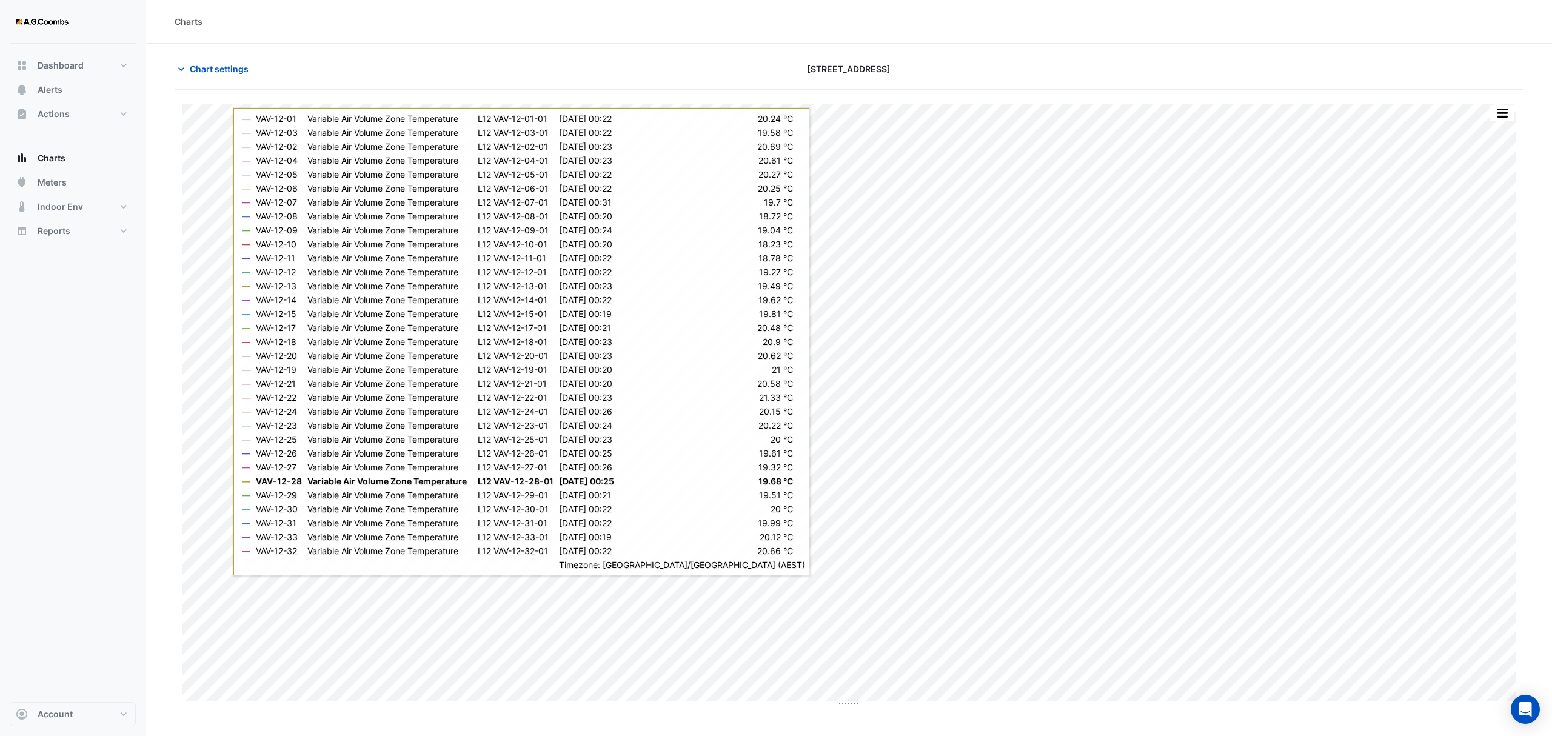
type input "**********"
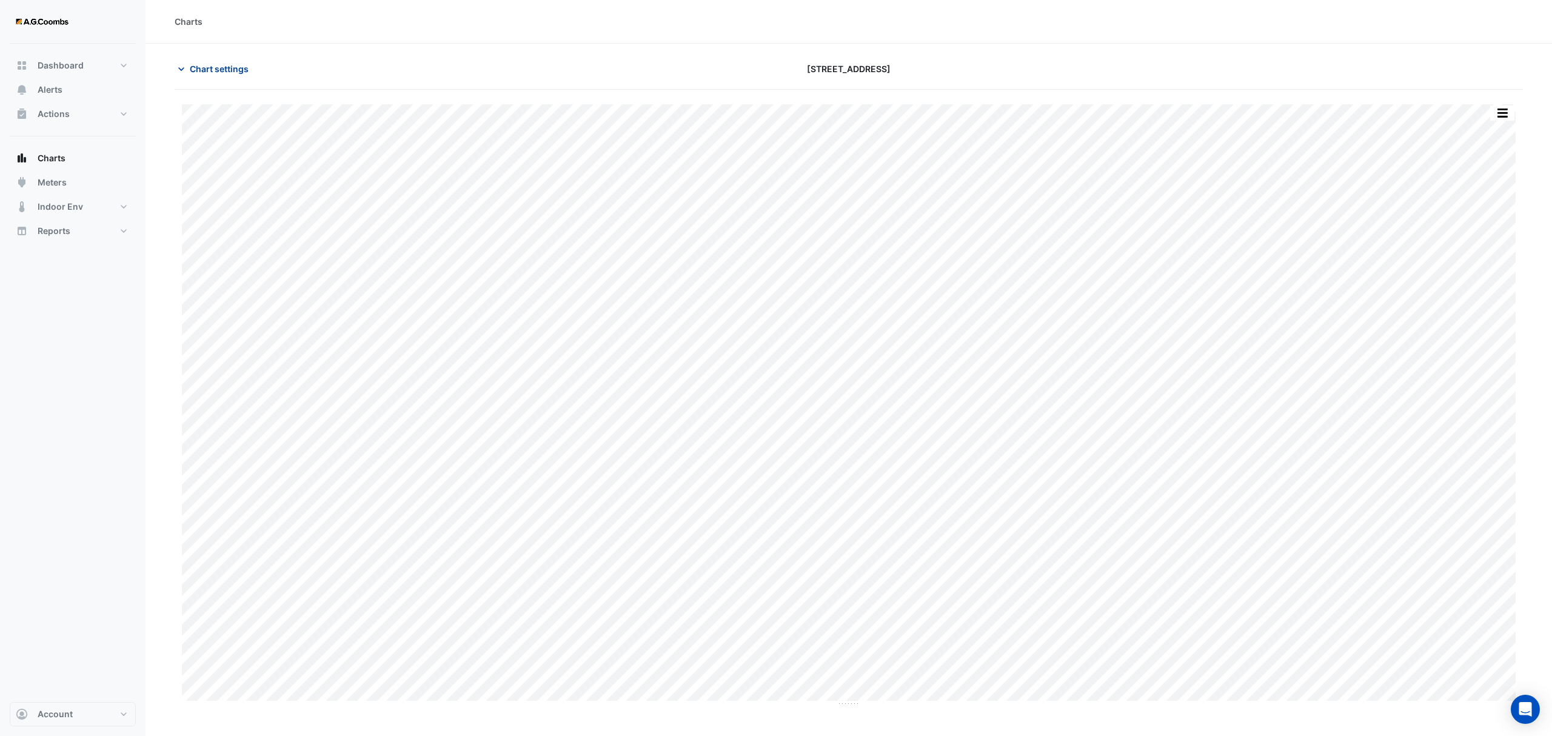
click at [188, 73] on button "Chart settings" at bounding box center [216, 68] width 82 height 21
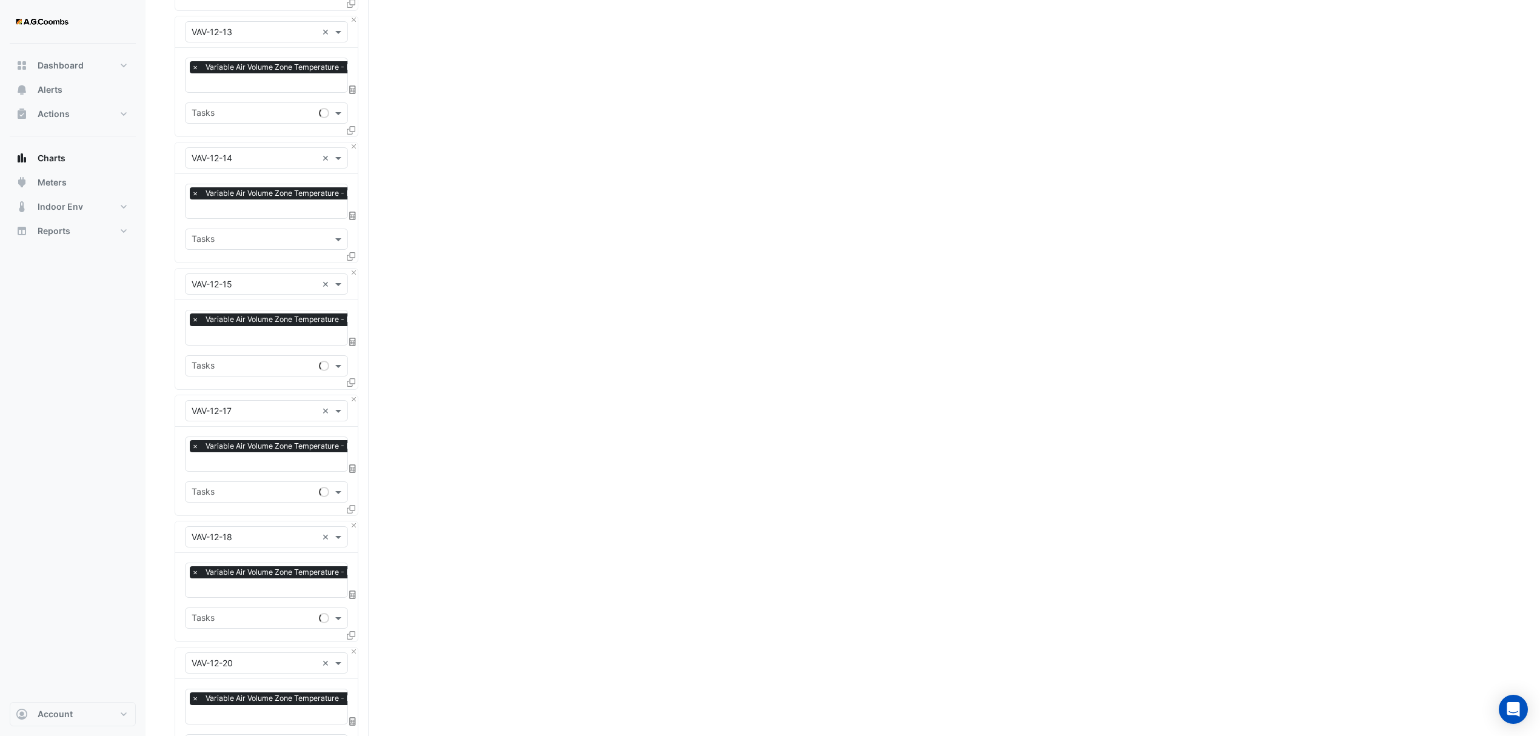
scroll to position [1778, 0]
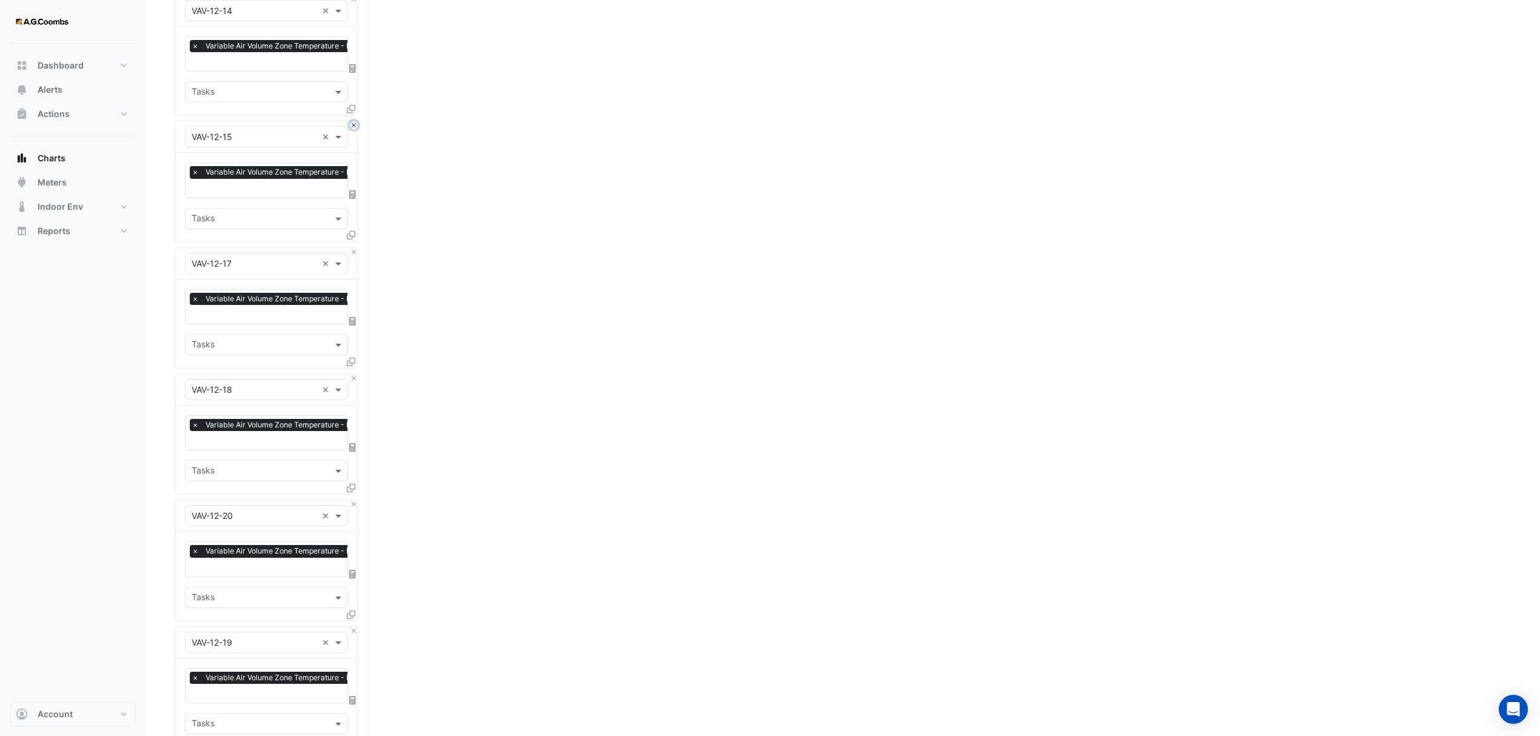
click at [353, 121] on button "Close" at bounding box center [354, 125] width 8 height 8
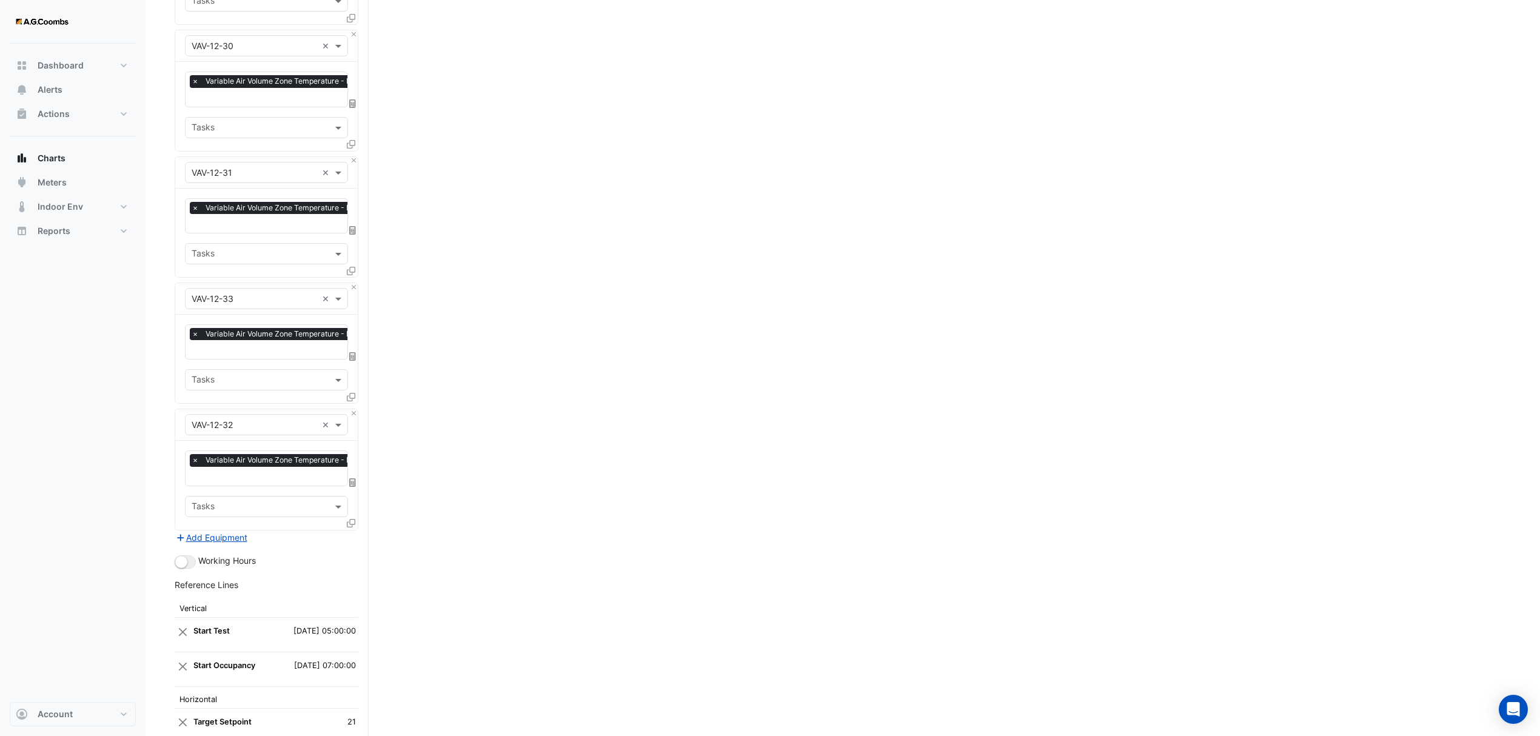
scroll to position [3697, 0]
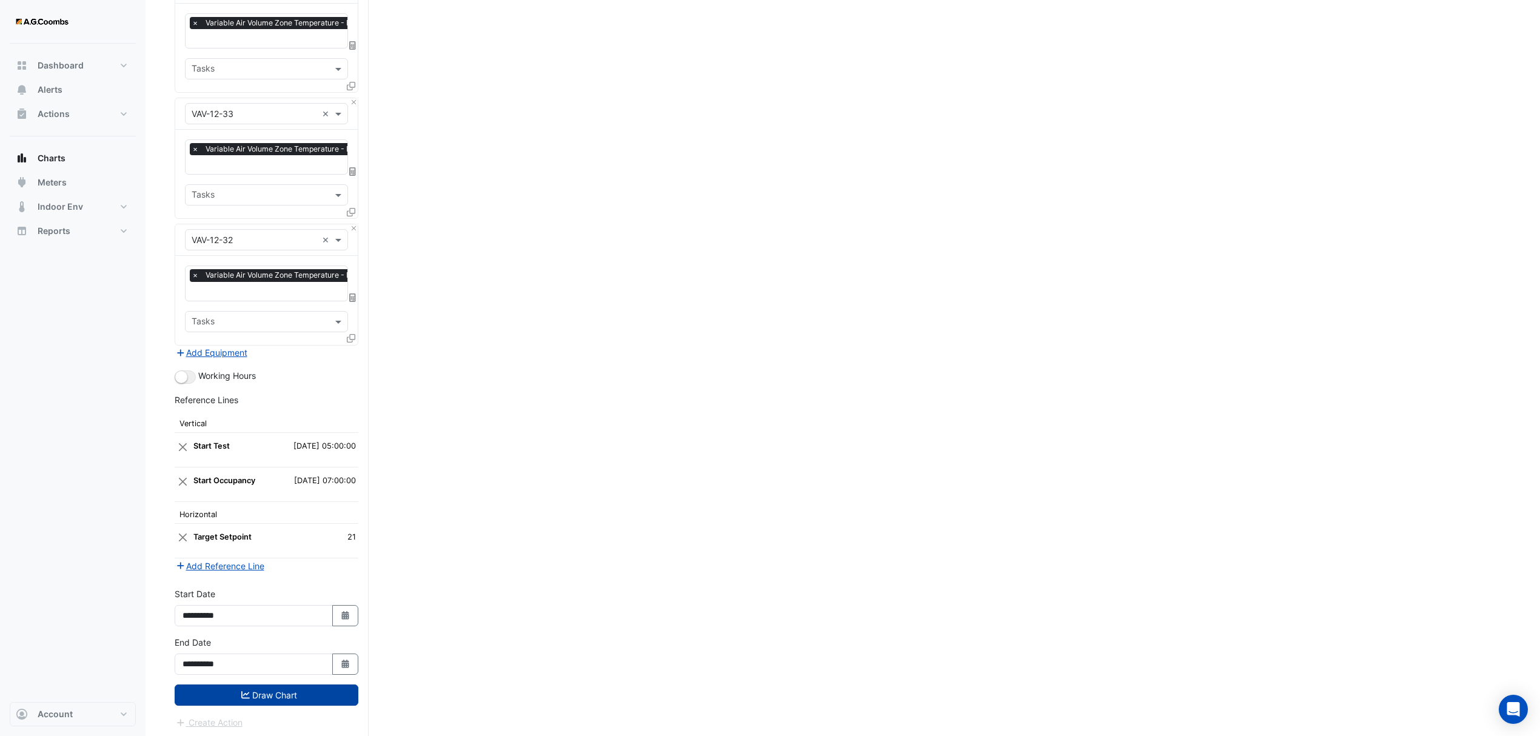
click at [297, 690] on button "Draw Chart" at bounding box center [267, 695] width 184 height 21
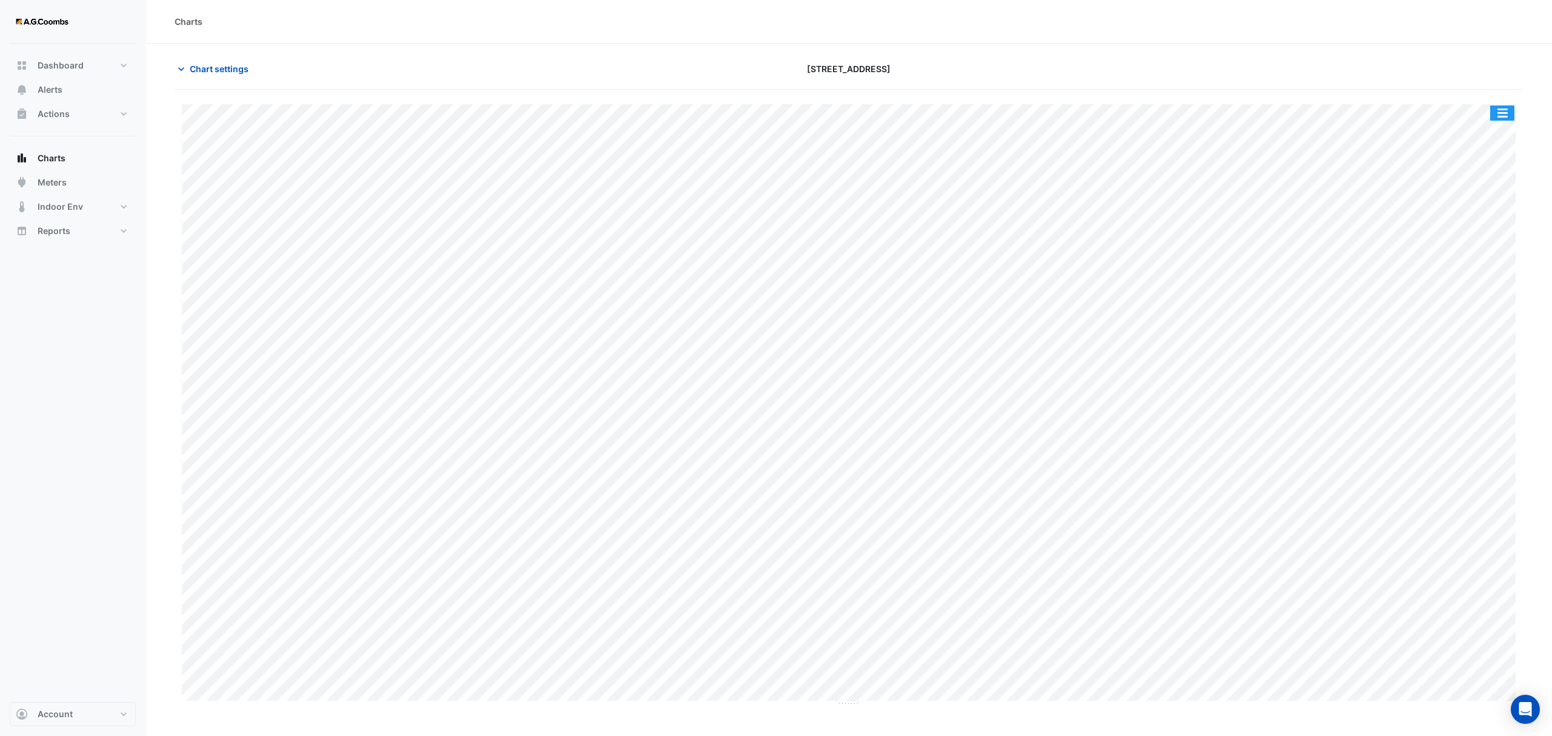
click at [1507, 115] on button "button" at bounding box center [1502, 113] width 24 height 15
click at [1487, 244] on div "Pivot Data Table" at bounding box center [1478, 243] width 73 height 29
click at [243, 63] on span "Chart settings" at bounding box center [219, 68] width 59 height 13
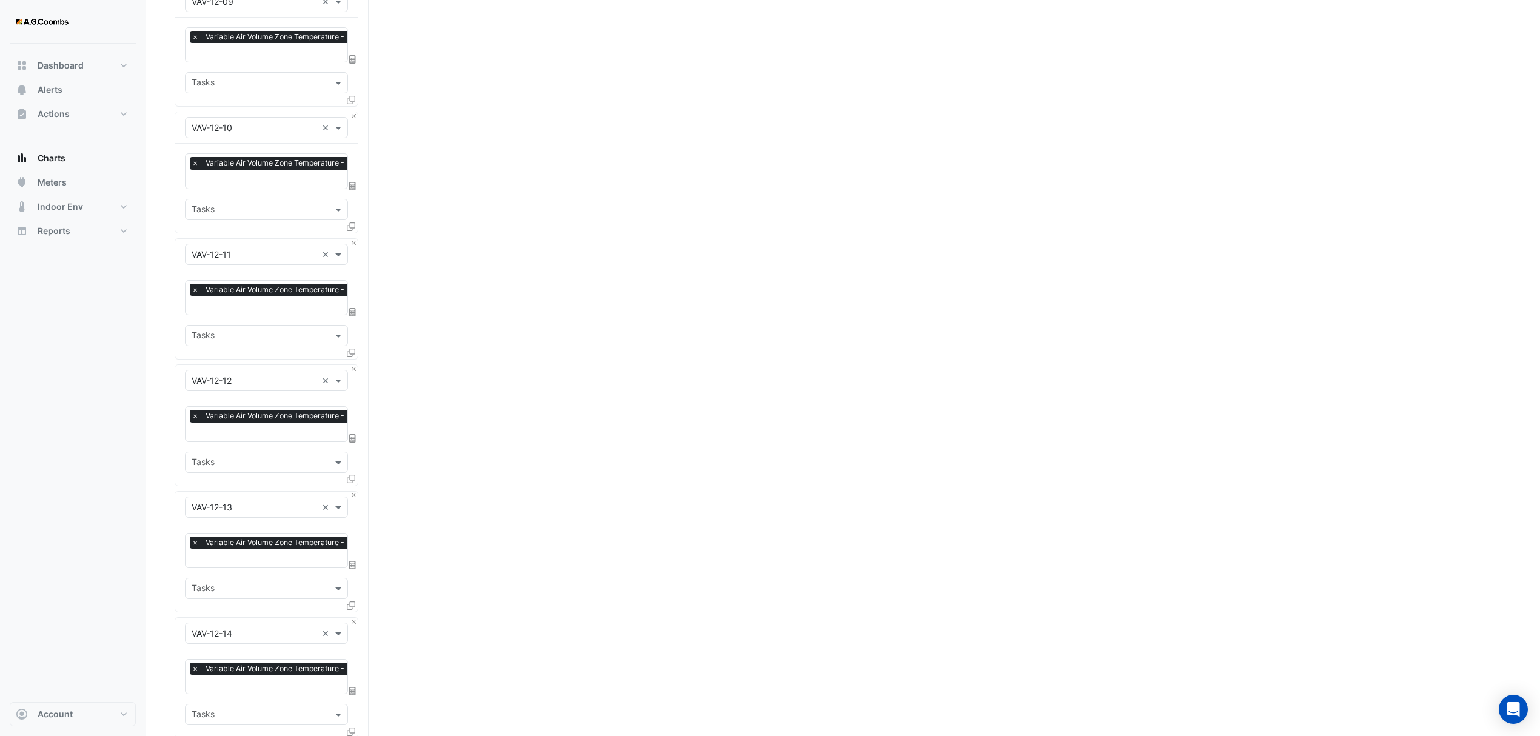
scroll to position [1293, 0]
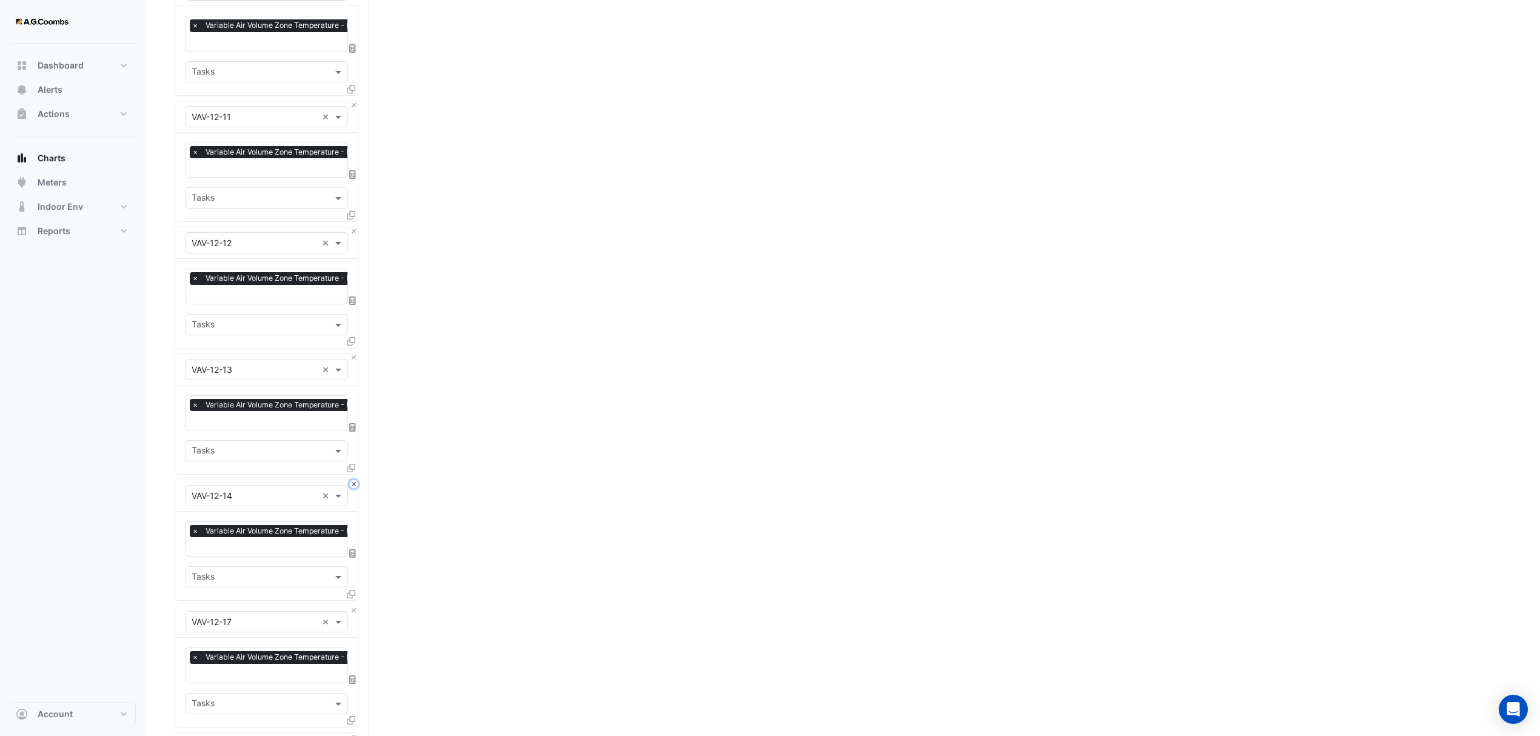
click at [355, 480] on button "Close" at bounding box center [354, 484] width 8 height 8
click at [352, 355] on button "Close" at bounding box center [354, 358] width 8 height 8
click at [353, 227] on button "Close" at bounding box center [354, 231] width 8 height 8
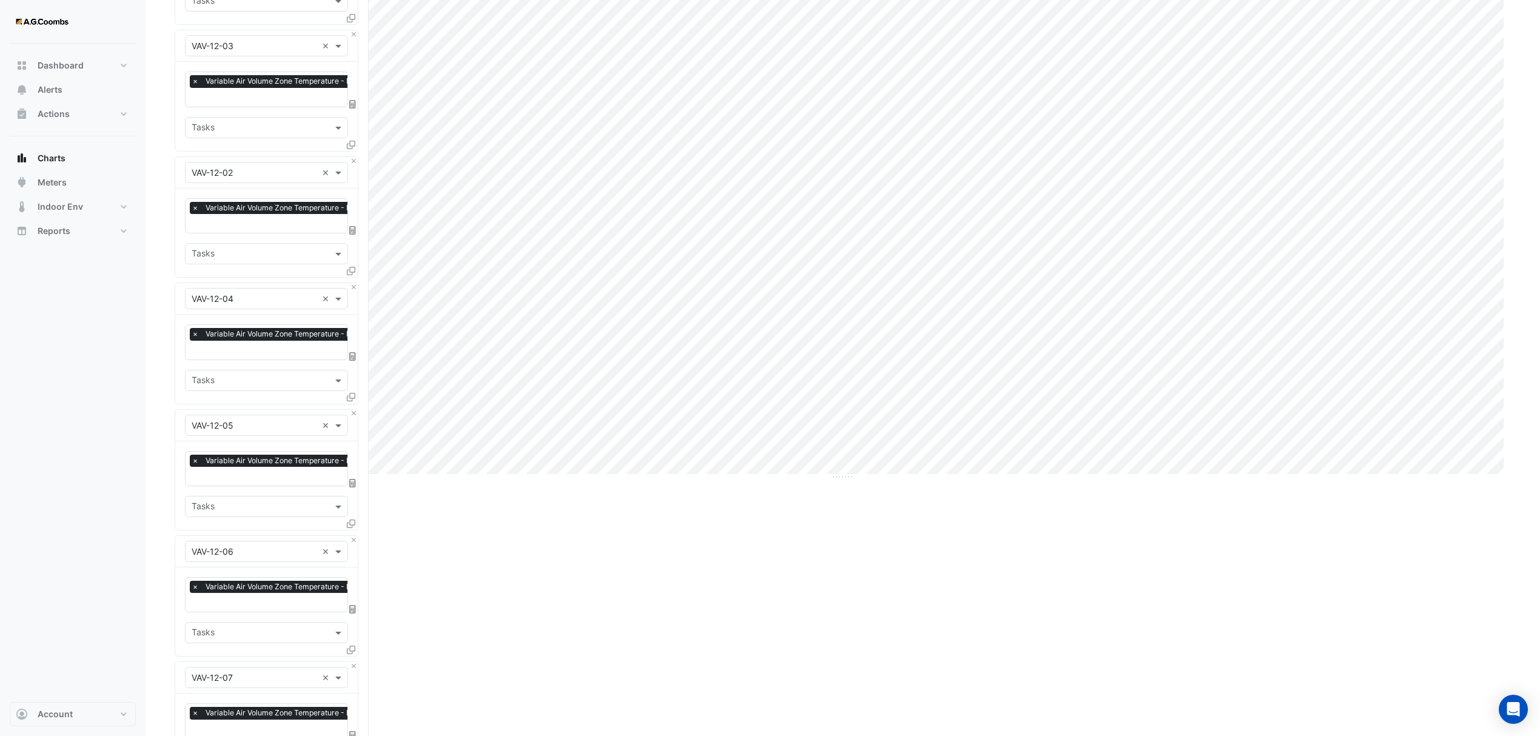
scroll to position [0, 0]
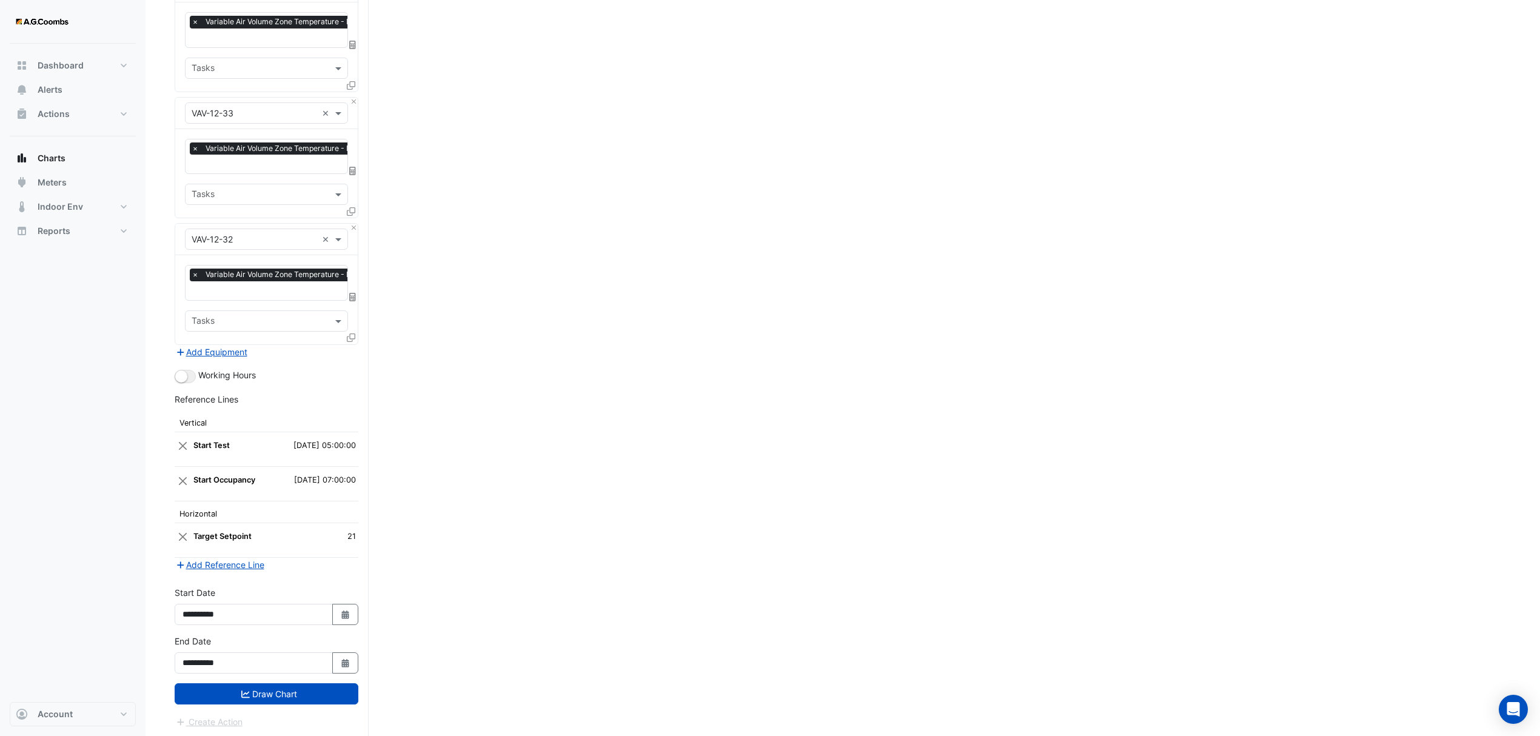
click at [274, 700] on button "Draw Chart" at bounding box center [267, 693] width 184 height 21
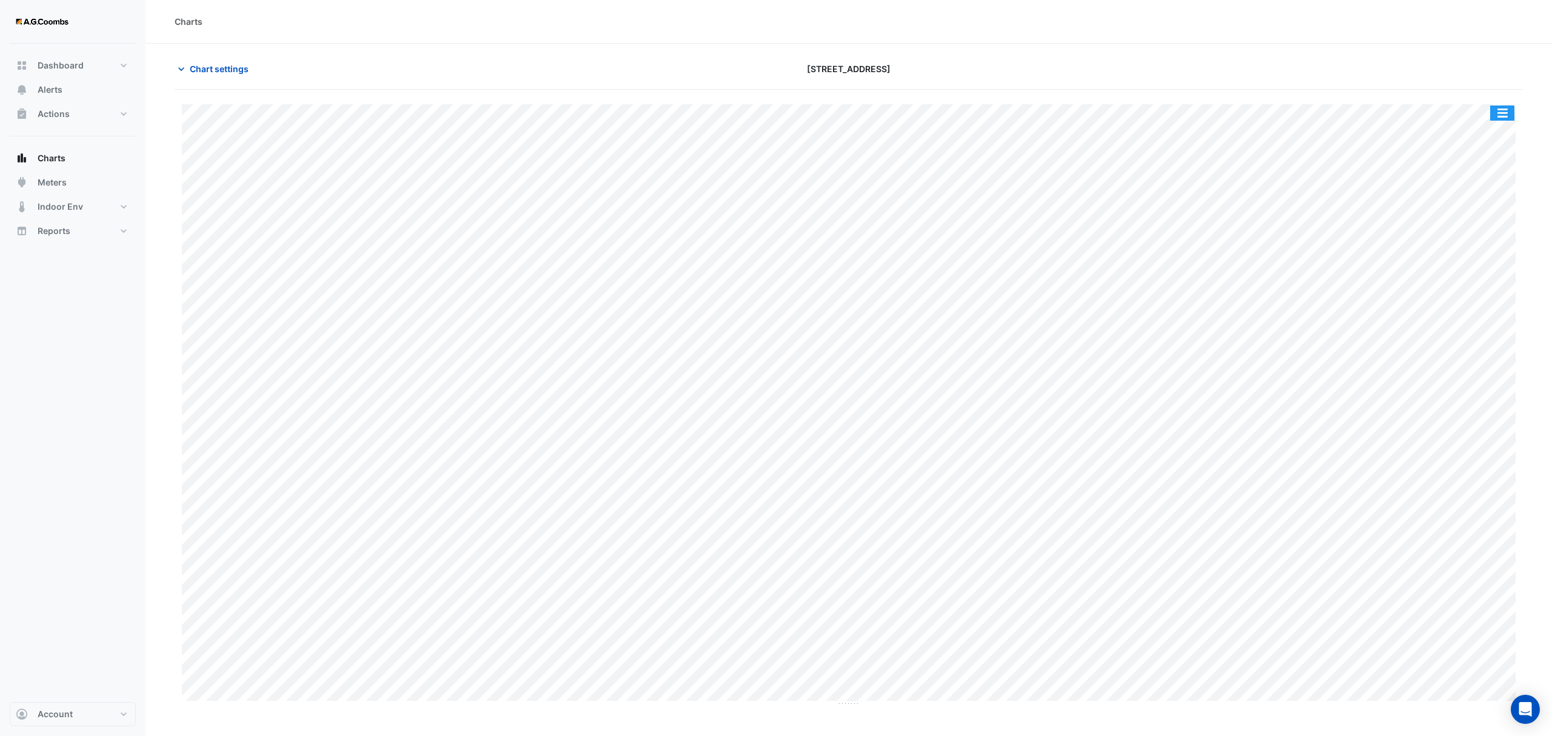
click at [1507, 119] on button "button" at bounding box center [1502, 113] width 24 height 15
drag, startPoint x: 1487, startPoint y: 246, endPoint x: 1487, endPoint y: 253, distance: 7.3
click at [1486, 246] on div "Pivot Data Table" at bounding box center [1478, 243] width 73 height 29
click at [241, 68] on span "Chart settings" at bounding box center [219, 68] width 59 height 13
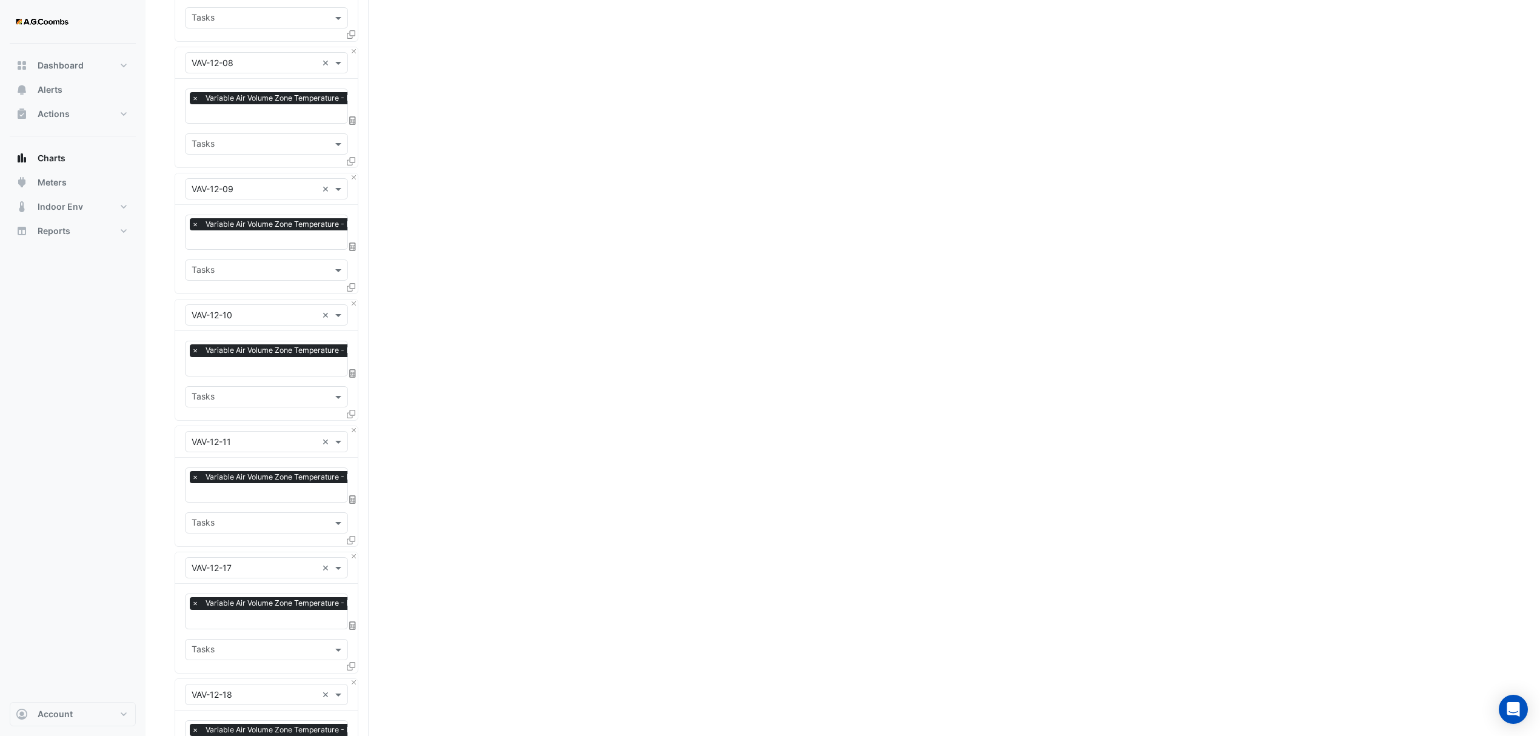
scroll to position [970, 0]
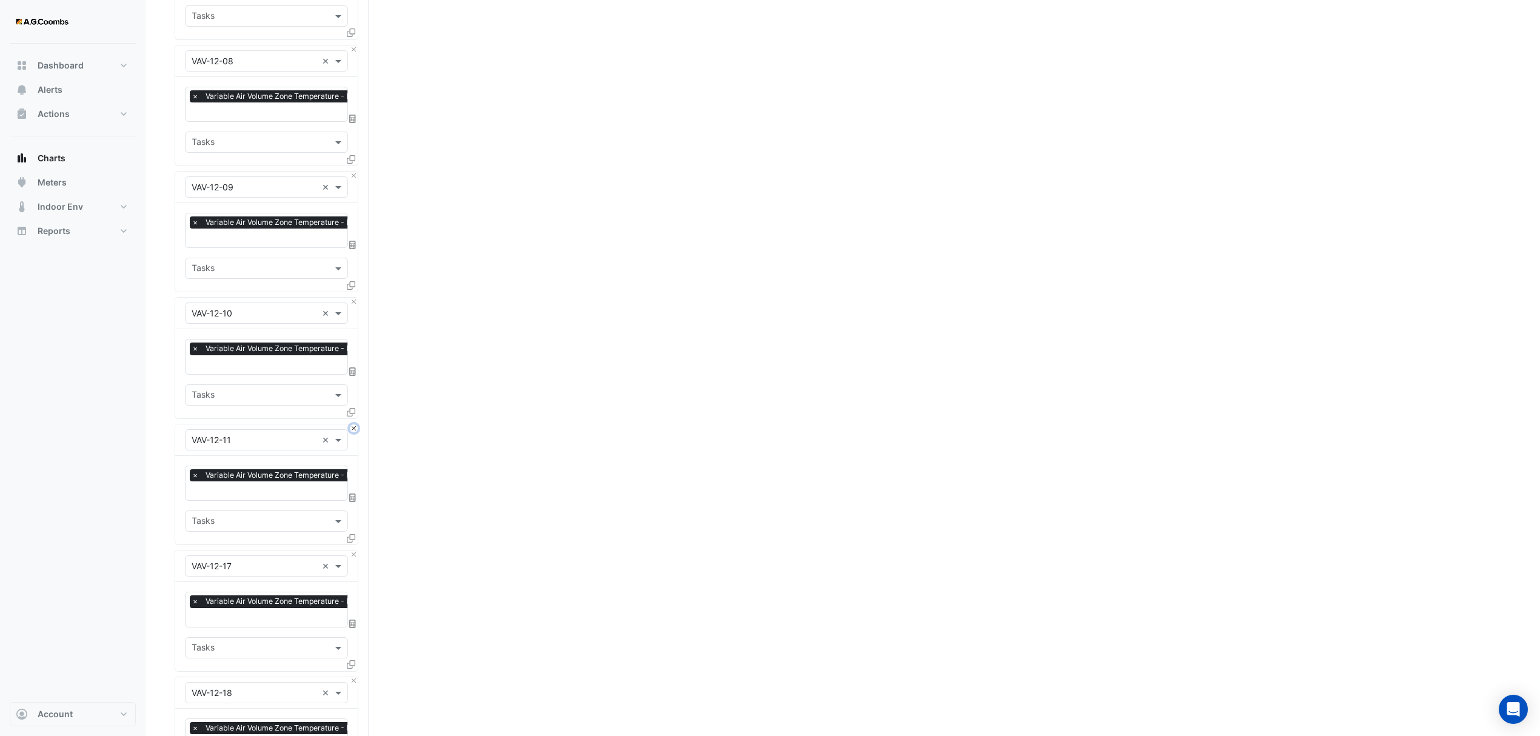
click at [352, 424] on button "Close" at bounding box center [354, 428] width 8 height 8
click at [352, 299] on button "Close" at bounding box center [354, 302] width 8 height 8
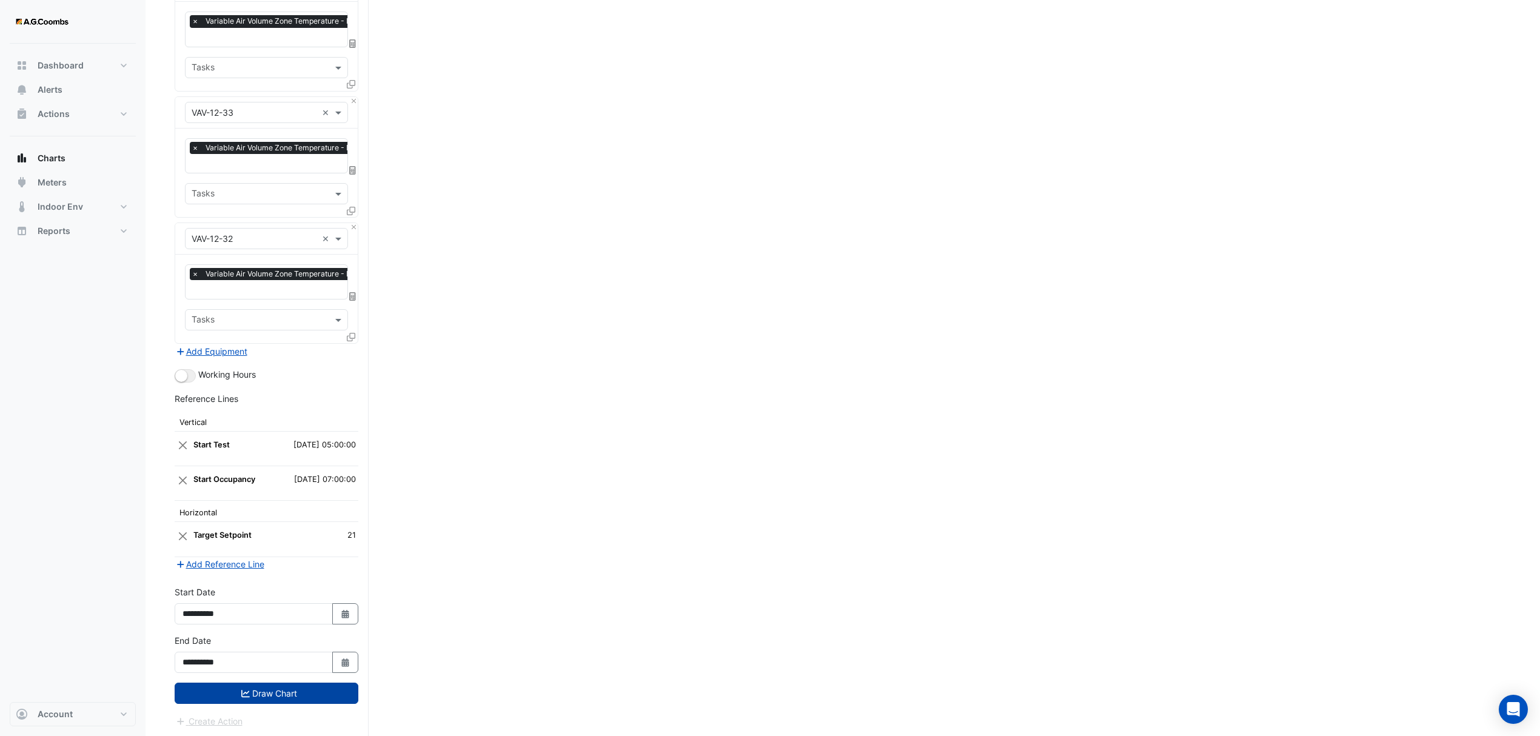
click at [269, 690] on button "Draw Chart" at bounding box center [267, 693] width 184 height 21
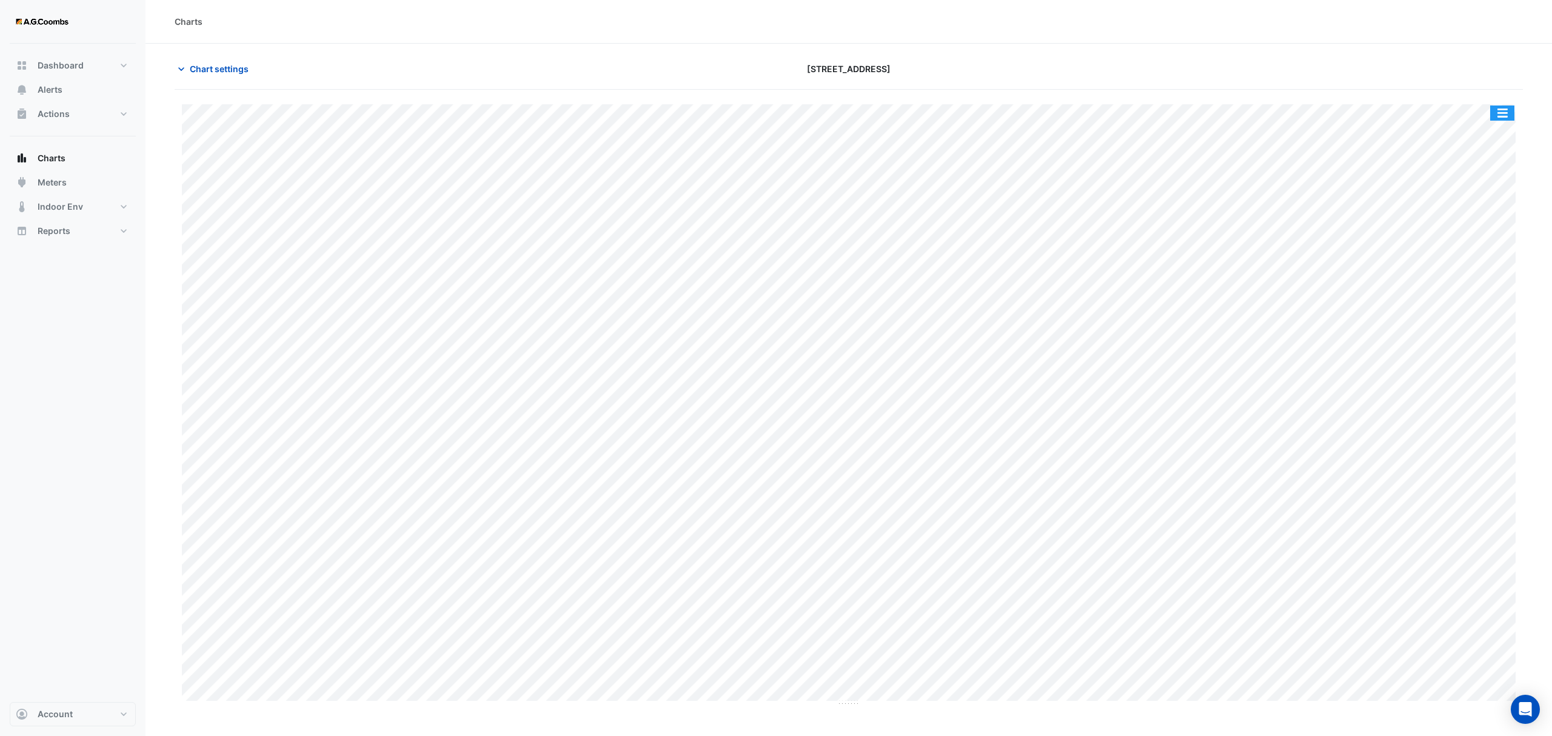
click at [1498, 116] on button "button" at bounding box center [1502, 113] width 24 height 15
click at [1500, 252] on div "Pivot Data Table" at bounding box center [1478, 243] width 73 height 29
click at [236, 71] on span "Chart settings" at bounding box center [219, 68] width 59 height 13
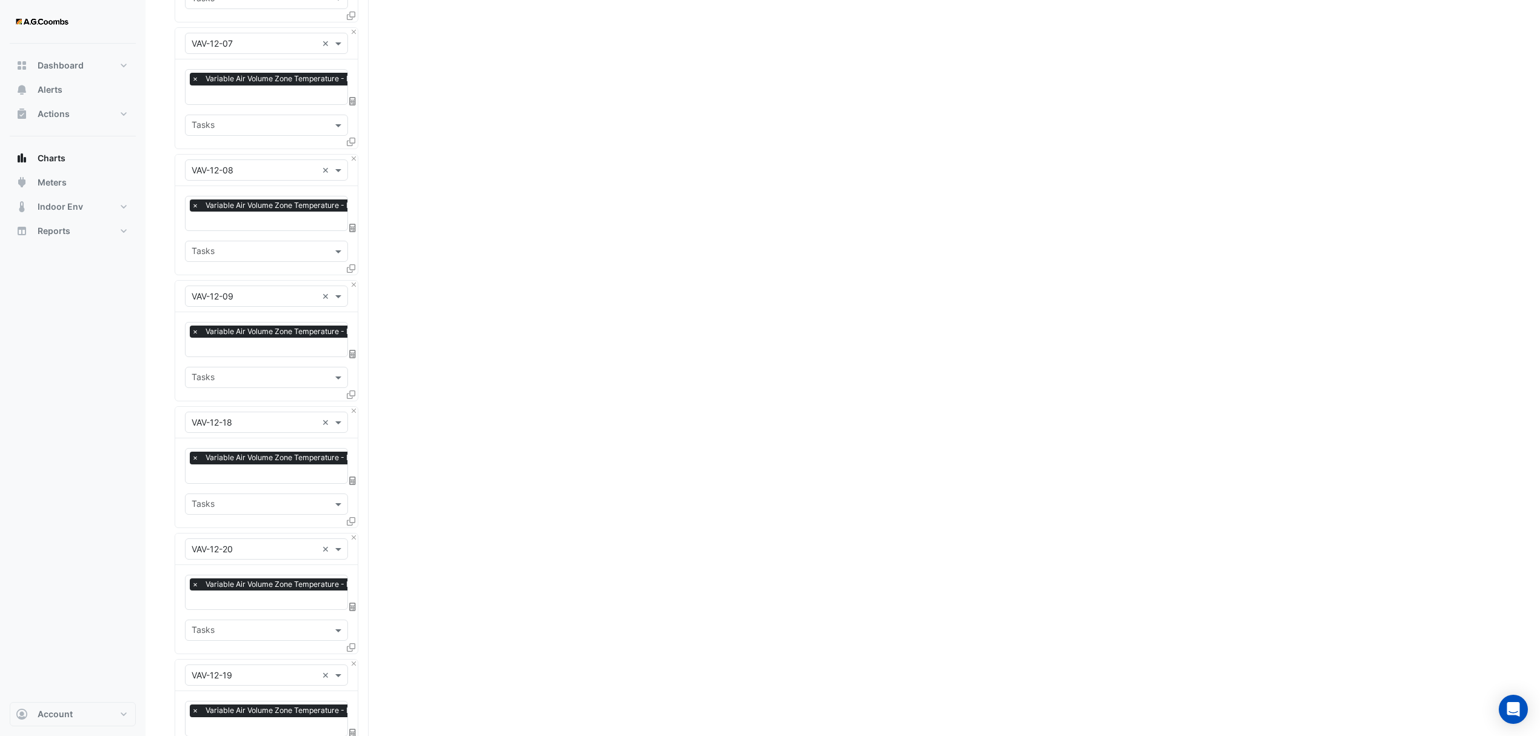
scroll to position [889, 0]
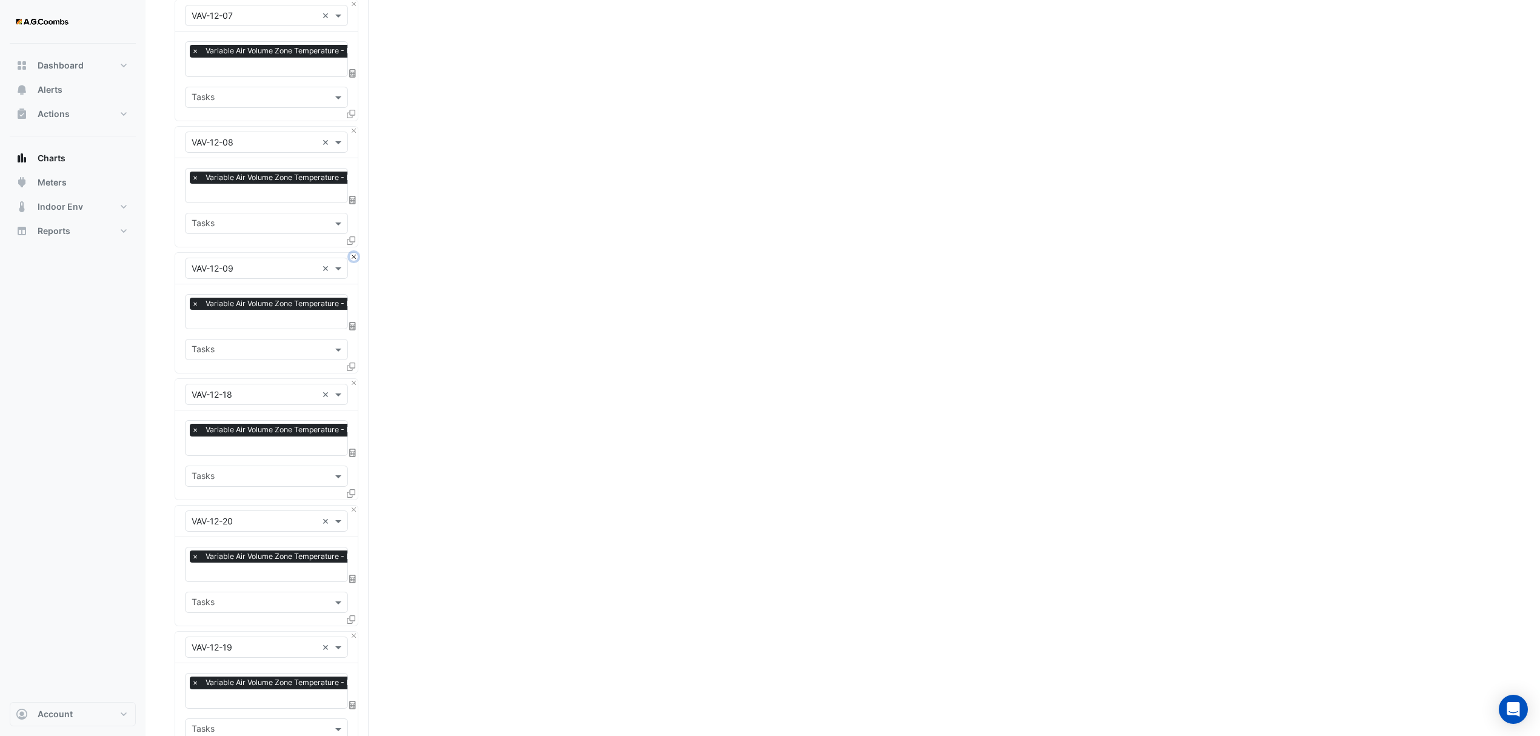
click at [350, 255] on button "Close" at bounding box center [354, 257] width 8 height 8
click at [350, 129] on button "Close" at bounding box center [354, 131] width 8 height 8
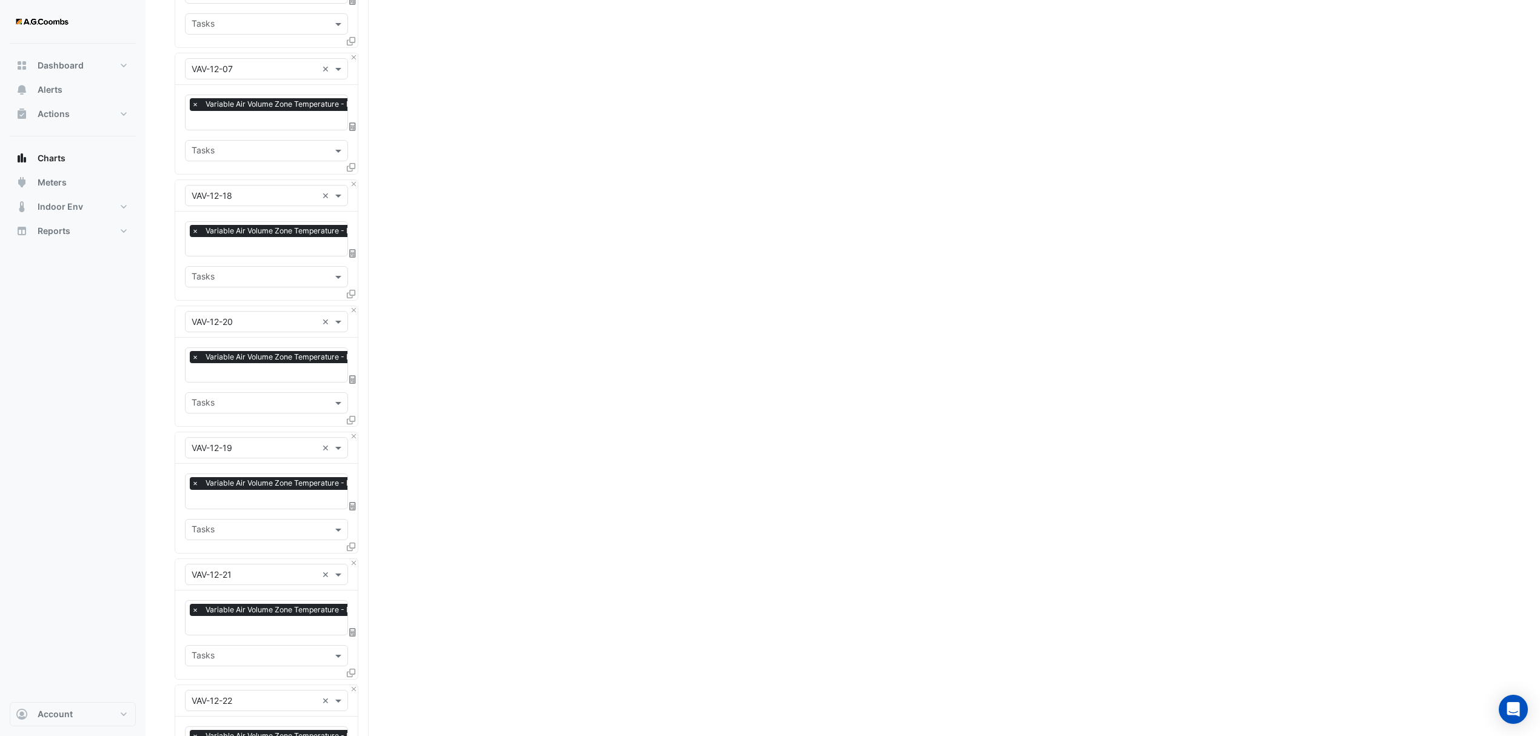
scroll to position [808, 0]
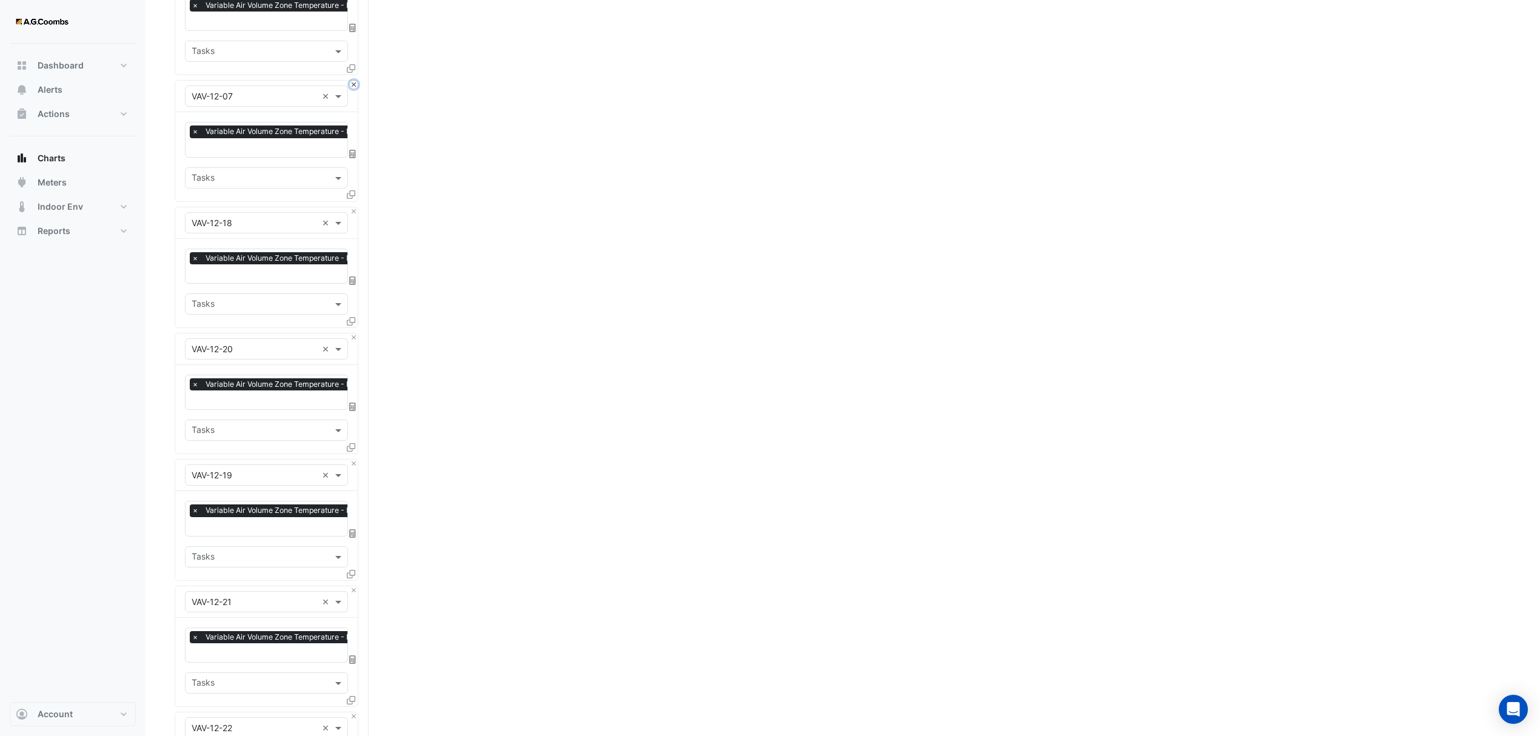
click at [353, 85] on button "Close" at bounding box center [354, 85] width 8 height 8
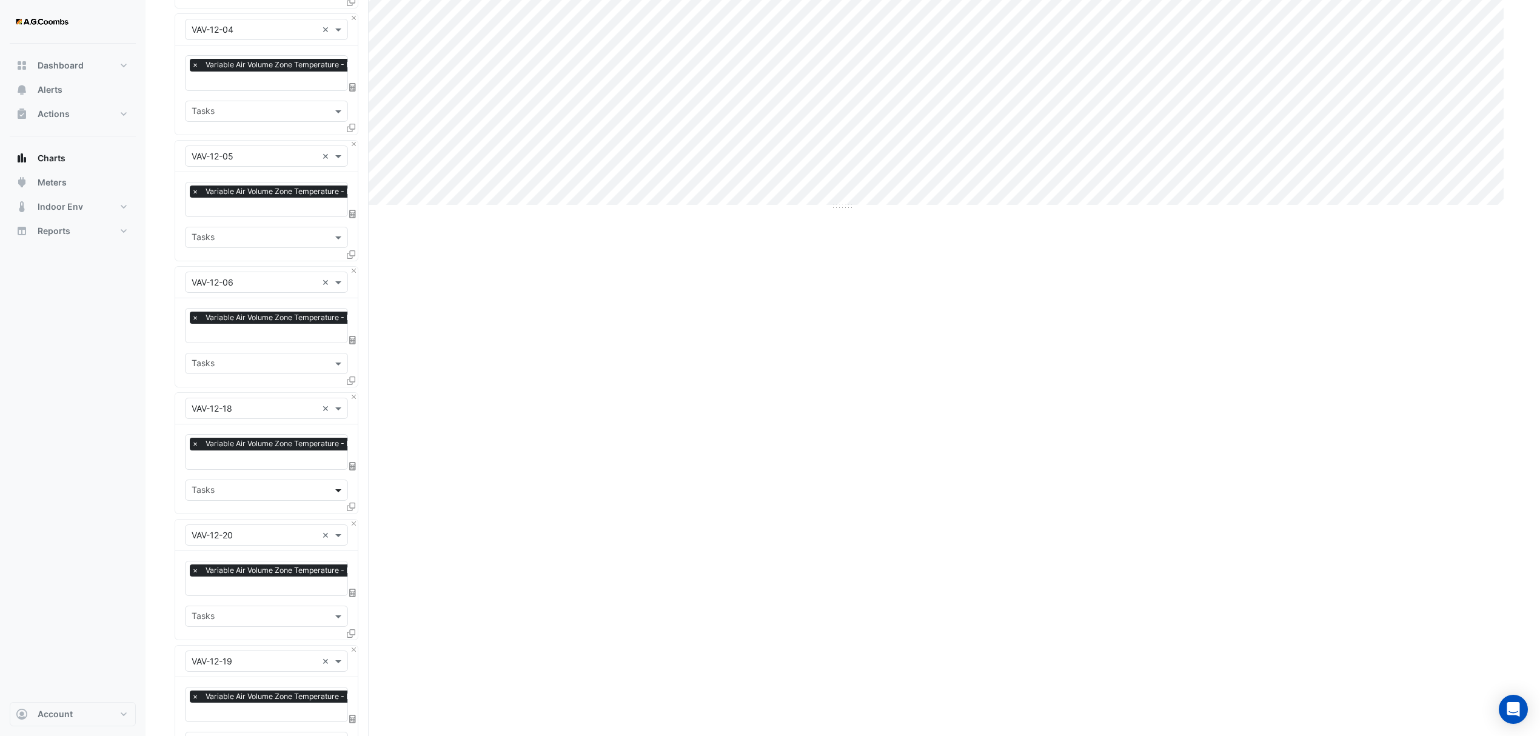
scroll to position [485, 0]
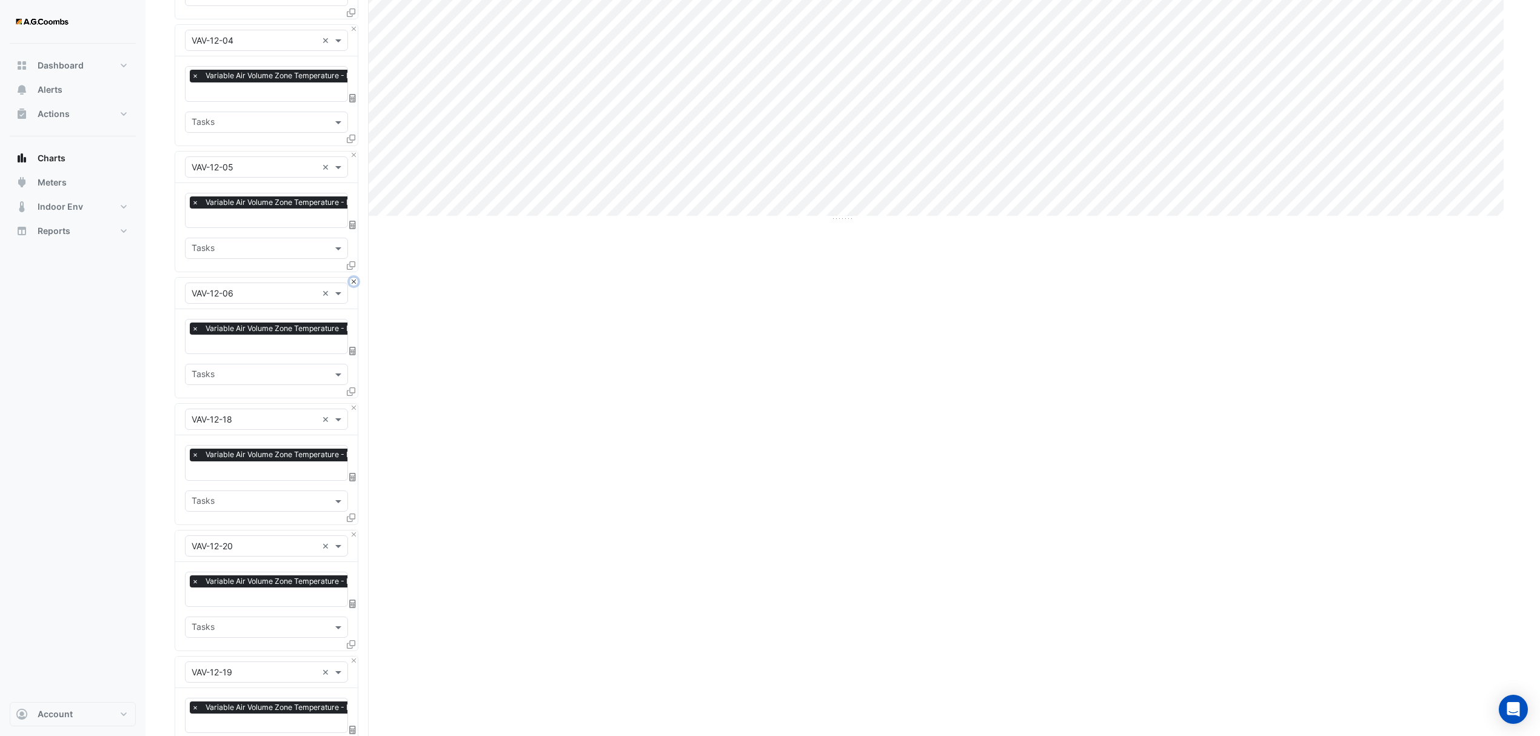
click at [355, 284] on button "Close" at bounding box center [354, 282] width 8 height 8
click at [350, 156] on button "Close" at bounding box center [354, 156] width 8 height 8
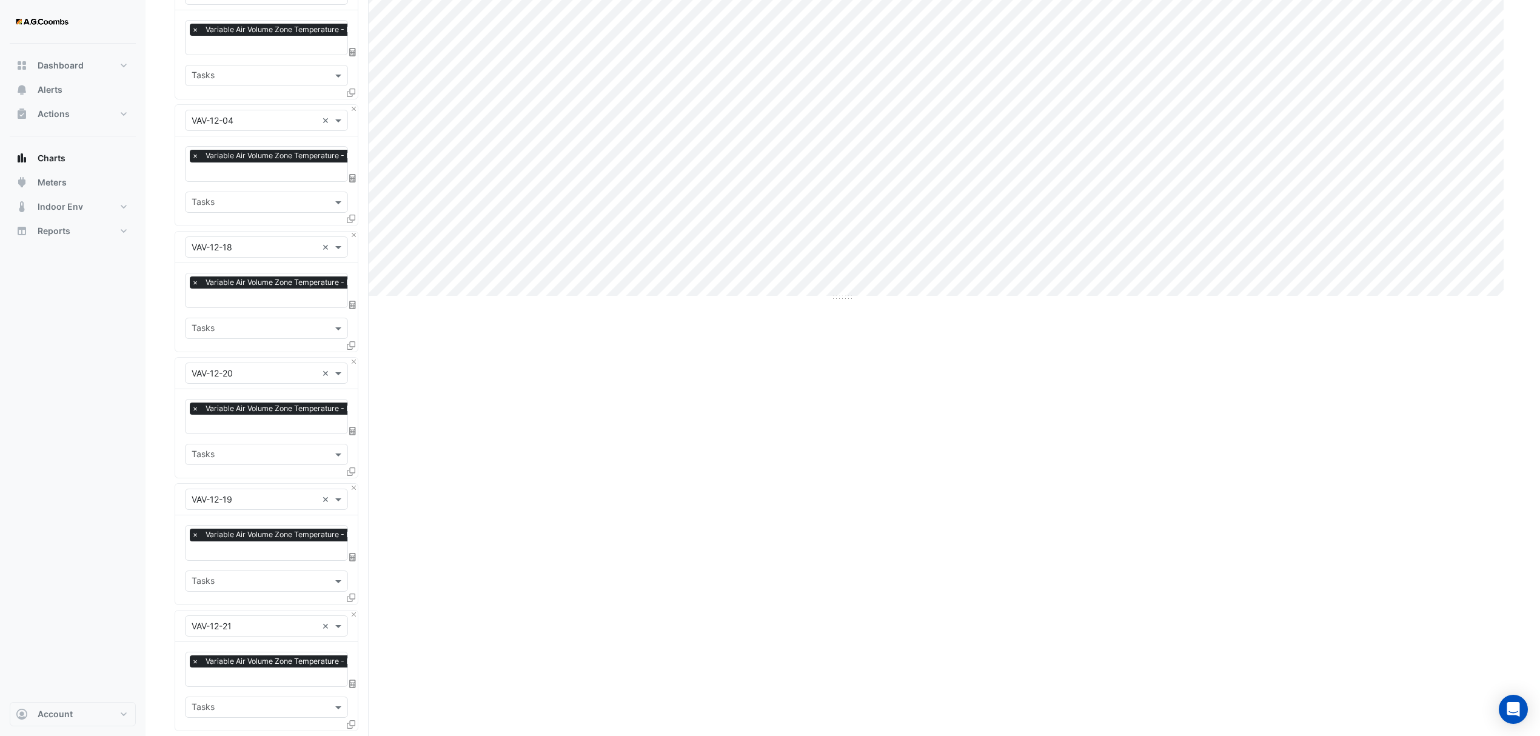
scroll to position [0, 0]
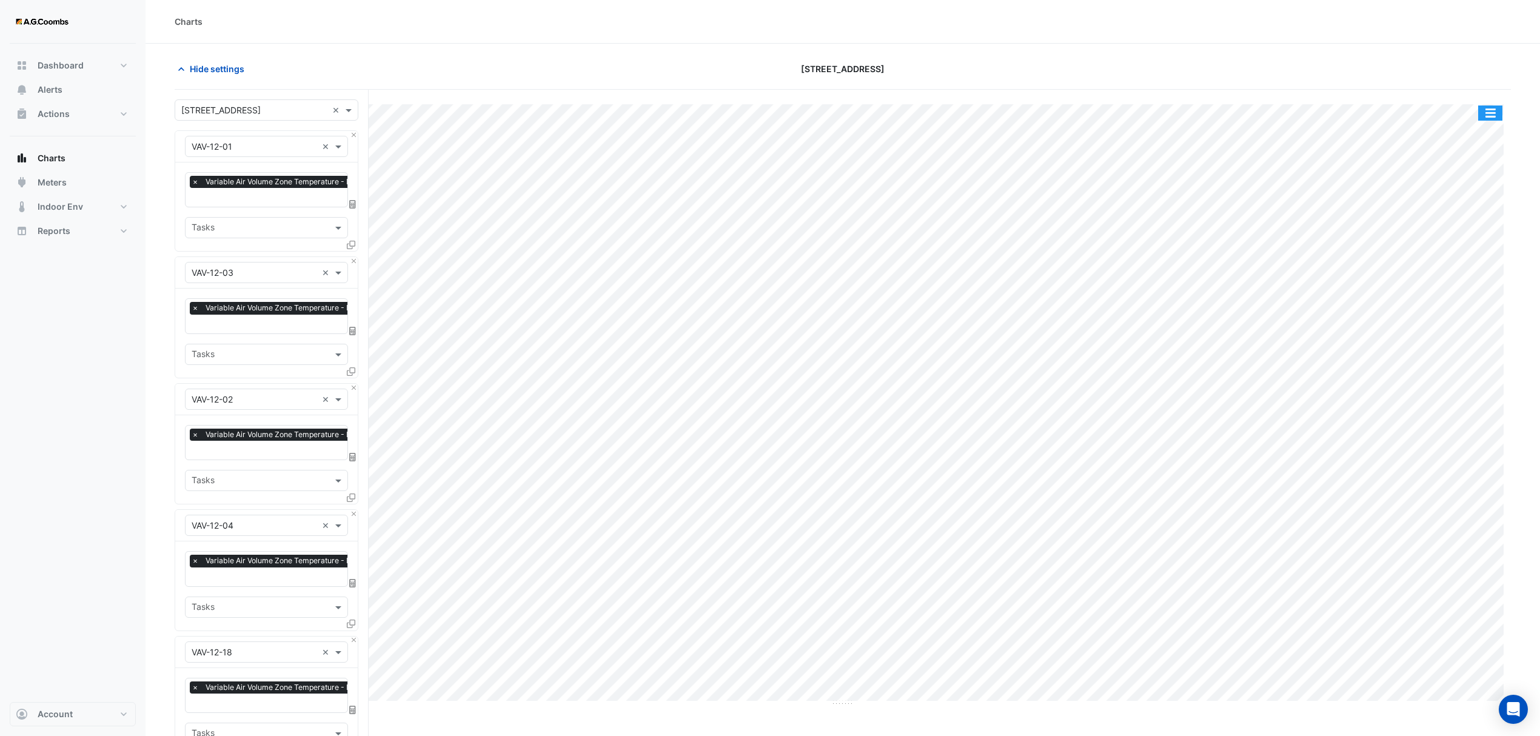
drag, startPoint x: 1495, startPoint y: 110, endPoint x: 1500, endPoint y: 127, distance: 17.8
click at [1493, 110] on button "button" at bounding box center [1490, 113] width 24 height 15
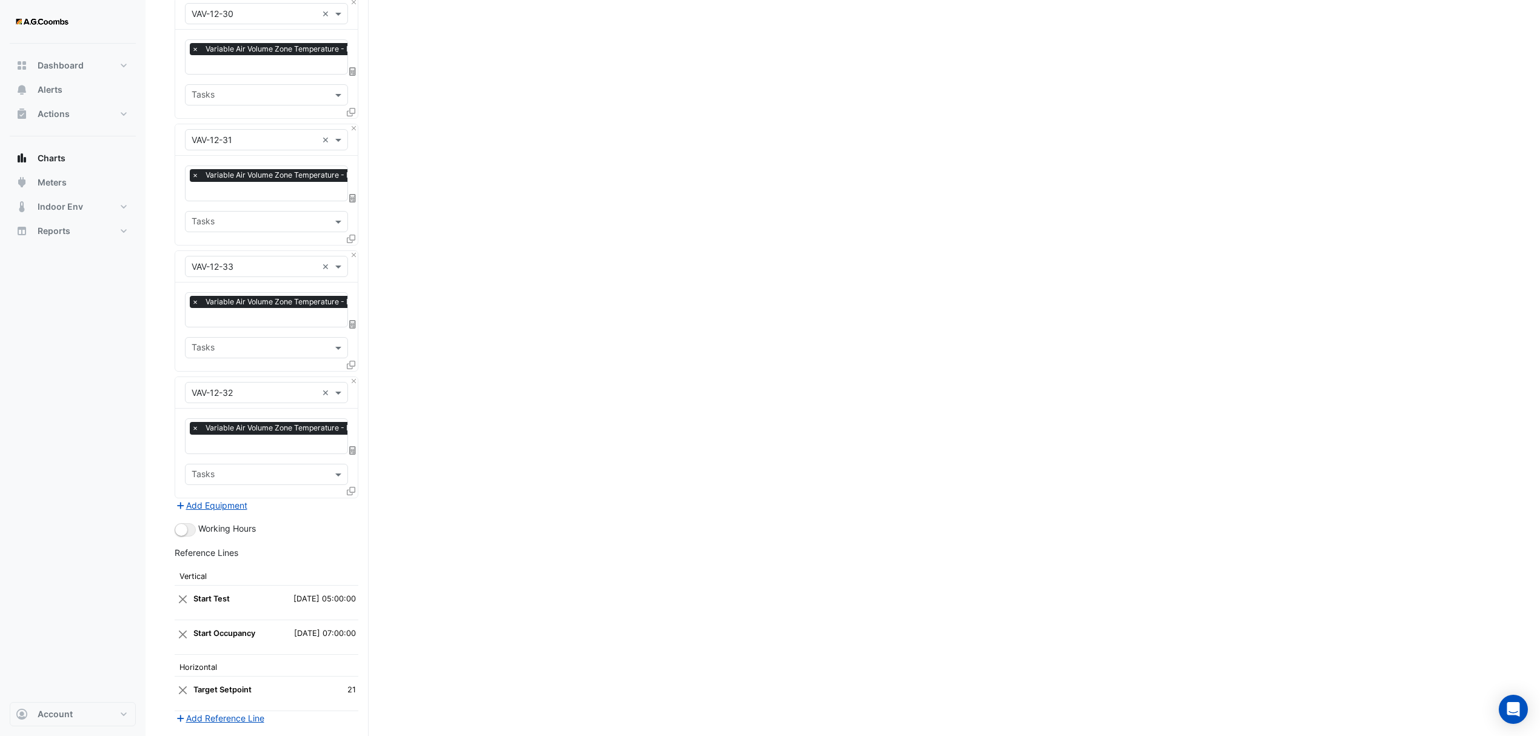
scroll to position [2310, 0]
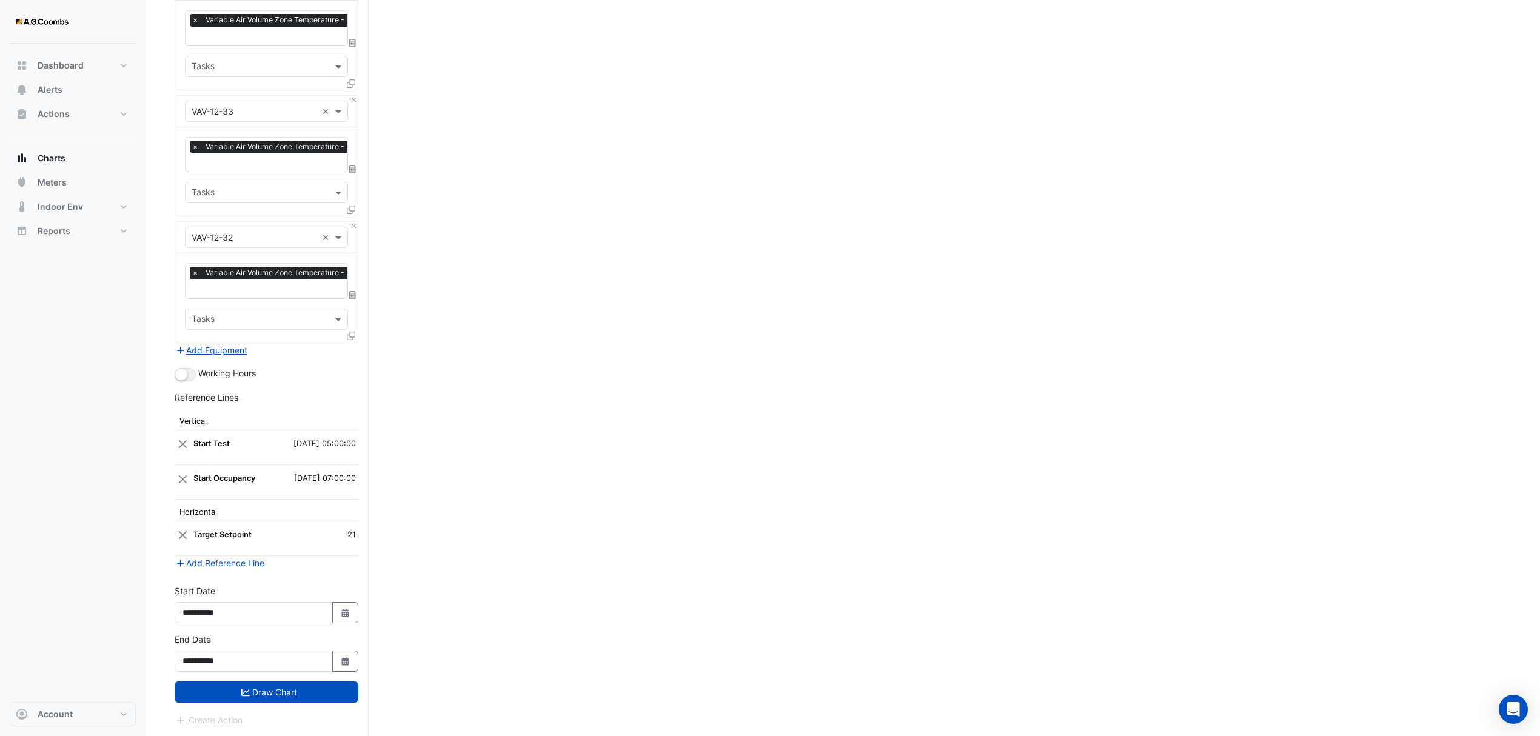
click at [251, 696] on button "Draw Chart" at bounding box center [267, 692] width 184 height 21
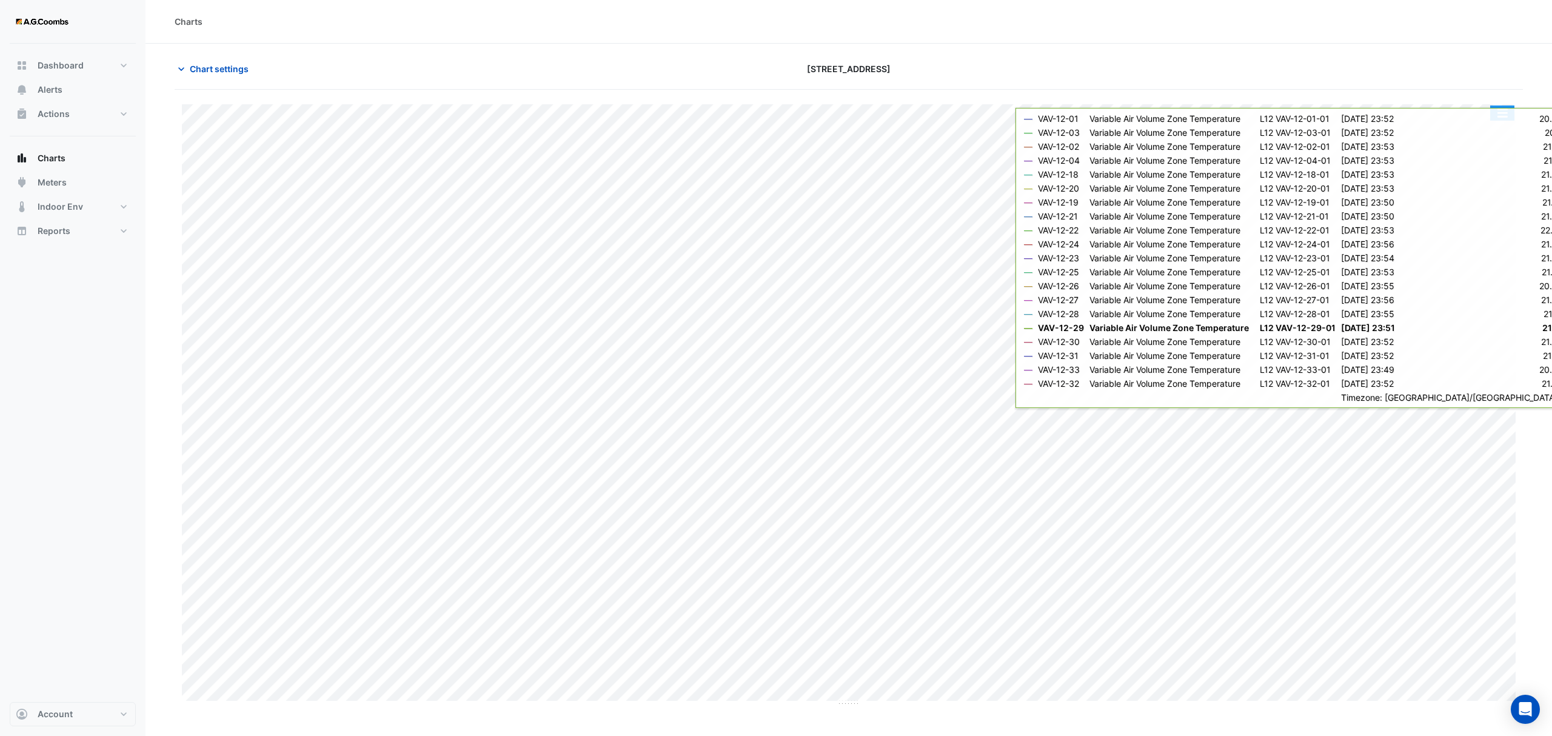
click at [1503, 121] on button "button" at bounding box center [1502, 113] width 24 height 15
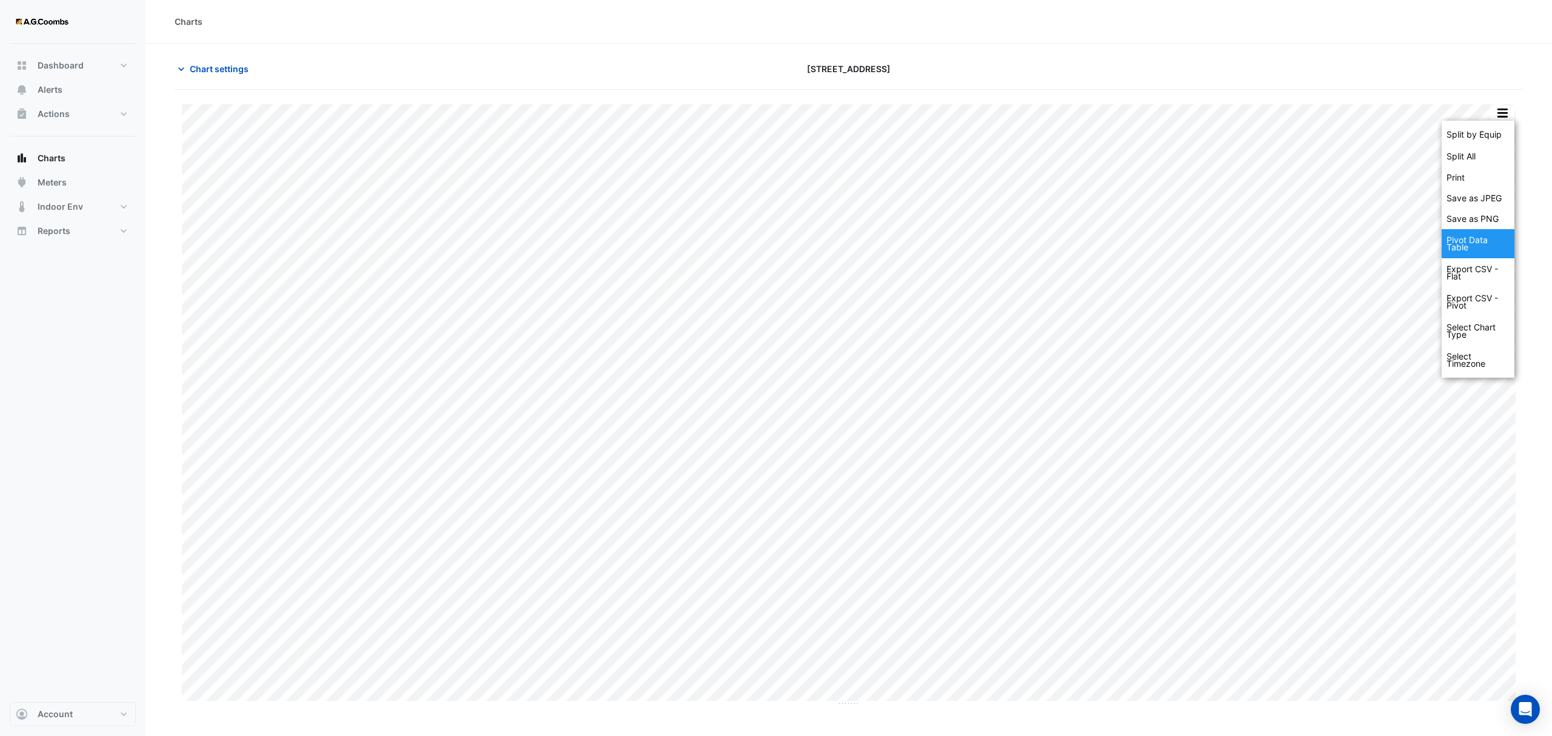
click at [1497, 244] on div "Pivot Data Table" at bounding box center [1478, 243] width 73 height 29
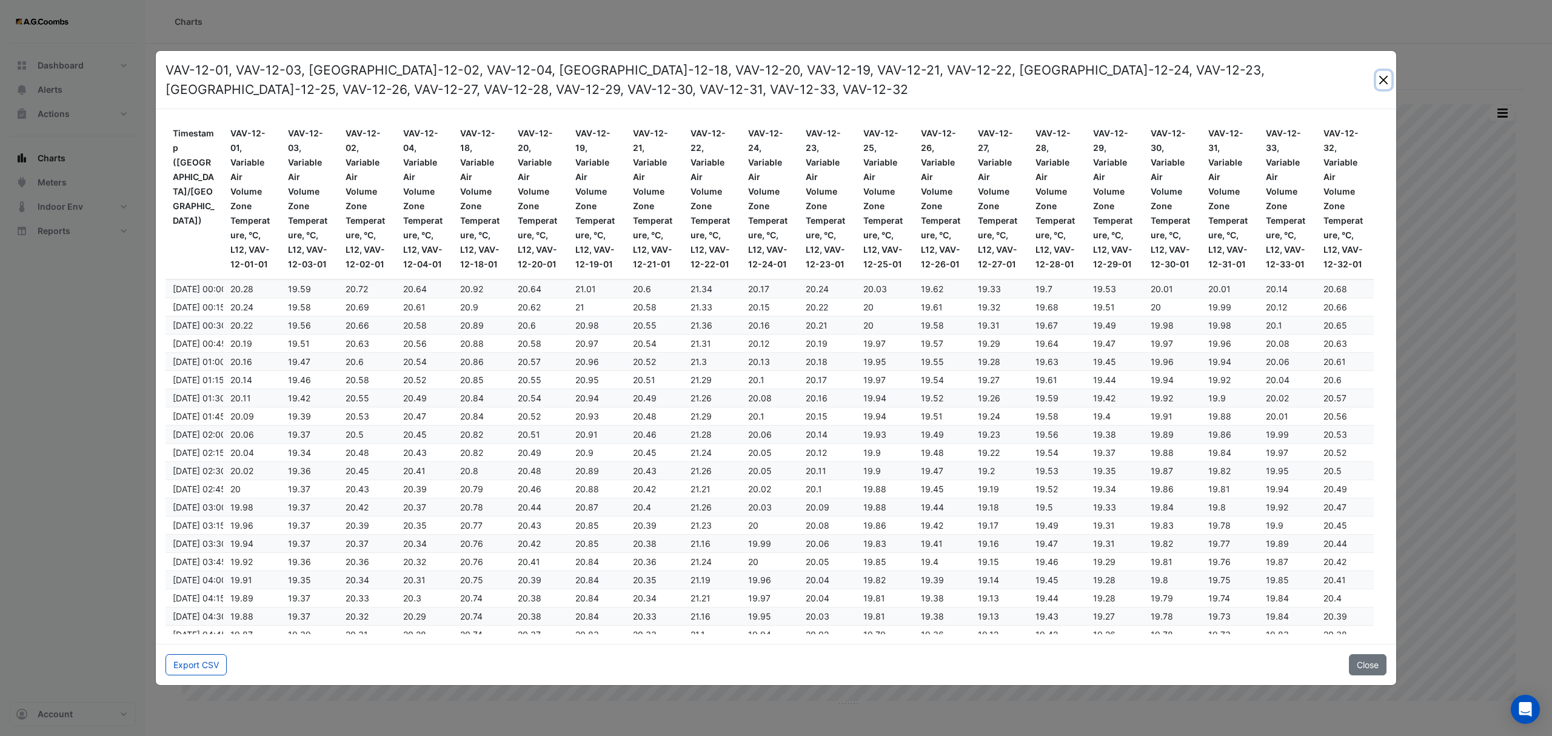
click at [1376, 85] on button "Close" at bounding box center [1383, 80] width 15 height 18
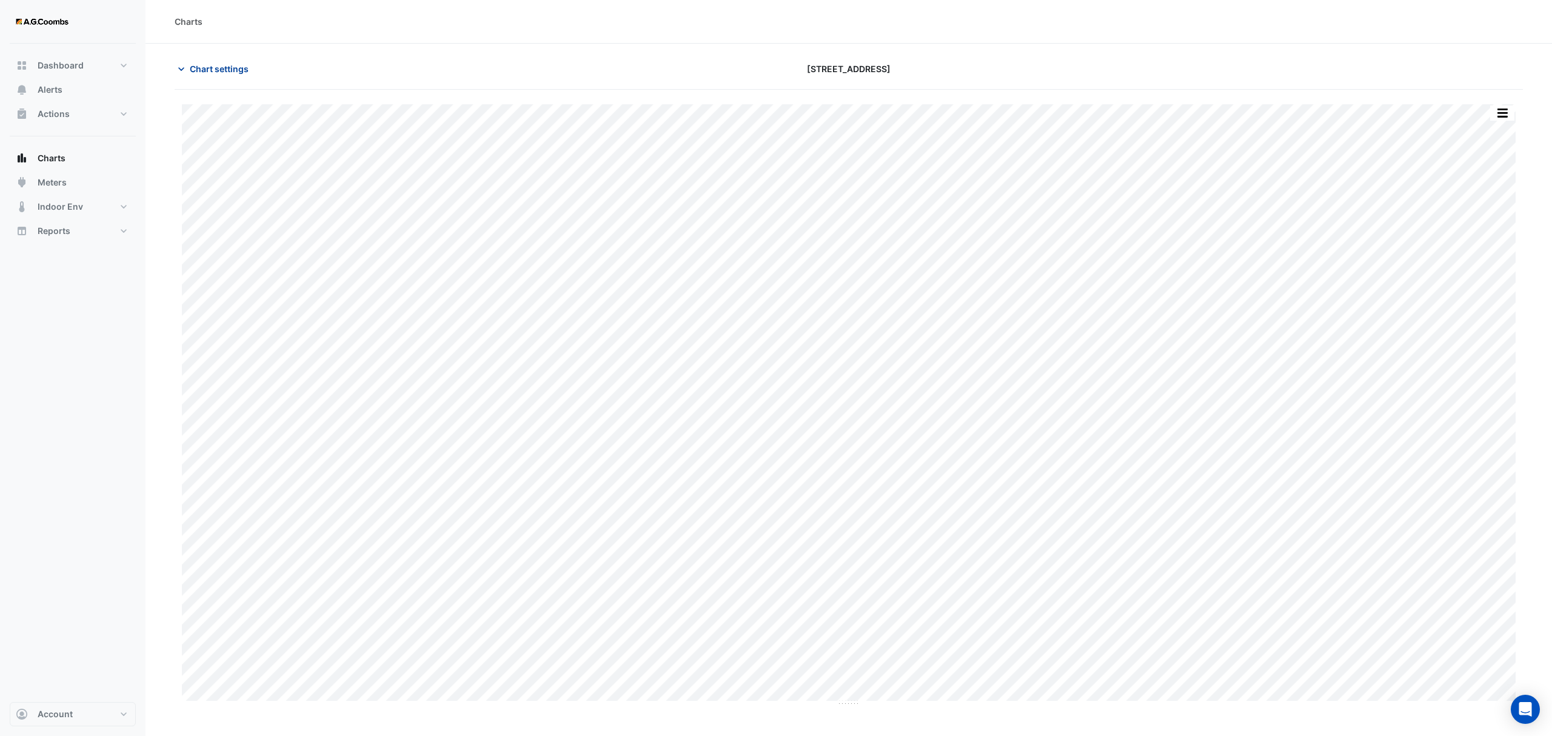
click at [216, 76] on button "Chart settings" at bounding box center [216, 68] width 82 height 21
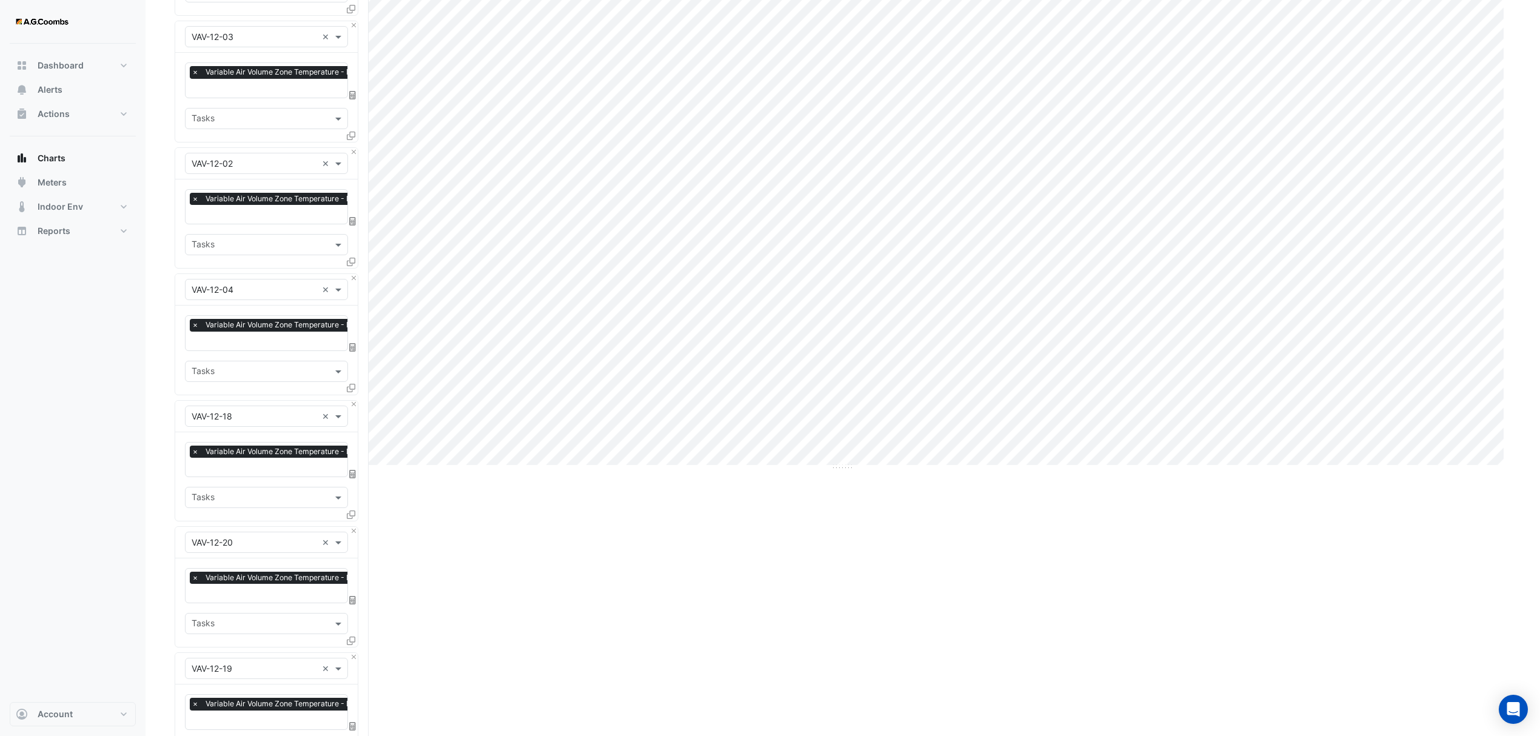
scroll to position [323, 0]
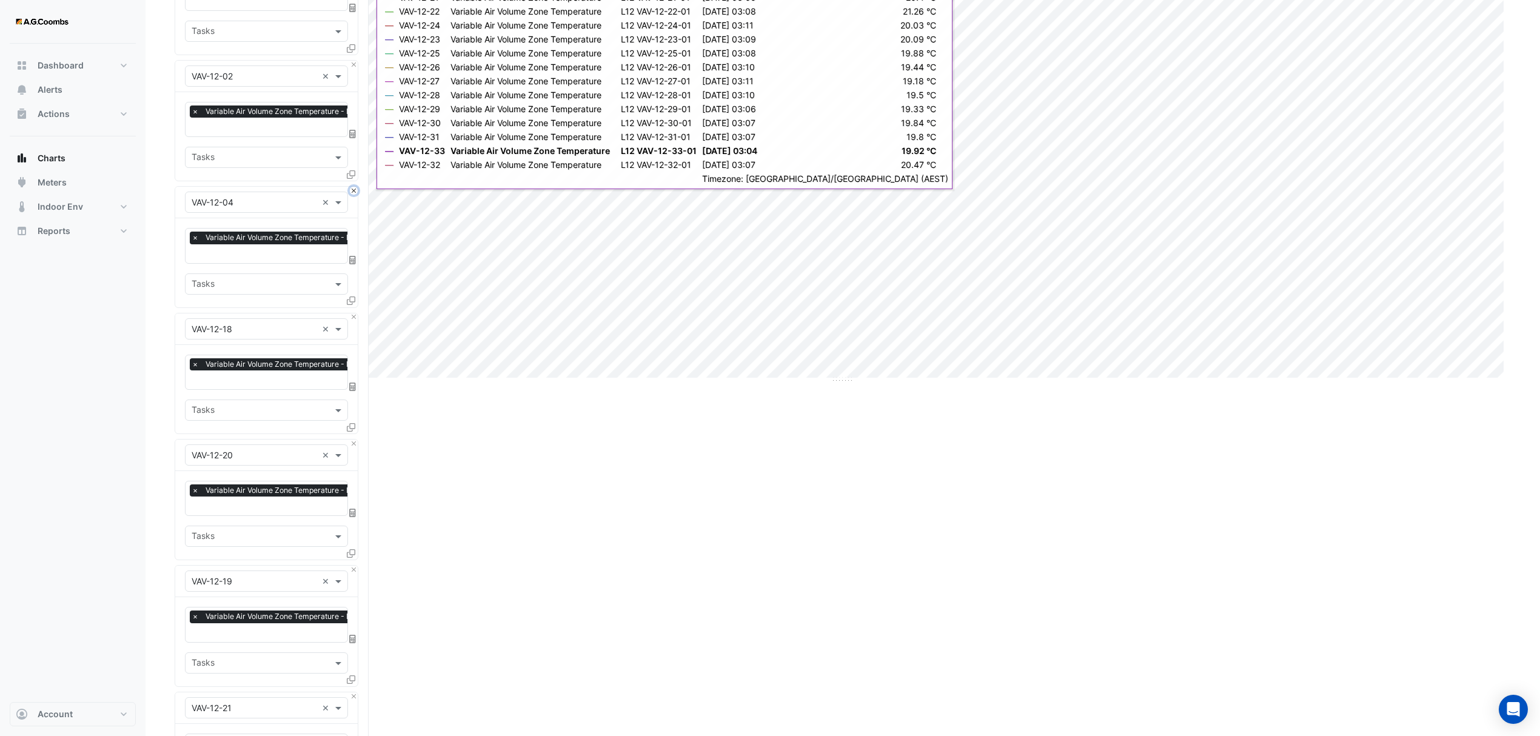
click at [350, 192] on button "Close" at bounding box center [354, 191] width 8 height 8
click at [349, 170] on icon at bounding box center [351, 174] width 8 height 8
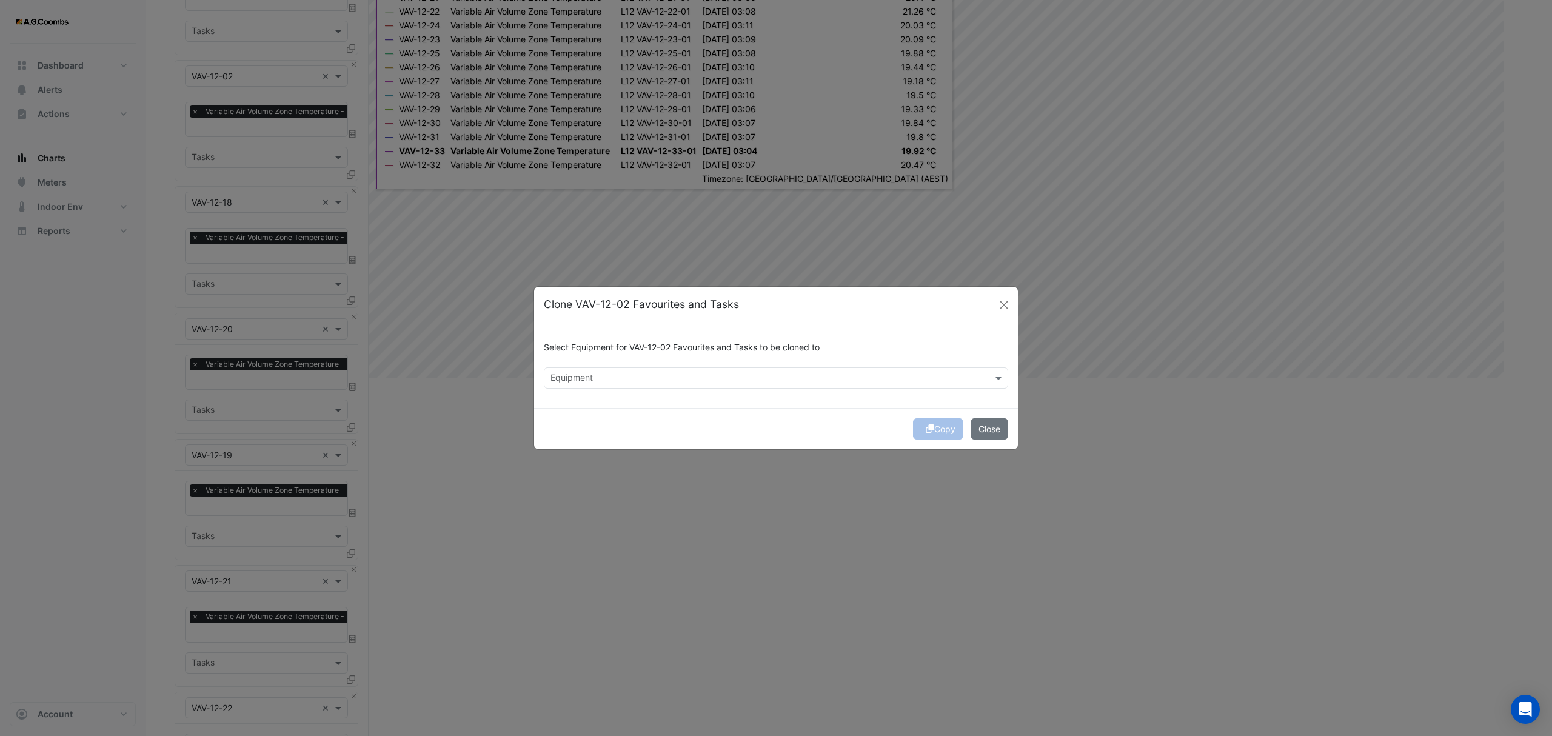
click at [572, 367] on div "Equipment" at bounding box center [776, 377] width 464 height 21
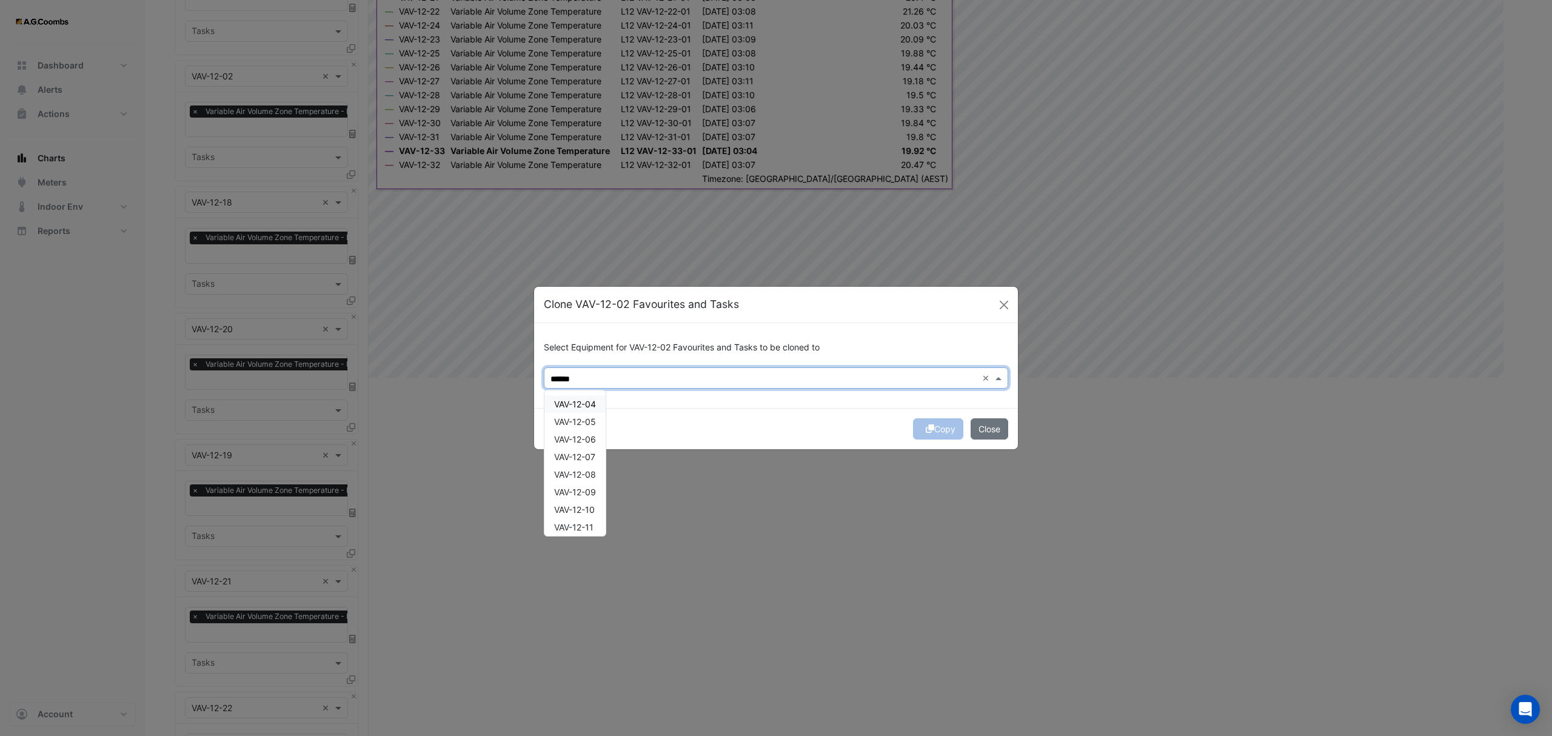
click at [600, 406] on div "VAV-12-04" at bounding box center [575, 404] width 61 height 18
click at [600, 420] on div "VAV-12-05" at bounding box center [575, 422] width 61 height 18
click at [602, 437] on div "VAV-12-06" at bounding box center [575, 440] width 61 height 18
click at [600, 456] on div "VAV-12-07" at bounding box center [575, 457] width 61 height 18
click at [600, 471] on div "VAV-12-08" at bounding box center [575, 475] width 61 height 18
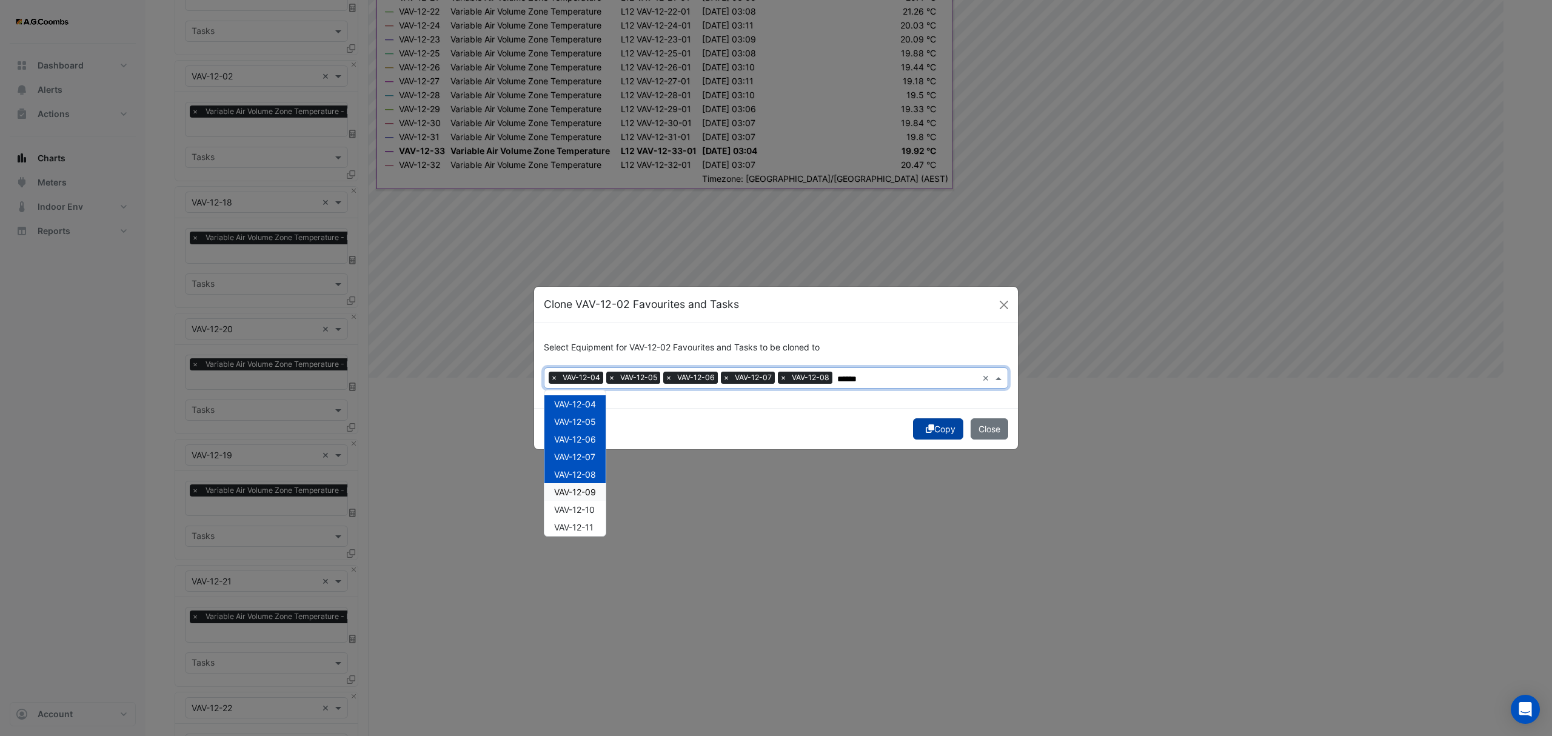
type input "******"
click at [922, 421] on button "Copy" at bounding box center [938, 428] width 50 height 21
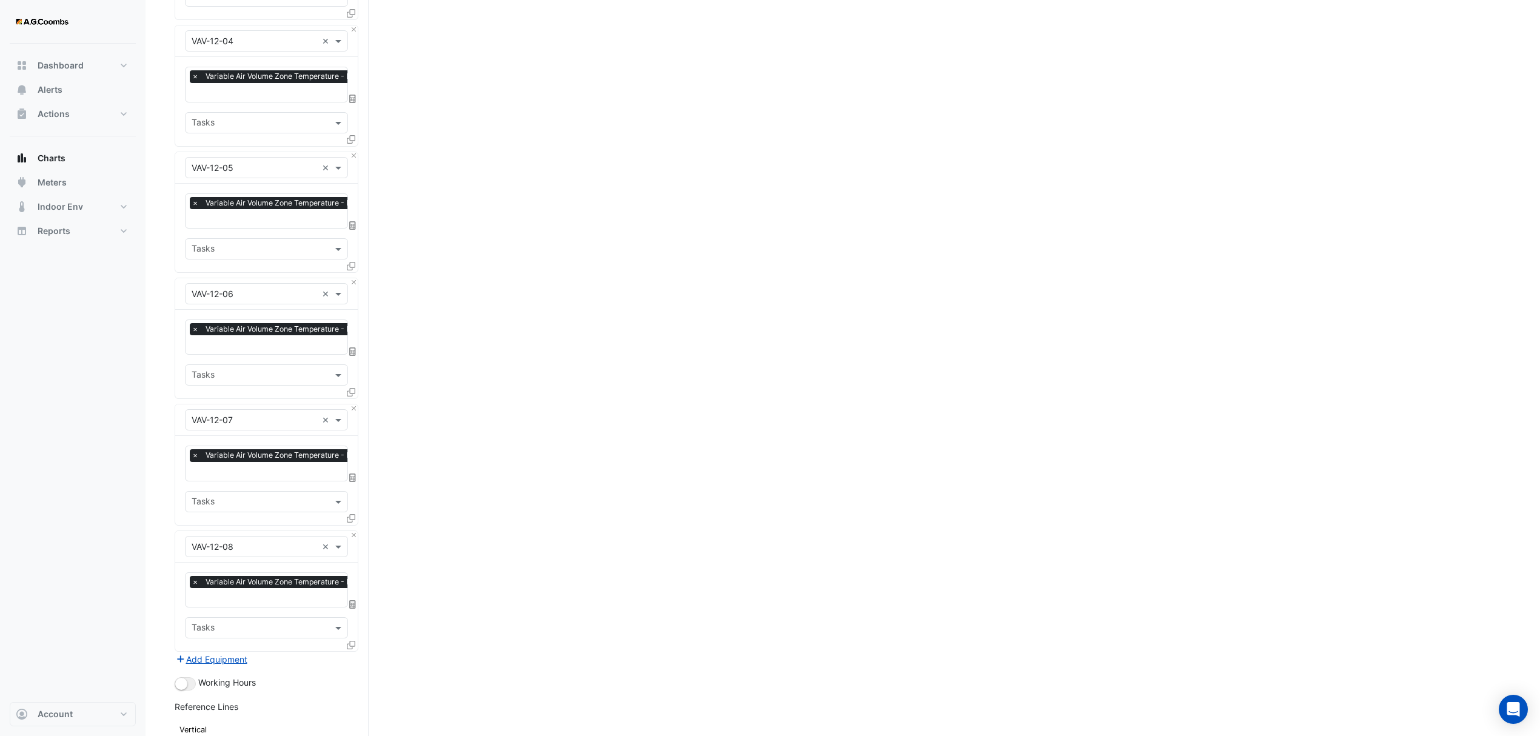
scroll to position [2814, 0]
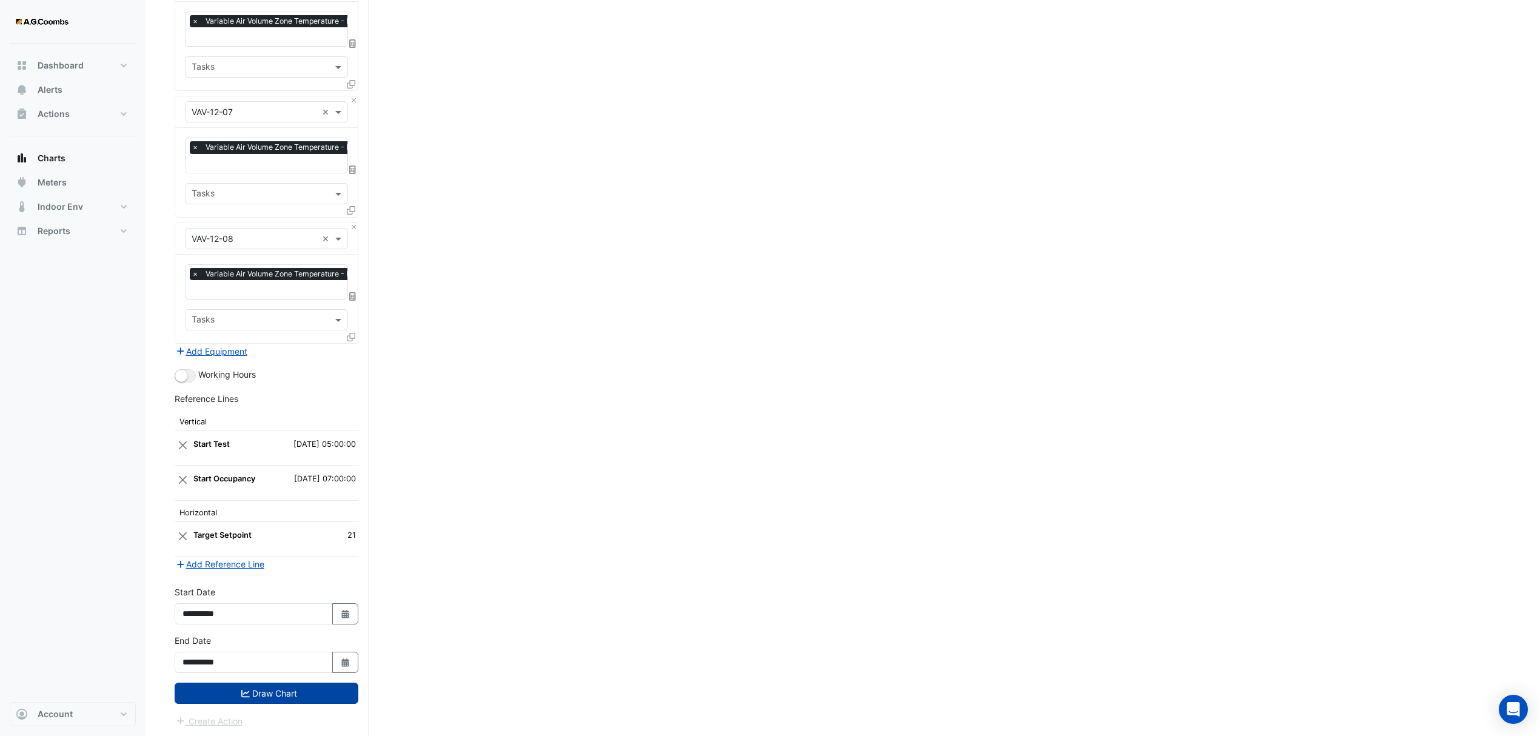
click at [252, 697] on button "Draw Chart" at bounding box center [267, 693] width 184 height 21
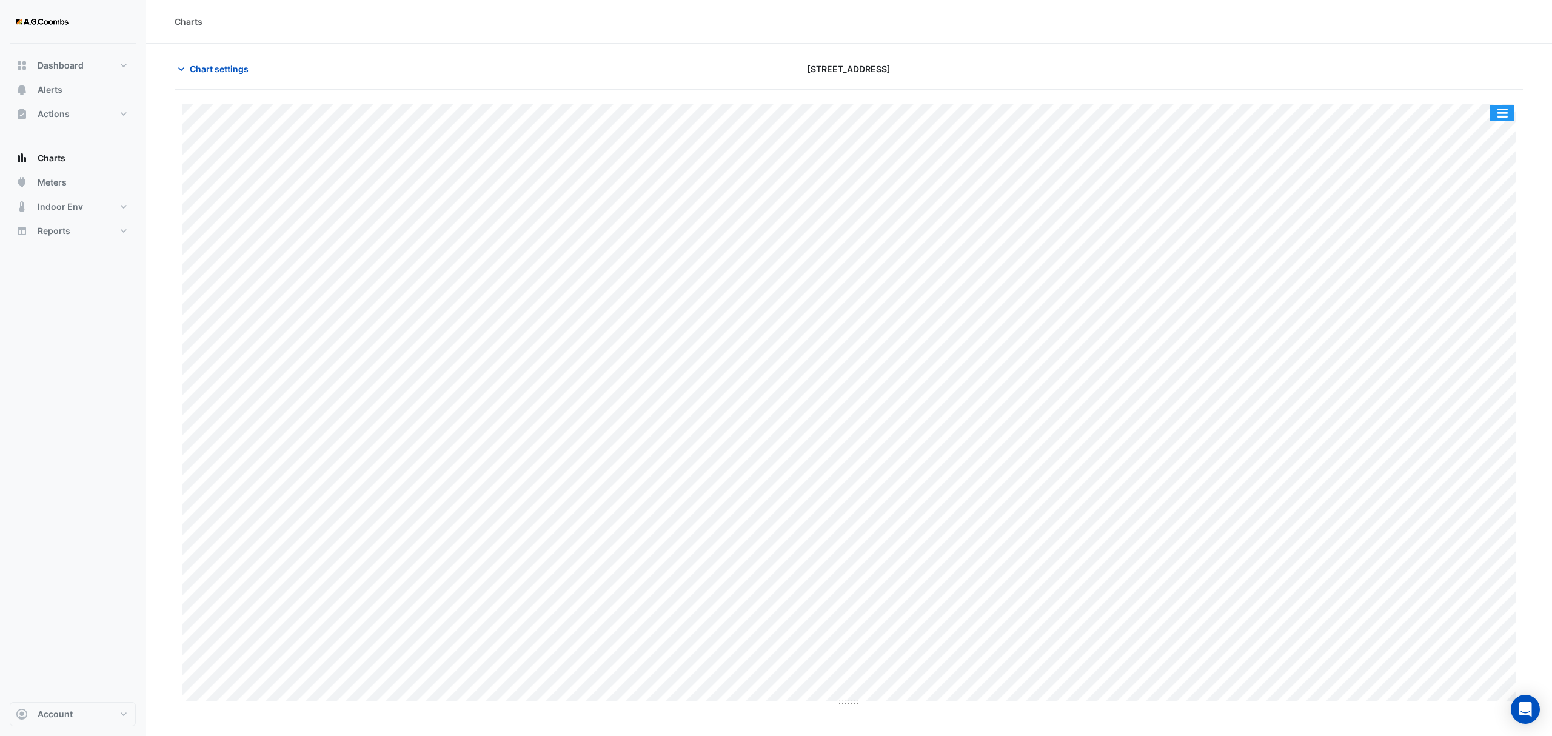
drag, startPoint x: 1514, startPoint y: 116, endPoint x: 1514, endPoint y: 124, distance: 7.3
click at [1512, 116] on button "button" at bounding box center [1502, 113] width 24 height 15
drag, startPoint x: 1488, startPoint y: 241, endPoint x: 1492, endPoint y: 255, distance: 15.2
click at [1487, 241] on div "Pivot Data Table" at bounding box center [1478, 243] width 73 height 29
click at [235, 69] on span "Chart settings" at bounding box center [219, 68] width 59 height 13
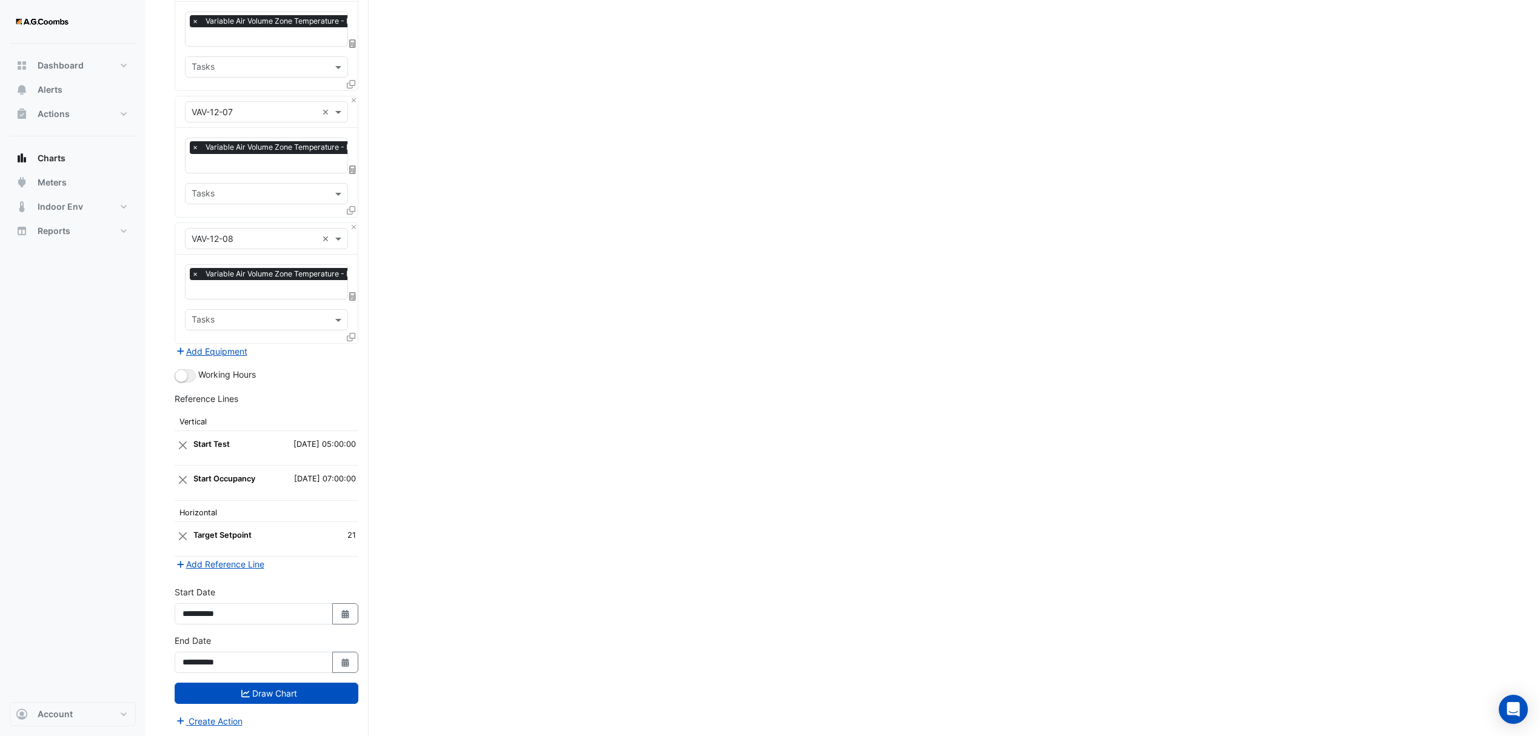
scroll to position [2734, 0]
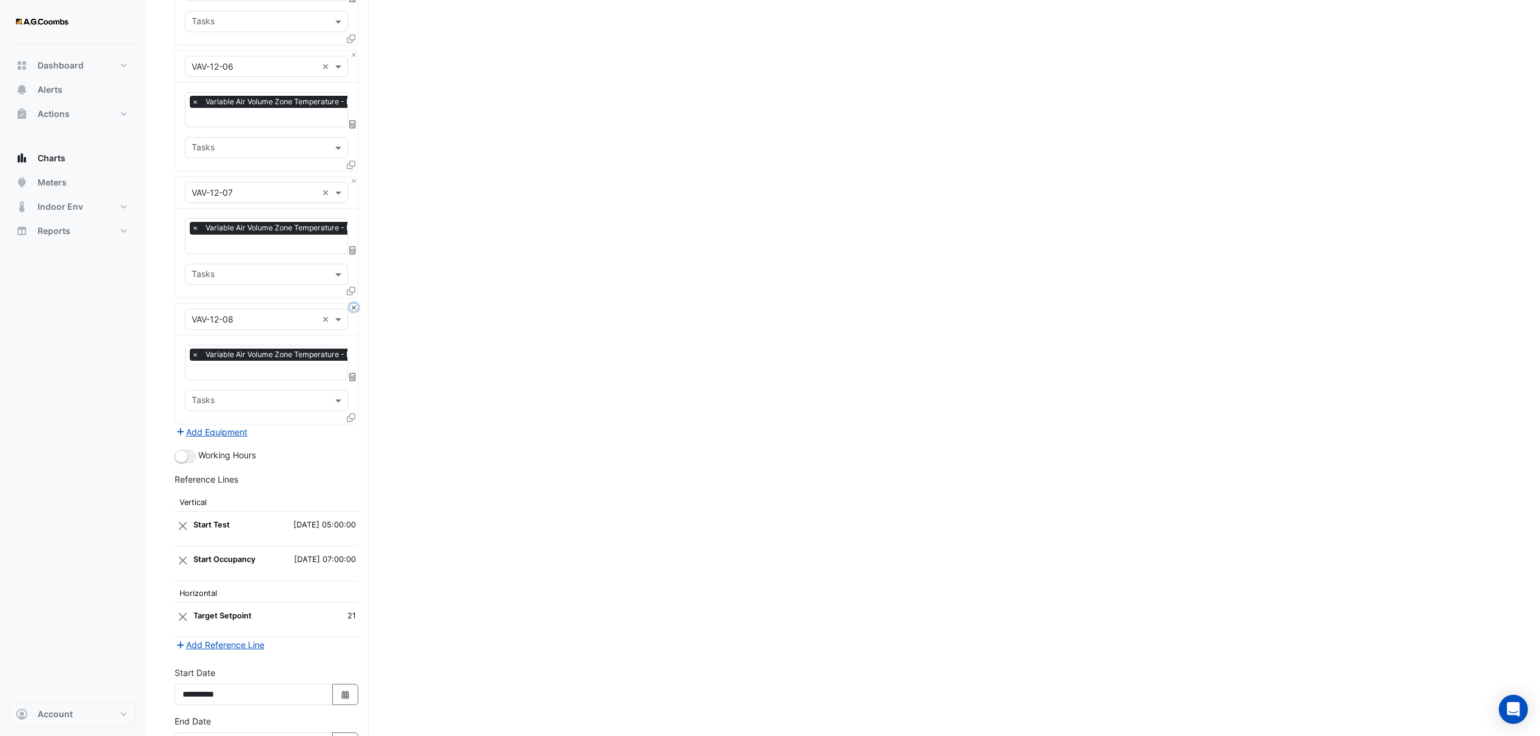
click at [352, 304] on button "Close" at bounding box center [354, 308] width 8 height 8
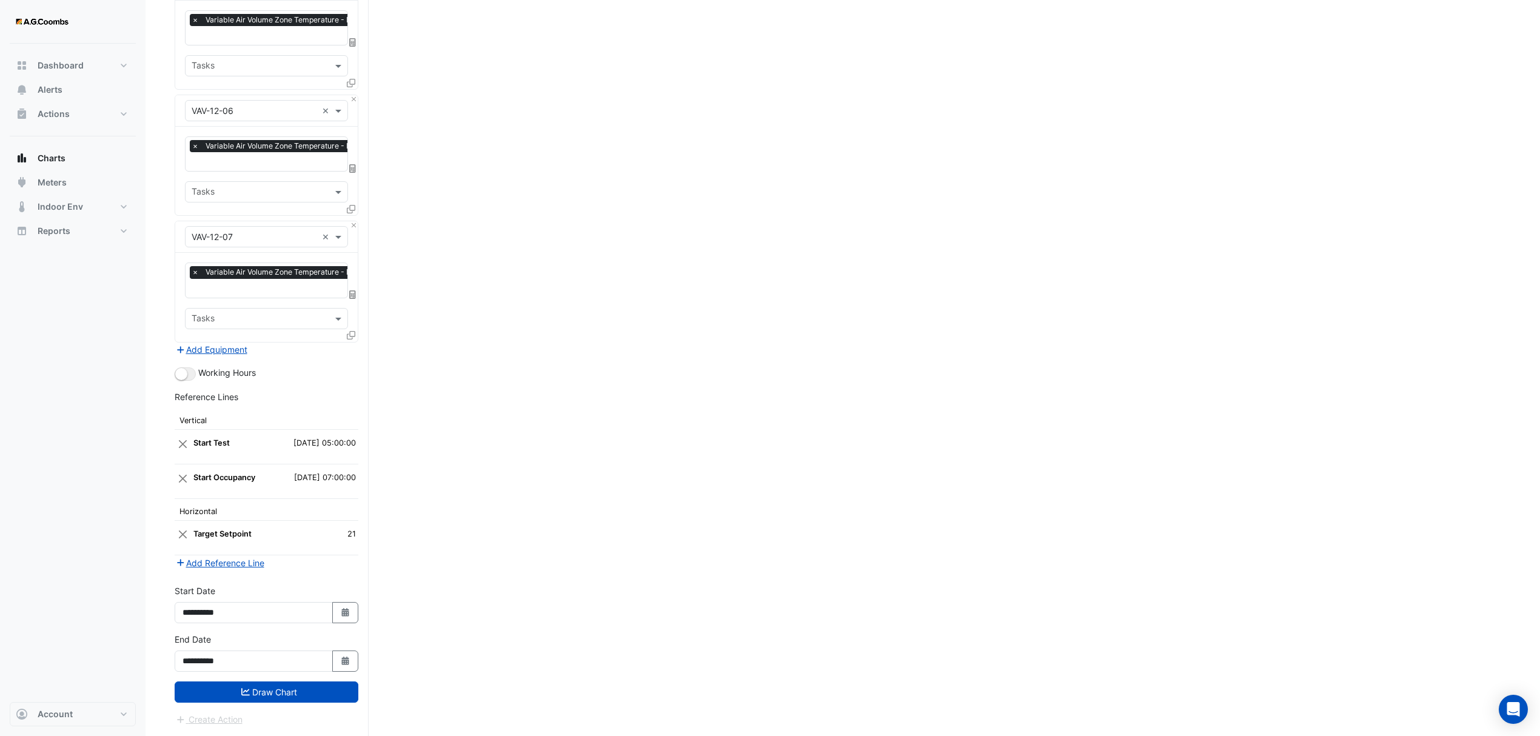
scroll to position [2688, 0]
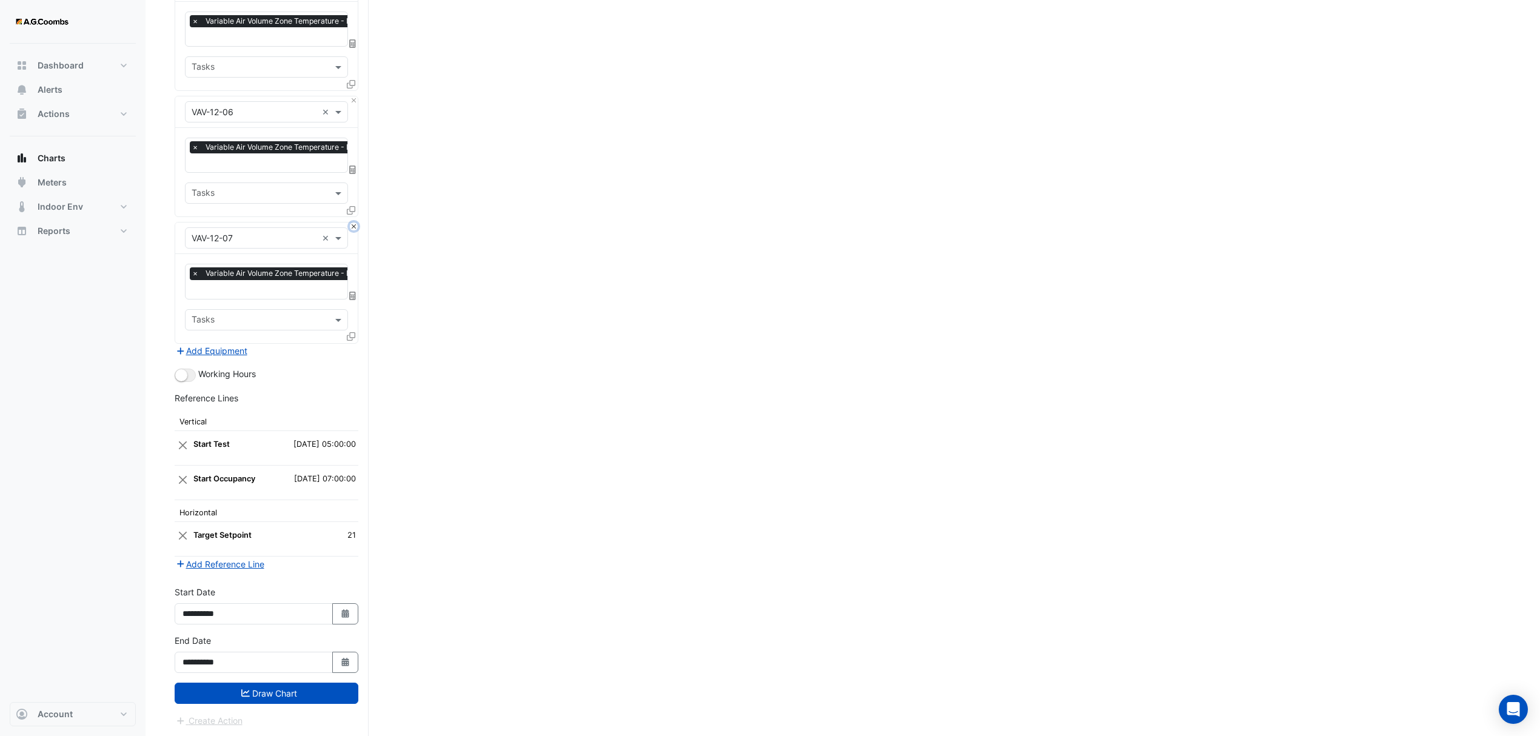
click at [352, 224] on button "Close" at bounding box center [354, 227] width 8 height 8
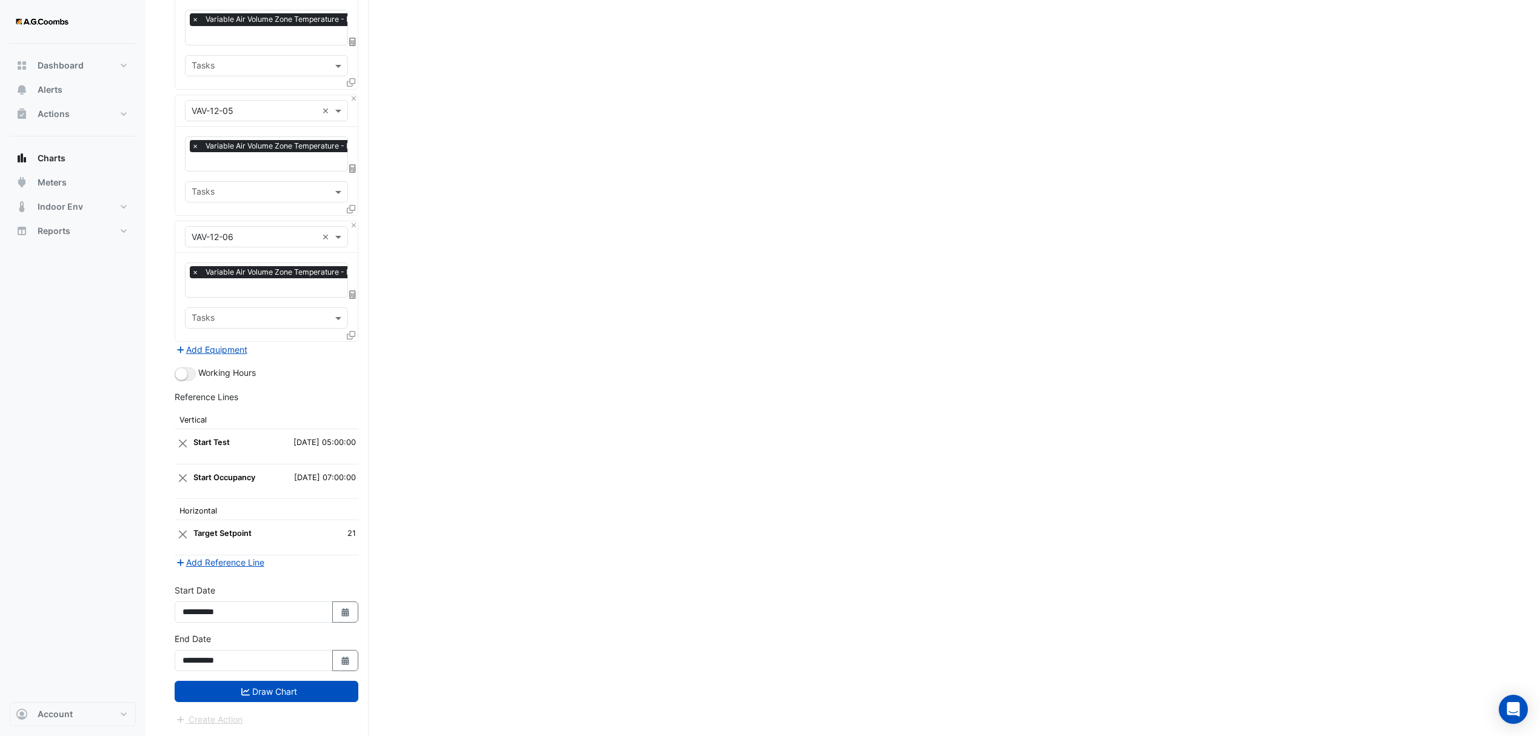
scroll to position [2562, 0]
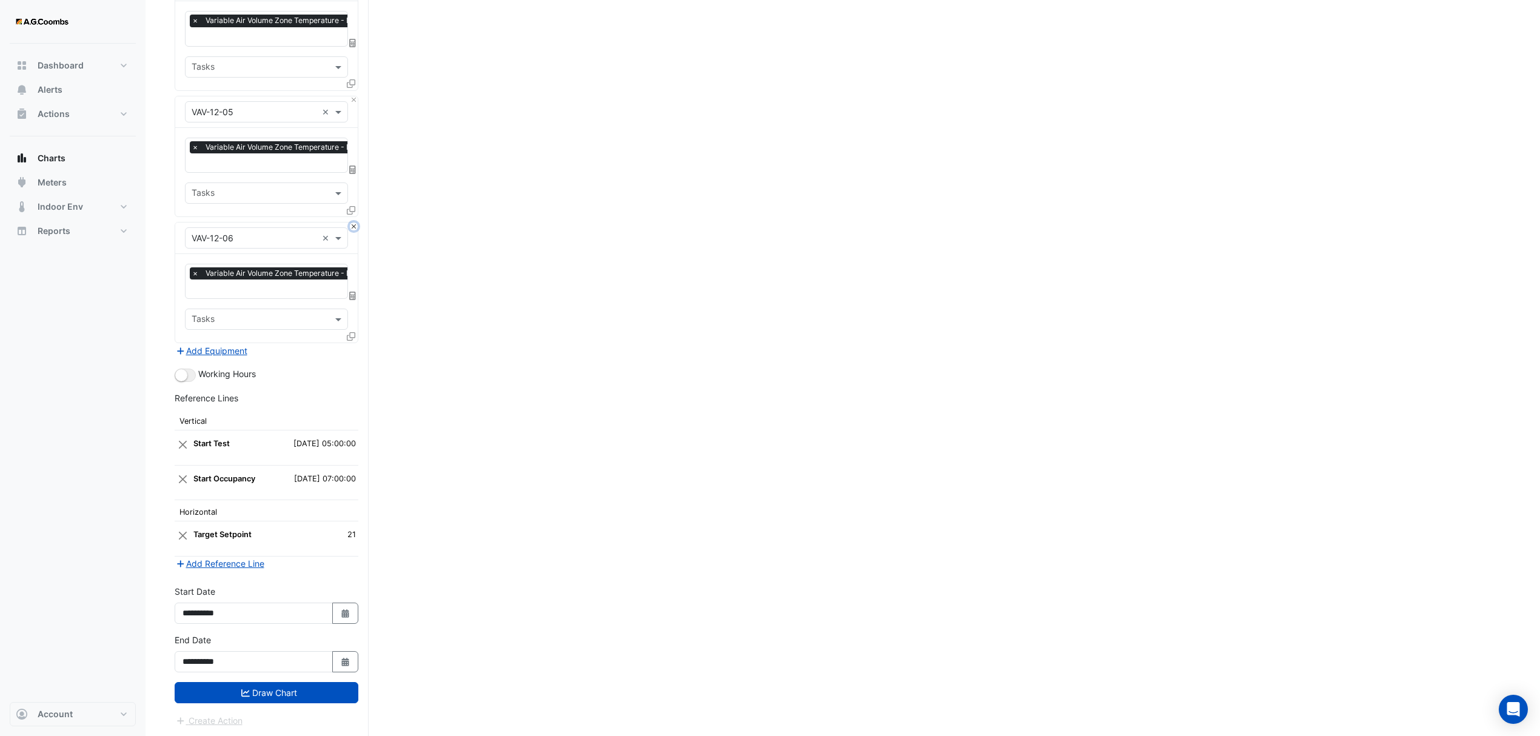
click at [352, 223] on button "Close" at bounding box center [354, 227] width 8 height 8
click at [219, 689] on button "Draw Chart" at bounding box center [267, 692] width 184 height 21
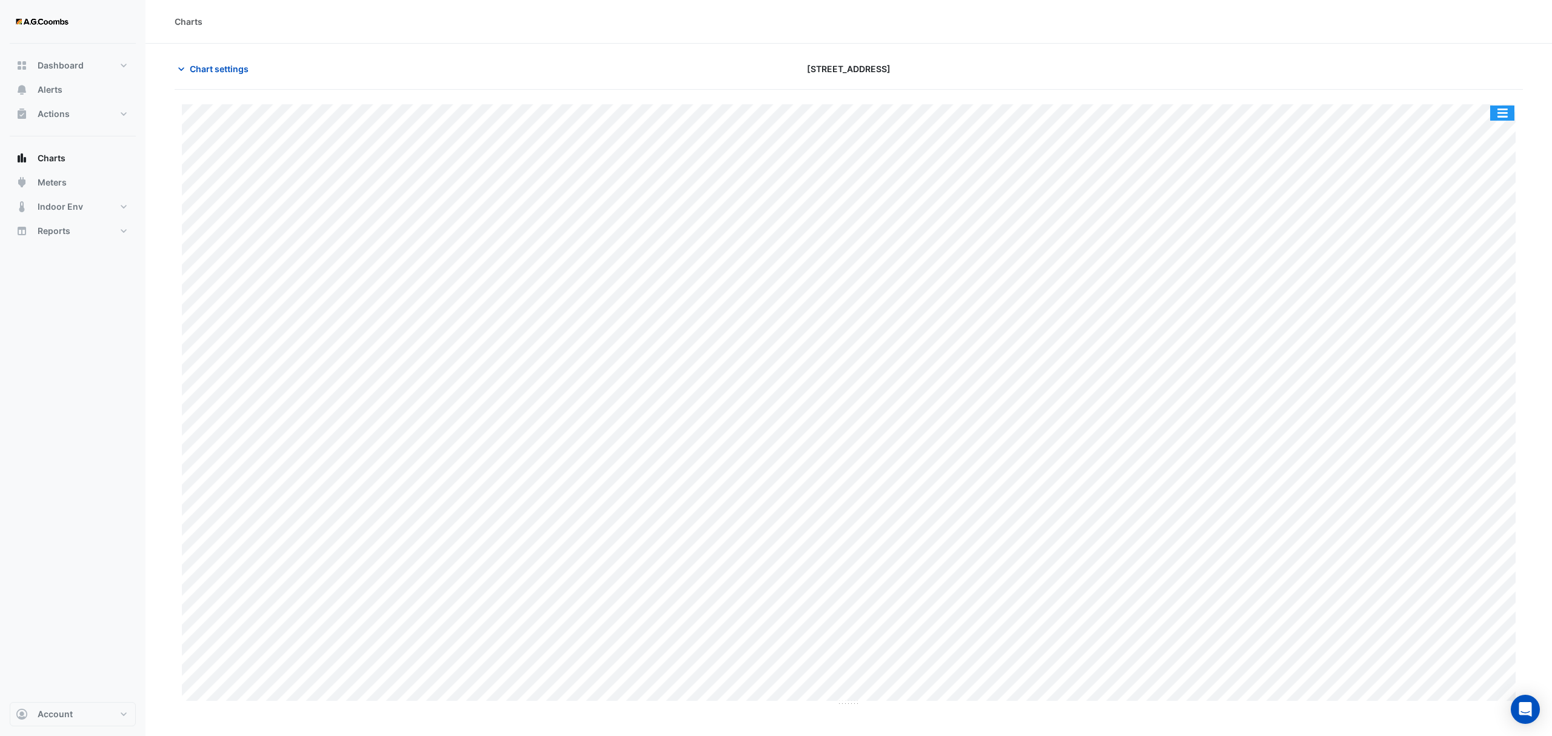
click at [1497, 115] on button "button" at bounding box center [1502, 113] width 24 height 15
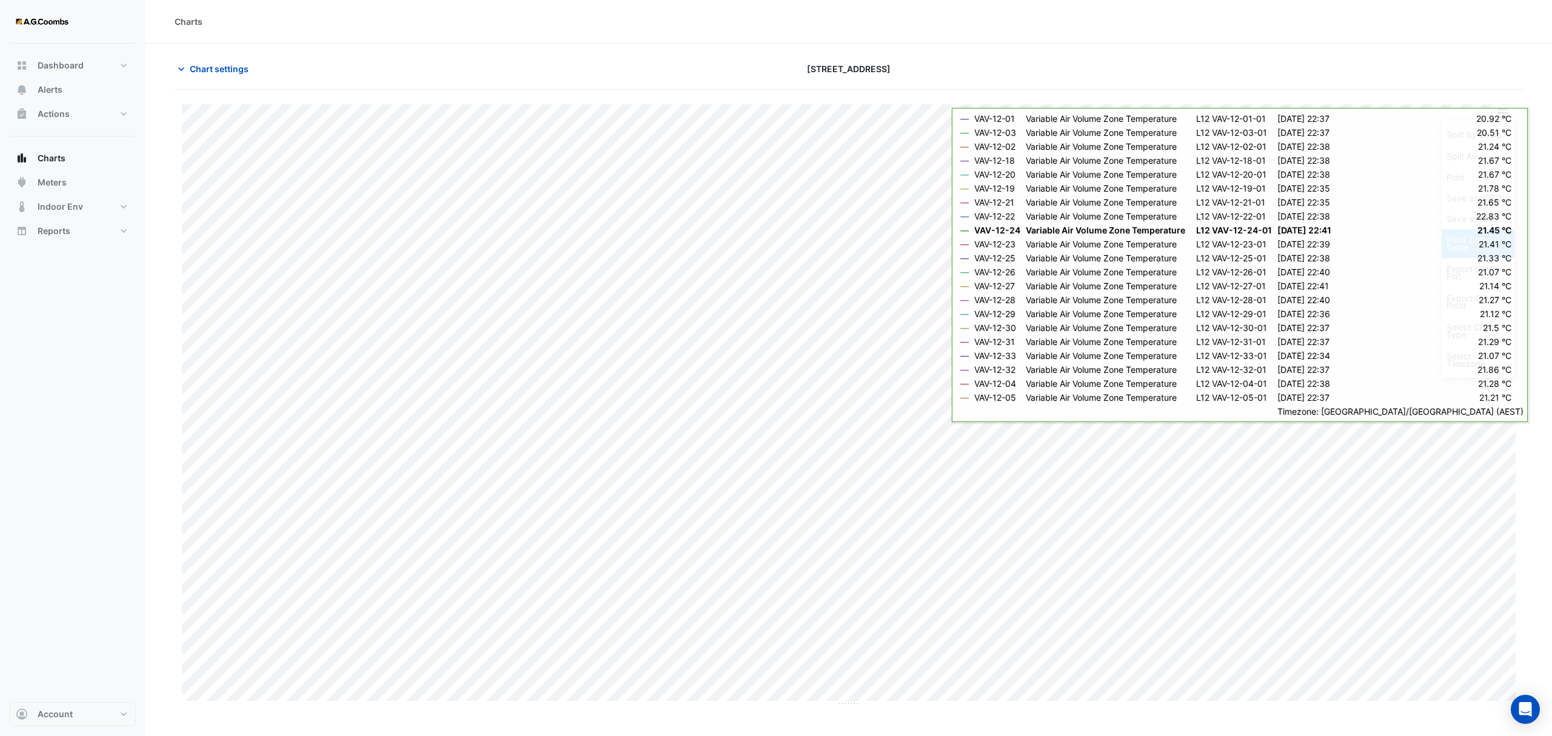
click at [1473, 246] on div "Pivot Data Table" at bounding box center [1478, 243] width 73 height 29
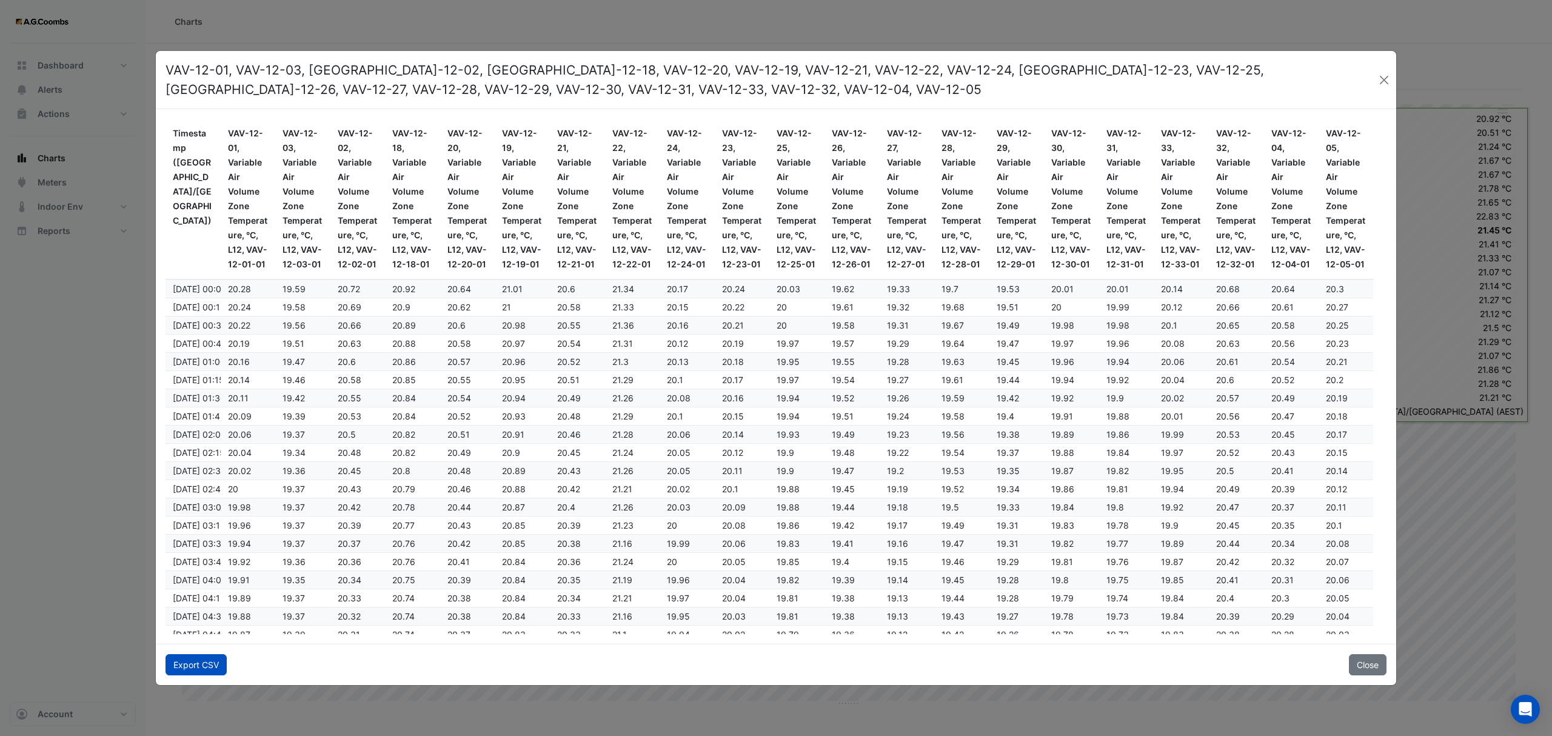
drag, startPoint x: 207, startPoint y: 669, endPoint x: 246, endPoint y: 708, distance: 55.3
click at [206, 669] on button "Export CSV" at bounding box center [196, 664] width 61 height 21
click at [1381, 76] on button "Close" at bounding box center [1383, 80] width 15 height 18
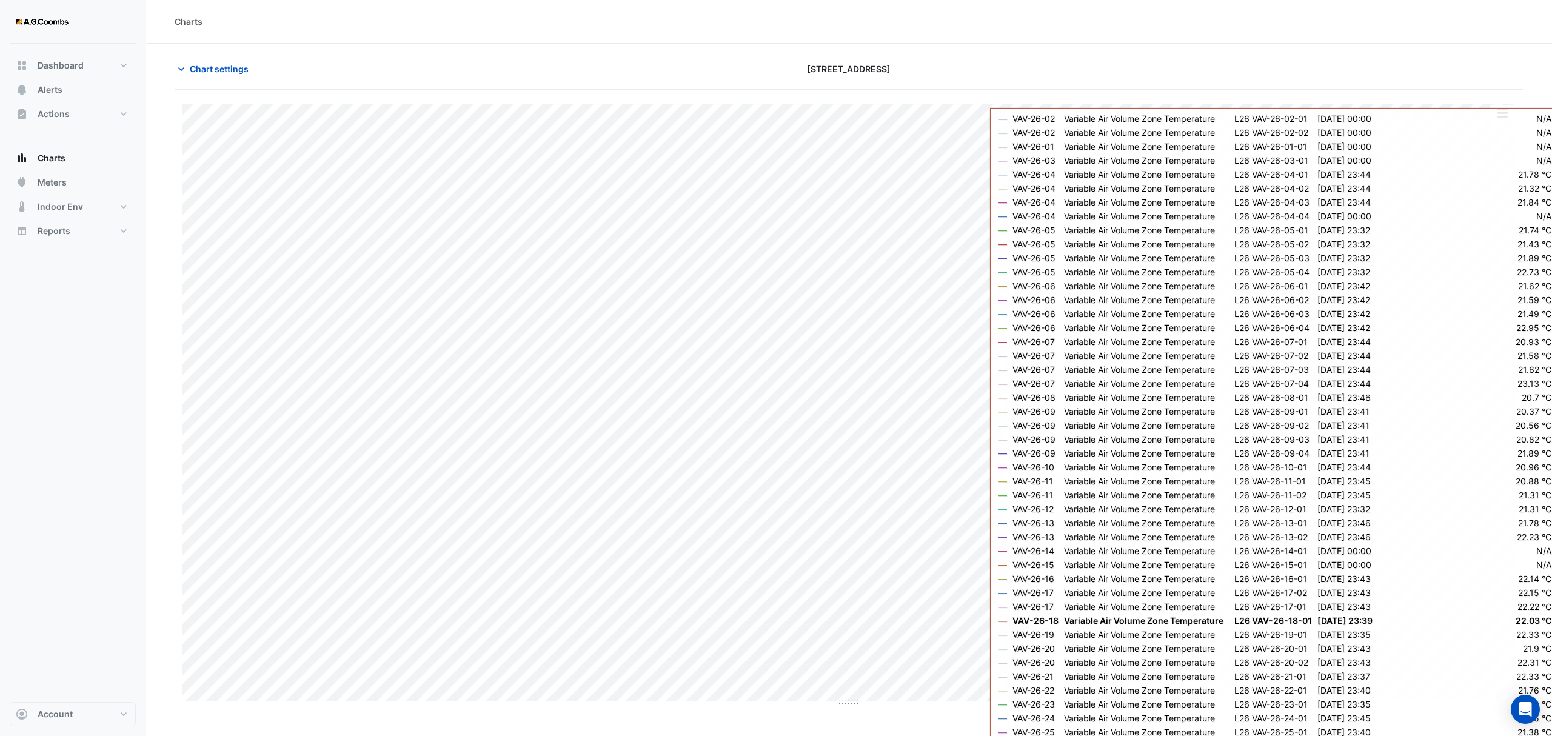
type input "**********"
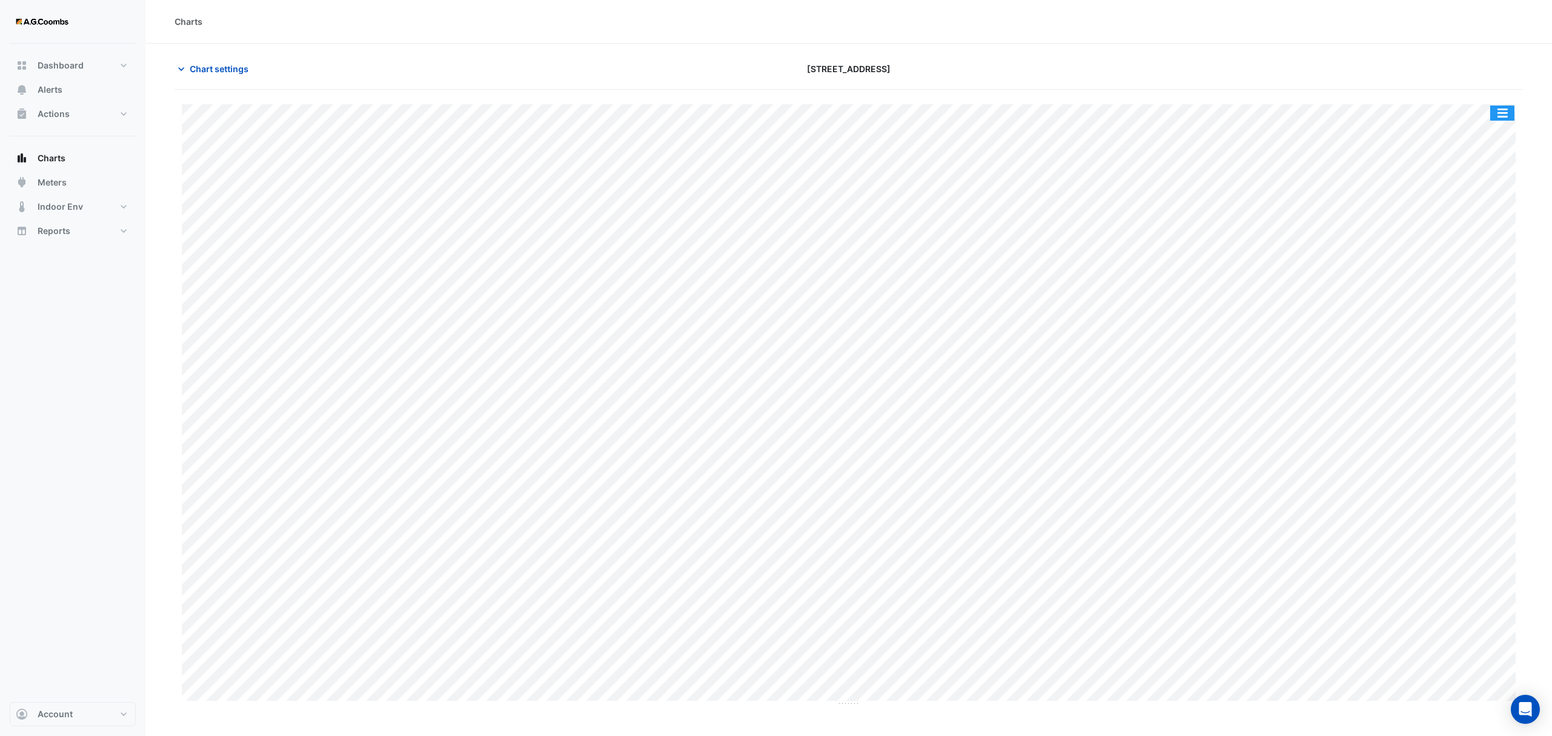
click at [1495, 117] on button "button" at bounding box center [1502, 113] width 24 height 15
click at [1490, 238] on div "Pivot Data Table" at bounding box center [1478, 243] width 73 height 29
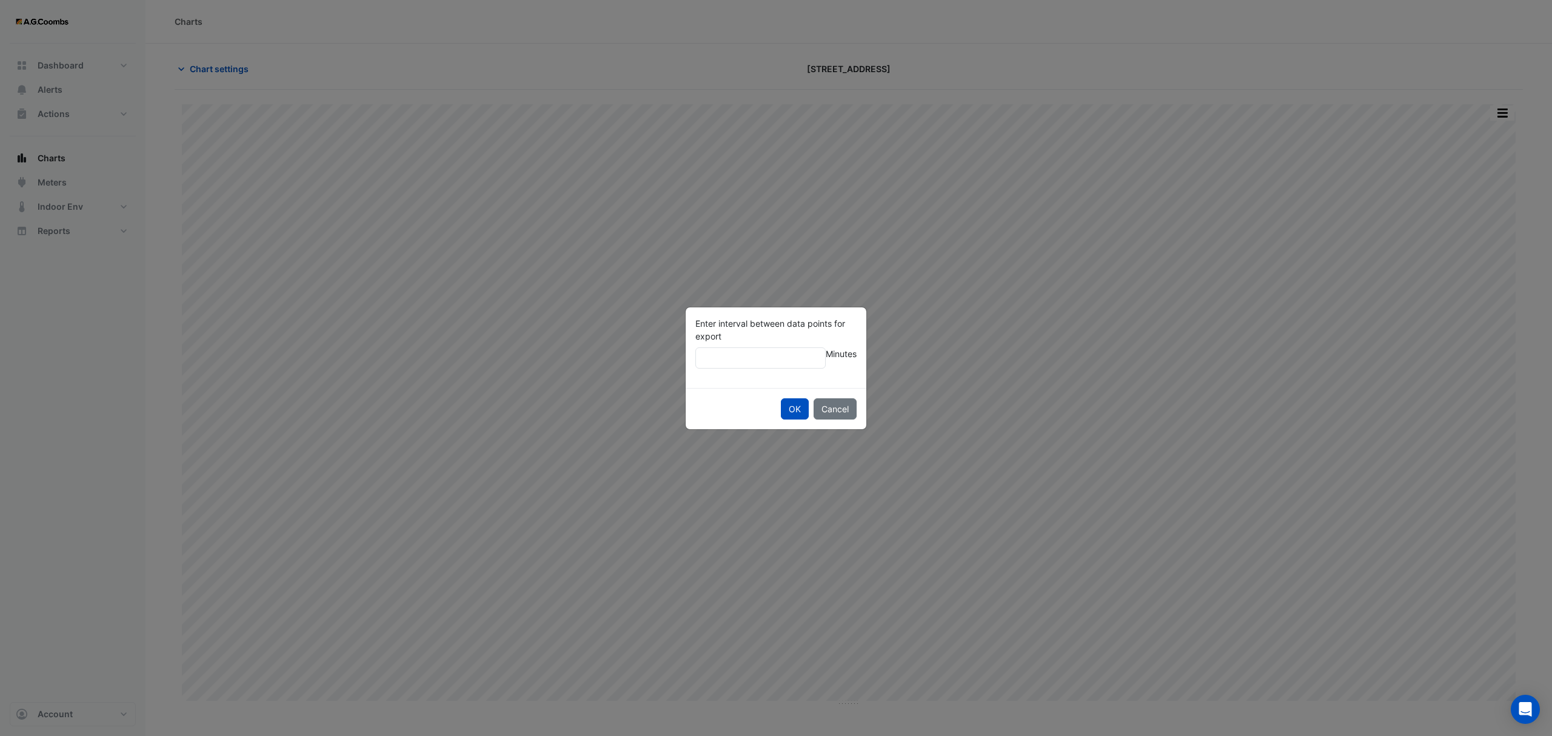
type input "**"
click at [781, 398] on button "OK" at bounding box center [795, 408] width 28 height 21
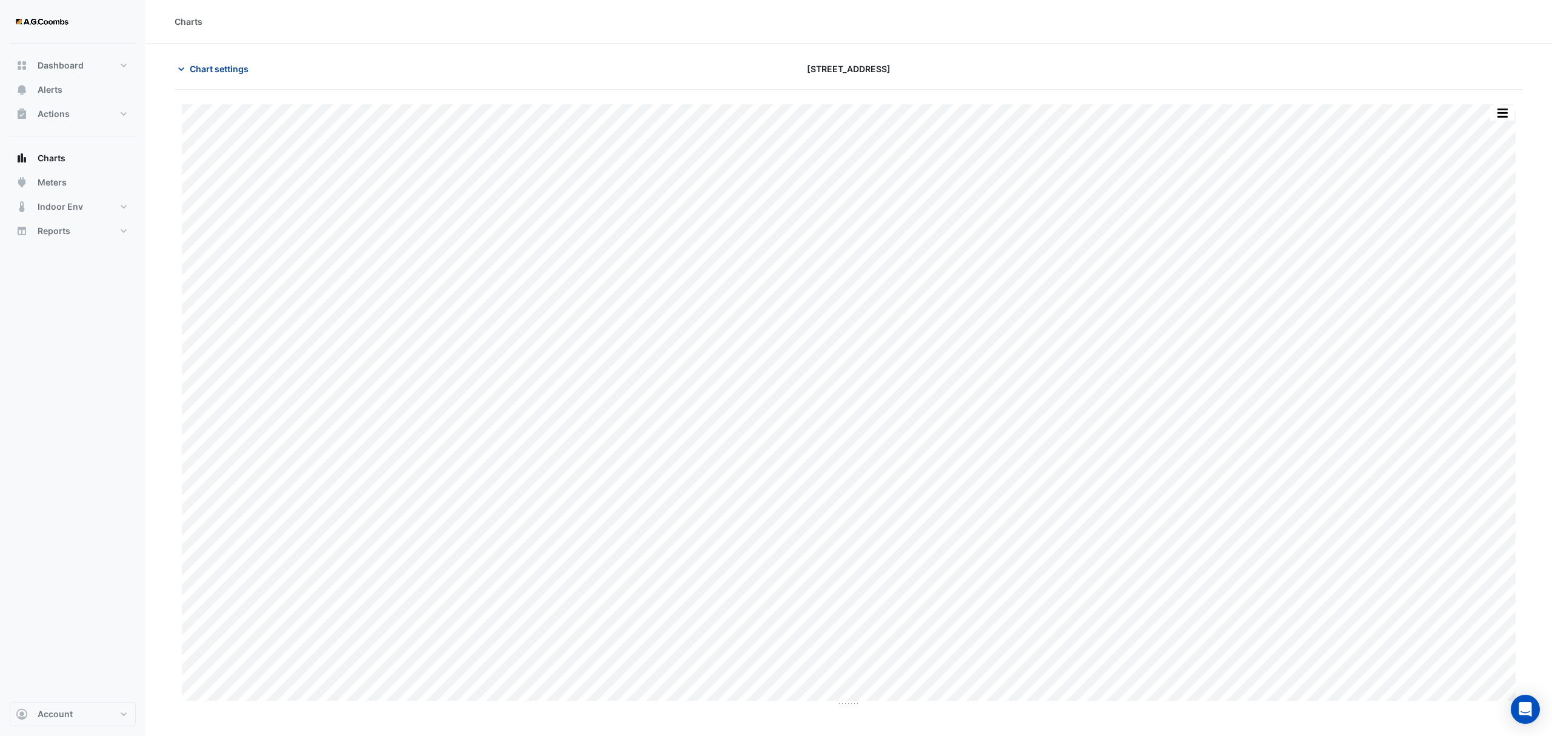
click at [210, 72] on span "Chart settings" at bounding box center [219, 68] width 59 height 13
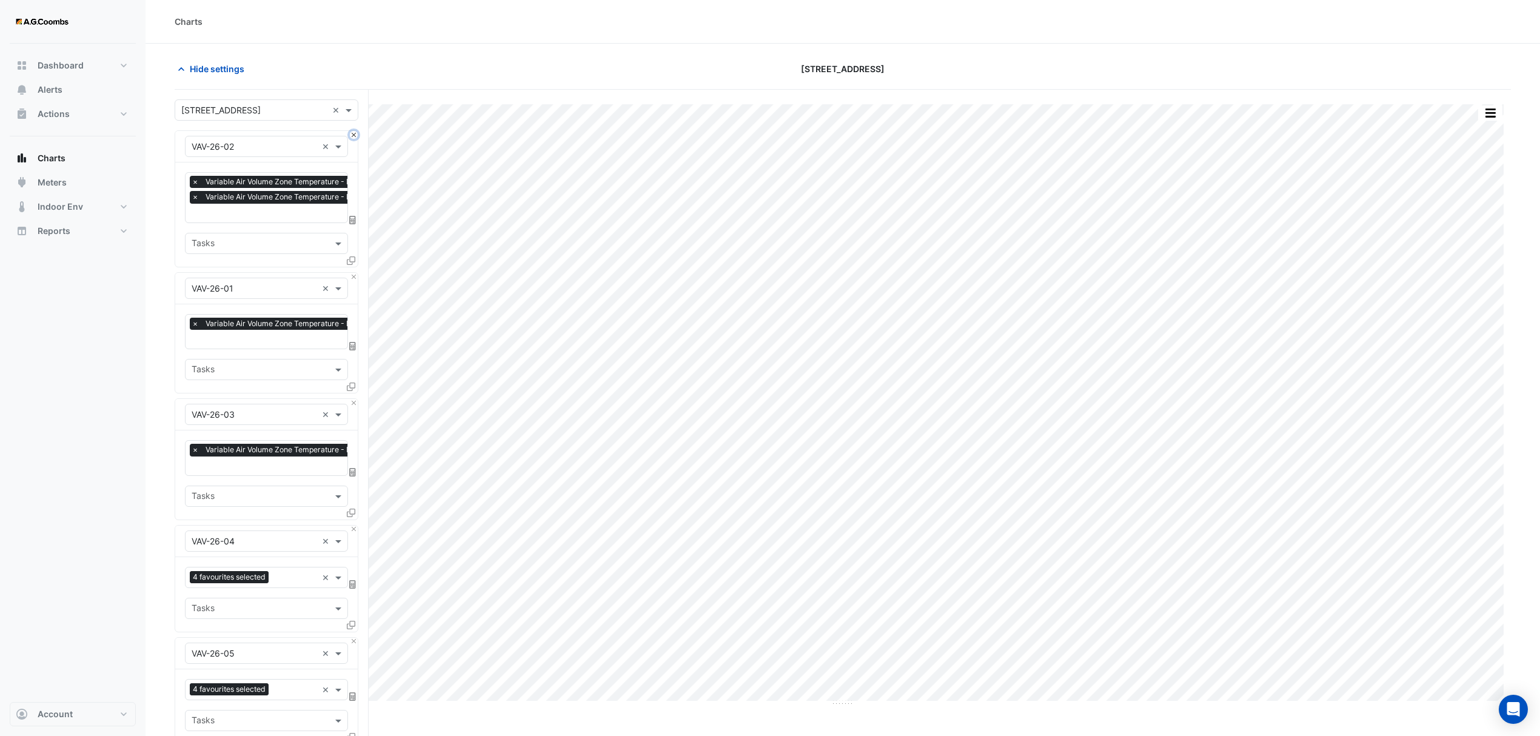
click at [353, 132] on button "Close" at bounding box center [354, 135] width 8 height 8
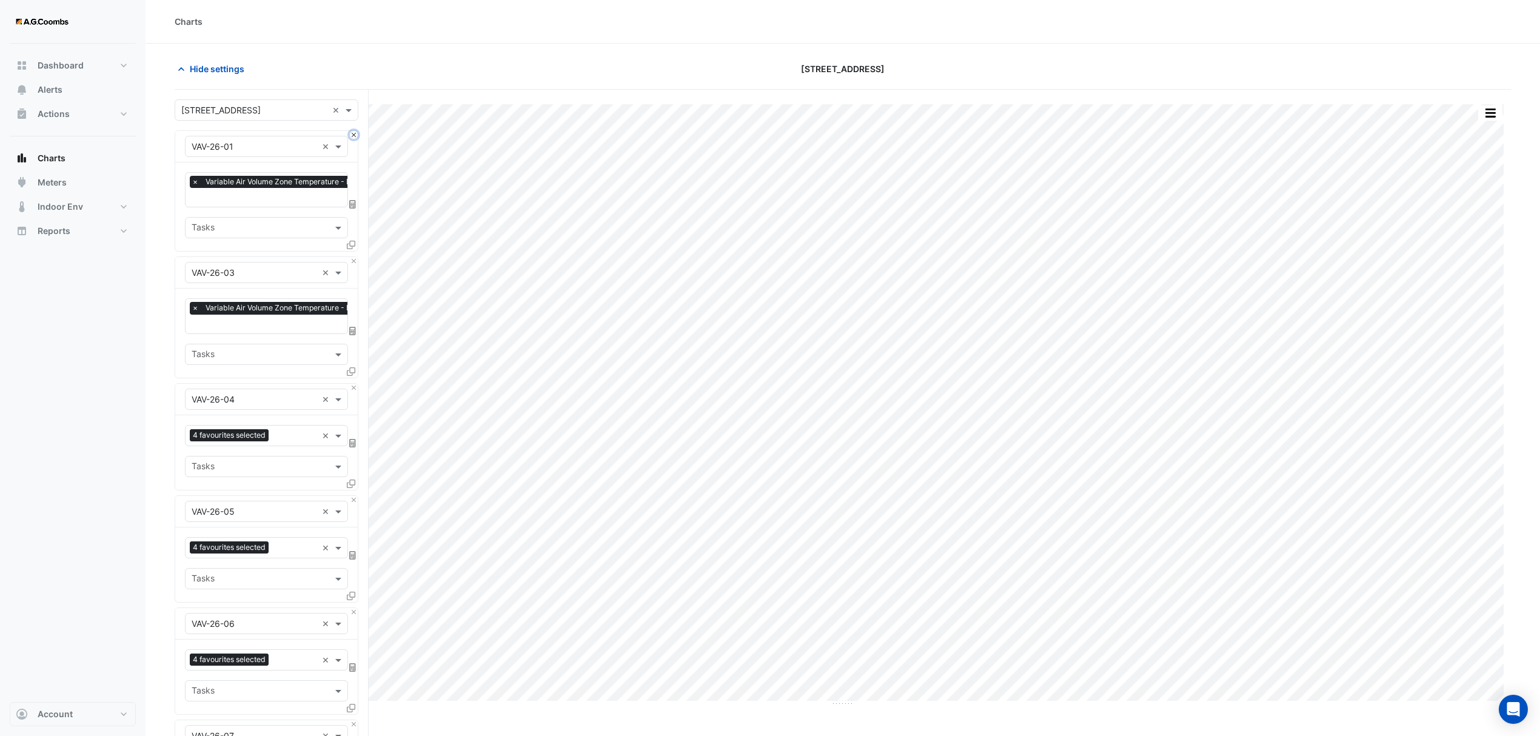
click at [353, 132] on button "Close" at bounding box center [354, 135] width 8 height 8
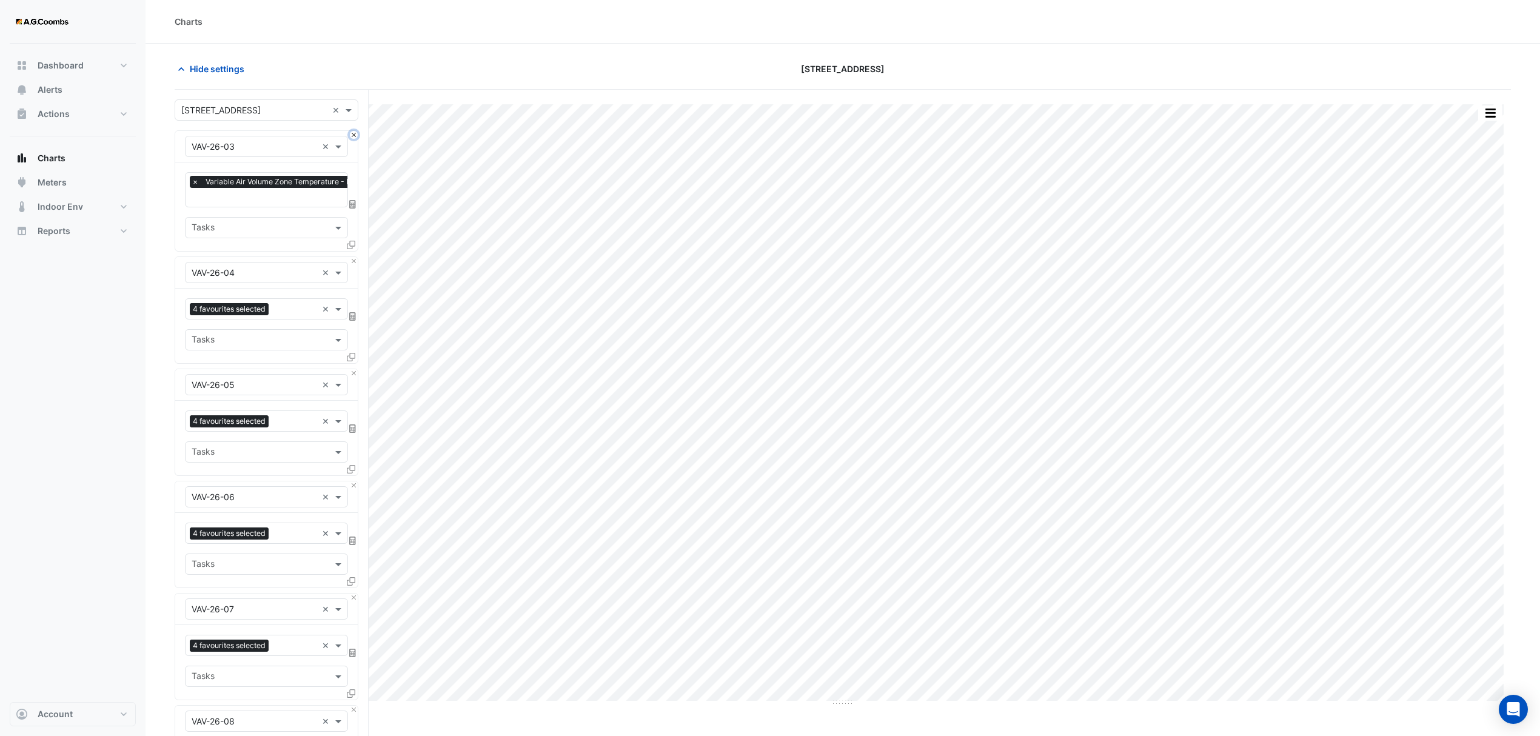
click at [353, 132] on button "Close" at bounding box center [354, 135] width 8 height 8
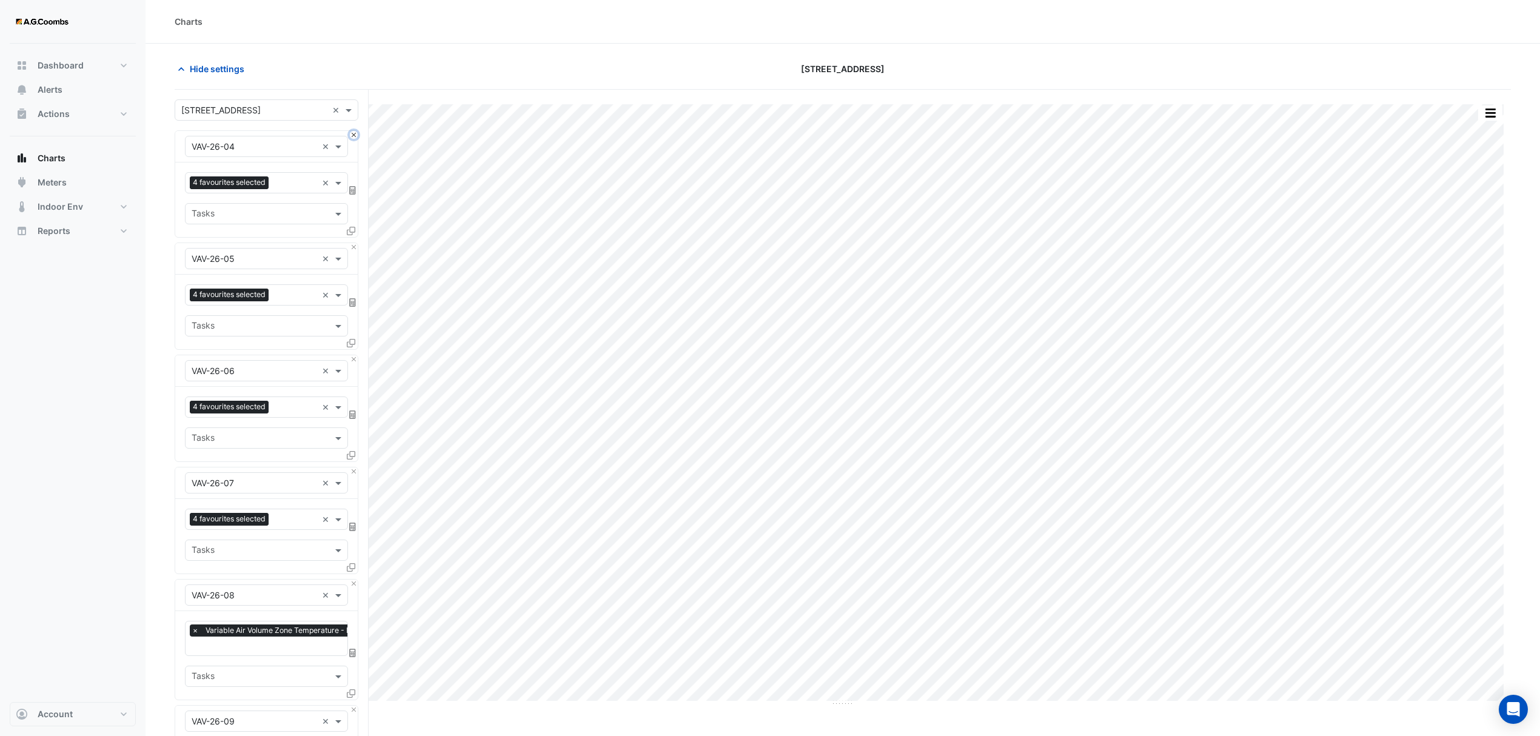
click at [353, 132] on button "Close" at bounding box center [354, 135] width 8 height 8
click at [353, 243] on button "Close" at bounding box center [354, 247] width 8 height 8
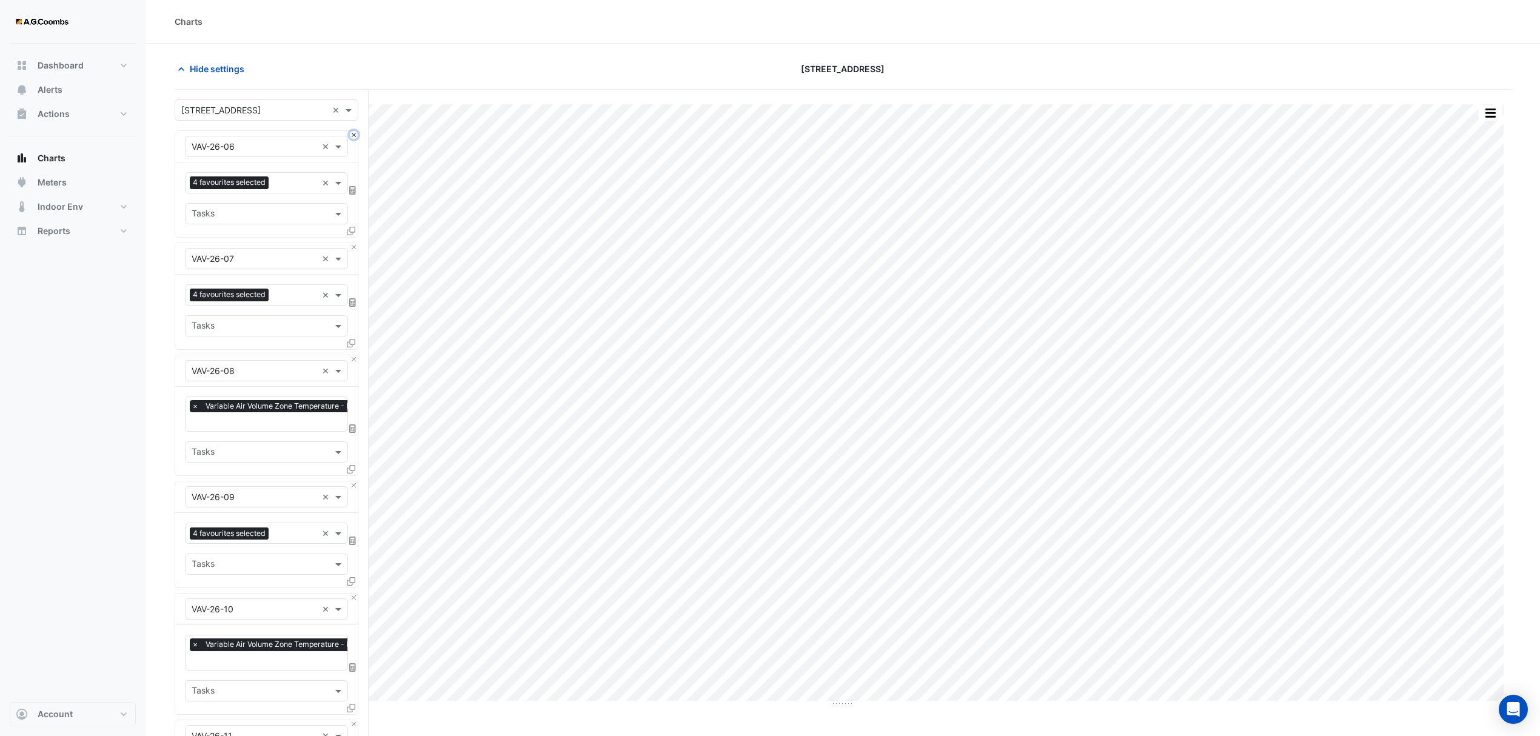
click at [353, 132] on button "Close" at bounding box center [354, 135] width 8 height 8
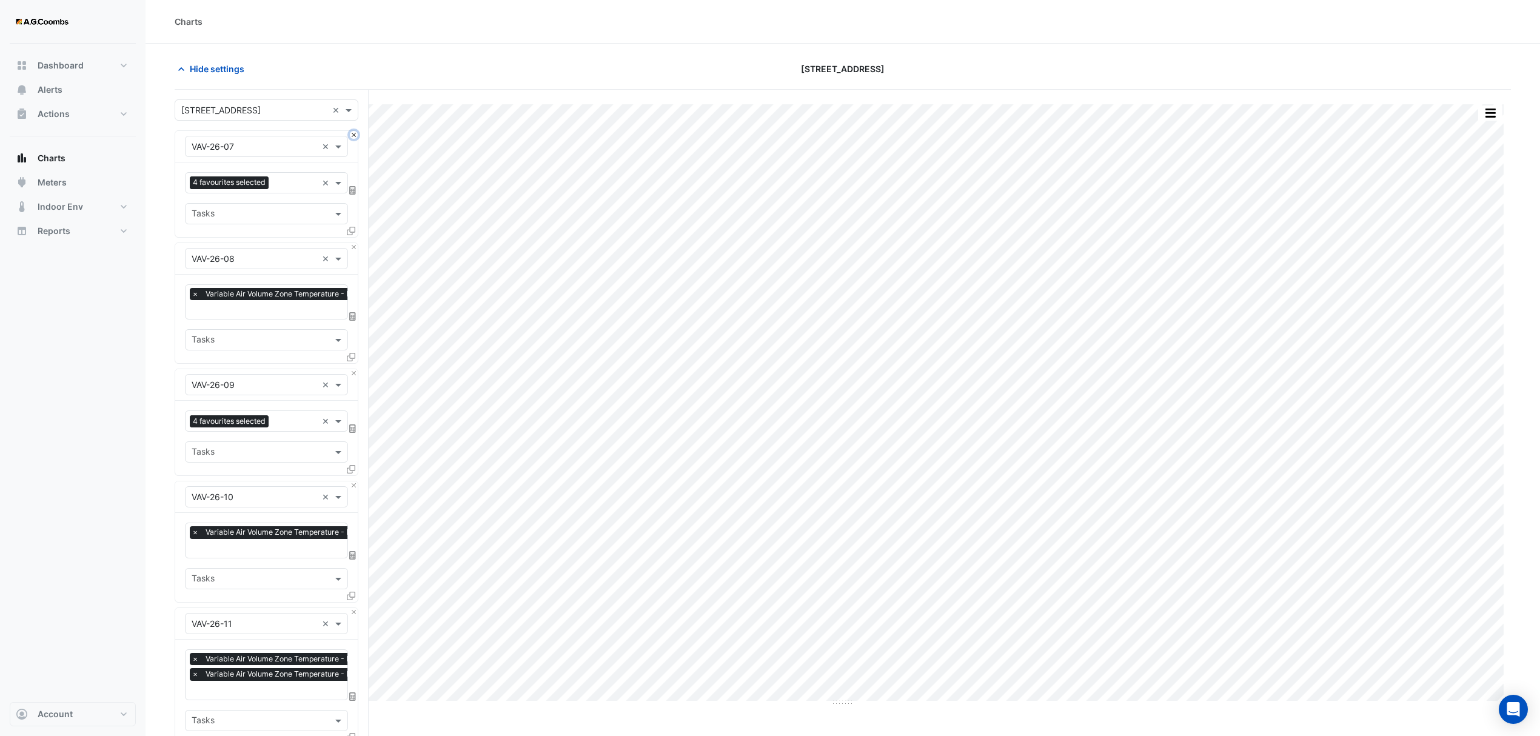
click at [353, 132] on button "Close" at bounding box center [354, 135] width 8 height 8
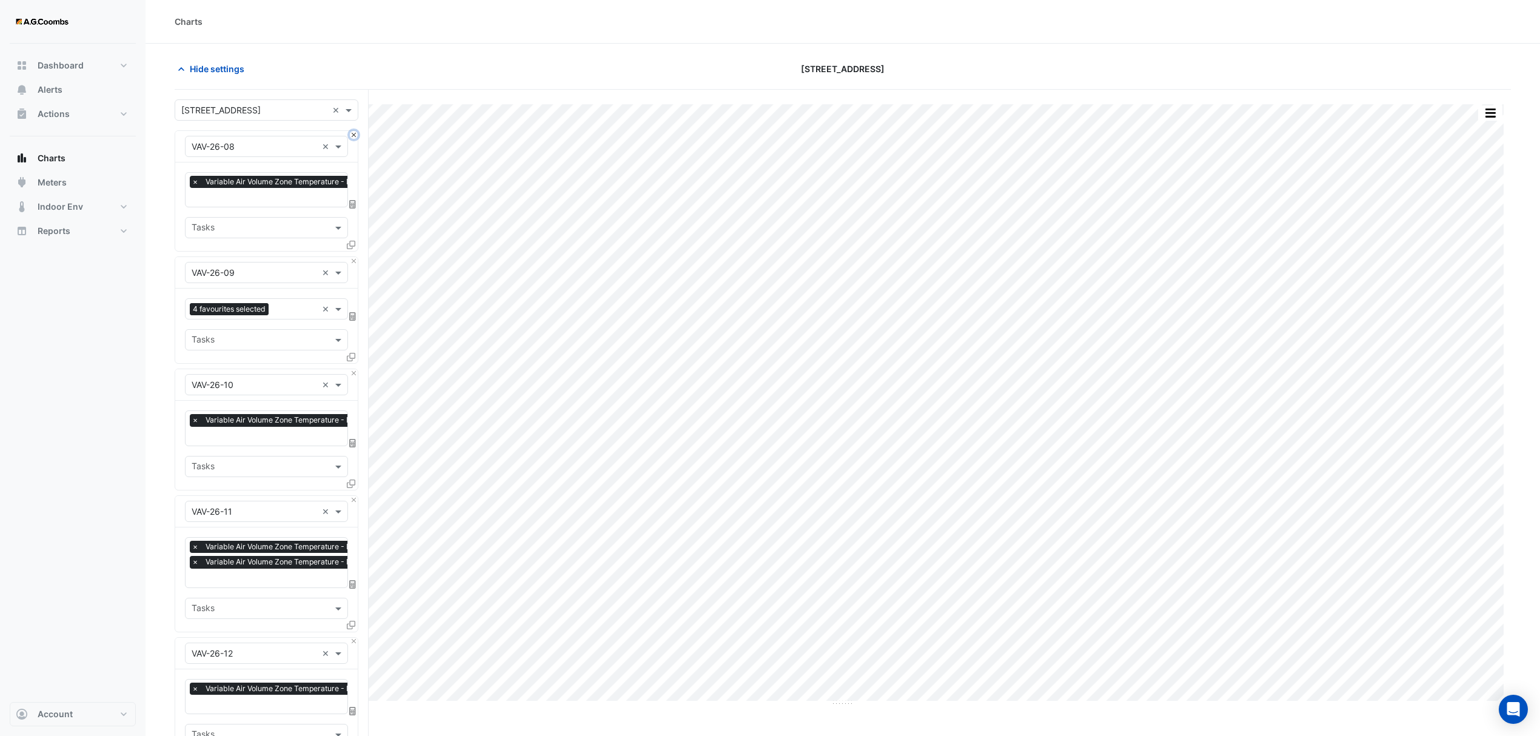
click at [353, 132] on button "Close" at bounding box center [354, 135] width 8 height 8
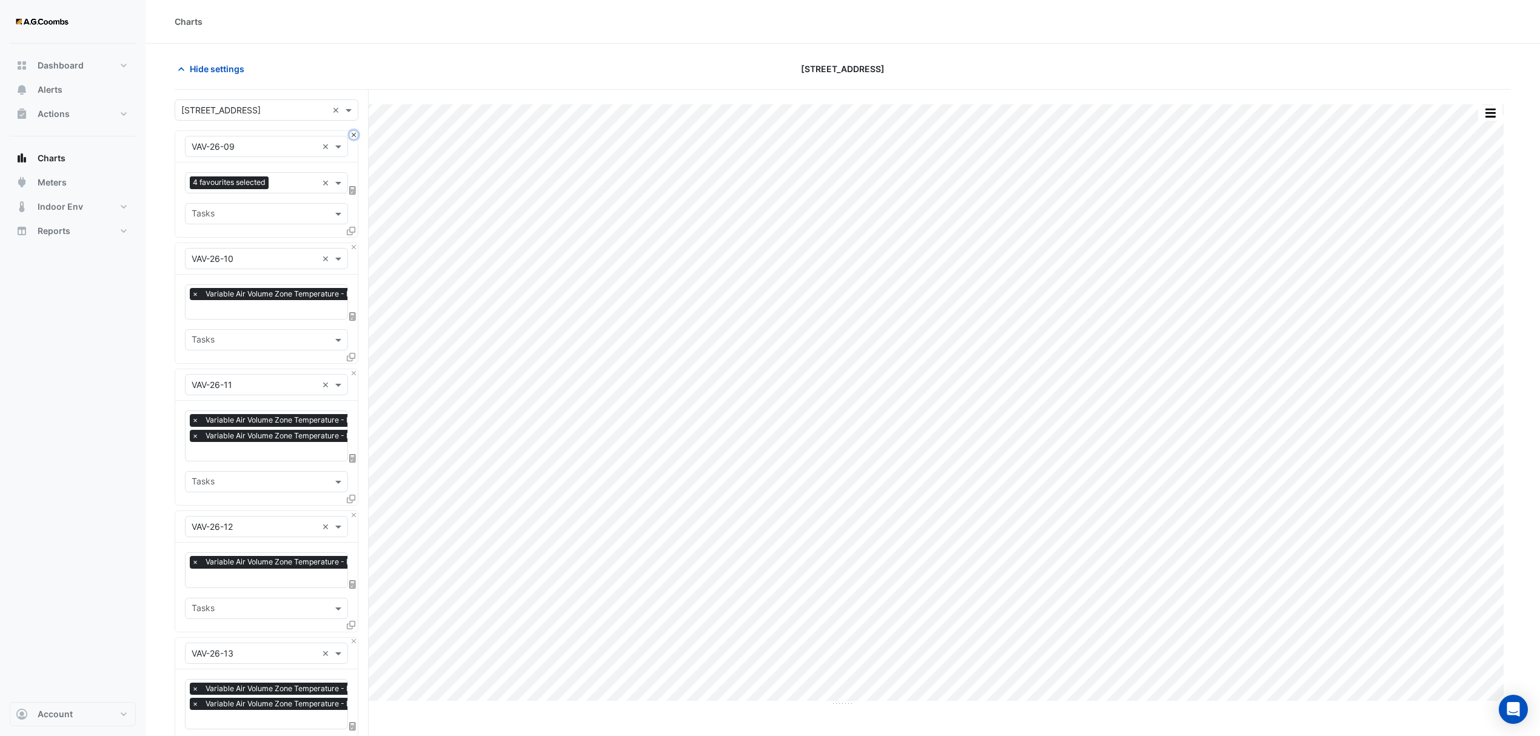
click at [353, 132] on button "Close" at bounding box center [354, 135] width 8 height 8
click at [353, 243] on button "Close" at bounding box center [354, 247] width 8 height 8
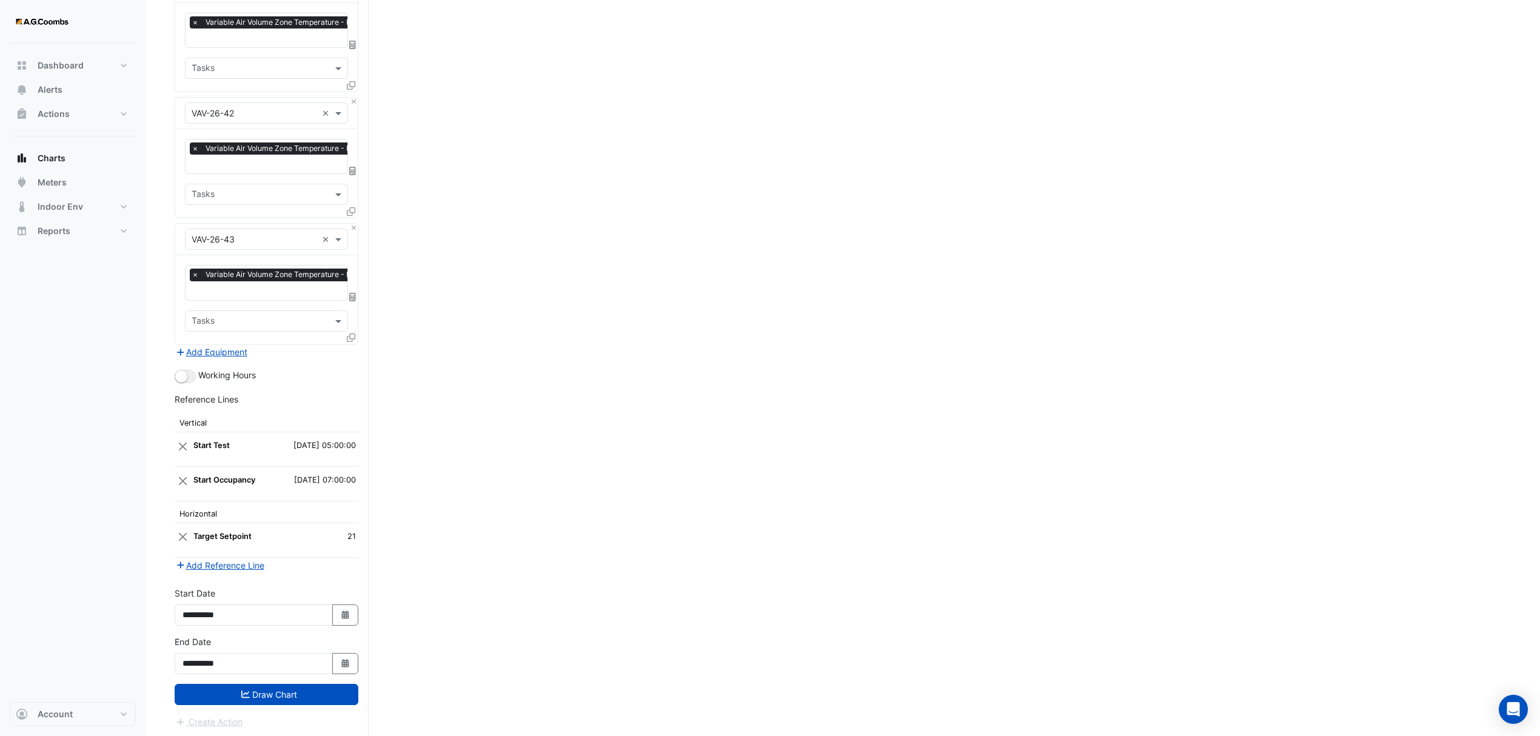
click at [260, 689] on button "Draw Chart" at bounding box center [267, 694] width 184 height 21
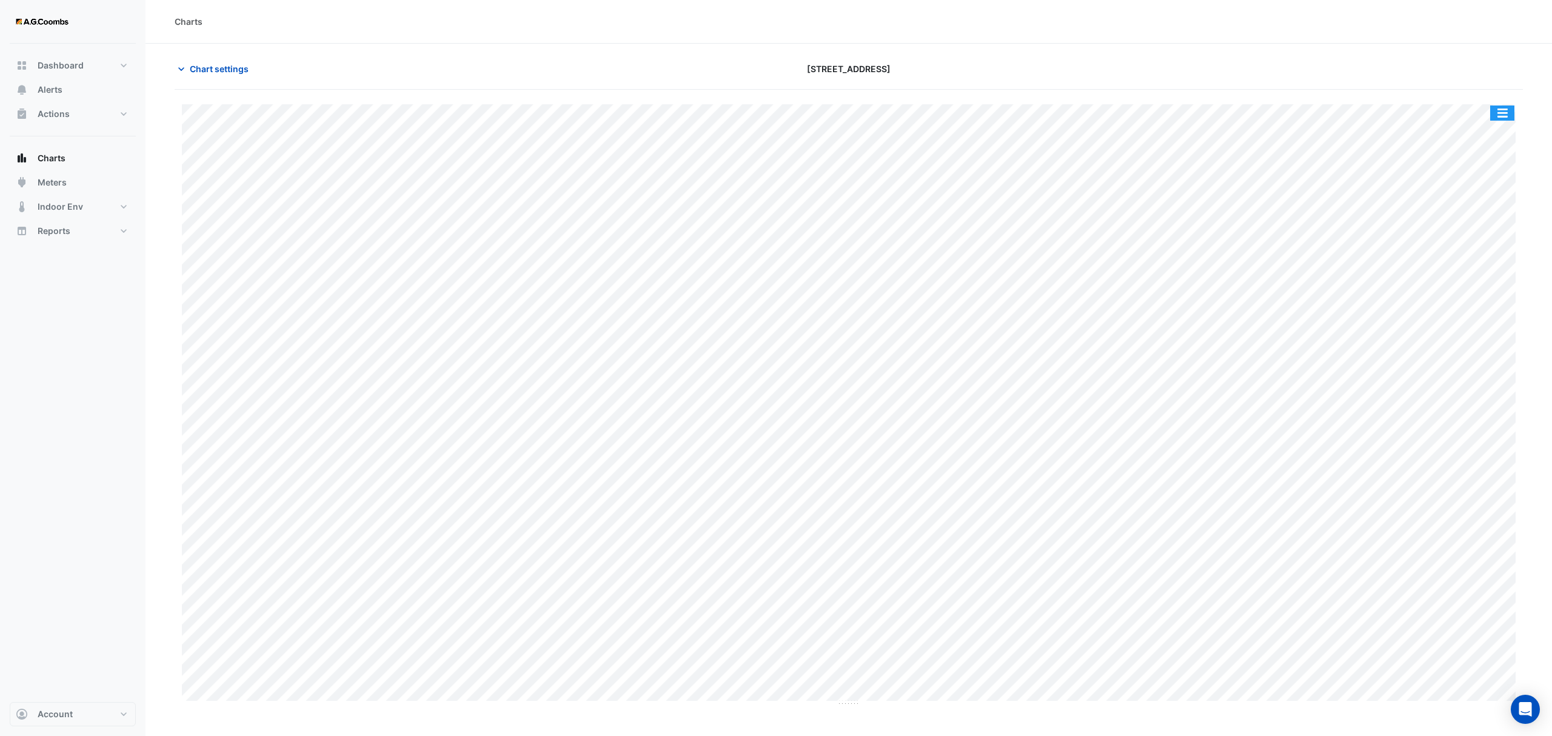
click at [1510, 109] on button "button" at bounding box center [1502, 113] width 24 height 15
click at [1458, 252] on div "Pivot Data Table" at bounding box center [1478, 243] width 73 height 29
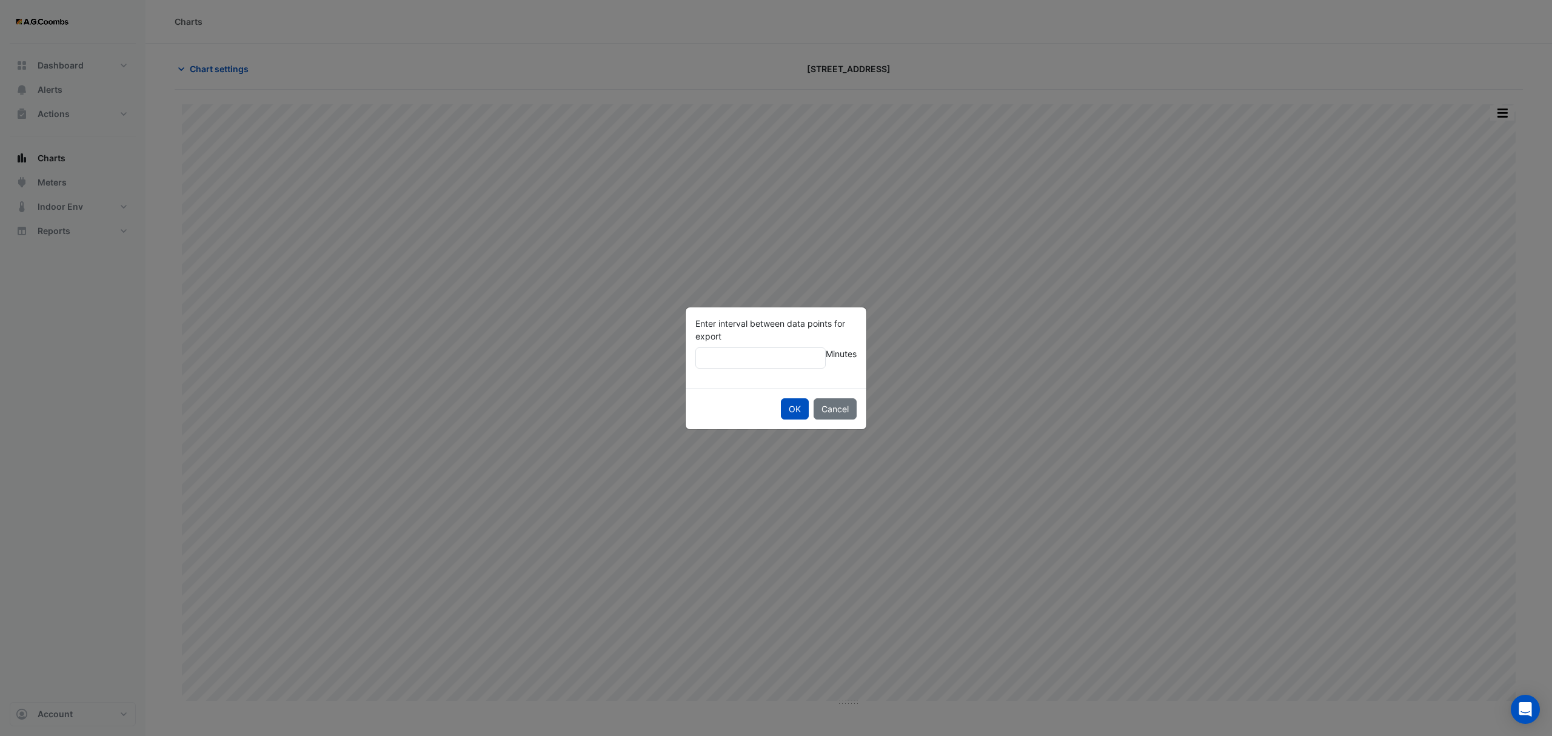
type input "**"
click at [781, 398] on button "OK" at bounding box center [795, 408] width 28 height 21
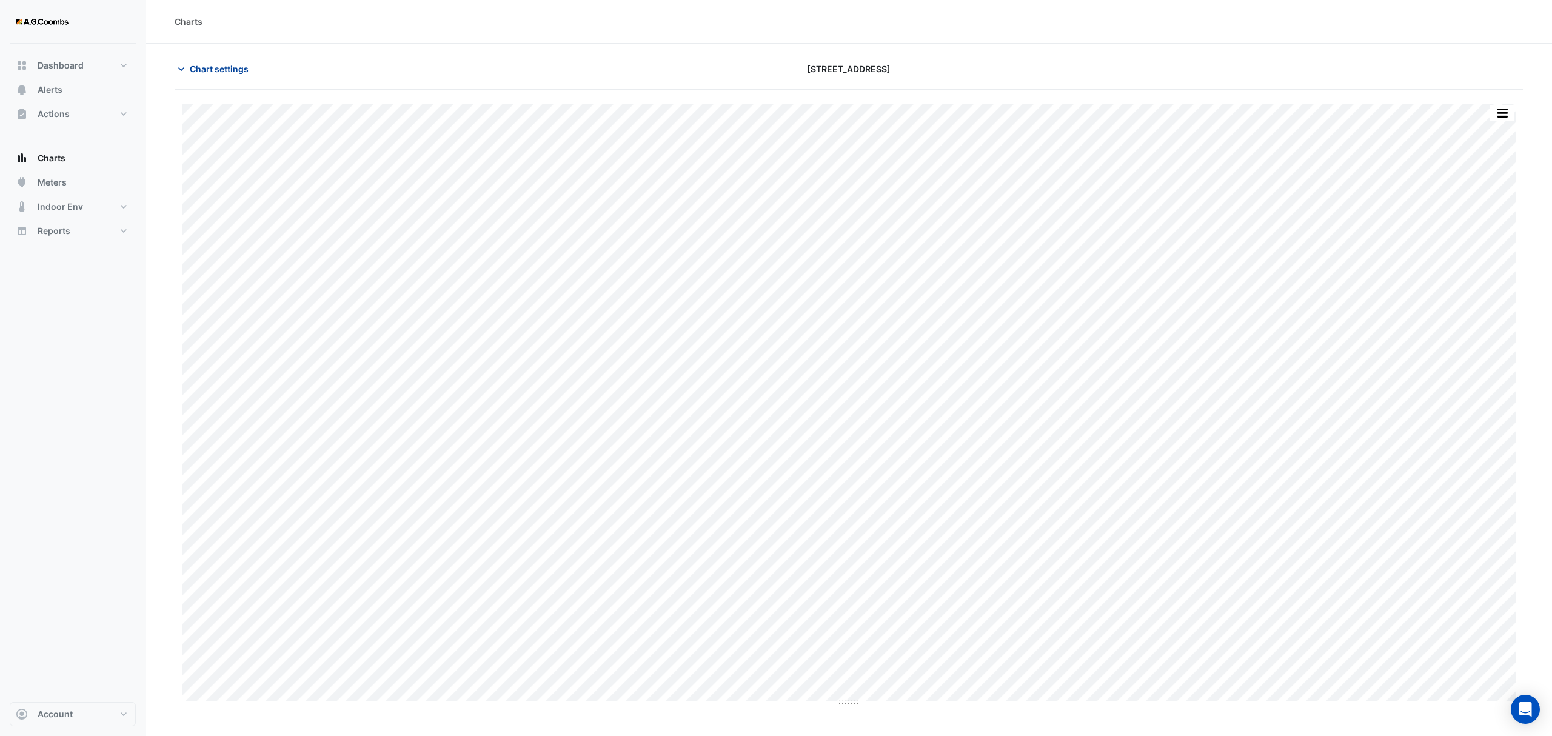
click at [222, 69] on span "Chart settings" at bounding box center [219, 68] width 59 height 13
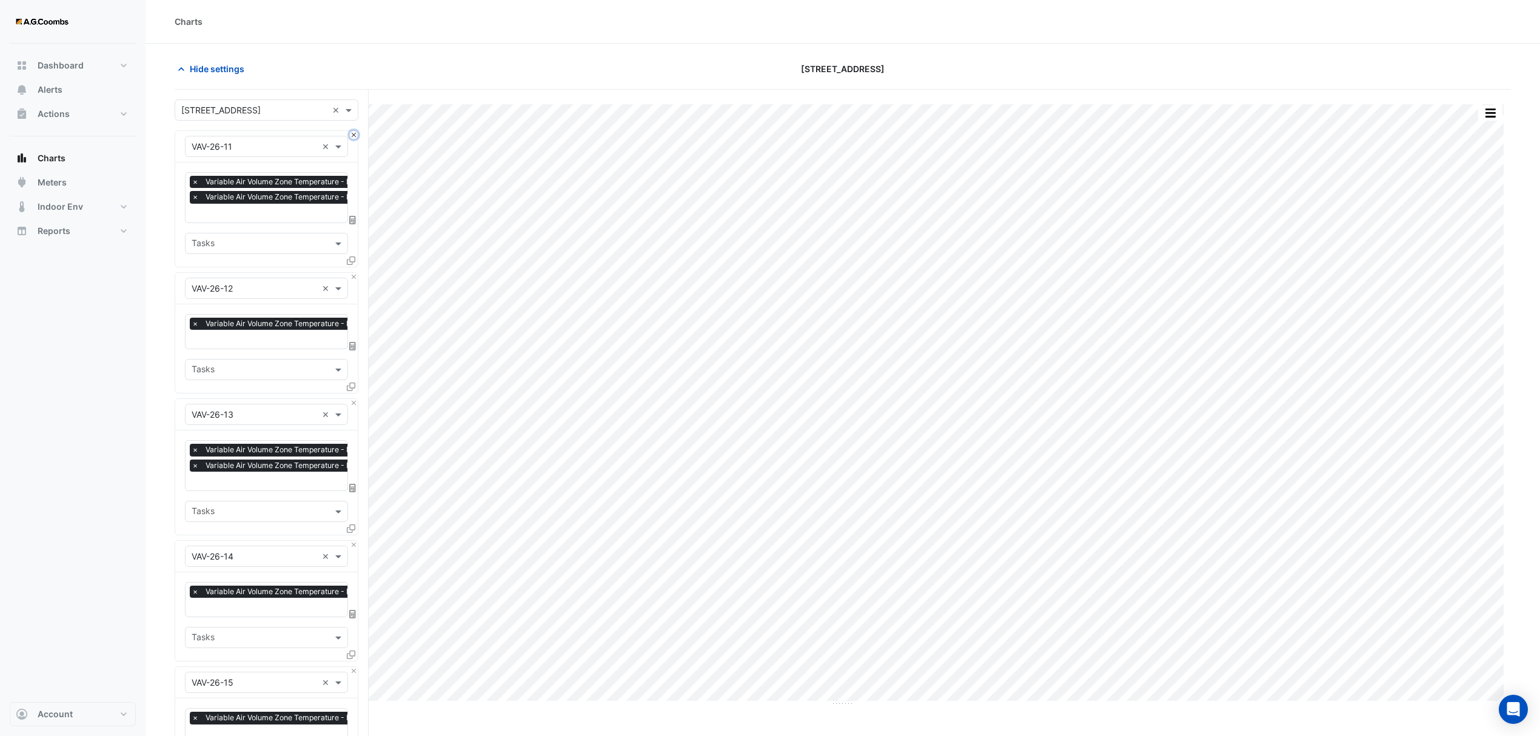
click at [357, 133] on button "Close" at bounding box center [354, 135] width 8 height 8
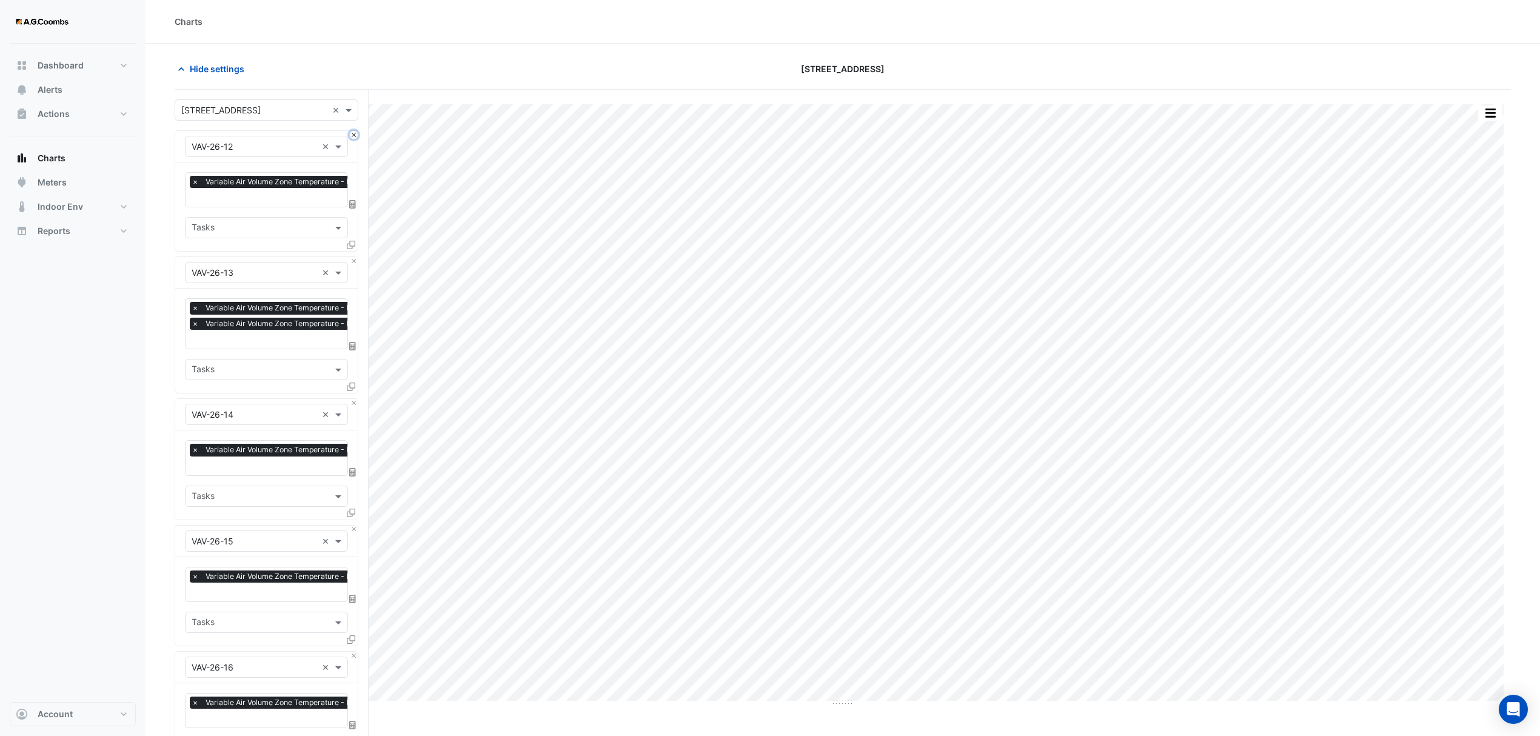
click at [357, 133] on button "Close" at bounding box center [354, 135] width 8 height 8
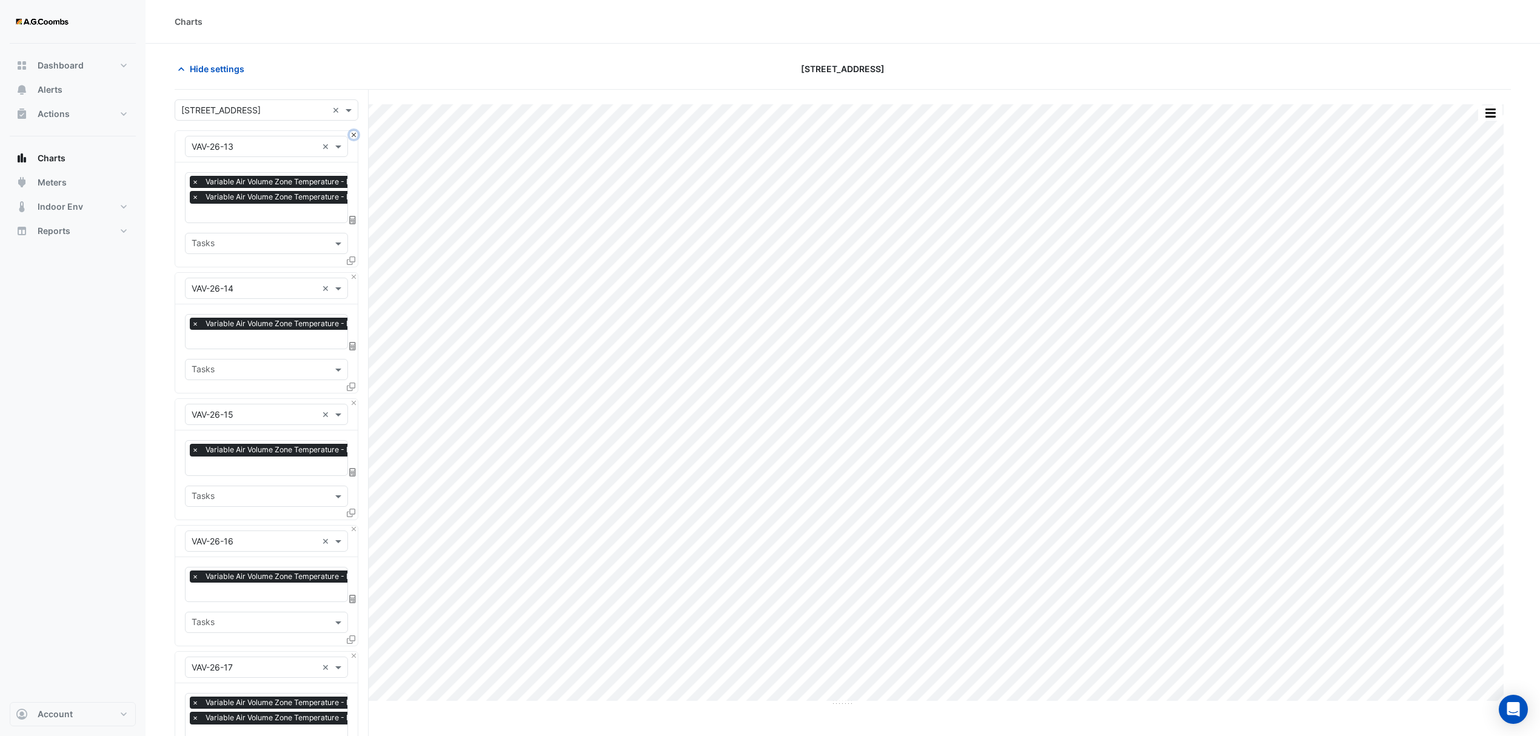
click at [357, 133] on button "Close" at bounding box center [354, 135] width 8 height 8
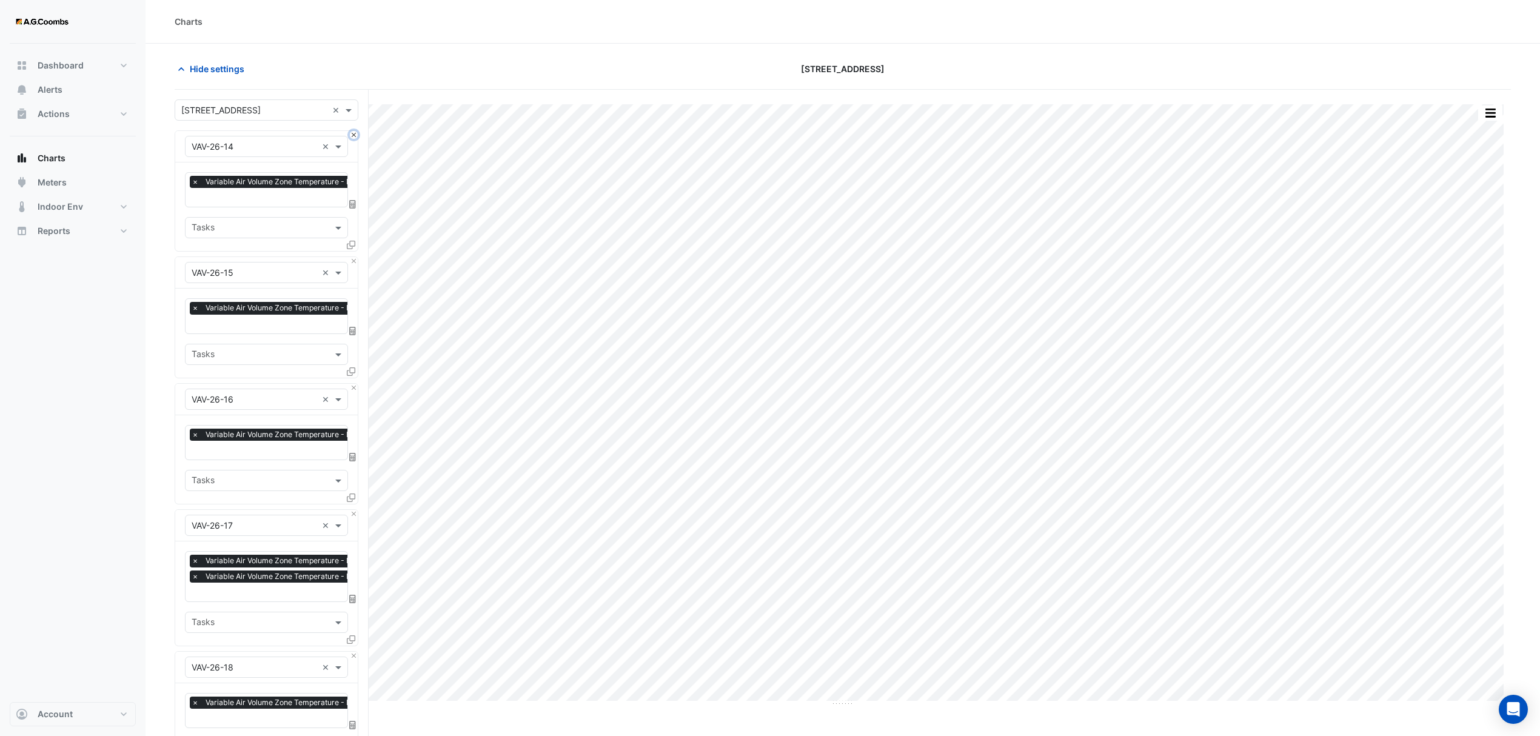
click at [357, 133] on button "Close" at bounding box center [354, 135] width 8 height 8
click at [357, 257] on button "Close" at bounding box center [354, 261] width 8 height 8
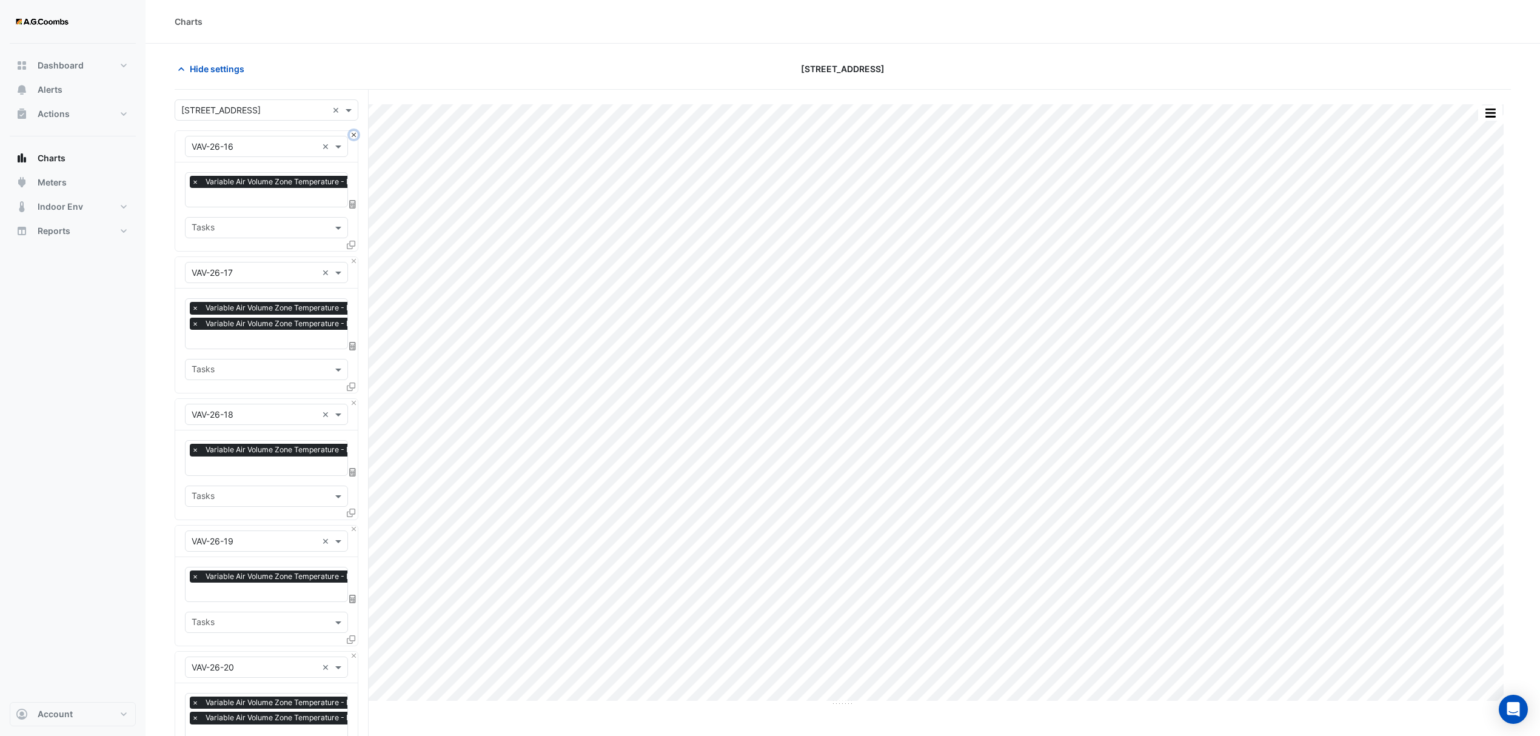
click at [357, 133] on button "Close" at bounding box center [354, 135] width 8 height 8
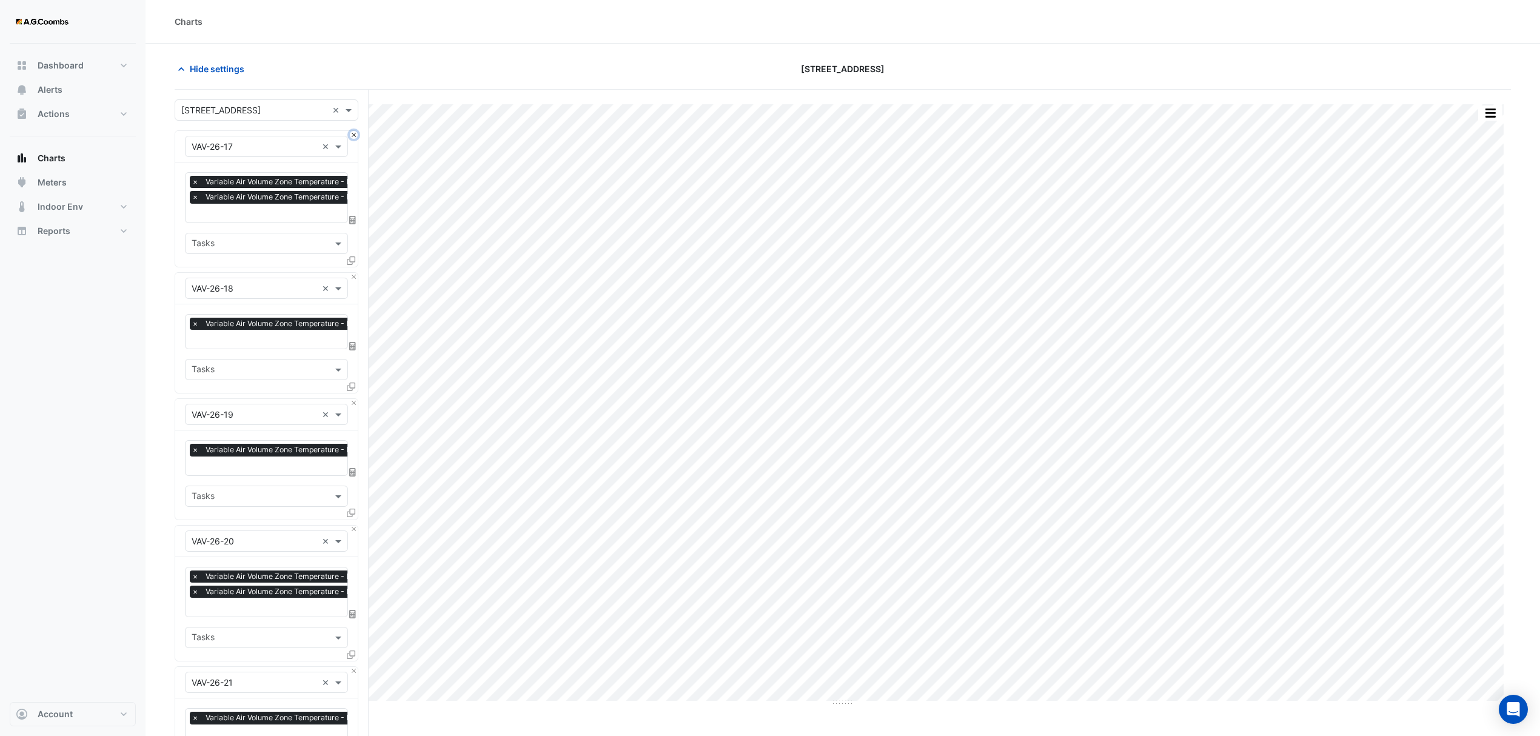
click at [357, 133] on button "Close" at bounding box center [354, 135] width 8 height 8
click at [357, 273] on button "Close" at bounding box center [354, 277] width 8 height 8
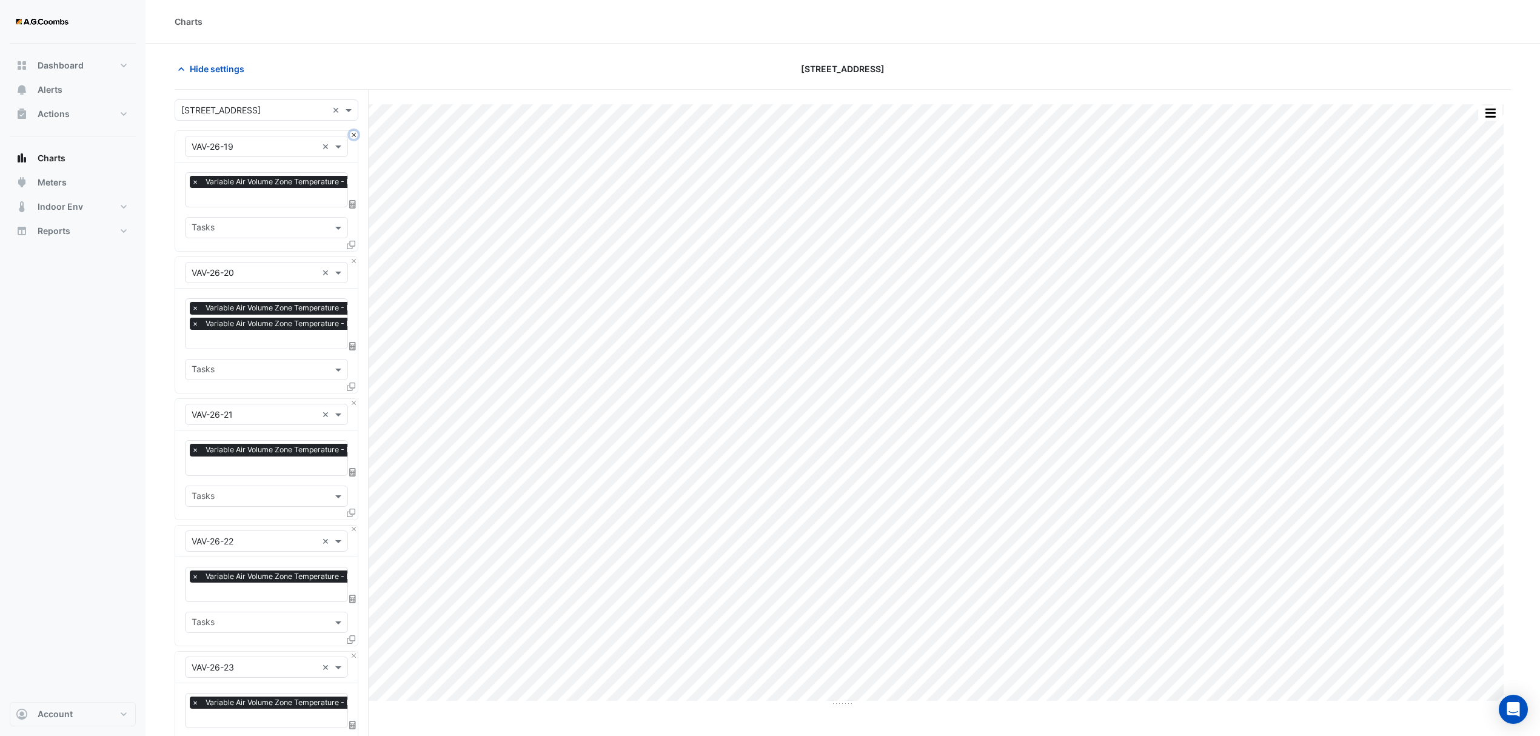
click at [357, 133] on button "Close" at bounding box center [354, 135] width 8 height 8
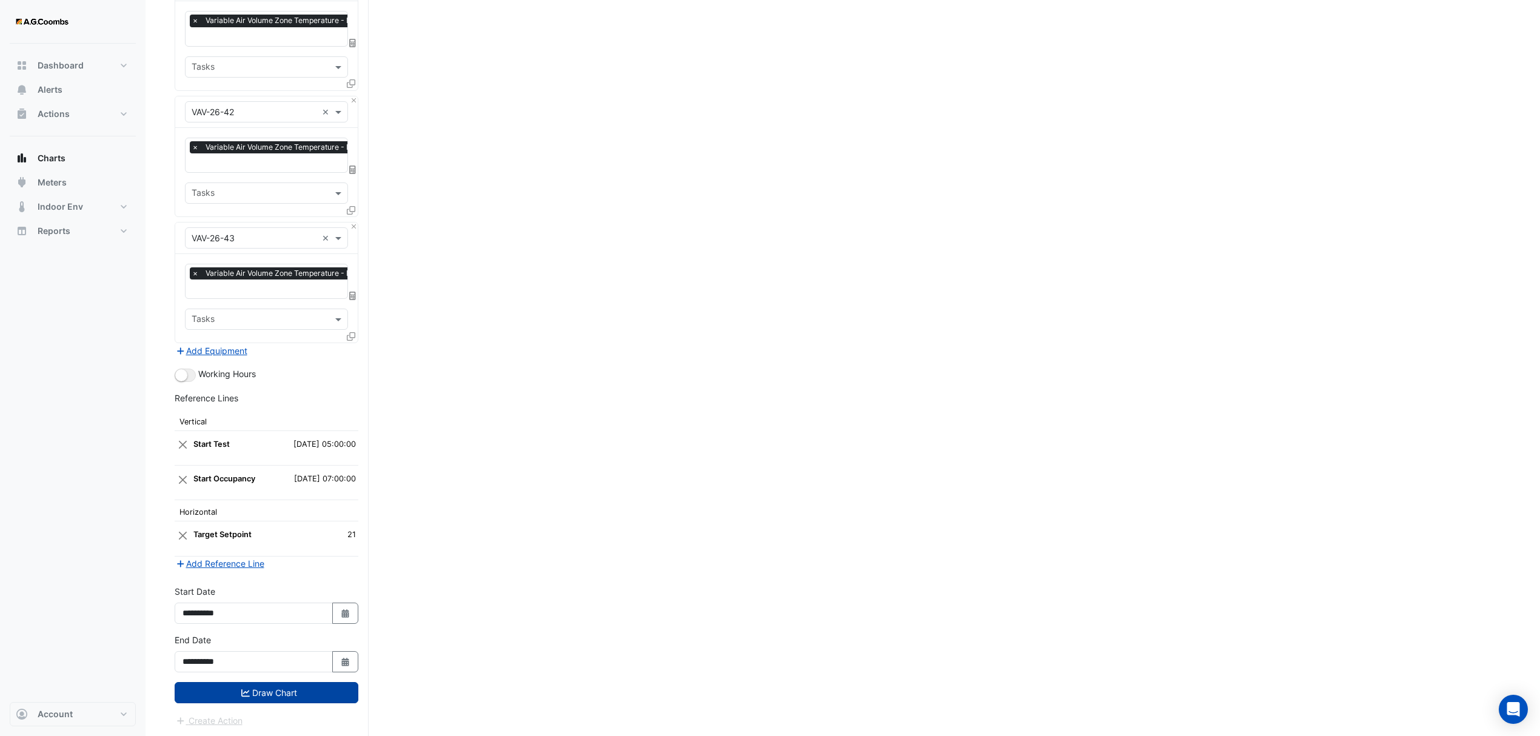
click at [273, 688] on button "Draw Chart" at bounding box center [267, 692] width 184 height 21
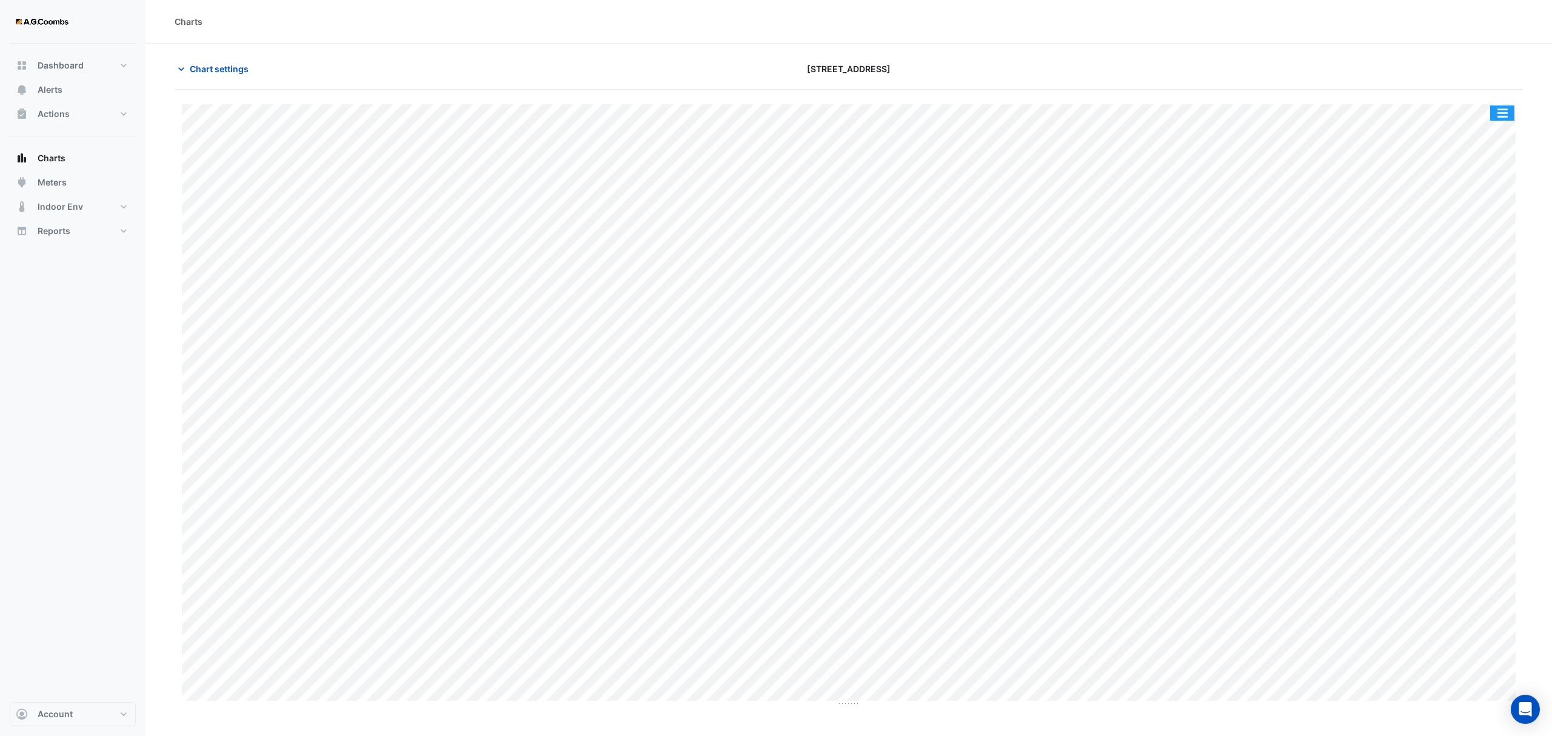
click at [1506, 114] on button "button" at bounding box center [1502, 113] width 24 height 15
click at [1495, 235] on div "Pivot Data Table" at bounding box center [1478, 243] width 73 height 29
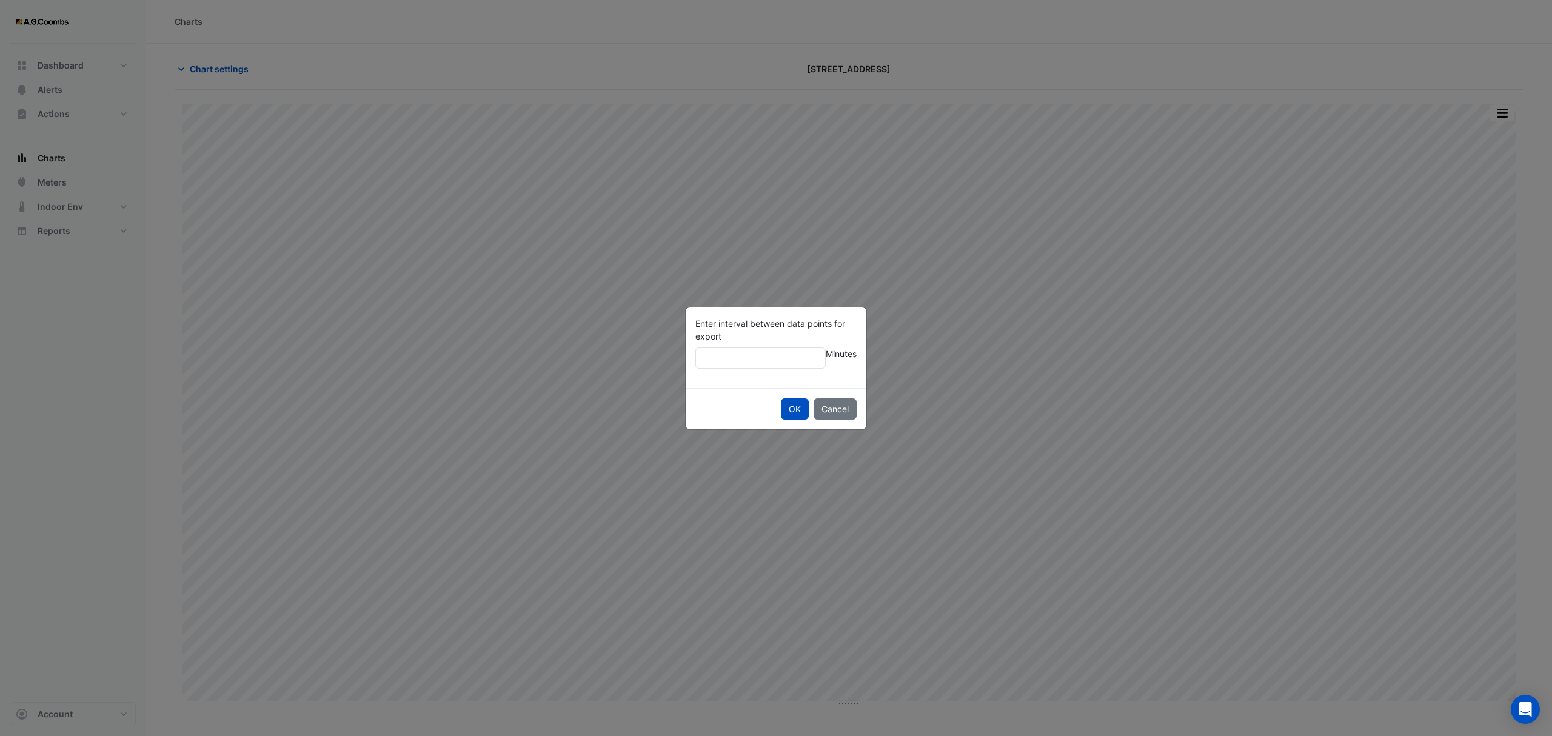
type input "**"
click at [781, 398] on button "OK" at bounding box center [795, 408] width 28 height 21
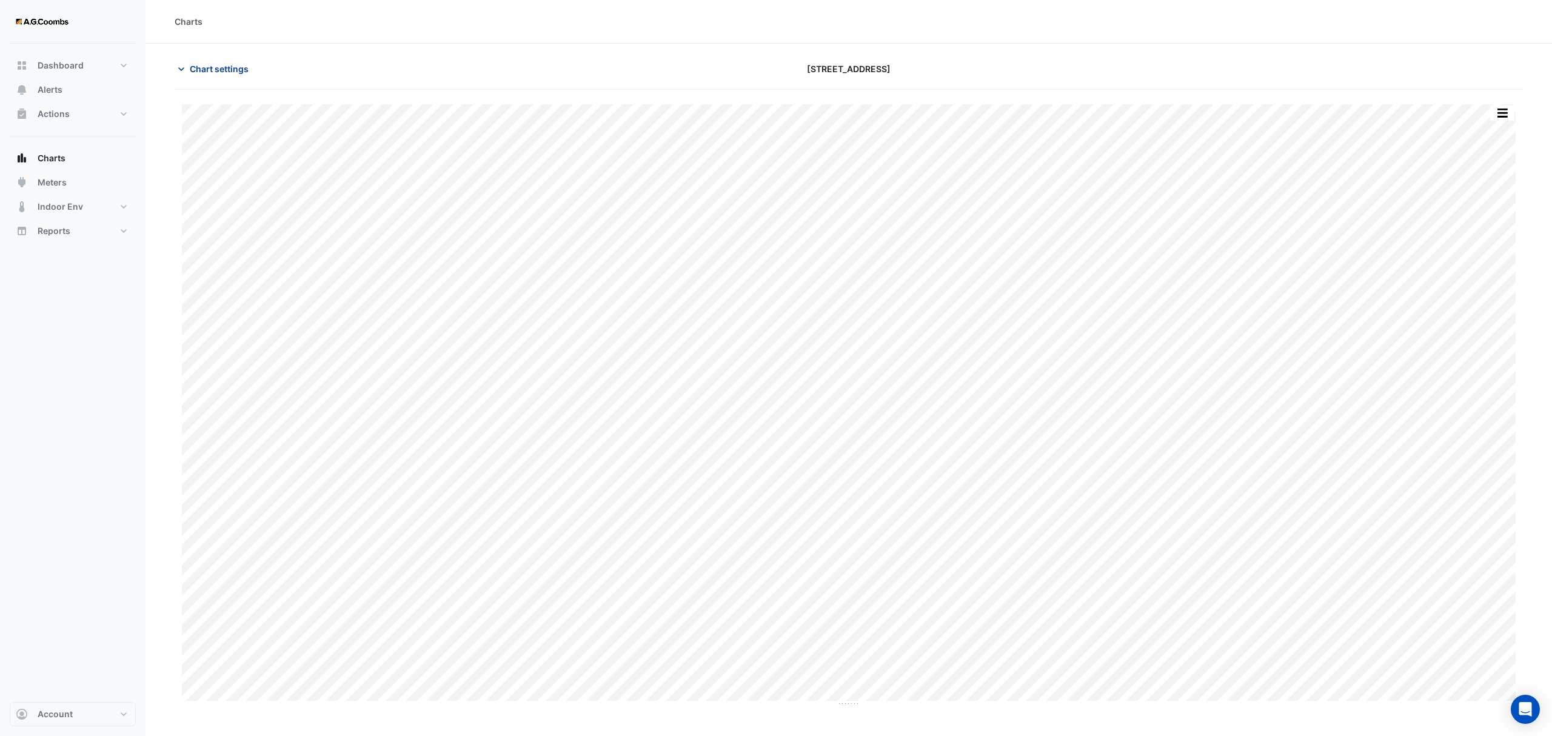
click at [241, 69] on span "Chart settings" at bounding box center [219, 68] width 59 height 13
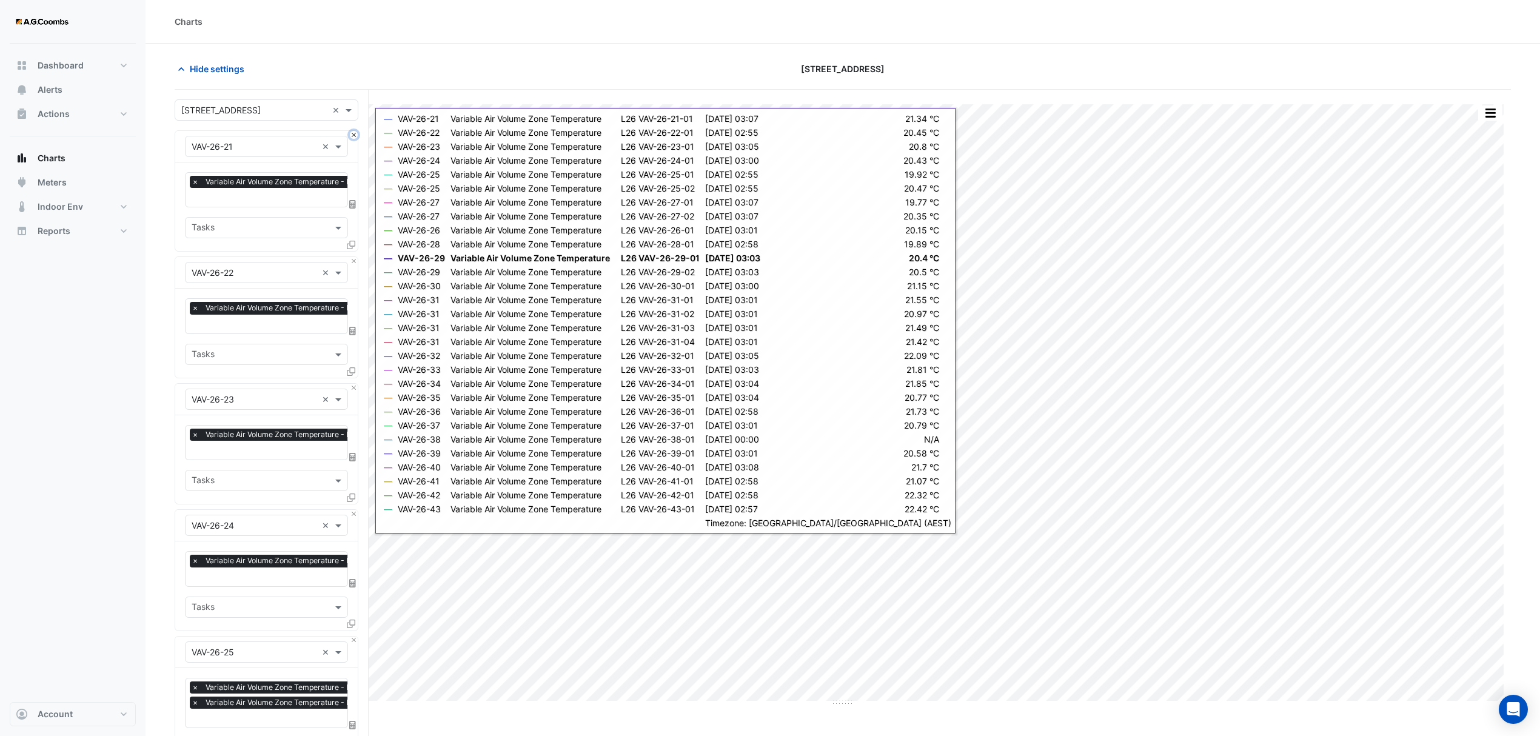
click at [350, 133] on button "Close" at bounding box center [354, 135] width 8 height 8
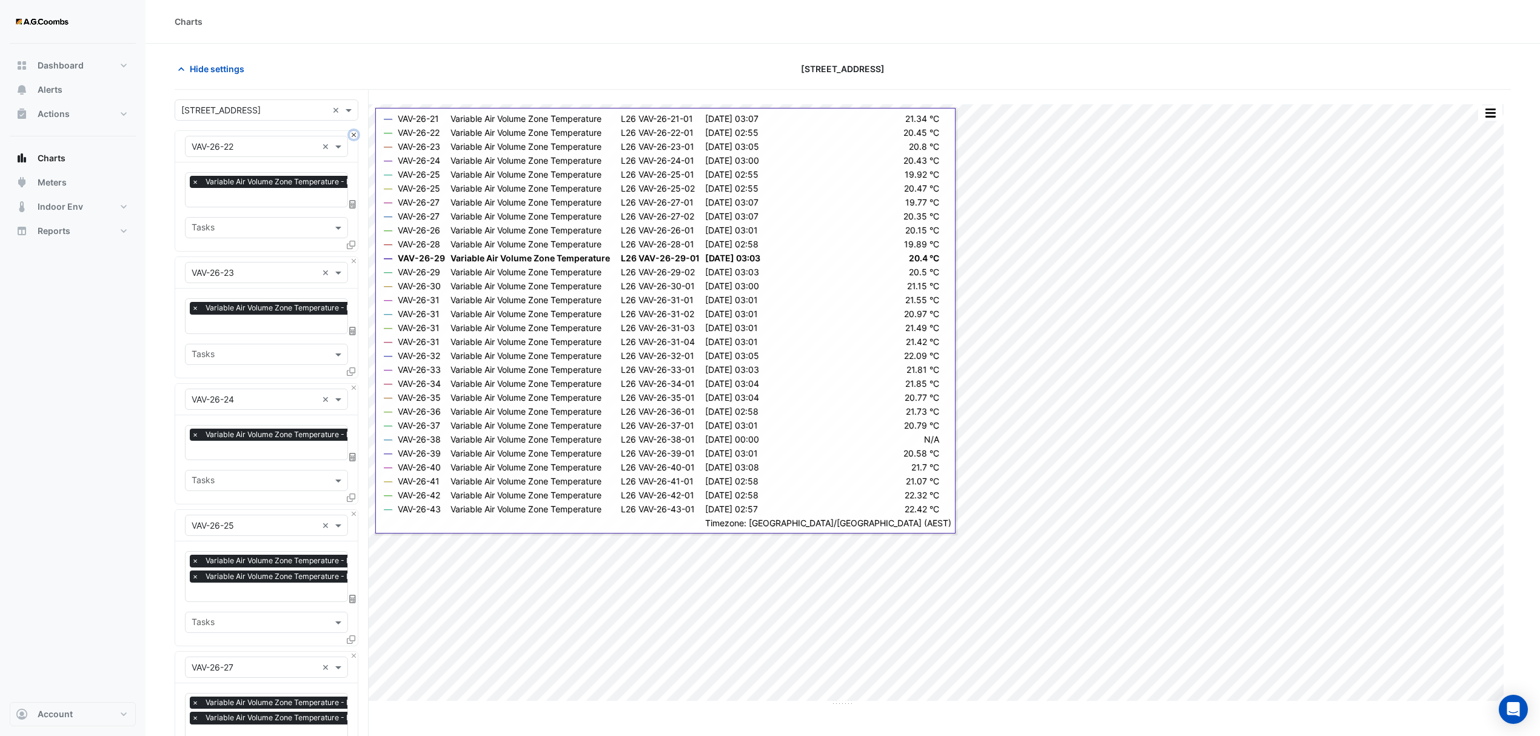
click at [350, 133] on button "Close" at bounding box center [354, 135] width 8 height 8
click at [350, 257] on button "Close" at bounding box center [354, 261] width 8 height 8
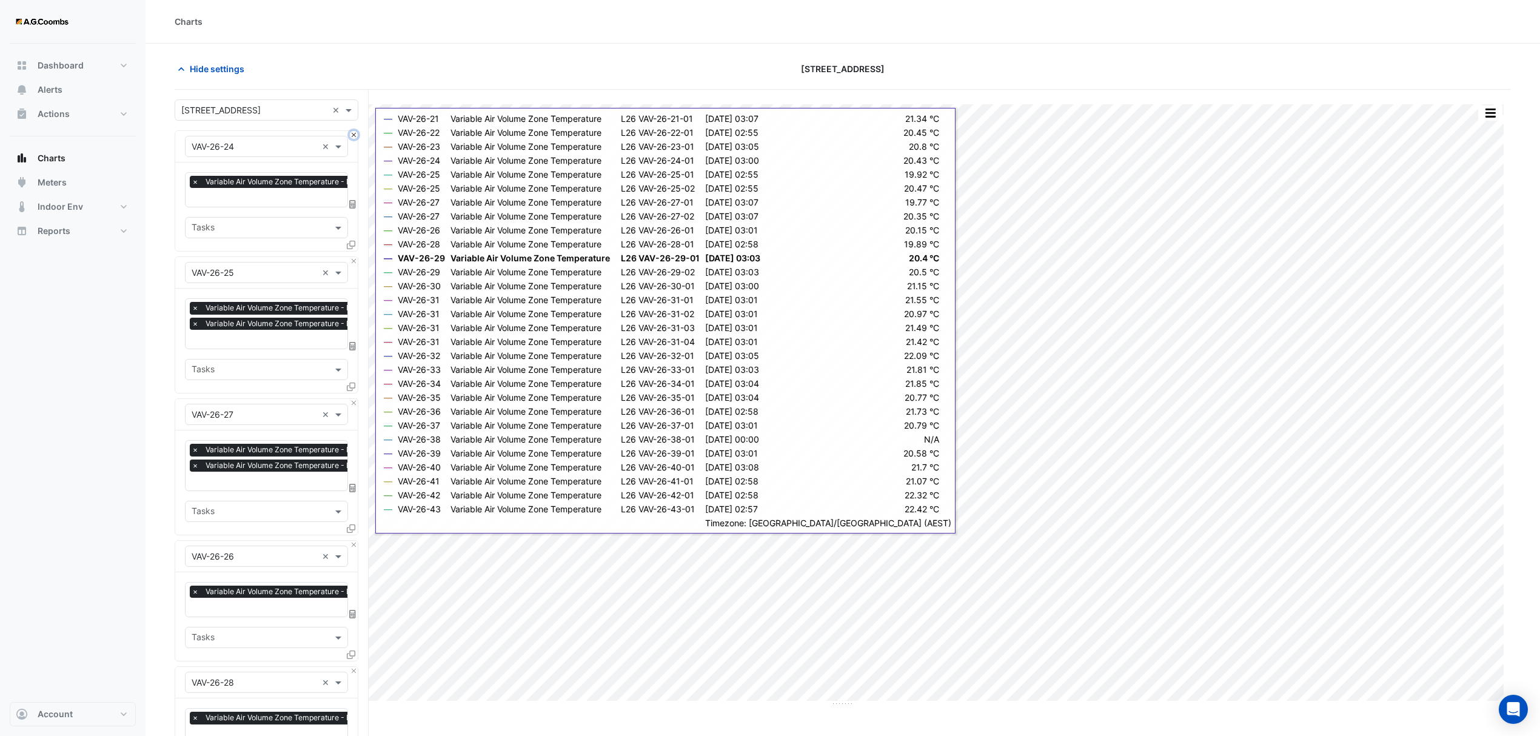
click at [350, 133] on button "Close" at bounding box center [354, 135] width 8 height 8
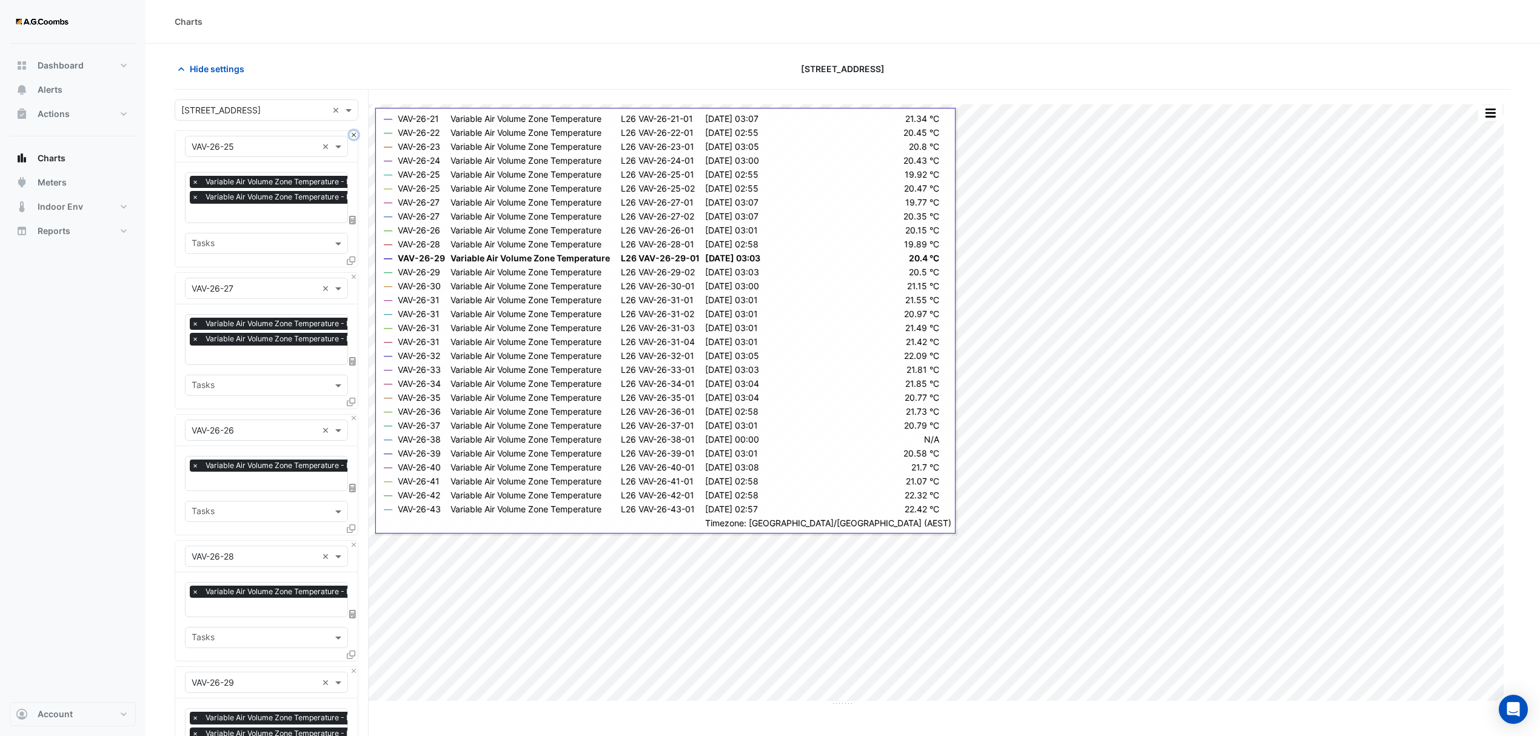
click at [350, 133] on button "Close" at bounding box center [354, 135] width 8 height 8
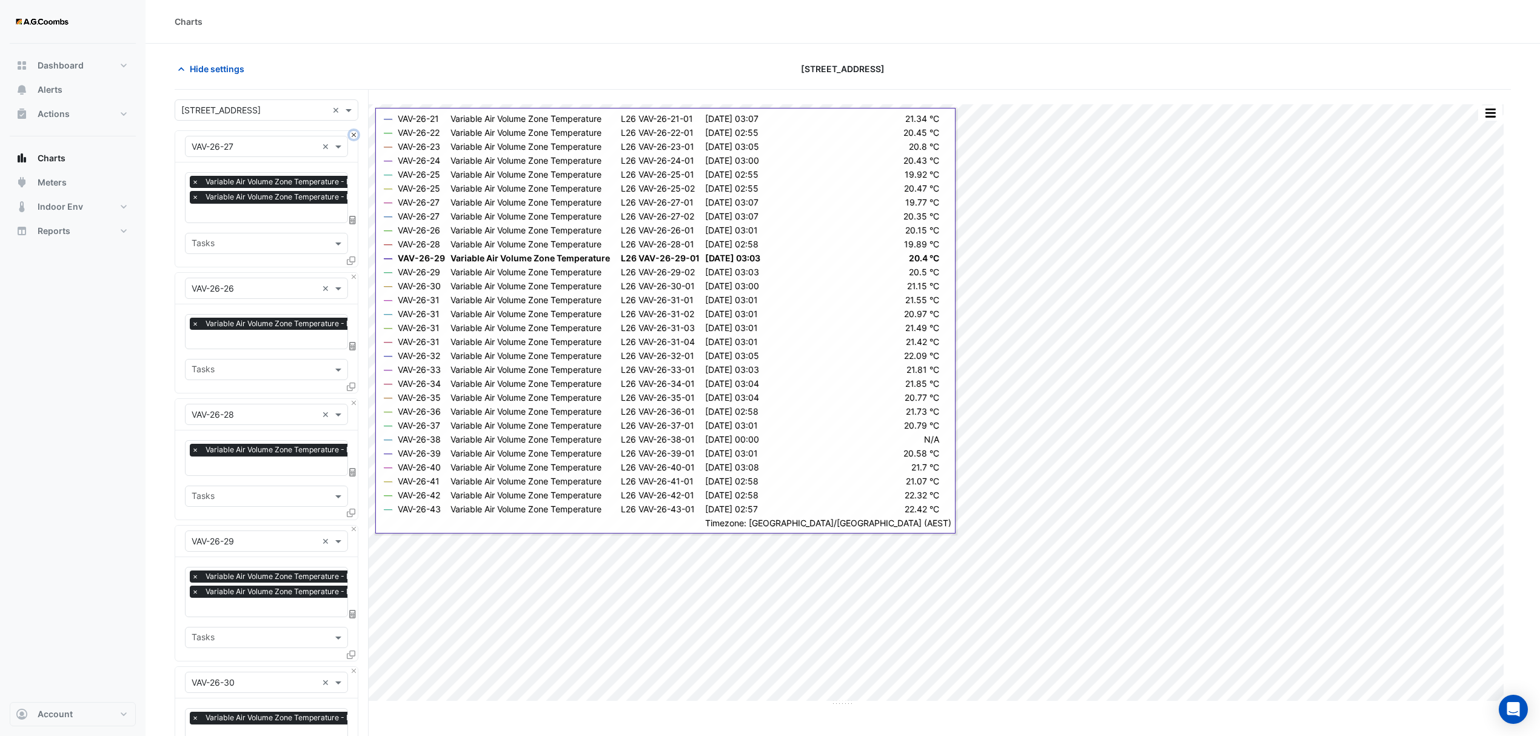
click at [350, 133] on button "Close" at bounding box center [354, 135] width 8 height 8
click at [350, 273] on button "Close" at bounding box center [354, 277] width 8 height 8
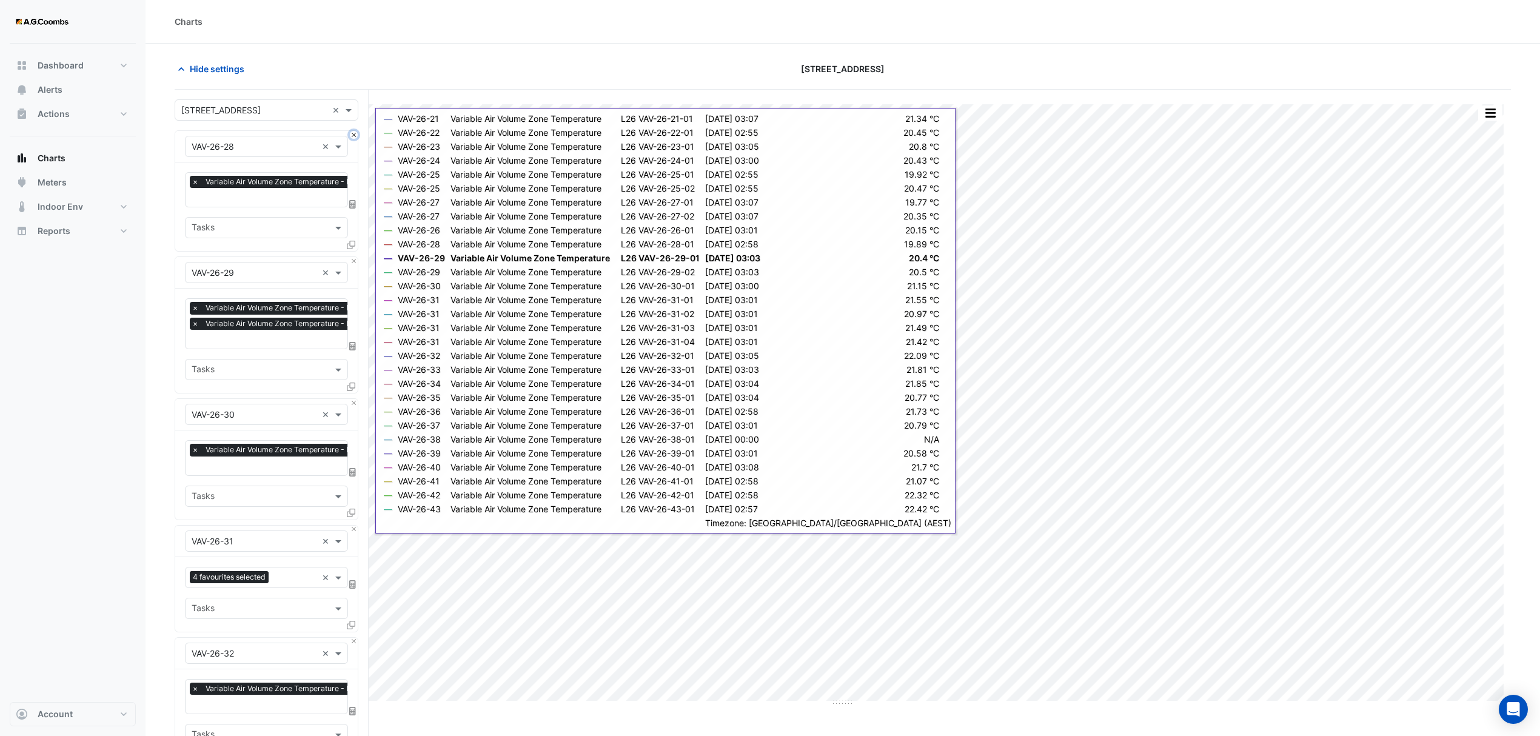
click at [350, 133] on button "Close" at bounding box center [354, 135] width 8 height 8
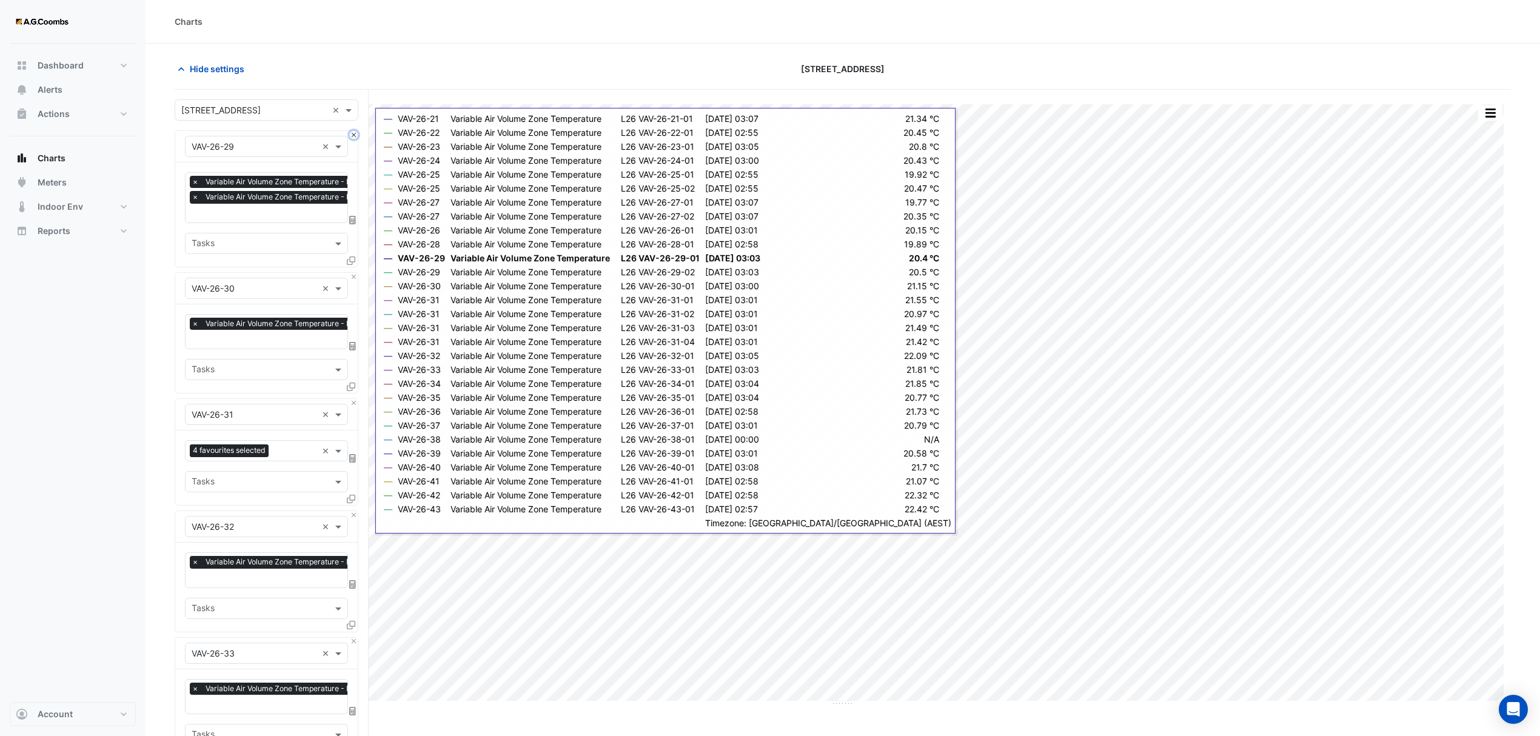
click at [350, 133] on button "Close" at bounding box center [354, 135] width 8 height 8
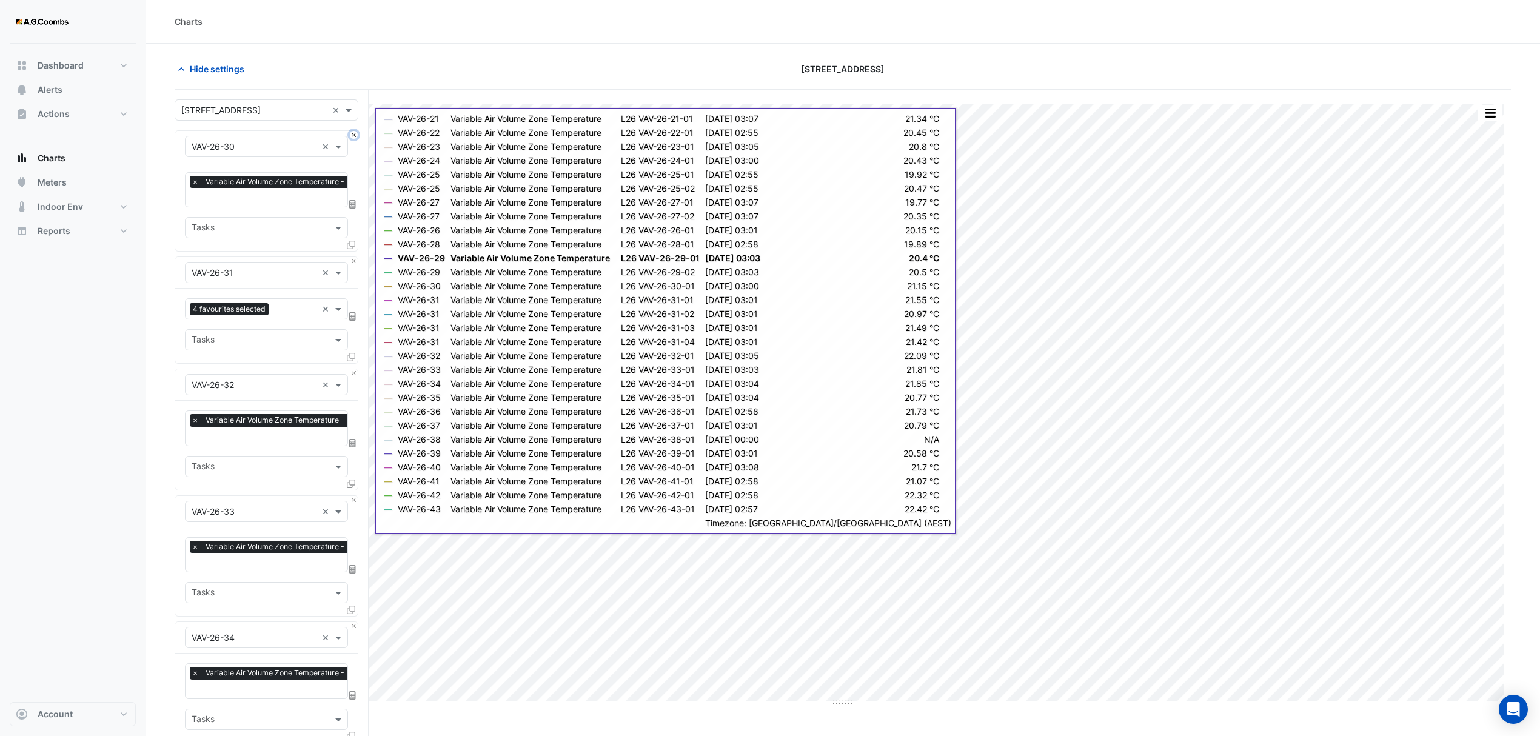
click at [350, 133] on button "Close" at bounding box center [354, 135] width 8 height 8
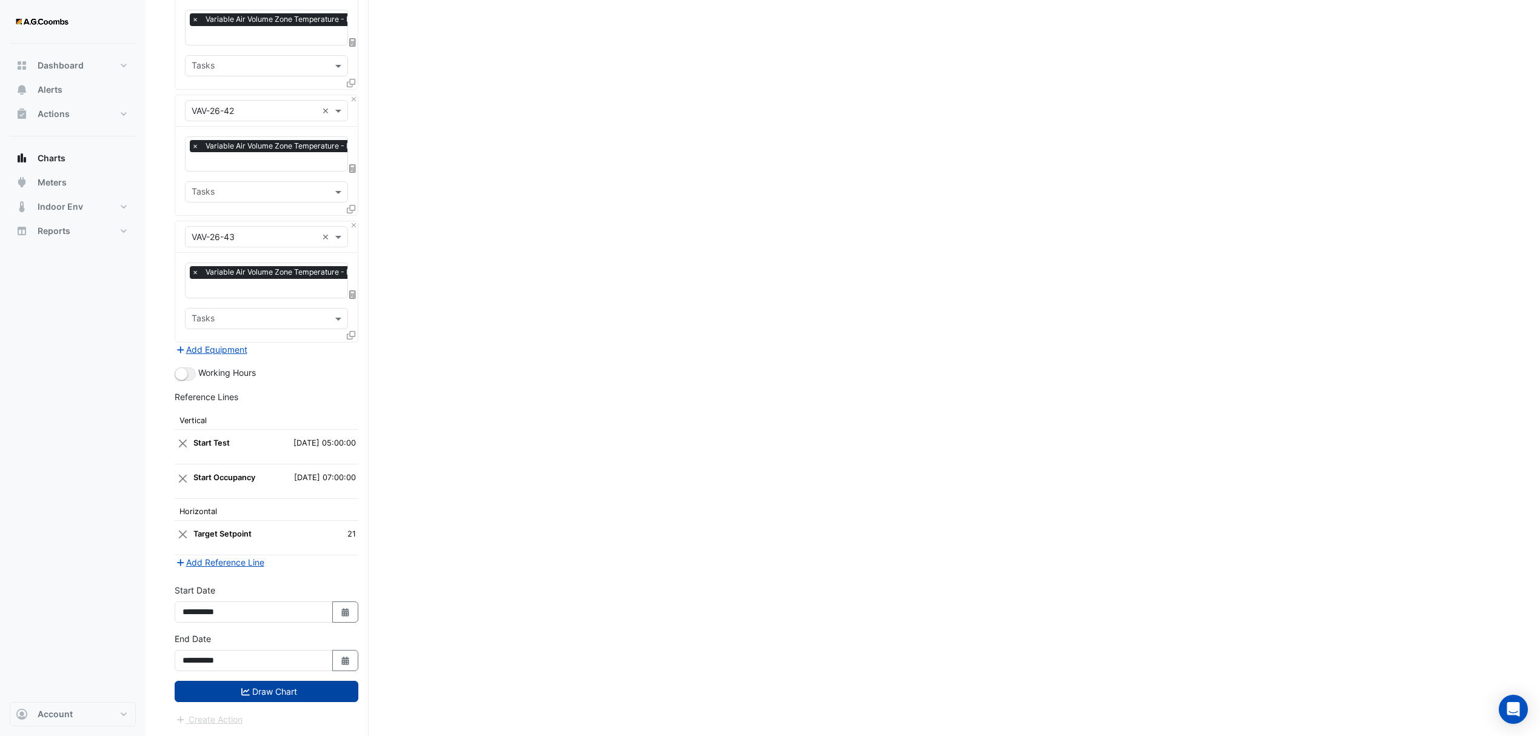
click at [289, 699] on button "Draw Chart" at bounding box center [267, 691] width 184 height 21
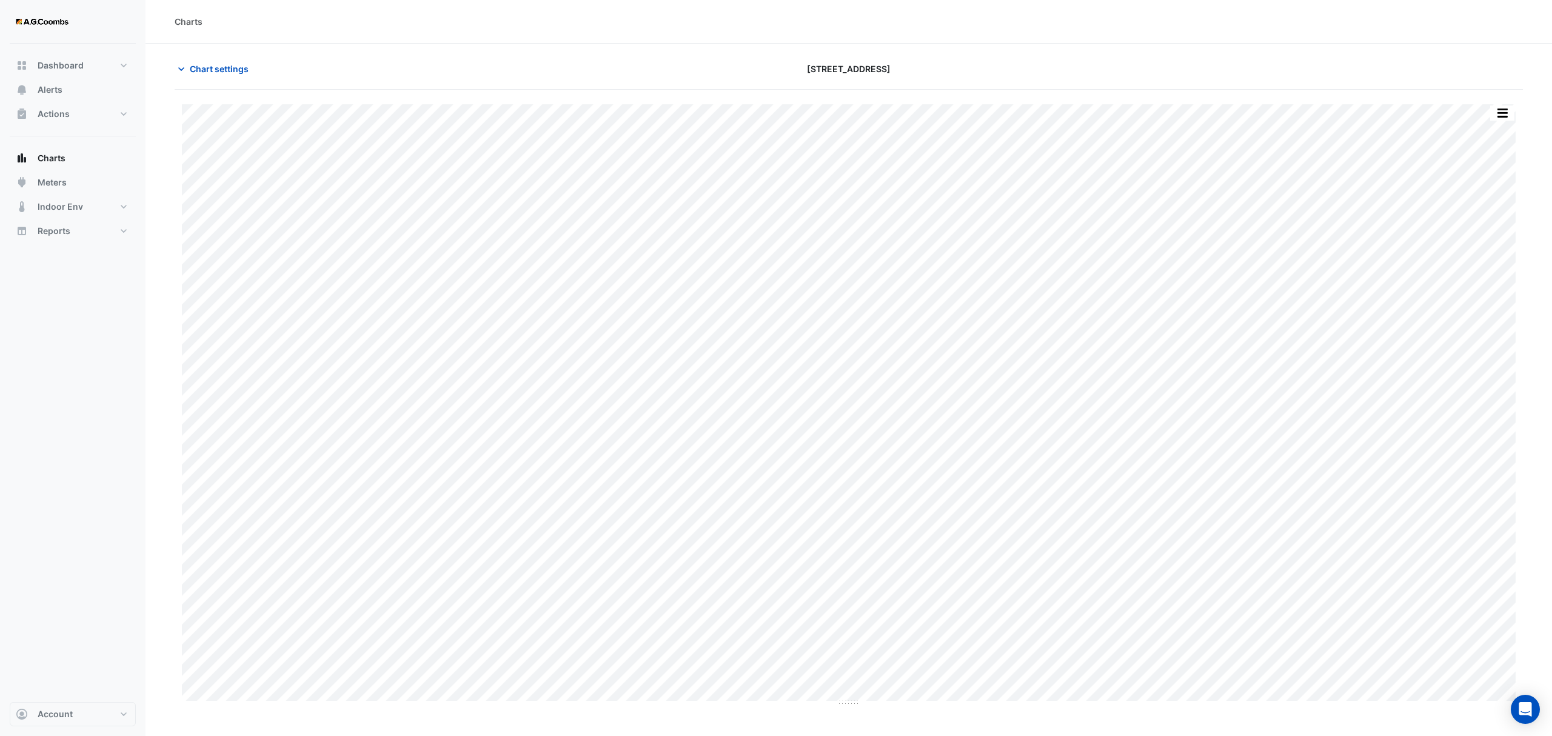
click at [1499, 107] on button "button" at bounding box center [1502, 113] width 24 height 15
click at [1490, 236] on div "Pivot Data Table" at bounding box center [1478, 243] width 73 height 29
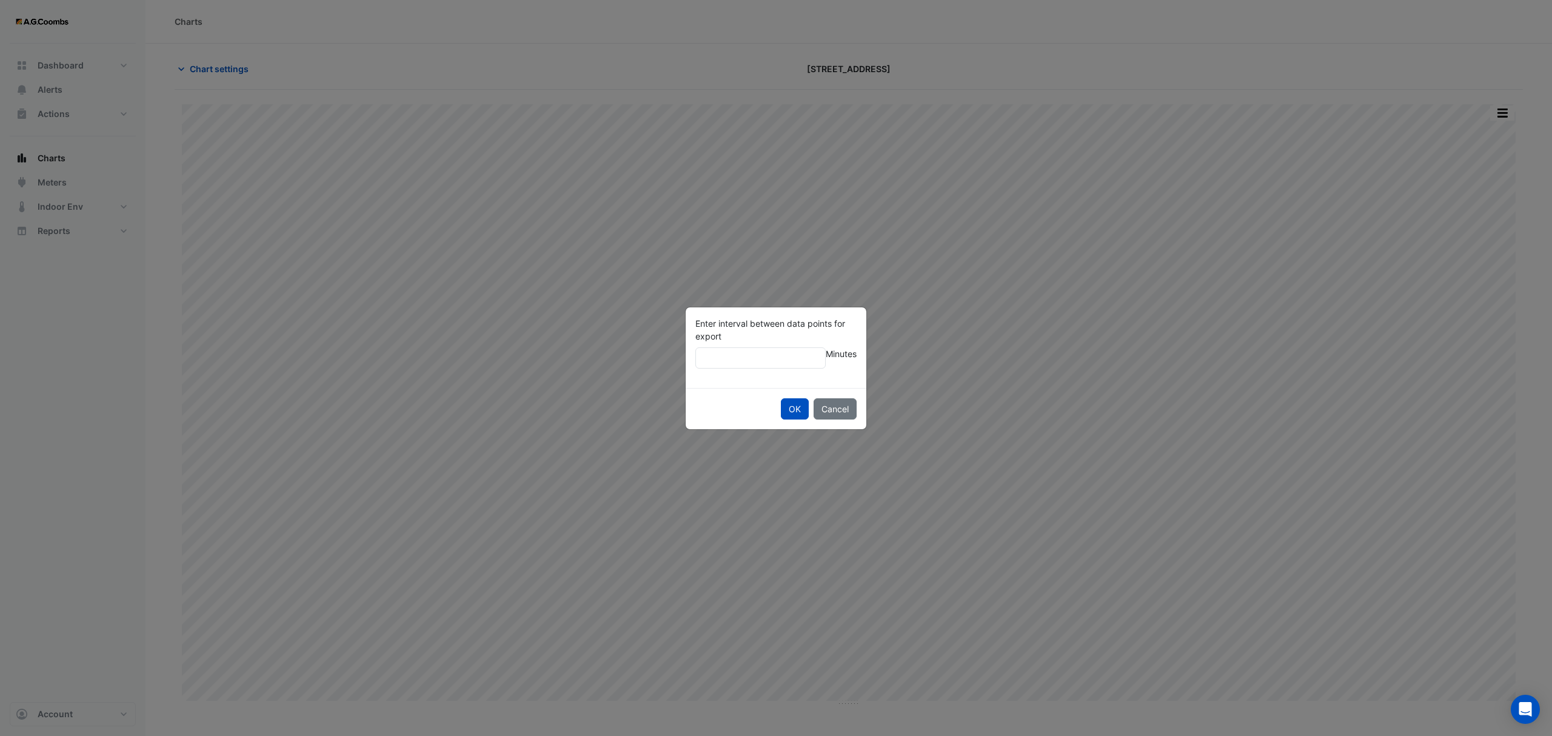
type input "**"
click at [781, 398] on button "OK" at bounding box center [795, 408] width 28 height 21
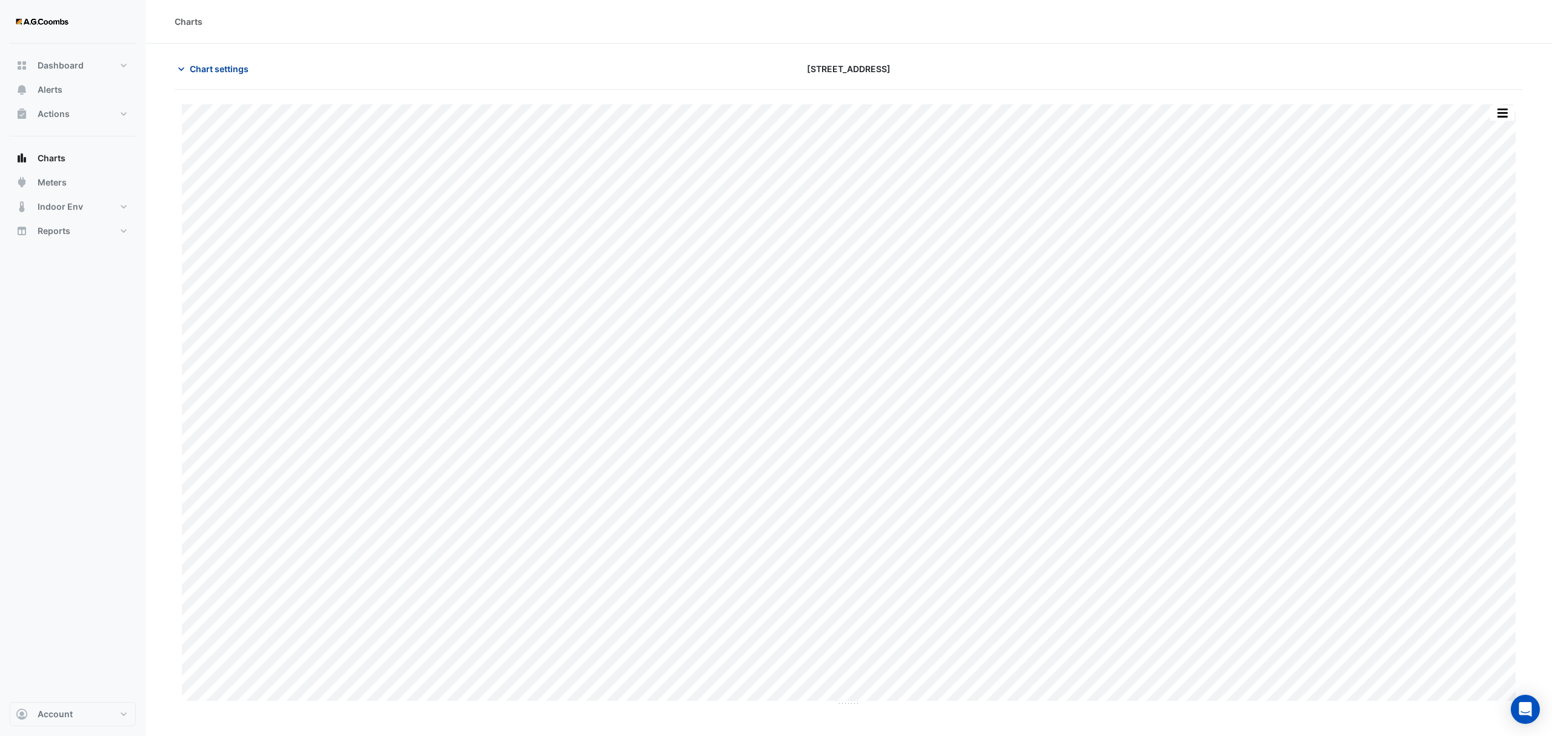
click at [234, 69] on span "Chart settings" at bounding box center [219, 68] width 59 height 13
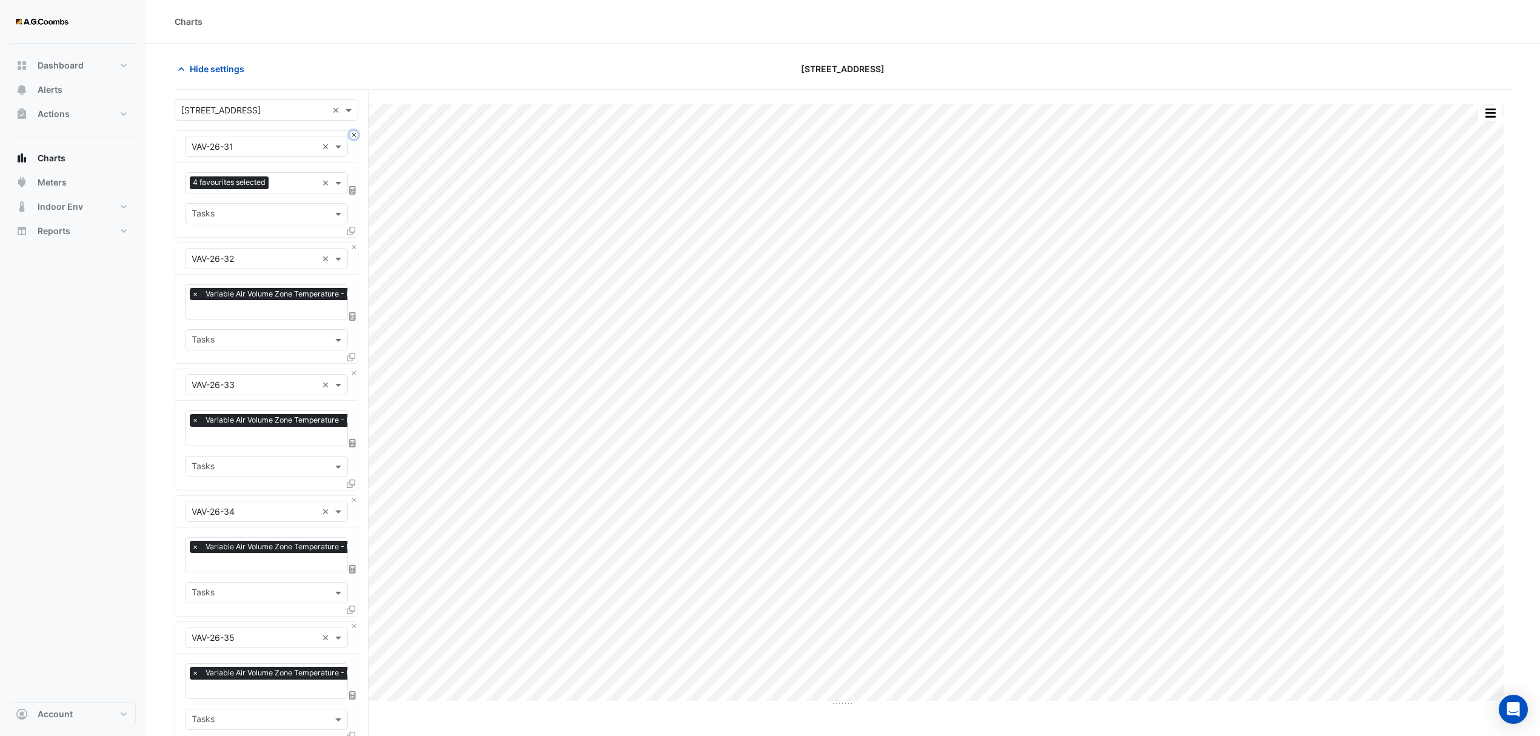
click at [355, 134] on button "Close" at bounding box center [354, 135] width 8 height 8
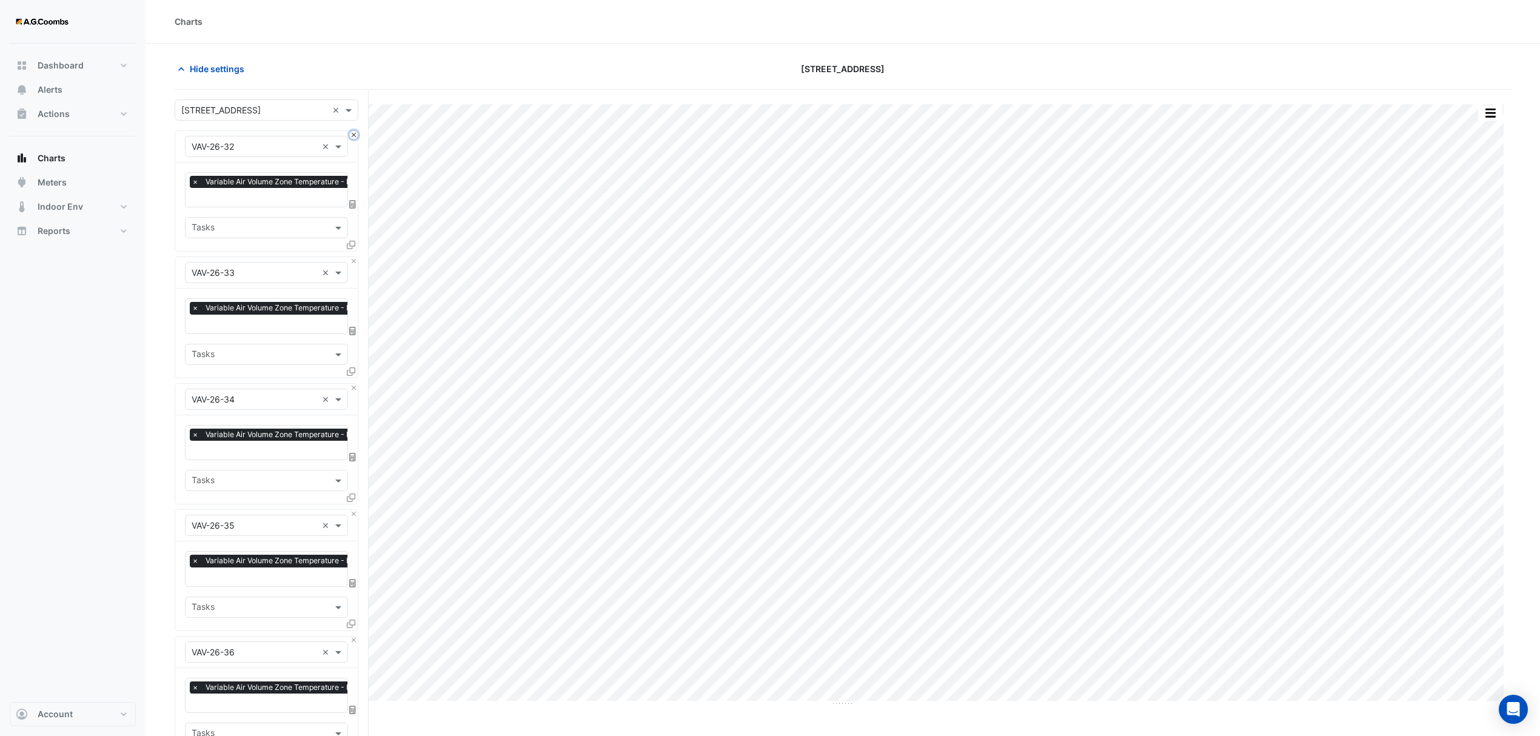
click at [355, 134] on button "Close" at bounding box center [354, 135] width 8 height 8
click at [355, 257] on button "Close" at bounding box center [354, 261] width 8 height 8
click at [355, 134] on button "Close" at bounding box center [354, 135] width 8 height 8
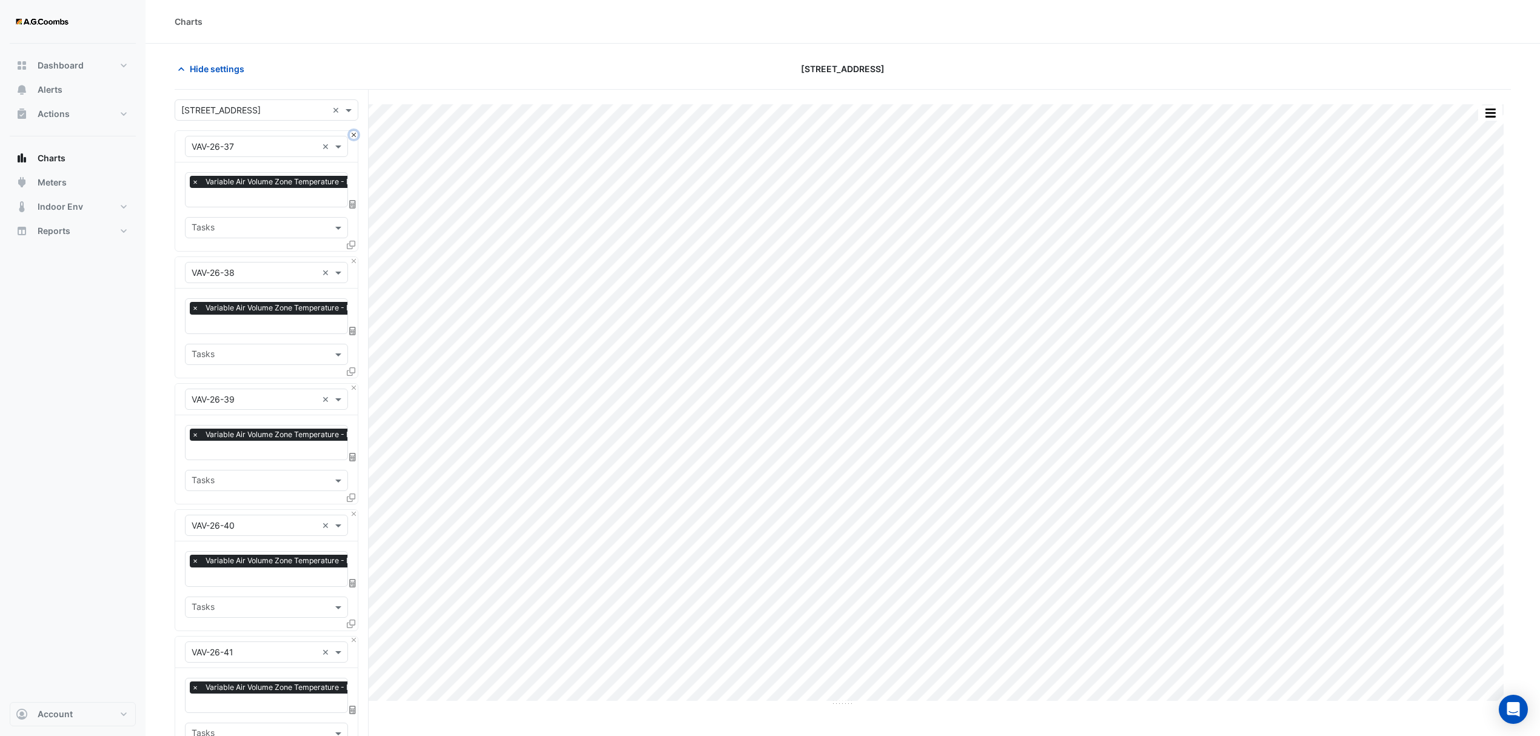
click at [355, 134] on button "Close" at bounding box center [354, 135] width 8 height 8
click at [355, 257] on button "Close" at bounding box center [354, 261] width 8 height 8
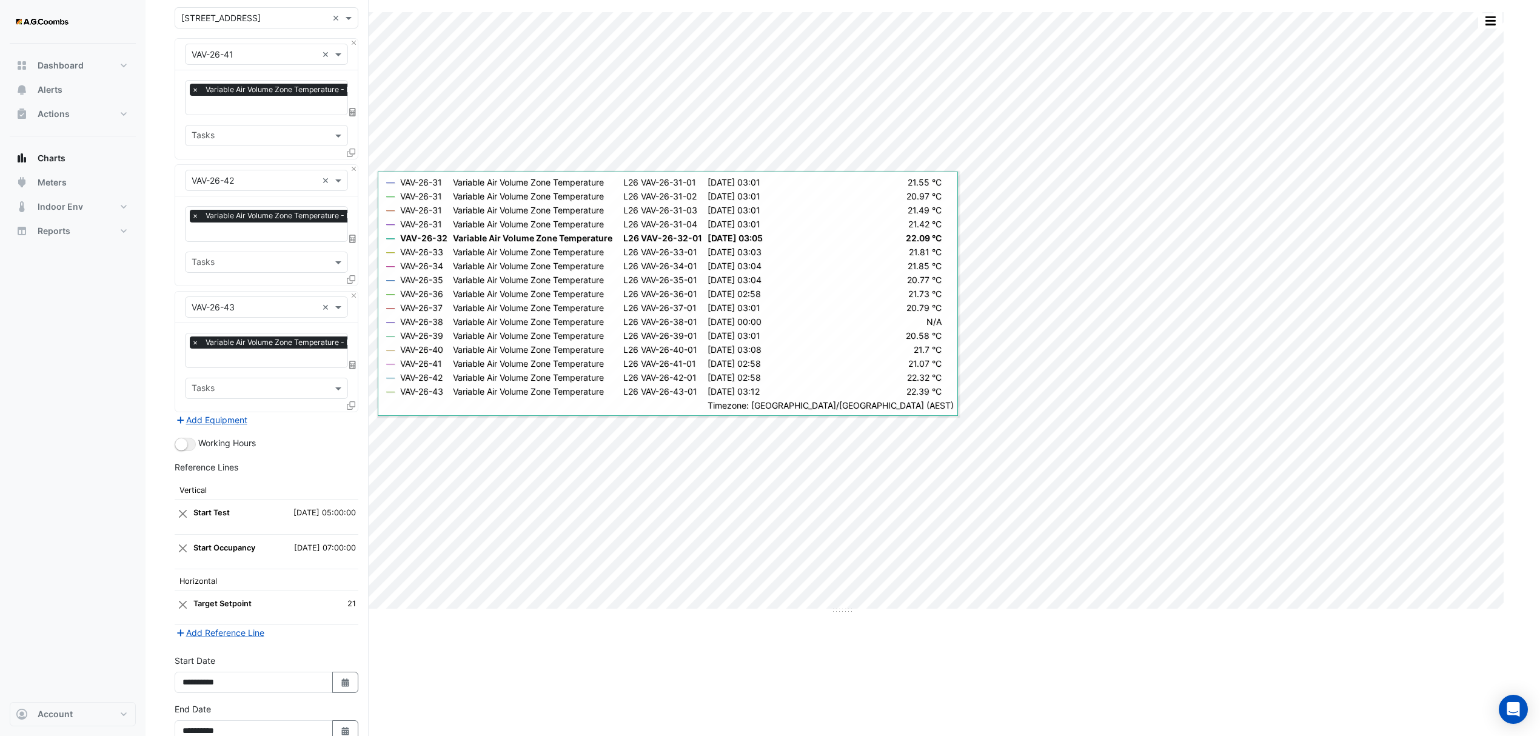
scroll to position [165, 0]
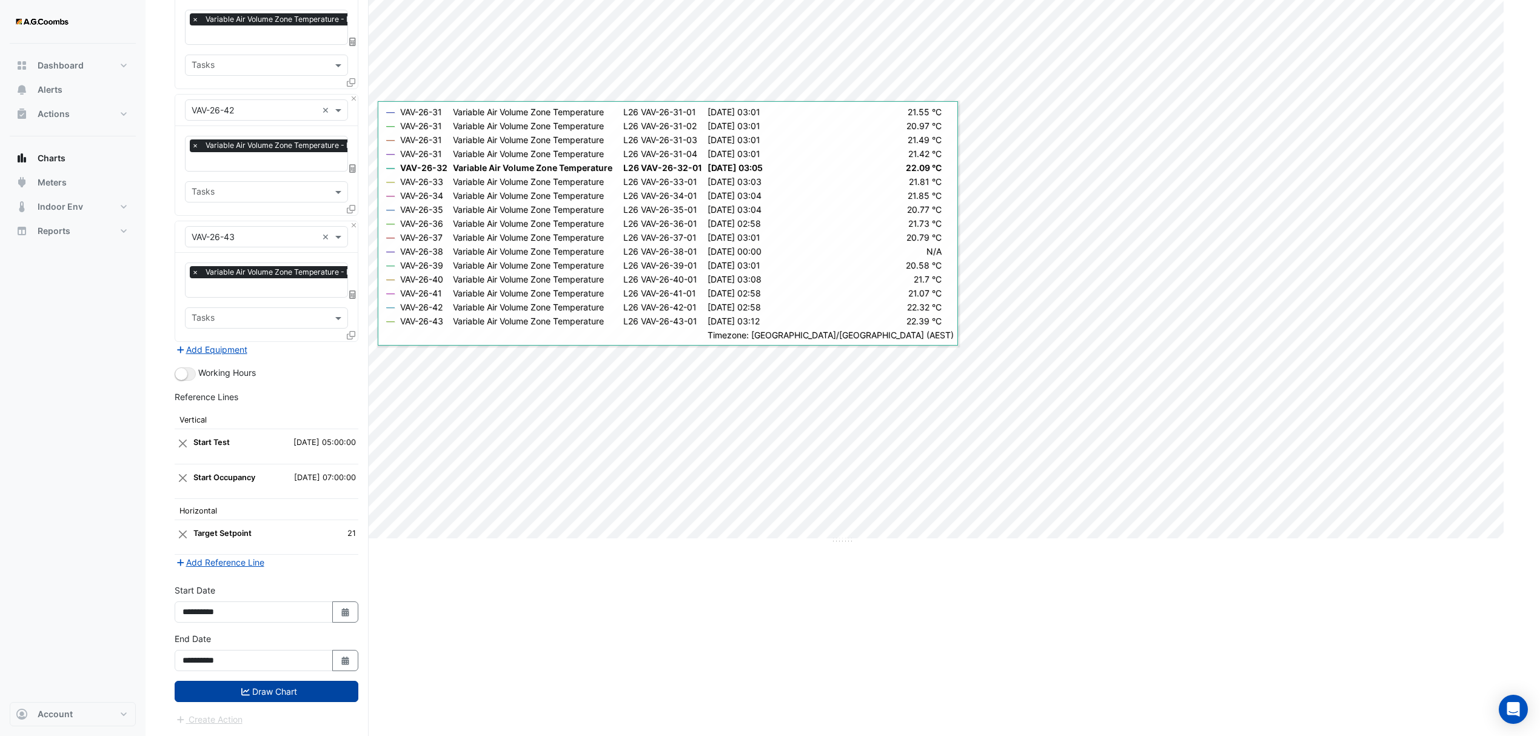
click at [289, 696] on button "Draw Chart" at bounding box center [267, 691] width 184 height 21
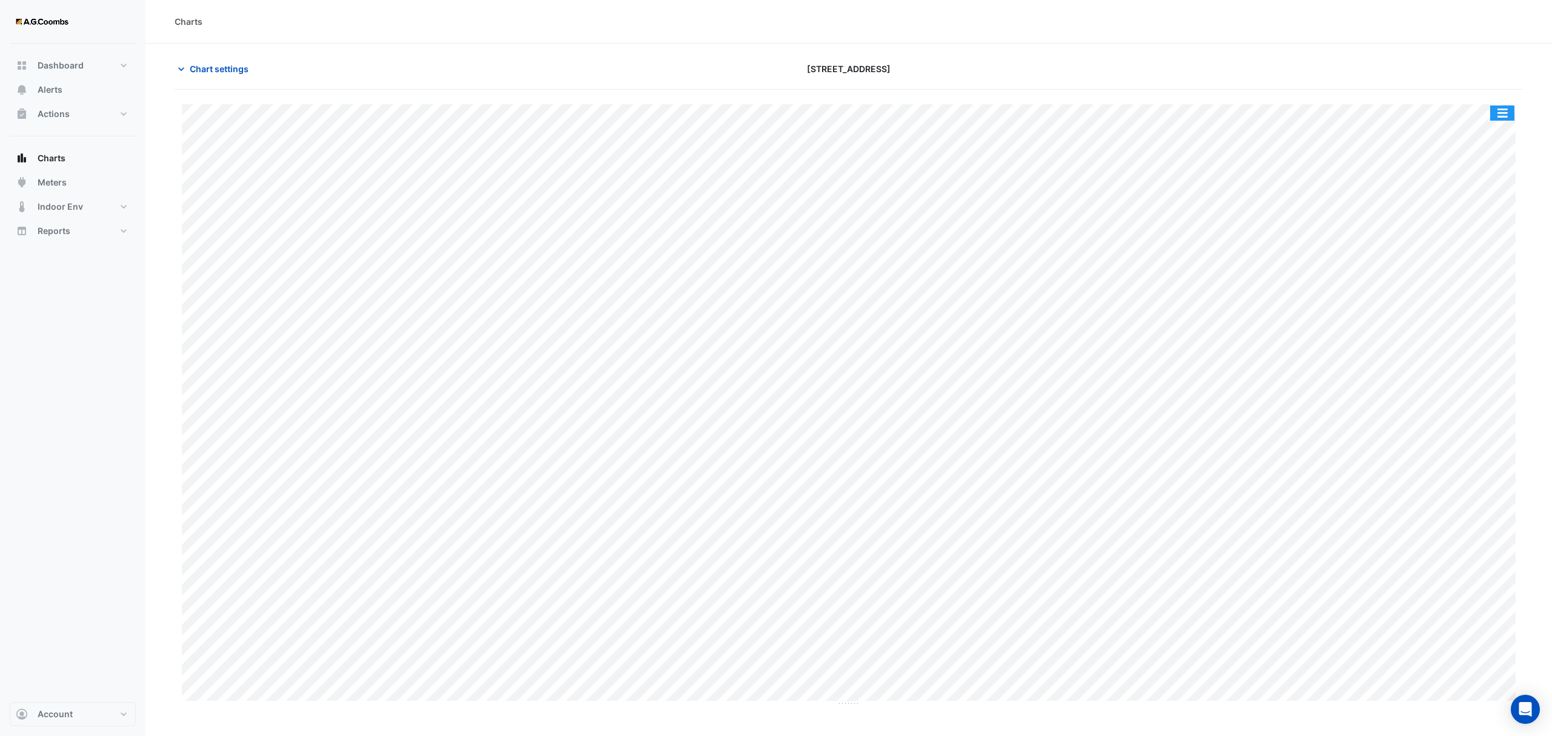
click at [1499, 114] on button "button" at bounding box center [1502, 113] width 24 height 15
click at [1473, 238] on div "Pivot Data Table" at bounding box center [1478, 243] width 73 height 29
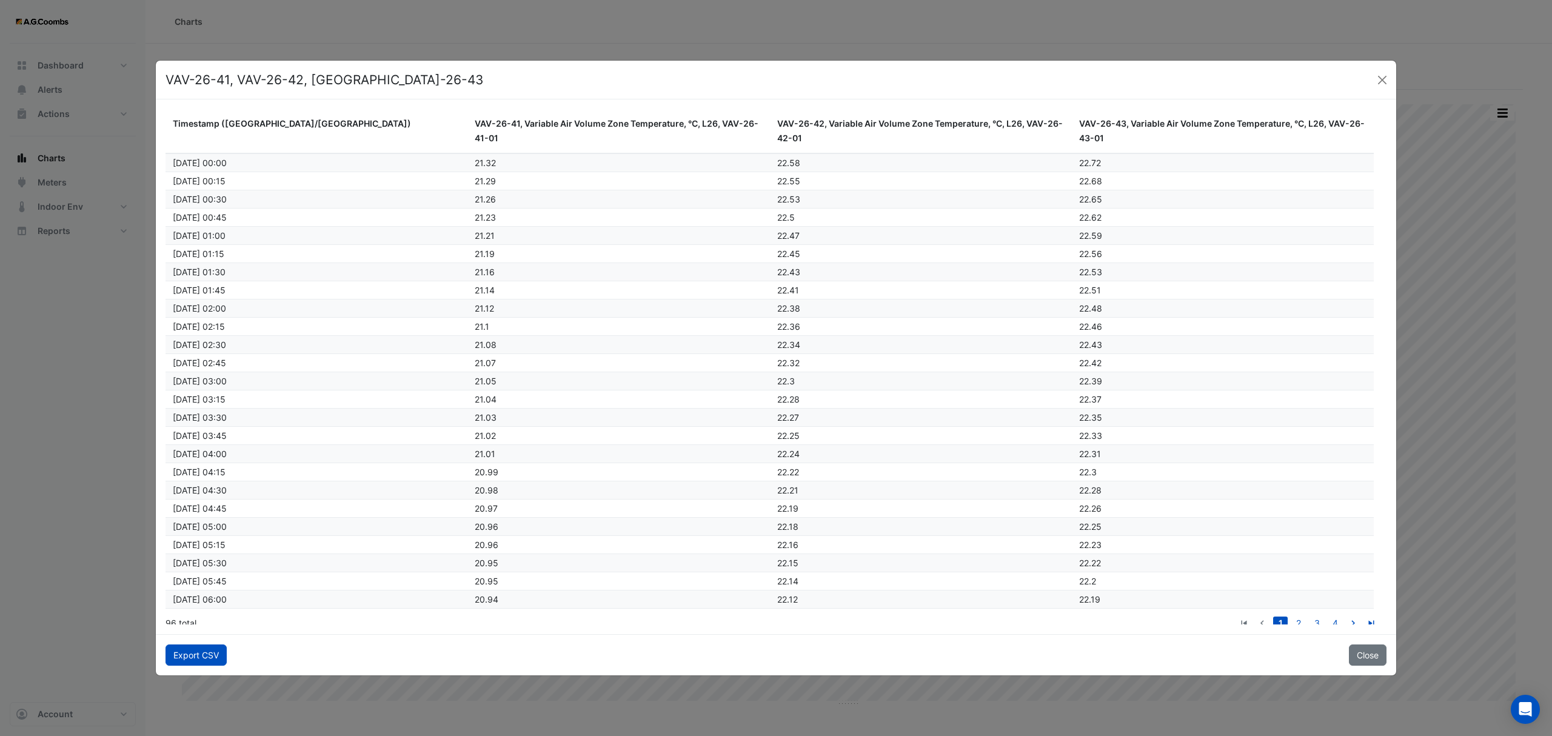
click at [185, 657] on button "Export CSV" at bounding box center [196, 655] width 61 height 21
click at [1376, 80] on button "Close" at bounding box center [1382, 80] width 18 height 18
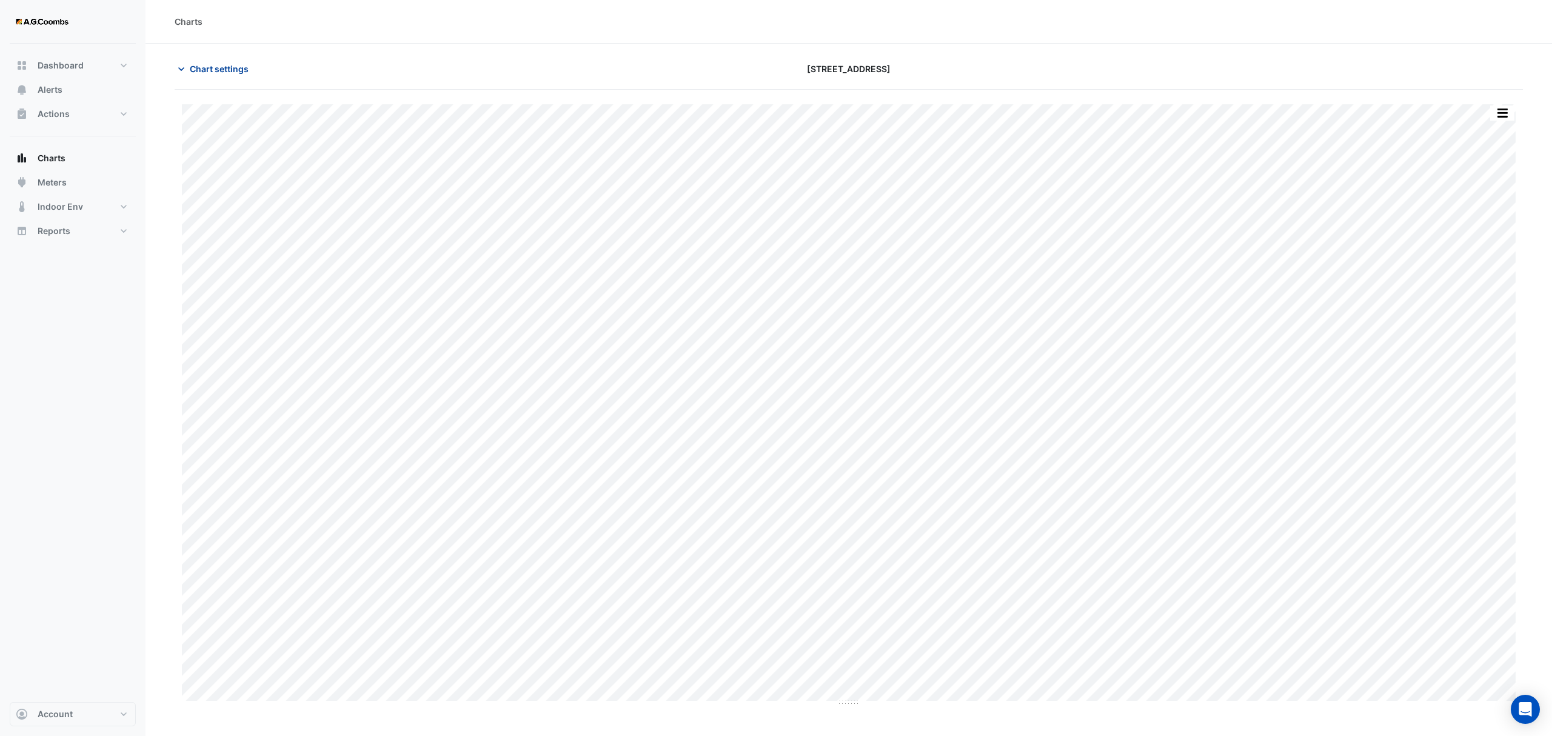
click at [212, 64] on span "Chart settings" at bounding box center [219, 68] width 59 height 13
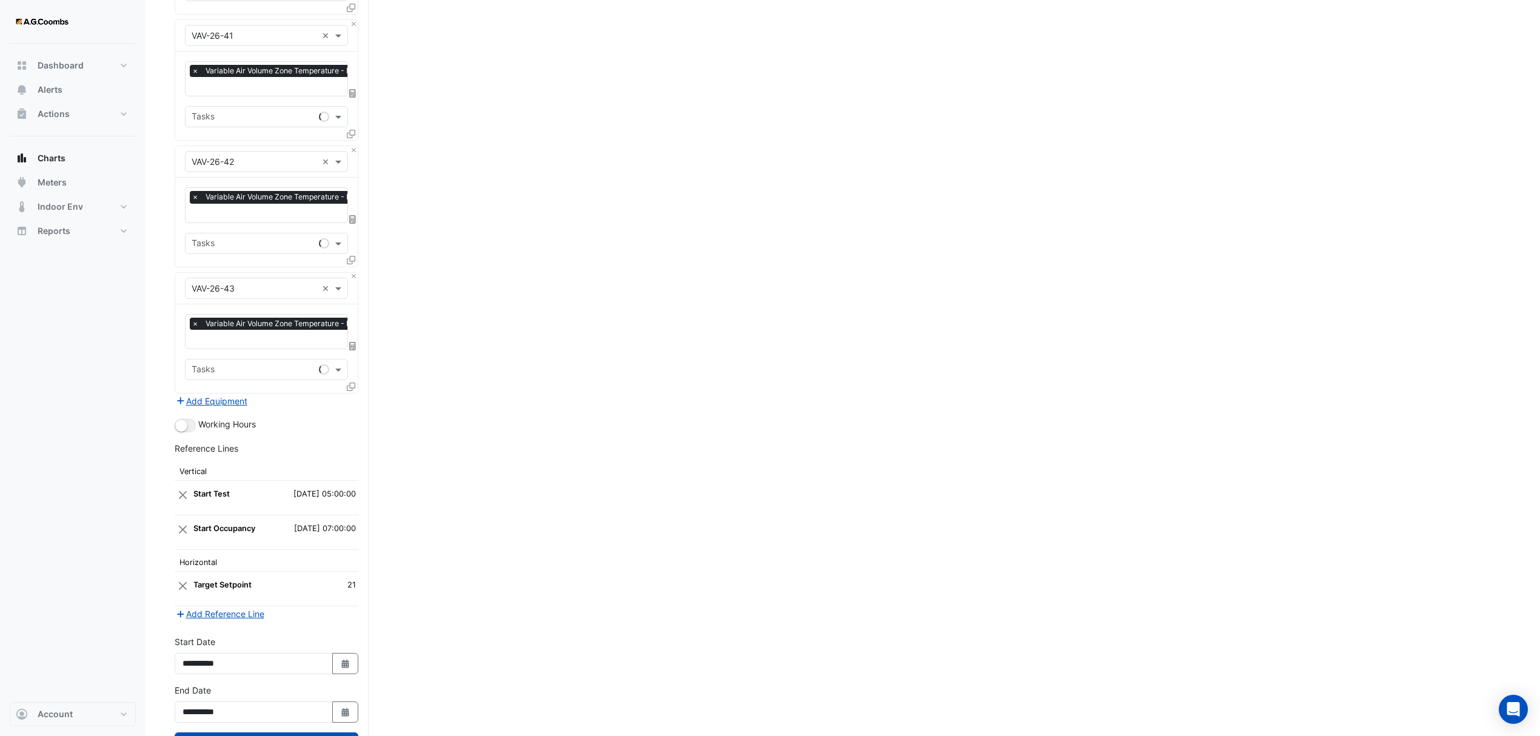
scroll to position [5254, 0]
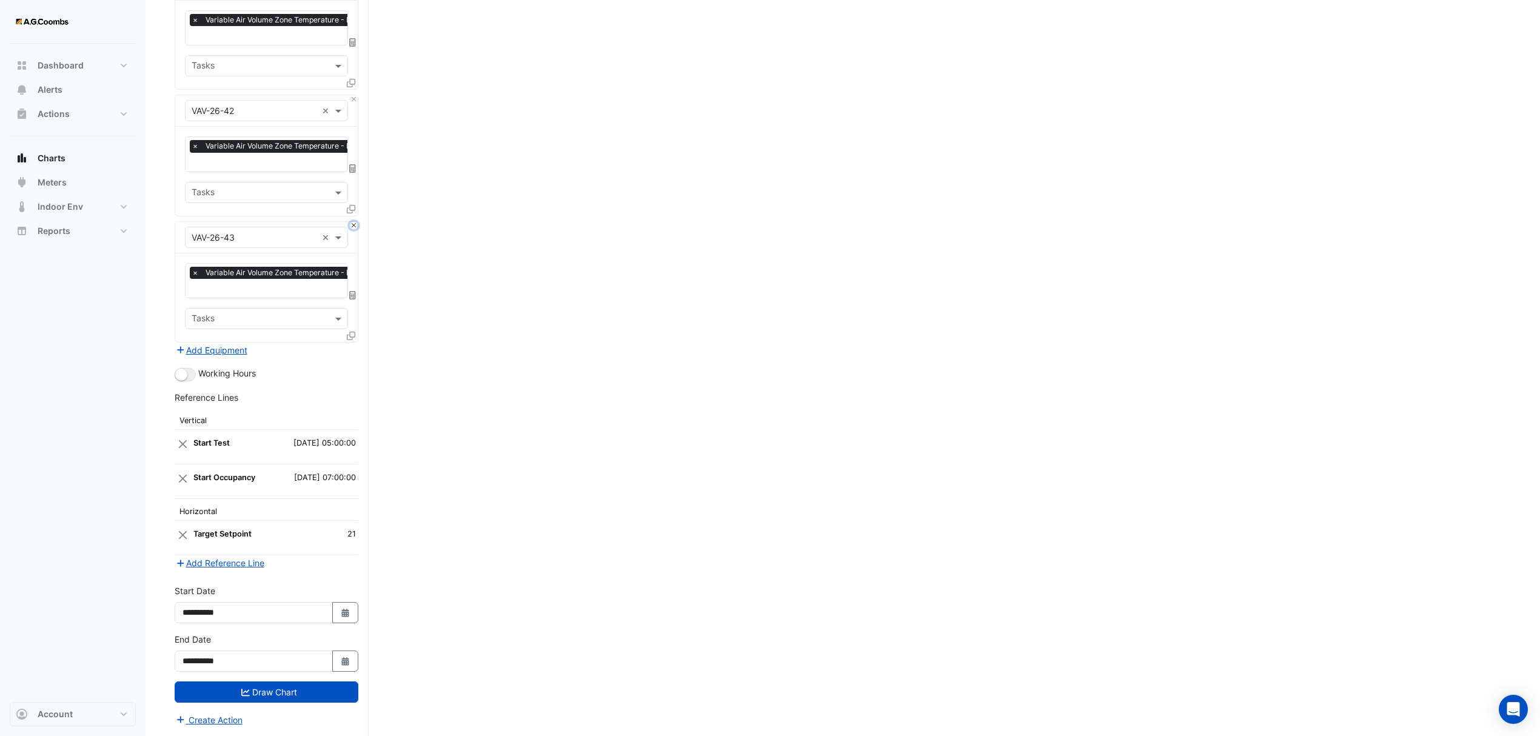
click at [353, 223] on button "Close" at bounding box center [354, 226] width 8 height 8
click at [353, 223] on button "Close" at bounding box center [354, 225] width 8 height 8
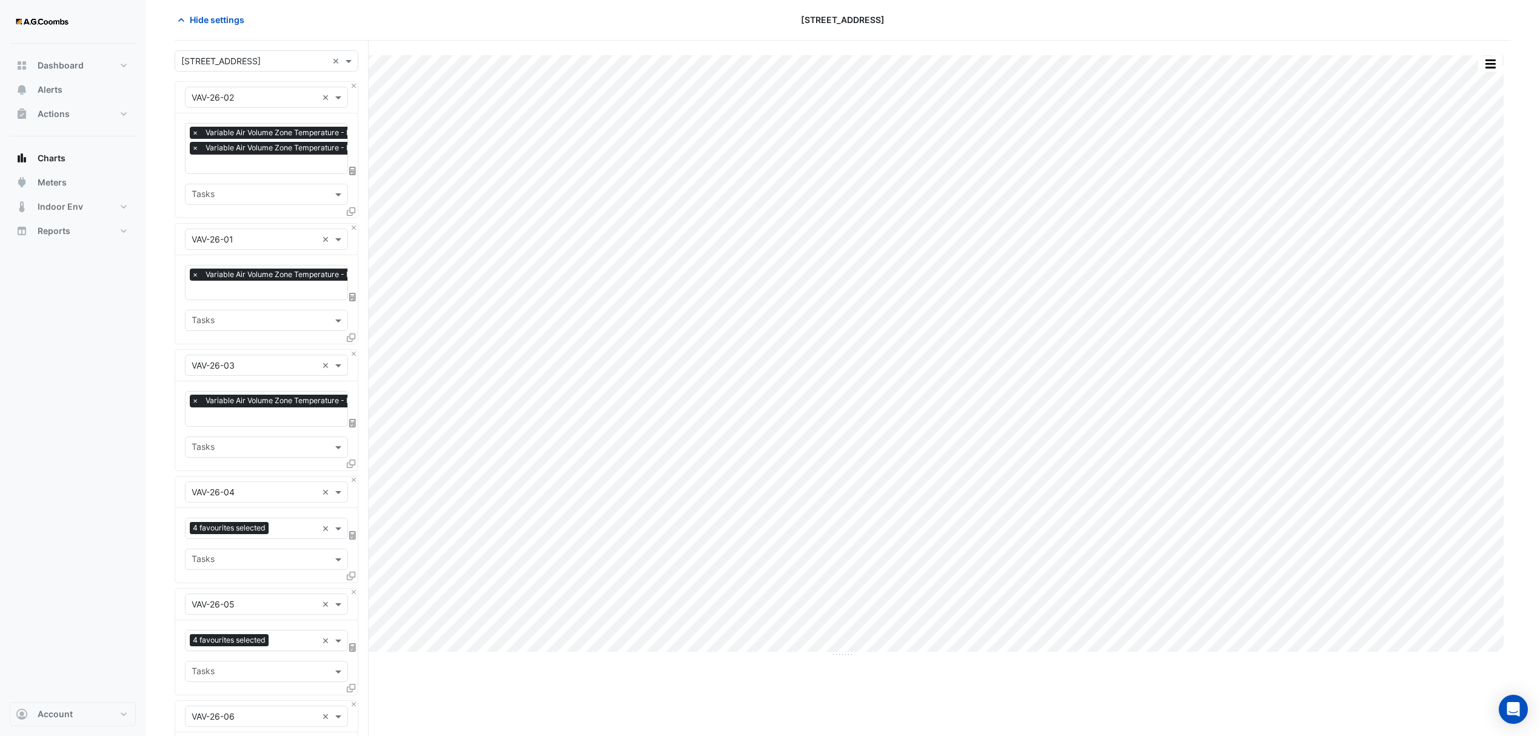
scroll to position [0, 0]
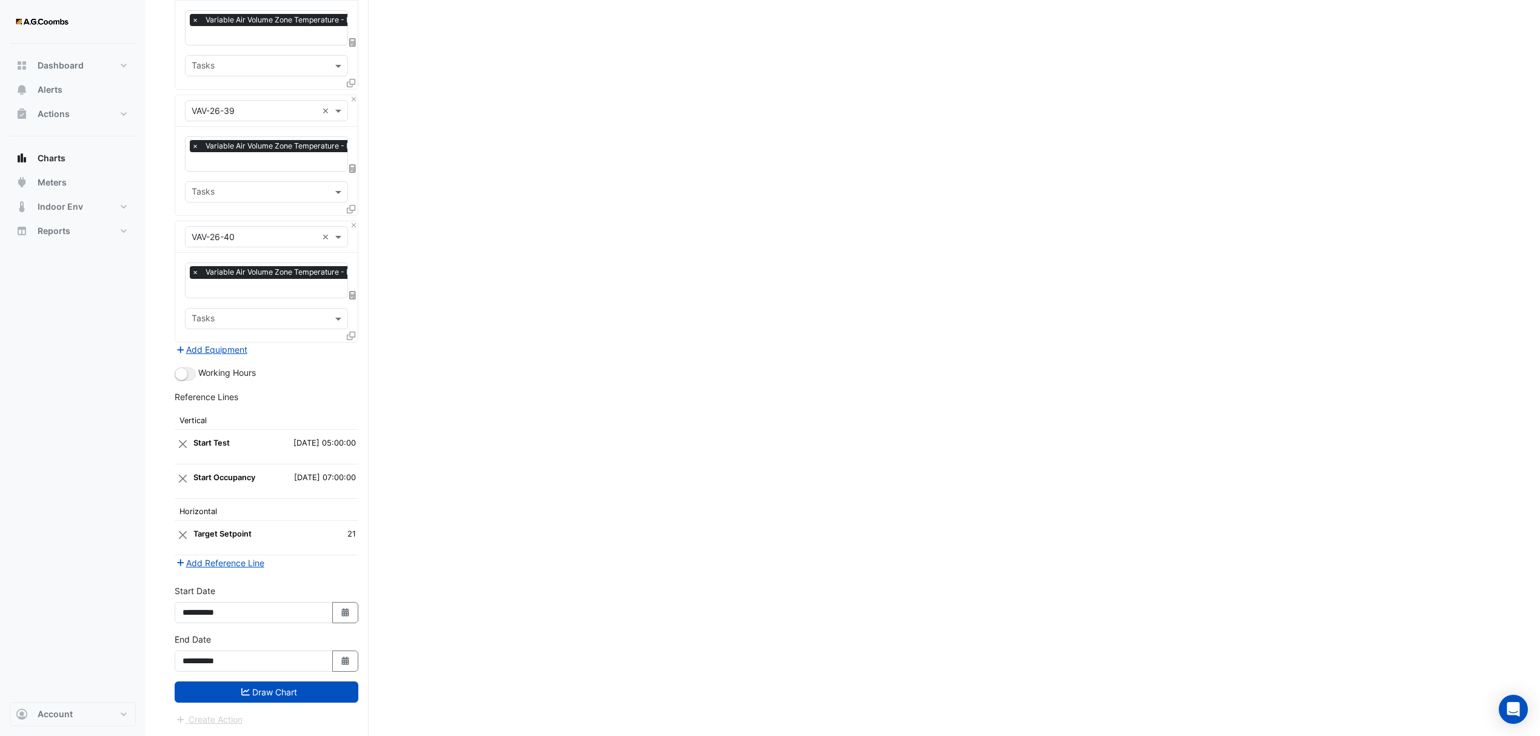
click at [256, 682] on button "Draw Chart" at bounding box center [267, 692] width 184 height 21
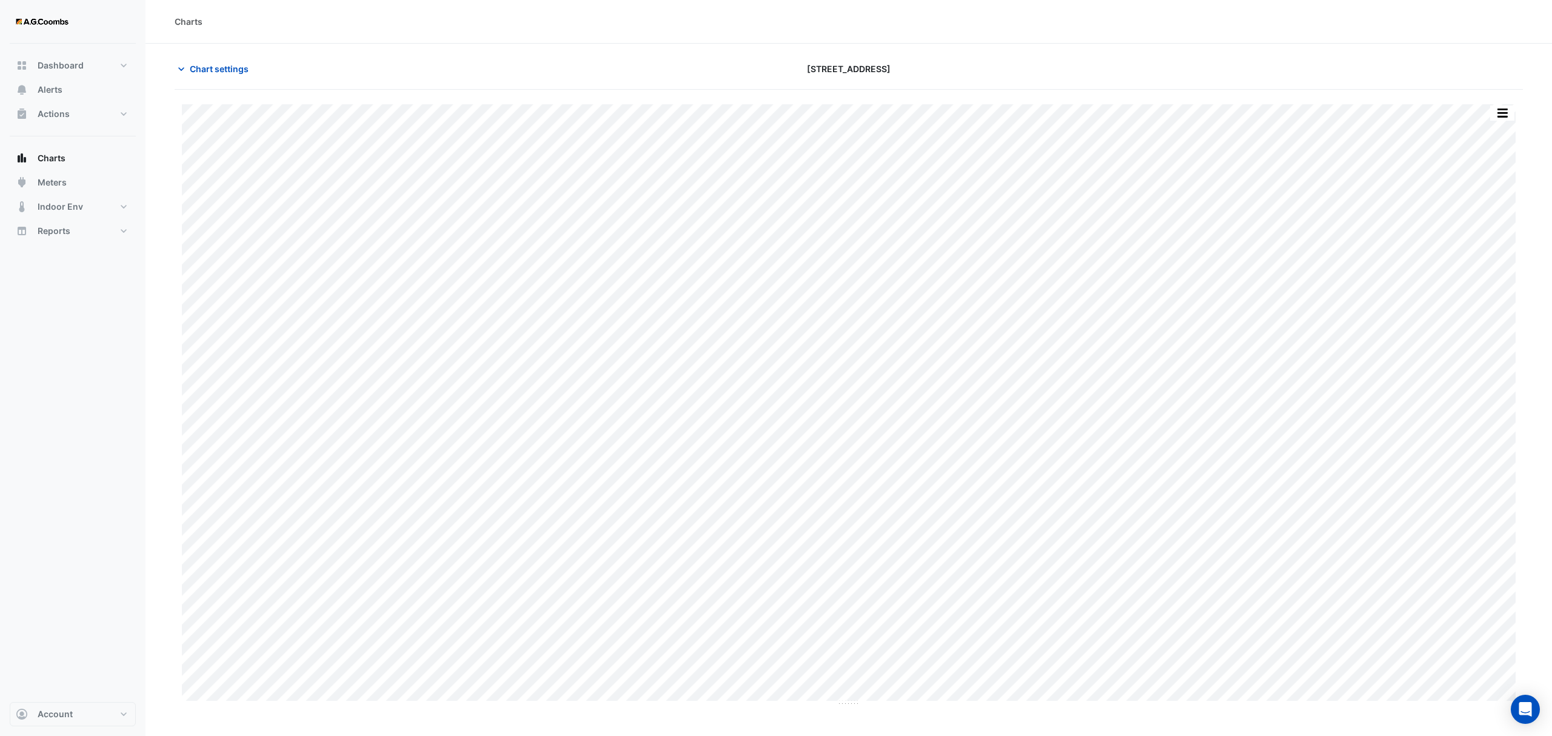
click at [1507, 115] on button "button" at bounding box center [1502, 113] width 24 height 15
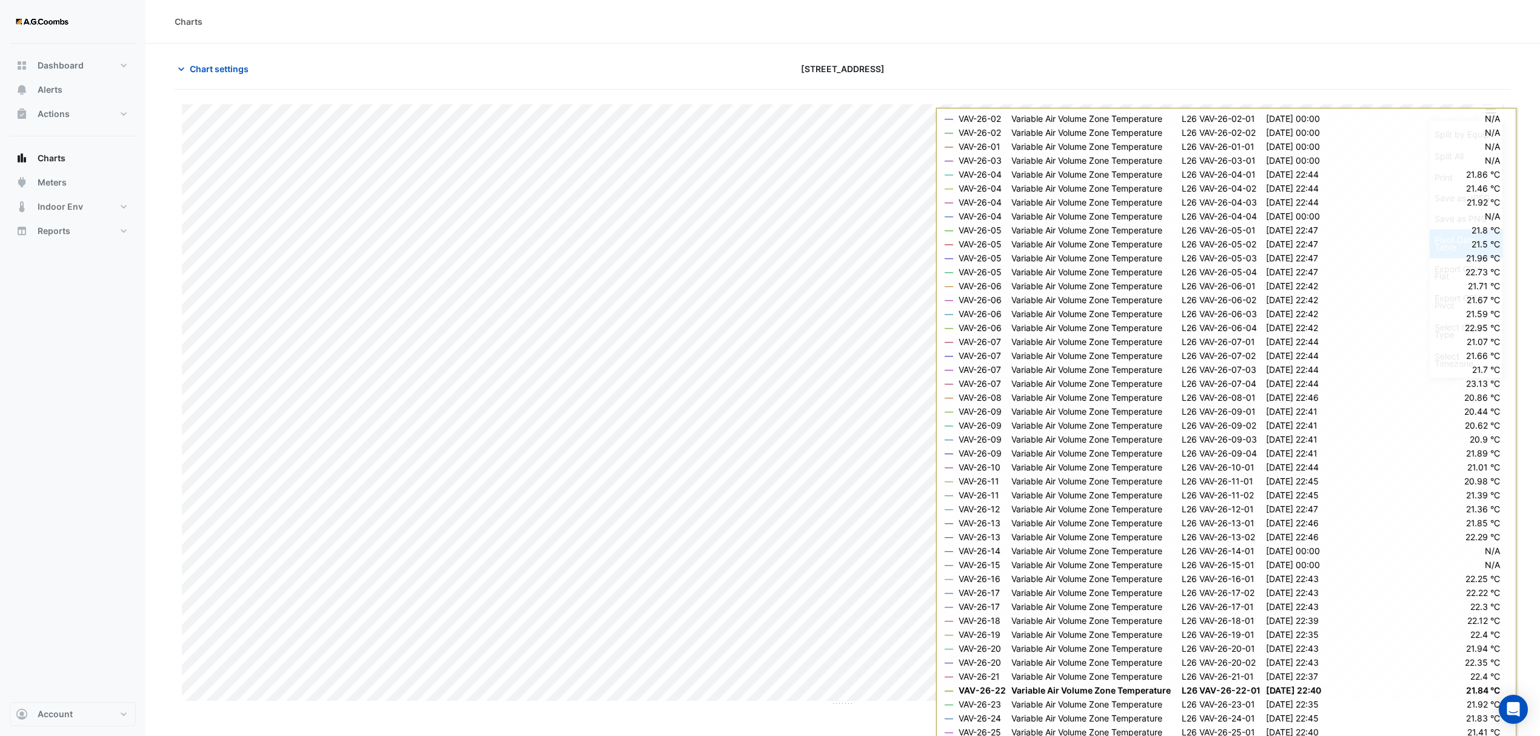
click at [1472, 250] on div "Pivot Data Table" at bounding box center [1466, 243] width 73 height 29
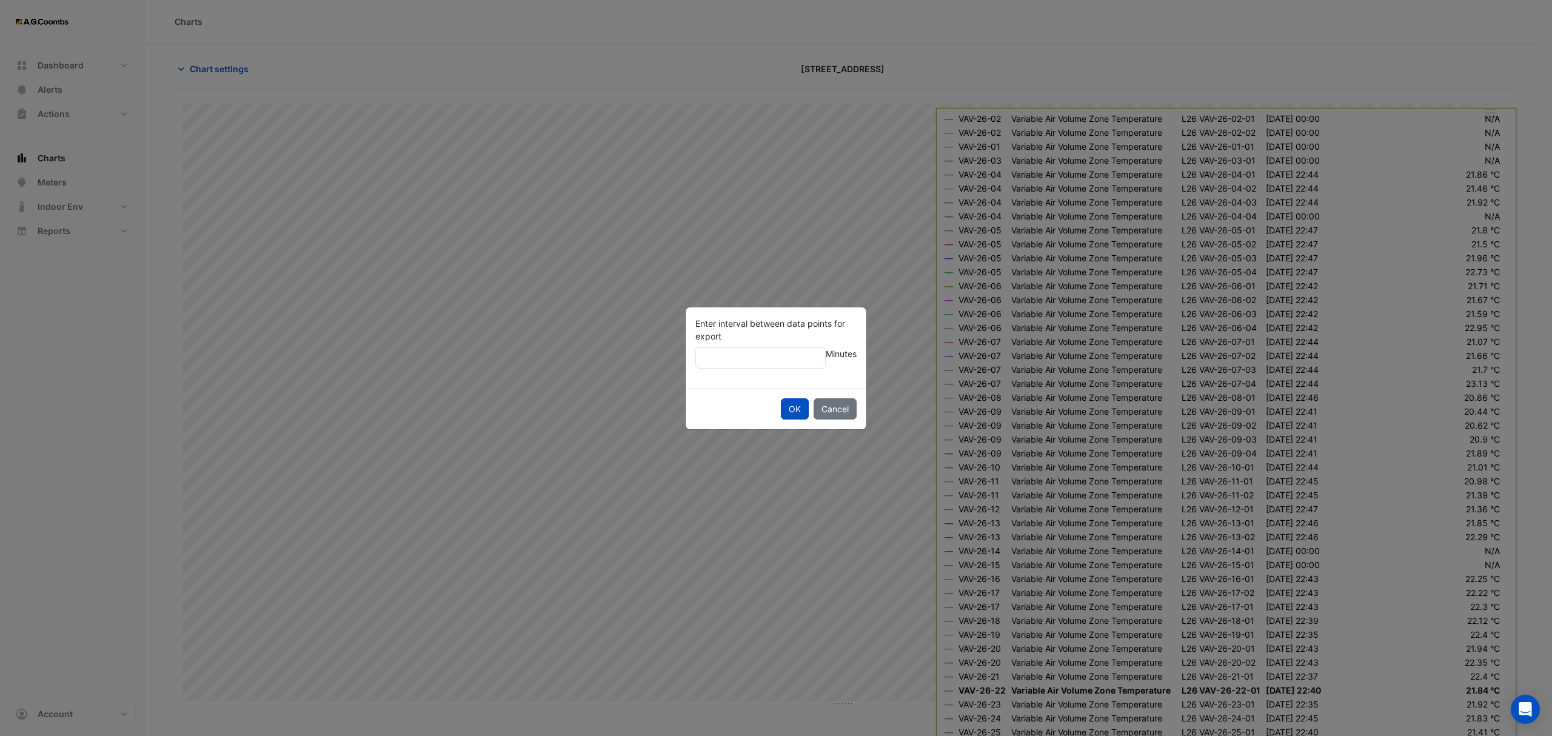
type input "**"
click at [781, 398] on button "OK" at bounding box center [795, 408] width 28 height 21
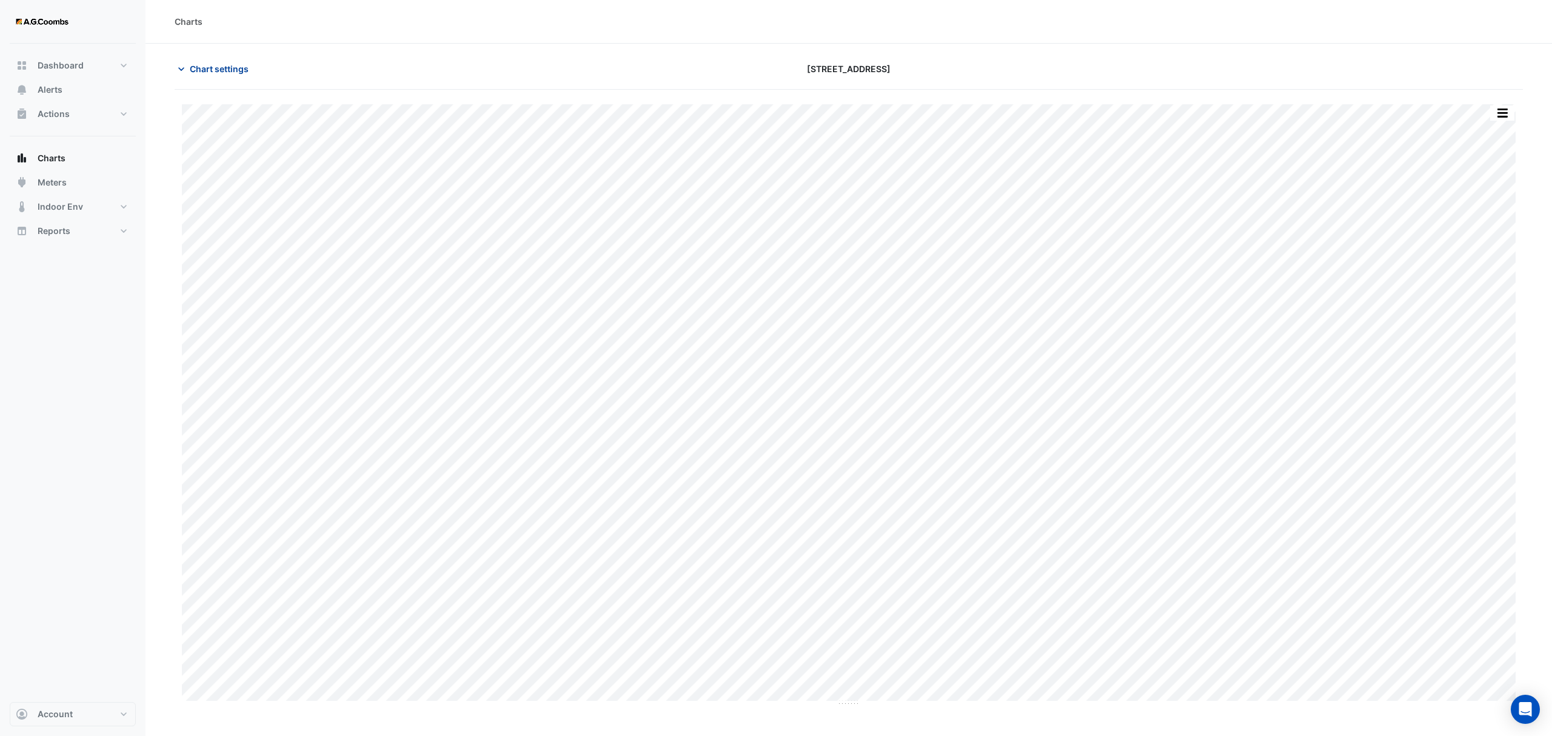
click at [229, 70] on span "Chart settings" at bounding box center [219, 68] width 59 height 13
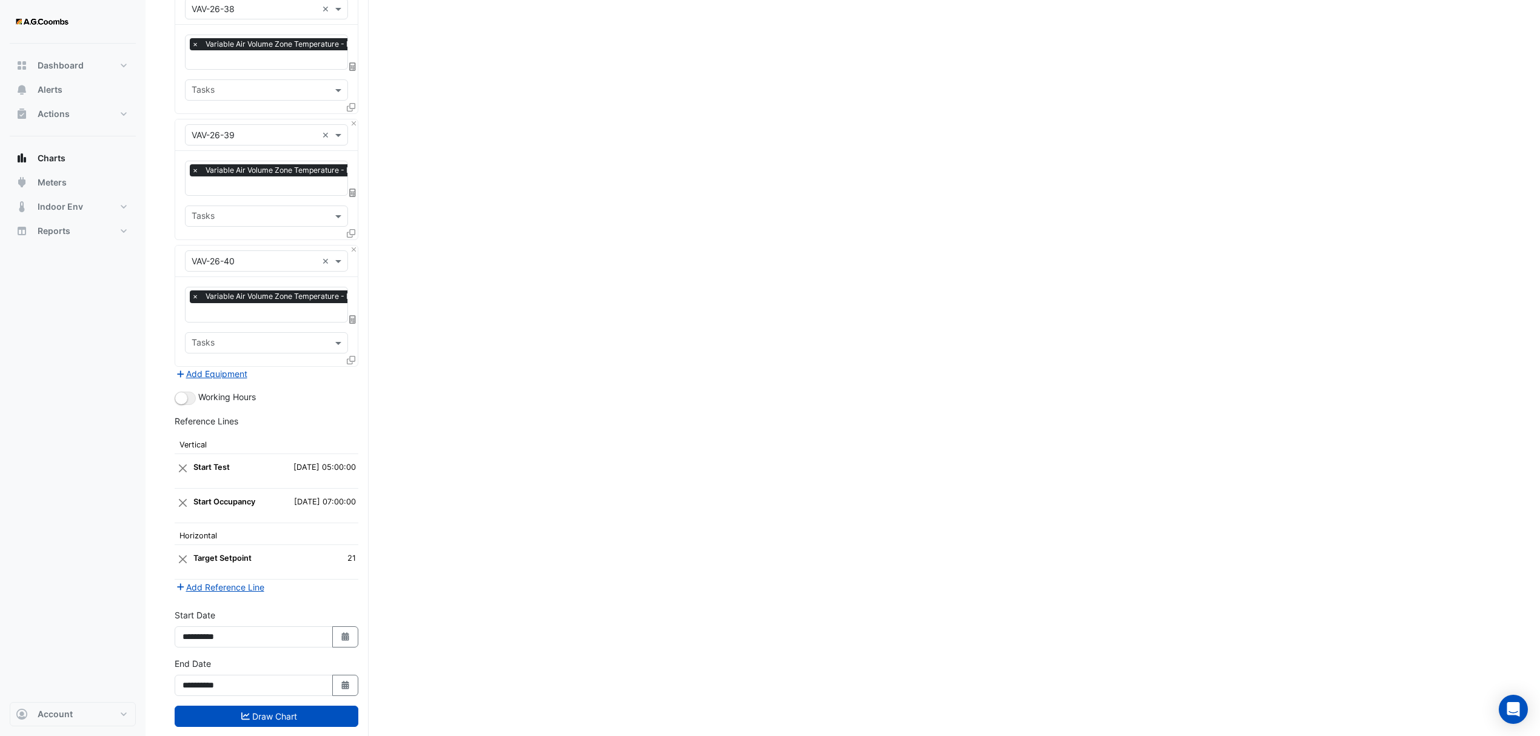
scroll to position [4875, 0]
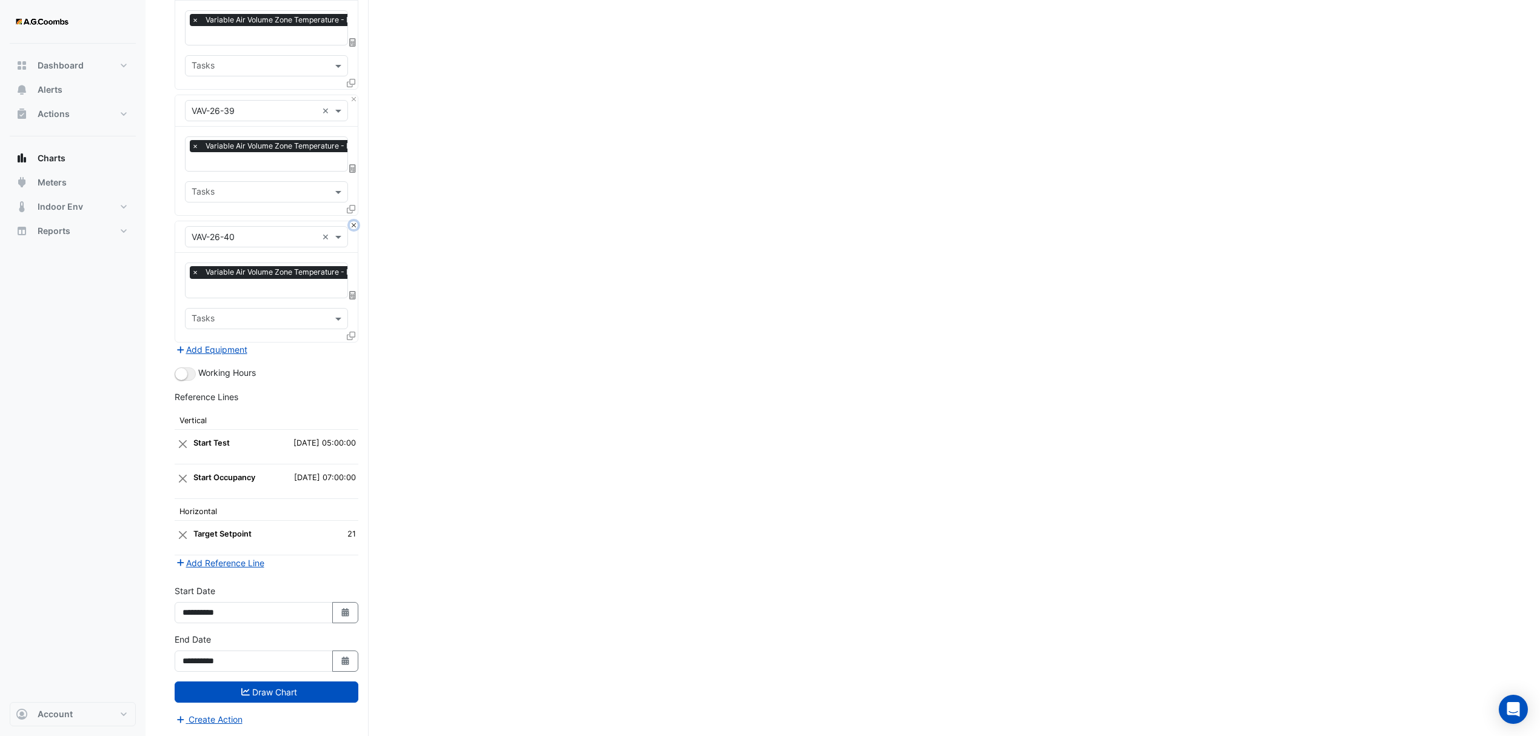
click at [357, 221] on button "Close" at bounding box center [354, 225] width 8 height 8
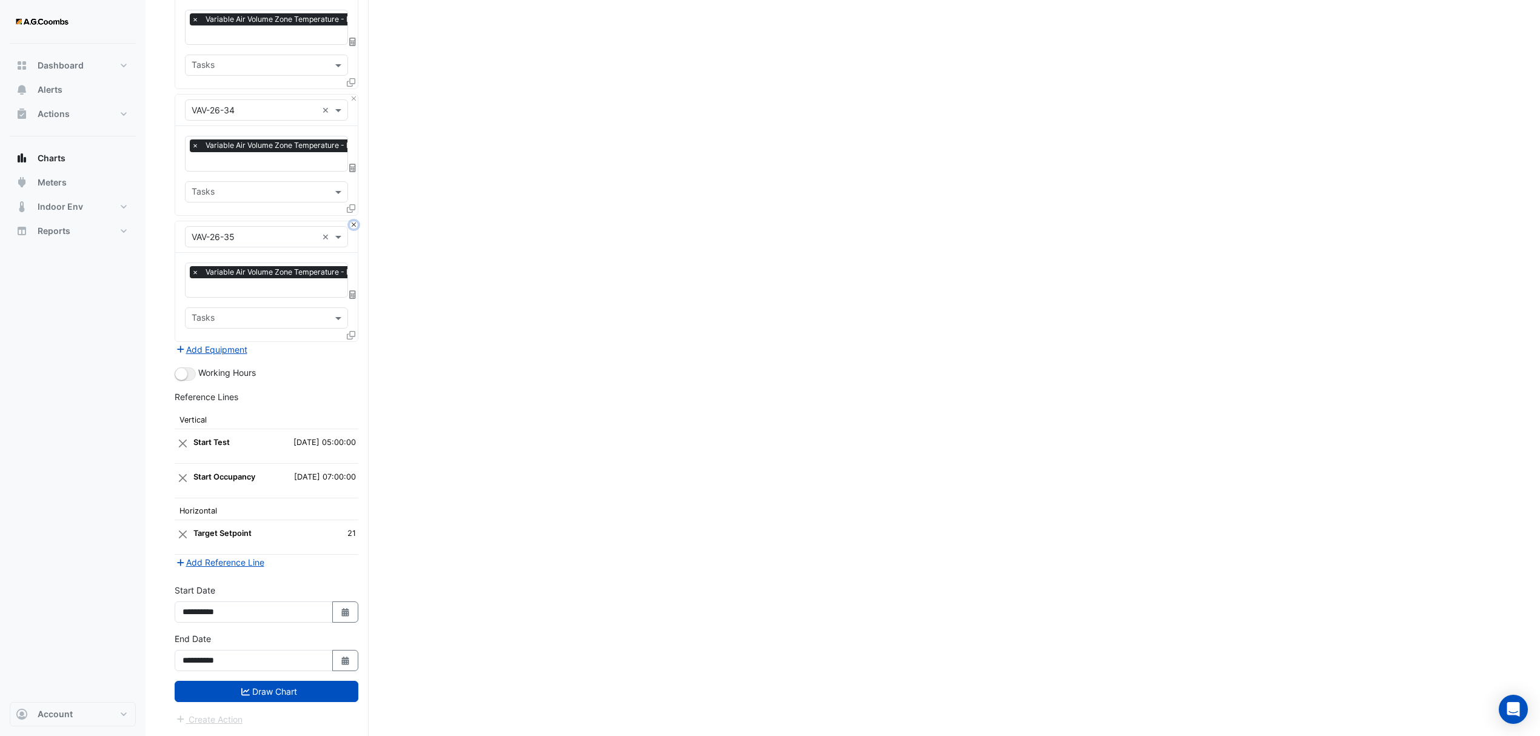
click at [357, 221] on button "Close" at bounding box center [354, 225] width 8 height 8
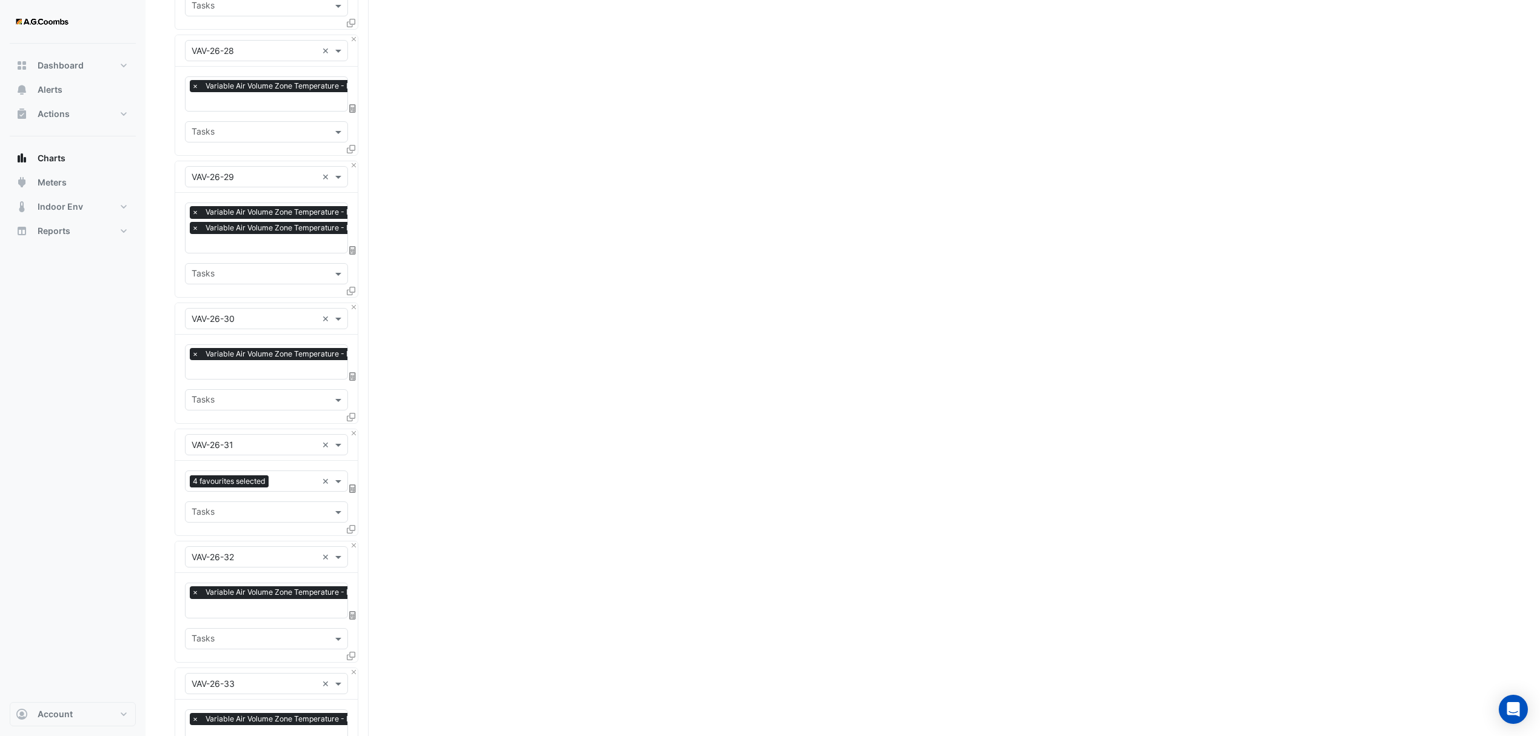
scroll to position [4118, 0]
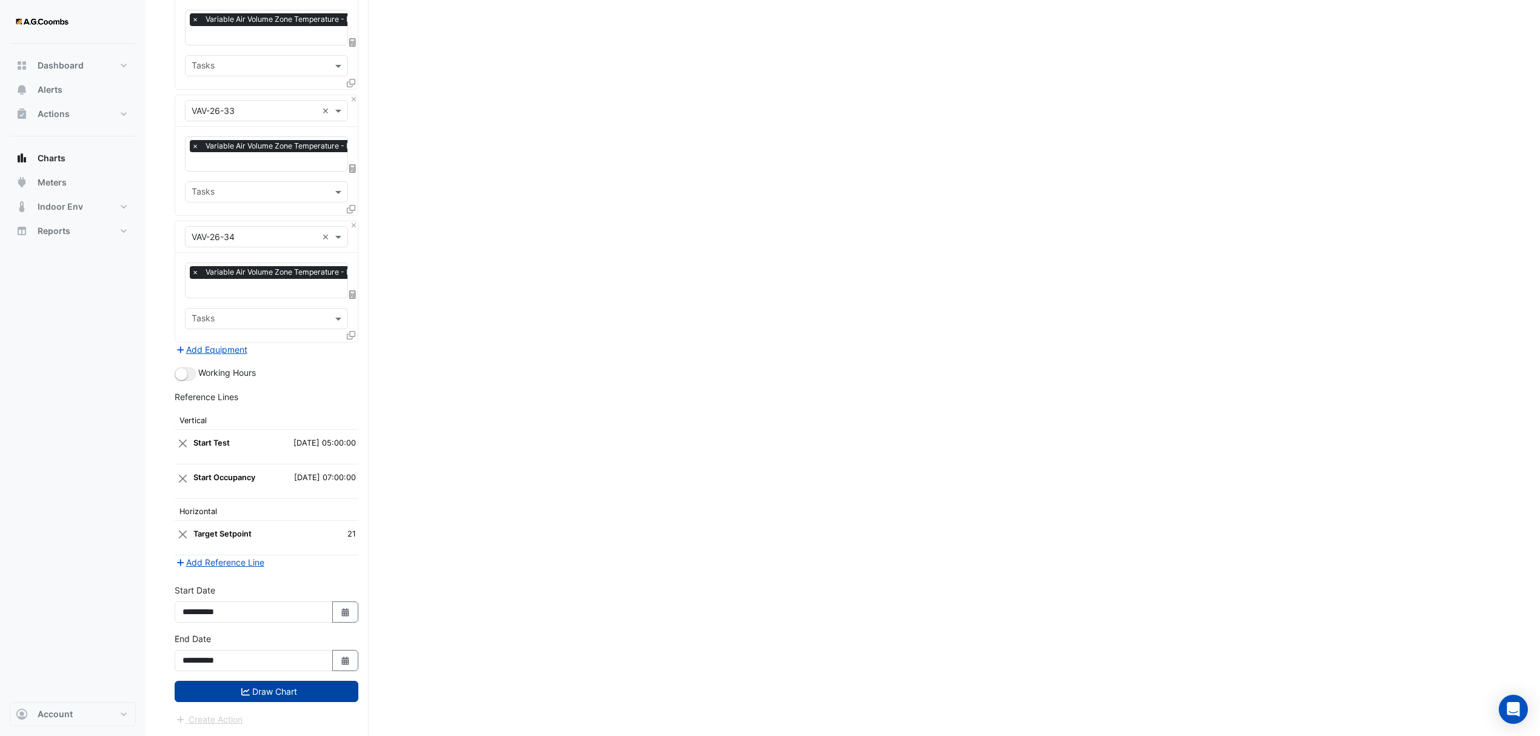
click at [236, 697] on button "Draw Chart" at bounding box center [267, 691] width 184 height 21
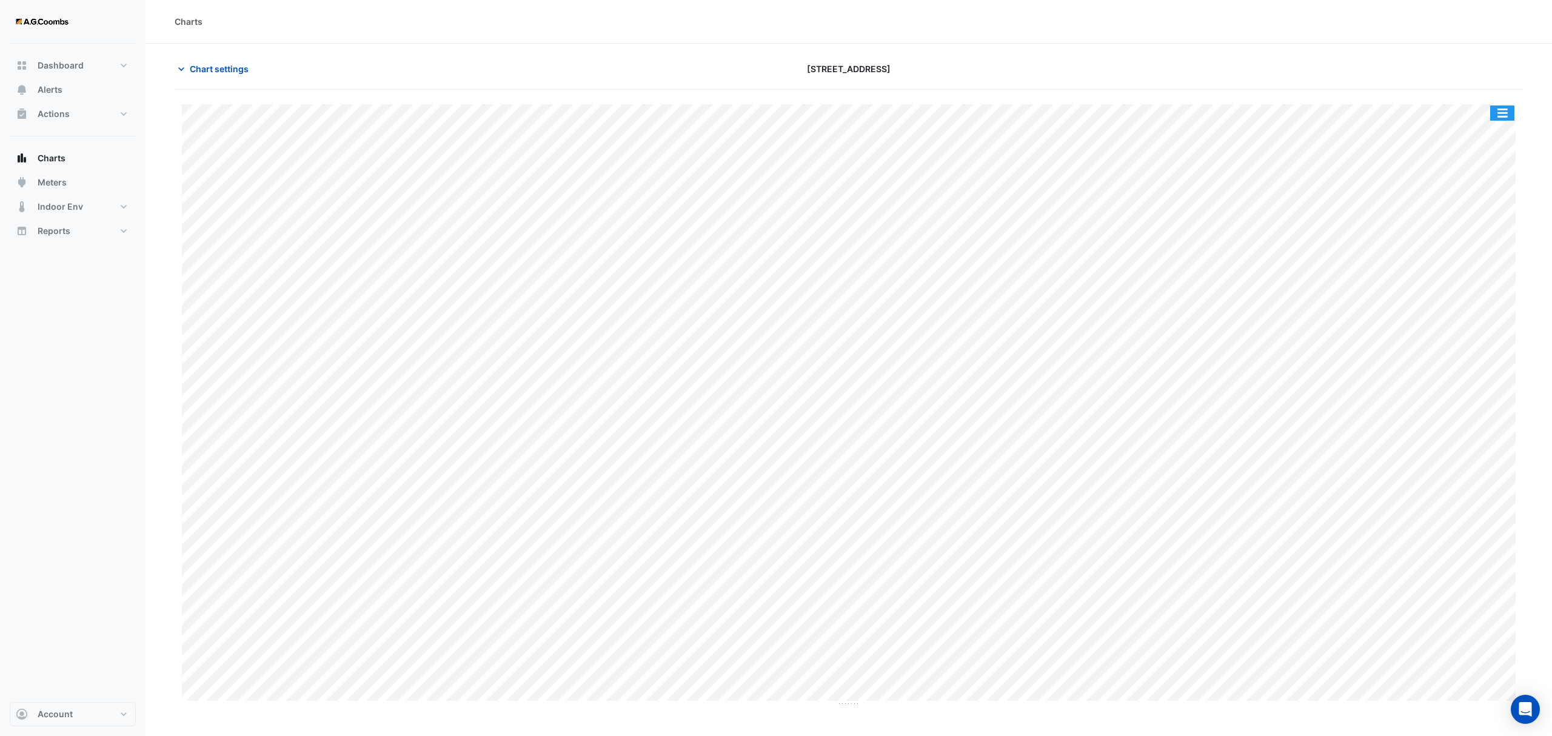
click at [1503, 112] on button "button" at bounding box center [1502, 113] width 24 height 15
click at [1466, 246] on div "Pivot Data Table" at bounding box center [1478, 243] width 73 height 29
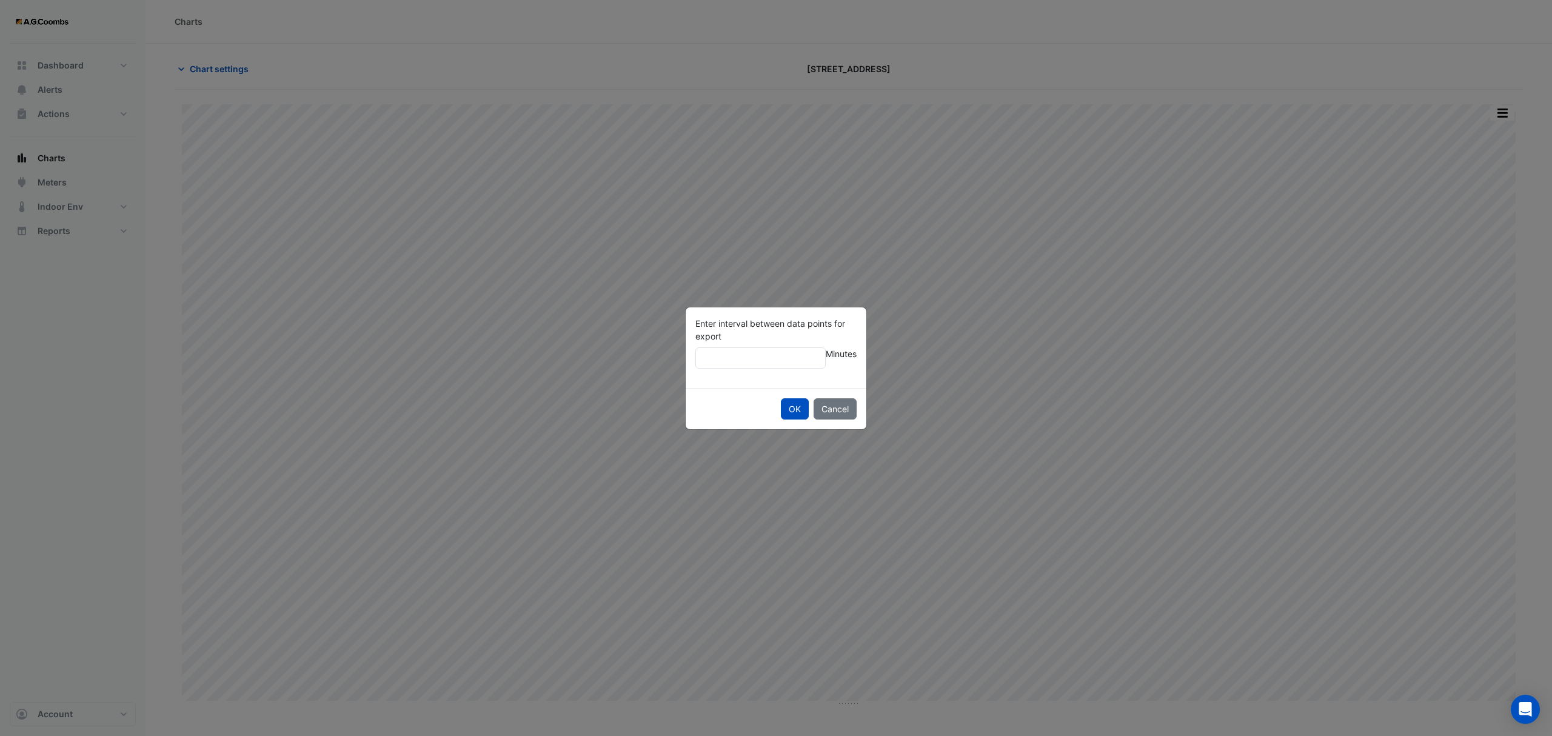
type input "**"
click at [781, 398] on button "OK" at bounding box center [795, 408] width 28 height 21
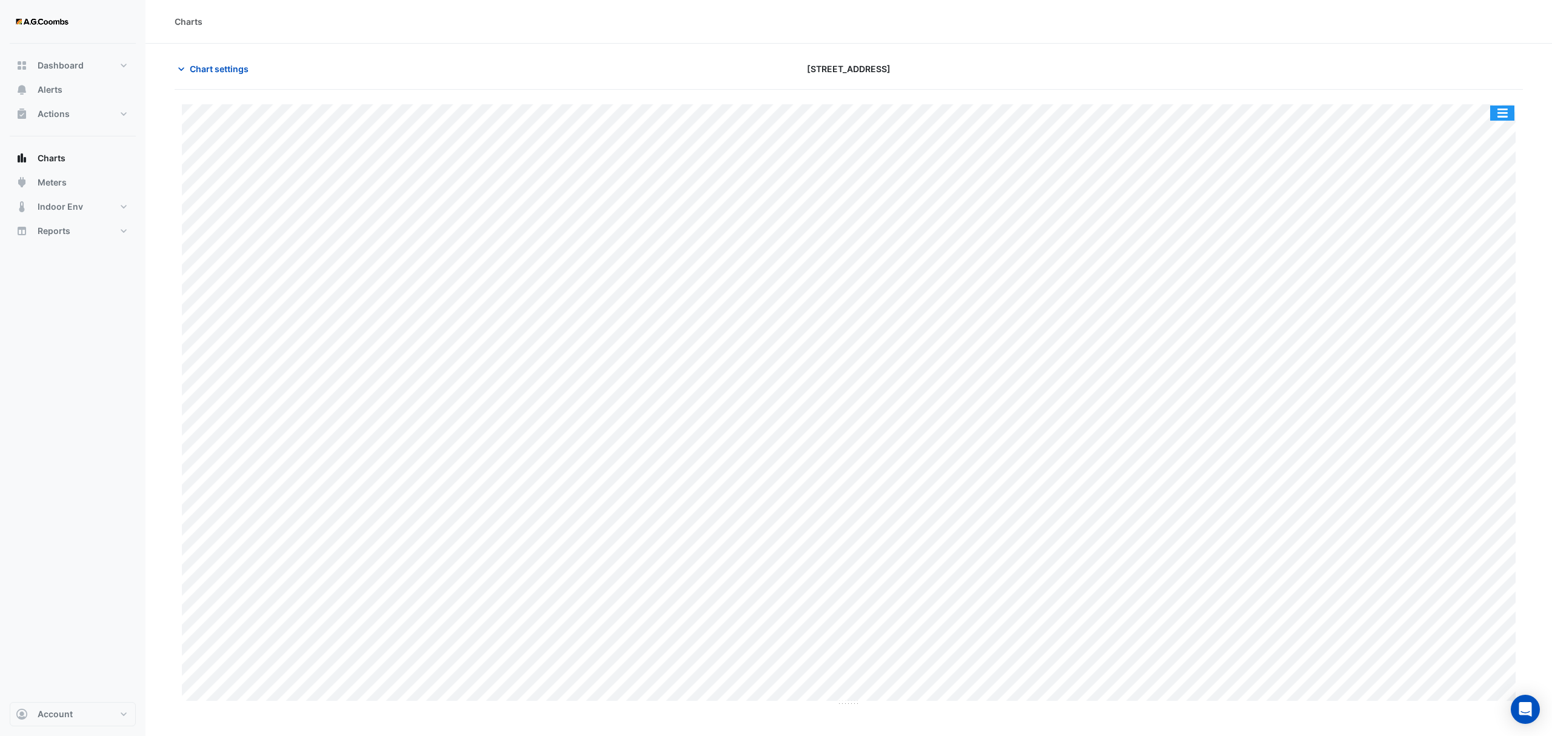
click at [1497, 112] on button "button" at bounding box center [1502, 113] width 24 height 15
click at [194, 69] on span "Chart settings" at bounding box center [219, 68] width 59 height 13
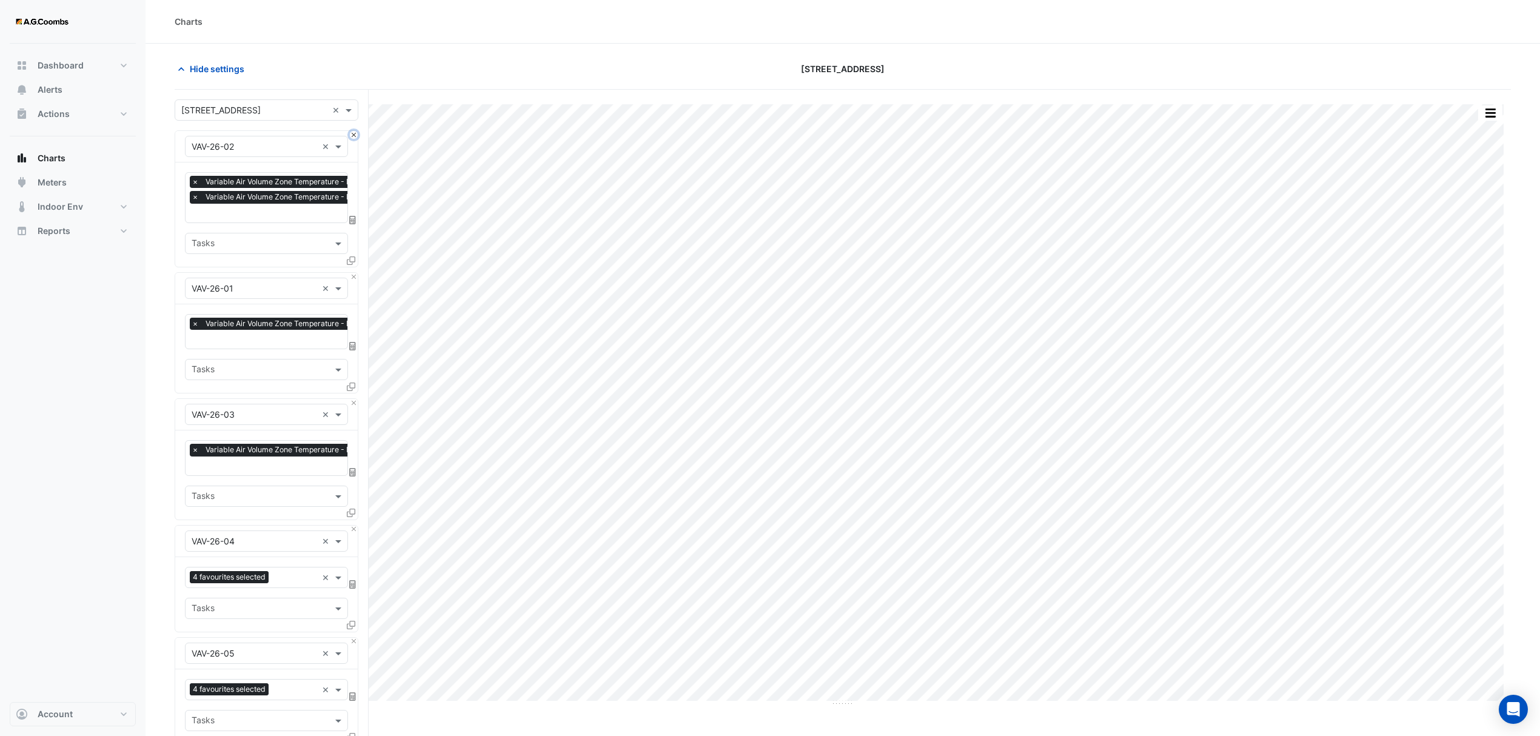
click at [350, 132] on button "Close" at bounding box center [354, 135] width 8 height 8
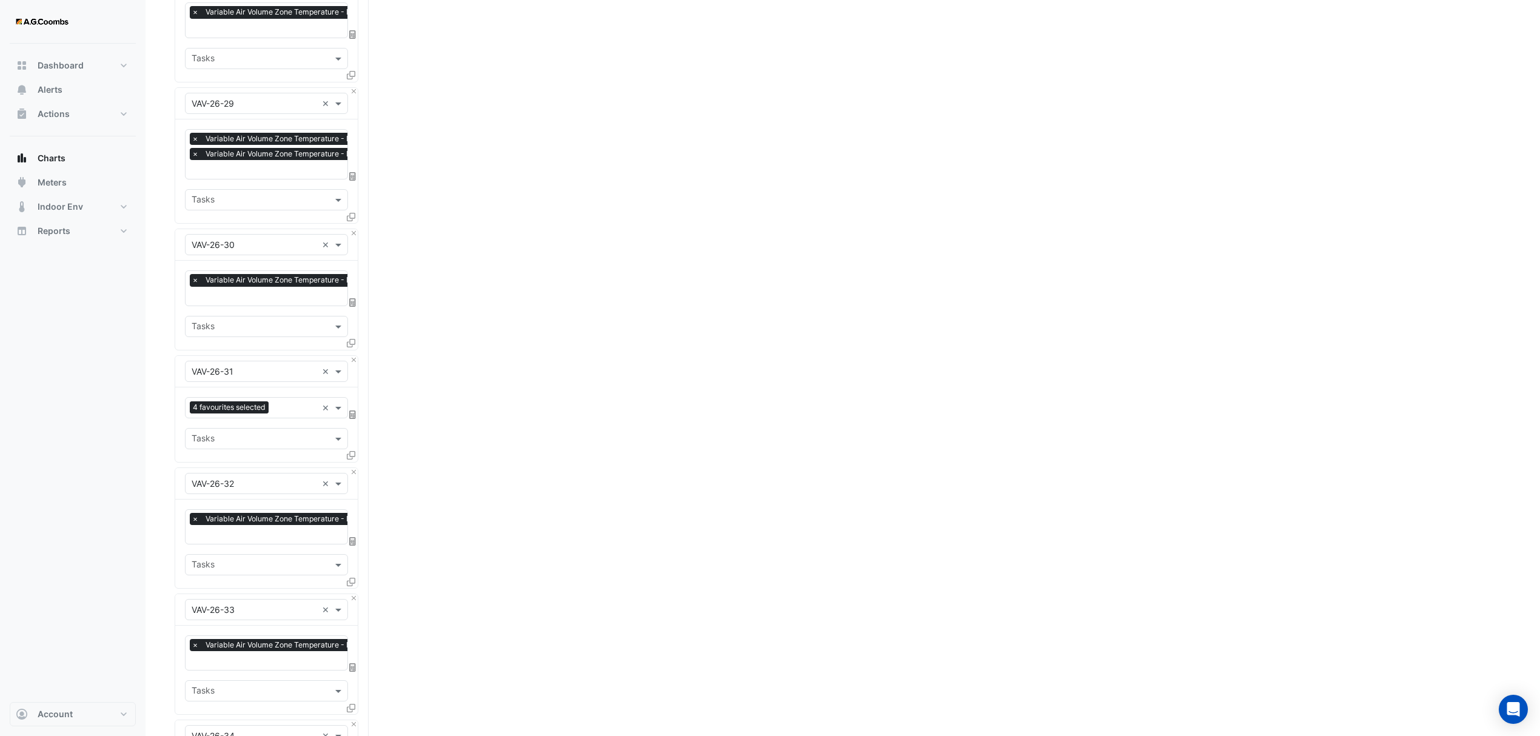
scroll to position [3977, 0]
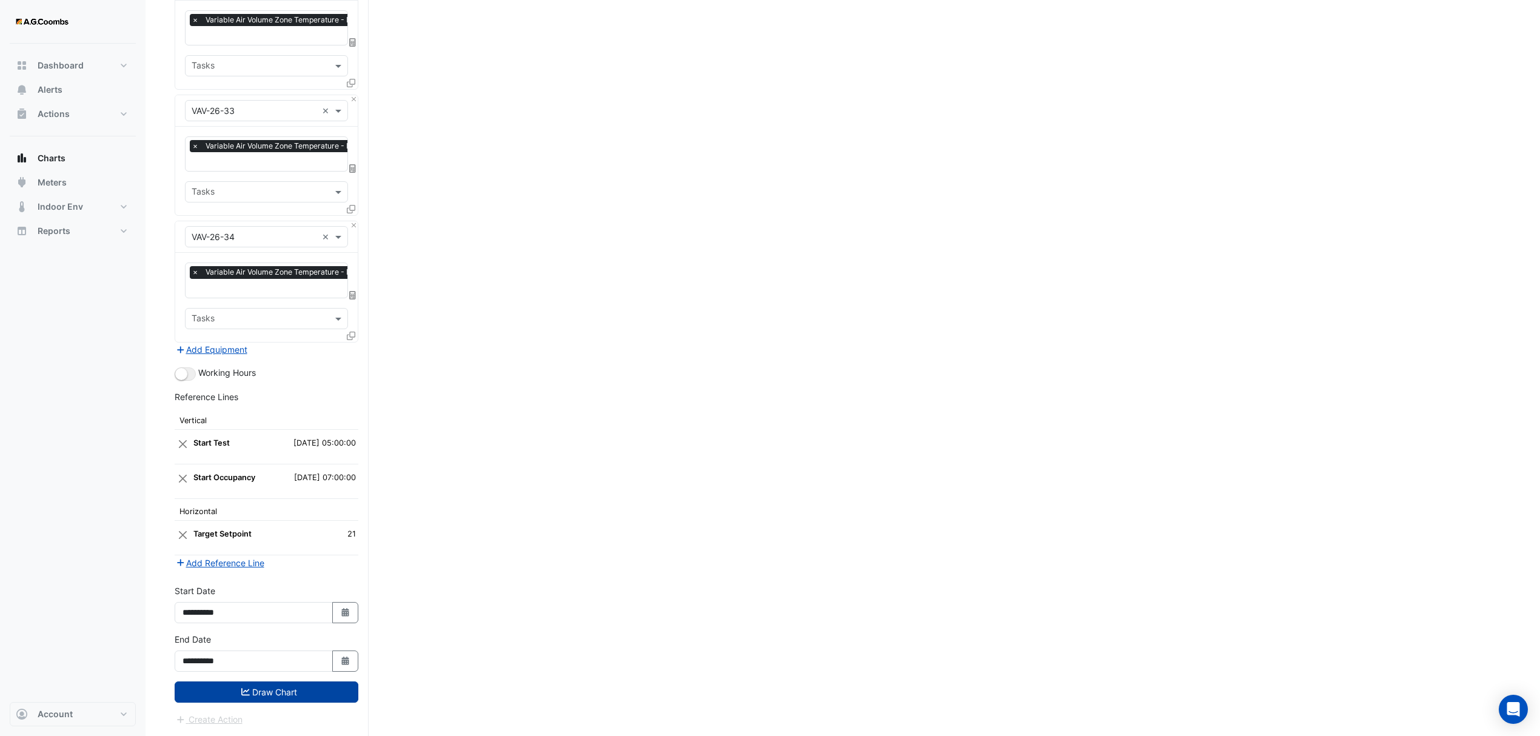
click at [280, 687] on button "Draw Chart" at bounding box center [267, 692] width 184 height 21
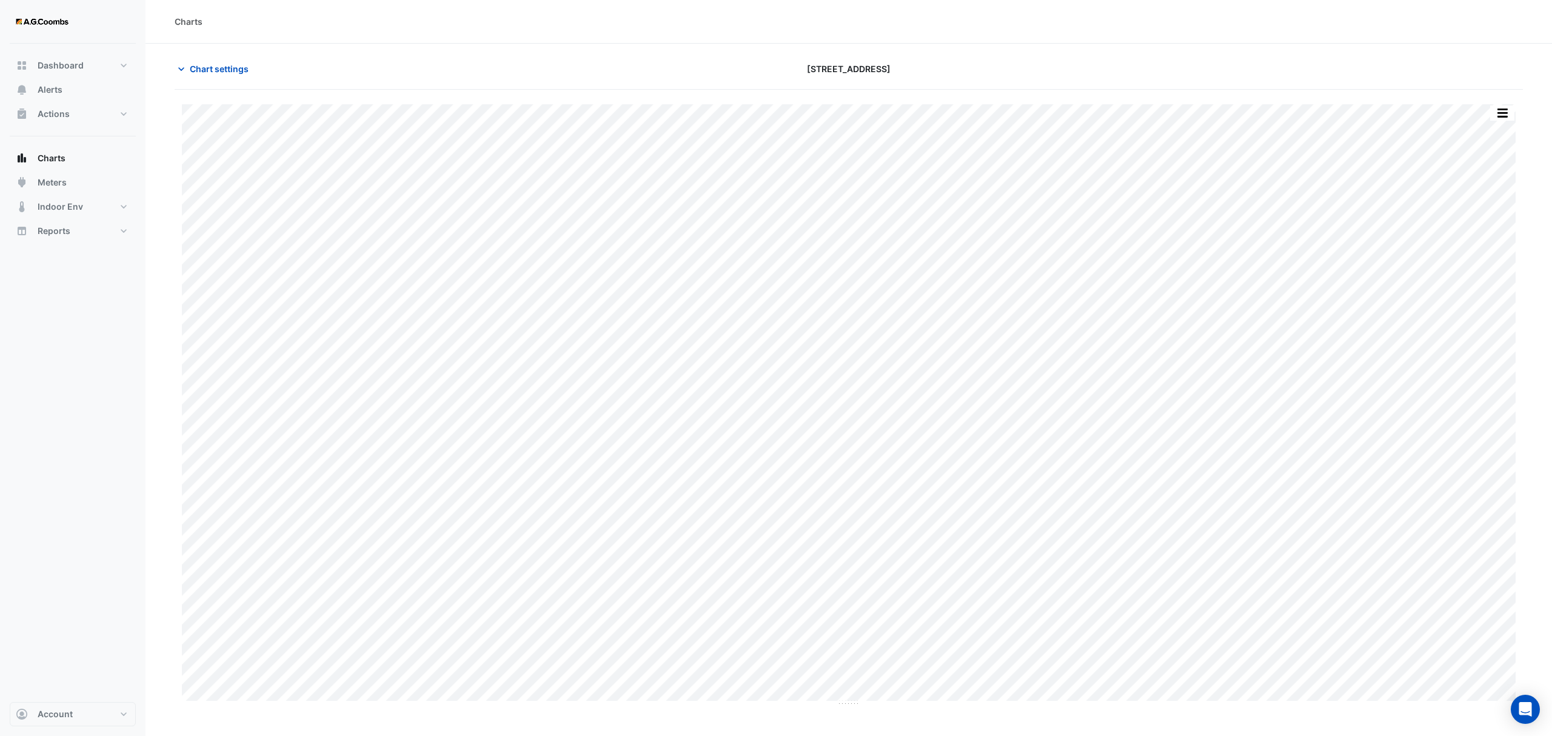
click at [1500, 115] on button "button" at bounding box center [1502, 113] width 24 height 15
click at [1490, 240] on div "Pivot Data Table" at bounding box center [1478, 243] width 73 height 29
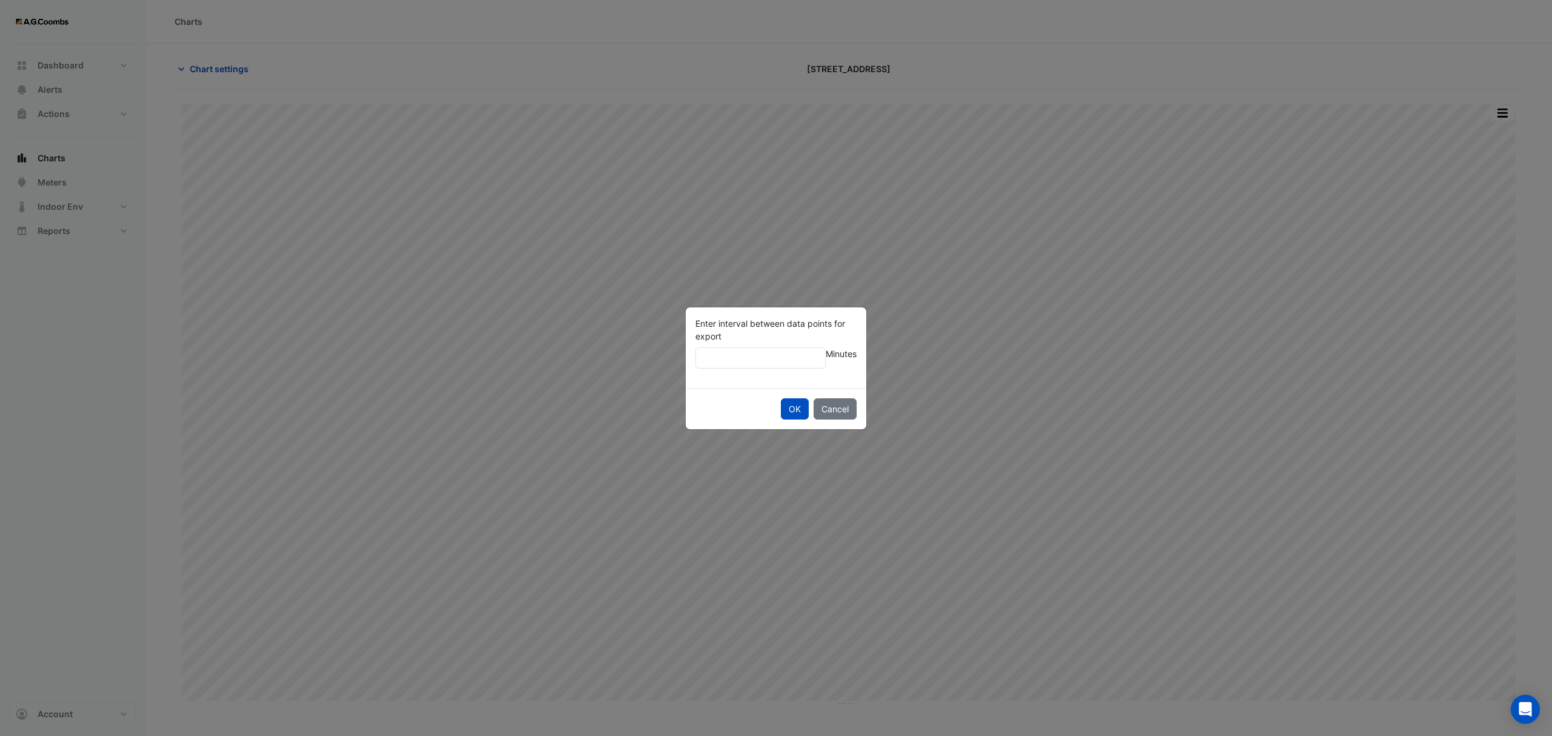
type input "**"
click at [781, 398] on button "OK" at bounding box center [795, 408] width 28 height 21
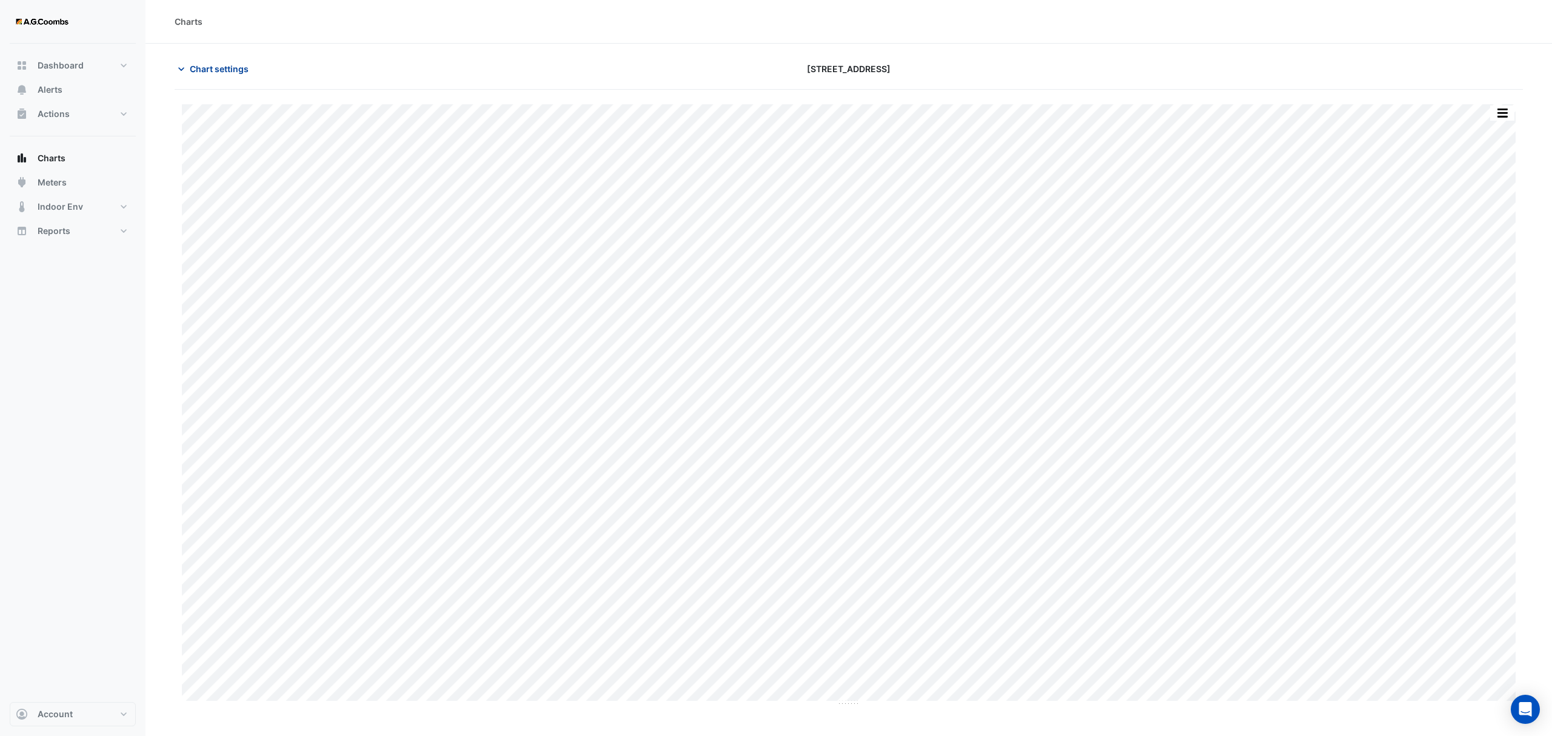
click at [185, 72] on icon "button" at bounding box center [181, 69] width 12 height 12
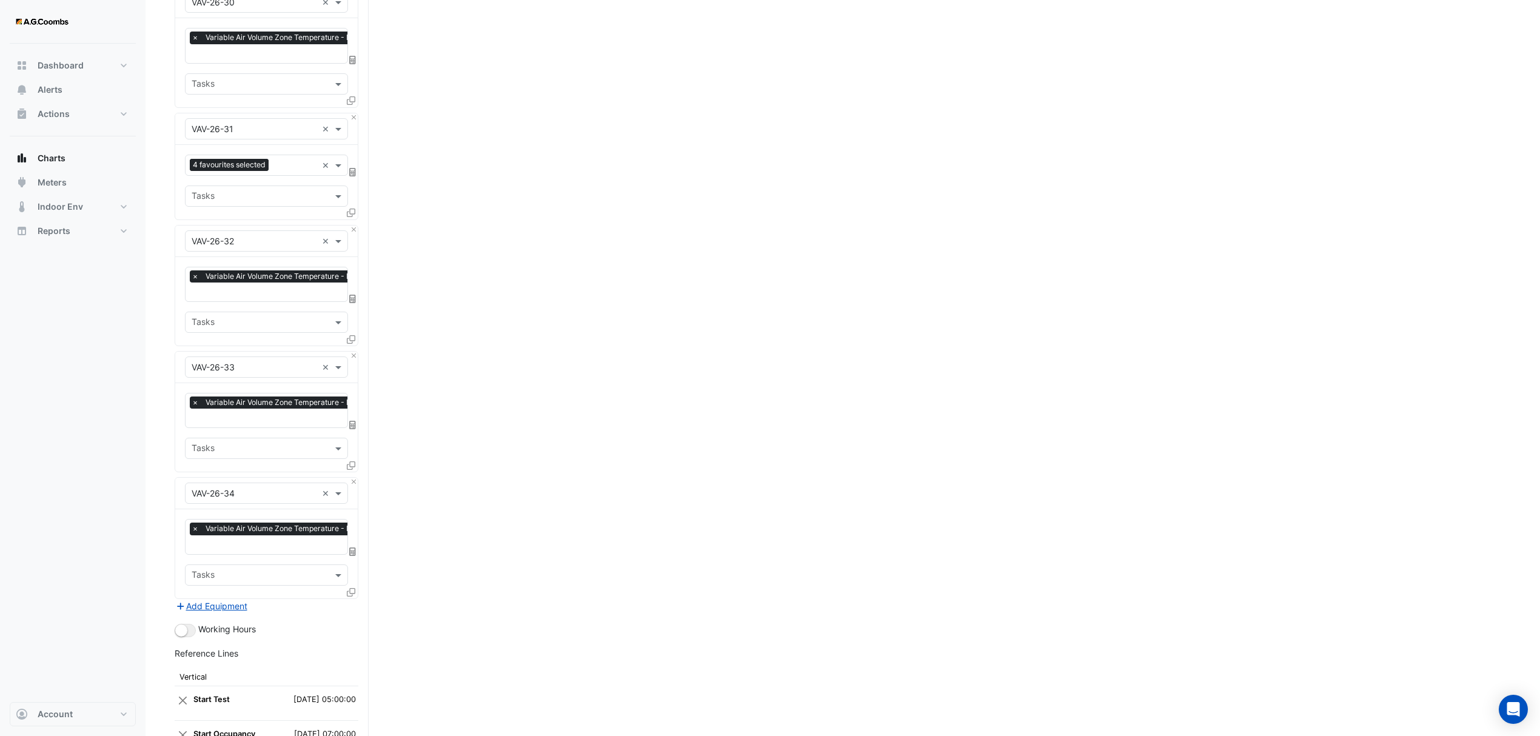
scroll to position [3977, 0]
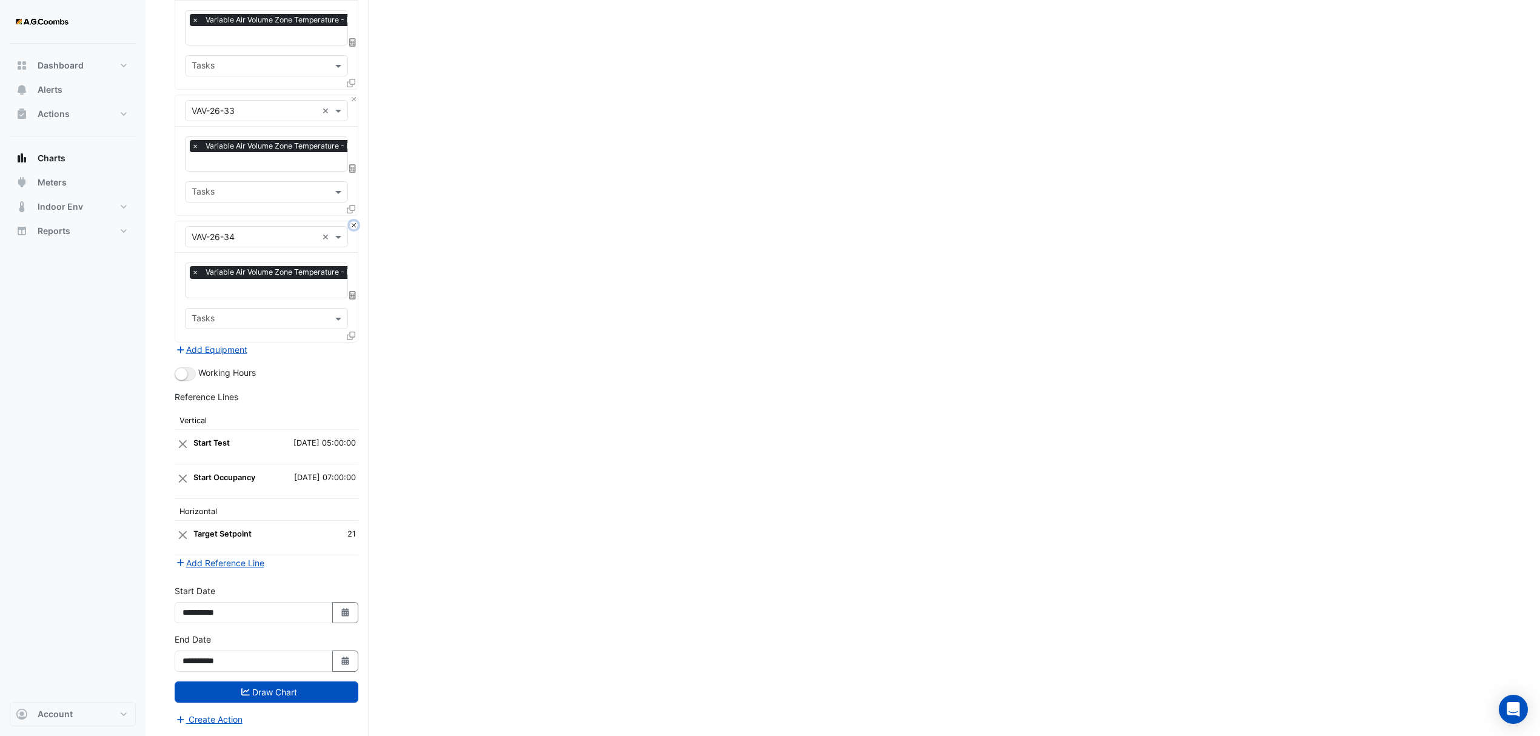
click at [353, 222] on button "Close" at bounding box center [354, 225] width 8 height 8
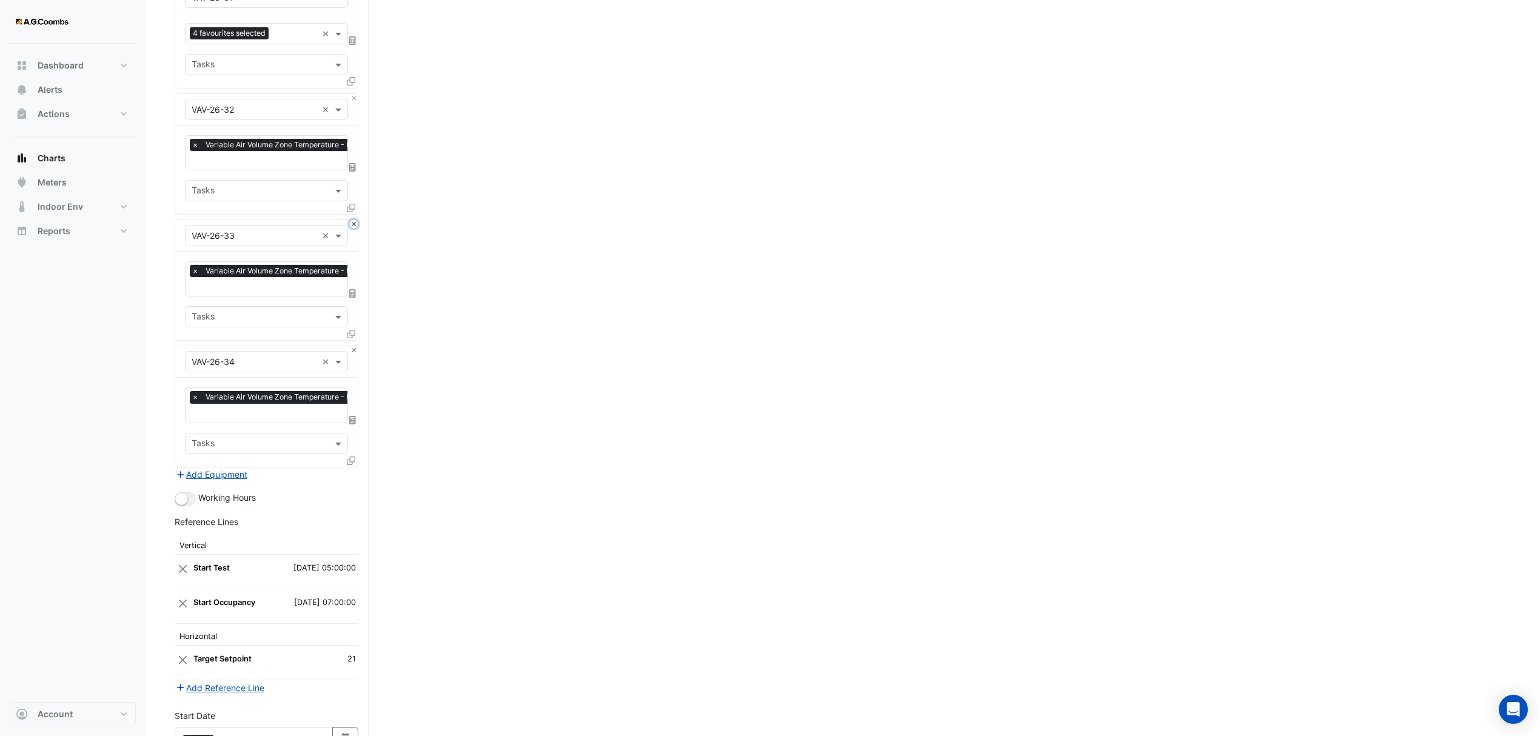
click at [353, 222] on button "Close" at bounding box center [354, 224] width 8 height 8
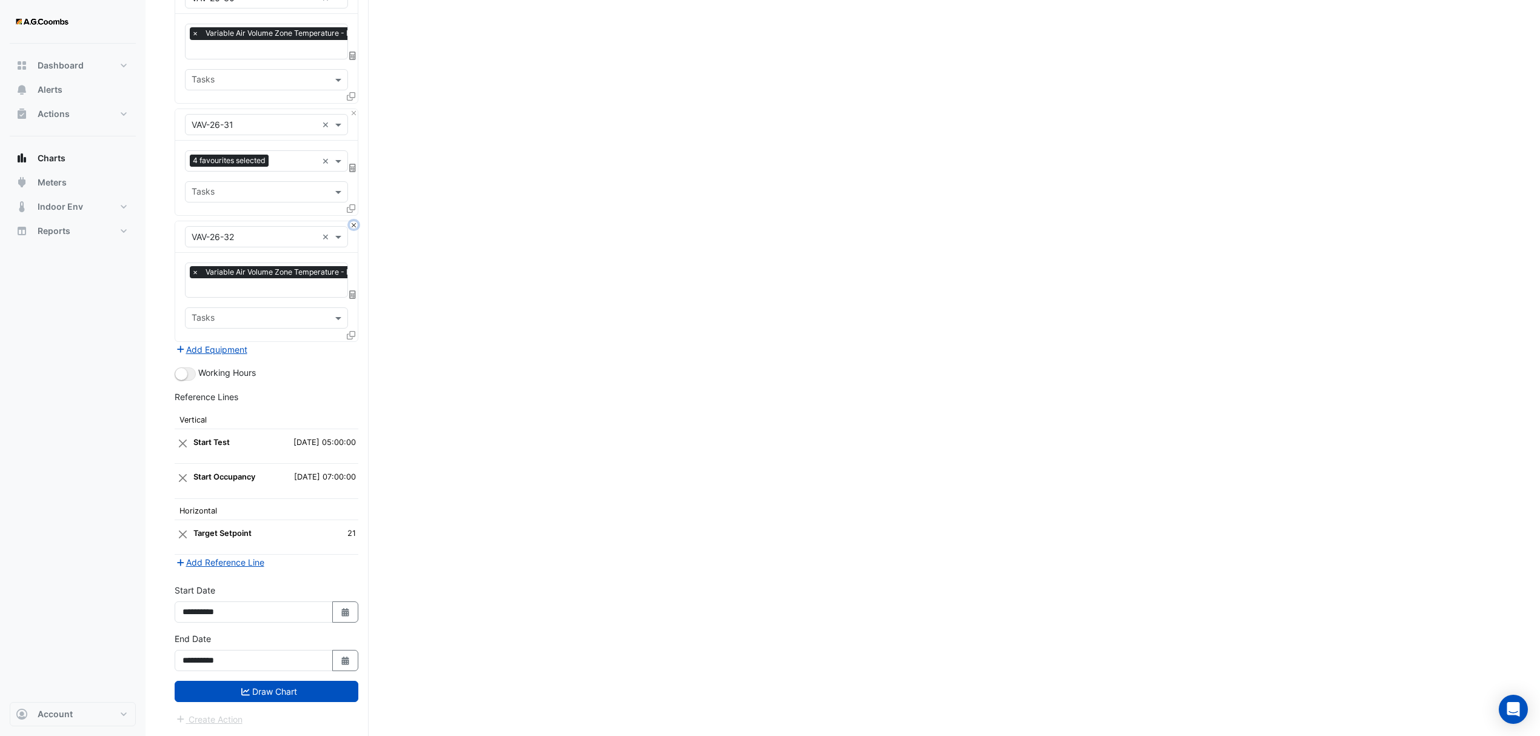
click at [353, 222] on button "Close" at bounding box center [354, 225] width 8 height 8
click at [353, 222] on icon at bounding box center [351, 223] width 8 height 8
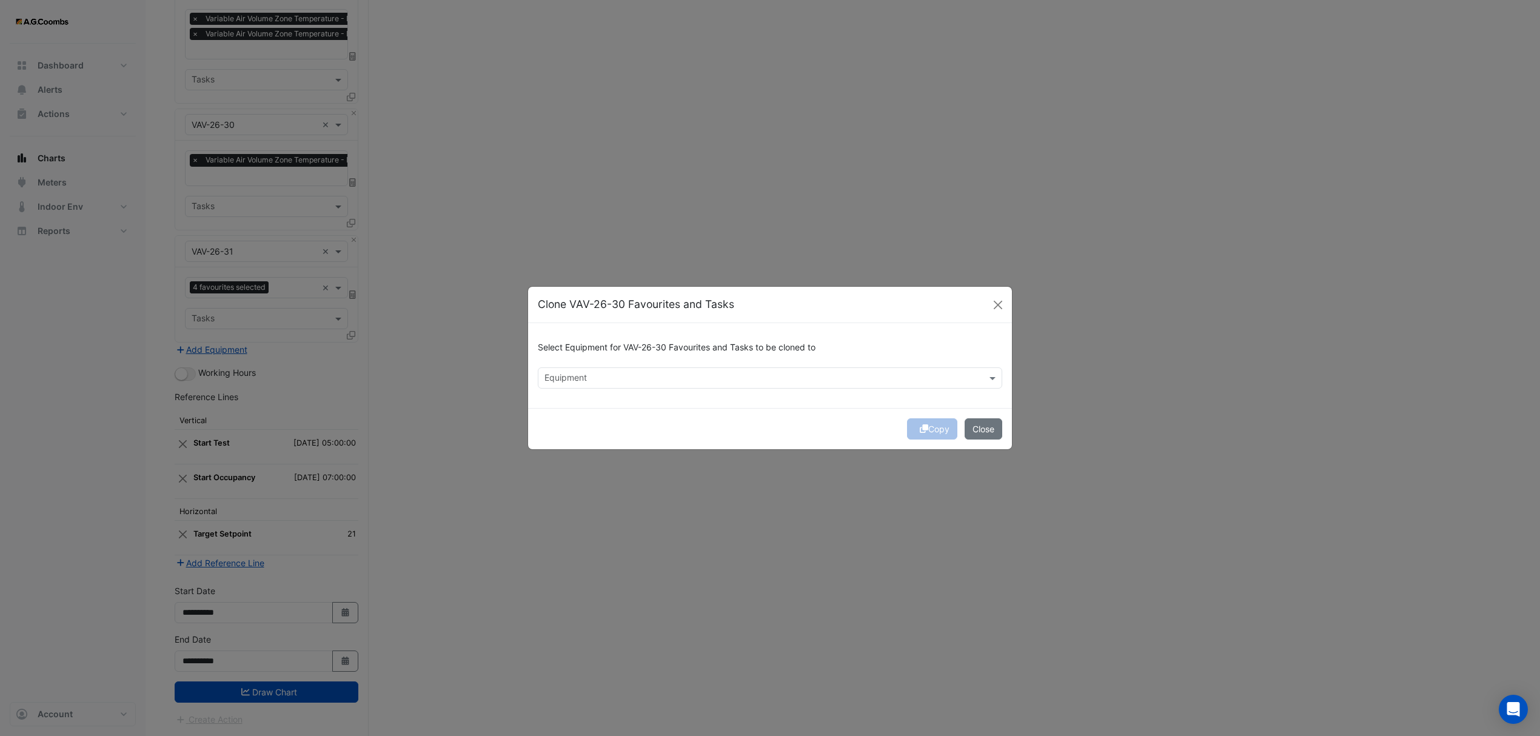
click at [353, 222] on ngb-modal-window "Clone VAV-26-30 Favourites and Tasks Select Equipment for VAV-26-30 Favourites …" at bounding box center [770, 368] width 1540 height 736
click at [993, 432] on button "Close" at bounding box center [990, 428] width 38 height 21
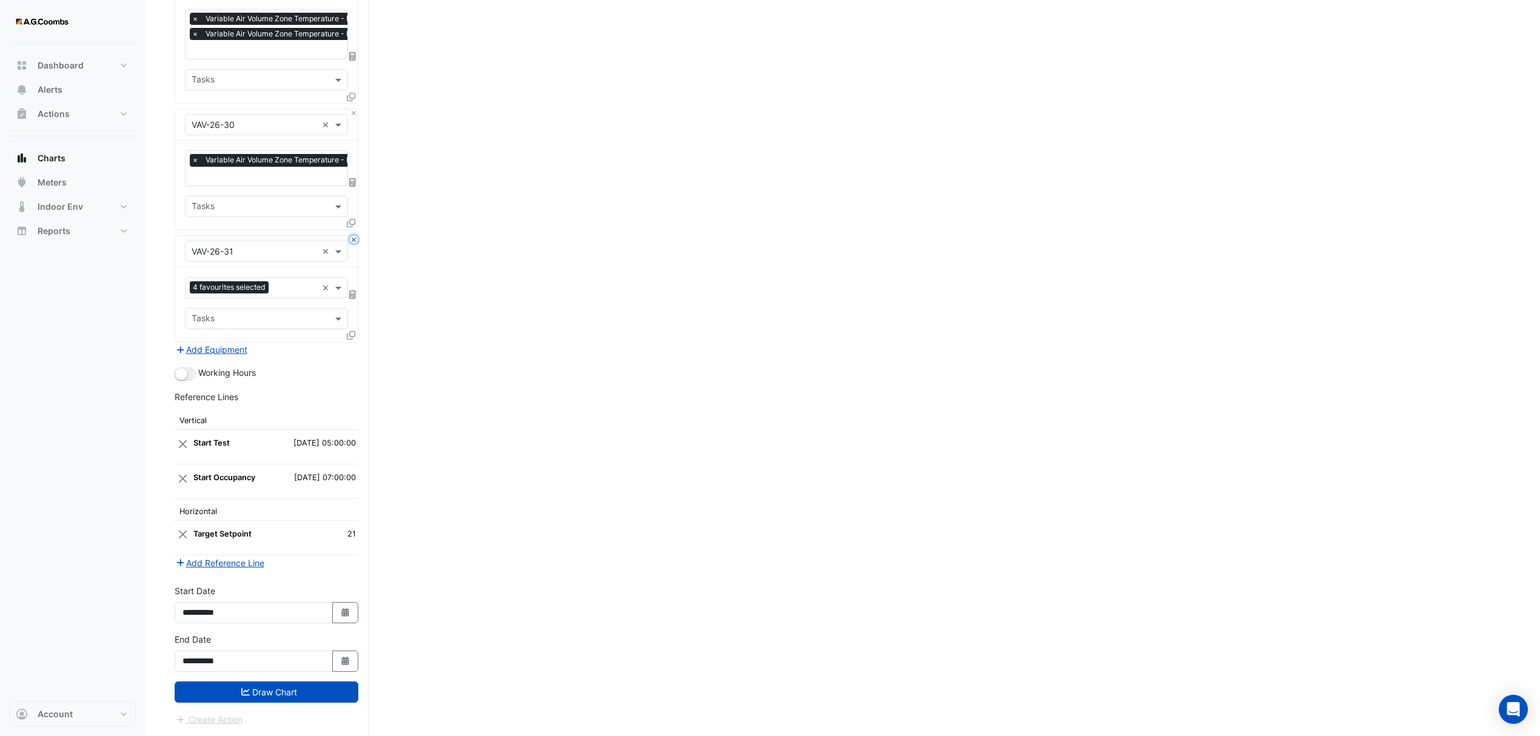
click at [352, 238] on button "Close" at bounding box center [354, 240] width 8 height 8
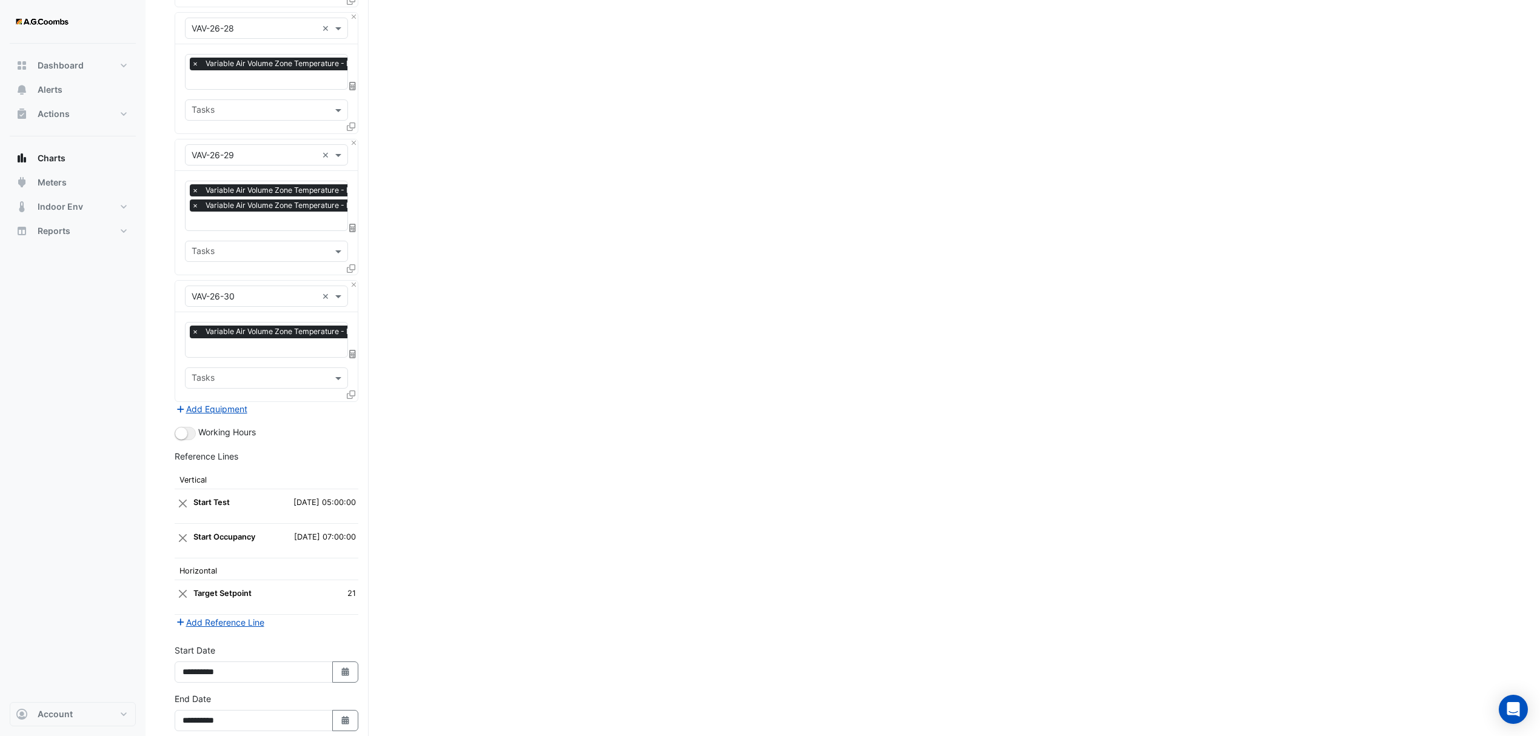
scroll to position [3486, 0]
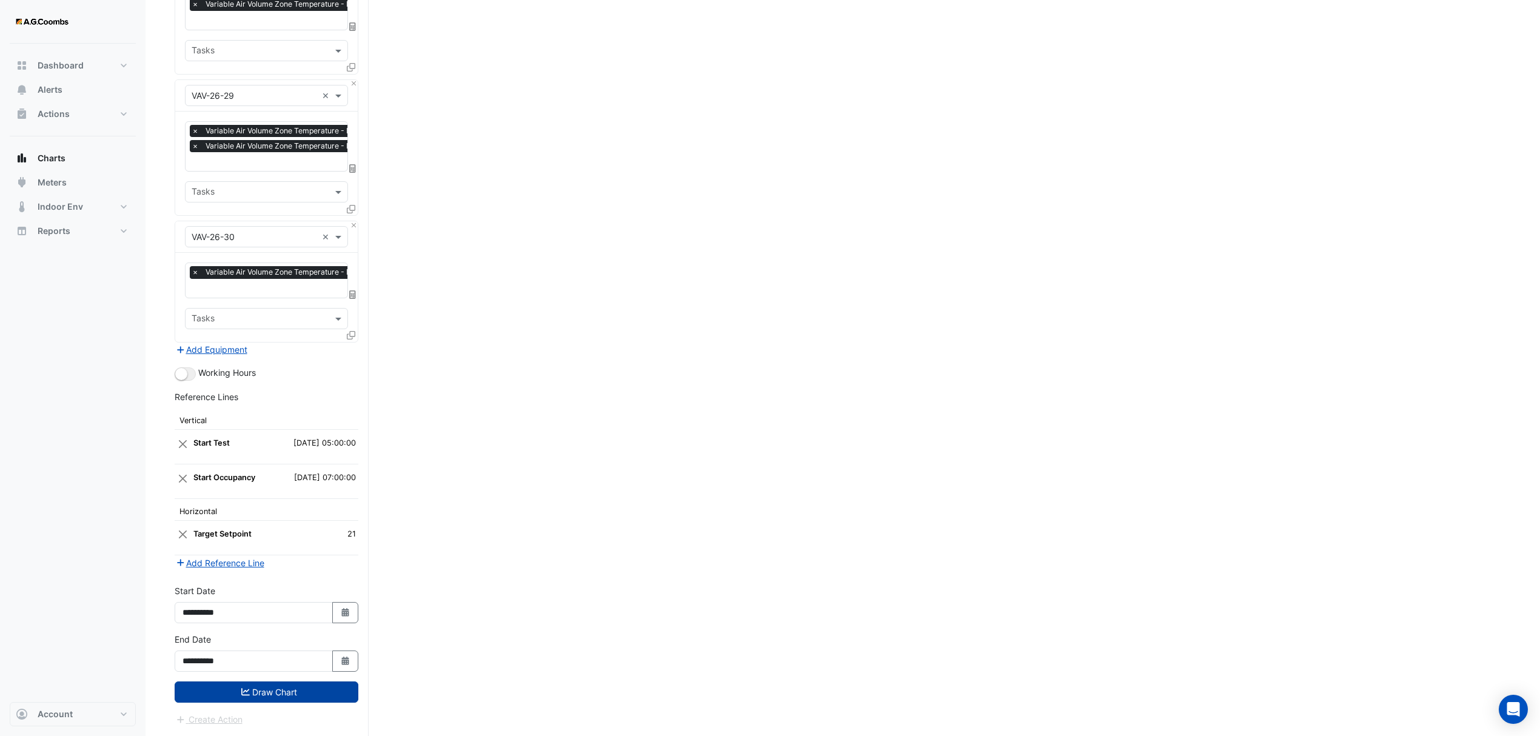
click at [295, 689] on button "Draw Chart" at bounding box center [267, 692] width 184 height 21
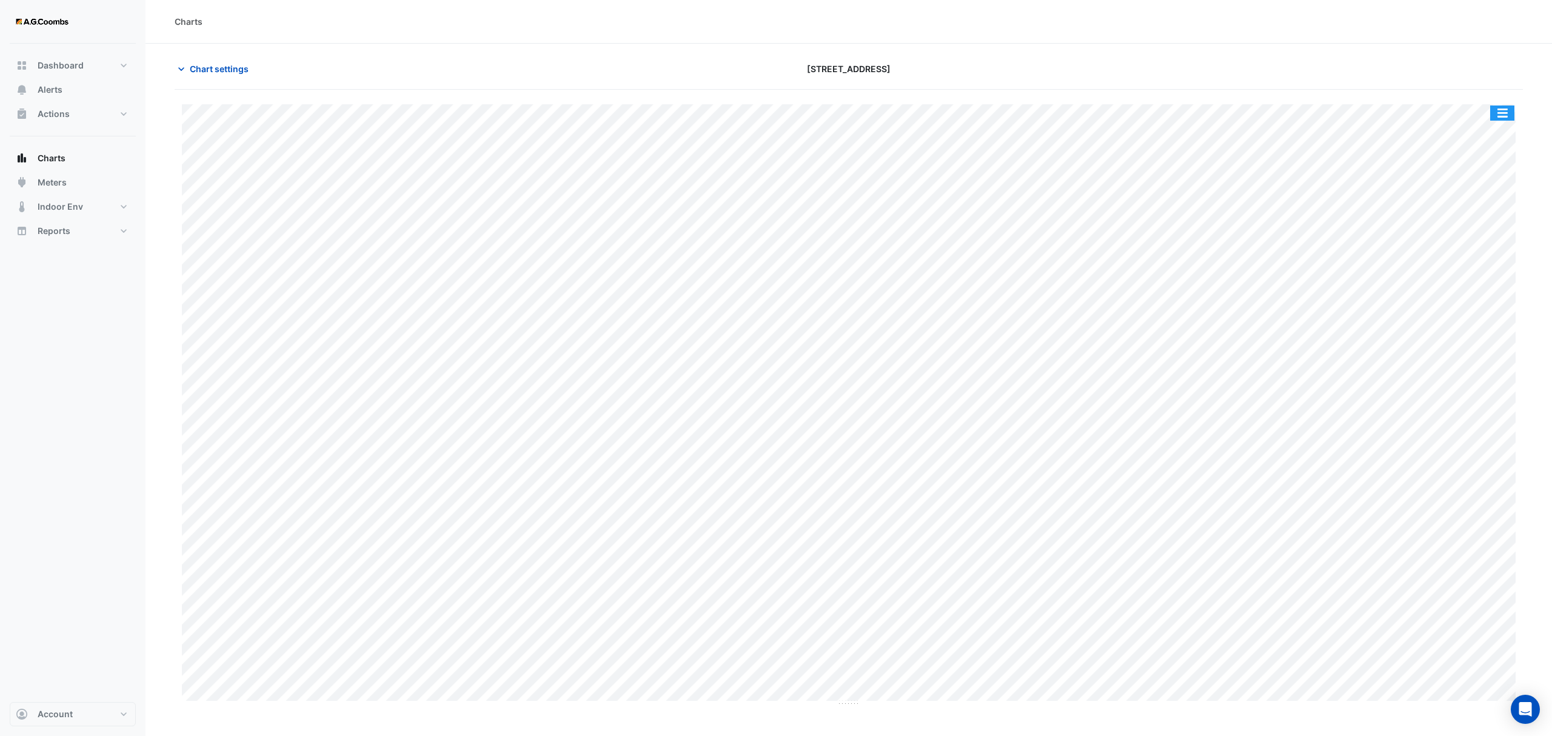
click at [1504, 116] on button "button" at bounding box center [1502, 113] width 24 height 15
click at [1484, 241] on div "Pivot Data Table" at bounding box center [1478, 243] width 73 height 29
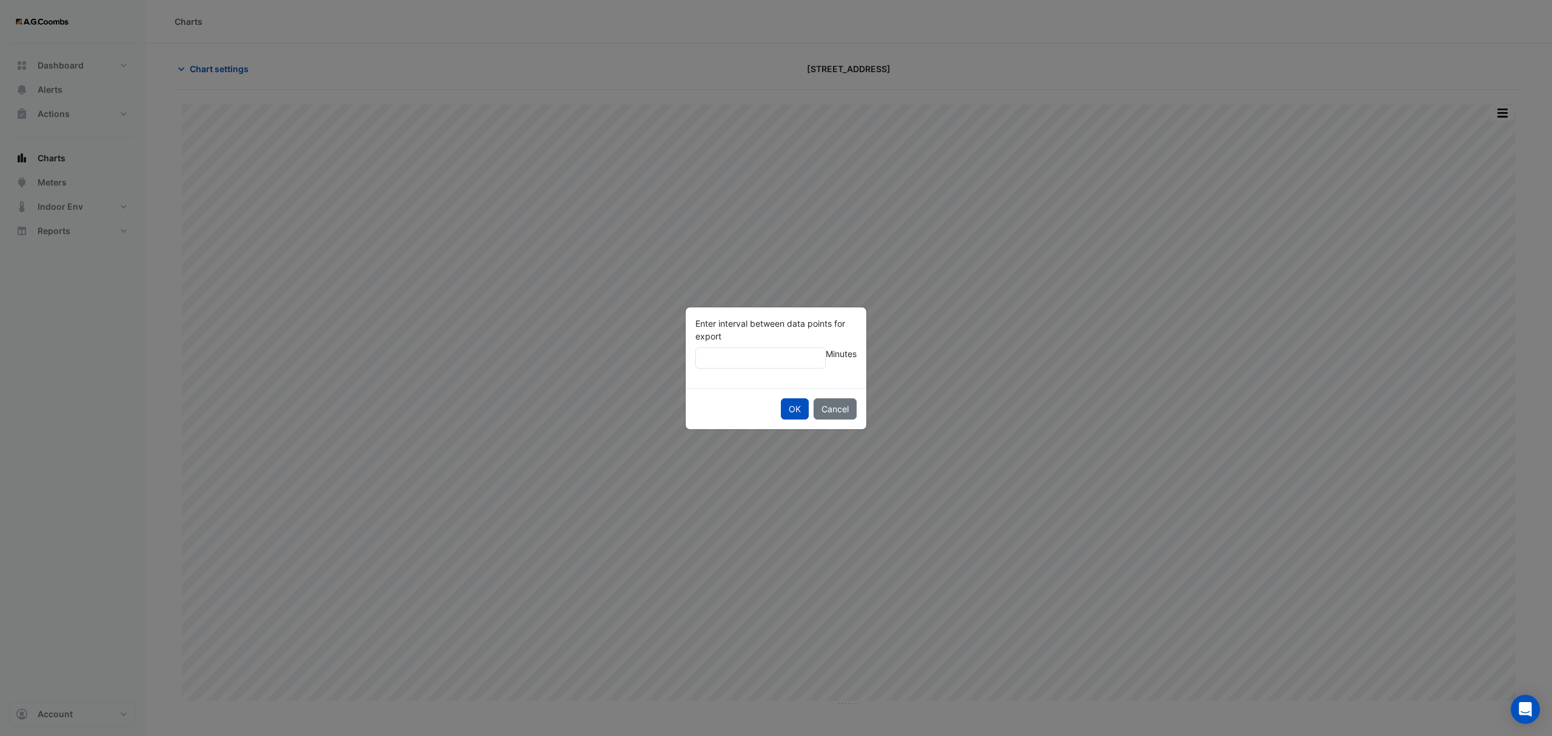
type input "**"
click at [781, 398] on button "OK" at bounding box center [795, 408] width 28 height 21
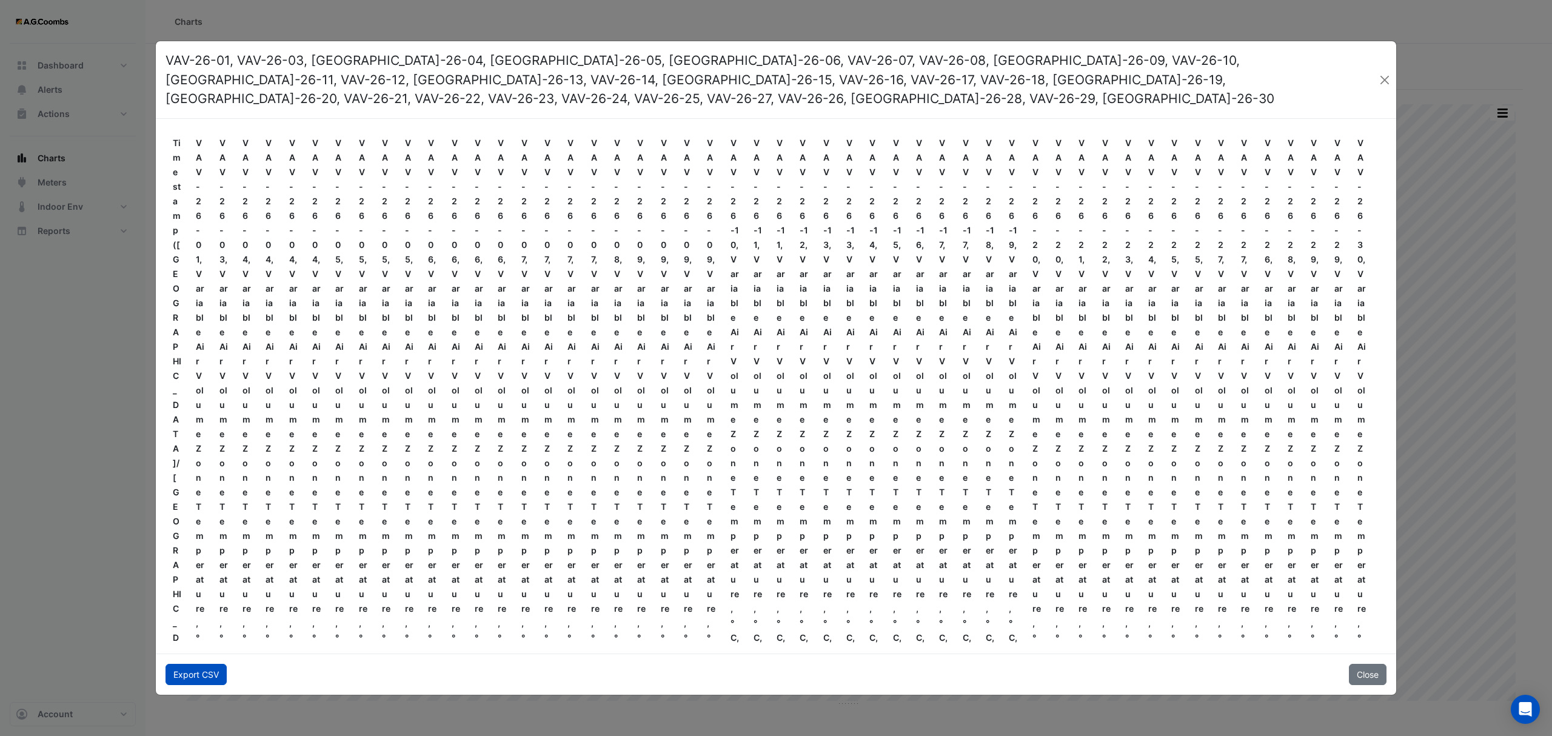
click at [201, 668] on button "Export CSV" at bounding box center [196, 674] width 61 height 21
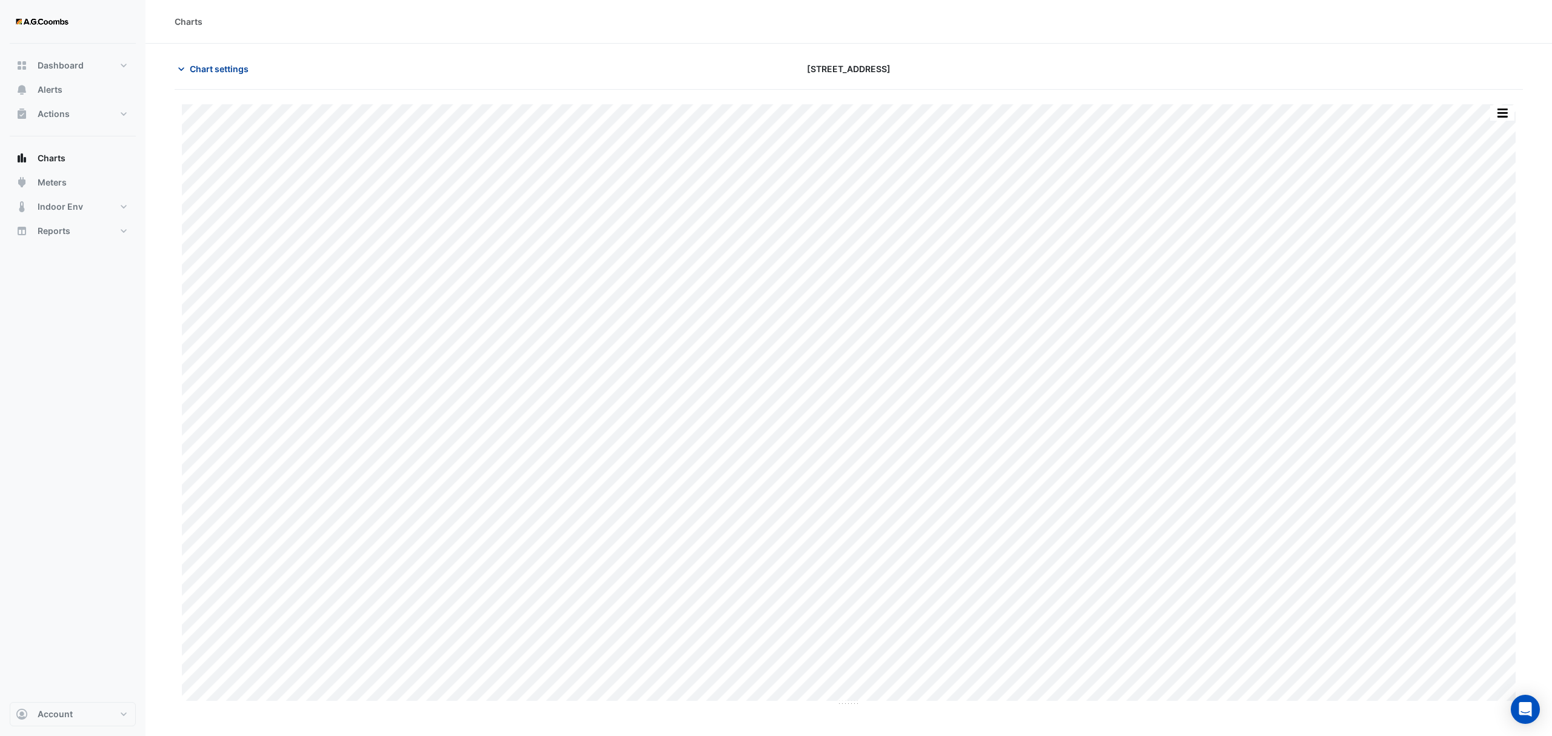
click at [247, 63] on span "Chart settings" at bounding box center [219, 68] width 59 height 13
type input "**********"
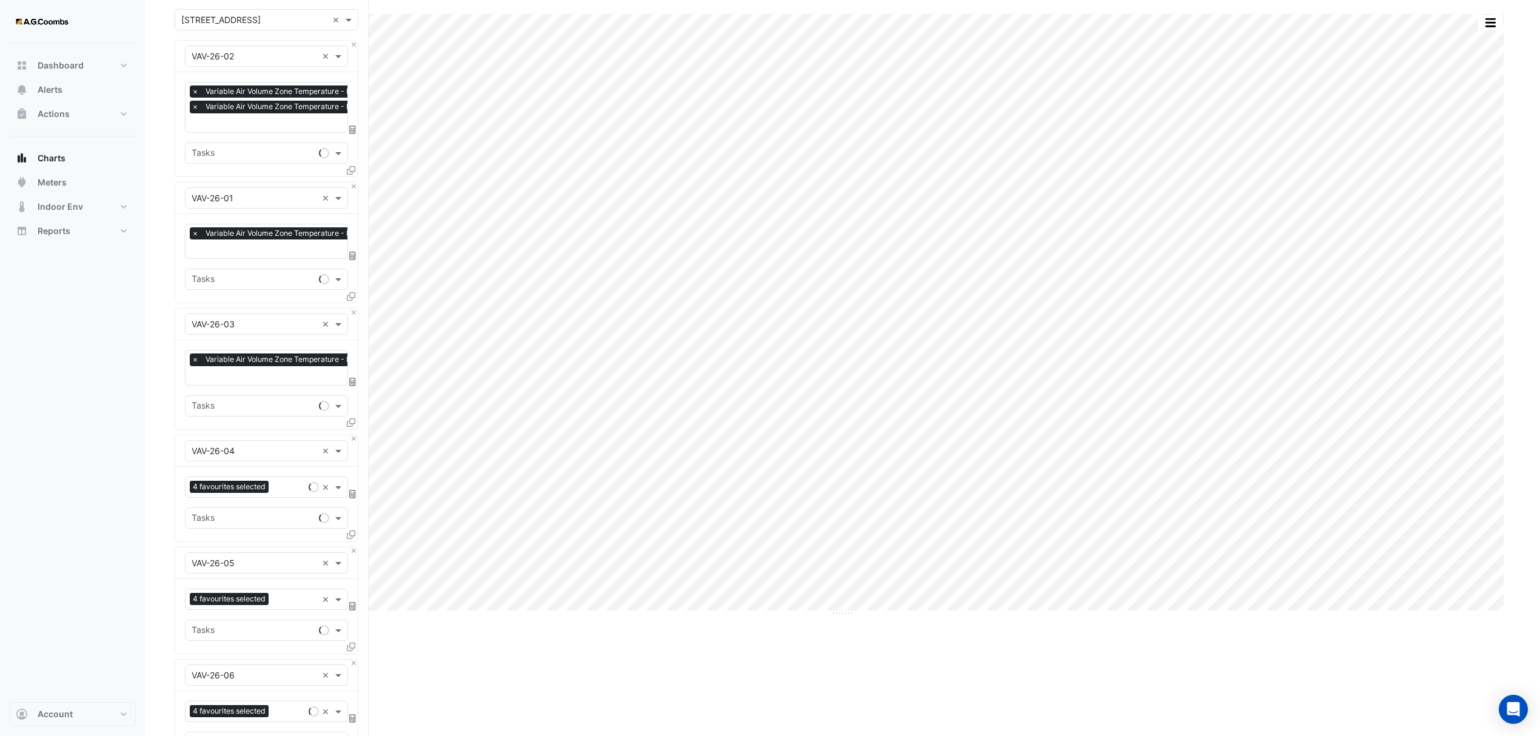
scroll to position [161, 0]
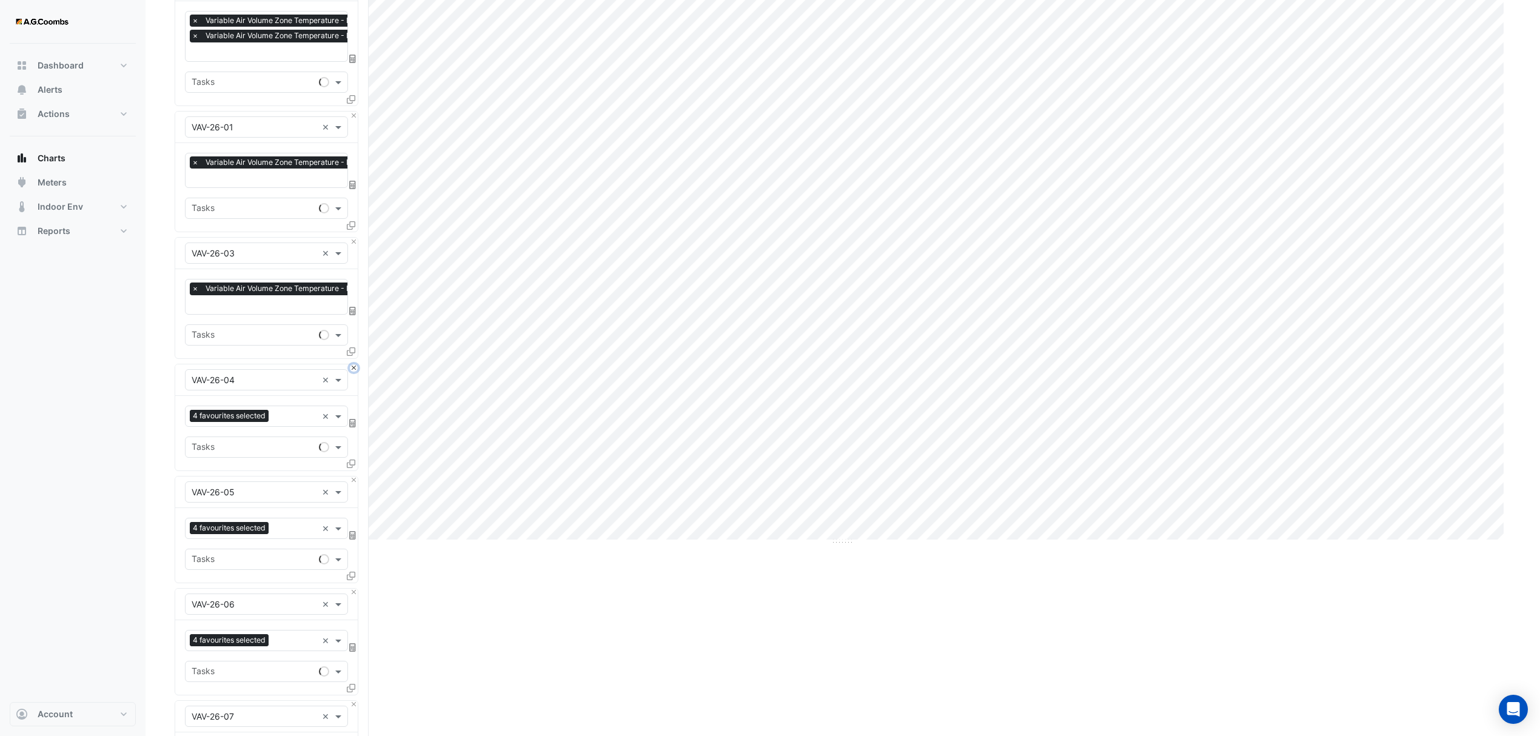
click at [355, 364] on button "Close" at bounding box center [354, 368] width 8 height 8
click at [353, 365] on button "Close" at bounding box center [354, 368] width 8 height 8
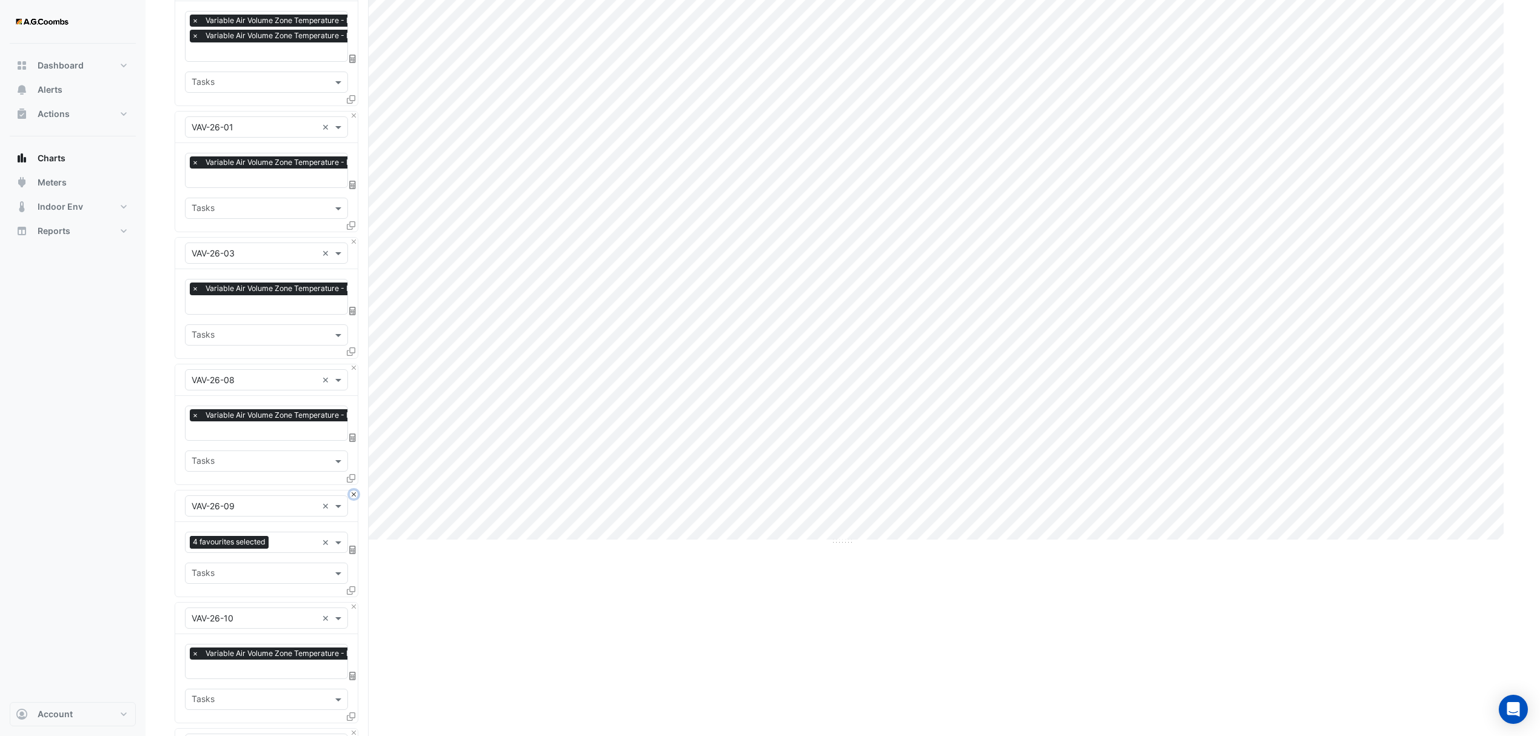
click at [353, 492] on button "Close" at bounding box center [354, 495] width 8 height 8
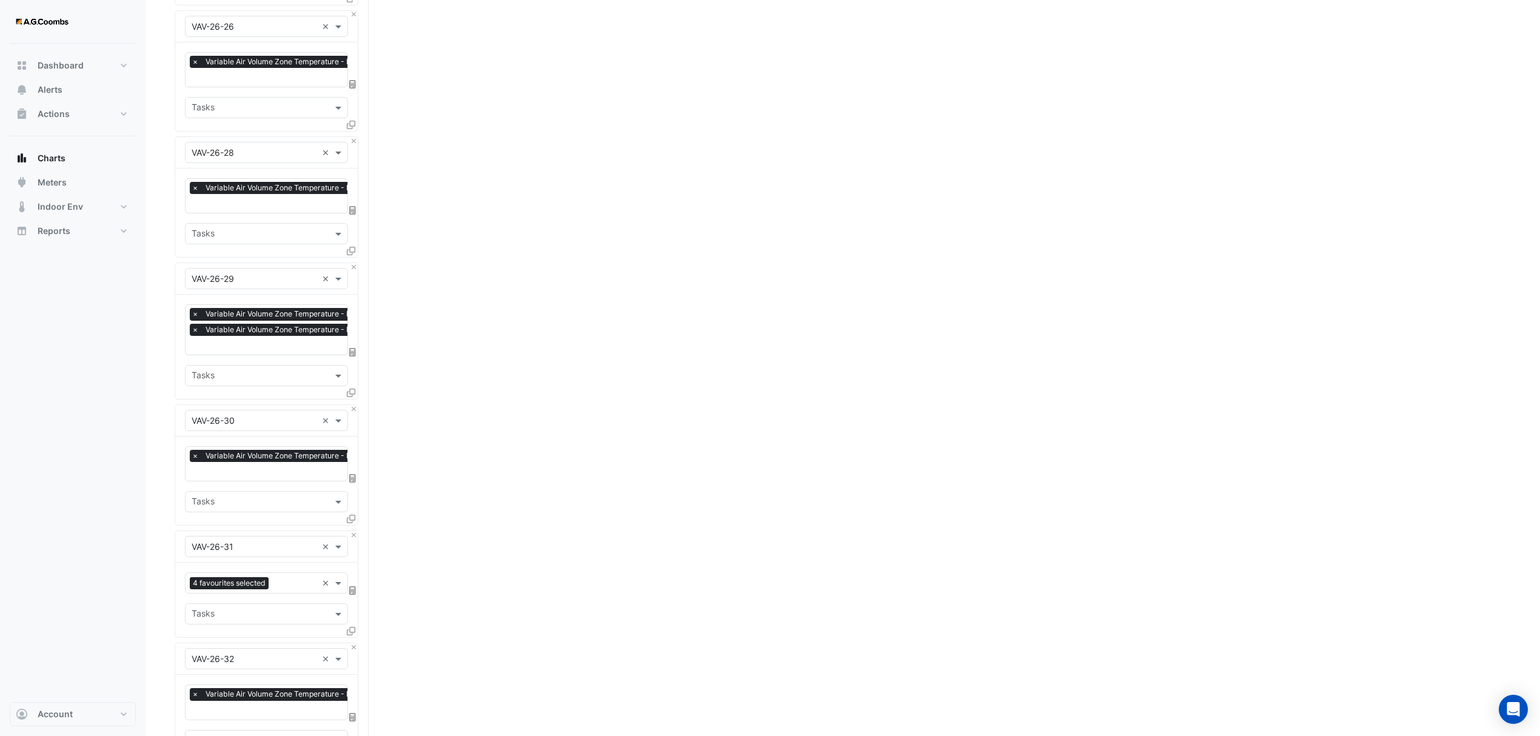
scroll to position [2911, 0]
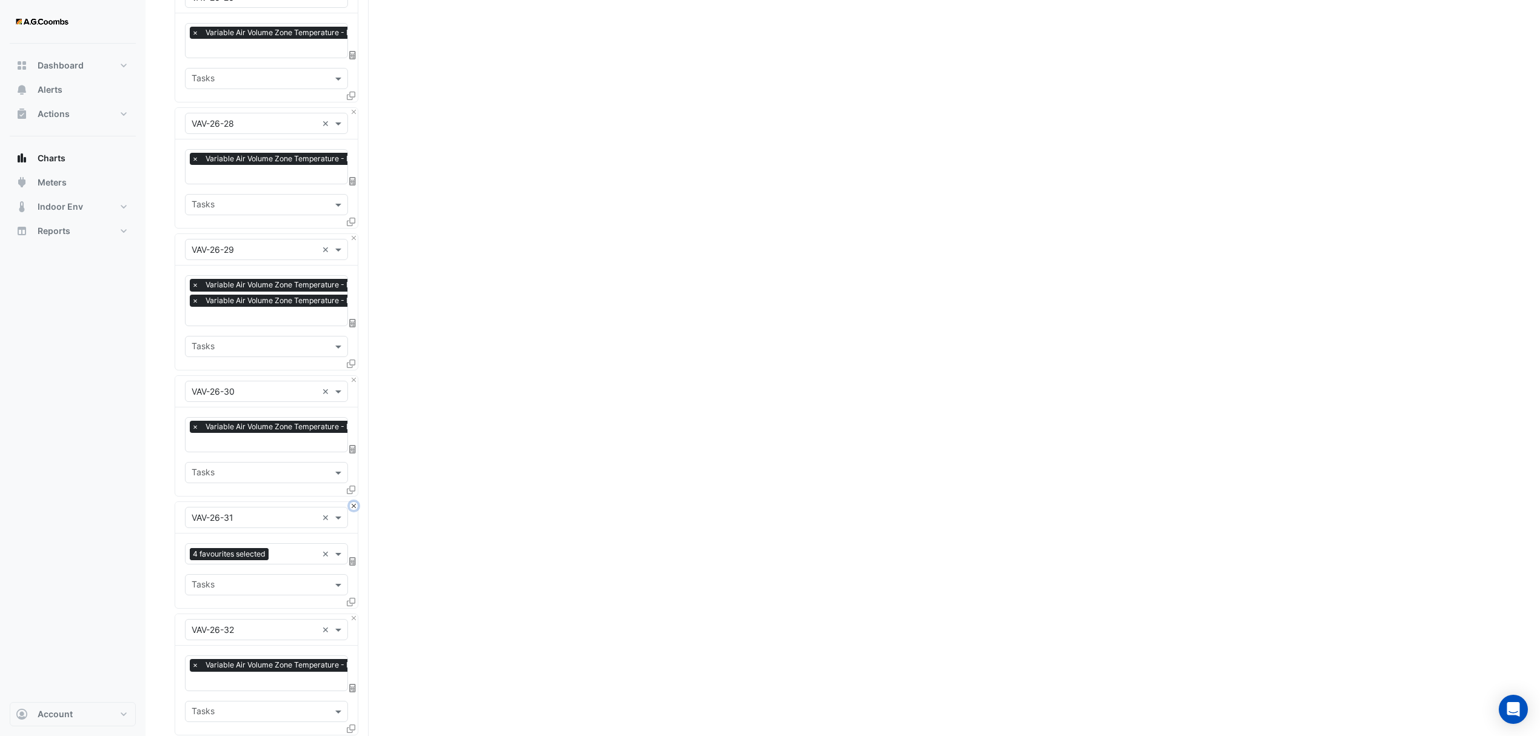
click at [355, 502] on button "Close" at bounding box center [354, 506] width 8 height 8
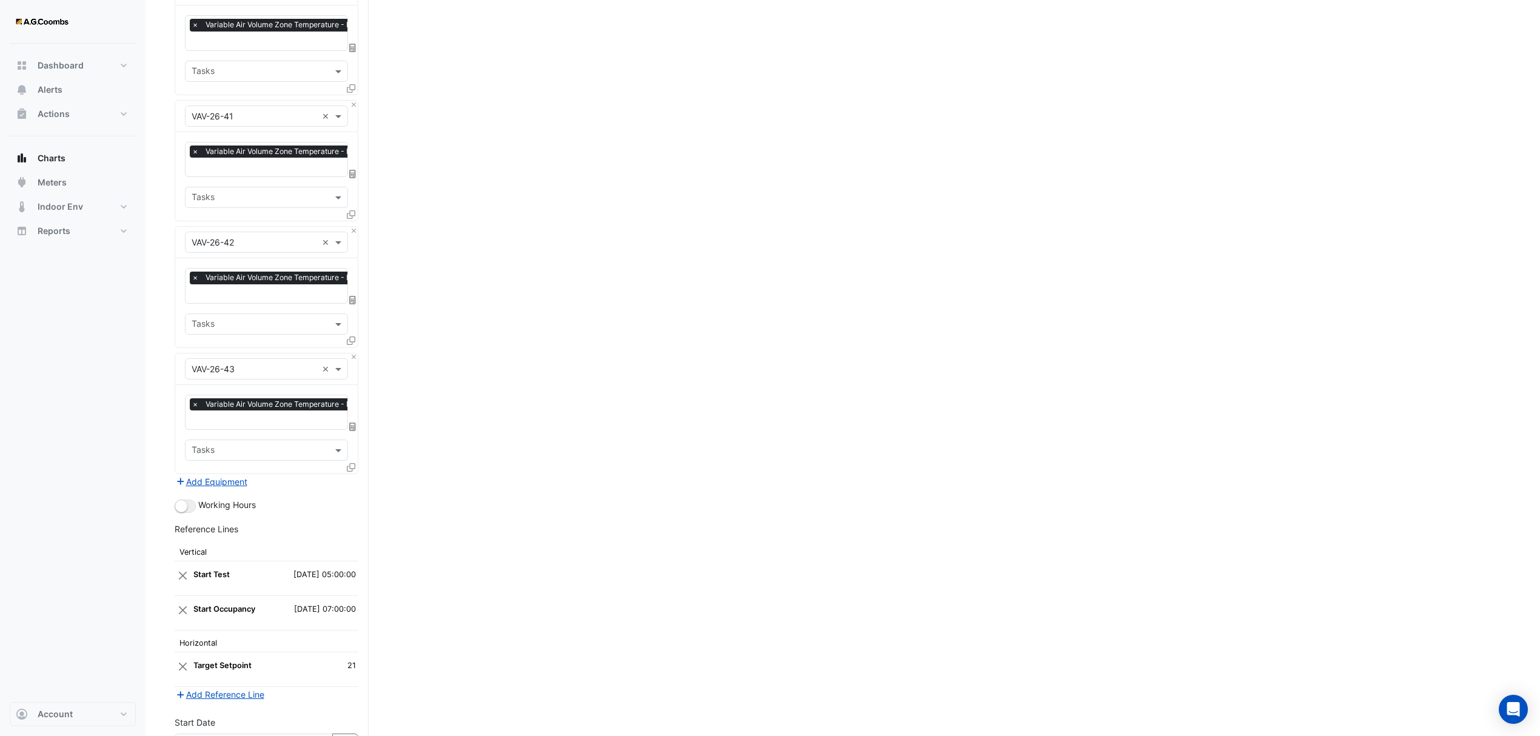
scroll to position [4577, 0]
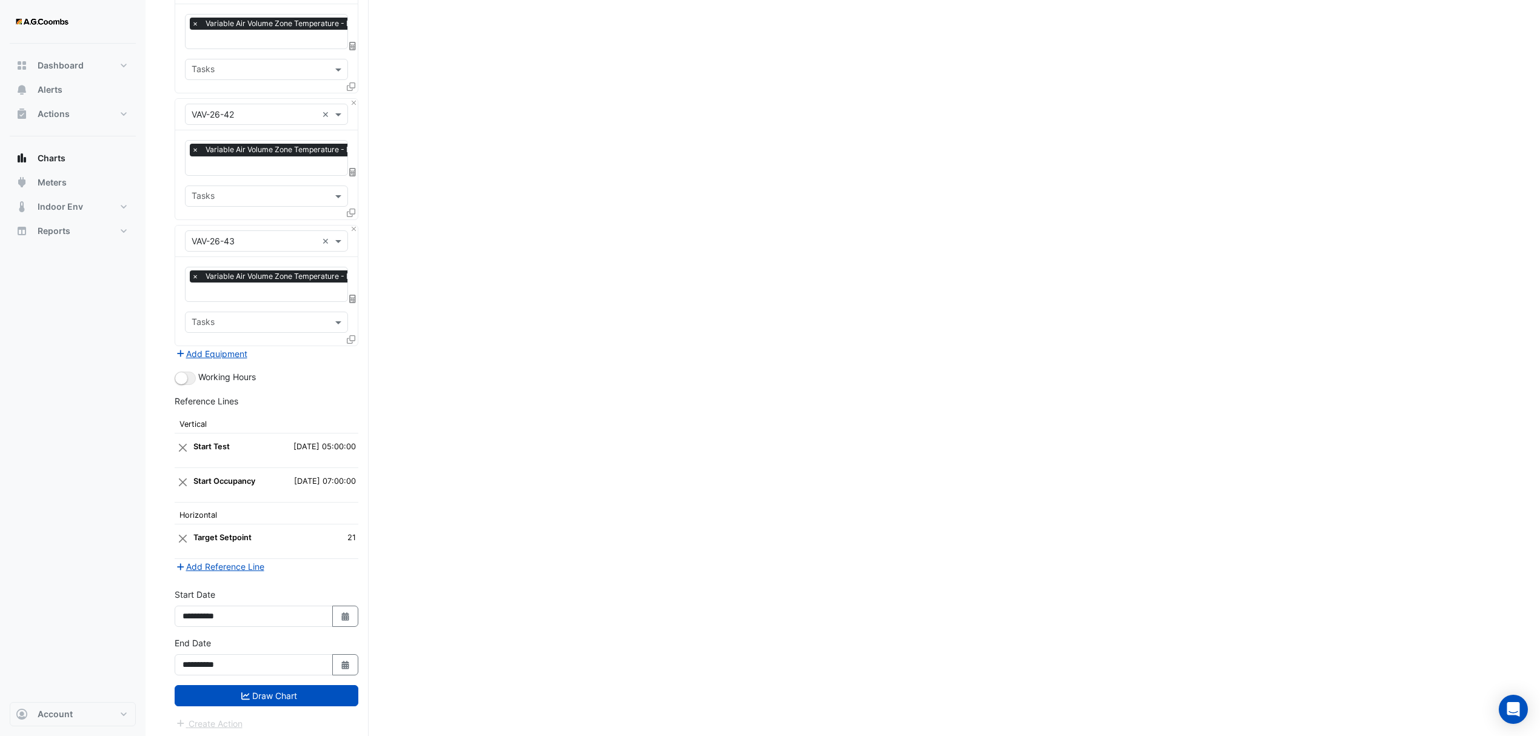
click at [255, 700] on button "Draw Chart" at bounding box center [267, 695] width 184 height 21
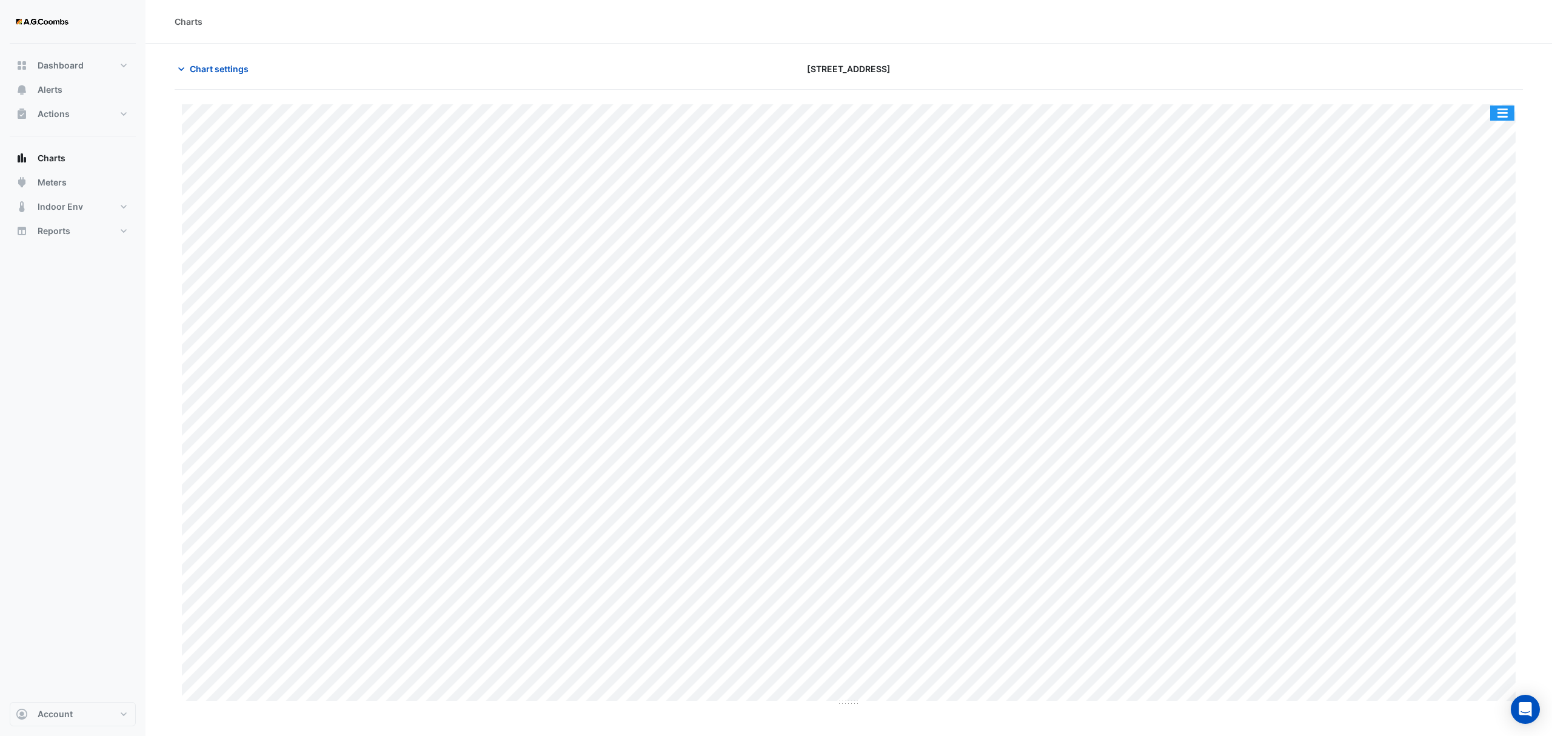
click at [1513, 114] on button "button" at bounding box center [1502, 113] width 24 height 15
click at [1483, 236] on div "Pivot Data Table" at bounding box center [1478, 243] width 73 height 29
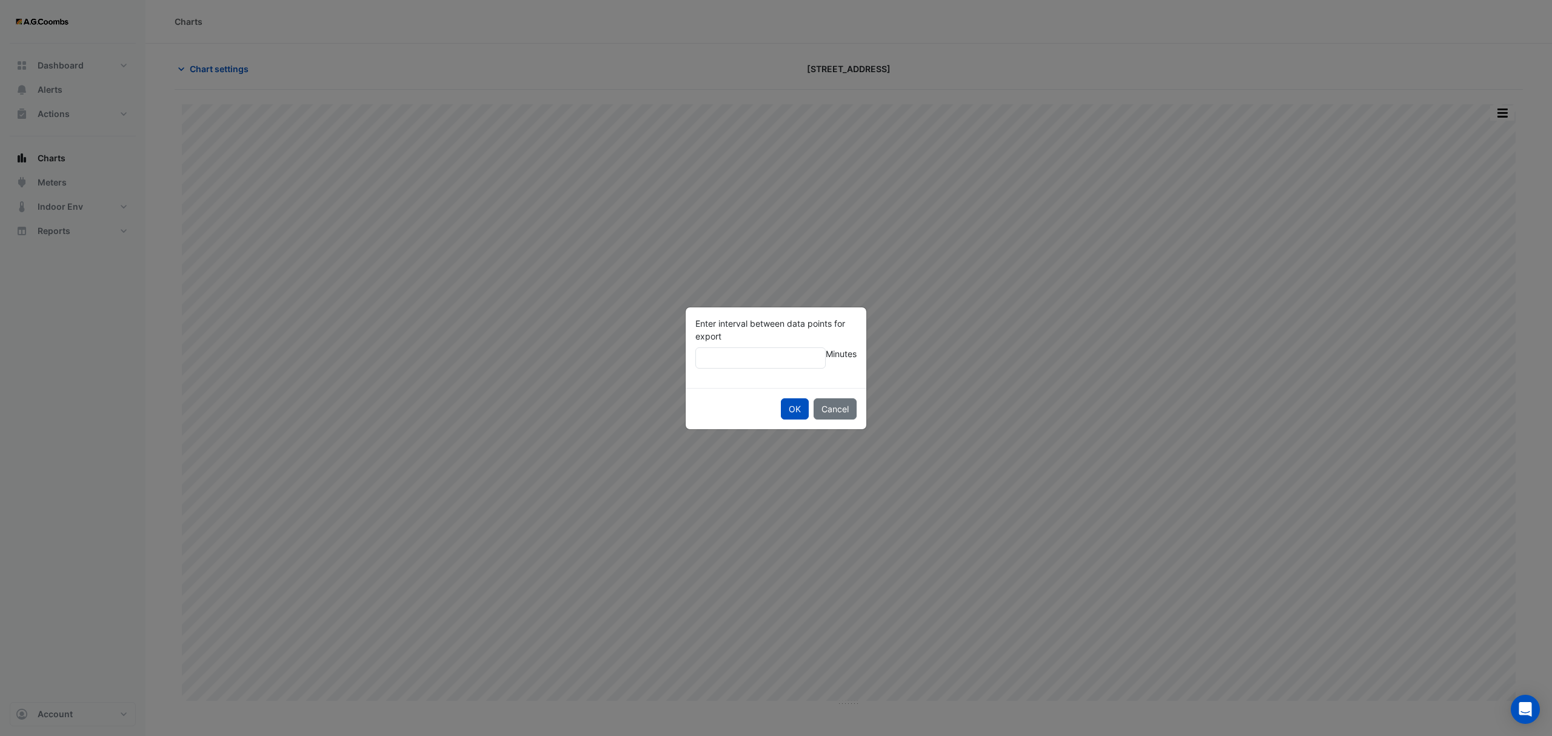
type input "**"
click at [781, 398] on button "OK" at bounding box center [795, 408] width 28 height 21
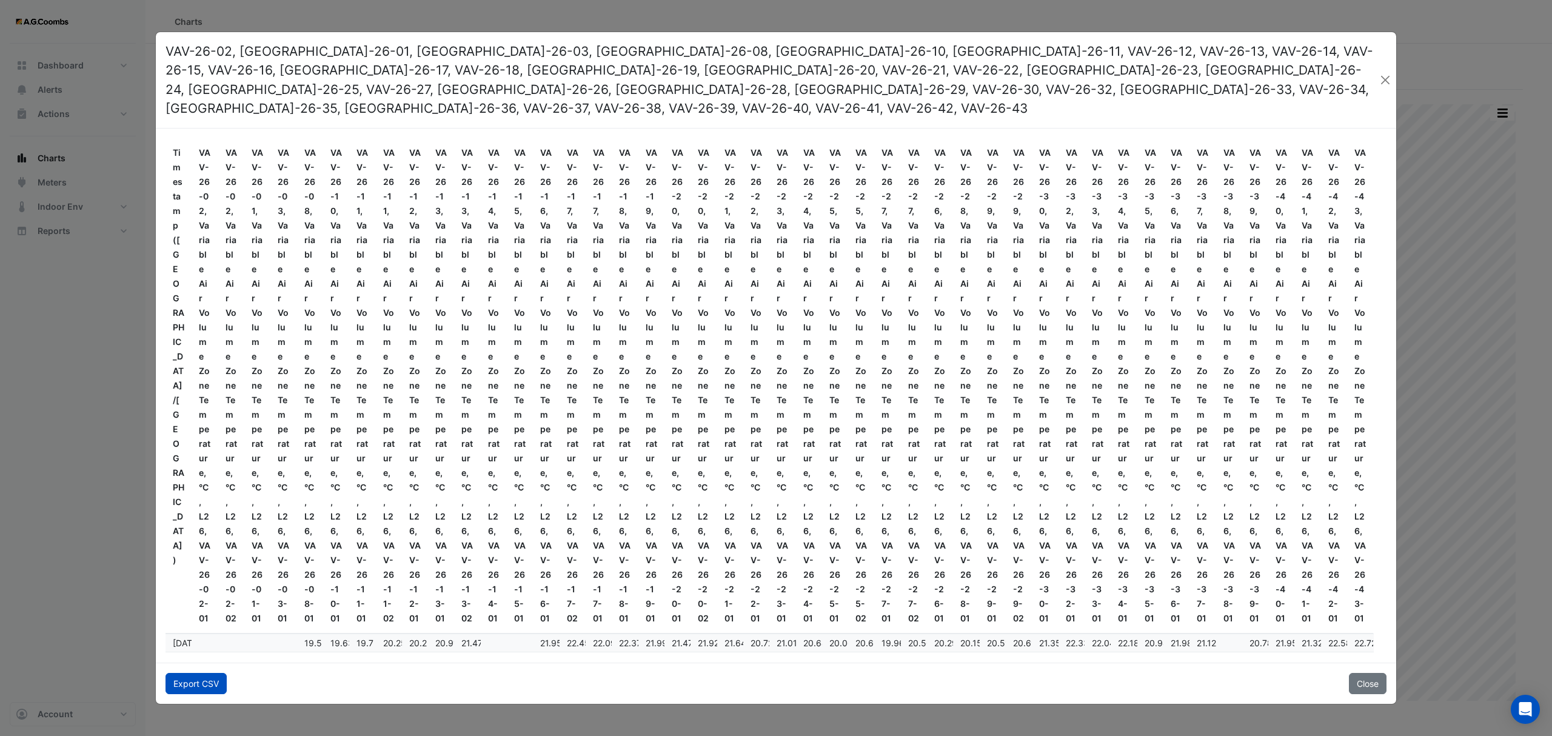
click at [192, 673] on button "Export CSV" at bounding box center [196, 683] width 61 height 21
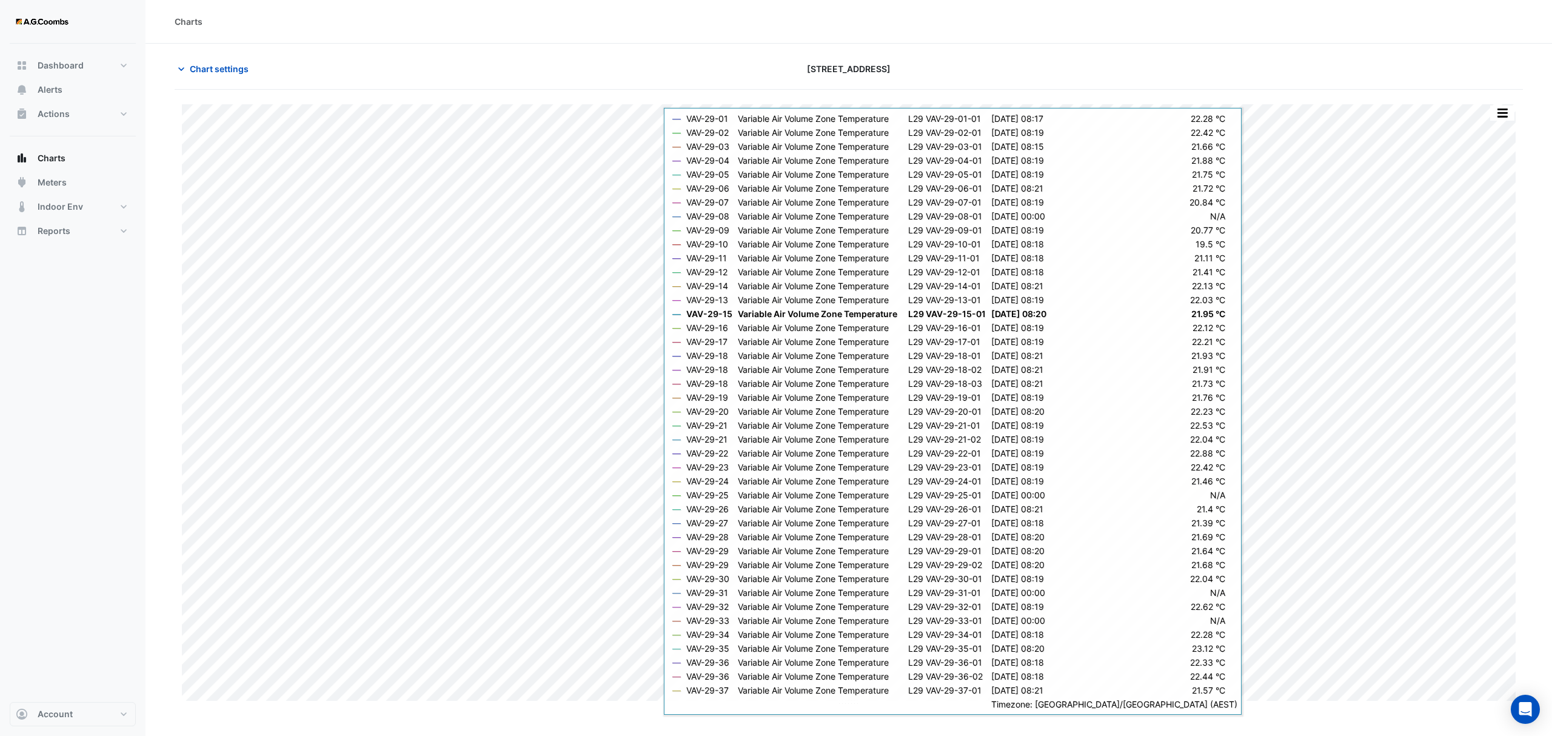
type input "**********"
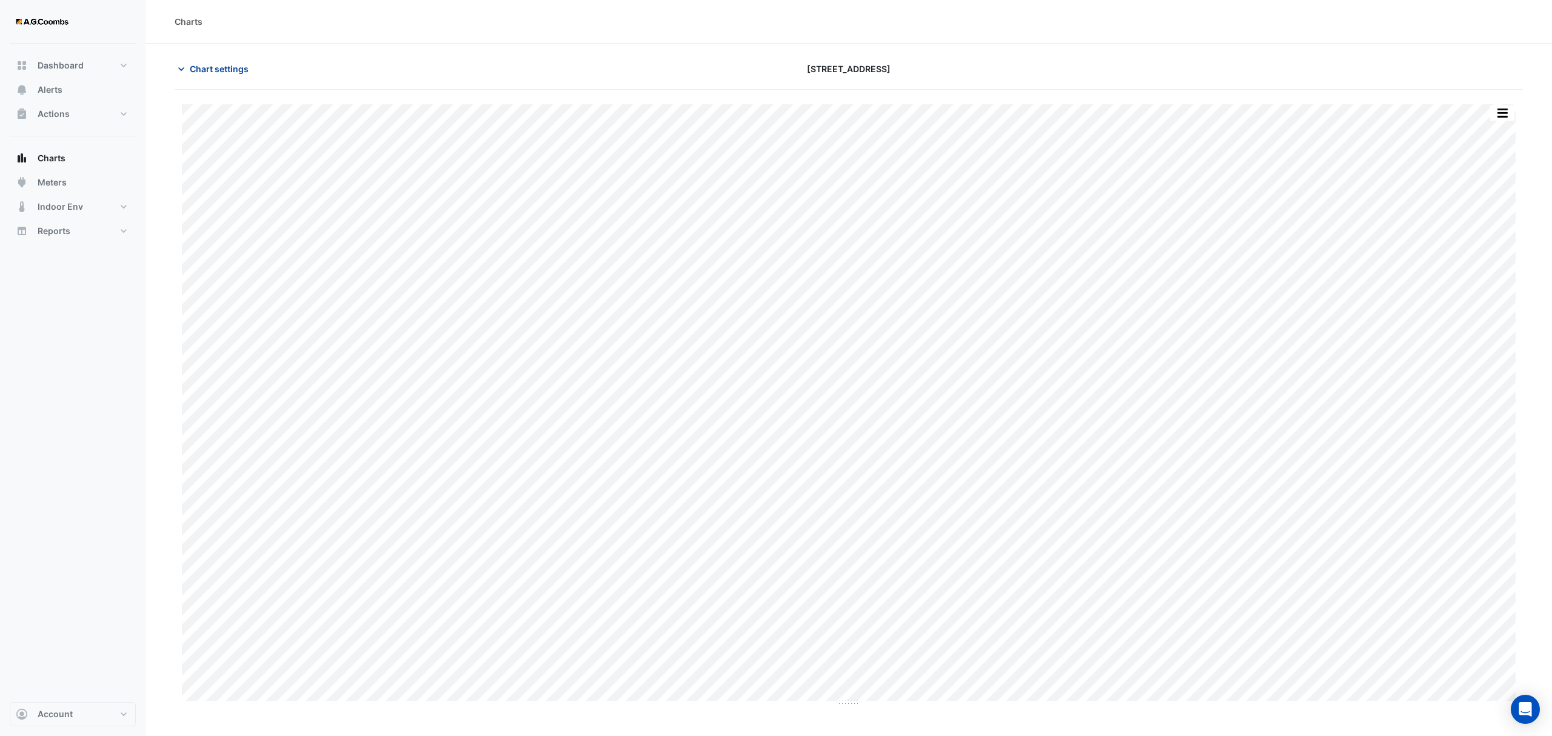
click at [233, 58] on button "Chart settings" at bounding box center [216, 68] width 82 height 21
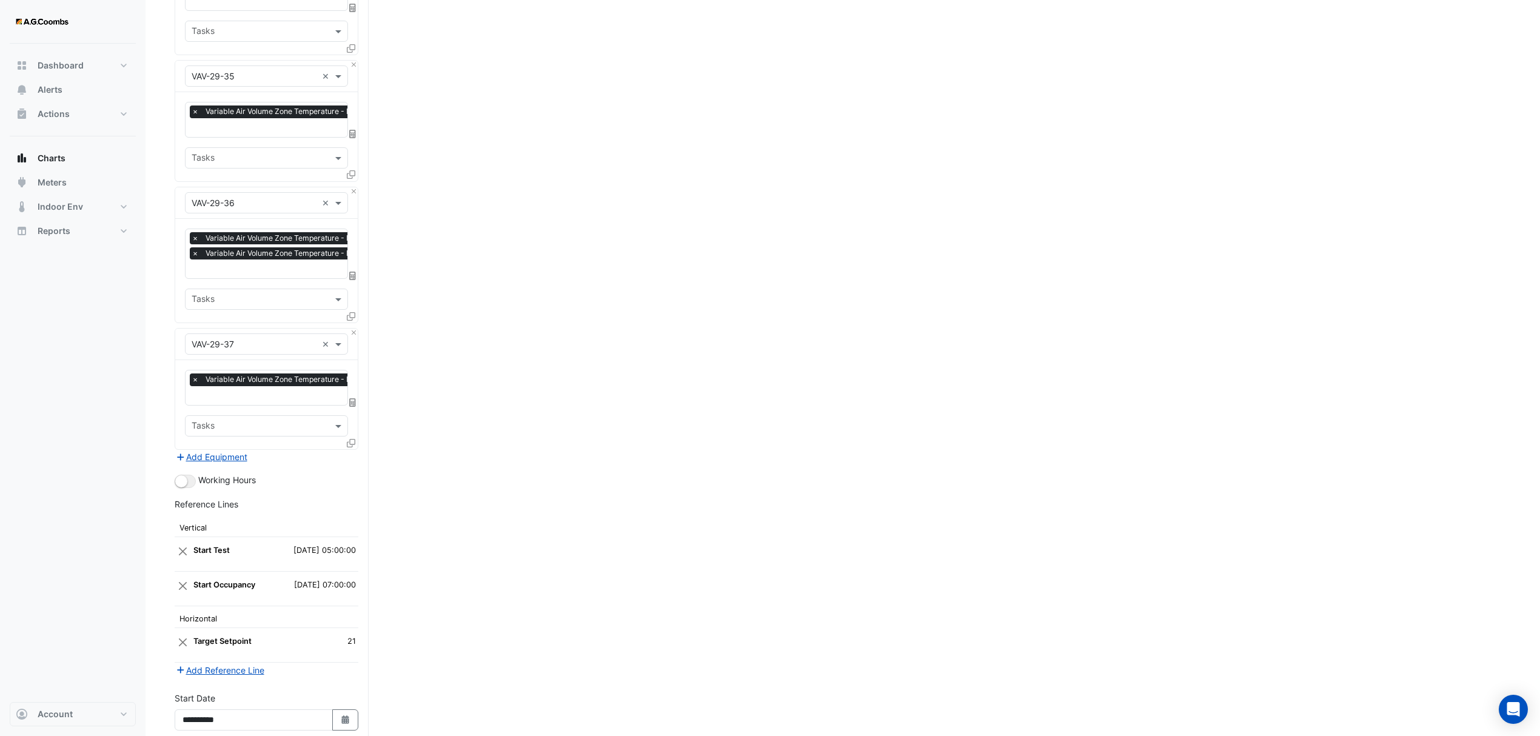
scroll to position [4527, 0]
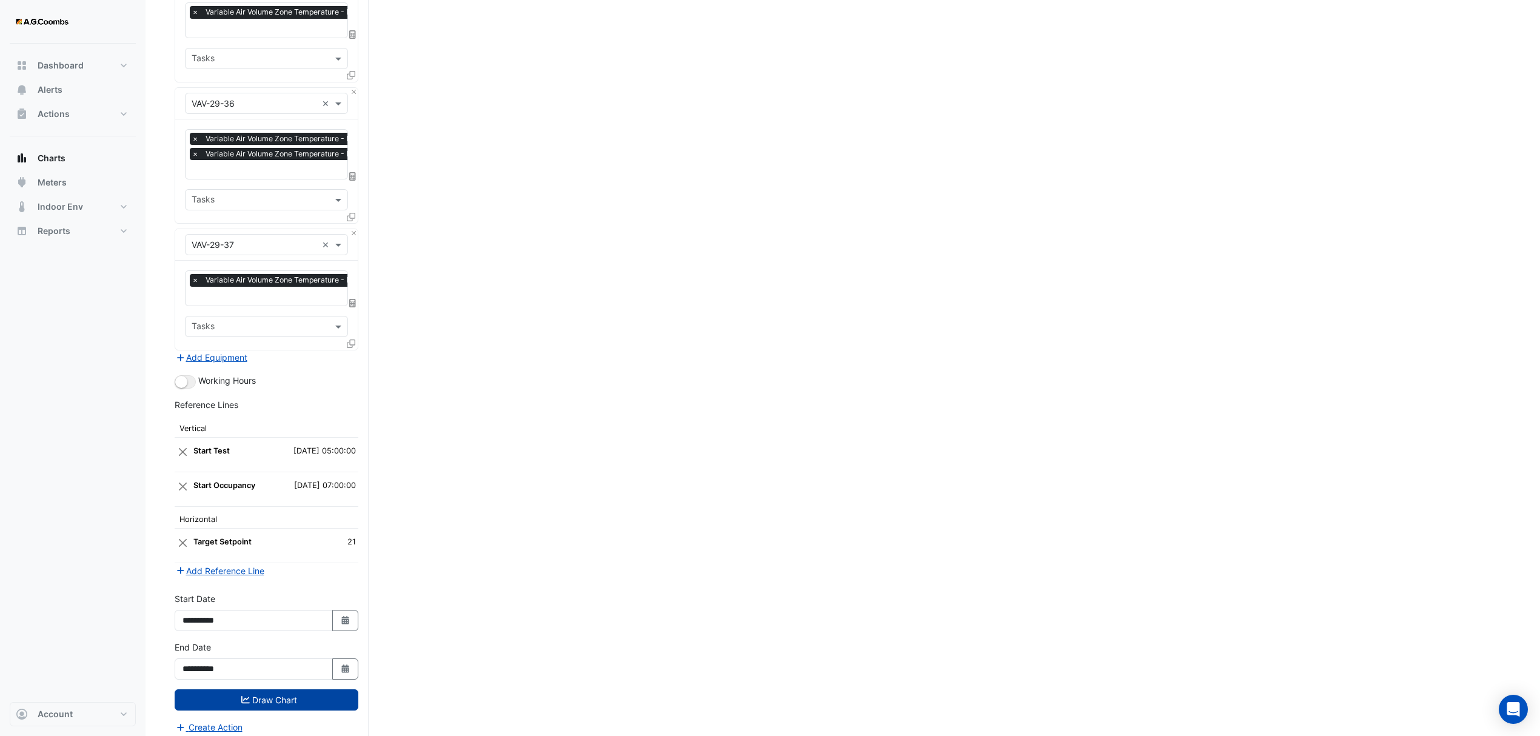
click at [270, 703] on button "Draw Chart" at bounding box center [267, 699] width 184 height 21
click at [302, 689] on button "Draw Chart" at bounding box center [267, 699] width 184 height 21
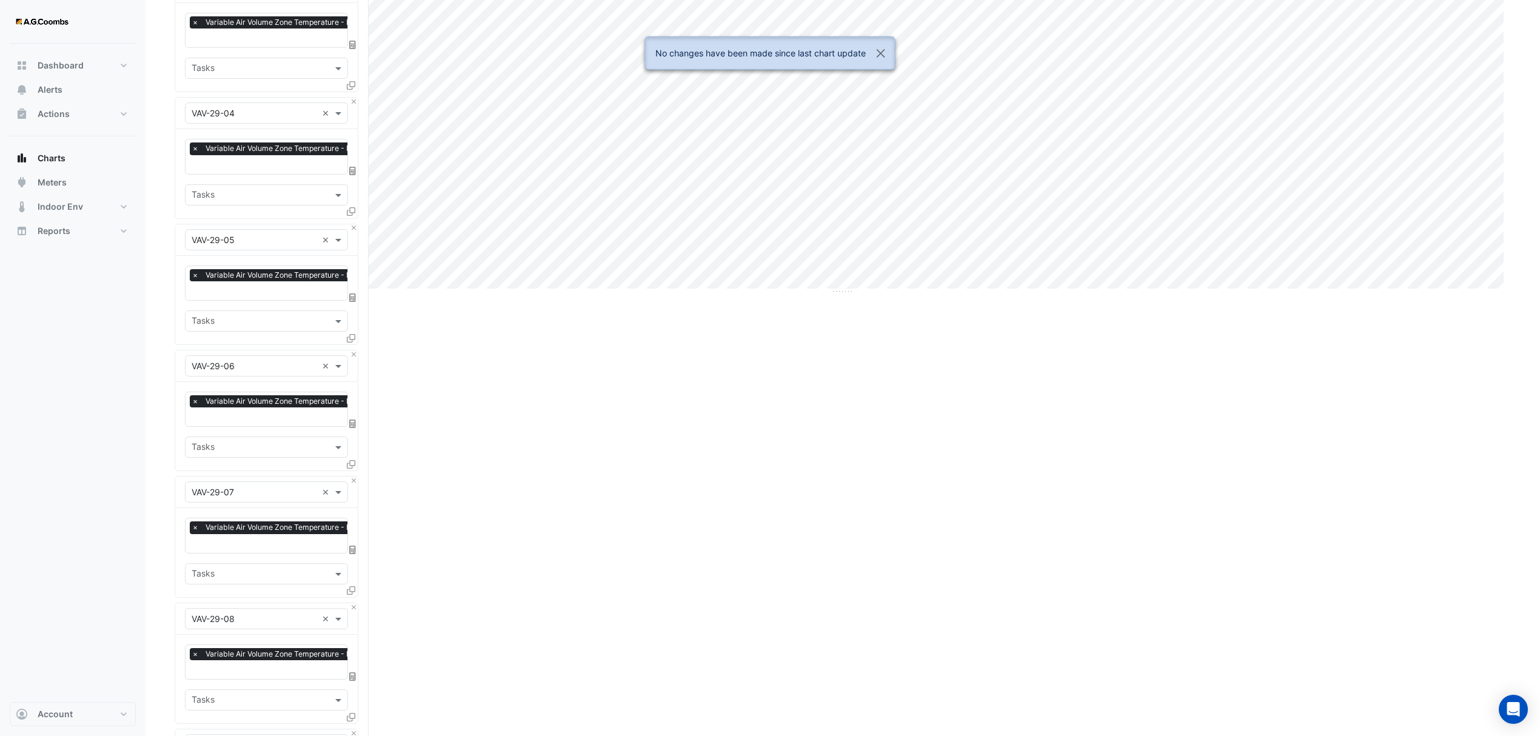
scroll to position [0, 0]
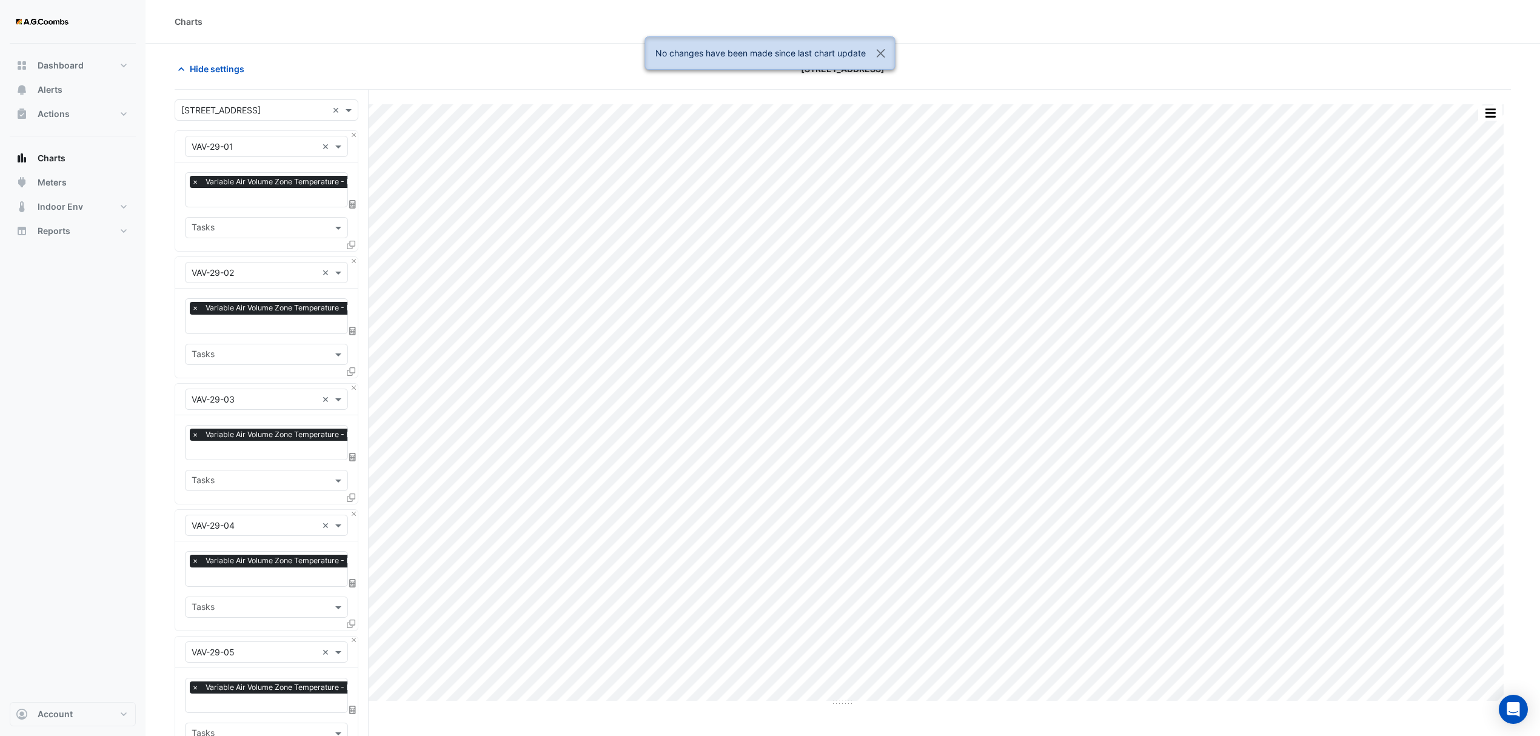
click at [1485, 115] on button "button" at bounding box center [1490, 113] width 24 height 15
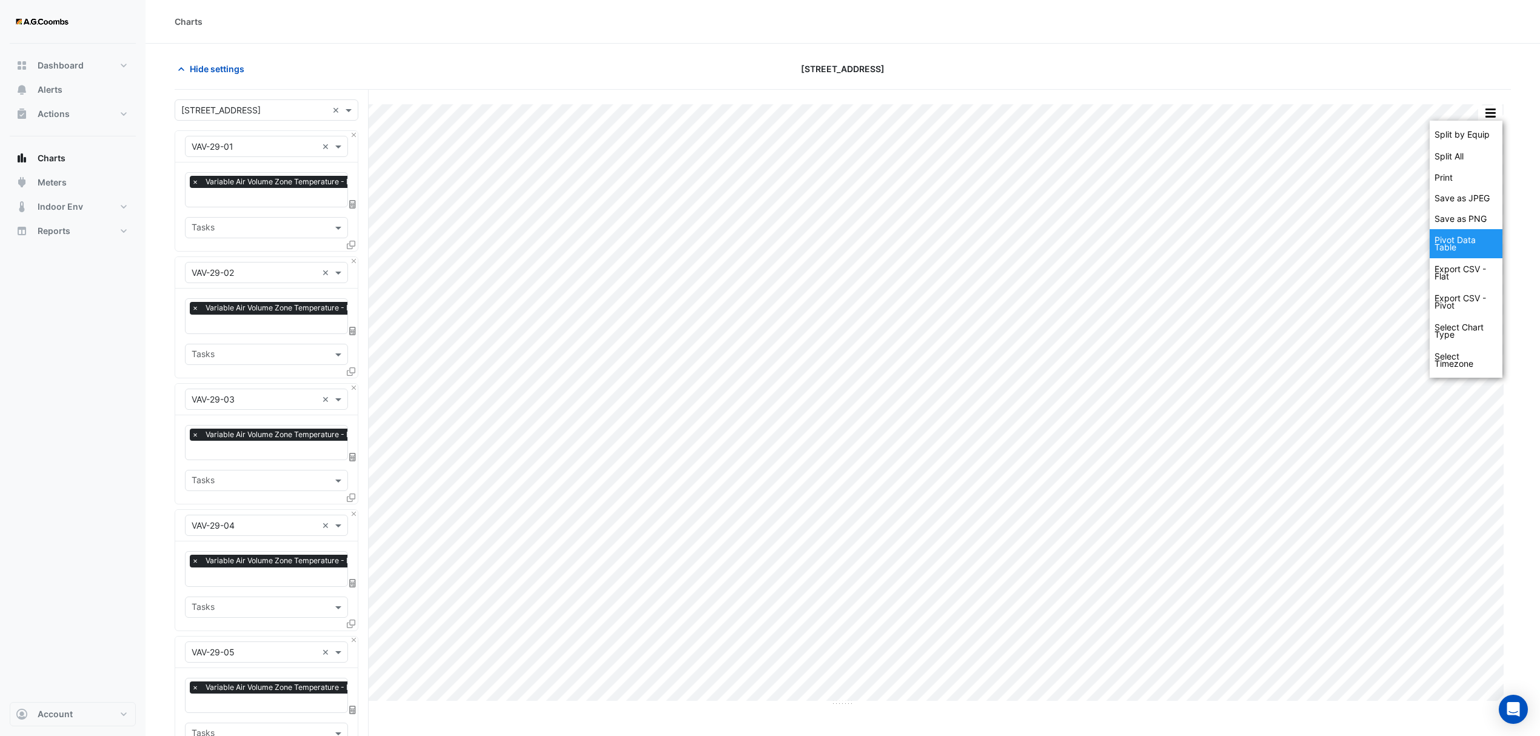
click at [1466, 241] on div "Pivot Data Table" at bounding box center [1466, 243] width 73 height 29
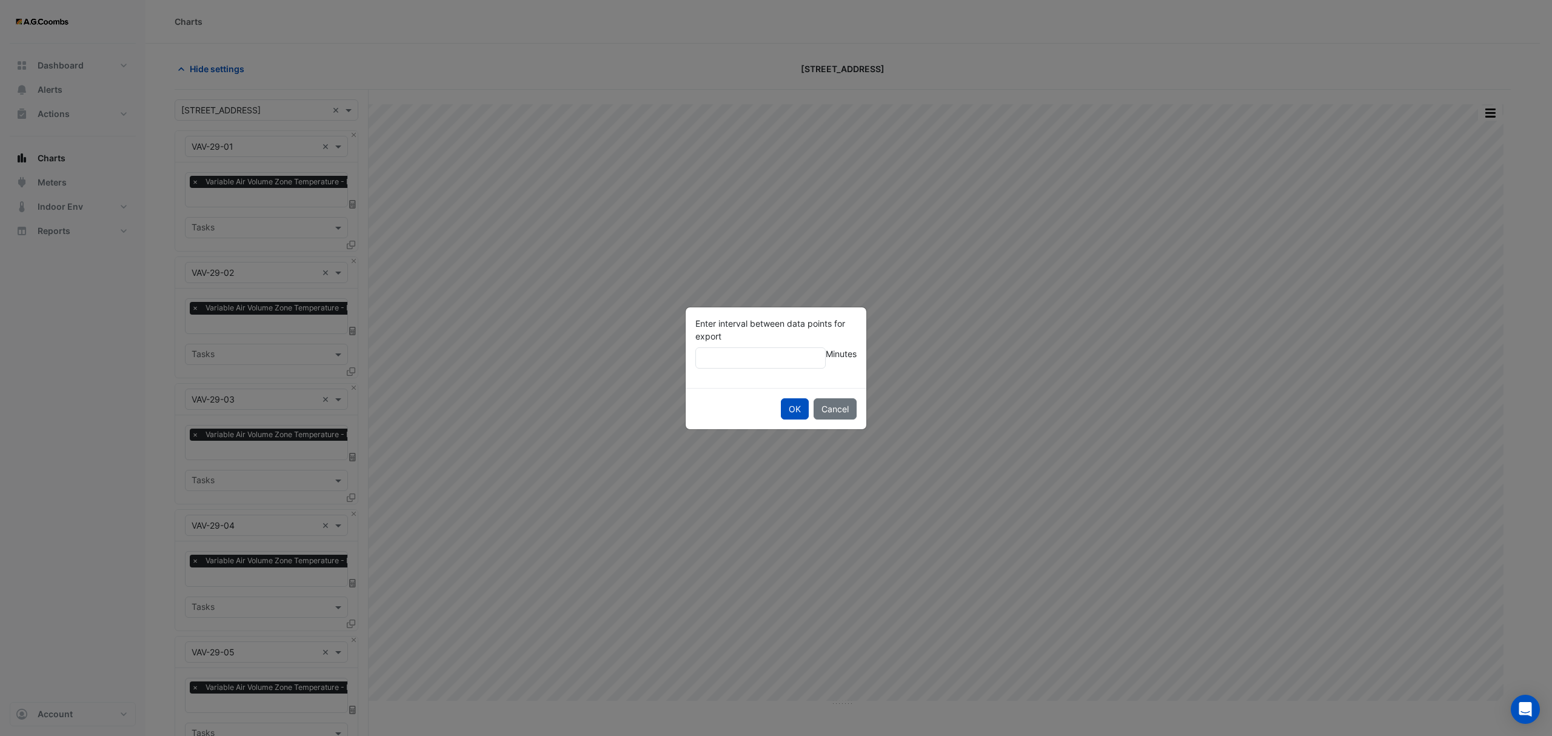
type input "*"
type input "**"
click at [781, 398] on button "OK" at bounding box center [795, 408] width 28 height 21
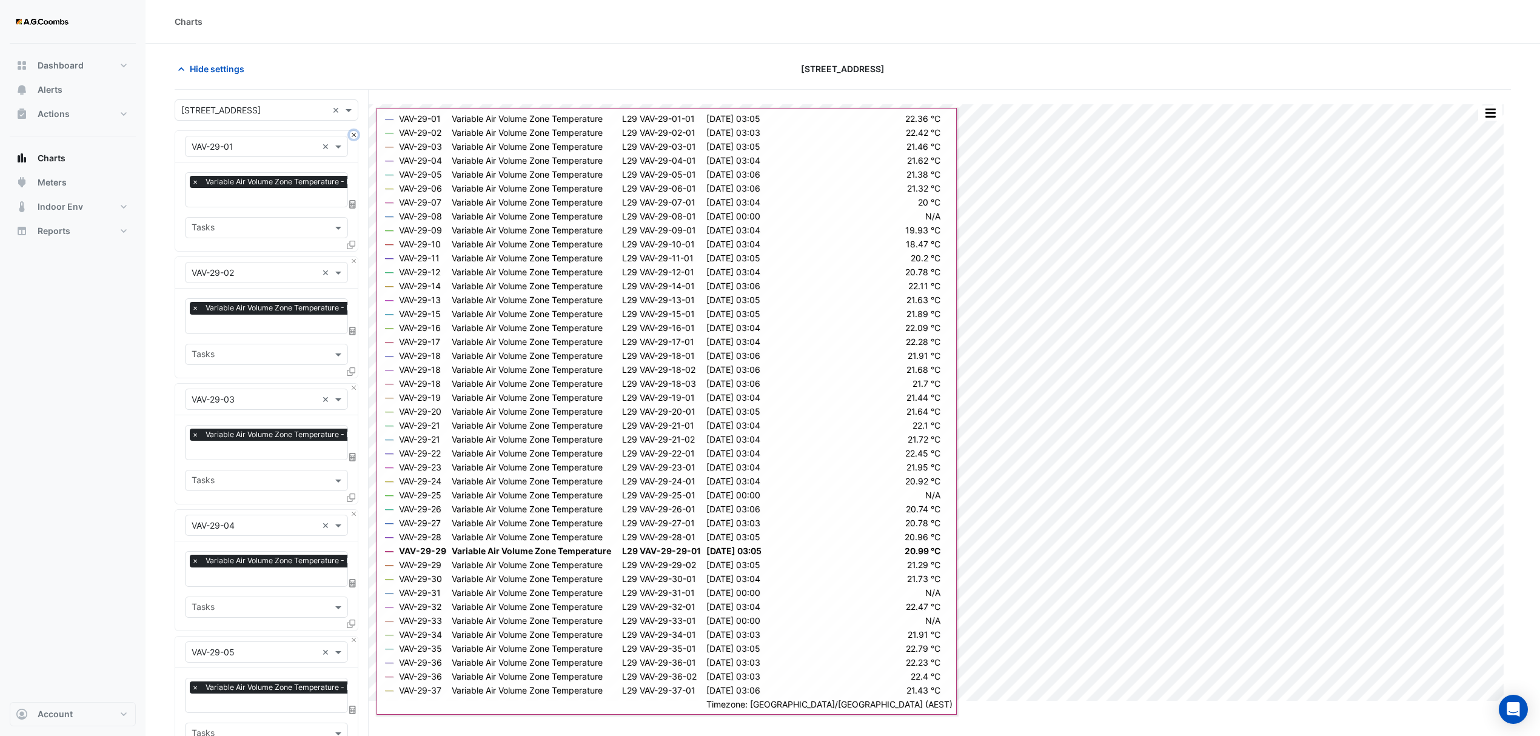
click at [355, 133] on button "Close" at bounding box center [354, 135] width 8 height 8
click at [355, 257] on button "Close" at bounding box center [354, 261] width 8 height 8
click at [355, 133] on button "Close" at bounding box center [354, 135] width 8 height 8
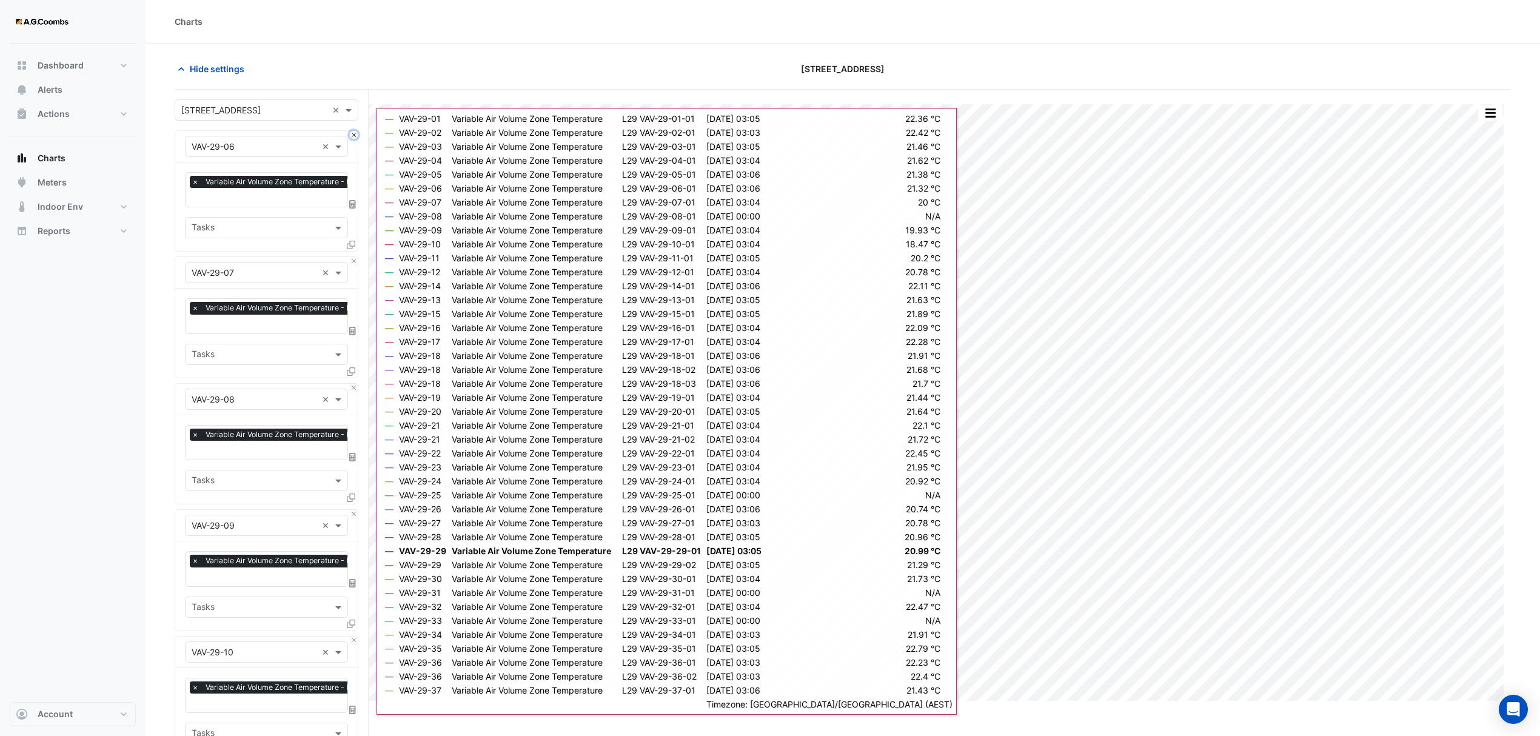
click at [355, 133] on button "Close" at bounding box center [354, 135] width 8 height 8
click at [355, 257] on button "Close" at bounding box center [354, 261] width 8 height 8
click at [355, 133] on button "Close" at bounding box center [354, 135] width 8 height 8
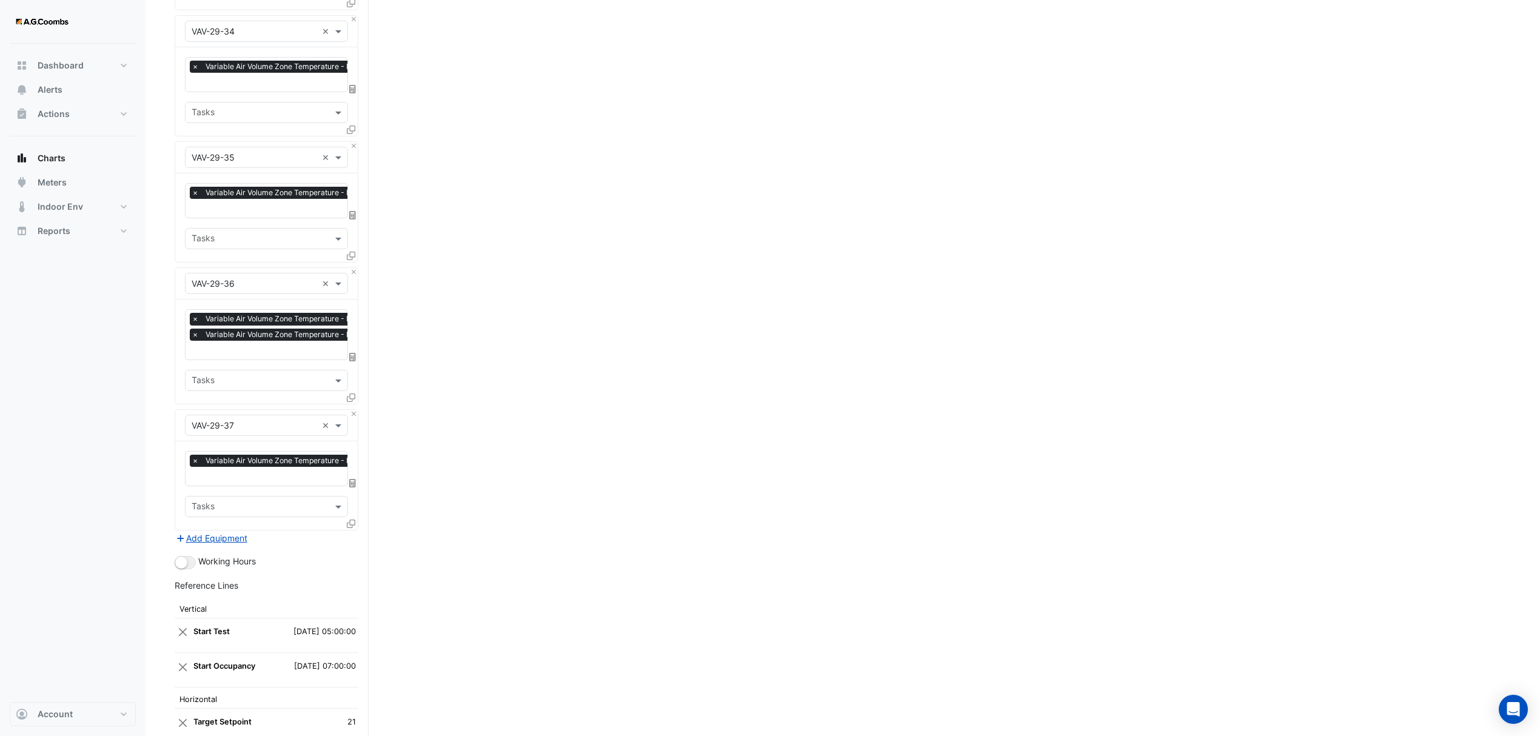
scroll to position [3396, 0]
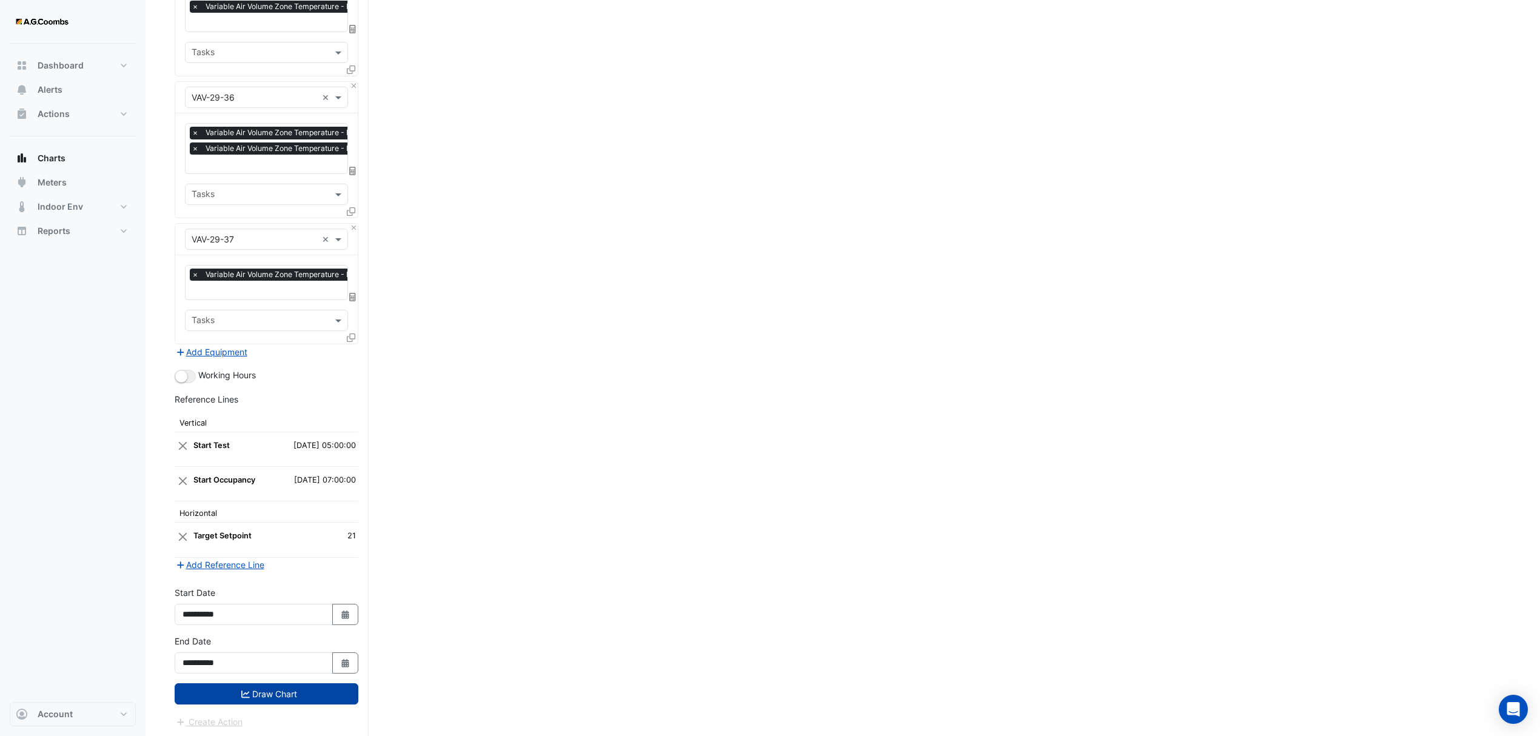
click at [241, 694] on icon "submit" at bounding box center [245, 694] width 8 height 7
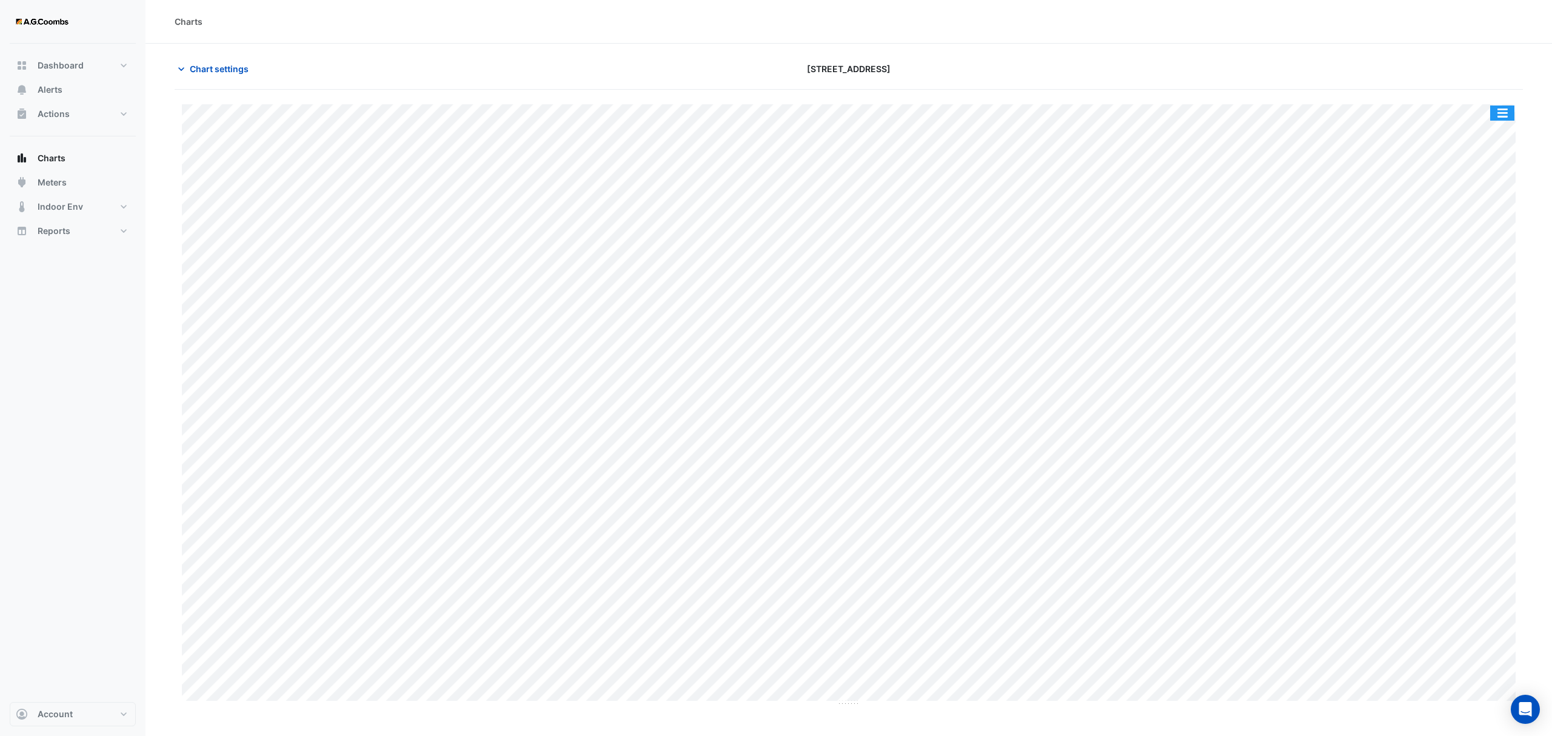
click at [1498, 107] on button "button" at bounding box center [1502, 113] width 24 height 15
click at [1473, 247] on div "Pivot Data Table" at bounding box center [1478, 243] width 73 height 29
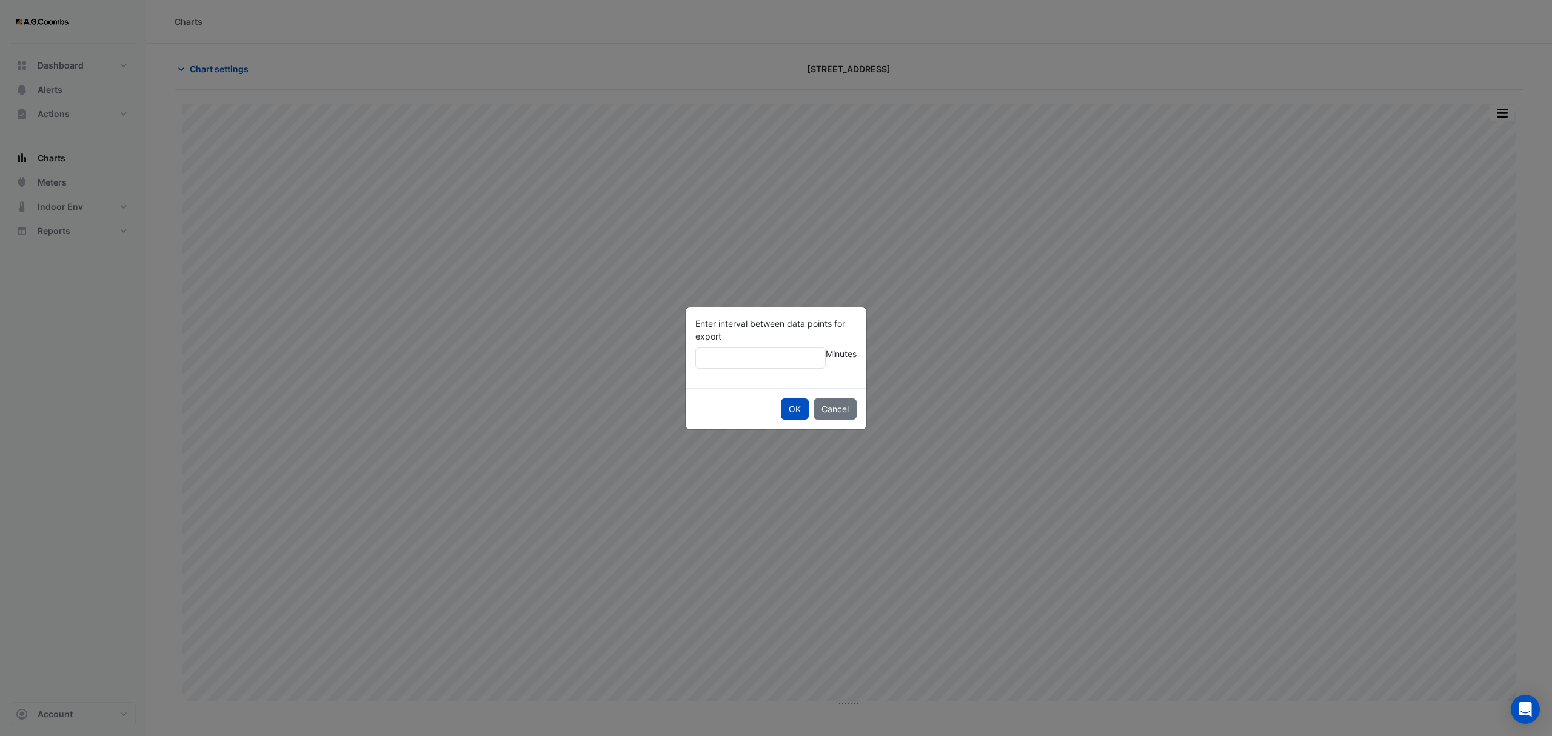
type input "**"
click at [781, 398] on button "OK" at bounding box center [795, 408] width 28 height 21
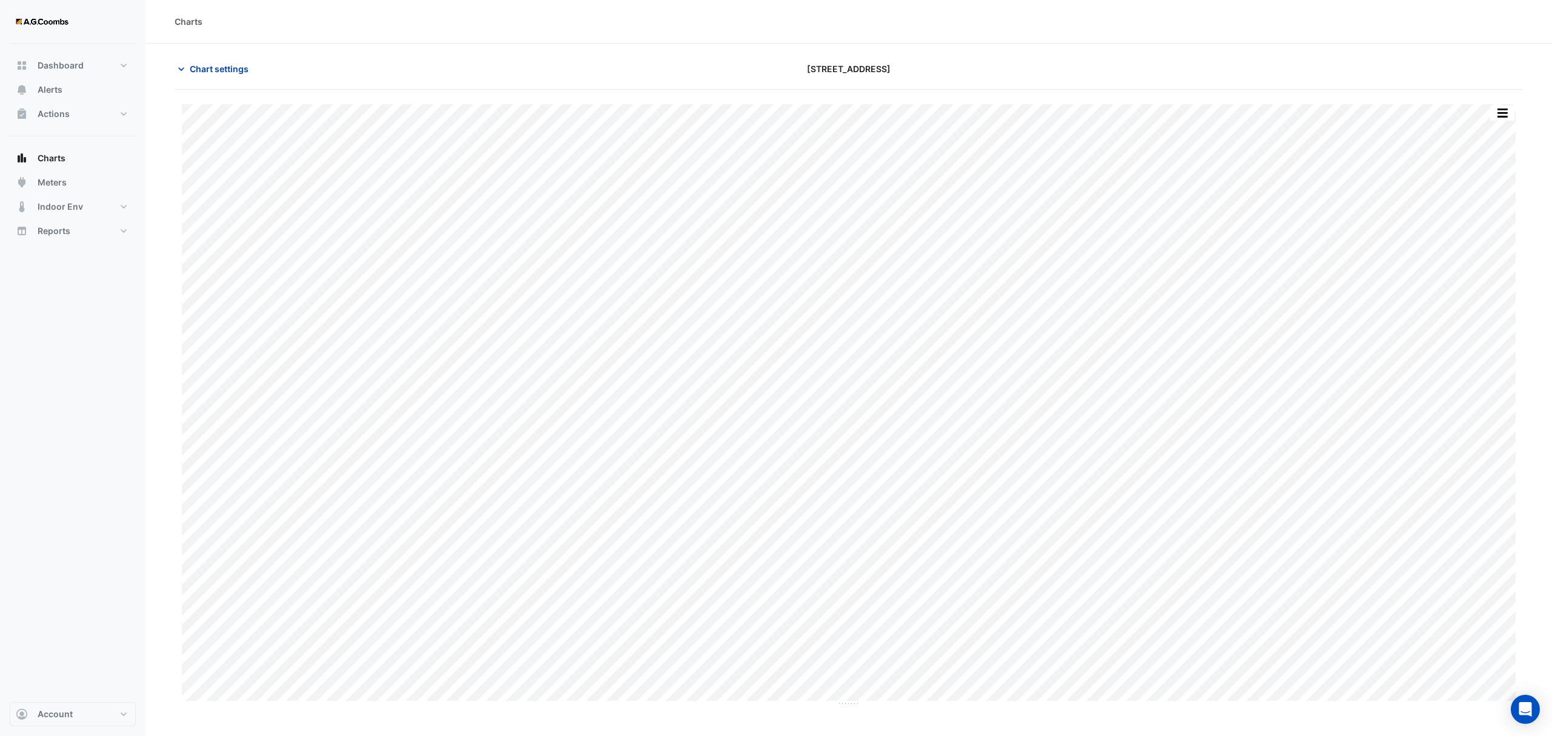
click at [212, 64] on span "Chart settings" at bounding box center [219, 68] width 59 height 13
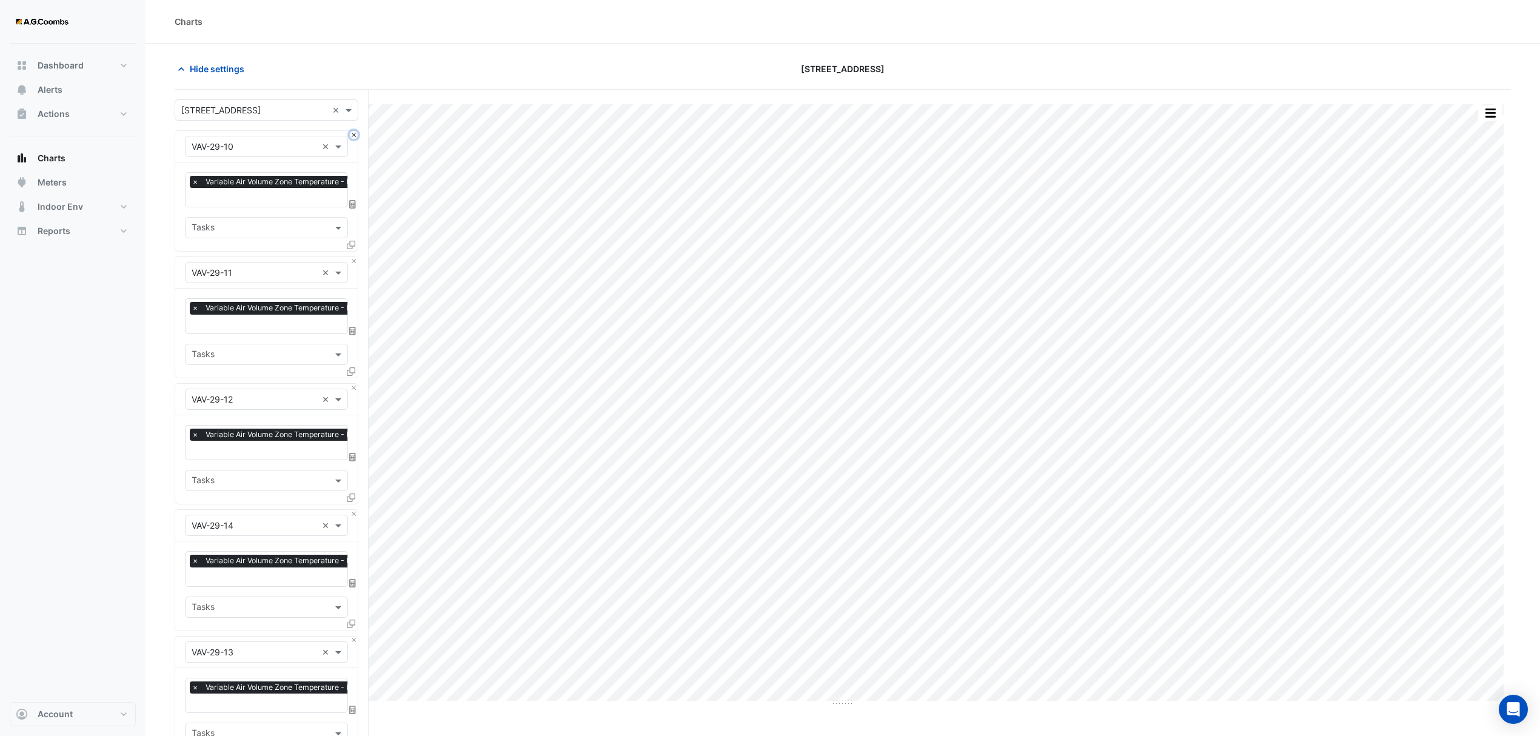
click at [357, 136] on button "Close" at bounding box center [354, 135] width 8 height 8
click at [357, 257] on button "Close" at bounding box center [354, 261] width 8 height 8
click at [357, 136] on button "Close" at bounding box center [354, 135] width 8 height 8
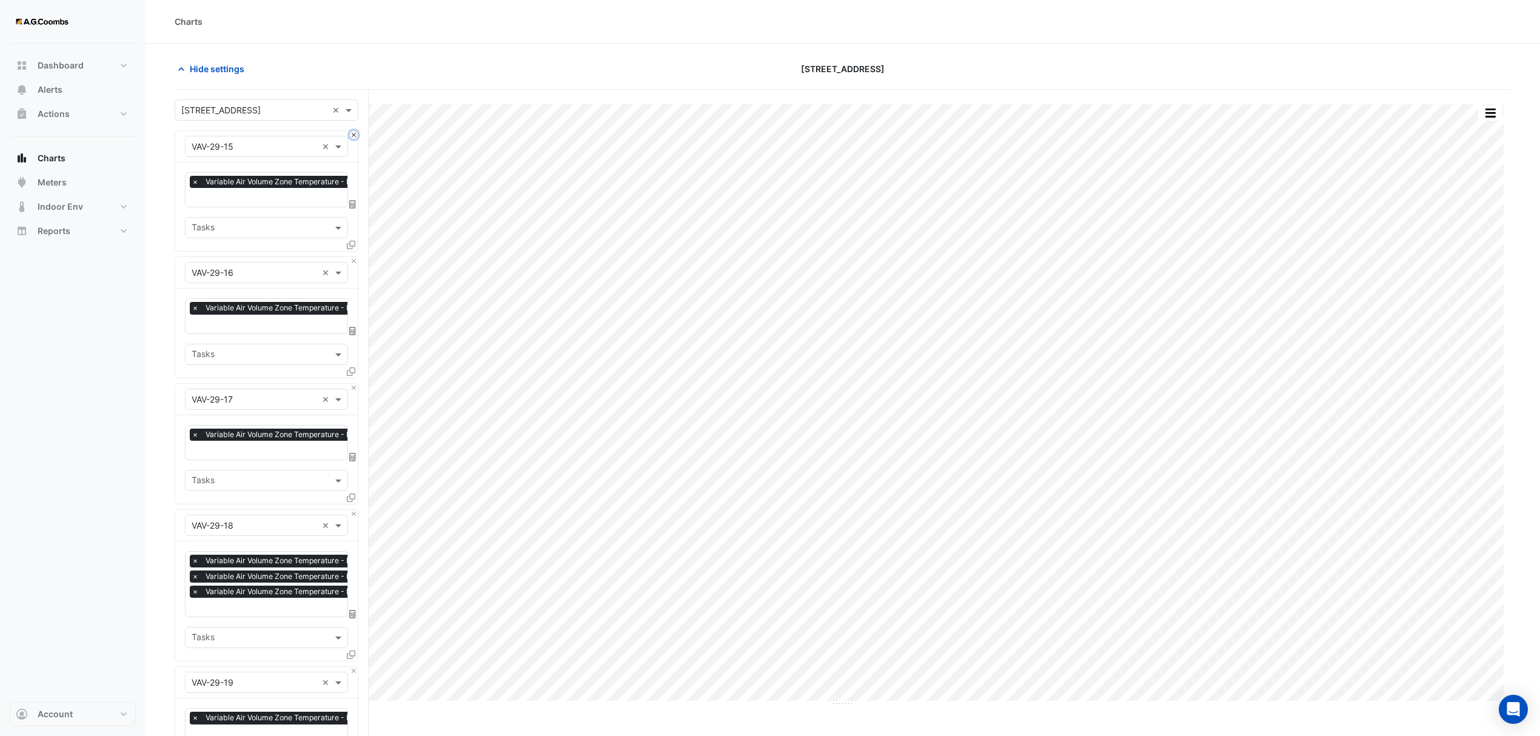
click at [357, 136] on button "Close" at bounding box center [354, 135] width 8 height 8
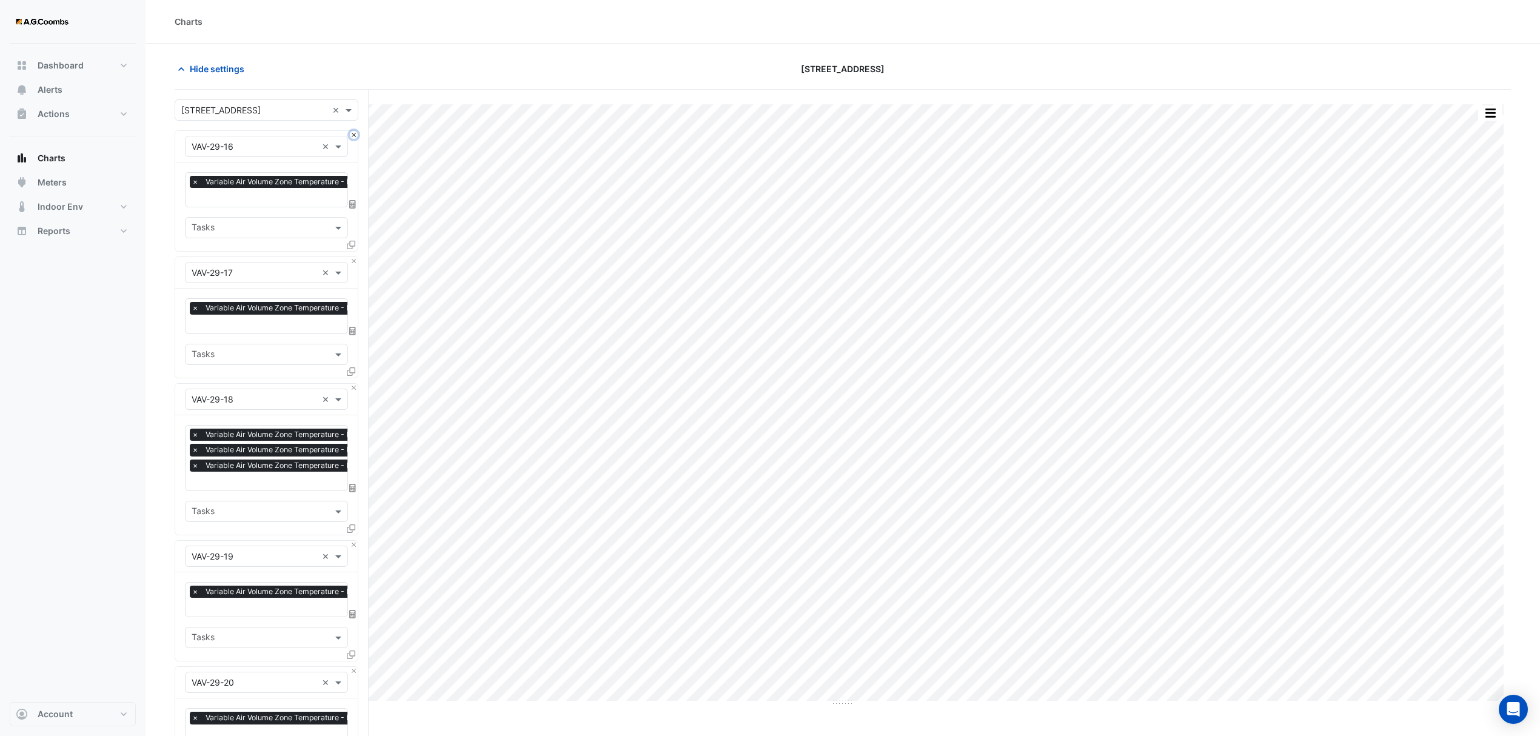
click at [357, 136] on button "Close" at bounding box center [354, 135] width 8 height 8
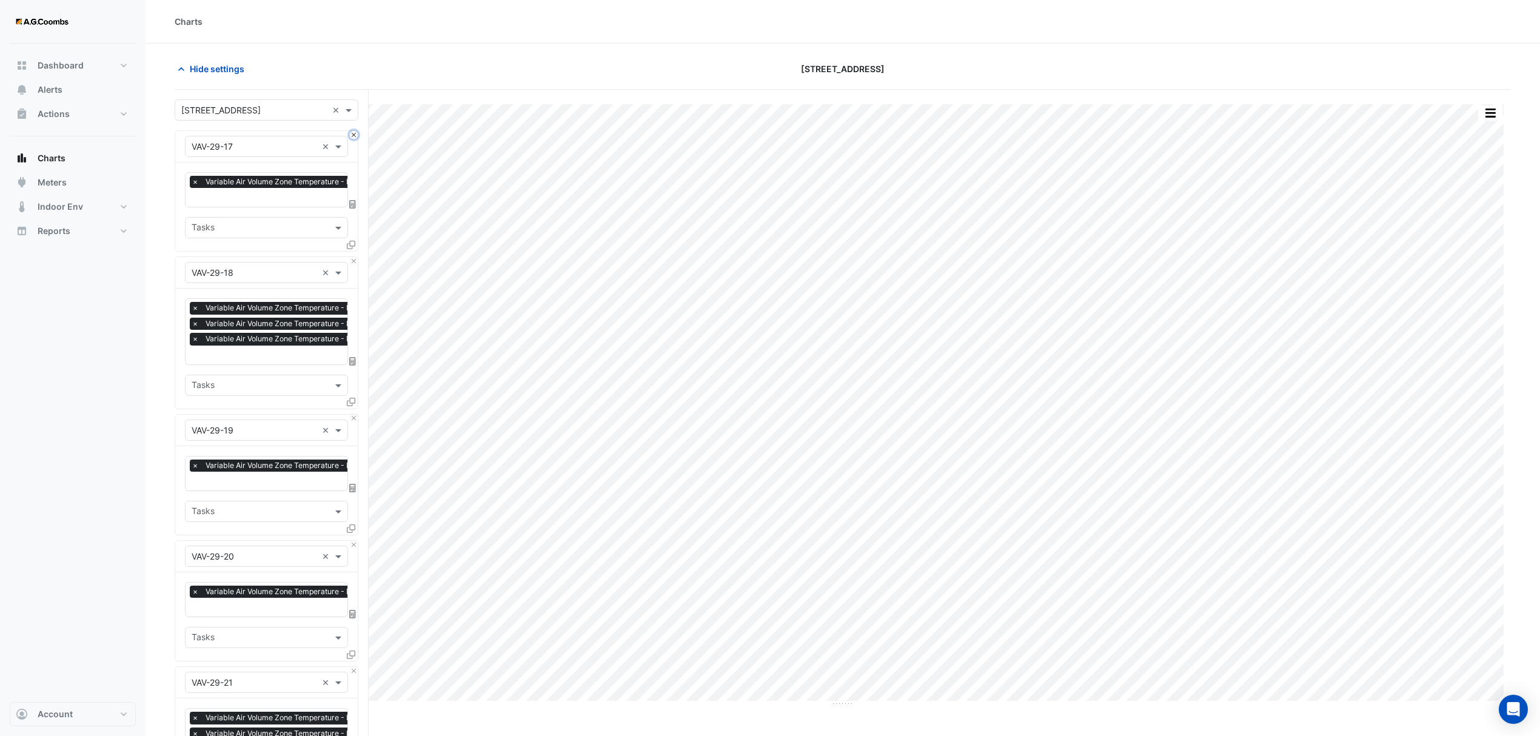
click at [357, 136] on button "Close" at bounding box center [354, 135] width 8 height 8
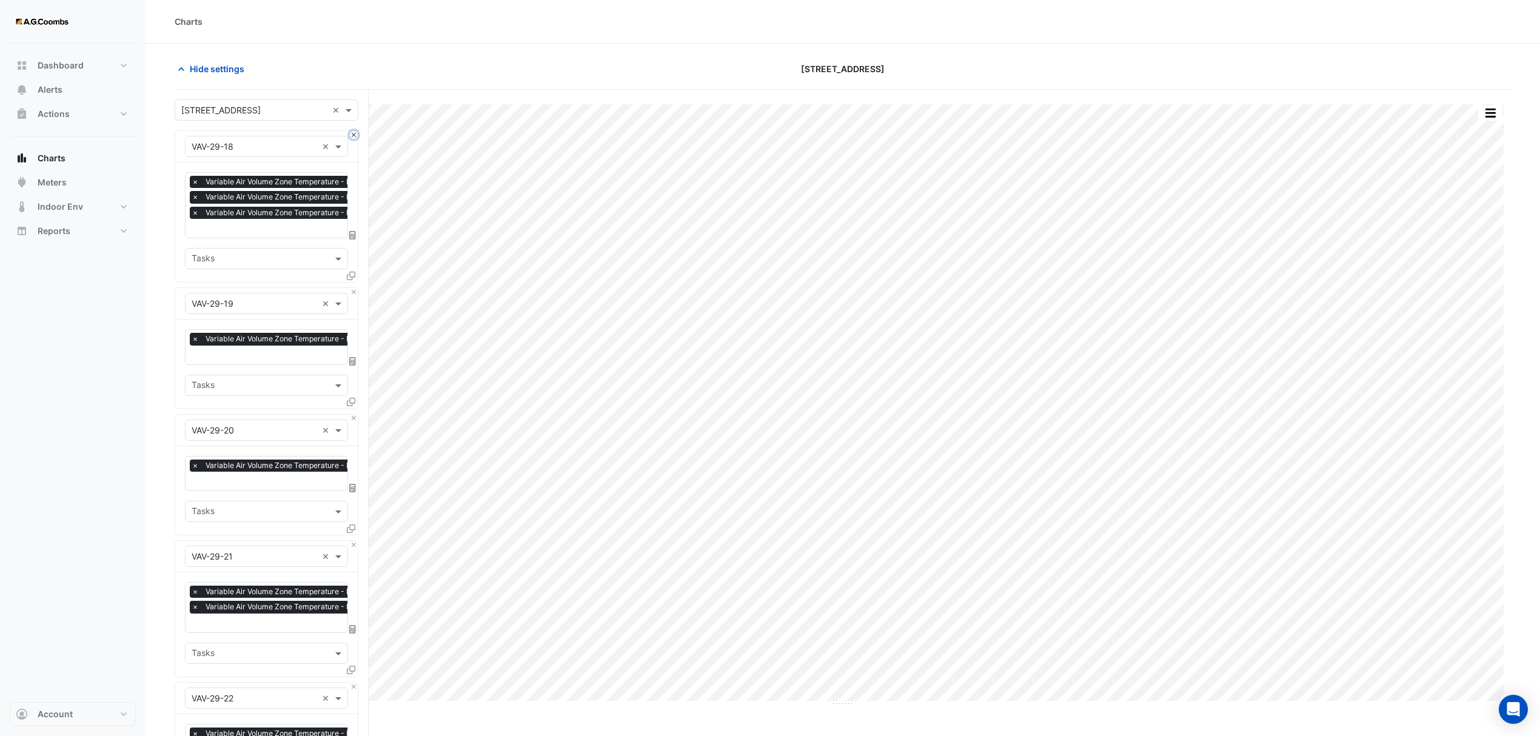
click at [357, 136] on button "Close" at bounding box center [354, 135] width 8 height 8
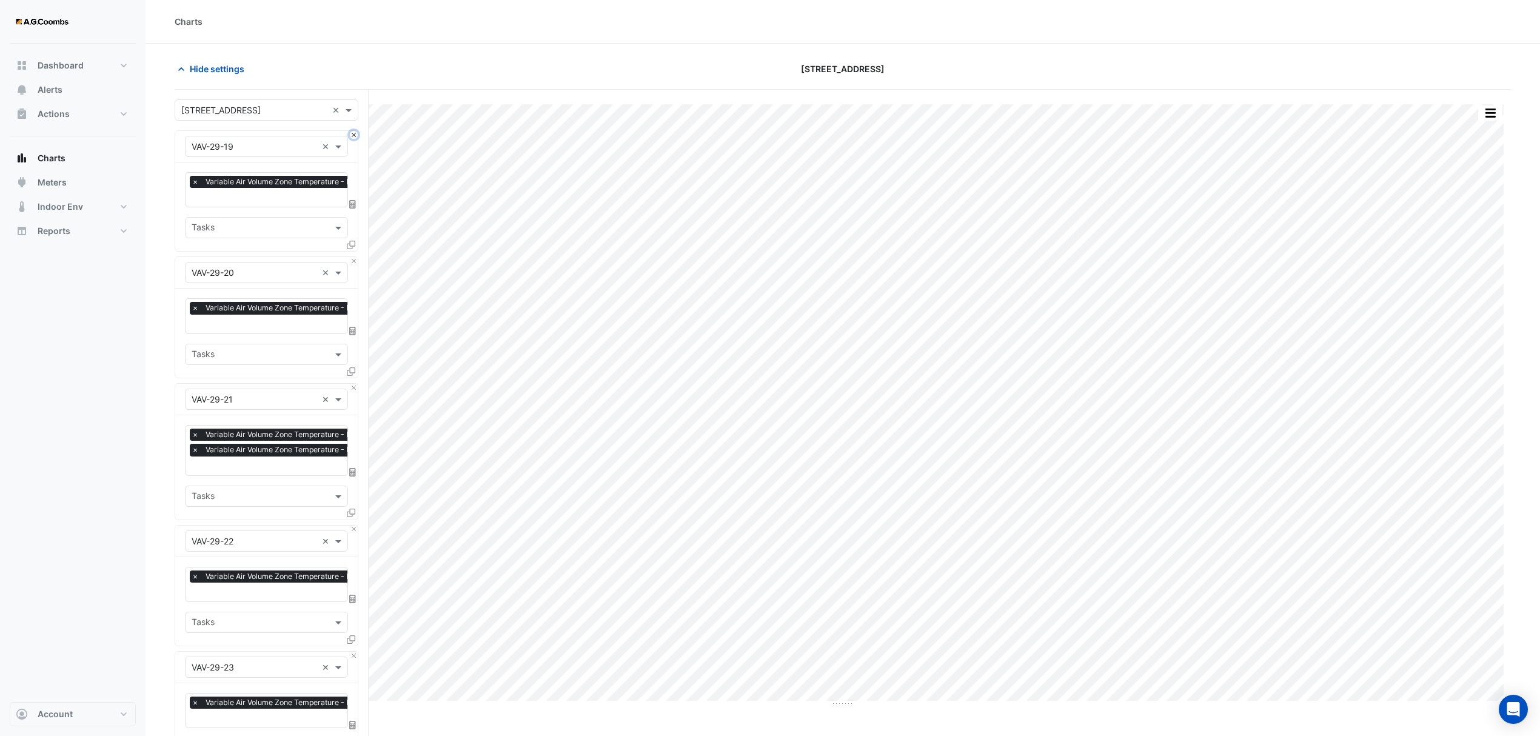
click at [357, 136] on button "Close" at bounding box center [354, 135] width 8 height 8
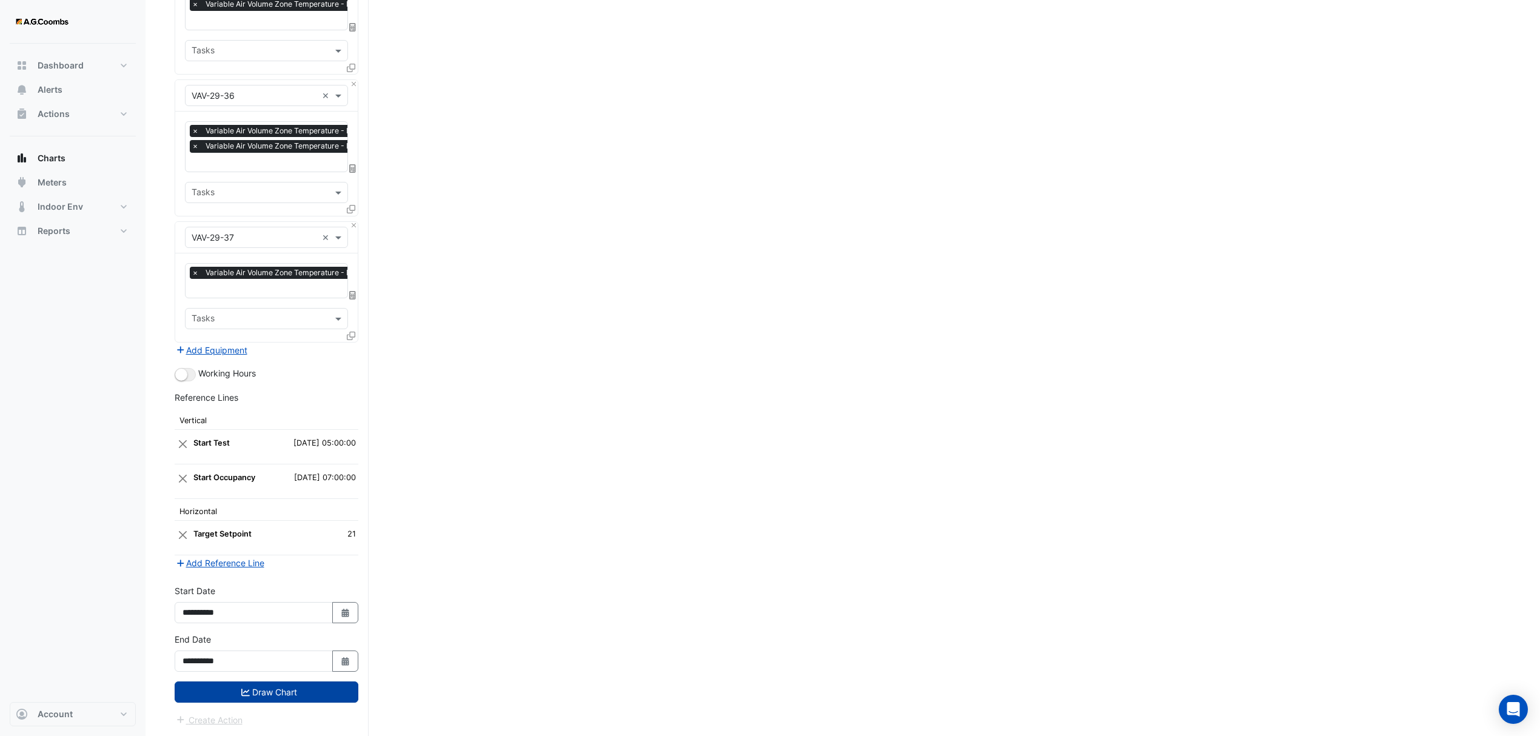
click at [236, 690] on button "Draw Chart" at bounding box center [267, 692] width 184 height 21
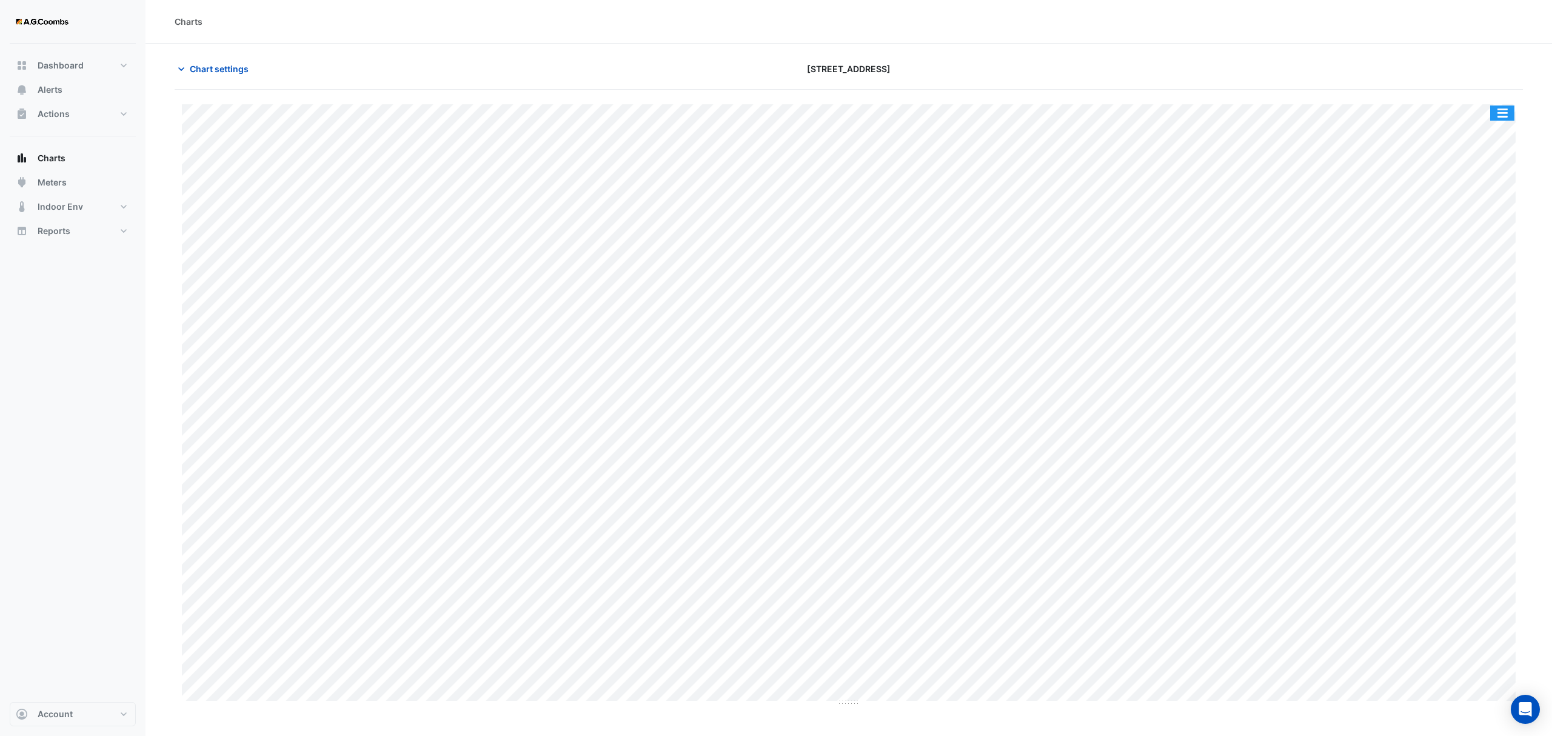
drag, startPoint x: 1512, startPoint y: 118, endPoint x: 1536, endPoint y: 257, distance: 141.5
click at [1510, 118] on button "button" at bounding box center [1502, 113] width 24 height 15
click at [1490, 236] on div "Pivot Data Table" at bounding box center [1478, 243] width 73 height 29
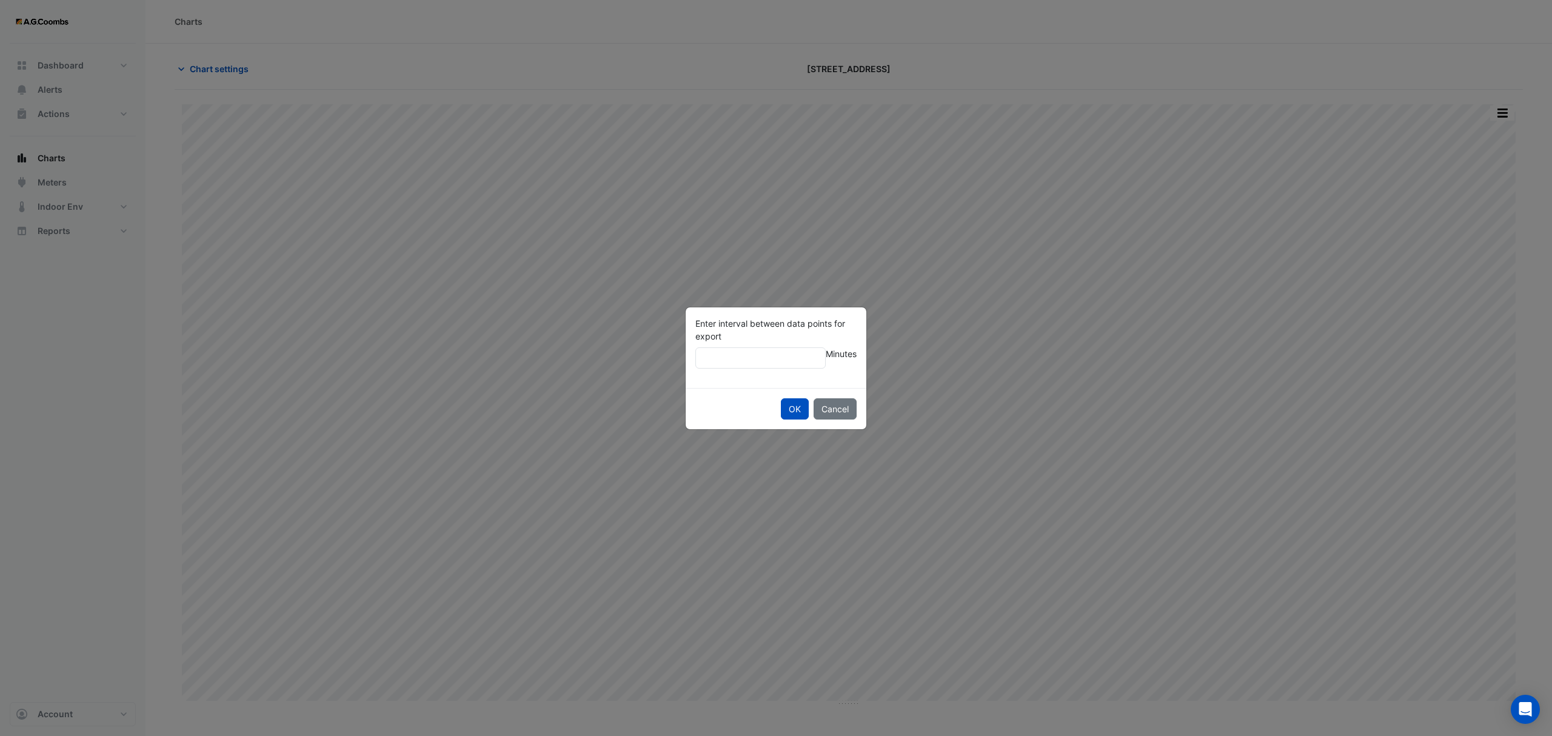
type input "**"
click at [781, 398] on button "OK" at bounding box center [795, 408] width 28 height 21
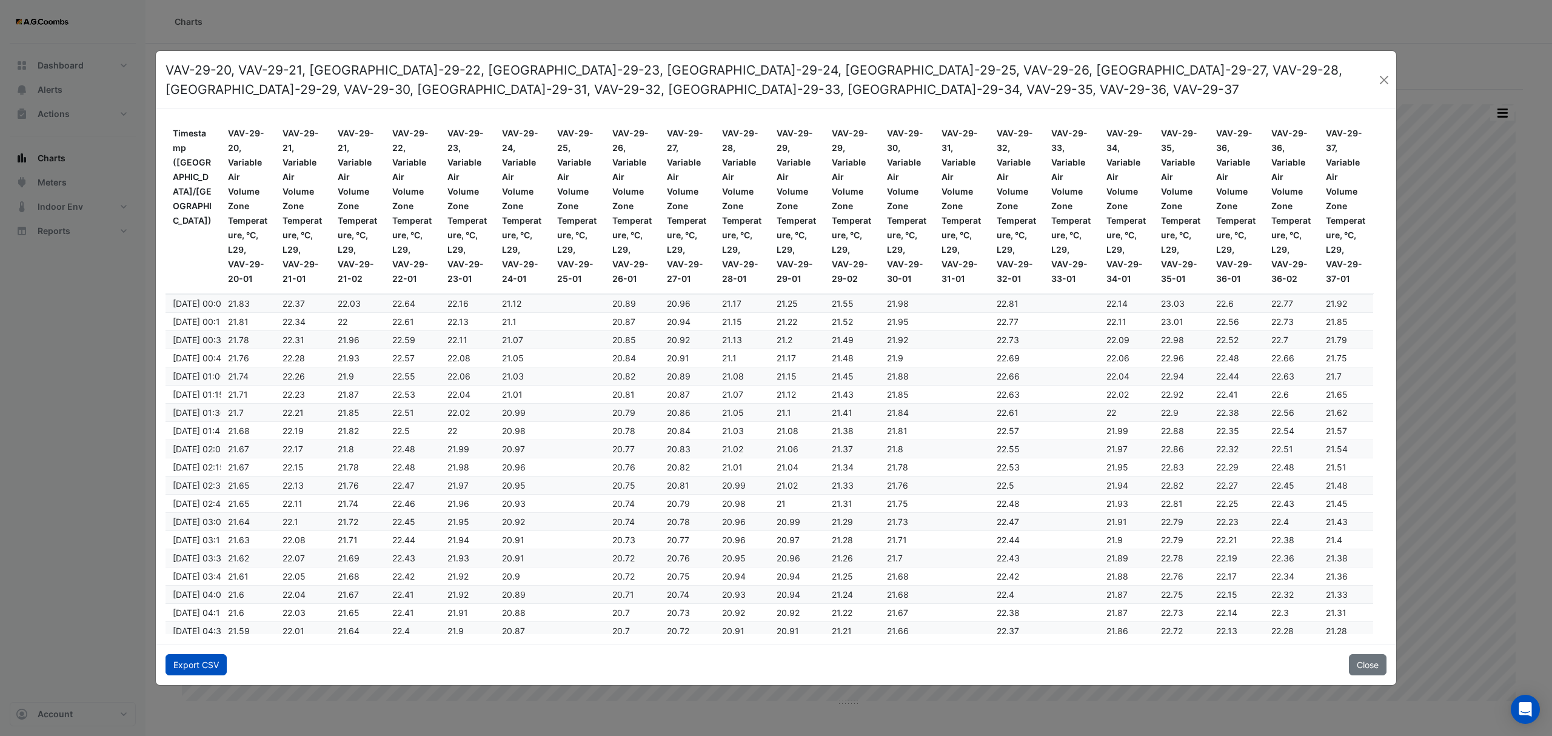
click at [186, 665] on button "Export CSV" at bounding box center [196, 664] width 61 height 21
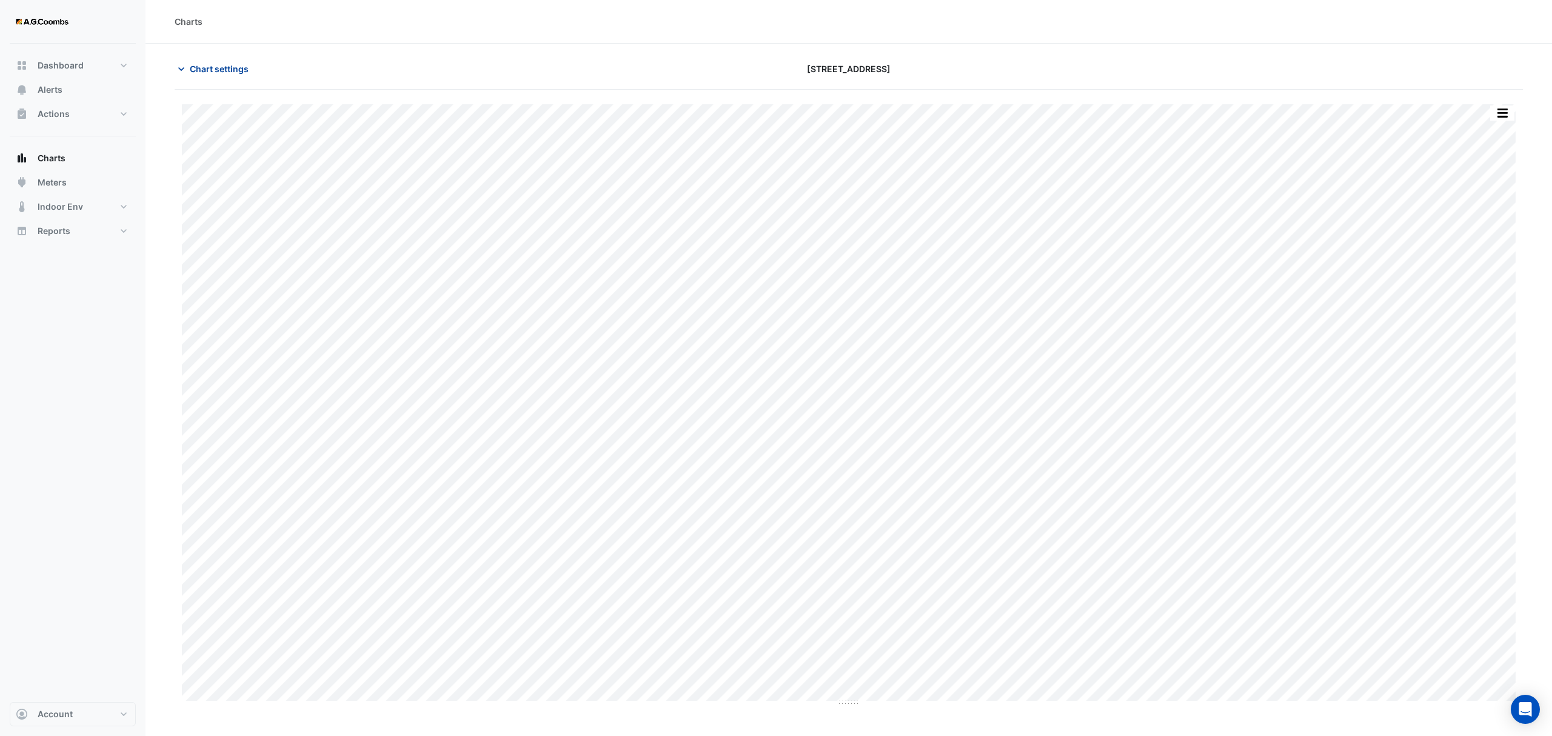
click at [213, 68] on span "Chart settings" at bounding box center [219, 68] width 59 height 13
type input "**********"
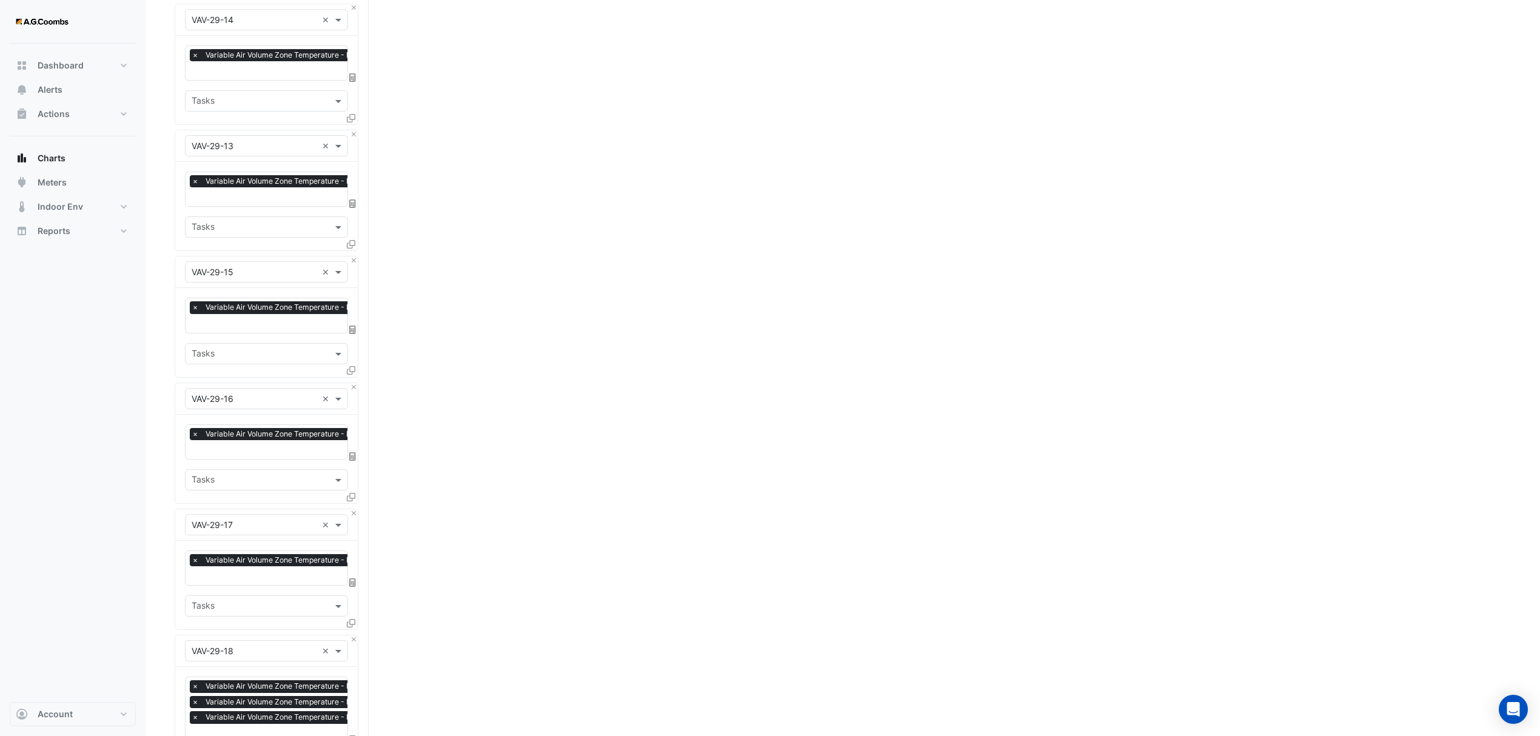
scroll to position [1698, 0]
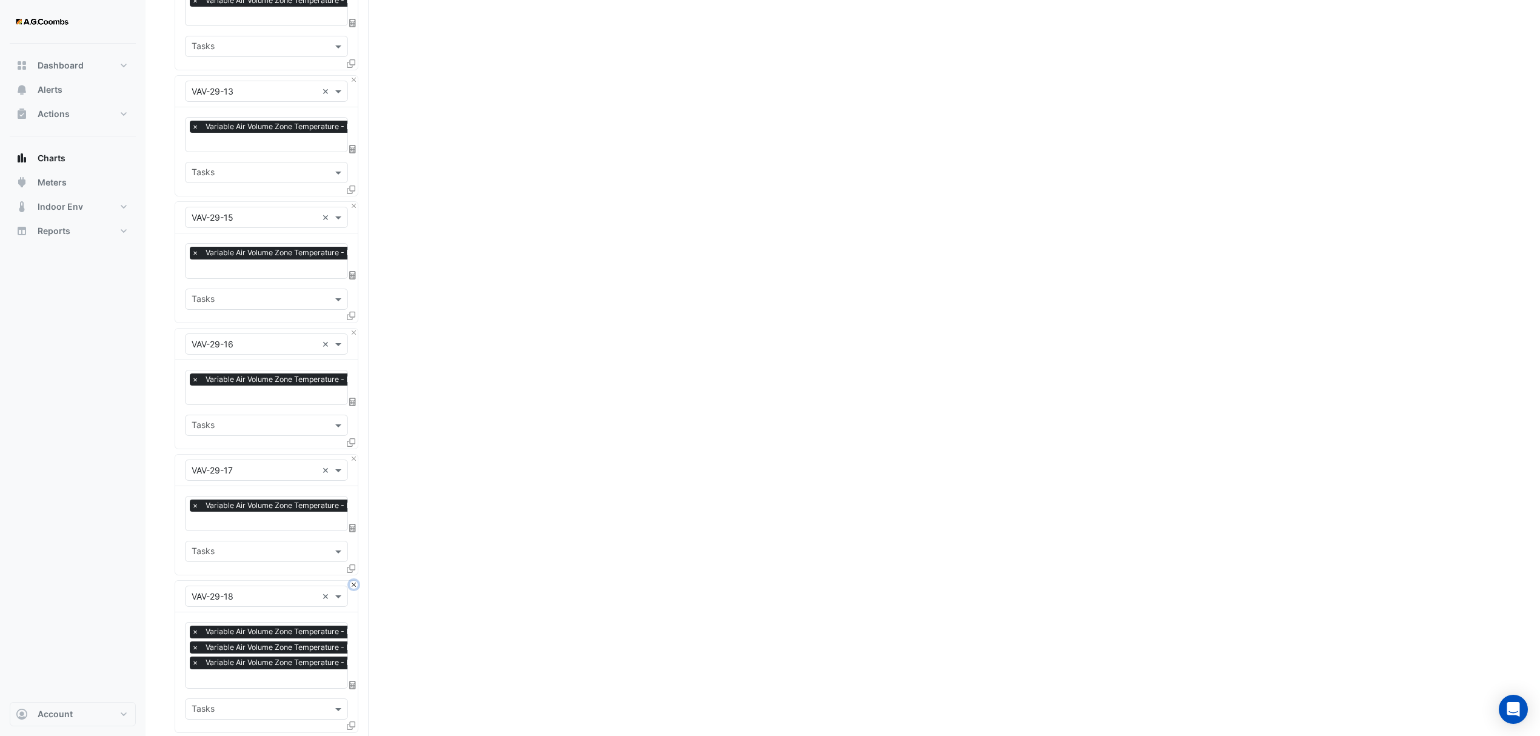
click at [355, 582] on button "Close" at bounding box center [354, 585] width 8 height 8
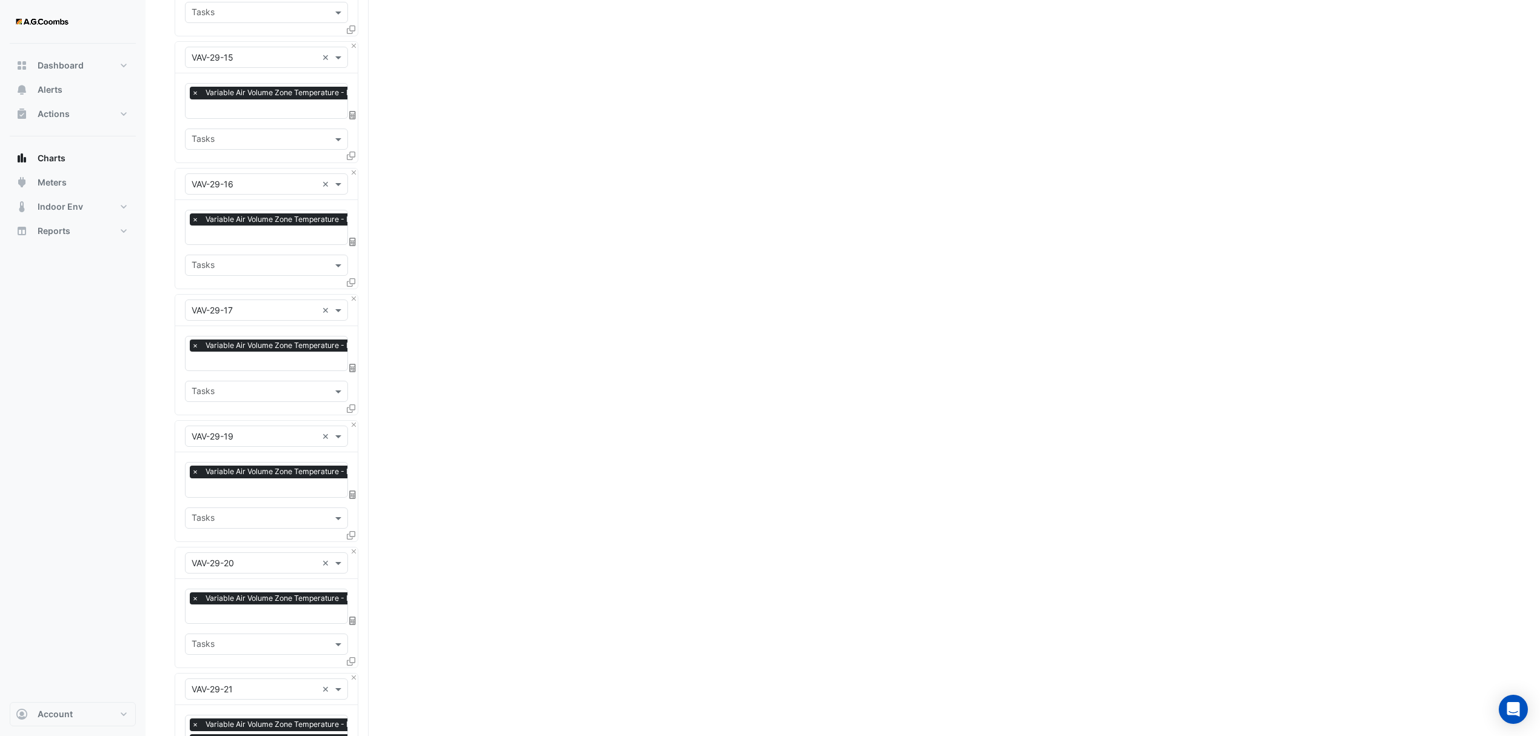
scroll to position [2021, 0]
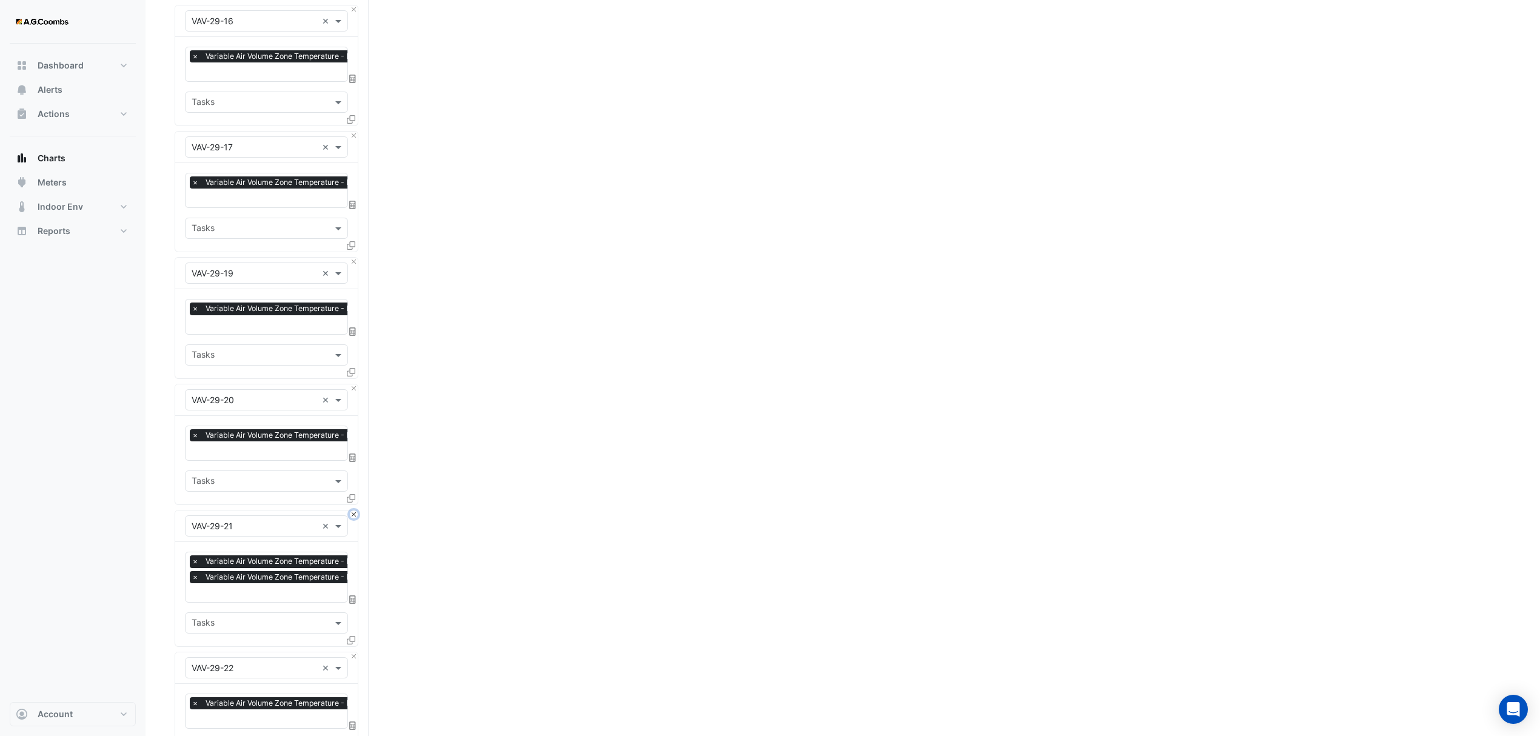
click at [352, 511] on button "Close" at bounding box center [354, 515] width 8 height 8
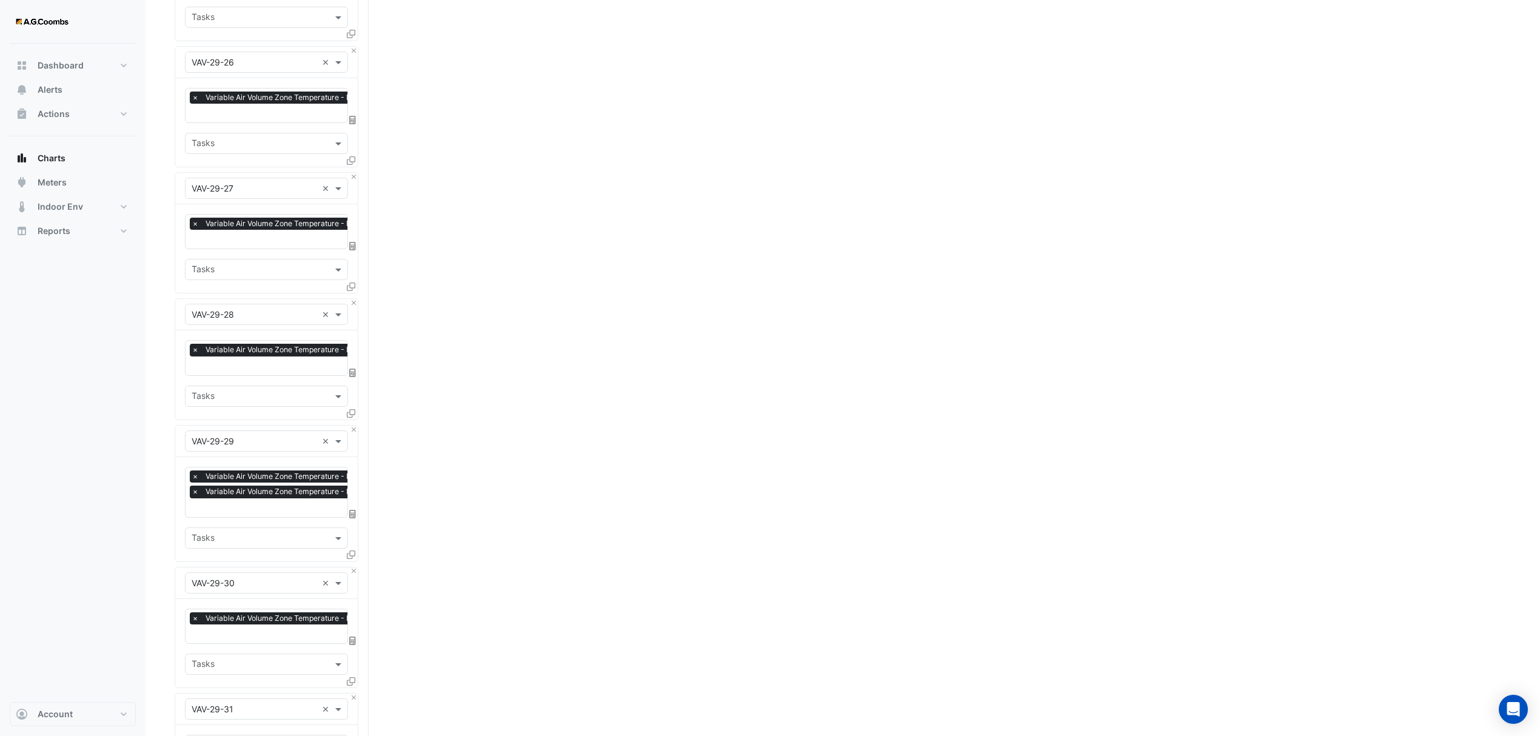
scroll to position [2991, 0]
click at [353, 425] on button "Close" at bounding box center [354, 429] width 8 height 8
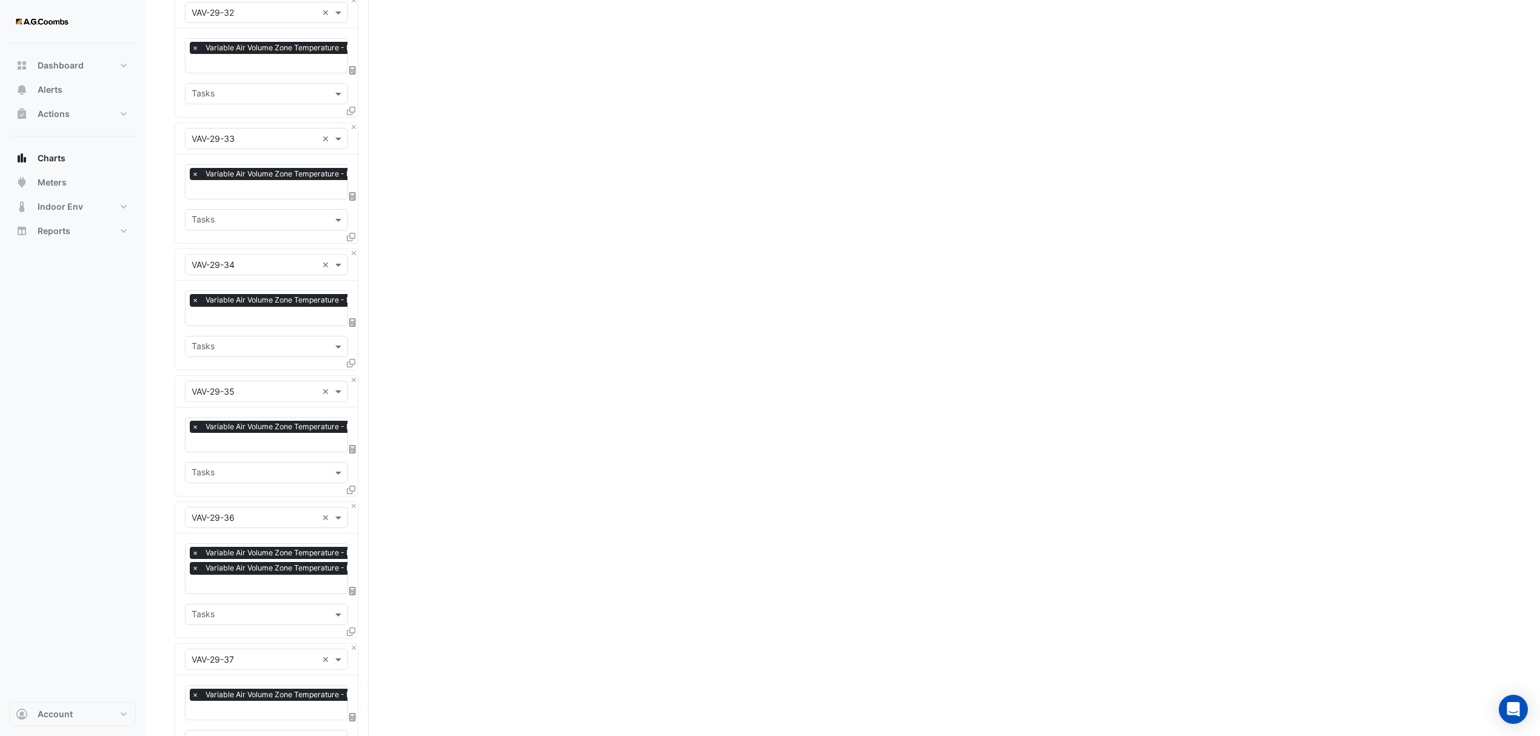
scroll to position [3719, 0]
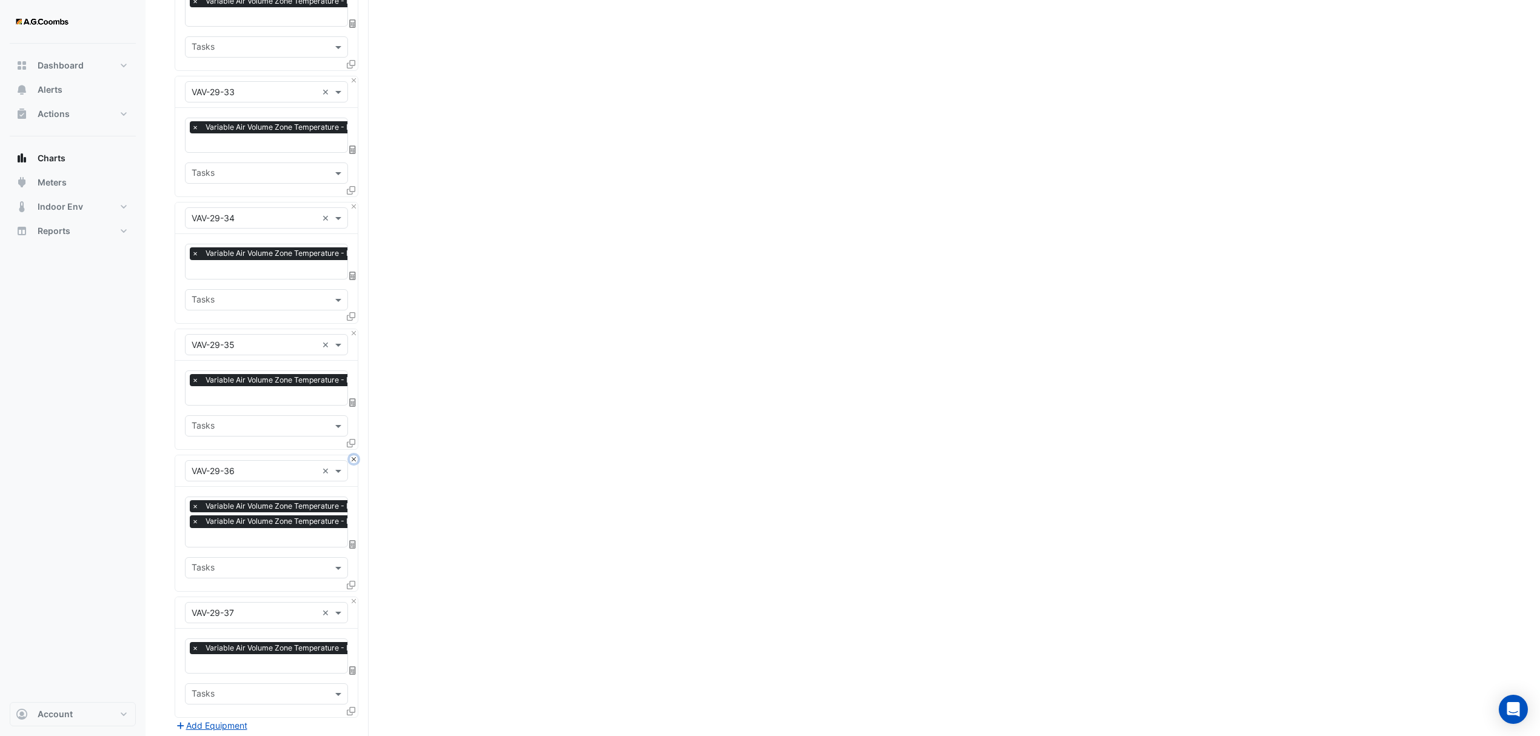
click at [352, 455] on button "Close" at bounding box center [354, 459] width 8 height 8
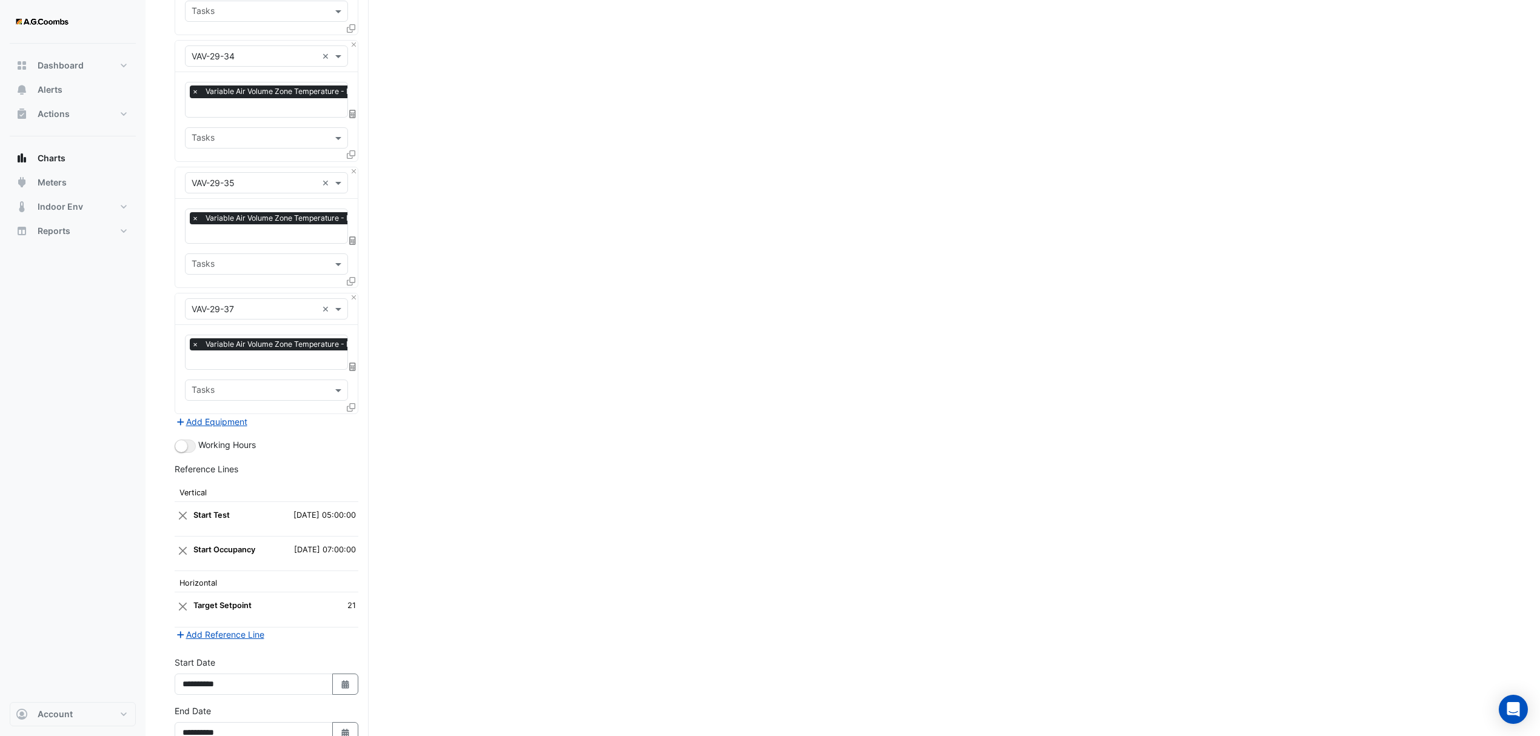
scroll to position [3949, 0]
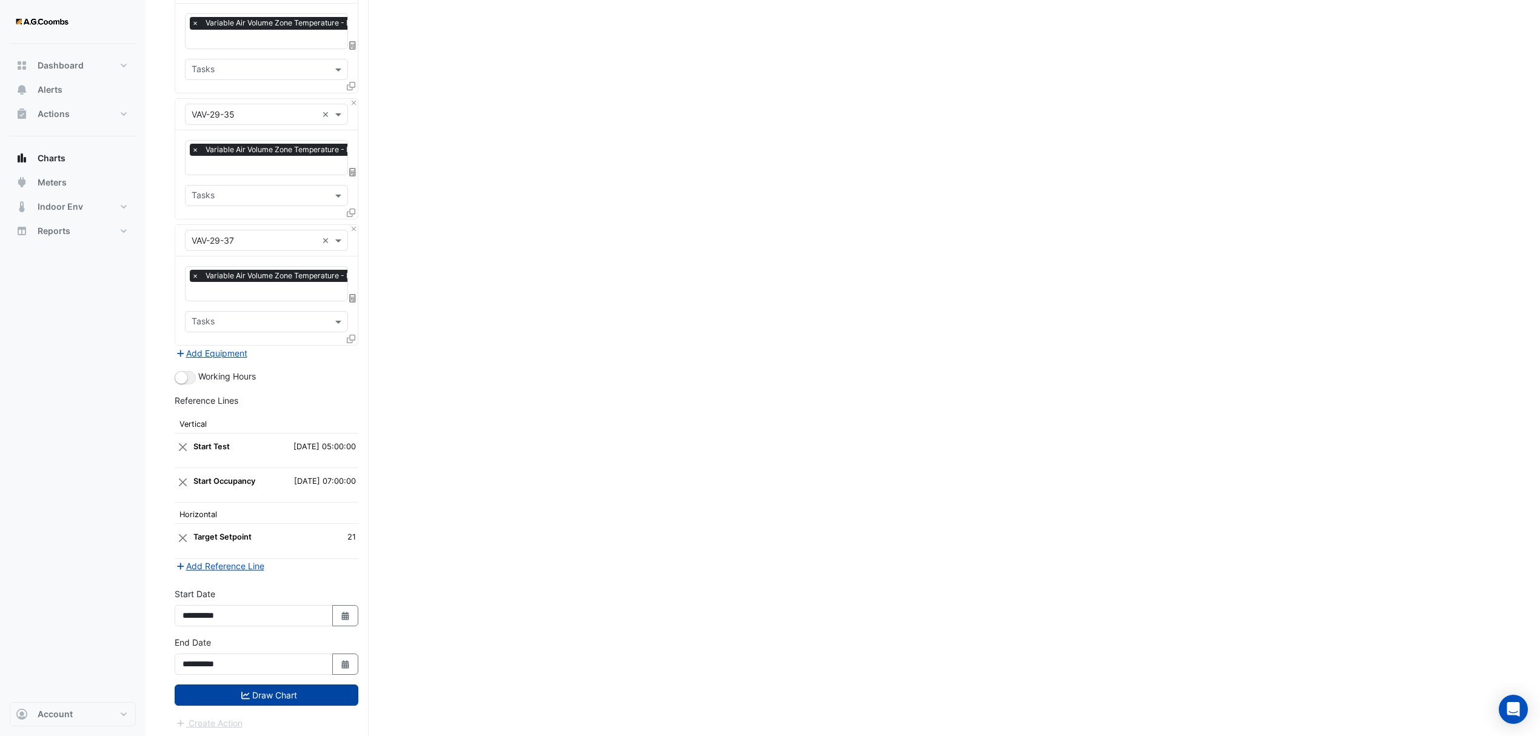
click at [231, 690] on button "Draw Chart" at bounding box center [267, 695] width 184 height 21
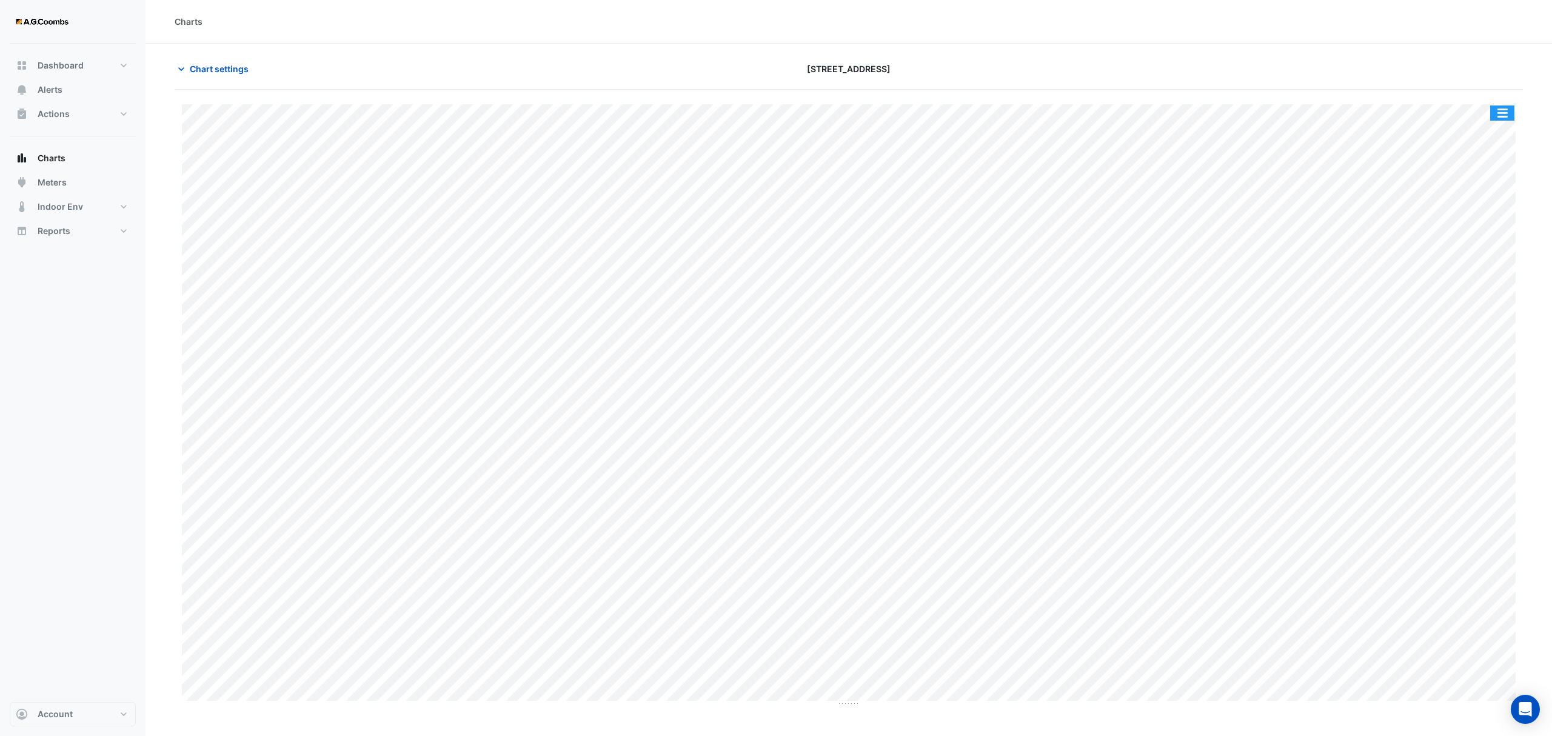
click at [1503, 113] on button "button" at bounding box center [1502, 113] width 24 height 15
click at [1475, 246] on div "Pivot Data Table" at bounding box center [1478, 243] width 73 height 29
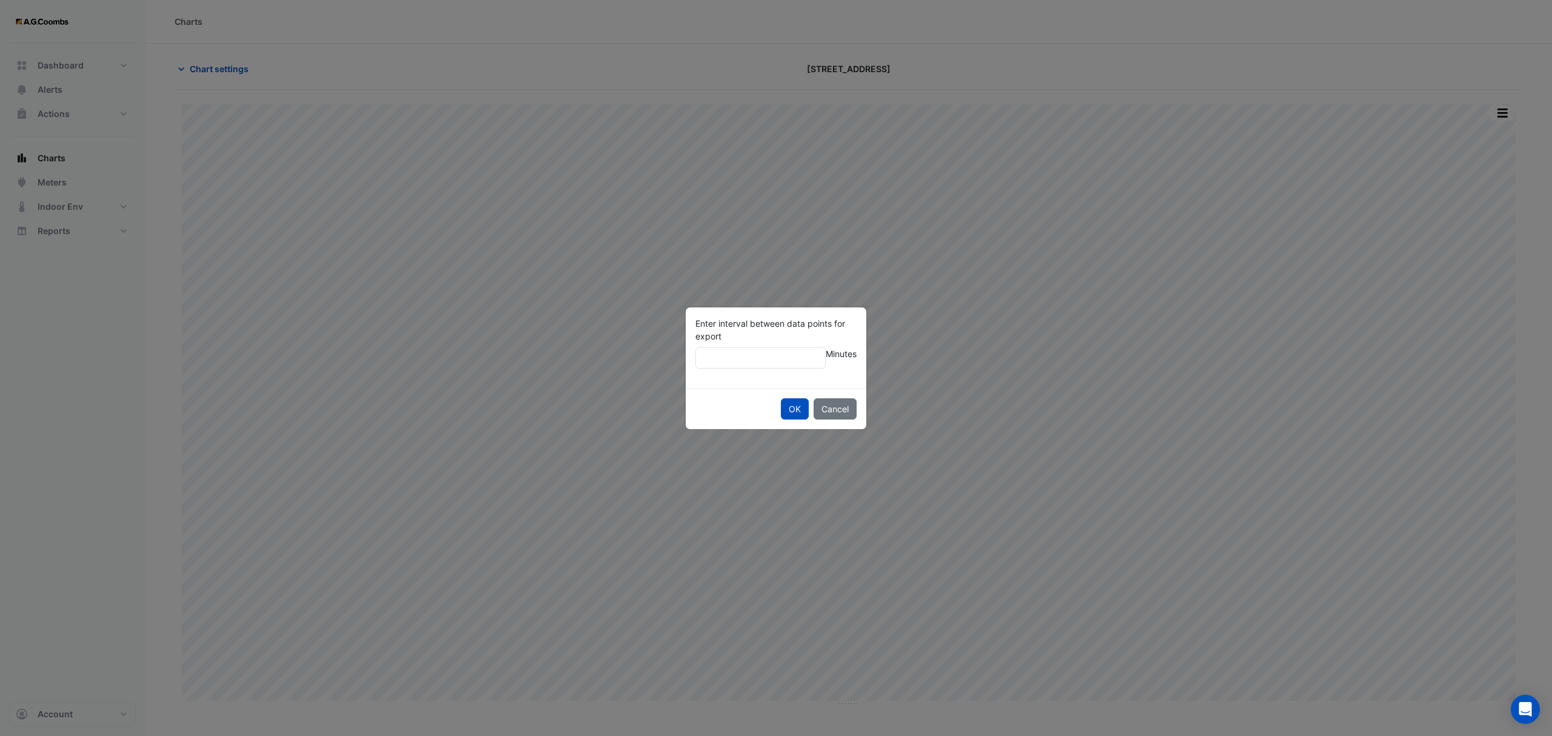
type input "**"
click at [781, 398] on button "OK" at bounding box center [795, 408] width 28 height 21
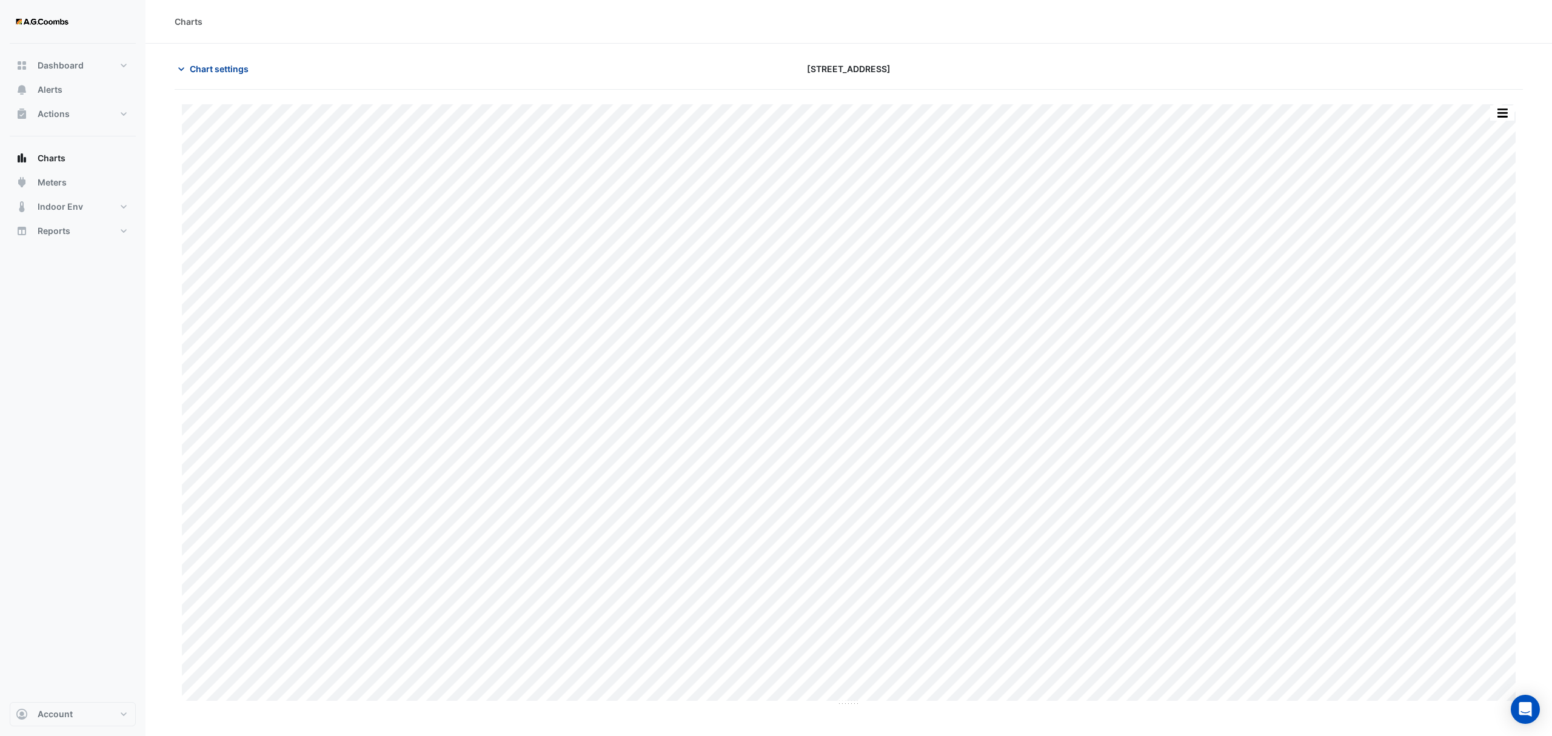
click at [212, 67] on span "Chart settings" at bounding box center [219, 68] width 59 height 13
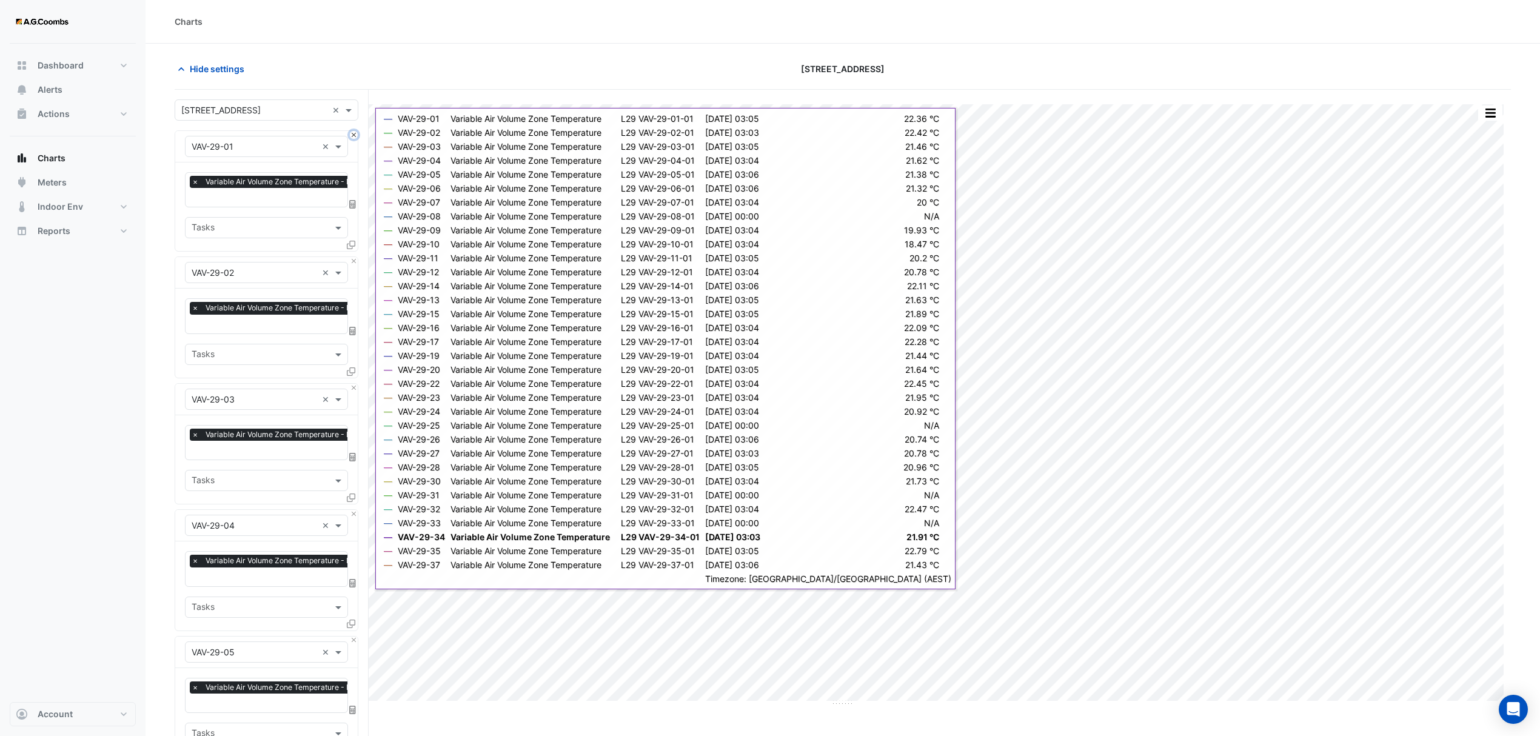
click at [350, 132] on button "Close" at bounding box center [354, 135] width 8 height 8
click at [350, 257] on button "Close" at bounding box center [354, 261] width 8 height 8
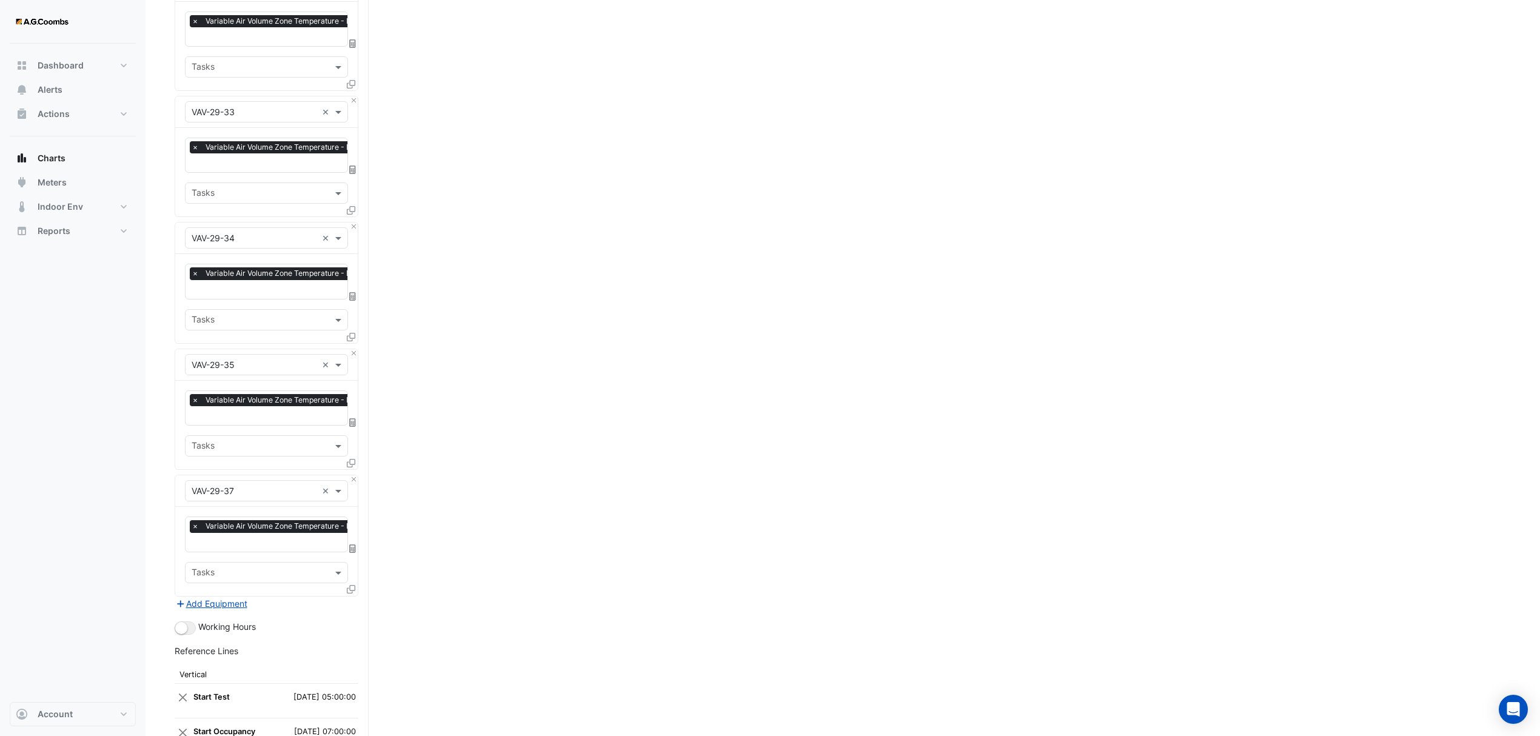
scroll to position [3319, 0]
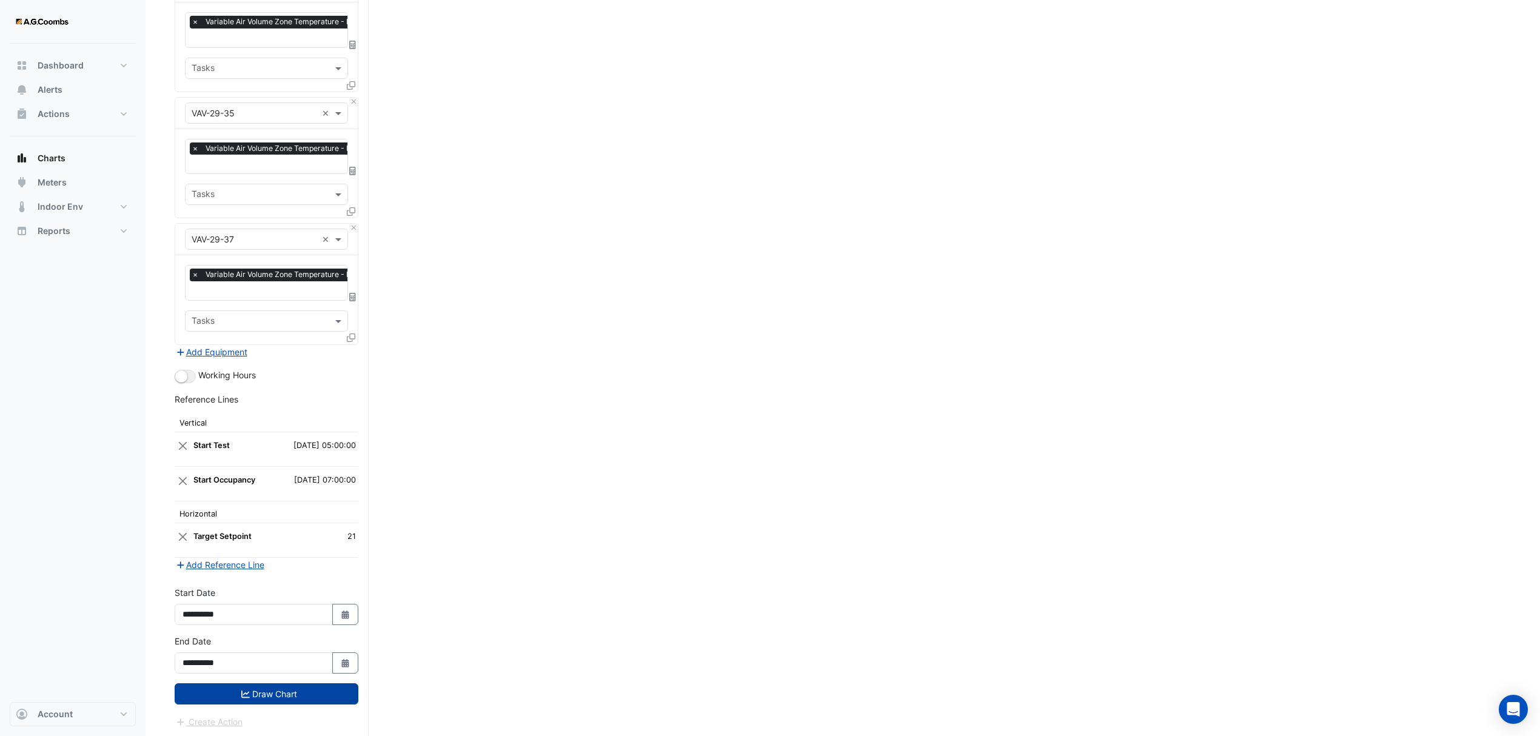
click at [213, 690] on button "Draw Chart" at bounding box center [267, 693] width 184 height 21
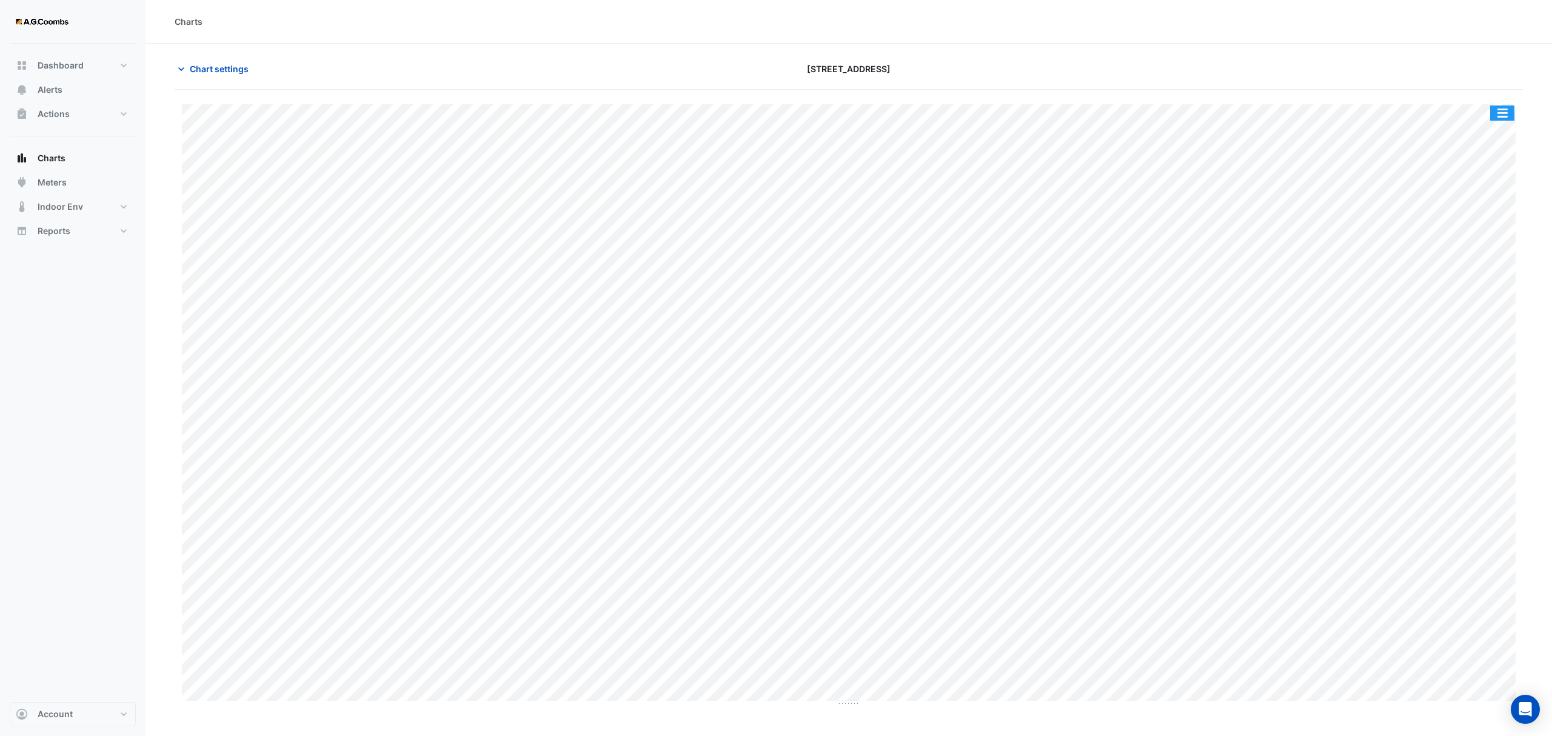
click at [1497, 110] on button "button" at bounding box center [1502, 113] width 24 height 15
click at [1481, 238] on div "Pivot Data Table" at bounding box center [1478, 243] width 73 height 29
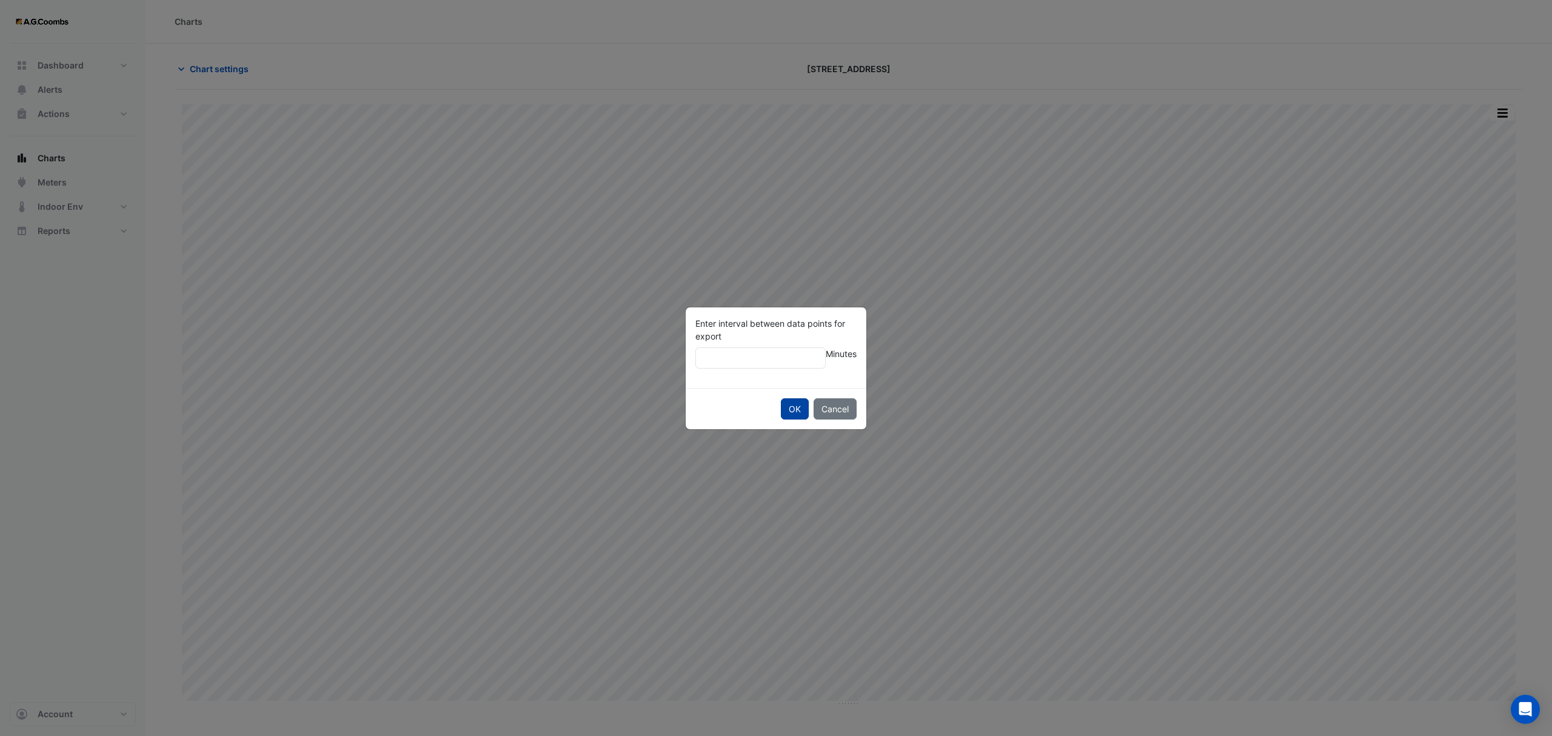
type input "**"
click at [799, 415] on button "OK" at bounding box center [795, 408] width 28 height 21
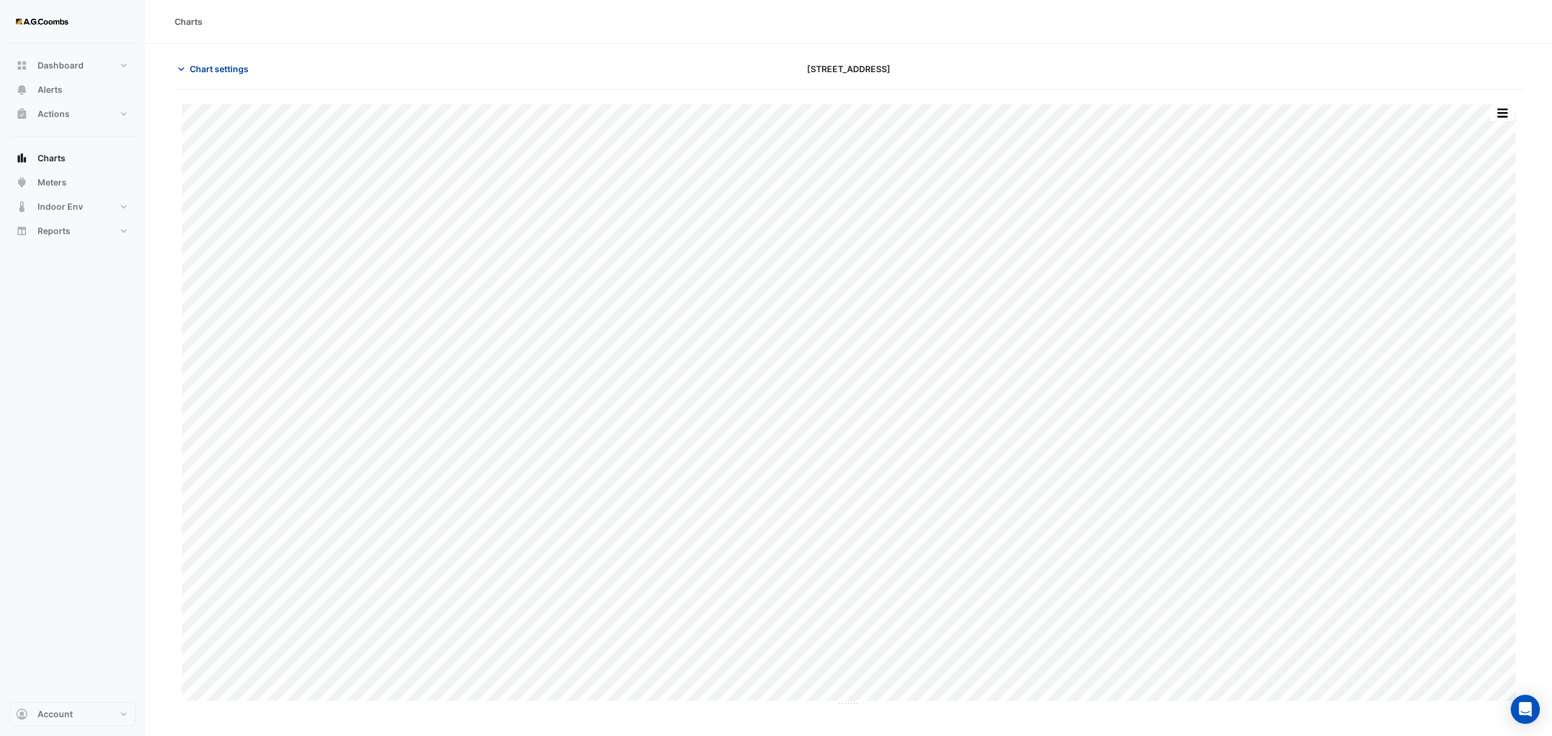
click at [212, 70] on span "Chart settings" at bounding box center [219, 68] width 59 height 13
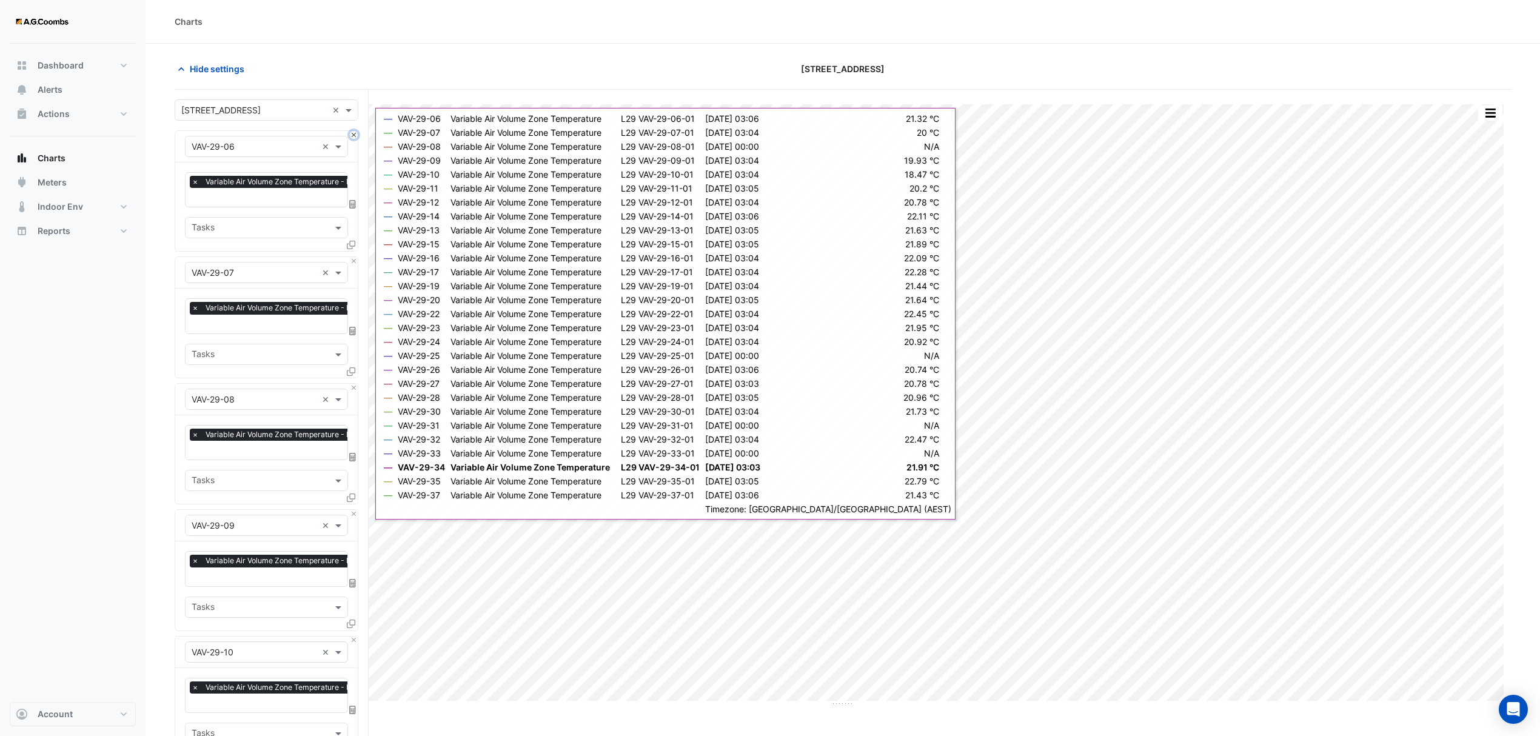
click at [355, 133] on button "Close" at bounding box center [354, 135] width 8 height 8
click at [355, 257] on button "Close" at bounding box center [354, 261] width 8 height 8
click at [355, 133] on button "Close" at bounding box center [354, 135] width 8 height 8
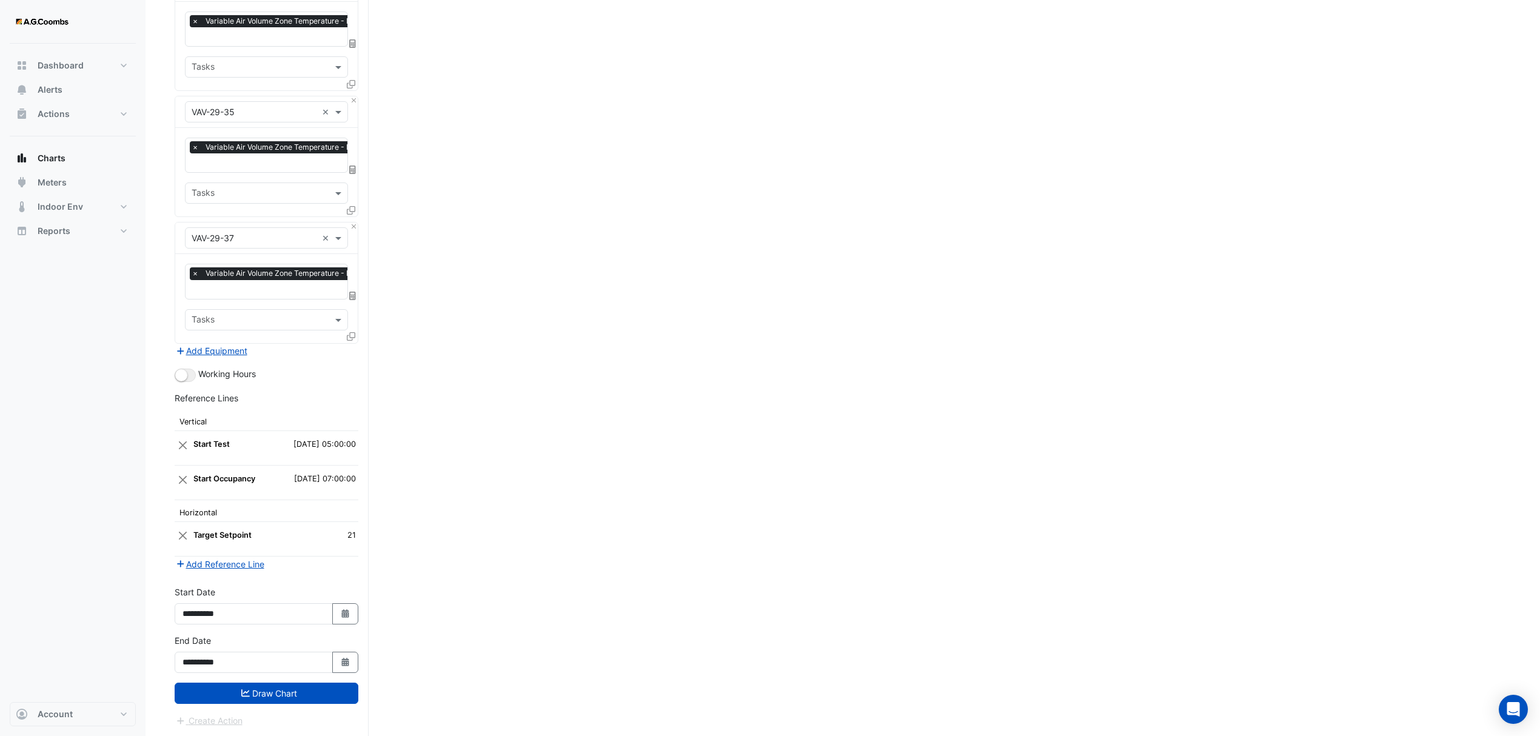
click at [260, 687] on button "Draw Chart" at bounding box center [267, 693] width 184 height 21
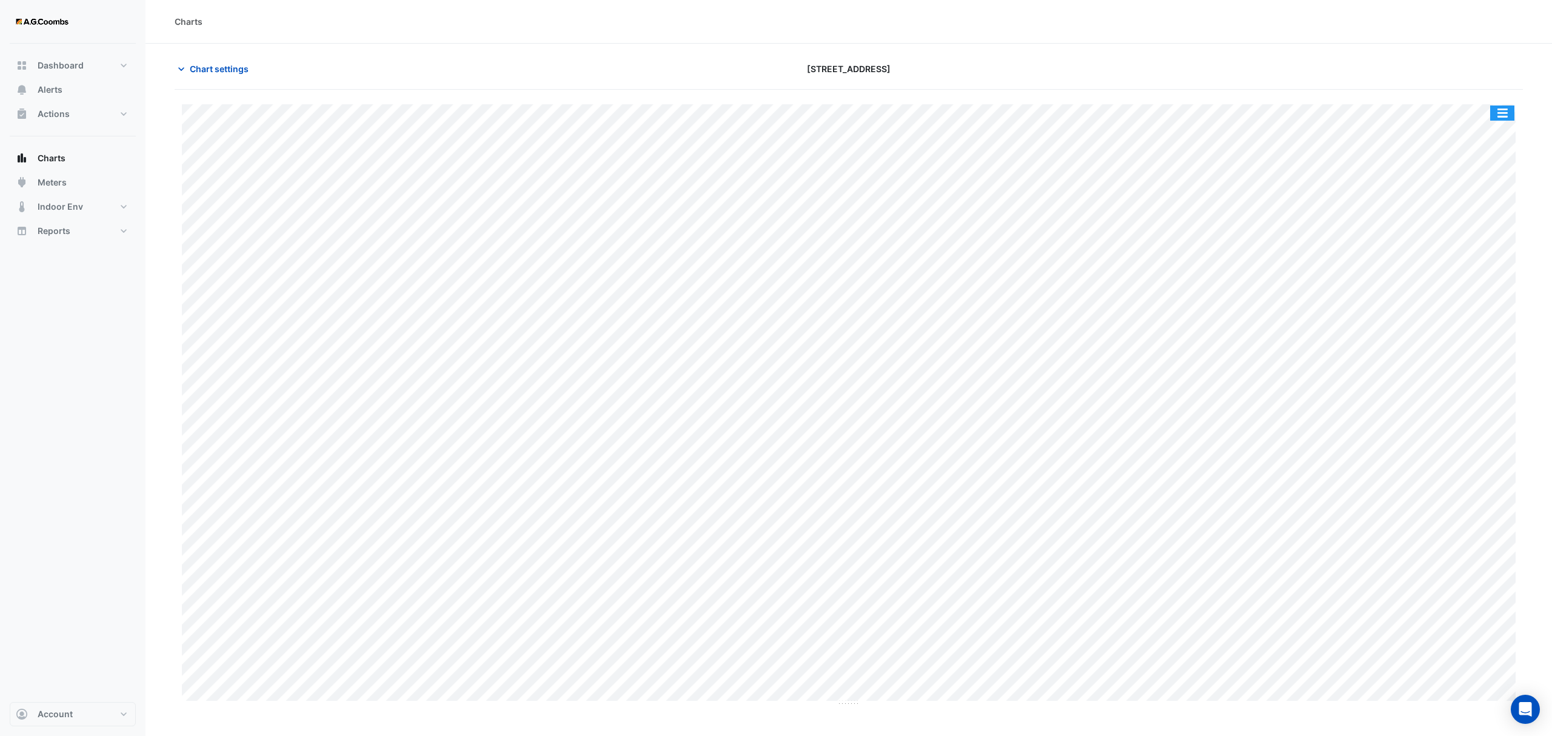
click at [1492, 117] on button "button" at bounding box center [1502, 113] width 24 height 15
click at [1497, 239] on div "Pivot Data Table" at bounding box center [1478, 243] width 73 height 29
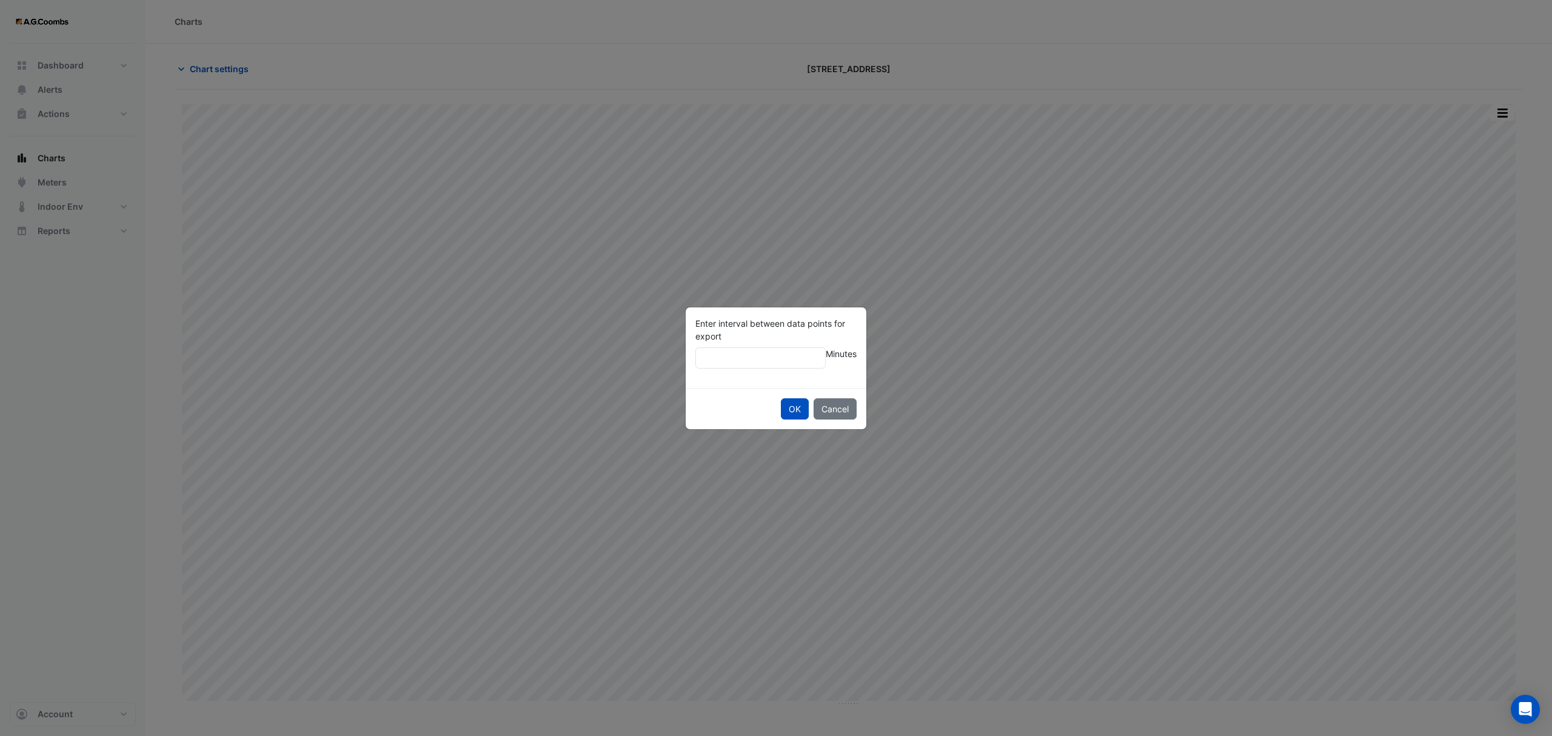
type input "**"
click at [781, 398] on button "OK" at bounding box center [795, 408] width 28 height 21
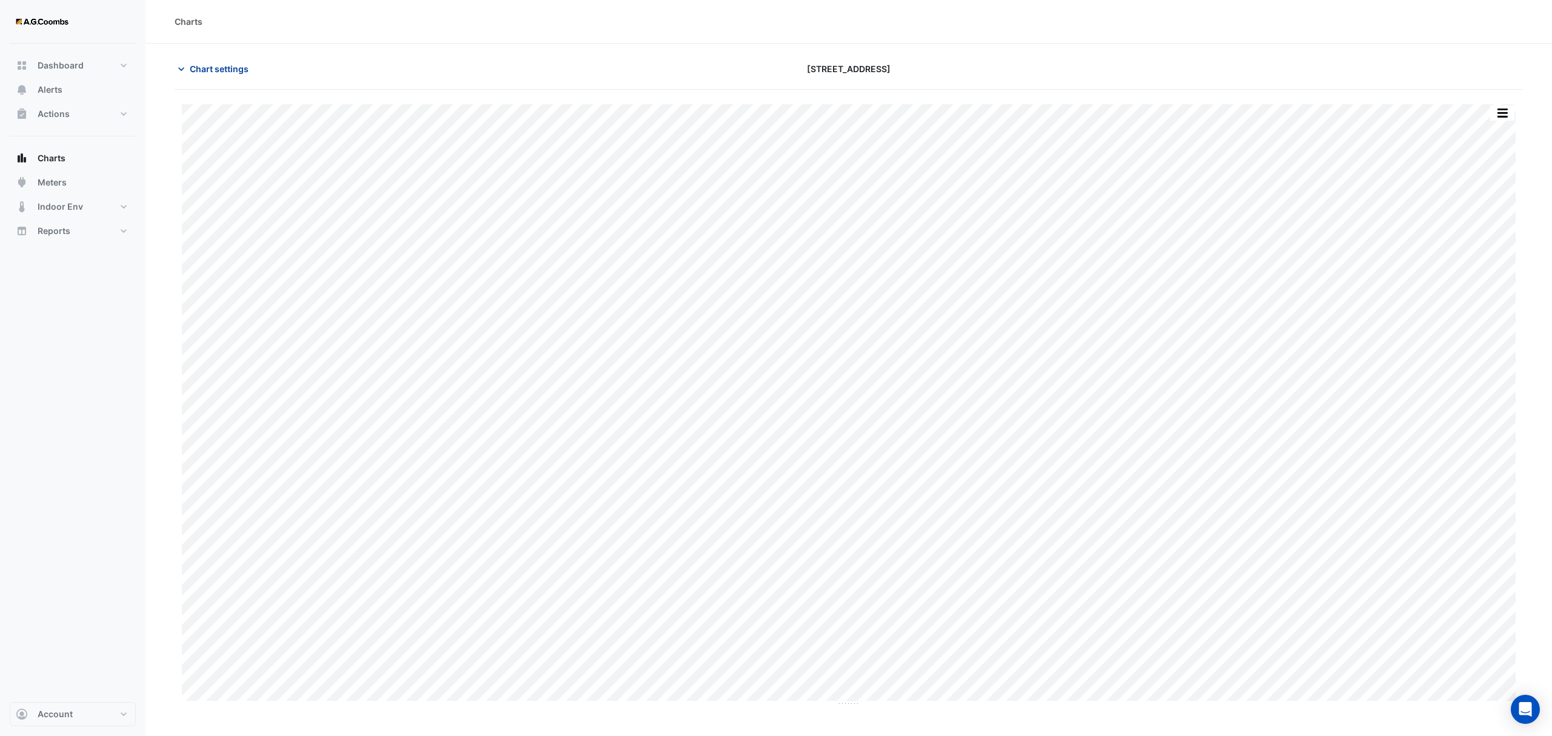
click at [206, 65] on span "Chart settings" at bounding box center [219, 68] width 59 height 13
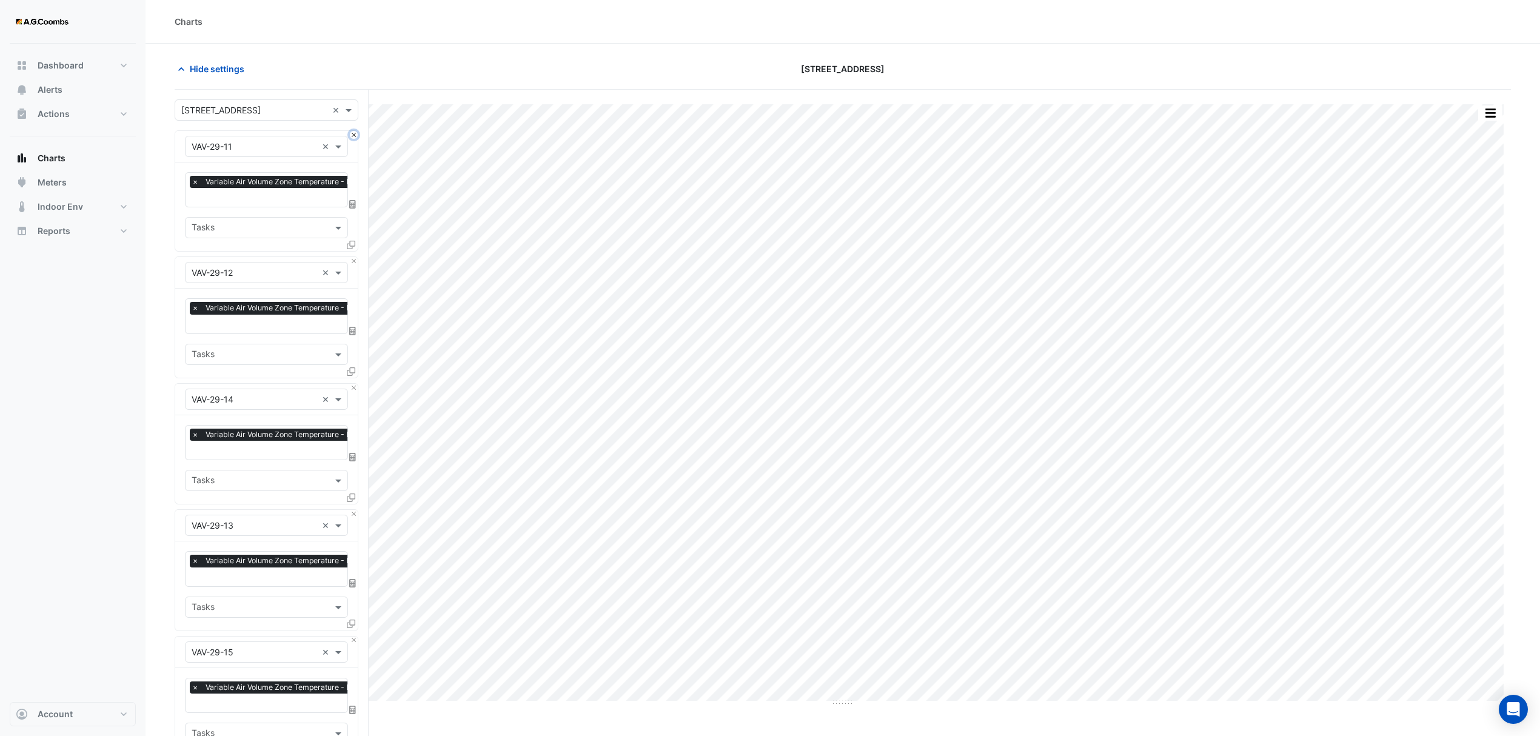
click at [352, 134] on button "Close" at bounding box center [354, 135] width 8 height 8
click at [352, 257] on button "Close" at bounding box center [354, 261] width 8 height 8
click at [352, 134] on button "Close" at bounding box center [354, 135] width 8 height 8
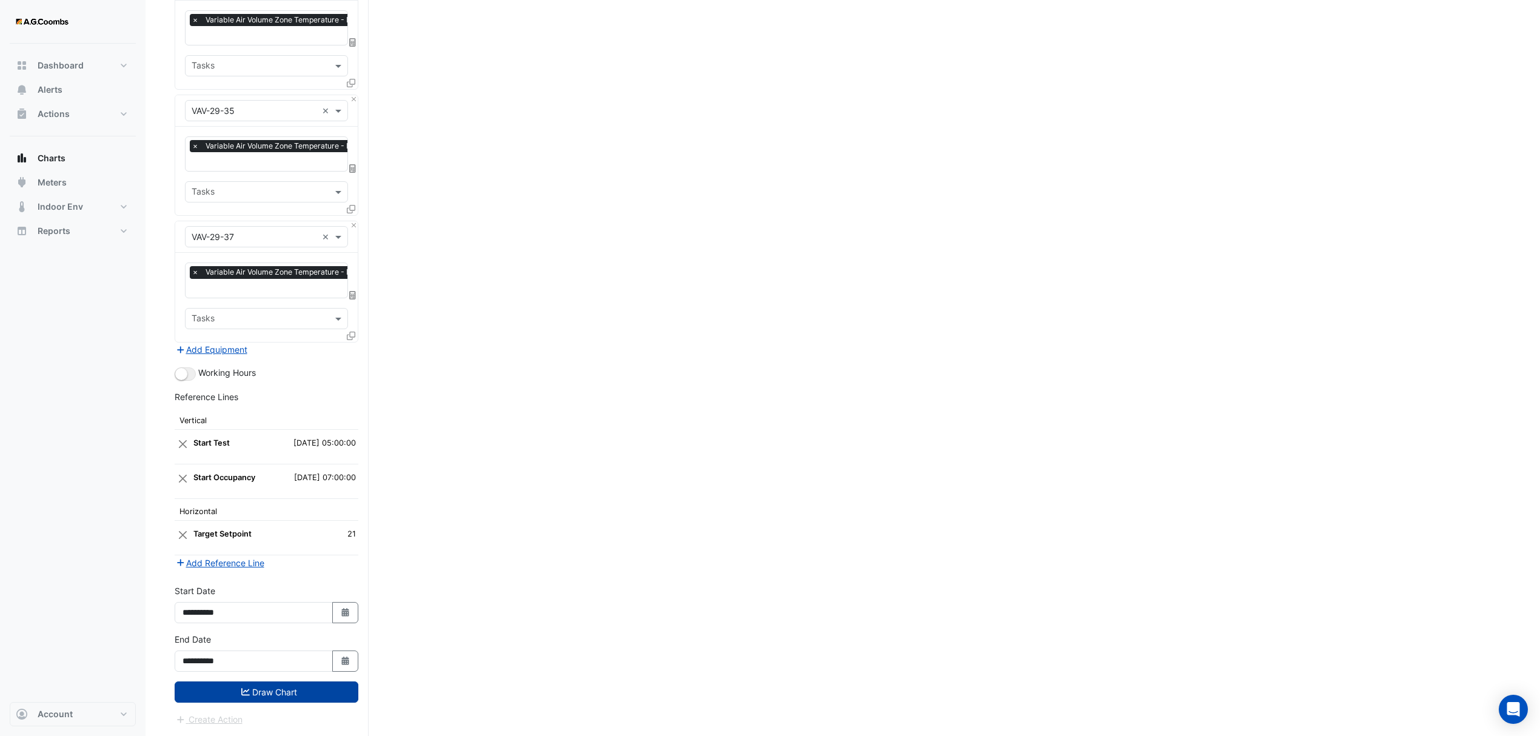
click at [296, 684] on button "Draw Chart" at bounding box center [267, 692] width 184 height 21
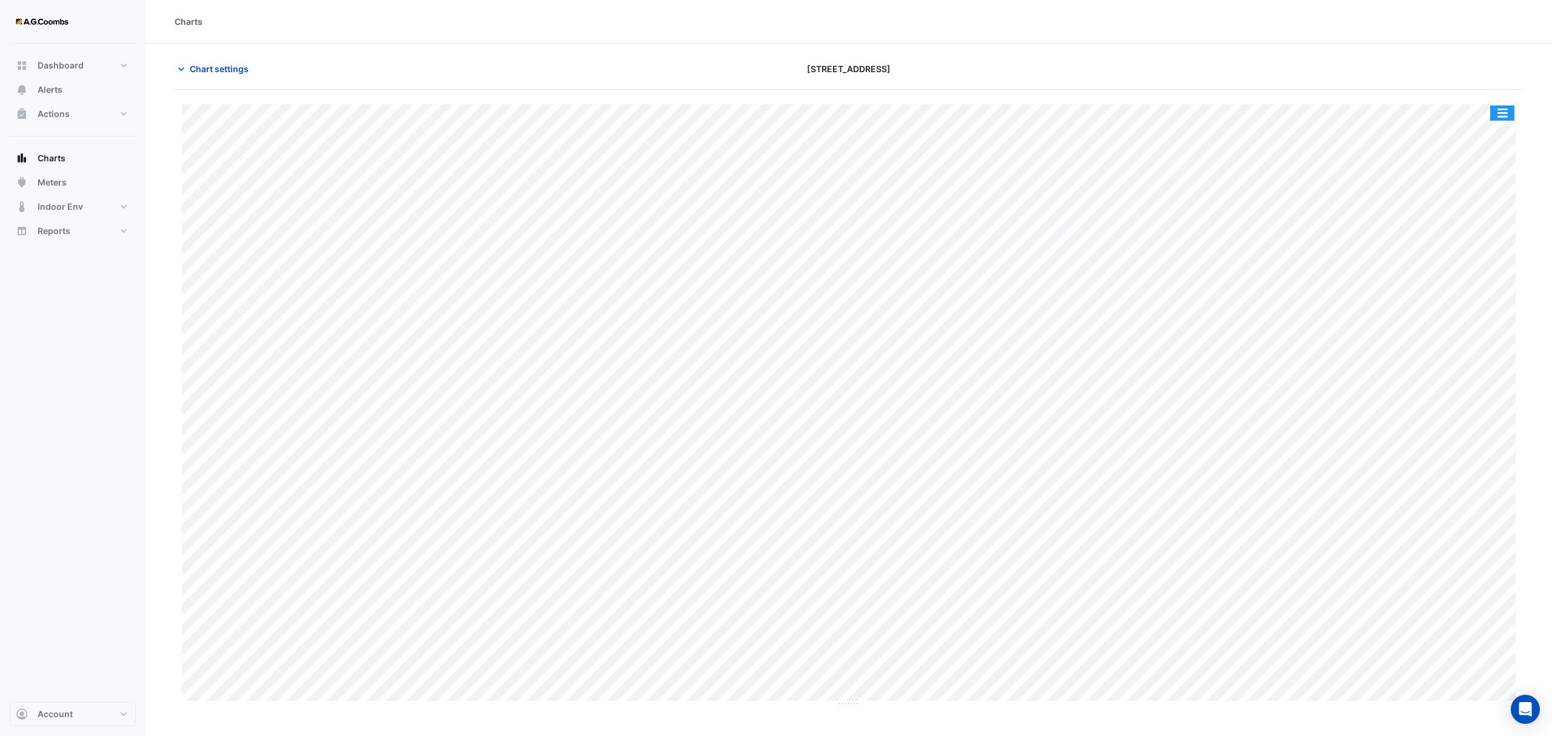
click at [1509, 107] on button "button" at bounding box center [1502, 113] width 24 height 15
click at [1504, 243] on div "Pivot Data Table" at bounding box center [1478, 243] width 73 height 29
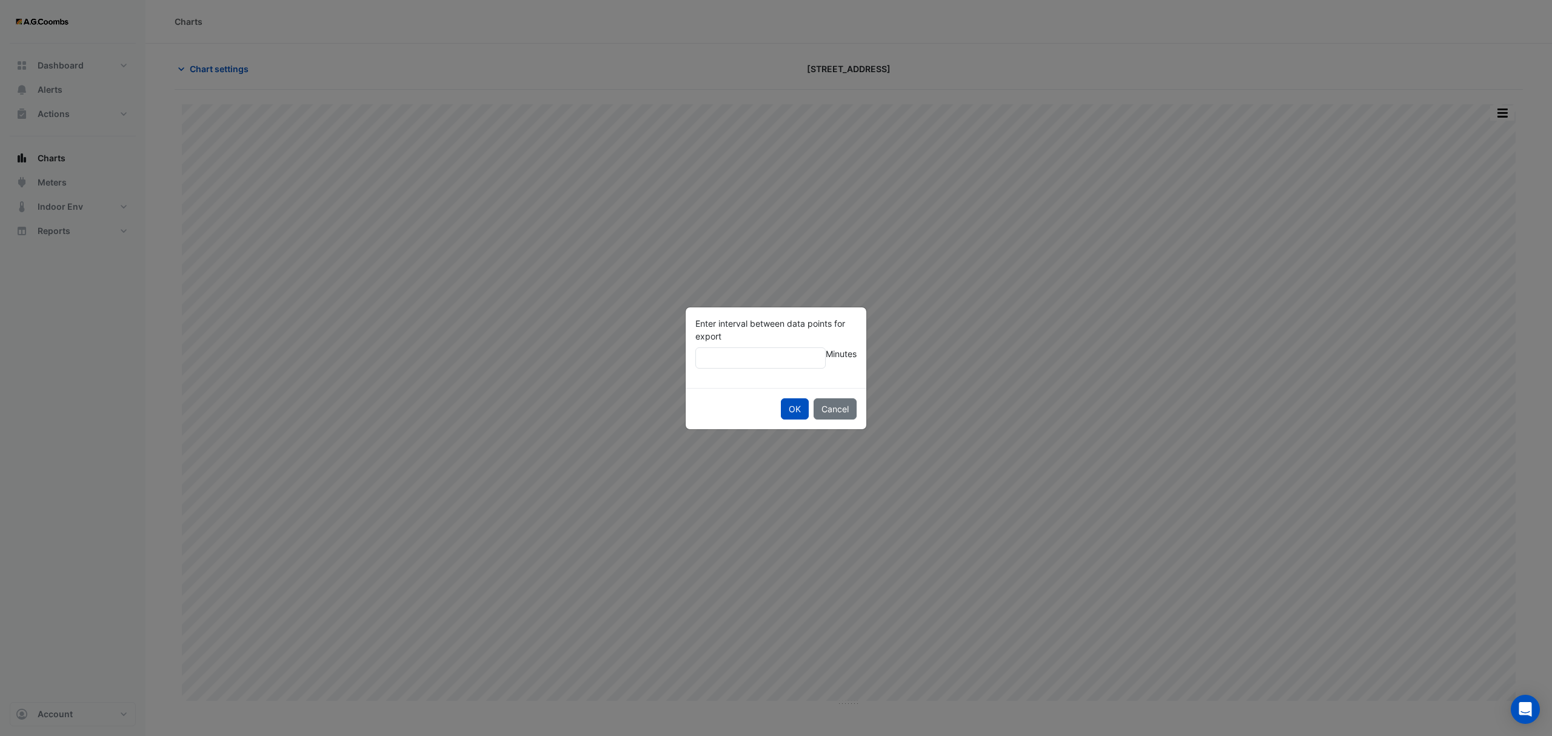
type input "**"
click at [781, 398] on button "OK" at bounding box center [795, 408] width 28 height 21
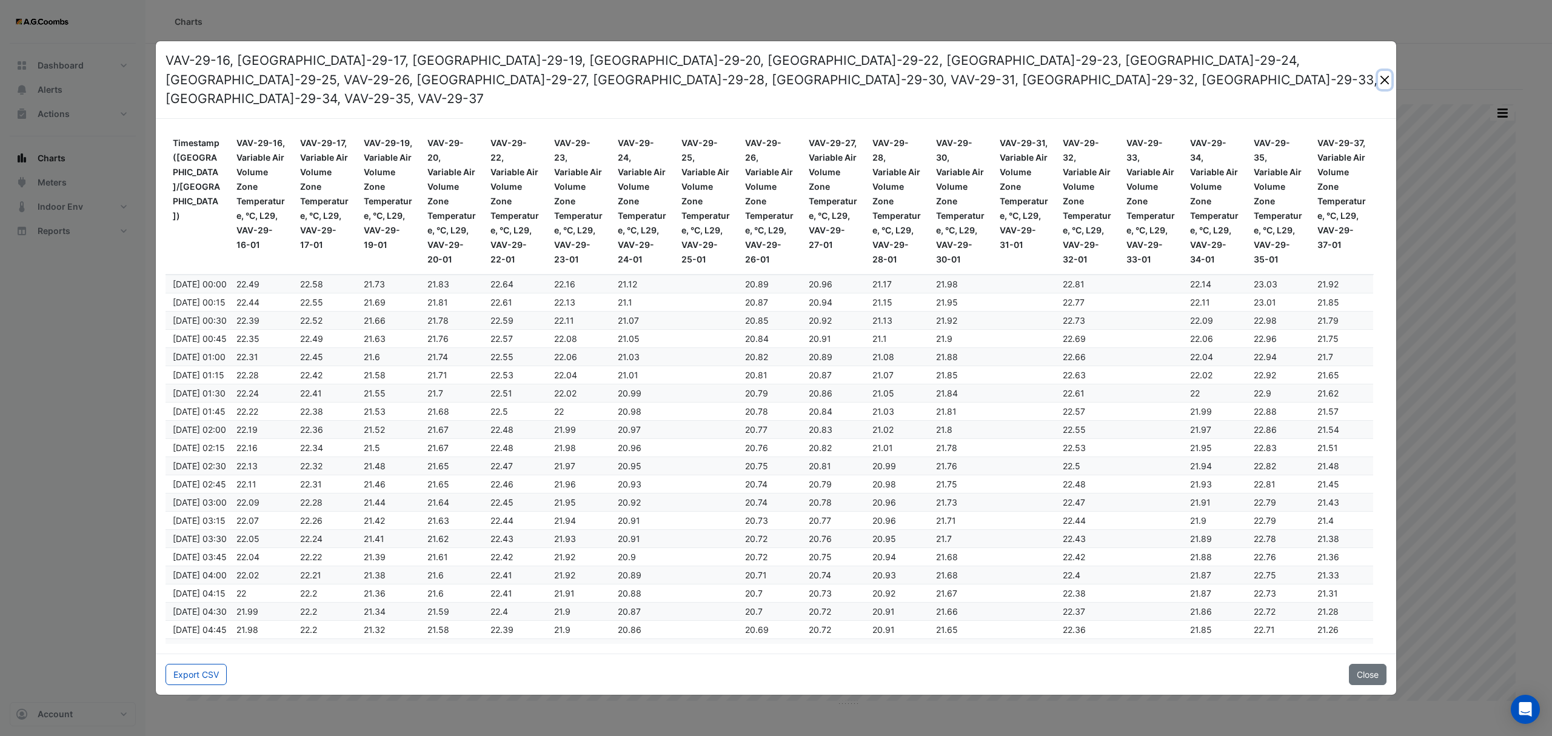
click at [1381, 78] on button "Close" at bounding box center [1384, 80] width 13 height 18
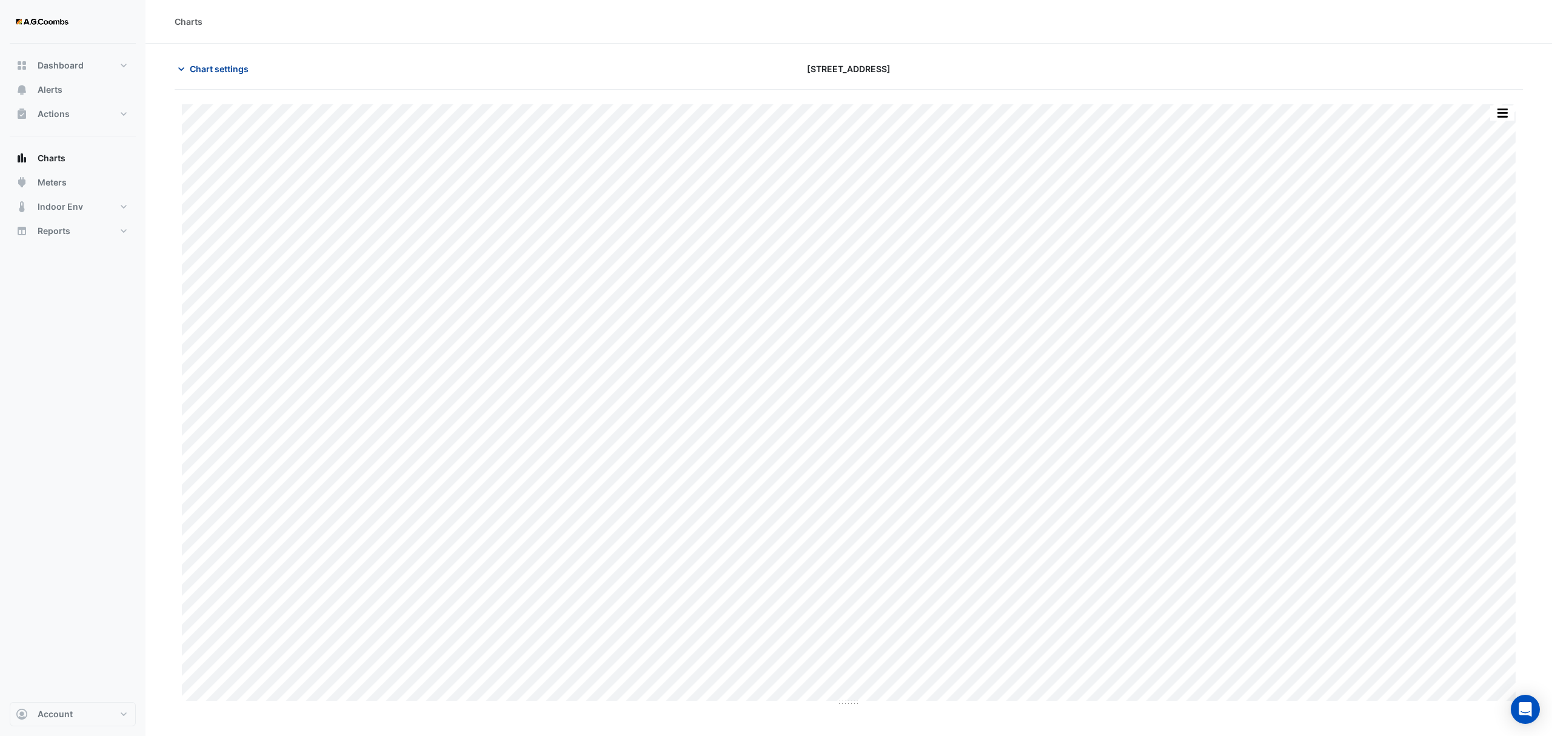
click at [200, 66] on span "Chart settings" at bounding box center [219, 68] width 59 height 13
type input "**********"
click at [244, 69] on span "Chart settings" at bounding box center [219, 68] width 59 height 13
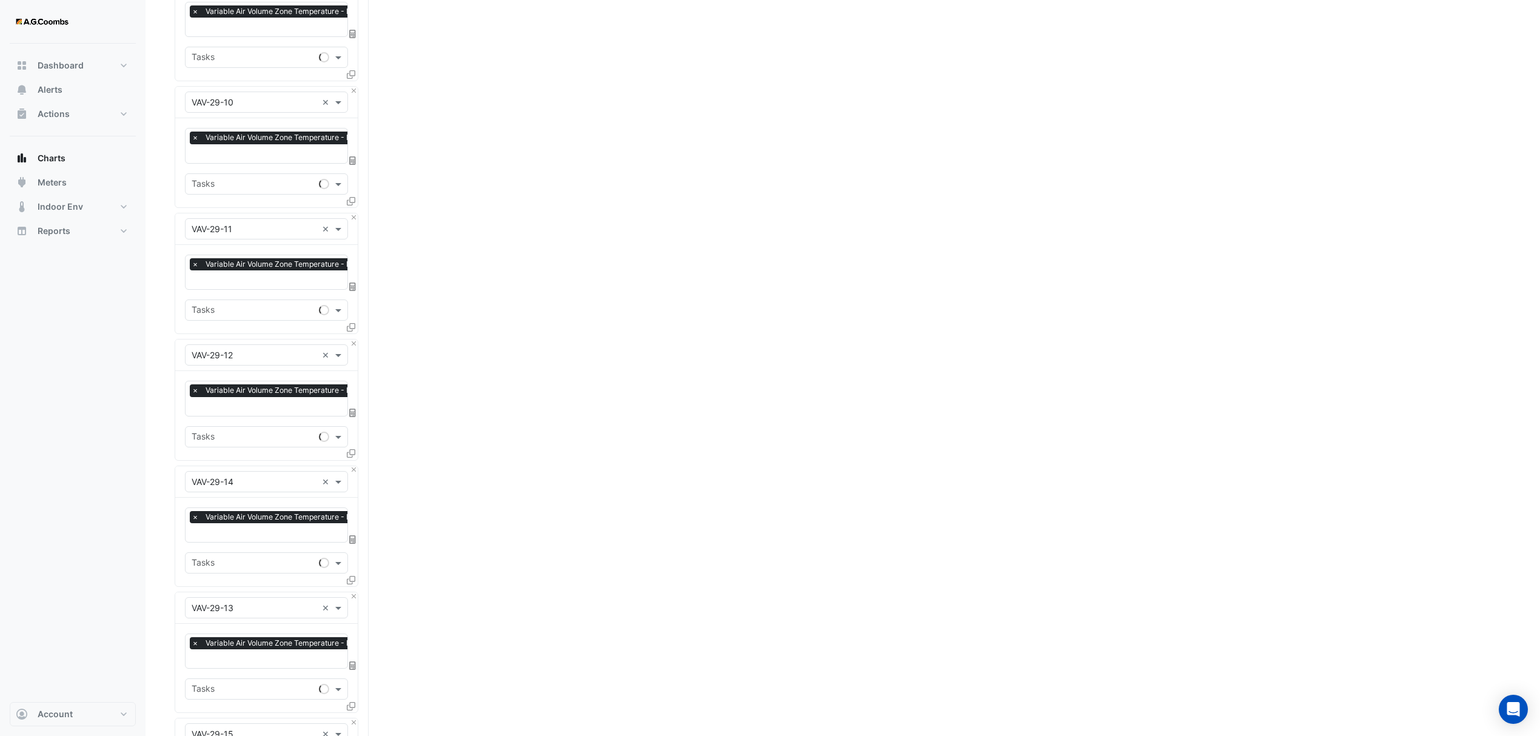
scroll to position [1213, 0]
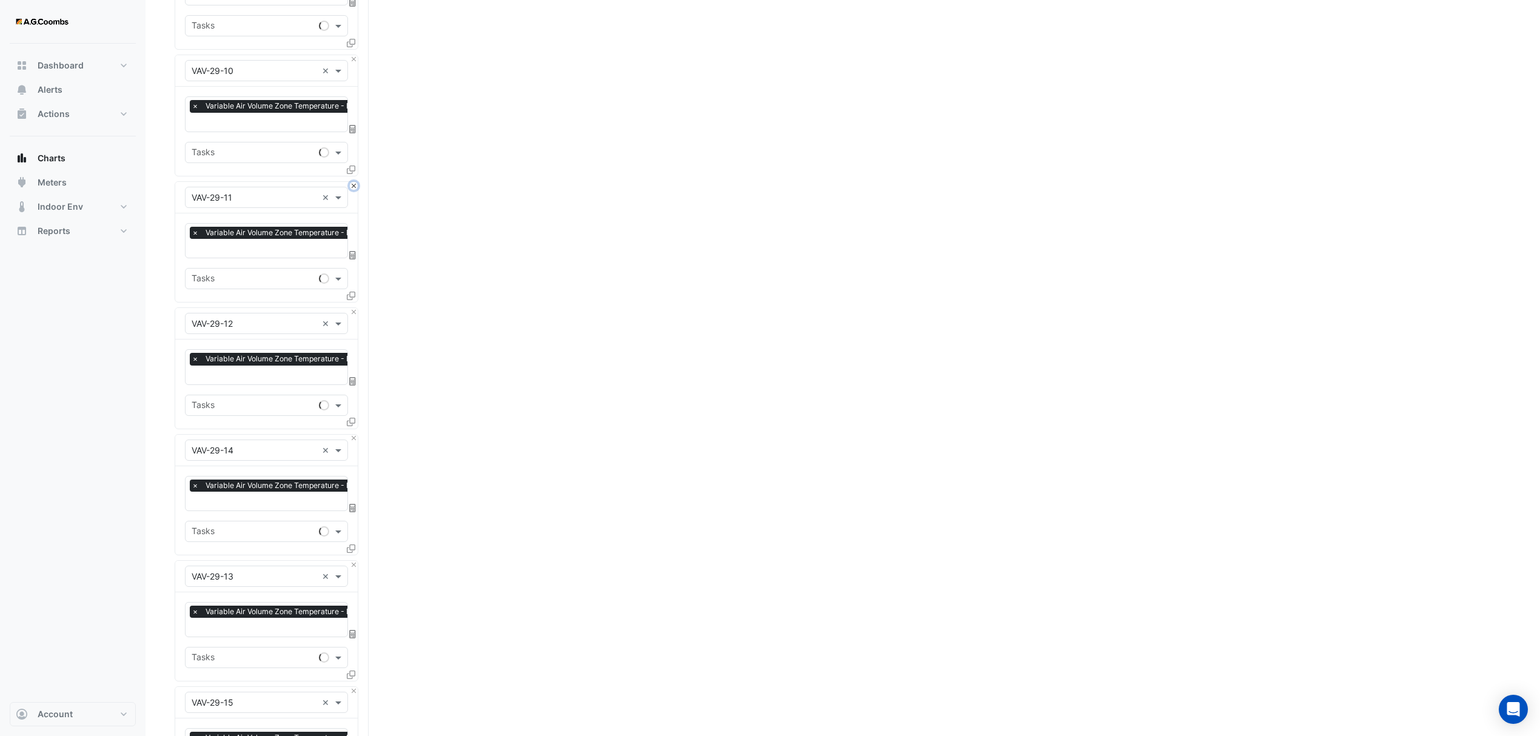
click at [352, 184] on button "Close" at bounding box center [354, 186] width 8 height 8
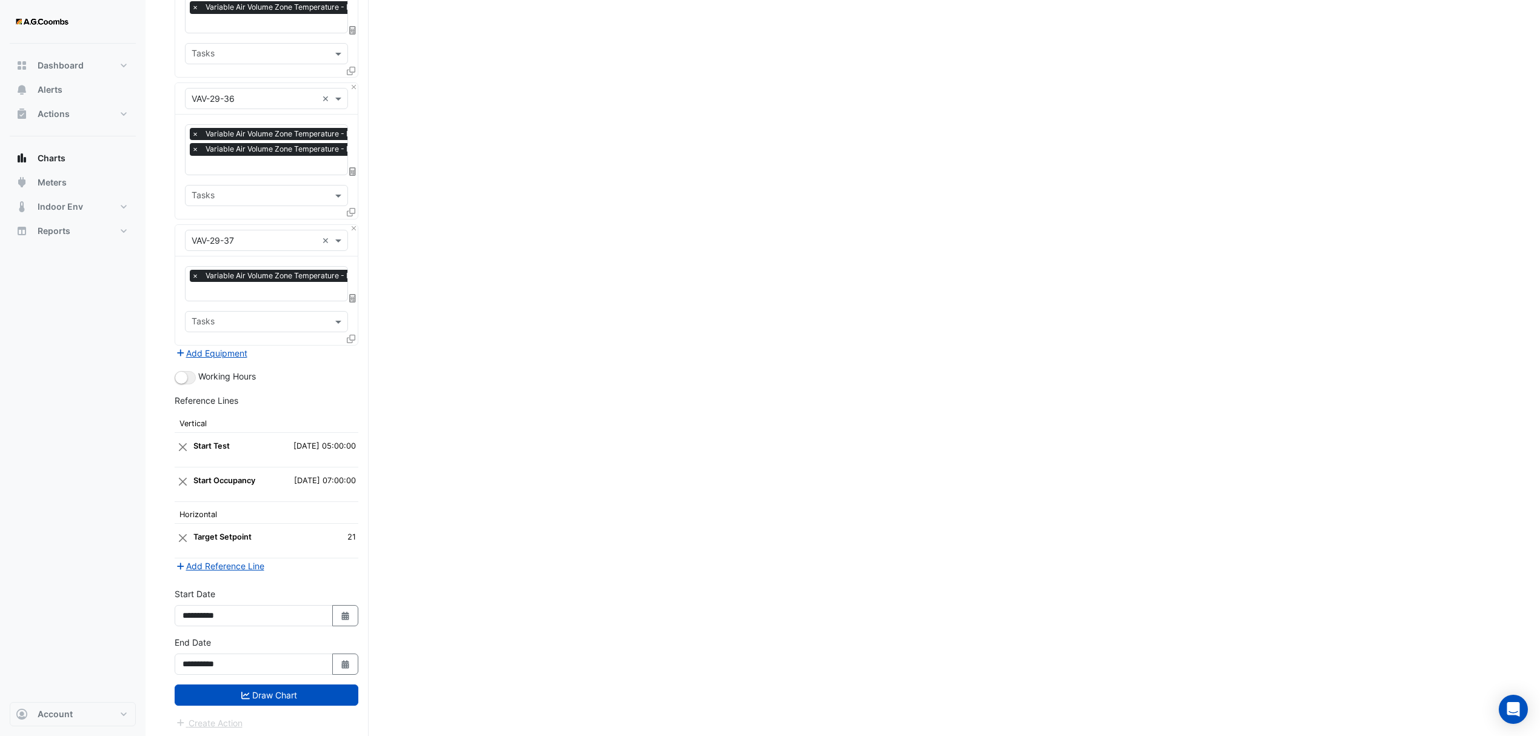
click at [291, 692] on button "Draw Chart" at bounding box center [267, 695] width 184 height 21
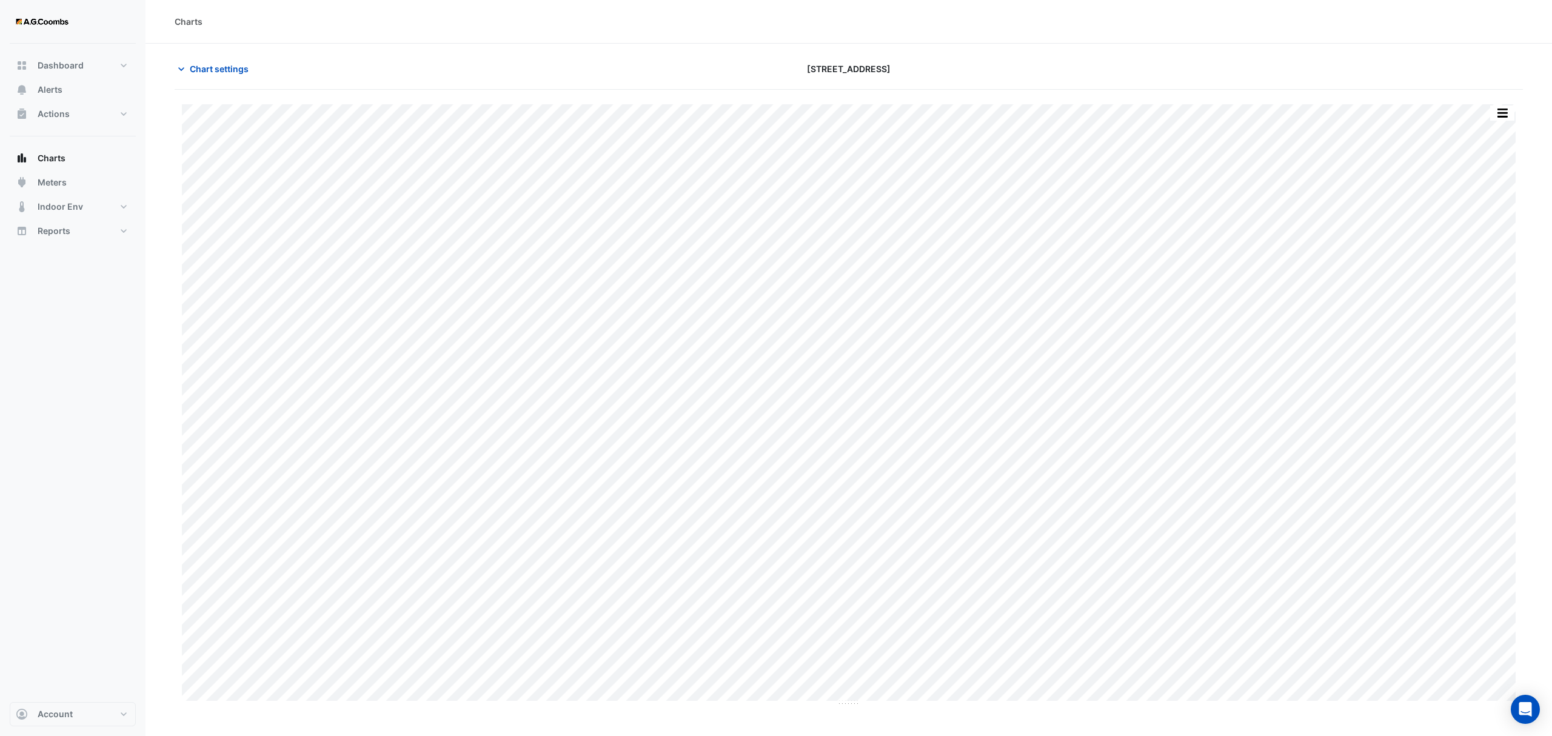
click at [1507, 108] on button "button" at bounding box center [1502, 113] width 24 height 15
click at [1470, 243] on div "Pivot Data Table" at bounding box center [1478, 243] width 73 height 29
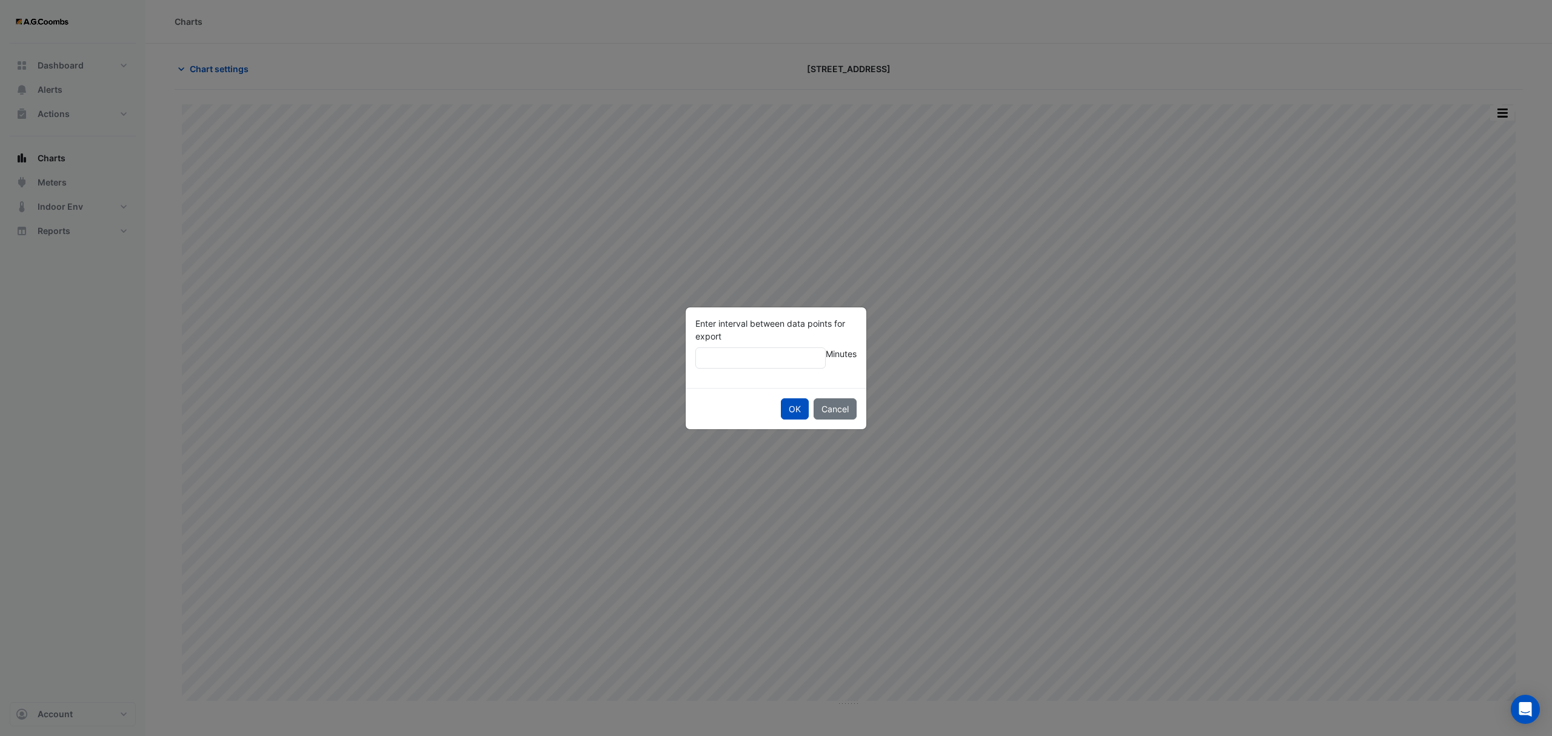
type input "**"
click at [781, 398] on button "OK" at bounding box center [795, 408] width 28 height 21
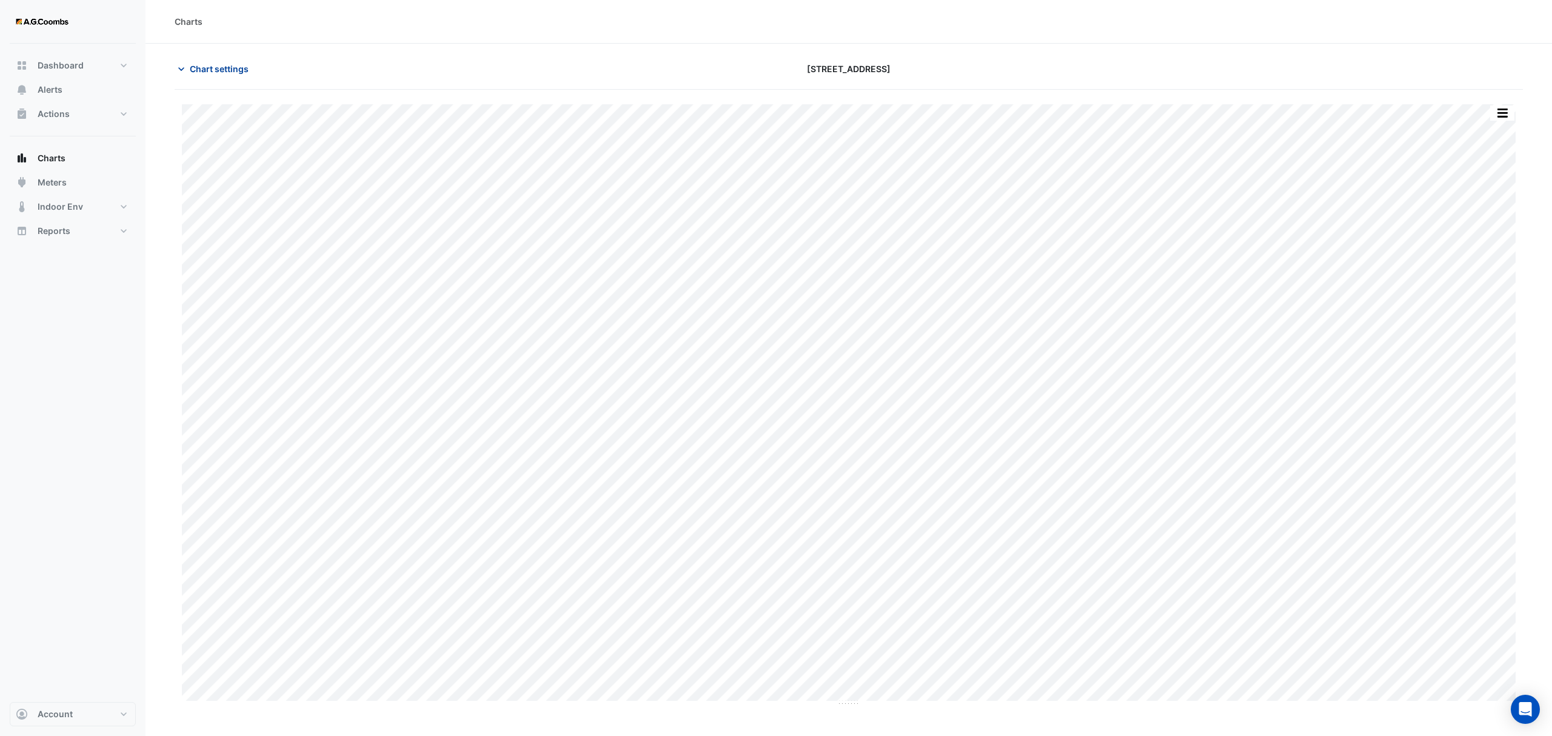
click at [207, 62] on span "Chart settings" at bounding box center [219, 68] width 59 height 13
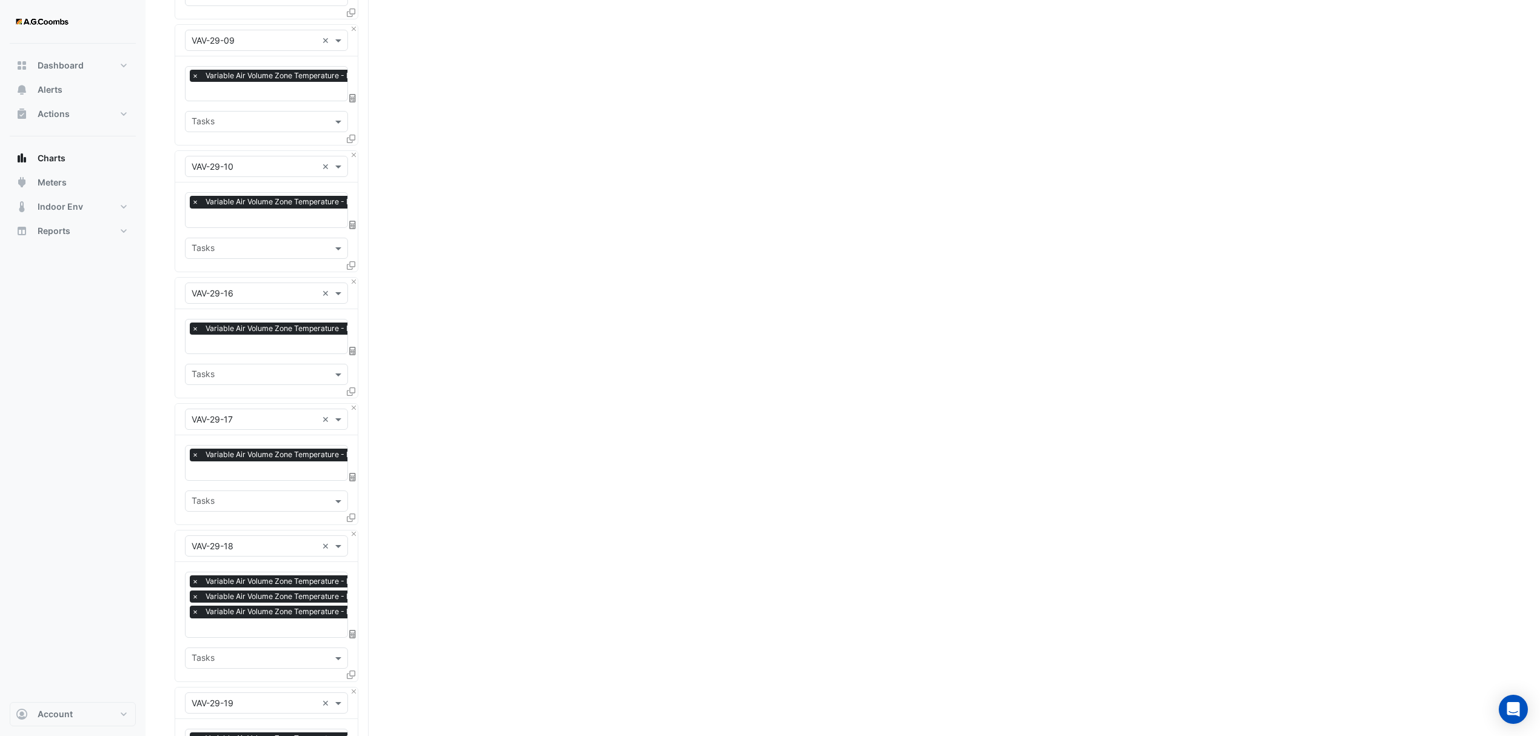
scroll to position [1131, 0]
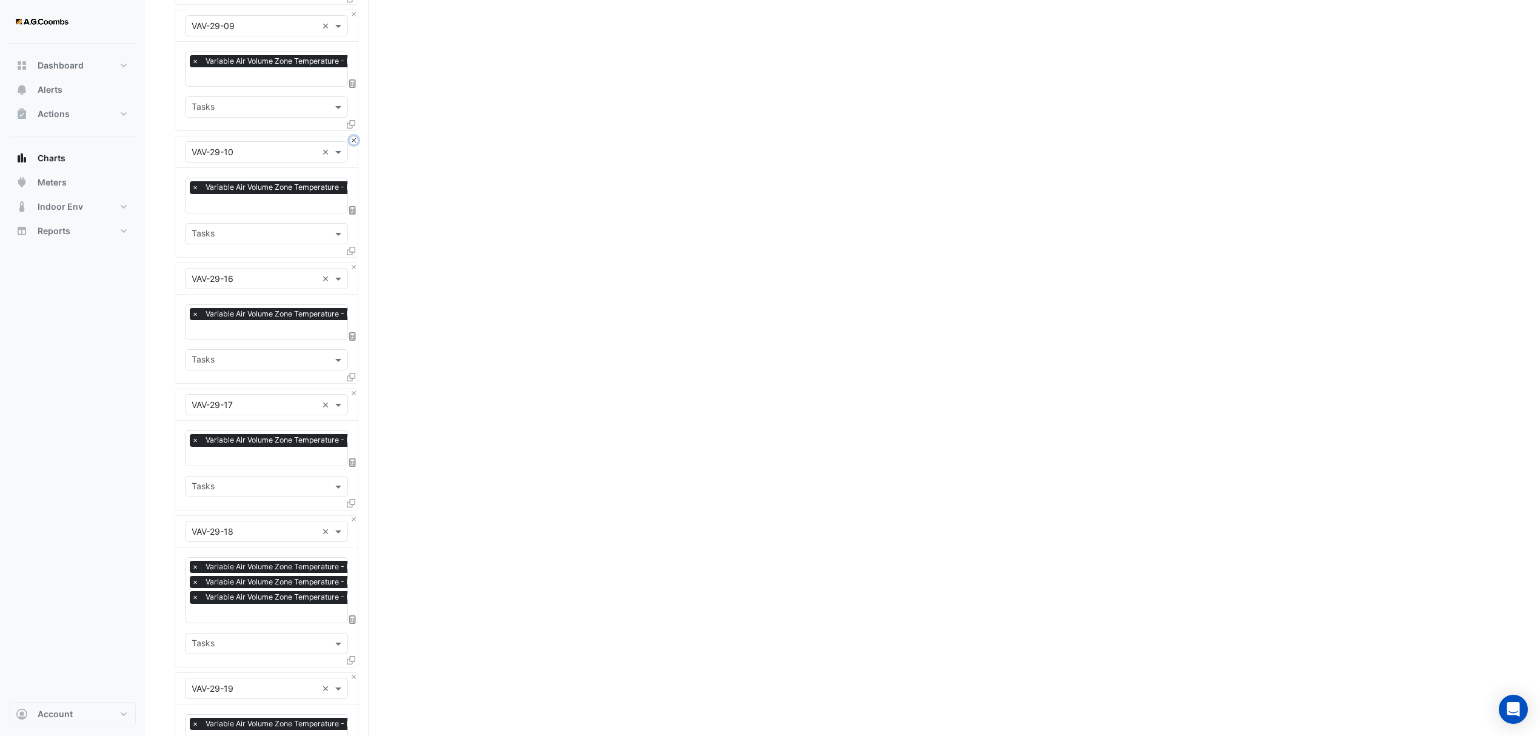
click at [352, 136] on button "Close" at bounding box center [354, 140] width 8 height 8
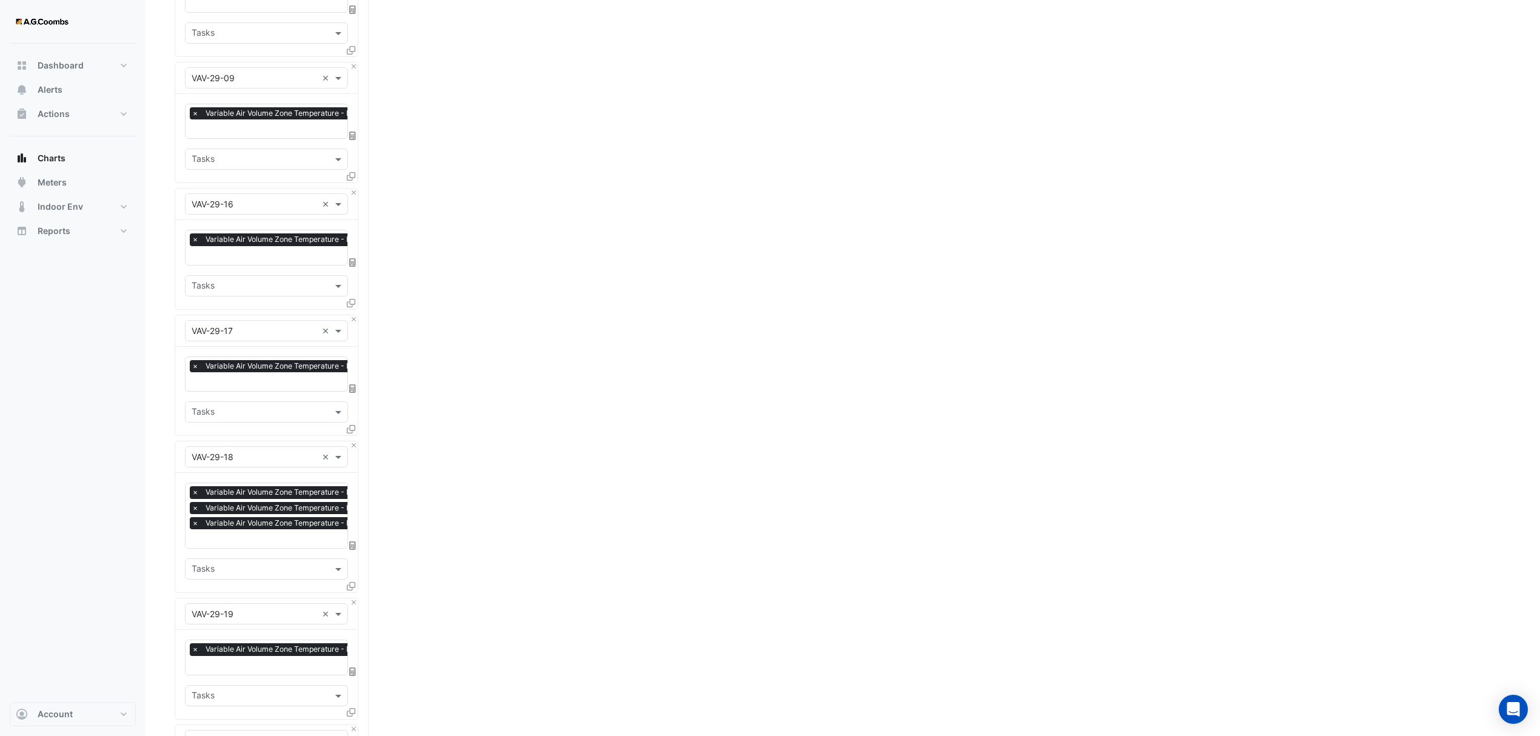
scroll to position [1051, 0]
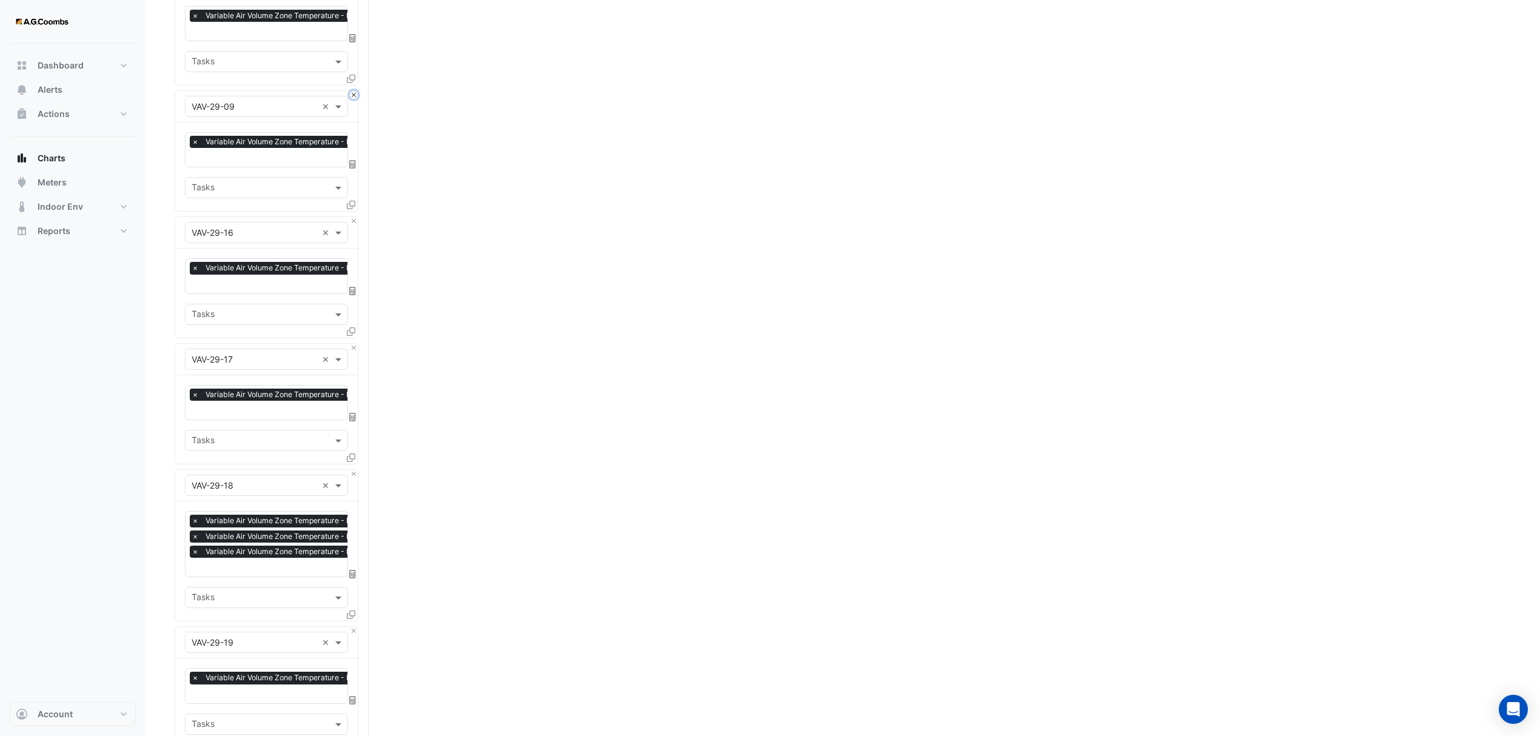
click at [352, 91] on button "Close" at bounding box center [354, 95] width 8 height 8
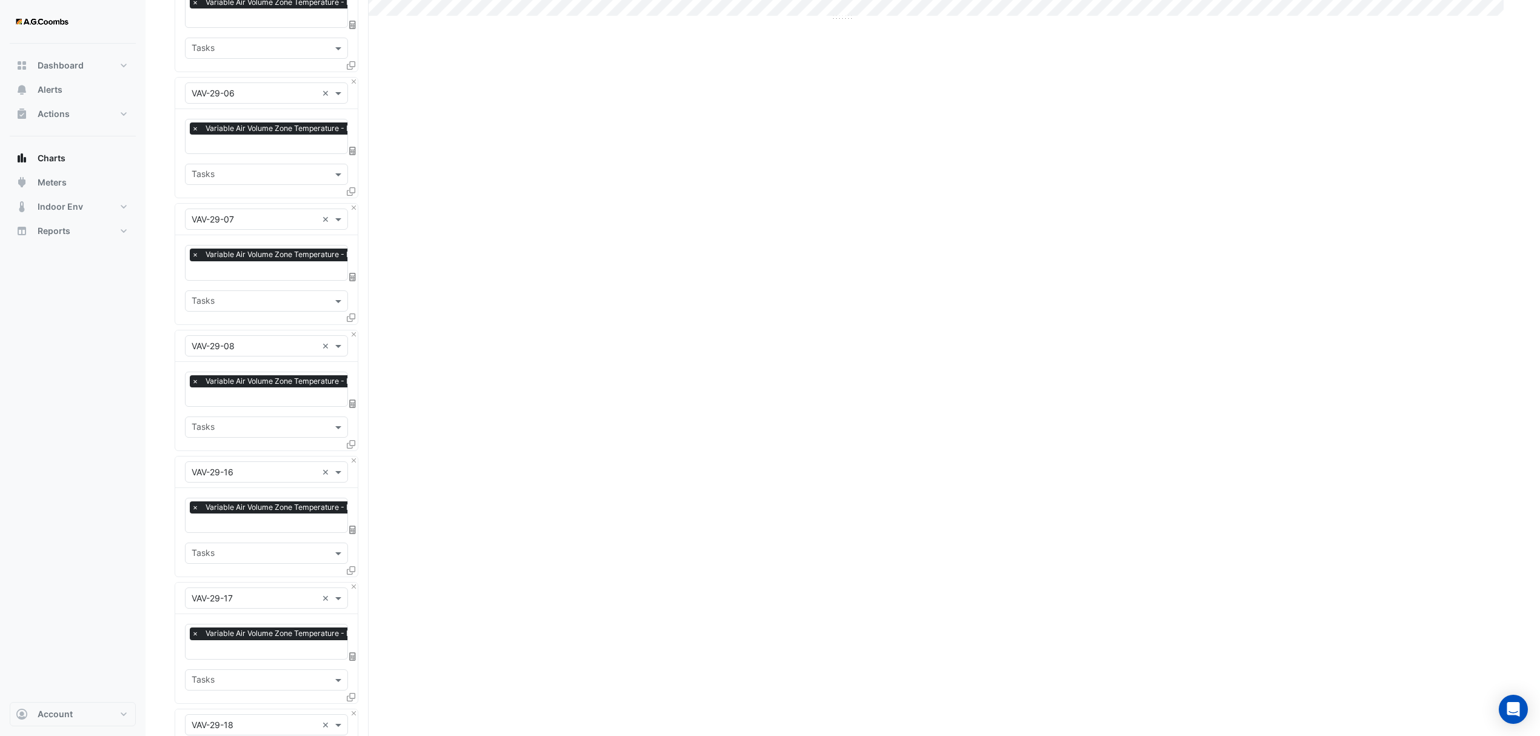
scroll to position [566, 0]
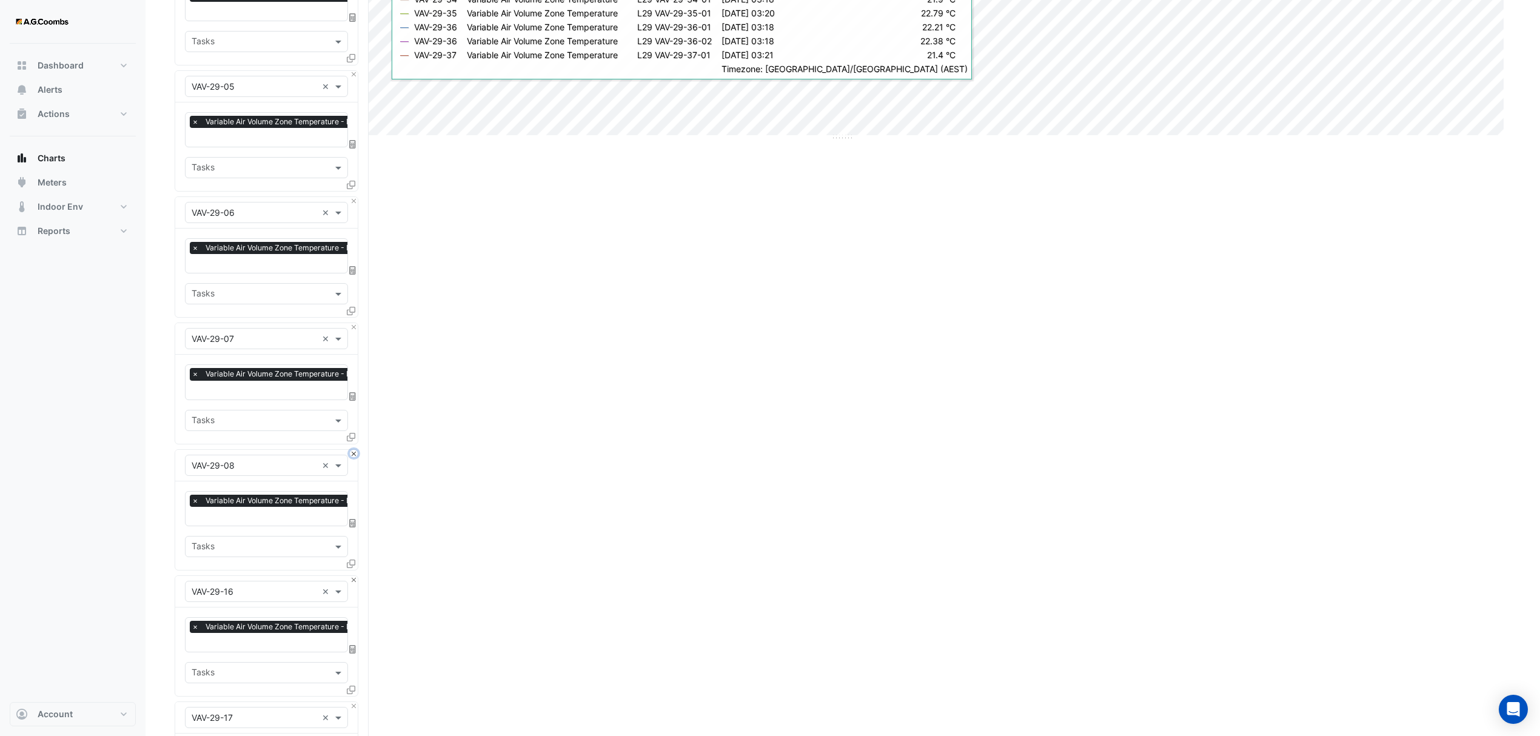
click at [354, 450] on button "Close" at bounding box center [354, 454] width 8 height 8
click at [355, 323] on button "Close" at bounding box center [354, 327] width 8 height 8
click at [355, 195] on div at bounding box center [352, 187] width 11 height 18
click at [355, 199] on button "Close" at bounding box center [354, 201] width 8 height 8
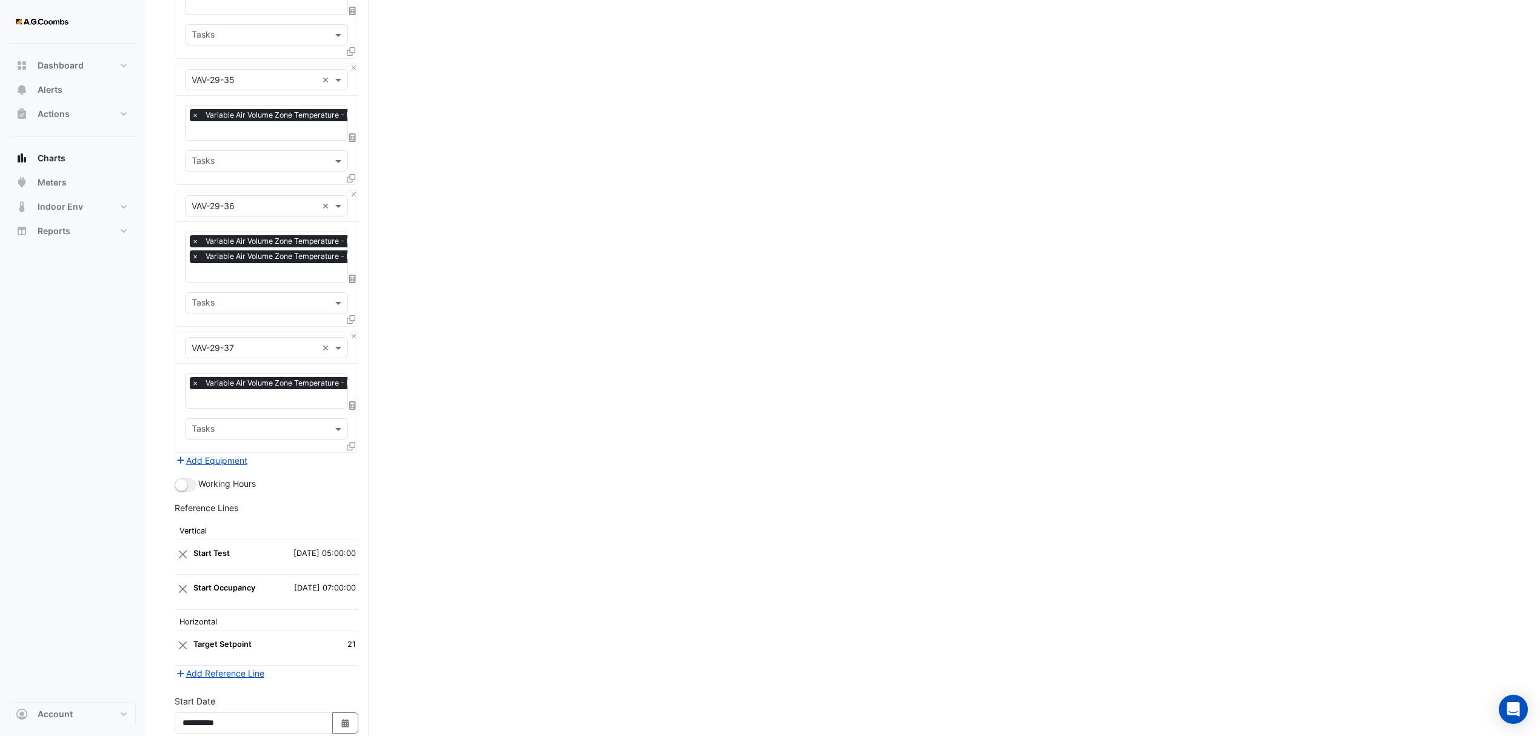
scroll to position [3270, 0]
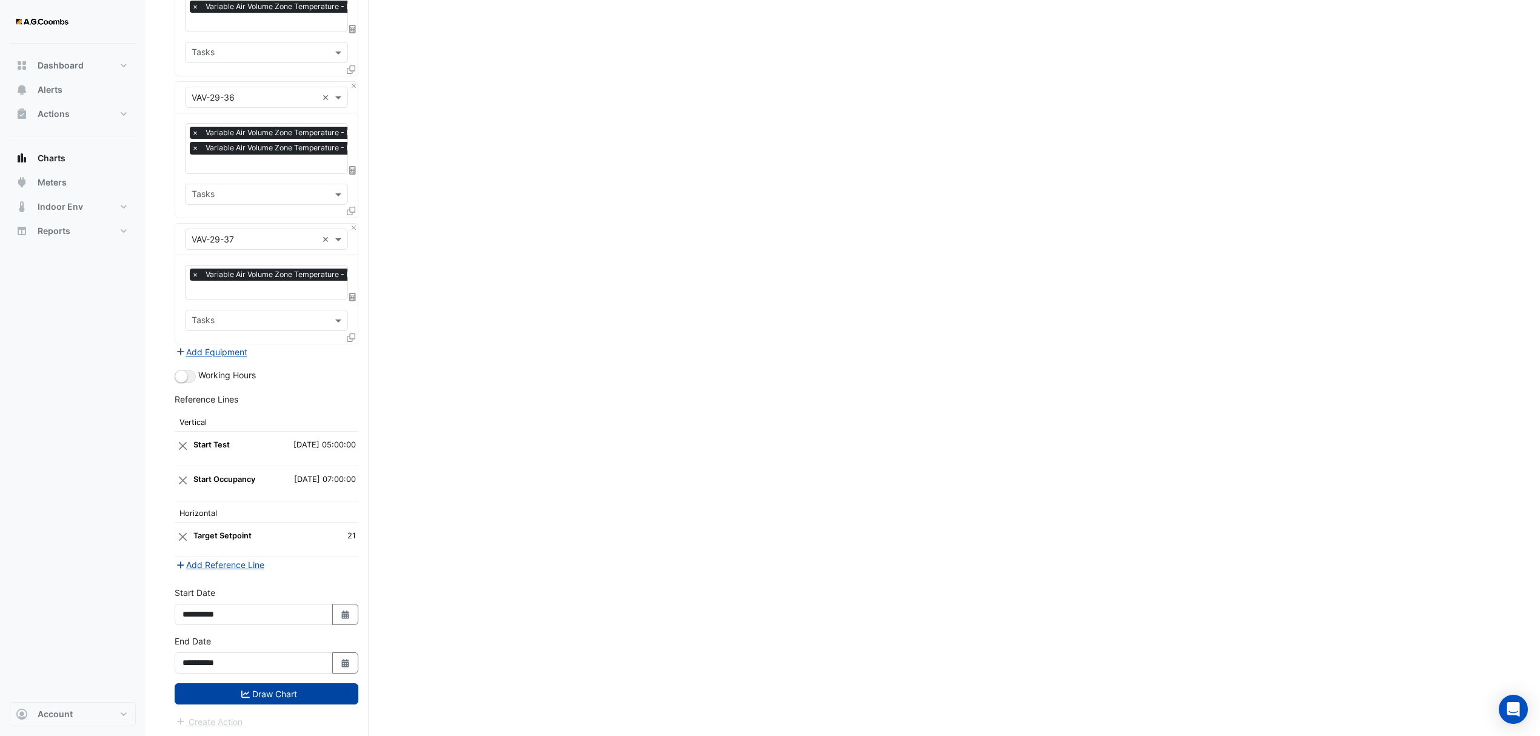
click at [247, 691] on icon "submit" at bounding box center [245, 694] width 8 height 7
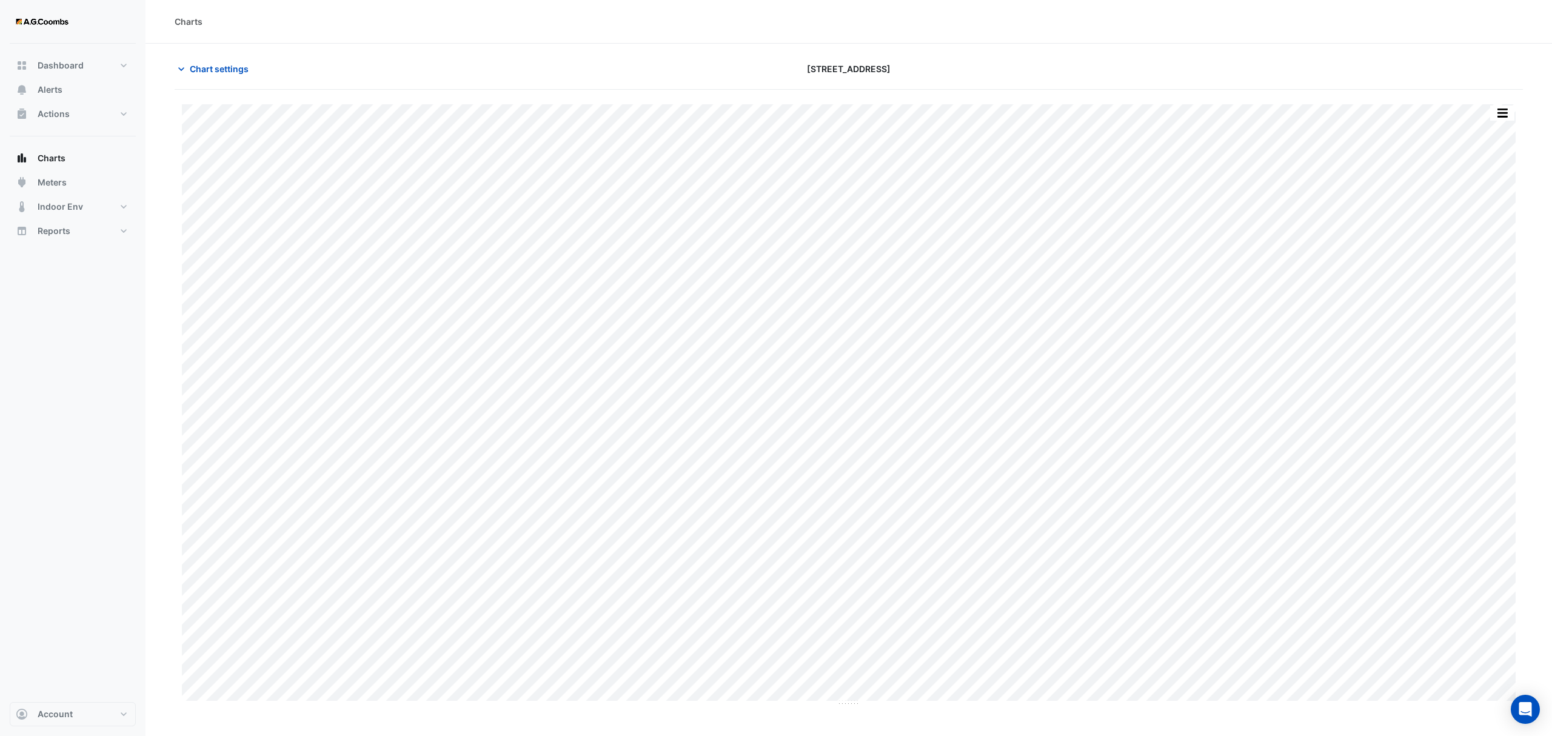
click at [1507, 119] on button "button" at bounding box center [1502, 113] width 24 height 15
click at [1478, 243] on div "Pivot Data Table" at bounding box center [1478, 243] width 73 height 29
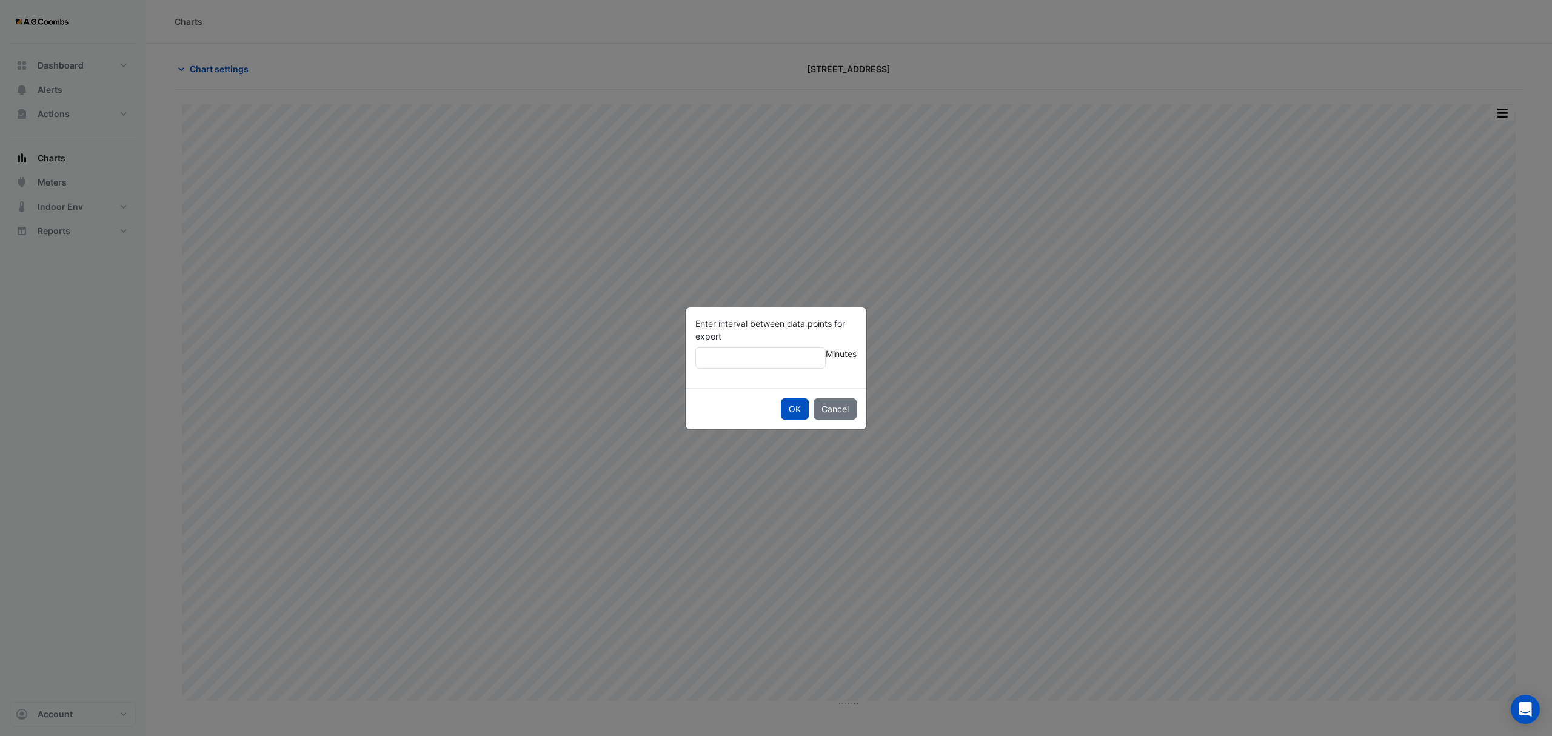
type input "**"
click at [781, 398] on button "OK" at bounding box center [795, 408] width 28 height 21
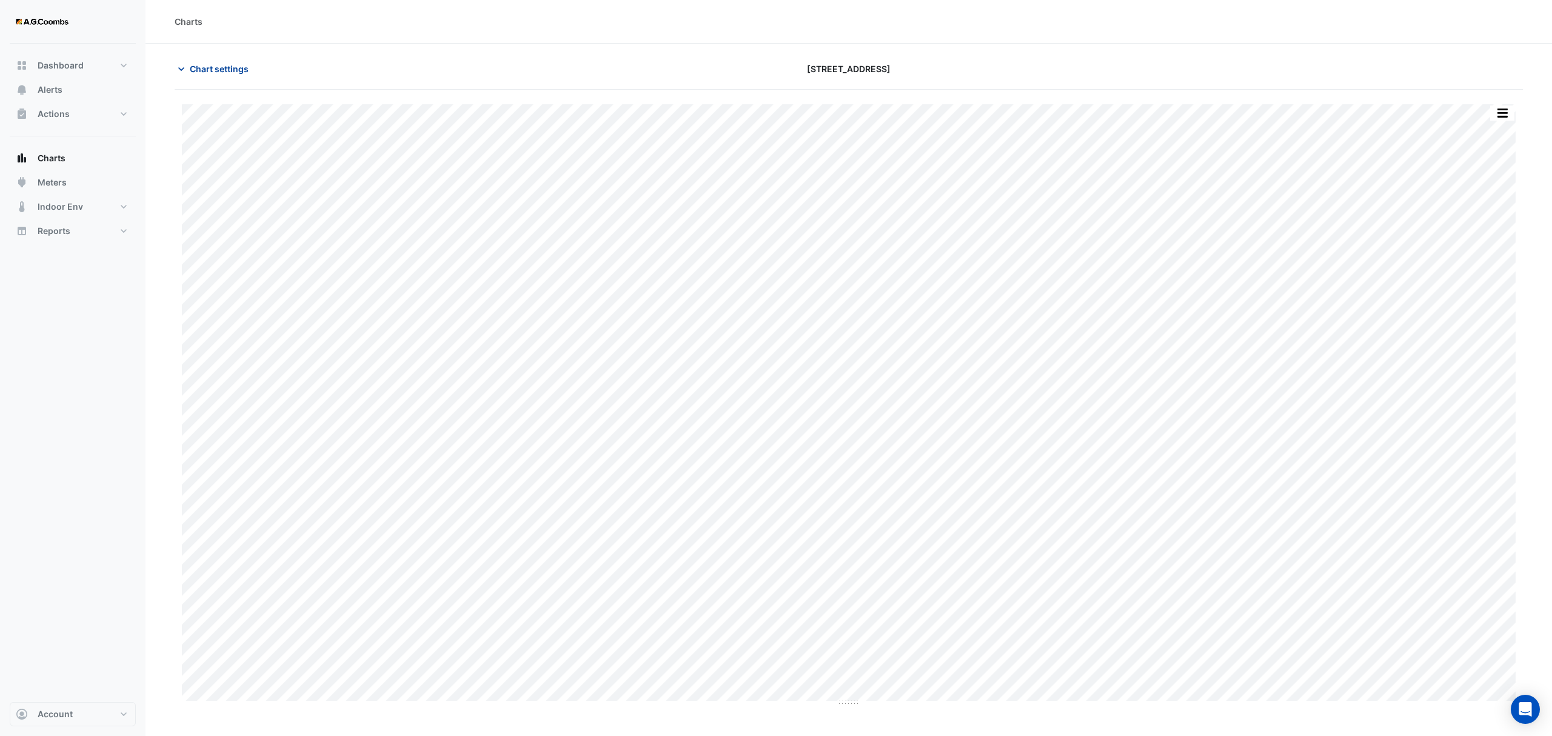
drag, startPoint x: 197, startPoint y: 58, endPoint x: 203, endPoint y: 70, distance: 13.3
click at [197, 57] on section "Chart settings 121 Exhibition Street Split by Equip Split All Print Save as JPE…" at bounding box center [849, 375] width 1407 height 663
click at [209, 70] on span "Chart settings" at bounding box center [219, 68] width 59 height 13
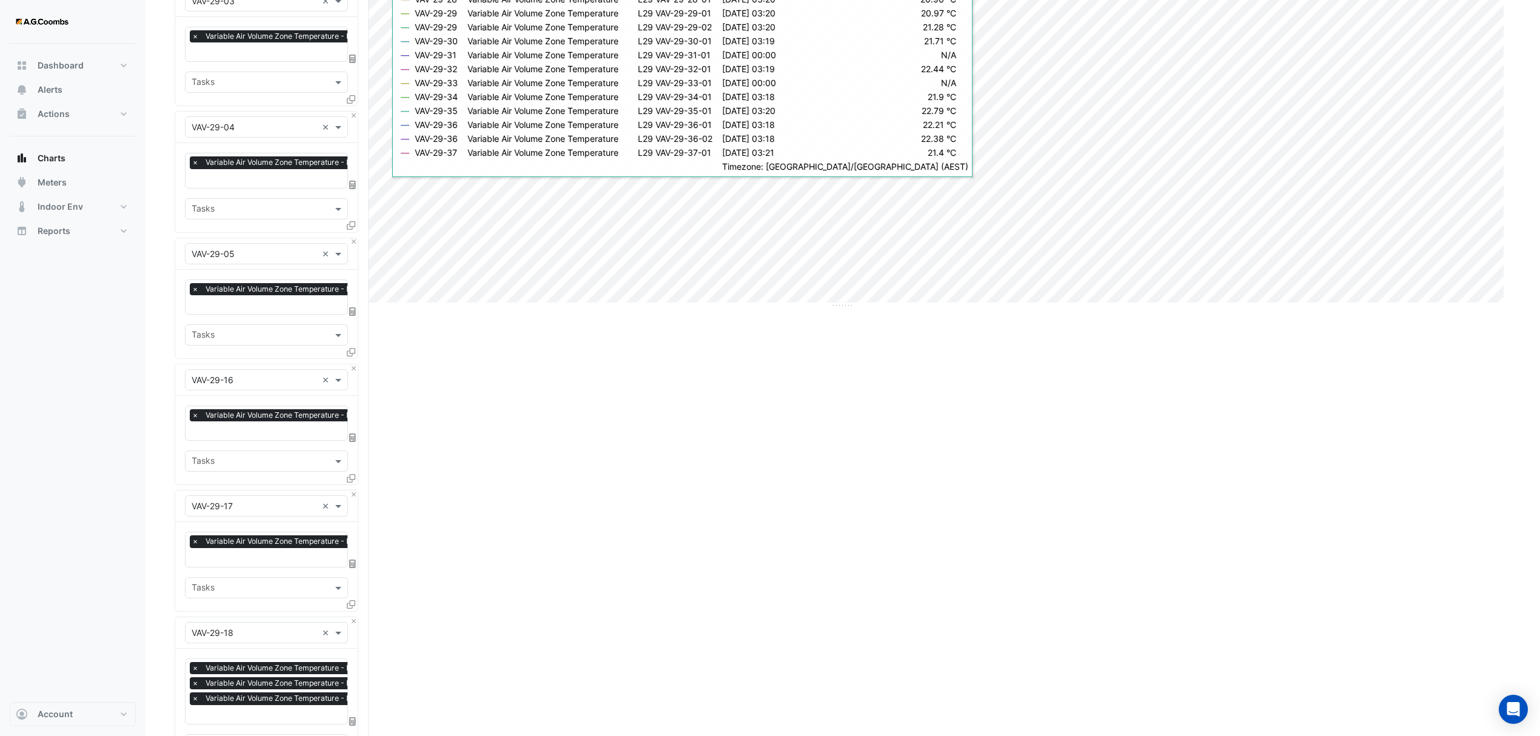
scroll to position [404, 0]
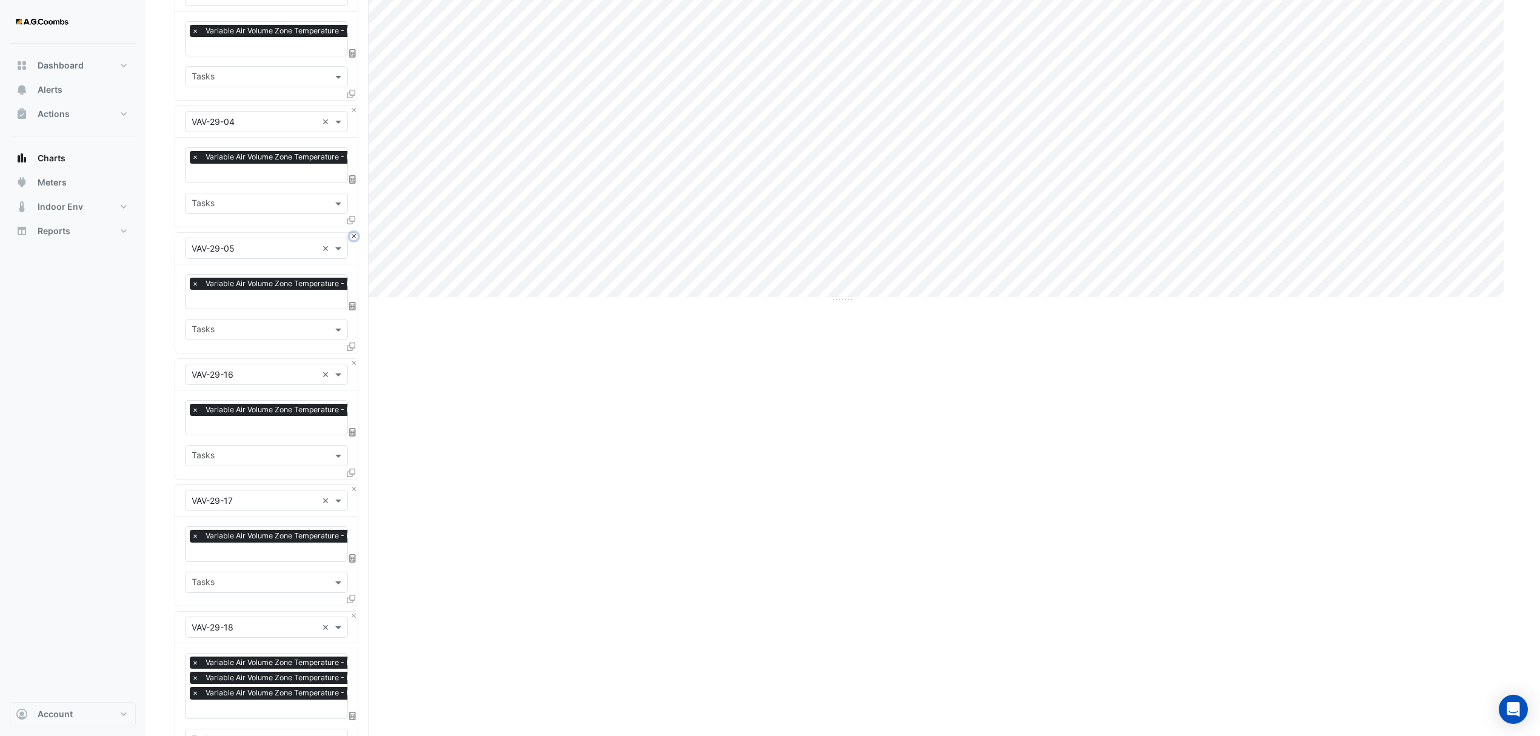
click at [352, 236] on button "Close" at bounding box center [354, 237] width 8 height 8
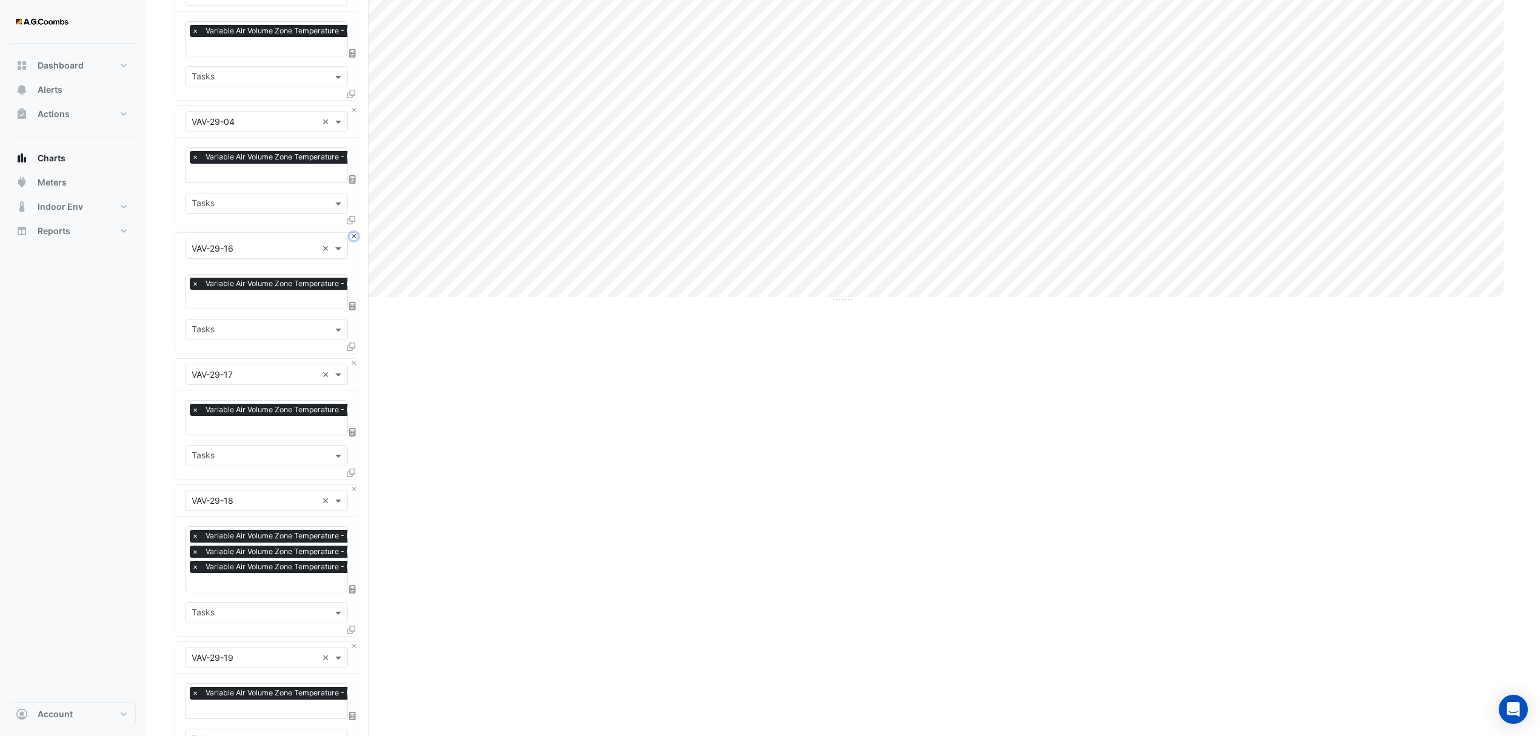
click at [352, 236] on button "Close" at bounding box center [354, 237] width 8 height 8
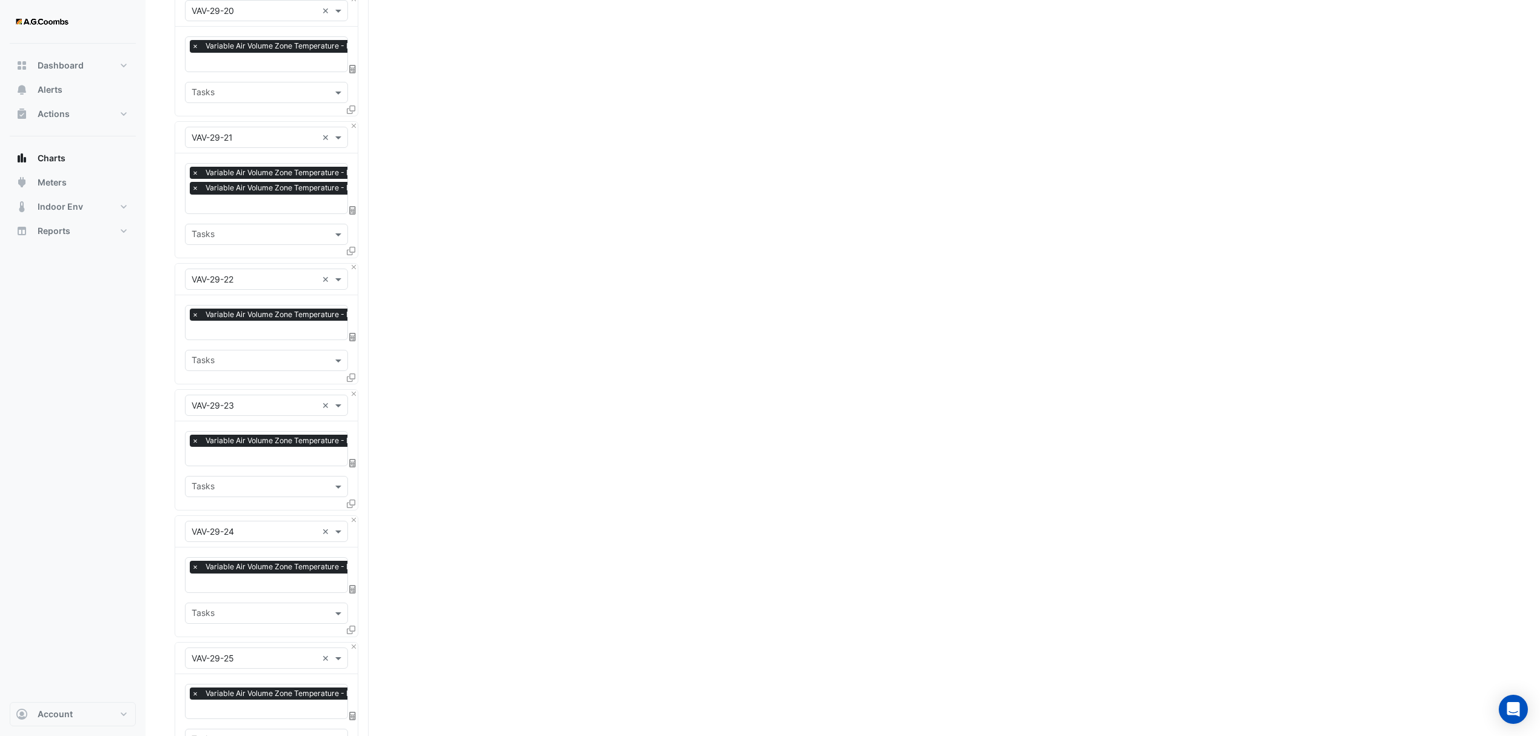
drag, startPoint x: 278, startPoint y: 392, endPoint x: 270, endPoint y: 381, distance: 12.6
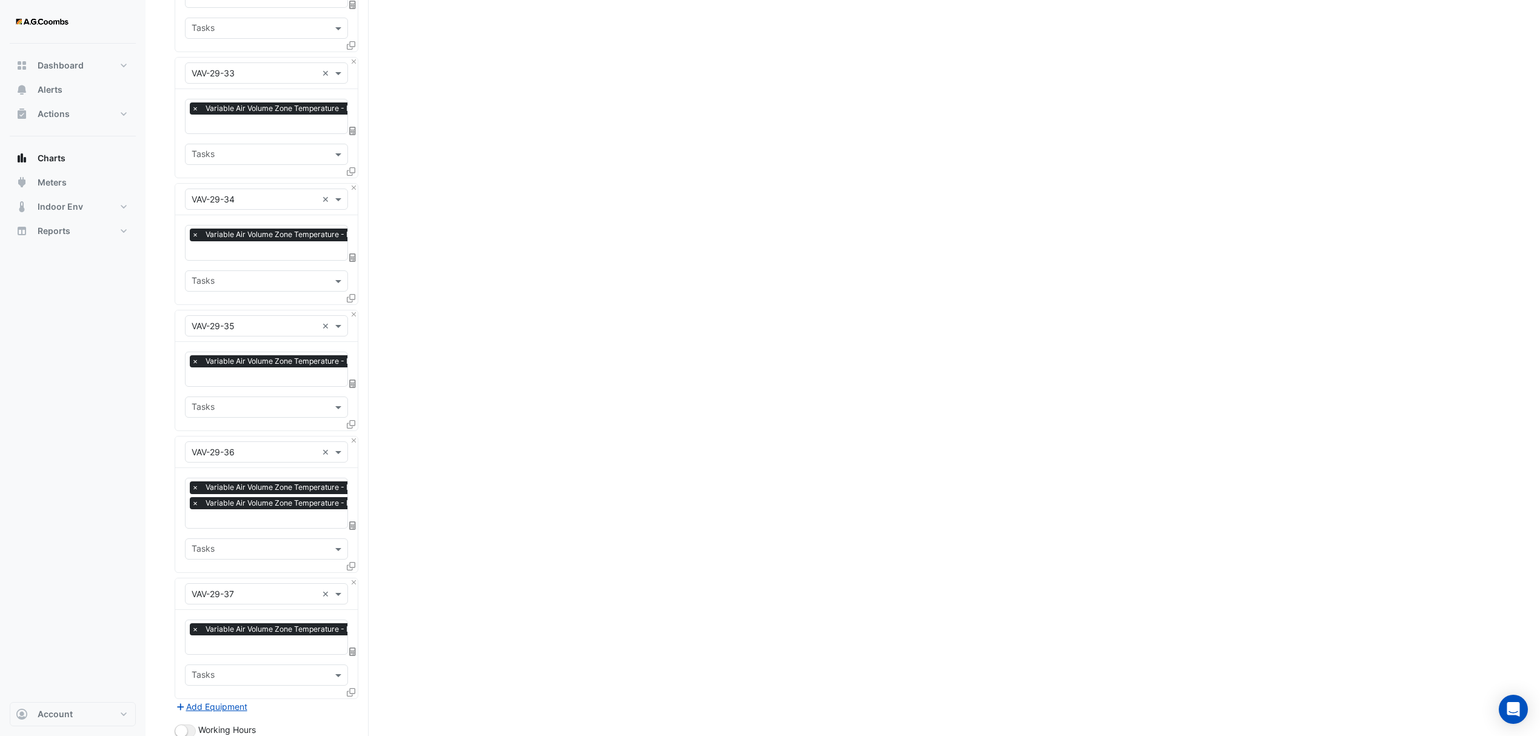
scroll to position [3017, 0]
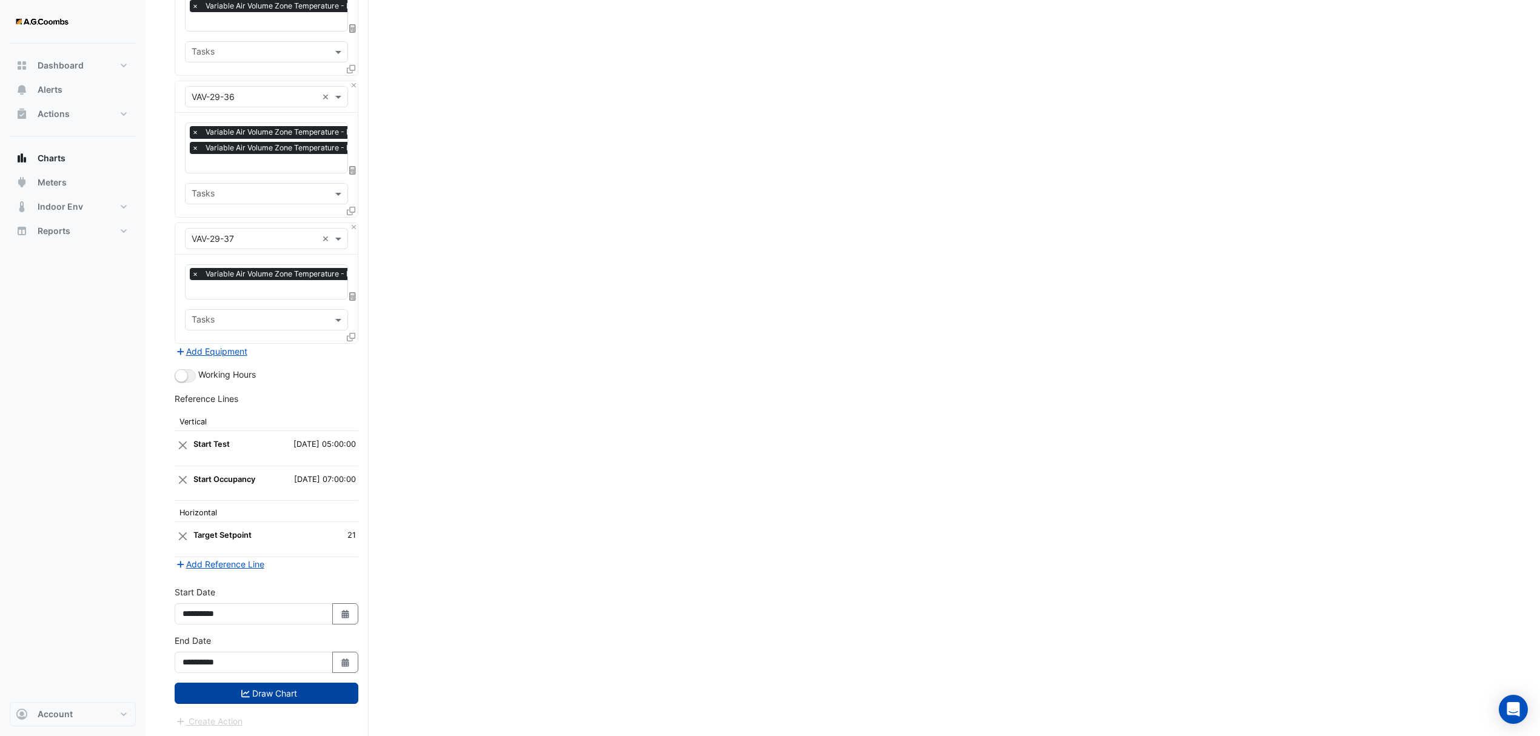
click at [292, 699] on button "Draw Chart" at bounding box center [267, 693] width 184 height 21
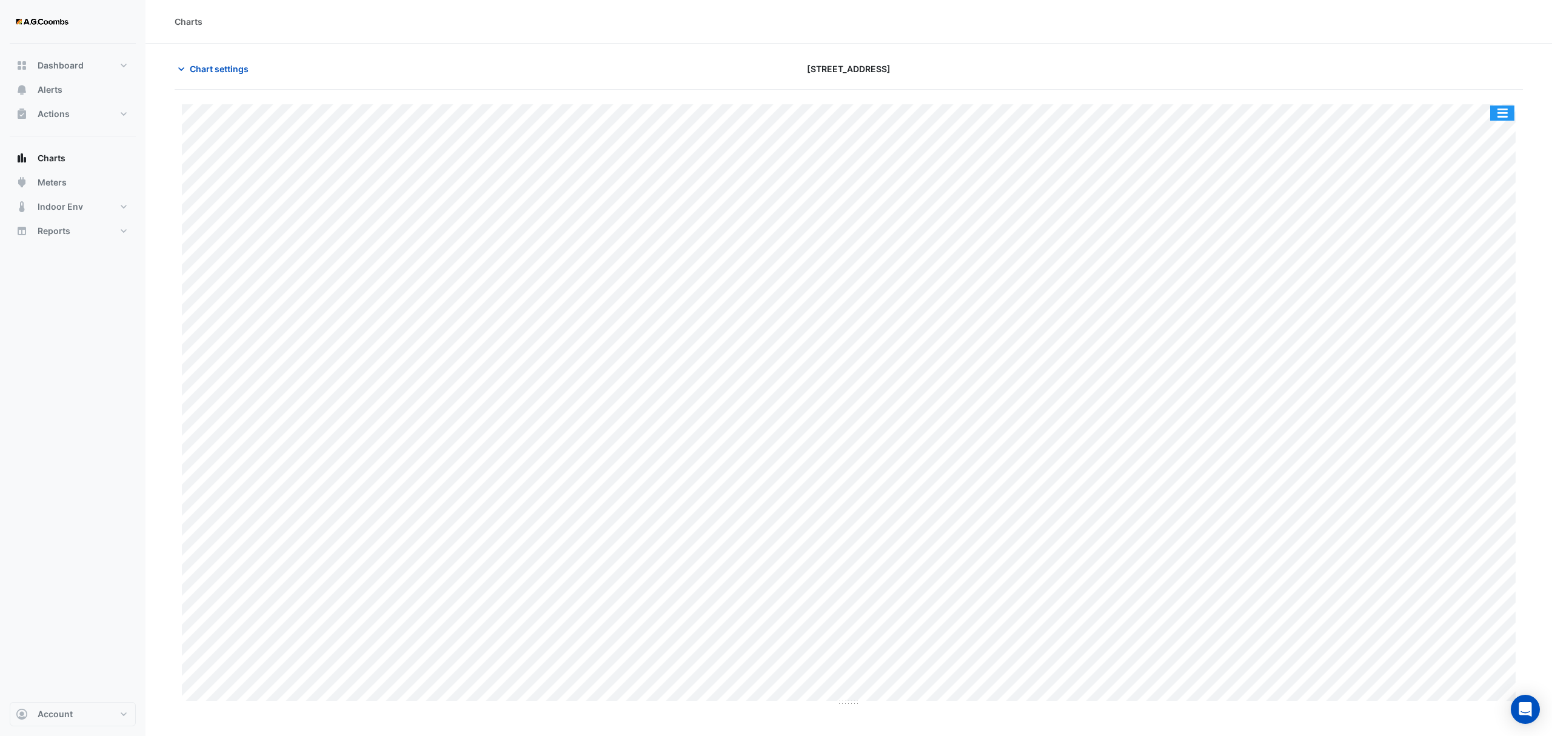
click at [1497, 110] on button "button" at bounding box center [1502, 113] width 24 height 15
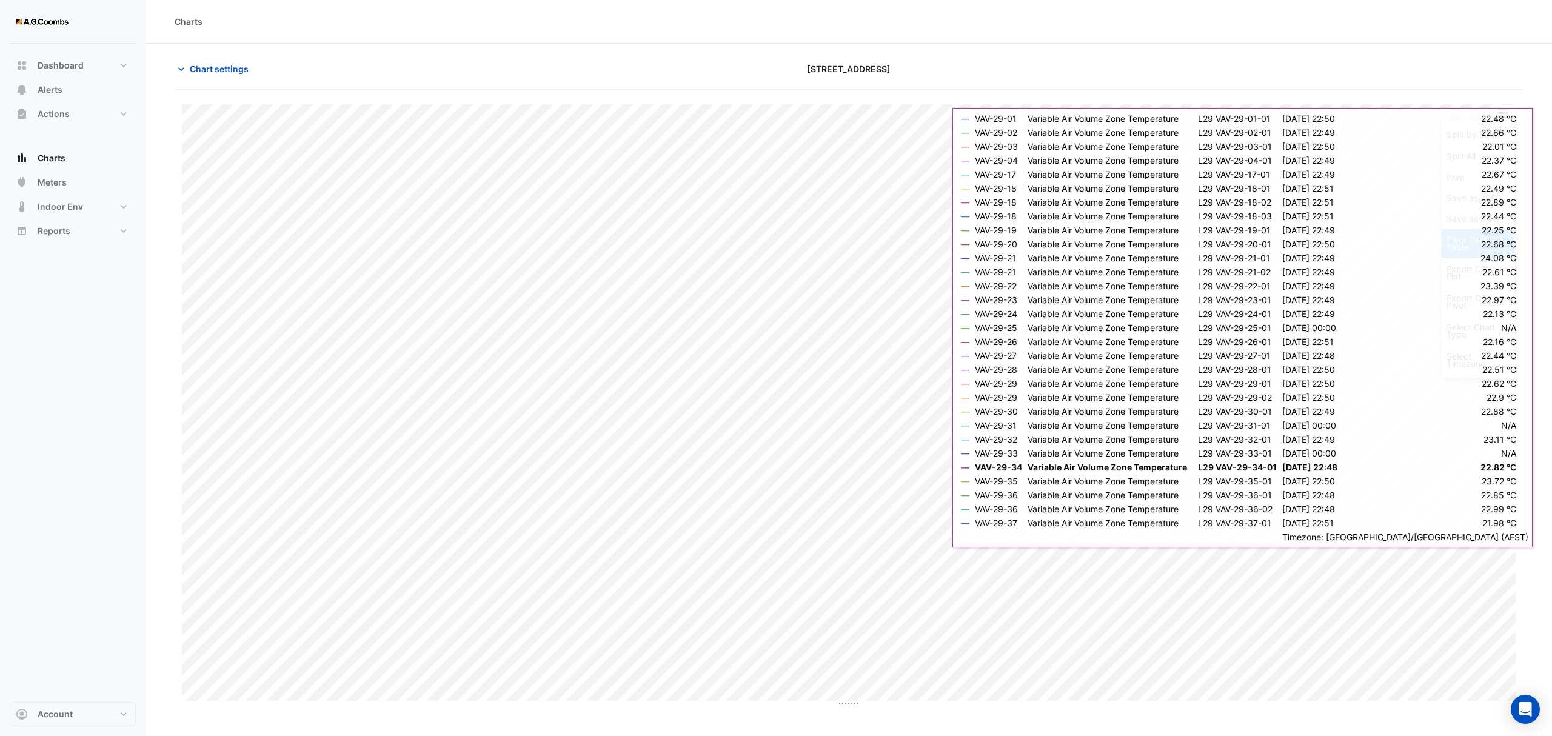
click at [1483, 236] on div "Pivot Data Table" at bounding box center [1478, 243] width 73 height 29
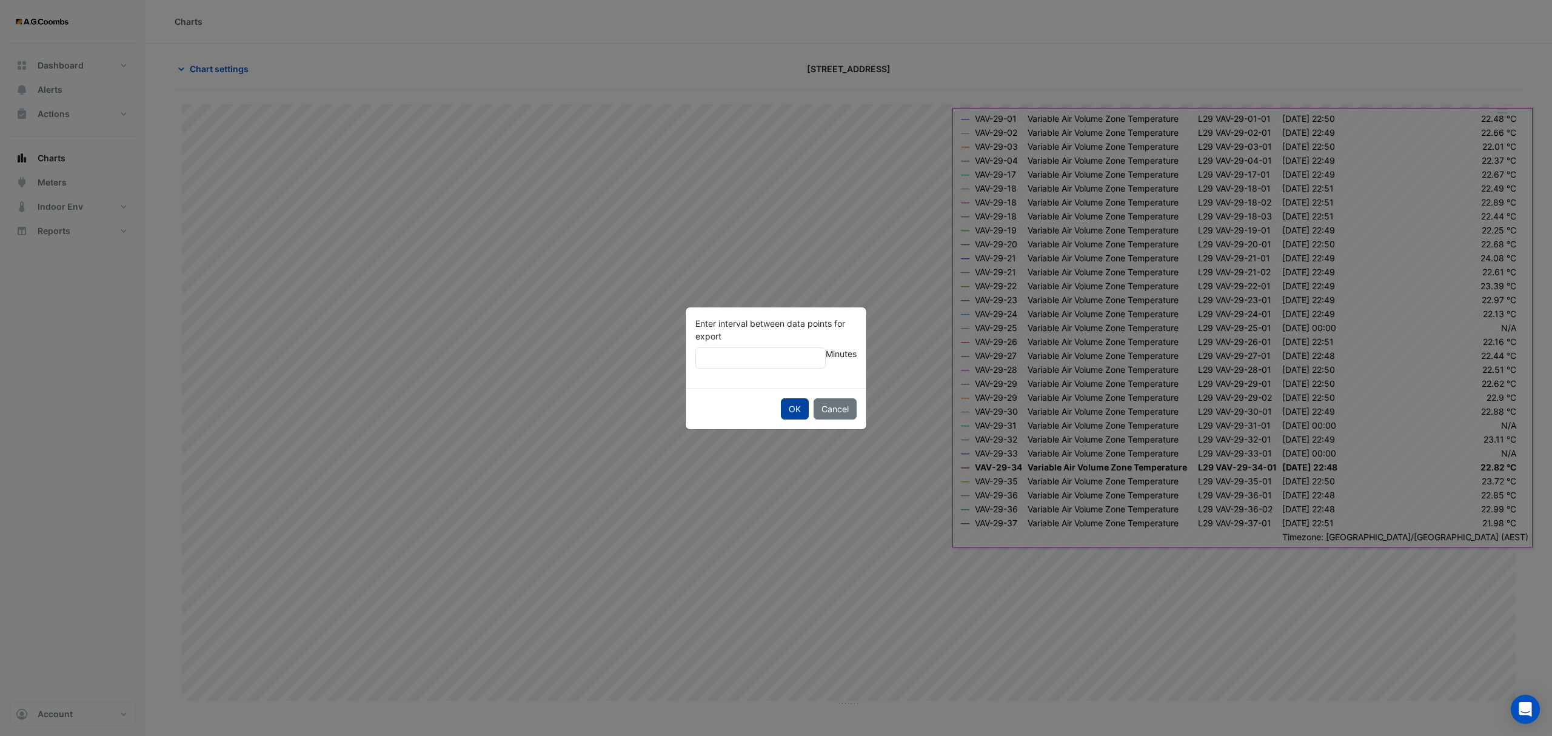
type input "**"
click at [781, 398] on button "OK" at bounding box center [795, 408] width 28 height 21
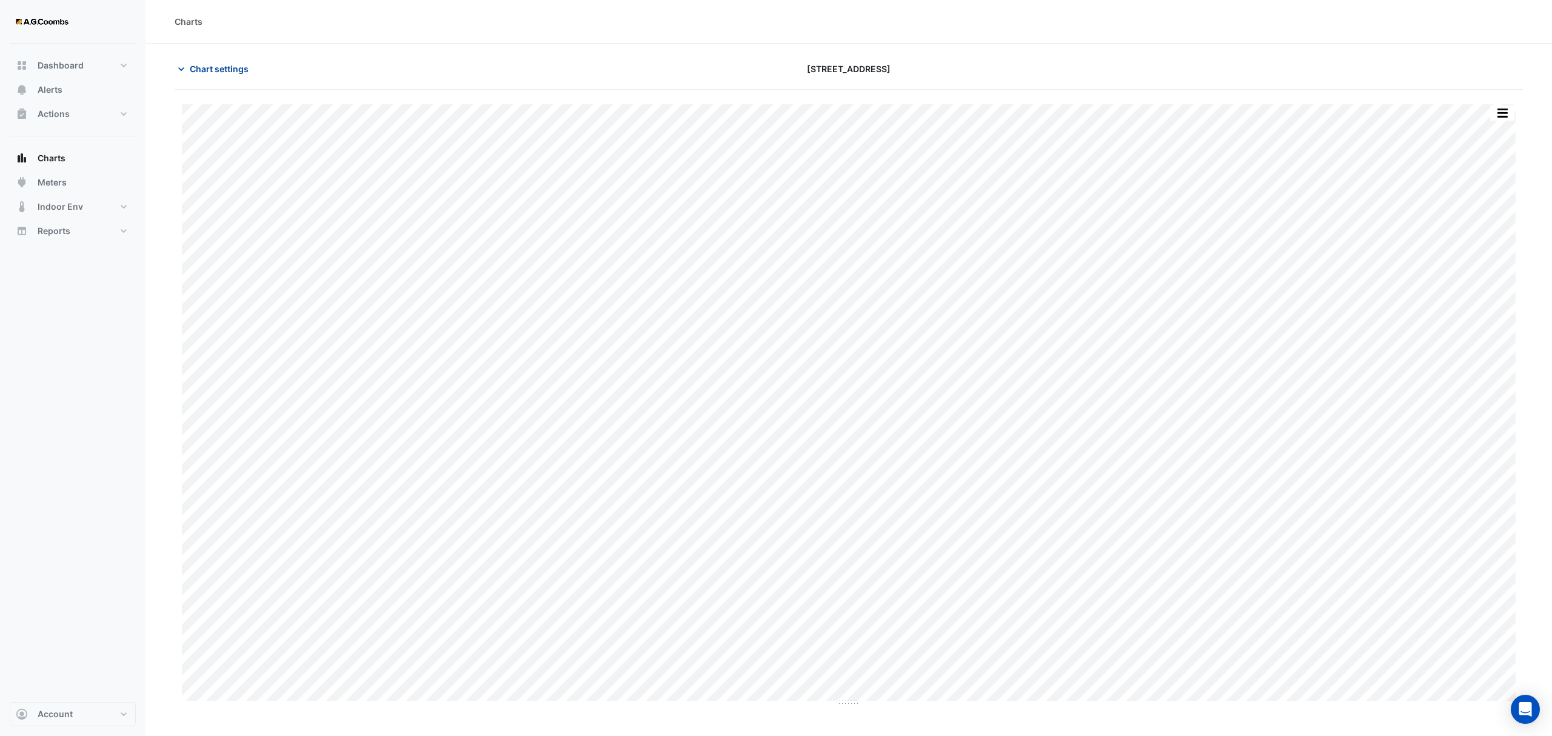
click at [207, 75] on span "Chart settings" at bounding box center [219, 68] width 59 height 13
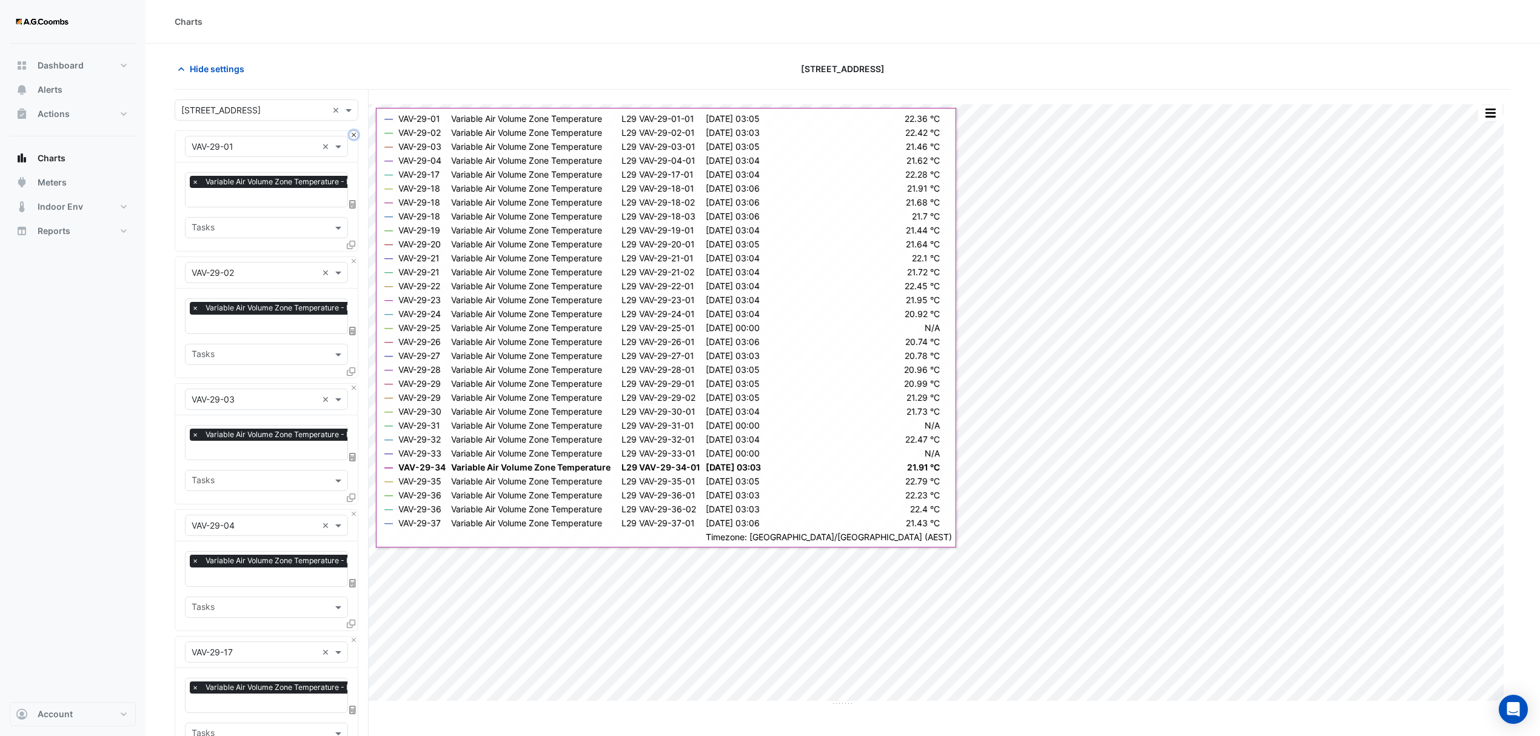
click at [353, 132] on button "Close" at bounding box center [354, 135] width 8 height 8
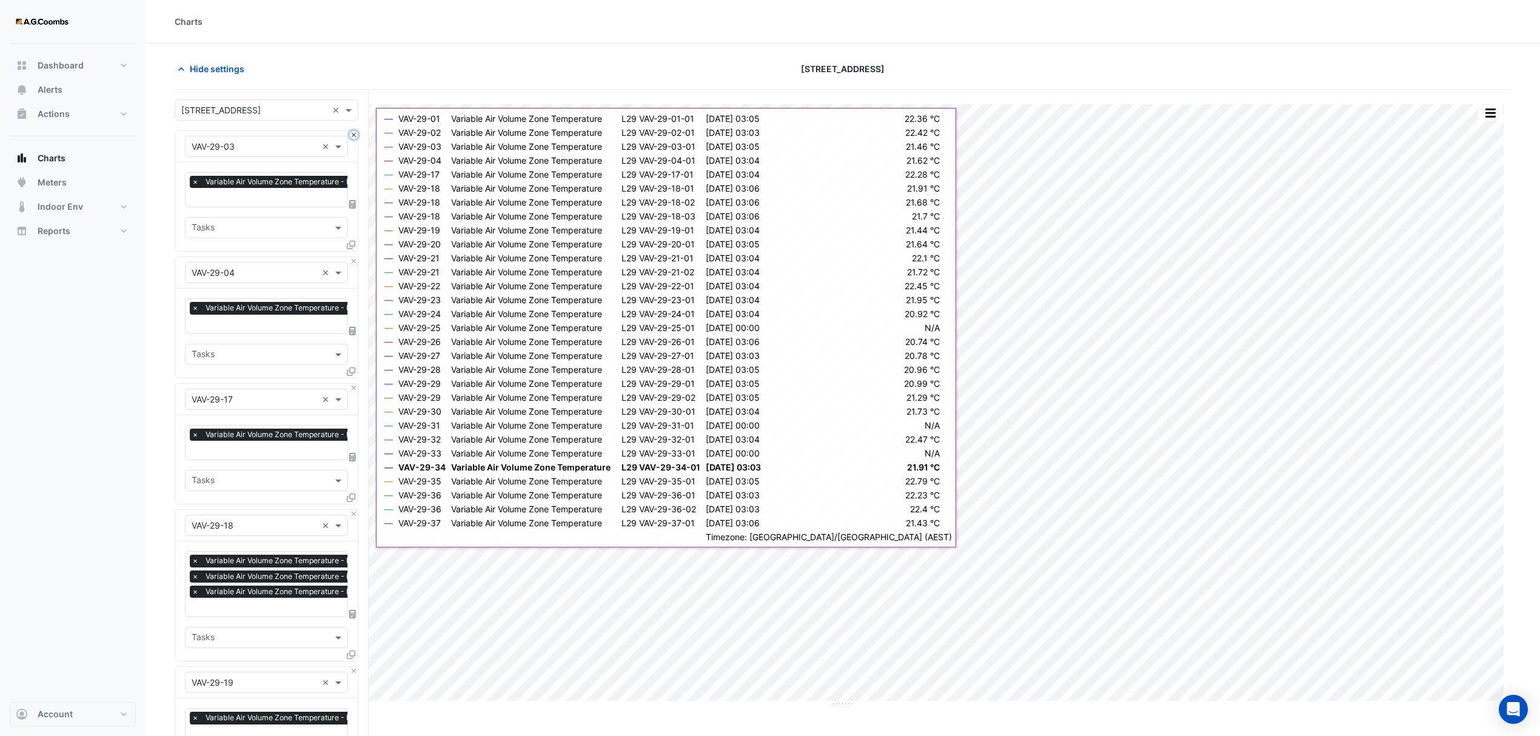
click at [353, 132] on button "Close" at bounding box center [354, 135] width 8 height 8
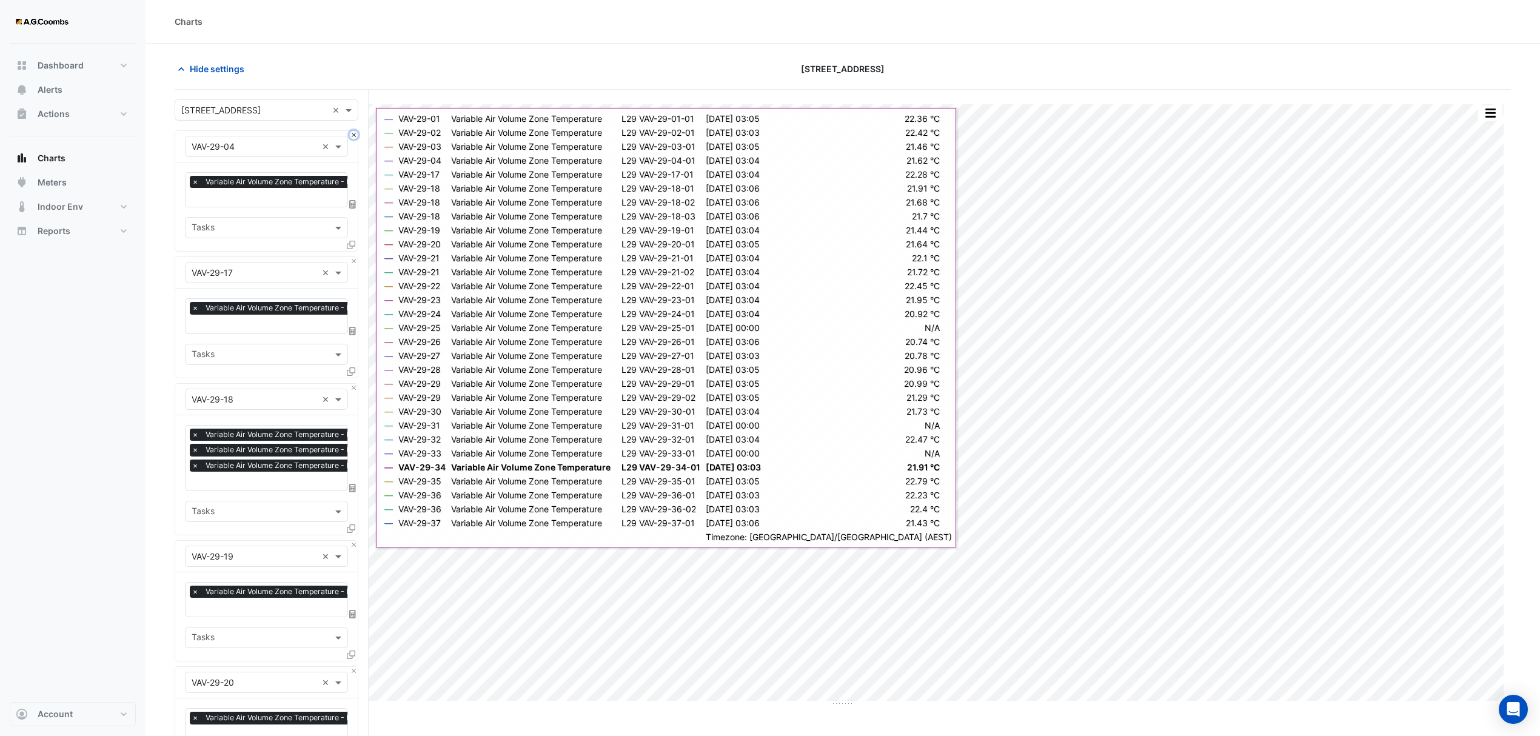
click at [353, 132] on button "Close" at bounding box center [354, 135] width 8 height 8
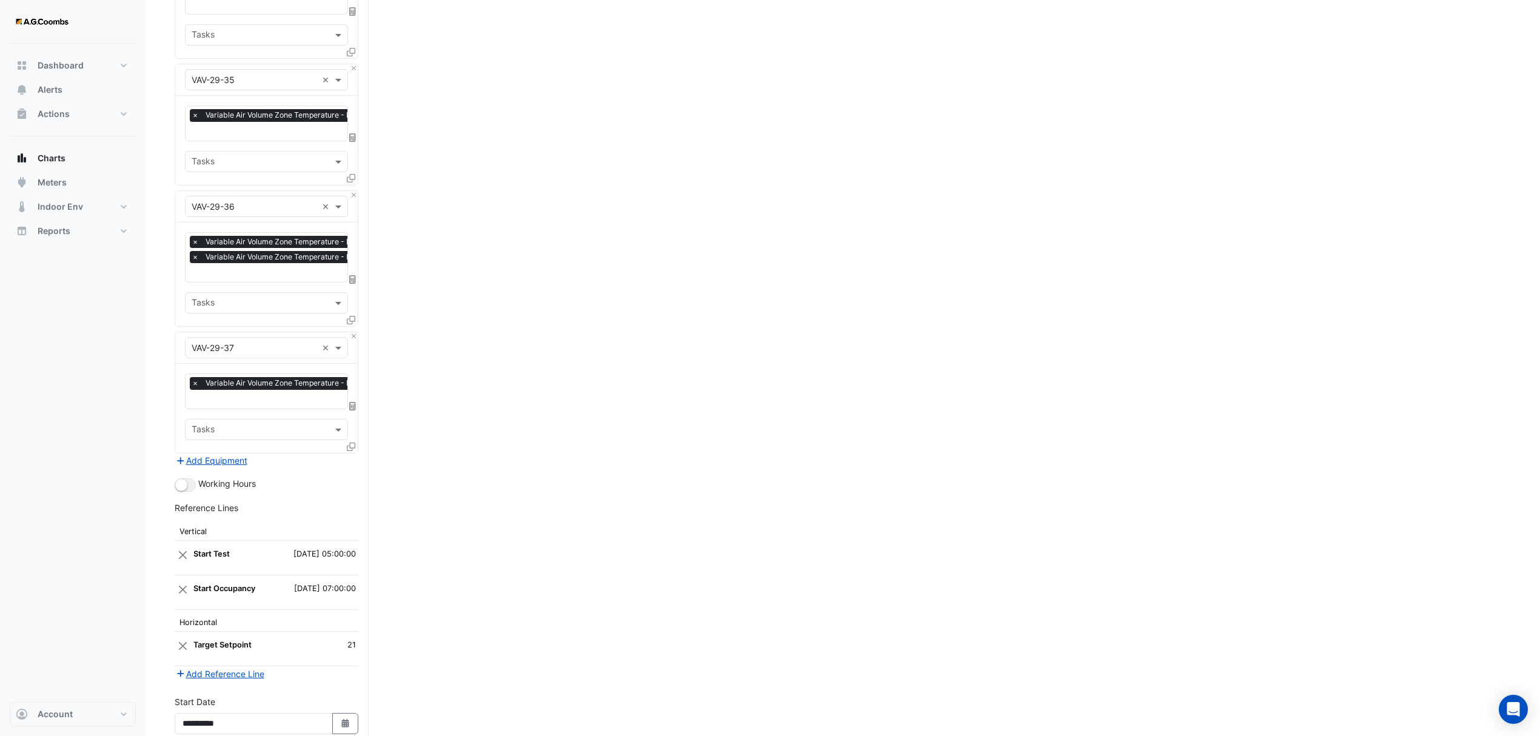
scroll to position [2513, 0]
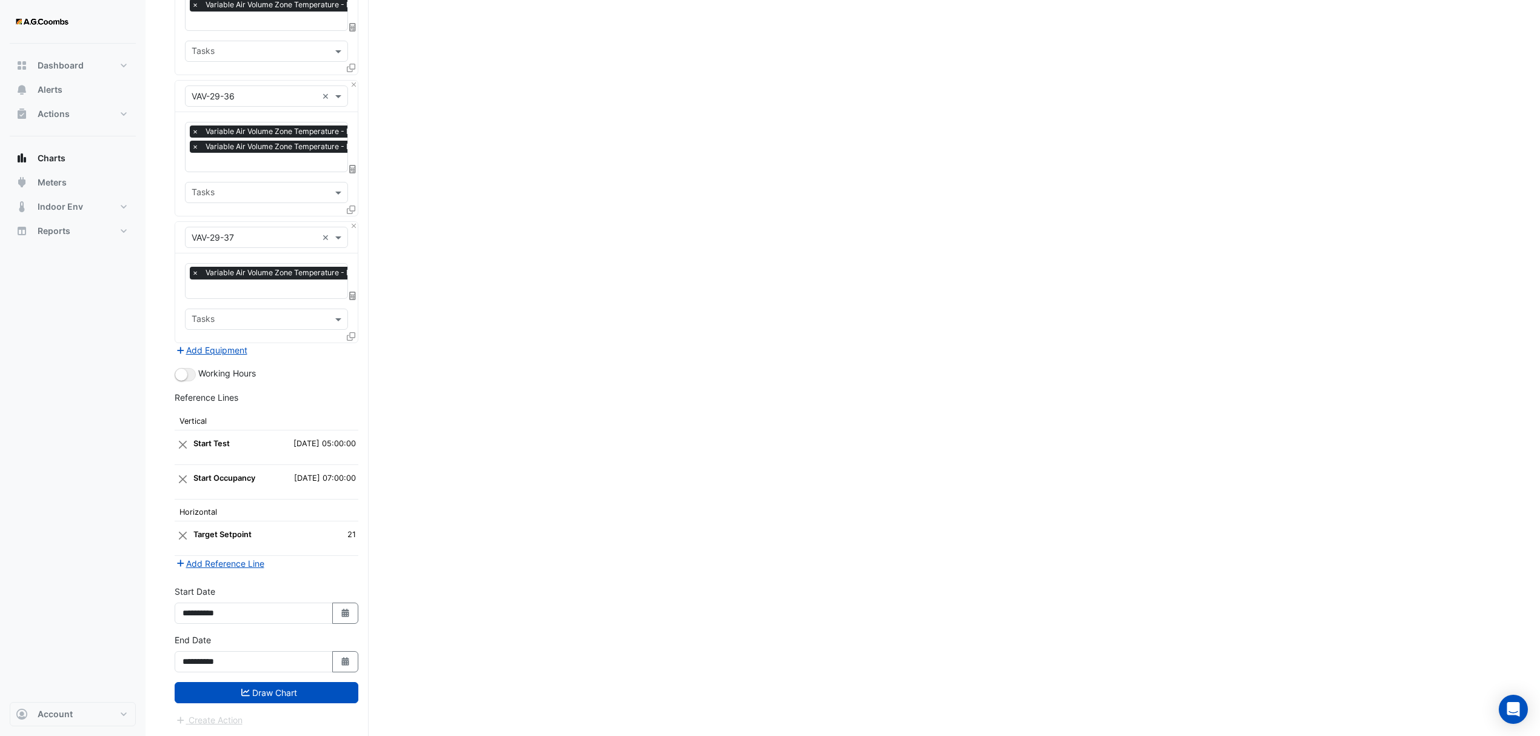
click at [233, 677] on div "**********" at bounding box center [266, 658] width 198 height 49
click at [241, 689] on icon "submit" at bounding box center [245, 692] width 8 height 8
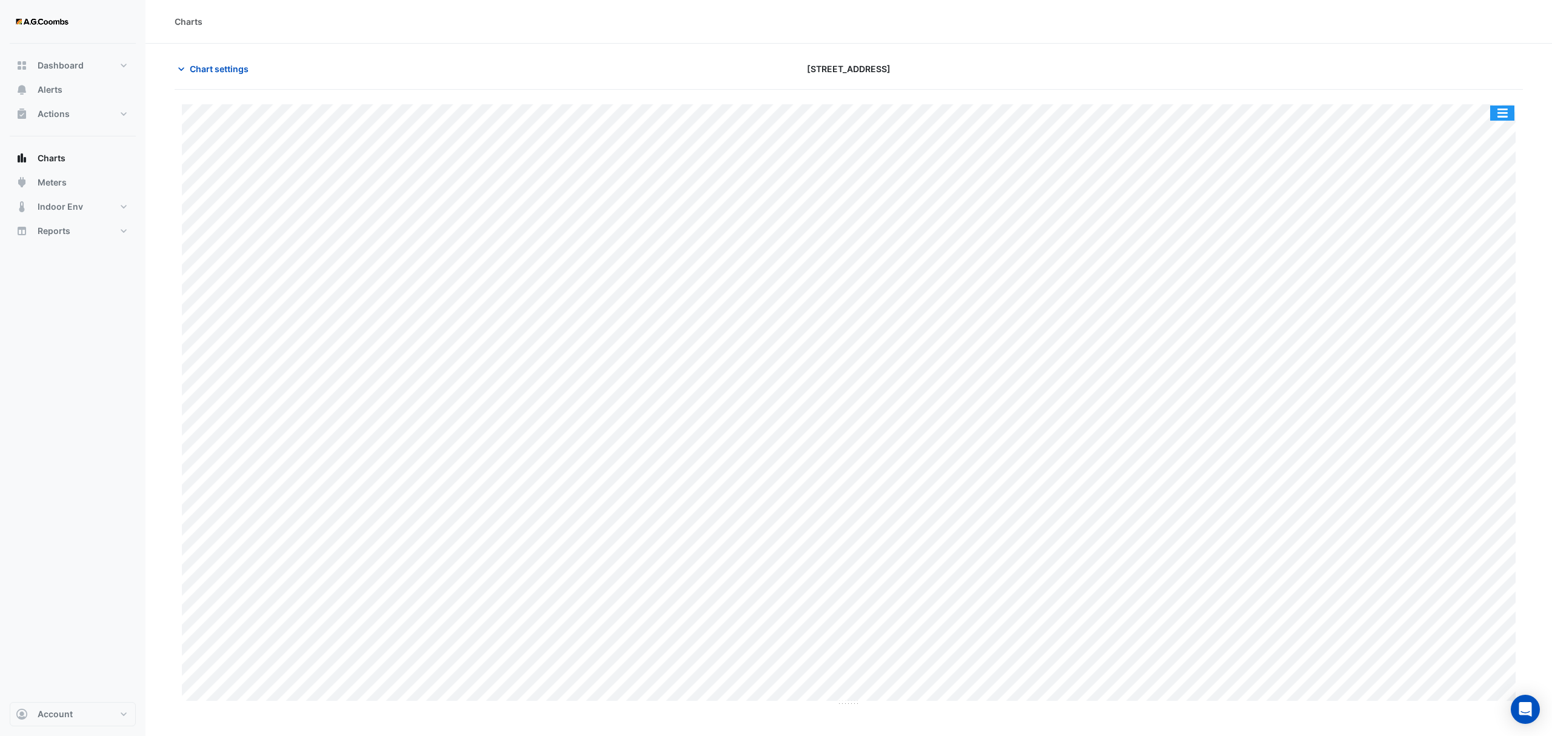
drag, startPoint x: 1507, startPoint y: 122, endPoint x: 1522, endPoint y: 192, distance: 72.0
click at [1506, 121] on div "Split by Equip Split All Print Save as JPEG Save as PNG Pivot Data Table Export…" at bounding box center [1502, 113] width 25 height 16
click at [1509, 121] on button "button" at bounding box center [1502, 113] width 24 height 15
click at [1503, 239] on div "Pivot Data Table" at bounding box center [1478, 243] width 73 height 29
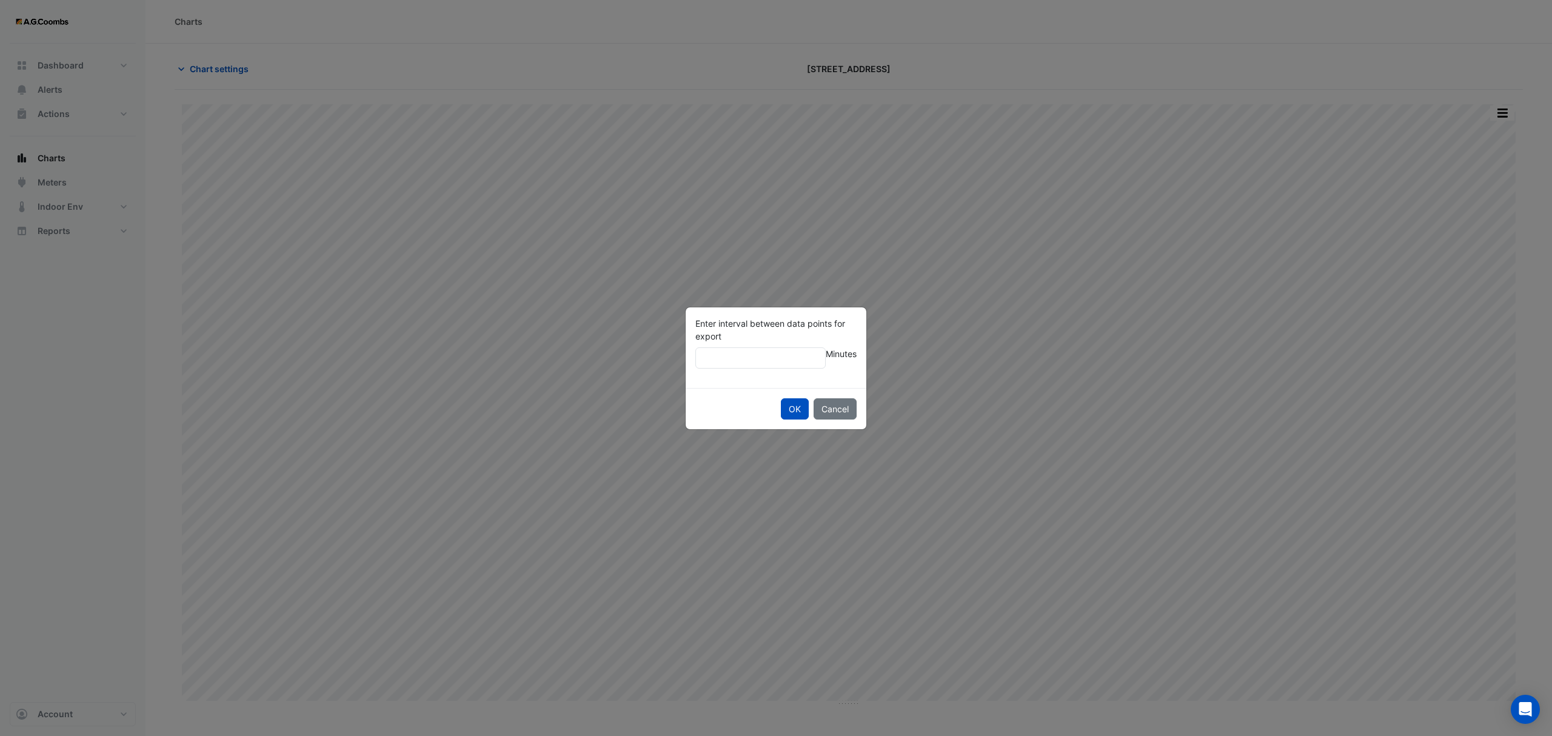
type input "**"
click at [781, 398] on button "OK" at bounding box center [795, 408] width 28 height 21
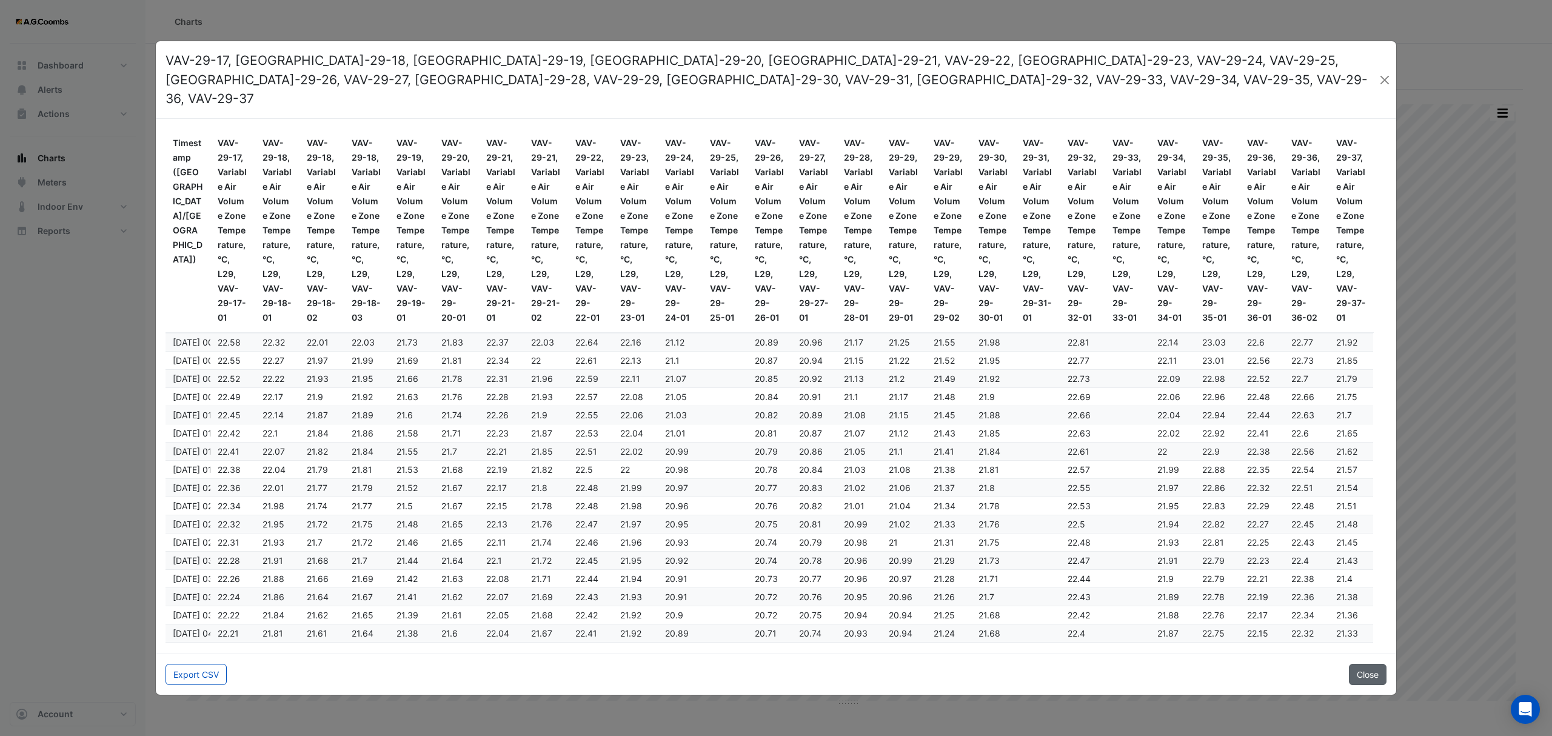
click at [1361, 664] on button "Close" at bounding box center [1368, 674] width 38 height 21
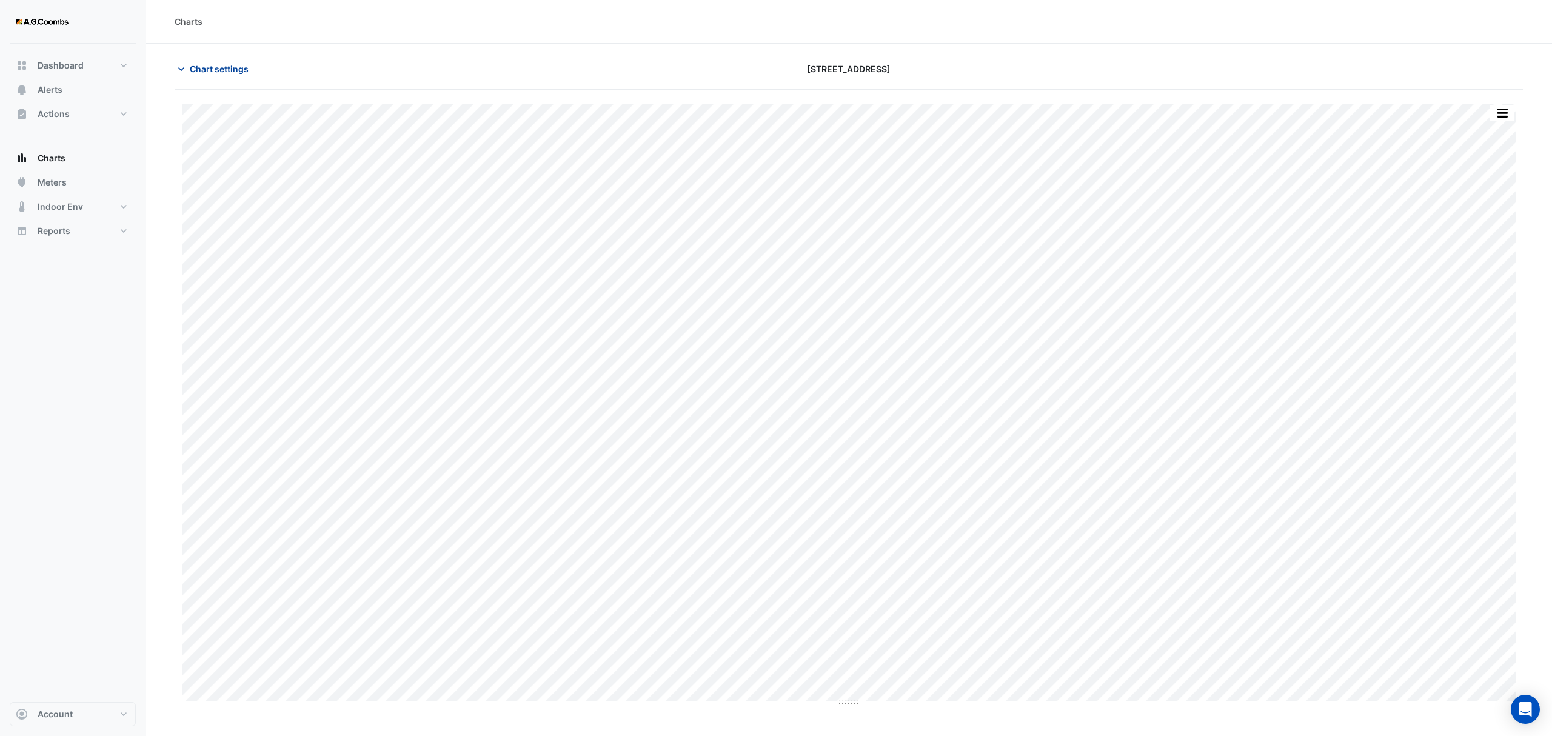
click at [231, 63] on span "Chart settings" at bounding box center [219, 68] width 59 height 13
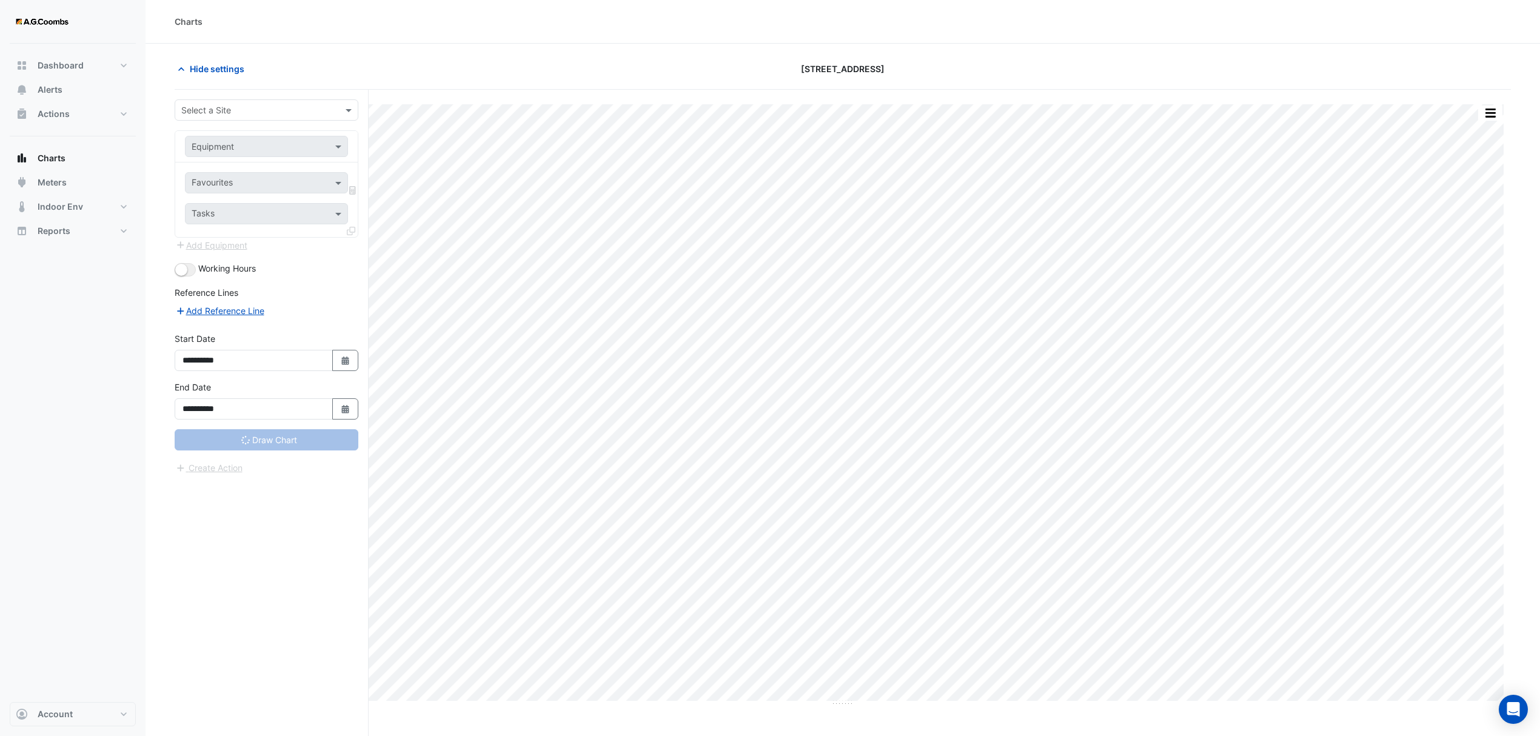
type input "**********"
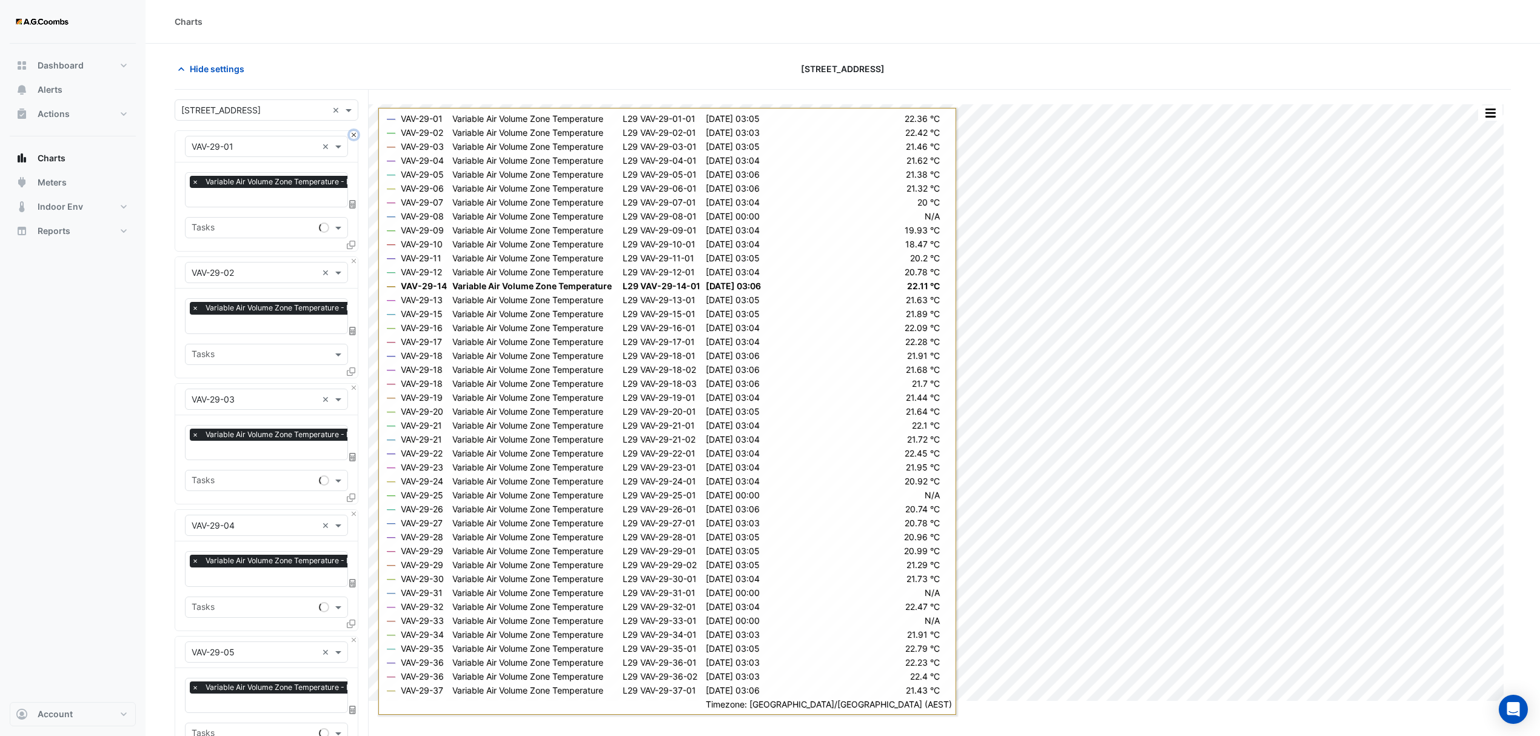
click at [355, 136] on button "Close" at bounding box center [354, 135] width 8 height 8
click at [355, 257] on button "Close" at bounding box center [354, 261] width 8 height 8
click at [355, 136] on button "Close" at bounding box center [354, 135] width 8 height 8
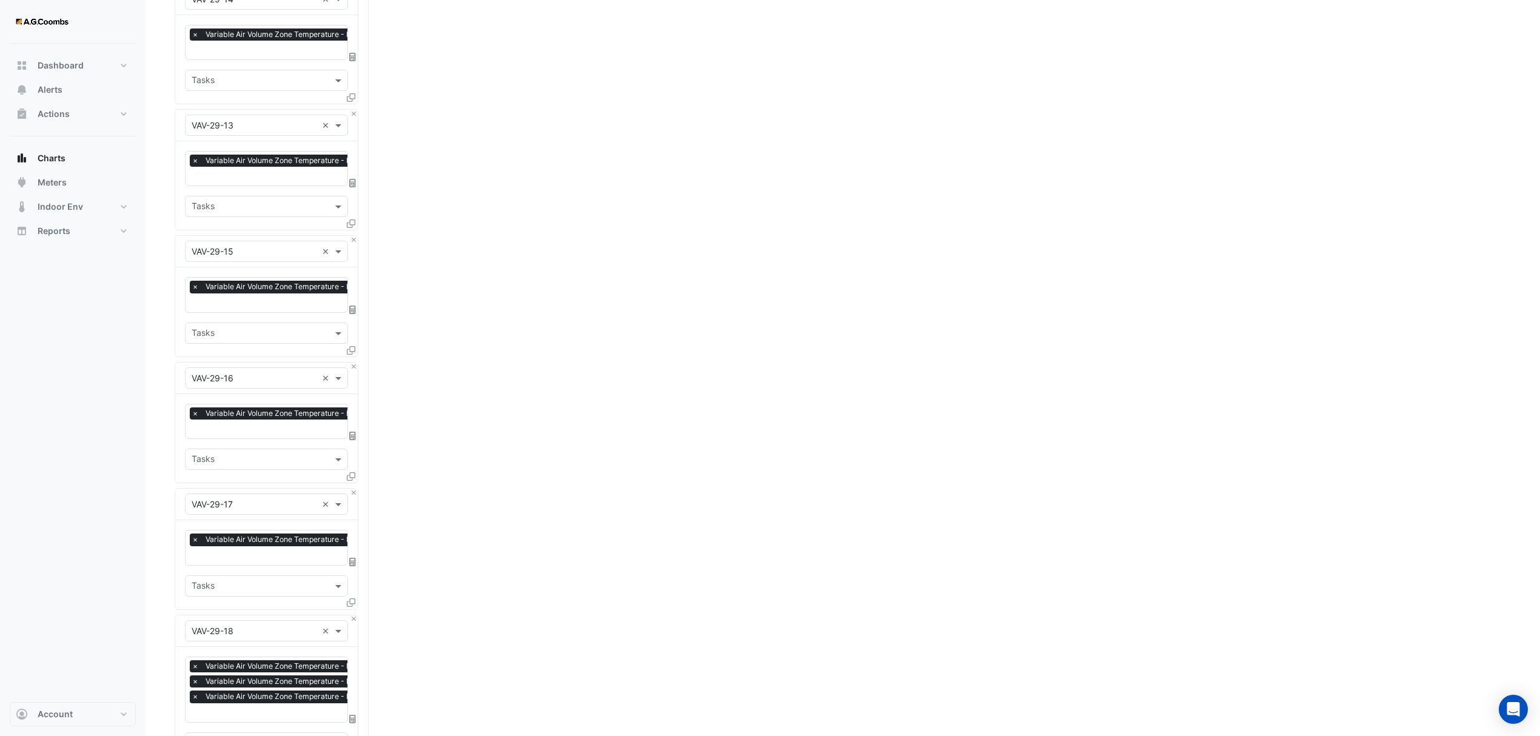
scroll to position [1131, 0]
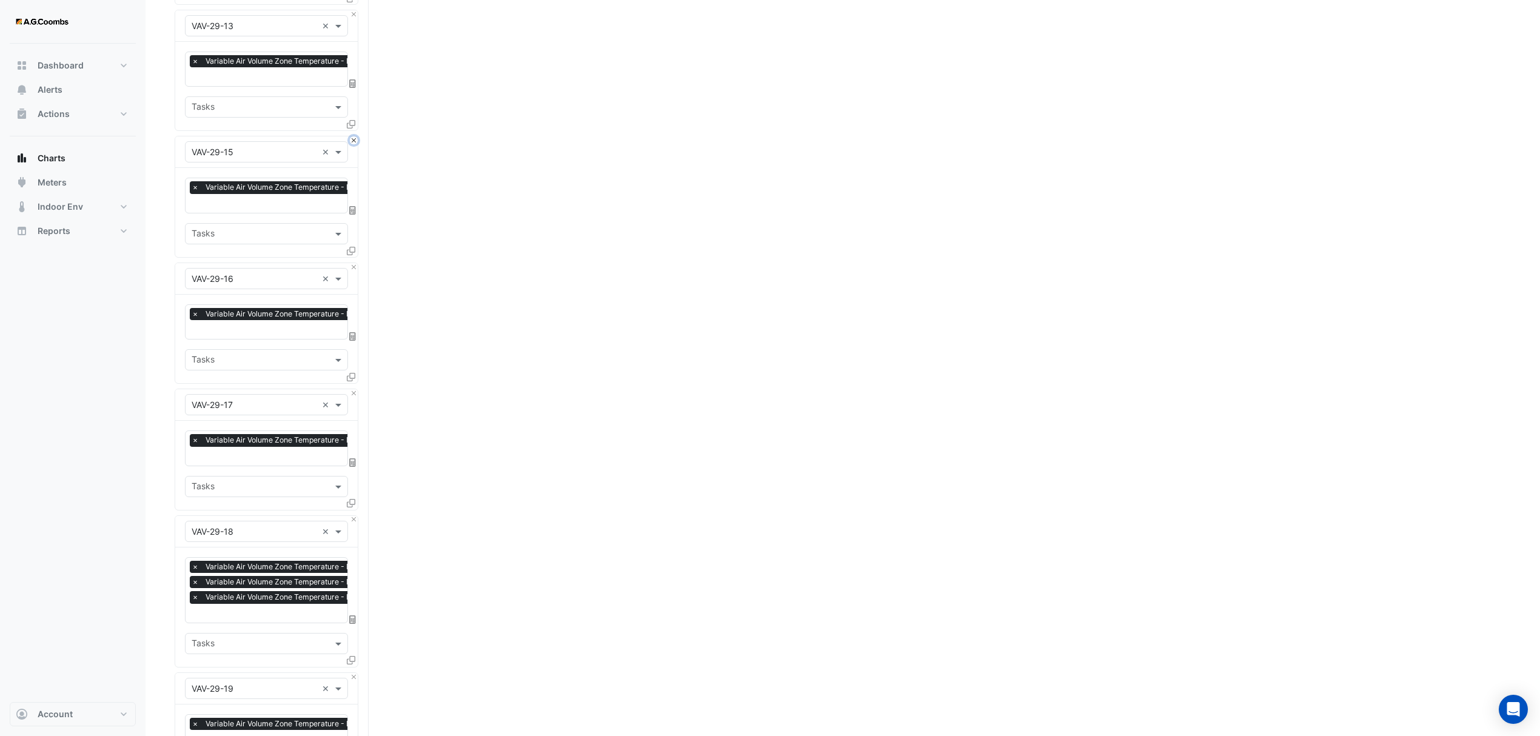
click at [350, 136] on button "Close" at bounding box center [354, 140] width 8 height 8
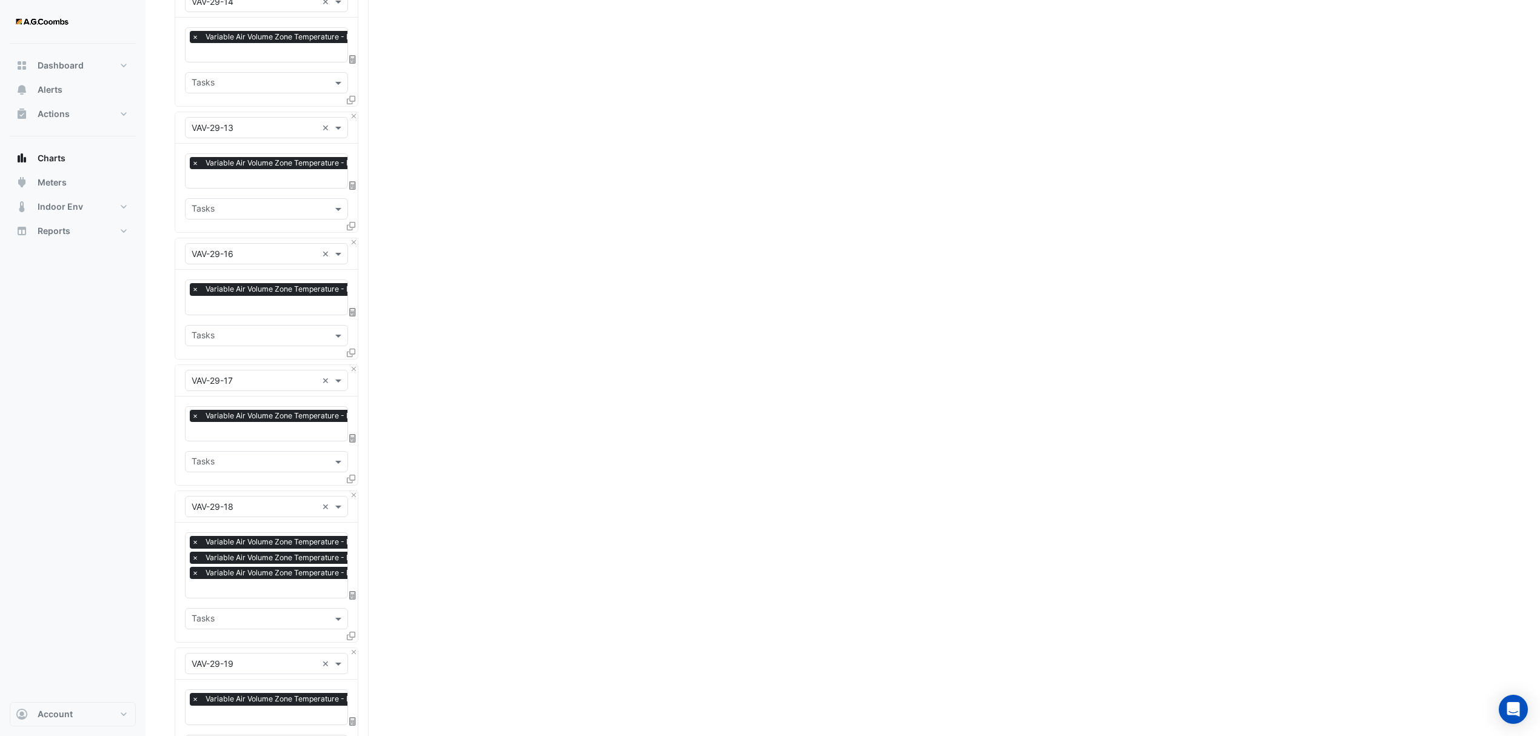
scroll to position [970, 0]
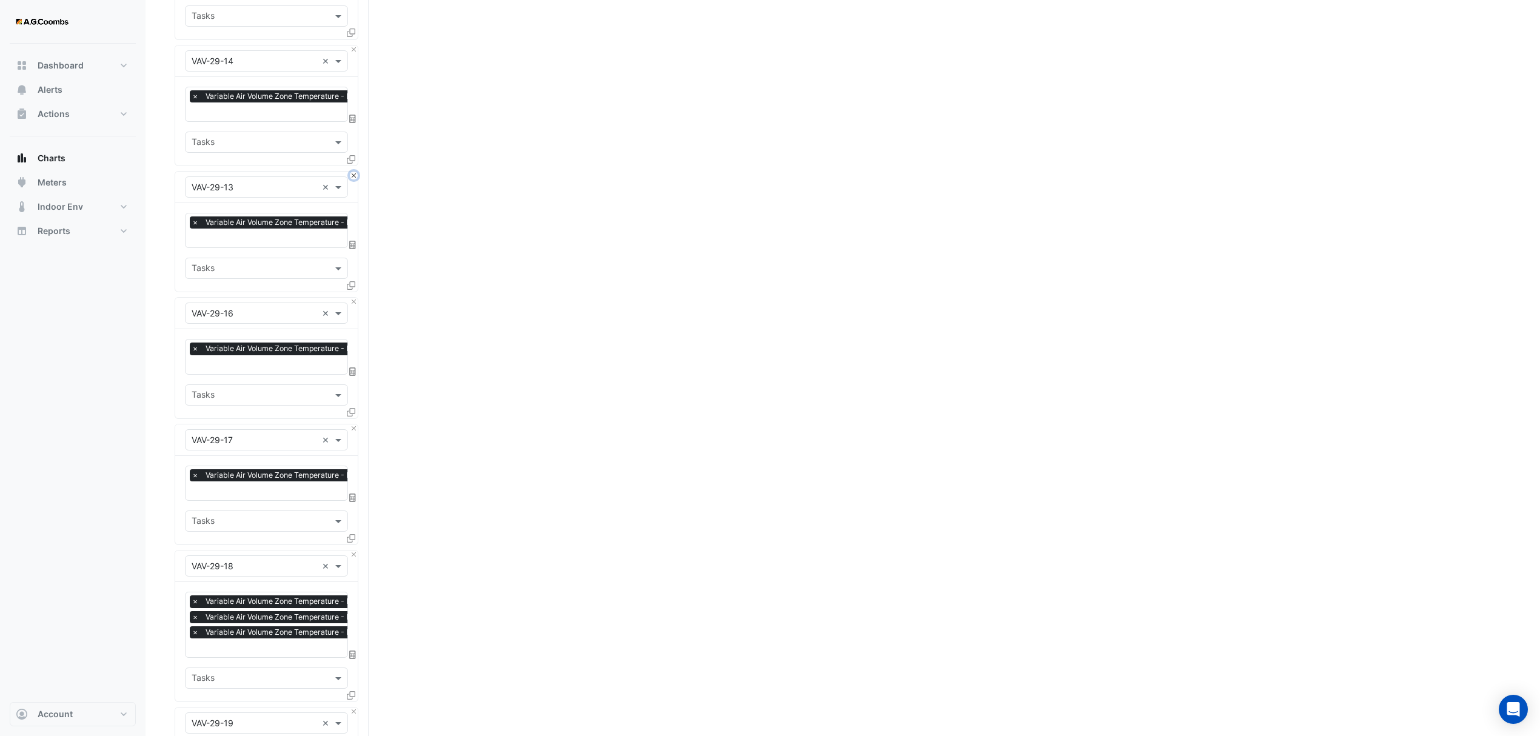
click at [352, 175] on button "Close" at bounding box center [354, 176] width 8 height 8
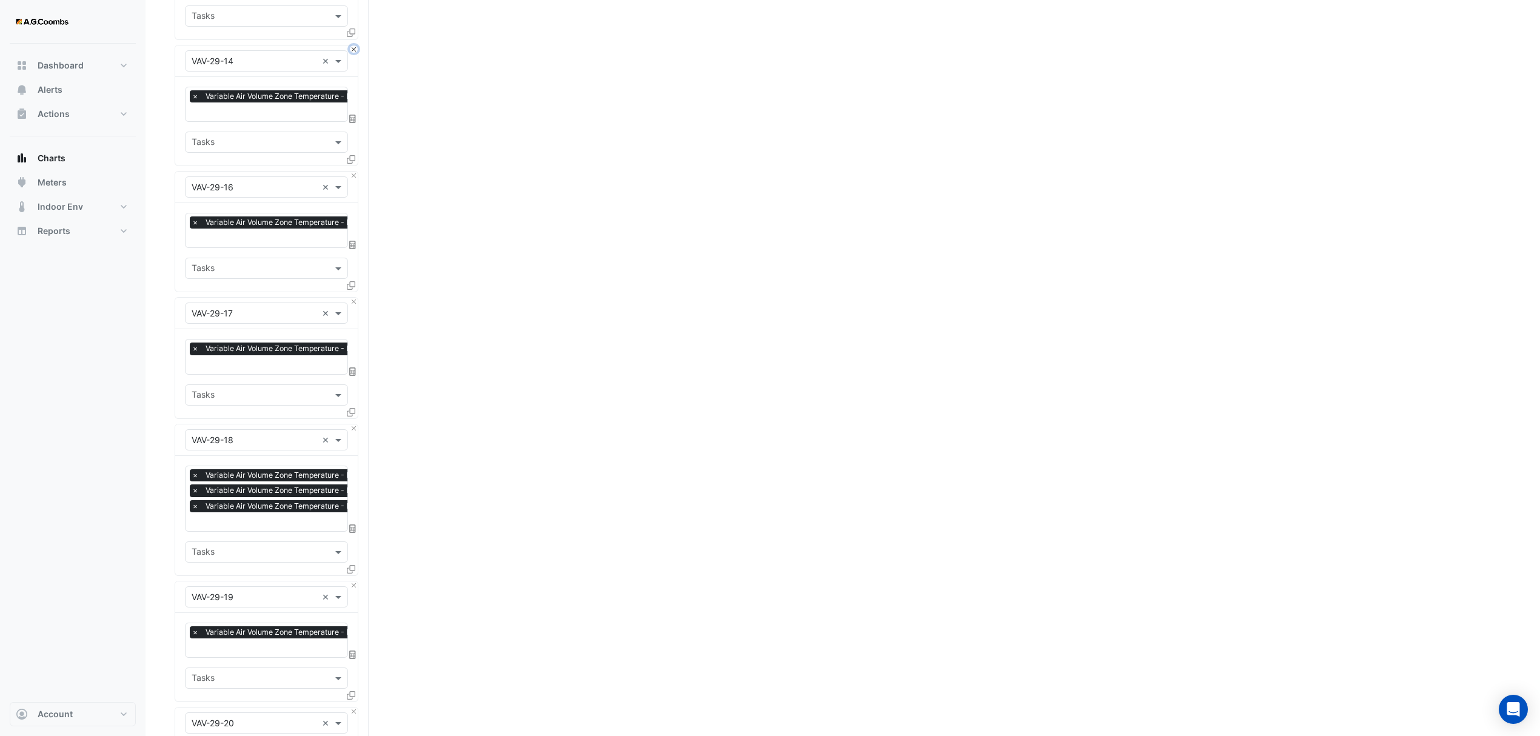
click at [355, 47] on button "Close" at bounding box center [354, 49] width 8 height 8
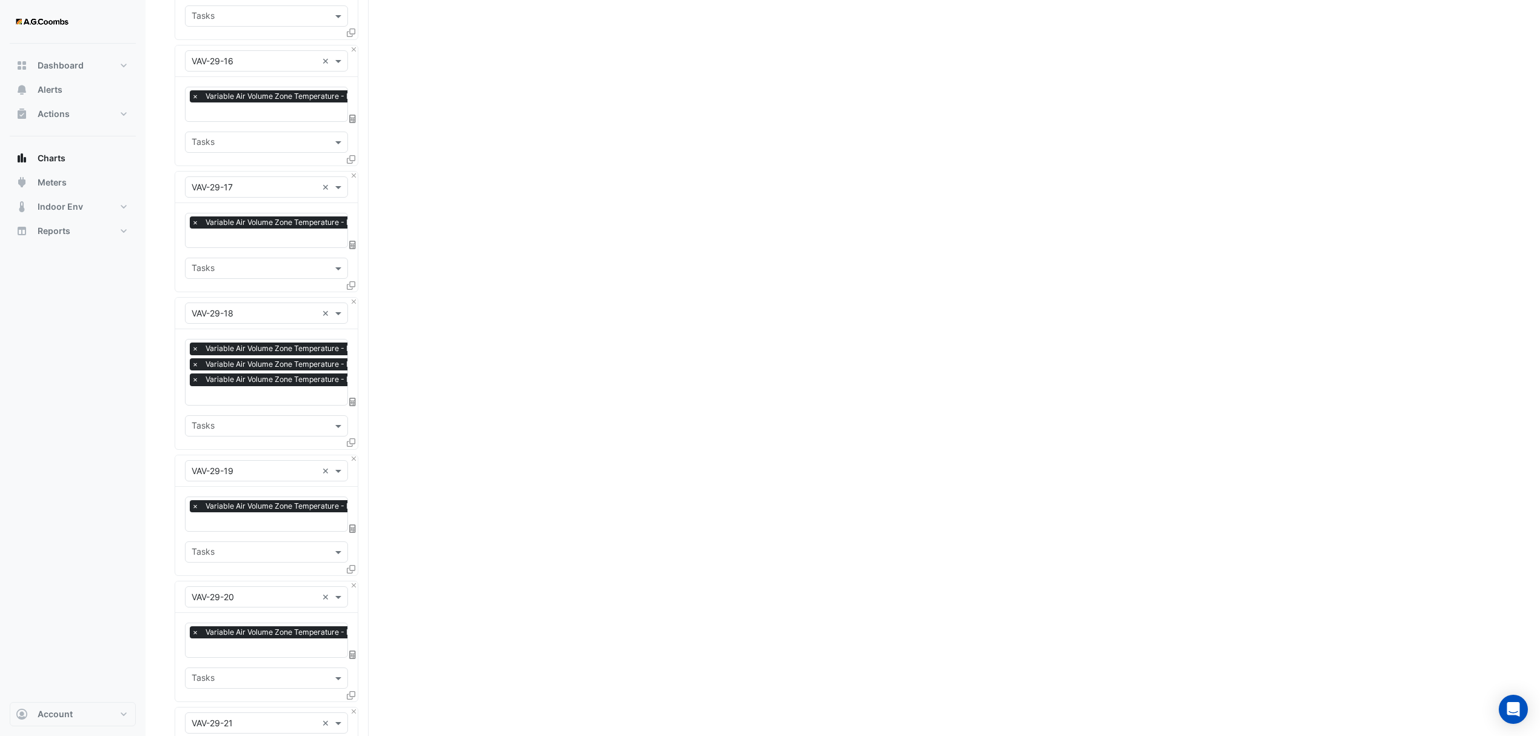
scroll to position [728, 0]
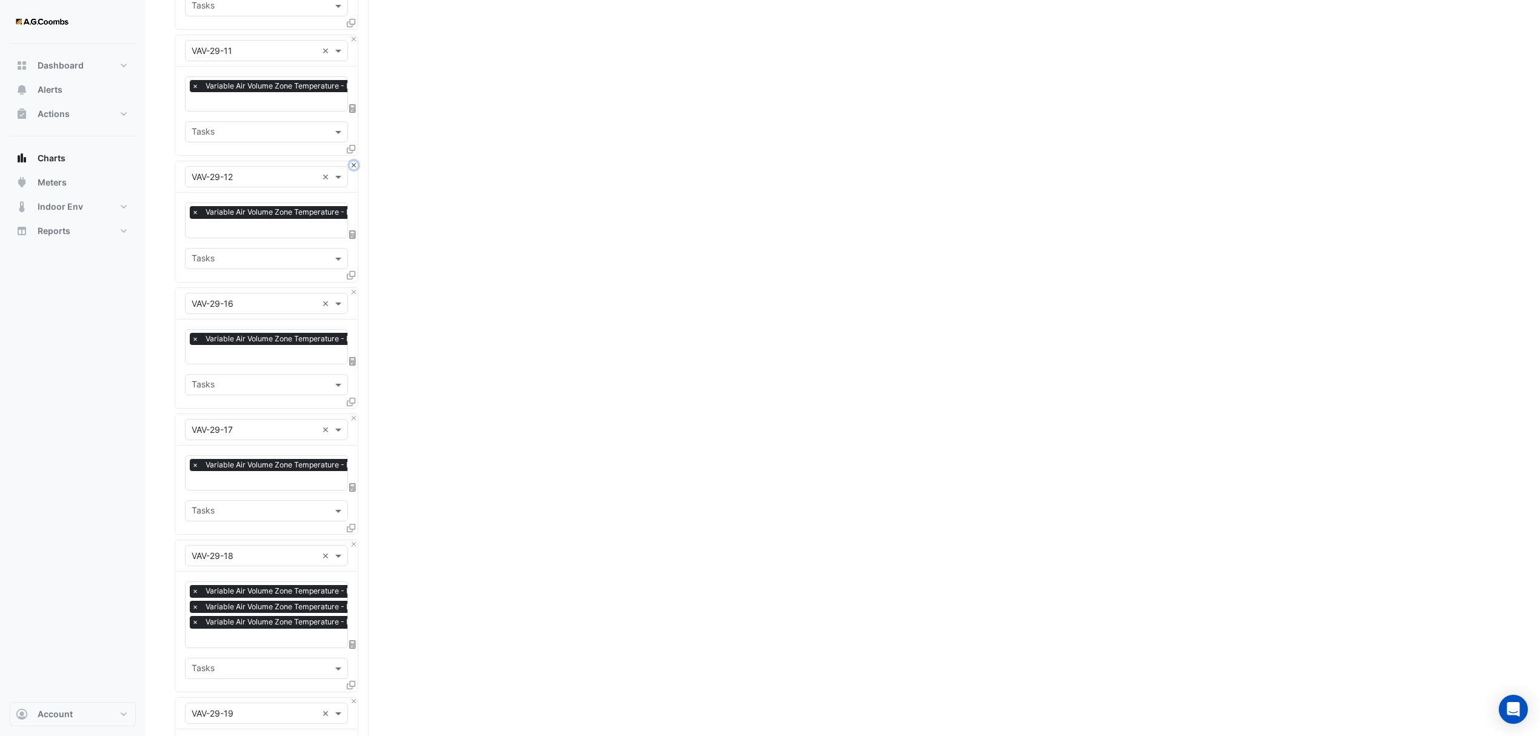
click at [355, 163] on button "Close" at bounding box center [354, 165] width 8 height 8
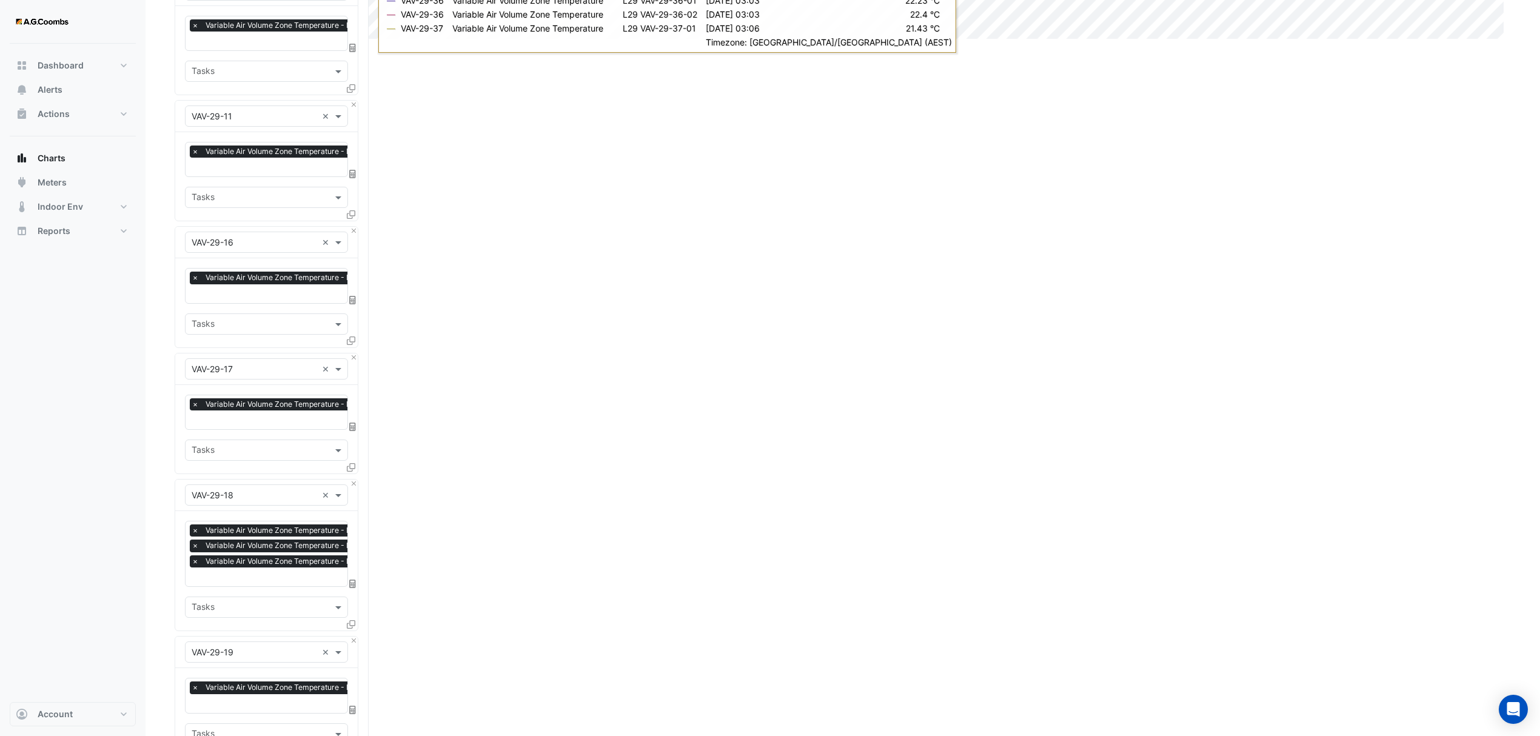
scroll to position [485, 0]
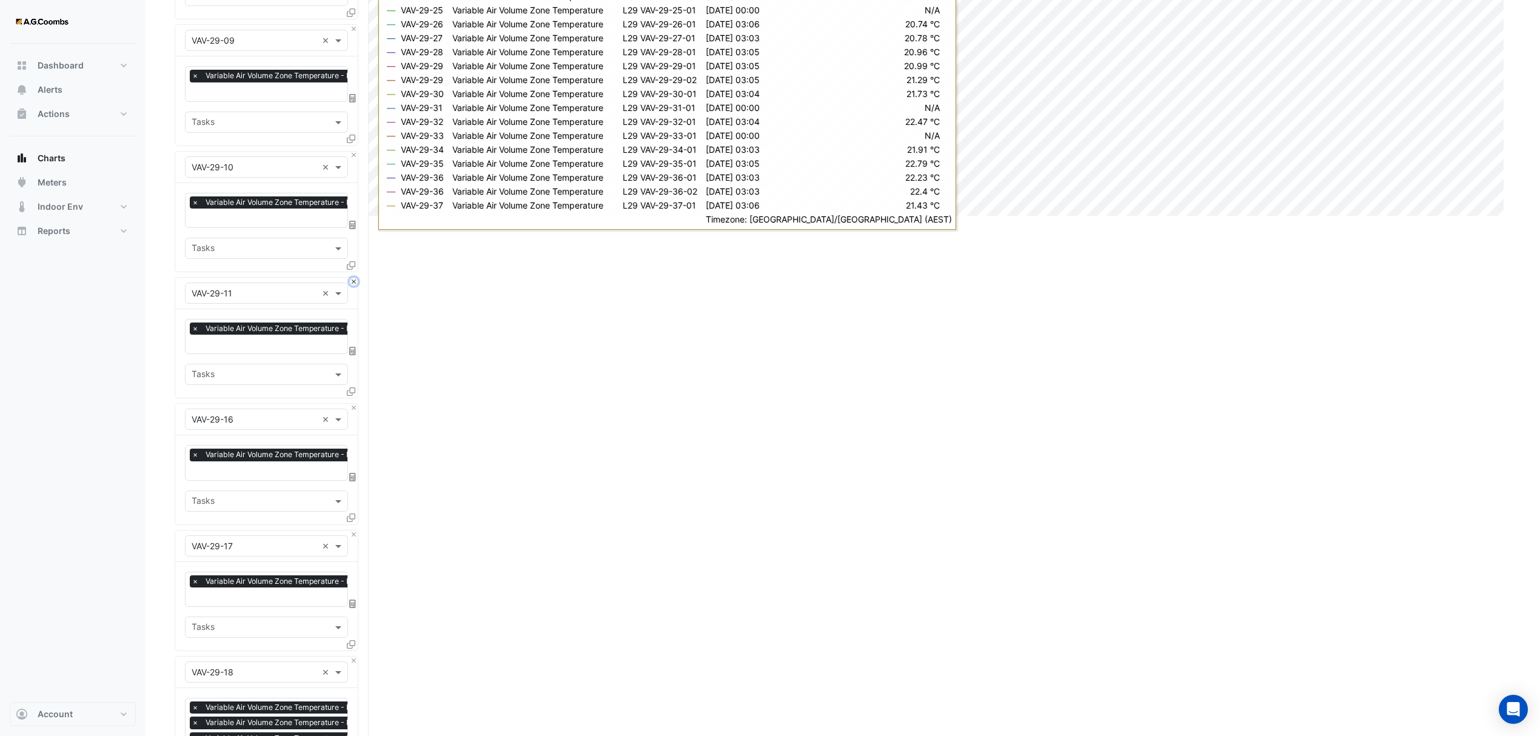
click at [350, 278] on button "Close" at bounding box center [354, 282] width 8 height 8
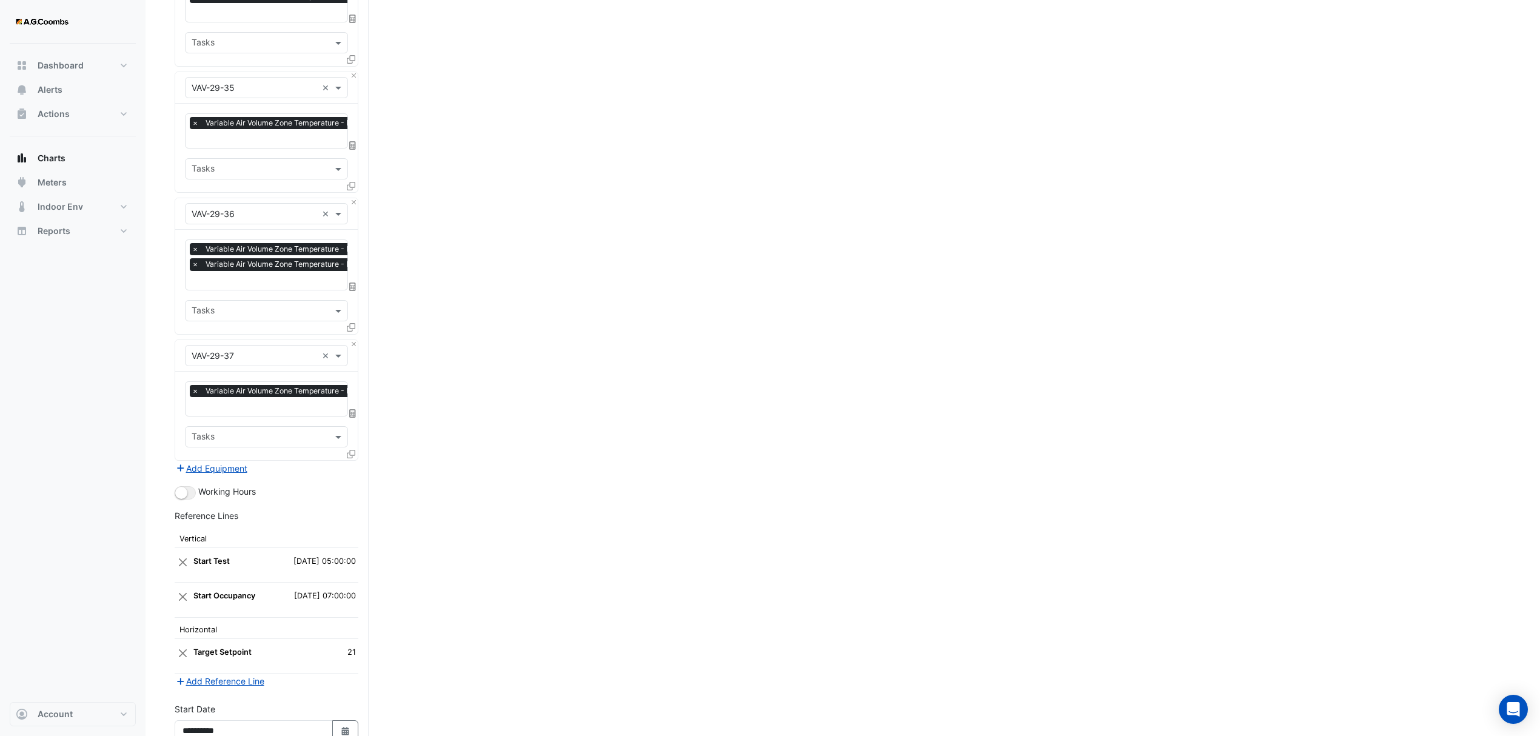
scroll to position [3270, 0]
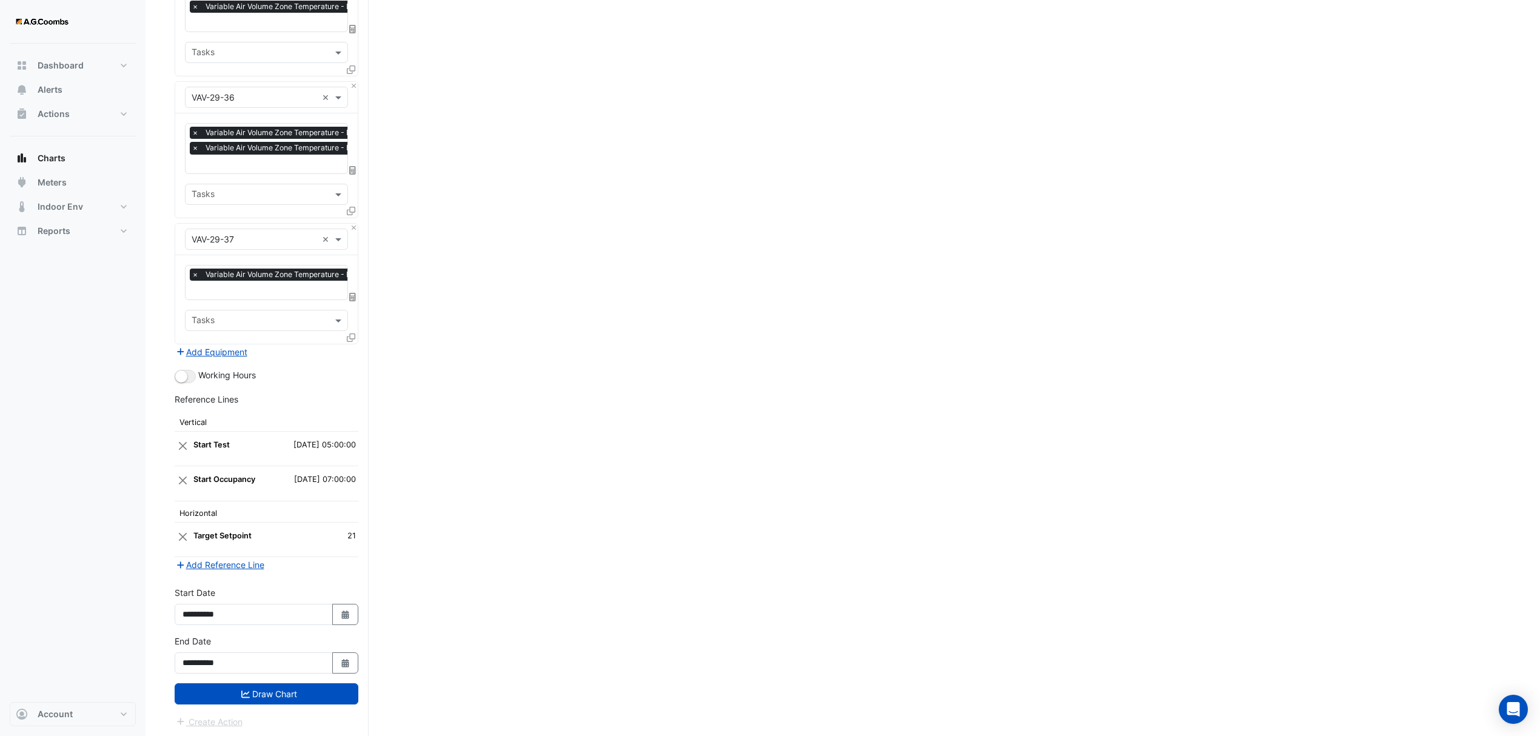
click at [235, 685] on button "Draw Chart" at bounding box center [267, 693] width 184 height 21
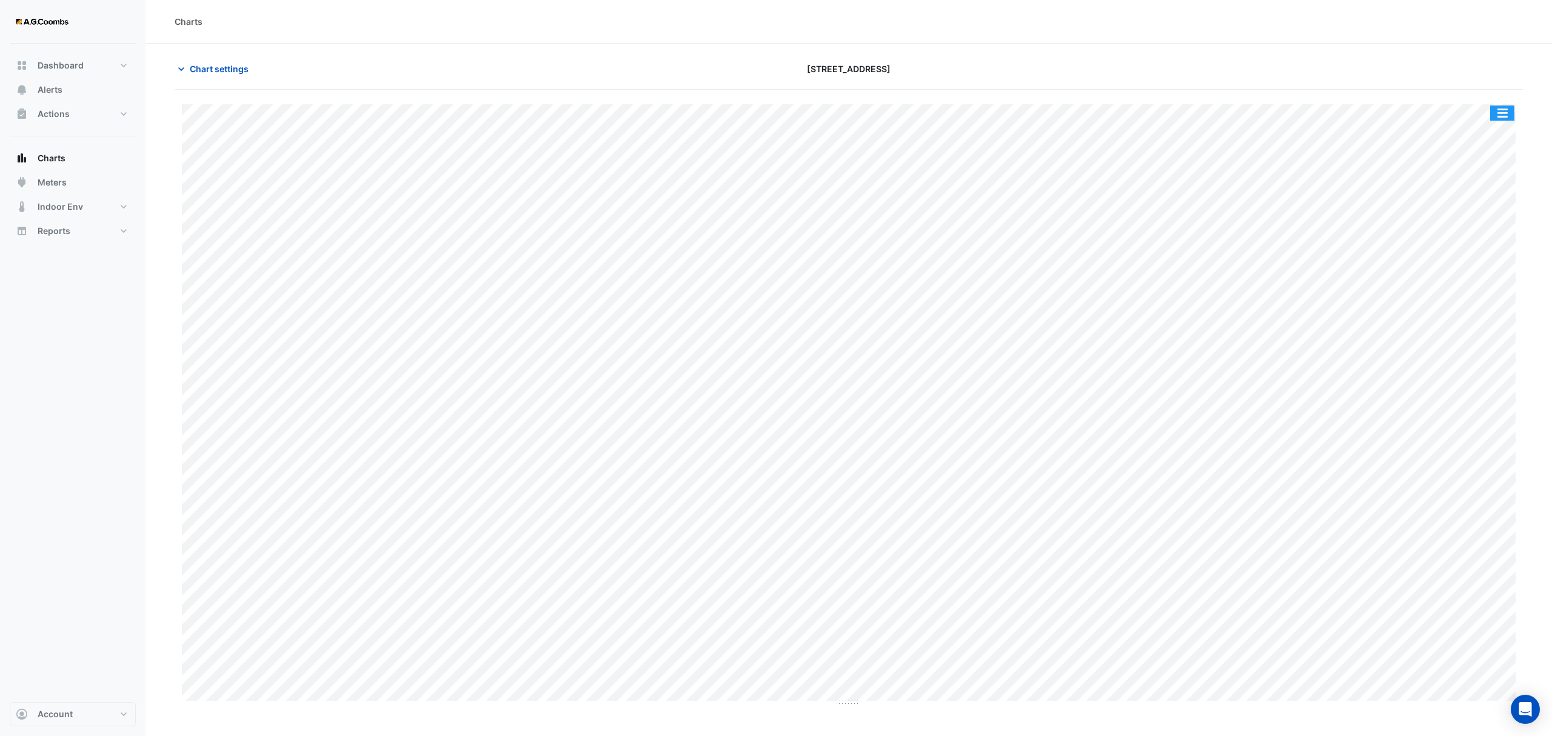
click at [1509, 112] on button "button" at bounding box center [1502, 113] width 24 height 15
click at [1488, 247] on div "Pivot Data Table" at bounding box center [1478, 243] width 73 height 29
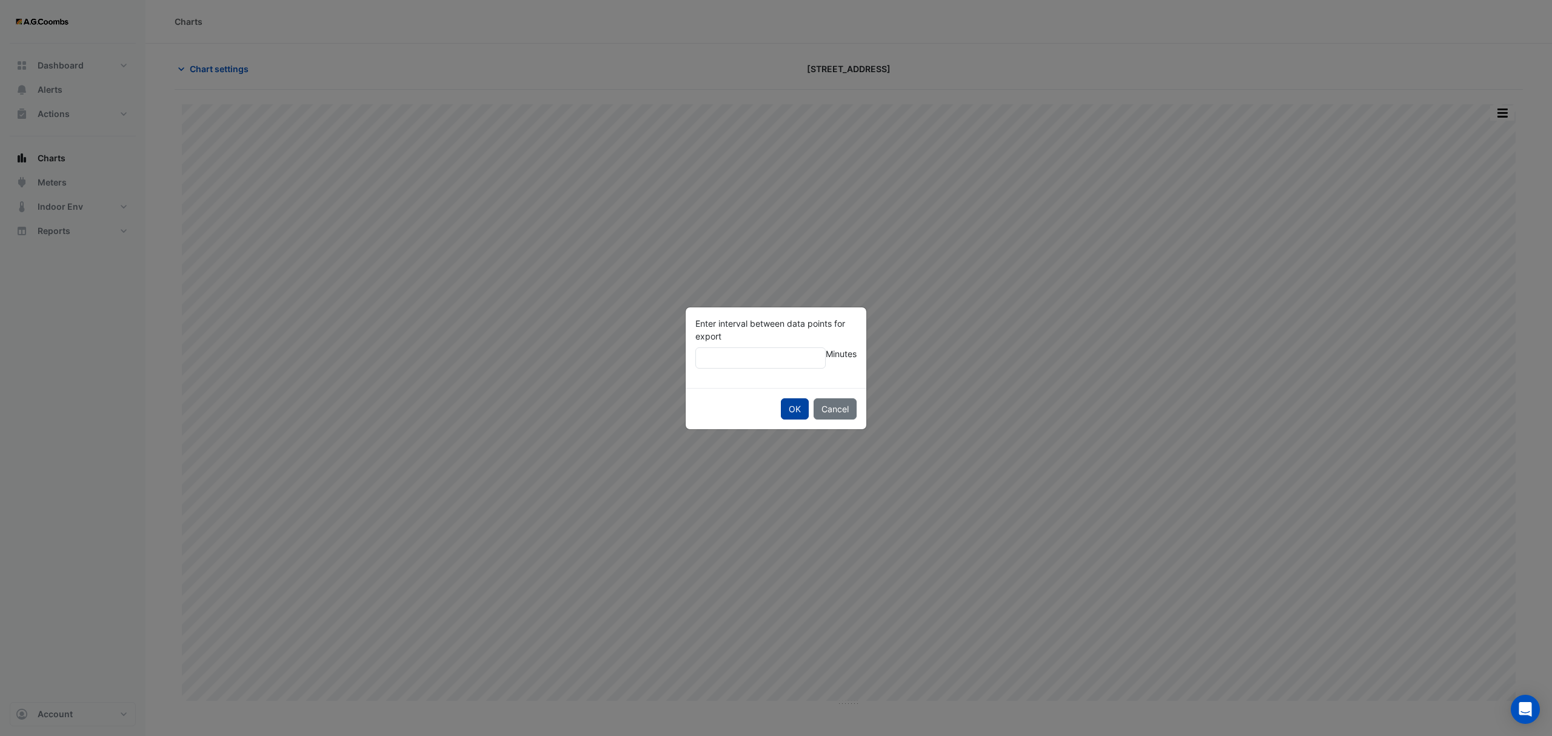
type input "**"
click at [782, 416] on button "OK" at bounding box center [795, 408] width 28 height 21
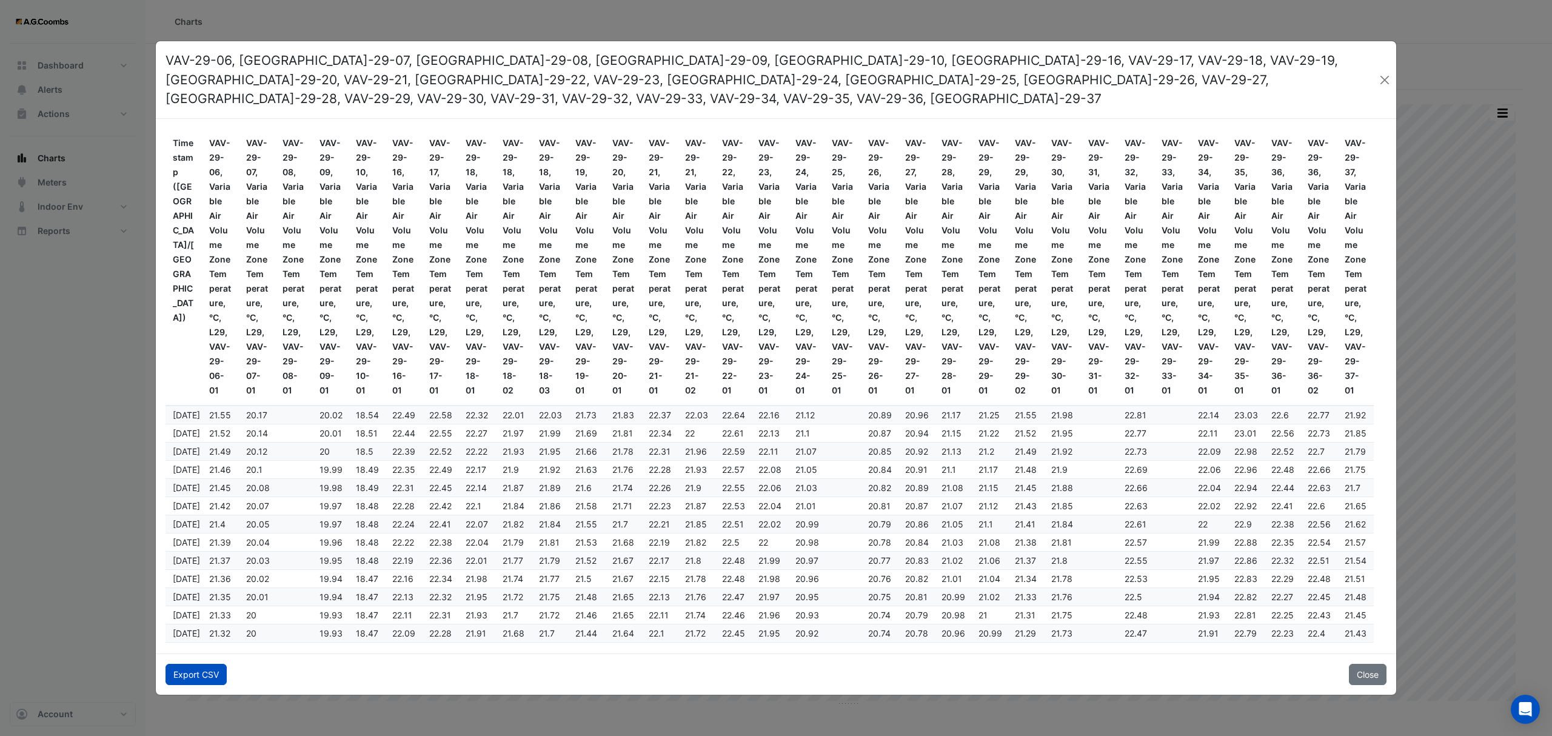
click at [186, 665] on button "Export CSV" at bounding box center [196, 674] width 61 height 21
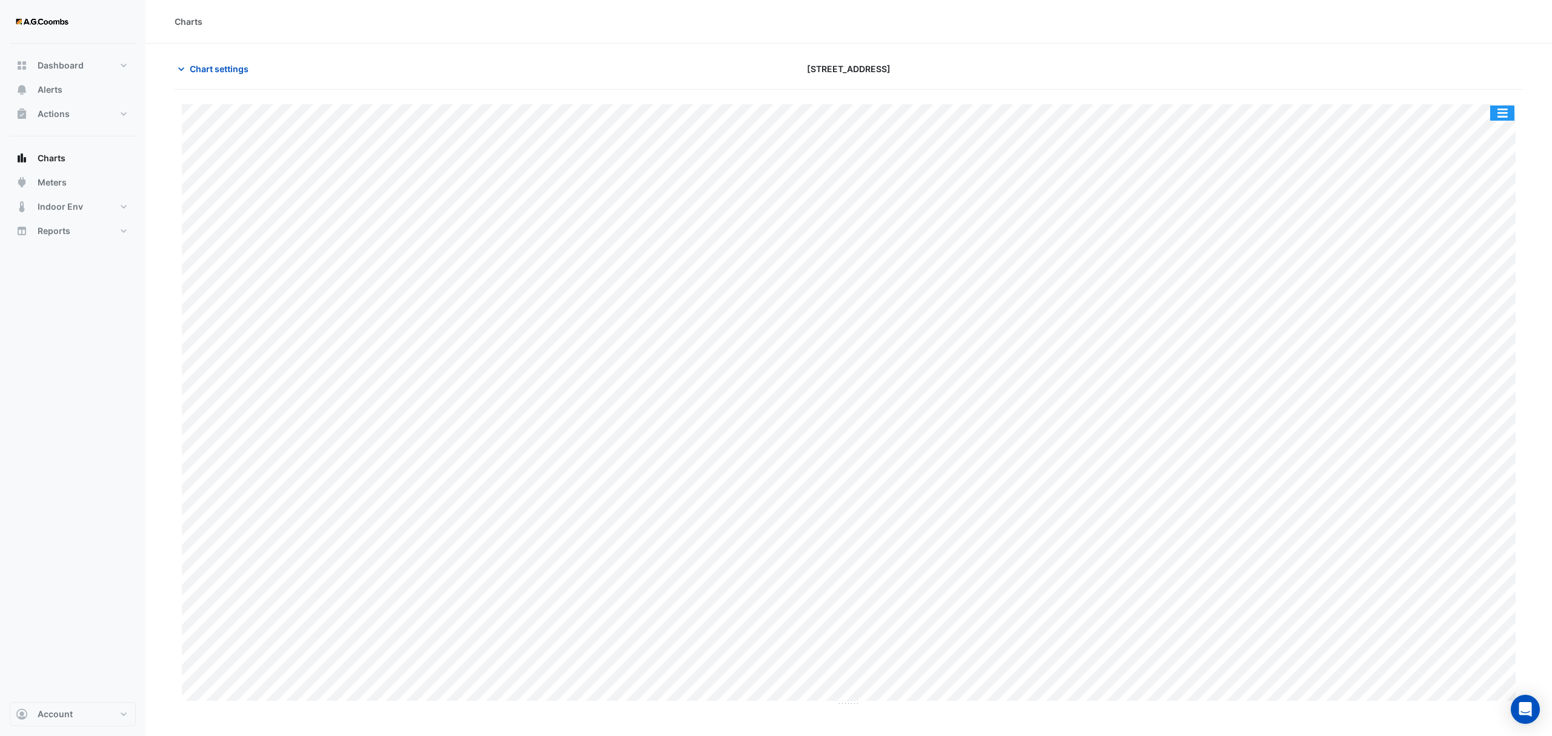
click at [1502, 110] on button "button" at bounding box center [1502, 113] width 24 height 15
click at [1493, 243] on div "Pivot Data Table" at bounding box center [1478, 243] width 73 height 29
click at [230, 71] on span "Chart settings" at bounding box center [219, 68] width 59 height 13
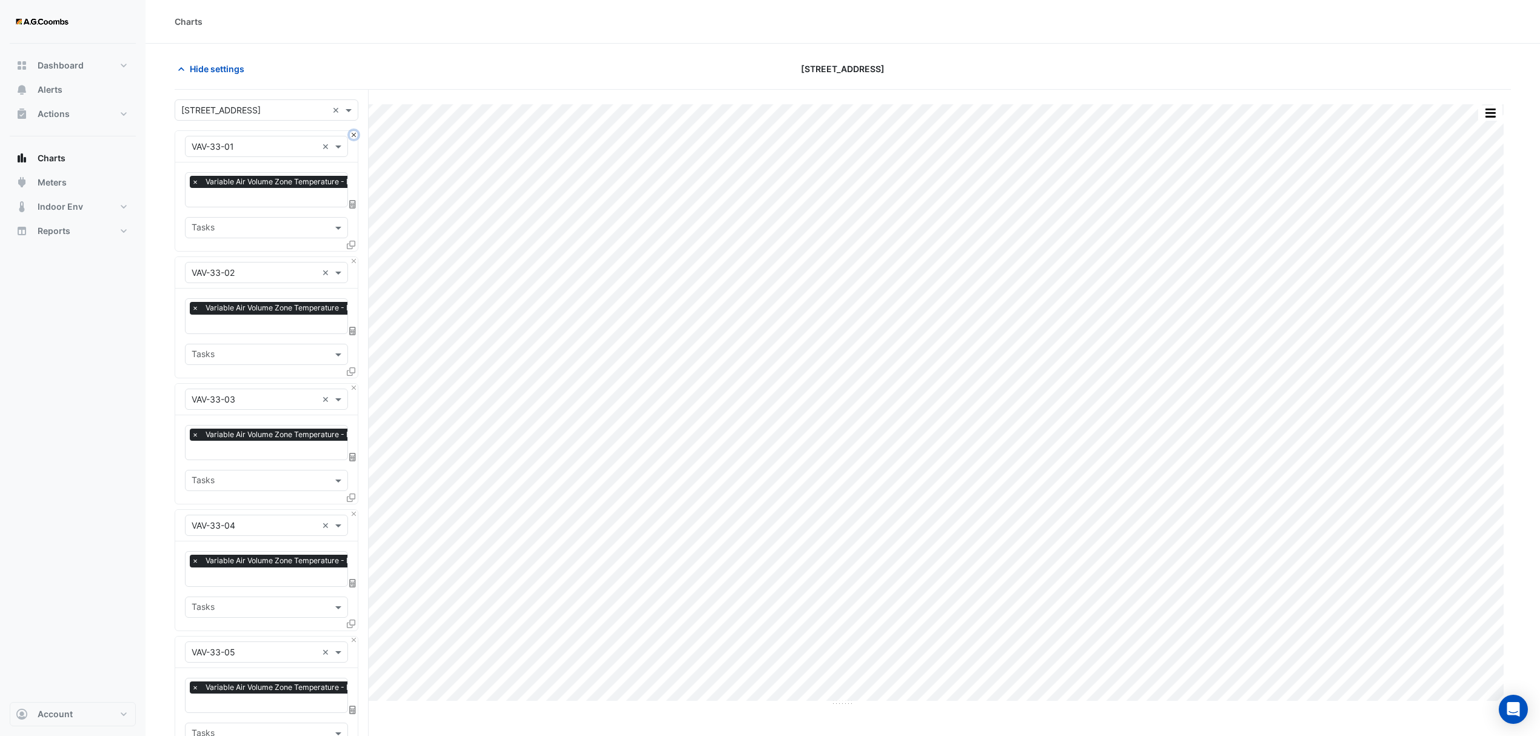
click at [352, 134] on button "Close" at bounding box center [354, 135] width 8 height 8
click at [353, 257] on button "Close" at bounding box center [354, 261] width 8 height 8
click at [353, 134] on button "Close" at bounding box center [354, 135] width 8 height 8
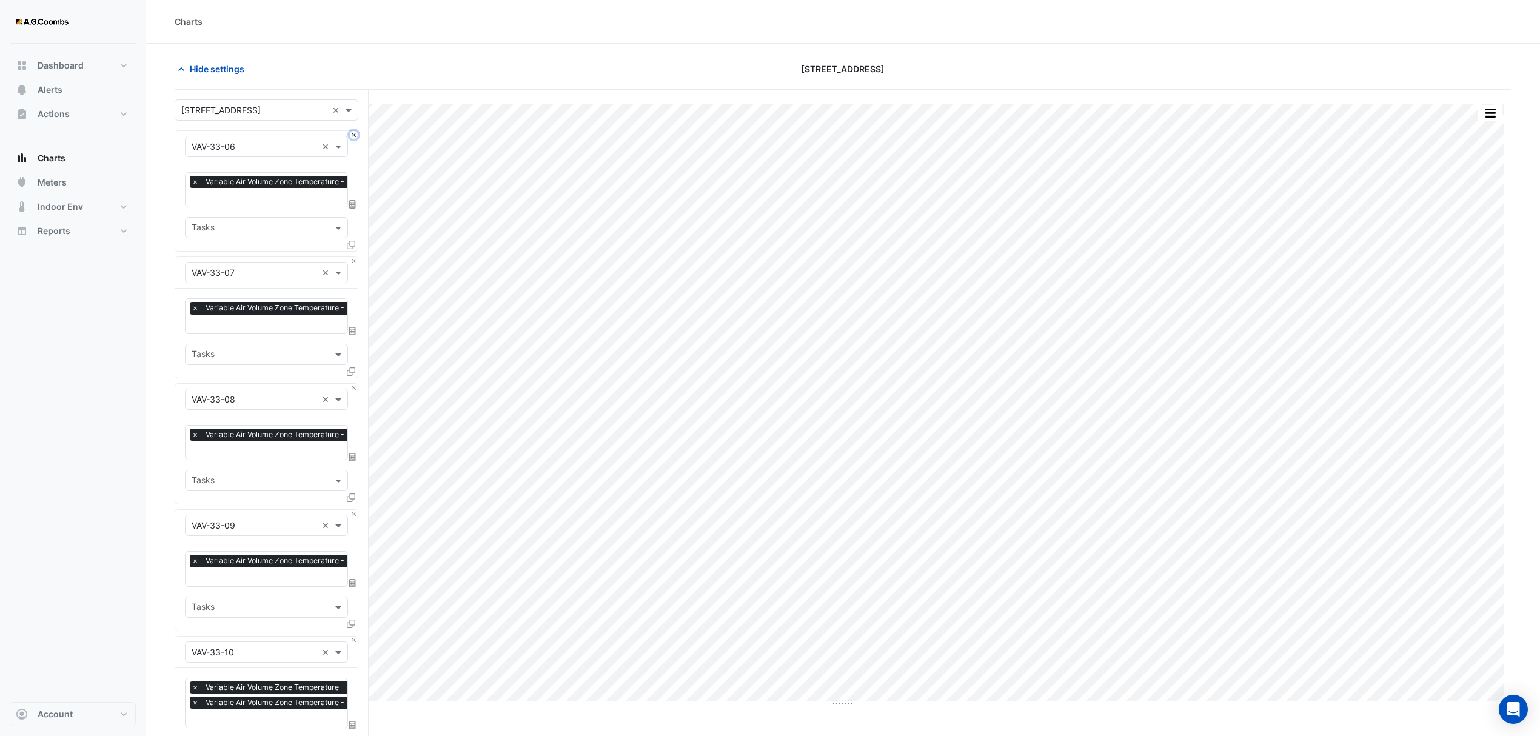
click at [353, 134] on button "Close" at bounding box center [354, 135] width 8 height 8
click at [353, 257] on button "Close" at bounding box center [354, 261] width 8 height 8
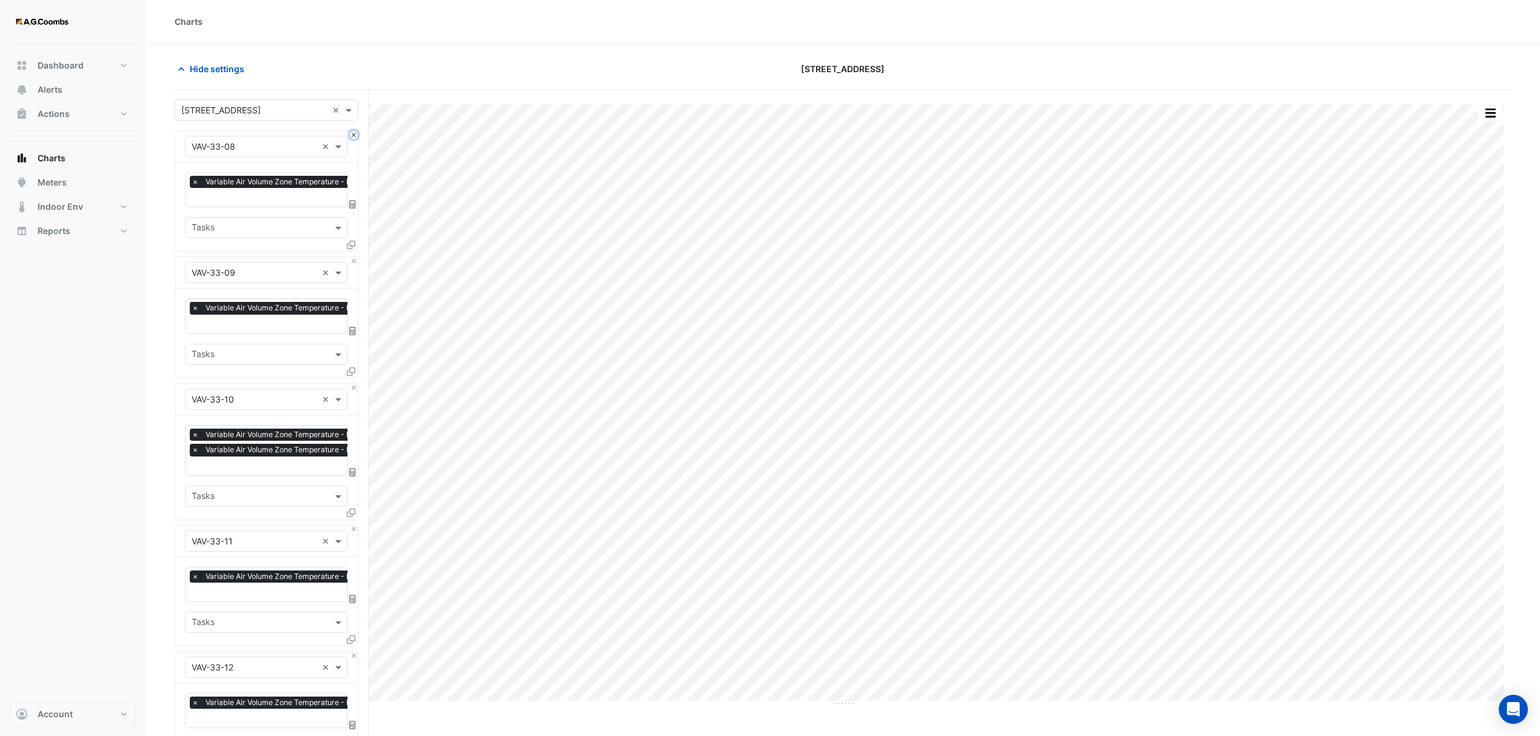
click at [353, 134] on button "Close" at bounding box center [354, 135] width 8 height 8
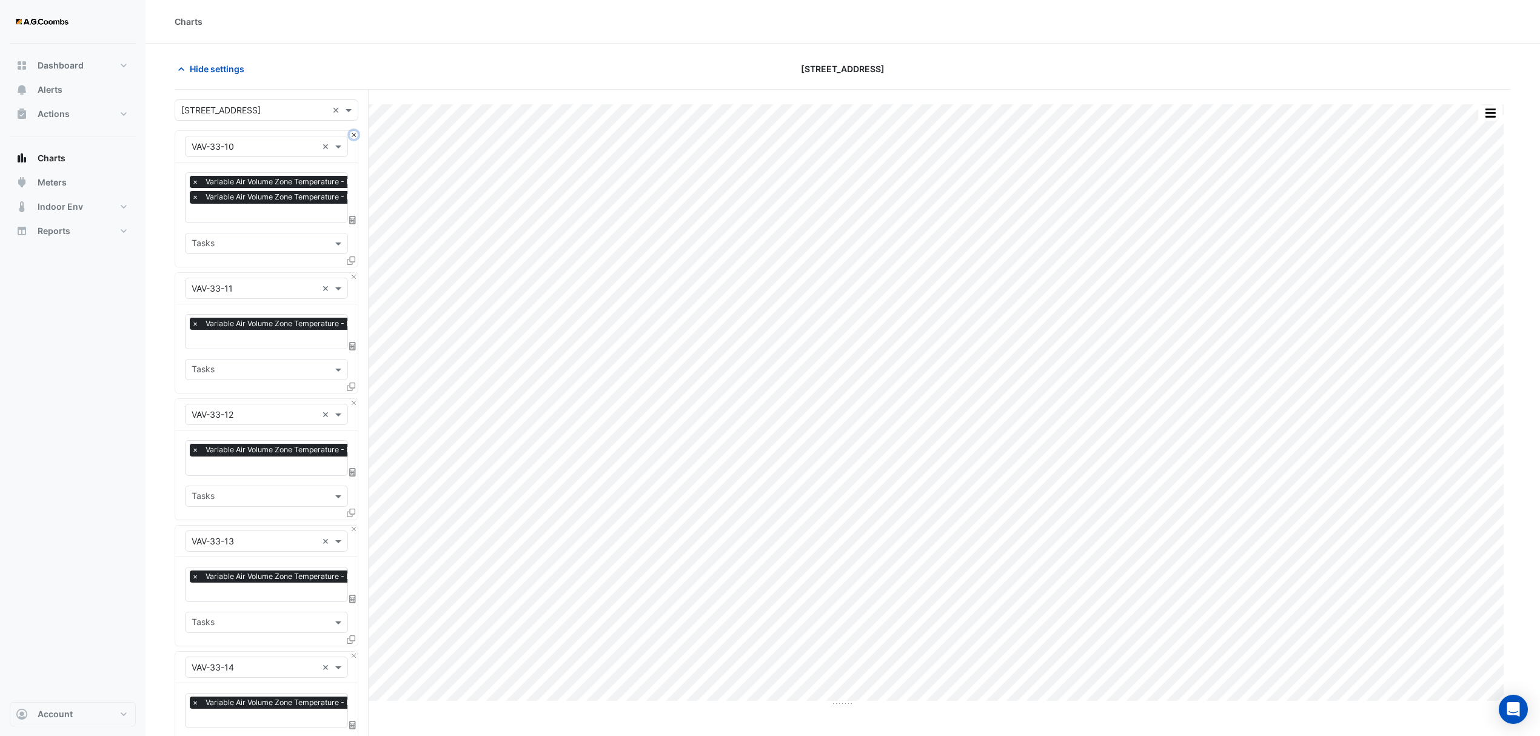
click at [353, 134] on button "Close" at bounding box center [354, 135] width 8 height 8
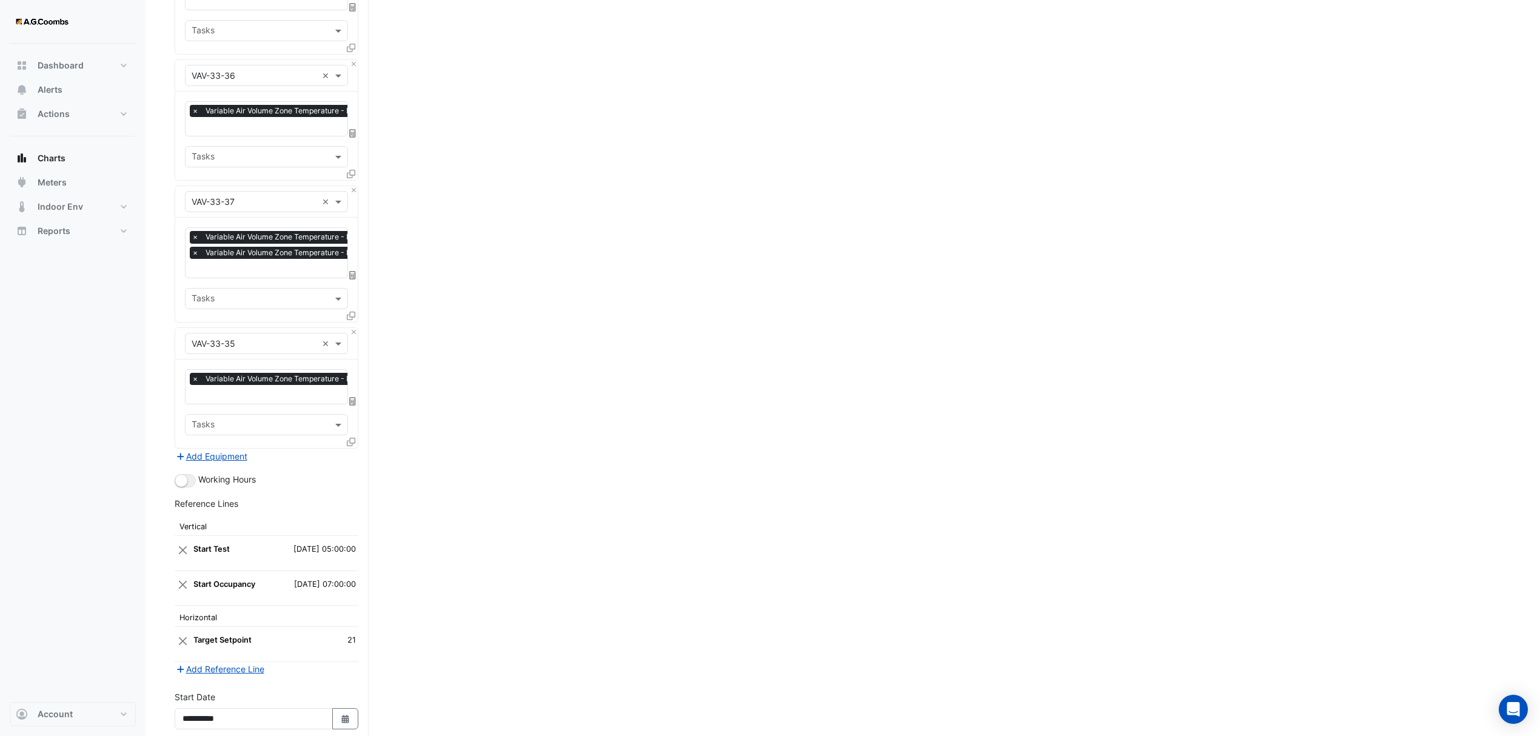
scroll to position [3362, 0]
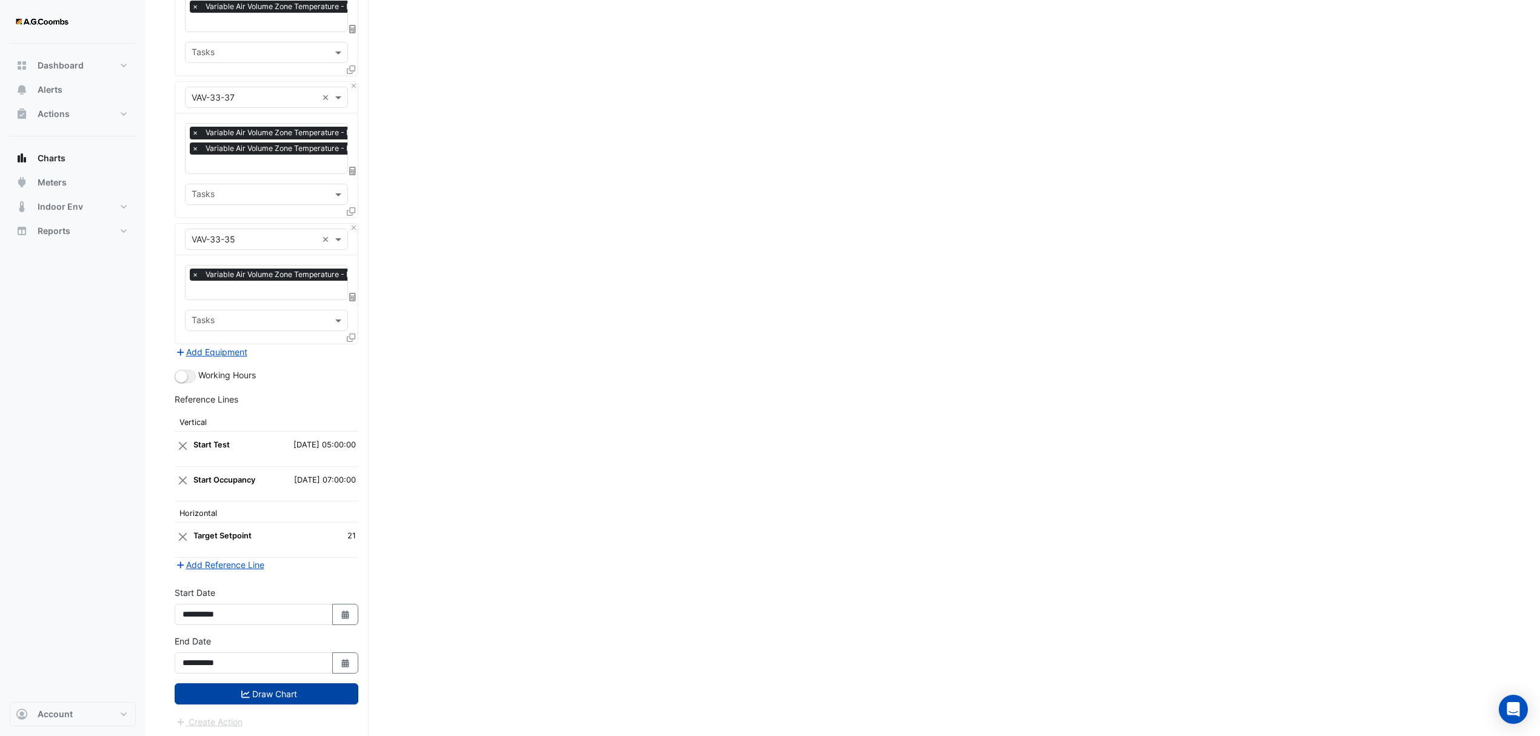
click at [272, 685] on button "Draw Chart" at bounding box center [267, 693] width 184 height 21
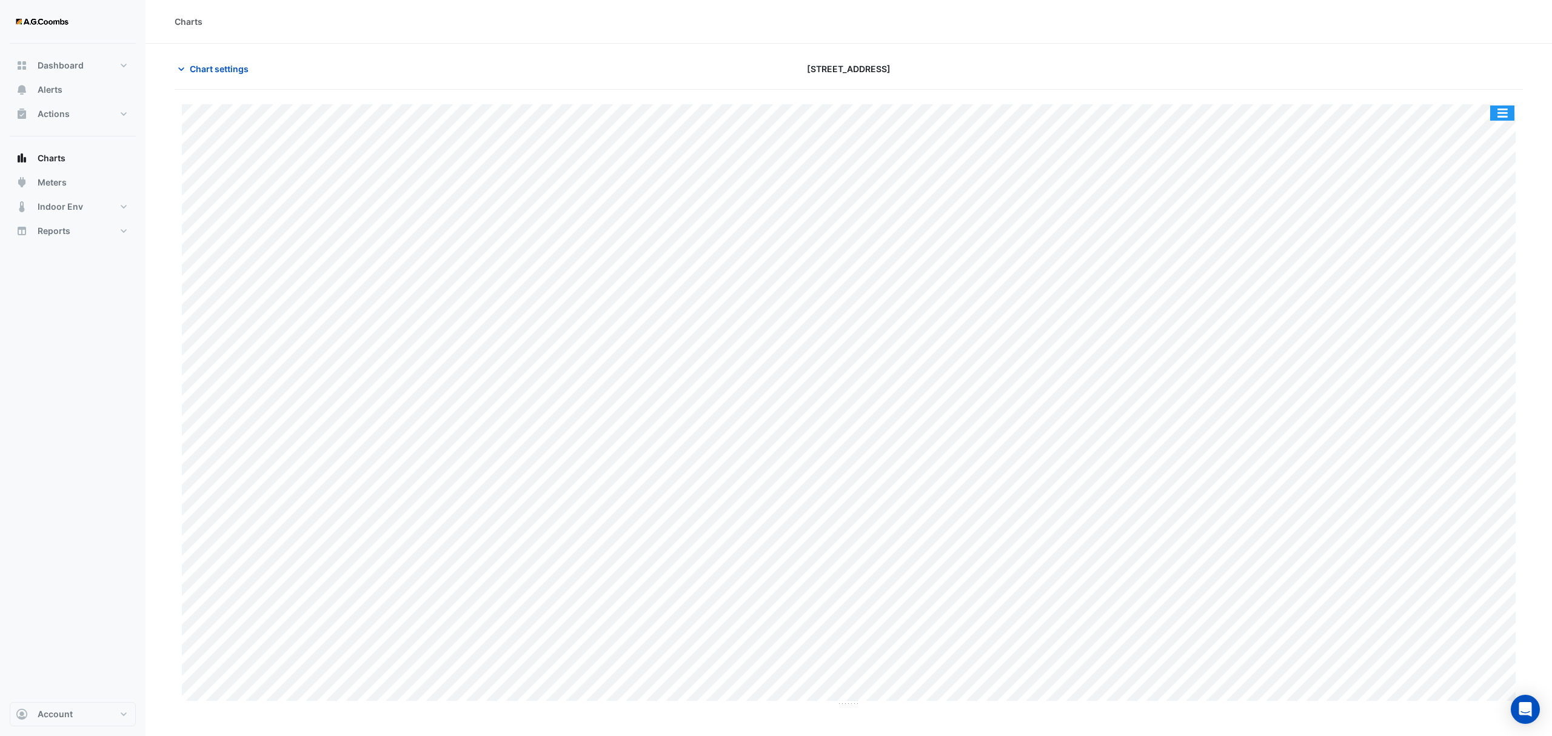
click at [1505, 106] on button "button" at bounding box center [1502, 113] width 24 height 15
click at [1484, 246] on div "Pivot Data Table" at bounding box center [1478, 243] width 73 height 29
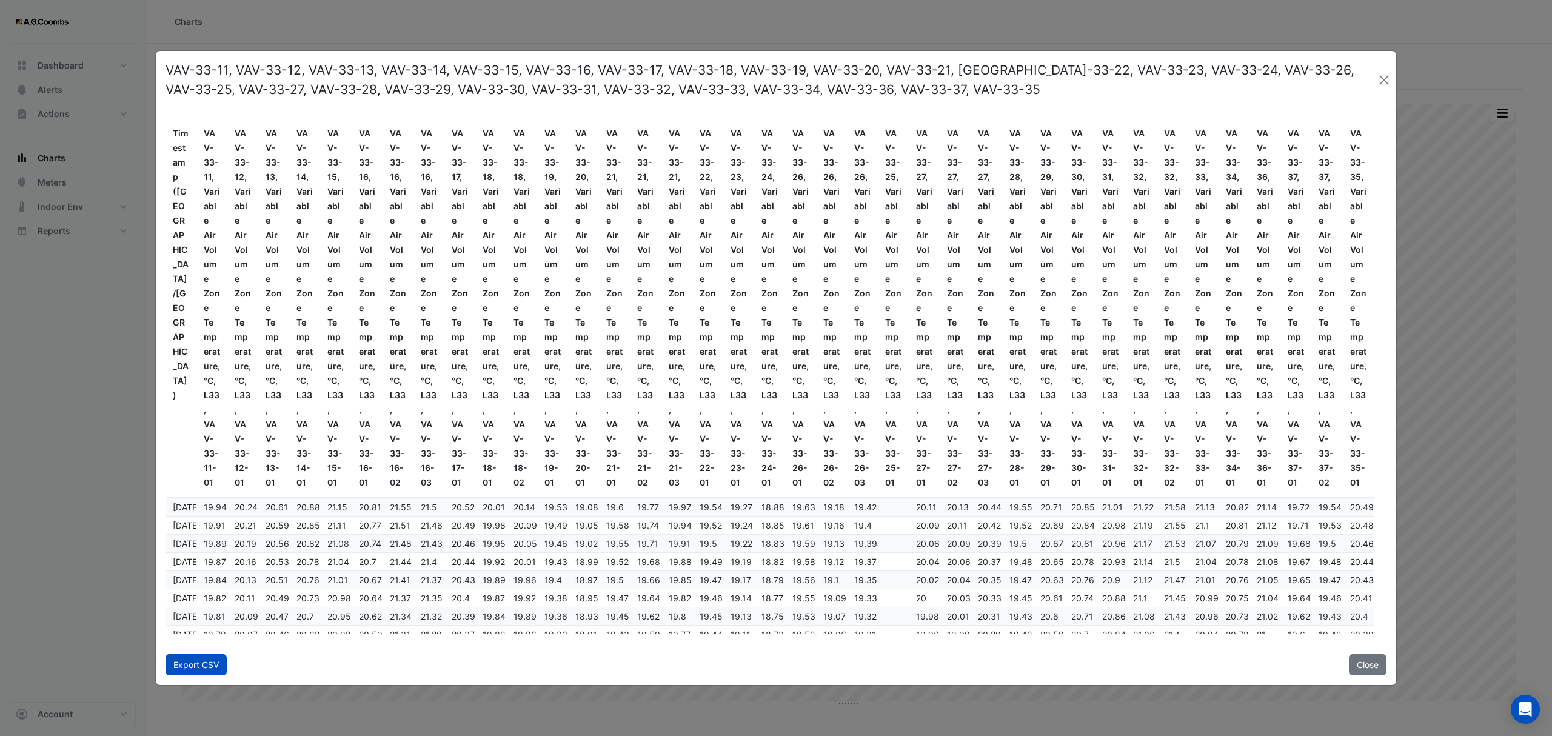
click at [182, 666] on button "Export CSV" at bounding box center [196, 664] width 61 height 21
drag, startPoint x: 1385, startPoint y: 78, endPoint x: 1250, endPoint y: 7, distance: 152.2
click at [1385, 78] on button "Close" at bounding box center [1384, 80] width 15 height 18
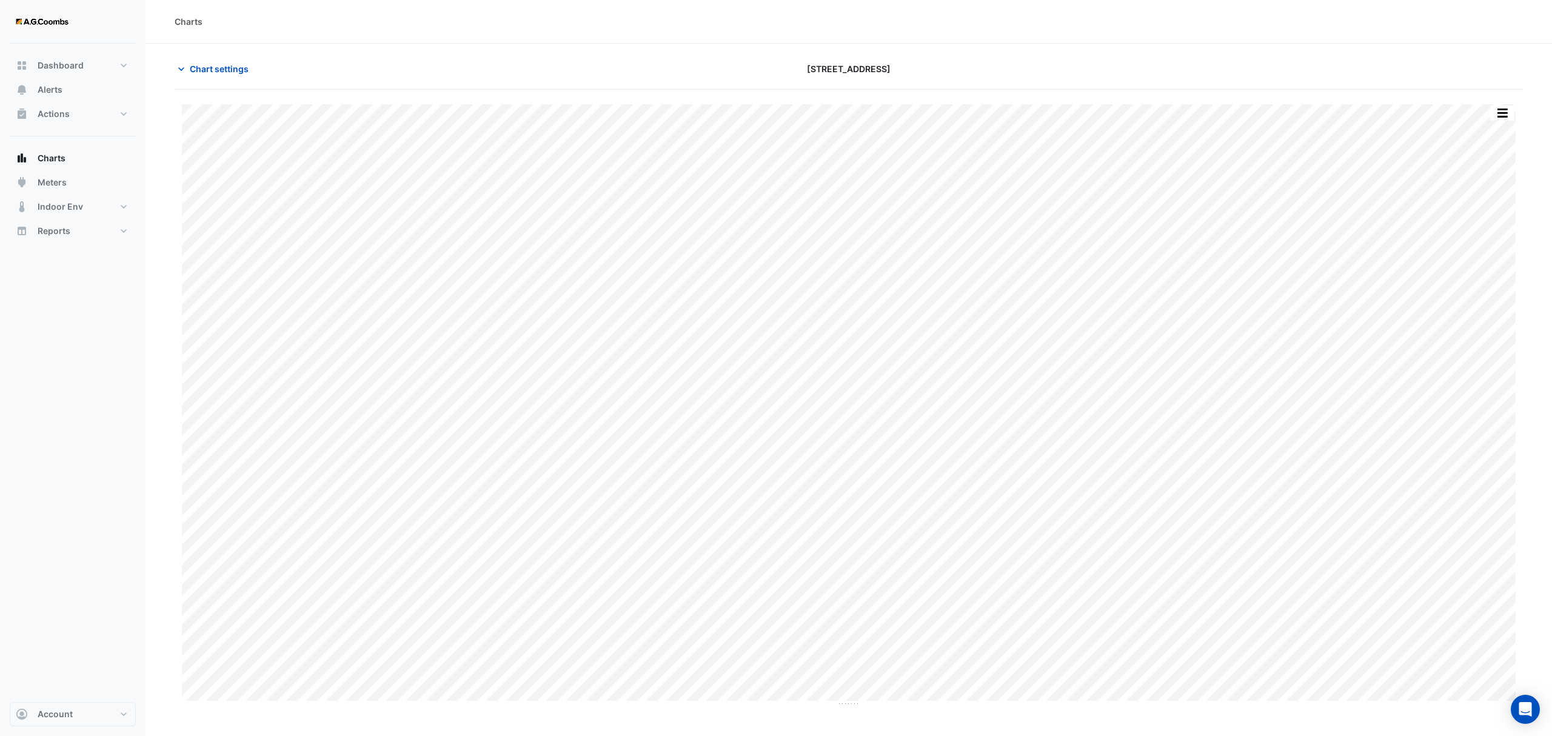
drag, startPoint x: 205, startPoint y: 73, endPoint x: 219, endPoint y: 100, distance: 30.6
click at [205, 72] on span "Chart settings" at bounding box center [219, 68] width 59 height 13
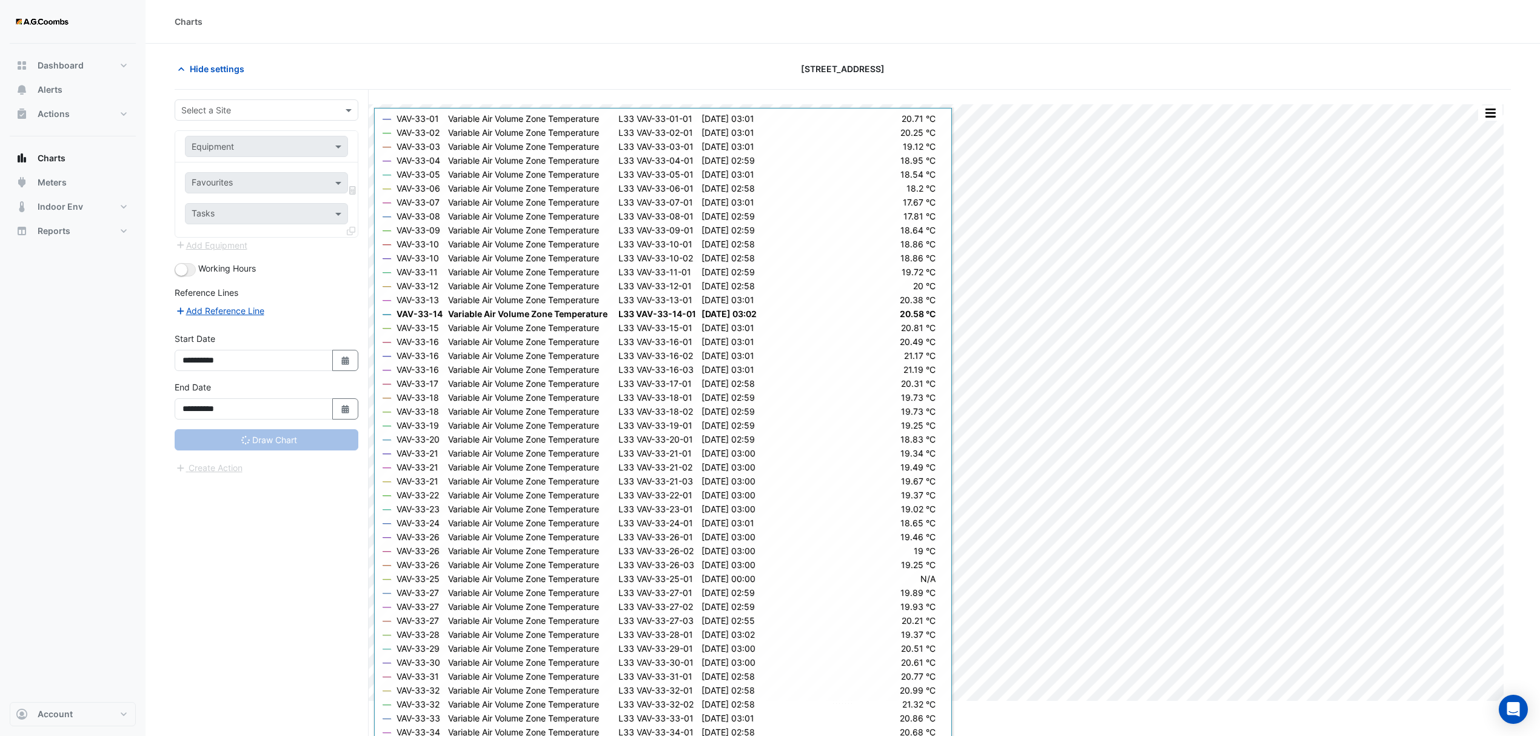
type input "**********"
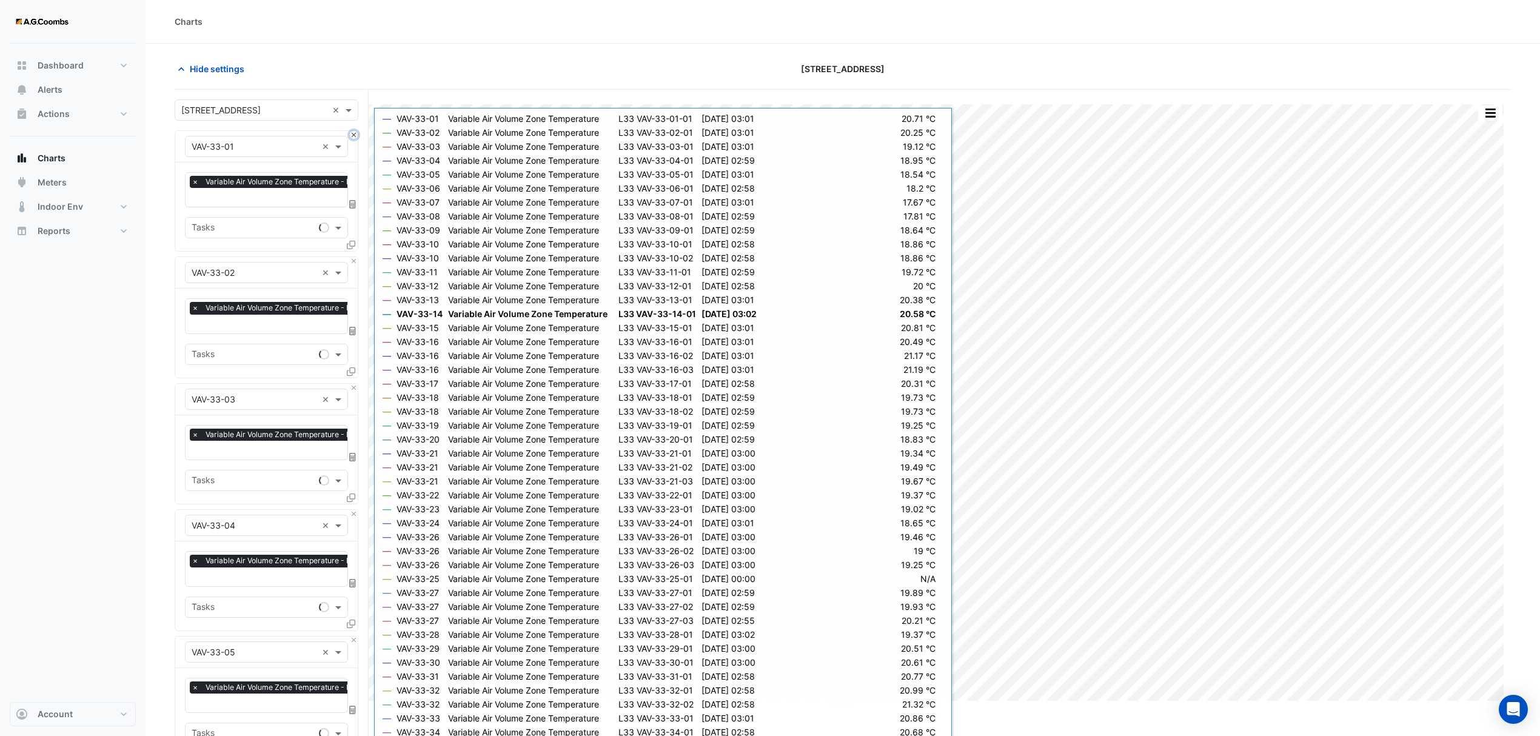
click at [353, 134] on button "Close" at bounding box center [354, 135] width 8 height 8
click at [353, 257] on button "Close" at bounding box center [354, 261] width 8 height 8
click at [353, 134] on button "Close" at bounding box center [354, 135] width 8 height 8
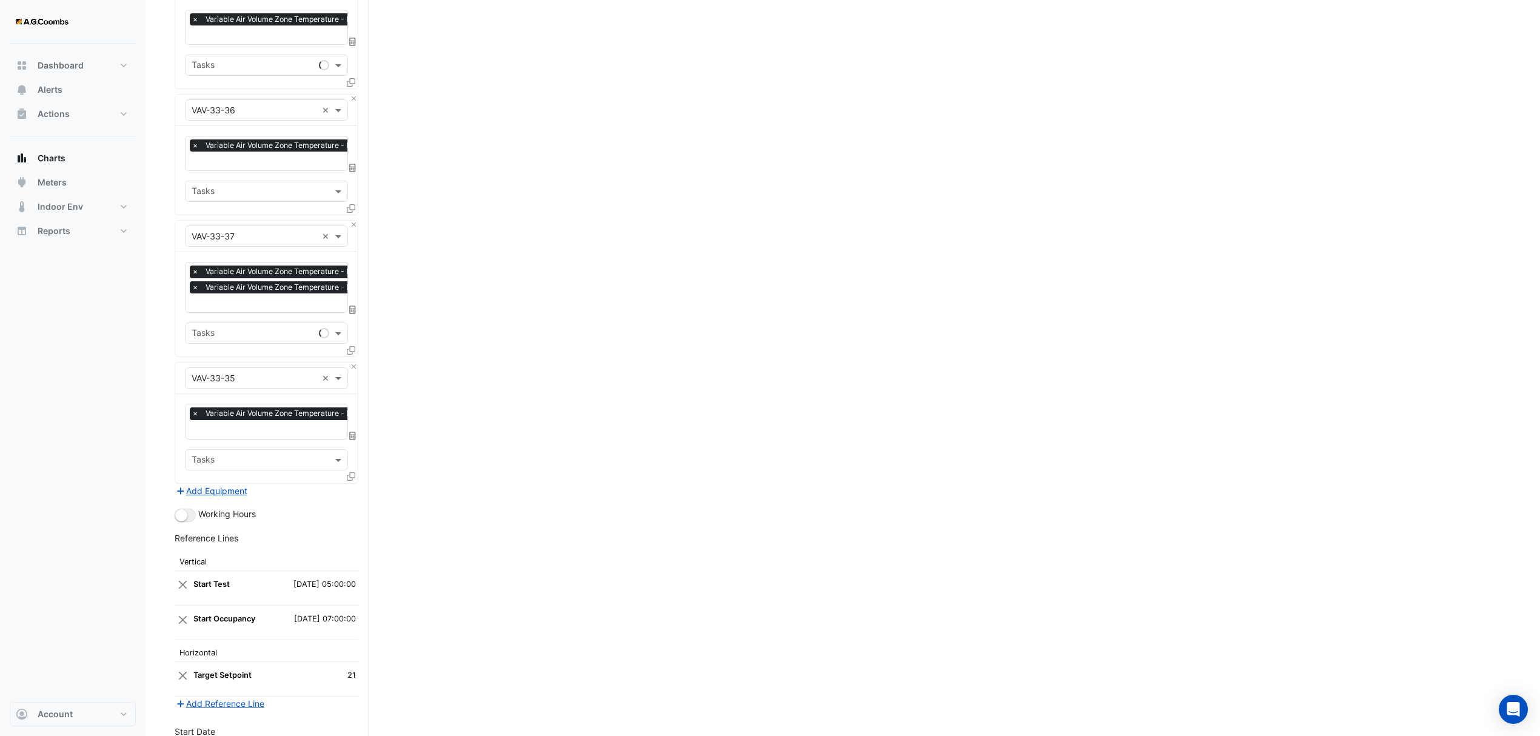
scroll to position [4008, 0]
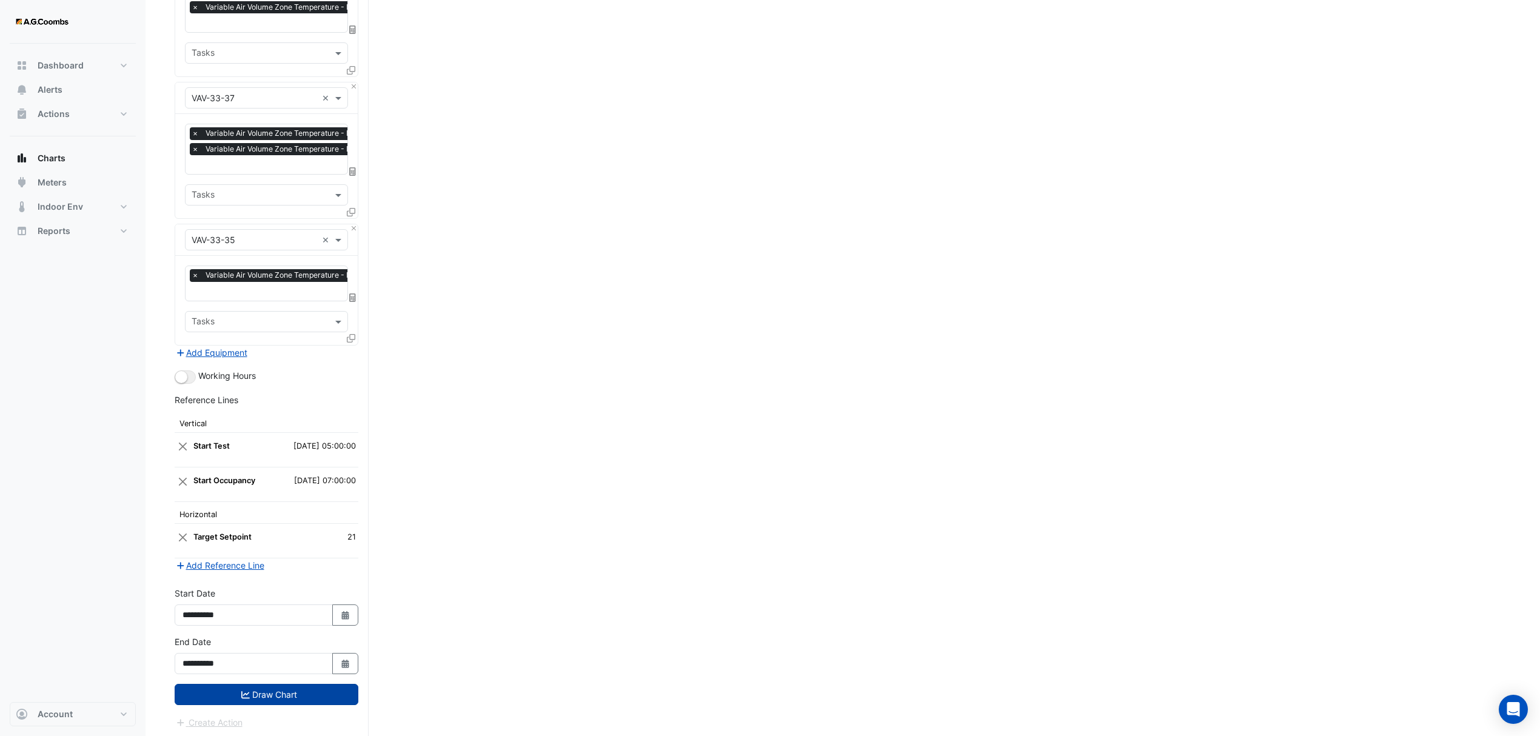
click at [249, 692] on button "Draw Chart" at bounding box center [267, 694] width 184 height 21
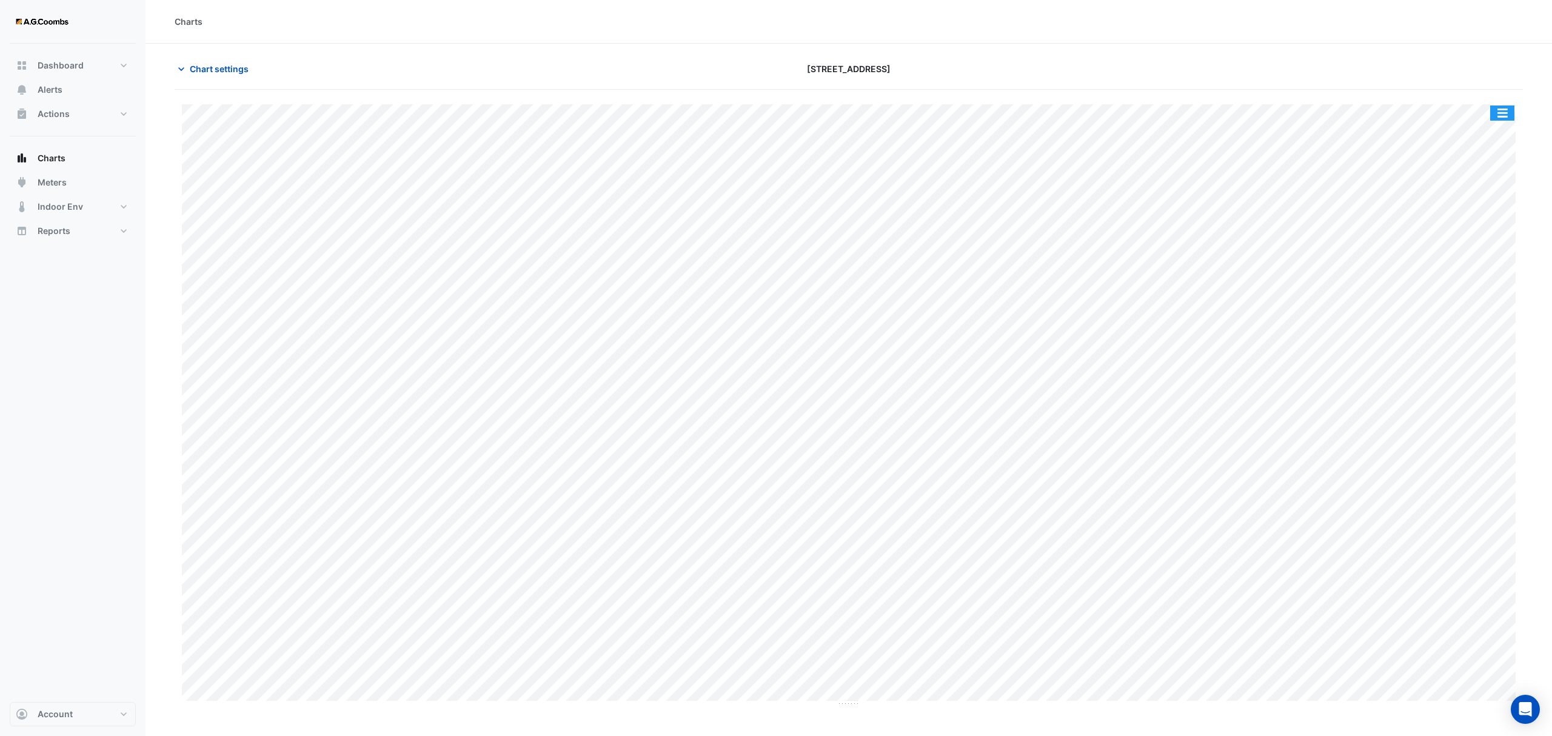
click at [1517, 112] on div "Split by Equip Split All Print Save as JPEG Save as PNG Pivot Data Table Export…" at bounding box center [849, 405] width 1349 height 602
click at [1509, 108] on button "button" at bounding box center [1502, 113] width 24 height 15
click at [1461, 240] on div "Pivot Data Table" at bounding box center [1478, 243] width 73 height 29
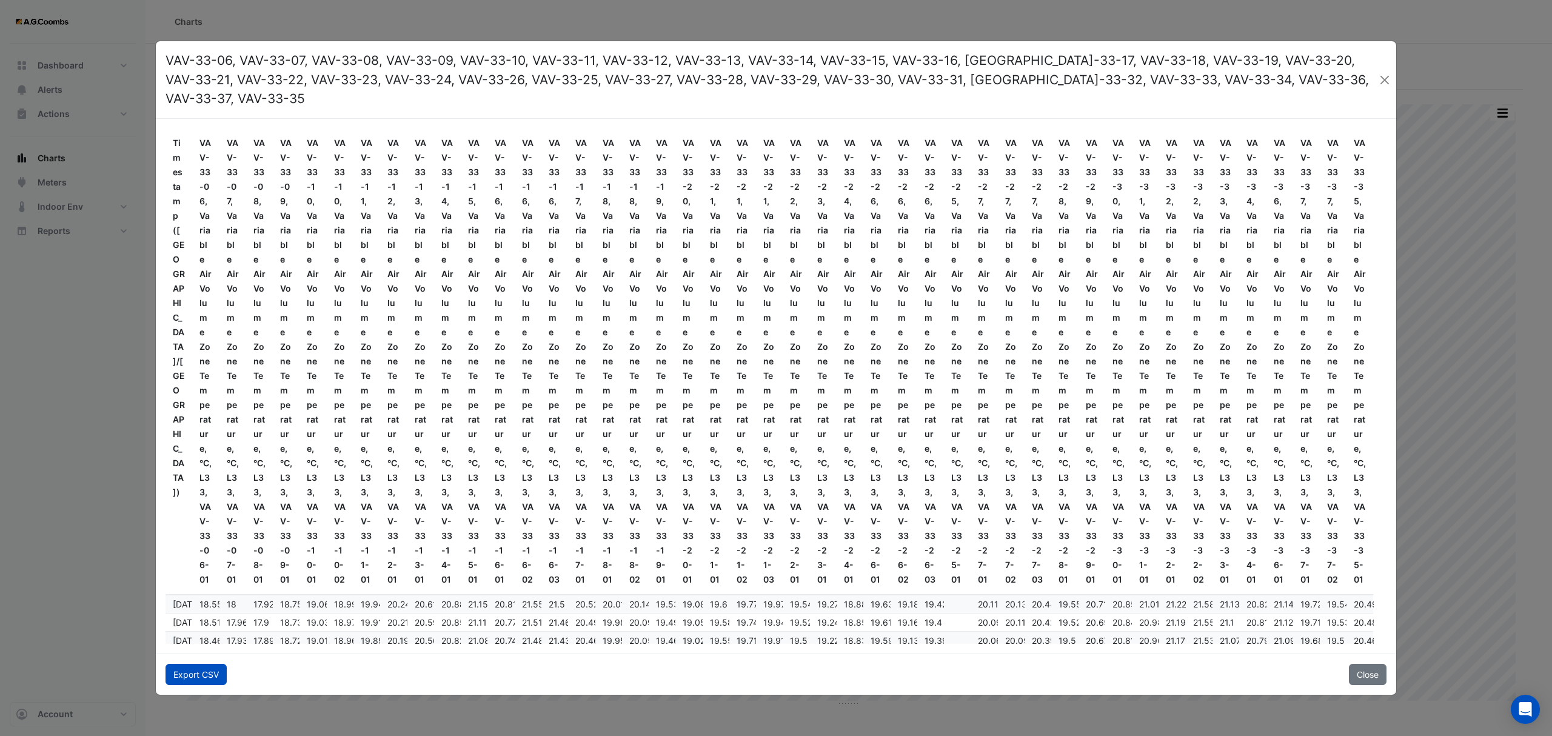
click at [207, 670] on button "Export CSV" at bounding box center [196, 674] width 61 height 21
click at [1384, 75] on button "Close" at bounding box center [1385, 80] width 14 height 18
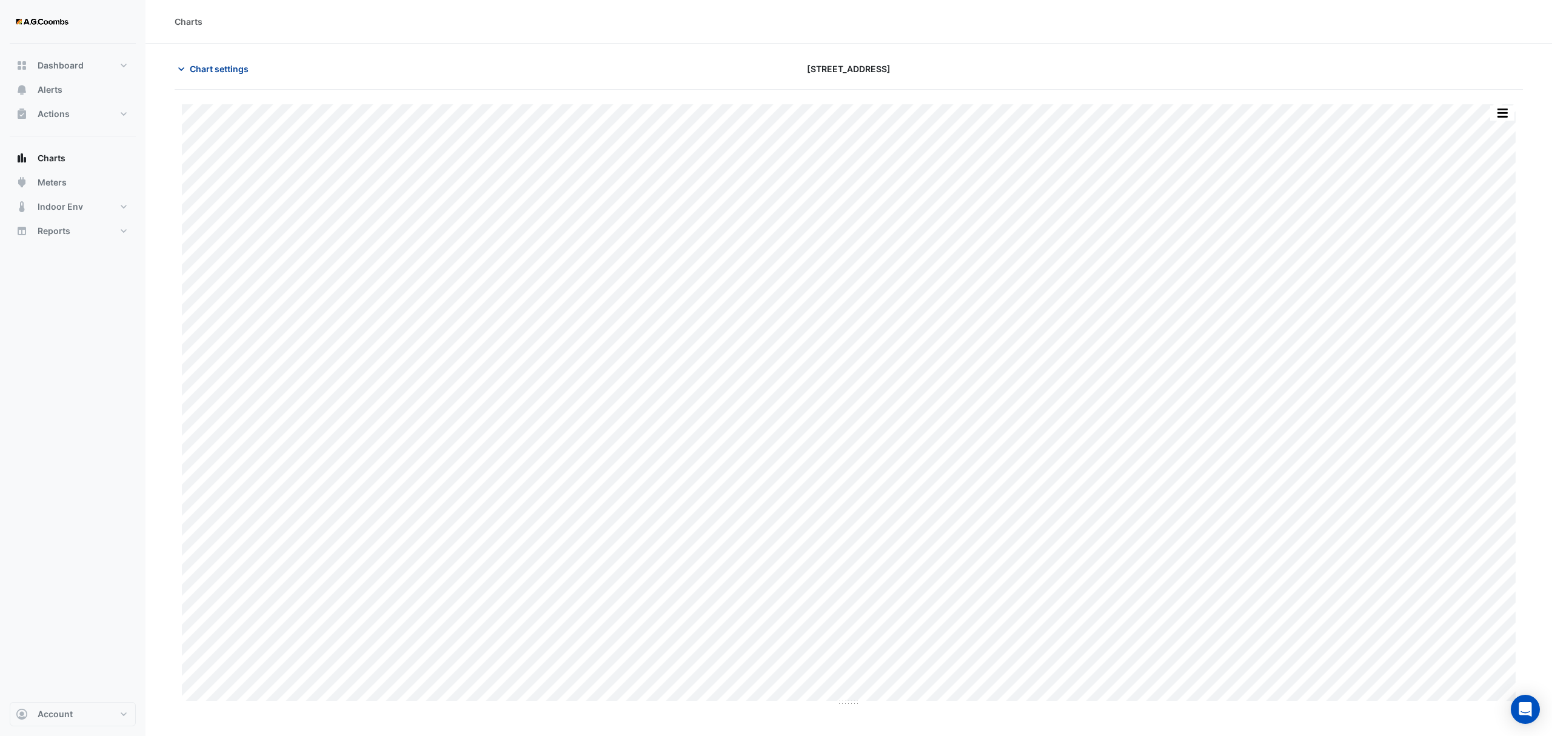
click at [213, 66] on span "Chart settings" at bounding box center [219, 68] width 59 height 13
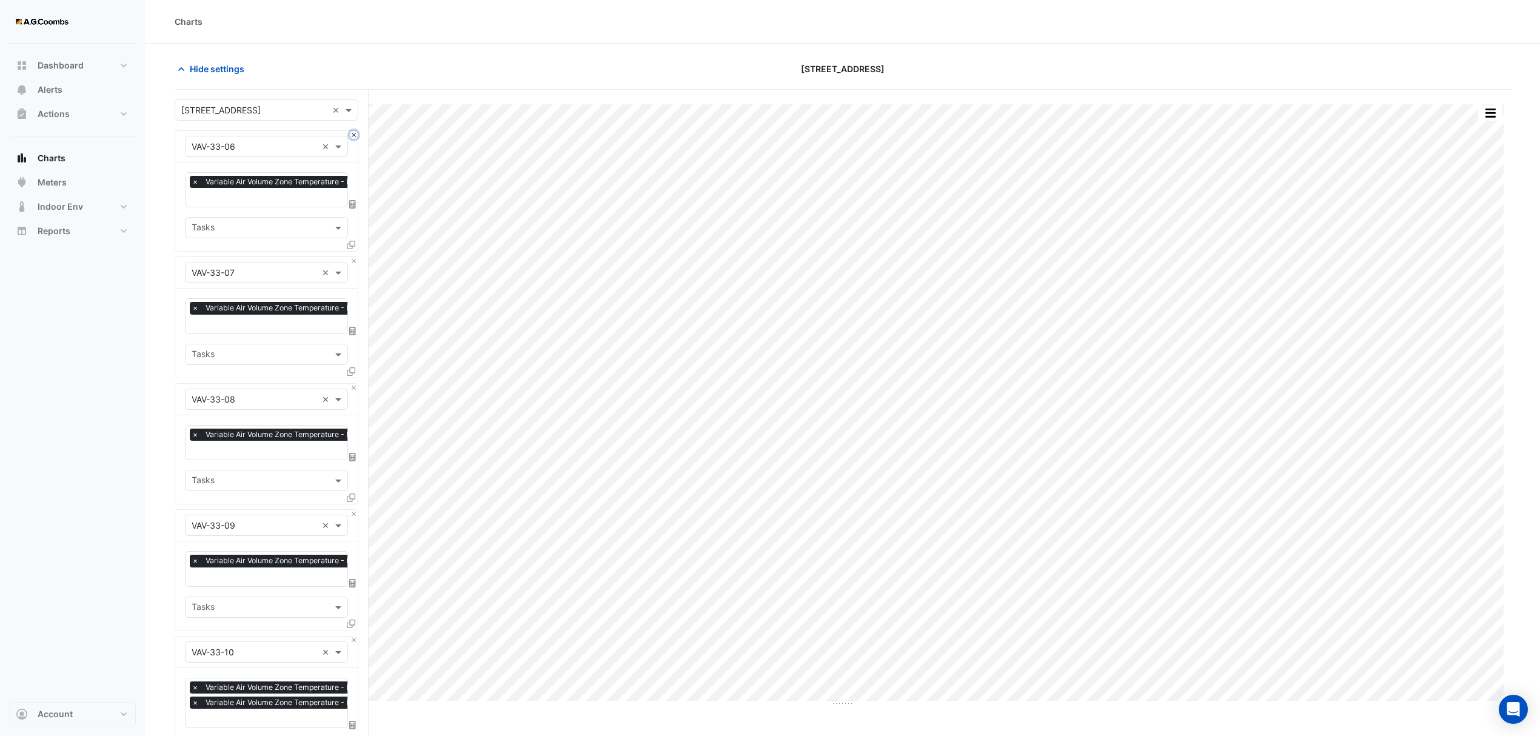
click at [353, 132] on button "Close" at bounding box center [354, 135] width 8 height 8
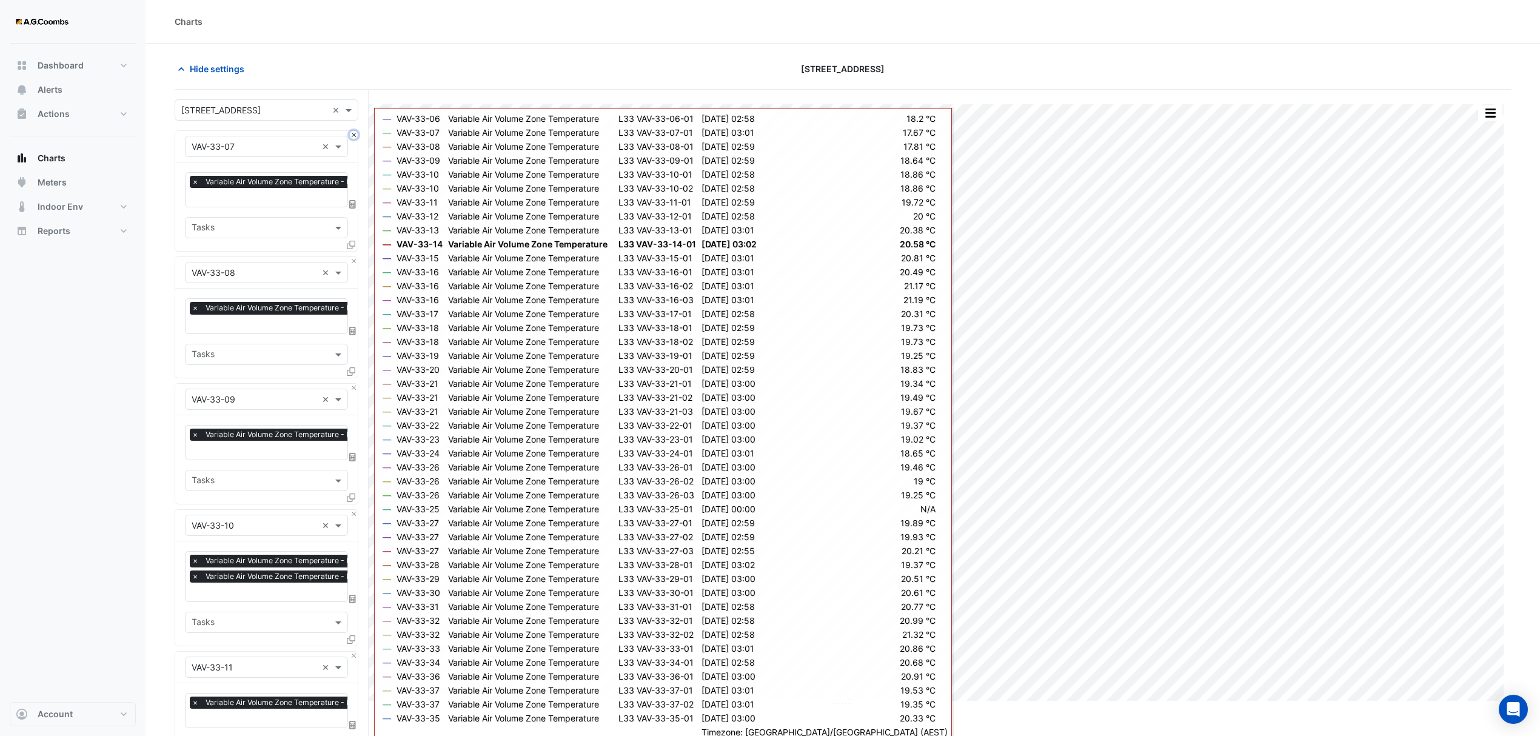
click at [352, 135] on button "Close" at bounding box center [354, 135] width 8 height 8
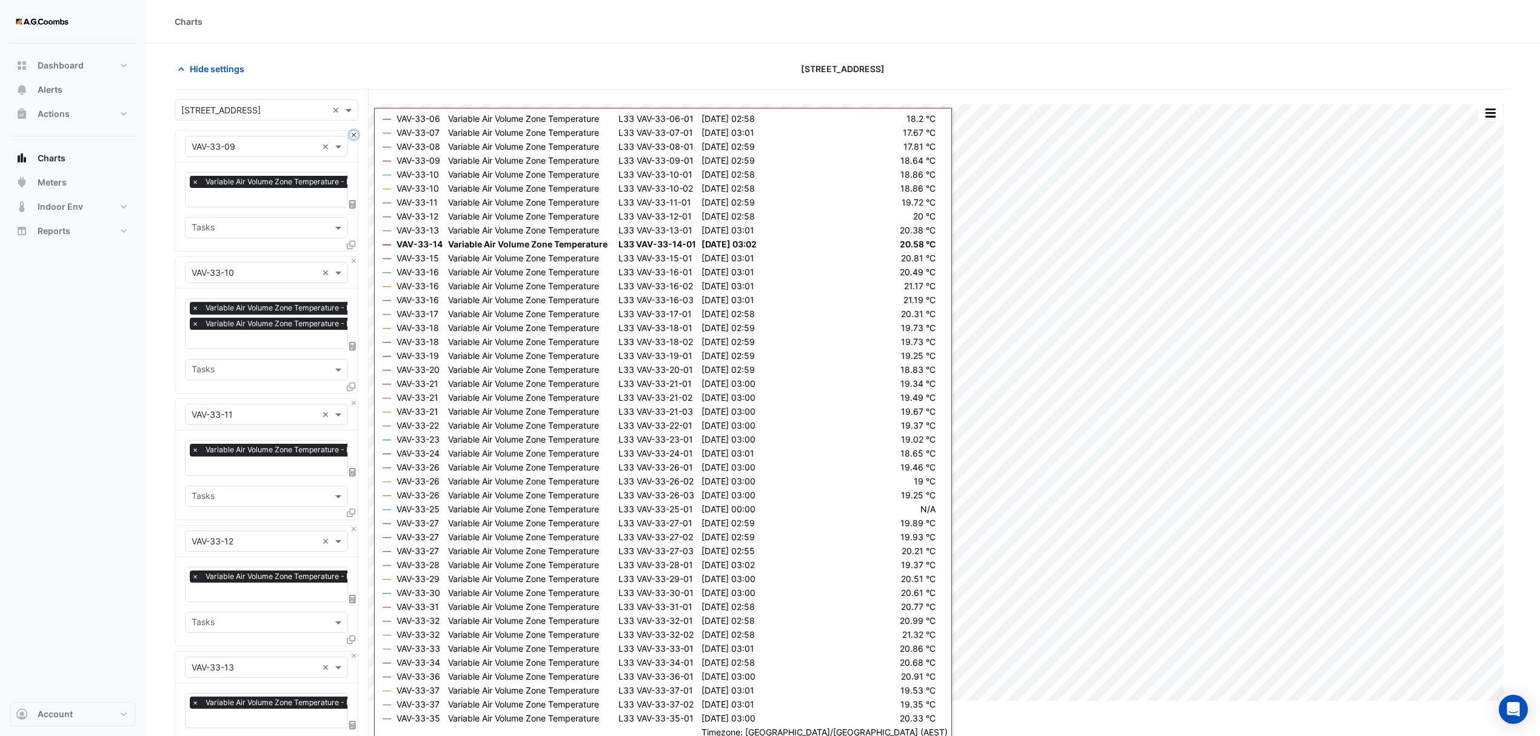
click at [352, 135] on button "Close" at bounding box center [354, 135] width 8 height 8
click at [352, 257] on button "Close" at bounding box center [354, 261] width 8 height 8
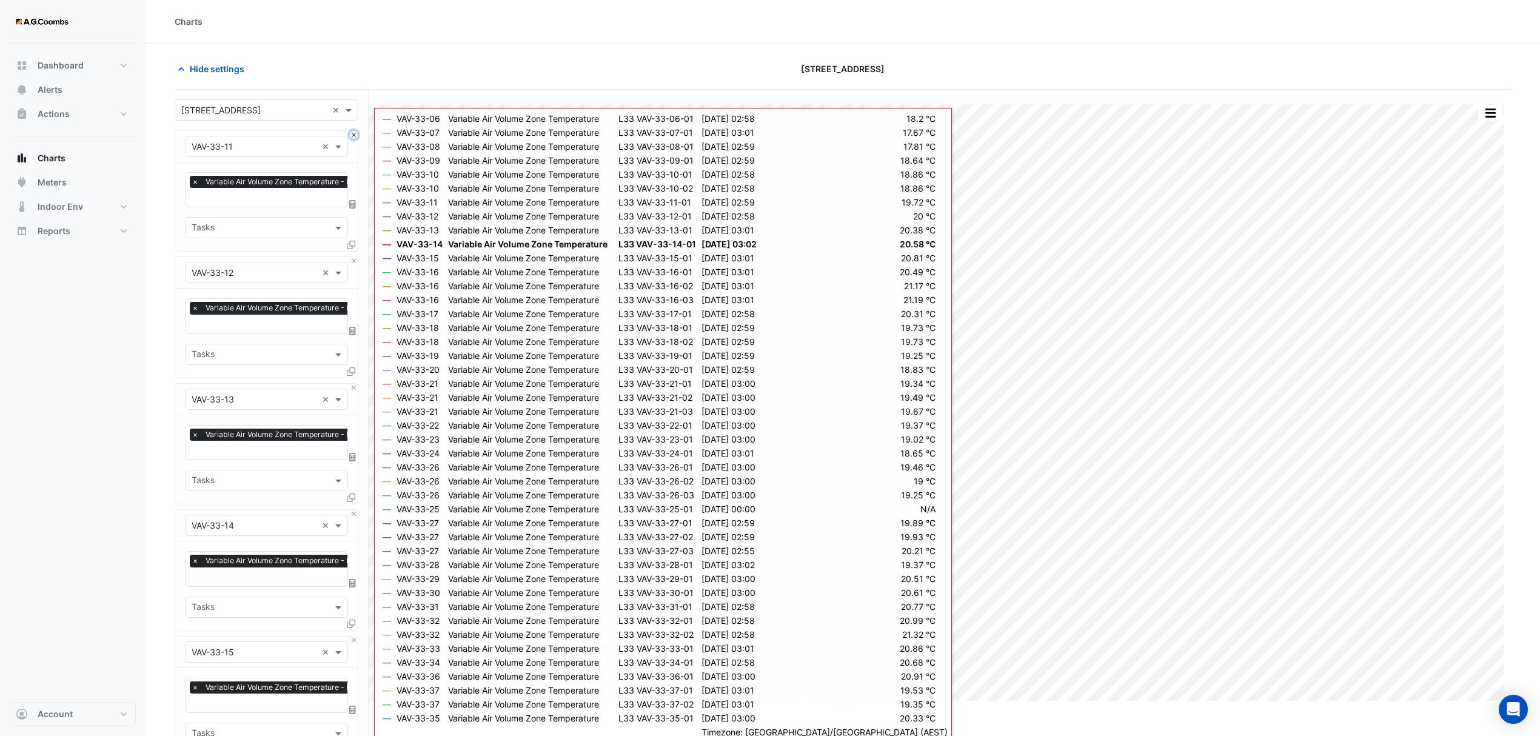
click at [352, 135] on button "Close" at bounding box center [354, 135] width 8 height 8
click at [352, 257] on button "Close" at bounding box center [354, 261] width 8 height 8
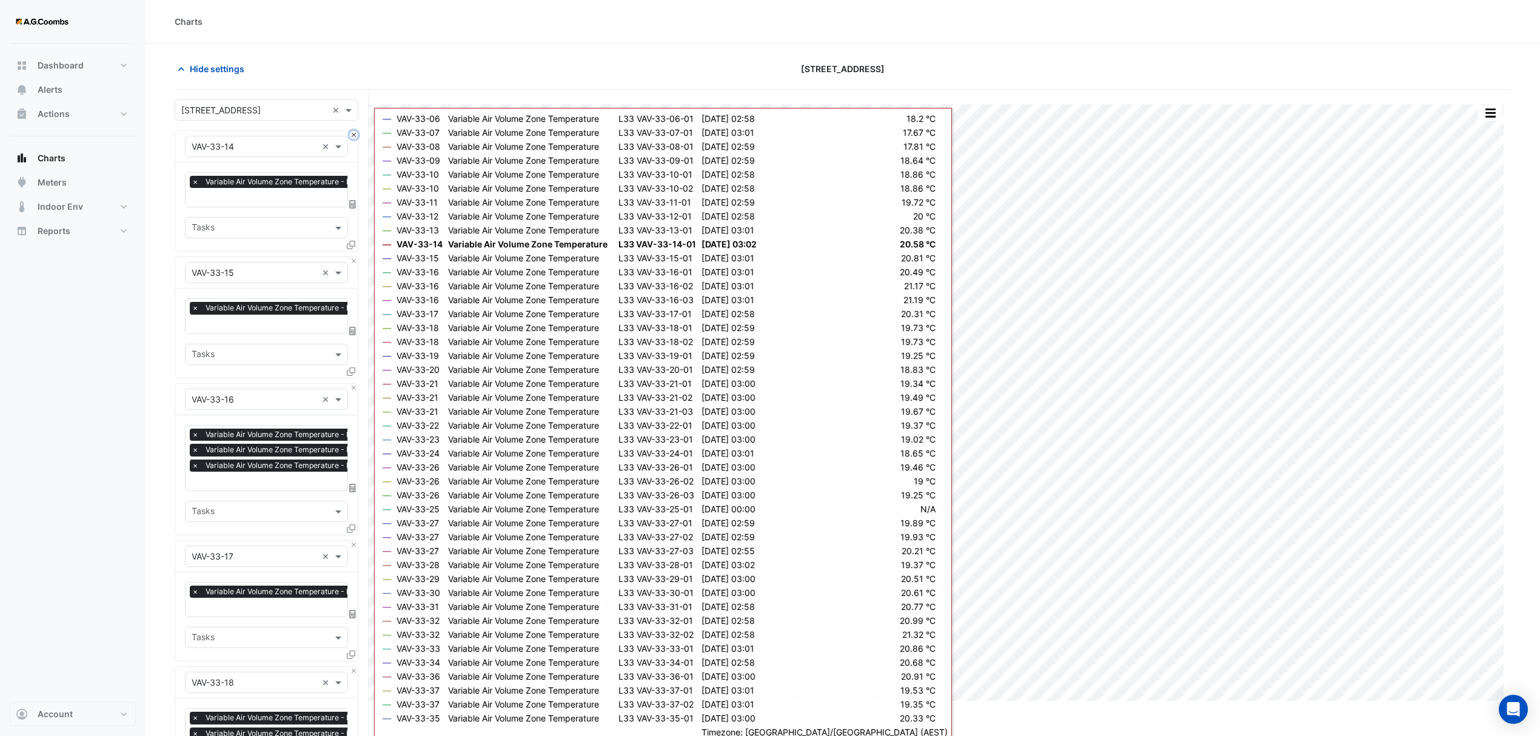
click at [352, 135] on button "Close" at bounding box center [354, 135] width 8 height 8
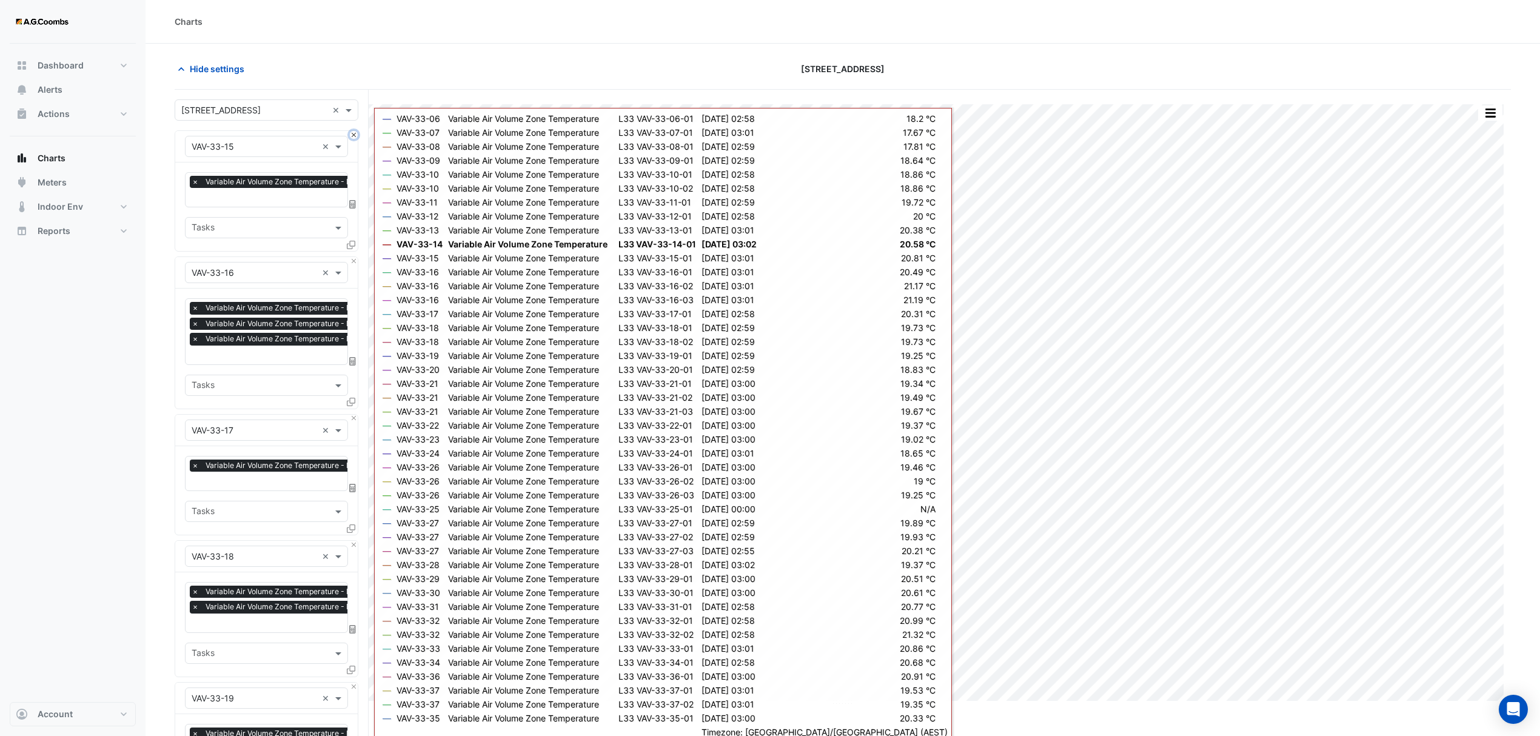
click at [352, 135] on button "Close" at bounding box center [354, 135] width 8 height 8
click at [352, 257] on button "Close" at bounding box center [354, 261] width 8 height 8
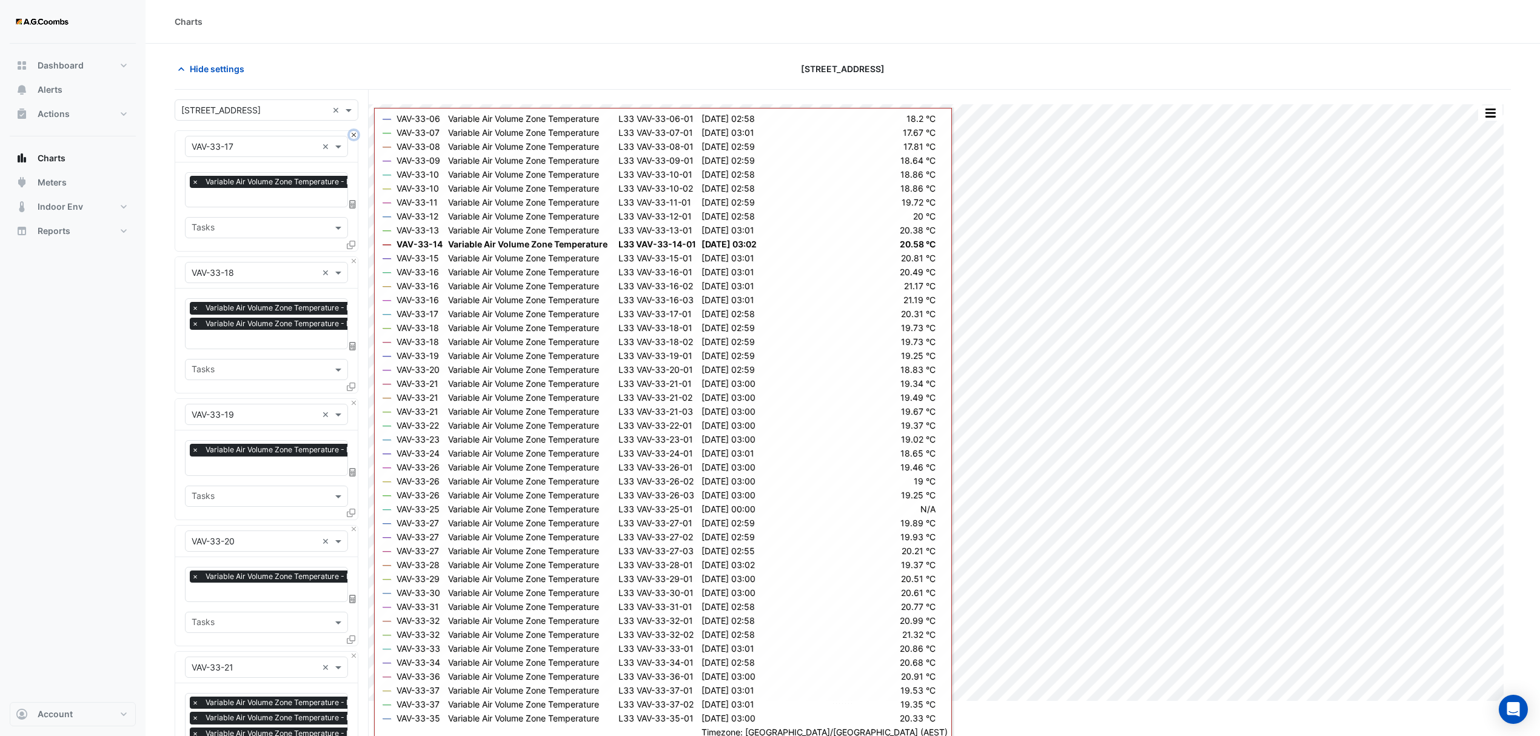
click at [352, 135] on button "Close" at bounding box center [354, 135] width 8 height 8
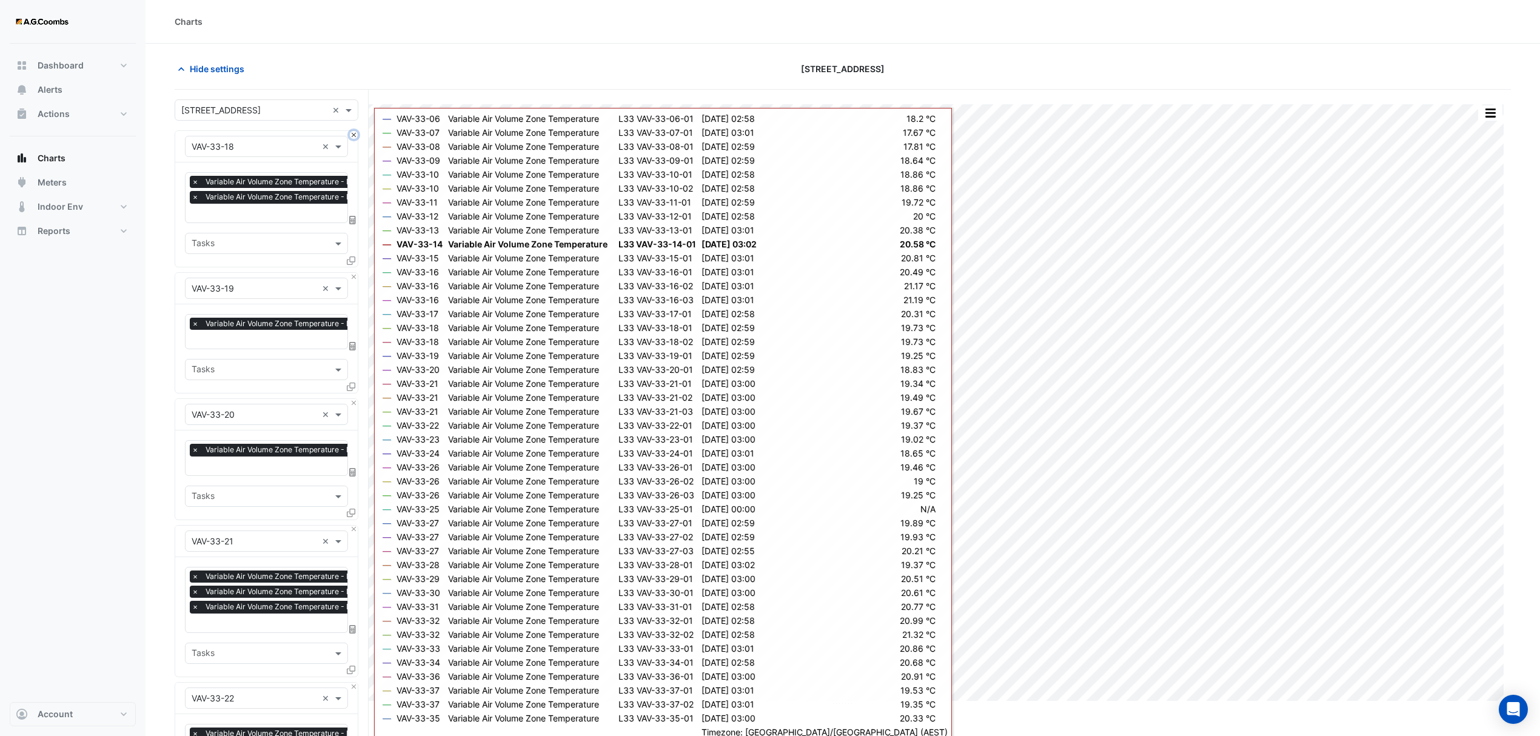
click at [352, 135] on button "Close" at bounding box center [354, 135] width 8 height 8
click at [352, 273] on button "Close" at bounding box center [354, 277] width 8 height 8
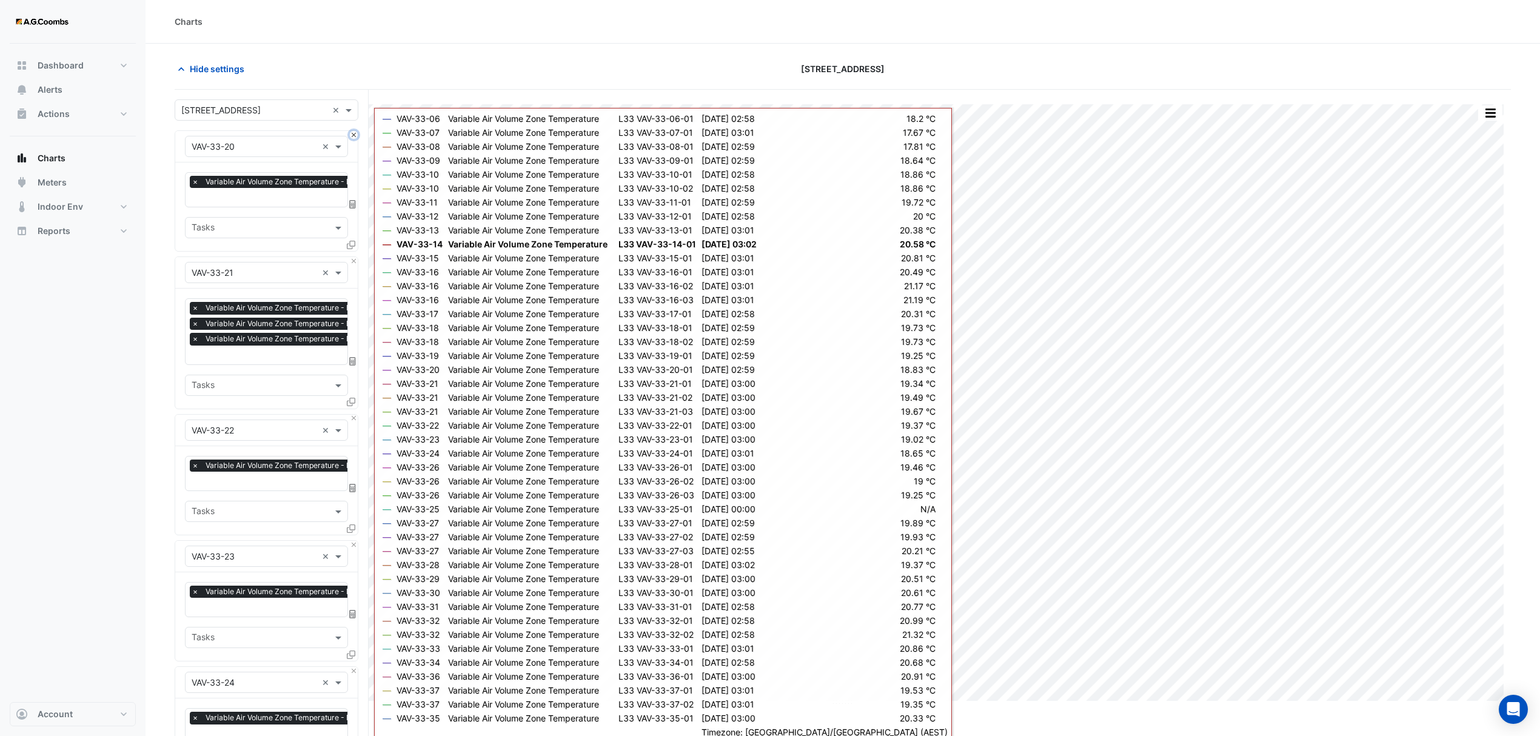
click at [352, 135] on button "Close" at bounding box center [354, 135] width 8 height 8
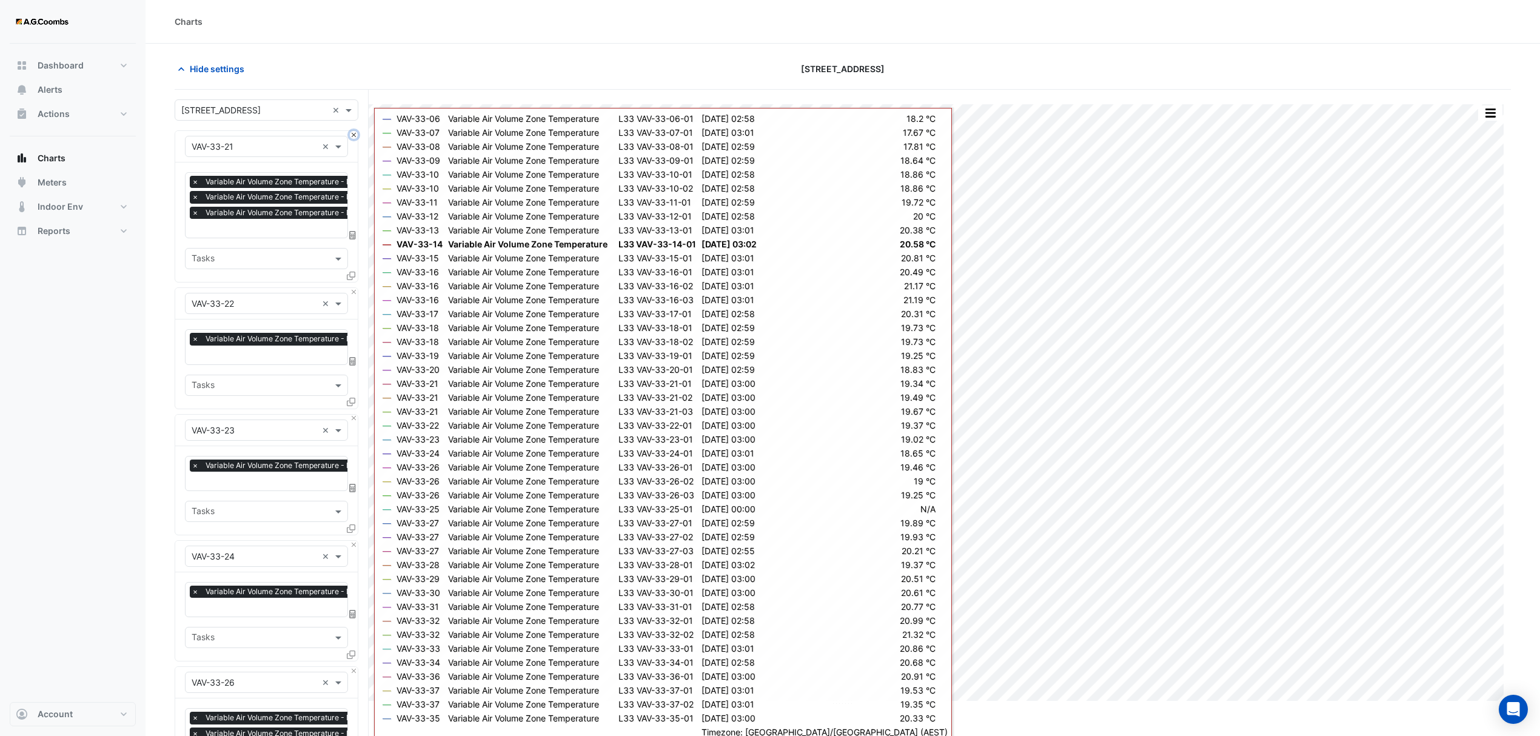
click at [352, 135] on button "Close" at bounding box center [354, 135] width 8 height 8
click at [352, 288] on button "Close" at bounding box center [354, 292] width 8 height 8
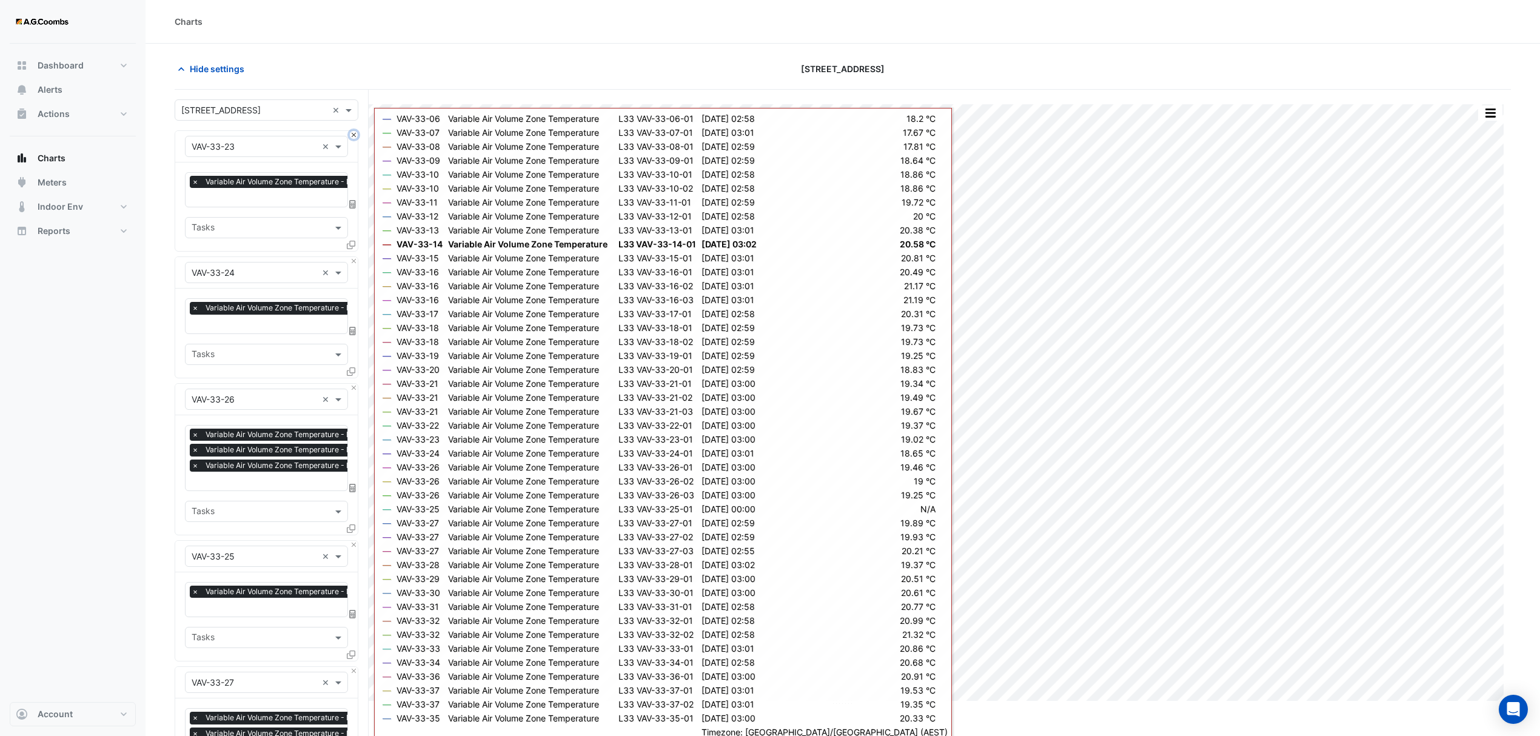
click at [352, 135] on button "Close" at bounding box center [354, 135] width 8 height 8
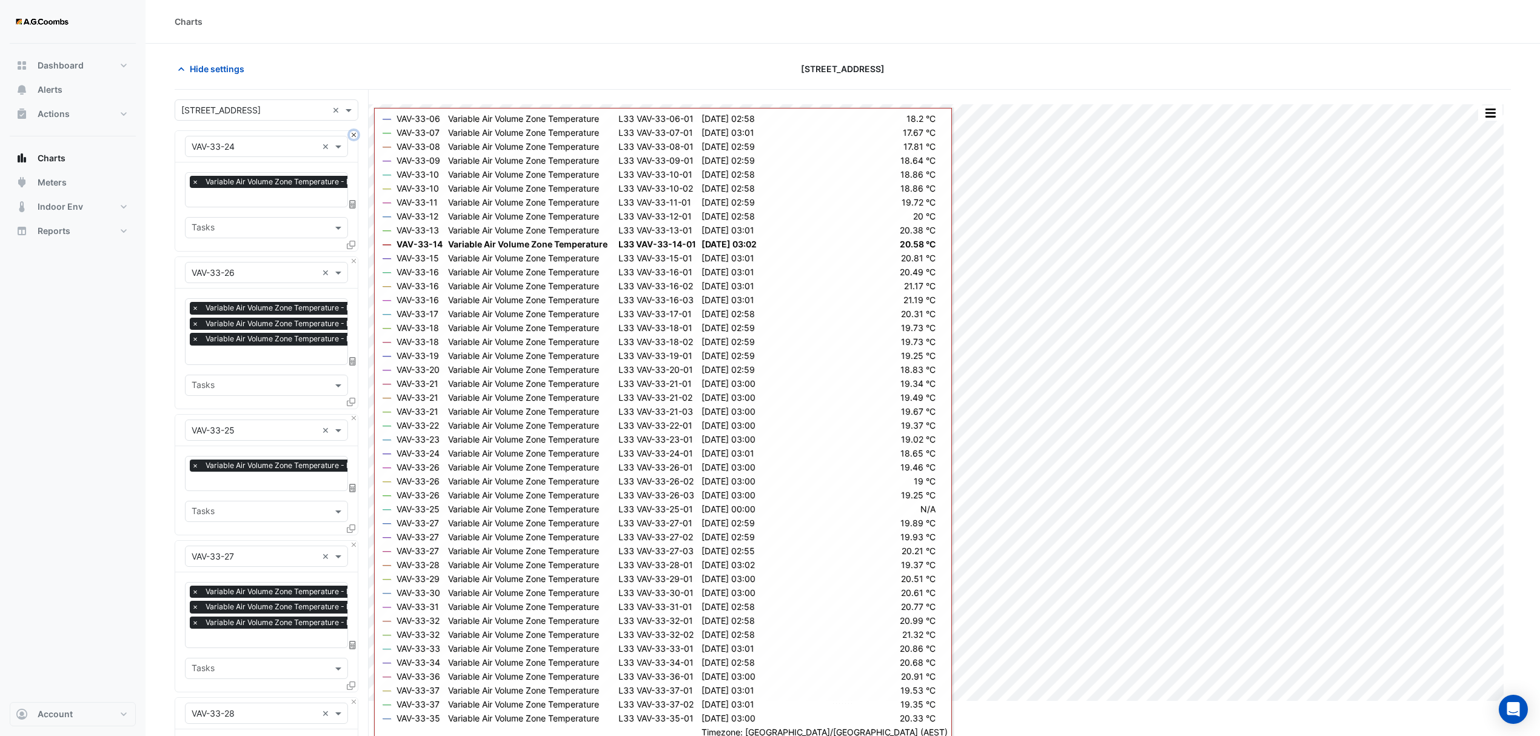
click at [352, 135] on button "Close" at bounding box center [354, 135] width 8 height 8
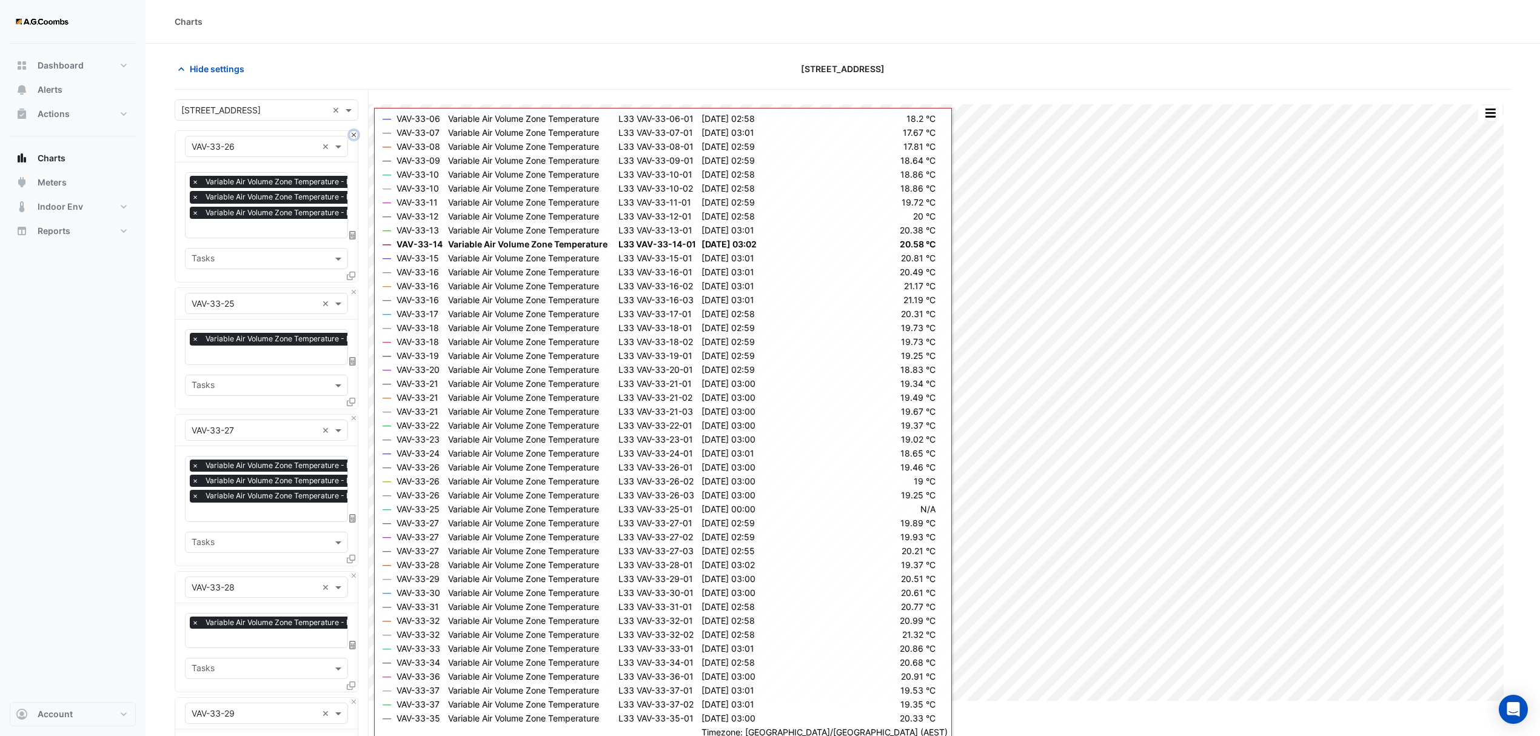
click at [352, 135] on button "Close" at bounding box center [354, 135] width 8 height 8
click at [352, 288] on button "Close" at bounding box center [354, 292] width 8 height 8
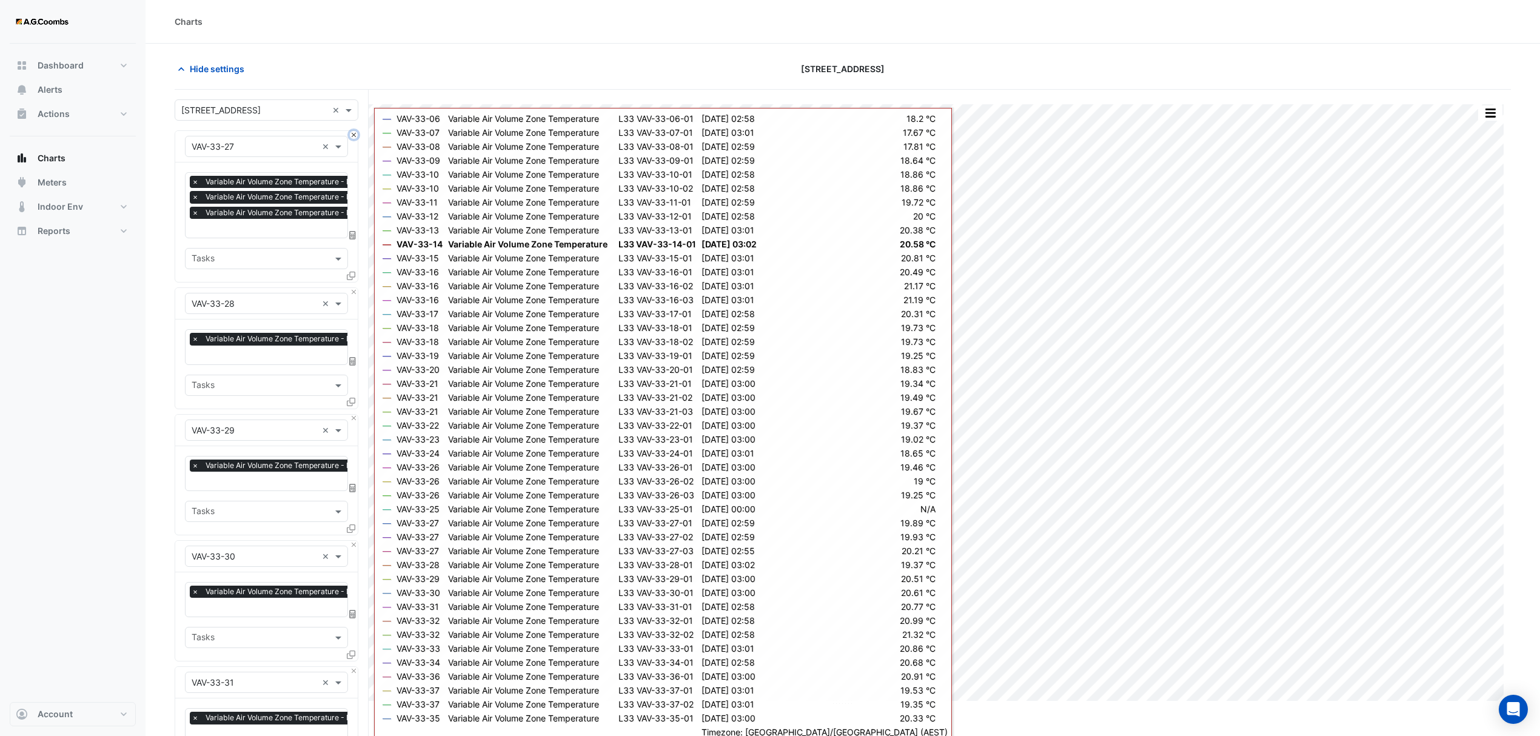
click at [352, 135] on button "Close" at bounding box center [354, 135] width 8 height 8
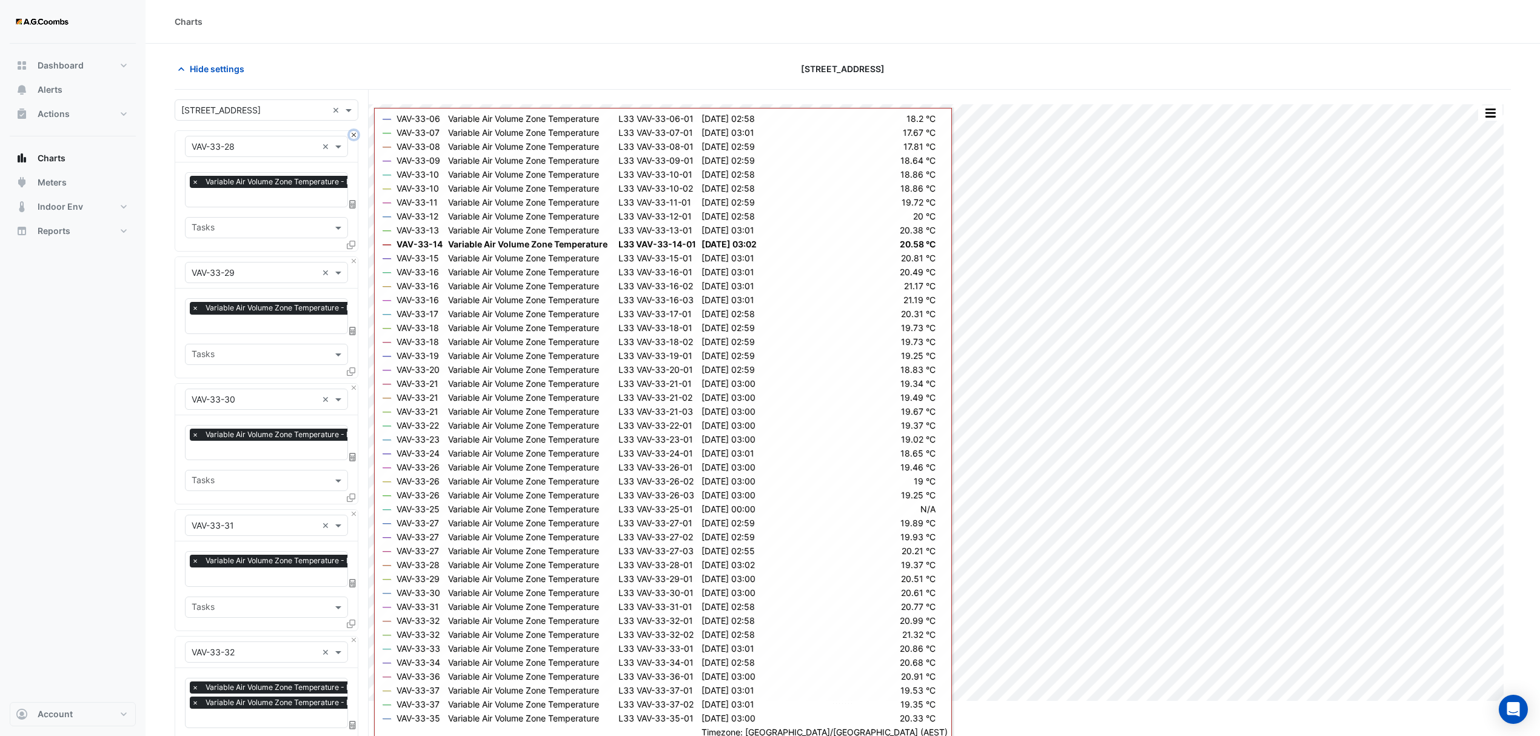
click at [352, 135] on button "Close" at bounding box center [354, 135] width 8 height 8
click at [352, 257] on button "Close" at bounding box center [354, 261] width 8 height 8
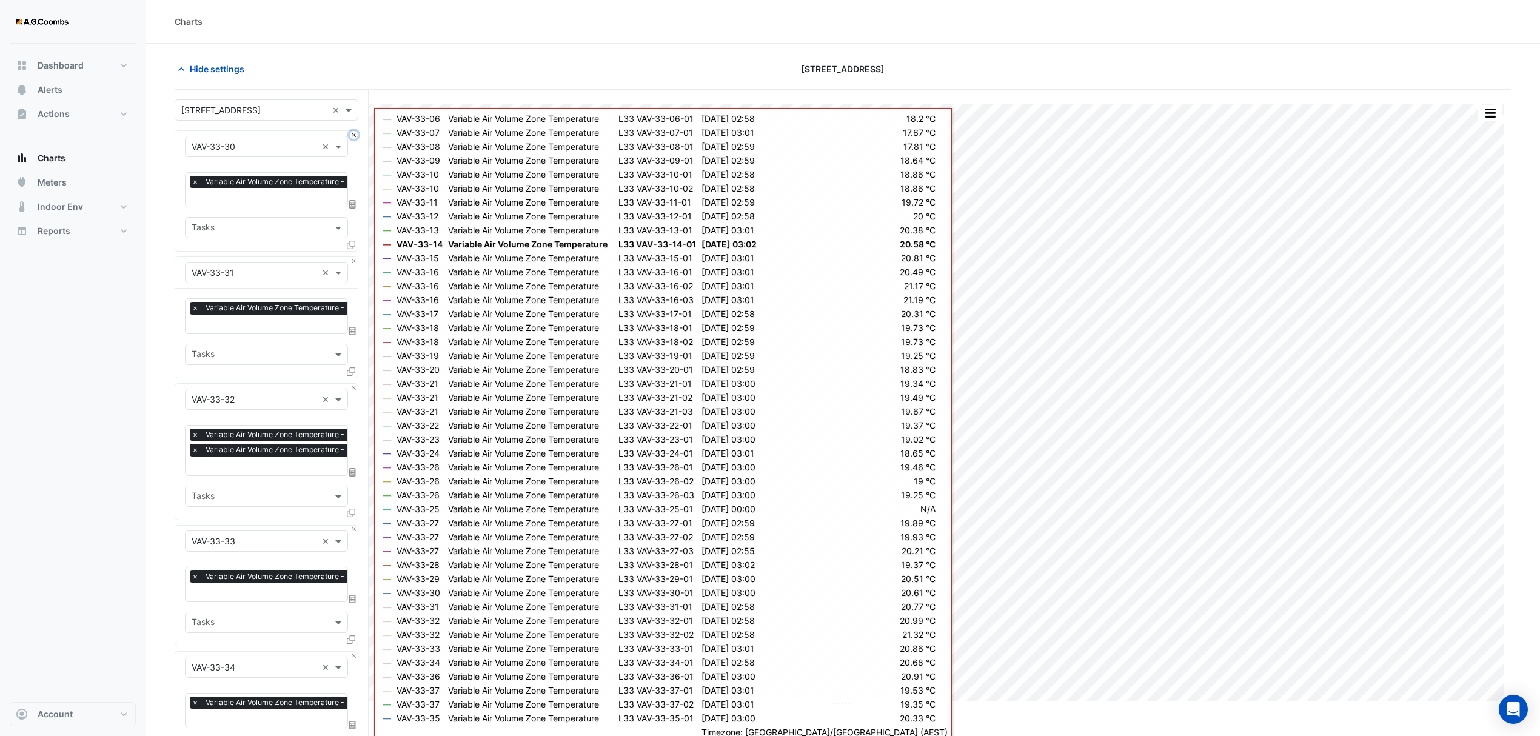
click at [352, 135] on button "Close" at bounding box center [354, 135] width 8 height 8
click at [352, 257] on button "Close" at bounding box center [354, 261] width 8 height 8
click at [352, 135] on button "Close" at bounding box center [354, 135] width 8 height 8
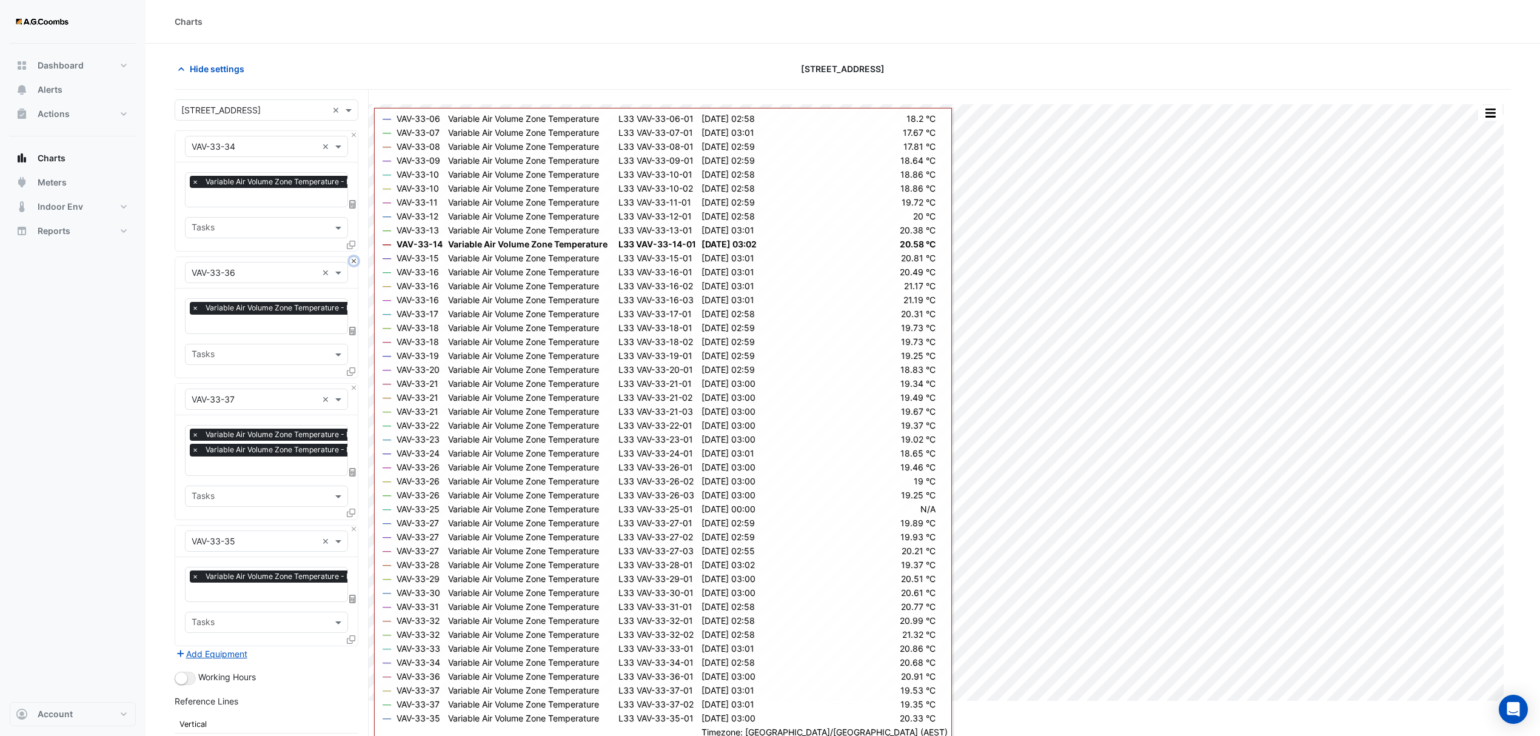
click at [352, 257] on button "Close" at bounding box center [354, 261] width 8 height 8
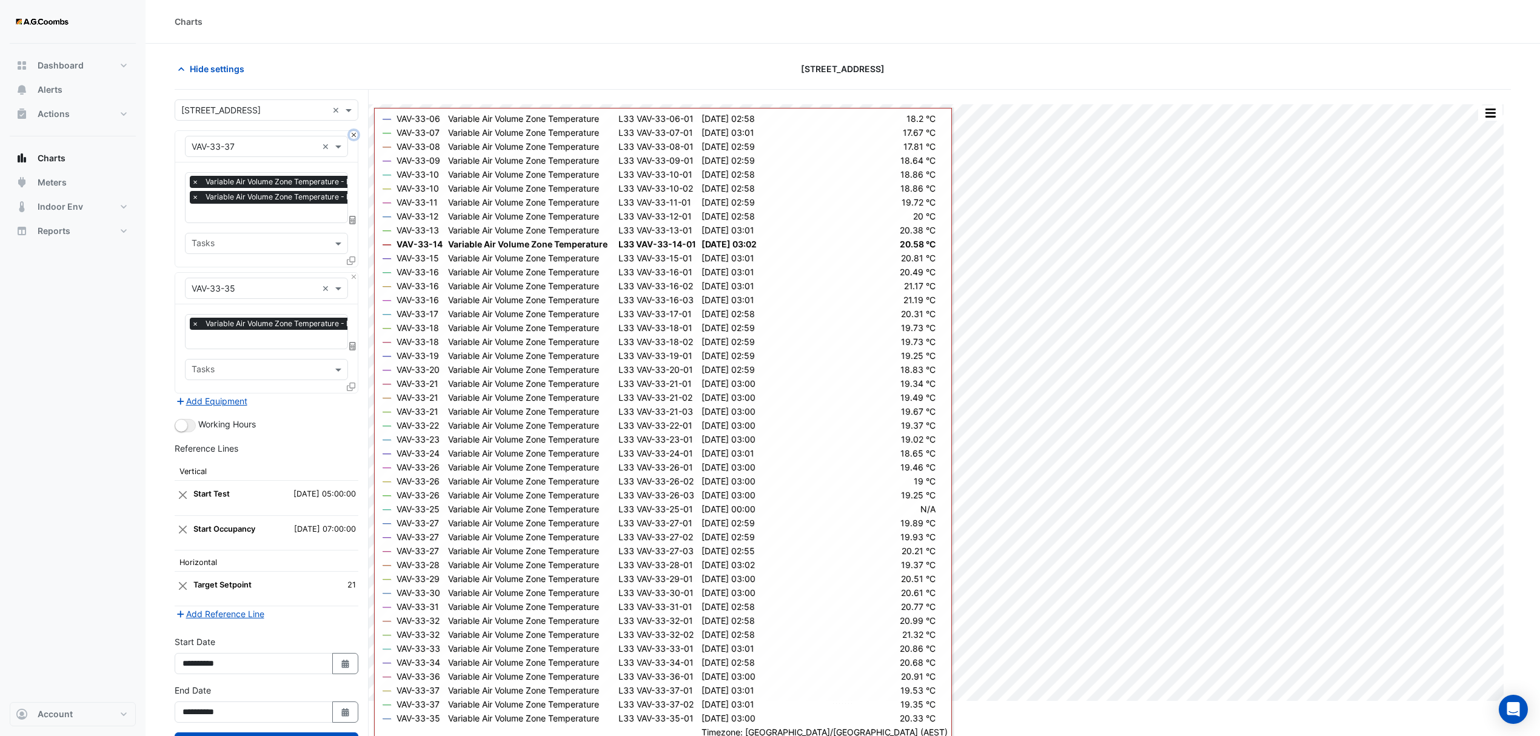
click at [352, 135] on button "Close" at bounding box center [354, 135] width 8 height 8
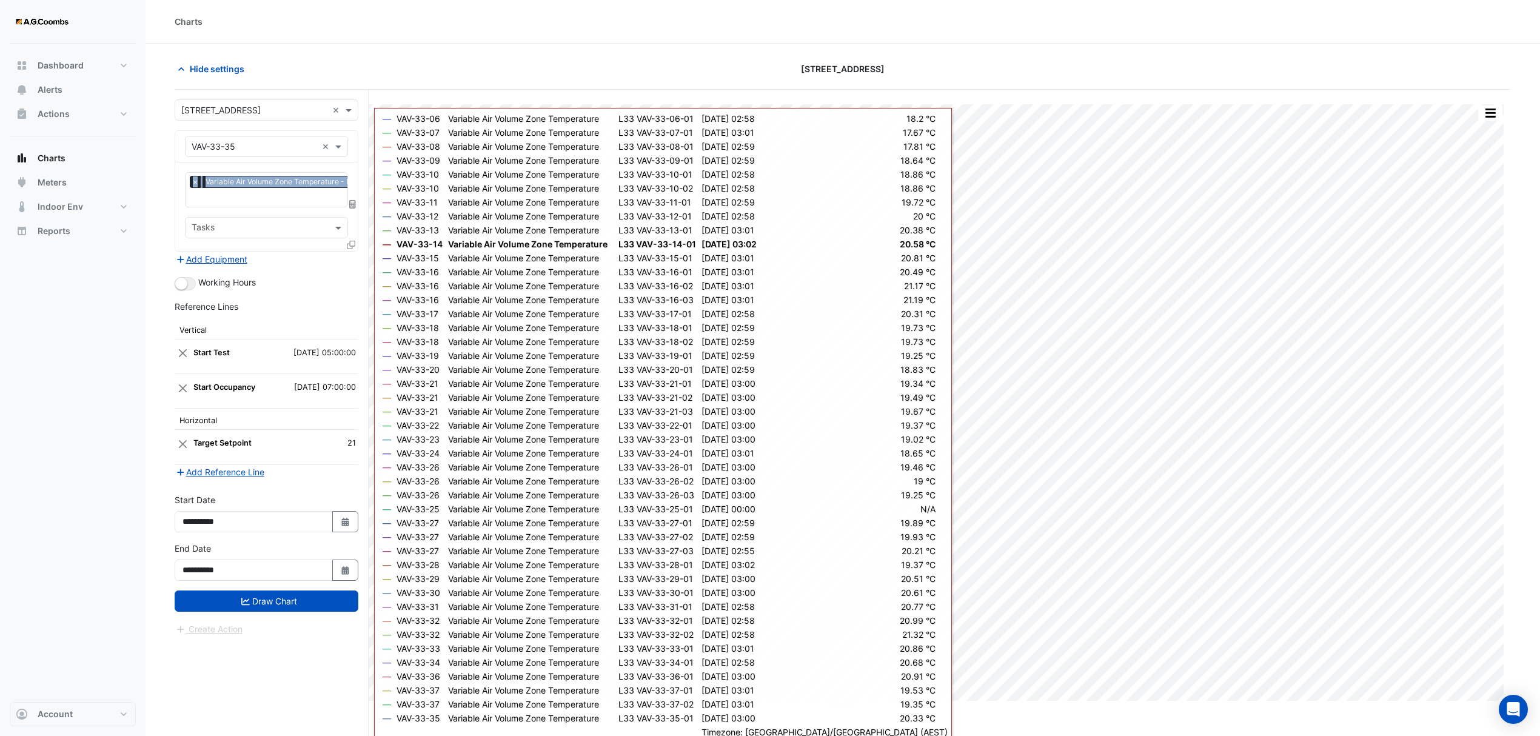
click at [352, 135] on div "Equipment × VAV-33-35 ×" at bounding box center [266, 147] width 183 height 32
click at [349, 244] on icon at bounding box center [351, 245] width 8 height 8
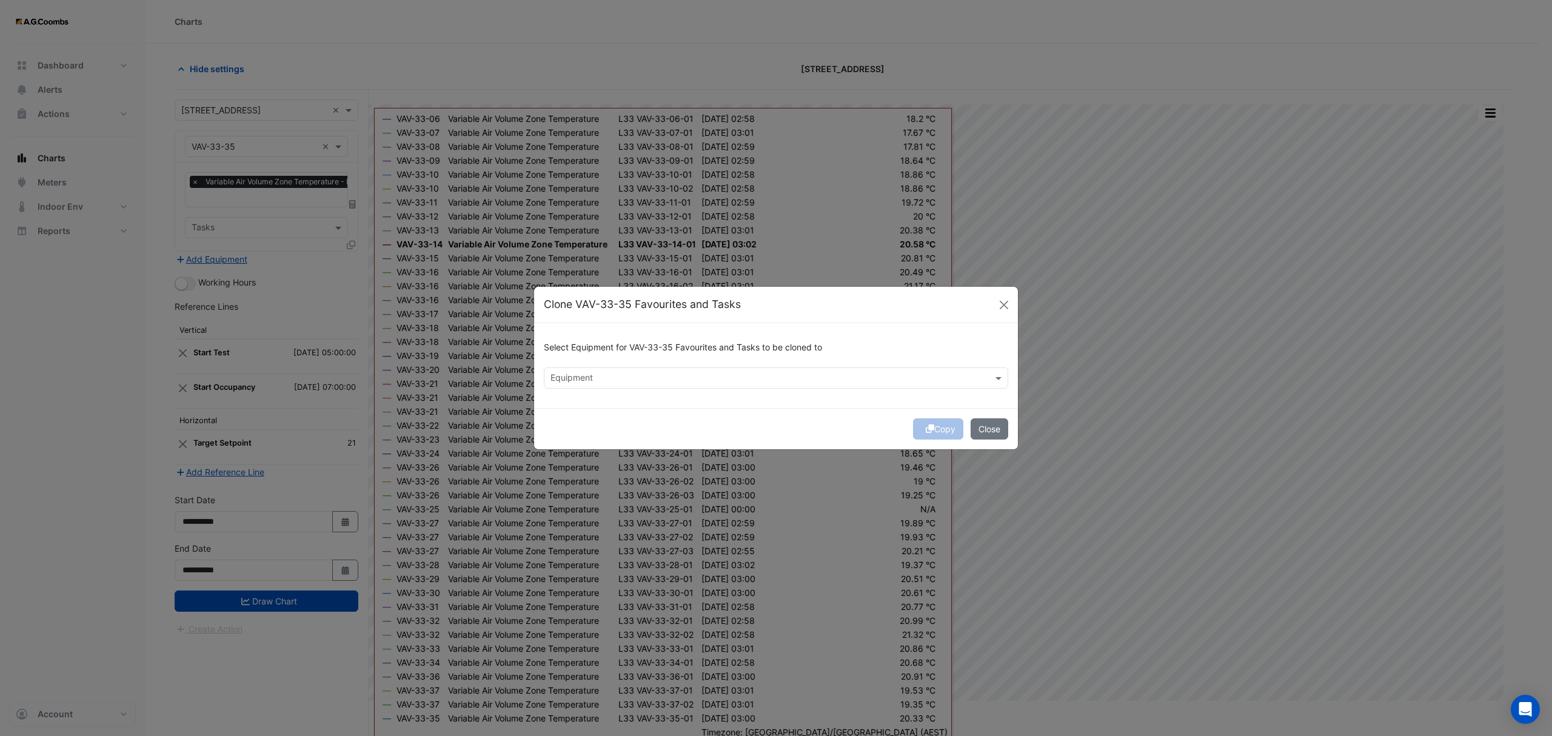
click at [700, 373] on input "text" at bounding box center [769, 379] width 437 height 13
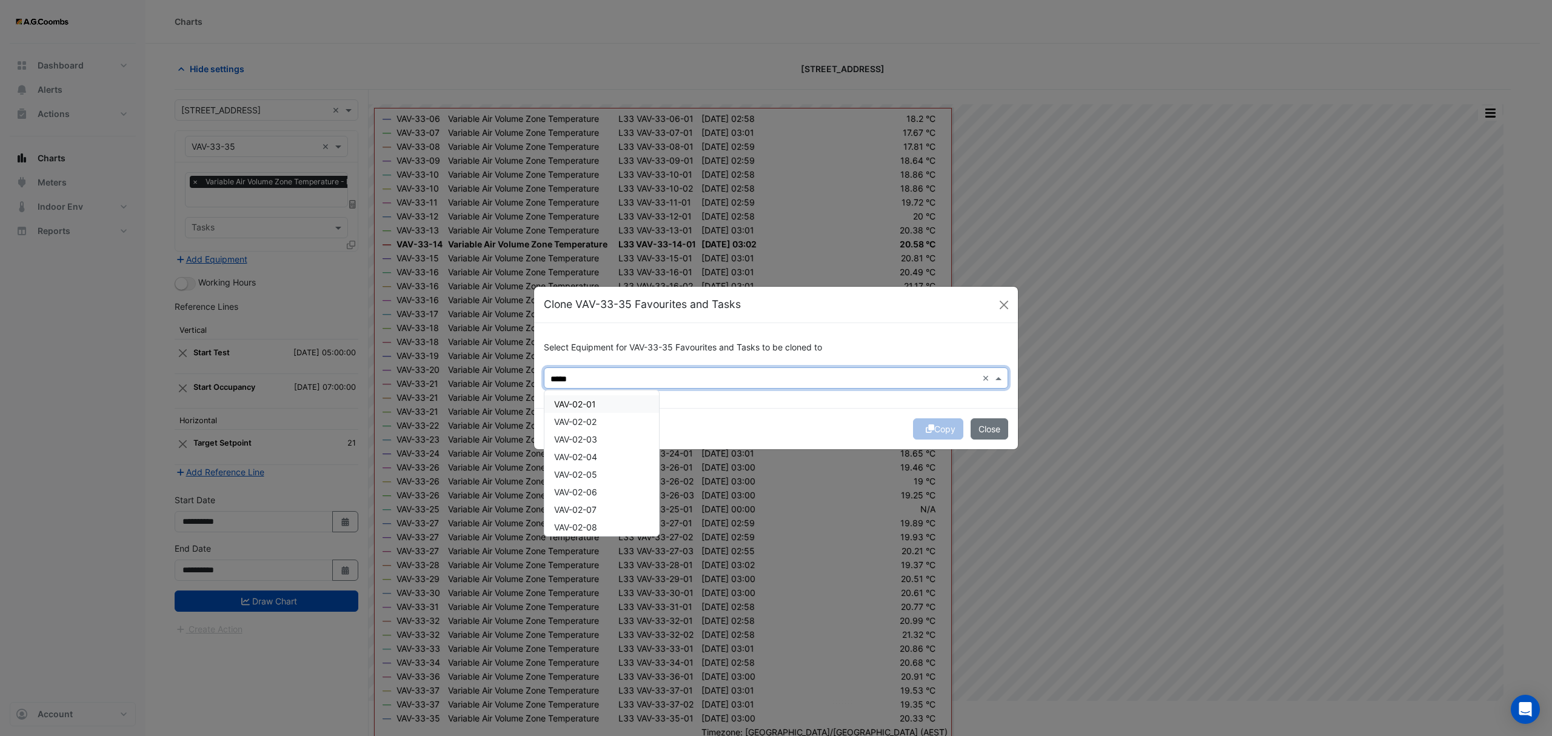
type input "*****"
click at [999, 428] on button "Close" at bounding box center [990, 428] width 38 height 21
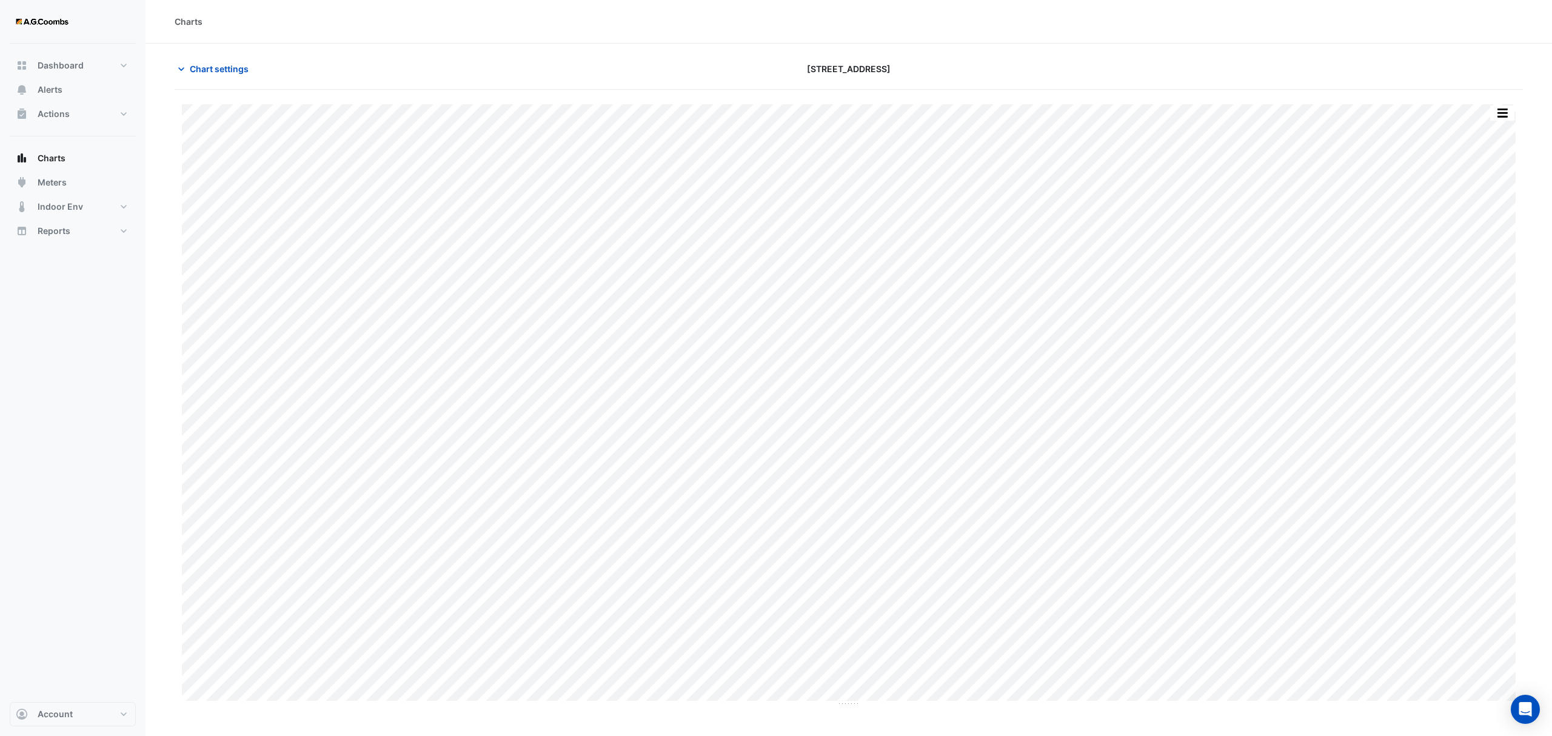
click at [1500, 118] on button "button" at bounding box center [1502, 113] width 24 height 15
click at [1495, 253] on div "Pivot Data Table" at bounding box center [1478, 243] width 73 height 29
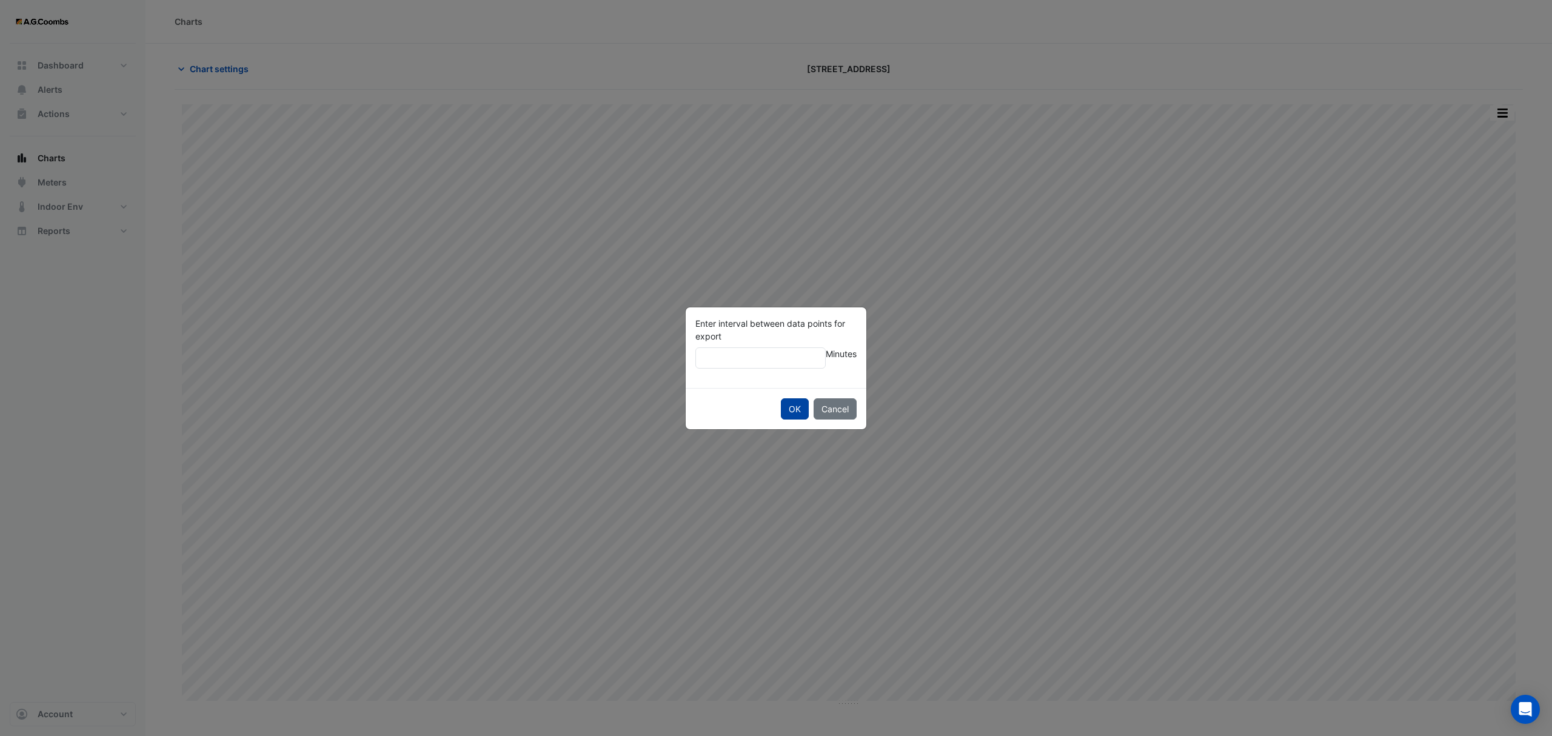
type input "**"
click at [789, 412] on button "OK" at bounding box center [795, 408] width 28 height 21
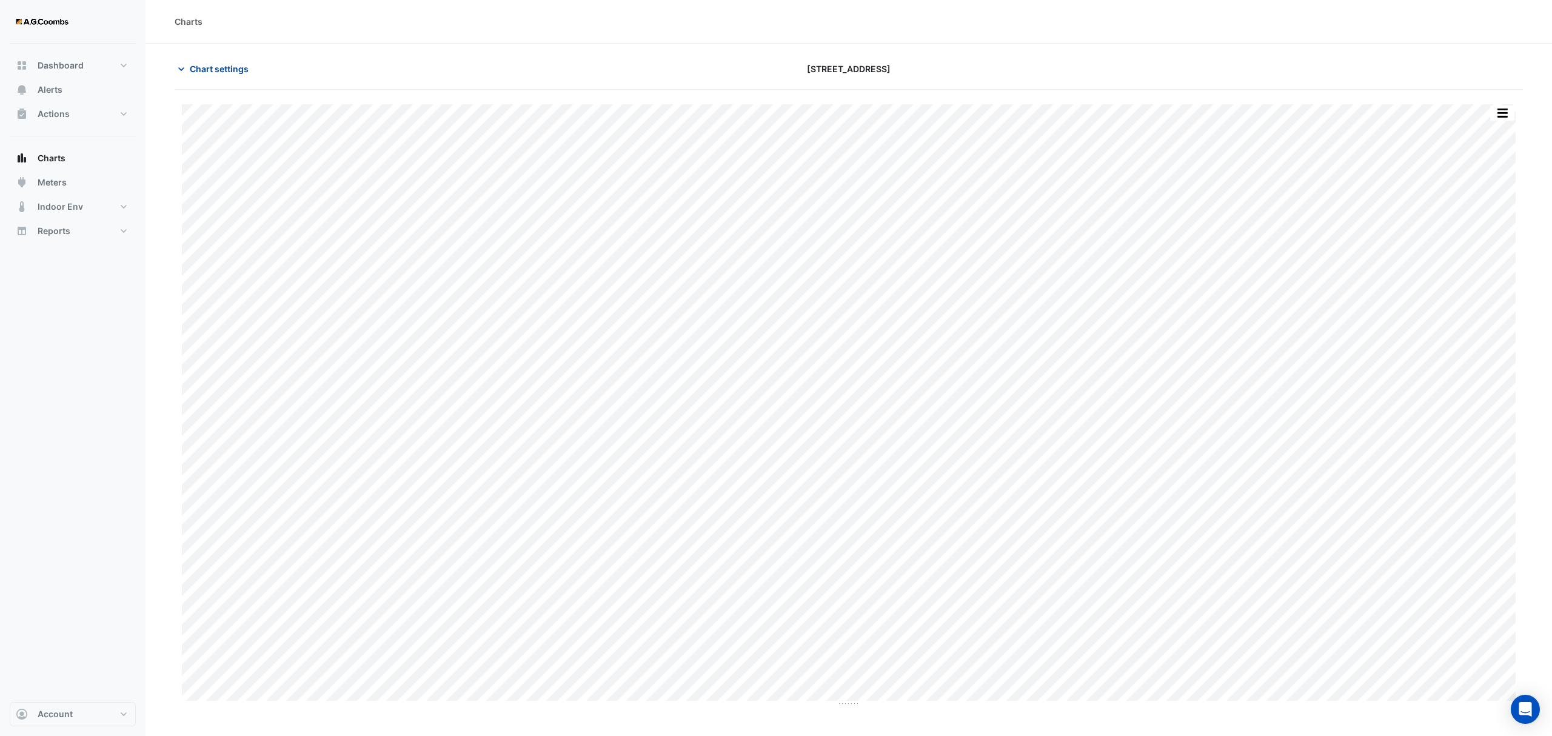
click at [219, 64] on span "Chart settings" at bounding box center [219, 68] width 59 height 13
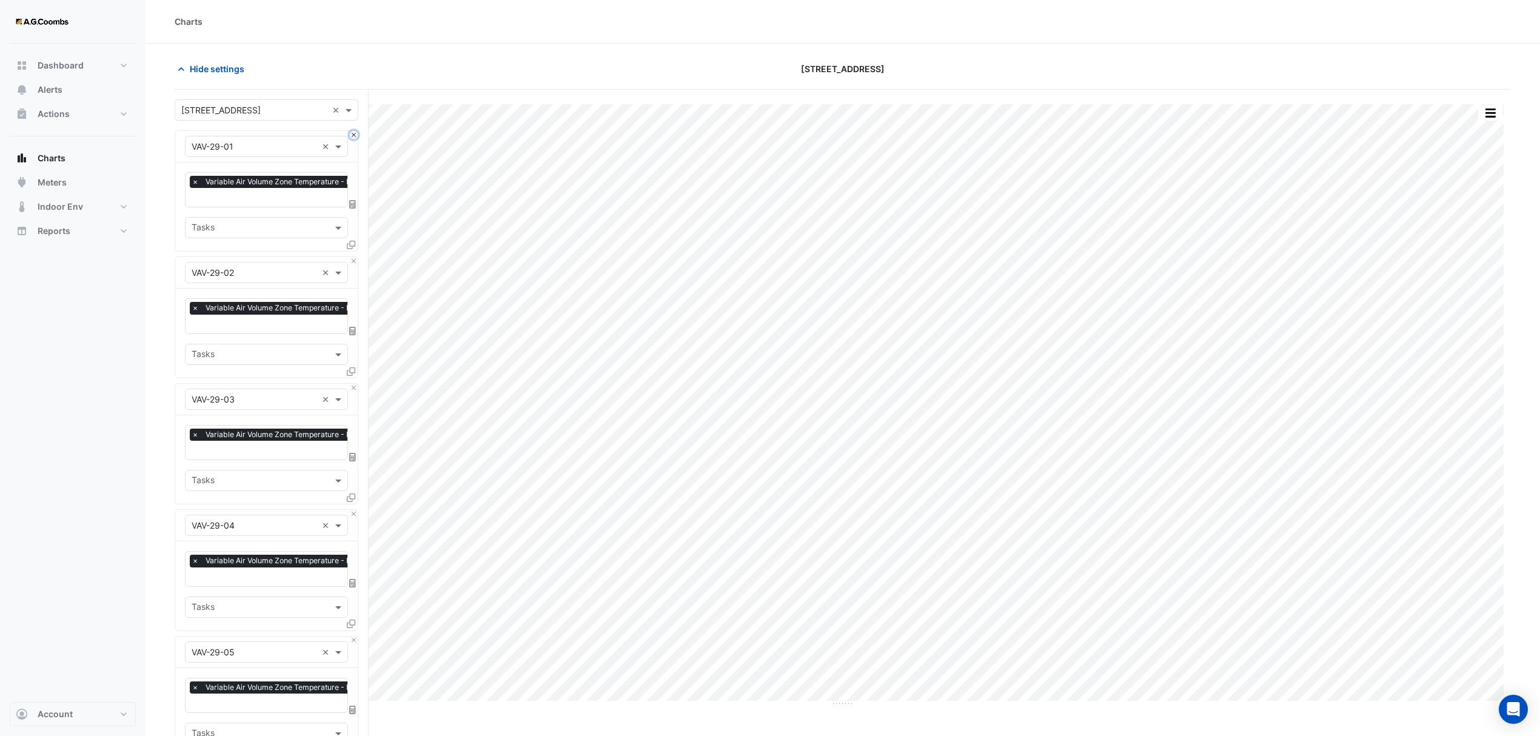
click at [352, 134] on button "Close" at bounding box center [354, 135] width 8 height 8
click at [352, 257] on button "Close" at bounding box center [354, 261] width 8 height 8
click at [352, 134] on button "Close" at bounding box center [354, 135] width 8 height 8
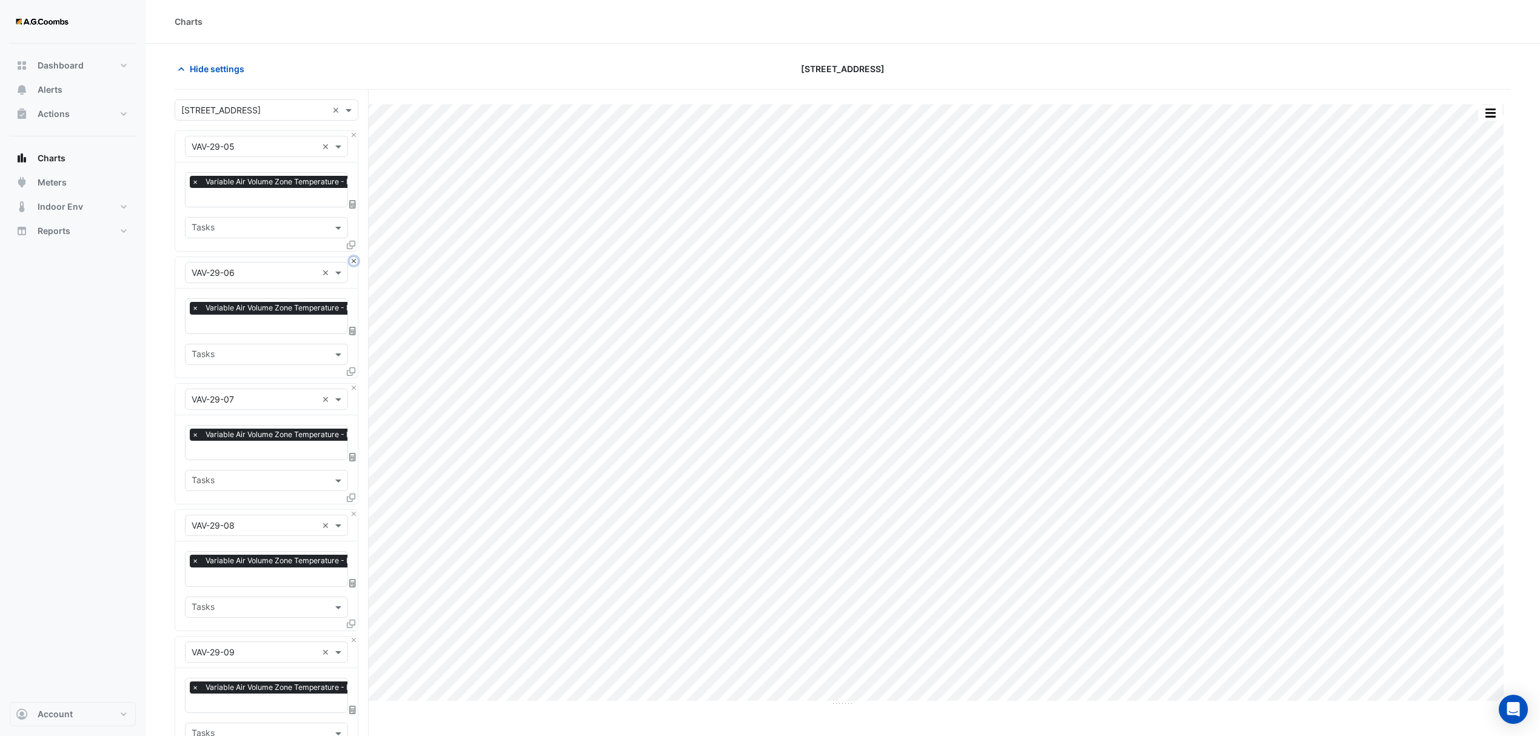
click at [352, 257] on button "Close" at bounding box center [354, 261] width 8 height 8
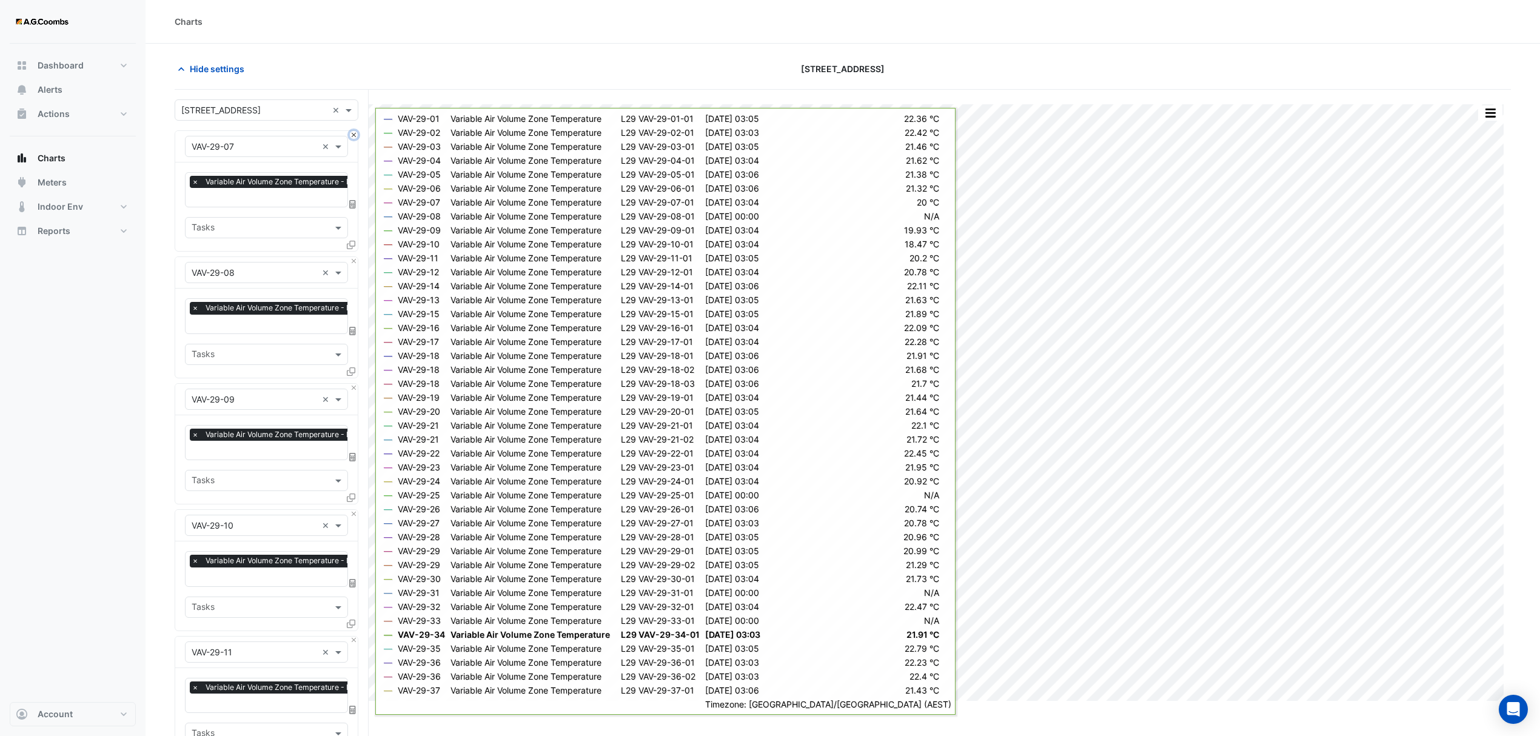
click at [354, 135] on button "Close" at bounding box center [354, 135] width 8 height 8
click at [354, 257] on button "Close" at bounding box center [354, 261] width 8 height 8
click at [354, 135] on button "Close" at bounding box center [354, 135] width 8 height 8
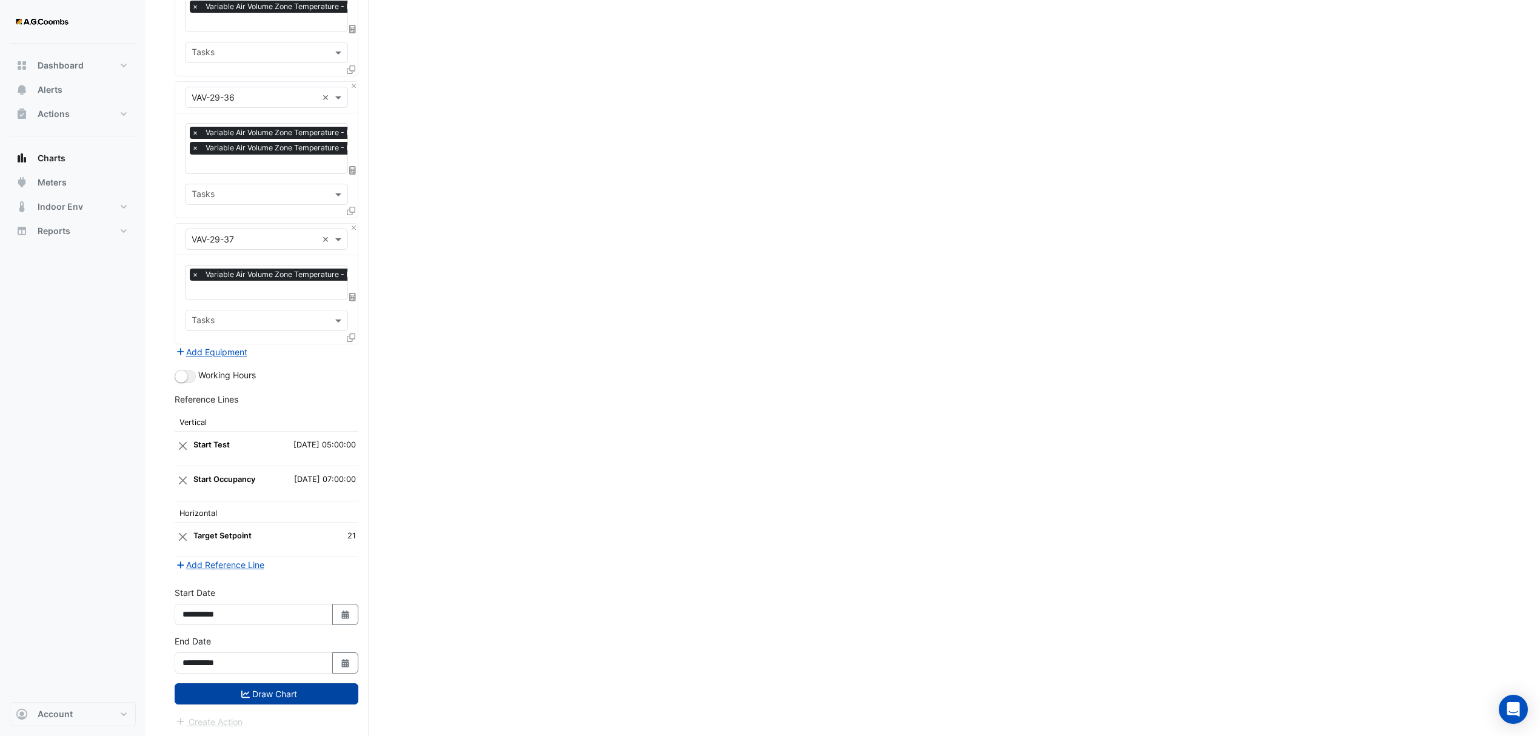
click at [234, 684] on button "Draw Chart" at bounding box center [267, 693] width 184 height 21
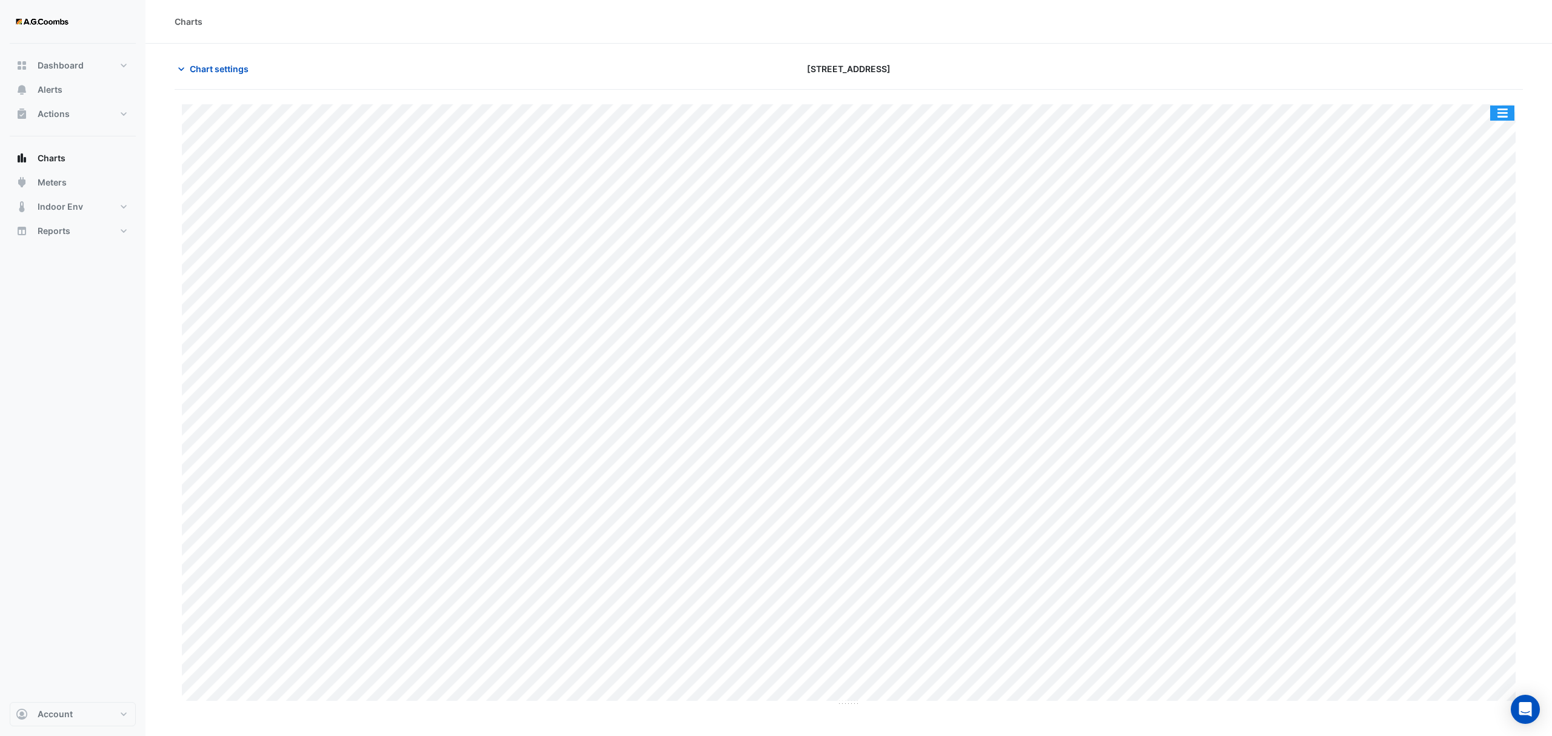
click at [1514, 119] on button "button" at bounding box center [1502, 113] width 24 height 15
click at [1476, 246] on div "Pivot Data Table" at bounding box center [1478, 243] width 73 height 29
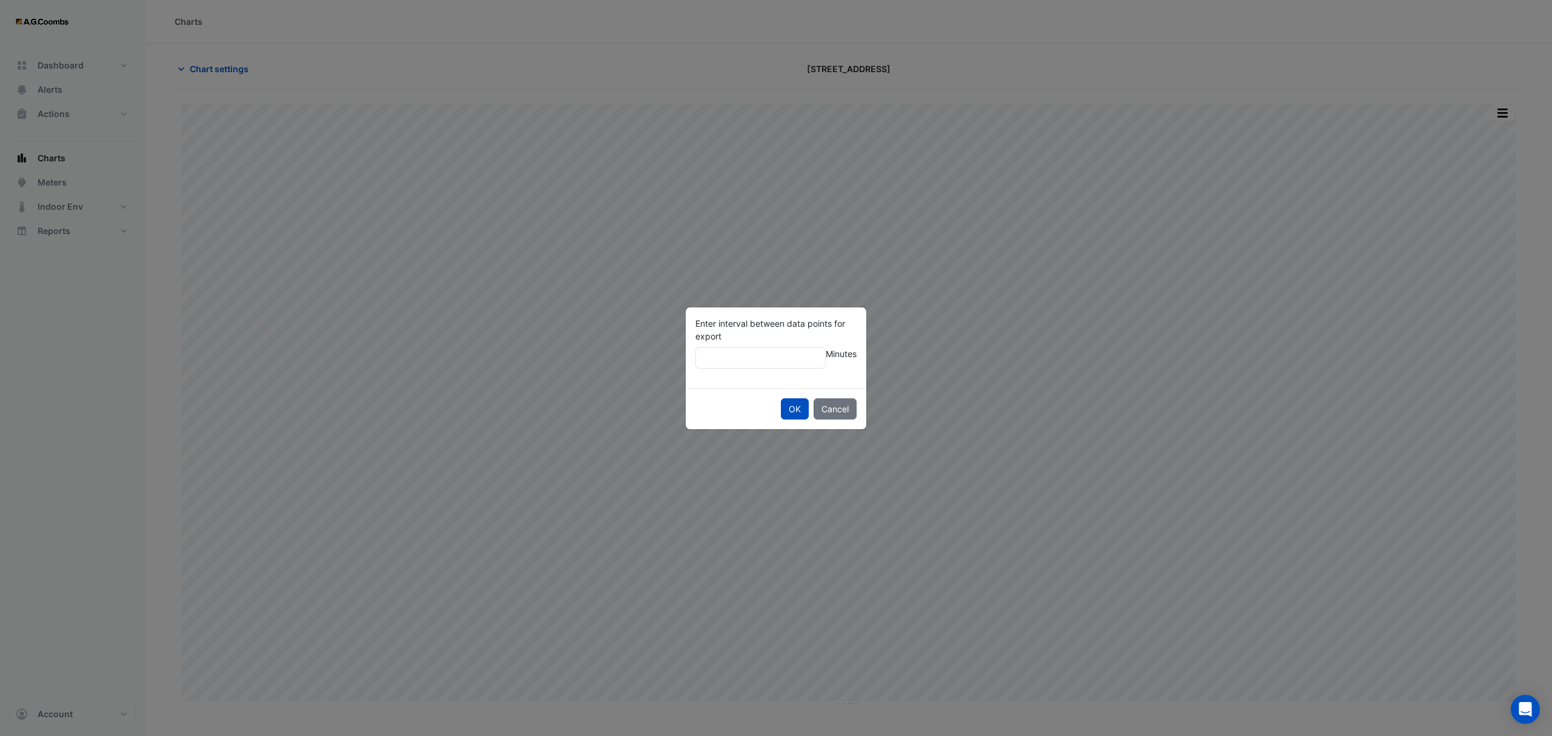
type input "**"
click at [781, 398] on button "OK" at bounding box center [795, 408] width 28 height 21
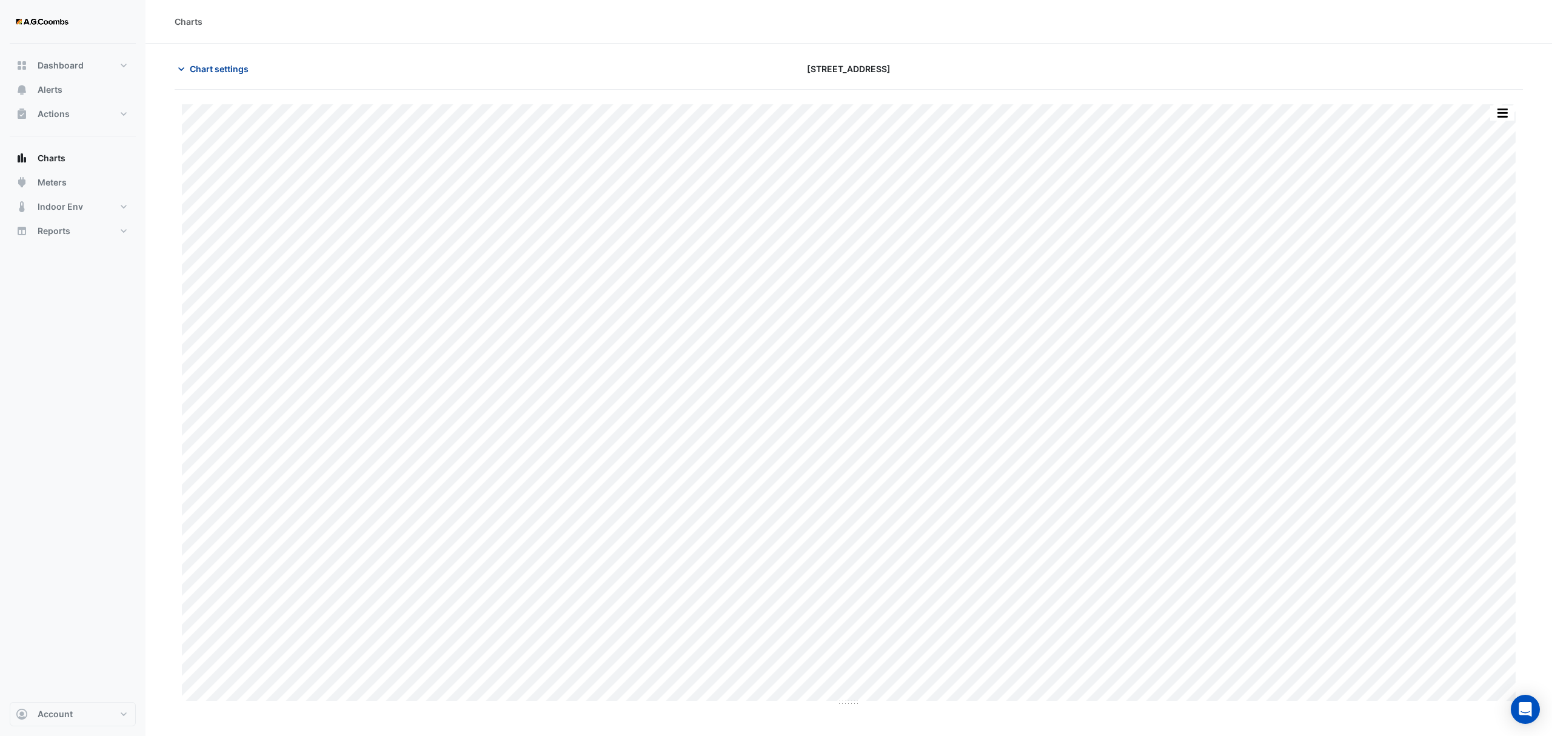
click at [206, 66] on span "Chart settings" at bounding box center [219, 68] width 59 height 13
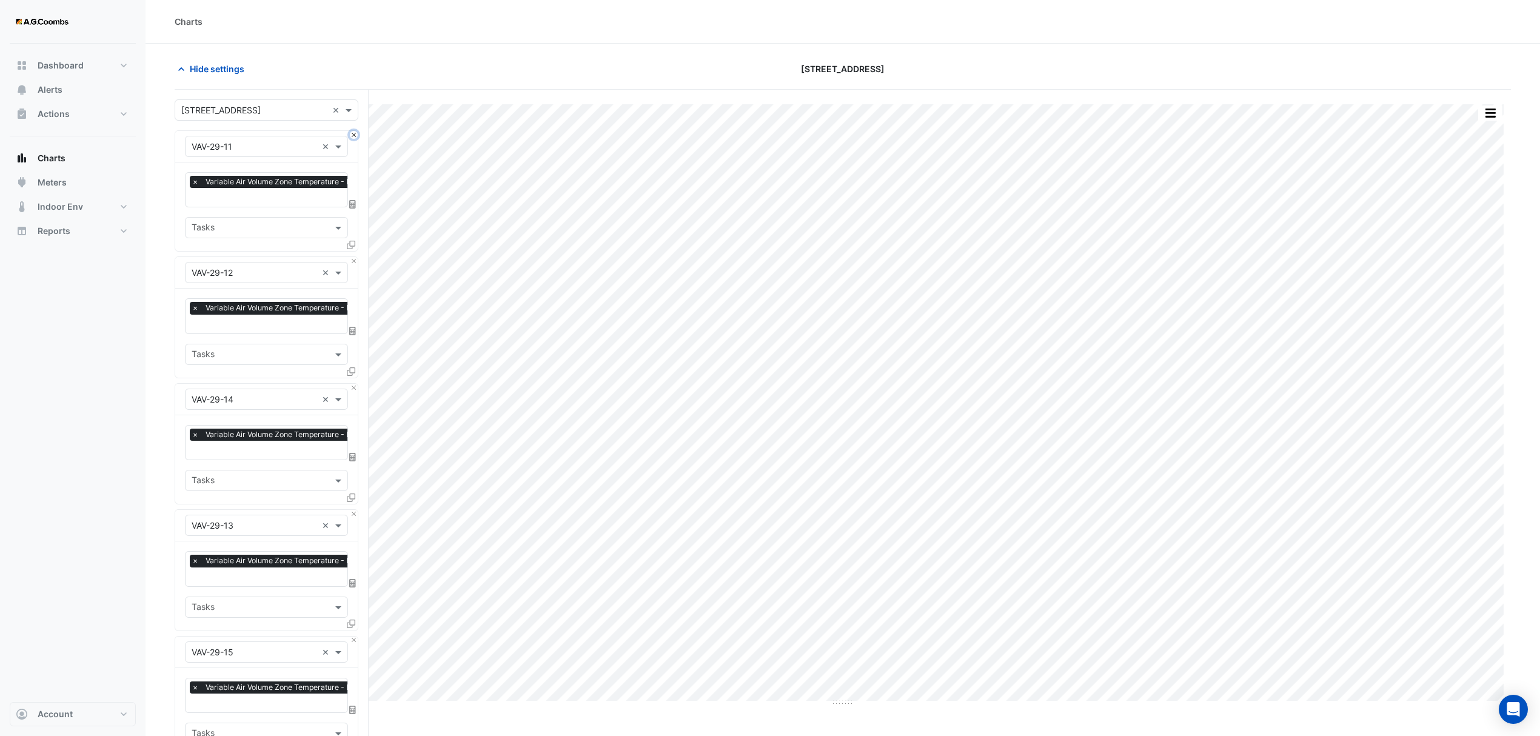
click at [352, 136] on button "Close" at bounding box center [354, 135] width 8 height 8
click at [352, 257] on button "Close" at bounding box center [354, 261] width 8 height 8
click at [352, 136] on button "Close" at bounding box center [354, 135] width 8 height 8
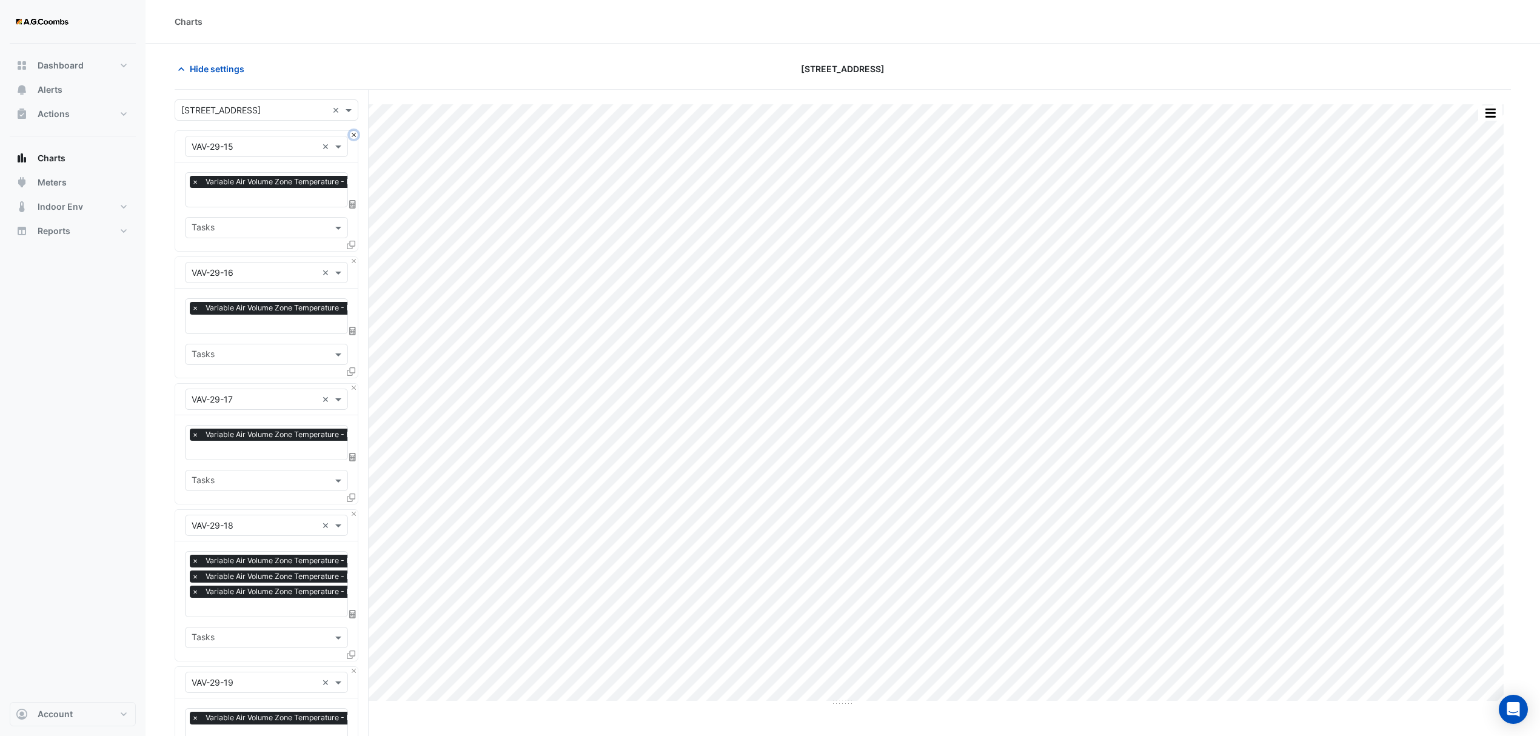
click at [352, 136] on button "Close" at bounding box center [354, 135] width 8 height 8
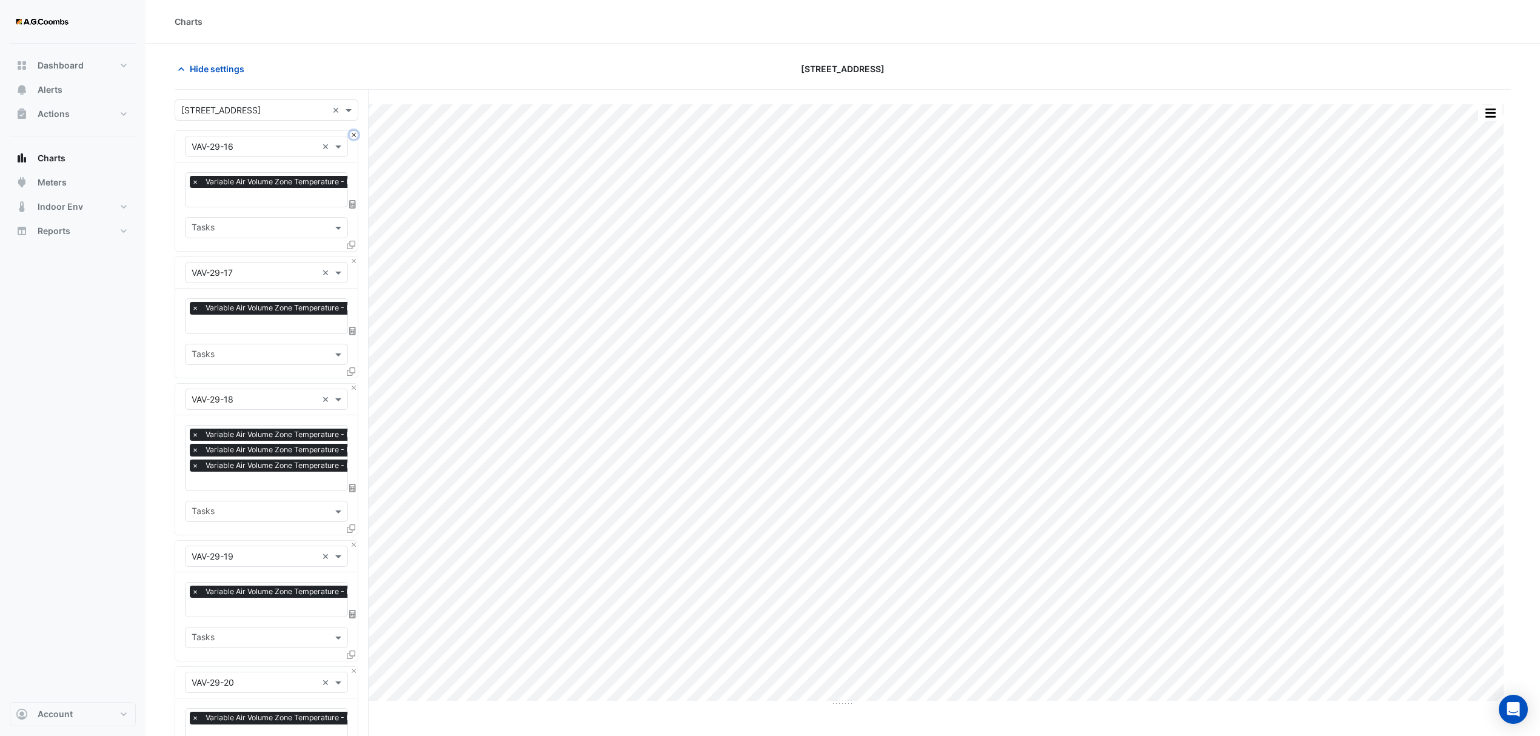
click at [352, 136] on button "Close" at bounding box center [354, 135] width 8 height 8
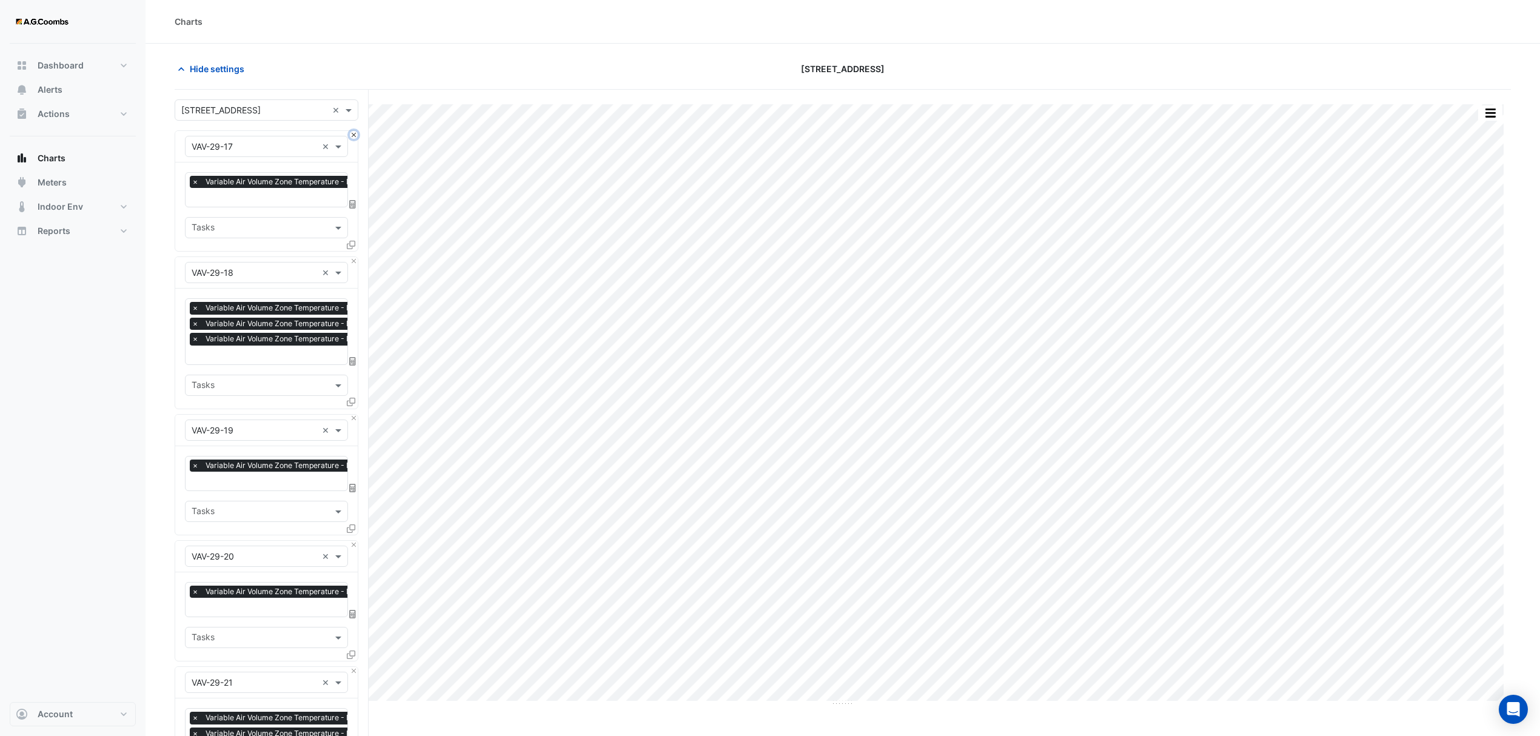
click at [352, 136] on button "Close" at bounding box center [354, 135] width 8 height 8
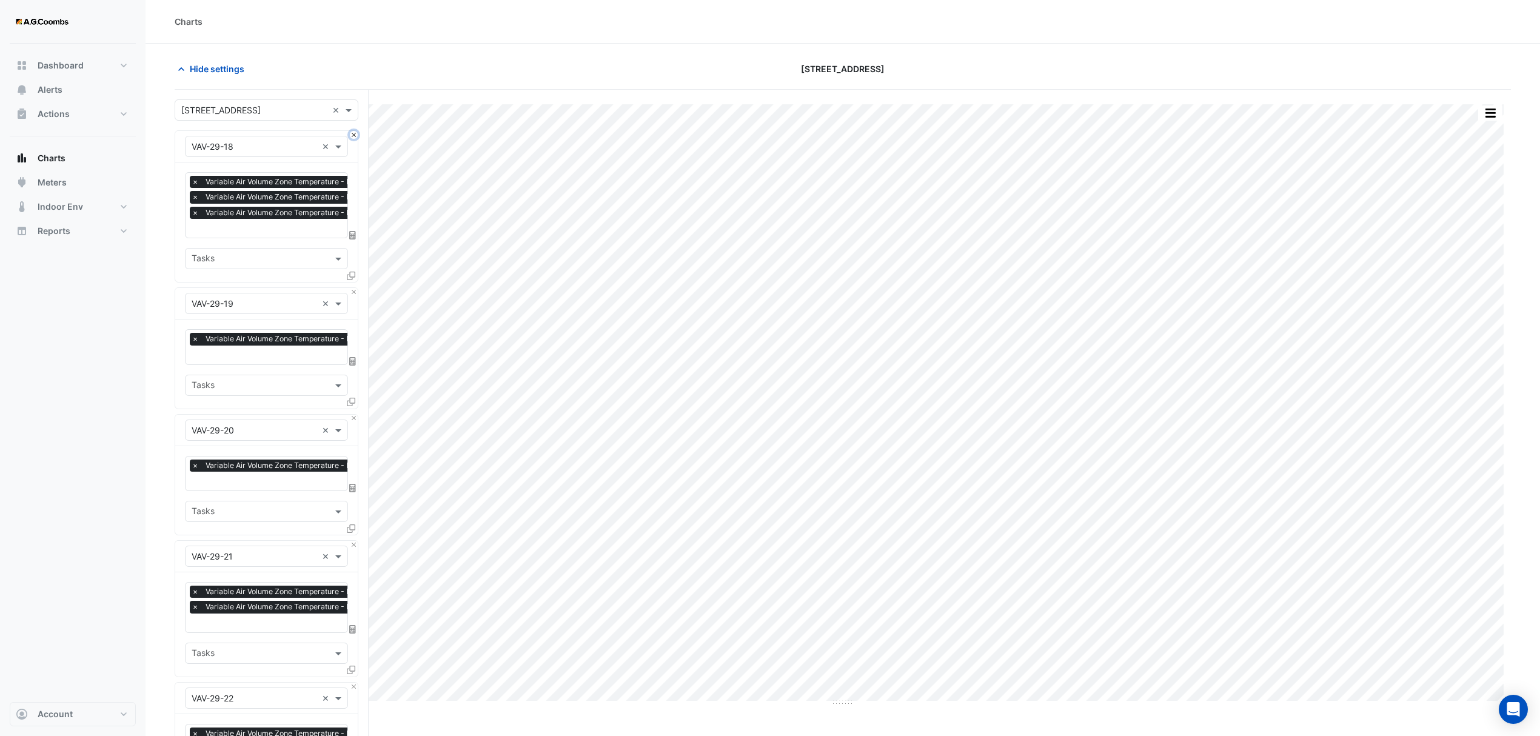
click at [352, 136] on button "Close" at bounding box center [354, 135] width 8 height 8
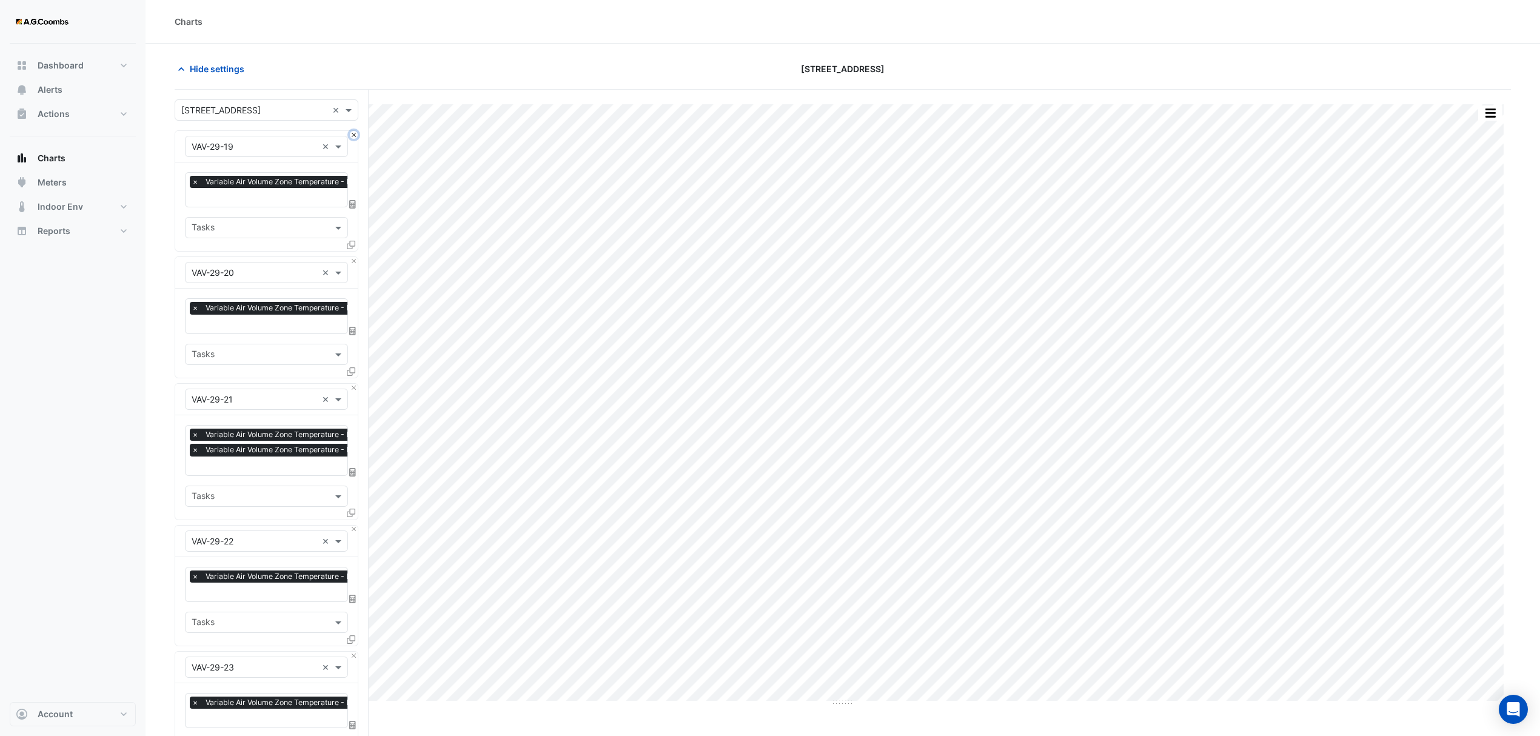
click at [352, 136] on button "Close" at bounding box center [354, 135] width 8 height 8
click at [352, 257] on button "Close" at bounding box center [354, 261] width 8 height 8
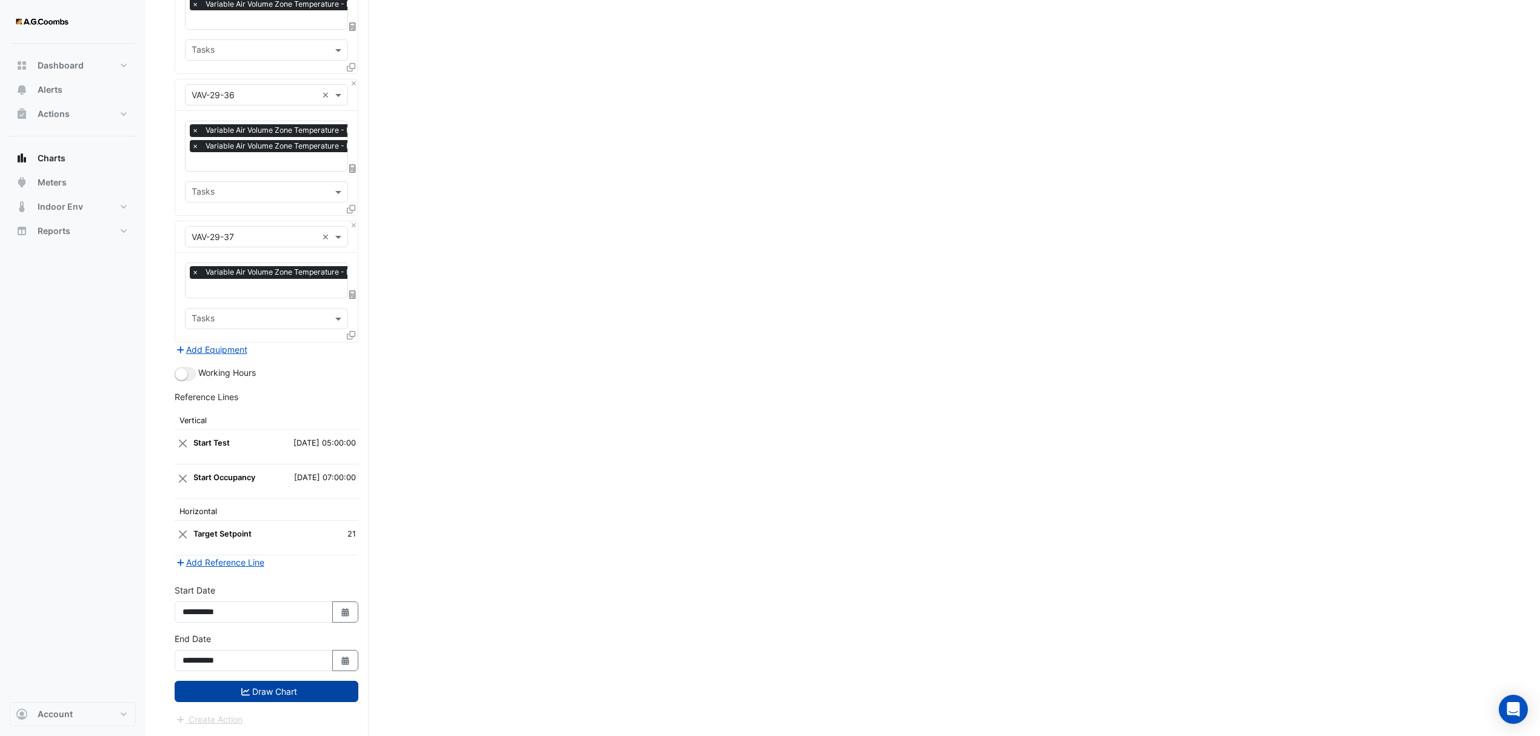
click at [256, 692] on button "Draw Chart" at bounding box center [267, 691] width 184 height 21
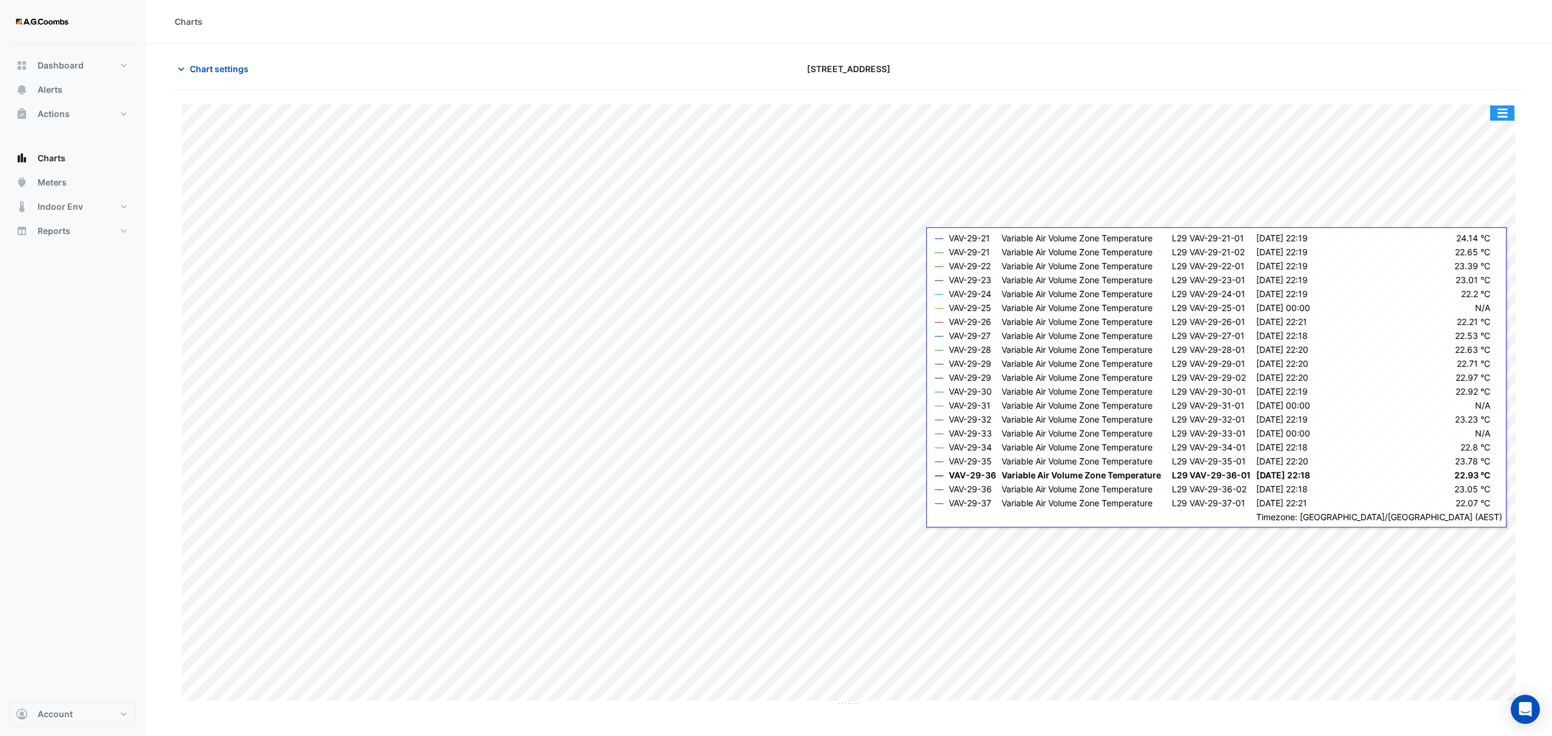
click at [1495, 107] on button "button" at bounding box center [1502, 113] width 24 height 15
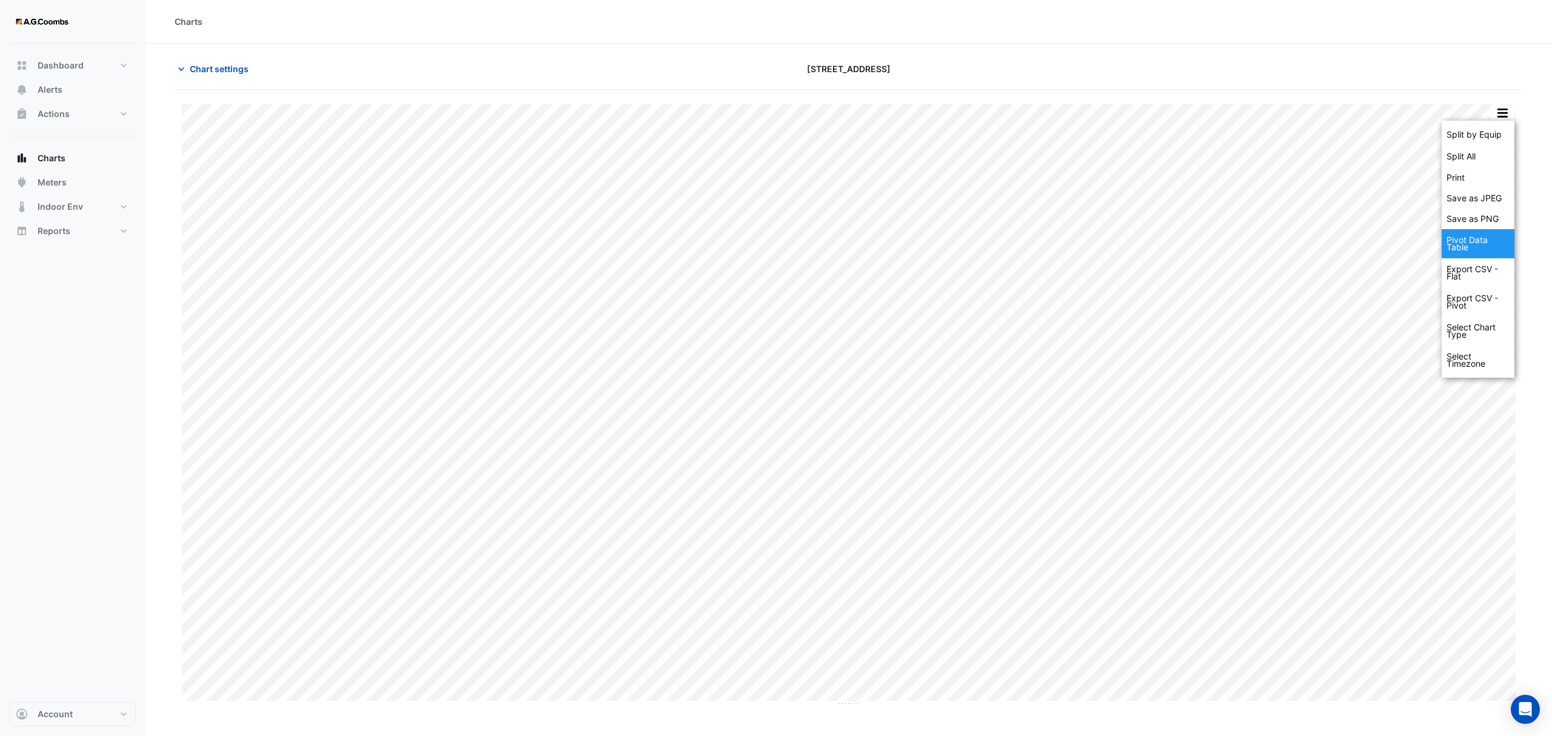
click at [1481, 244] on div "Pivot Data Table" at bounding box center [1478, 243] width 73 height 29
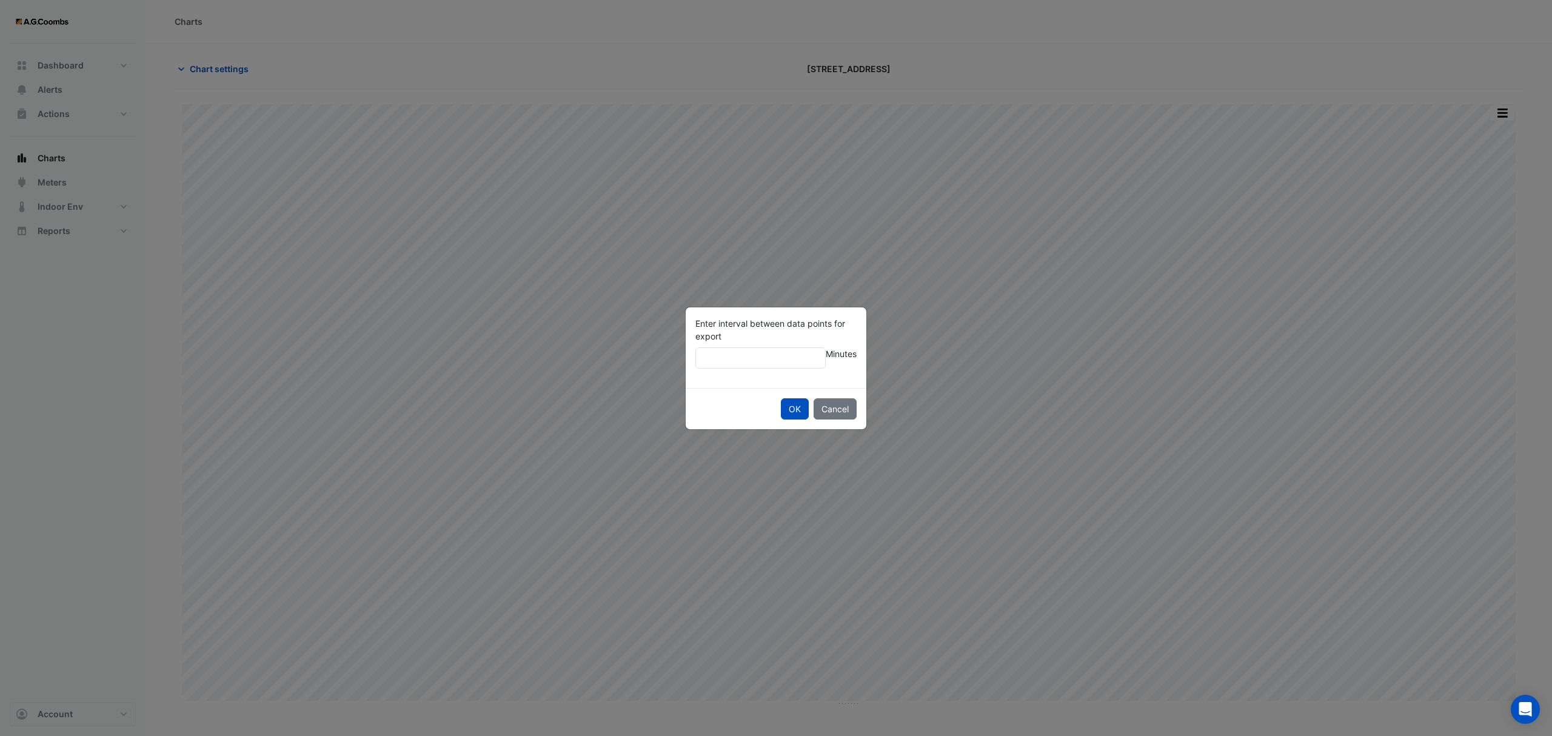
type input "**"
click at [781, 398] on button "OK" at bounding box center [795, 408] width 28 height 21
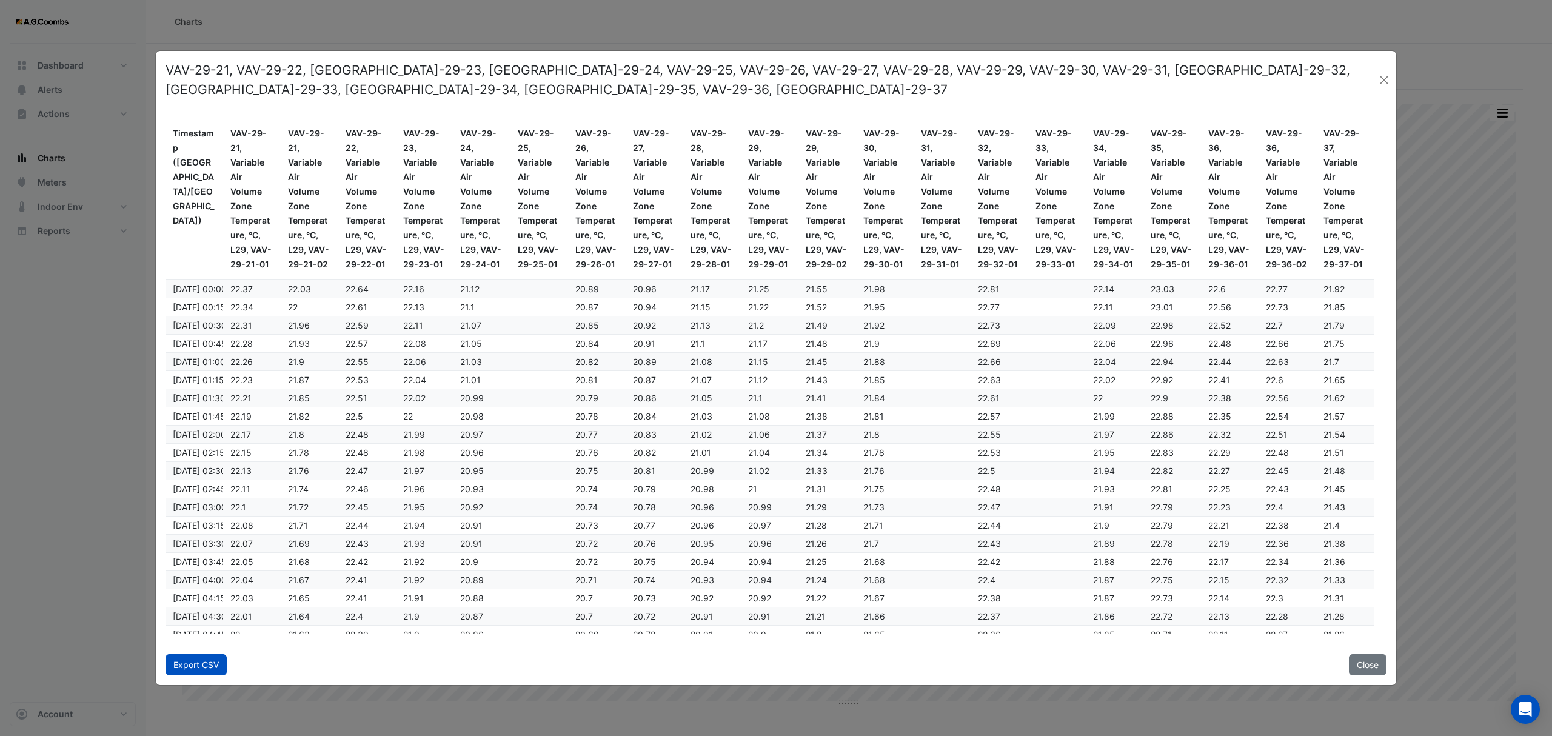
click at [183, 665] on button "Export CSV" at bounding box center [196, 664] width 61 height 21
click at [1043, 35] on ngb-modal-window "VAV-29-21, VAV-29-22, [GEOGRAPHIC_DATA]-29-23, [GEOGRAPHIC_DATA]-29-24, VAV-29-…" at bounding box center [776, 368] width 1552 height 736
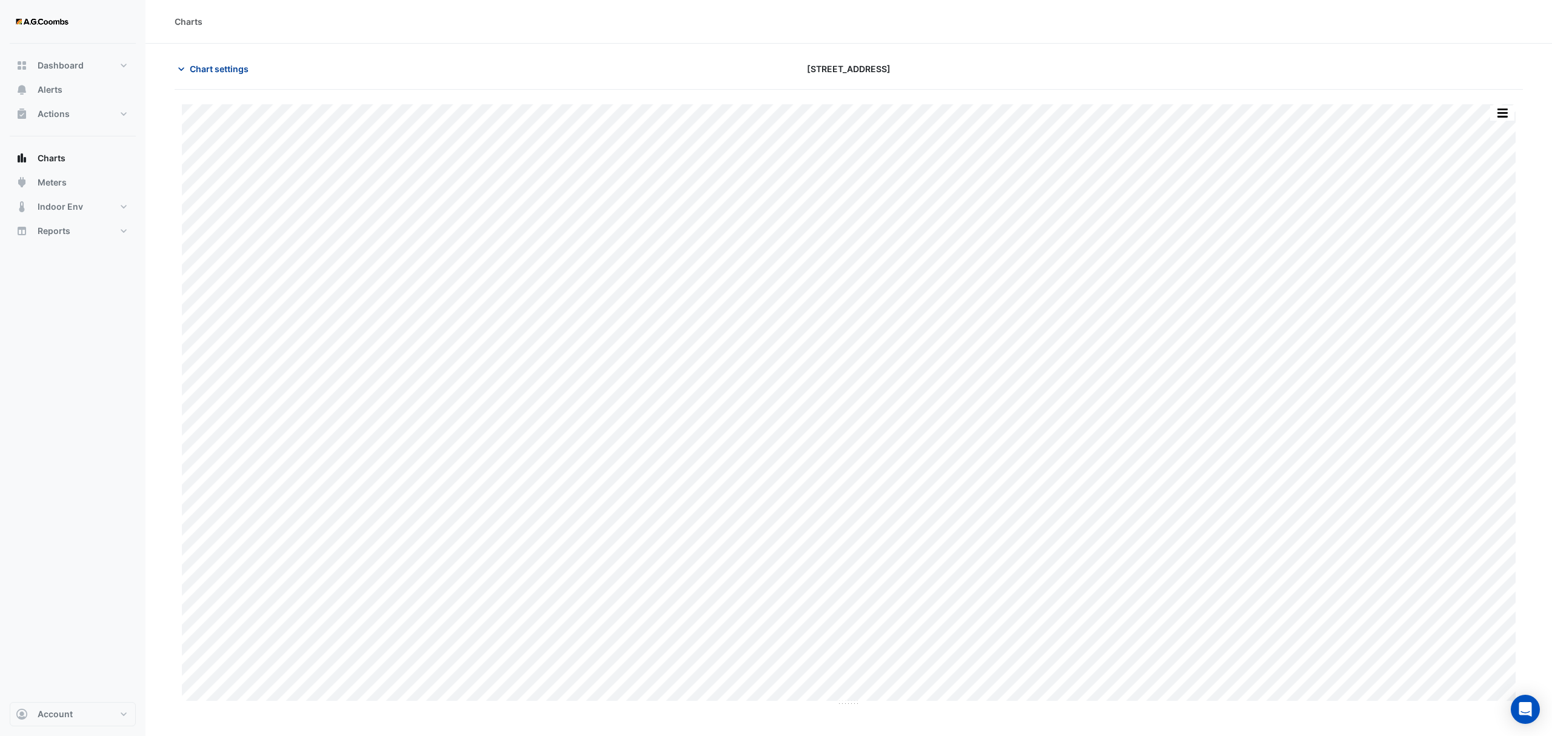
click at [218, 67] on span "Chart settings" at bounding box center [219, 68] width 59 height 13
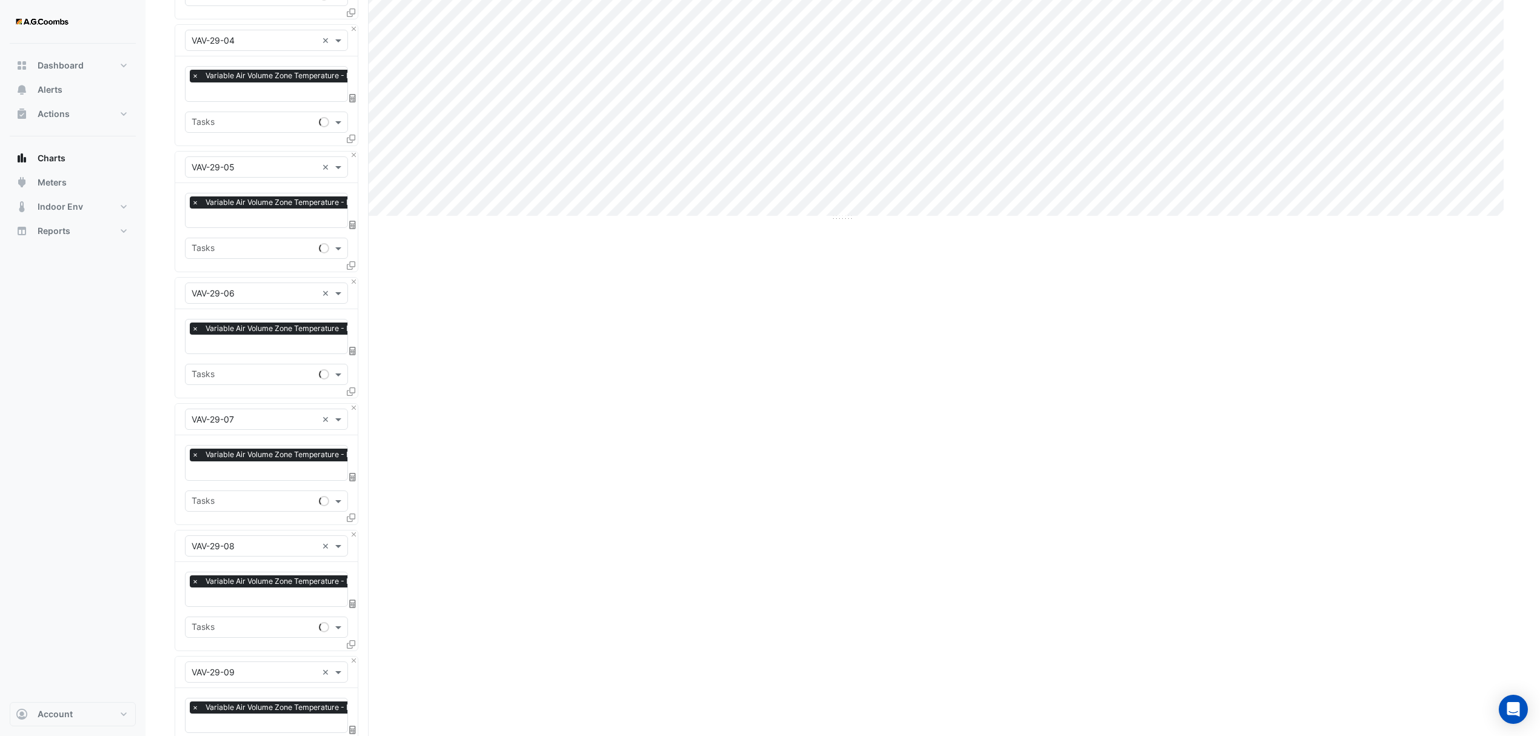
scroll to position [970, 0]
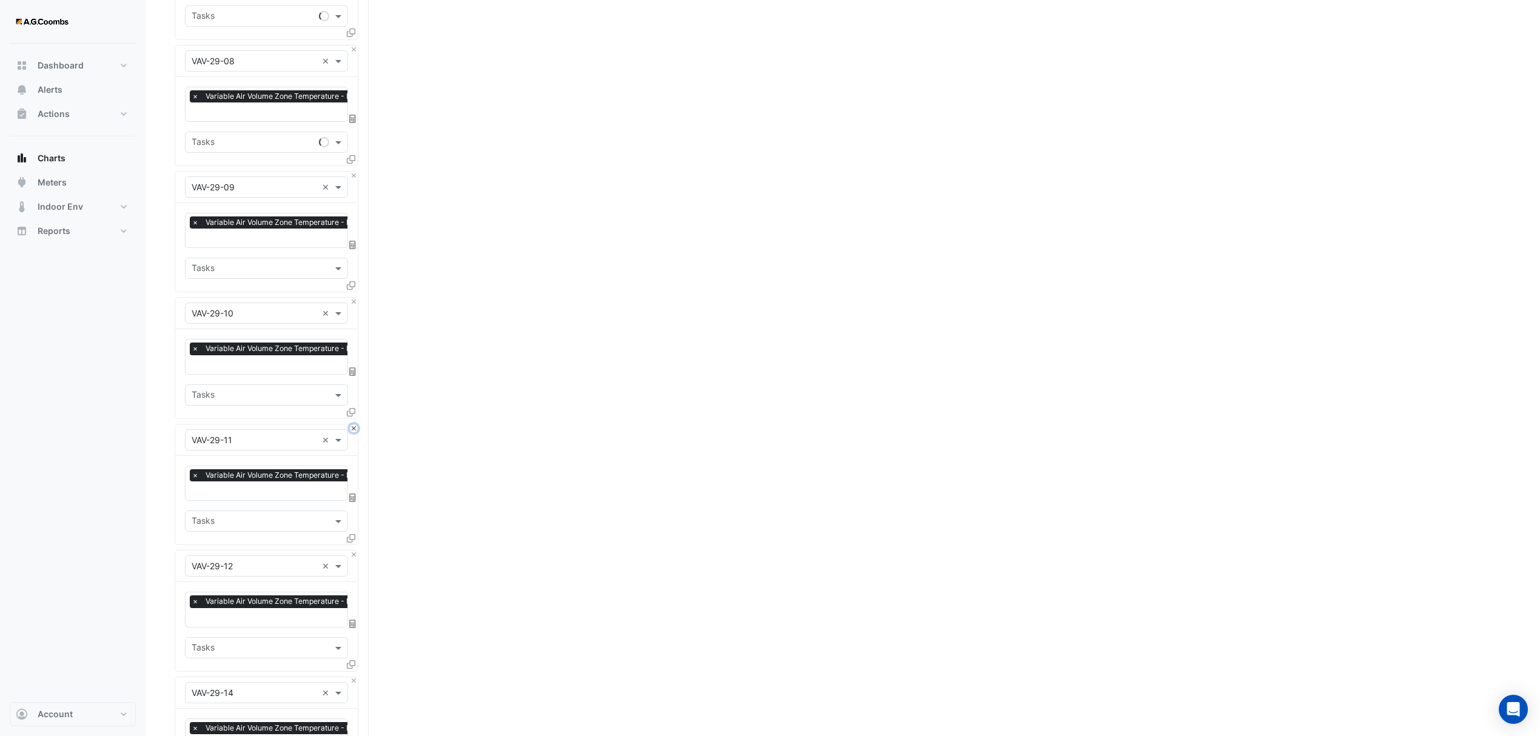
click at [352, 429] on button "Close" at bounding box center [354, 428] width 8 height 8
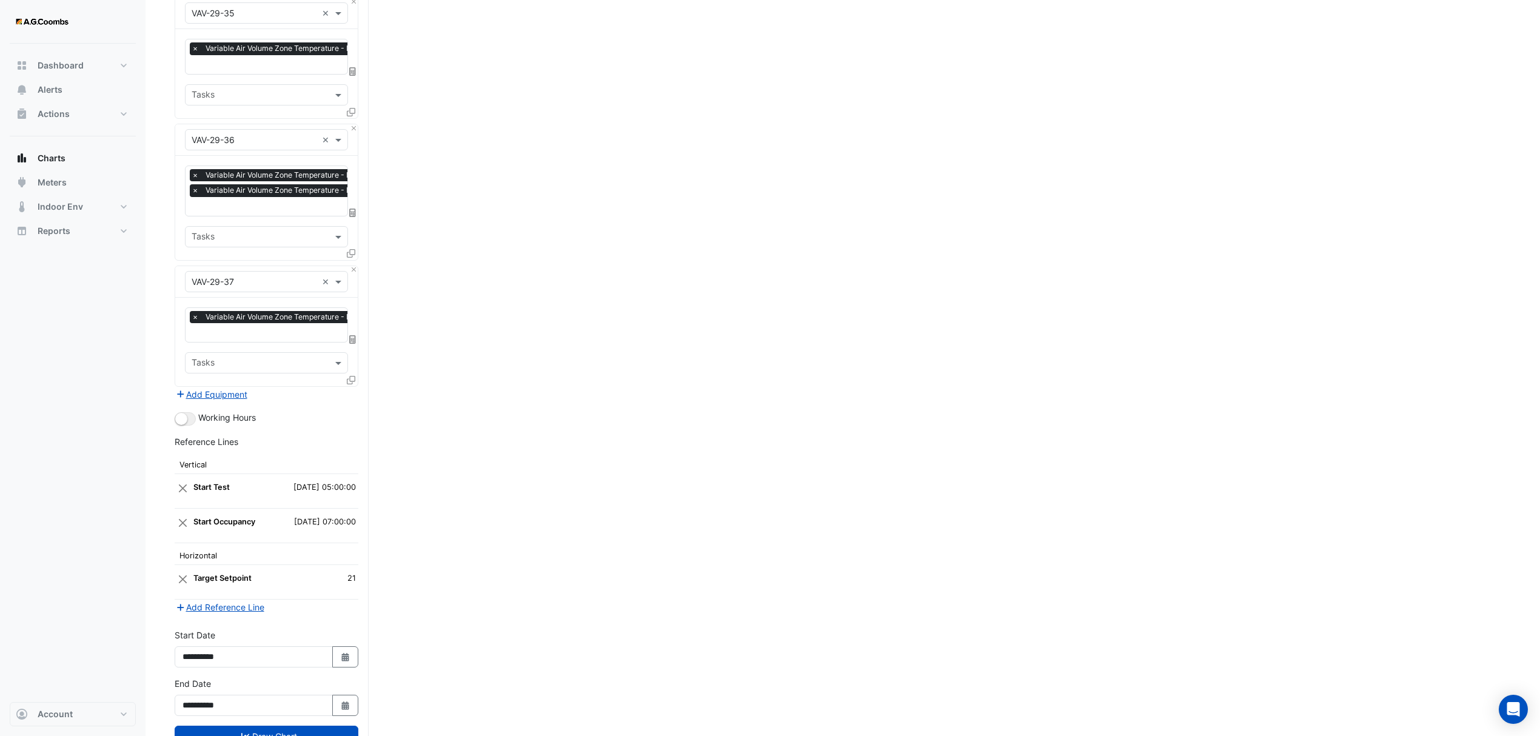
scroll to position [3900, 0]
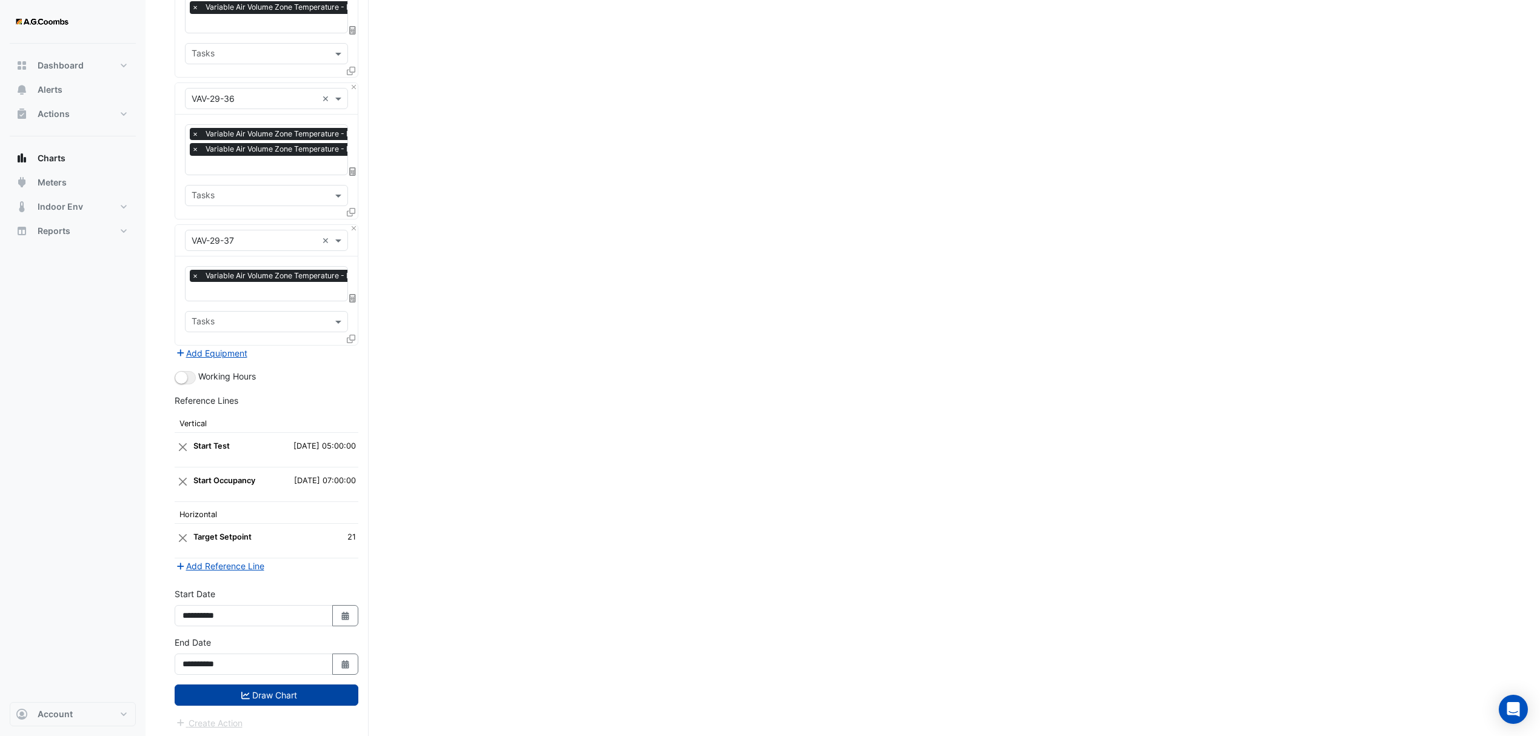
click at [210, 694] on button "Draw Chart" at bounding box center [267, 695] width 184 height 21
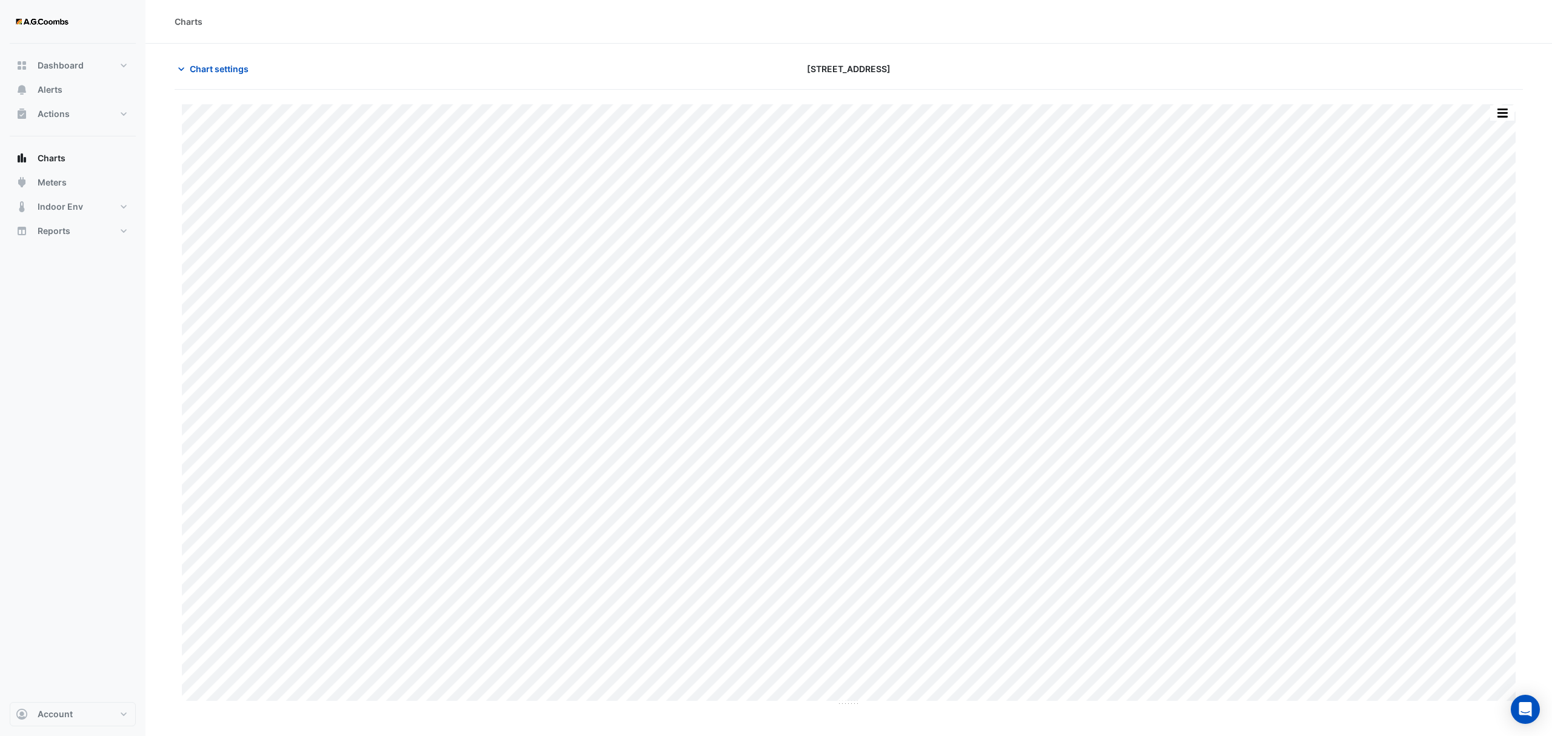
click at [1498, 101] on div "Split by Equip Split All Print Save as JPEG Save as PNG Pivot Data Table Export…" at bounding box center [849, 398] width 1349 height 617
click at [1506, 115] on button "button" at bounding box center [1502, 113] width 24 height 15
click at [1473, 234] on div "Pivot Data Table" at bounding box center [1478, 243] width 73 height 29
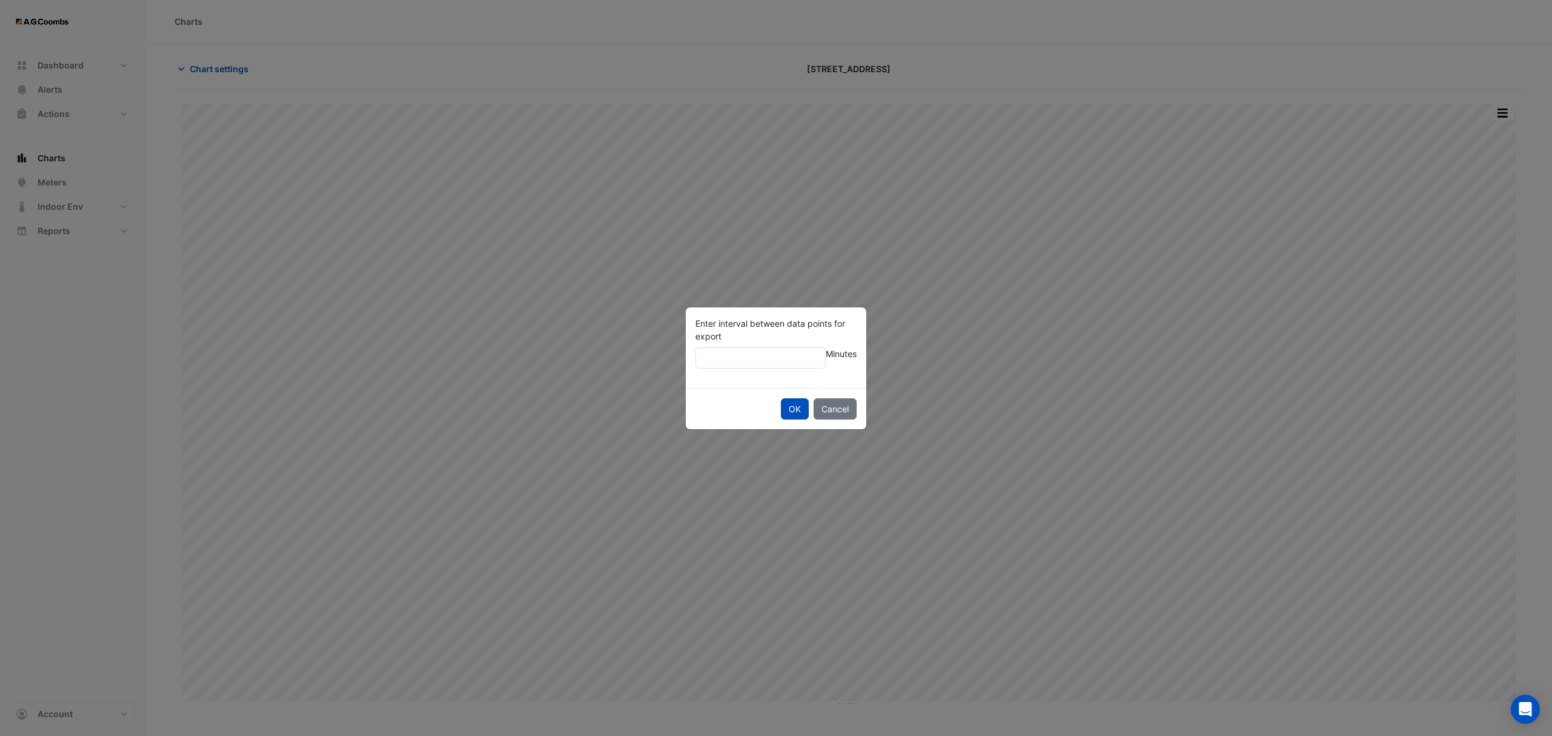
type input "**"
click at [781, 398] on button "OK" at bounding box center [795, 408] width 28 height 21
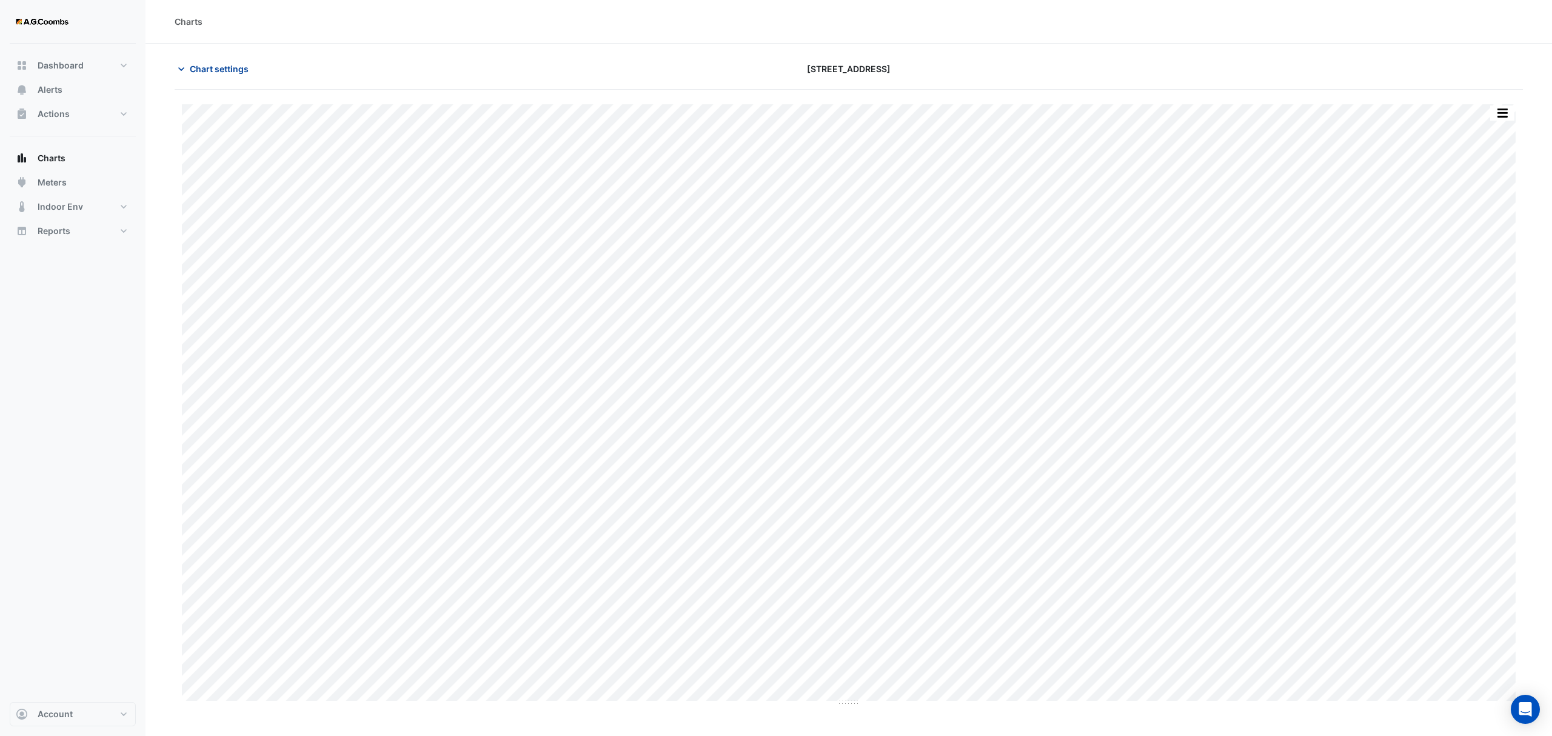
click at [216, 68] on span "Chart settings" at bounding box center [219, 68] width 59 height 13
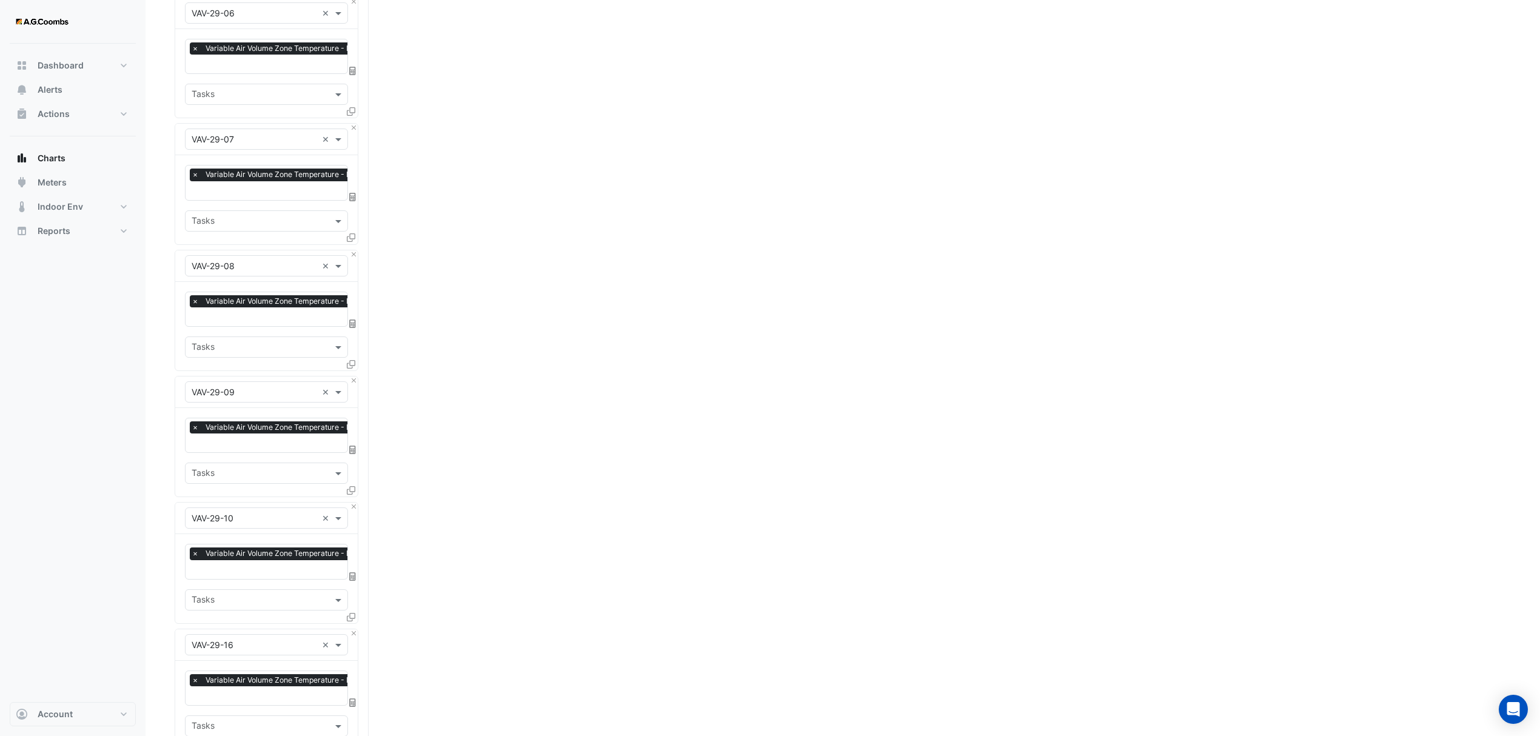
scroll to position [1051, 0]
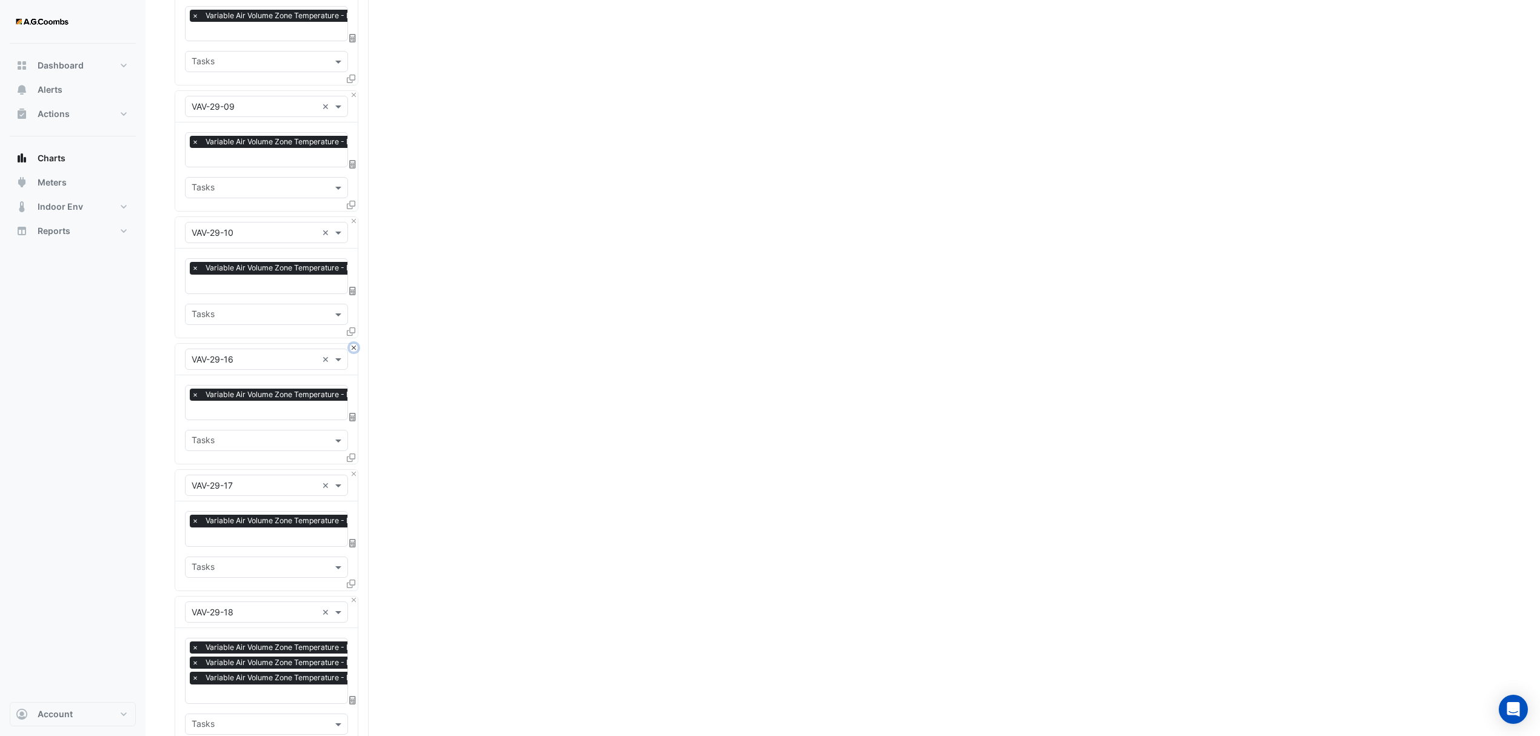
click at [352, 346] on button "Close" at bounding box center [354, 348] width 8 height 8
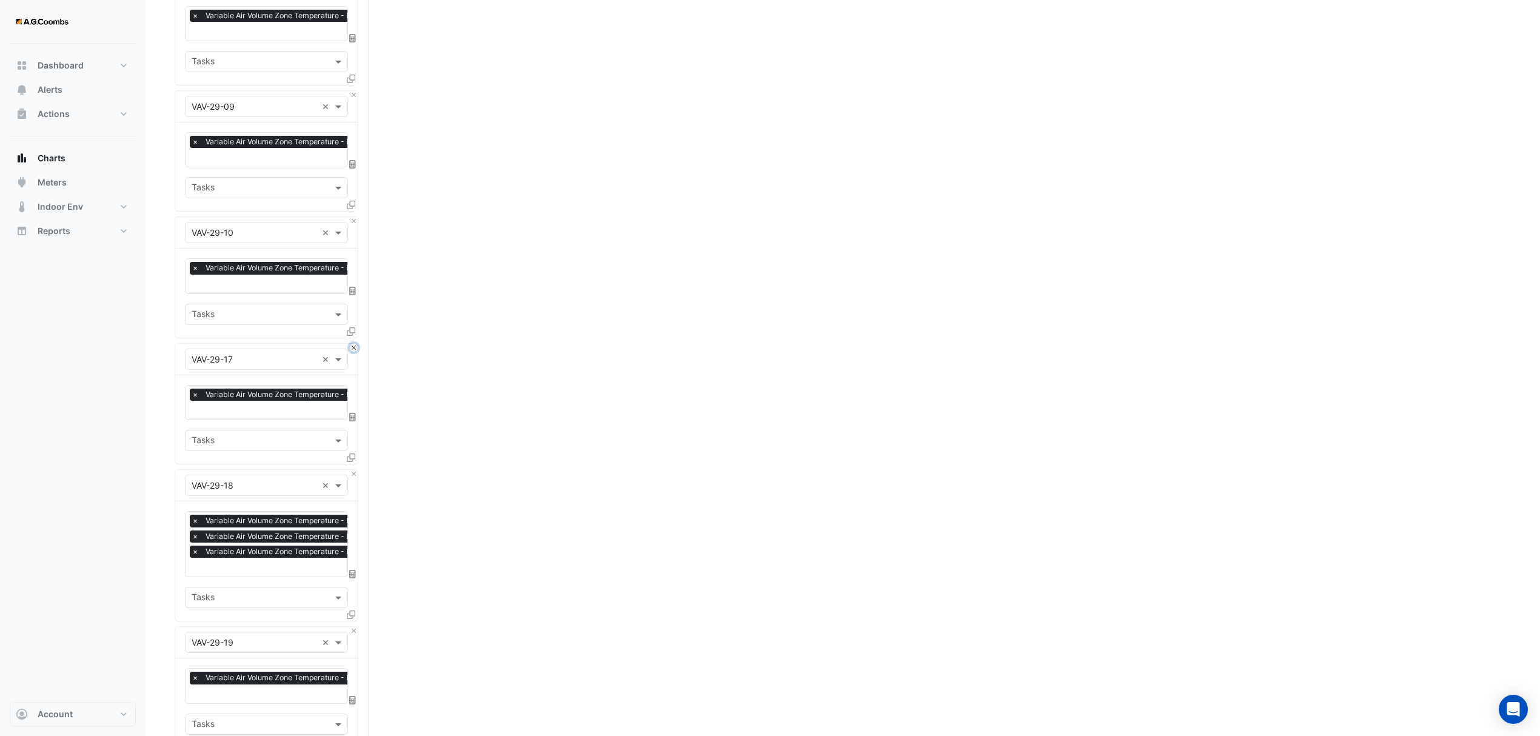
click at [352, 346] on button "Close" at bounding box center [354, 348] width 8 height 8
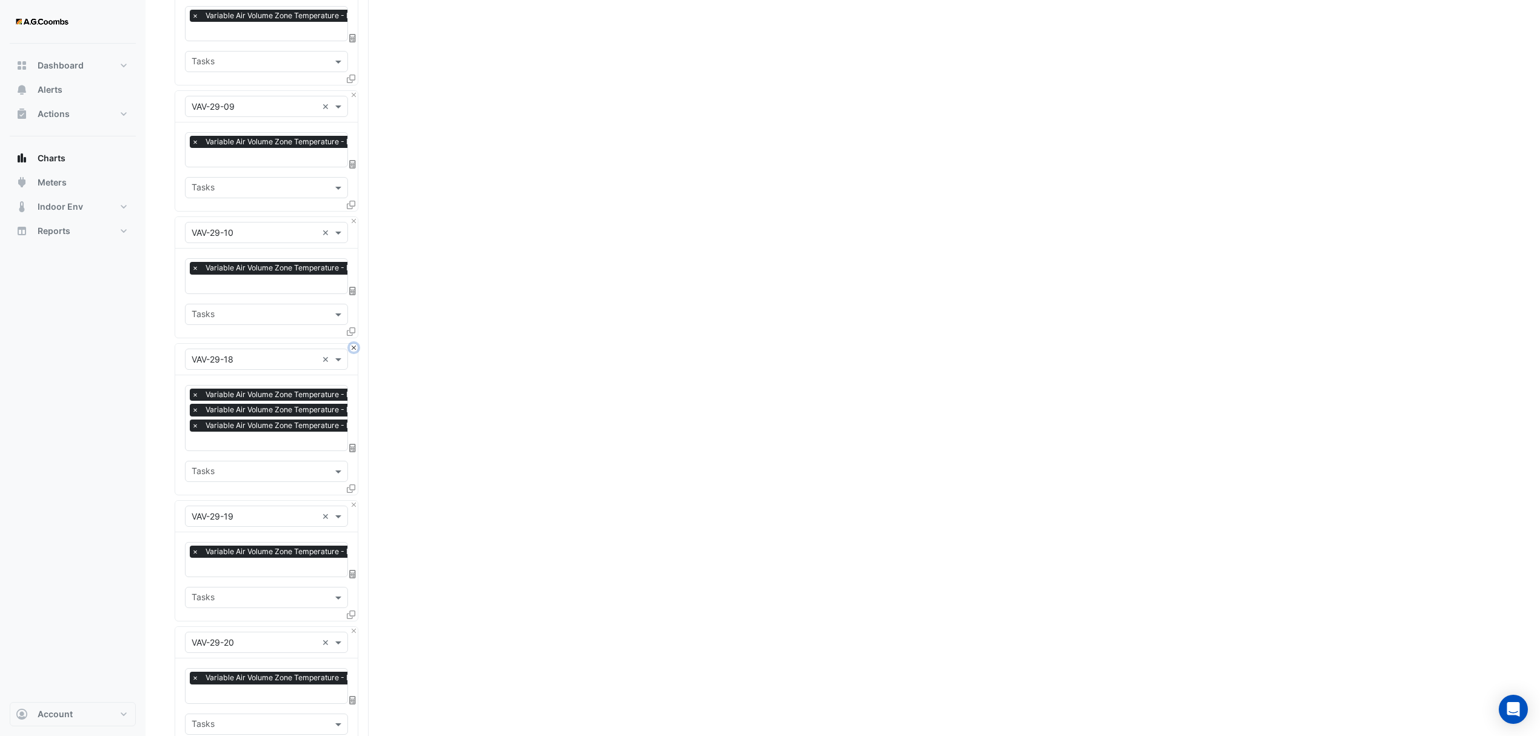
click at [352, 346] on button "Close" at bounding box center [354, 348] width 8 height 8
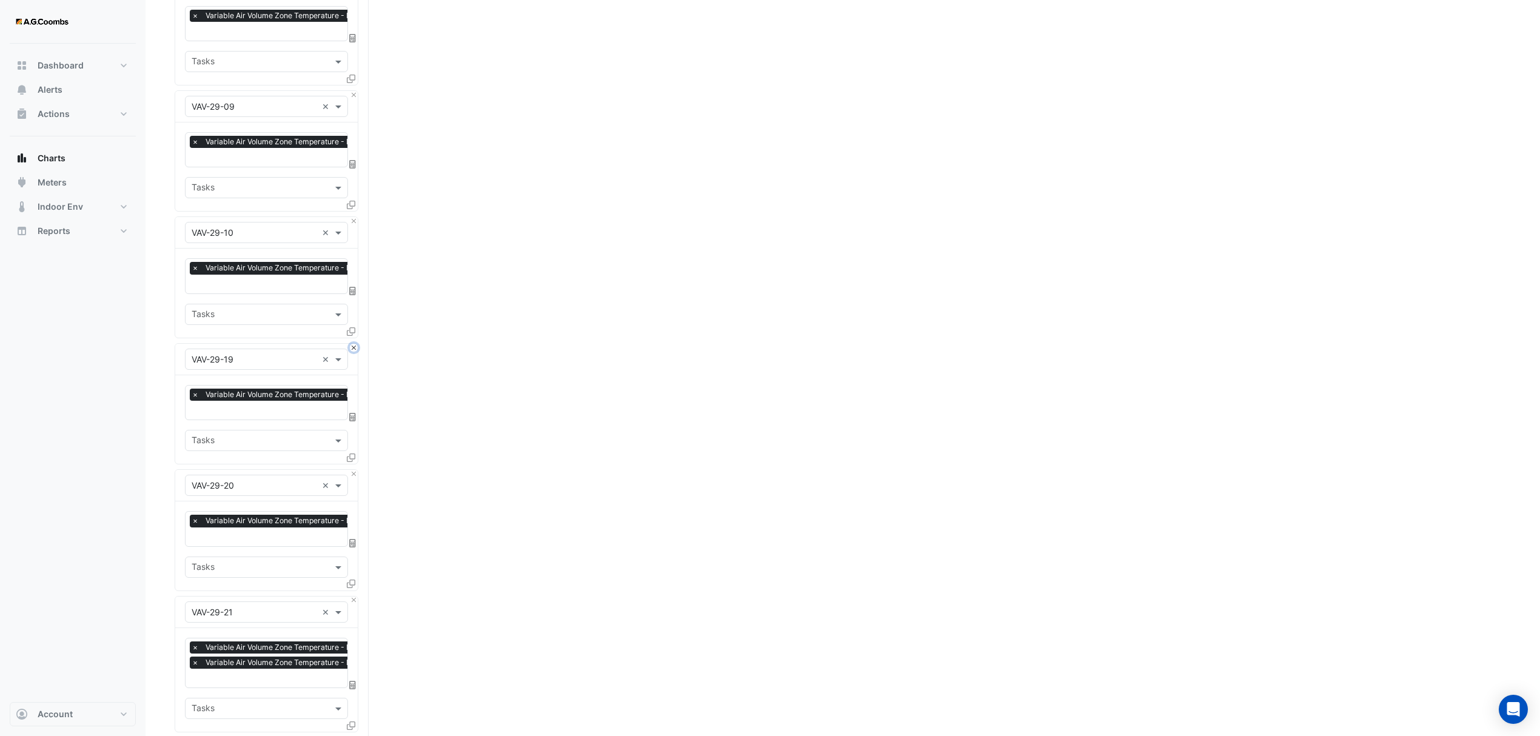
click at [352, 346] on button "Close" at bounding box center [354, 348] width 8 height 8
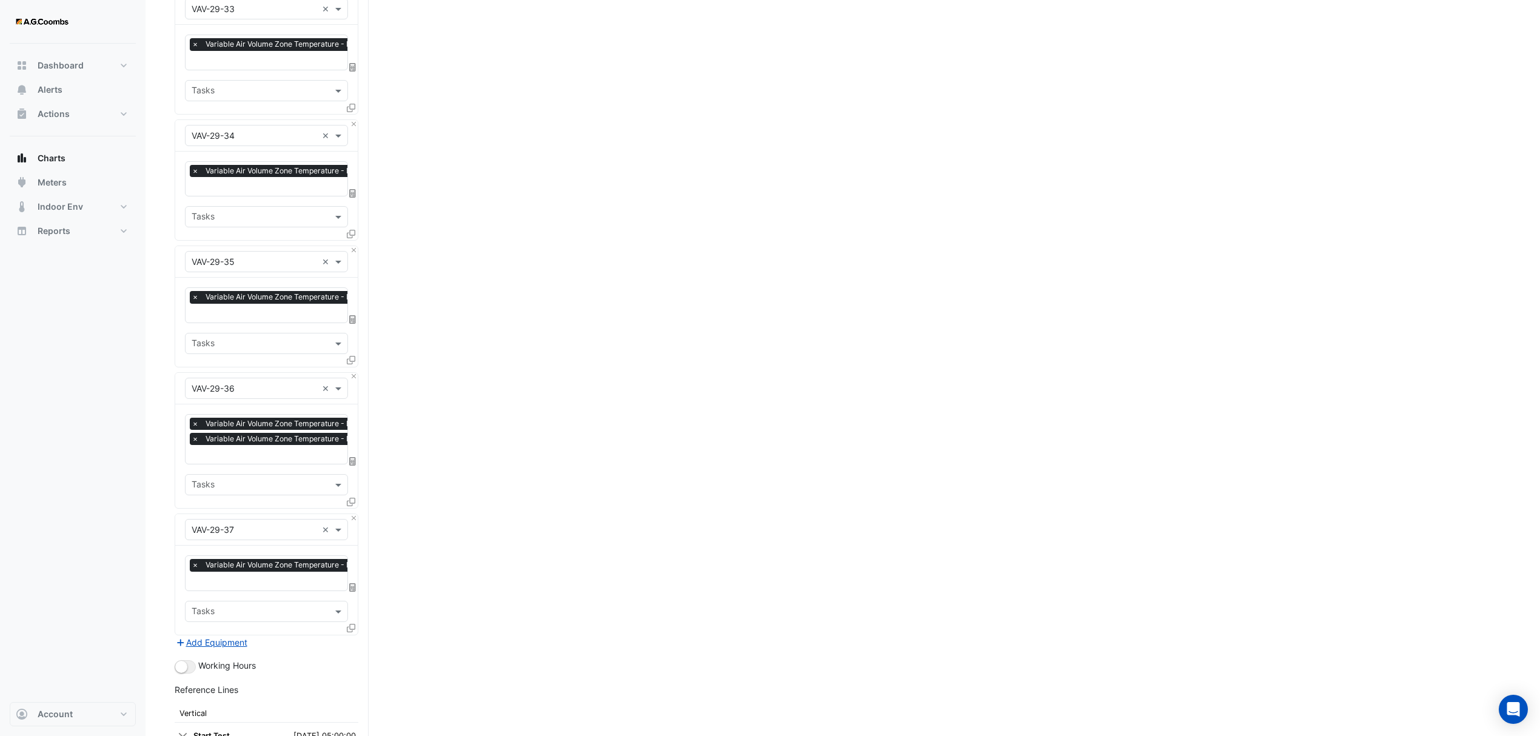
scroll to position [3365, 0]
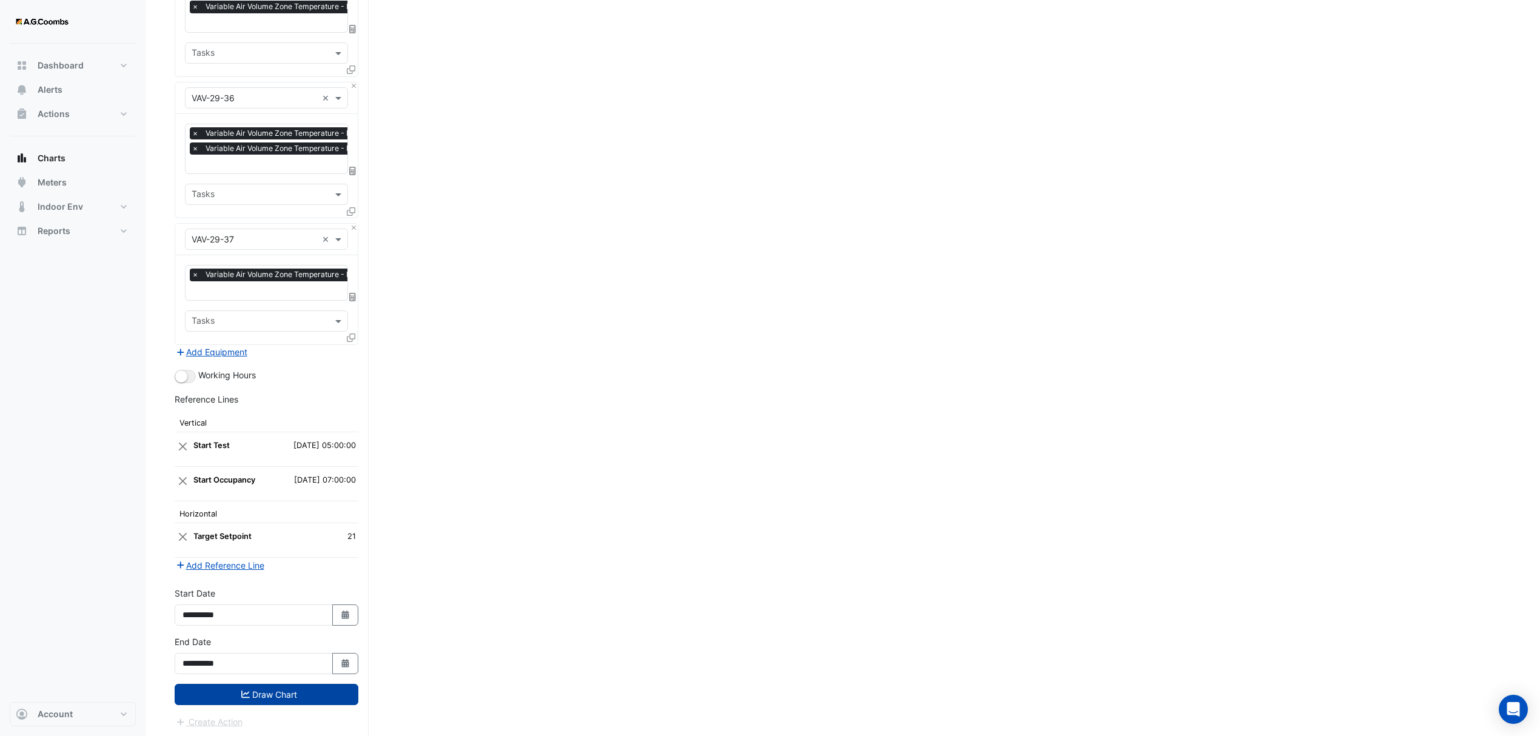
click at [255, 686] on button "Draw Chart" at bounding box center [267, 694] width 184 height 21
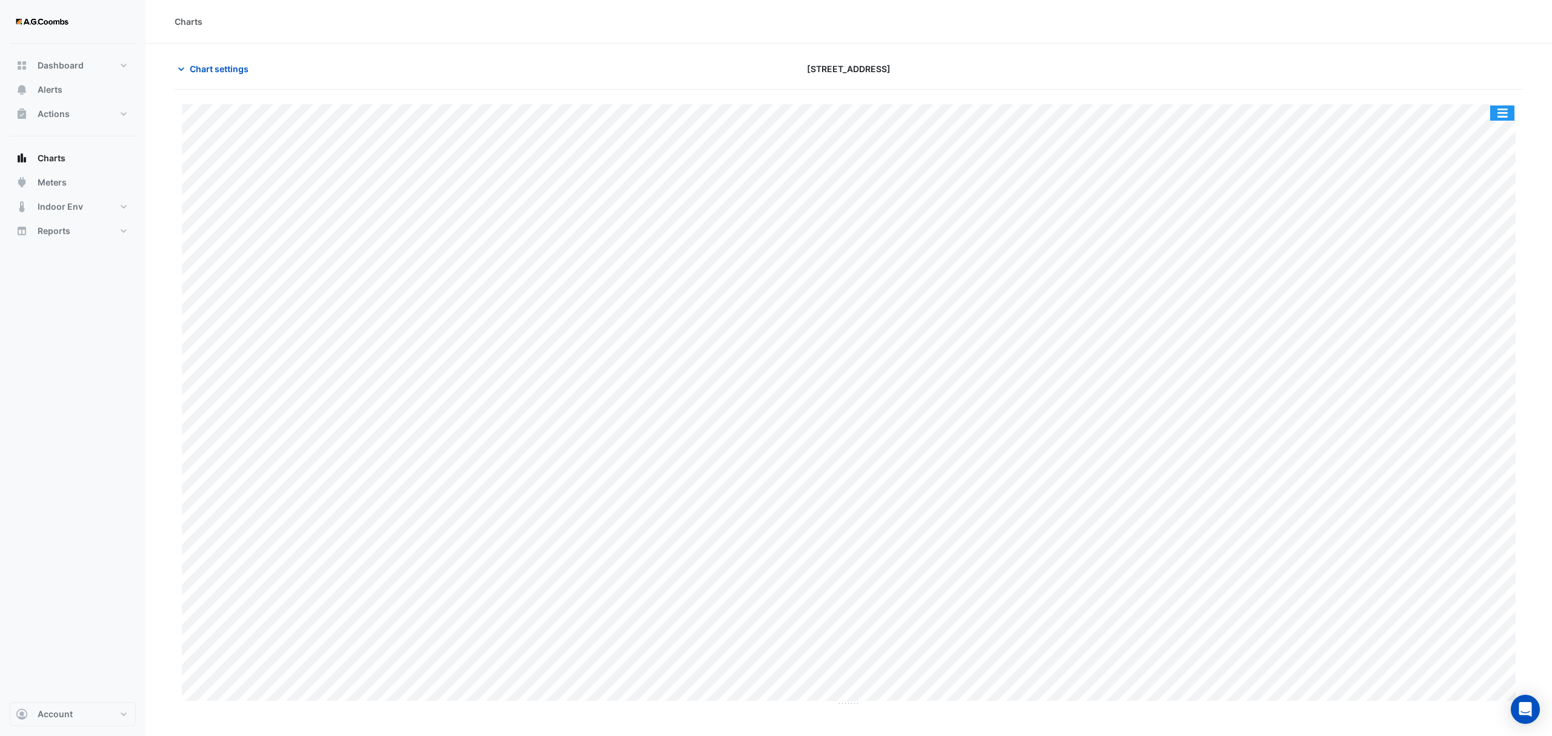
click at [1505, 117] on button "button" at bounding box center [1502, 113] width 24 height 15
click at [1481, 243] on div "Pivot Data Table" at bounding box center [1478, 243] width 73 height 29
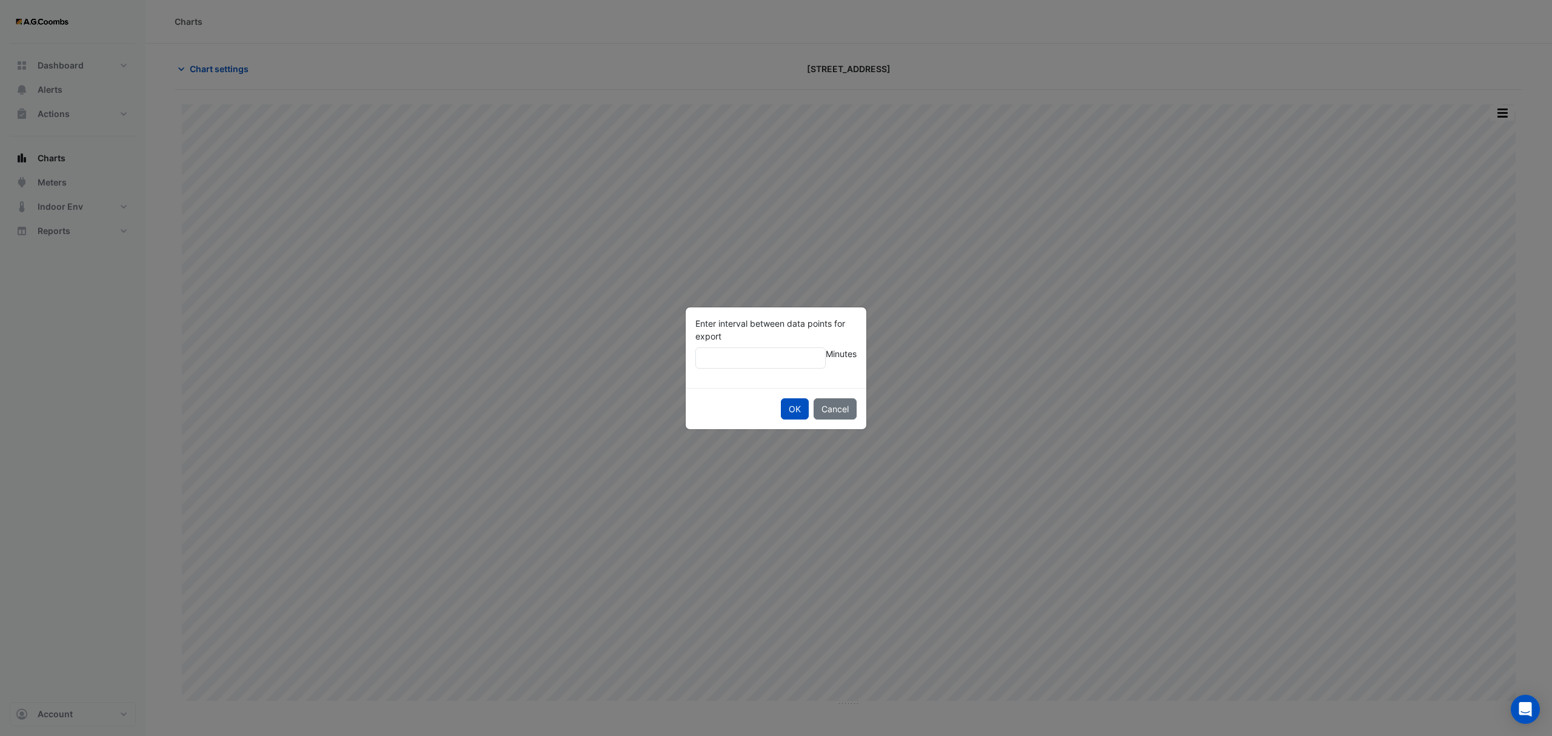
type input "**"
click at [781, 398] on button "OK" at bounding box center [795, 408] width 28 height 21
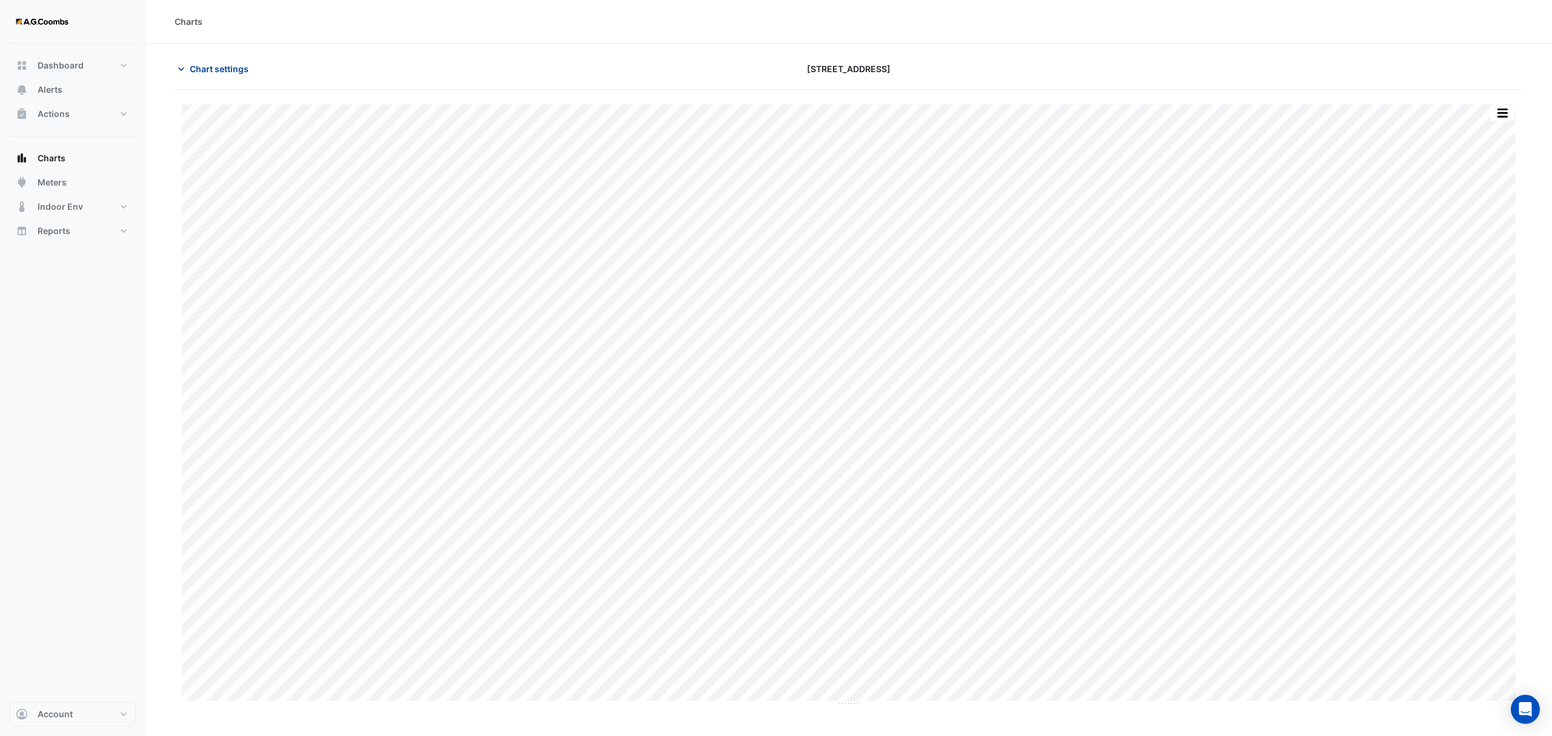
click at [226, 59] on button "Chart settings" at bounding box center [216, 68] width 82 height 21
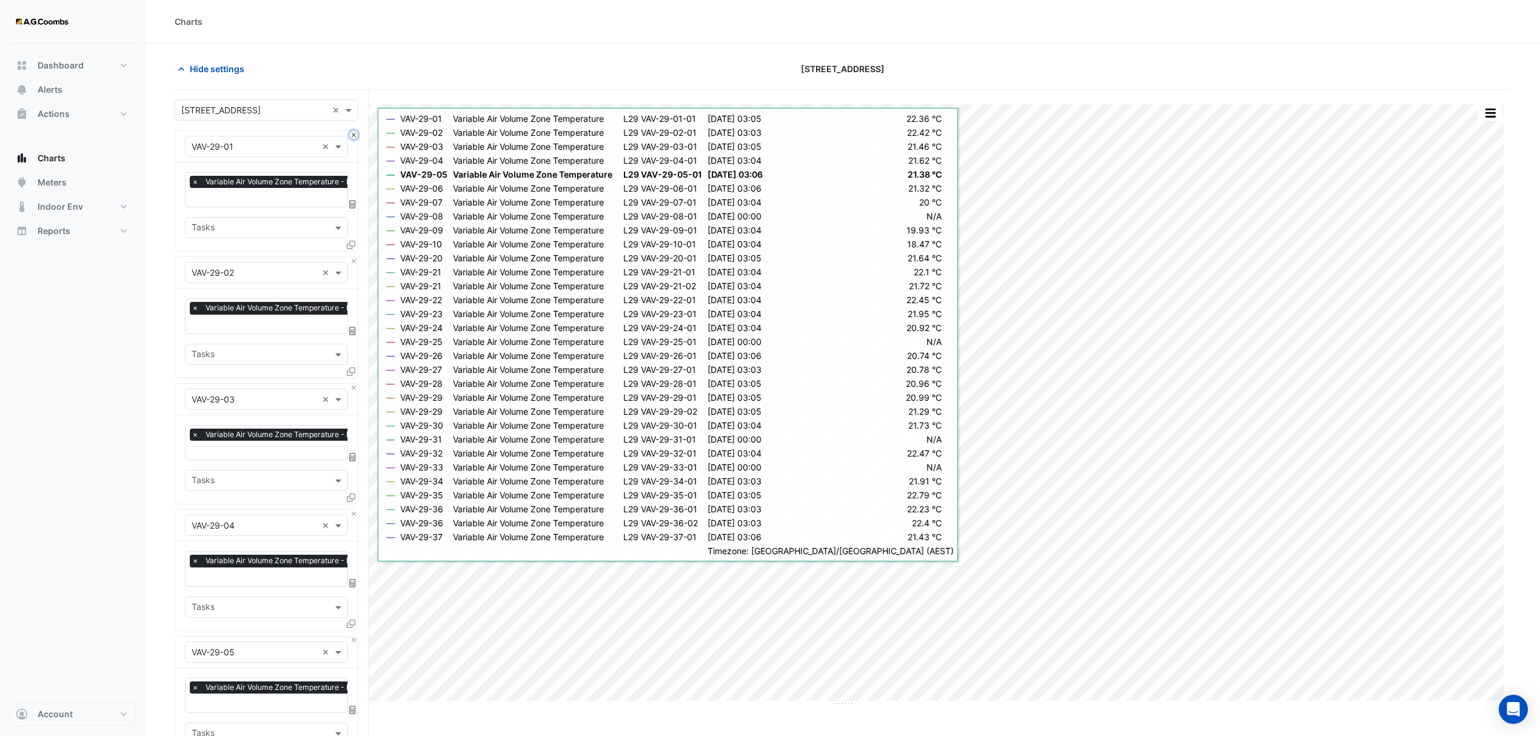
click at [353, 136] on button "Close" at bounding box center [354, 135] width 8 height 8
click at [353, 257] on button "Close" at bounding box center [354, 261] width 8 height 8
click at [353, 136] on button "Close" at bounding box center [354, 135] width 8 height 8
click at [353, 257] on button "Close" at bounding box center [354, 261] width 8 height 8
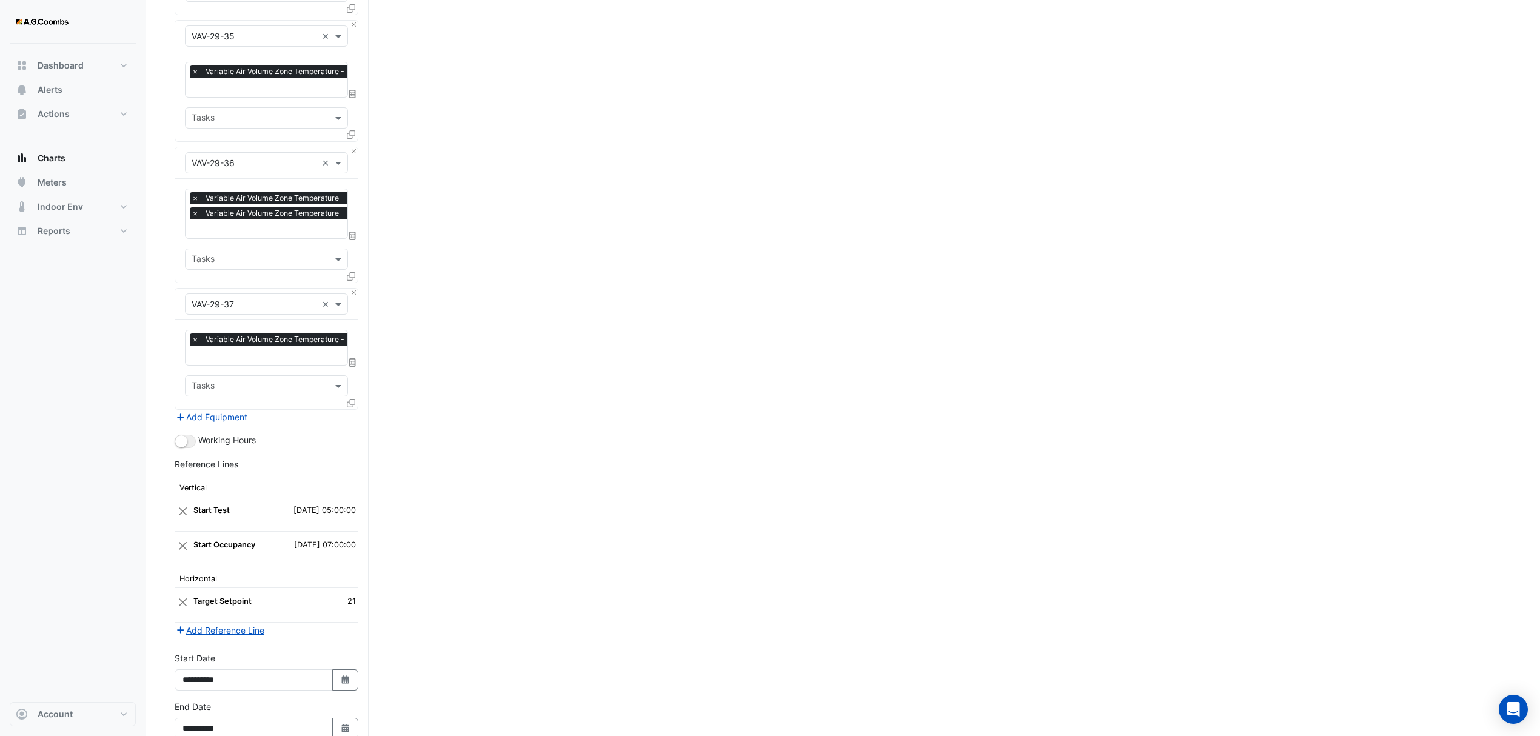
scroll to position [2734, 0]
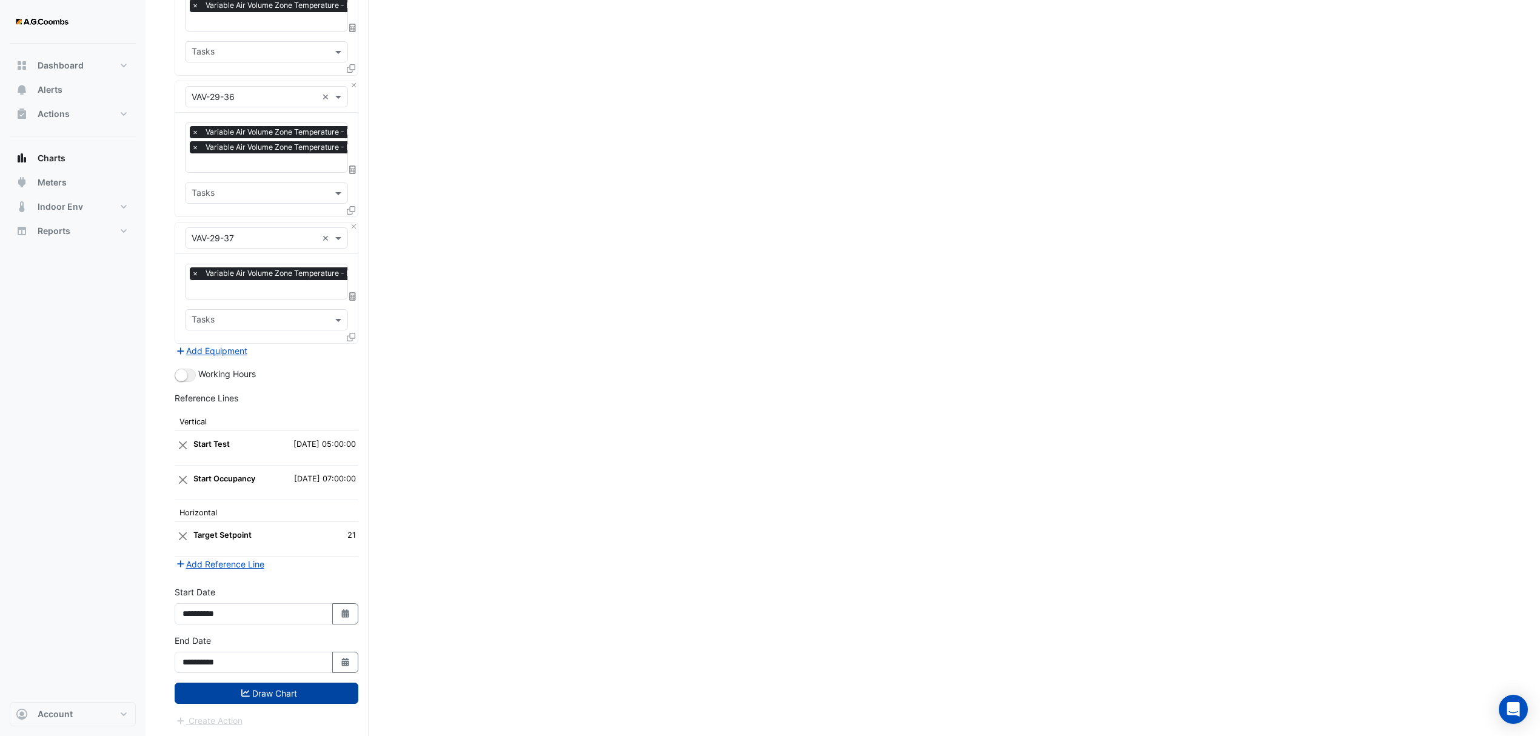
click at [220, 702] on button "Draw Chart" at bounding box center [267, 693] width 184 height 21
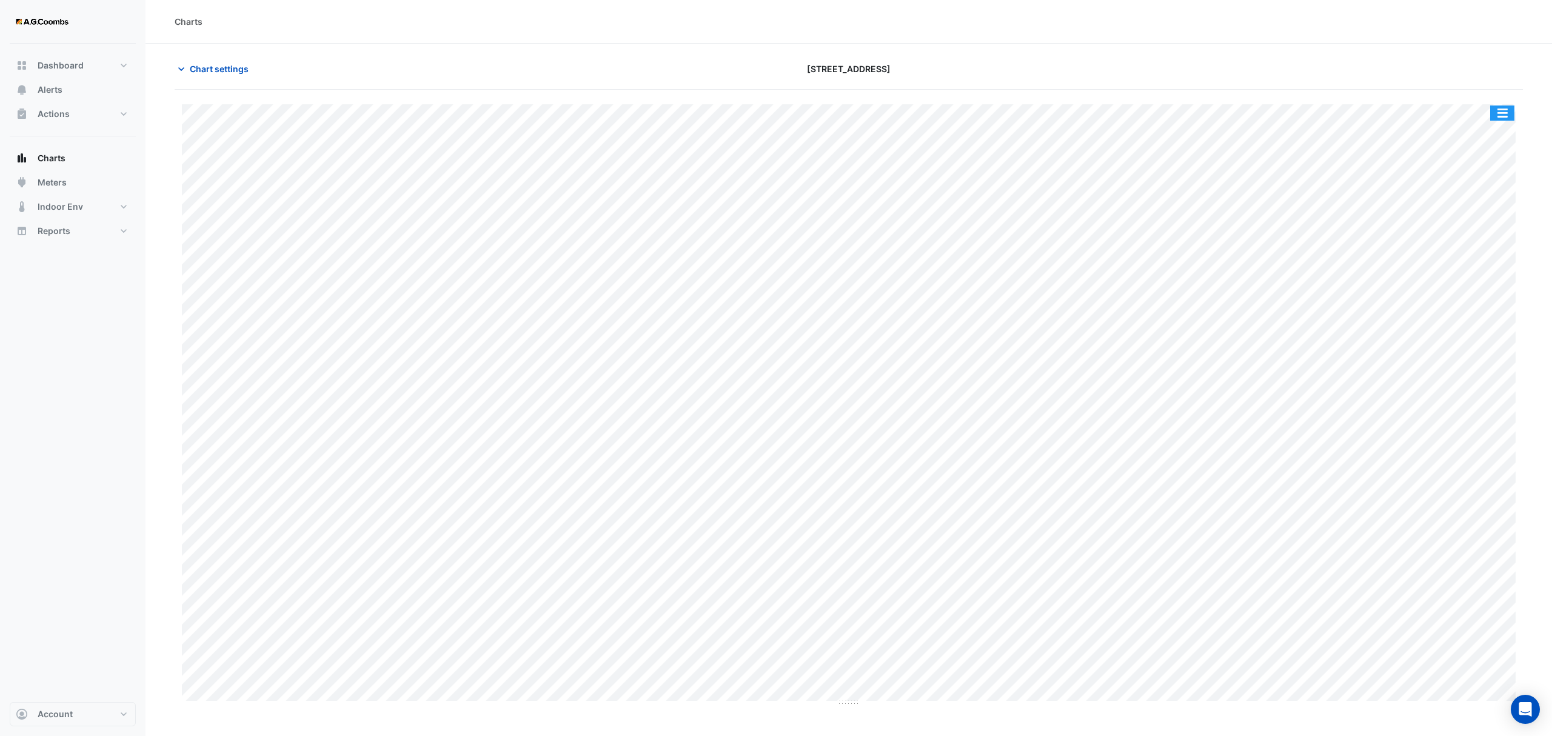
click at [1501, 107] on button "button" at bounding box center [1502, 113] width 24 height 15
click at [1464, 236] on div "Pivot Data Table" at bounding box center [1478, 243] width 73 height 29
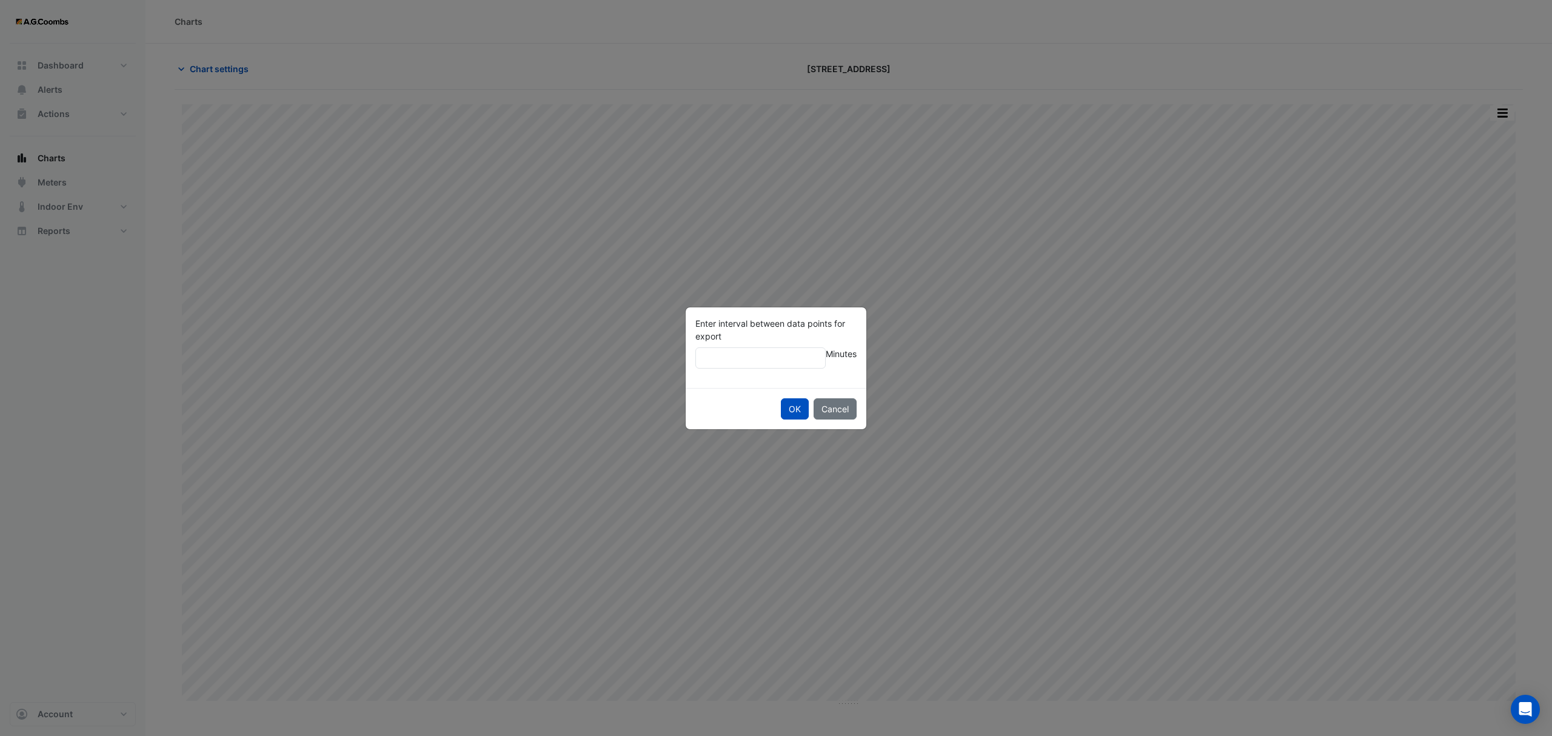
type input "**"
click at [781, 398] on button "OK" at bounding box center [795, 408] width 28 height 21
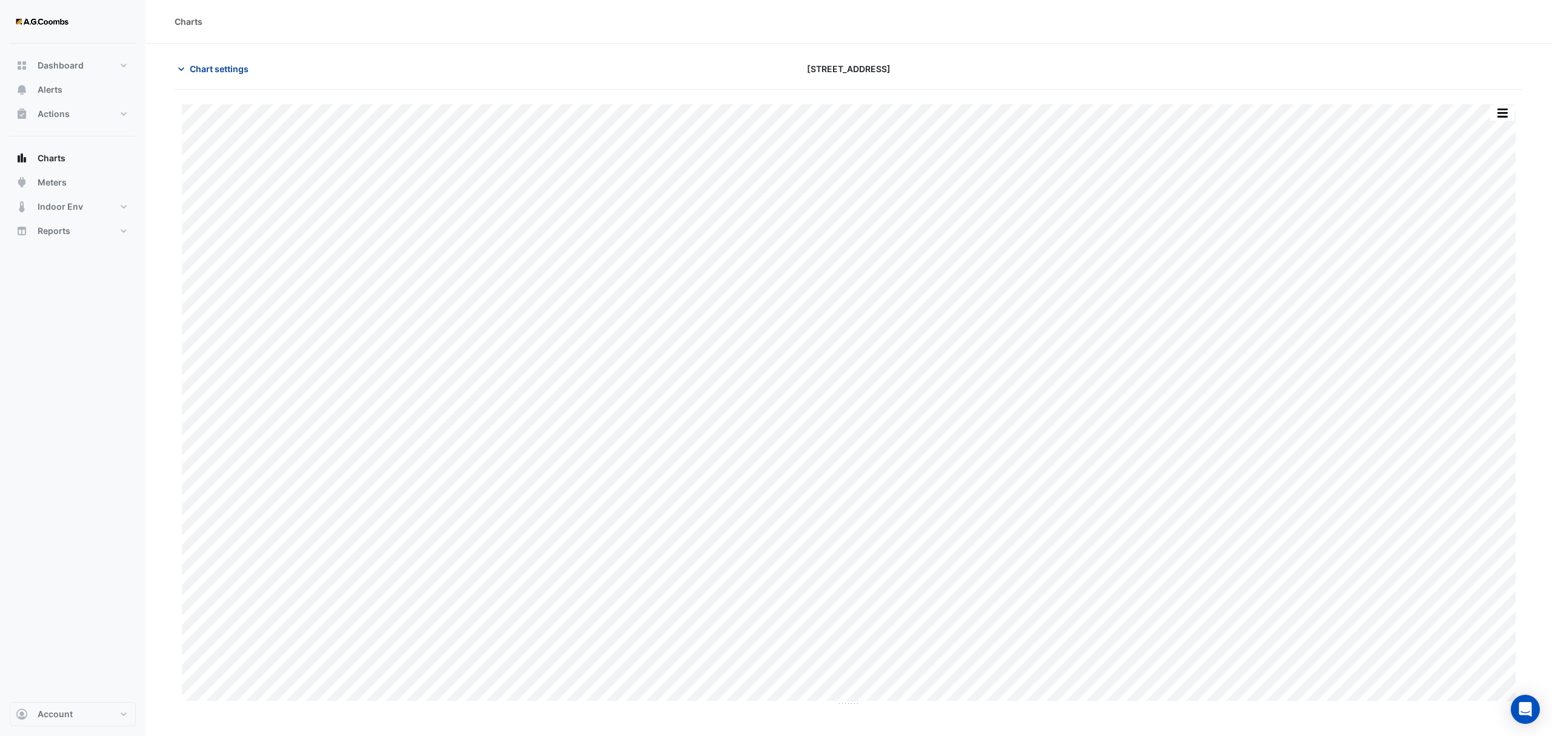
click at [209, 67] on span "Chart settings" at bounding box center [219, 68] width 59 height 13
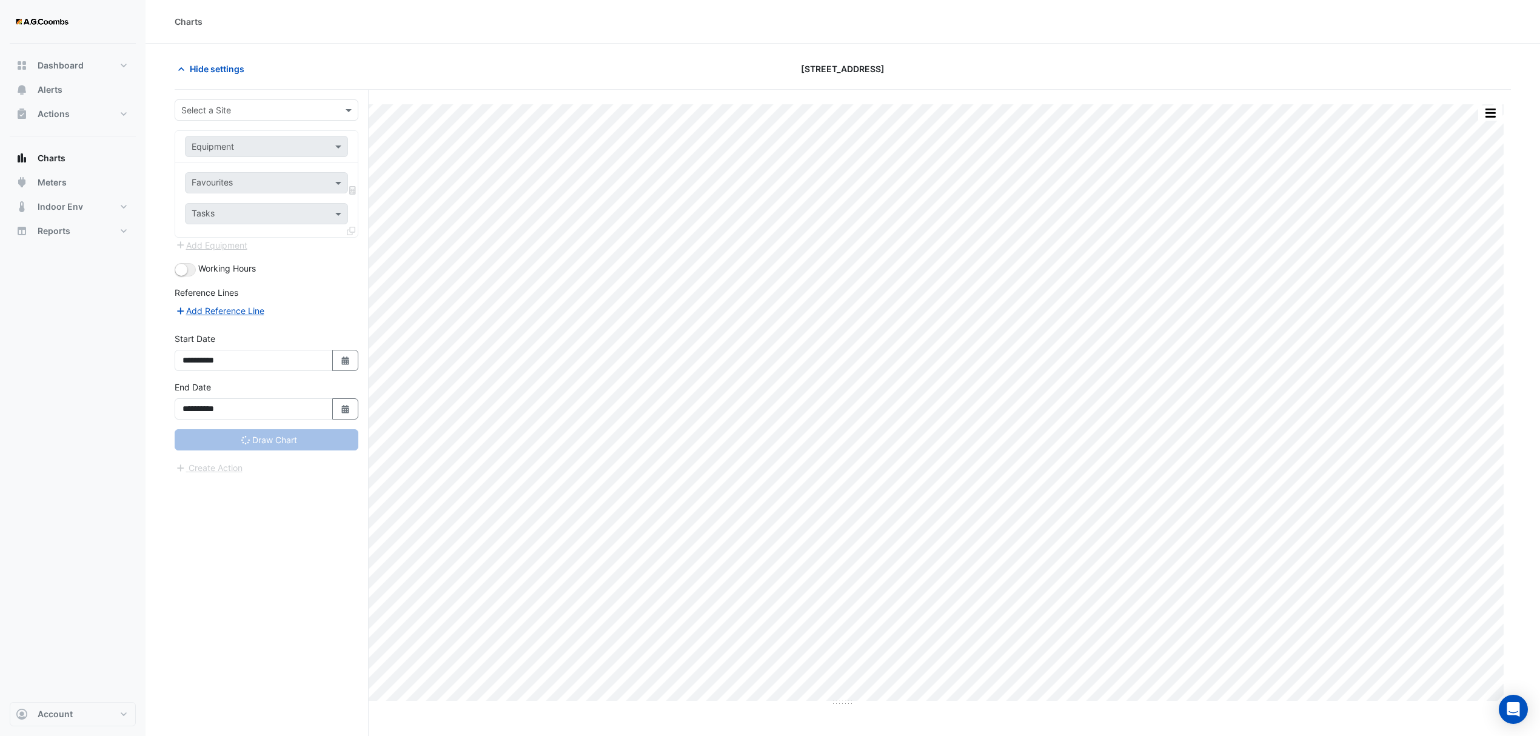
type input "**********"
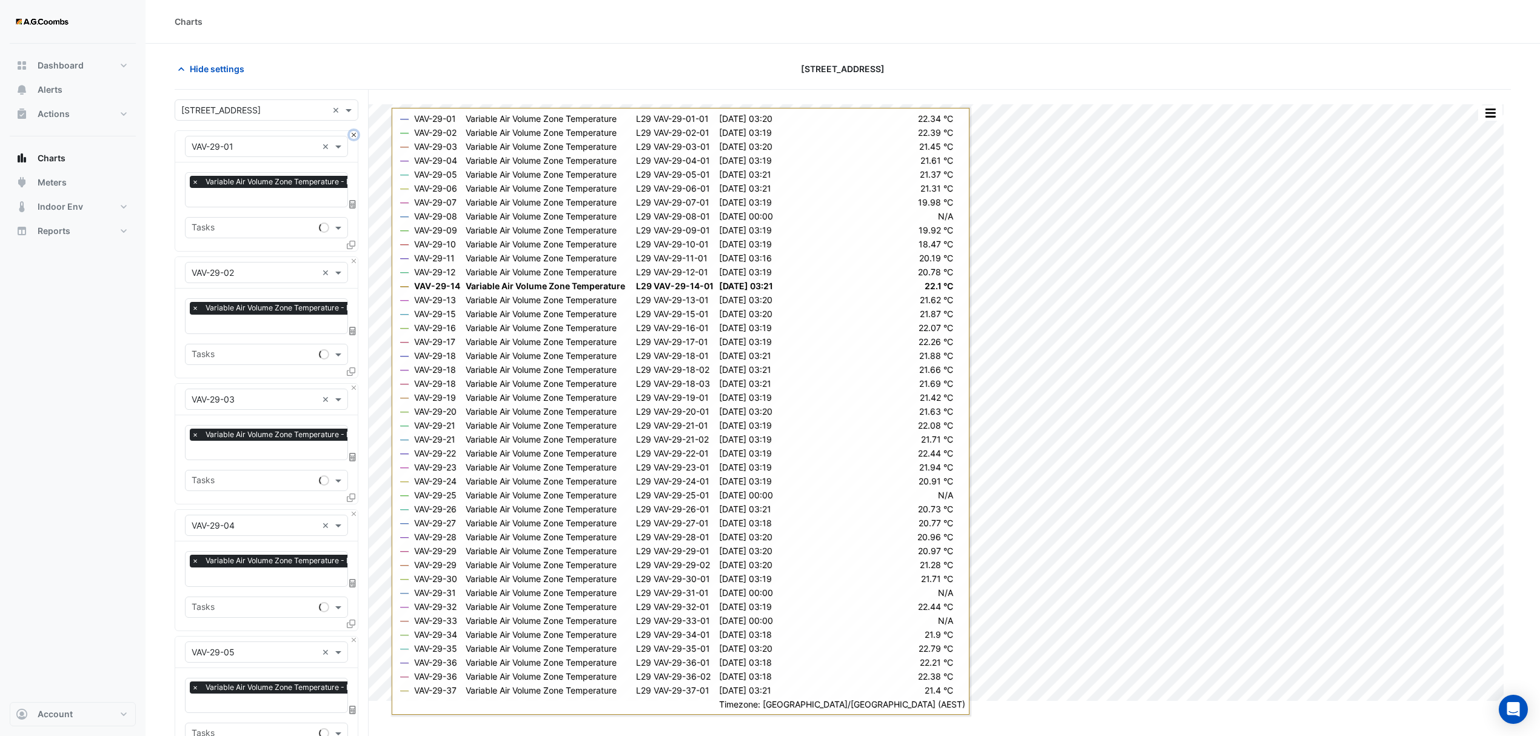
click at [352, 133] on button "Close" at bounding box center [354, 135] width 8 height 8
click at [352, 257] on button "Close" at bounding box center [354, 261] width 8 height 8
click at [352, 133] on button "Close" at bounding box center [354, 135] width 8 height 8
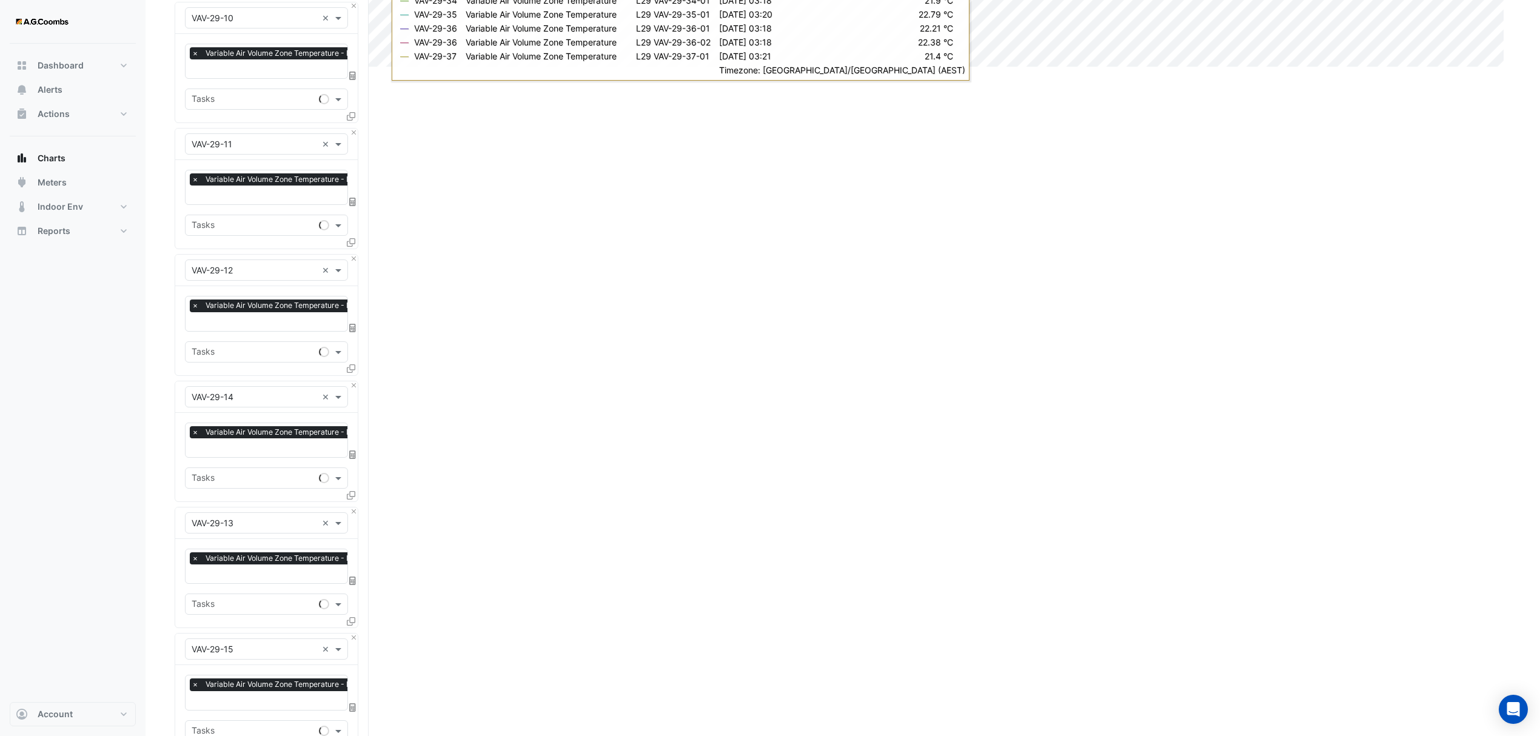
scroll to position [646, 0]
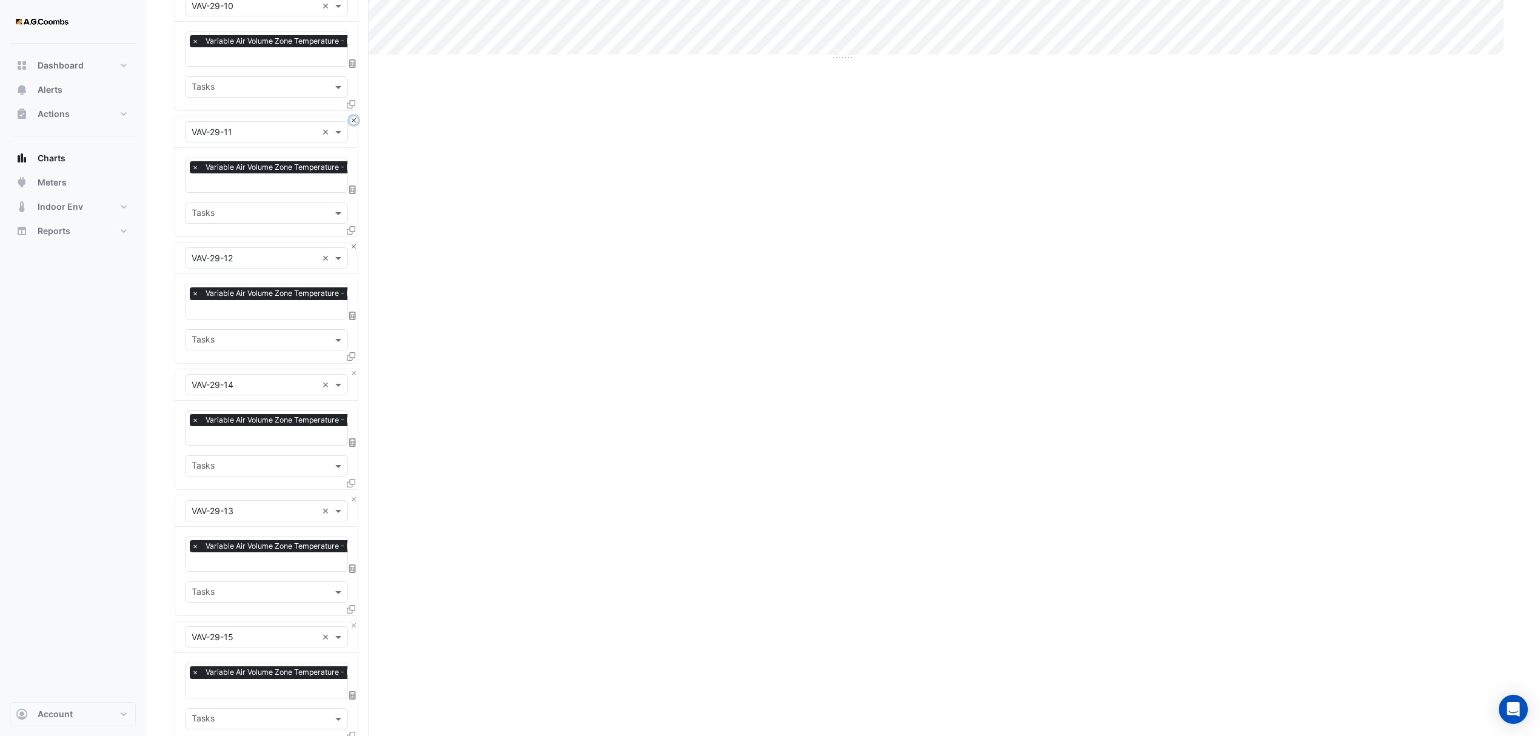
click at [352, 119] on button "Close" at bounding box center [354, 120] width 8 height 8
click at [352, 243] on button "Close" at bounding box center [354, 247] width 8 height 8
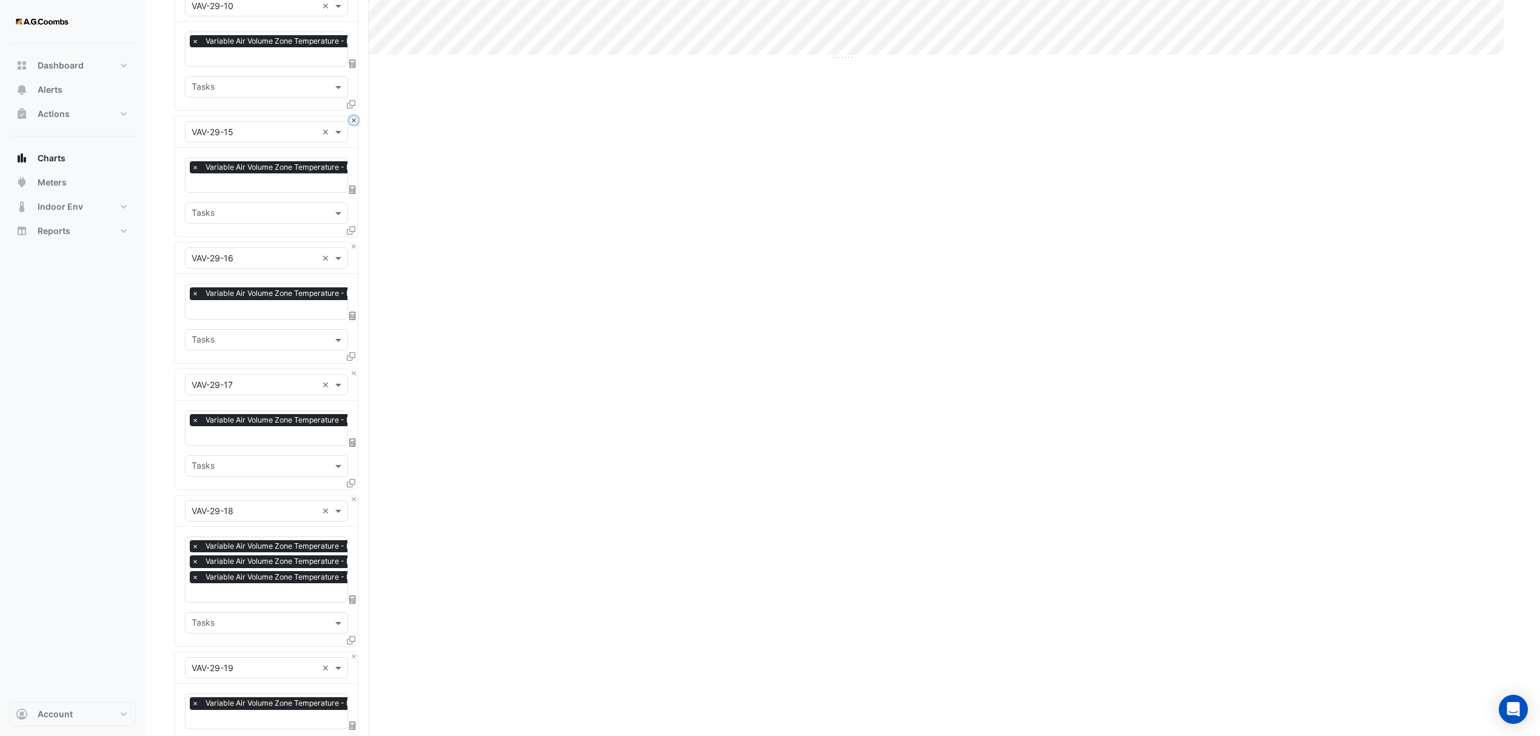
click at [352, 119] on button "Close" at bounding box center [354, 120] width 8 height 8
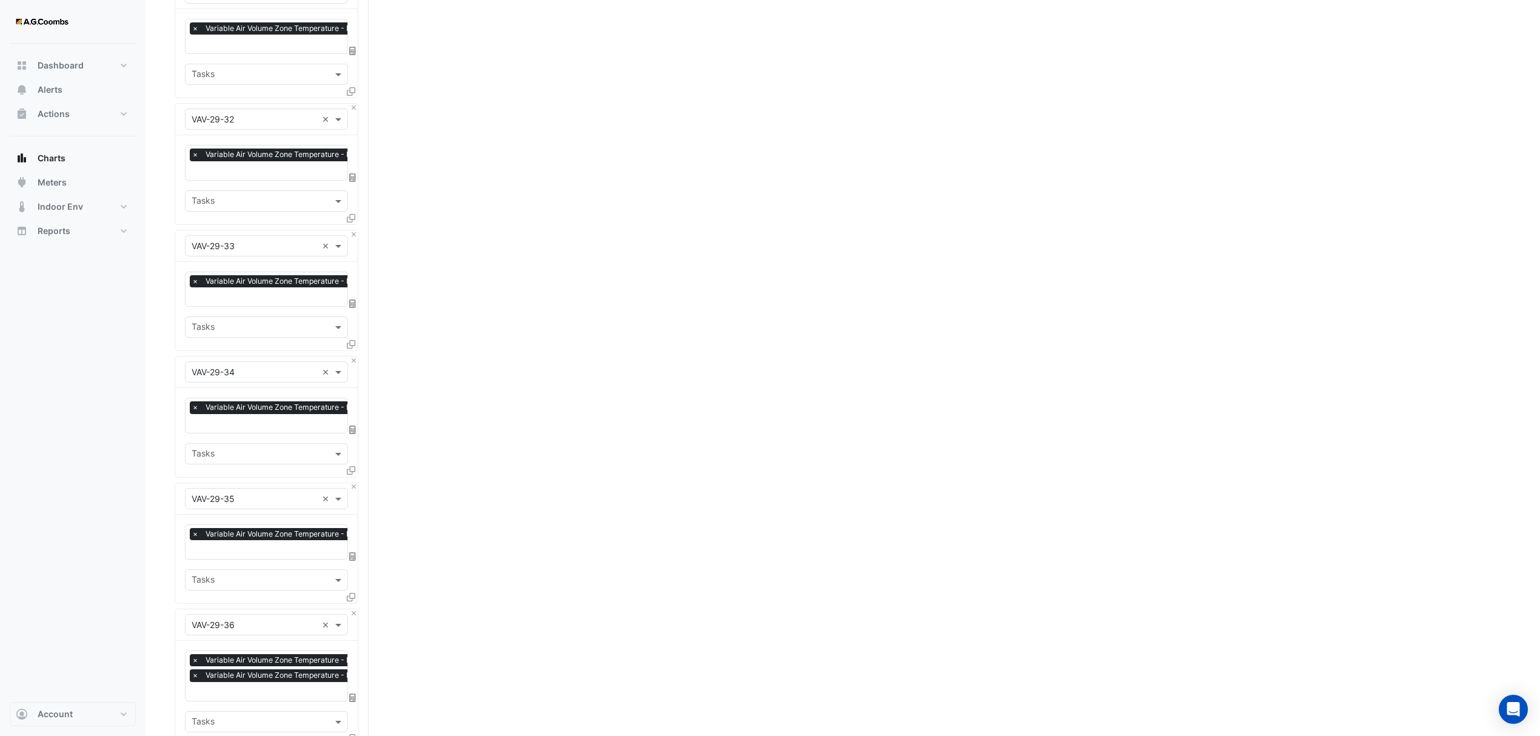
scroll to position [3270, 0]
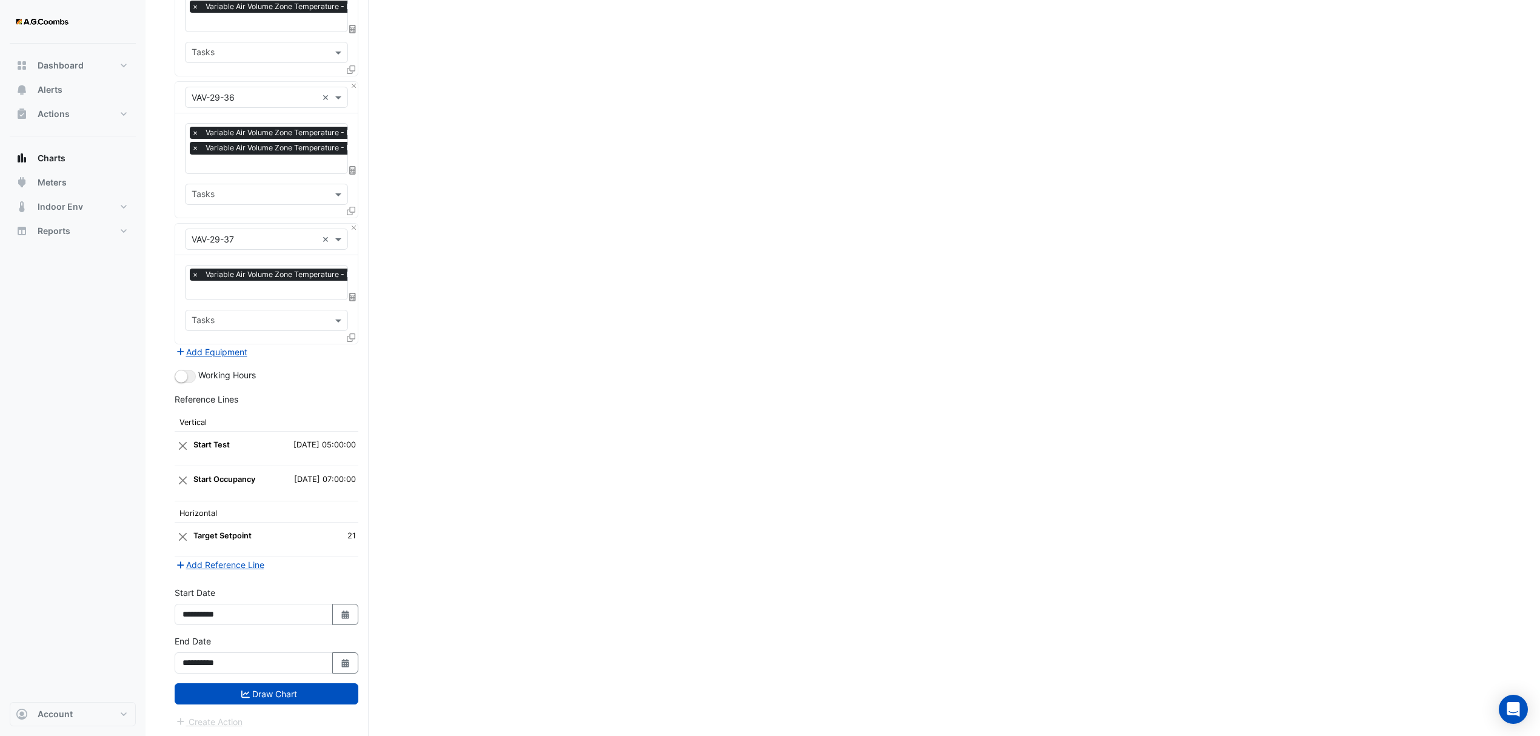
click at [303, 675] on div "**********" at bounding box center [266, 659] width 198 height 49
click at [301, 689] on button "Draw Chart" at bounding box center [267, 693] width 184 height 21
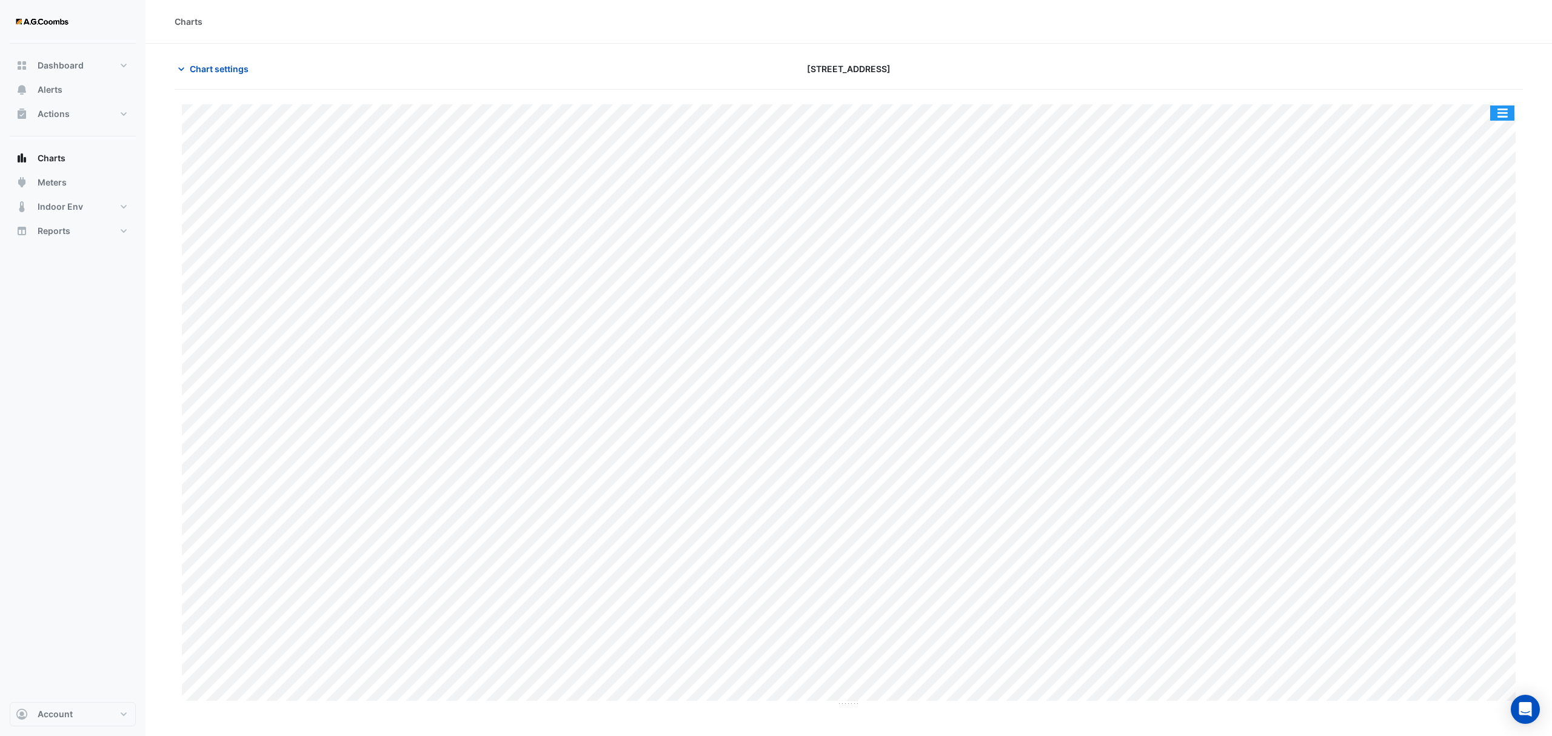
click at [1500, 113] on button "button" at bounding box center [1502, 113] width 24 height 15
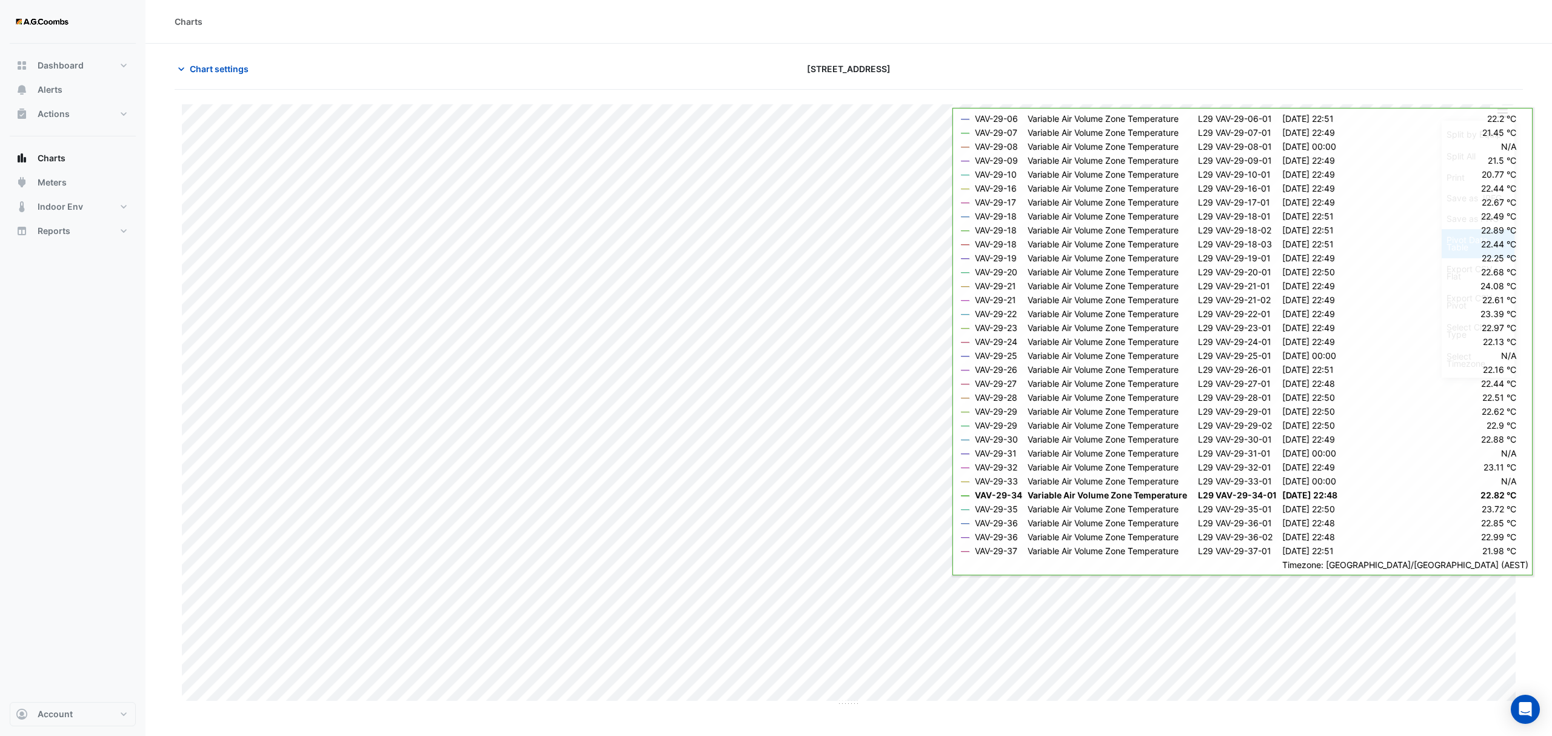
click at [1449, 243] on div "Pivot Data Table" at bounding box center [1478, 243] width 73 height 29
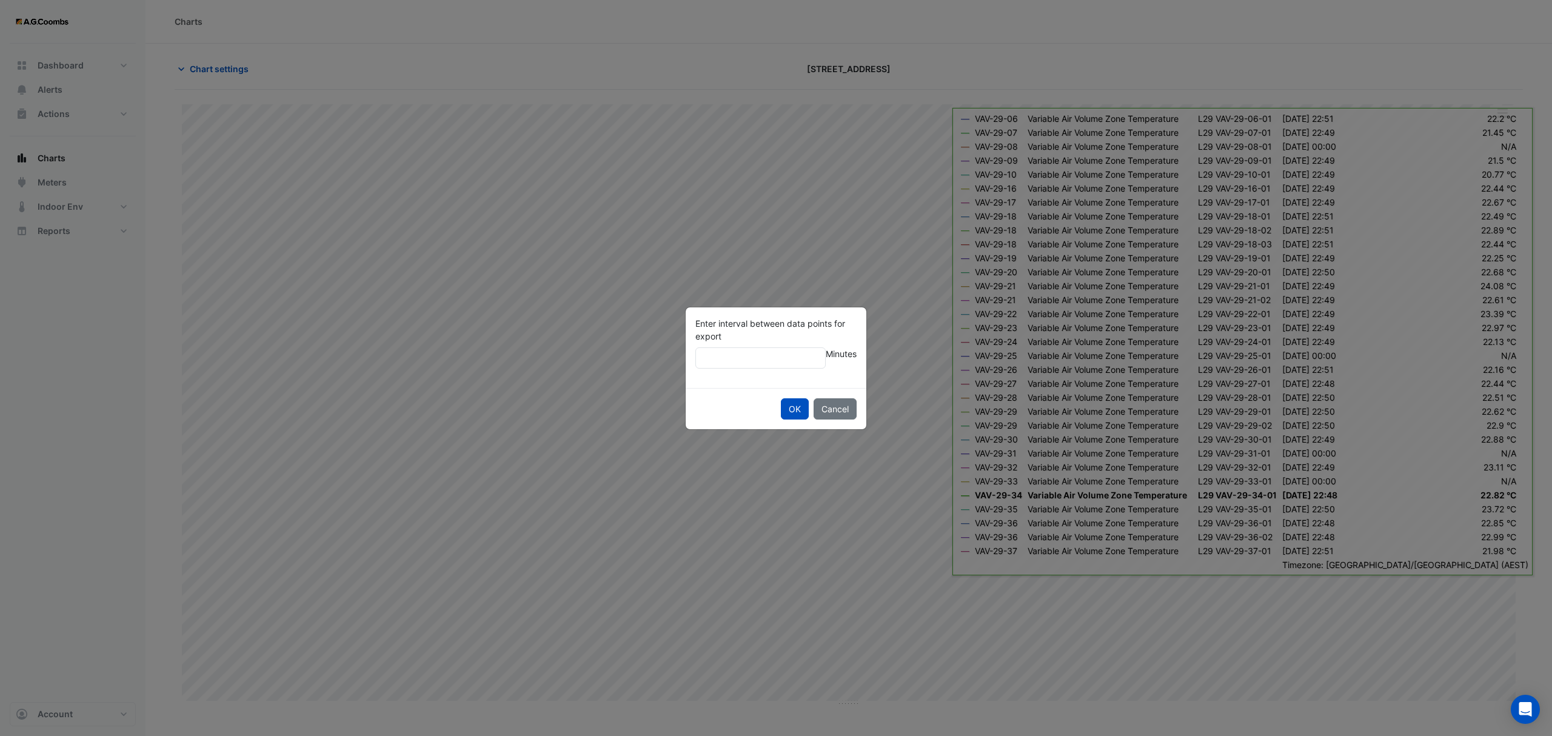
type input "**"
click at [781, 398] on button "OK" at bounding box center [795, 408] width 28 height 21
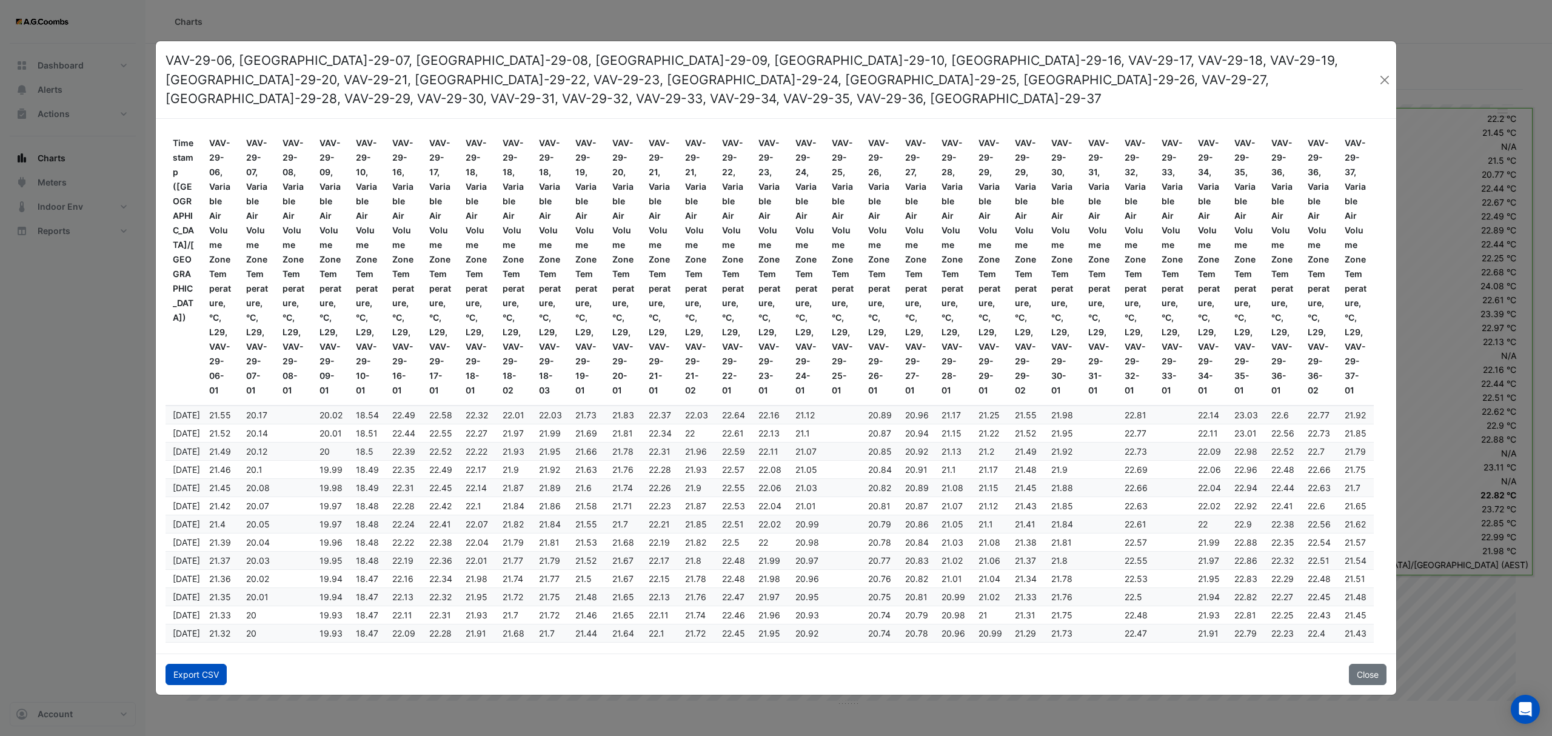
click at [185, 664] on button "Export CSV" at bounding box center [196, 674] width 61 height 21
click at [1383, 71] on button "Close" at bounding box center [1385, 80] width 13 height 18
